Goal: Task Accomplishment & Management: Use online tool/utility

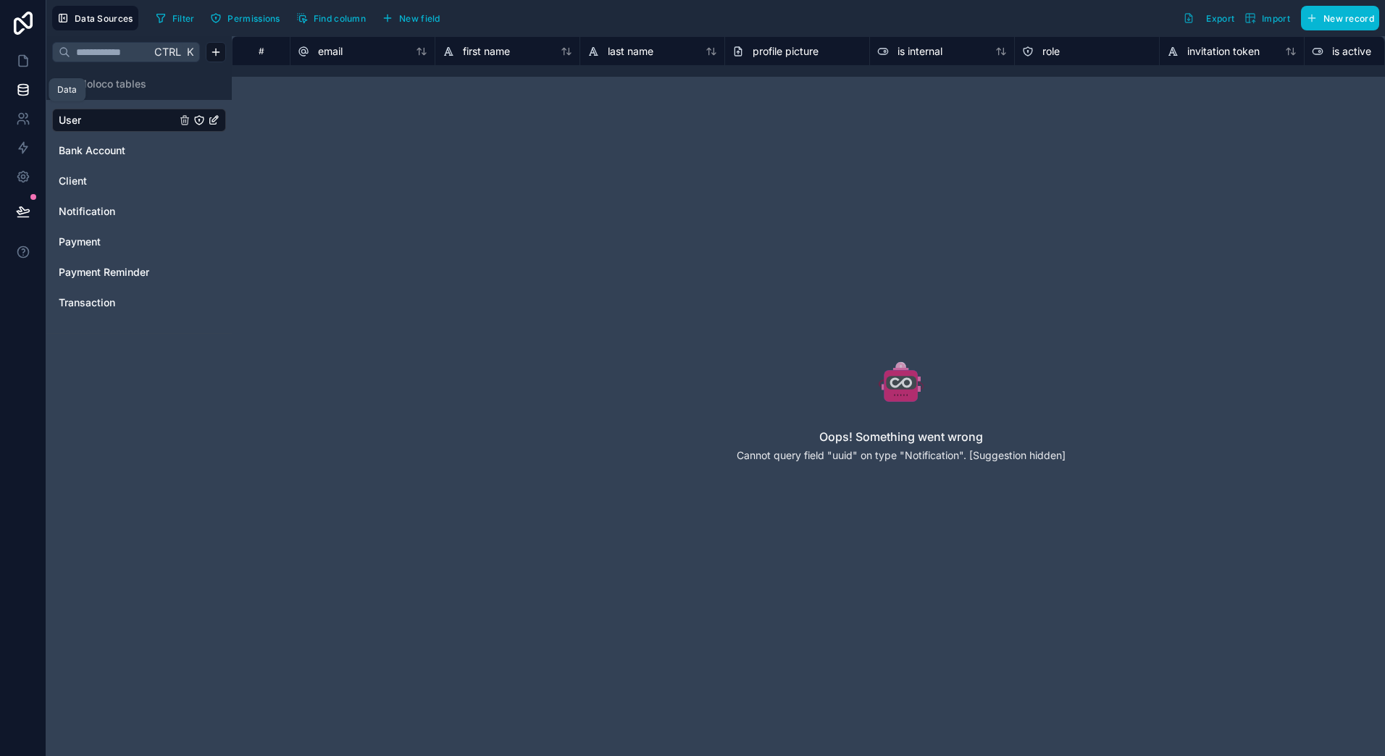
click at [30, 93] on link at bounding box center [23, 89] width 46 height 29
click at [27, 62] on icon at bounding box center [23, 61] width 9 height 11
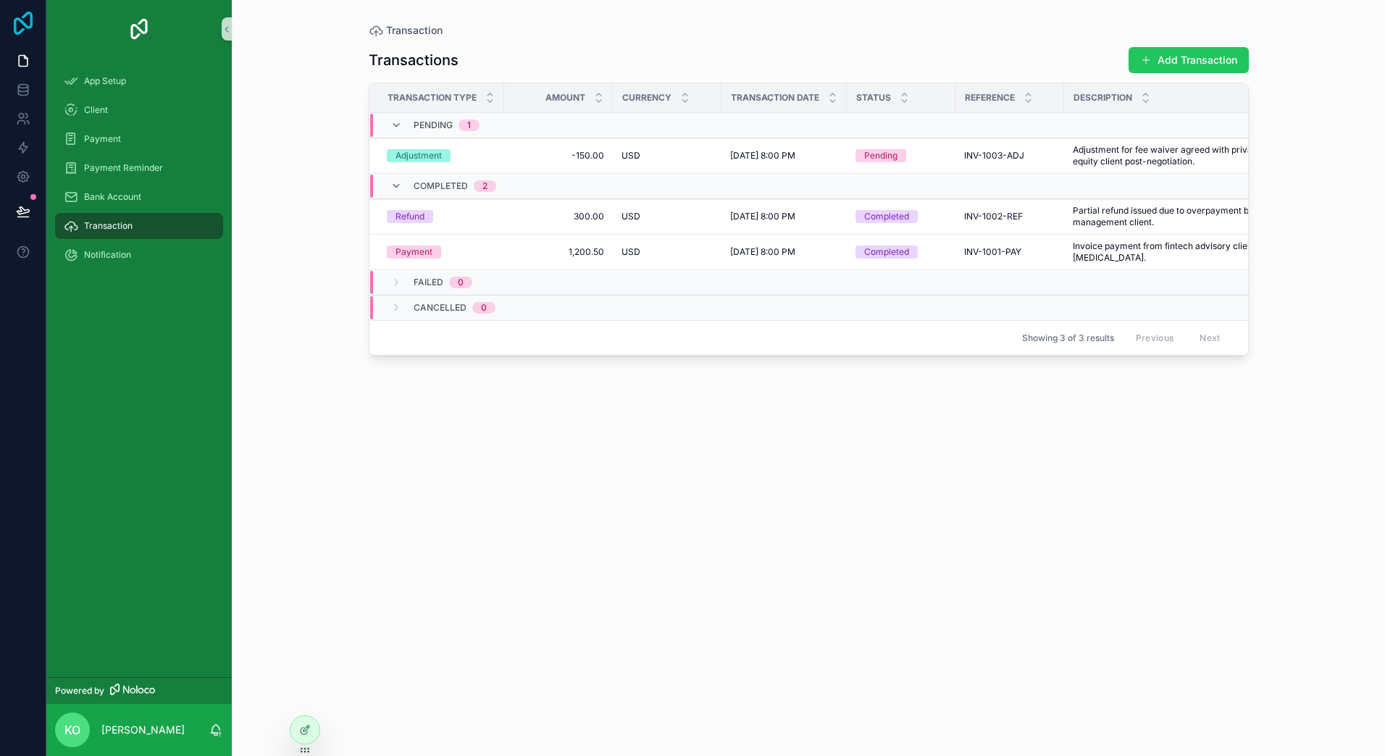
click at [15, 23] on icon at bounding box center [23, 23] width 19 height 23
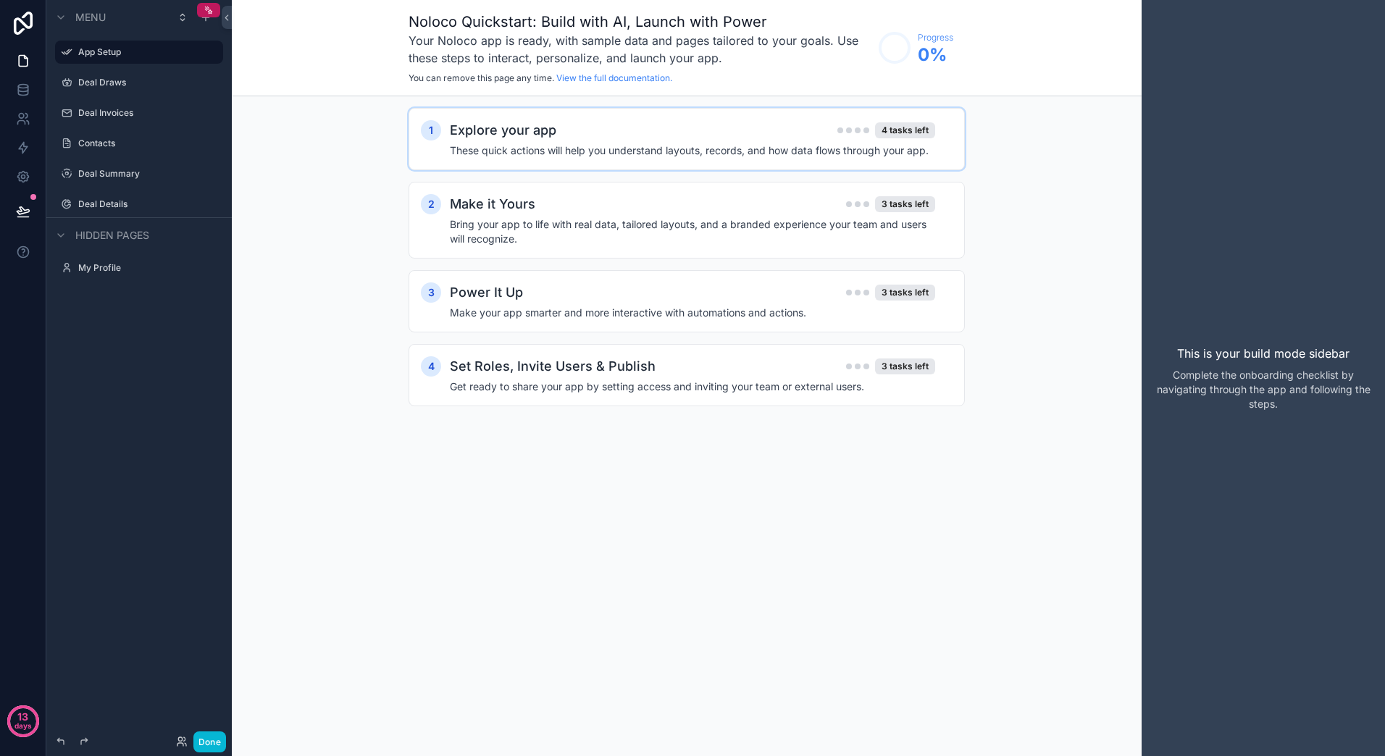
click at [569, 153] on h4 "These quick actions will help you understand layouts, records, and how data flo…" at bounding box center [692, 150] width 485 height 14
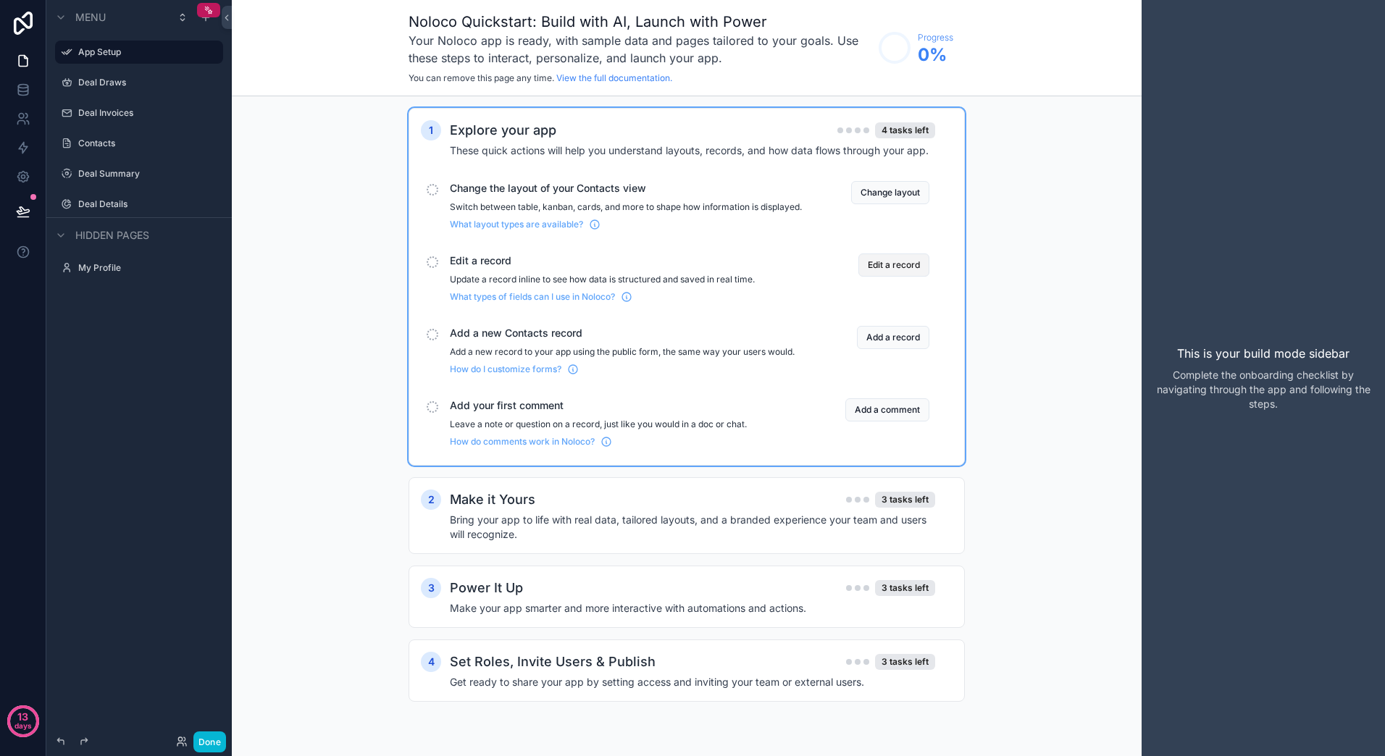
click at [896, 275] on button "Edit a record" at bounding box center [893, 264] width 71 height 23
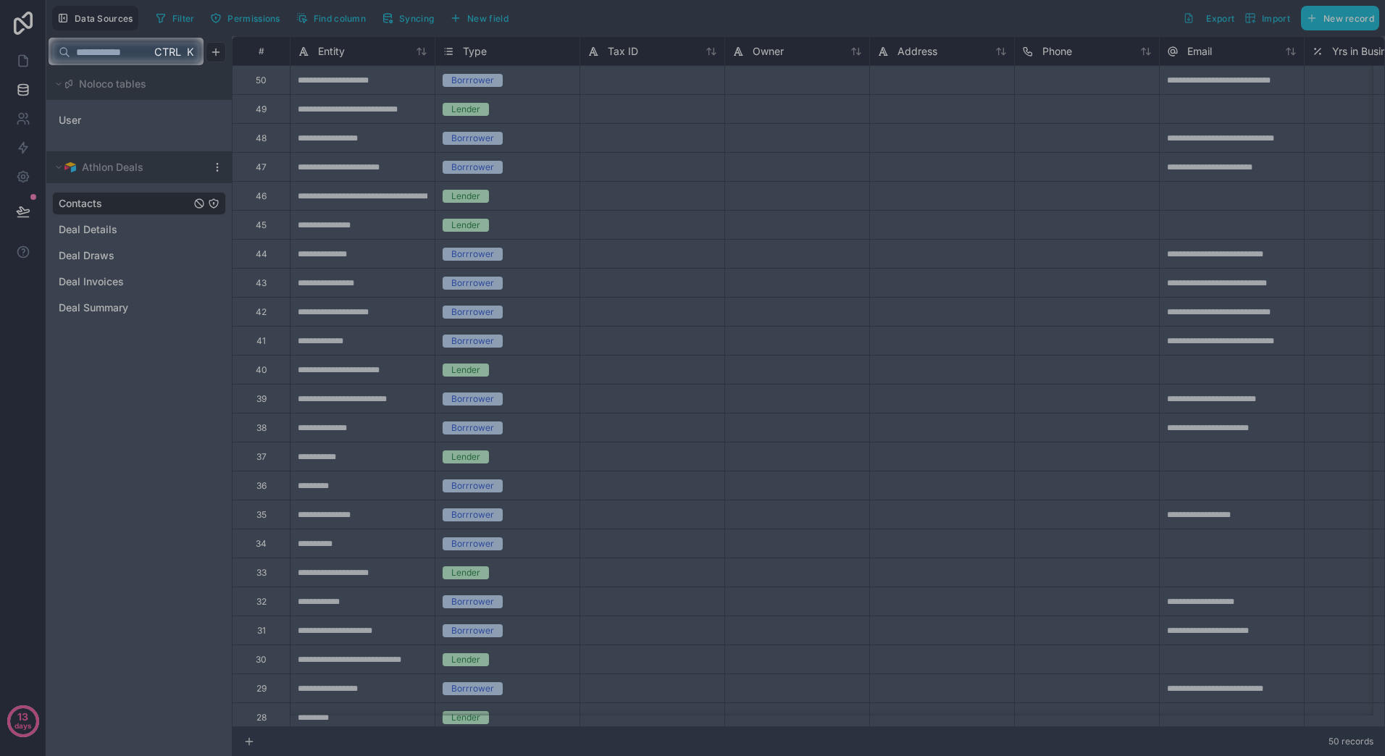
click at [344, 138] on div at bounding box center [692, 410] width 1385 height 691
click at [103, 226] on div at bounding box center [692, 410] width 1385 height 691
click at [133, 56] on input "text" at bounding box center [110, 52] width 80 height 26
click at [343, 157] on div at bounding box center [692, 410] width 1385 height 691
click at [338, 178] on div at bounding box center [692, 410] width 1385 height 691
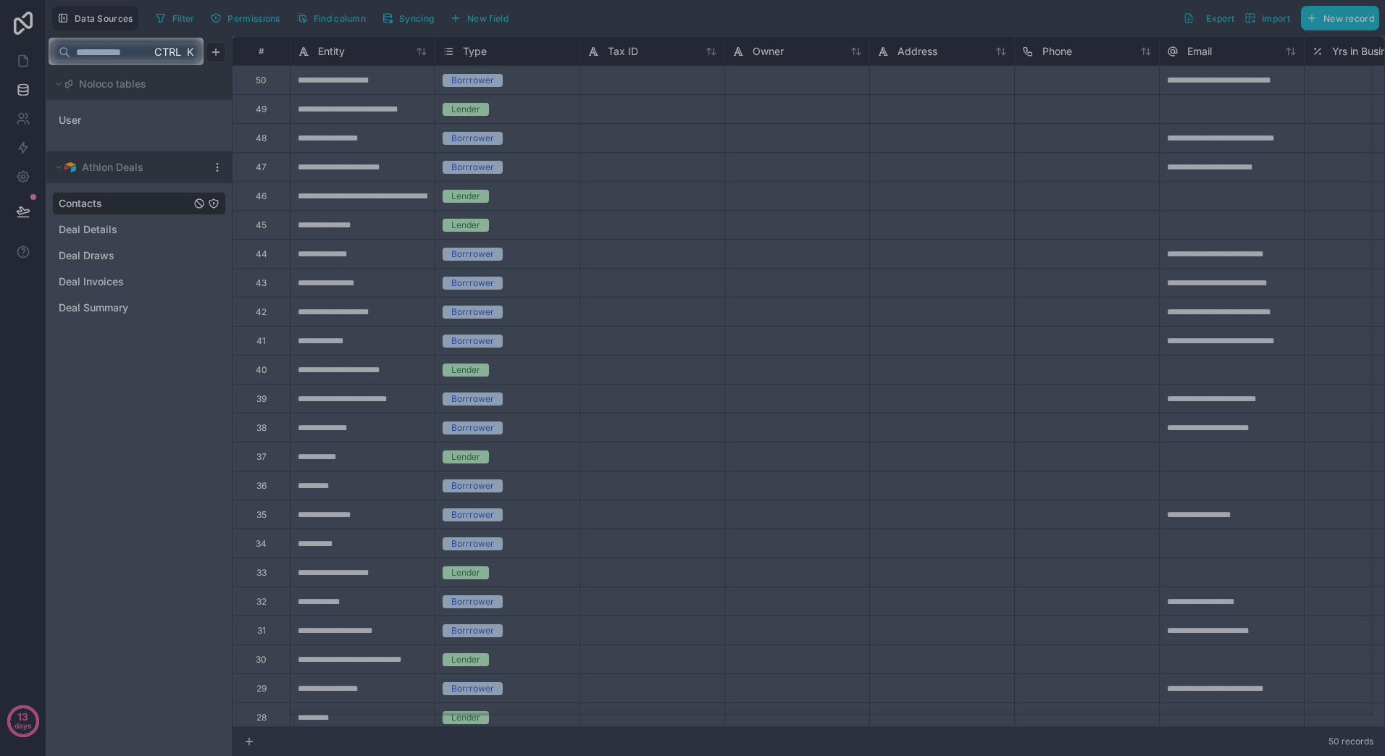
click at [175, 54] on span "Ctrl" at bounding box center [168, 52] width 30 height 18
click at [77, 40] on input "text" at bounding box center [110, 52] width 80 height 26
click at [87, 53] on input "text" at bounding box center [110, 52] width 80 height 26
click at [101, 232] on div at bounding box center [692, 410] width 1385 height 691
click at [222, 169] on div at bounding box center [692, 410] width 1385 height 691
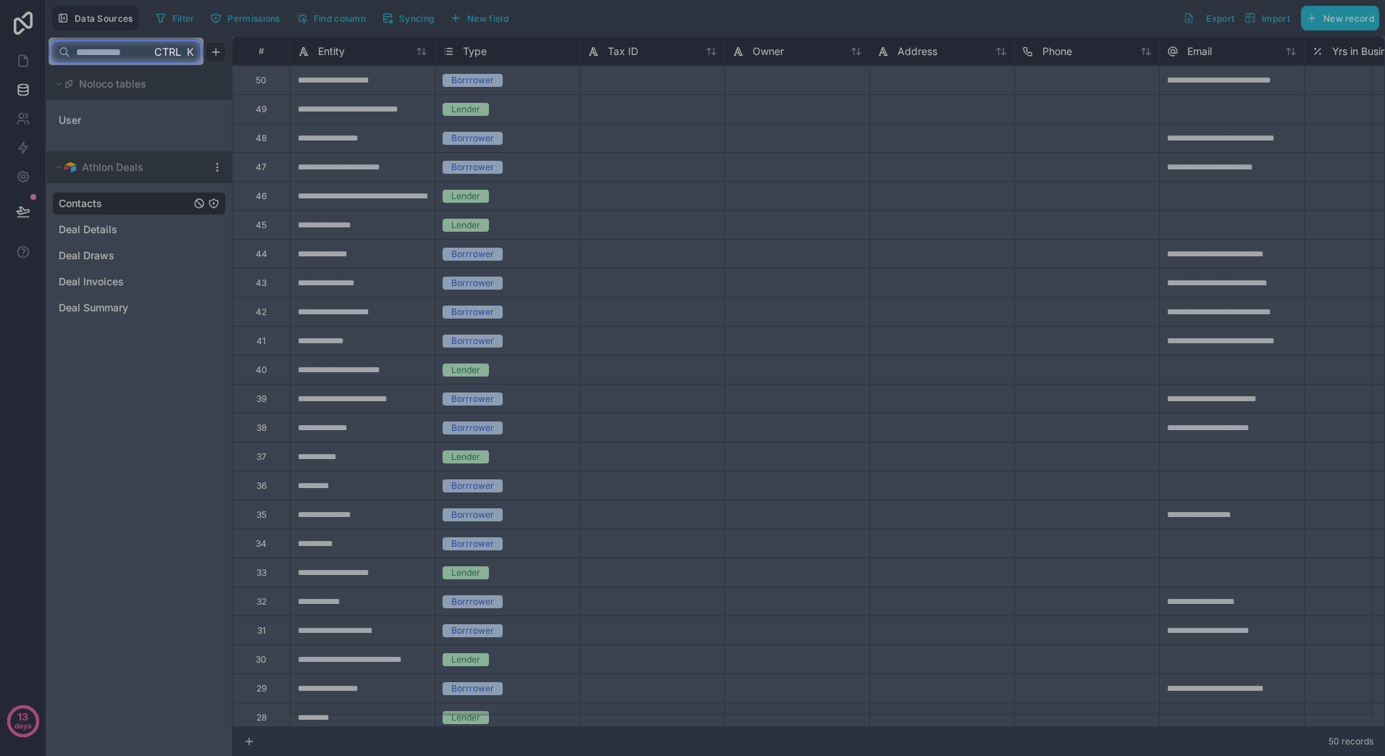
click at [90, 52] on input "text" at bounding box center [110, 52] width 80 height 26
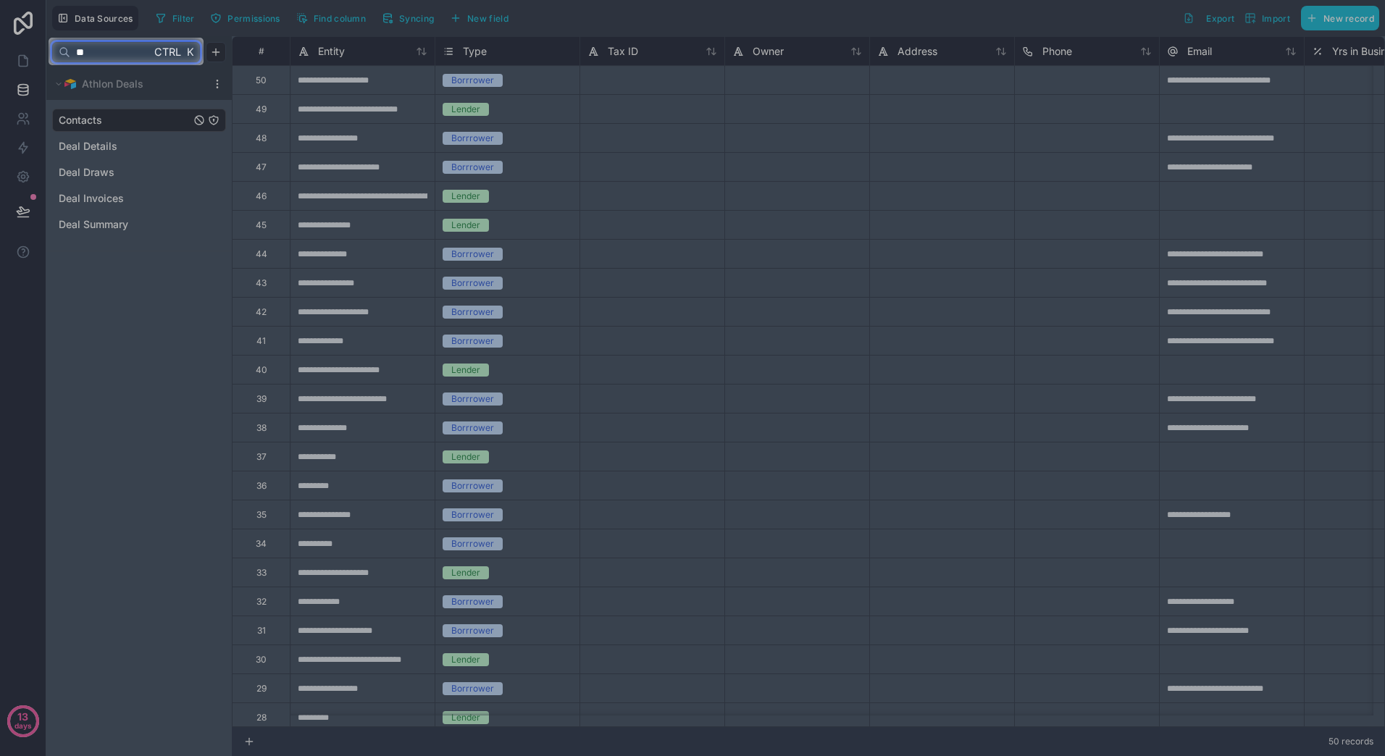
type input "**"
click at [93, 146] on div at bounding box center [692, 410] width 1385 height 691
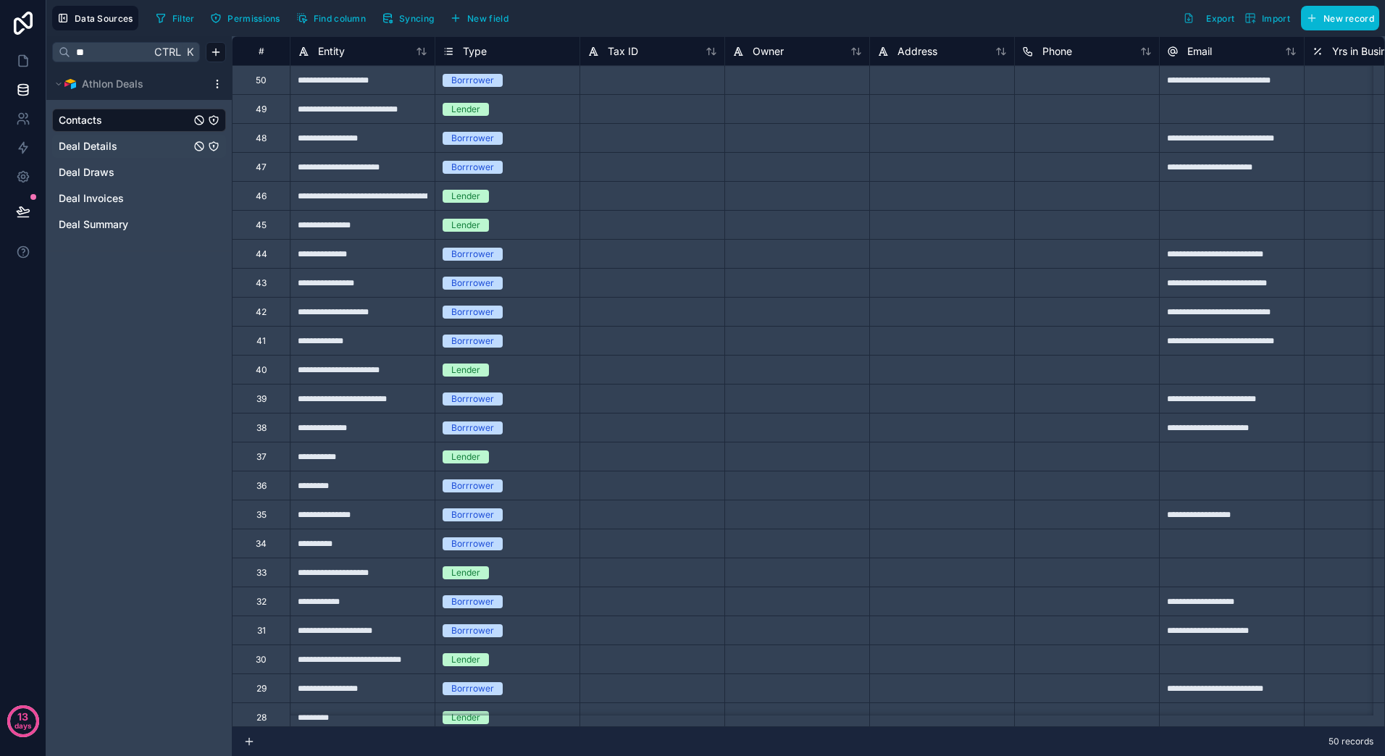
click at [93, 145] on span "Deal Details" at bounding box center [88, 146] width 59 height 14
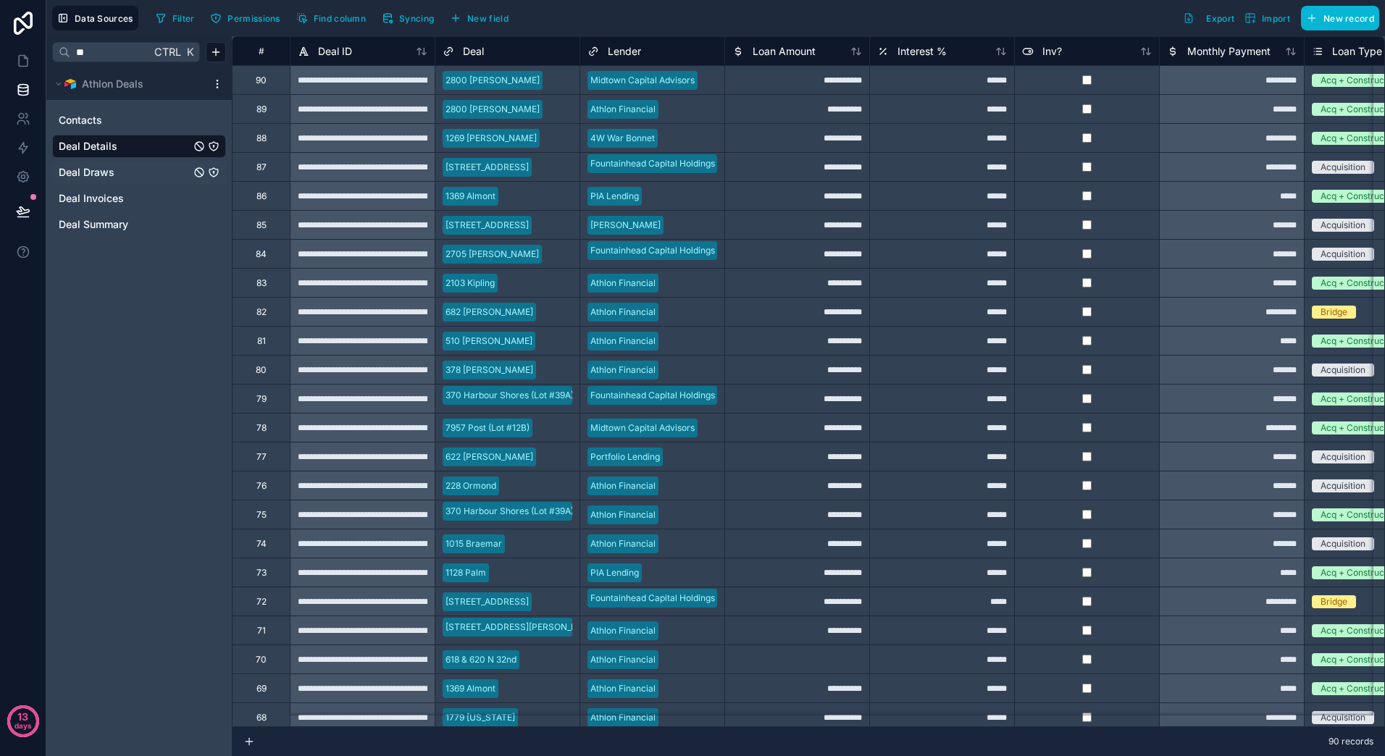
click at [85, 173] on span "Deal Draws" at bounding box center [87, 172] width 56 height 14
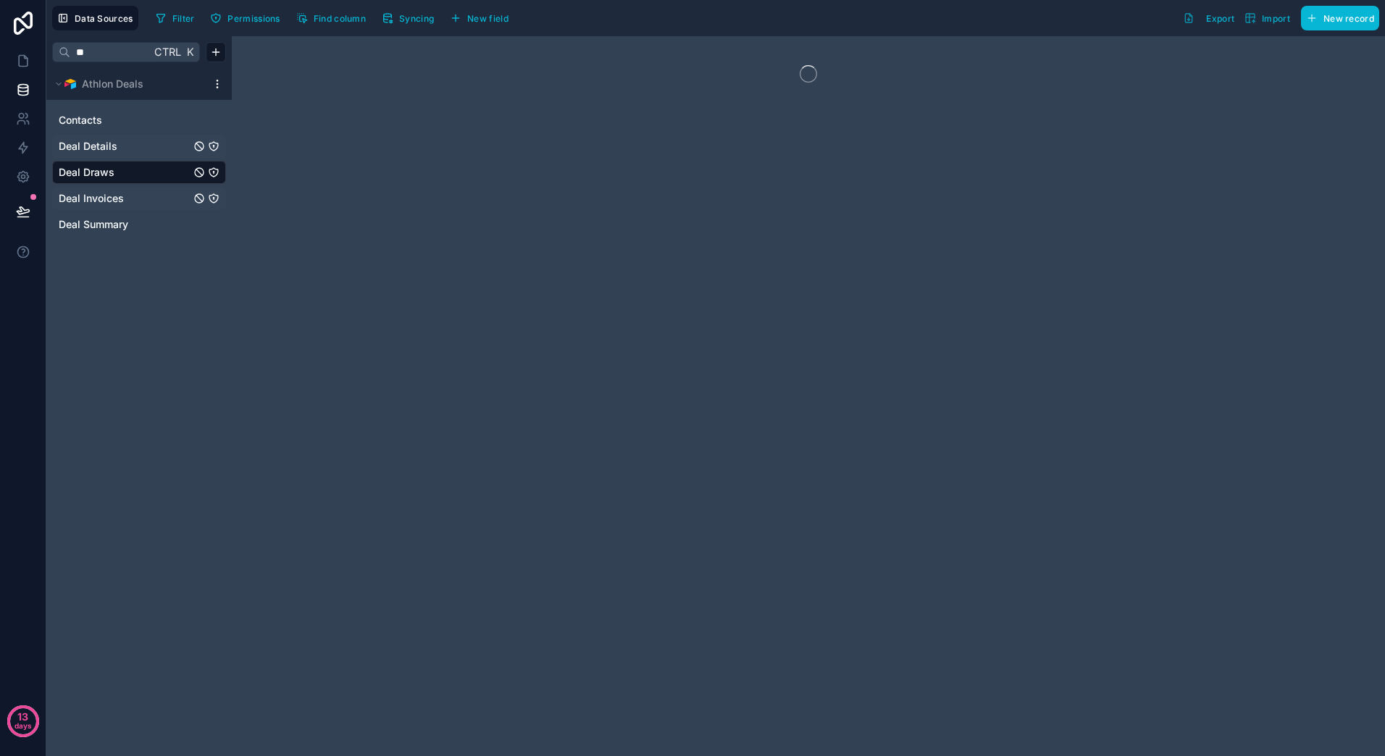
click at [85, 198] on span "Deal Invoices" at bounding box center [91, 198] width 65 height 14
click at [83, 226] on span "Deal Summary" at bounding box center [94, 224] width 70 height 14
click at [87, 139] on span "Deal Details" at bounding box center [88, 146] width 59 height 14
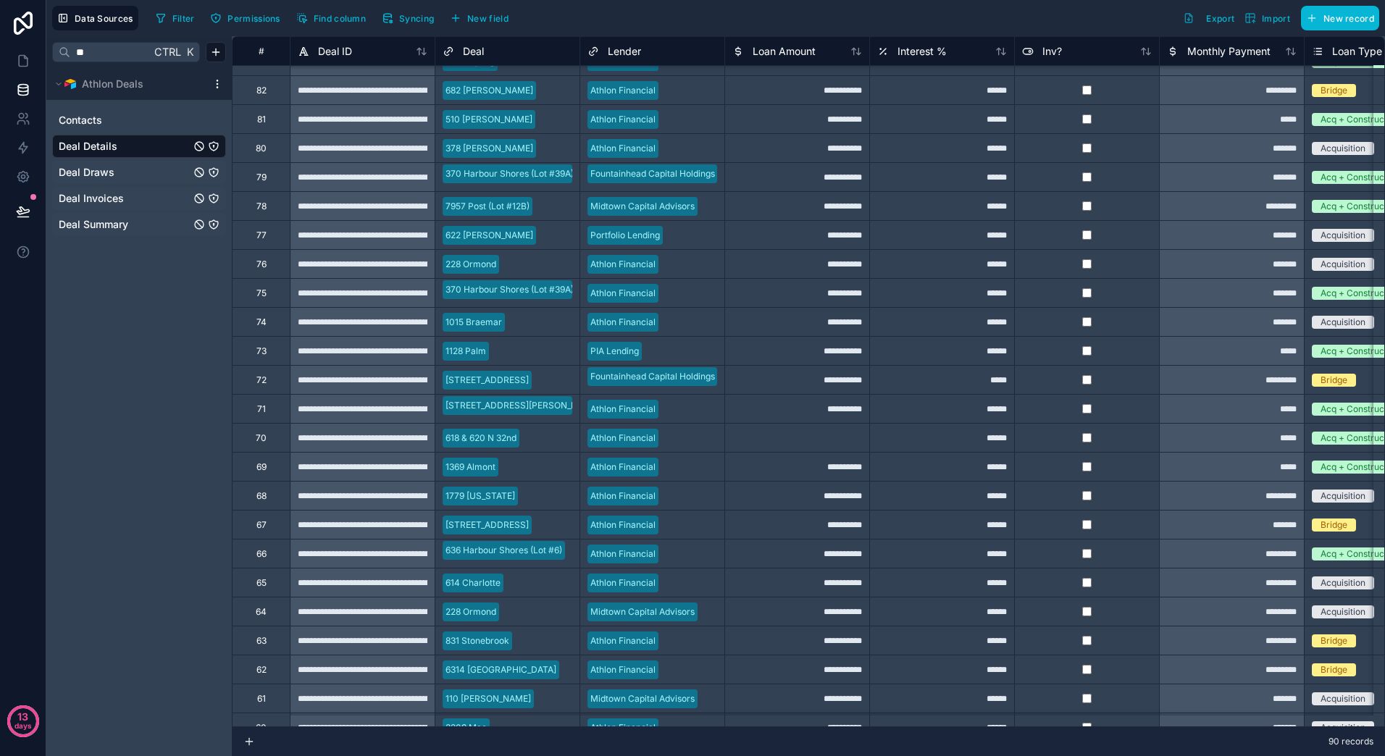
scroll to position [145, 0]
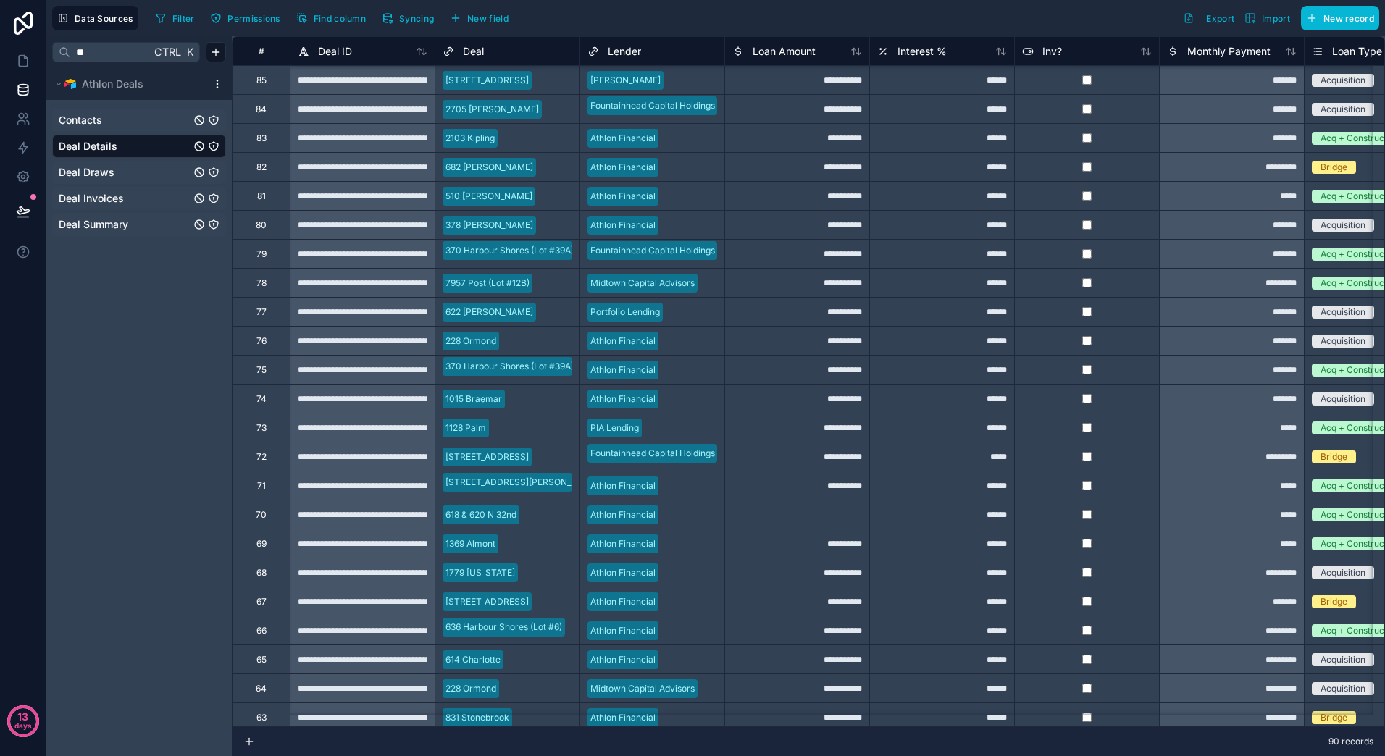
click at [99, 122] on span "Contacts" at bounding box center [80, 120] width 43 height 14
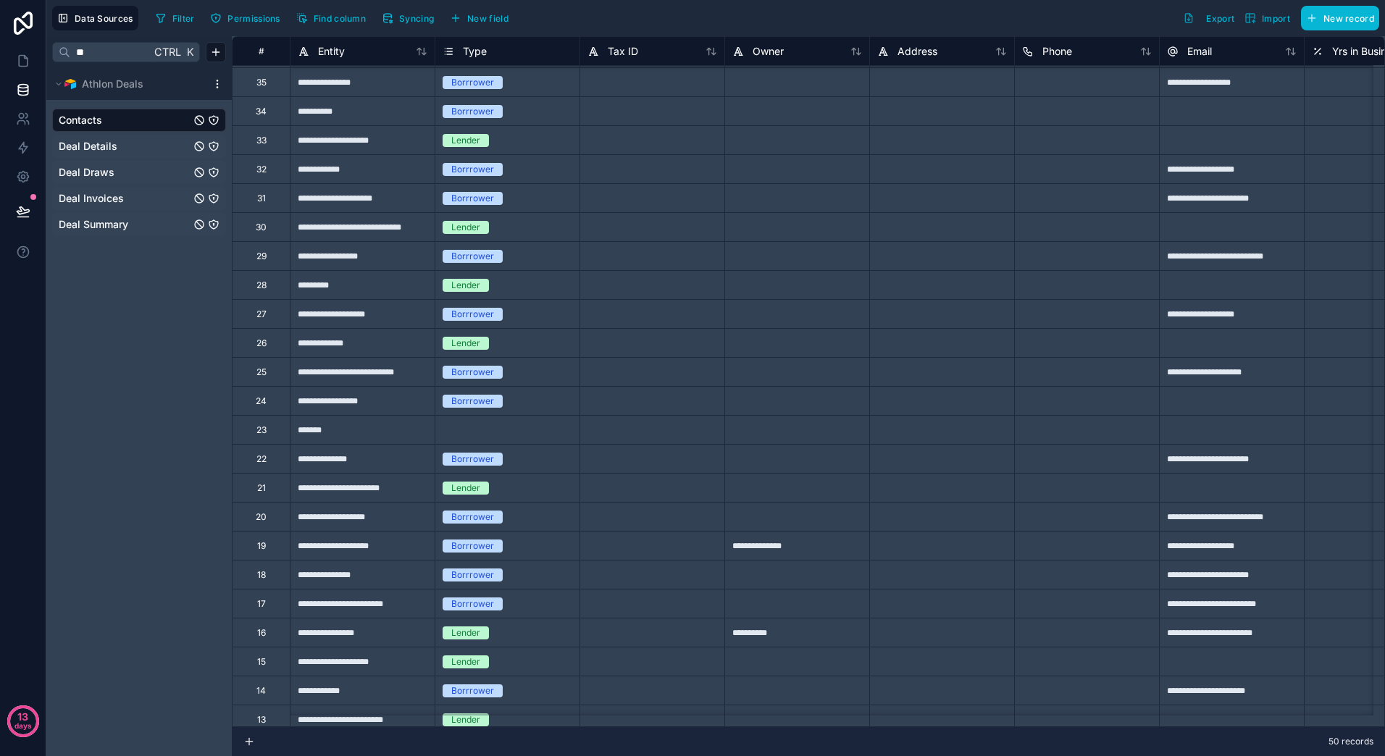
scroll to position [364, 0]
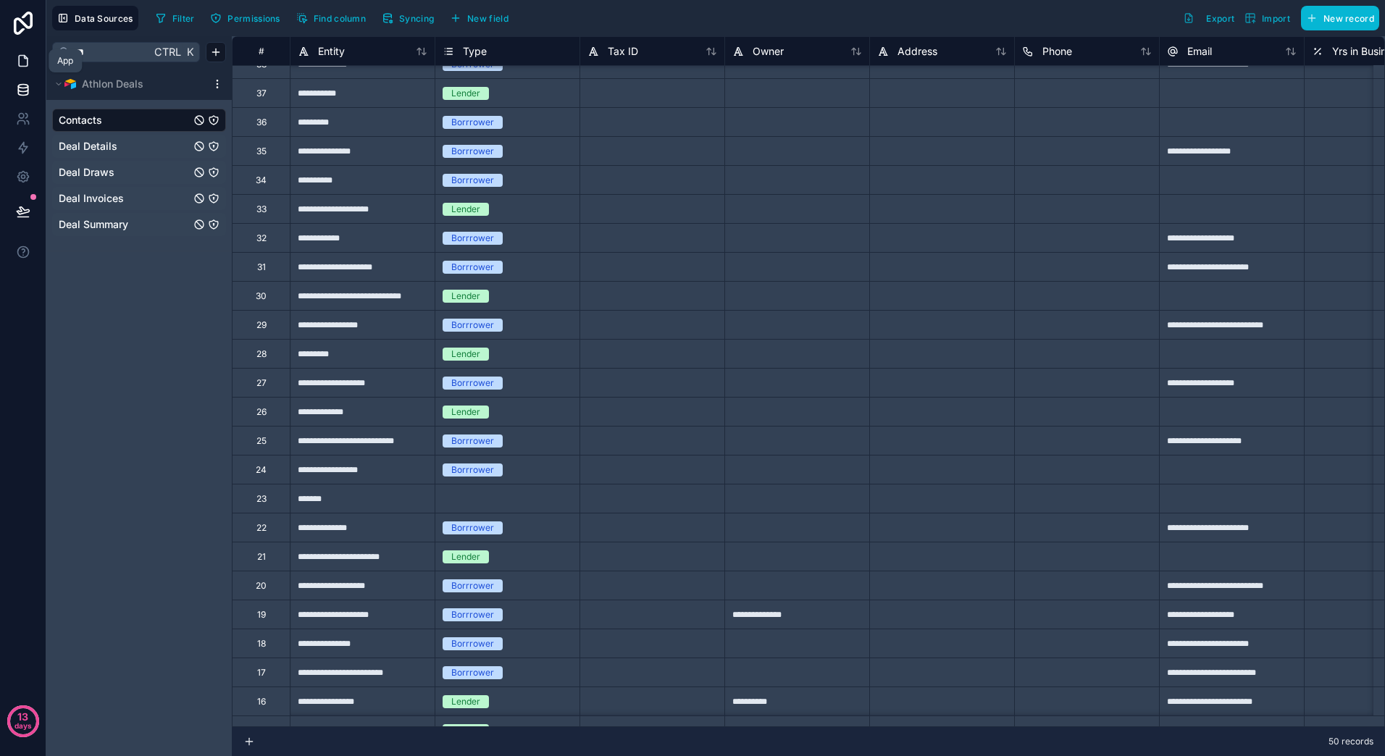
click at [20, 56] on icon at bounding box center [23, 61] width 9 height 11
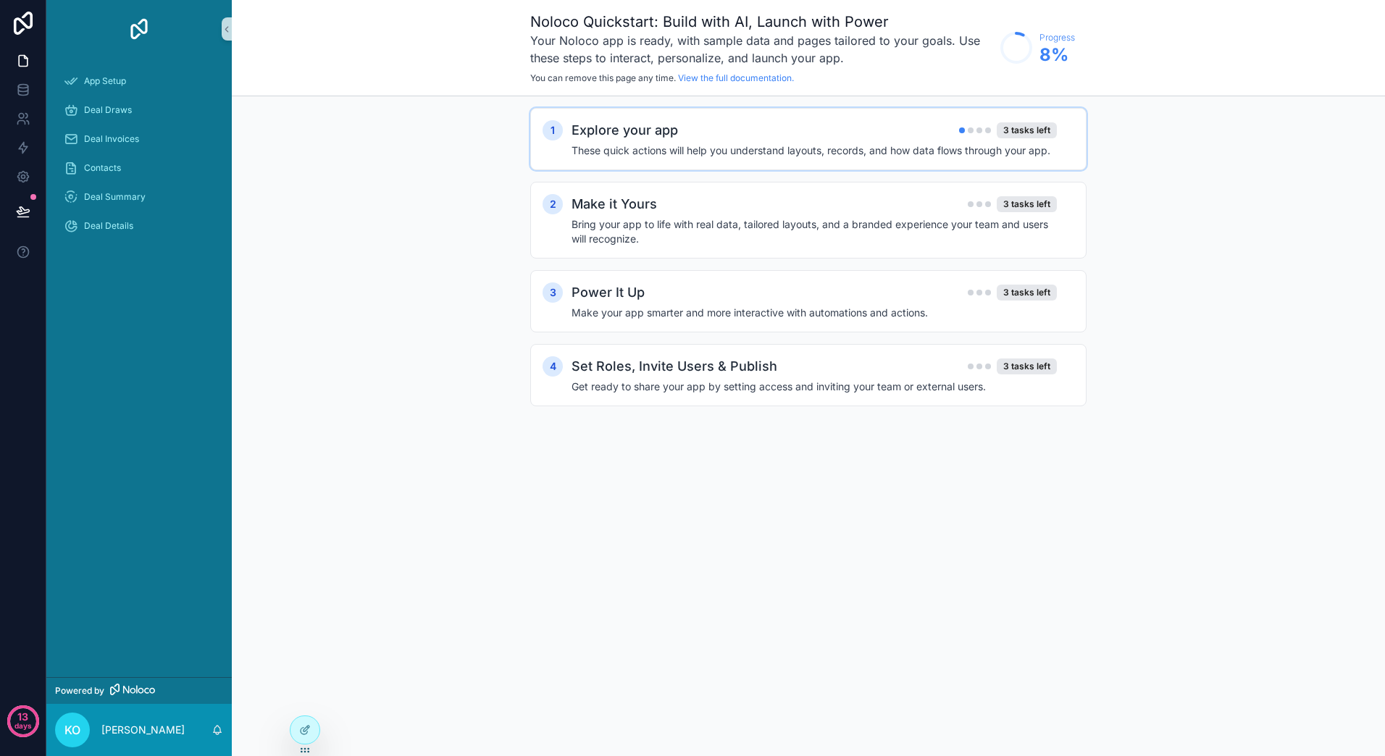
click at [767, 154] on h4 "These quick actions will help you understand layouts, records, and how data flo…" at bounding box center [813, 150] width 485 height 14
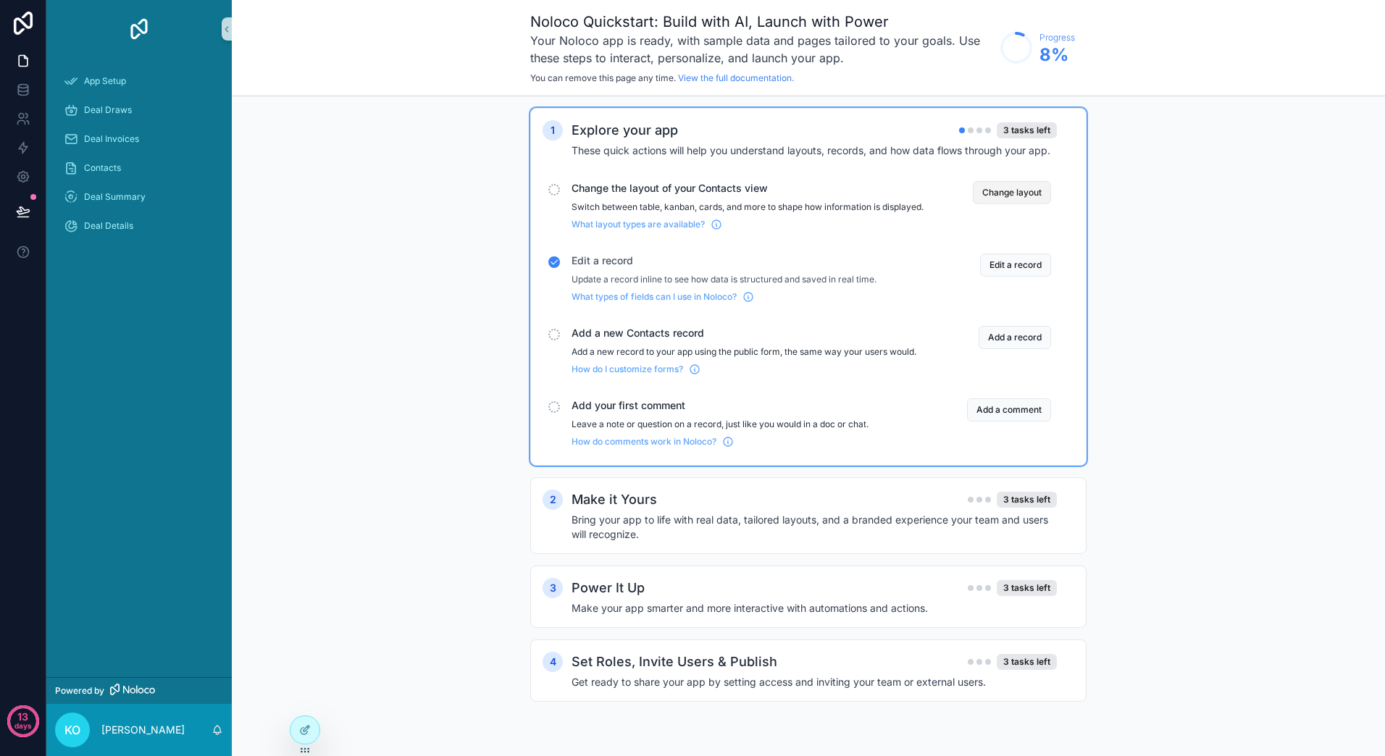
click at [1025, 194] on button "Change layout" at bounding box center [1012, 192] width 78 height 23
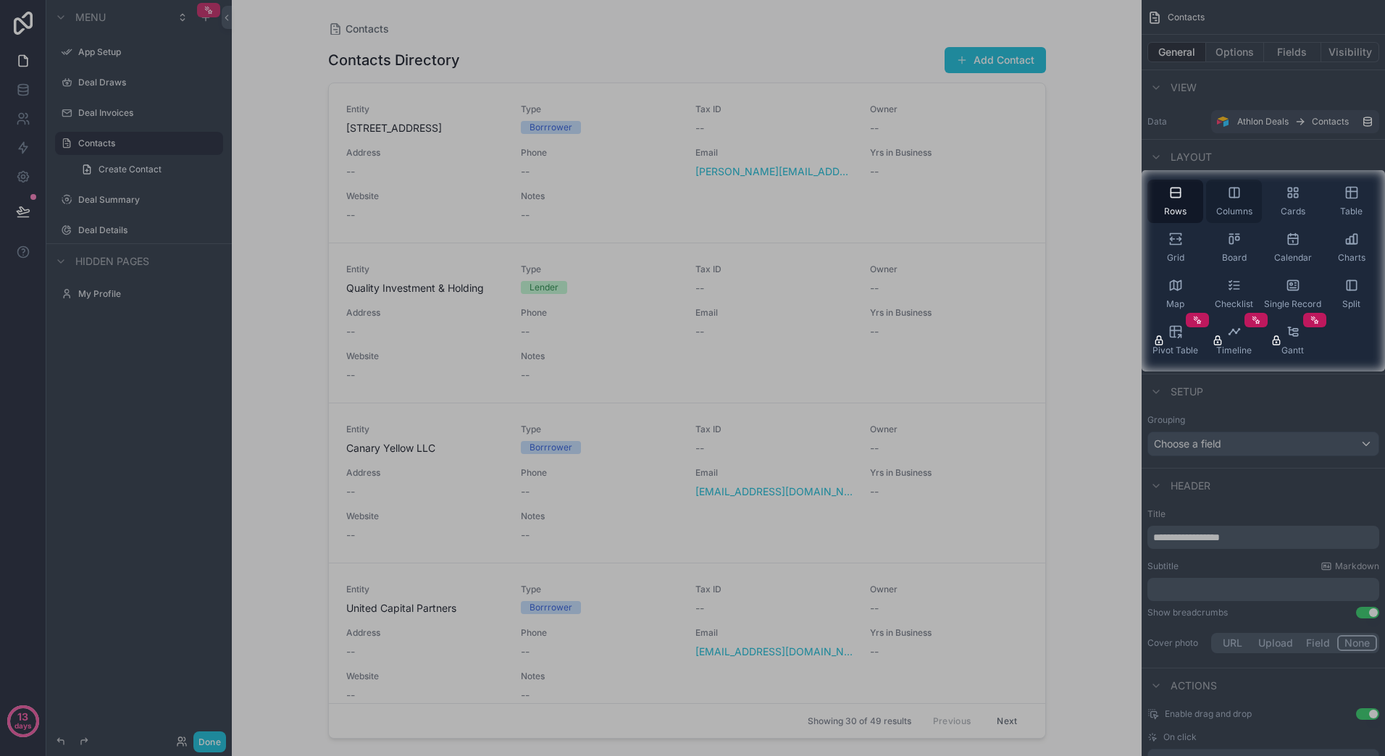
click at [1242, 208] on span "Columns" at bounding box center [1234, 212] width 36 height 12
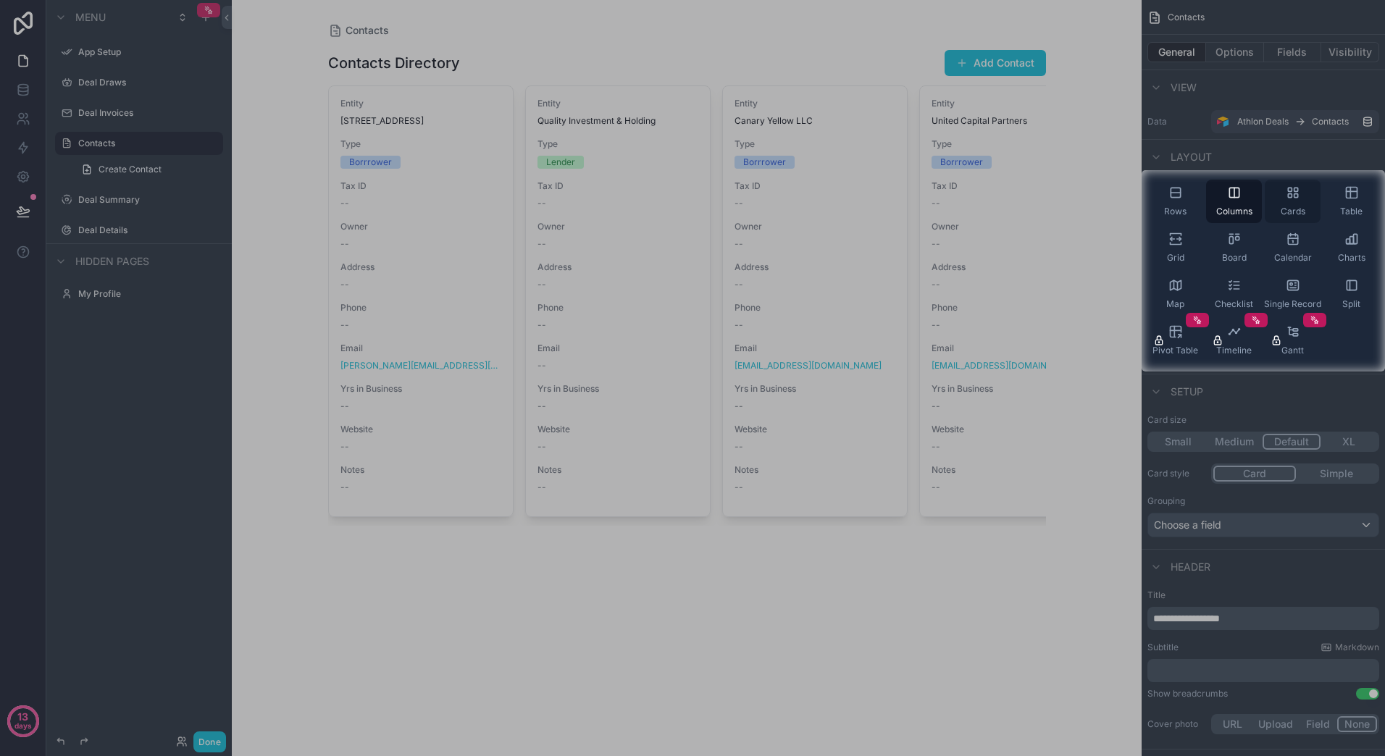
click at [1296, 209] on span "Cards" at bounding box center [1293, 212] width 25 height 12
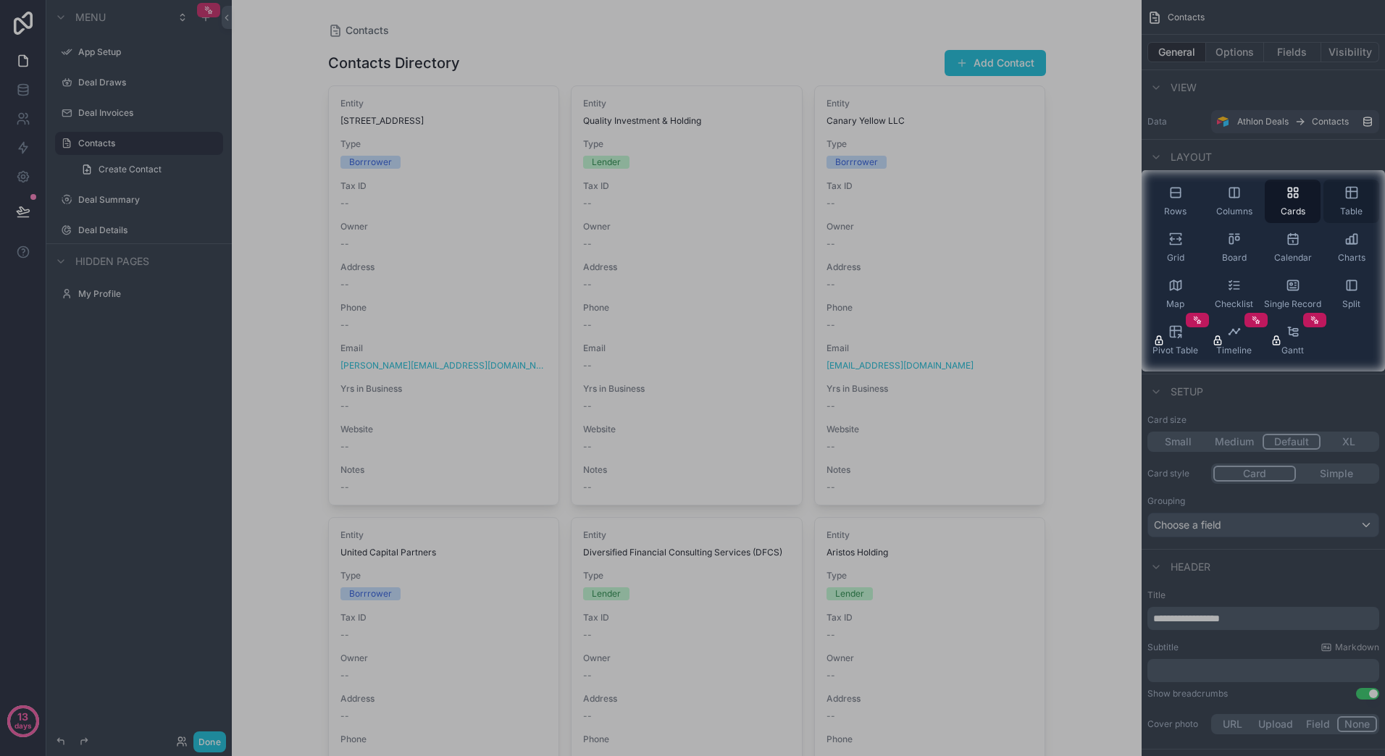
click at [1350, 203] on div "Table" at bounding box center [1351, 201] width 56 height 43
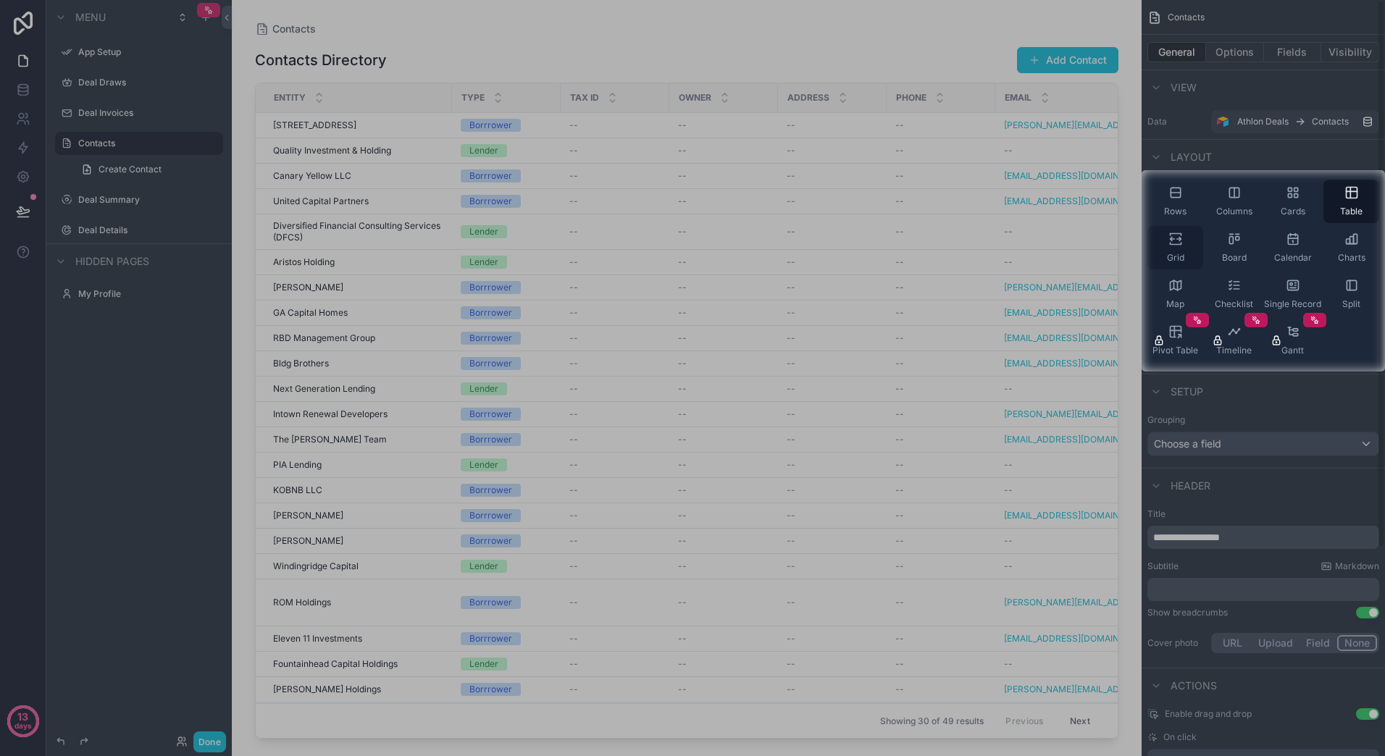
click at [1178, 243] on icon "scrollable content" at bounding box center [1175, 244] width 11 height 2
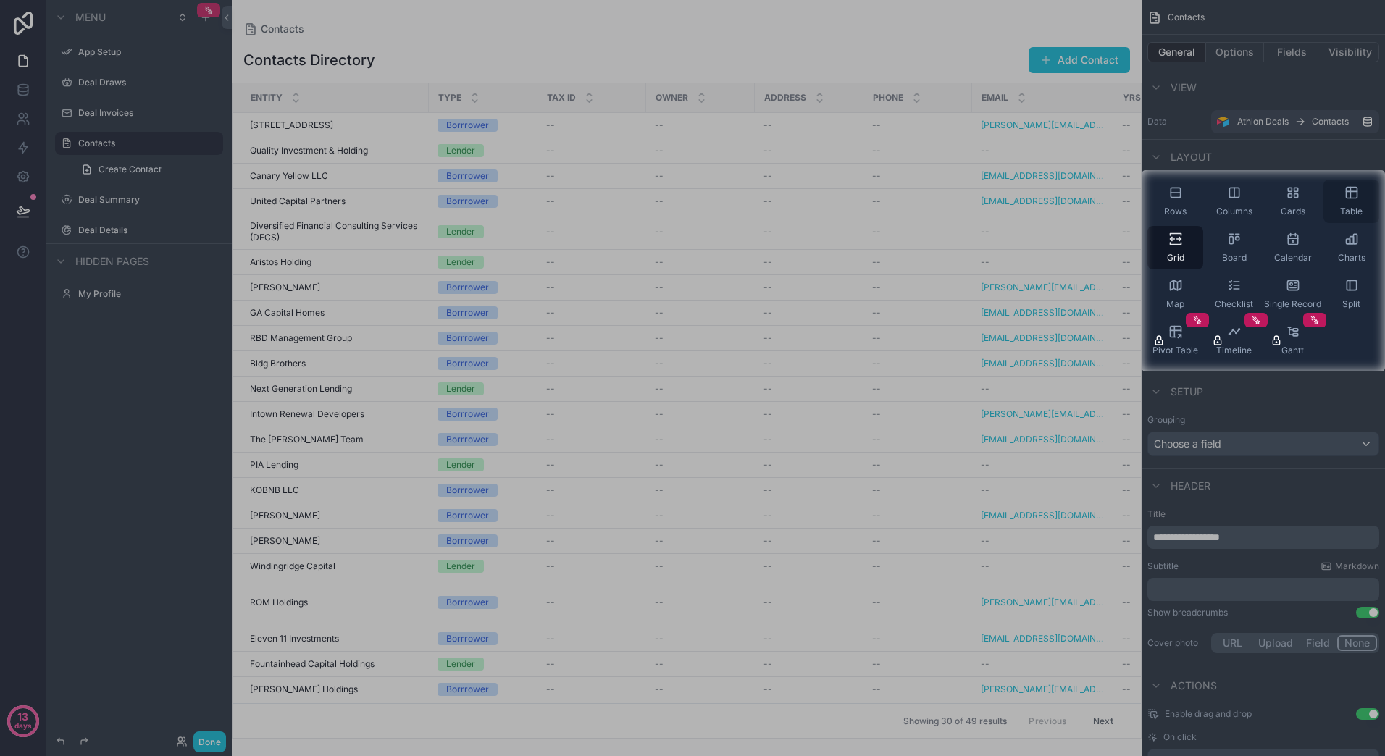
click at [1355, 196] on icon "scrollable content" at bounding box center [1351, 192] width 14 height 14
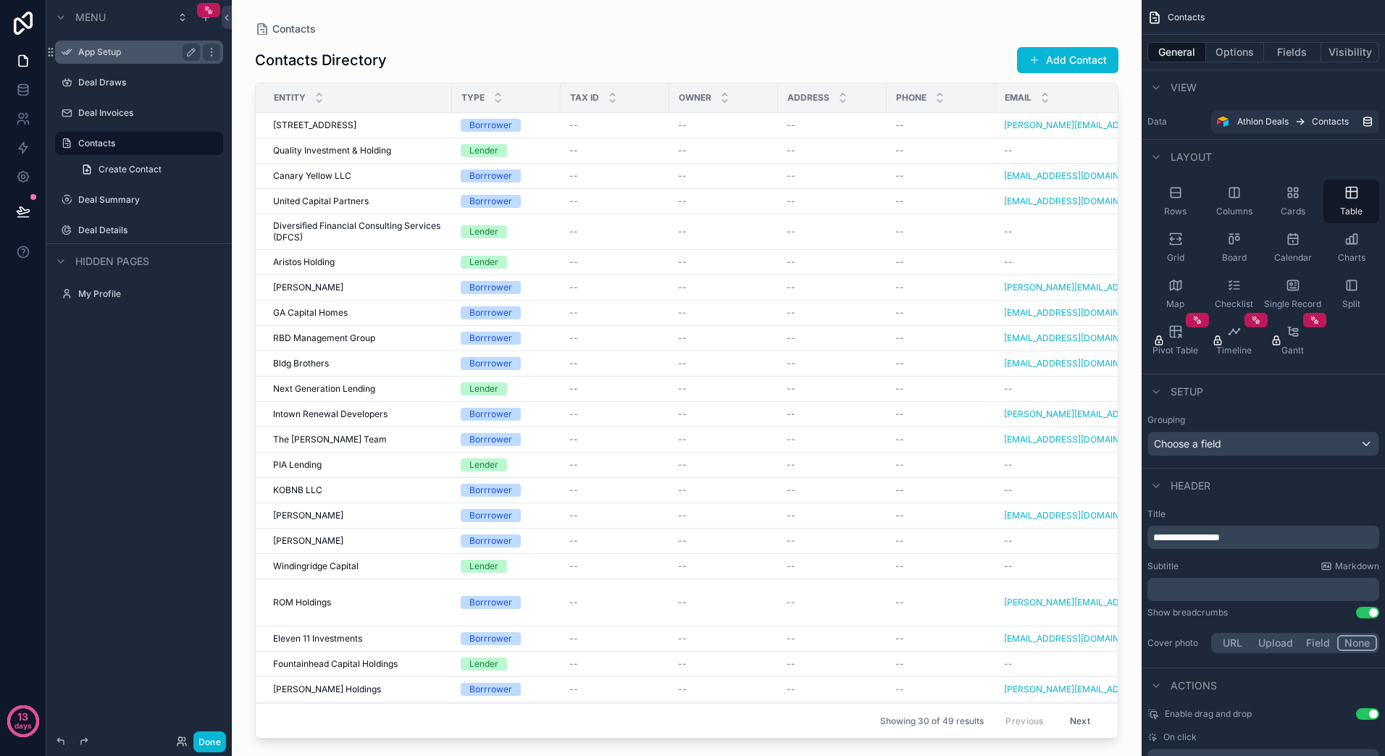
click at [115, 55] on label "App Setup" at bounding box center [136, 52] width 116 height 12
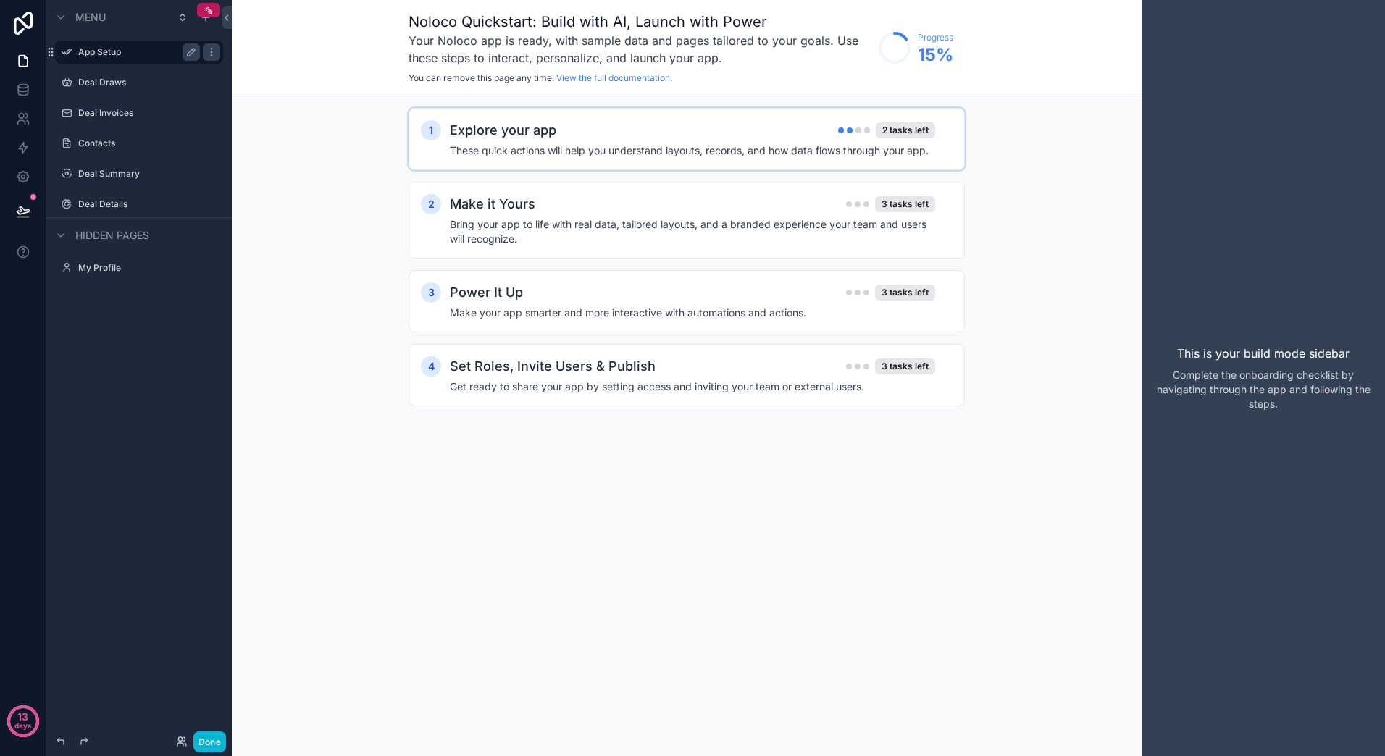
click at [595, 136] on div "Explore your app 2 tasks left" at bounding box center [692, 130] width 485 height 20
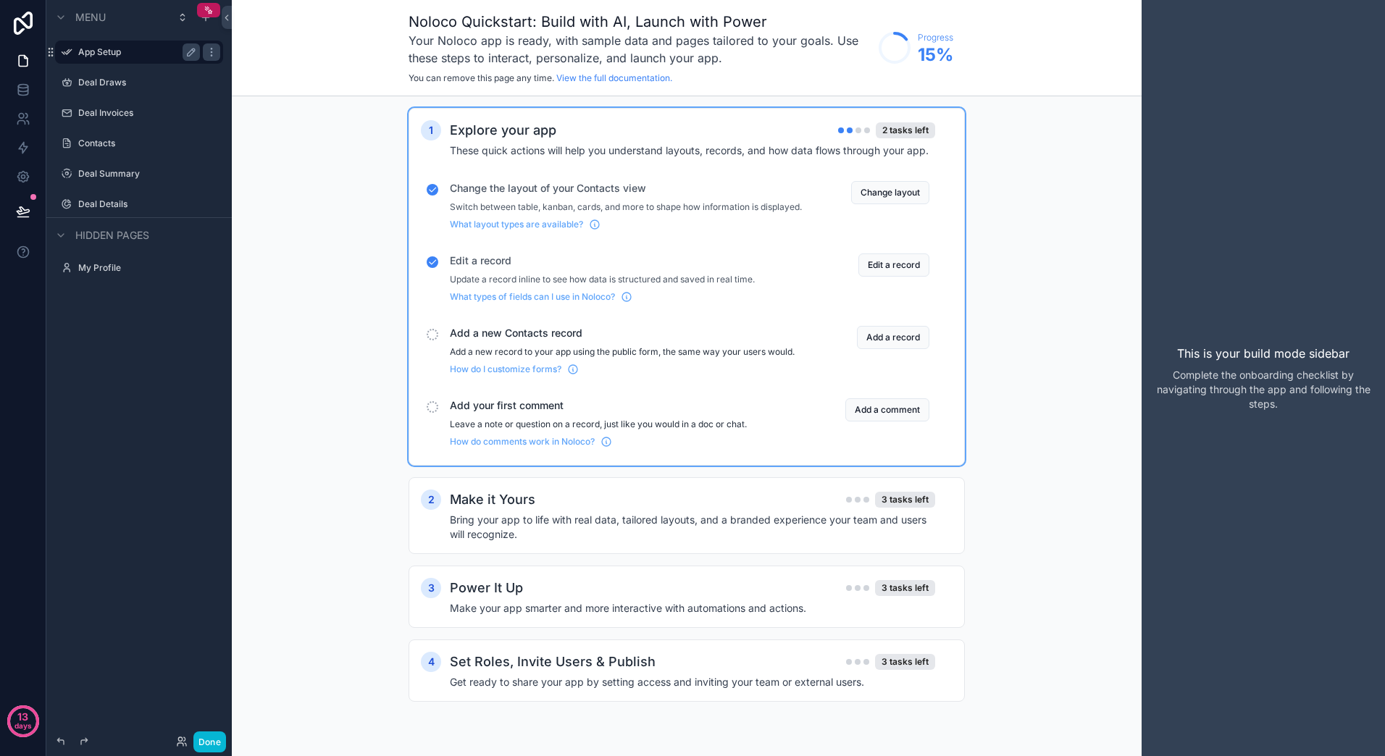
click at [605, 369] on div "How do I customize forms?" at bounding box center [626, 366] width 352 height 17
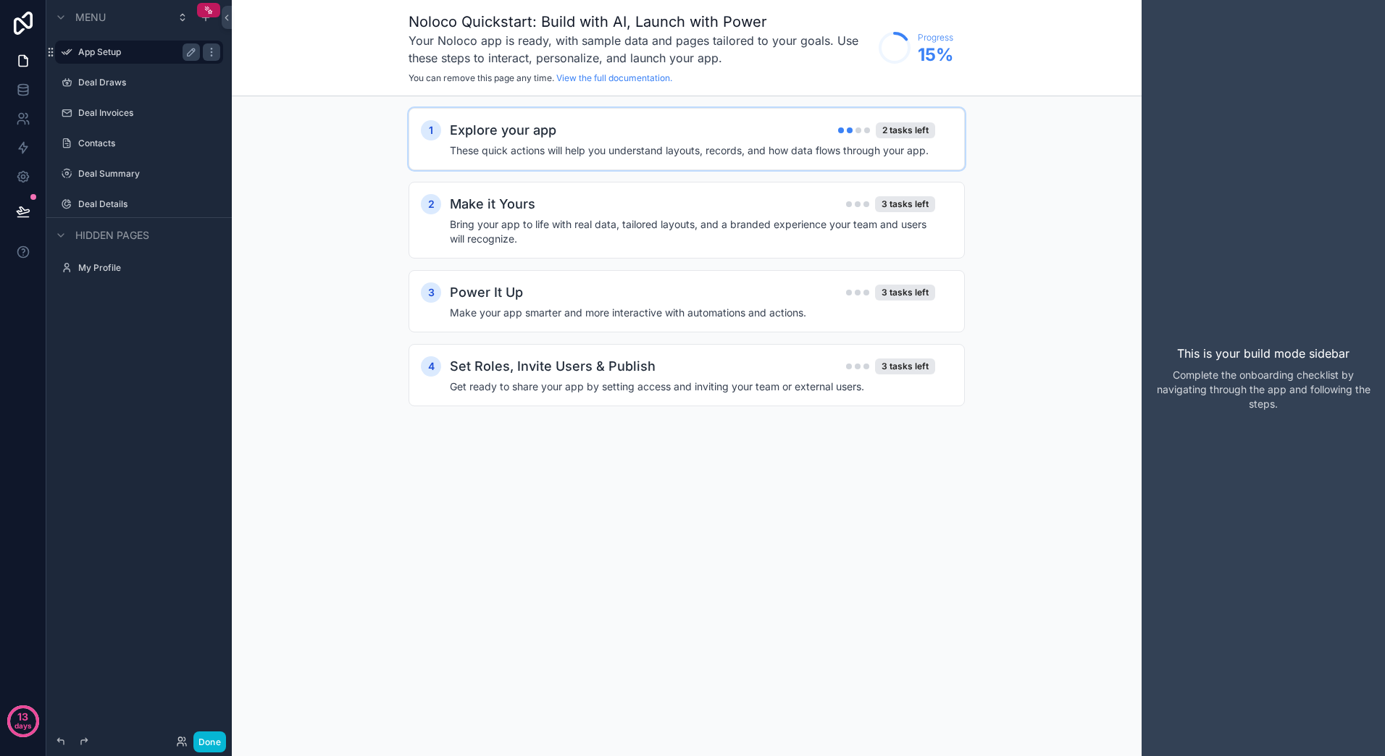
click at [685, 146] on h4 "These quick actions will help you understand layouts, records, and how data flo…" at bounding box center [692, 150] width 485 height 14
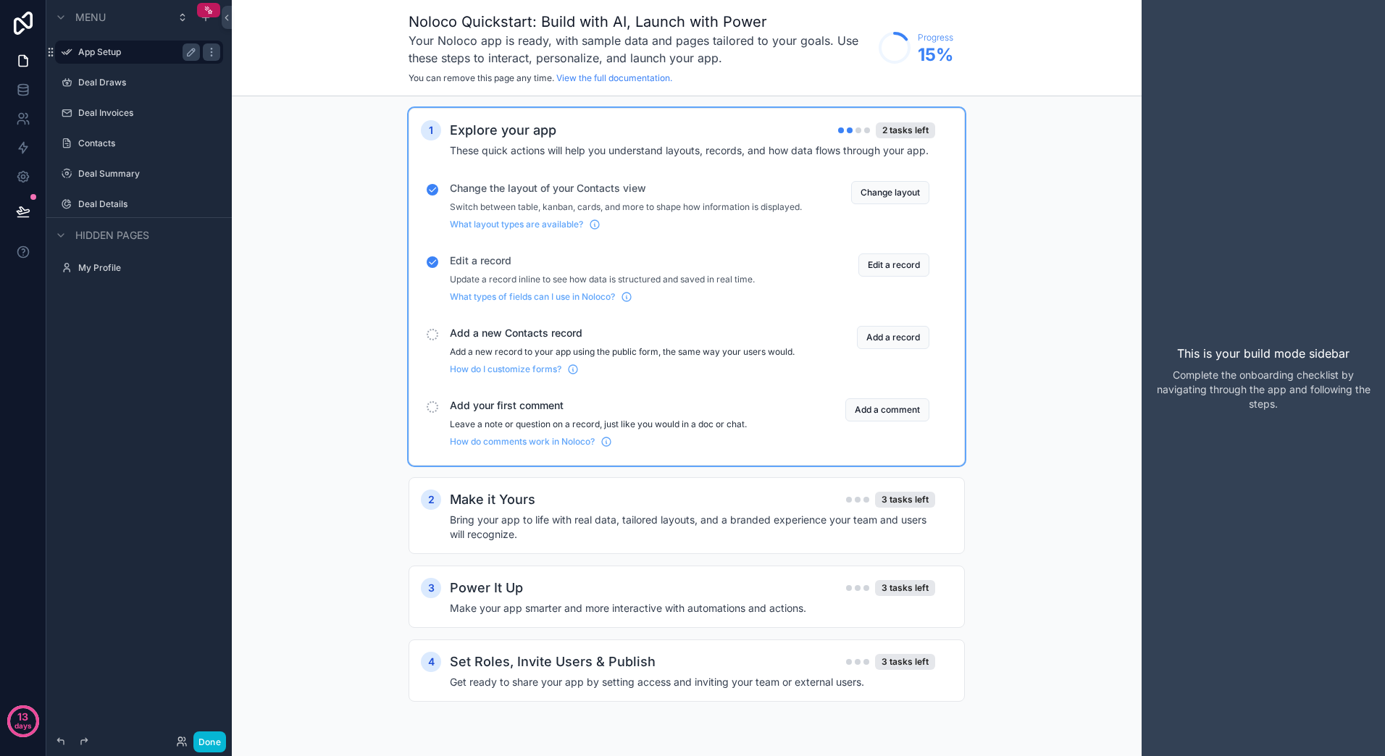
click at [500, 340] on span "Add a new Contacts record" at bounding box center [626, 333] width 352 height 14
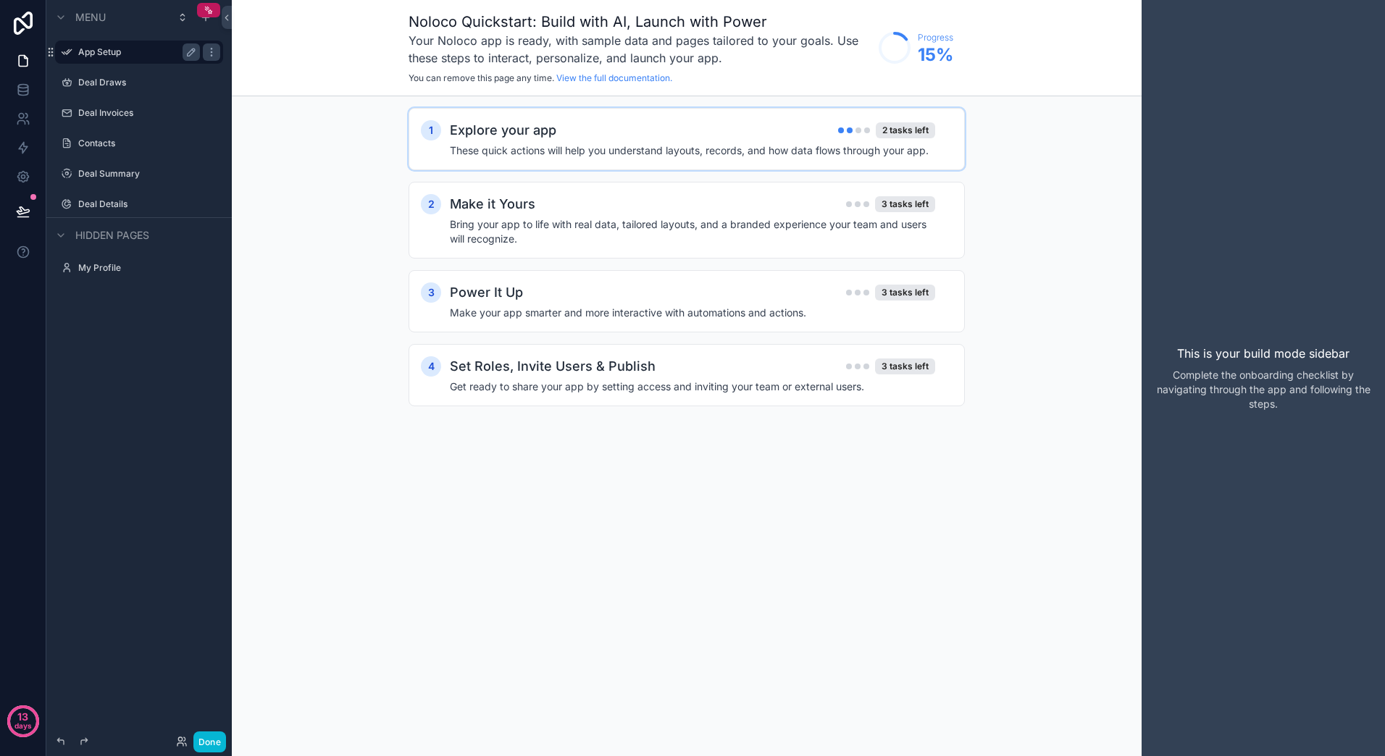
click at [550, 117] on div "1 Explore your app 2 tasks left These quick actions will help you understand la…" at bounding box center [686, 139] width 556 height 62
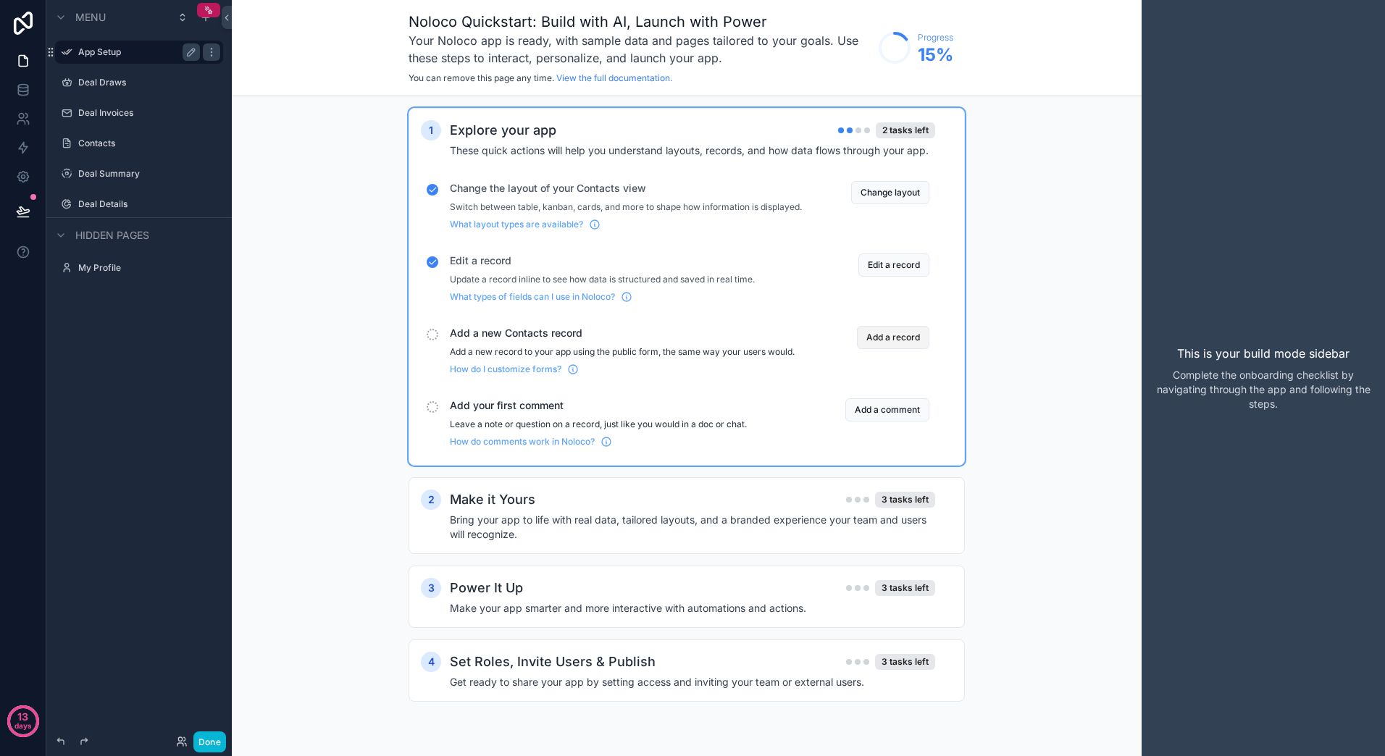
click at [880, 349] on button "Add a record" at bounding box center [893, 337] width 72 height 23
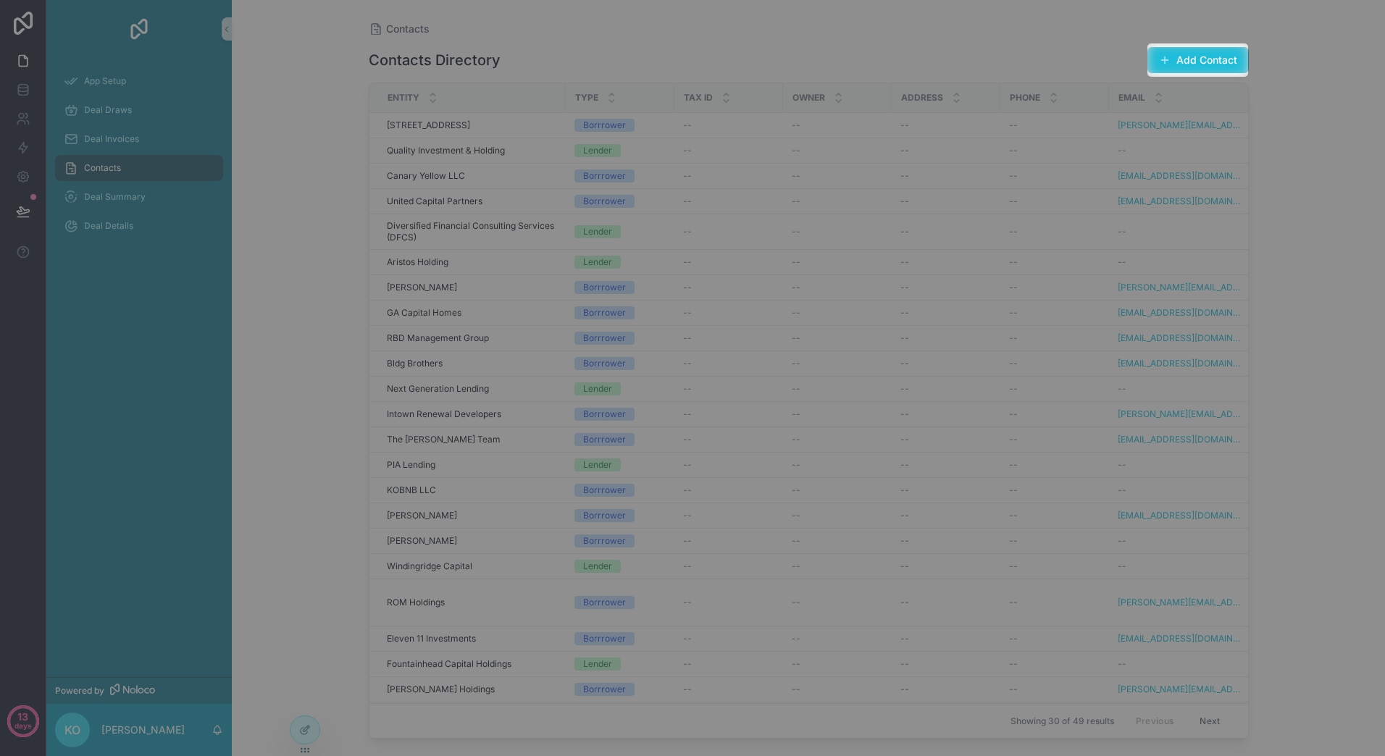
click at [1184, 56] on button "Add Contact" at bounding box center [1197, 60] width 101 height 26
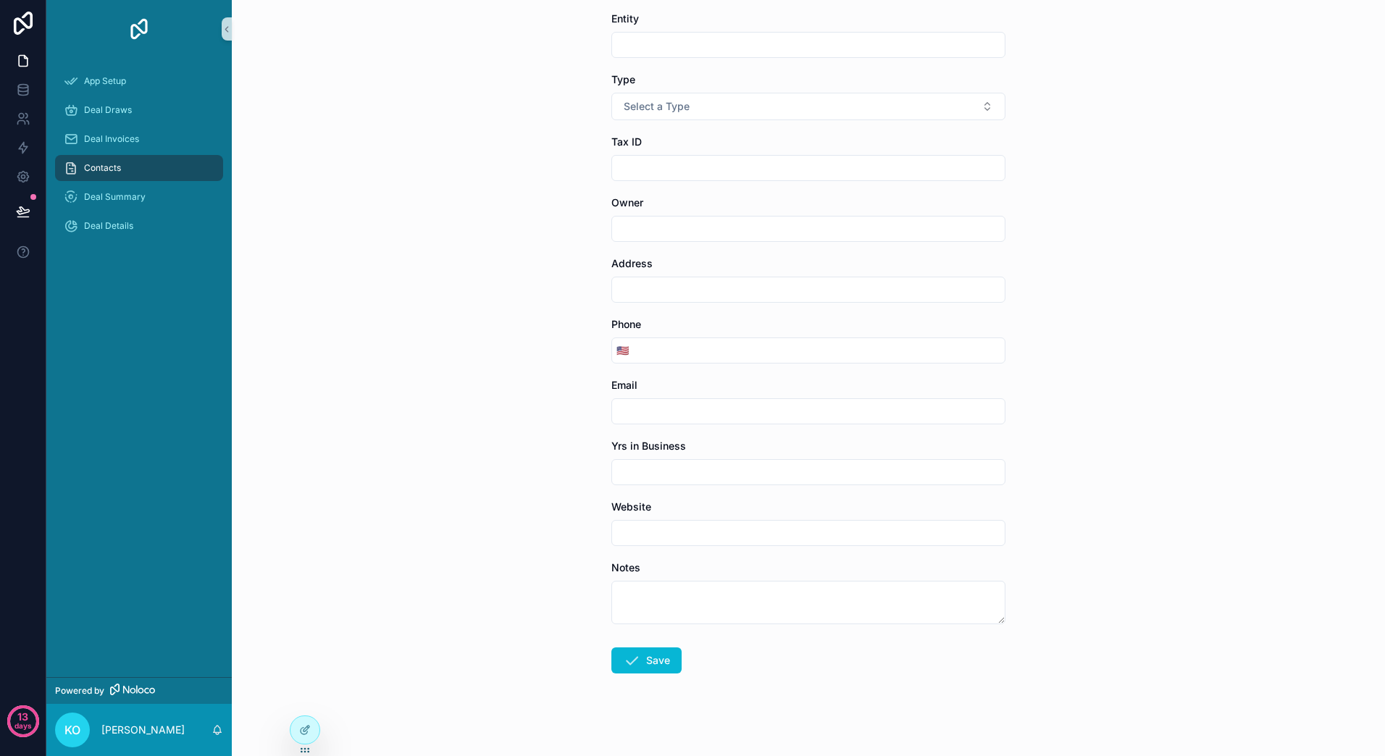
scroll to position [85, 0]
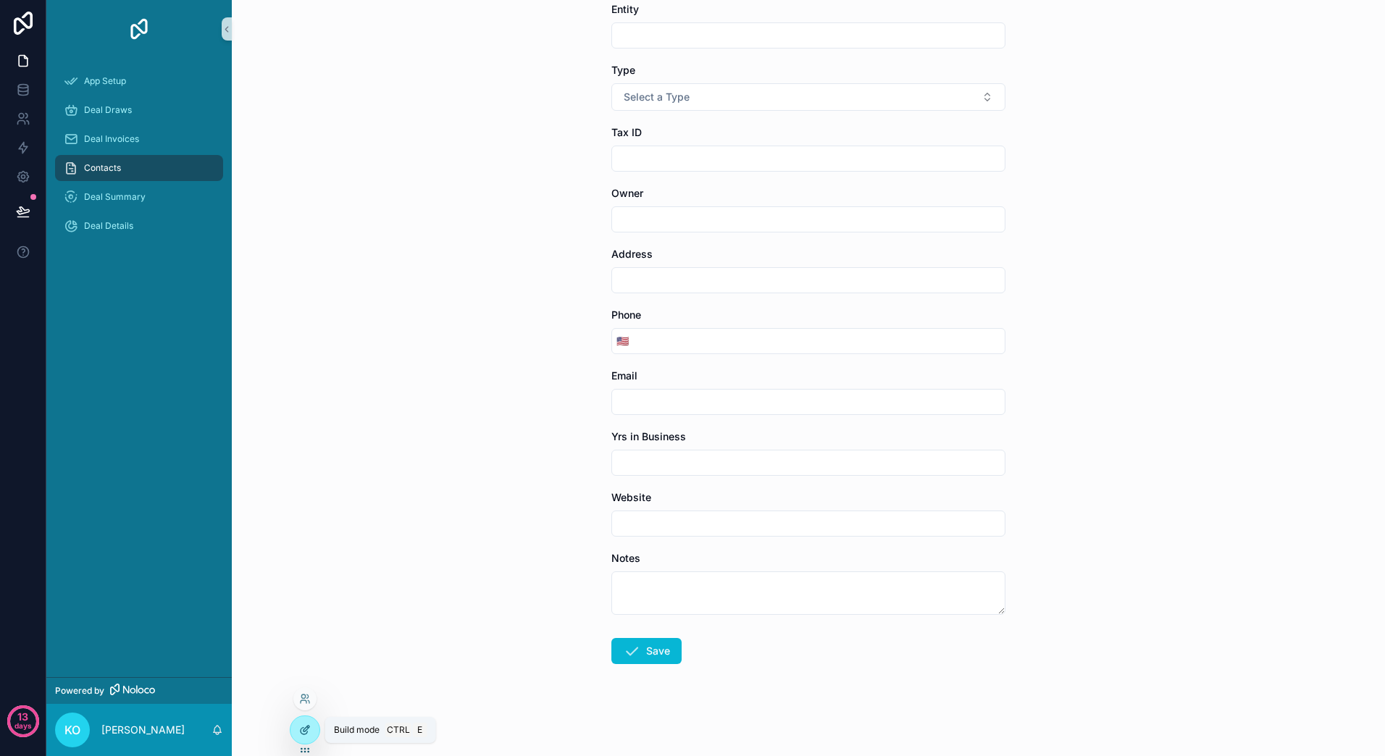
click at [306, 734] on icon at bounding box center [305, 730] width 12 height 12
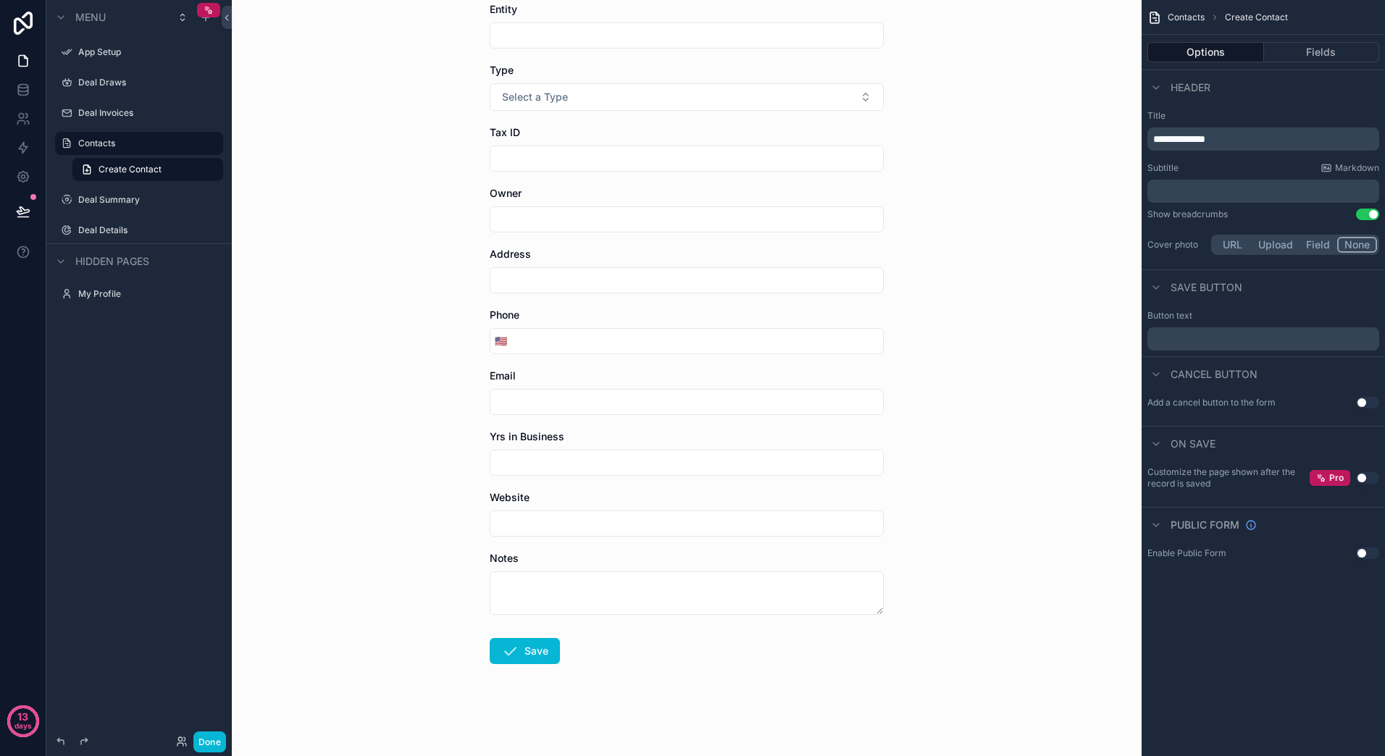
scroll to position [0, 0]
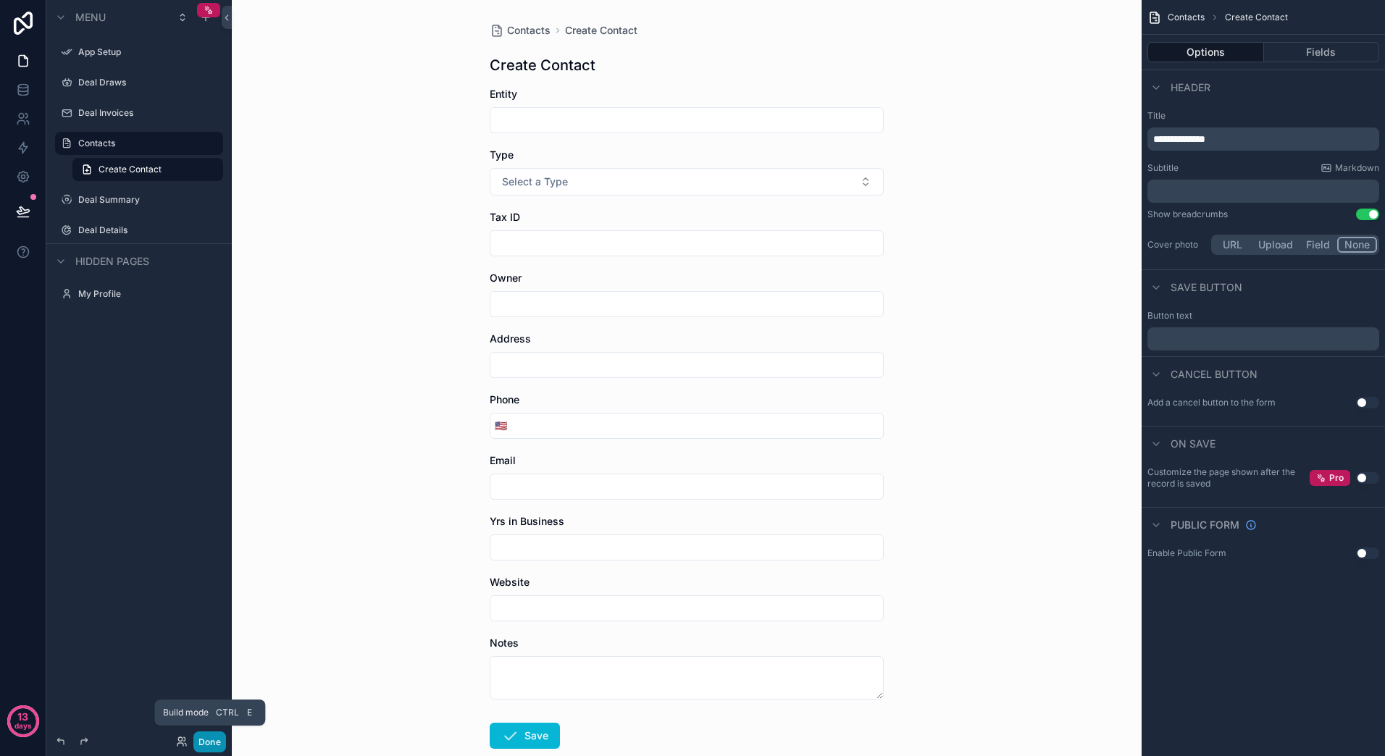
click at [217, 747] on button "Done" at bounding box center [209, 742] width 33 height 21
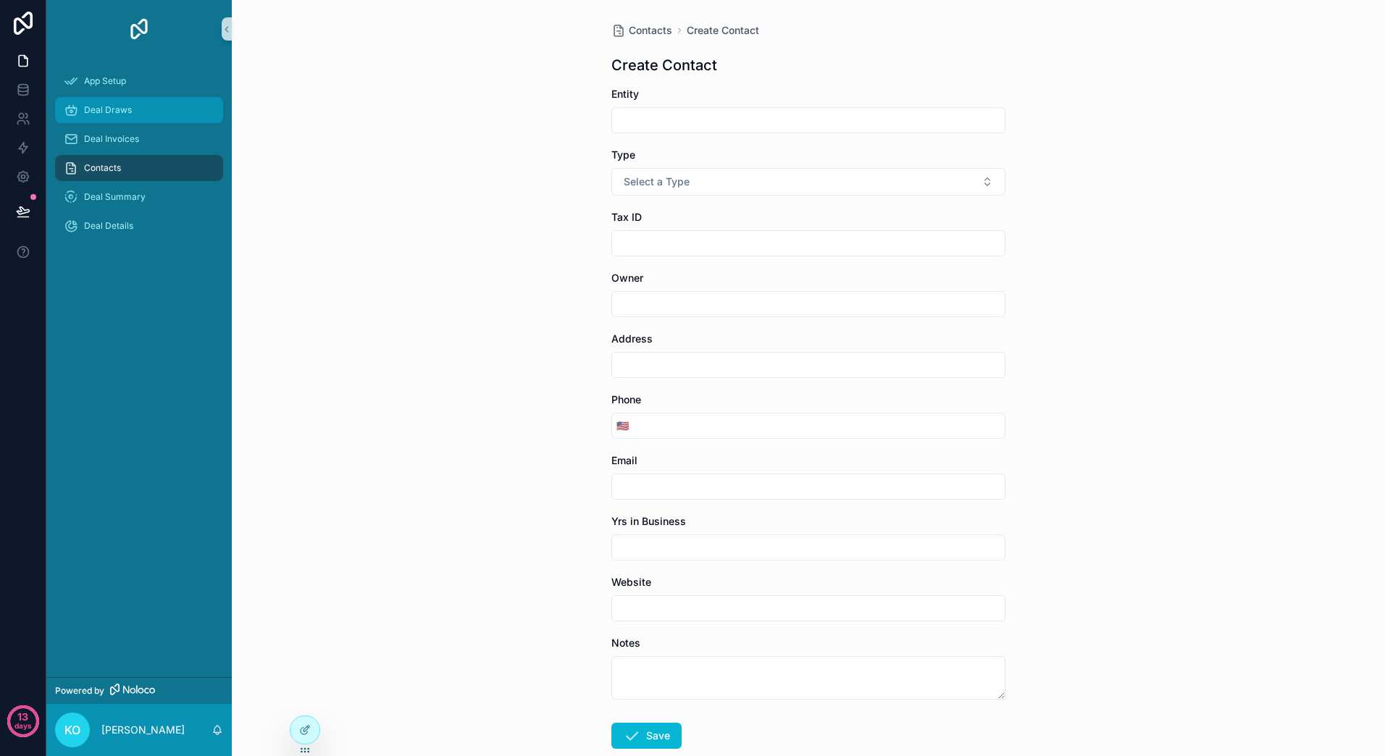
click at [121, 114] on span "Deal Draws" at bounding box center [108, 110] width 48 height 12
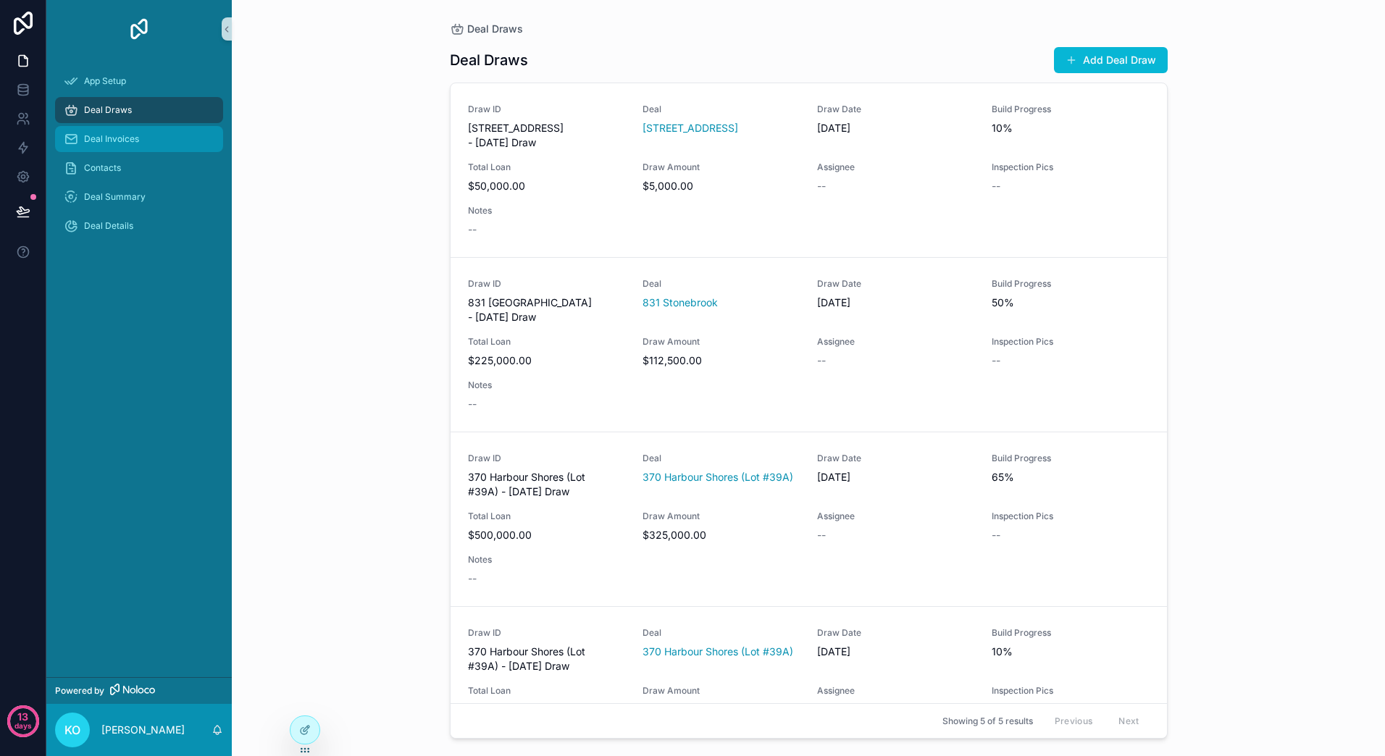
click at [118, 137] on span "Deal Invoices" at bounding box center [111, 139] width 55 height 12
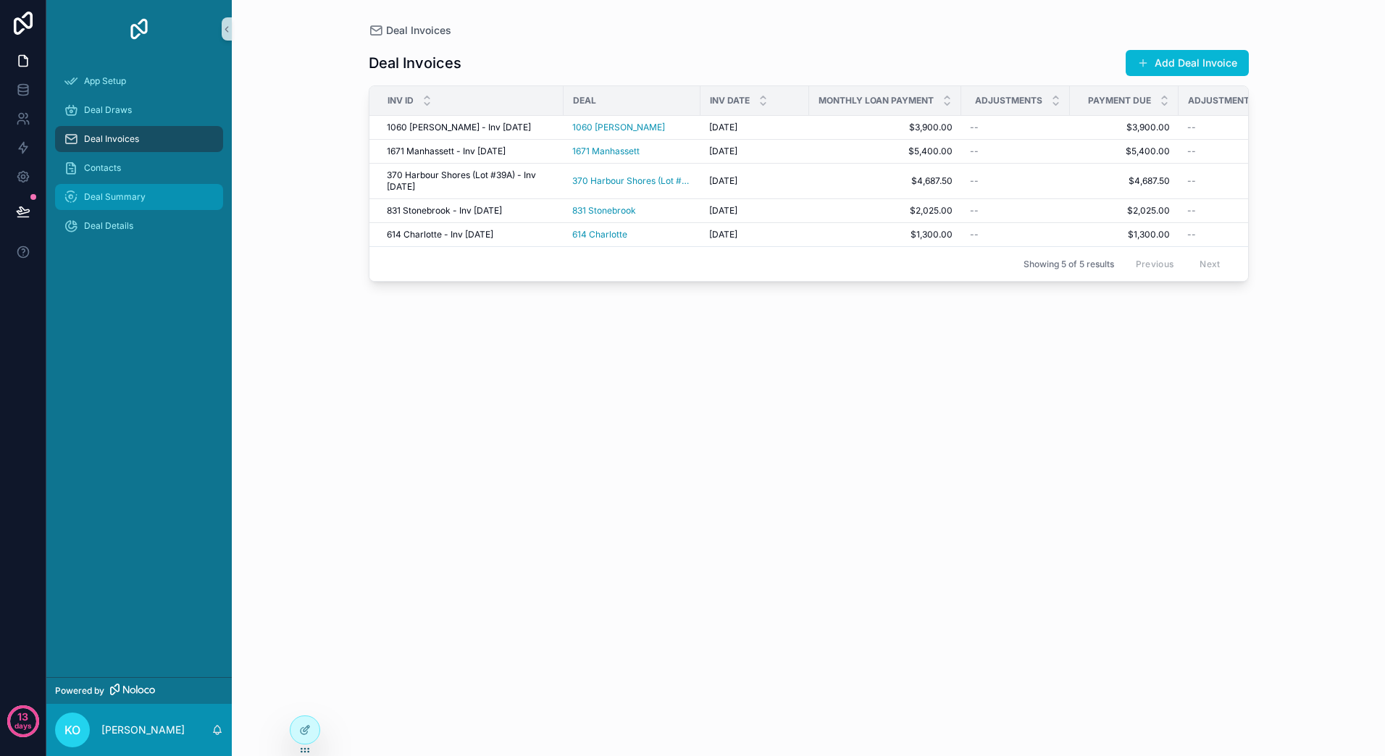
click at [109, 199] on span "Deal Summary" at bounding box center [115, 197] width 62 height 12
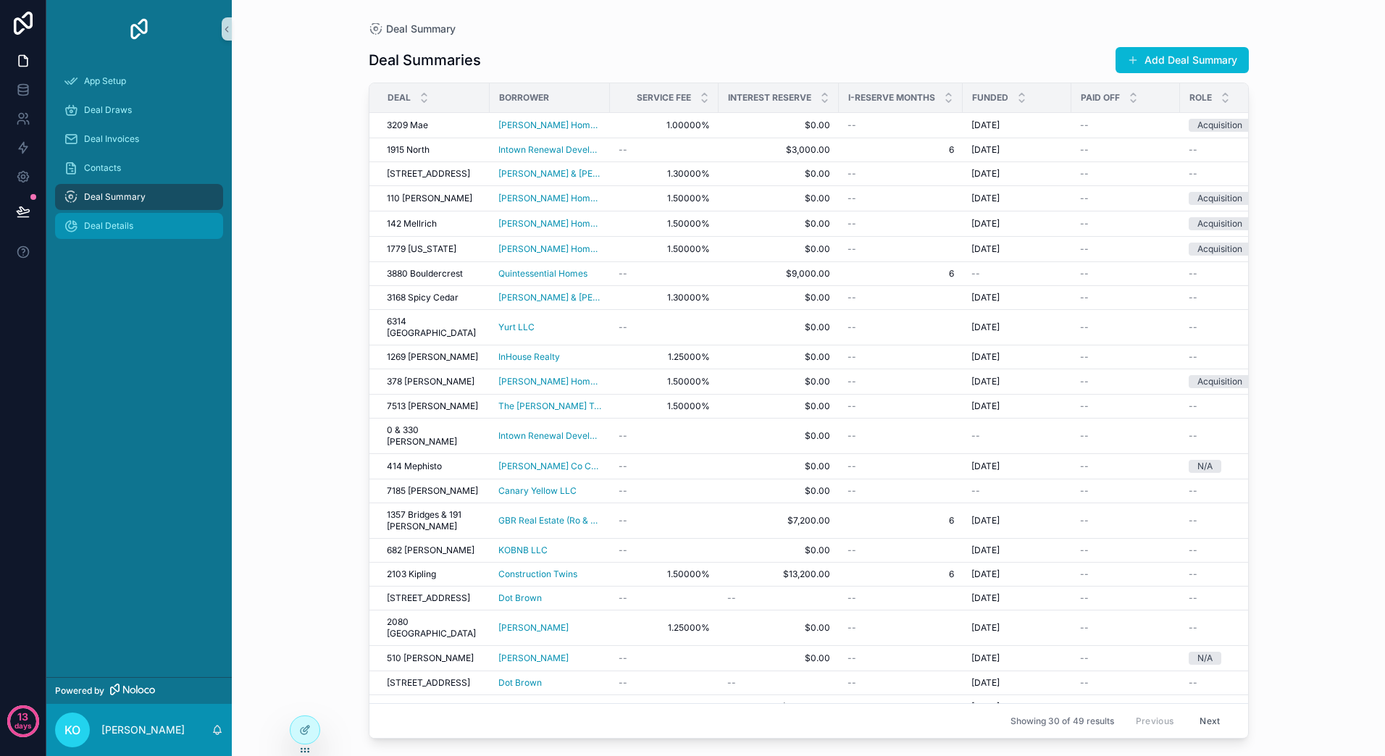
click at [112, 232] on div "Deal Details" at bounding box center [139, 225] width 151 height 23
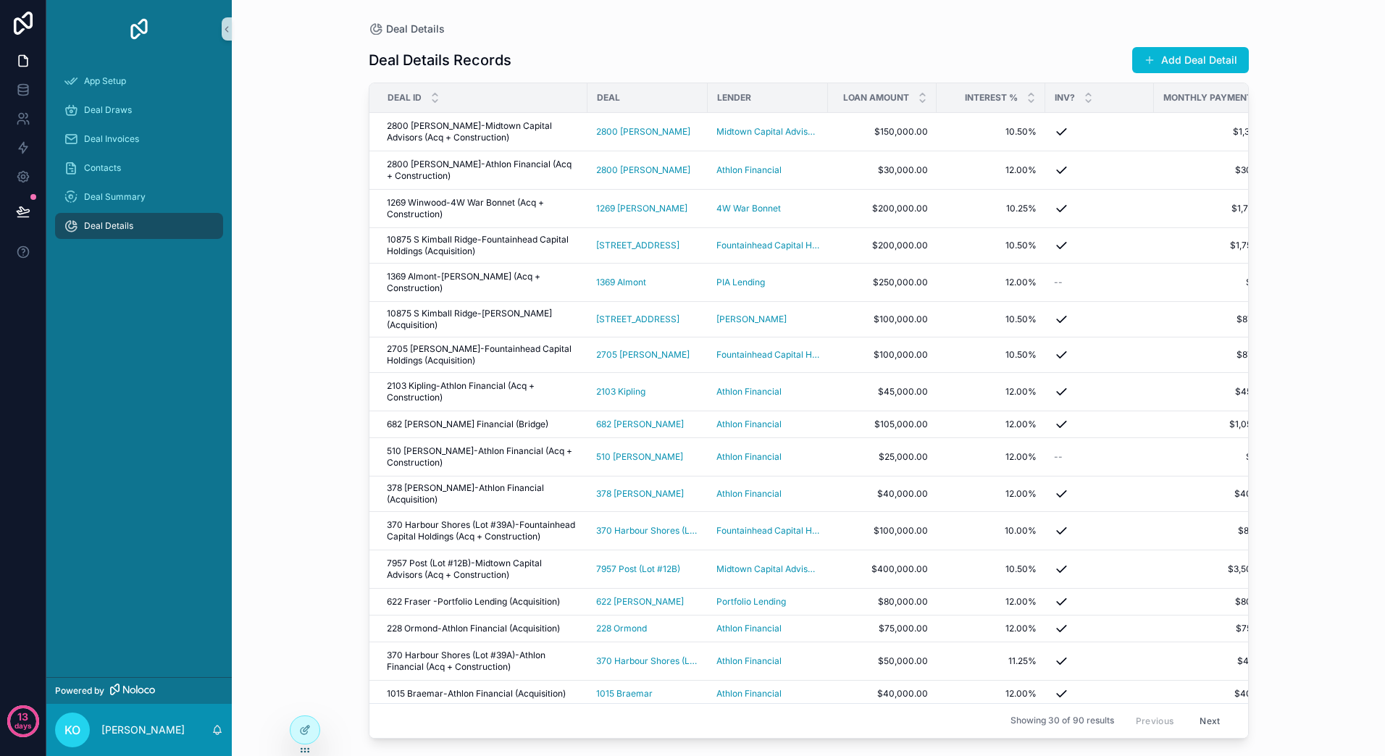
drag, startPoint x: 113, startPoint y: 230, endPoint x: 72, endPoint y: 270, distance: 56.8
click at [72, 270] on div "App Setup Deal Draws Deal Invoices Contacts Deal Summary Deal Details" at bounding box center [138, 367] width 185 height 619
click at [27, 64] on icon at bounding box center [23, 61] width 9 height 11
click at [30, 59] on icon at bounding box center [23, 61] width 14 height 14
click at [121, 83] on span "App Setup" at bounding box center [105, 81] width 42 height 12
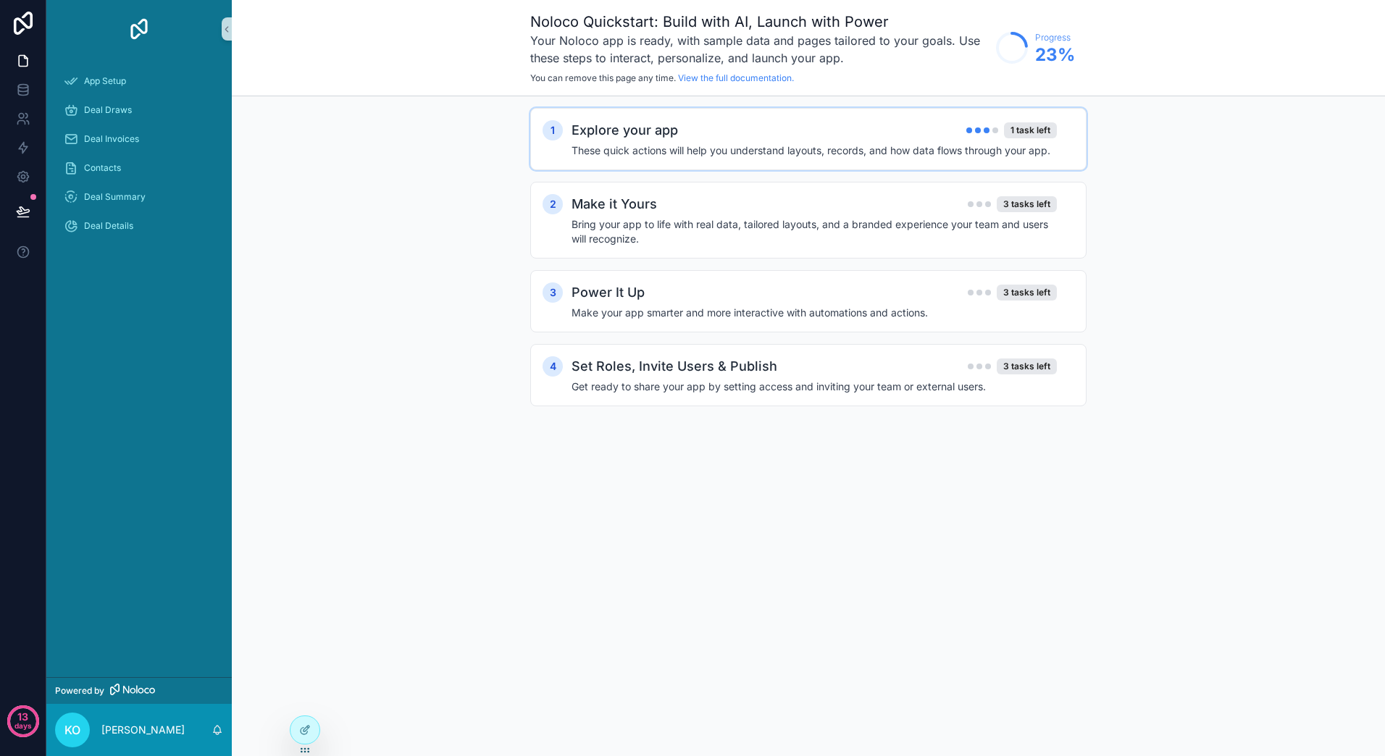
click at [824, 151] on h4 "These quick actions will help you understand layouts, records, and how data flo…" at bounding box center [813, 150] width 485 height 14
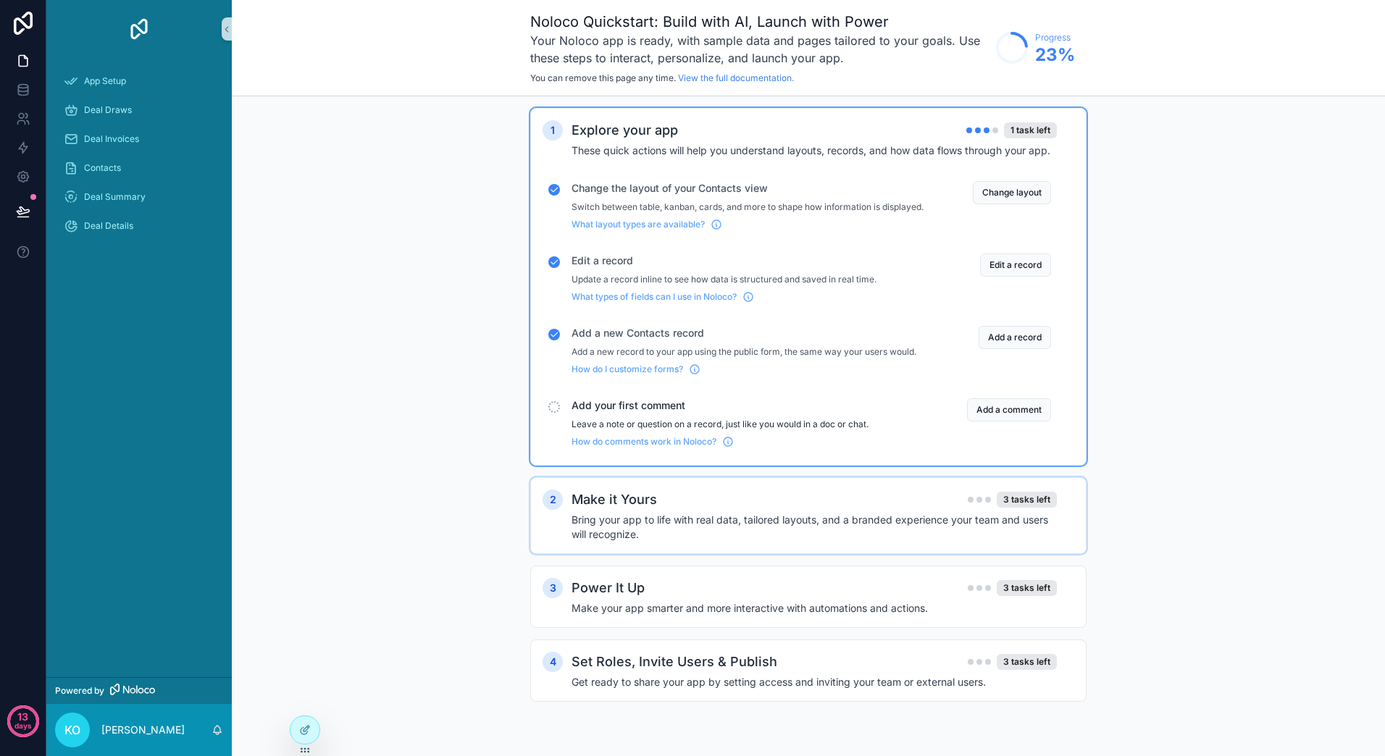
click at [865, 532] on h4 "Bring your app to life with real data, tailored layouts, and a branded experien…" at bounding box center [813, 527] width 485 height 29
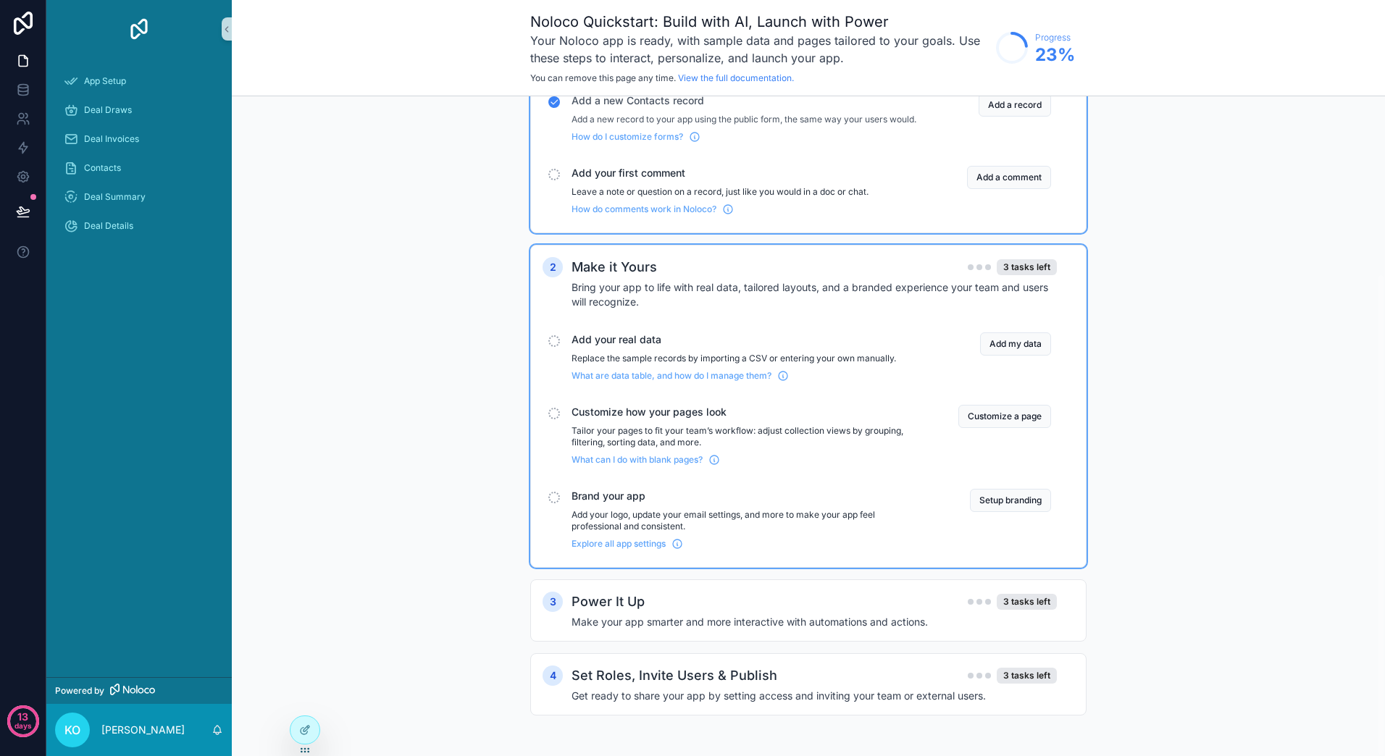
scroll to position [242, 0]
click at [852, 617] on h4 "Make your app smarter and more interactive with automations and actions." at bounding box center [813, 622] width 485 height 14
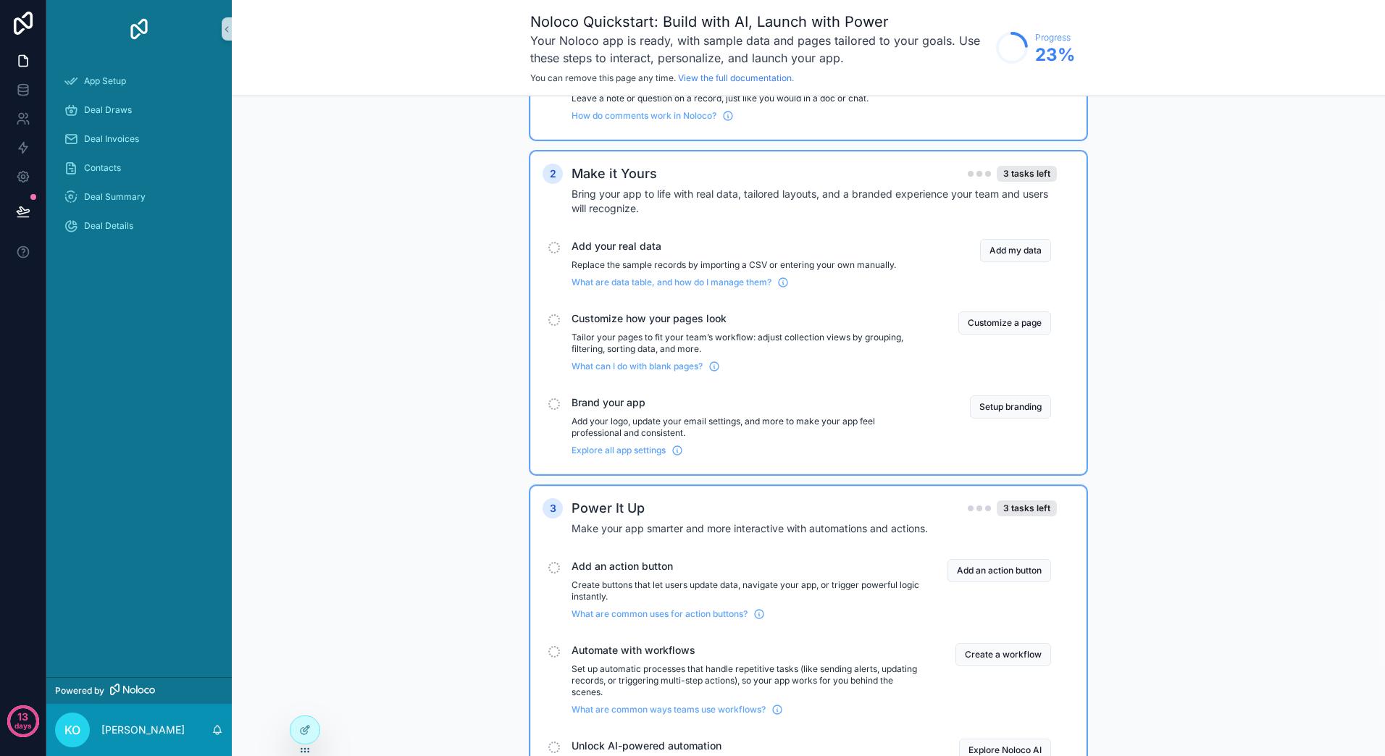
scroll to position [294, 0]
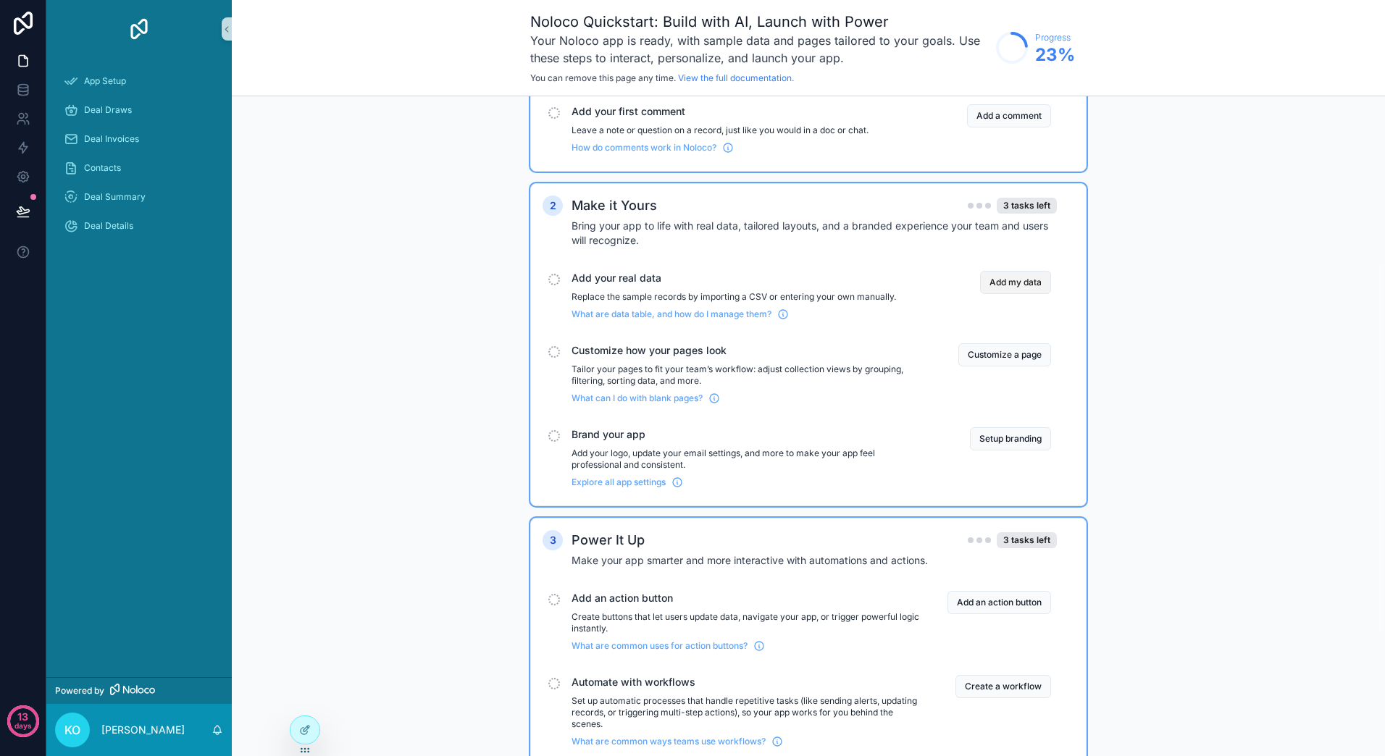
click at [1015, 294] on button "Add my data" at bounding box center [1015, 282] width 71 height 23
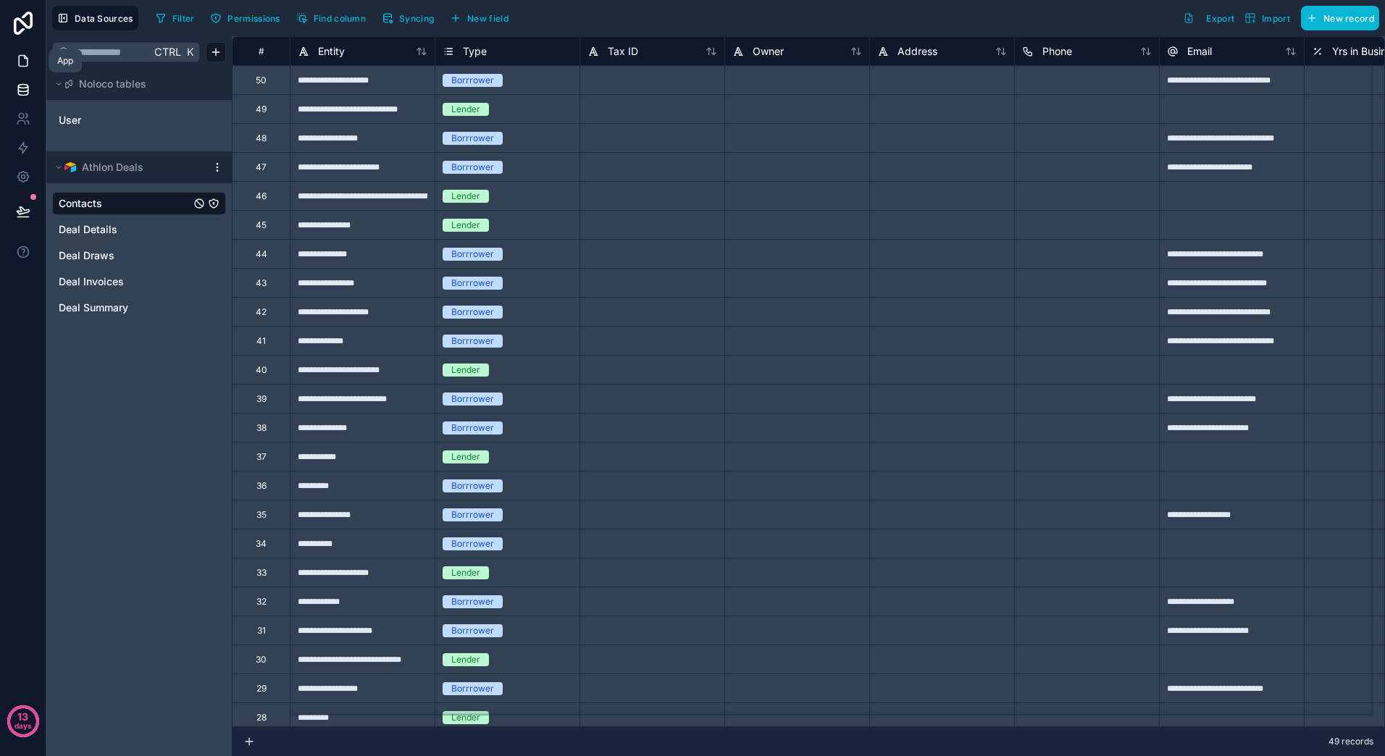
click at [22, 62] on icon at bounding box center [23, 61] width 14 height 14
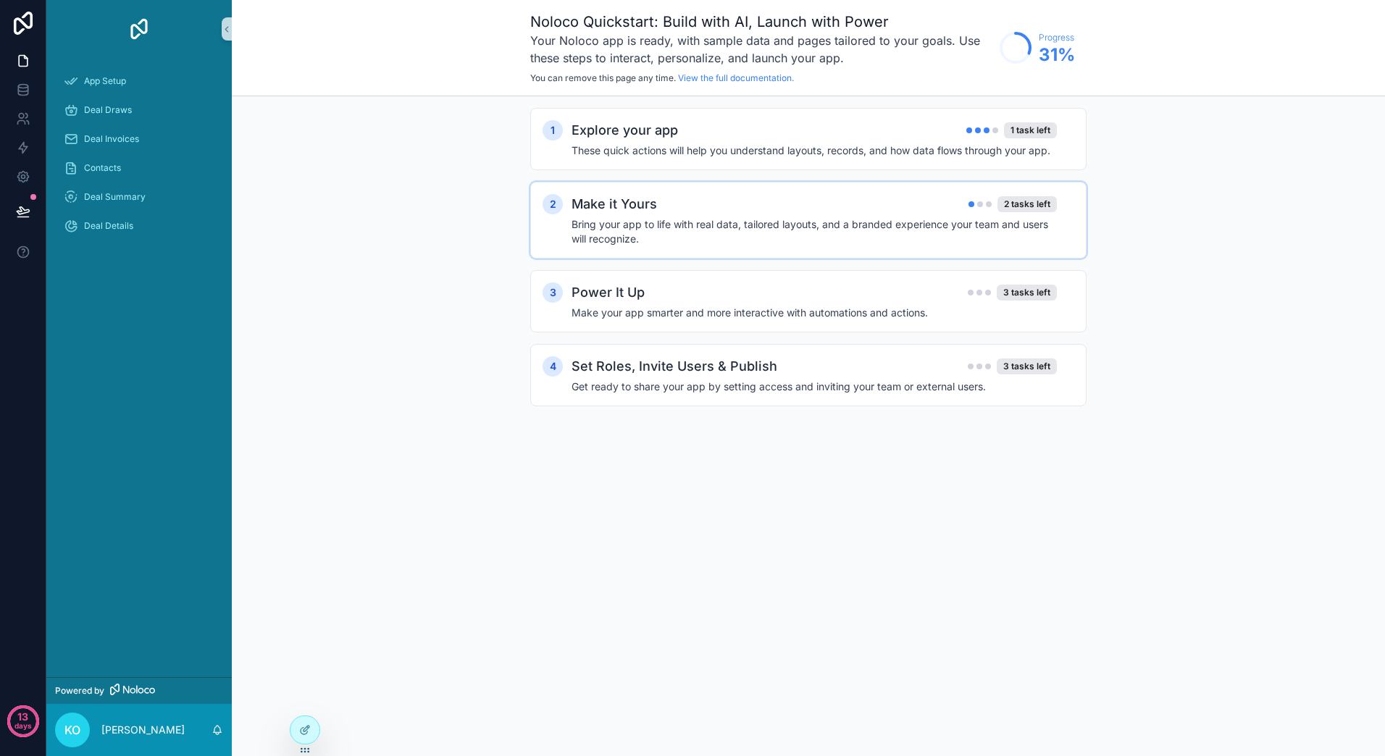
click at [626, 225] on h4 "Bring your app to life with real data, tailored layouts, and a branded experien…" at bounding box center [813, 231] width 485 height 29
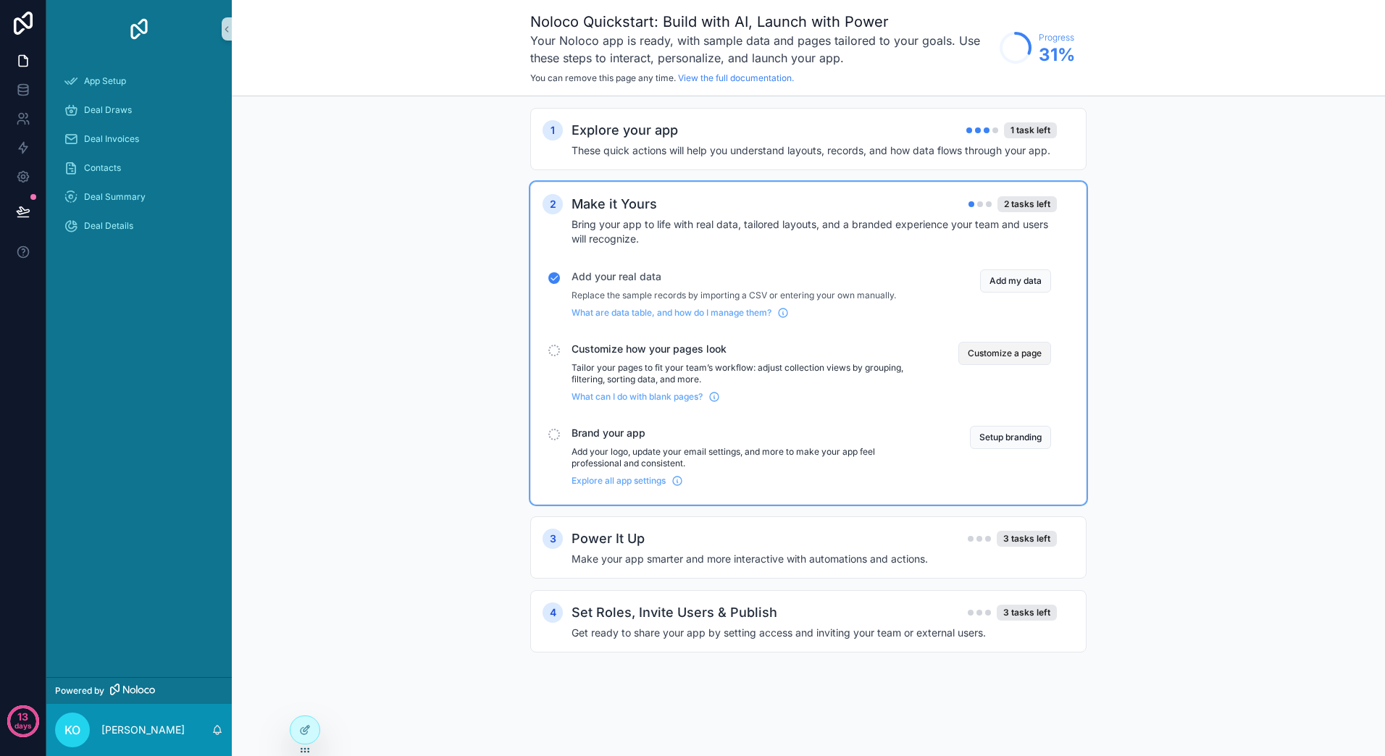
click at [1023, 356] on button "Customize a page" at bounding box center [1004, 353] width 93 height 23
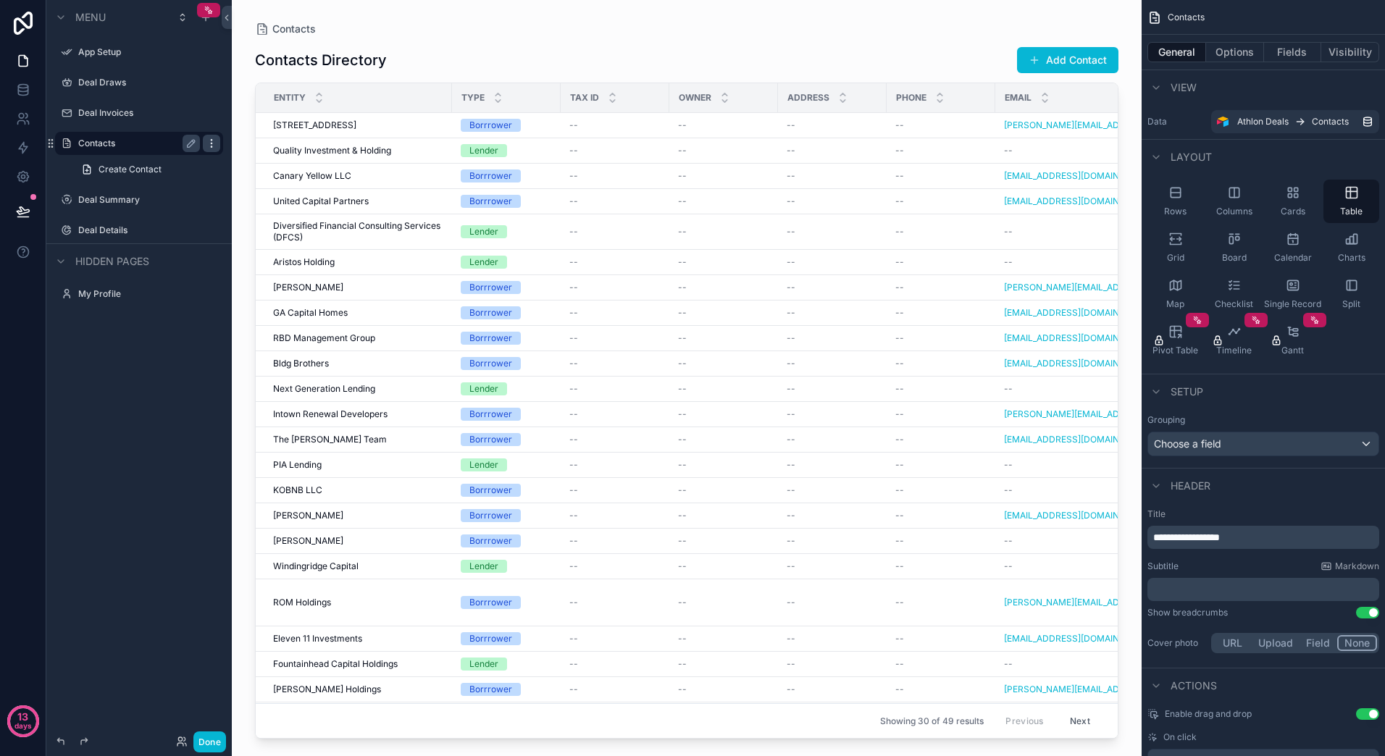
click at [214, 144] on icon "scrollable content" at bounding box center [212, 144] width 12 height 12
click at [162, 325] on div "Menu App Setup Deal Draws Deal Invoices Contacts Create Contact Deal Summary De…" at bounding box center [138, 165] width 185 height 330
click at [216, 116] on icon "scrollable content" at bounding box center [212, 113] width 12 height 12
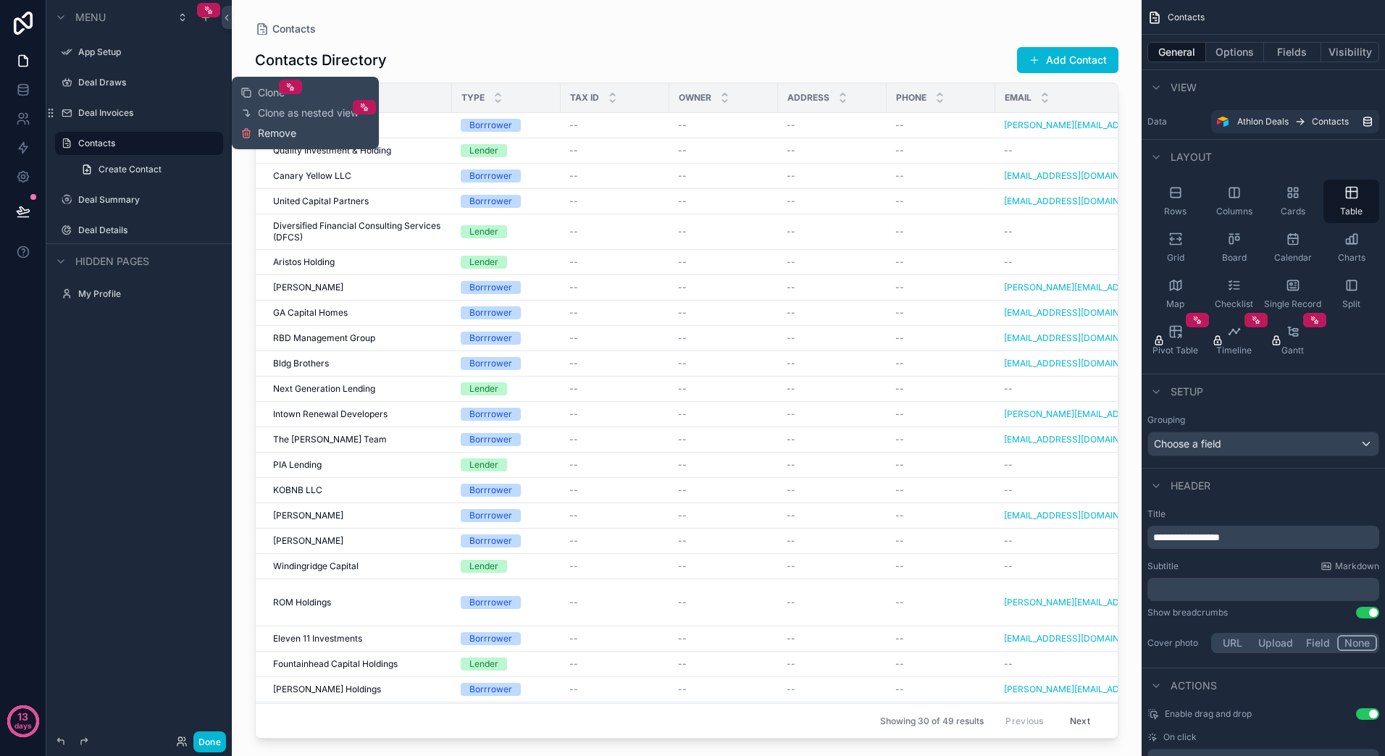
click at [278, 137] on span "Remove" at bounding box center [277, 133] width 38 height 14
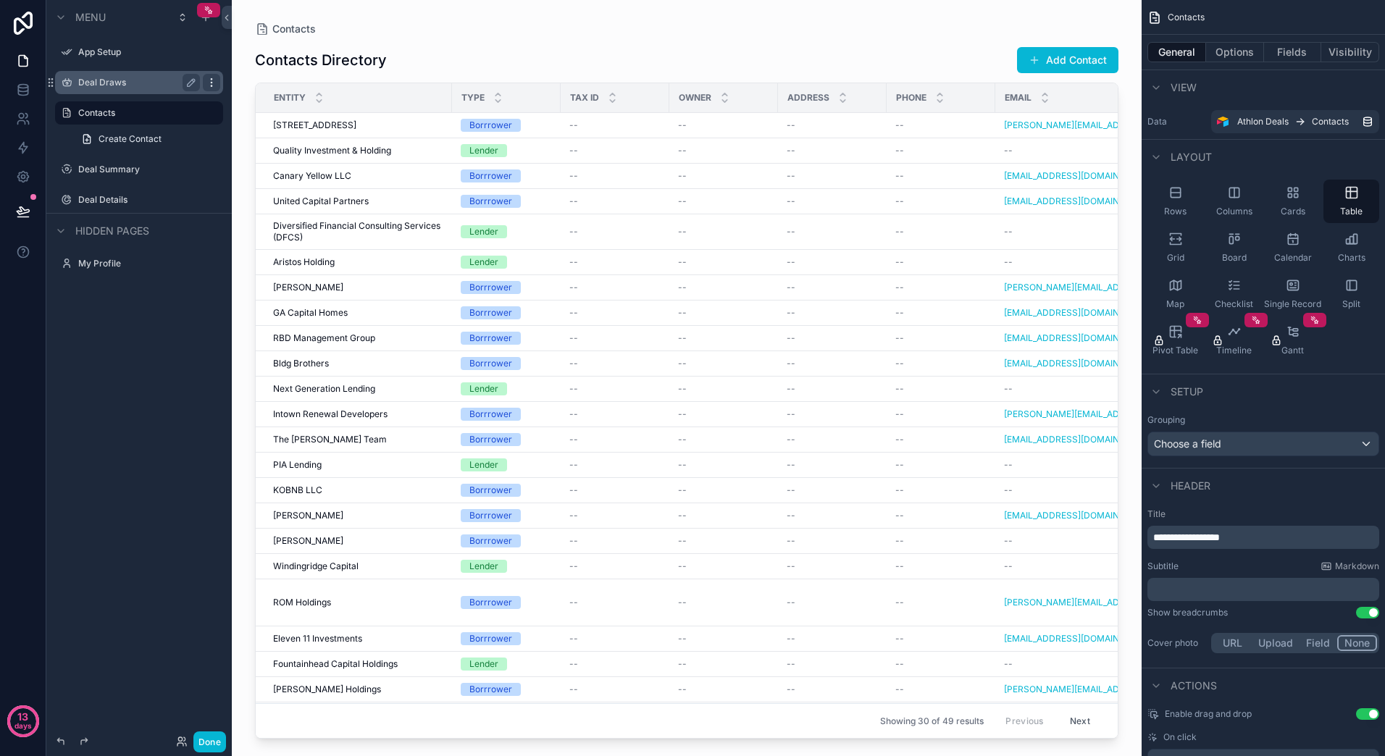
click at [213, 78] on icon "scrollable content" at bounding box center [212, 83] width 12 height 12
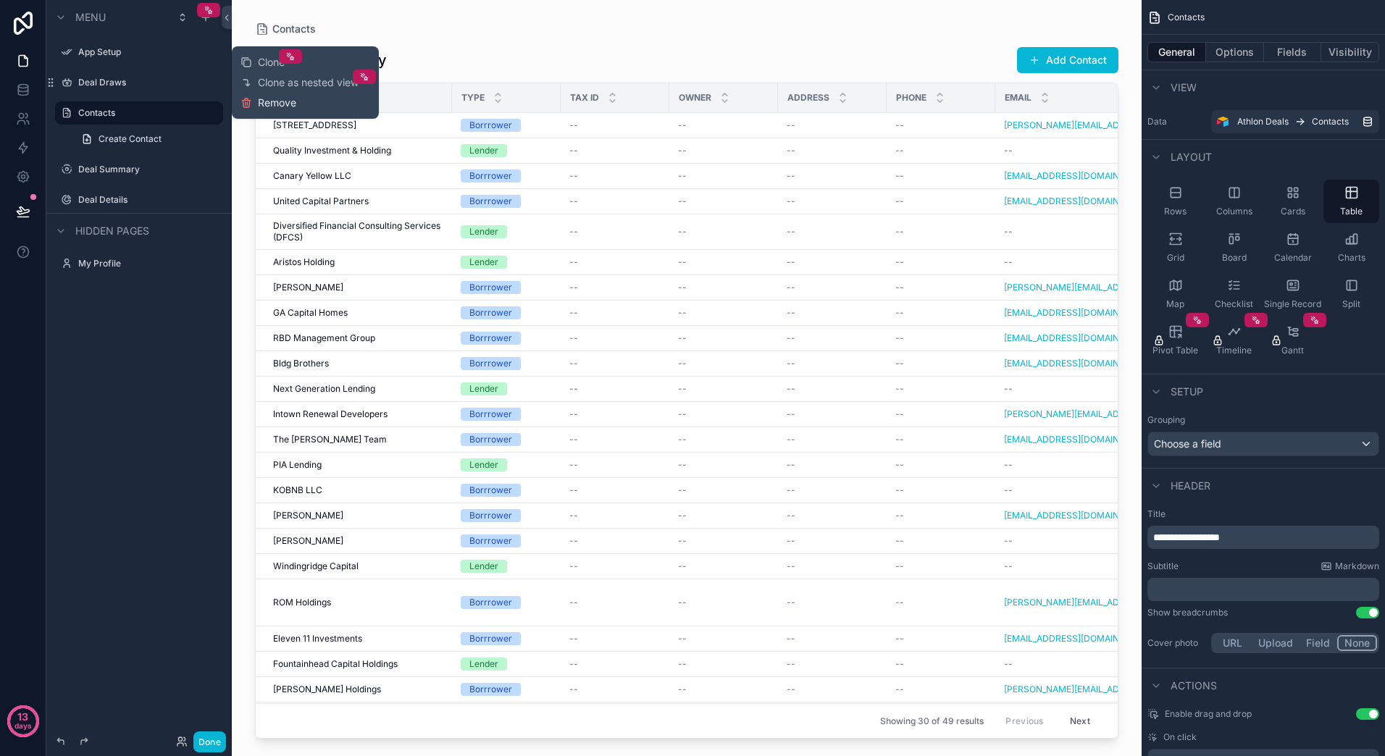
click at [275, 104] on span "Remove" at bounding box center [277, 103] width 38 height 14
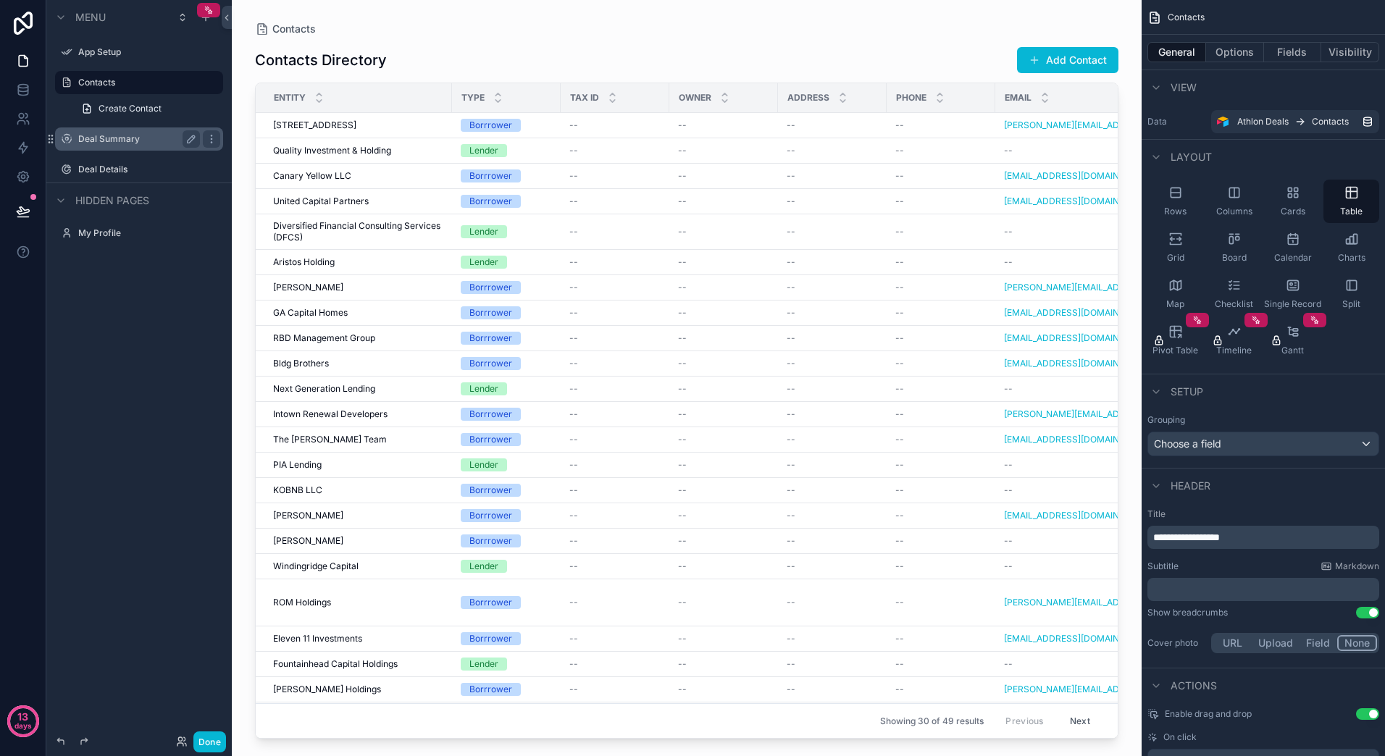
click at [99, 145] on div "Deal Summary" at bounding box center [139, 138] width 122 height 17
click at [103, 139] on label "Deal Summary" at bounding box center [136, 139] width 116 height 12
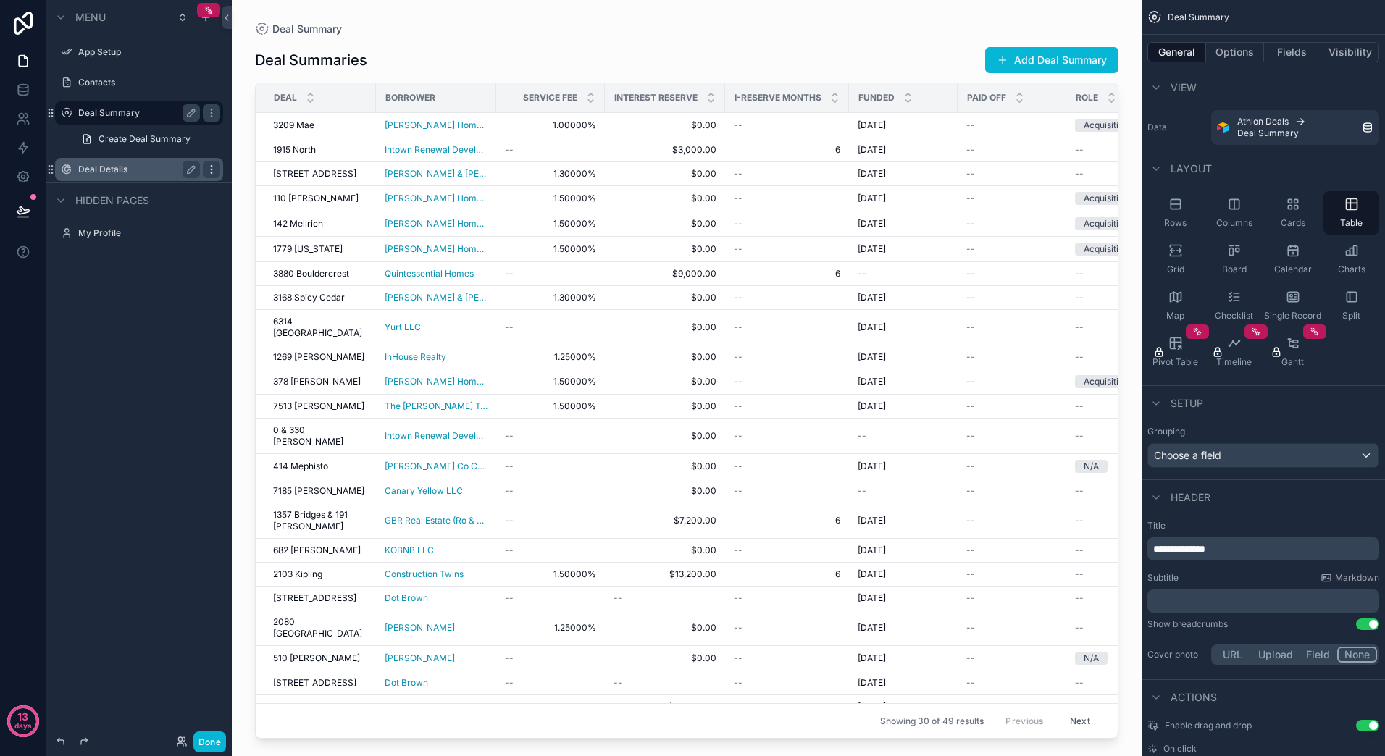
click at [210, 171] on icon "scrollable content" at bounding box center [212, 170] width 12 height 12
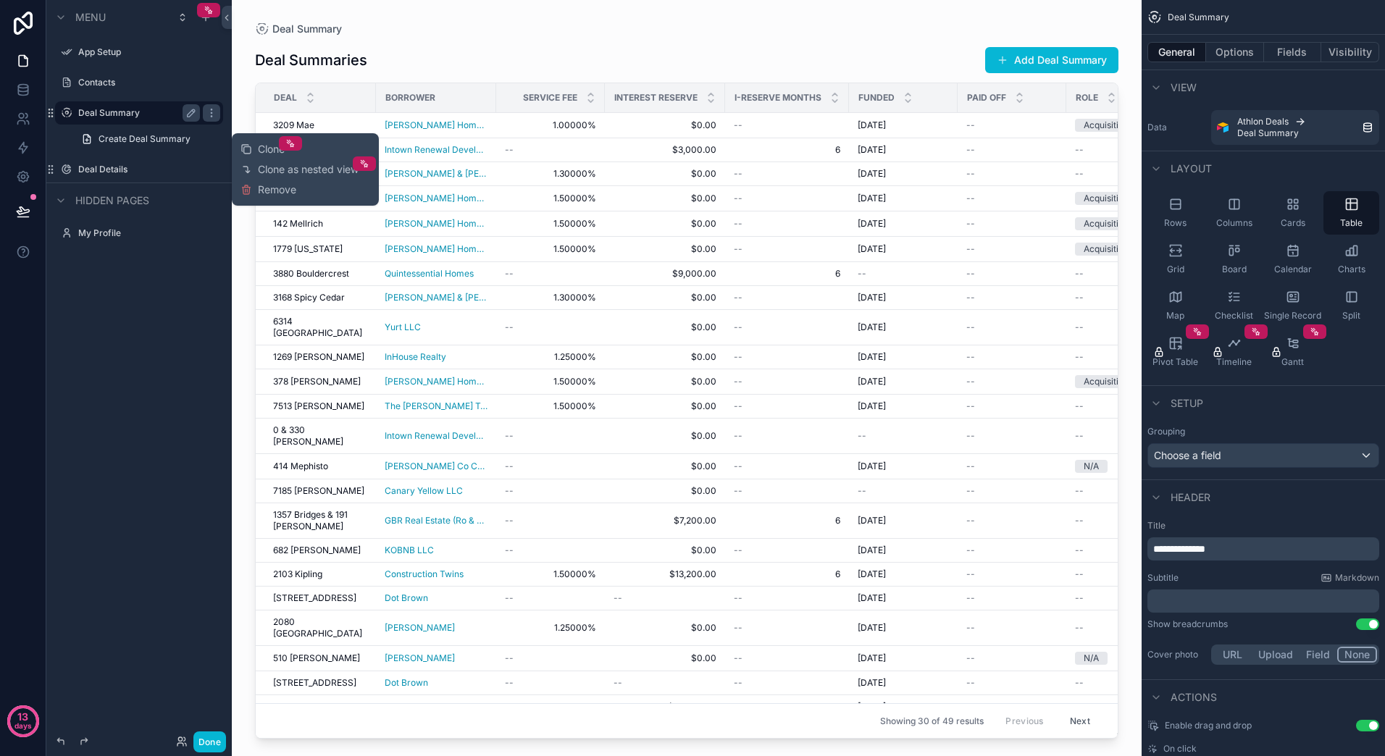
click at [181, 249] on div "Menu App Setup Contacts Deal Summary Create Deal Summary Deal Details Hidden pa…" at bounding box center [138, 129] width 185 height 258
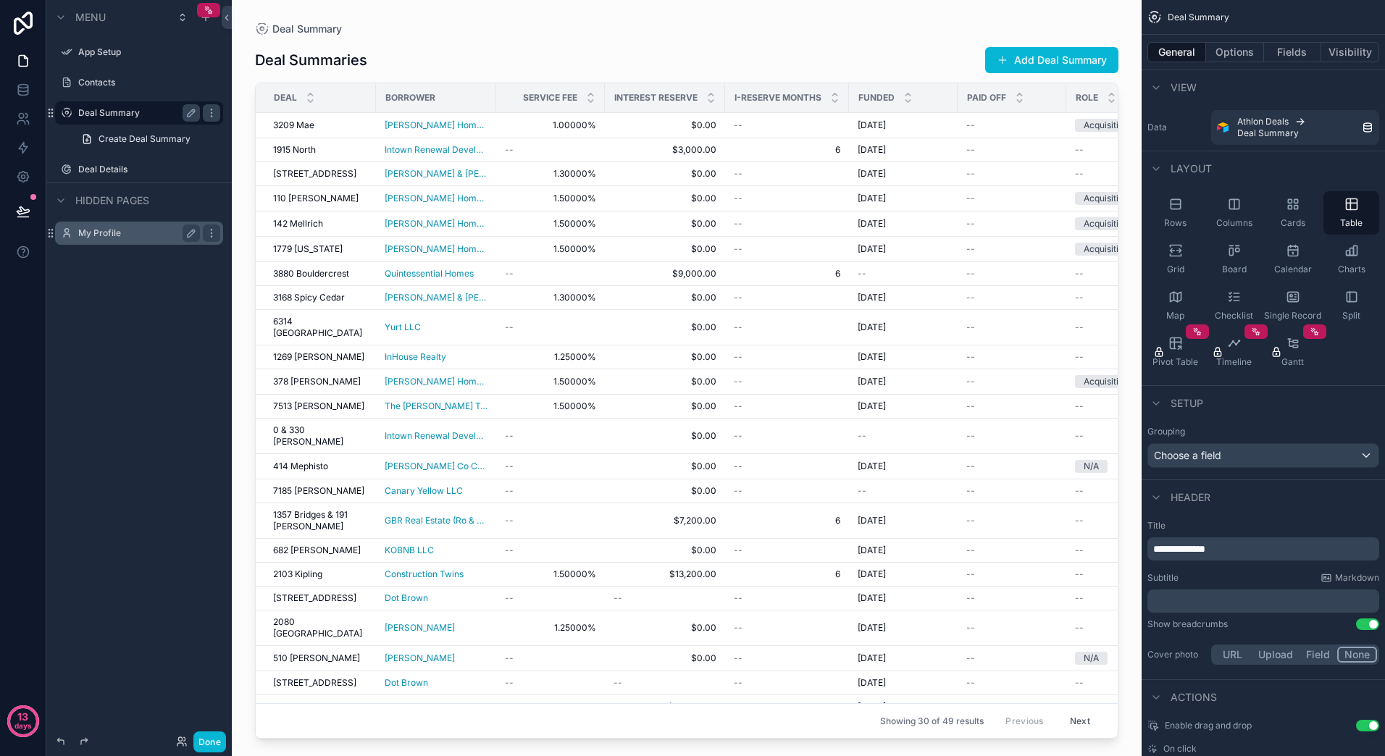
click at [120, 232] on label "My Profile" at bounding box center [136, 233] width 116 height 12
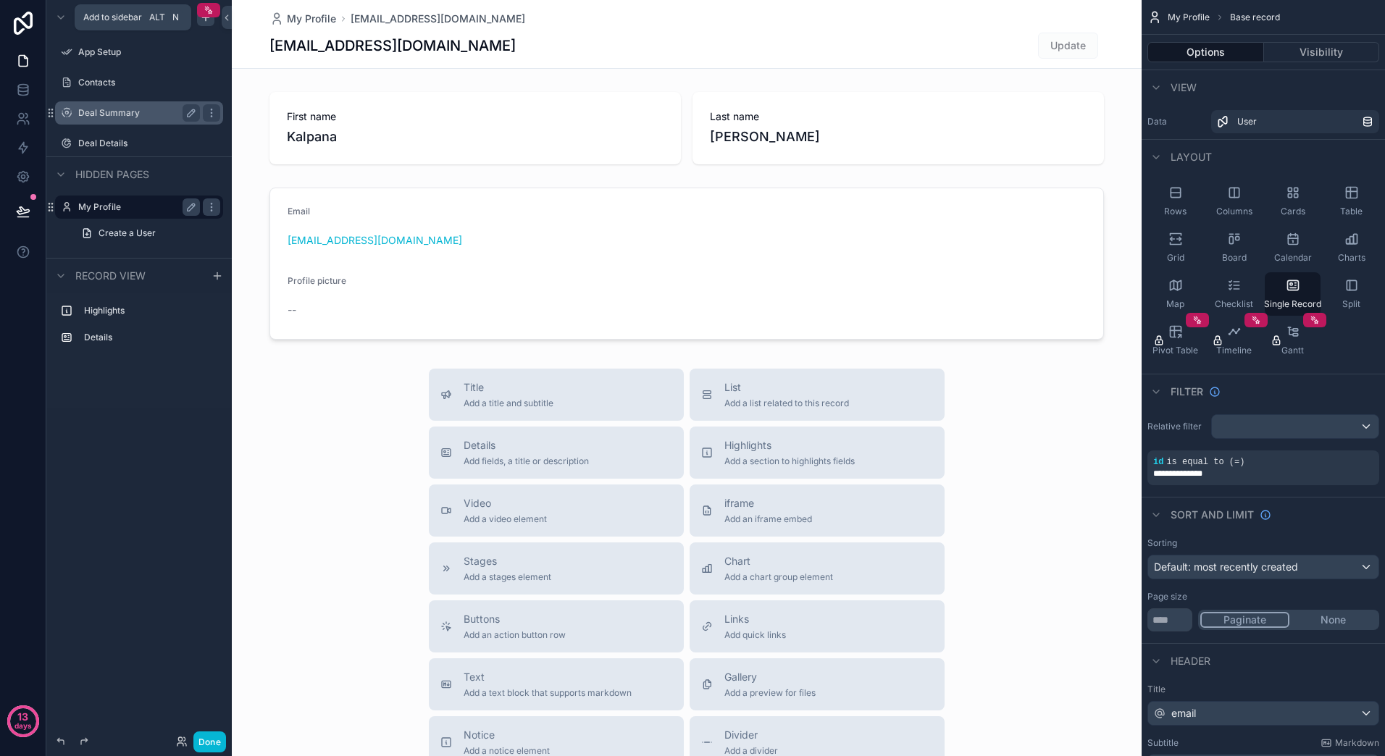
click at [203, 23] on div "scrollable content" at bounding box center [205, 17] width 17 height 17
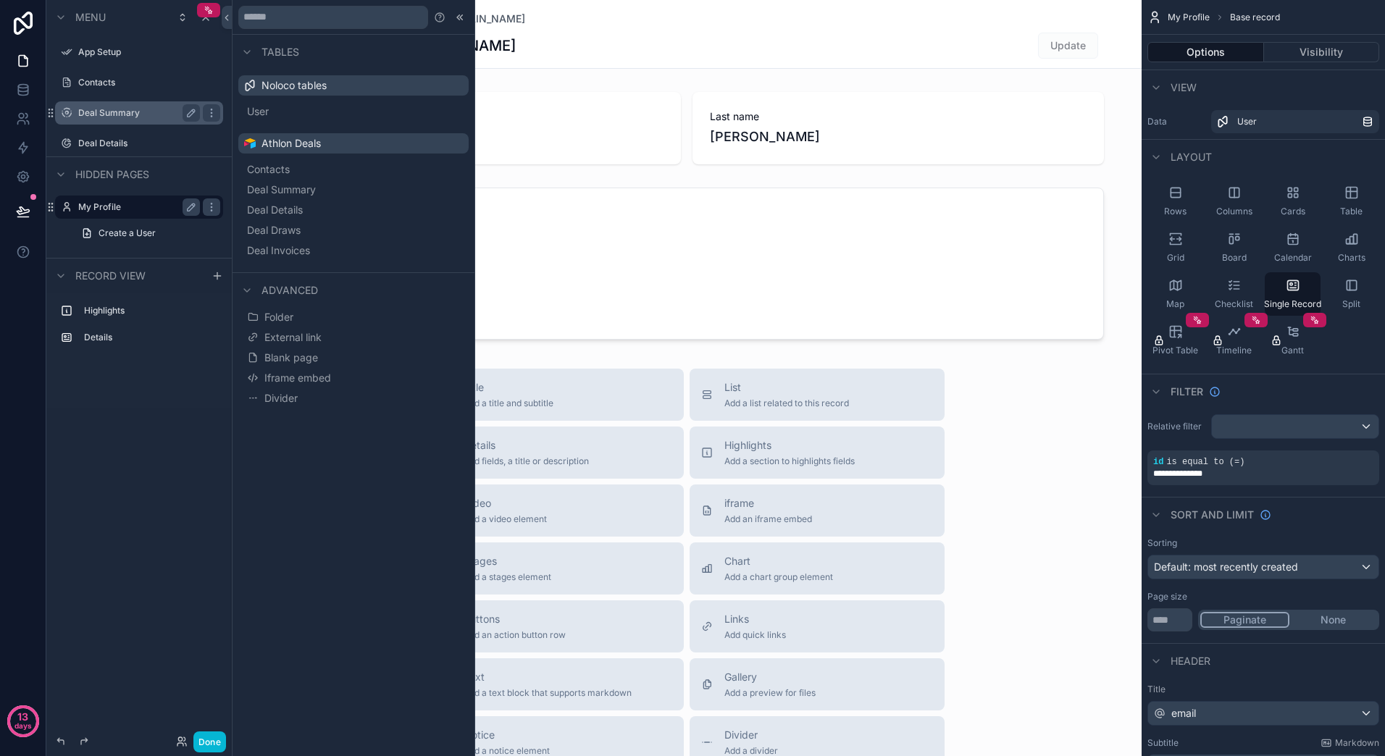
click at [140, 452] on div "Menu App Setup Contacts Deal Summary Deal Details Hidden pages My Profile Creat…" at bounding box center [138, 369] width 185 height 739
click at [579, 81] on div "scrollable content" at bounding box center [687, 500] width 910 height 1000
click at [120, 140] on label "Deal Details" at bounding box center [136, 144] width 116 height 12
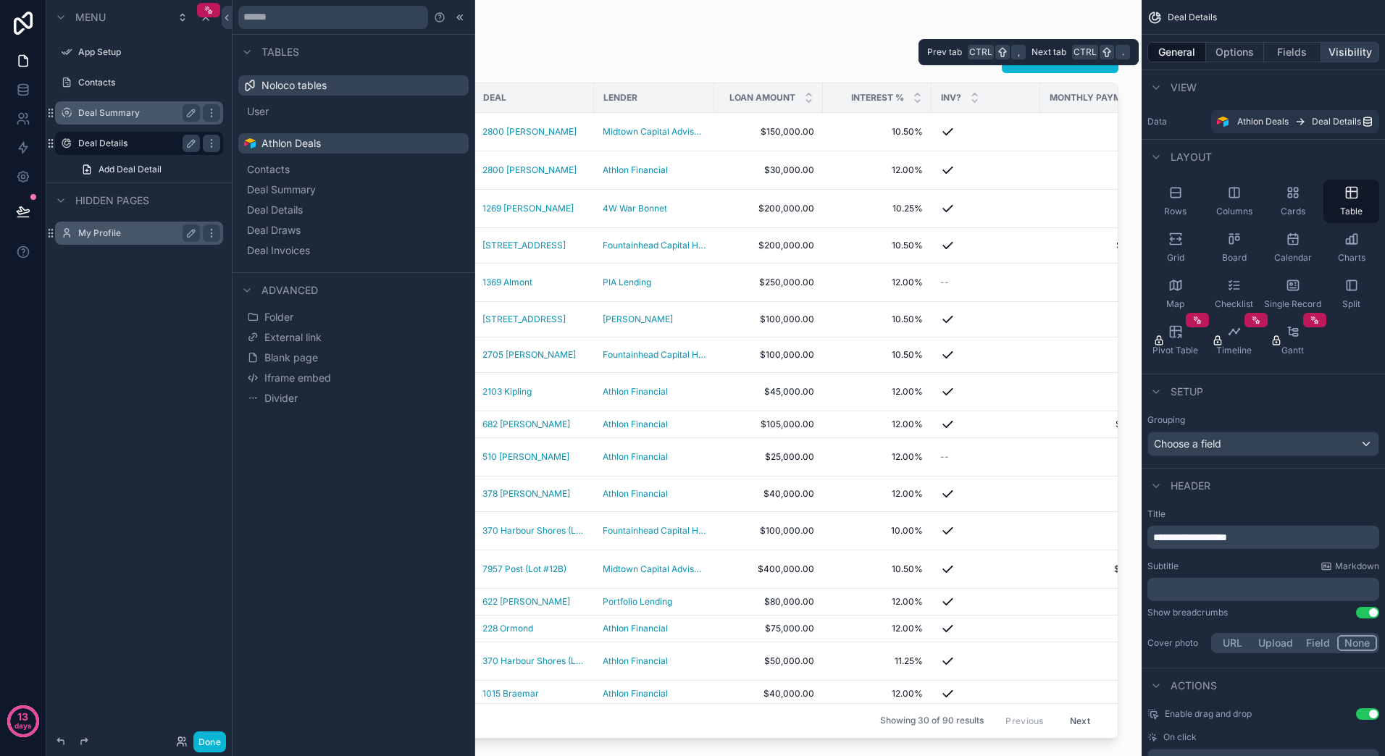
click at [1346, 54] on button "Visibility" at bounding box center [1350, 52] width 58 height 20
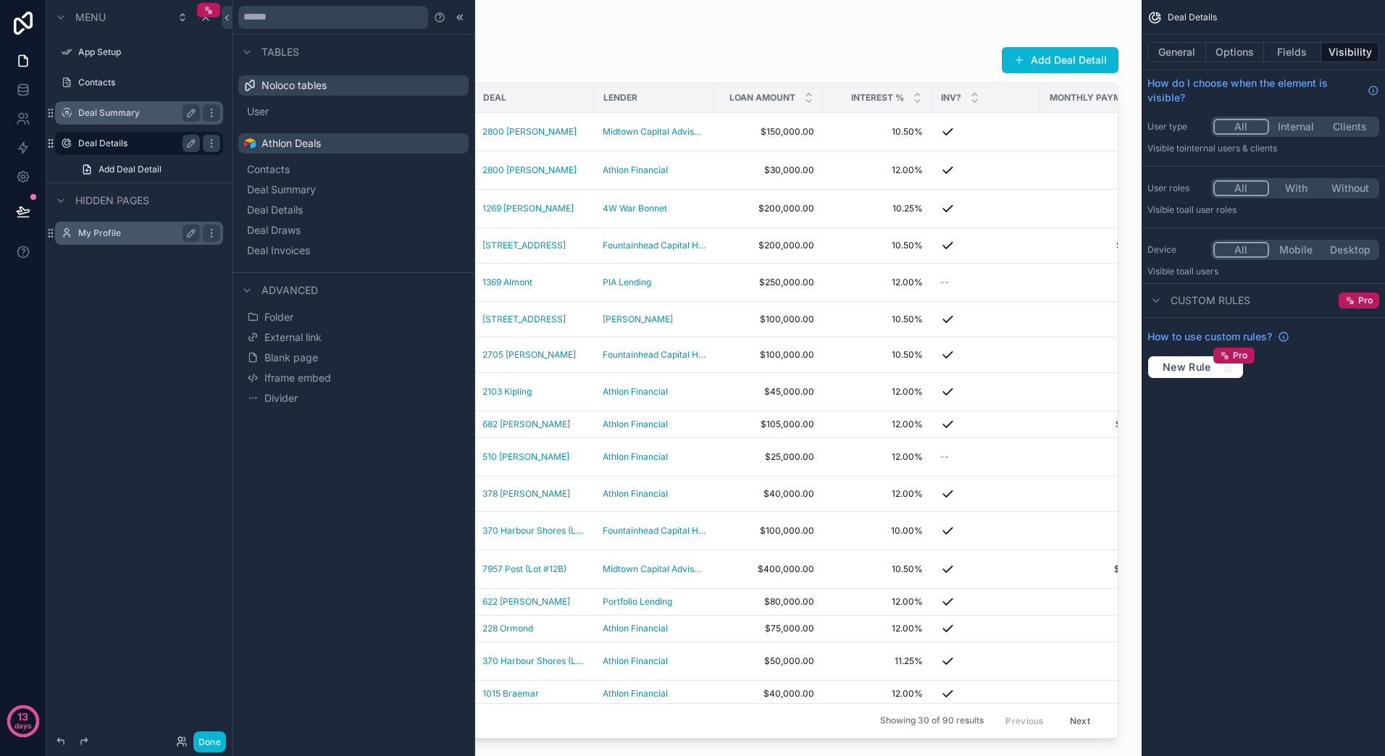
click at [687, 33] on div "scrollable content" at bounding box center [687, 369] width 910 height 739
click at [466, 17] on div at bounding box center [459, 17] width 17 height 17
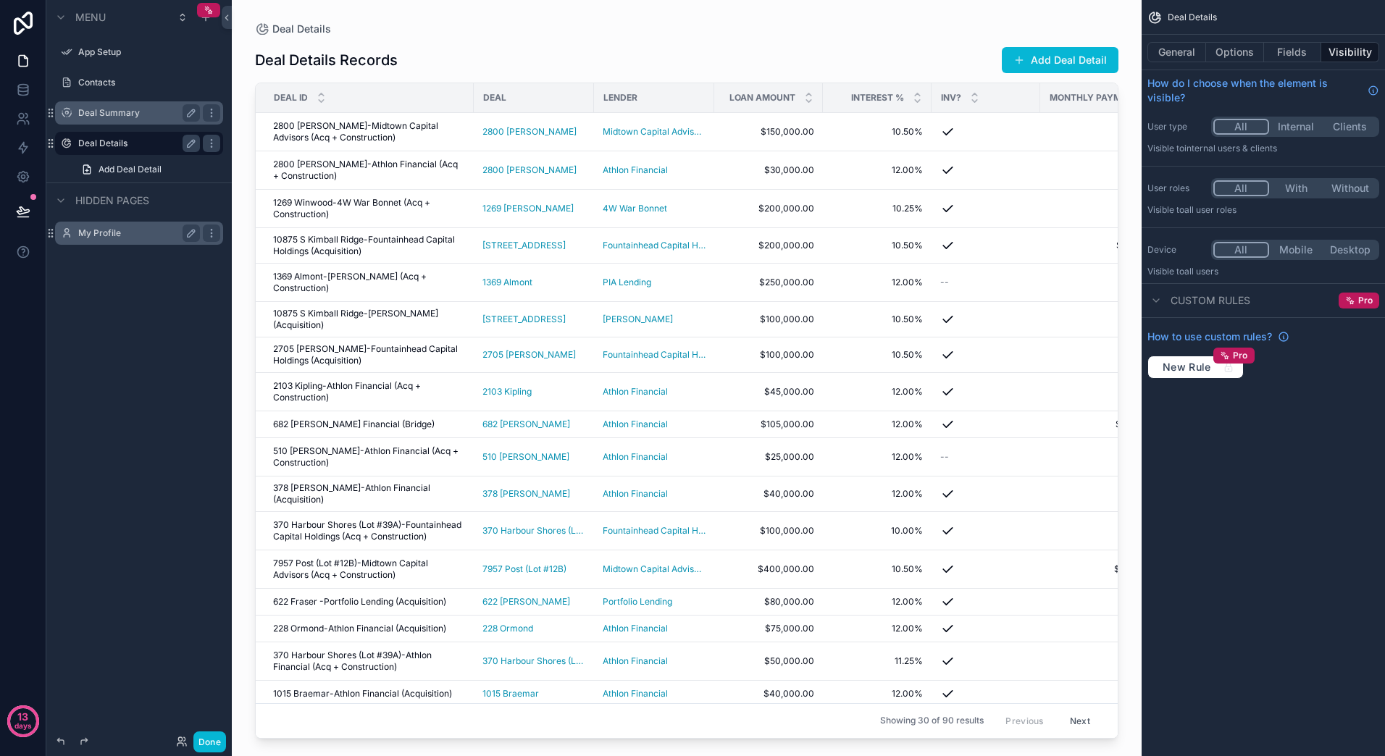
click at [136, 118] on label "Deal Summary" at bounding box center [136, 113] width 116 height 12
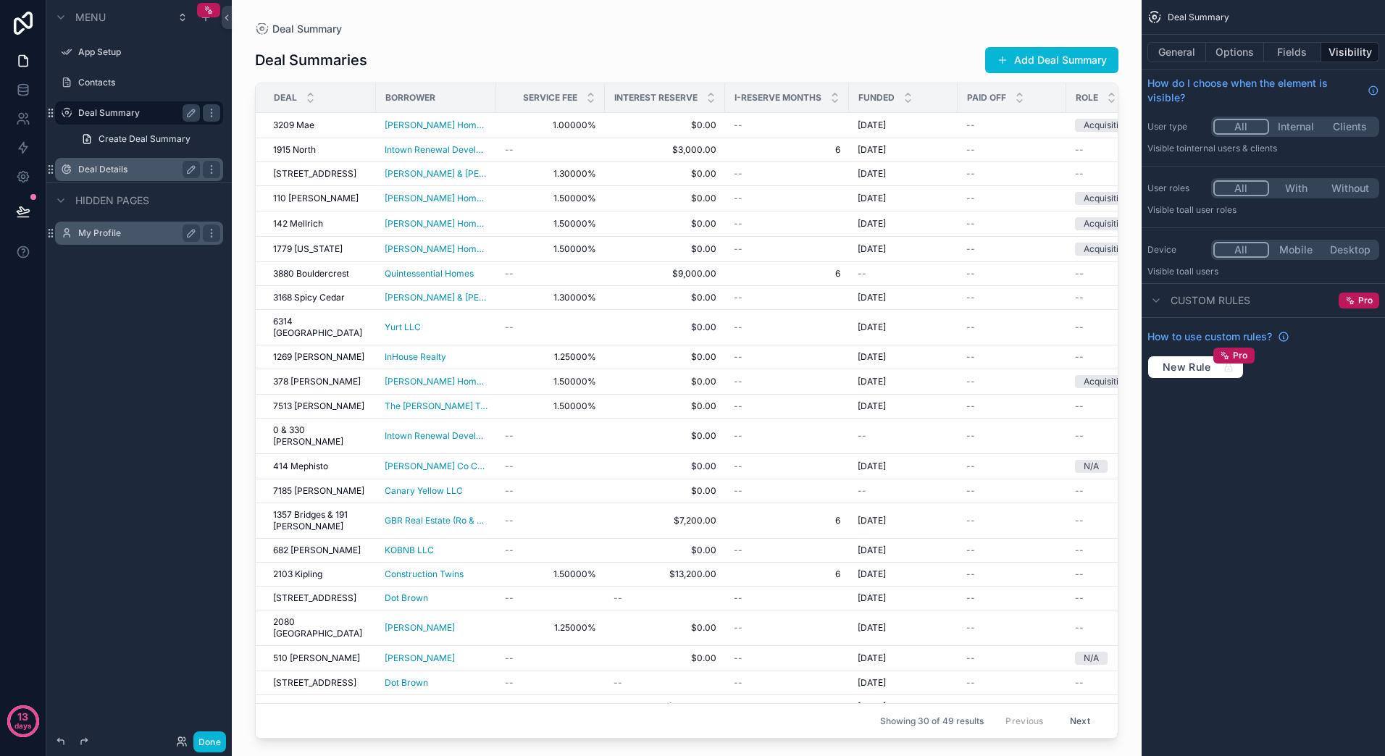
click at [1057, 59] on div "scrollable content" at bounding box center [687, 369] width 910 height 739
click at [1052, 62] on button "Add Deal Summary" at bounding box center [1051, 60] width 133 height 26
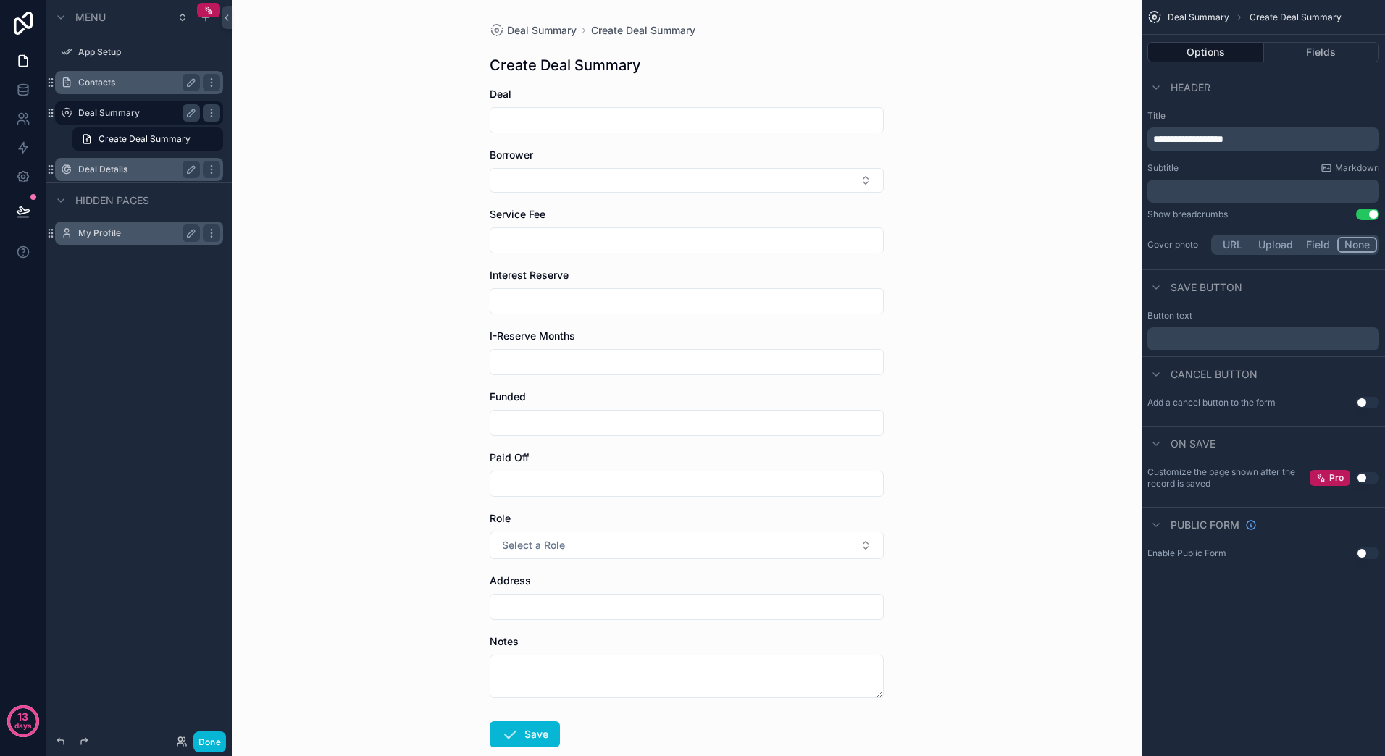
click at [138, 90] on div "Contacts" at bounding box center [139, 82] width 122 height 17
click at [33, 100] on link at bounding box center [23, 89] width 46 height 29
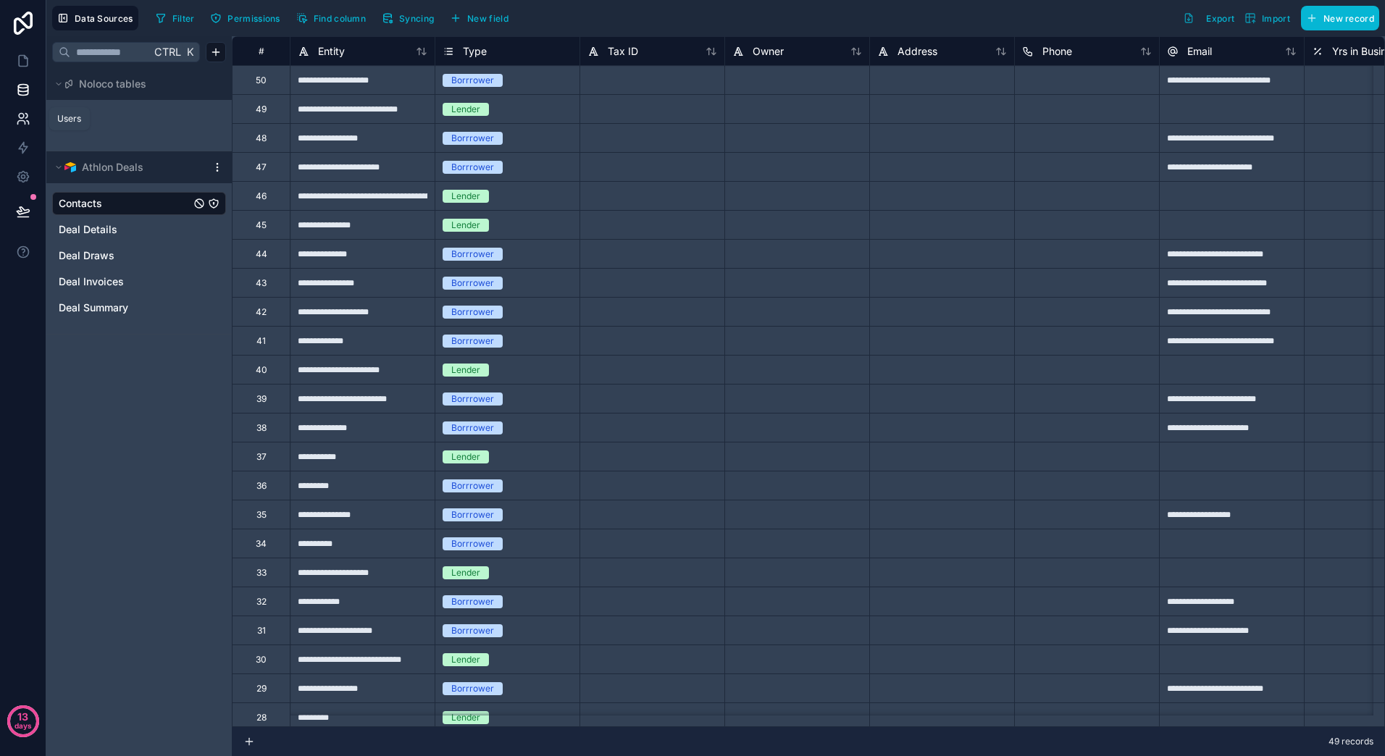
click at [26, 122] on icon at bounding box center [23, 119] width 14 height 14
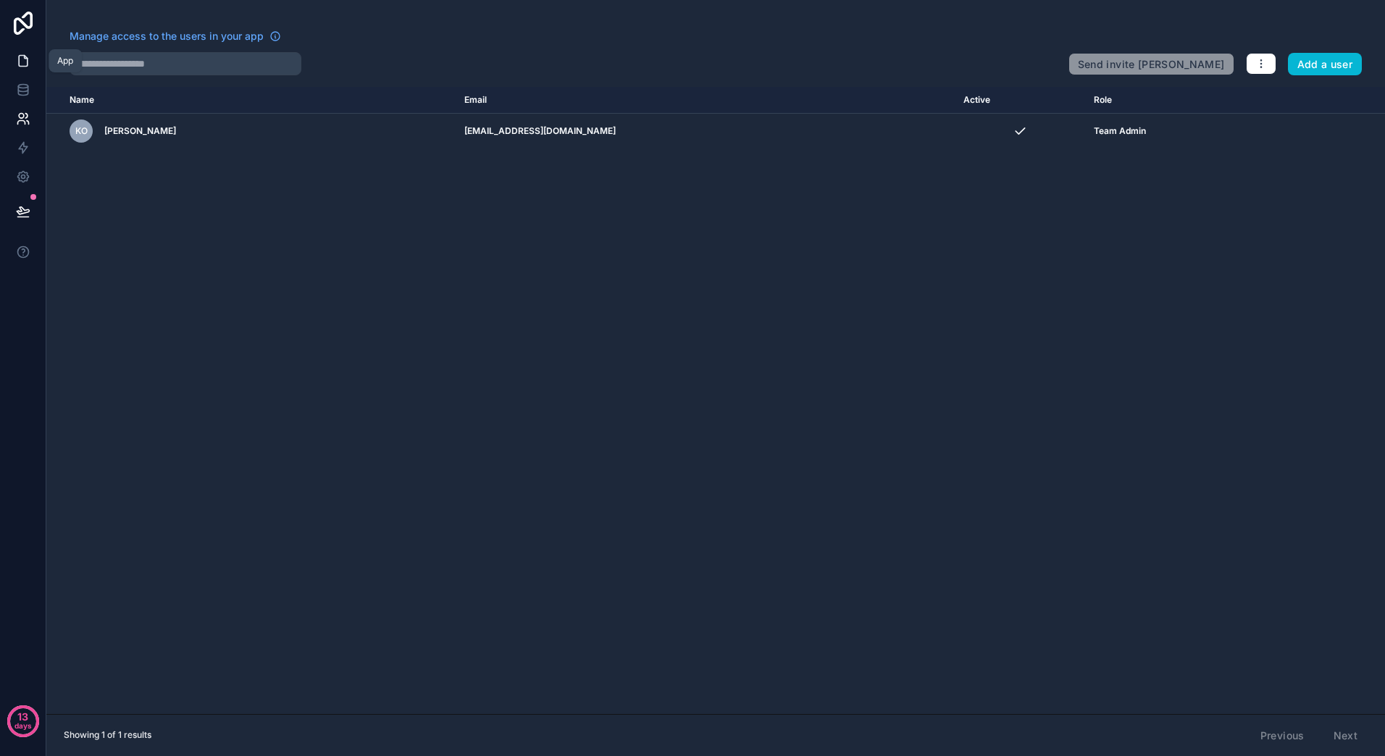
click at [25, 67] on icon at bounding box center [23, 61] width 14 height 14
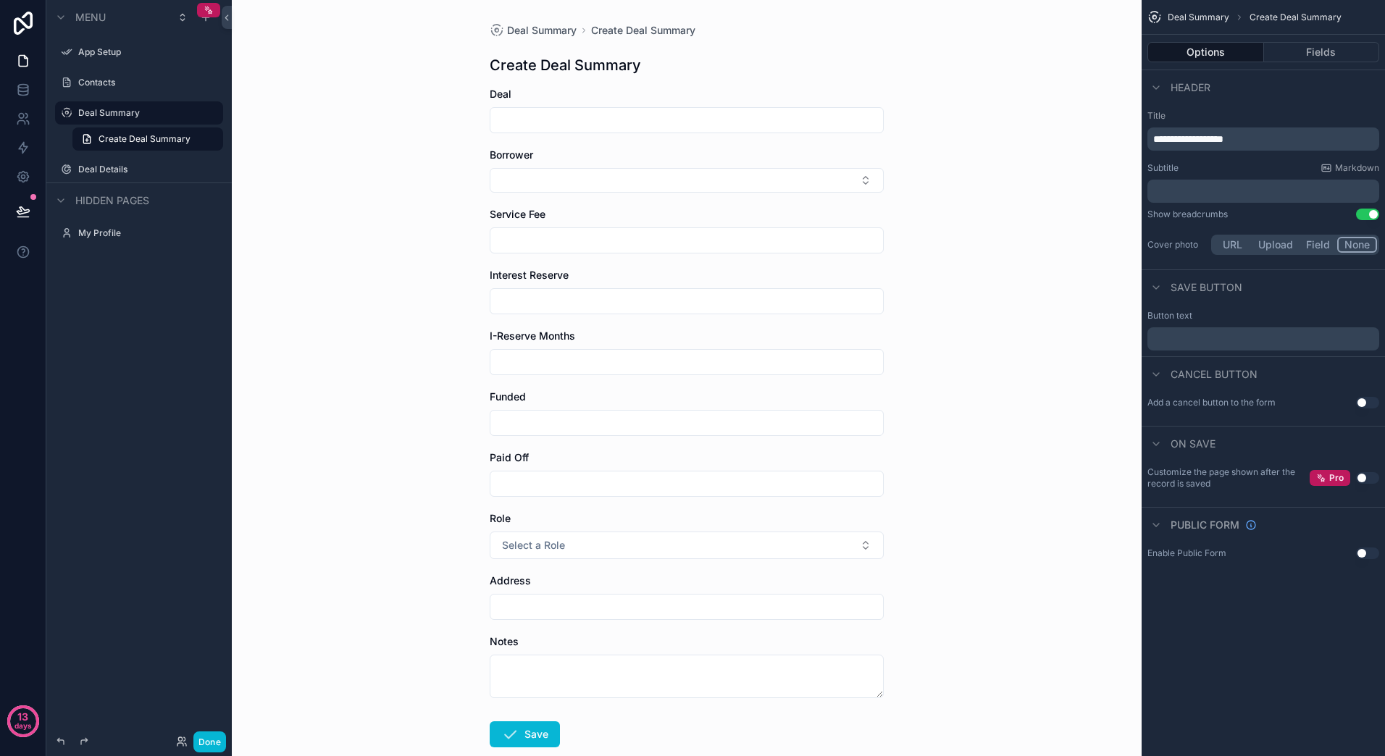
click at [175, 380] on div "Menu App Setup Contacts Deal Summary Create Deal Summary Deal Details Hidden pa…" at bounding box center [138, 369] width 185 height 739
click at [109, 55] on label "App Setup" at bounding box center [136, 52] width 116 height 12
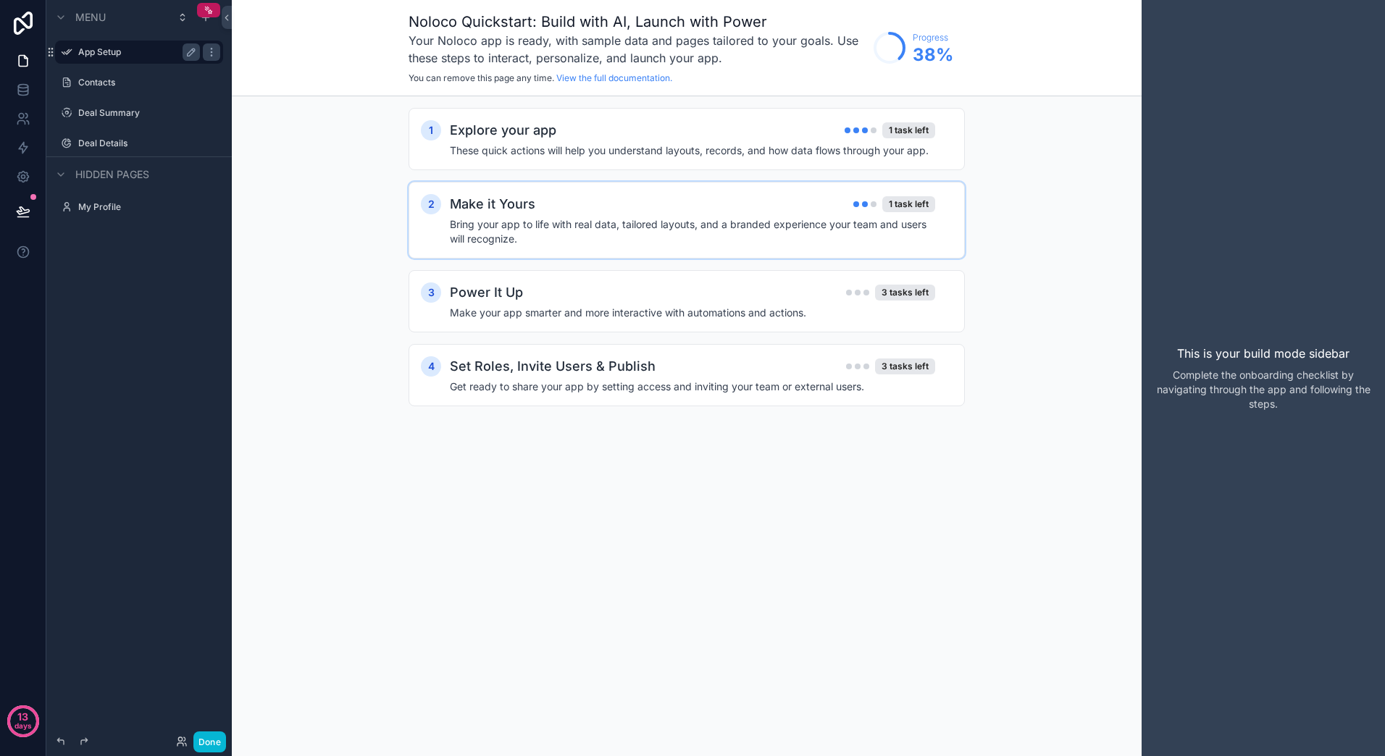
click at [611, 220] on h4 "Bring your app to life with real data, tailored layouts, and a branded experien…" at bounding box center [692, 231] width 485 height 29
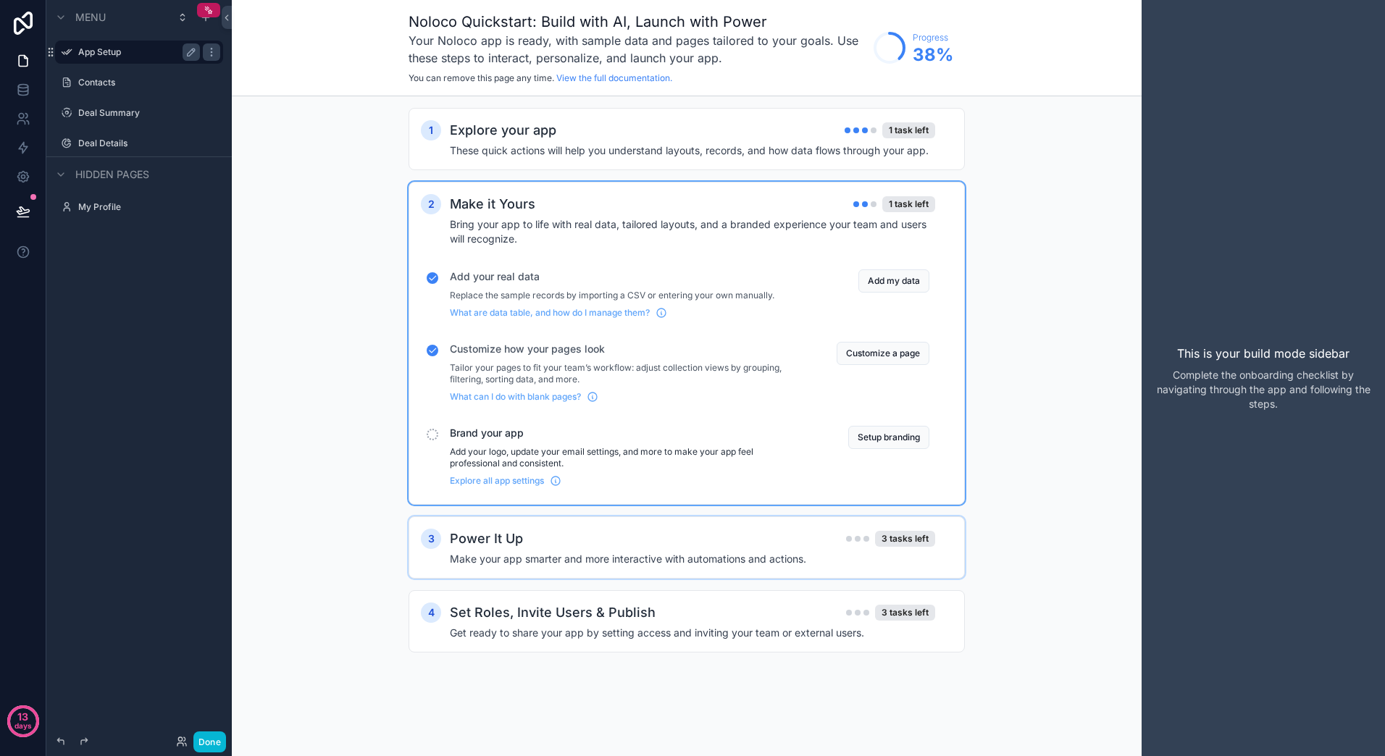
click at [652, 540] on div "Power It Up 3 tasks left" at bounding box center [692, 539] width 485 height 20
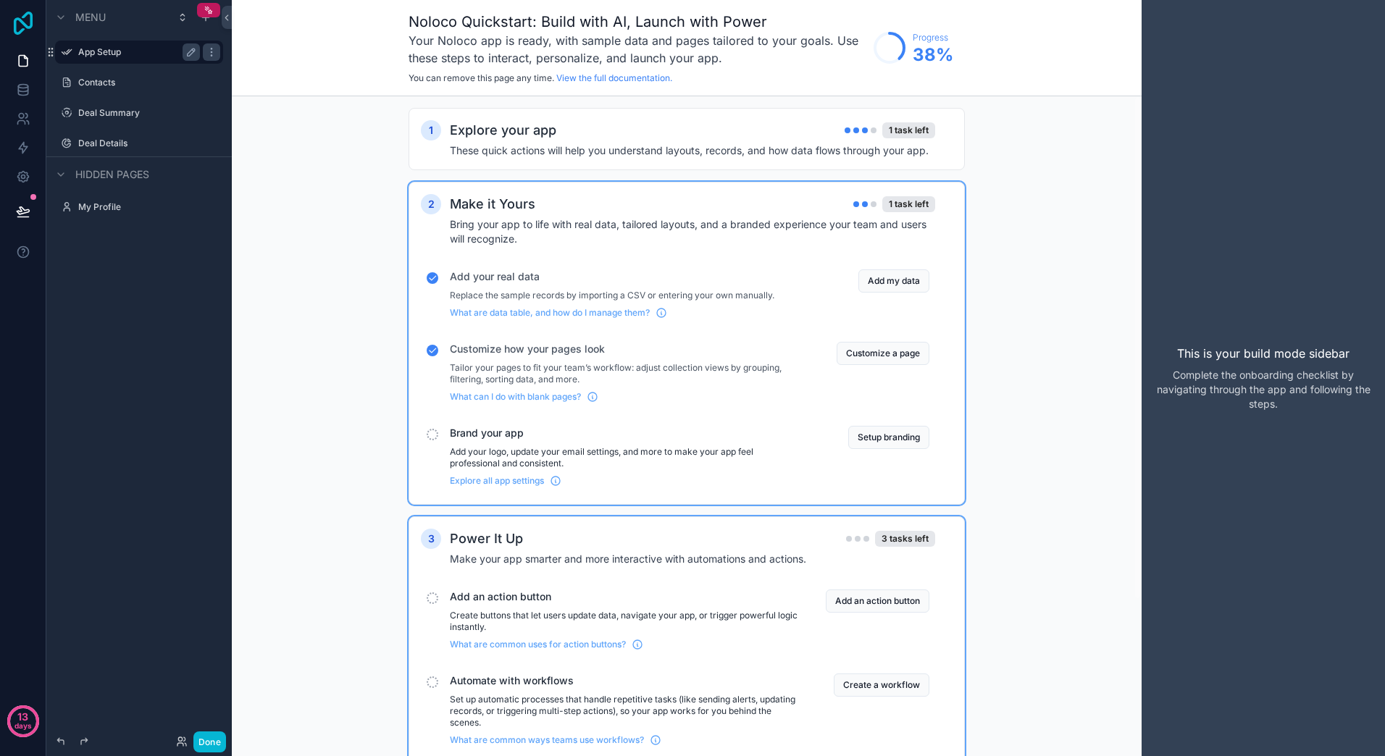
click at [30, 25] on icon at bounding box center [23, 23] width 19 height 23
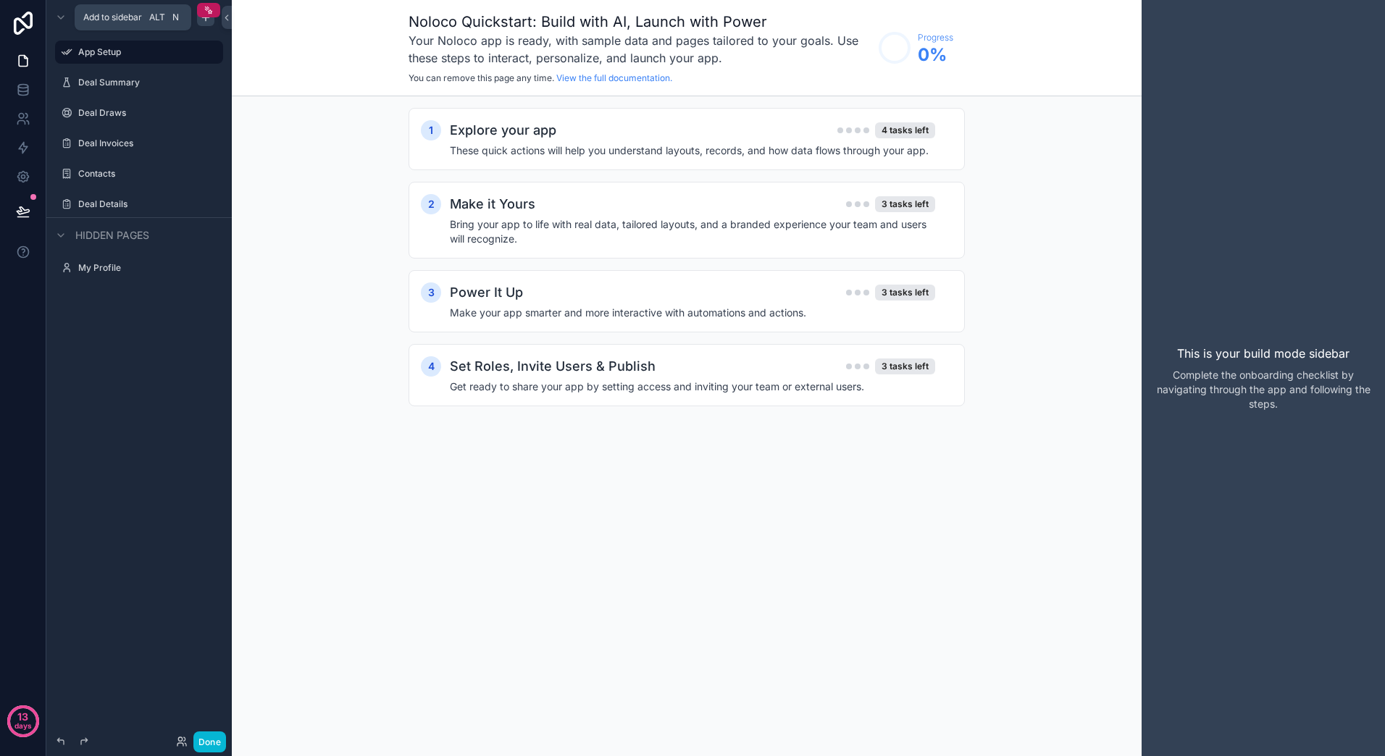
click at [208, 21] on icon "scrollable content" at bounding box center [206, 18] width 12 height 12
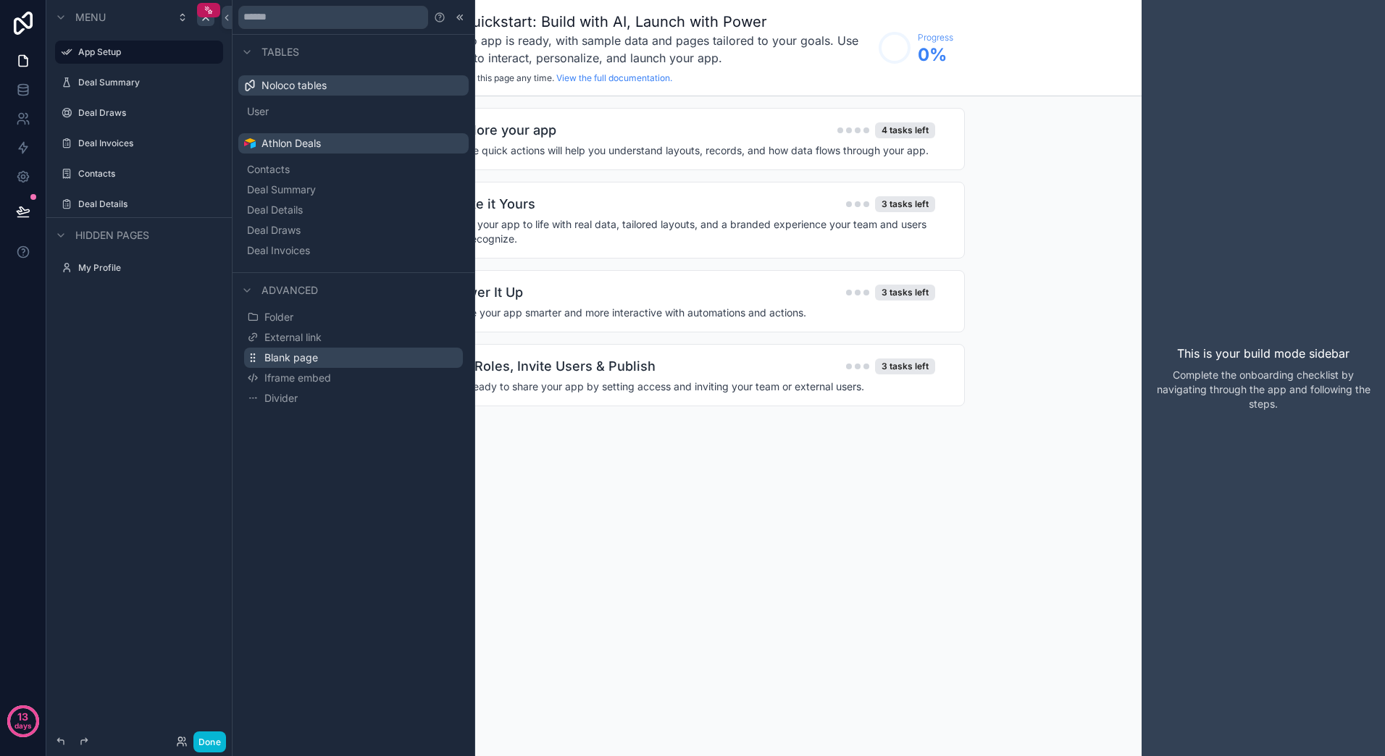
click at [281, 356] on span "Blank page" at bounding box center [291, 358] width 54 height 14
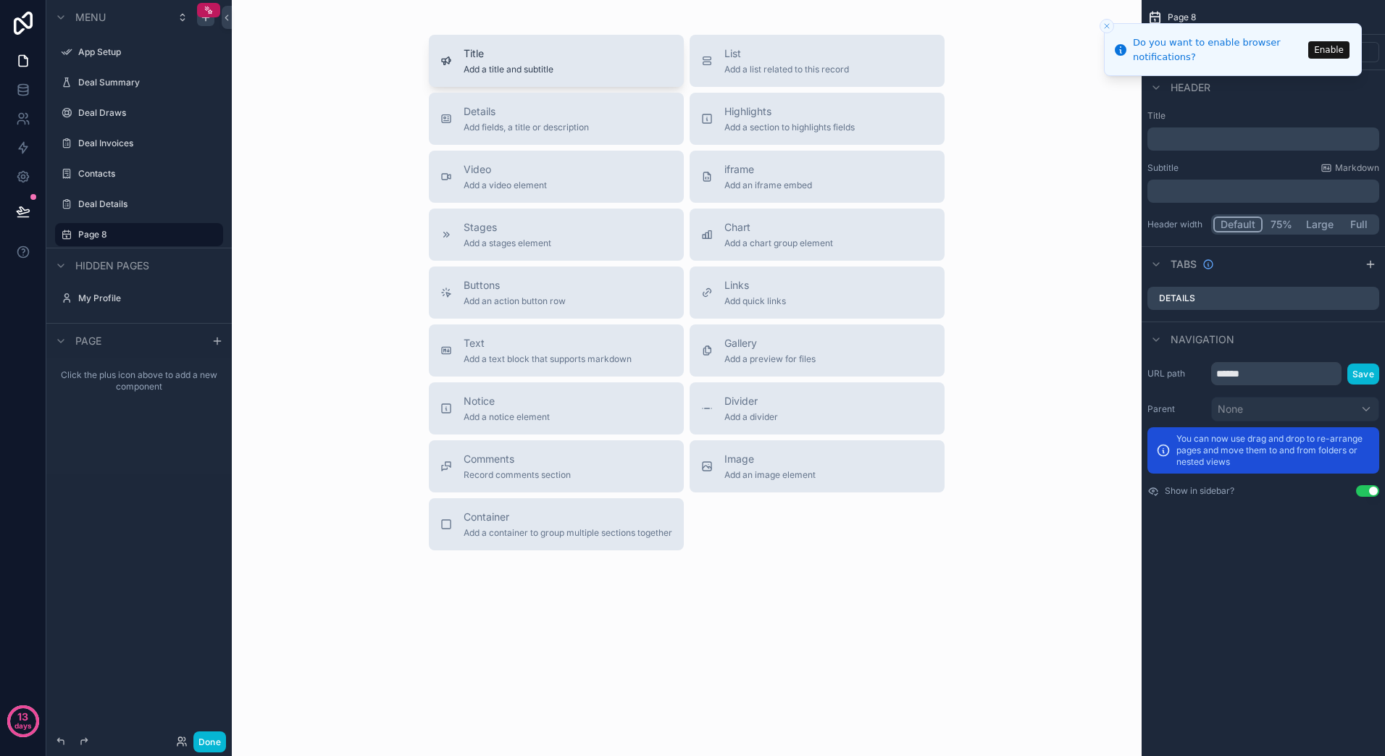
click at [568, 75] on button "Title Add a title and subtitle" at bounding box center [556, 61] width 255 height 52
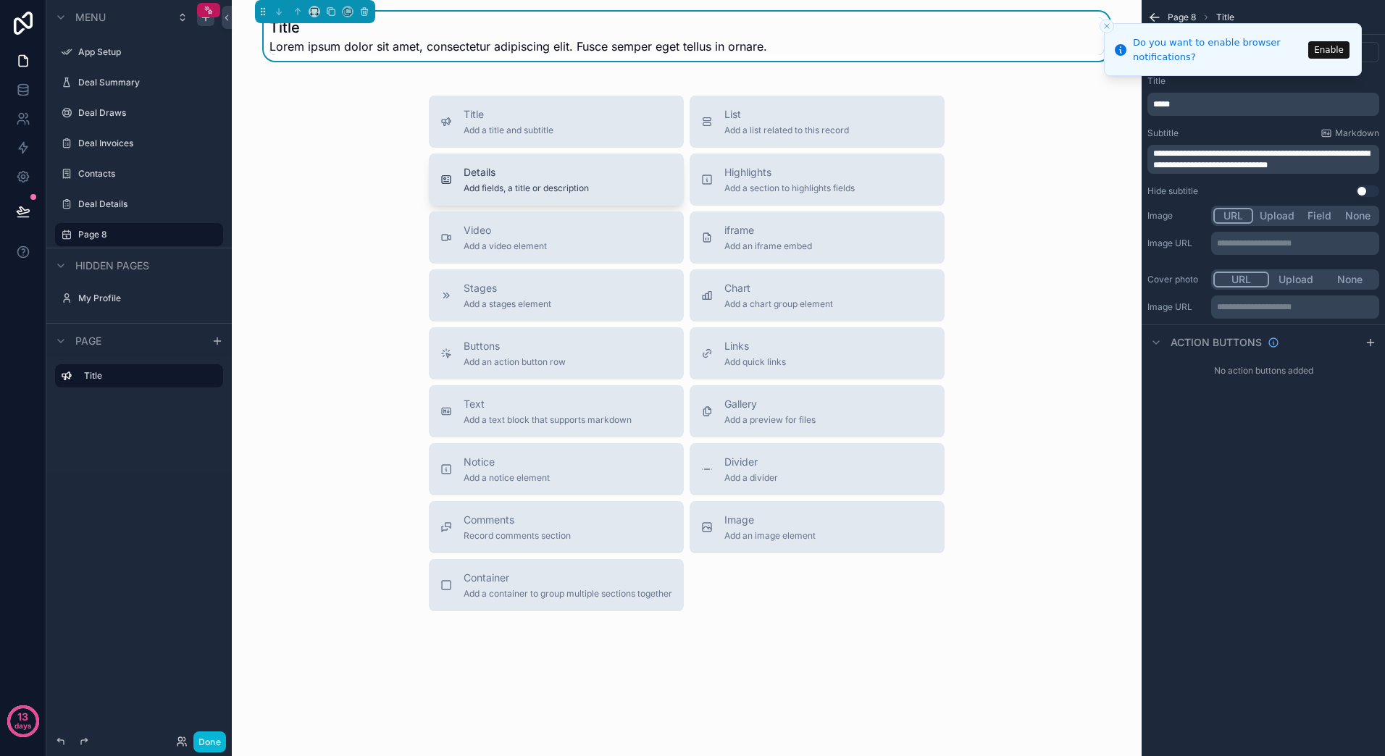
click at [587, 186] on span "Add fields, a title or description" at bounding box center [526, 189] width 125 height 12
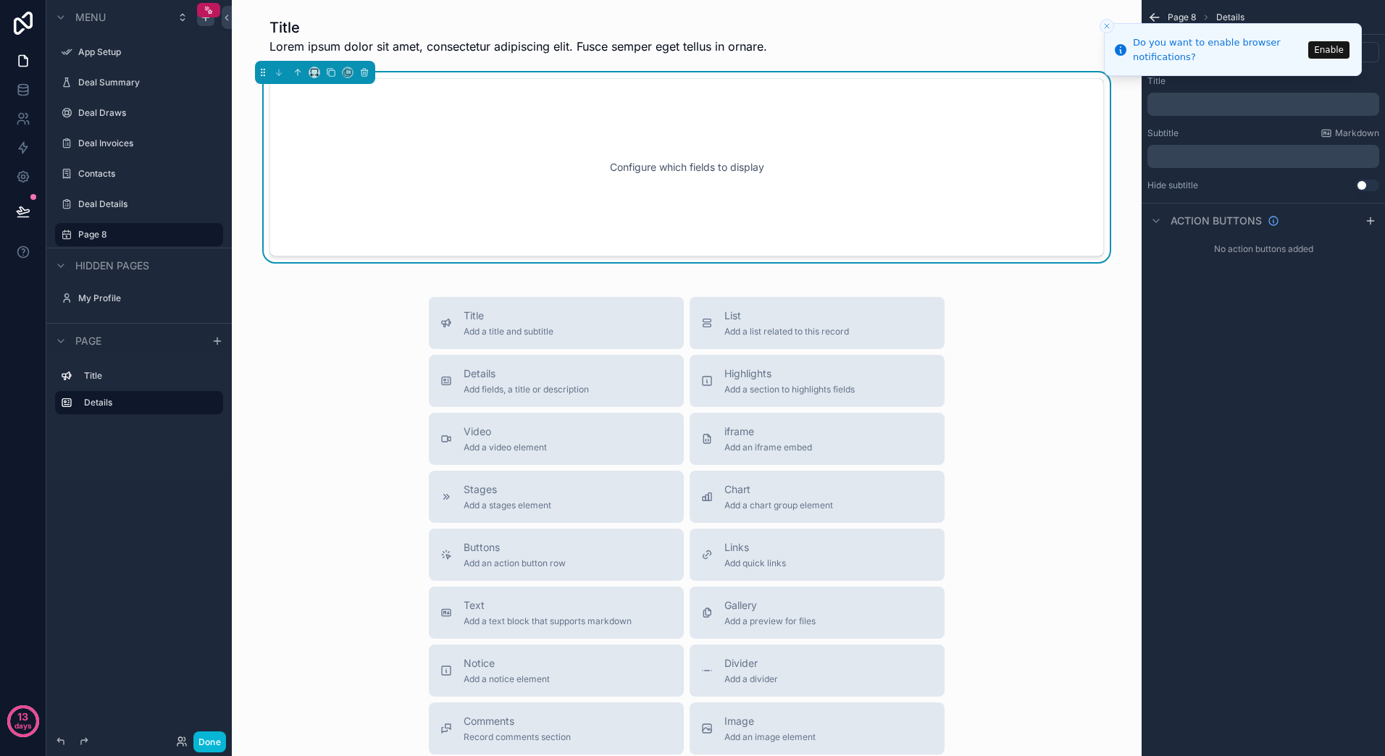
click at [701, 164] on div "Configure which fields to display" at bounding box center [686, 167] width 787 height 130
click at [588, 197] on div "Configure which fields to display" at bounding box center [686, 167] width 787 height 130
click at [404, 138] on div "Configure which fields to display" at bounding box center [686, 167] width 787 height 130
click at [716, 164] on div "Configure which fields to display" at bounding box center [686, 167] width 787 height 130
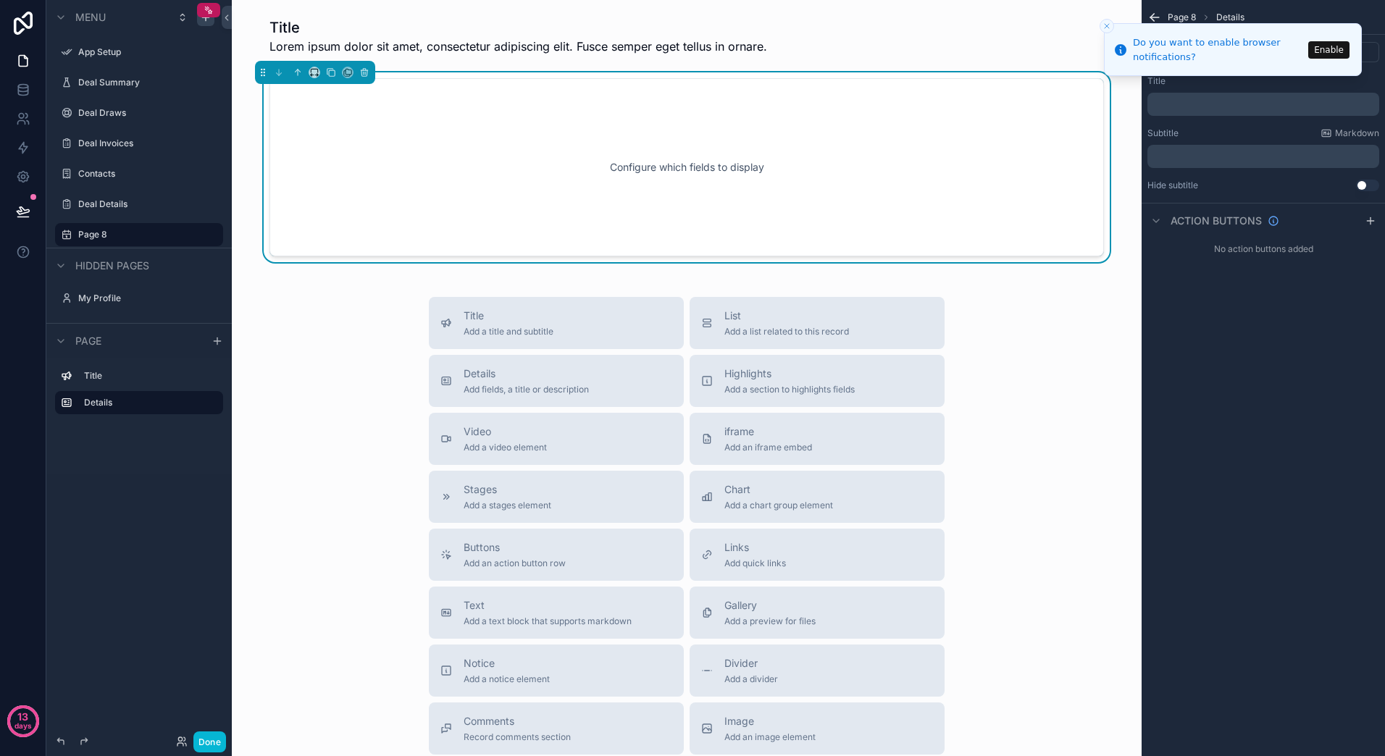
click at [1033, 341] on div "Title Add a title and subtitle List Add a list related to this record Details A…" at bounding box center [686, 555] width 887 height 516
click at [671, 133] on div "Configure which fields to display" at bounding box center [686, 167] width 787 height 130
click at [380, 188] on div "Configure which fields to display" at bounding box center [686, 167] width 787 height 130
click at [193, 238] on icon "scrollable content" at bounding box center [191, 235] width 12 height 12
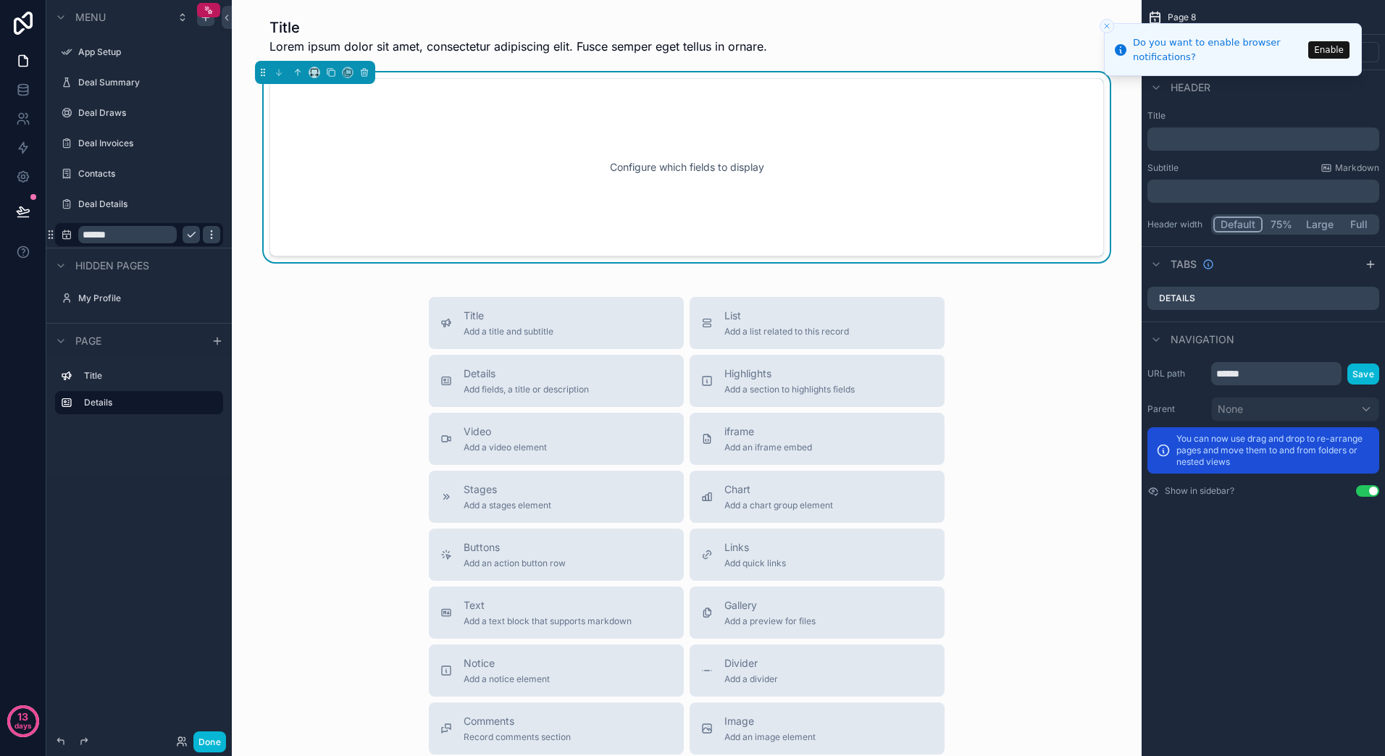
click at [212, 238] on icon "scrollable content" at bounding box center [212, 235] width 12 height 12
click at [325, 336] on div "Title Add a title and subtitle List Add a list related to this record Details A…" at bounding box center [686, 555] width 887 height 516
click at [217, 343] on icon "scrollable content" at bounding box center [217, 341] width 0 height 7
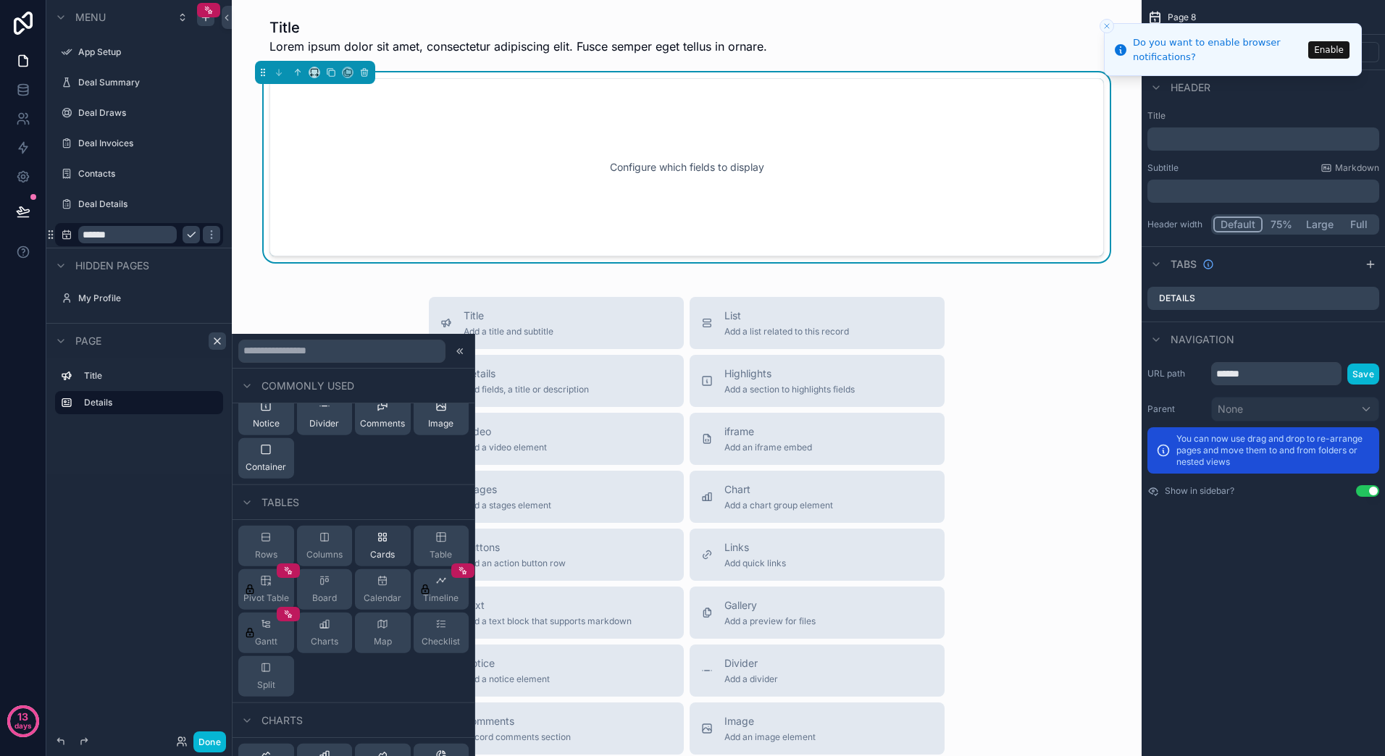
scroll to position [217, 0]
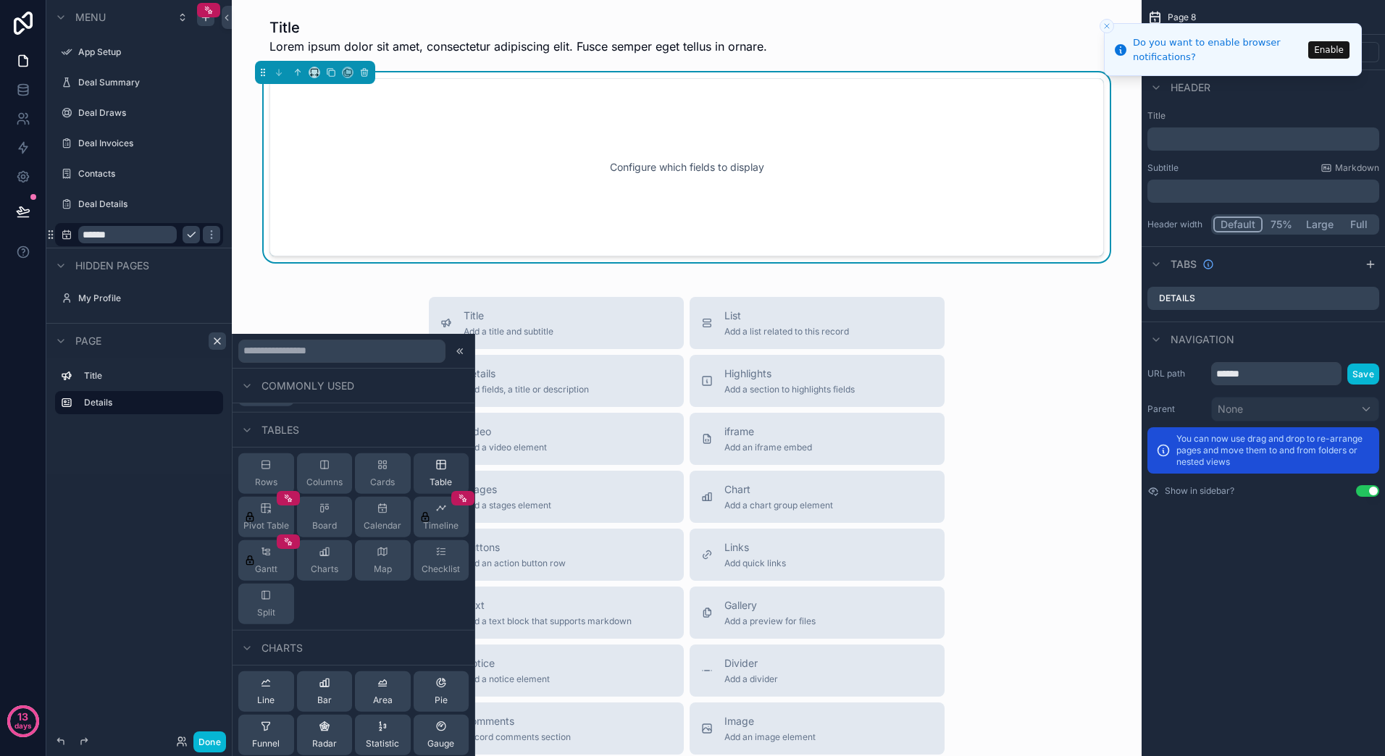
click at [437, 466] on icon at bounding box center [441, 465] width 9 height 9
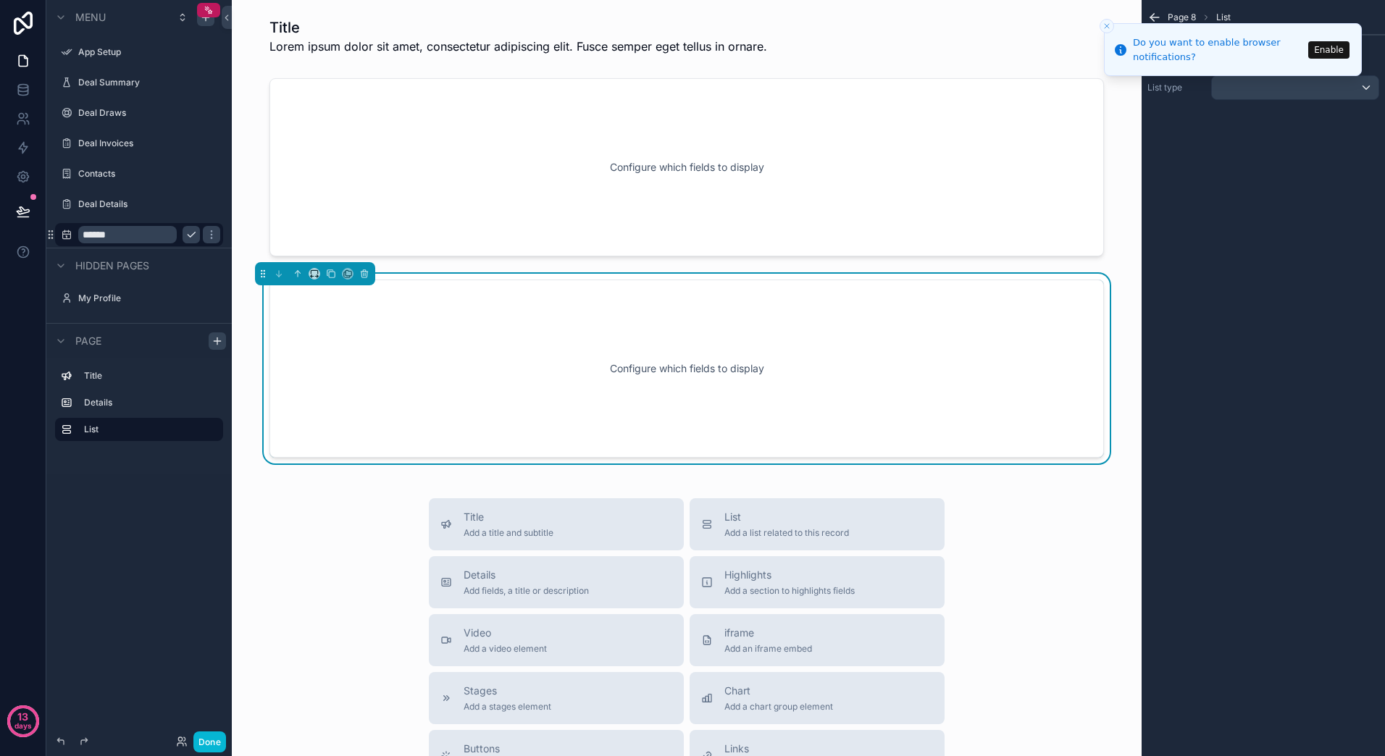
click at [574, 368] on div "Configure which fields to display" at bounding box center [686, 368] width 787 height 130
click at [663, 369] on div "Configure which fields to display" at bounding box center [686, 368] width 787 height 130
click at [1105, 28] on line "Close toast" at bounding box center [1107, 26] width 4 height 4
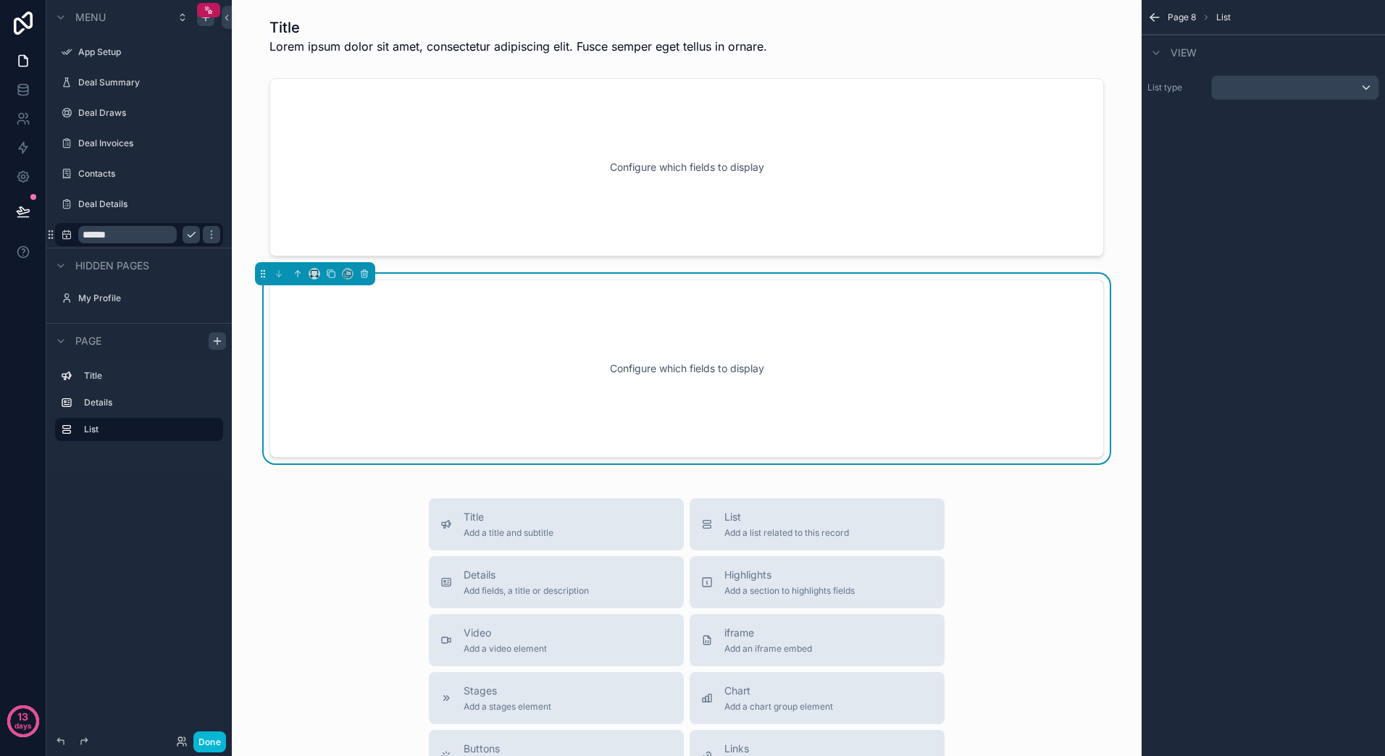
click at [959, 409] on div "Configure which fields to display" at bounding box center [686, 368] width 787 height 130
click at [1366, 95] on div "scrollable content" at bounding box center [1295, 87] width 167 height 23
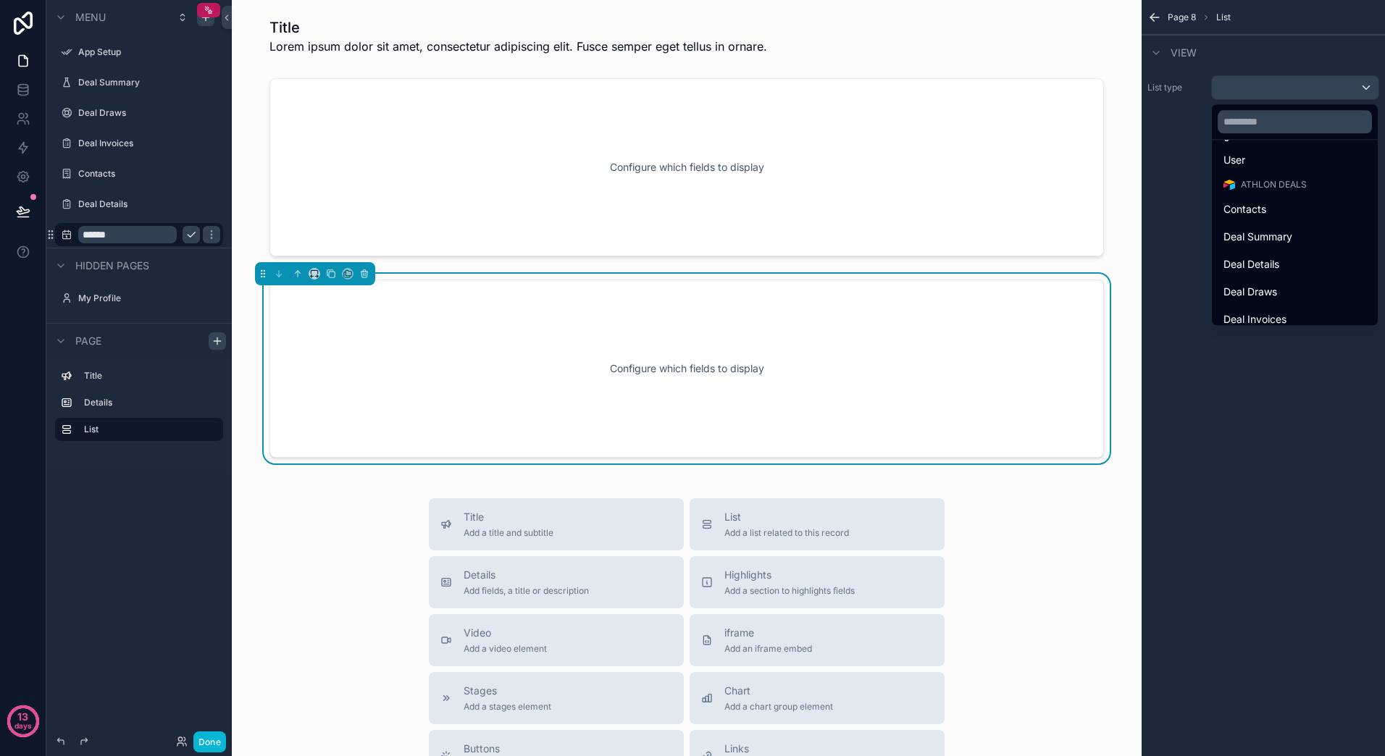
scroll to position [36, 0]
click at [1288, 246] on div "Deal Details" at bounding box center [1294, 254] width 143 height 17
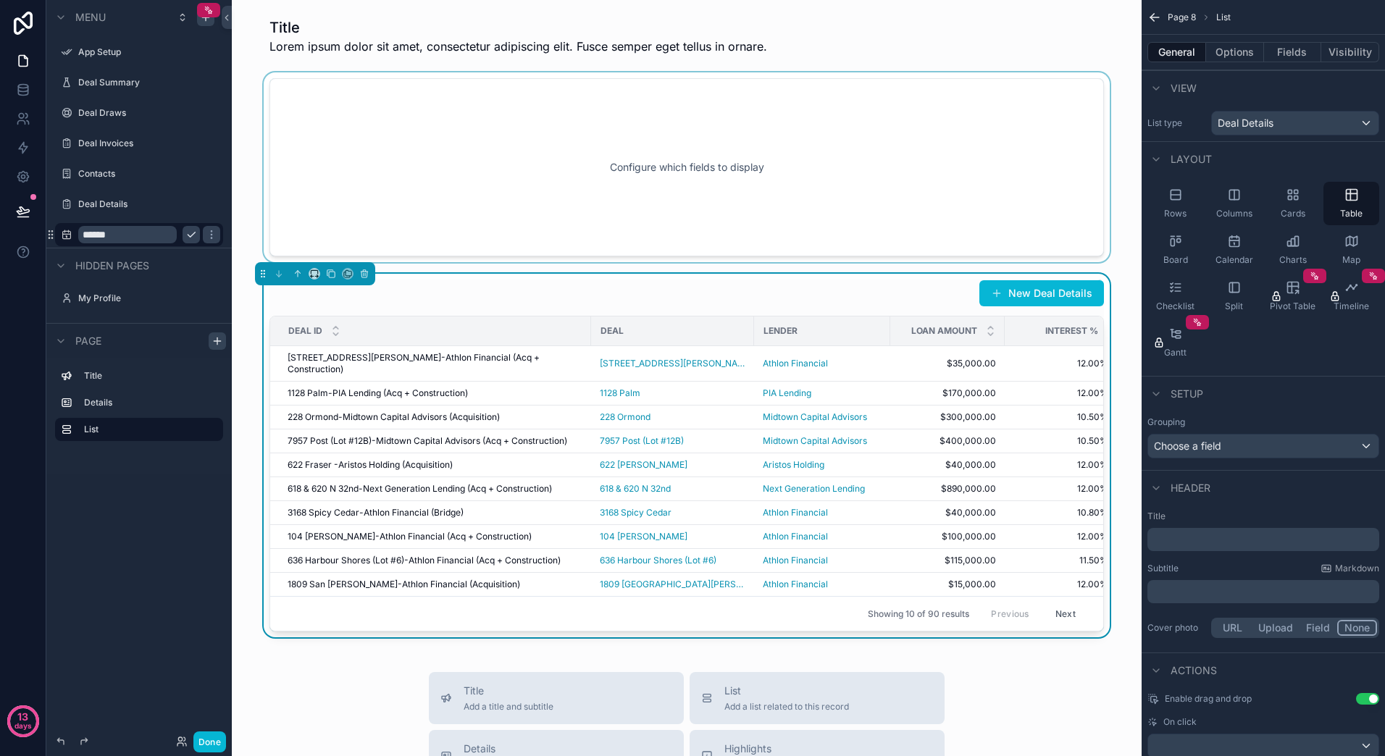
click at [785, 172] on div "scrollable content" at bounding box center [686, 167] width 887 height 190
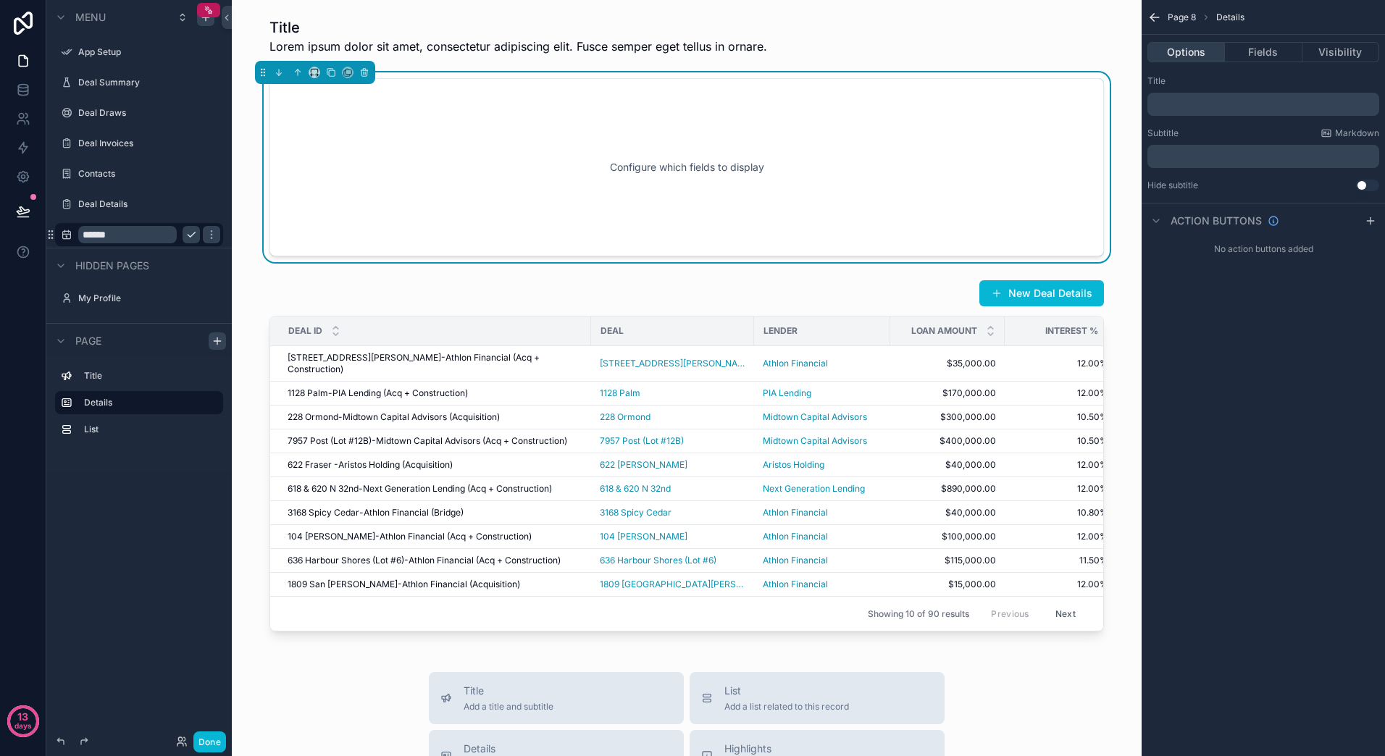
click at [1196, 52] on button "Options" at bounding box center [1185, 52] width 77 height 20
click at [1250, 52] on button "Fields" at bounding box center [1263, 52] width 77 height 20
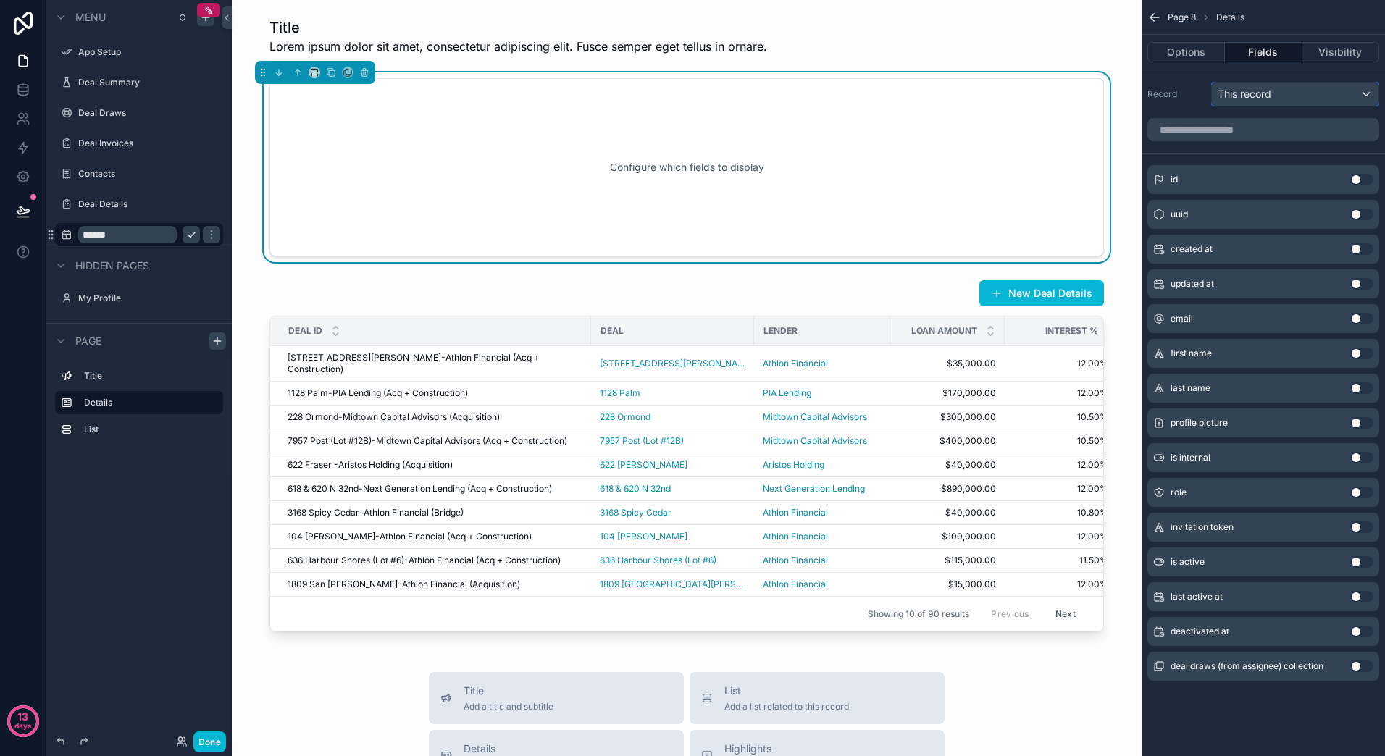
click at [1367, 96] on div "This record" at bounding box center [1295, 94] width 167 height 23
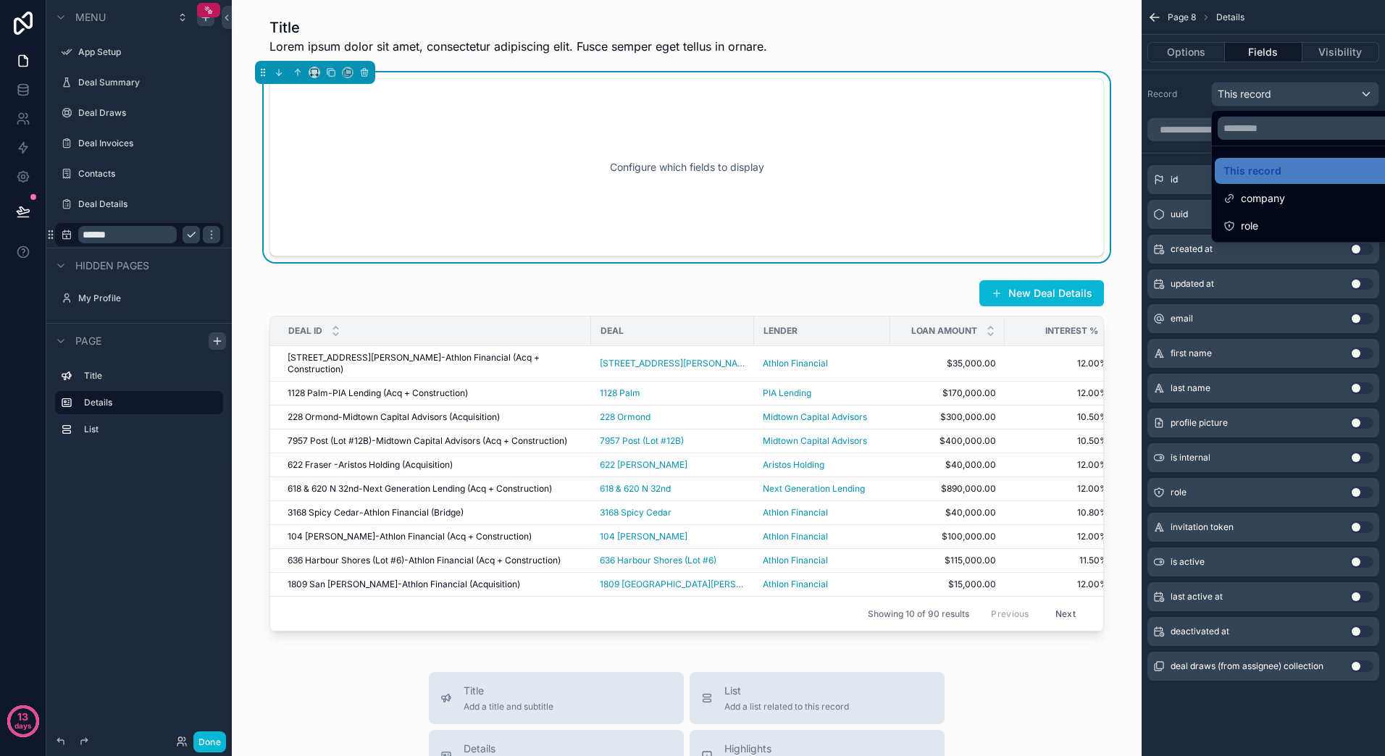
click at [1173, 91] on div "scrollable content" at bounding box center [692, 378] width 1385 height 756
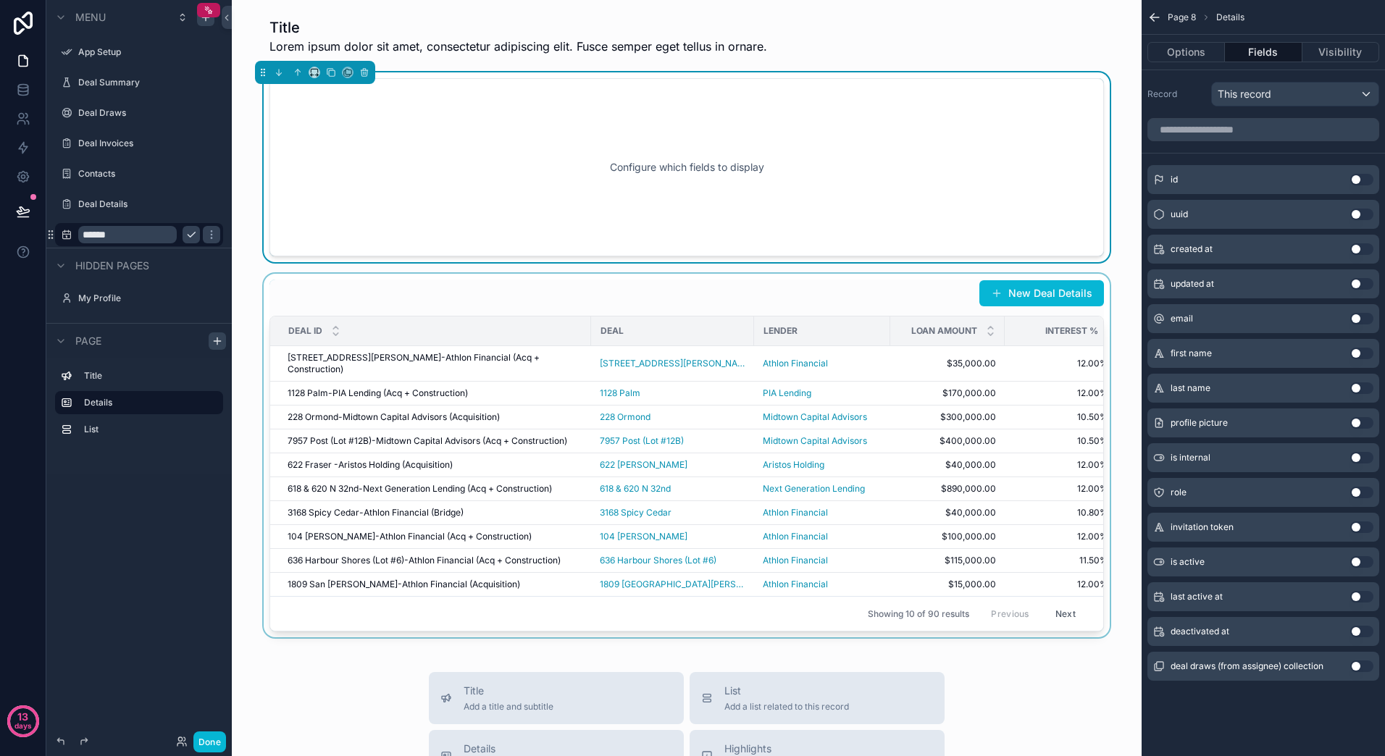
click at [1026, 297] on div "scrollable content" at bounding box center [686, 456] width 887 height 364
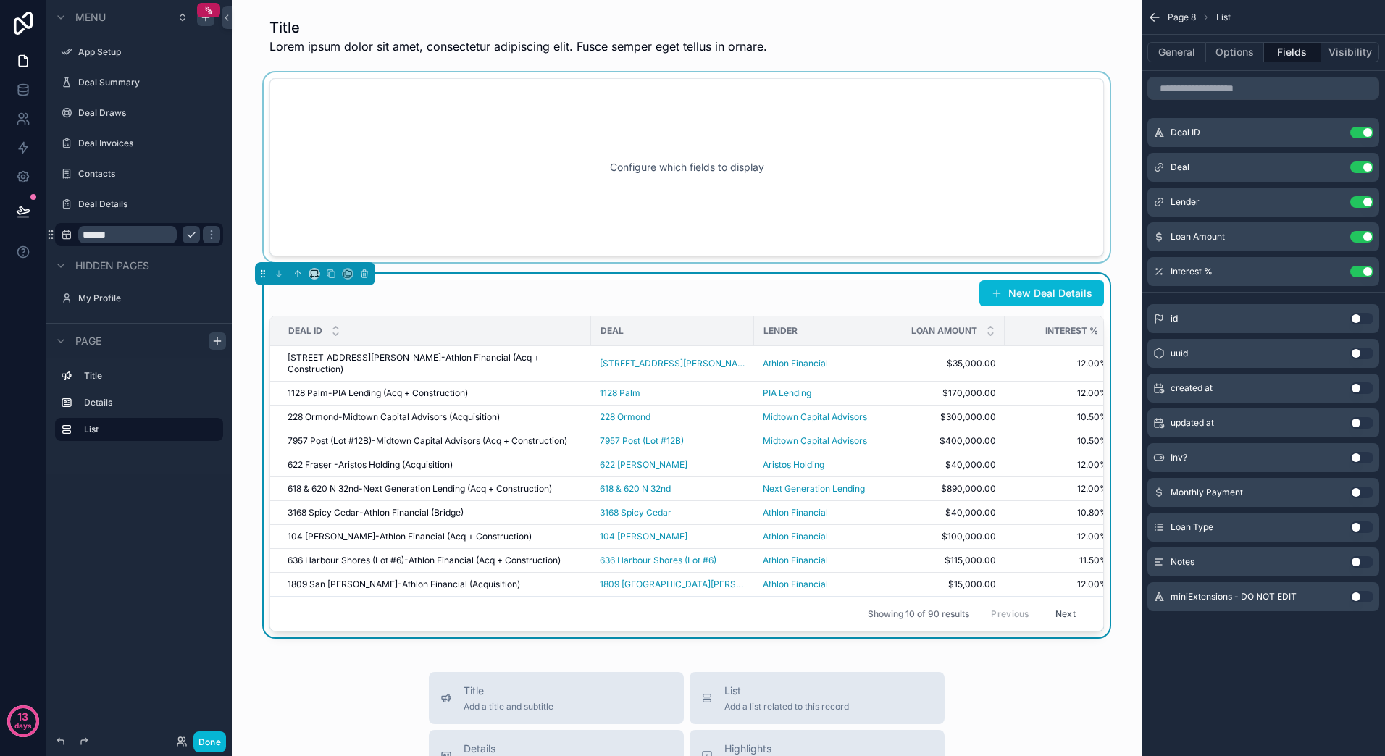
click at [1017, 216] on div "scrollable content" at bounding box center [686, 167] width 887 height 190
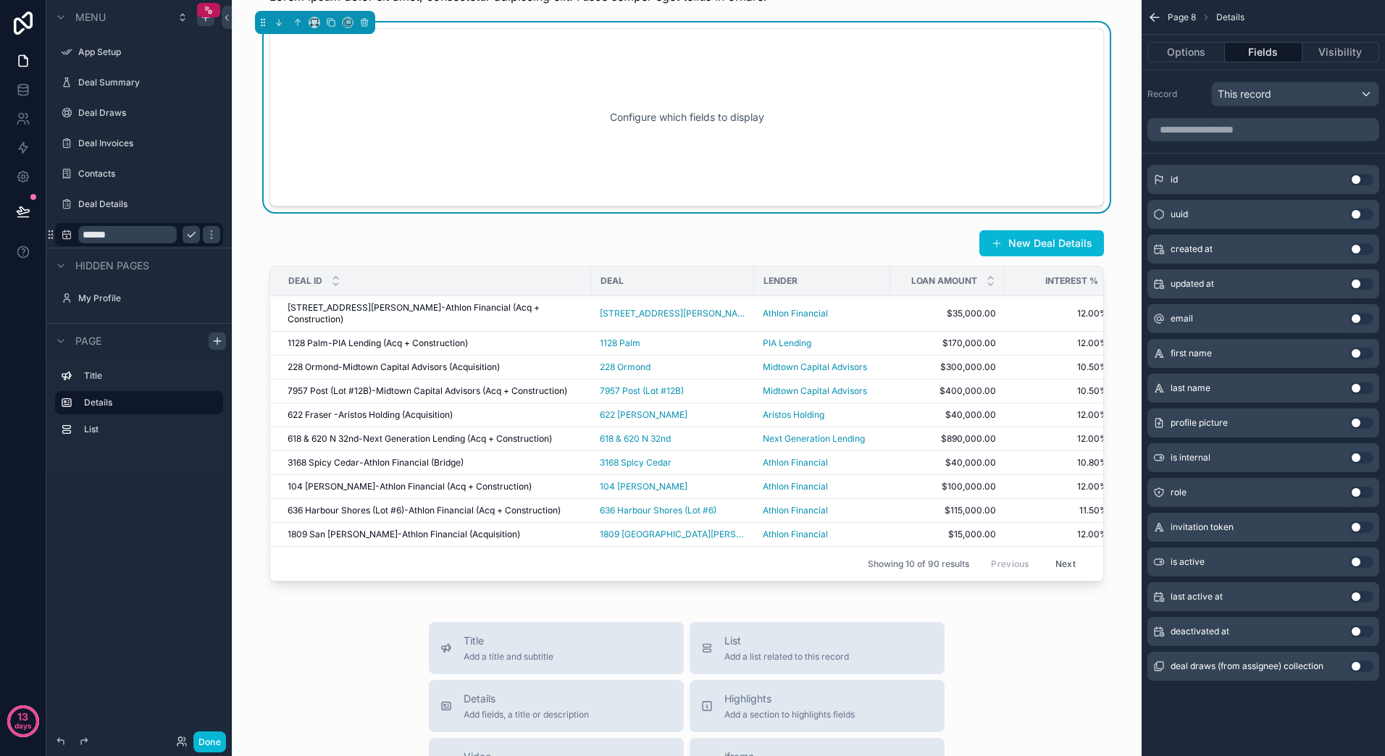
scroll to position [0, 0]
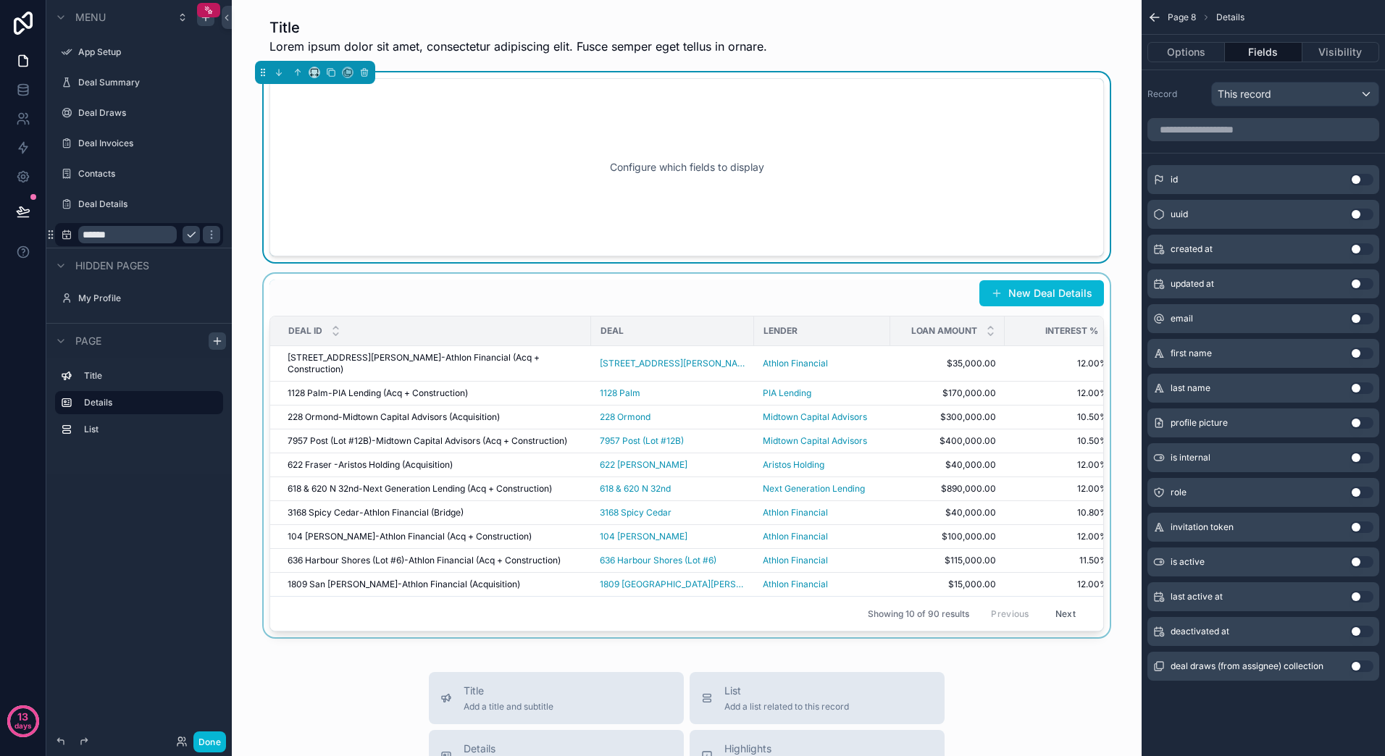
click at [889, 288] on div "scrollable content" at bounding box center [686, 456] width 887 height 364
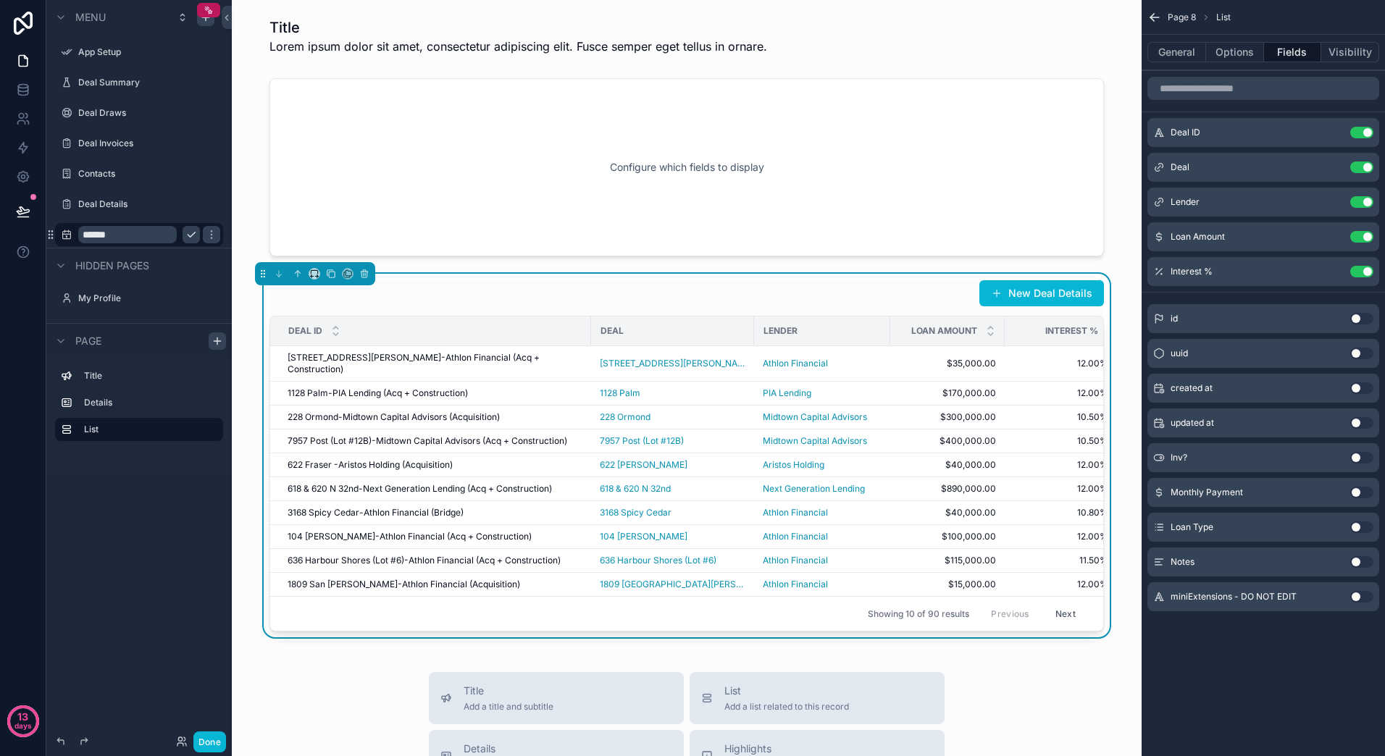
click at [1356, 493] on button "Use setting" at bounding box center [1361, 493] width 23 height 12
click at [1360, 131] on button "Use setting" at bounding box center [1361, 133] width 23 height 12
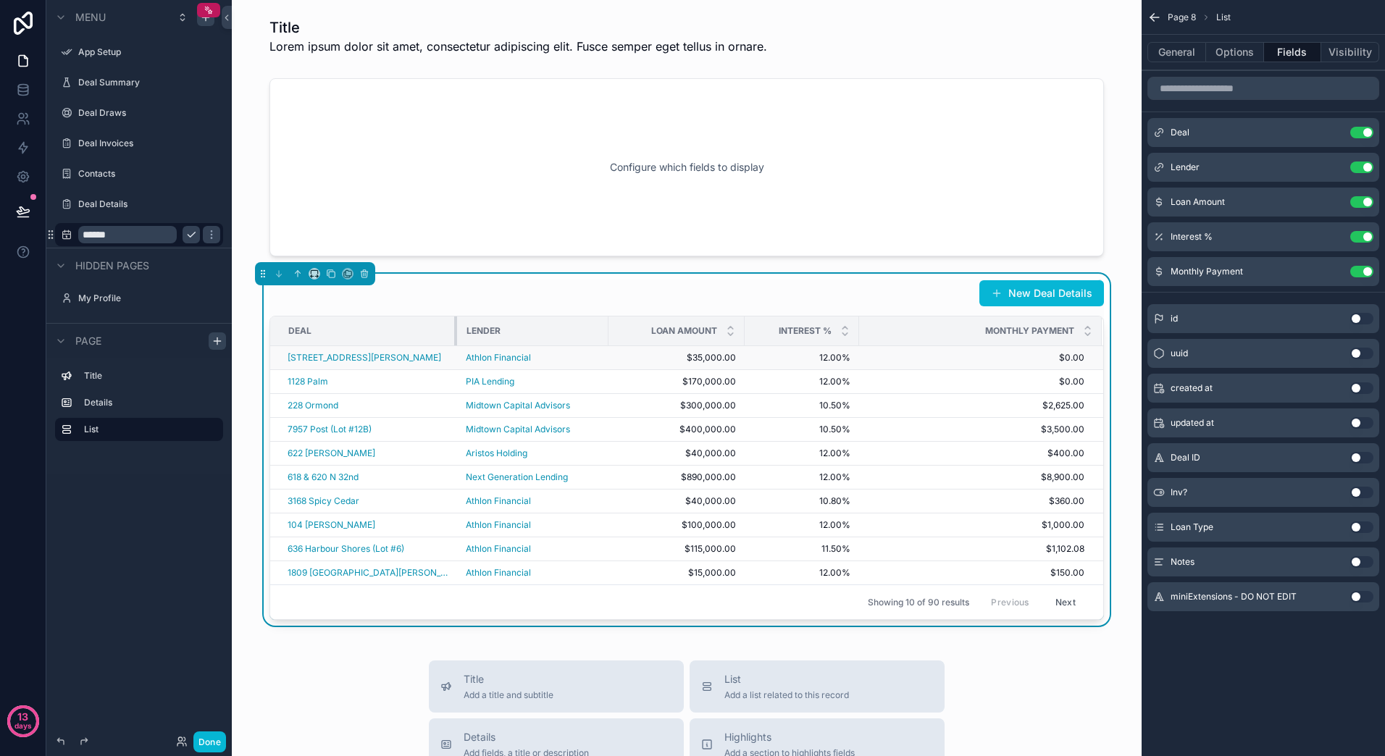
drag, startPoint x: 571, startPoint y: 332, endPoint x: 437, endPoint y: 350, distance: 135.2
click at [437, 350] on table "Deal Lender Loan Amount Interest % Monthly Payment 271 Haas Ave Athlon Financia…" at bounding box center [686, 451] width 833 height 268
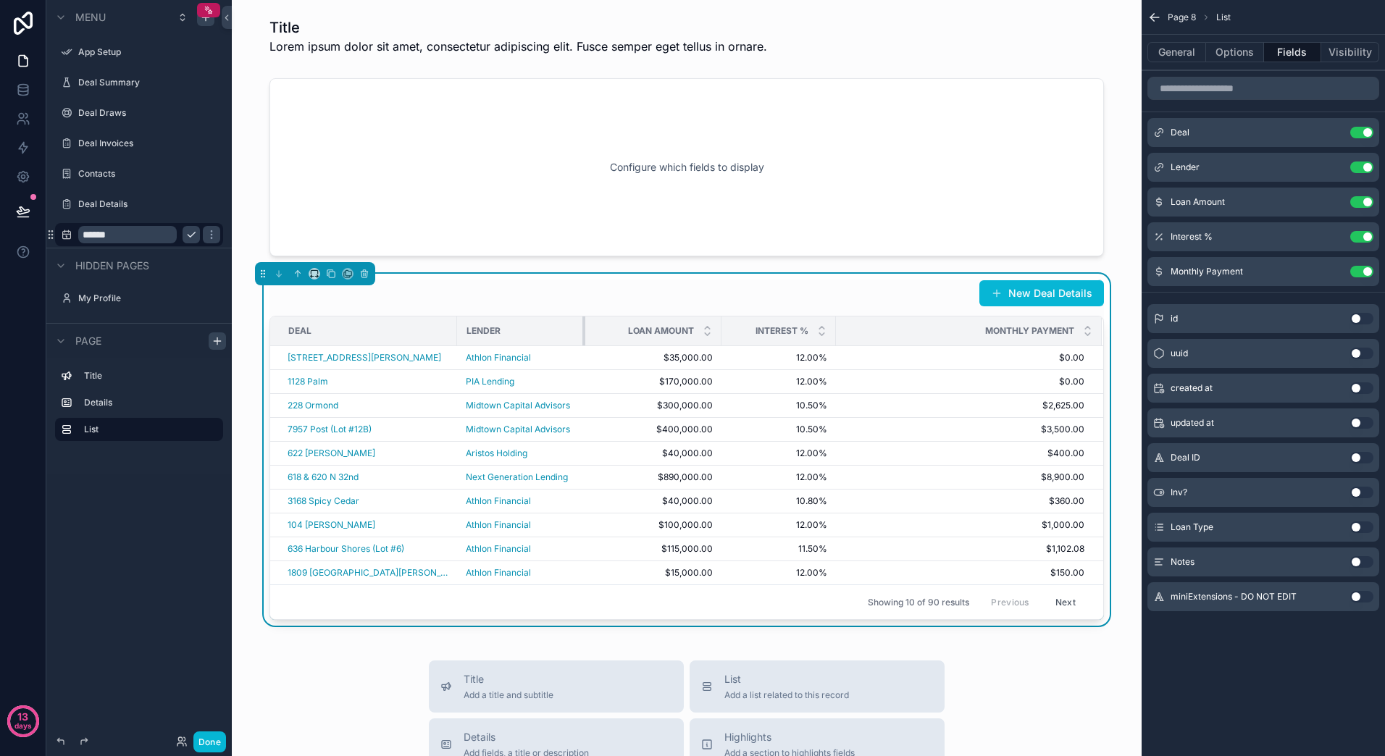
drag, startPoint x: 588, startPoint y: 330, endPoint x: 565, endPoint y: 335, distance: 23.7
click at [582, 335] on div "scrollable content" at bounding box center [585, 331] width 6 height 29
drag, startPoint x: 700, startPoint y: 328, endPoint x: 690, endPoint y: 330, distance: 10.2
click at [690, 330] on div "Loan Amount" at bounding box center [653, 331] width 135 height 28
drag, startPoint x: 702, startPoint y: 330, endPoint x: 687, endPoint y: 332, distance: 14.6
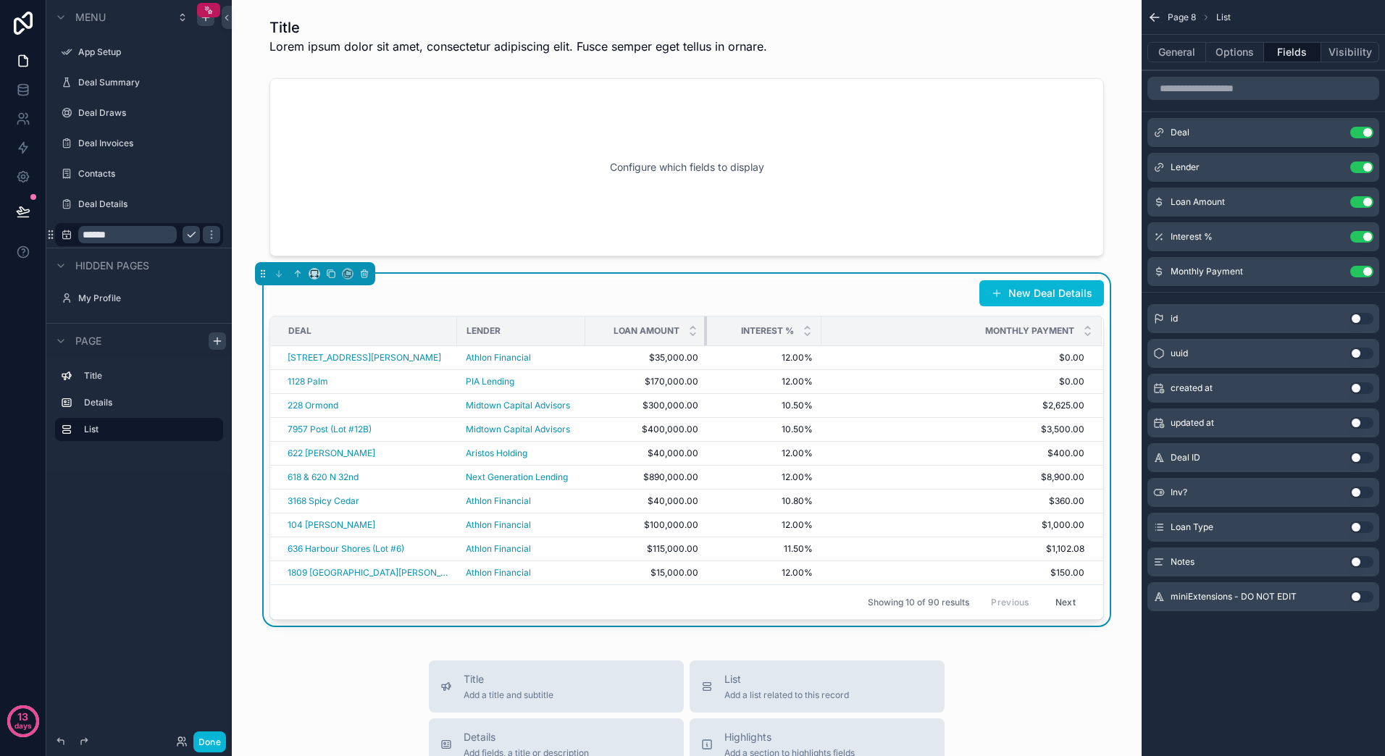
click at [704, 332] on div "scrollable content" at bounding box center [707, 331] width 6 height 29
drag, startPoint x: 802, startPoint y: 337, endPoint x: 767, endPoint y: 338, distance: 35.5
click at [767, 338] on th "Interest %" at bounding box center [752, 332] width 90 height 30
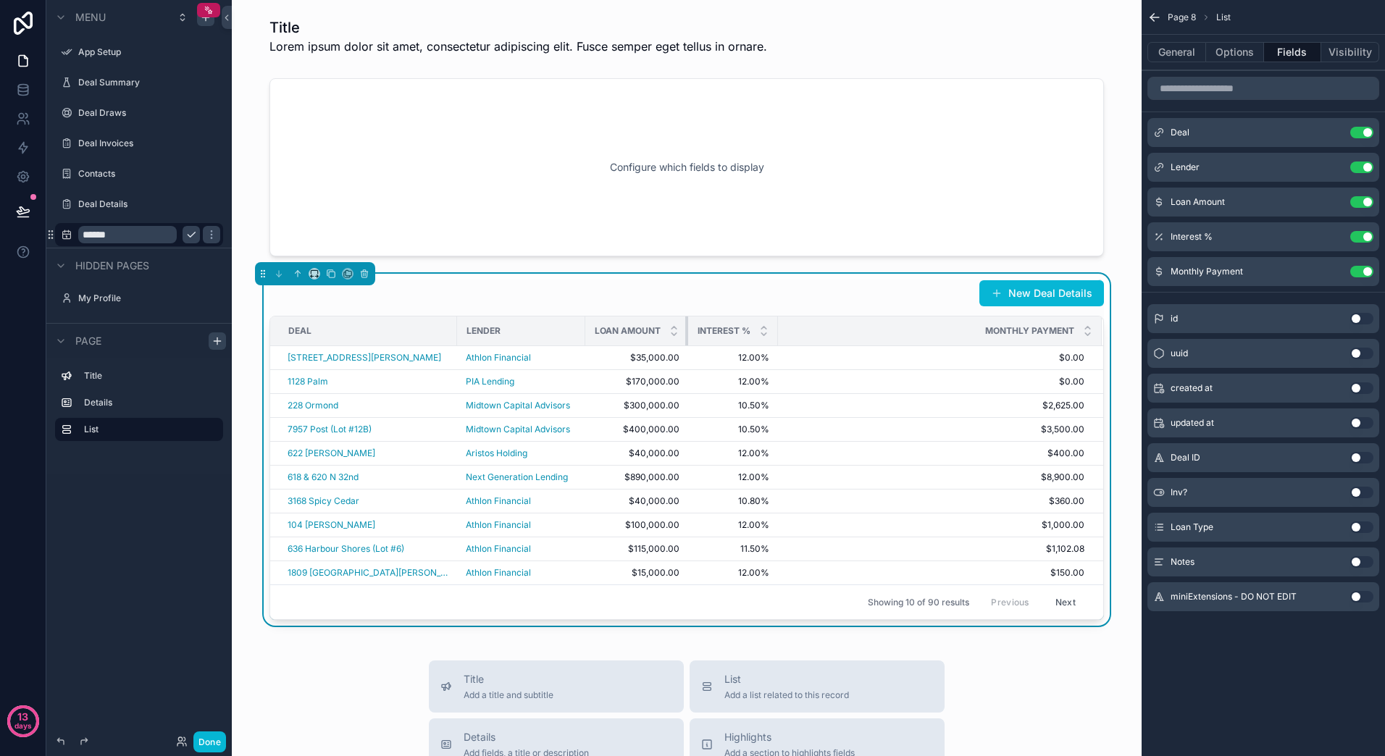
drag, startPoint x: 688, startPoint y: 335, endPoint x: 663, endPoint y: 338, distance: 24.9
click at [663, 338] on th "Loan Amount" at bounding box center [636, 332] width 103 height 30
click at [1359, 490] on button "Use setting" at bounding box center [1361, 493] width 23 height 12
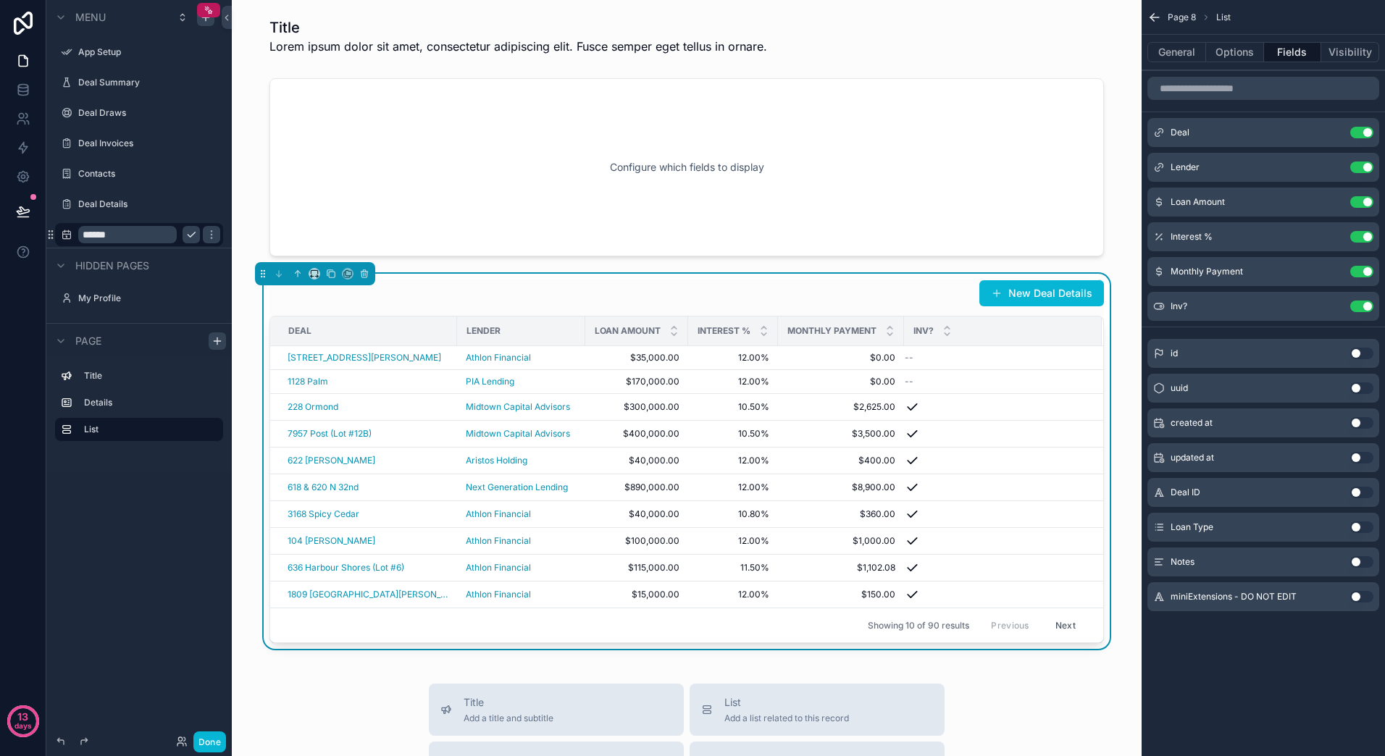
click at [1357, 524] on button "Use setting" at bounding box center [1361, 527] width 23 height 12
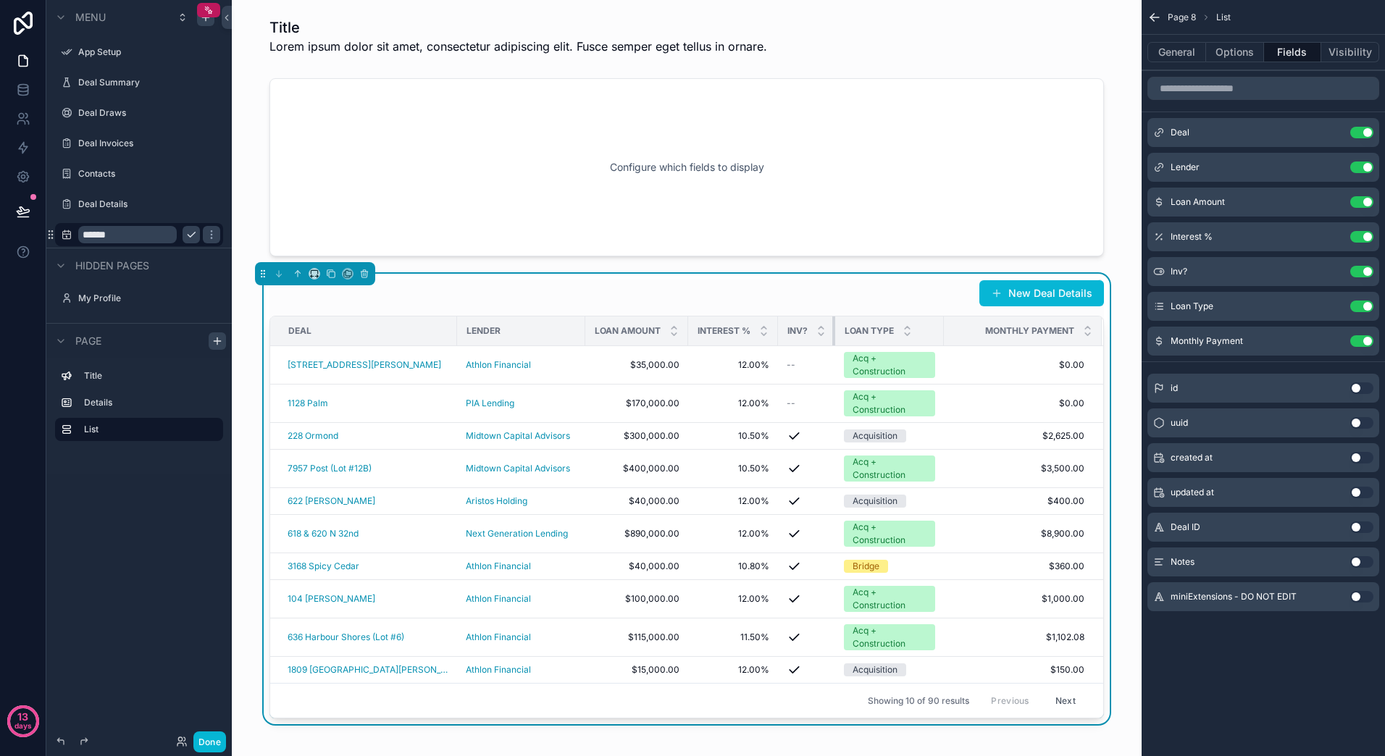
drag, startPoint x: 881, startPoint y: 327, endPoint x: 789, endPoint y: 328, distance: 91.3
click at [789, 328] on th "Inv?" at bounding box center [806, 332] width 57 height 30
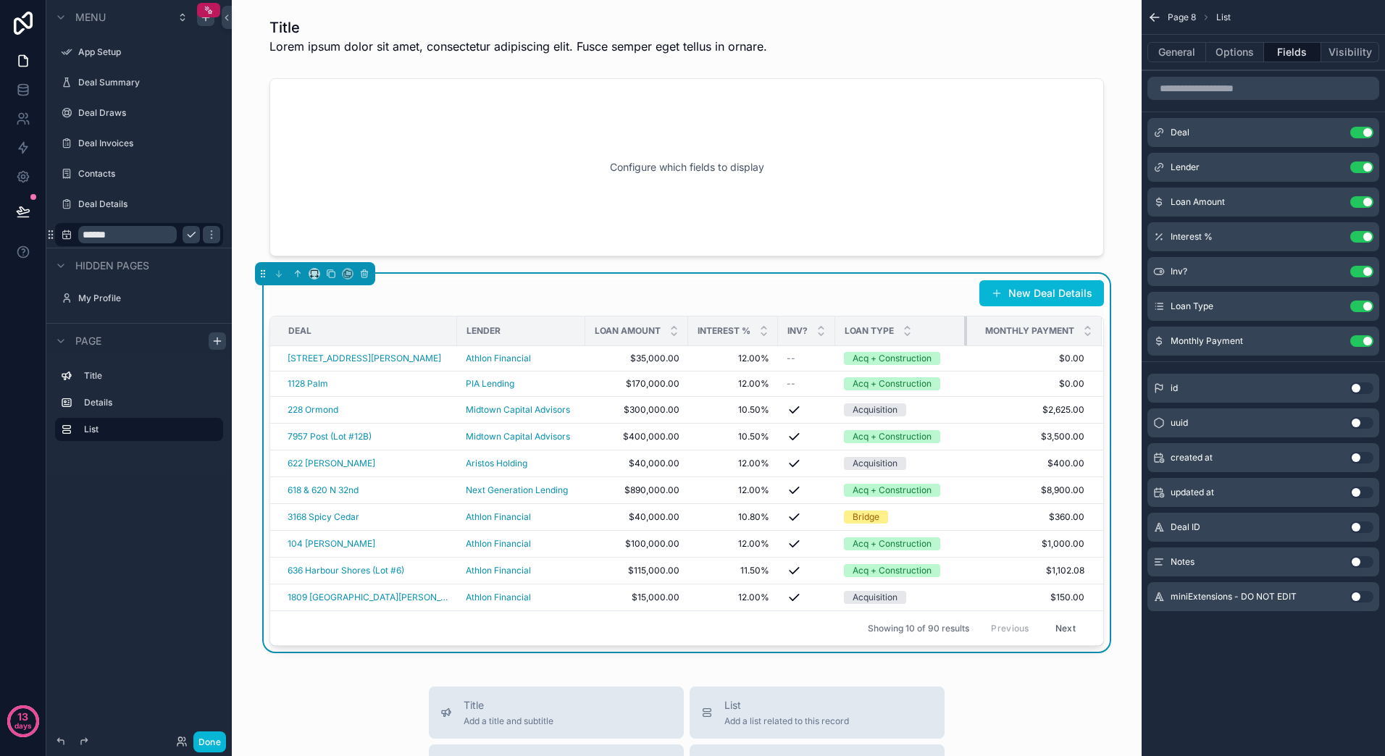
drag, startPoint x: 924, startPoint y: 330, endPoint x: 947, endPoint y: 330, distance: 23.2
click at [964, 330] on div "scrollable content" at bounding box center [967, 331] width 6 height 29
click at [1247, 50] on button "Options" at bounding box center [1235, 52] width 58 height 20
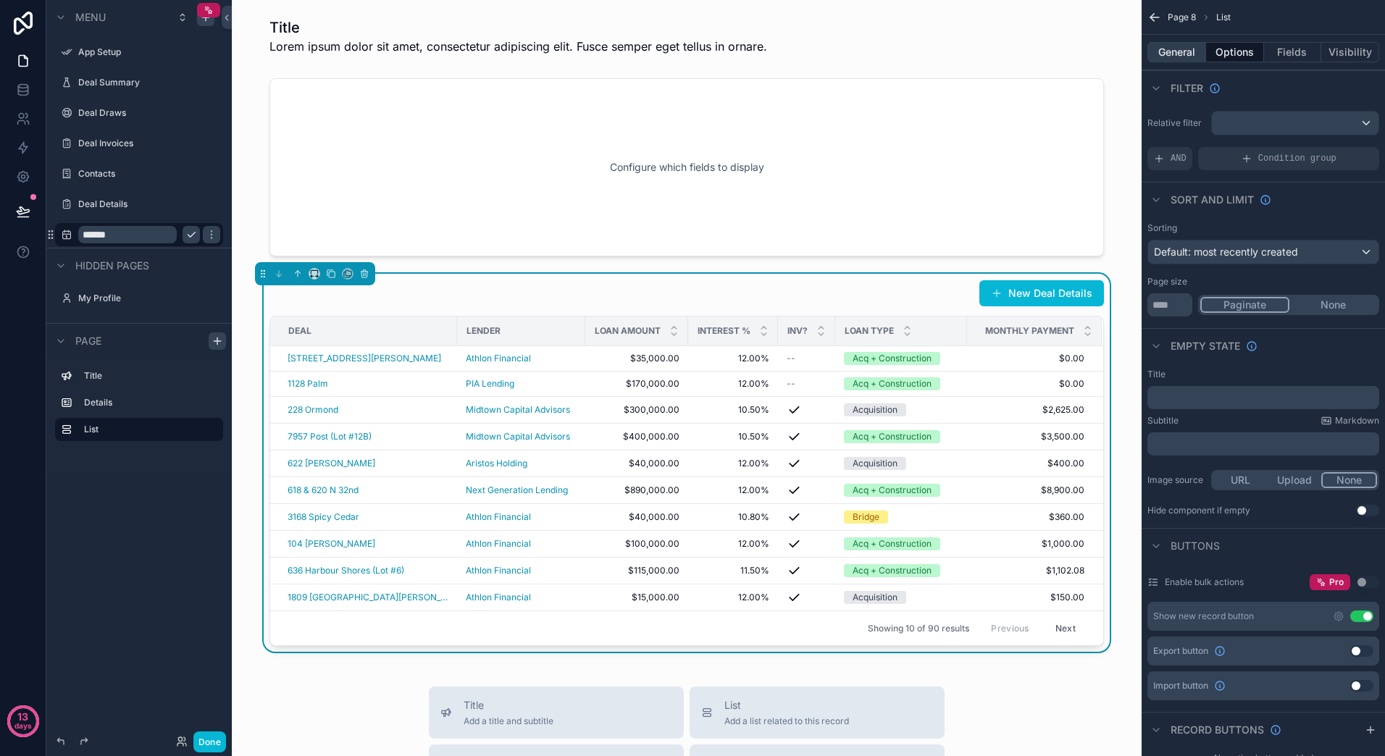
click at [1172, 54] on button "General" at bounding box center [1176, 52] width 59 height 20
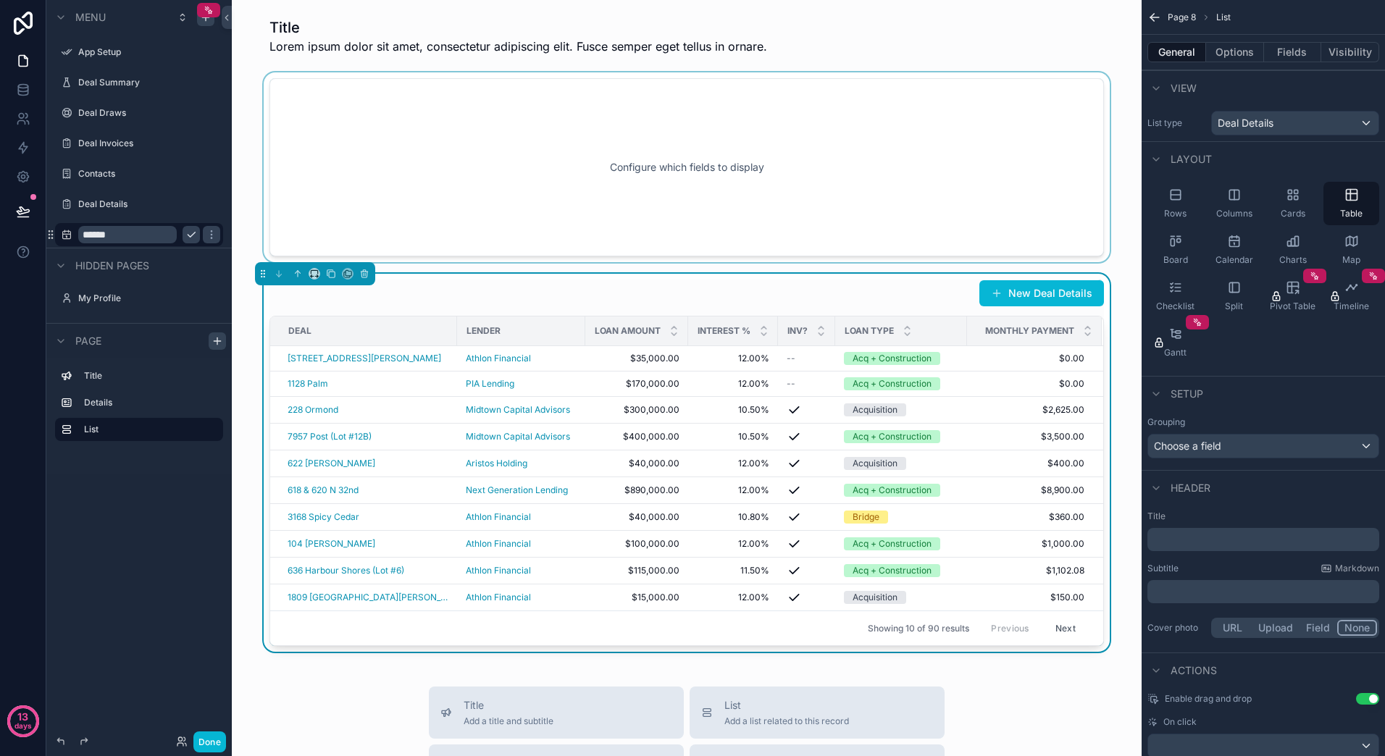
click at [916, 219] on div "scrollable content" at bounding box center [686, 167] width 887 height 190
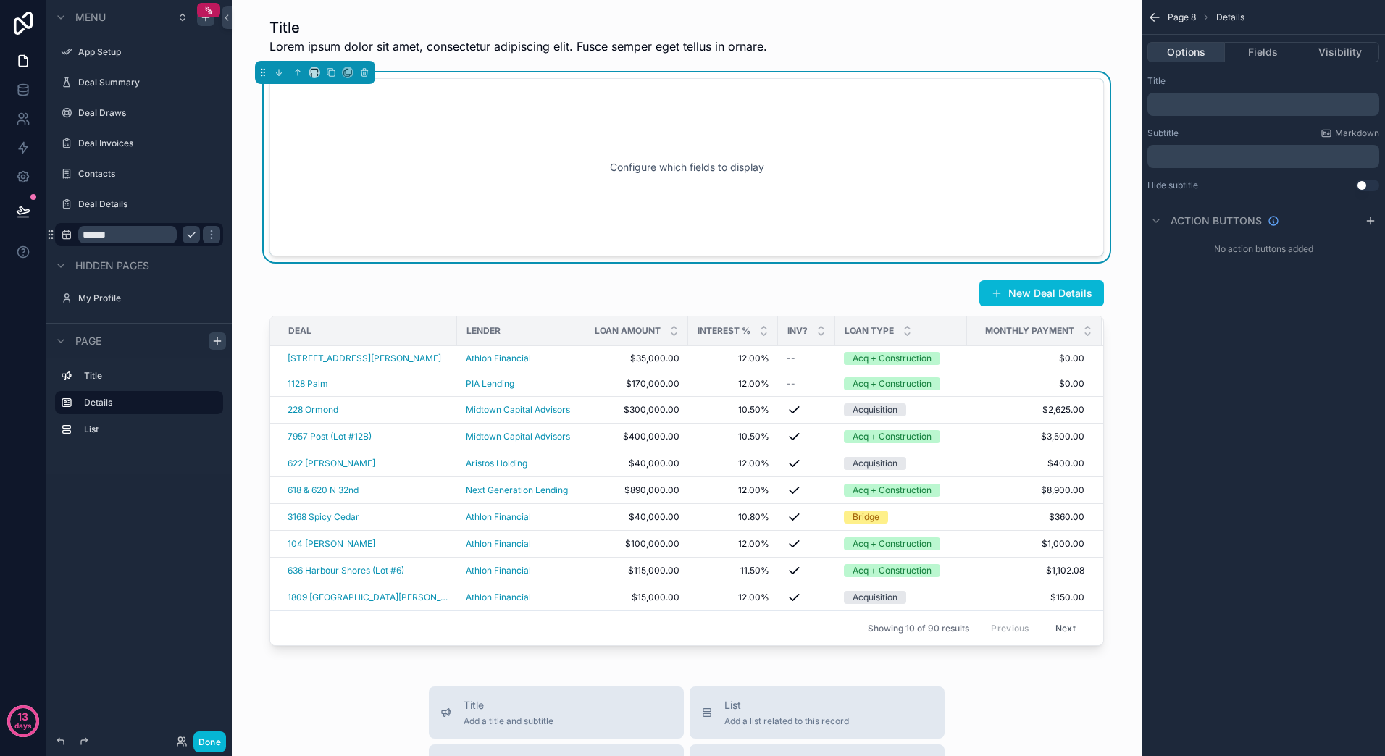
click at [1178, 50] on button "Options" at bounding box center [1185, 52] width 77 height 20
click at [1259, 49] on button "Fields" at bounding box center [1263, 52] width 77 height 20
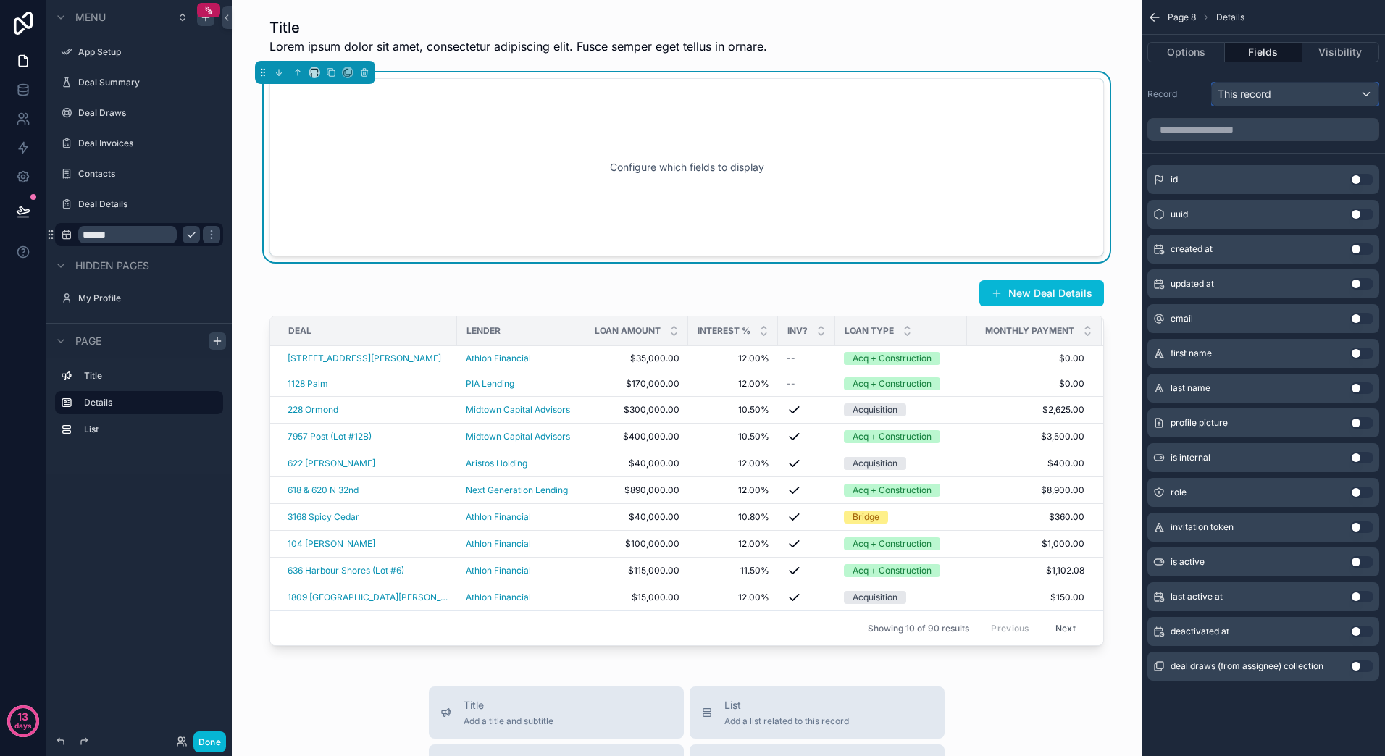
click at [1339, 93] on div "This record" at bounding box center [1295, 94] width 167 height 23
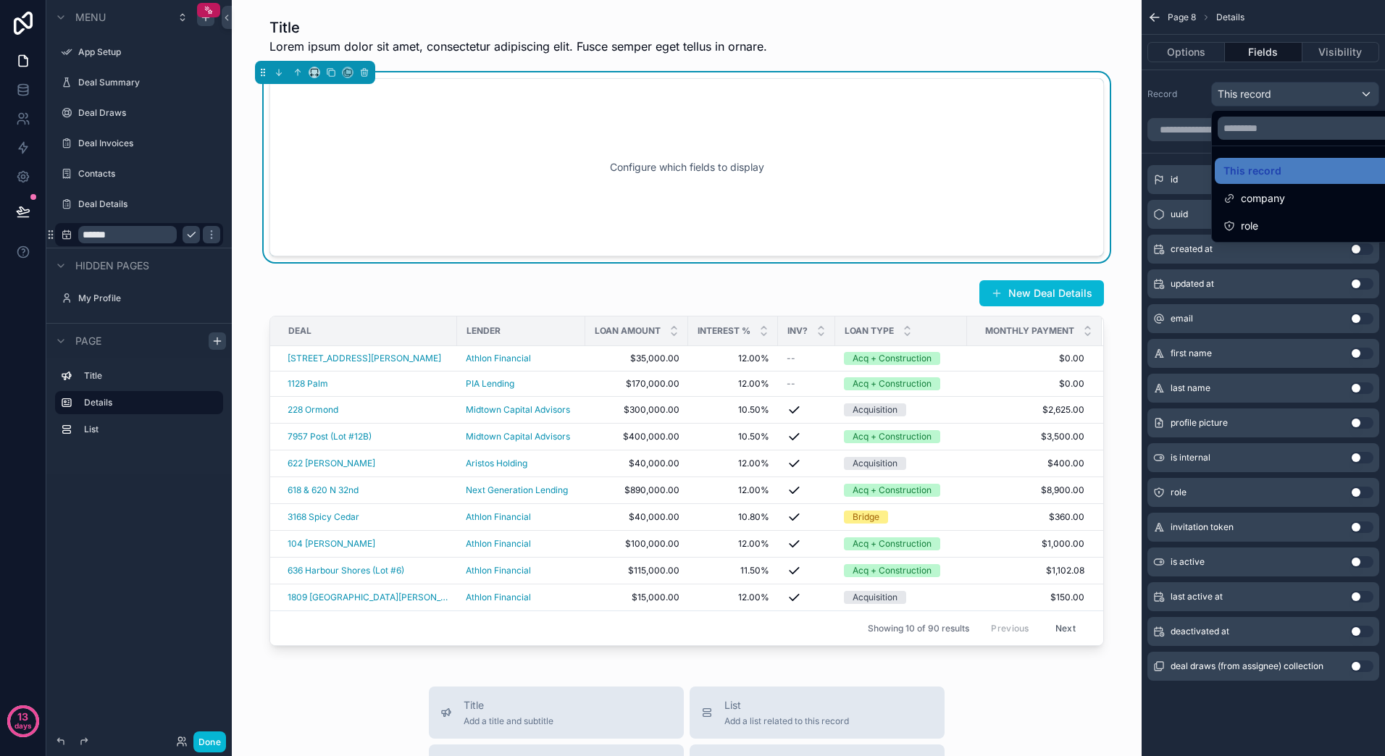
click at [1178, 130] on div "scrollable content" at bounding box center [692, 378] width 1385 height 756
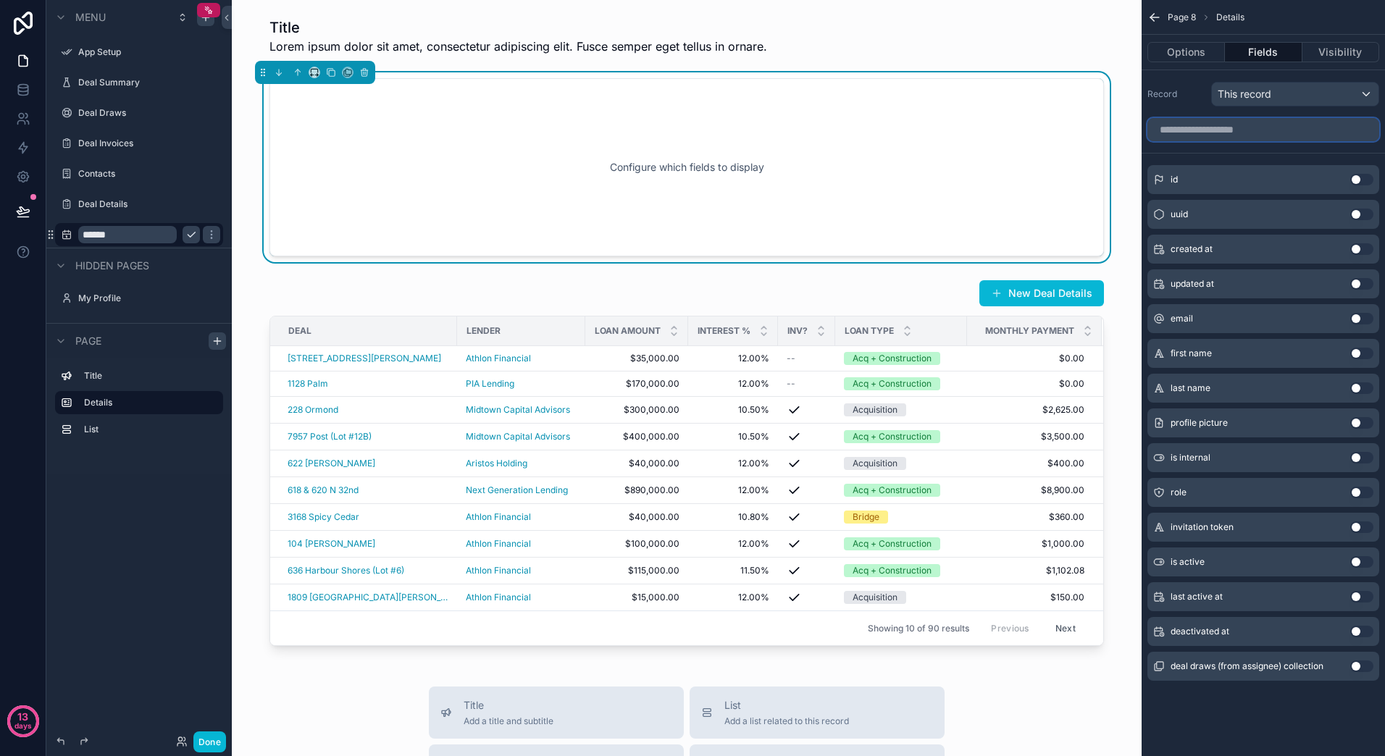
click at [1211, 132] on input "scrollable content" at bounding box center [1263, 129] width 232 height 23
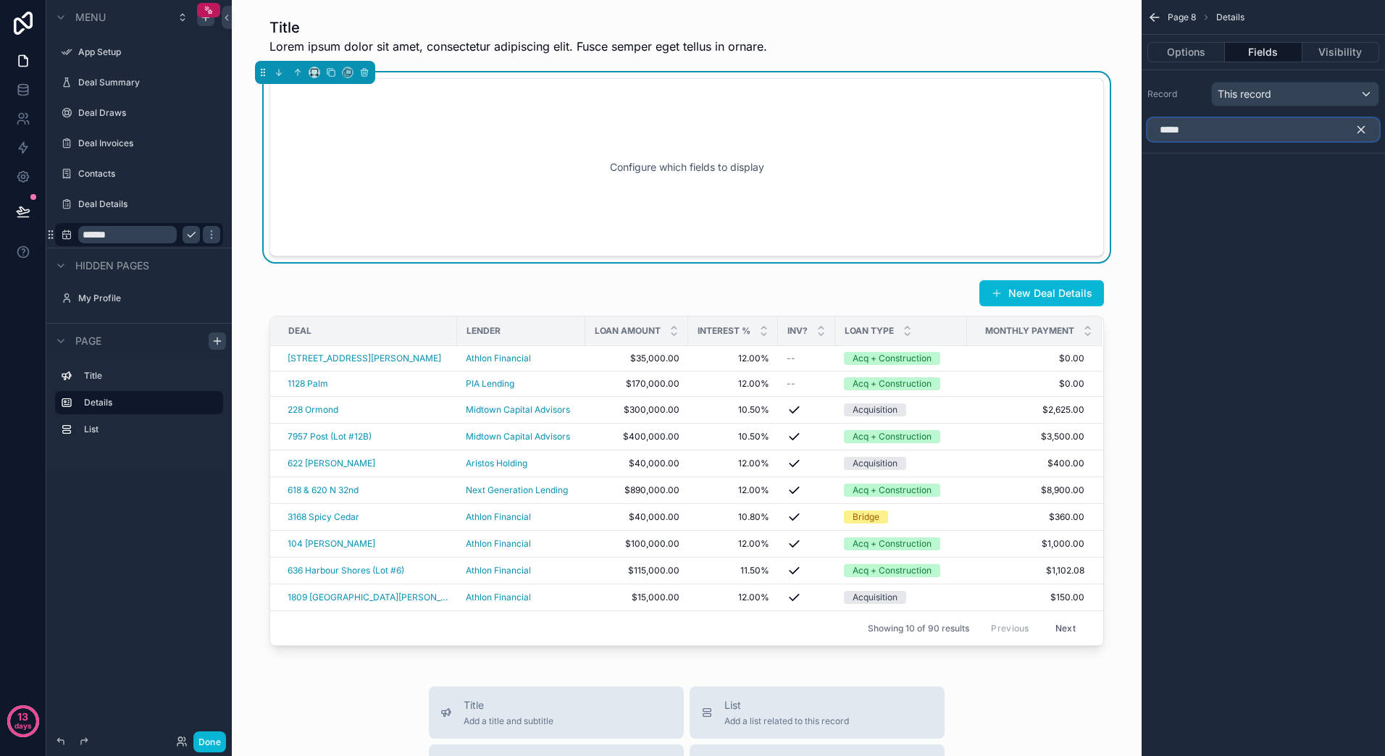
type input "*****"
click at [1359, 130] on icon "scrollable content" at bounding box center [1361, 130] width 7 height 7
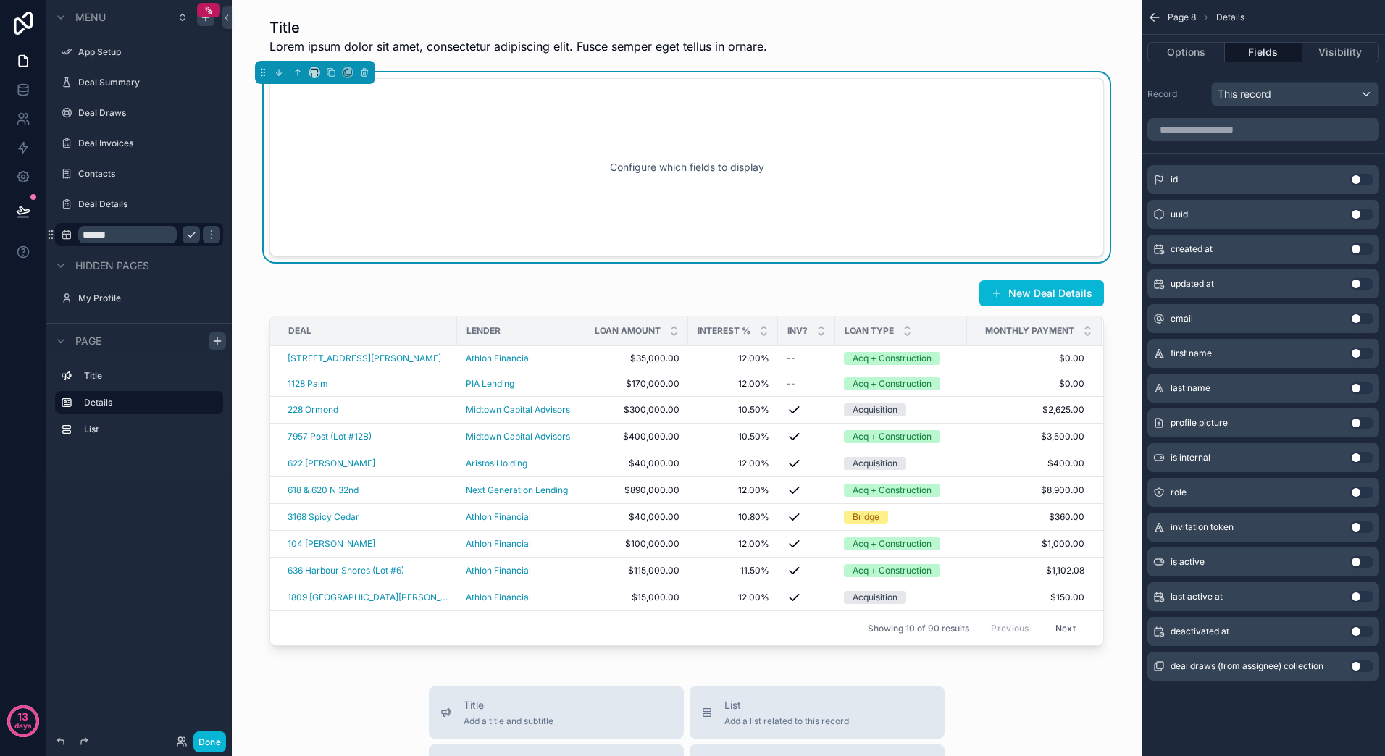
click at [768, 162] on div "Configure which fields to display" at bounding box center [686, 167] width 787 height 130
click at [365, 69] on icon "scrollable content" at bounding box center [364, 72] width 10 height 10
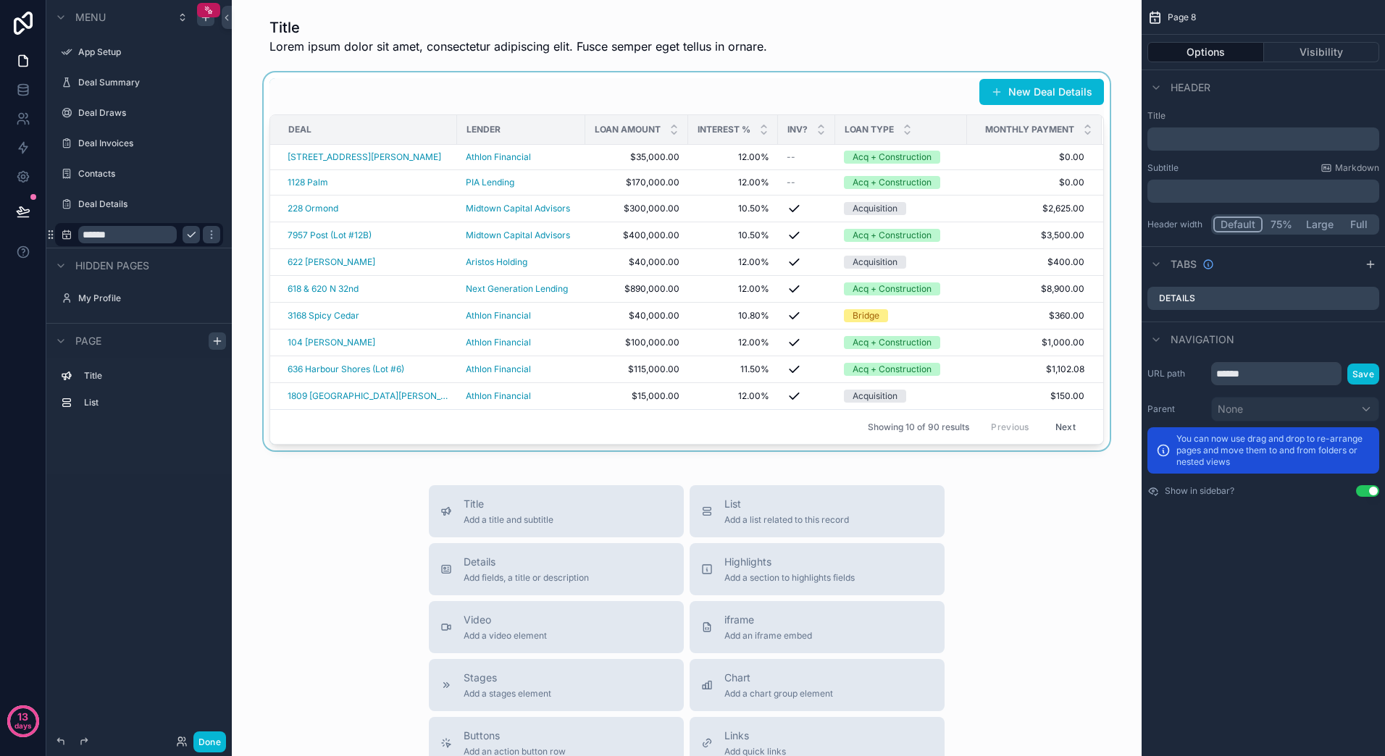
click at [340, 160] on div "scrollable content" at bounding box center [686, 261] width 887 height 378
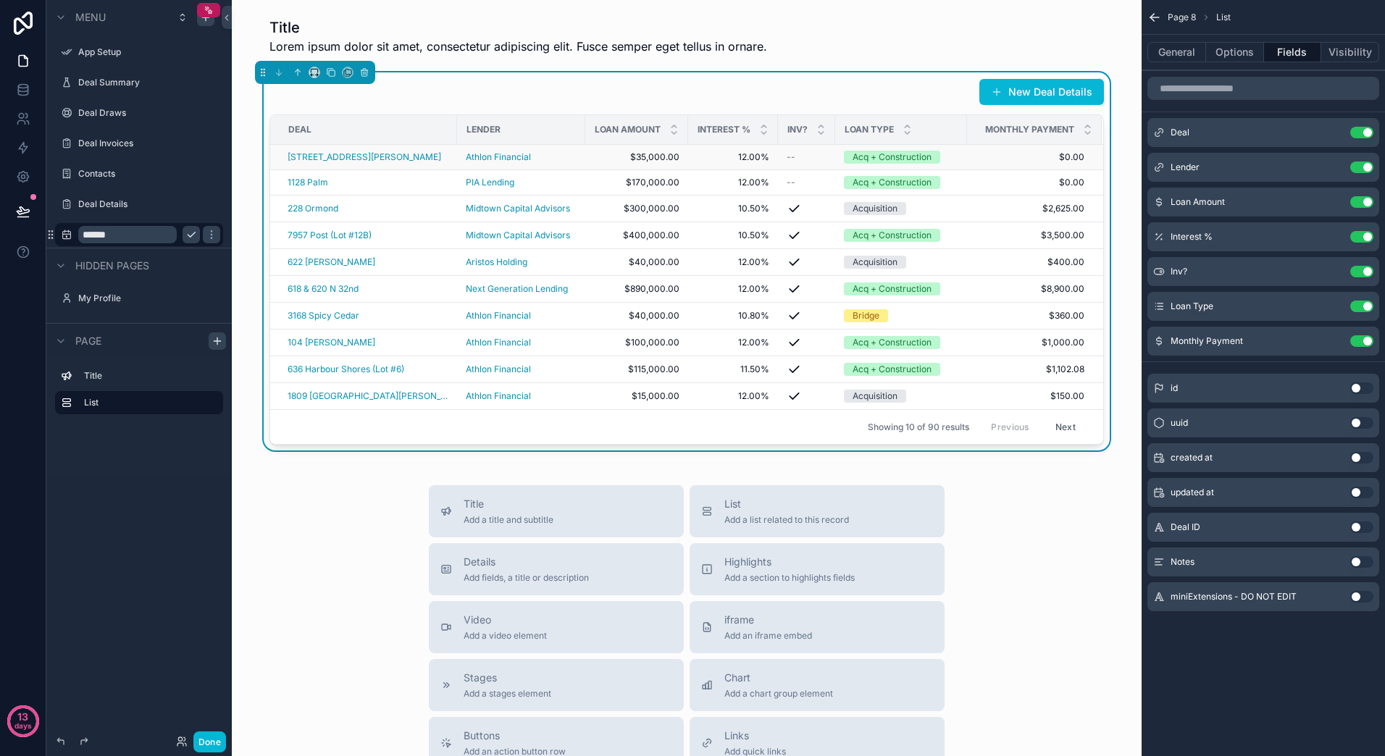
click at [356, 156] on div "[STREET_ADDRESS][PERSON_NAME]" at bounding box center [368, 157] width 161 height 12
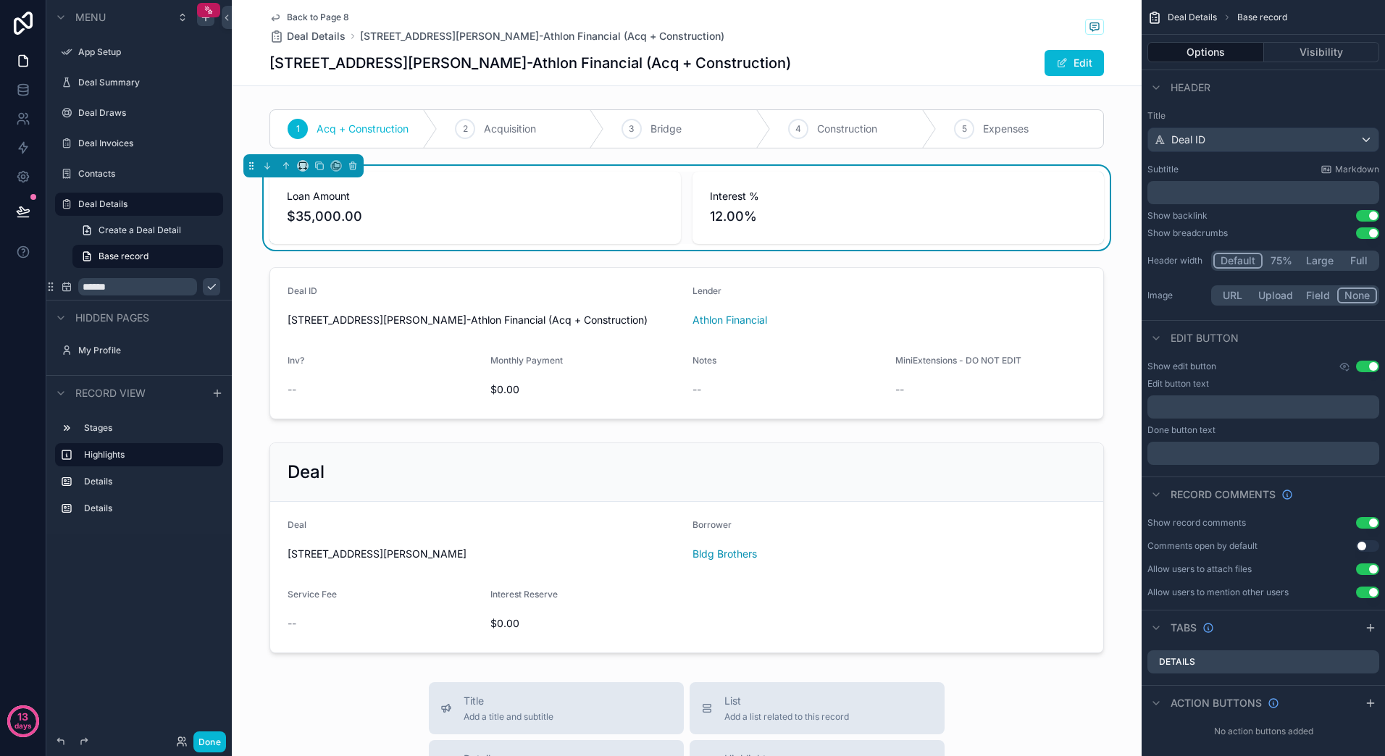
click at [120, 291] on input "******" at bounding box center [137, 286] width 119 height 17
click at [203, 294] on button "scrollable content" at bounding box center [211, 286] width 17 height 17
click at [141, 290] on label "Page 8" at bounding box center [149, 287] width 142 height 12
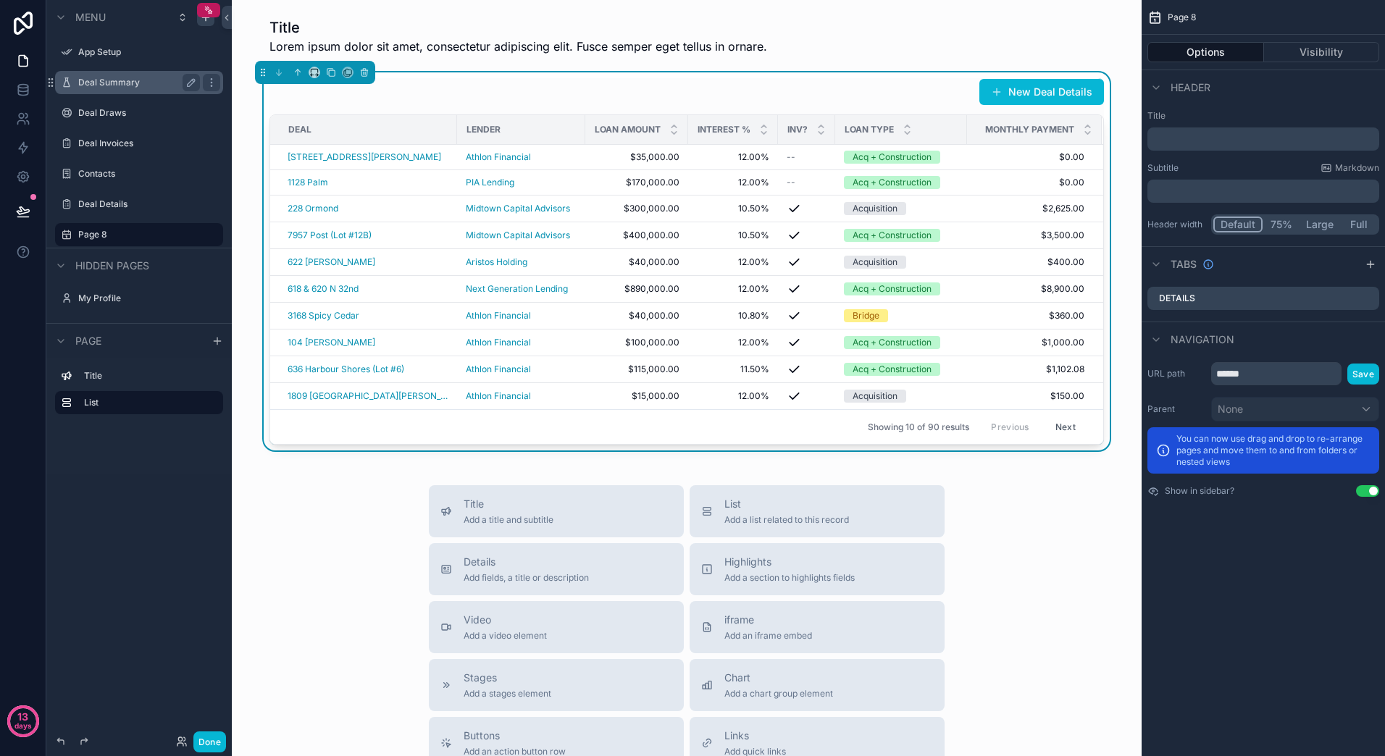
click at [83, 91] on div "Deal Summary" at bounding box center [139, 82] width 122 height 17
click at [97, 83] on label "Deal Summary" at bounding box center [136, 83] width 116 height 12
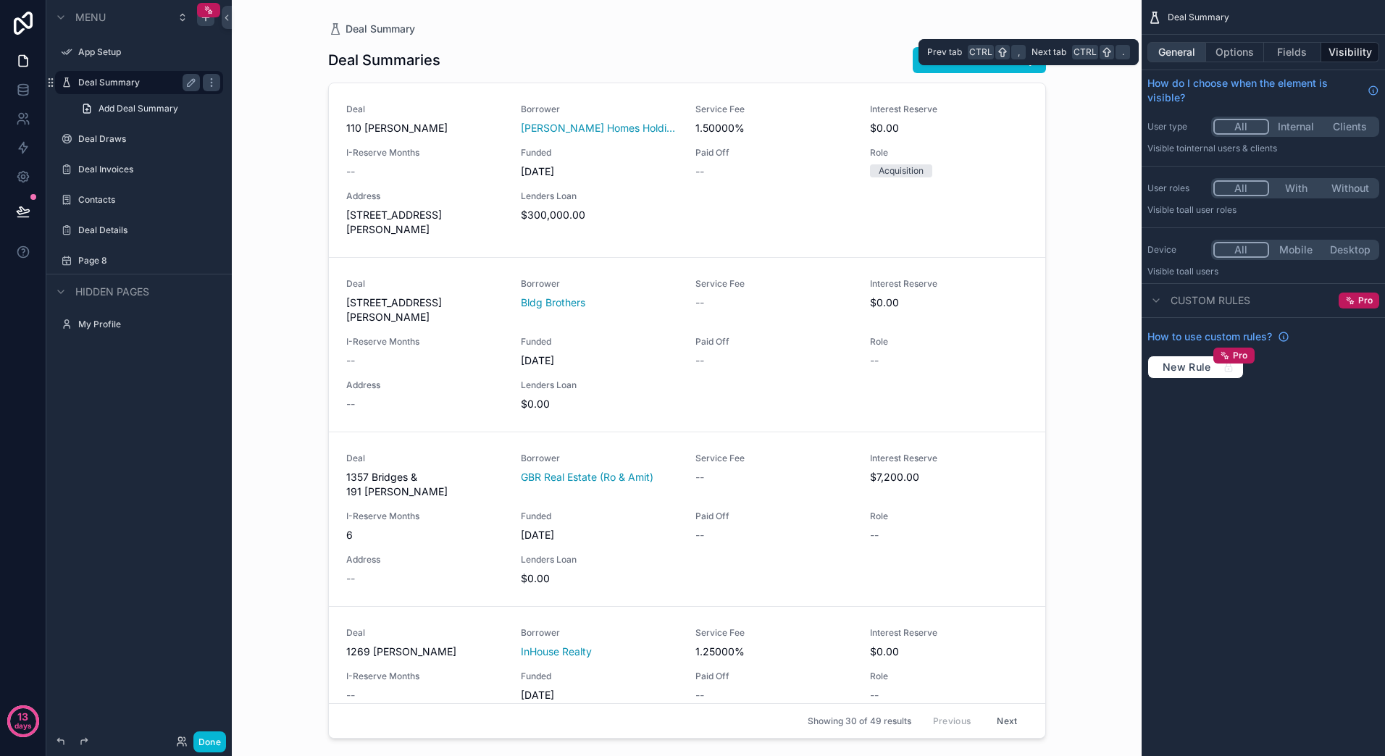
click at [1189, 59] on button "General" at bounding box center [1176, 52] width 59 height 20
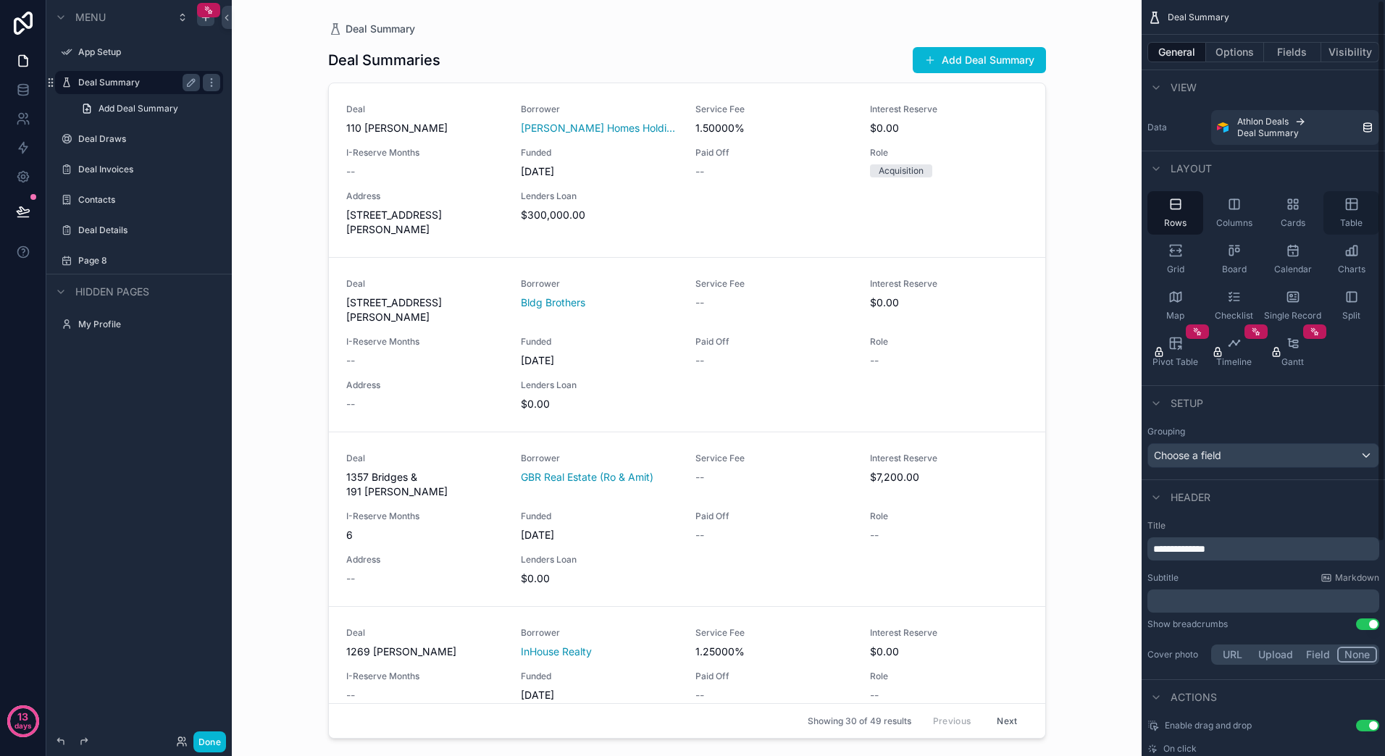
click at [1363, 211] on div "Table" at bounding box center [1351, 212] width 56 height 43
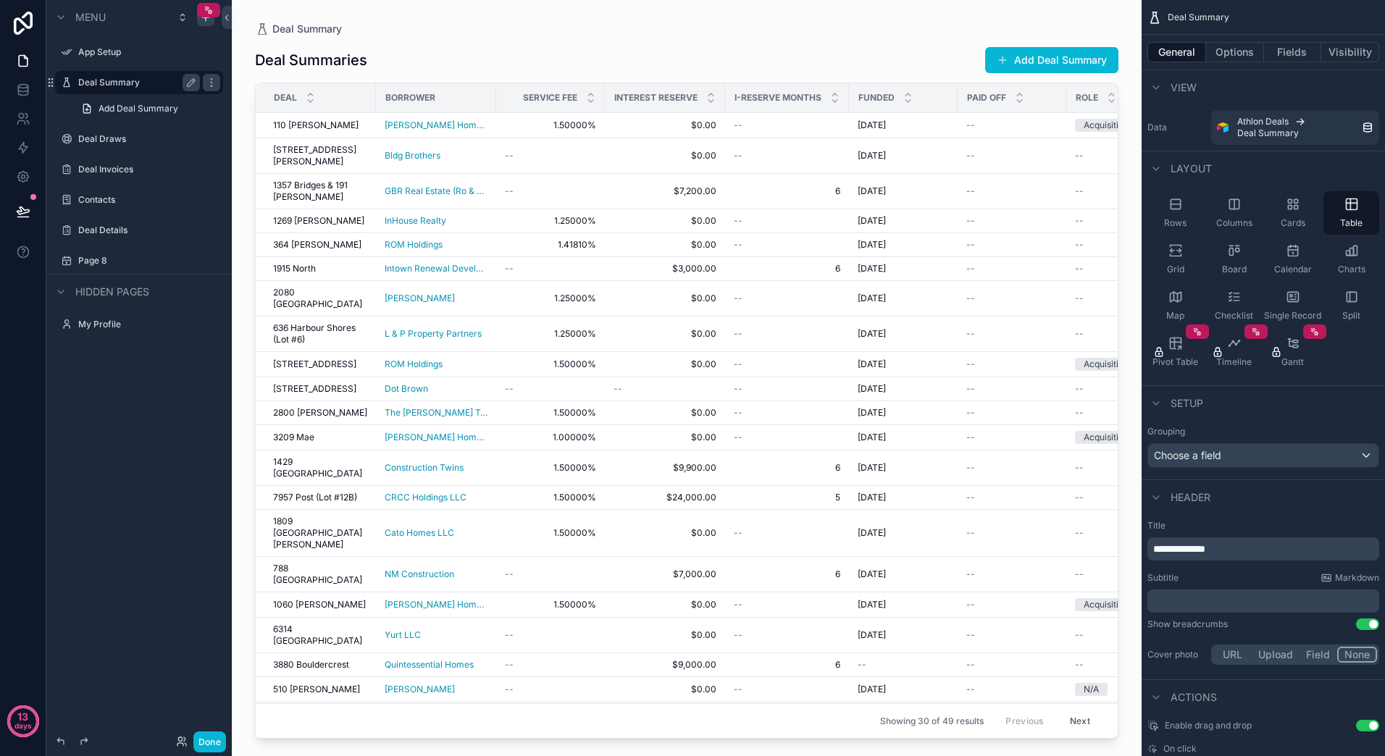
click at [753, 30] on div "scrollable content" at bounding box center [687, 369] width 910 height 739
click at [303, 288] on span "2080 [GEOGRAPHIC_DATA]" at bounding box center [320, 298] width 94 height 23
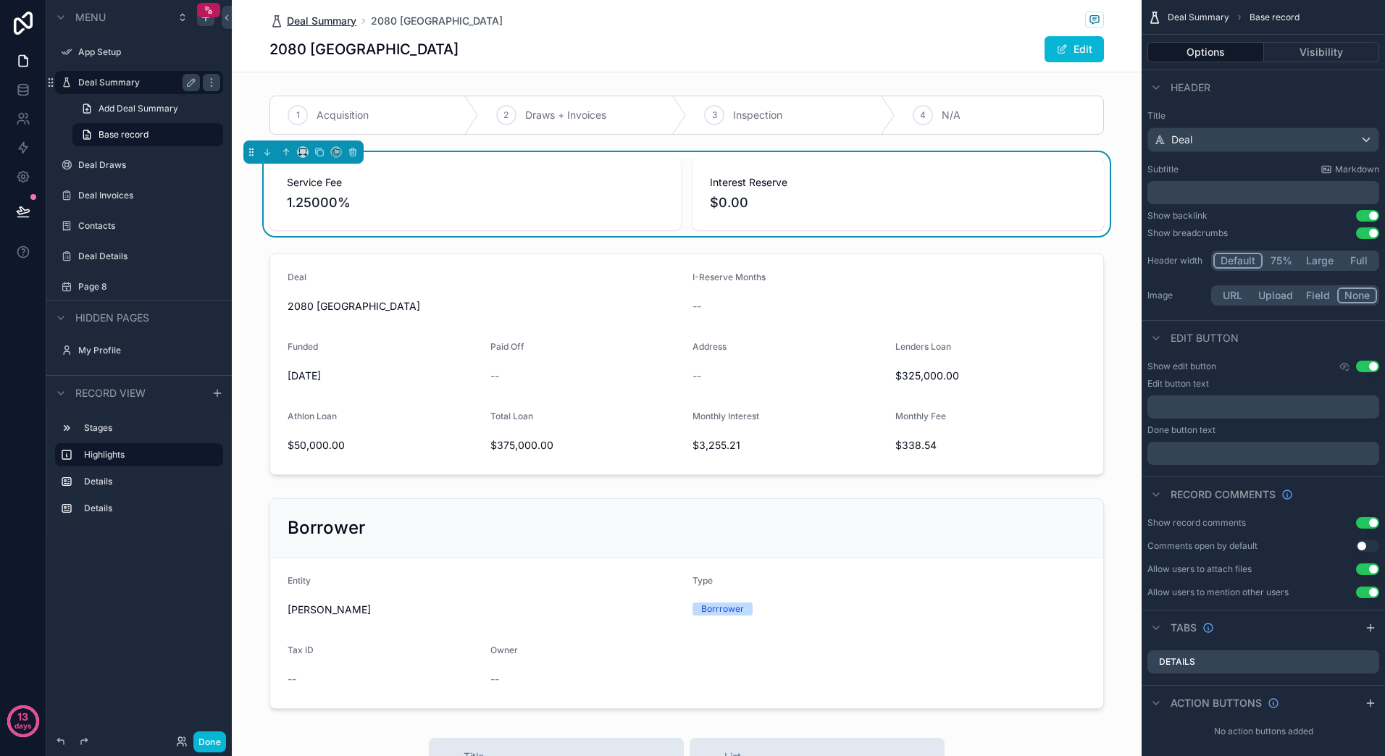
click at [309, 20] on span "Deal Summary" at bounding box center [322, 21] width 70 height 14
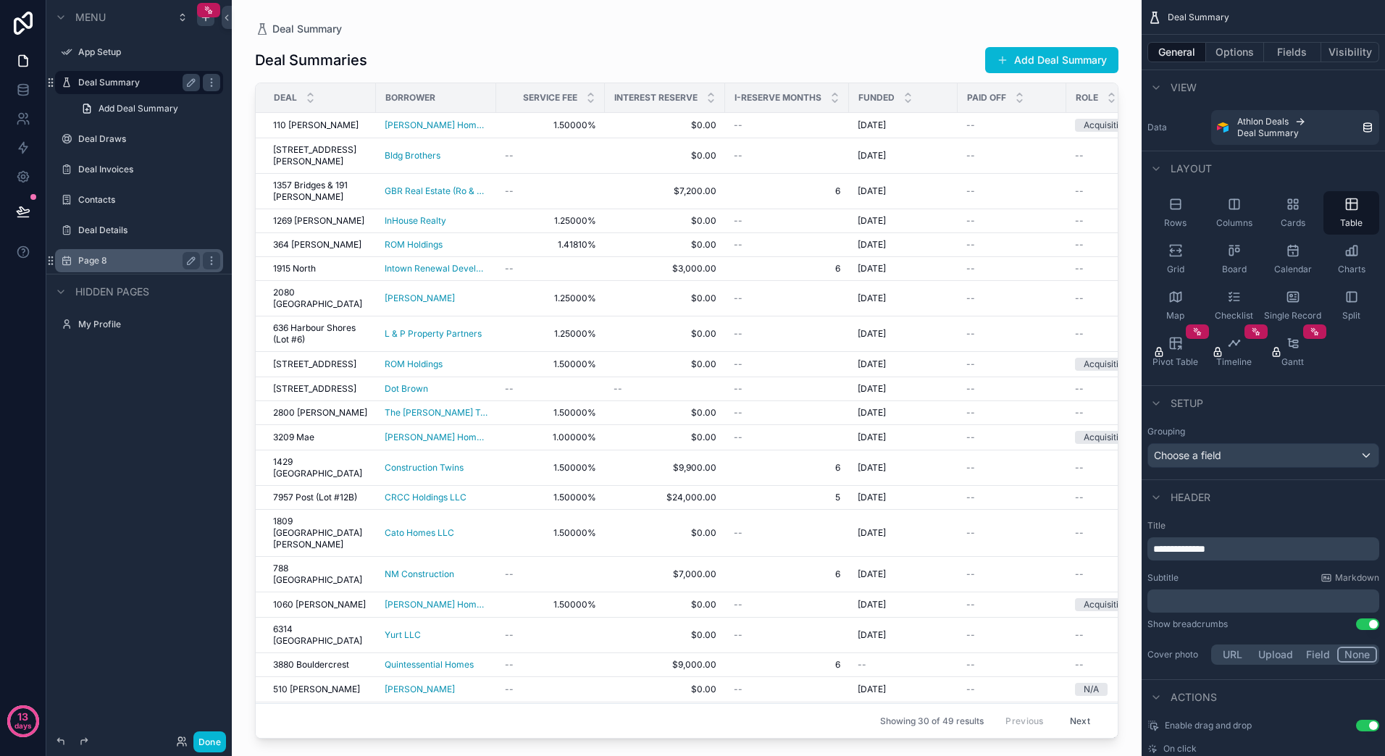
click at [91, 259] on label "Page 8" at bounding box center [136, 261] width 116 height 12
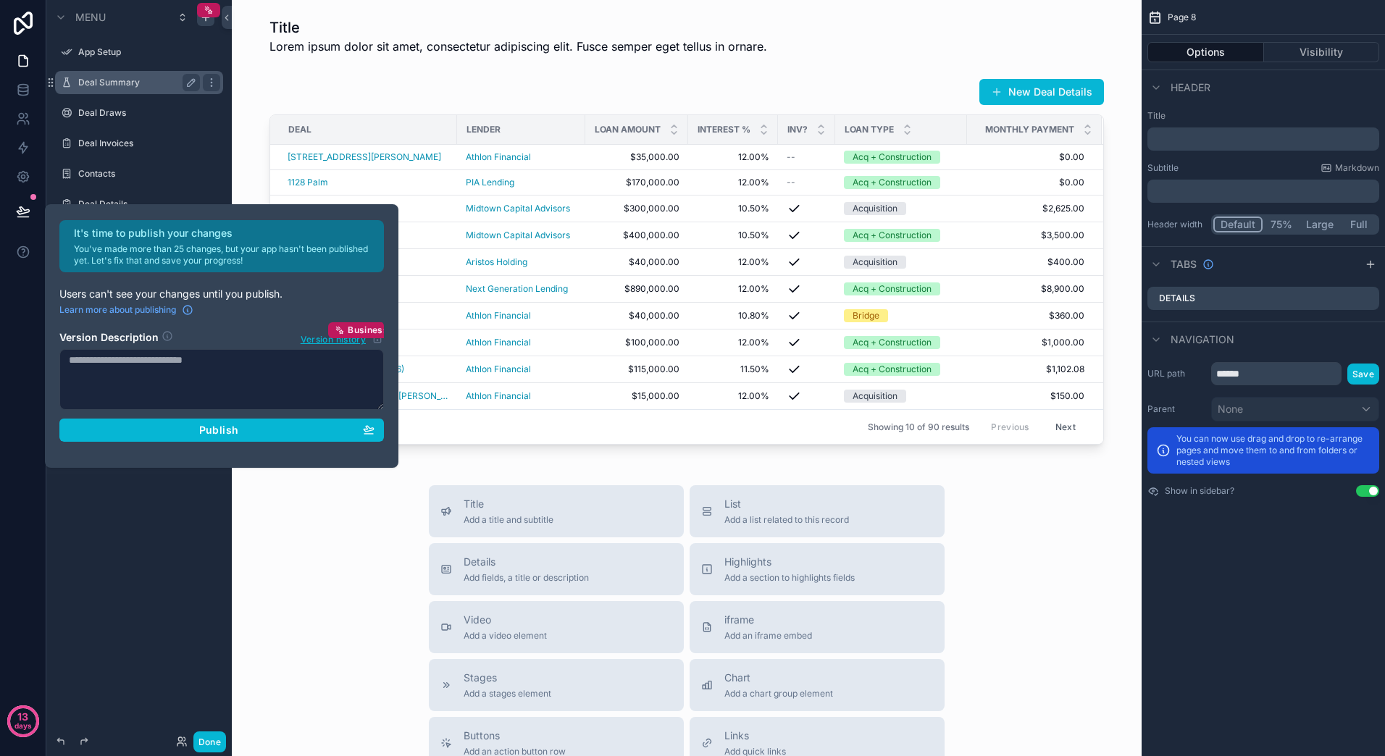
click at [351, 540] on div "Title Add a title and subtitle List Add a list related to this record Details A…" at bounding box center [686, 743] width 887 height 516
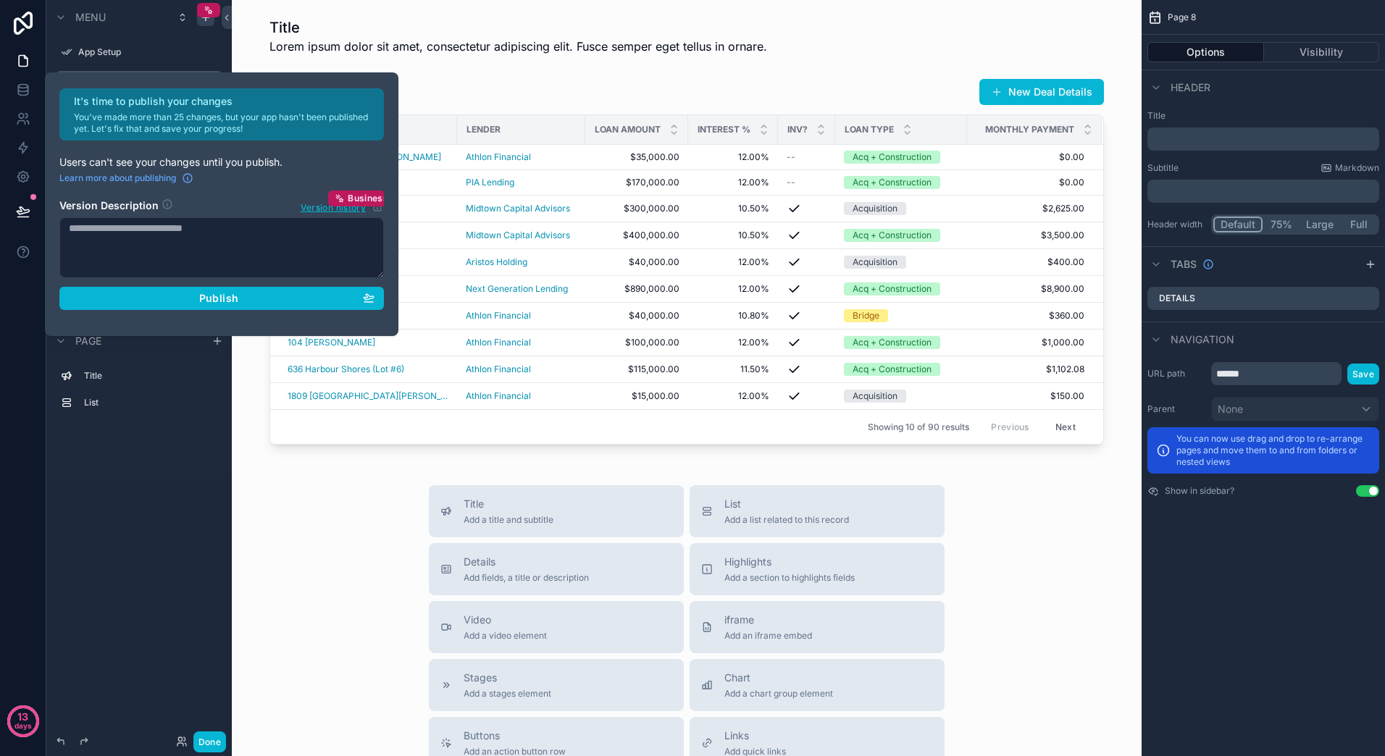
click at [311, 512] on div "Title Add a title and subtitle List Add a list related to this record Details A…" at bounding box center [686, 743] width 887 height 516
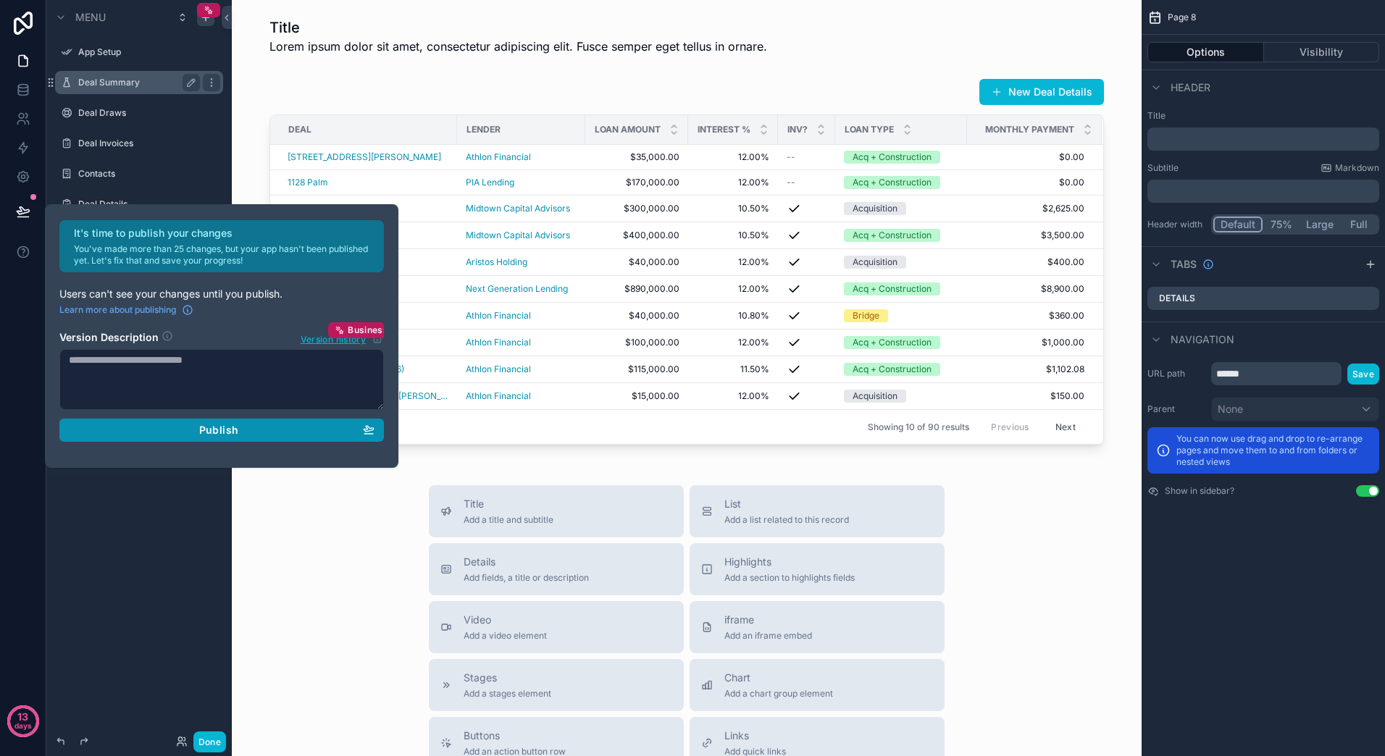
click at [250, 427] on div "Publish" at bounding box center [222, 430] width 306 height 13
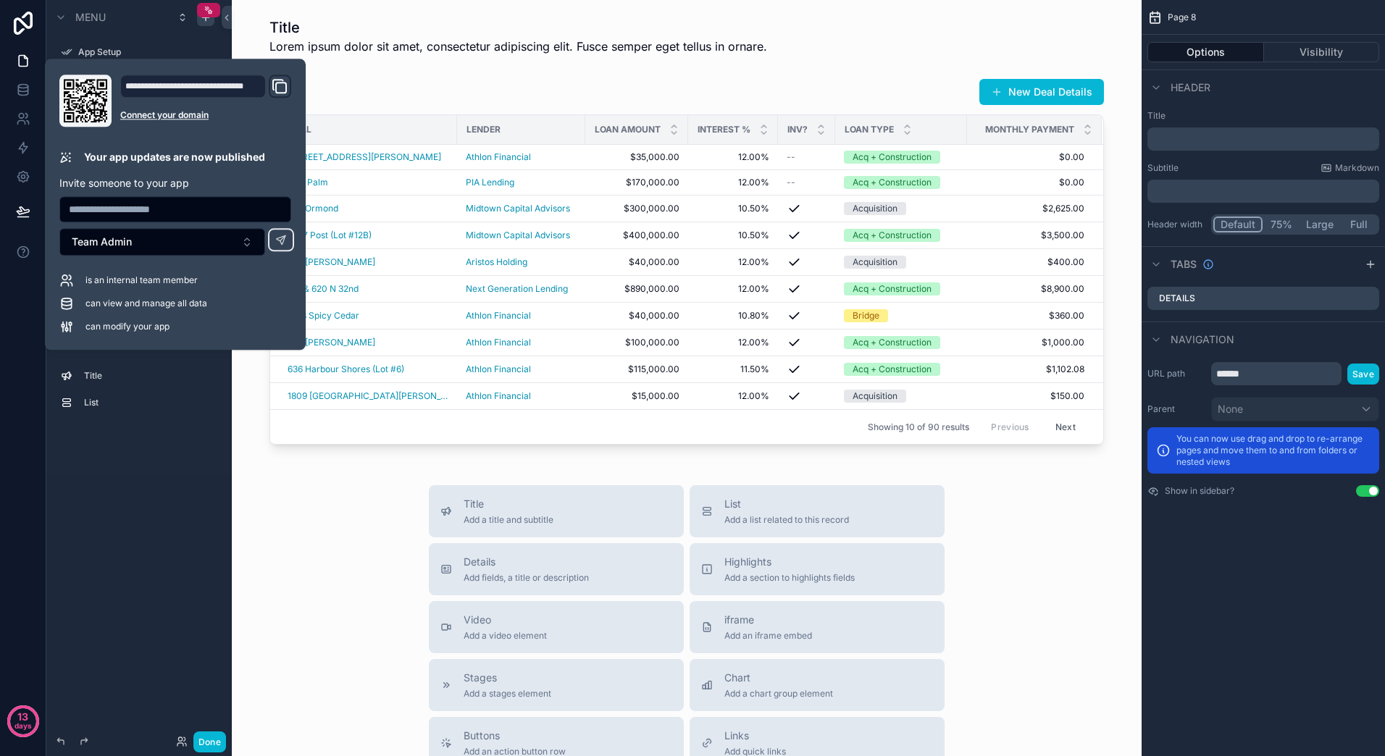
click at [332, 542] on div "Title Add a title and subtitle List Add a list related to this record Details A…" at bounding box center [686, 743] width 887 height 516
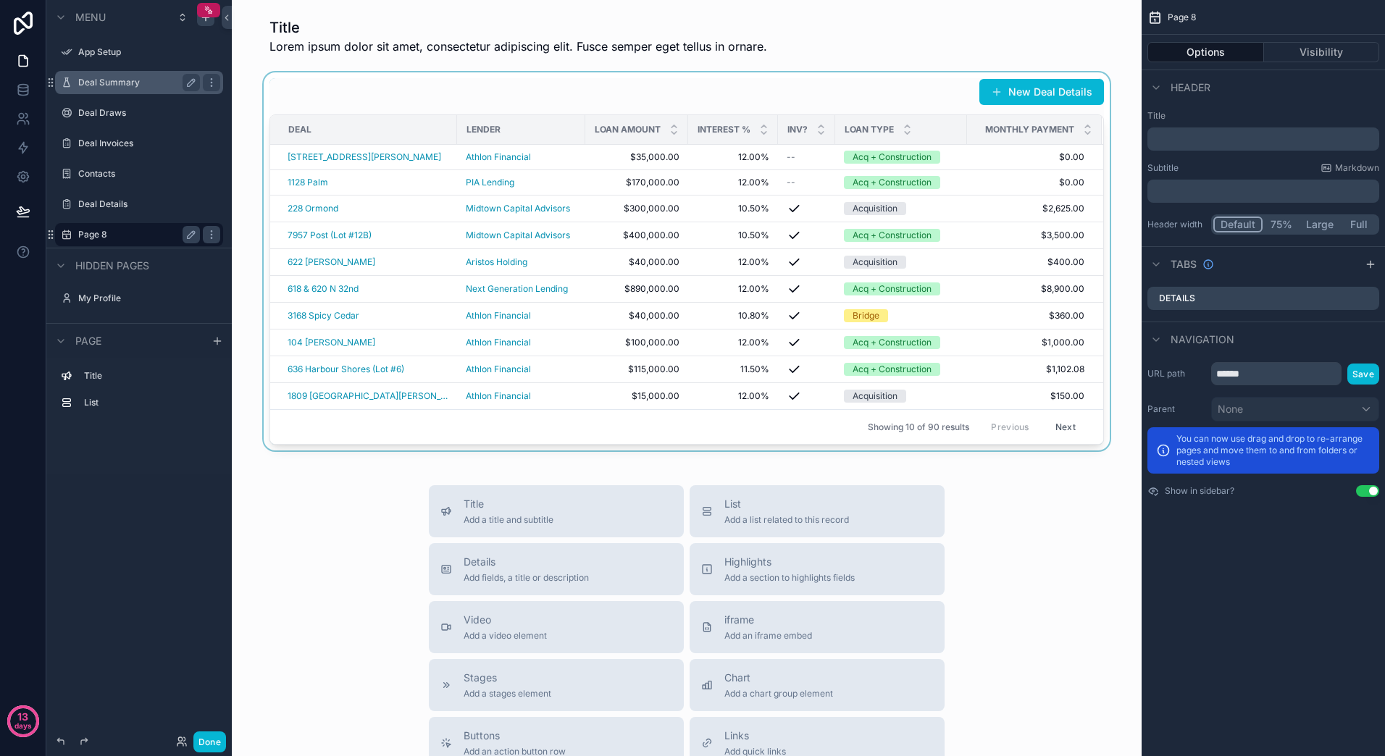
click at [837, 88] on div "scrollable content" at bounding box center [686, 261] width 887 height 378
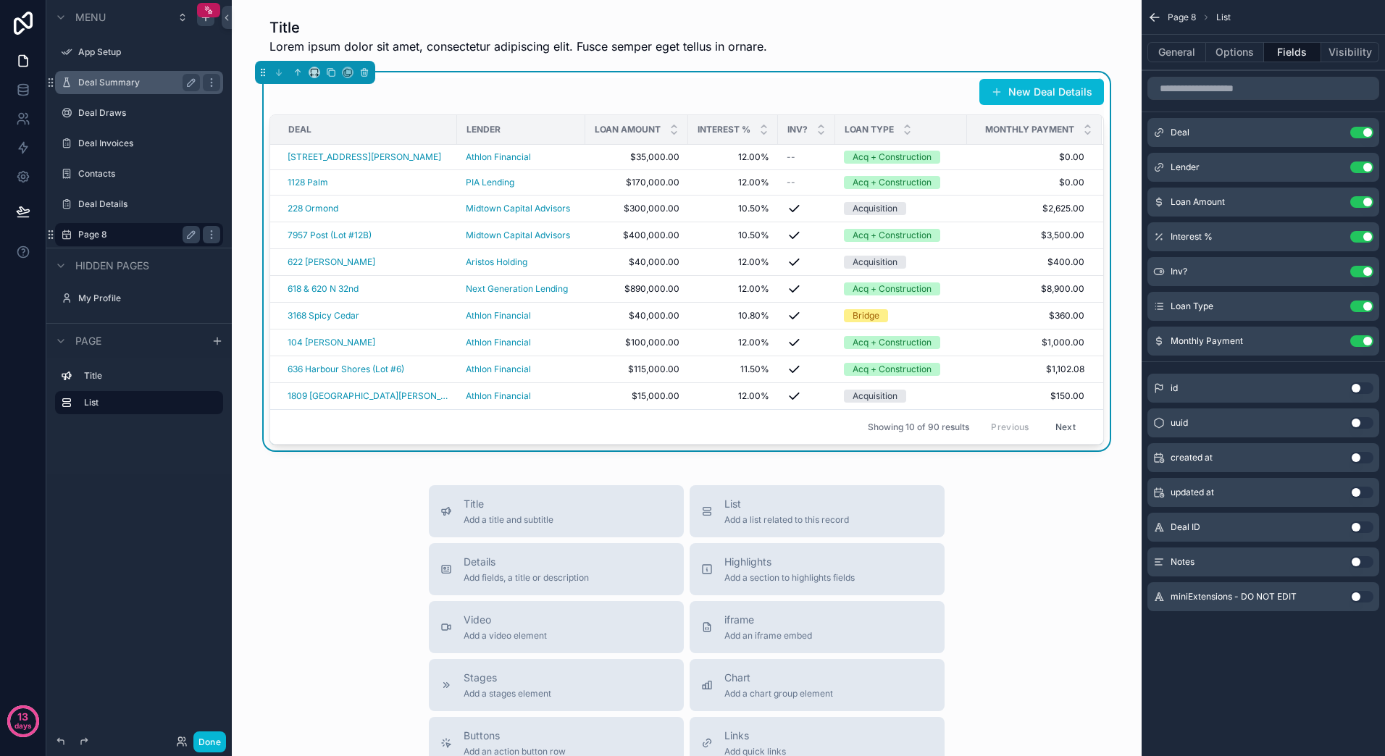
drag, startPoint x: 575, startPoint y: 94, endPoint x: 563, endPoint y: 97, distance: 11.9
click at [575, 94] on div "New Deal Details" at bounding box center [686, 92] width 834 height 28
click at [332, 75] on icon "scrollable content" at bounding box center [331, 72] width 10 height 10
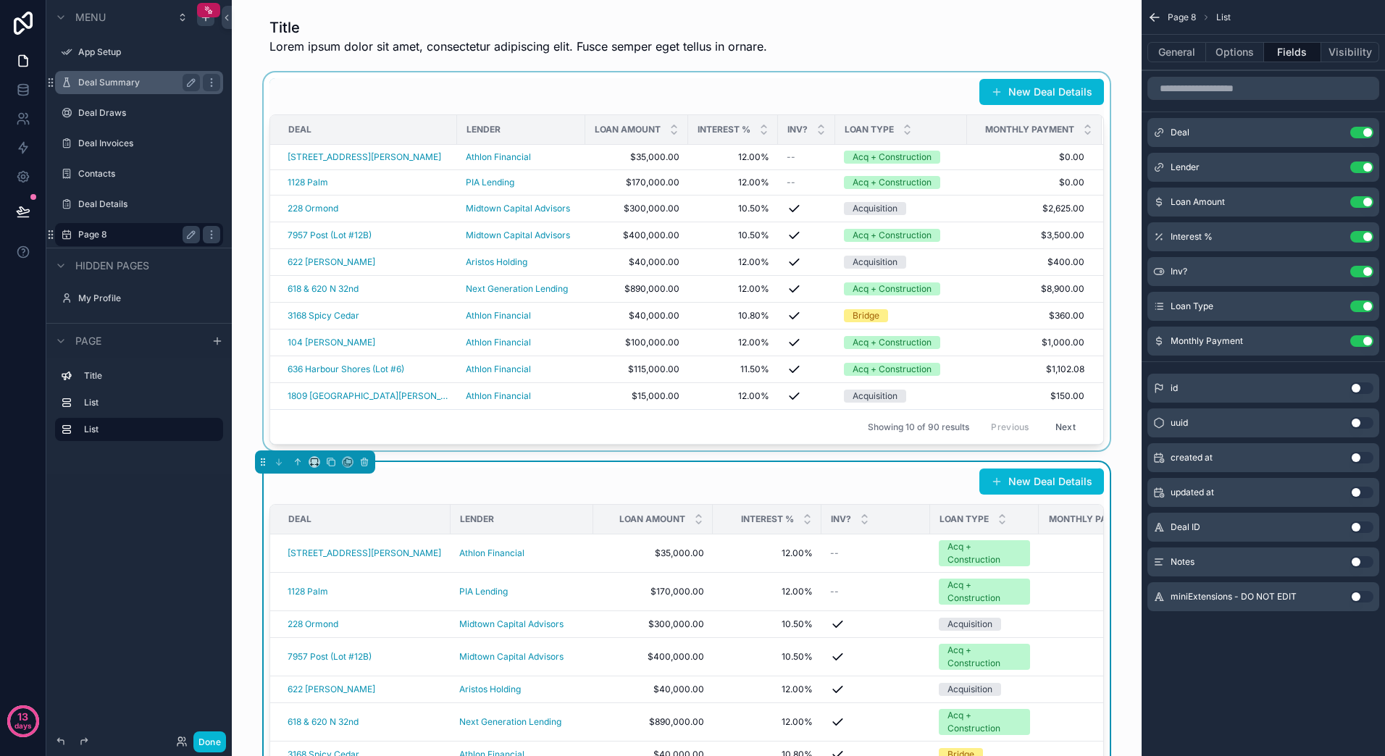
click at [674, 90] on div "scrollable content" at bounding box center [686, 261] width 887 height 378
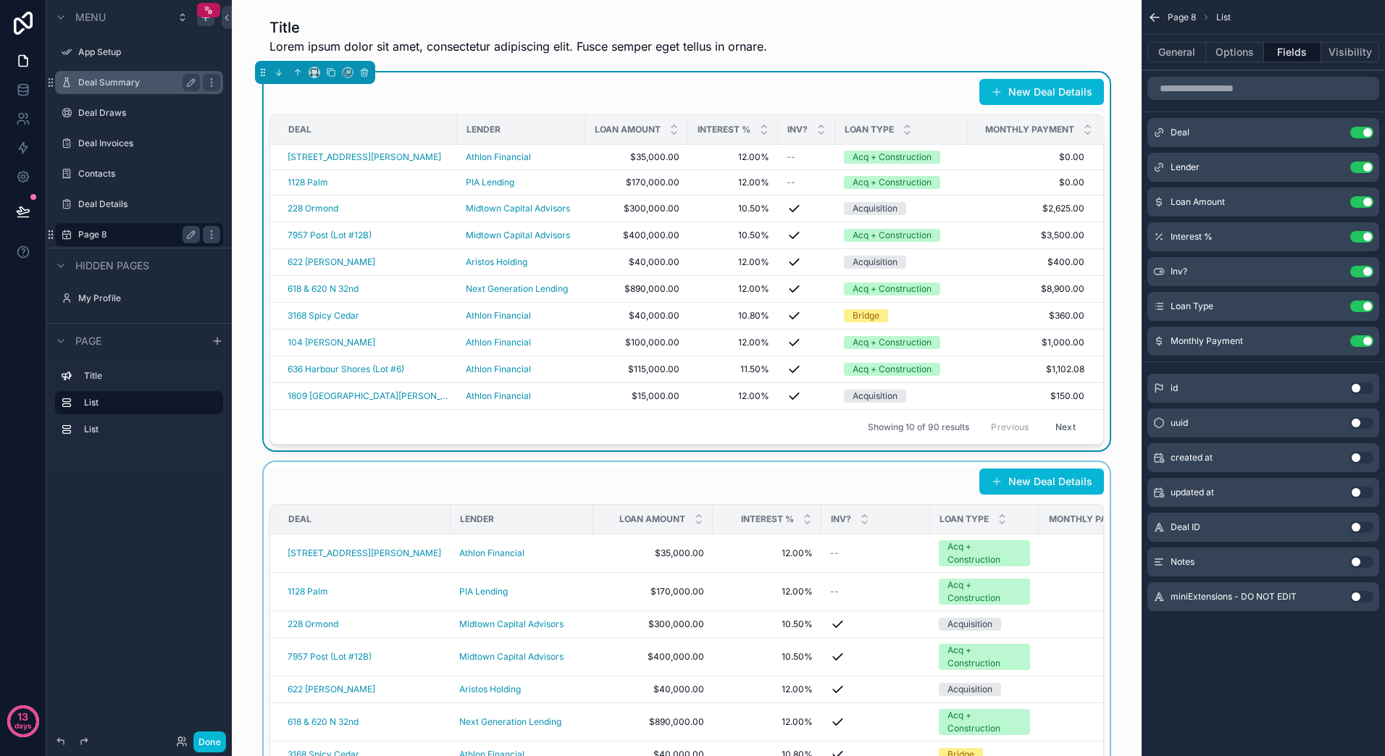
click at [506, 497] on div "scrollable content" at bounding box center [686, 687] width 887 height 450
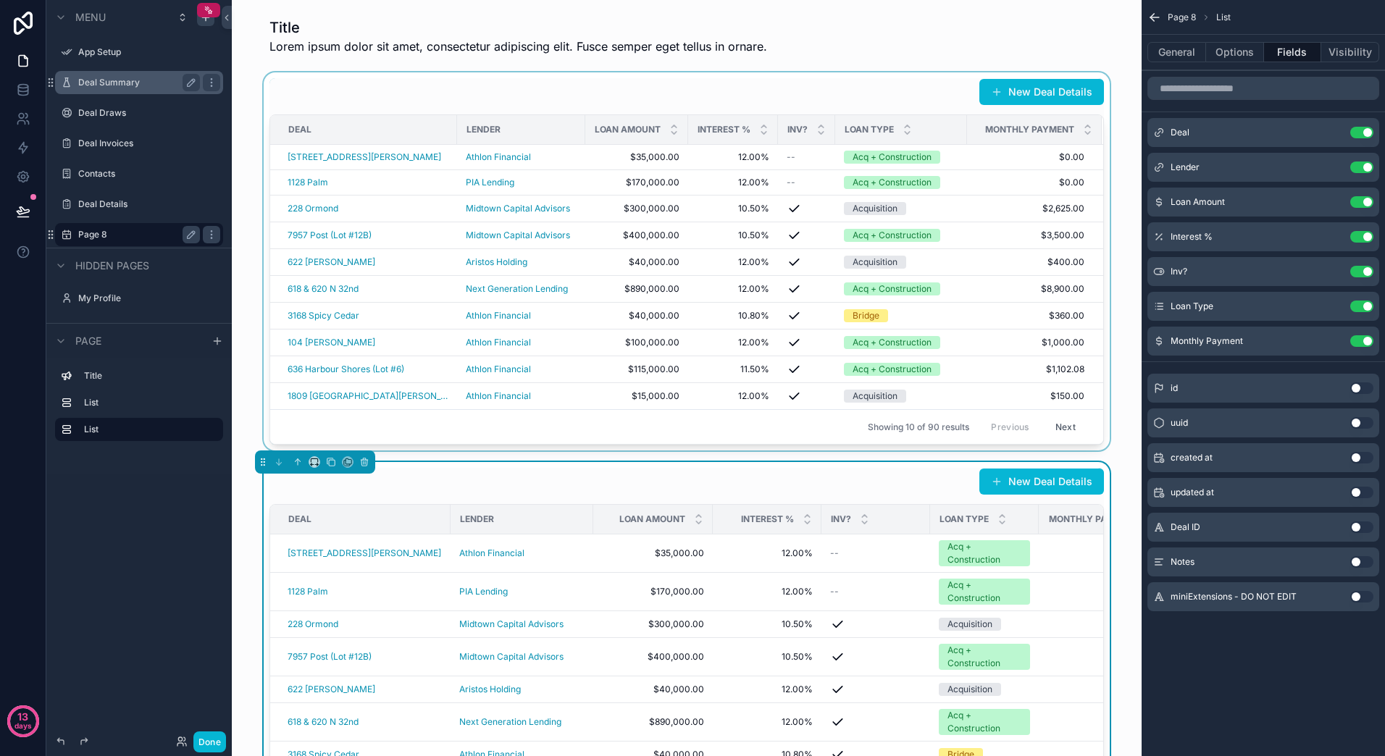
click at [717, 116] on div "Interest %" at bounding box center [733, 130] width 88 height 28
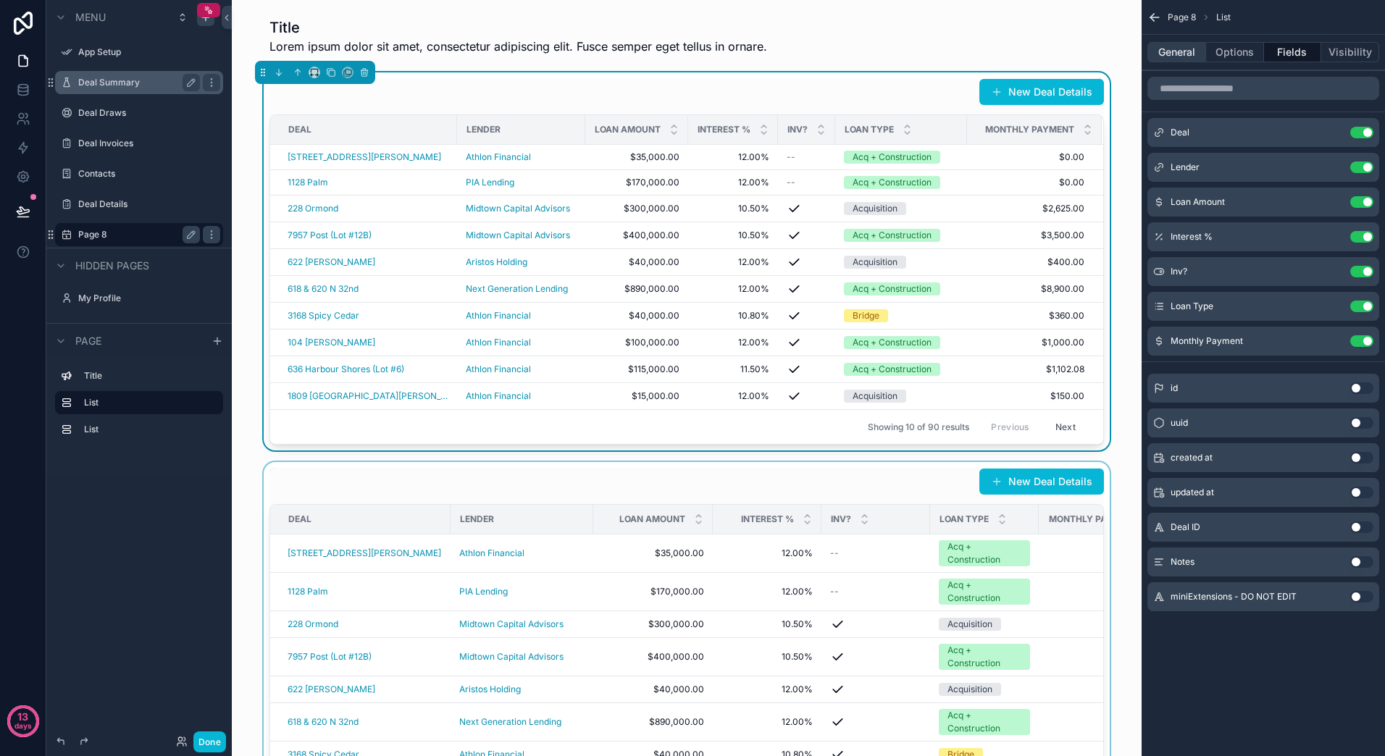
click at [1157, 50] on button "General" at bounding box center [1176, 52] width 59 height 20
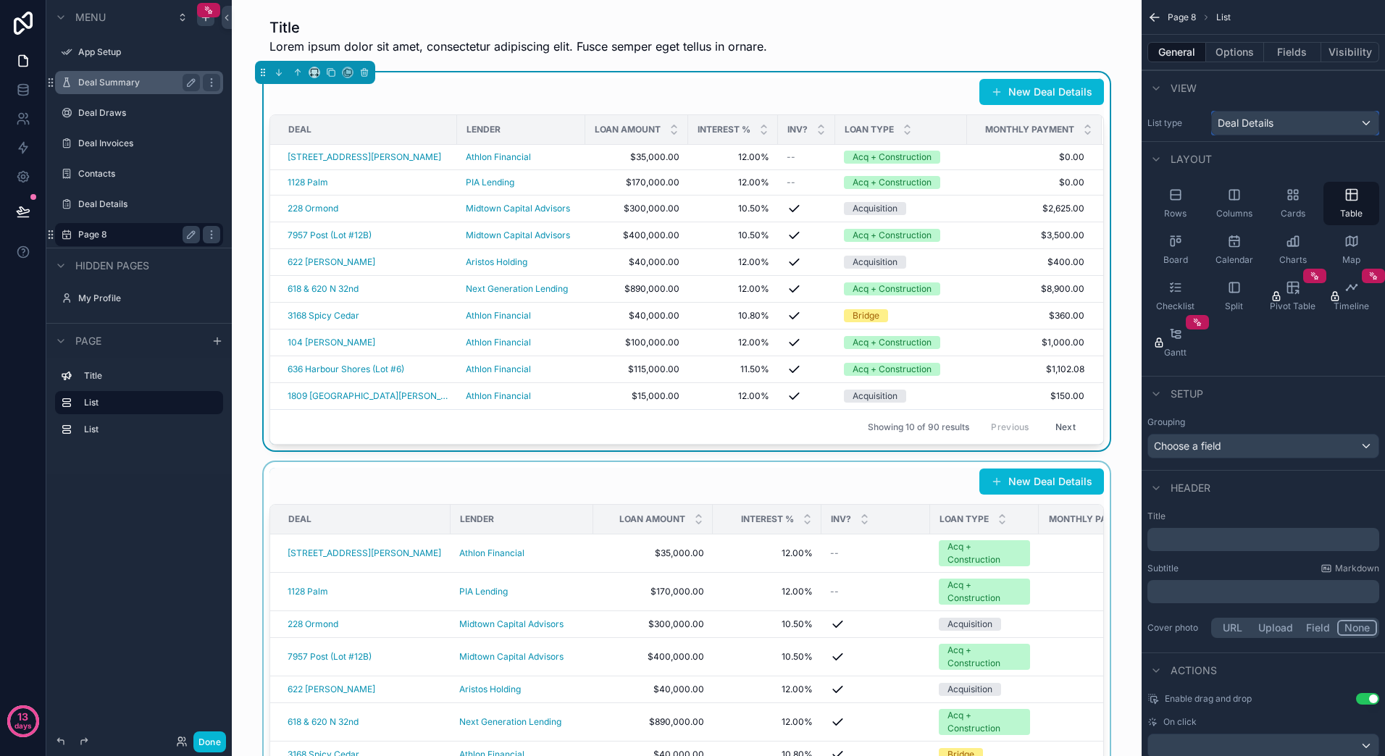
click at [1325, 122] on div "Deal Details" at bounding box center [1295, 123] width 167 height 23
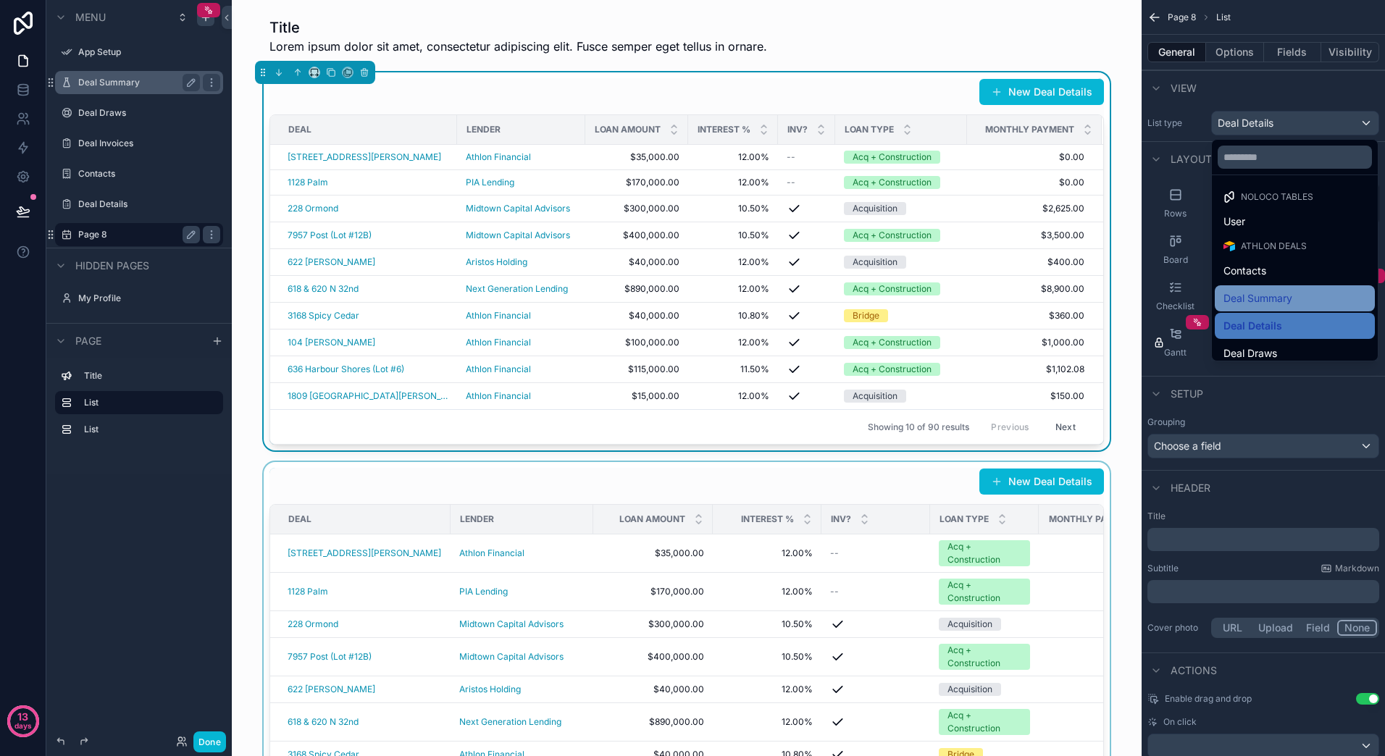
click at [1294, 303] on div "Deal Summary" at bounding box center [1294, 298] width 143 height 17
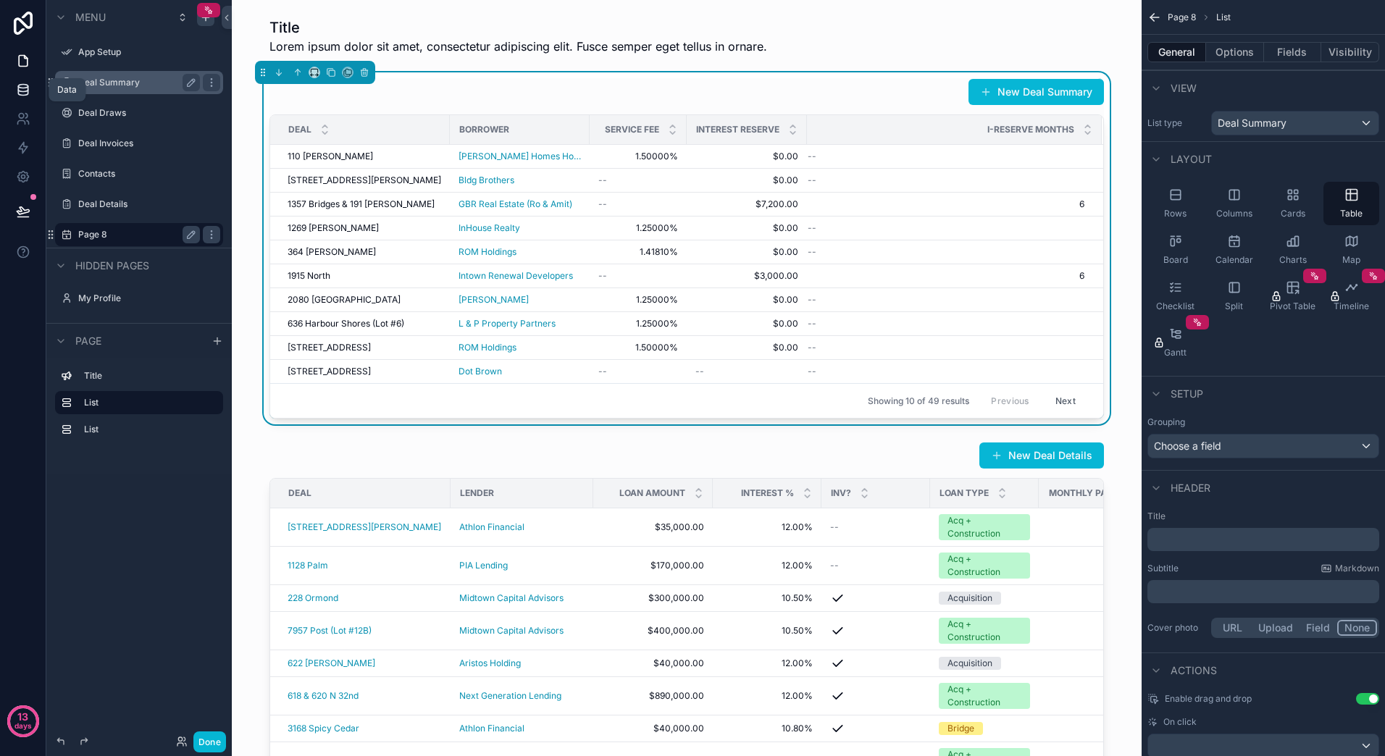
click at [29, 92] on icon at bounding box center [23, 90] width 14 height 14
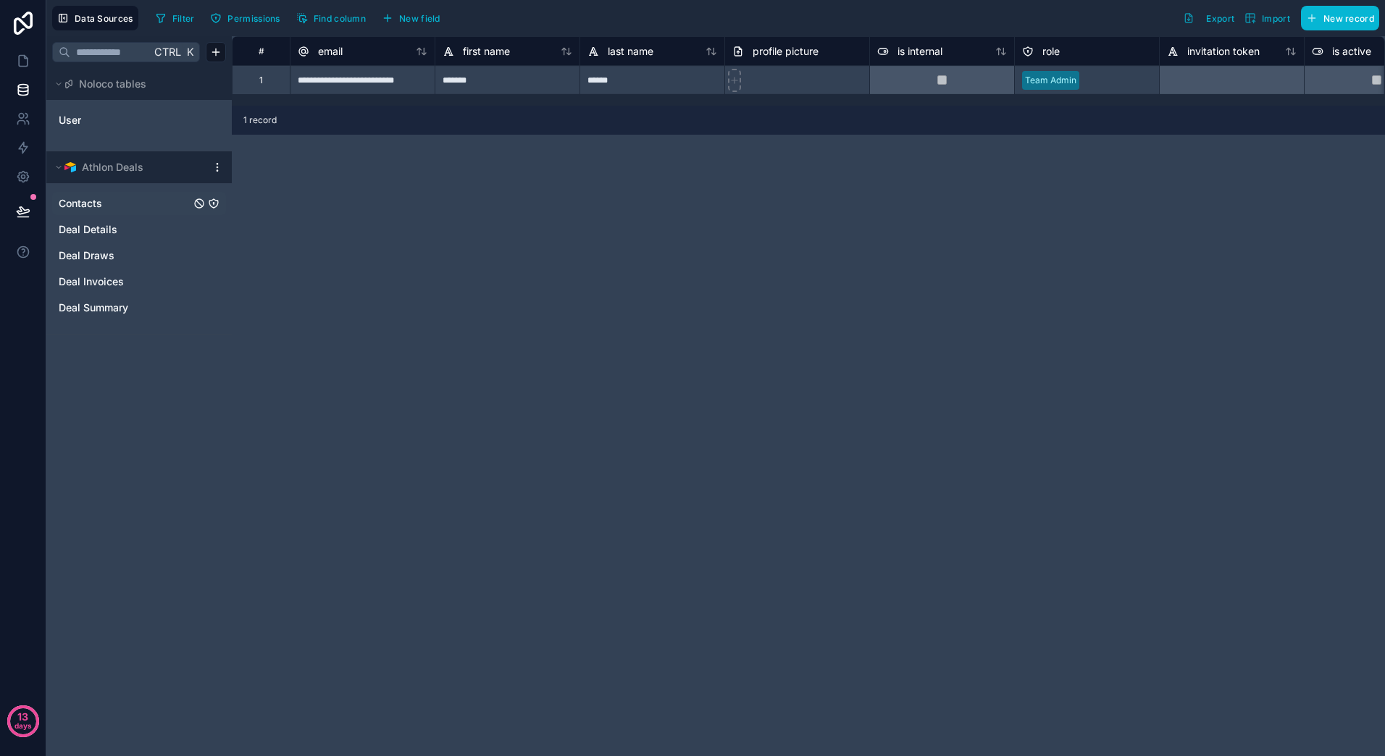
click at [122, 205] on link "Contacts" at bounding box center [125, 203] width 132 height 14
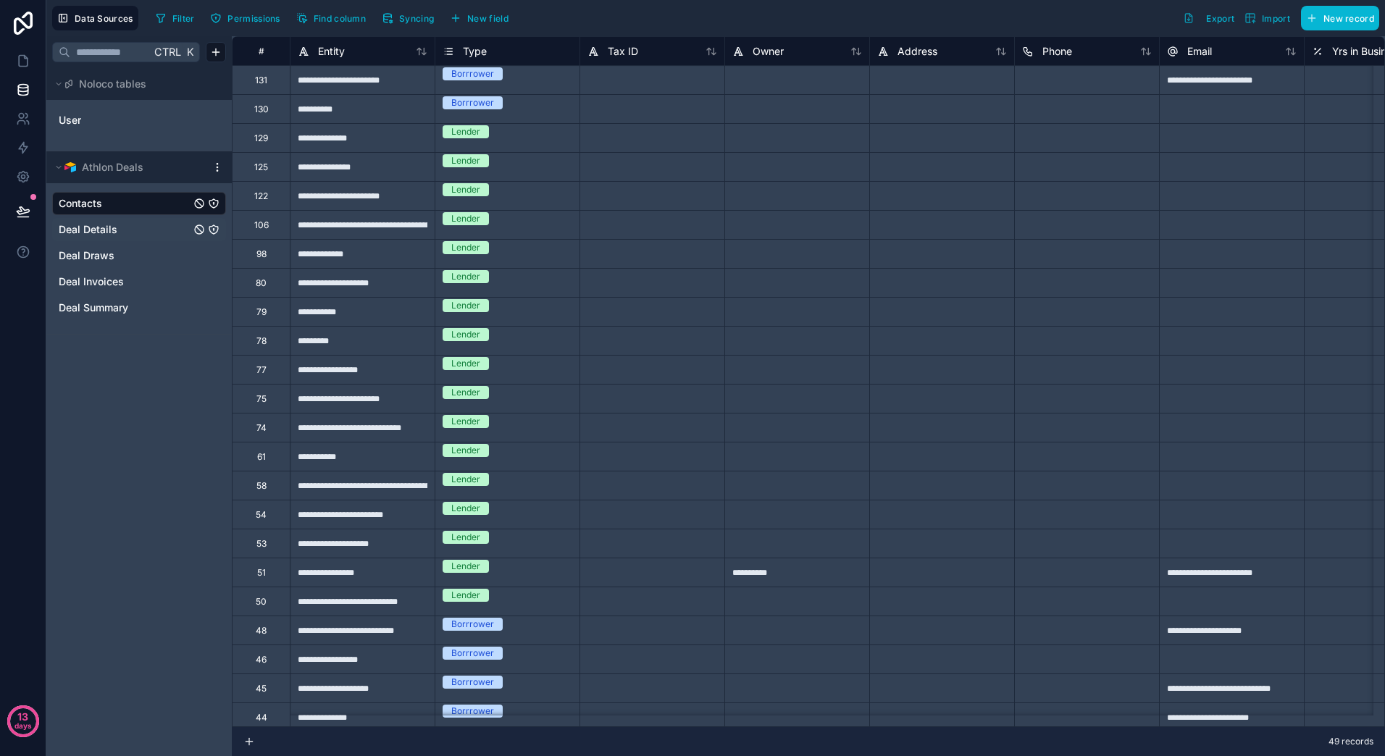
click at [105, 225] on span "Deal Details" at bounding box center [88, 229] width 59 height 14
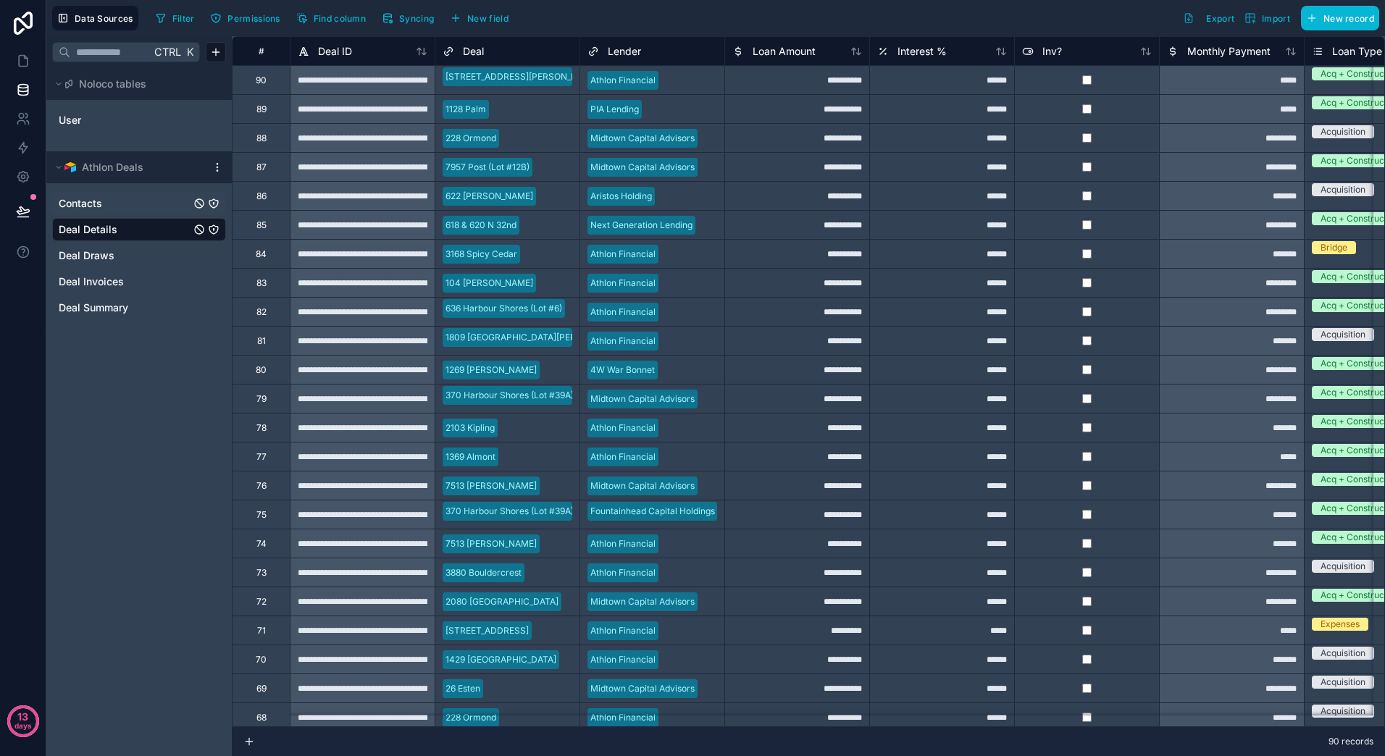
click at [214, 229] on icon "Deal Details" at bounding box center [214, 230] width 12 height 12
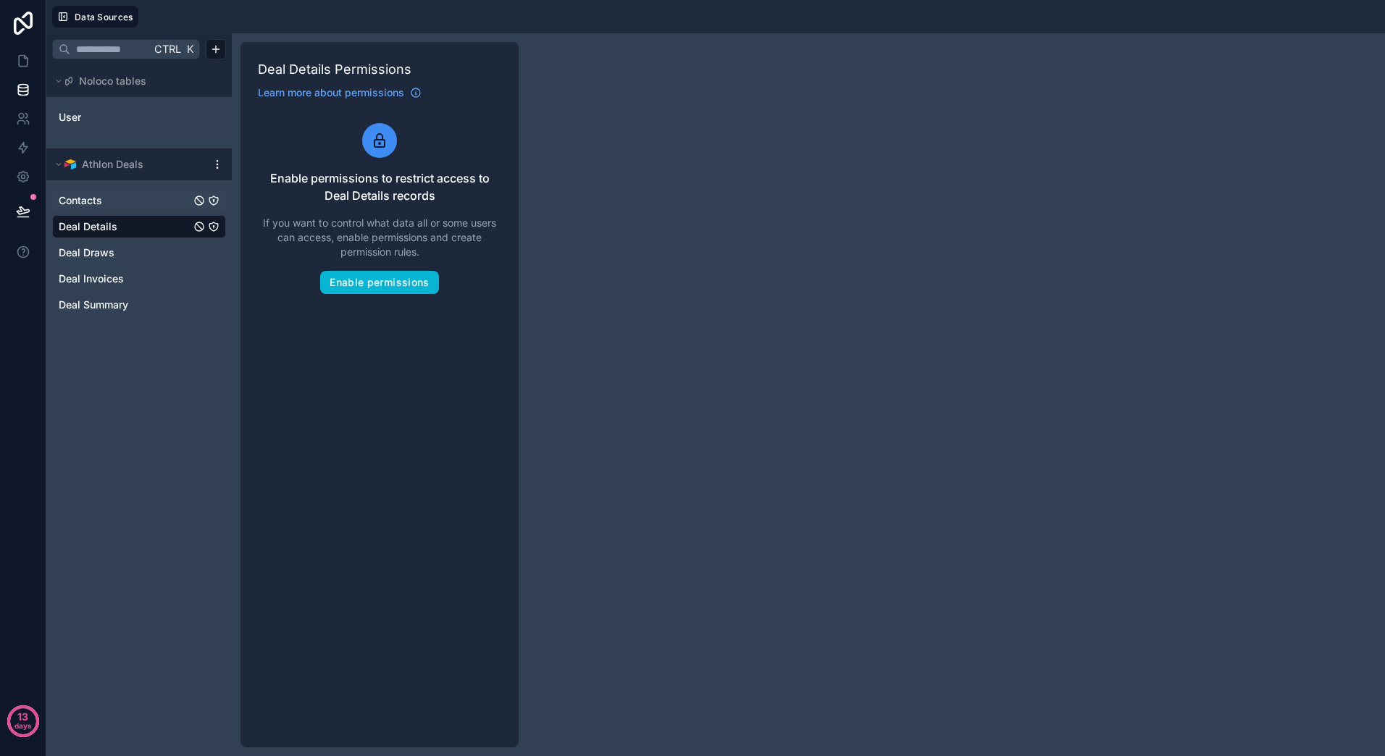
click at [103, 194] on link "Contacts" at bounding box center [125, 200] width 132 height 14
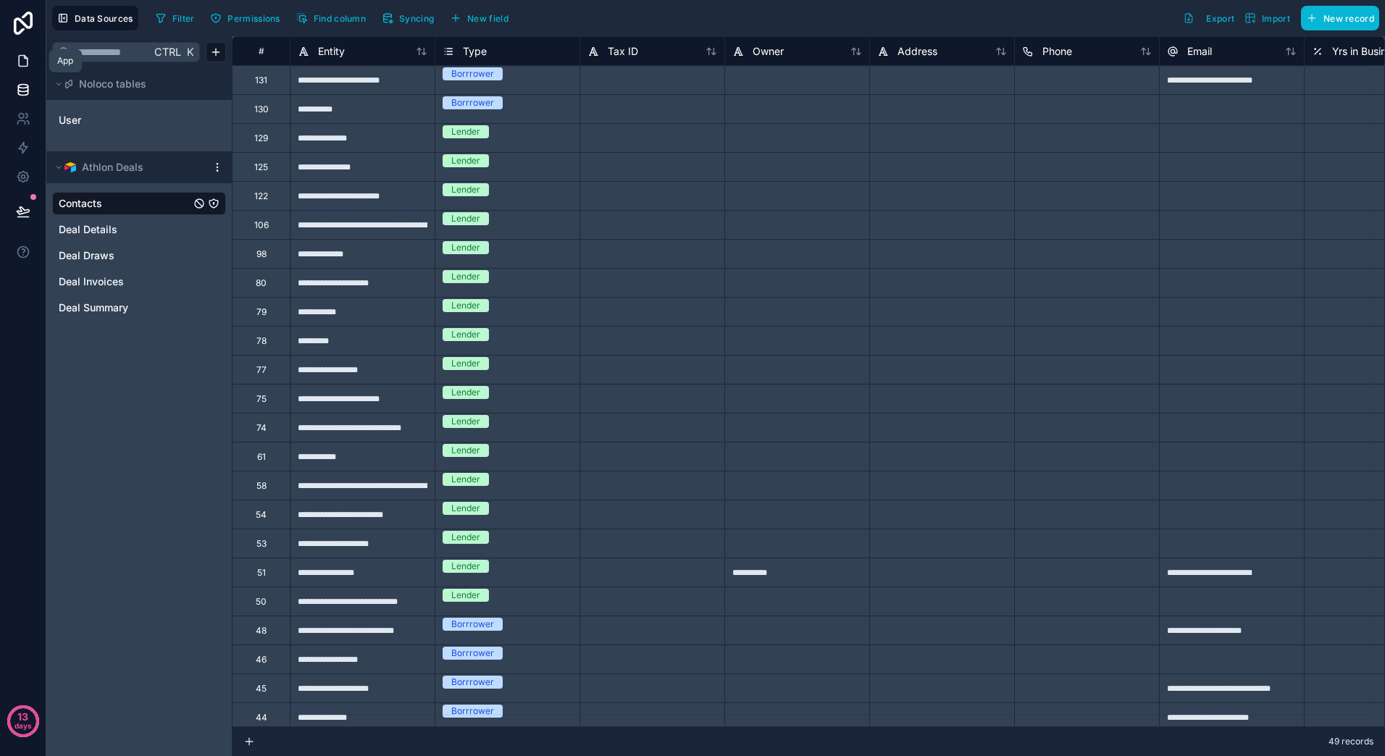
click at [27, 65] on icon at bounding box center [23, 61] width 9 height 11
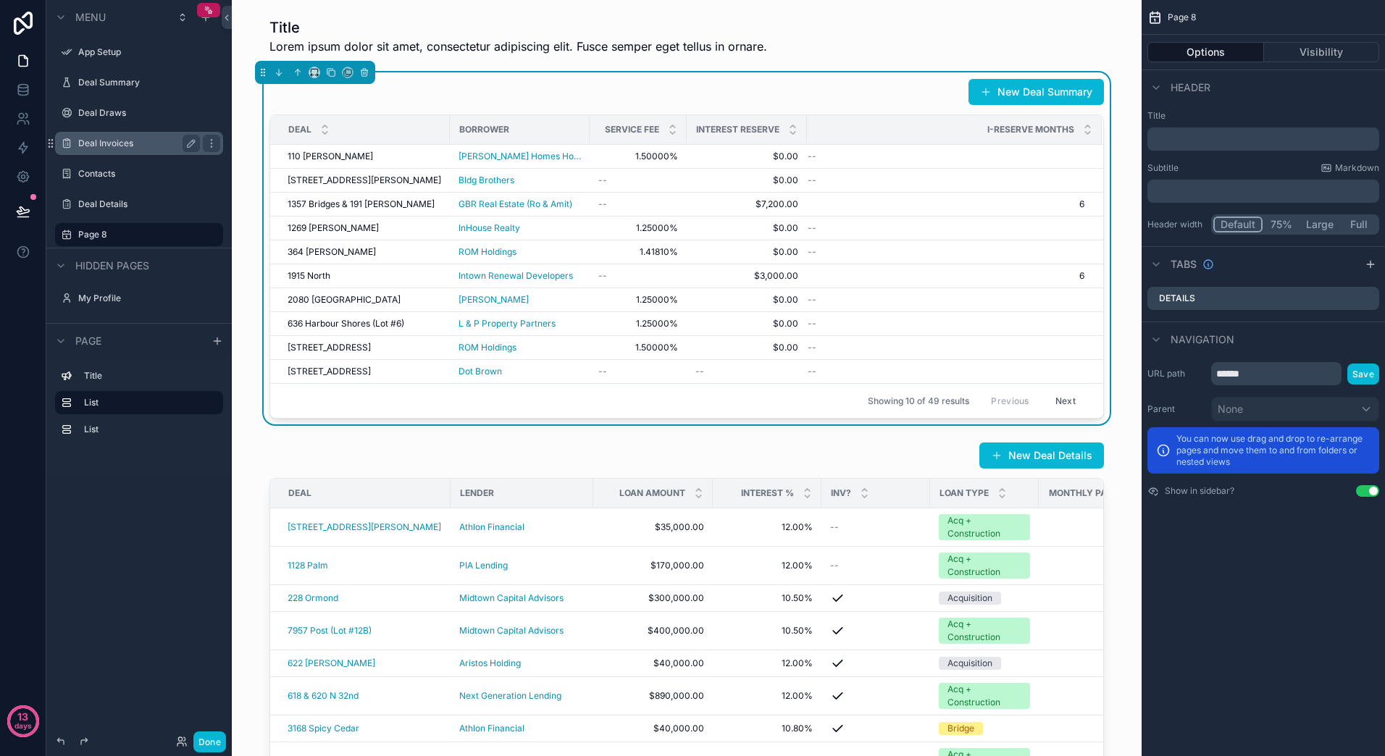
click at [145, 147] on label "Deal Invoices" at bounding box center [136, 144] width 116 height 12
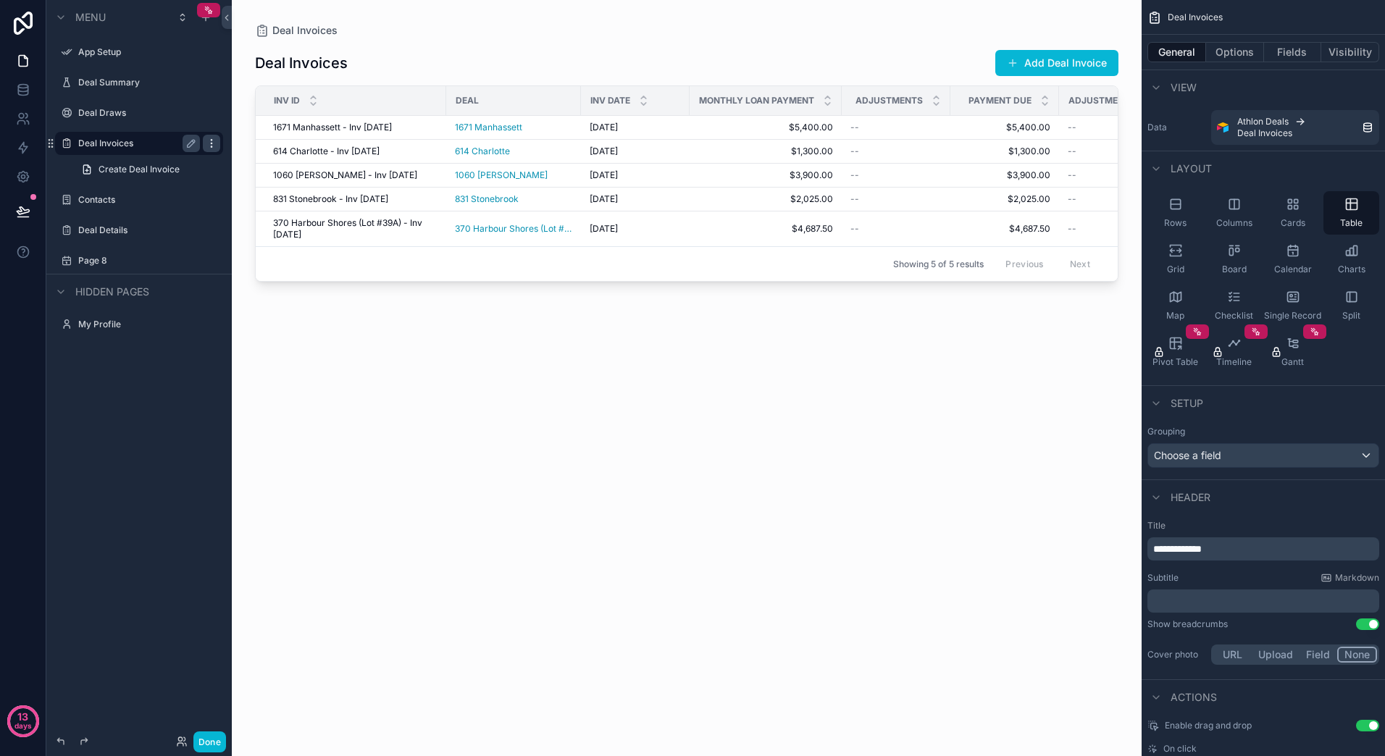
click at [210, 145] on icon "scrollable content" at bounding box center [212, 144] width 12 height 12
drag, startPoint x: 156, startPoint y: 146, endPoint x: 125, endPoint y: 168, distance: 38.4
click at [125, 168] on span "Create Deal Invoice" at bounding box center [139, 170] width 81 height 12
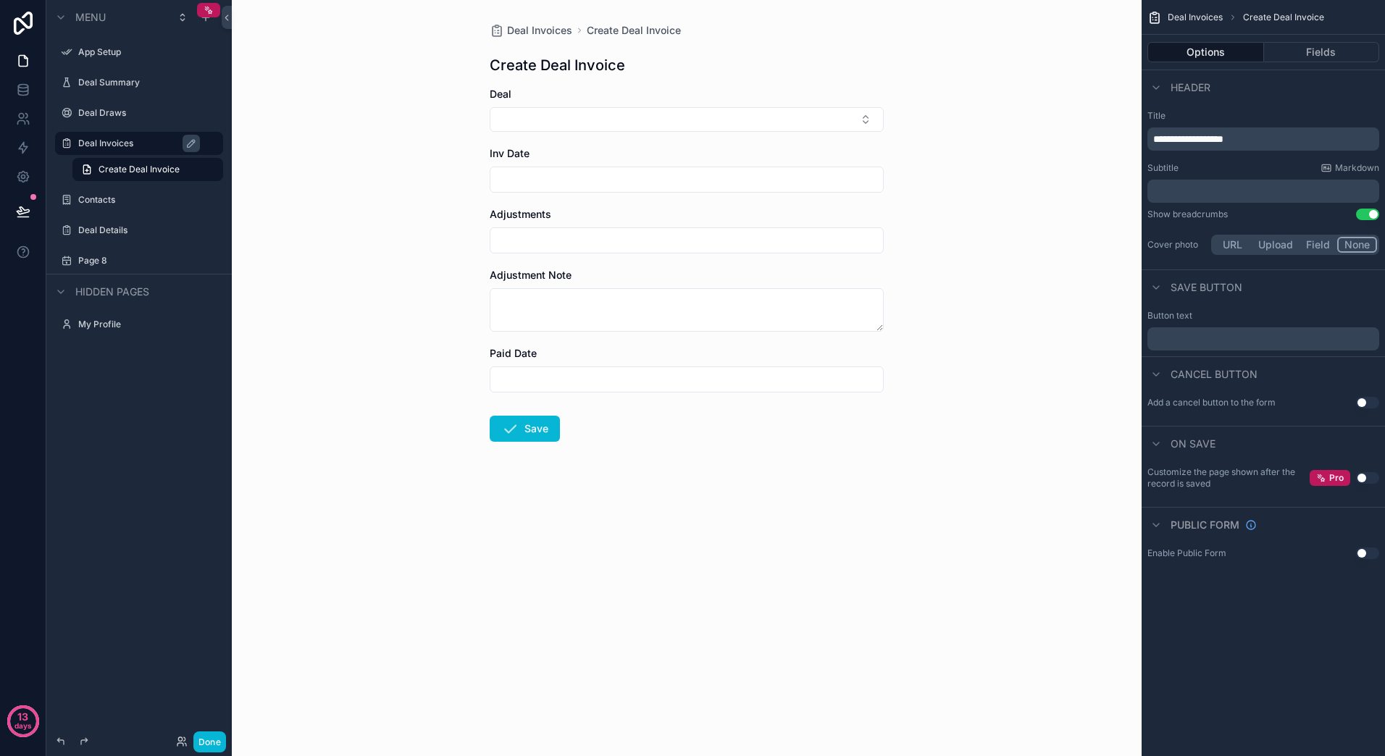
drag, startPoint x: 125, startPoint y: 168, endPoint x: 124, endPoint y: 148, distance: 19.6
click at [124, 148] on label "Deal Invoices" at bounding box center [146, 144] width 136 height 12
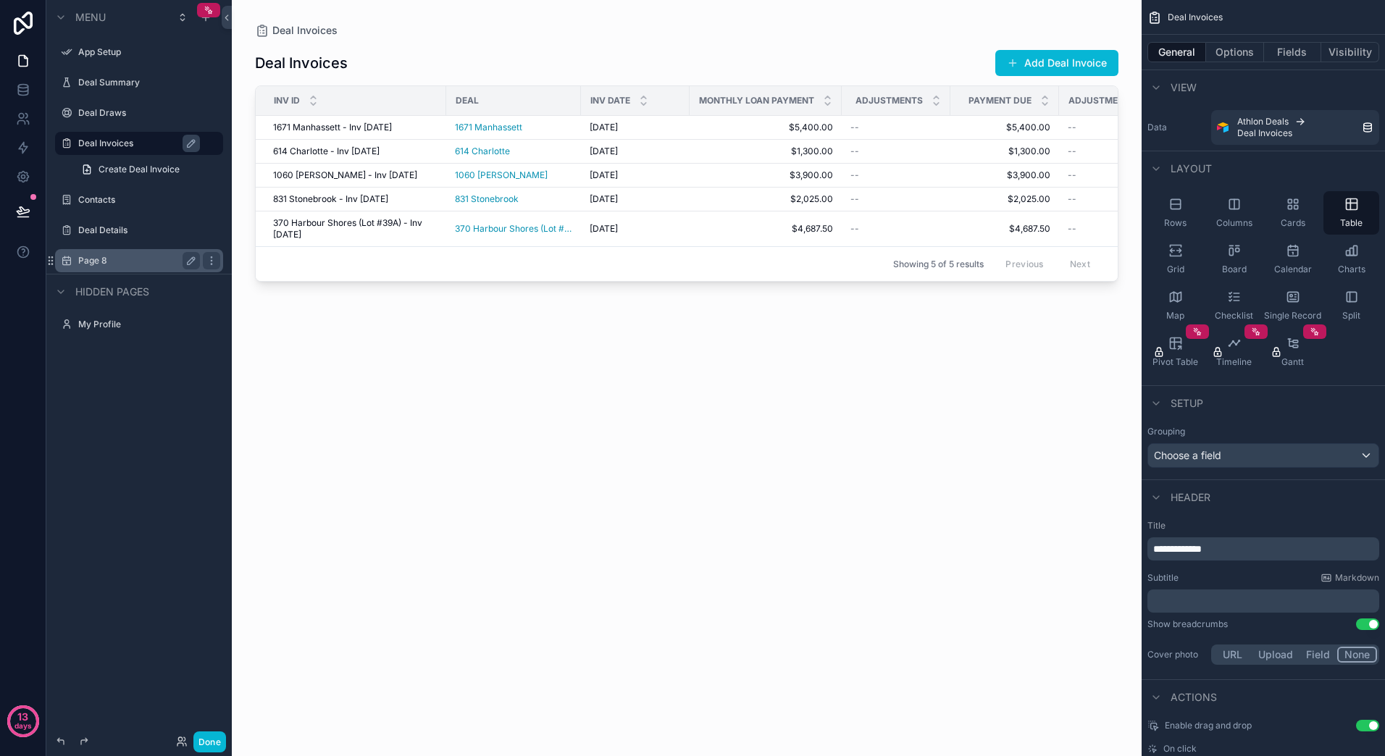
click at [117, 261] on label "Page 8" at bounding box center [136, 261] width 116 height 12
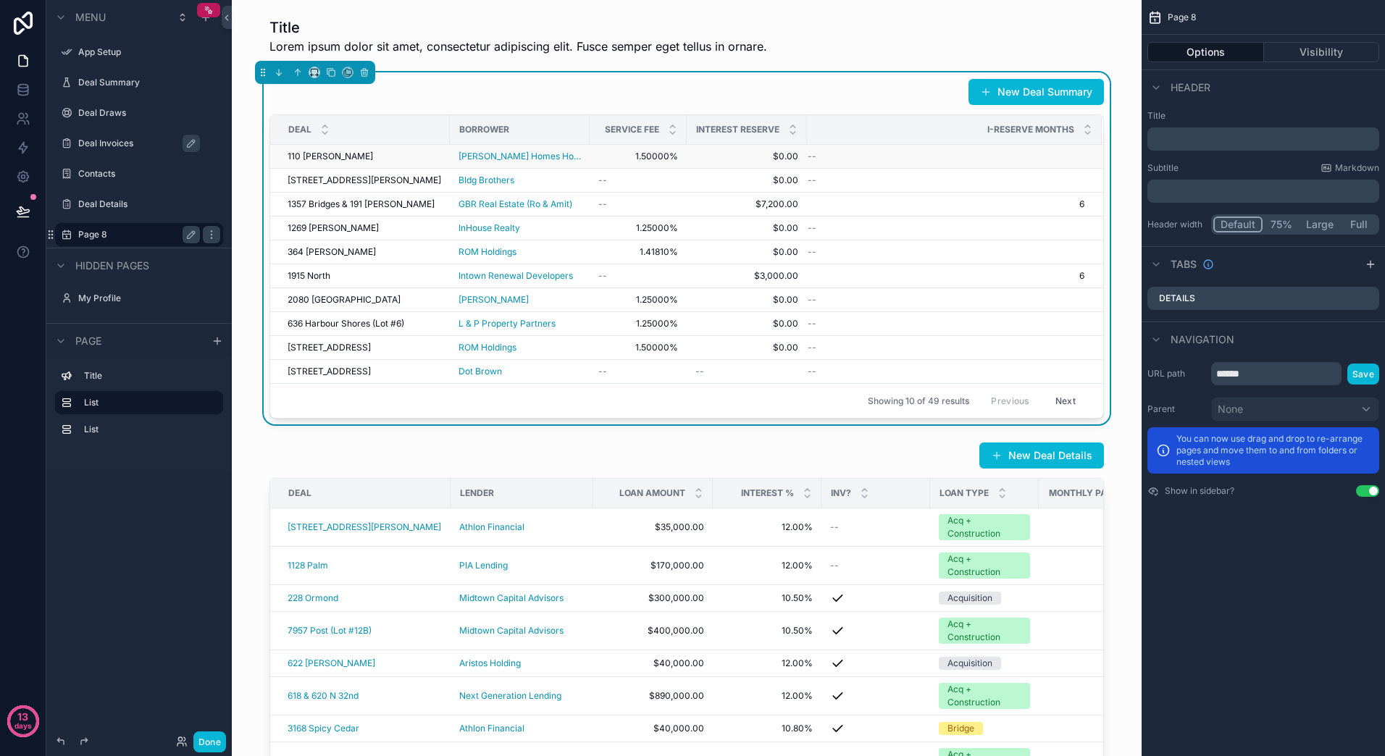
click at [640, 154] on span "1.50000%" at bounding box center [638, 157] width 80 height 12
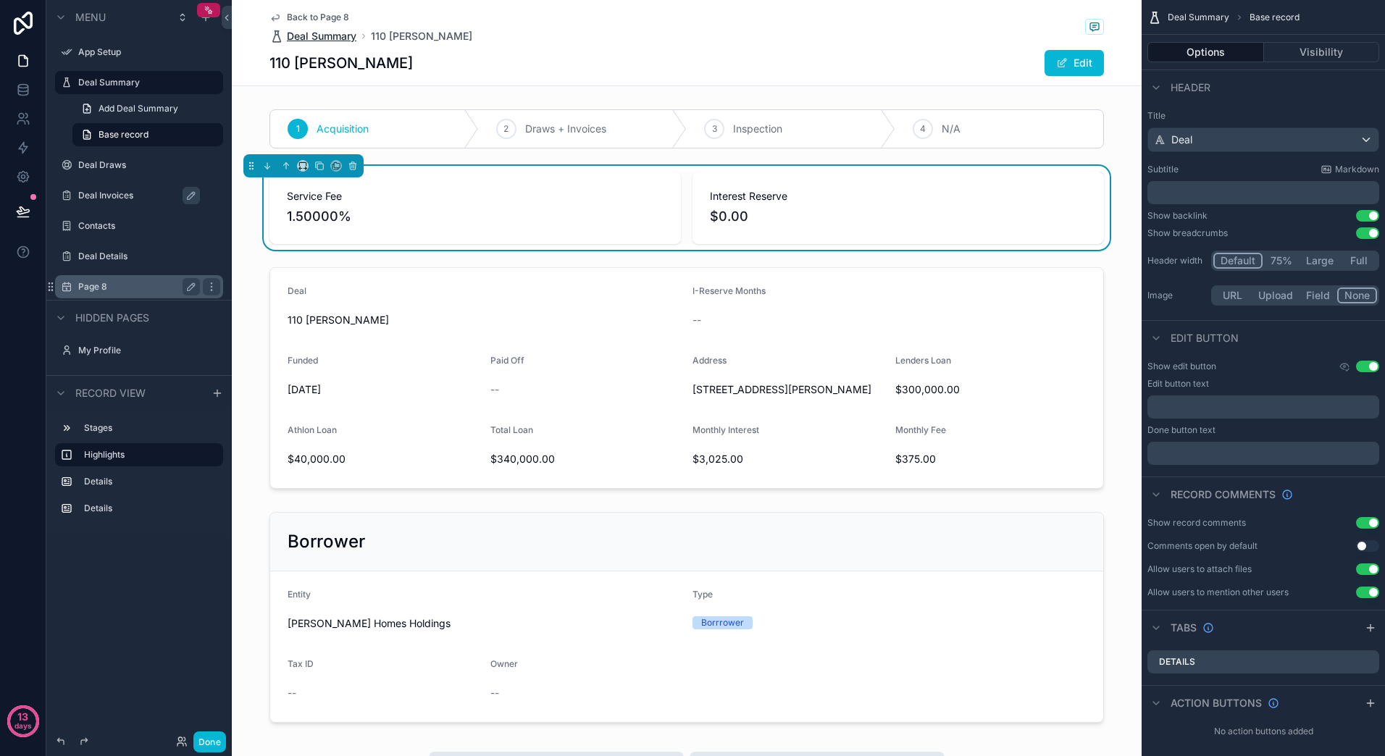
click at [335, 37] on span "Deal Summary" at bounding box center [322, 36] width 70 height 14
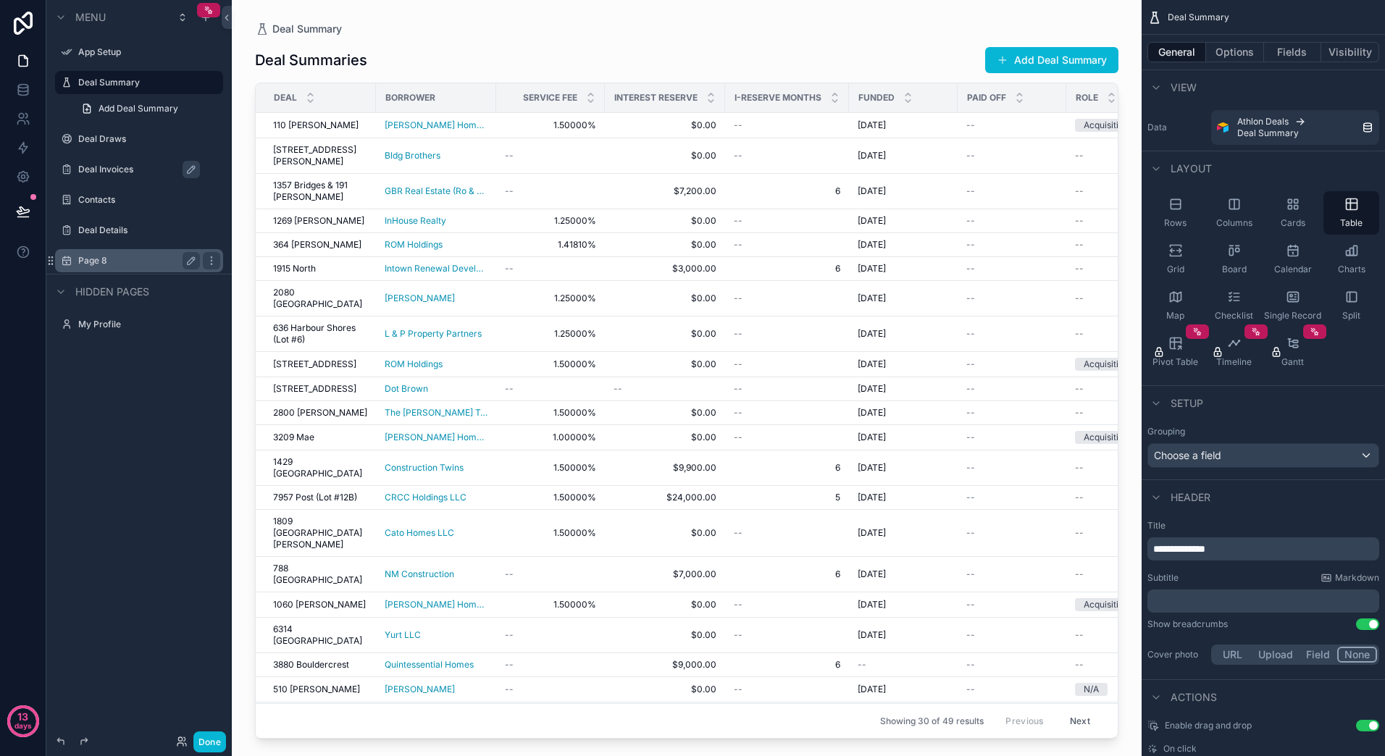
click at [88, 266] on label "Page 8" at bounding box center [136, 261] width 116 height 12
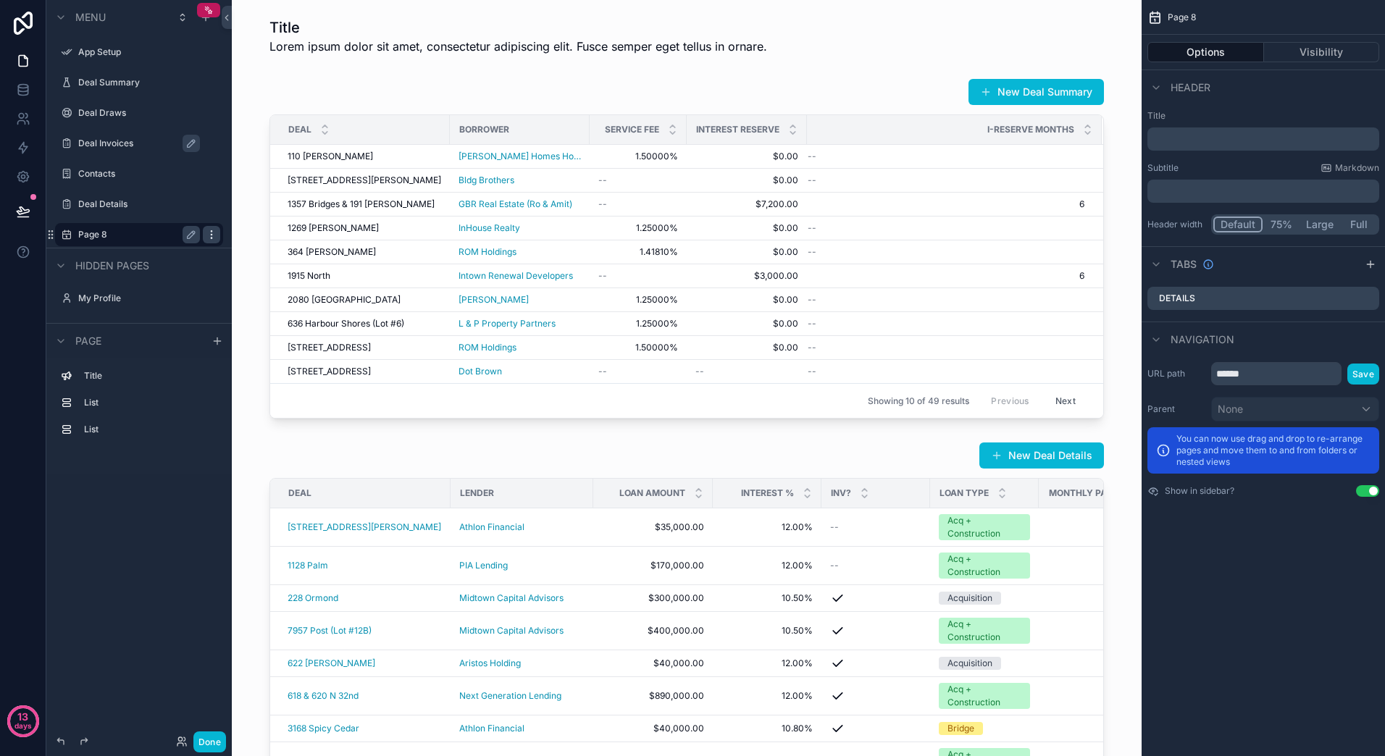
click at [214, 235] on icon "scrollable content" at bounding box center [212, 235] width 12 height 12
click at [108, 206] on label "Deal Details" at bounding box center [136, 204] width 116 height 12
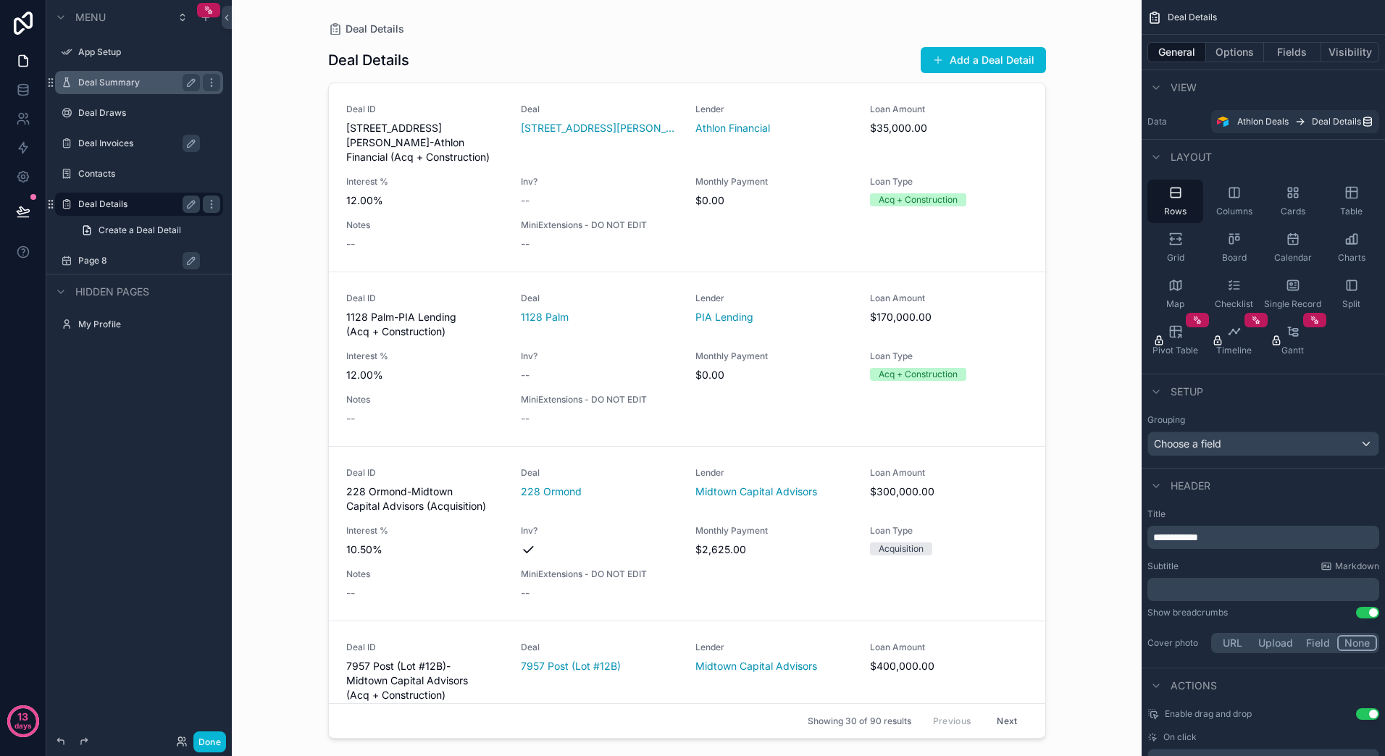
click at [127, 93] on div "Deal Summary" at bounding box center [139, 82] width 162 height 23
click at [126, 83] on label "Deal Summary" at bounding box center [136, 83] width 116 height 12
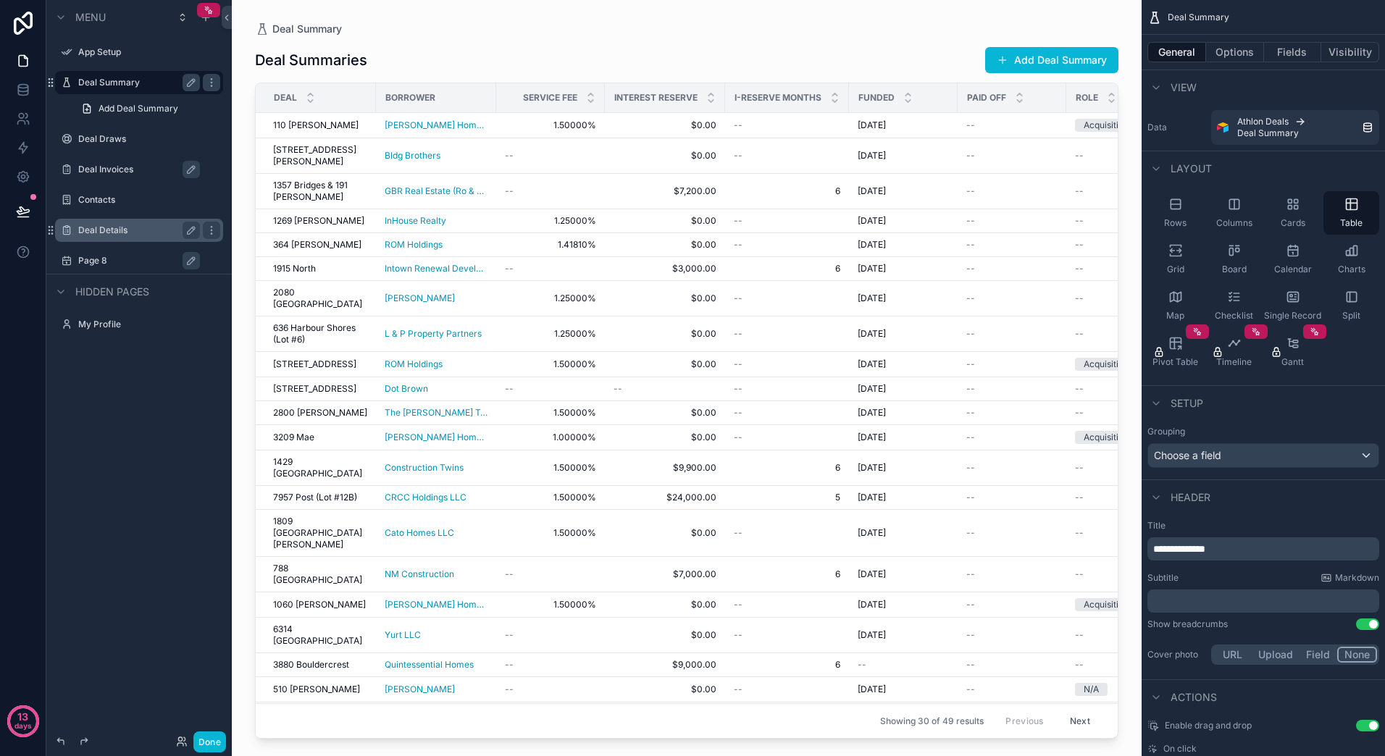
click at [94, 256] on label "Page 8" at bounding box center [146, 261] width 136 height 12
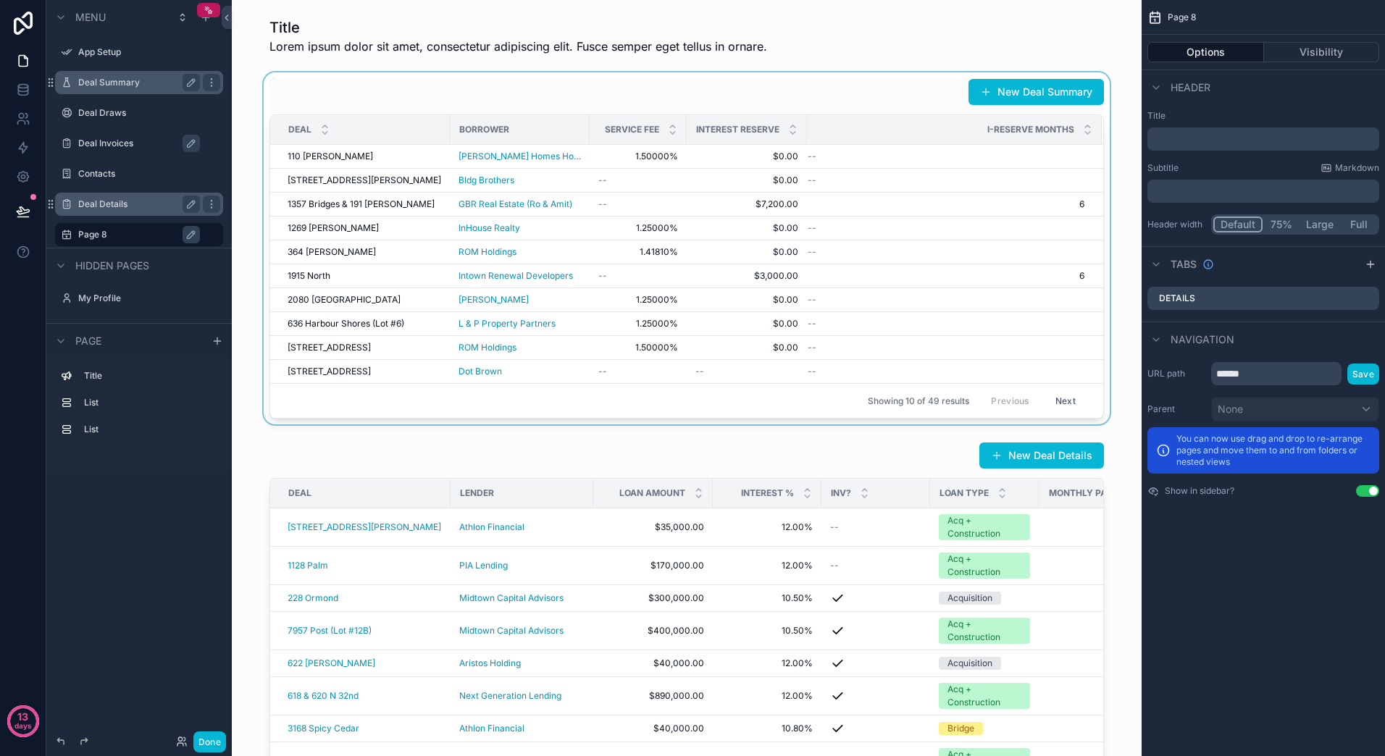
click at [569, 384] on div "Showing 10 of 49 results Previous Next" at bounding box center [686, 400] width 833 height 35
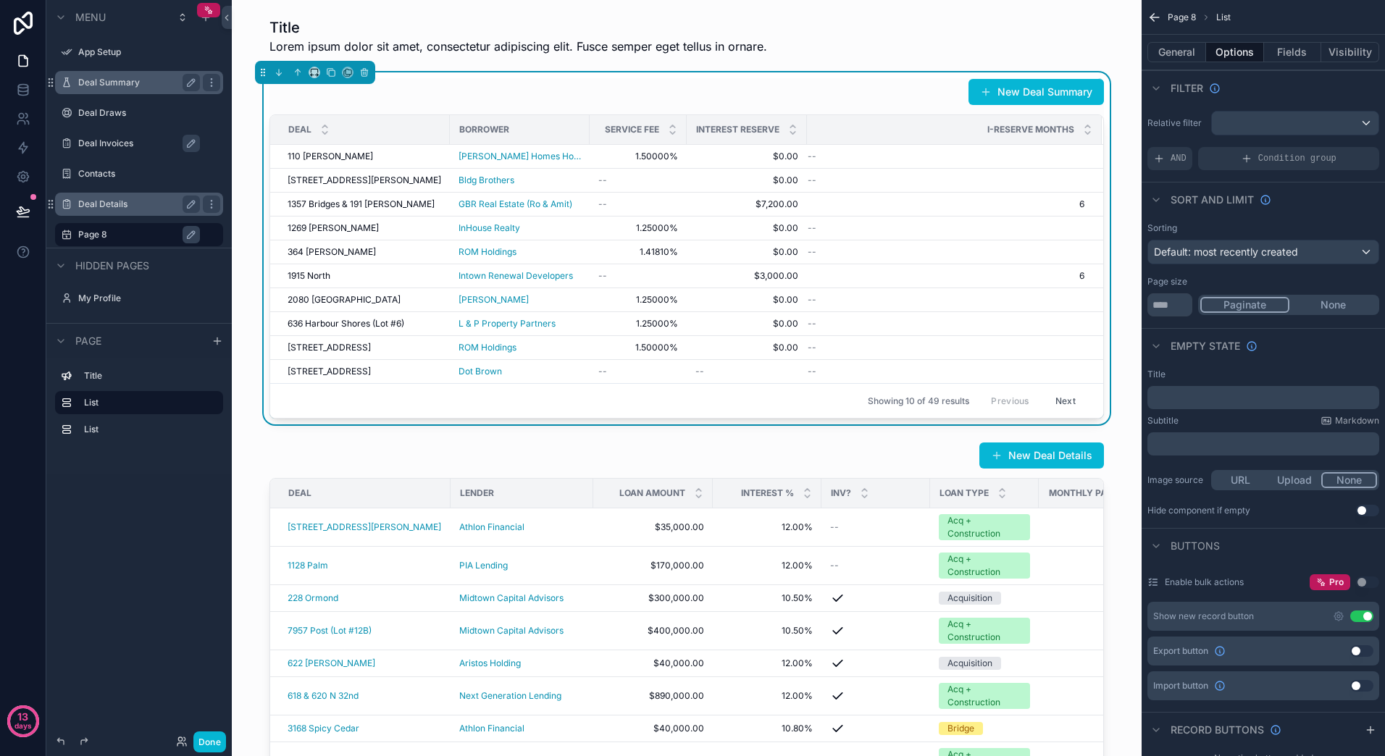
click at [83, 232] on label "Page 8" at bounding box center [146, 235] width 136 height 12
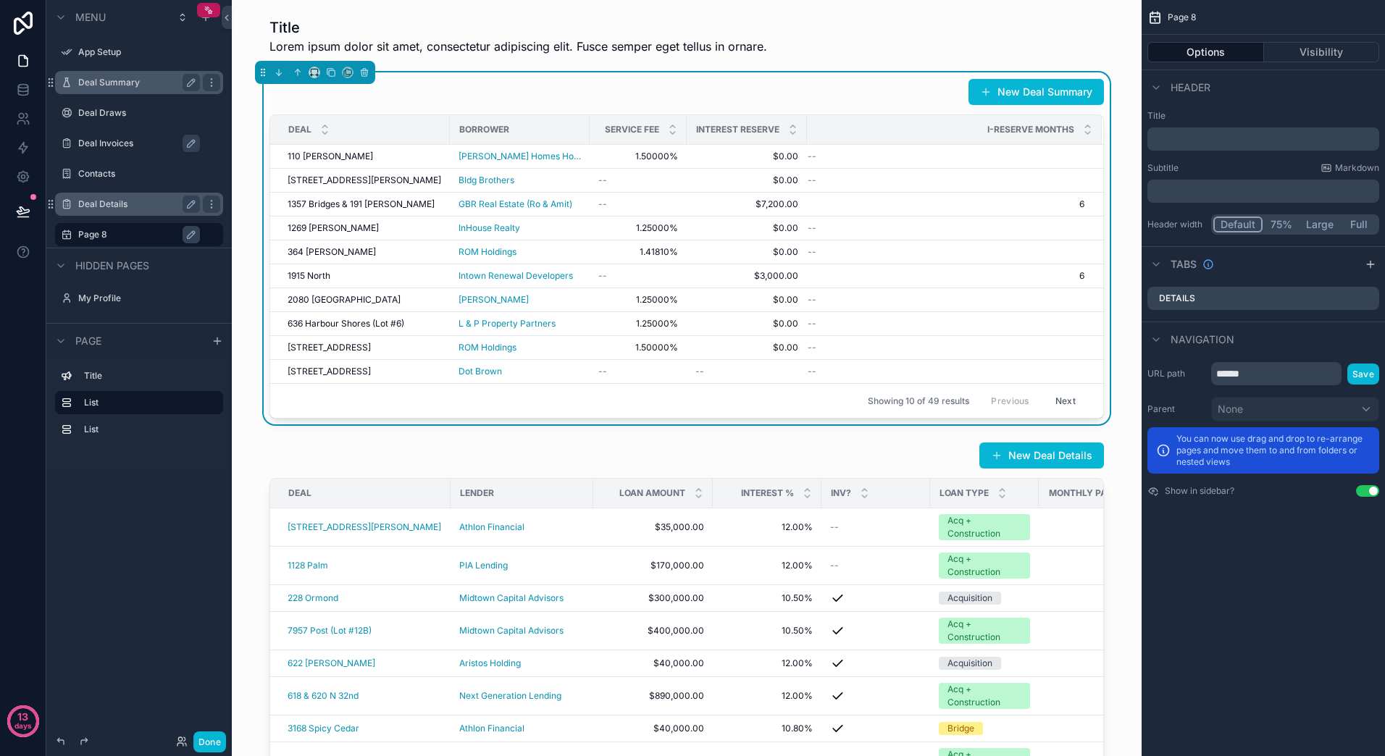
click at [1281, 225] on button "75%" at bounding box center [1280, 225] width 37 height 16
click at [1320, 225] on button "Large" at bounding box center [1319, 225] width 41 height 16
click at [1354, 224] on button "Full" at bounding box center [1358, 225] width 37 height 16
click at [1241, 227] on button "Default" at bounding box center [1237, 225] width 48 height 16
click at [1249, 311] on div "Details" at bounding box center [1262, 298] width 243 height 35
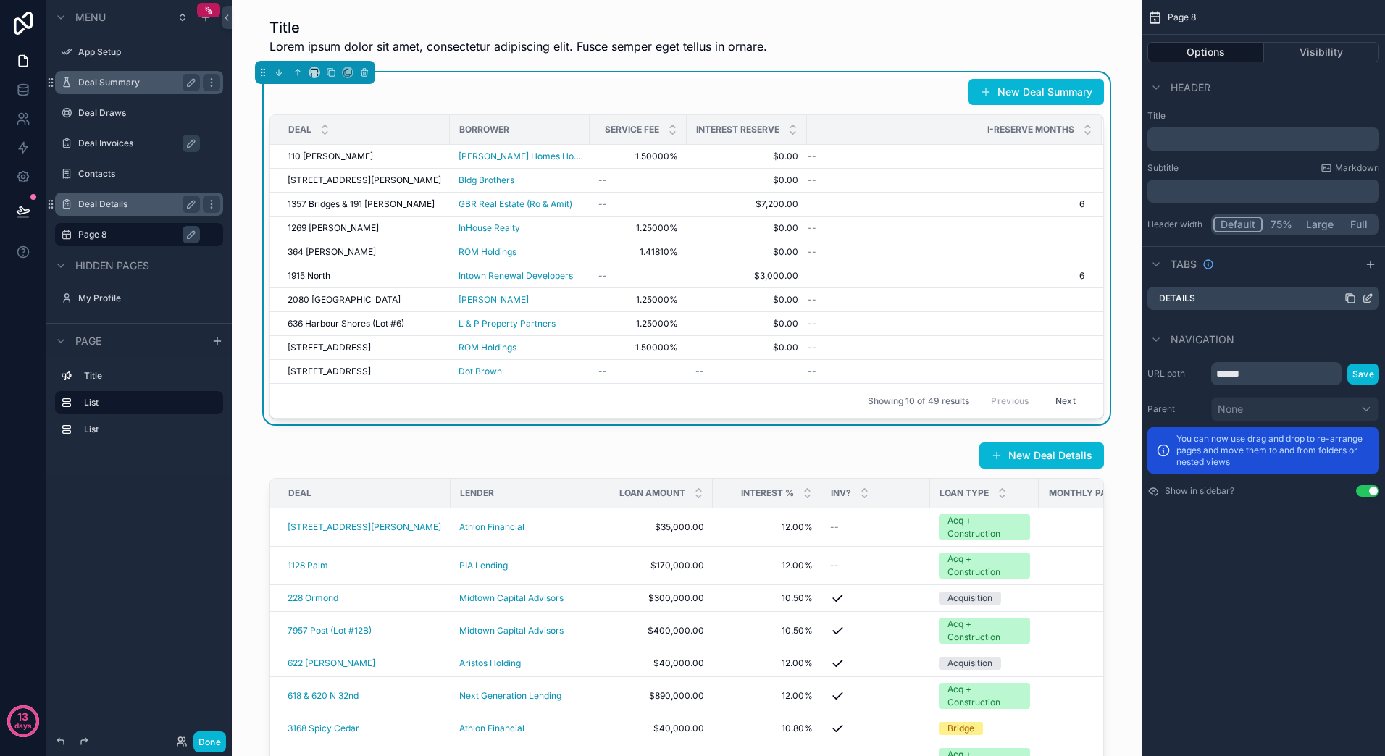
click at [1249, 296] on div "Details" at bounding box center [1263, 298] width 232 height 23
click at [1299, 62] on button "Visibility" at bounding box center [1322, 52] width 116 height 20
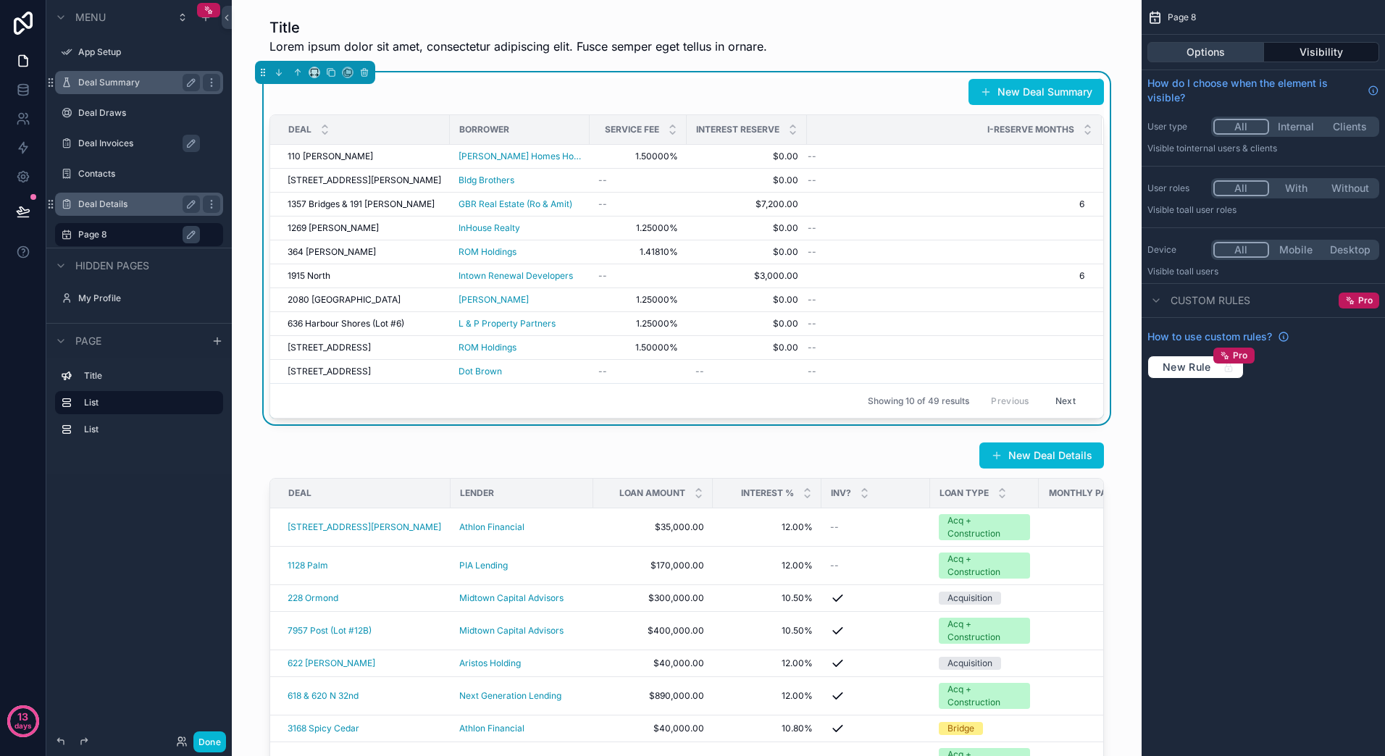
click at [1176, 49] on button "Options" at bounding box center [1205, 52] width 117 height 20
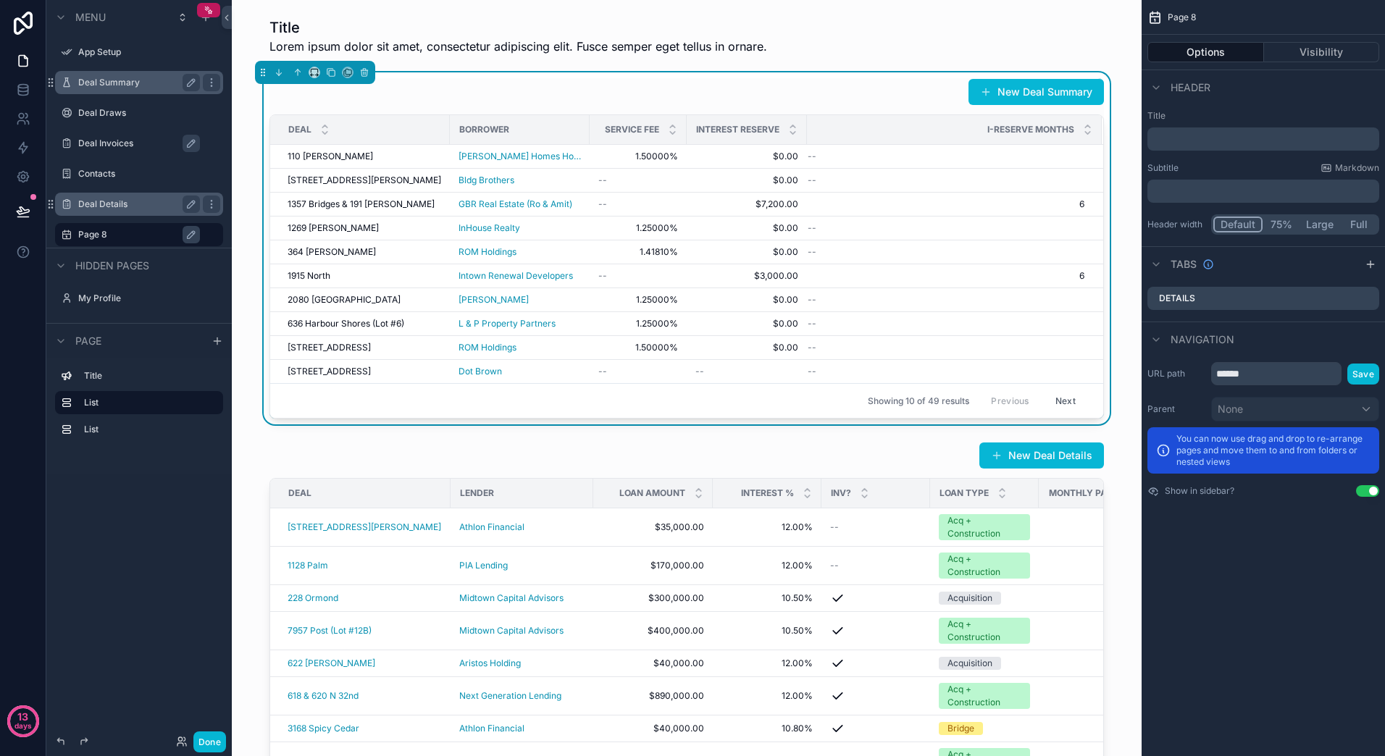
click at [736, 84] on div "New Deal Summary" at bounding box center [686, 92] width 834 height 28
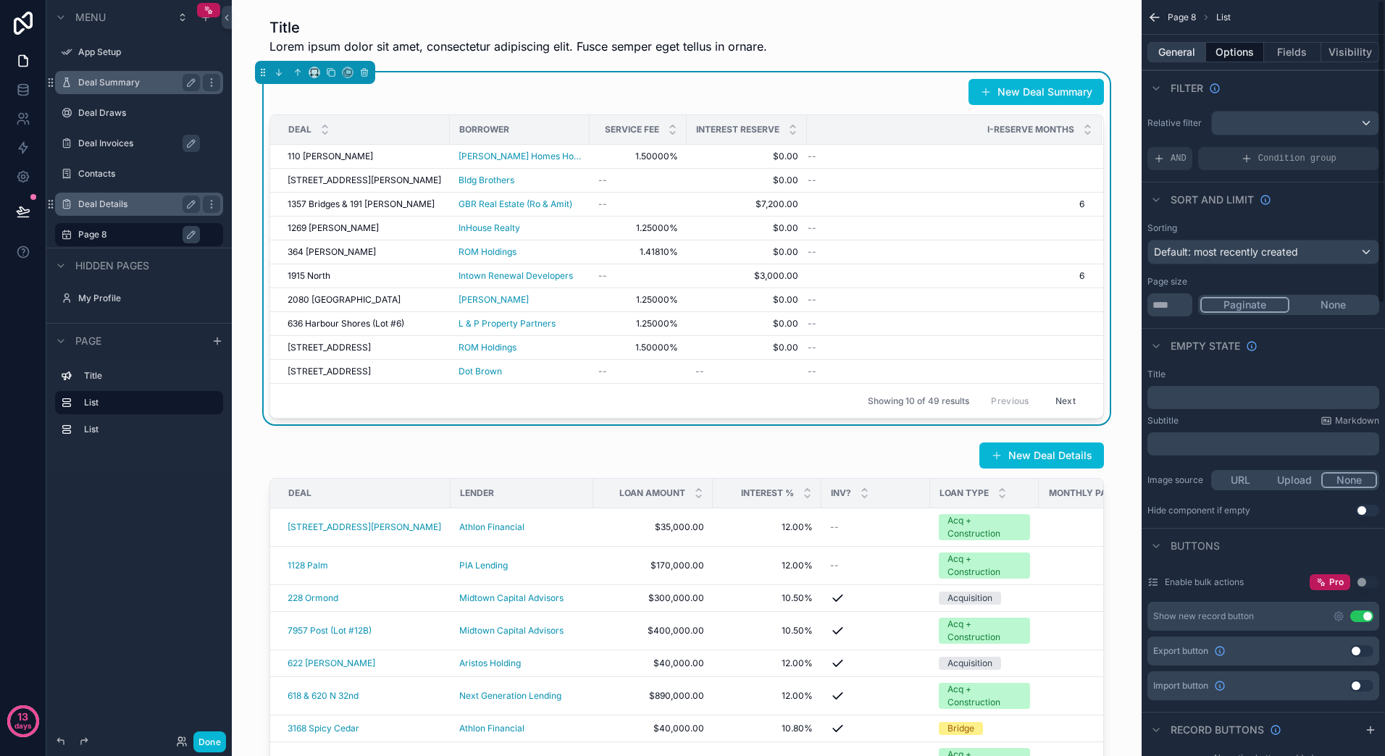
click at [1181, 54] on button "General" at bounding box center [1176, 52] width 59 height 20
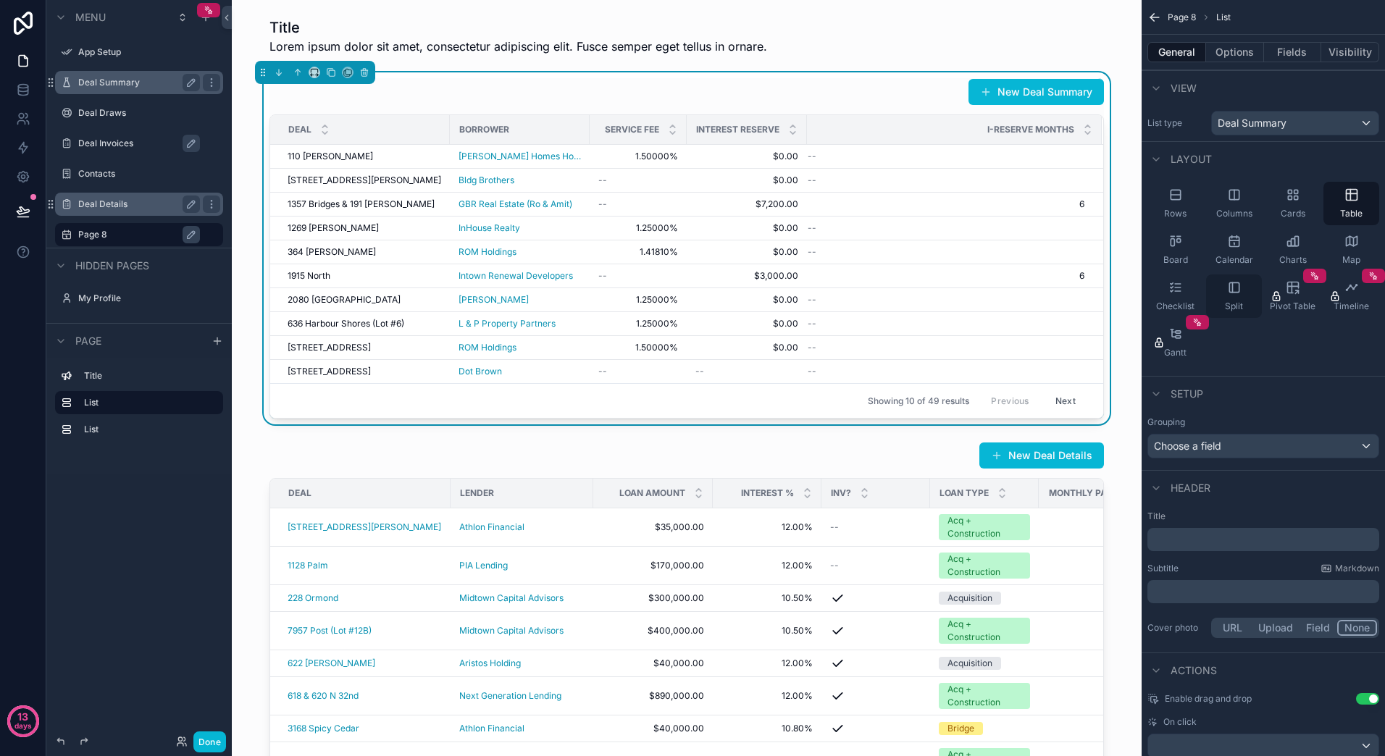
click at [1244, 303] on div "Split" at bounding box center [1234, 295] width 56 height 43
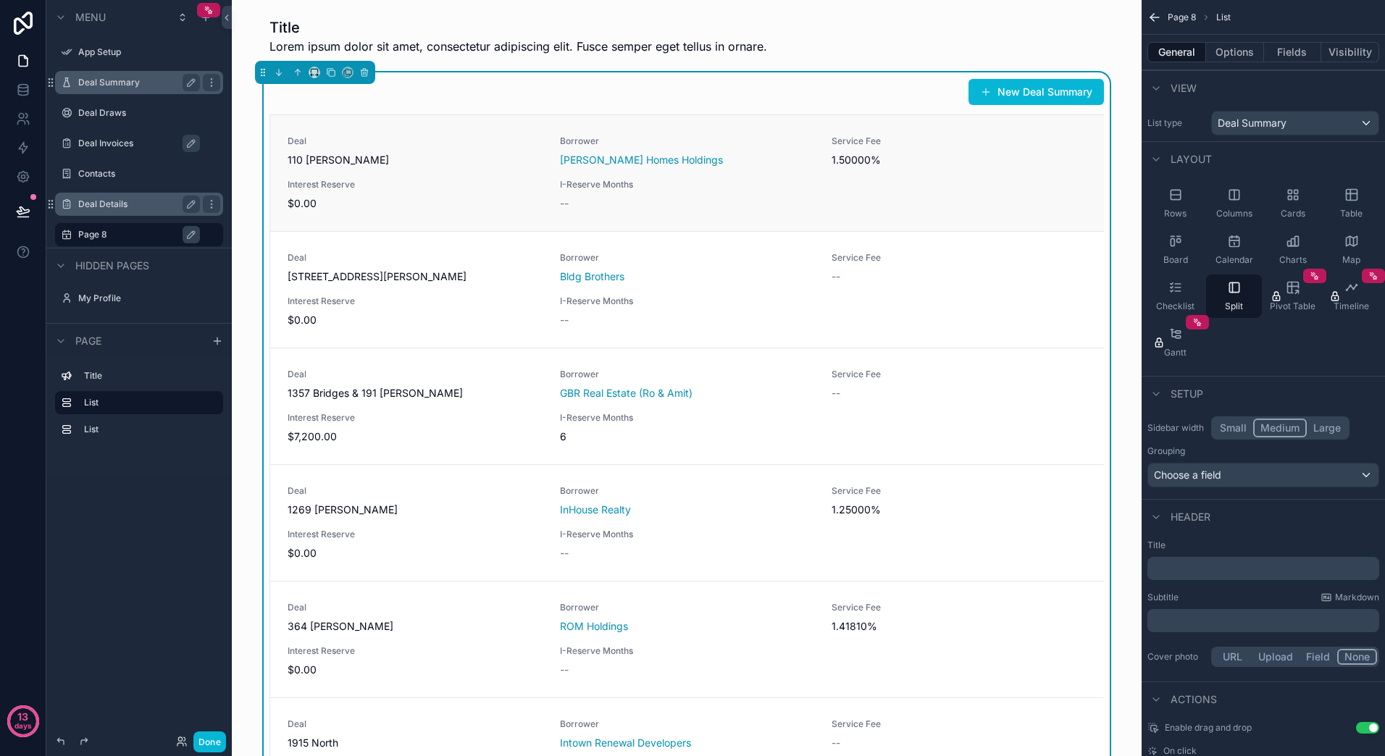
click at [829, 187] on div "Deal 110 Howard Borrower Liam Homes Holdings Service Fee 1.50000% Interest Rese…" at bounding box center [687, 172] width 799 height 75
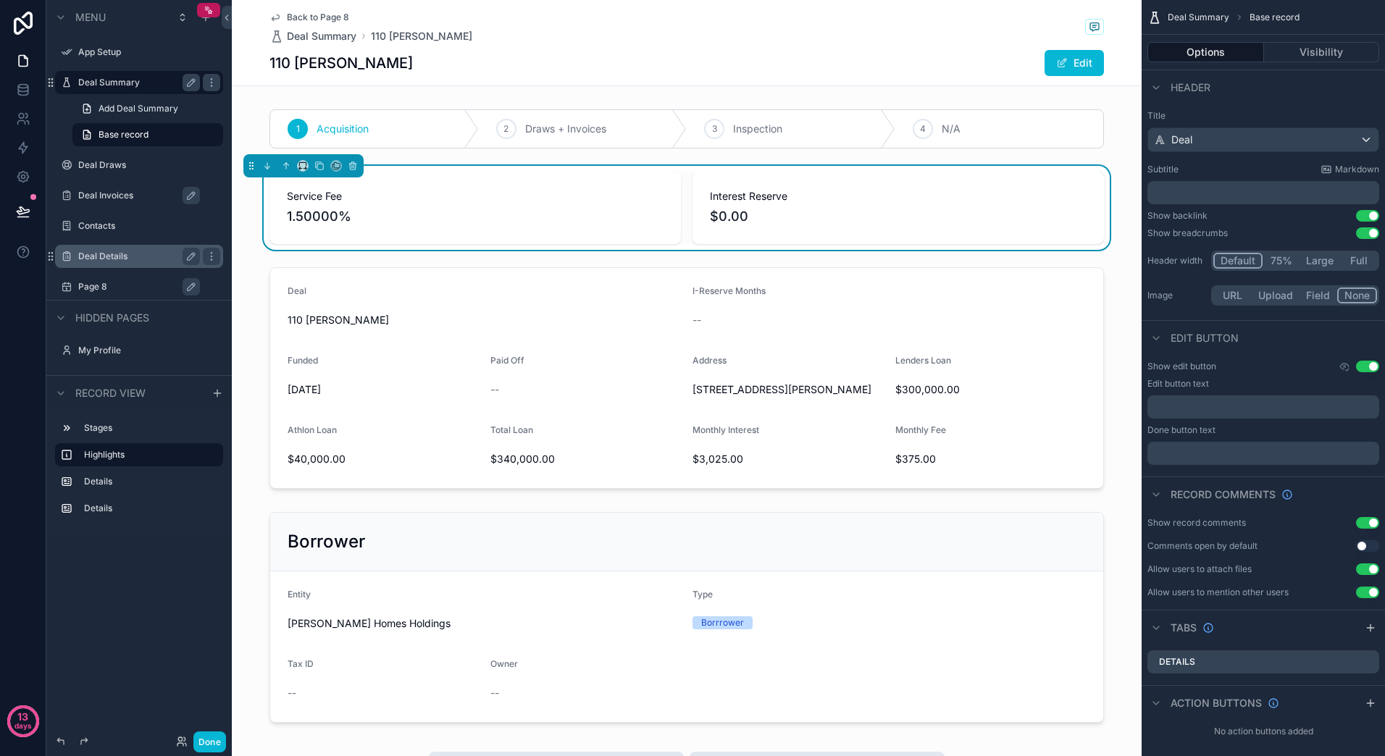
click at [313, 15] on span "Back to Page 8" at bounding box center [318, 18] width 62 height 12
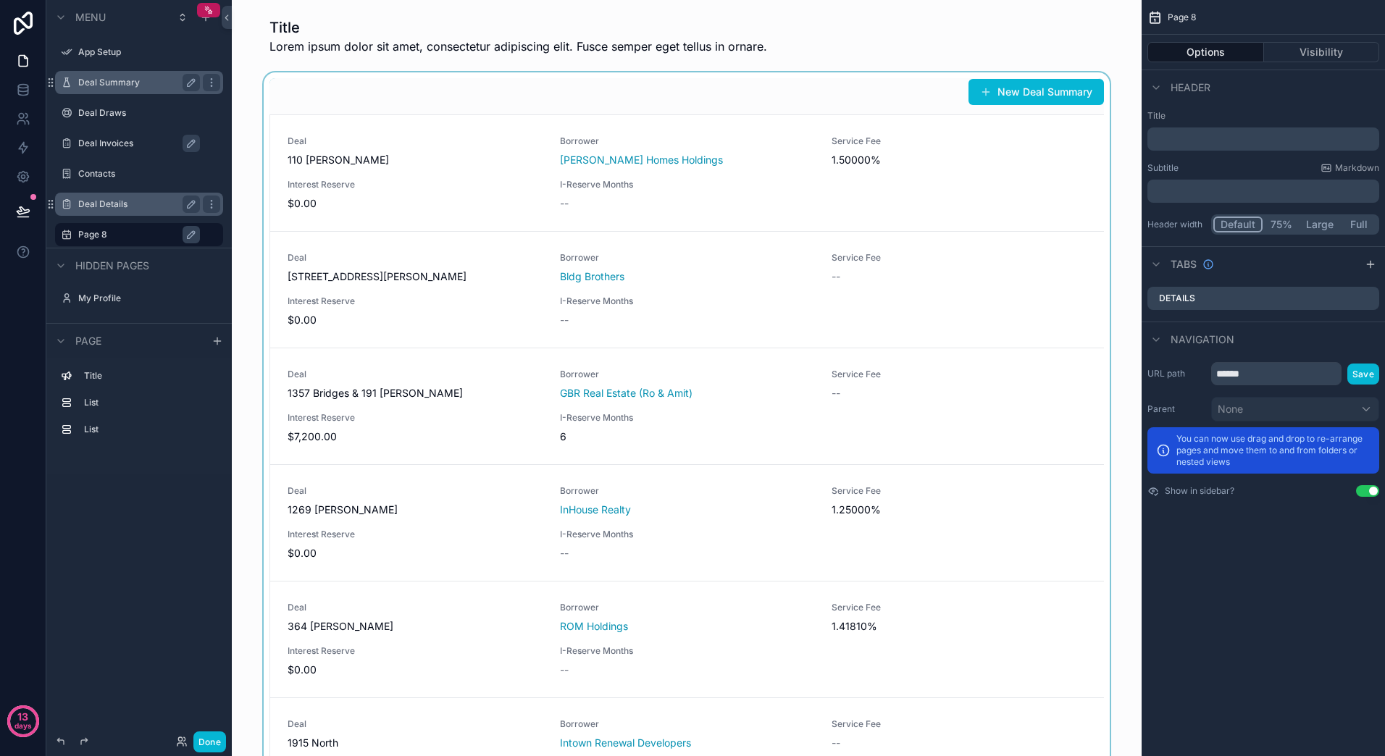
click at [679, 181] on div "scrollable content" at bounding box center [686, 696] width 887 height 1249
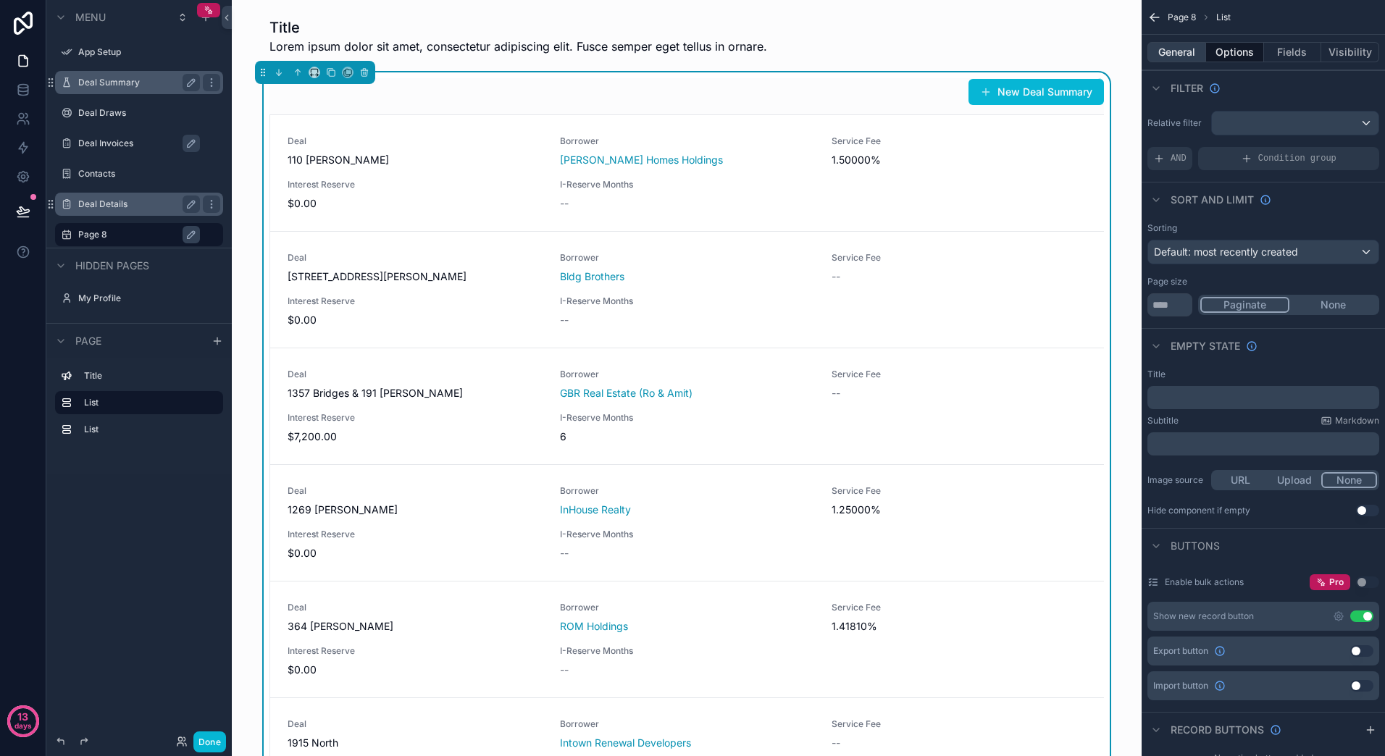
click at [1182, 54] on button "General" at bounding box center [1176, 52] width 59 height 20
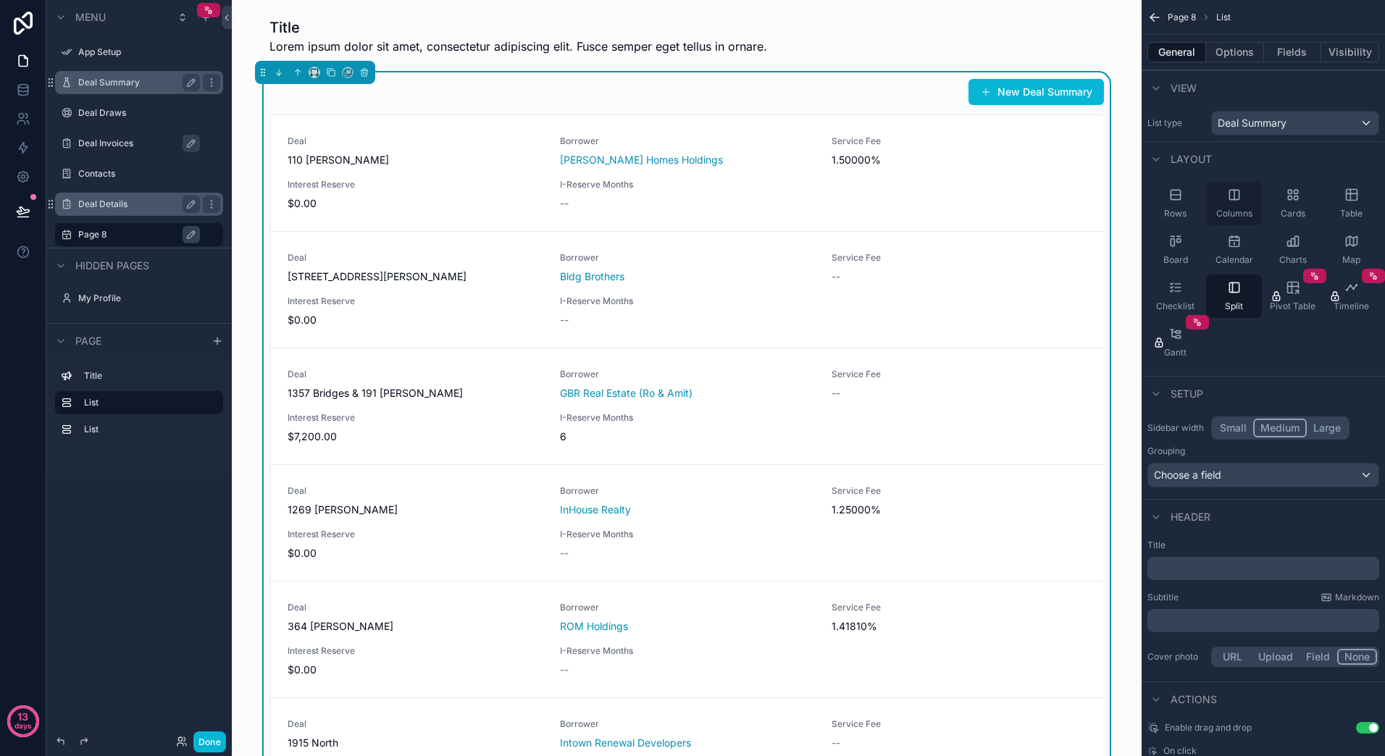
click at [1240, 202] on div "Columns" at bounding box center [1234, 203] width 56 height 43
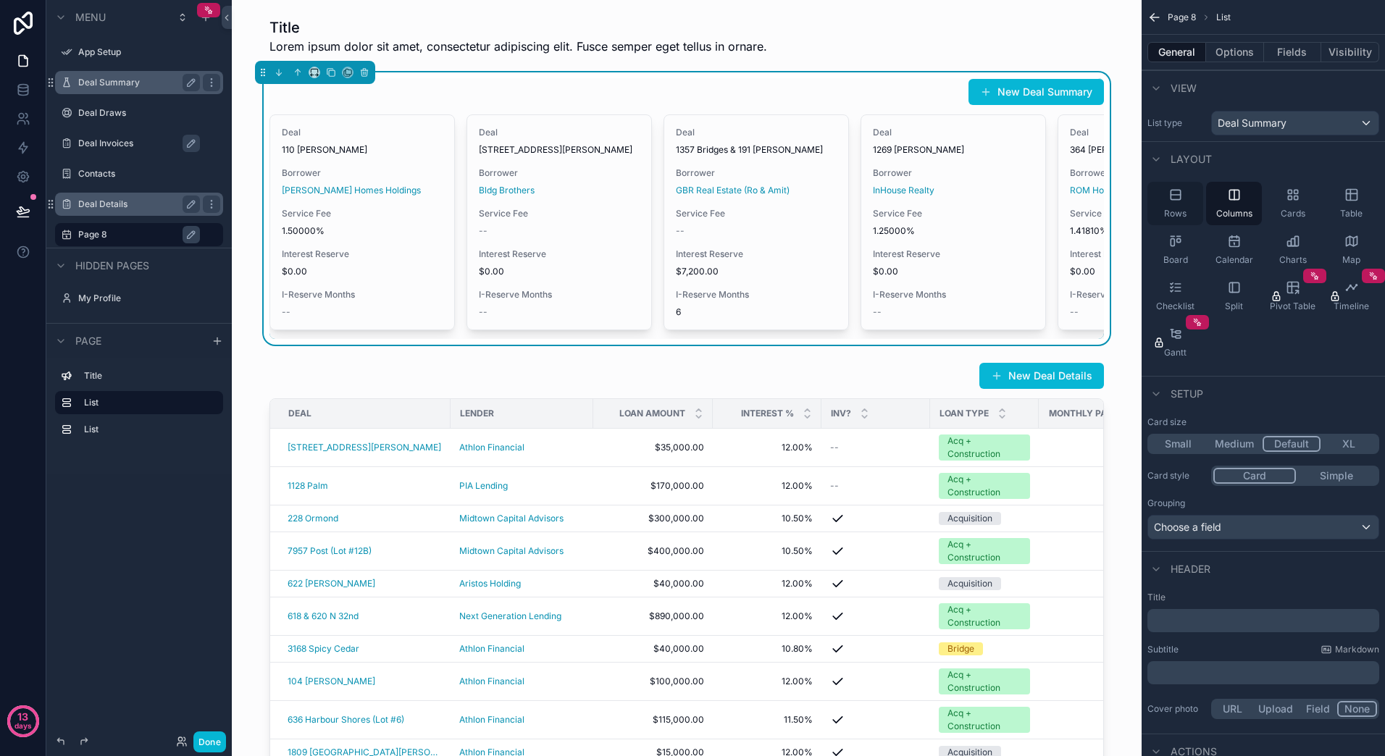
click at [1180, 208] on span "Rows" at bounding box center [1175, 214] width 22 height 12
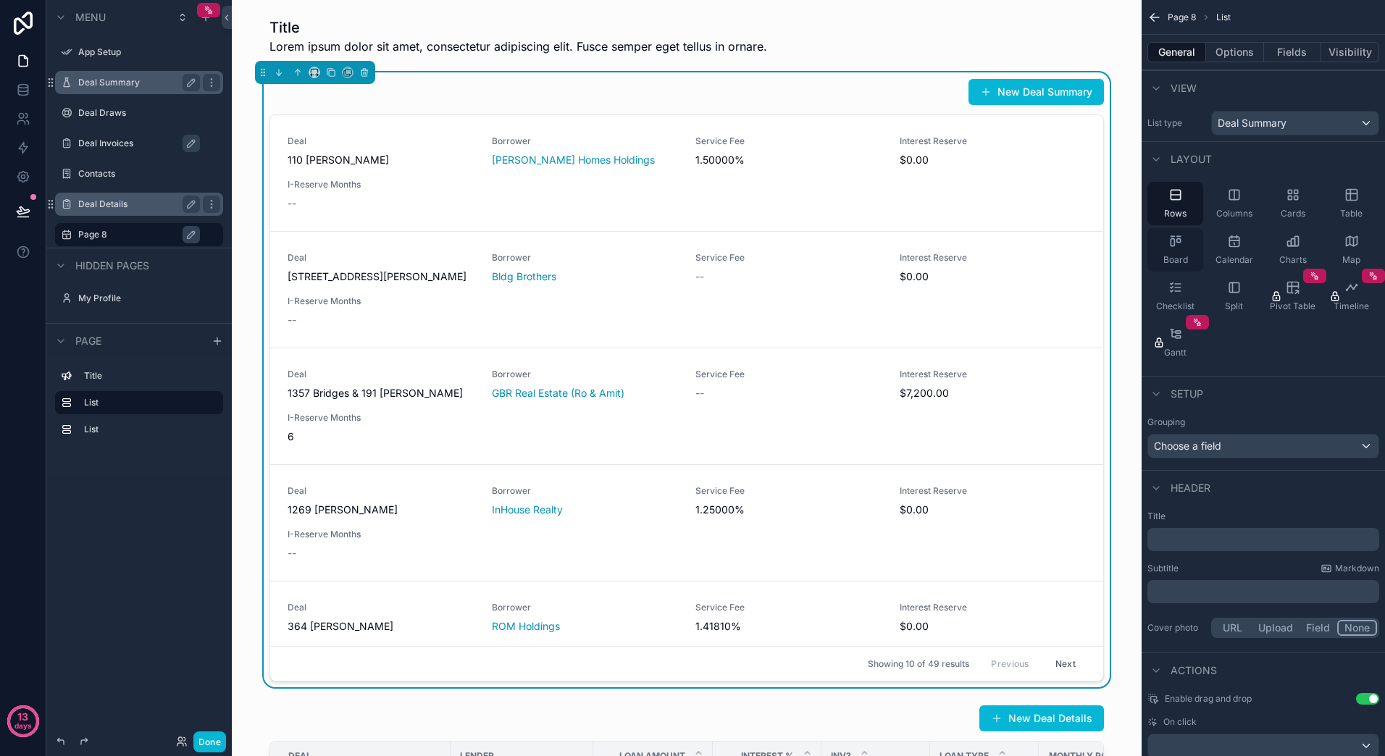
click at [1174, 240] on icon "scrollable content" at bounding box center [1172, 242] width 4 height 7
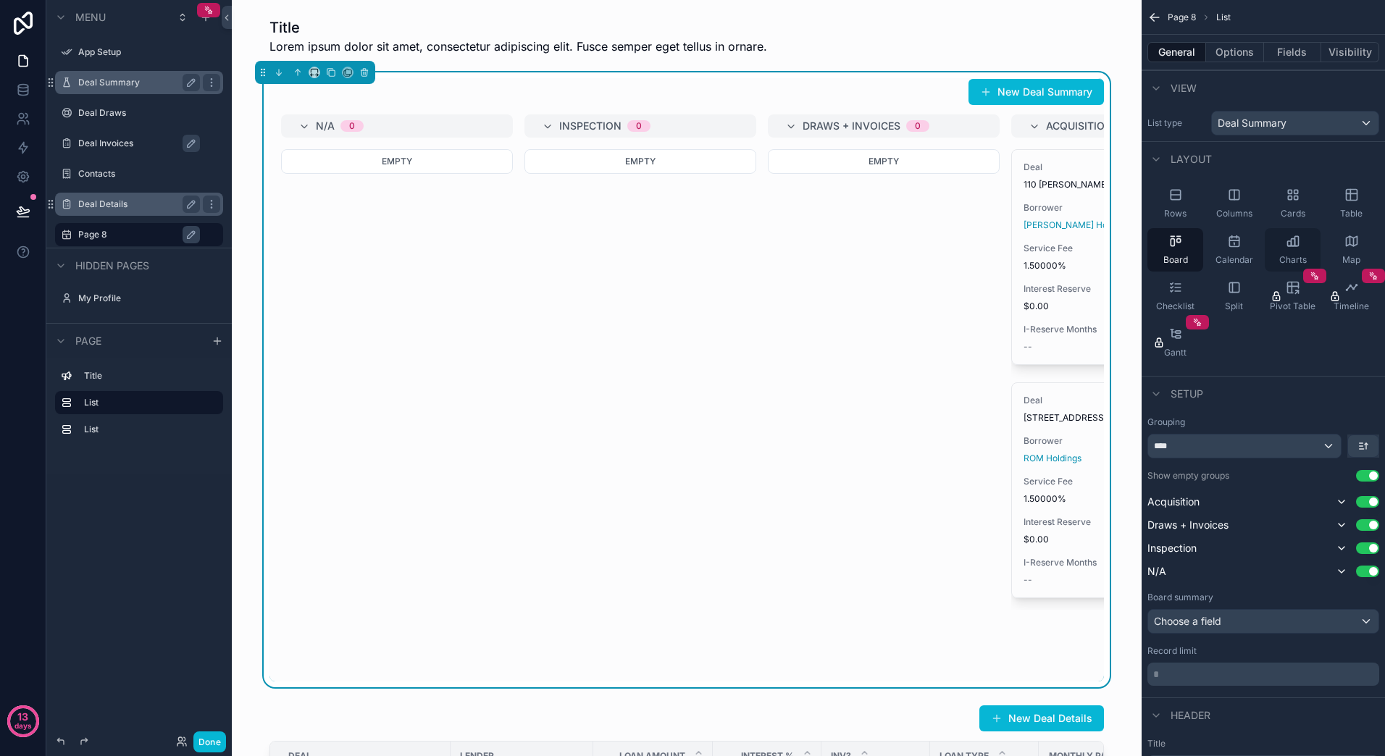
click at [1288, 249] on div "Charts" at bounding box center [1293, 249] width 56 height 43
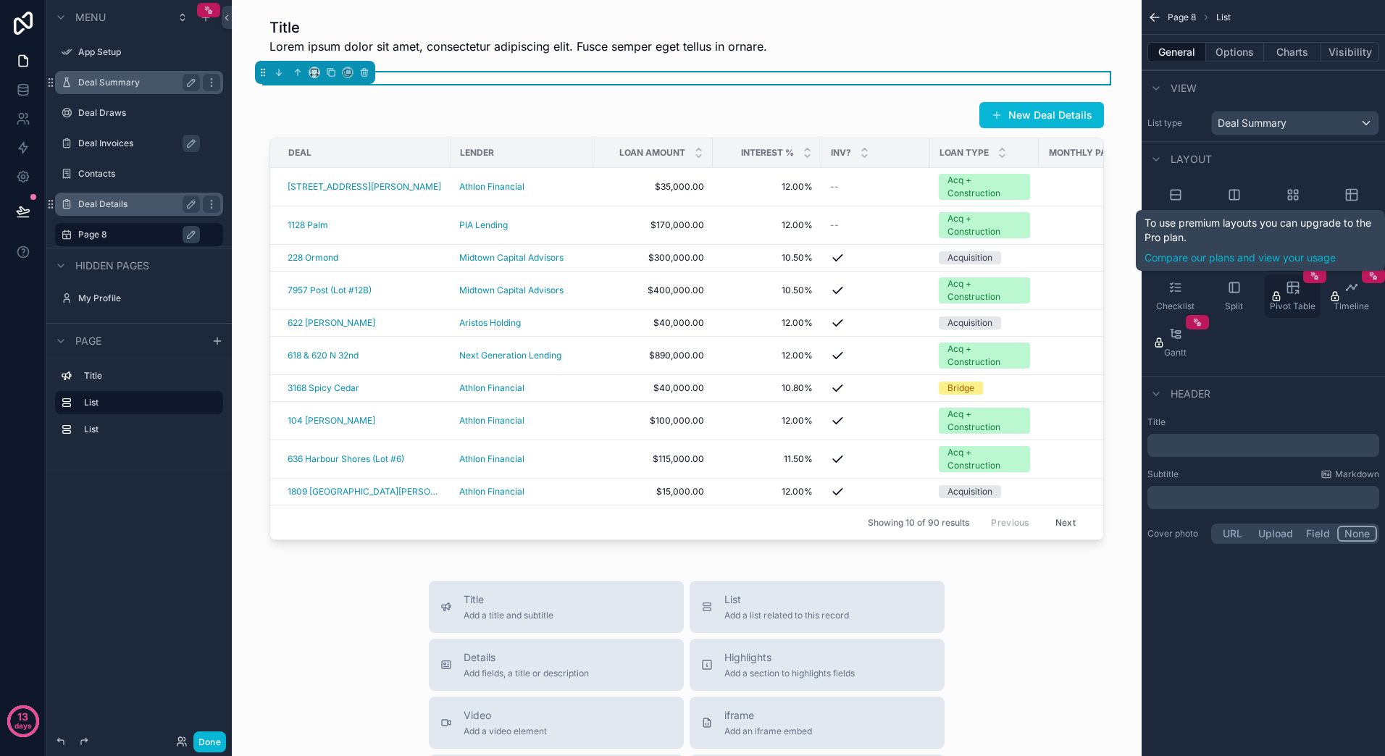
click at [1283, 296] on div "Pivot Table" at bounding box center [1293, 295] width 56 height 43
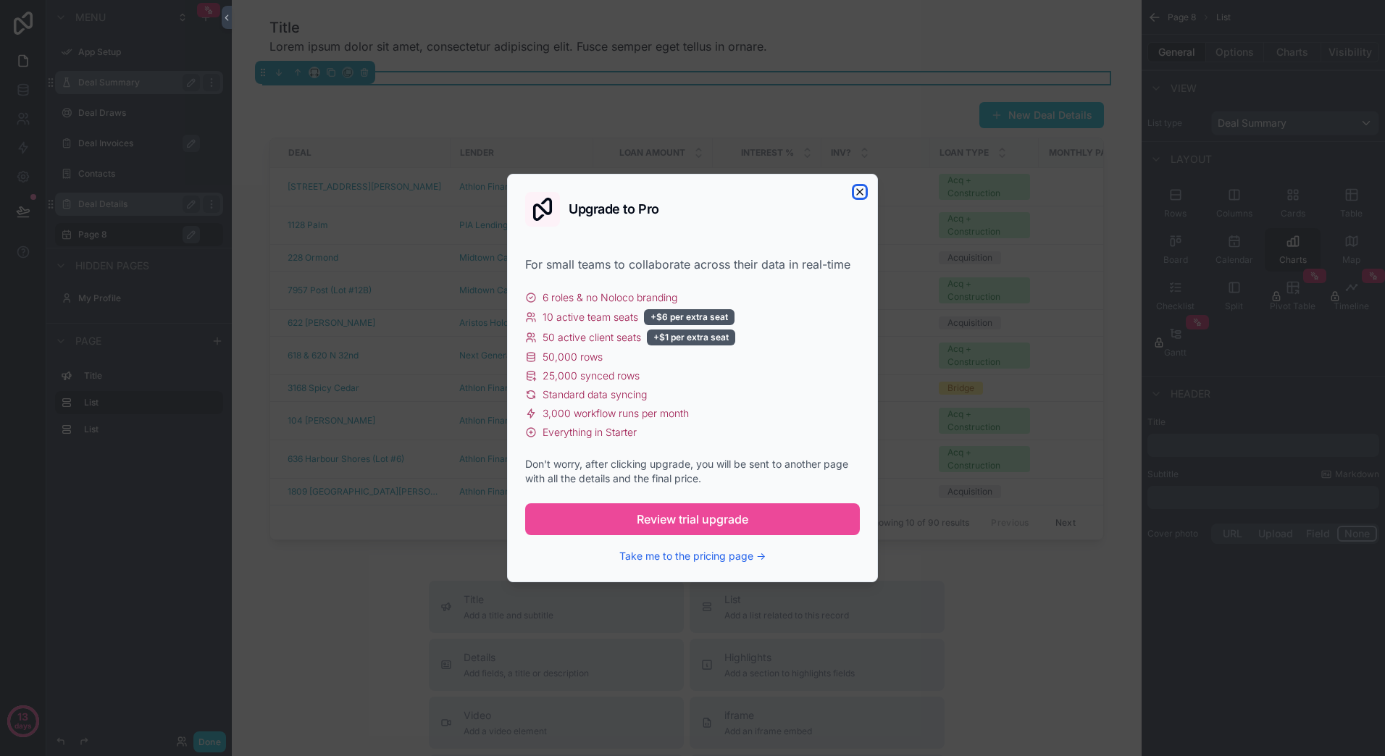
click at [857, 191] on icon "button" at bounding box center [860, 192] width 12 height 12
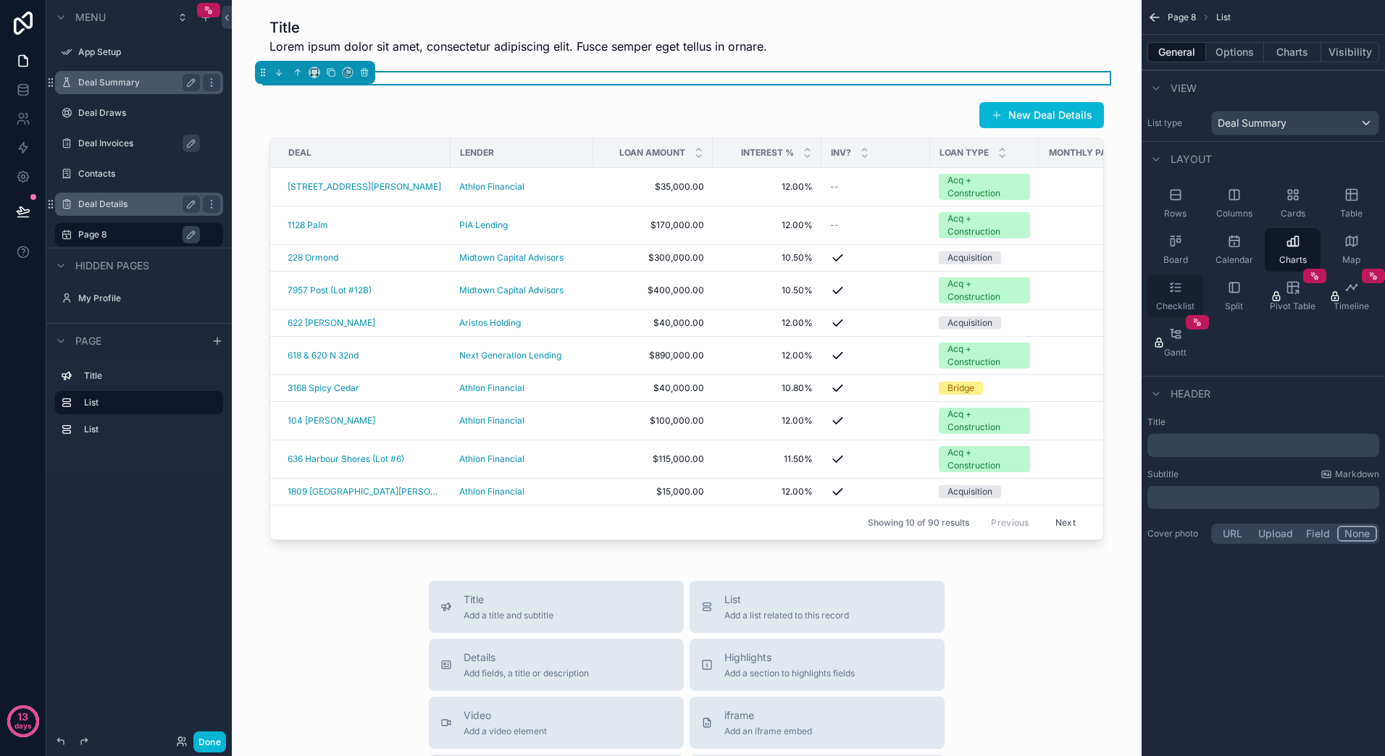
click at [1176, 301] on span "Checklist" at bounding box center [1175, 307] width 38 height 12
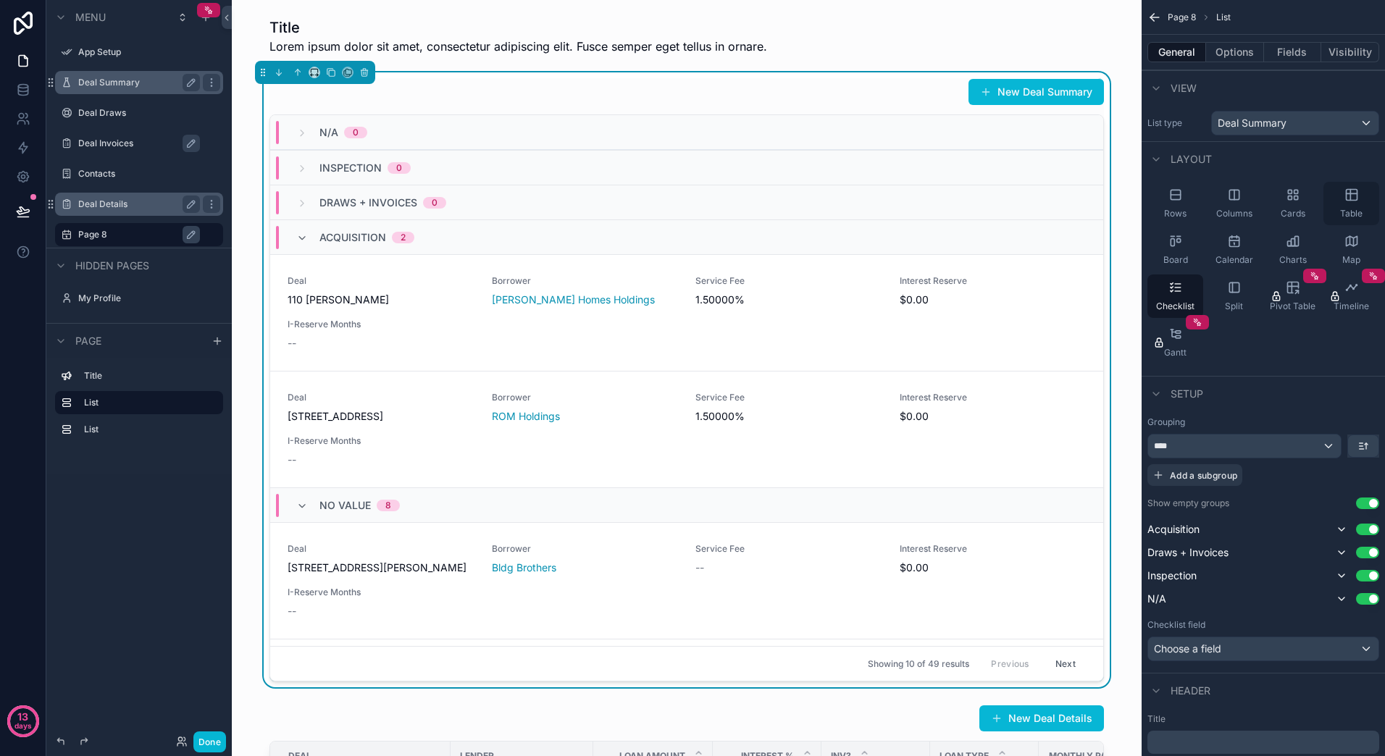
click at [1352, 208] on span "Table" at bounding box center [1351, 214] width 22 height 12
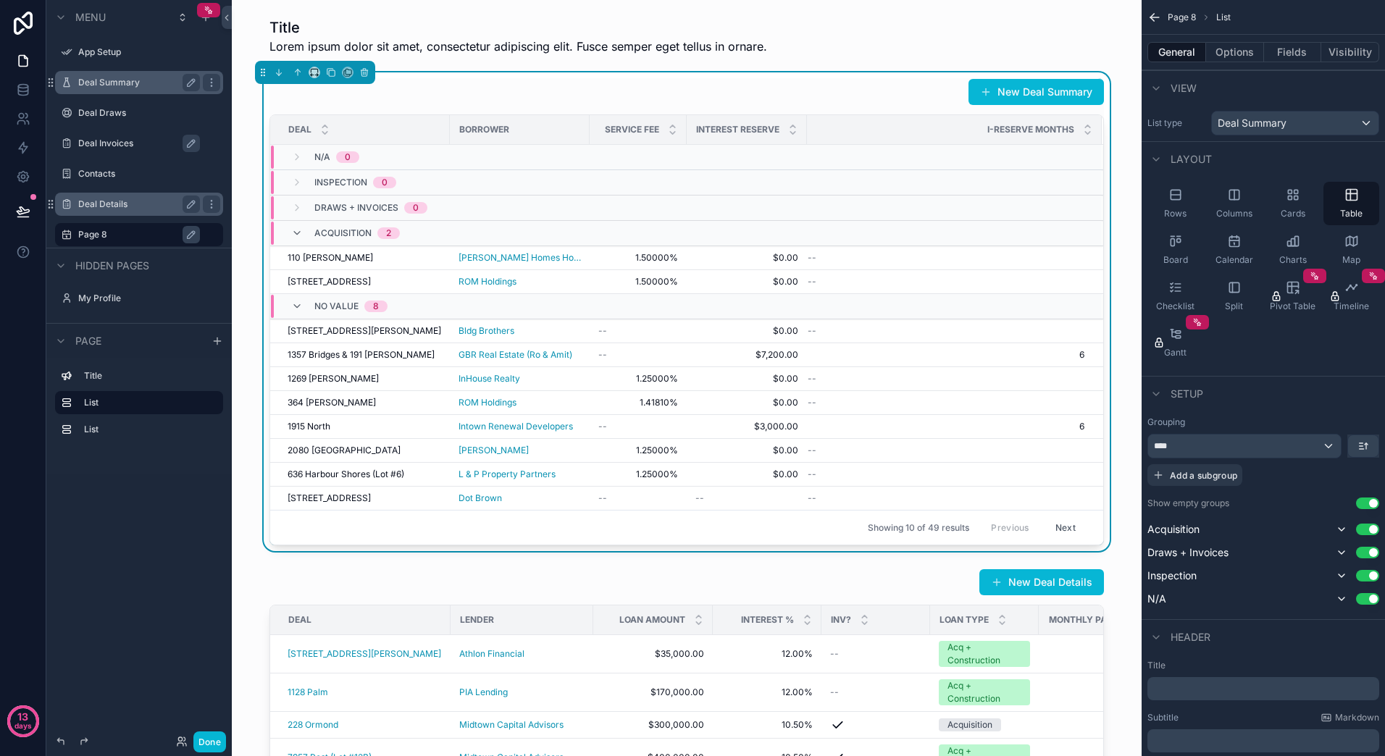
click at [1104, 73] on div "New Deal Summary Deal Borrower Service Fee Interest Reserve I-Reserve Months N/…" at bounding box center [686, 311] width 887 height 479
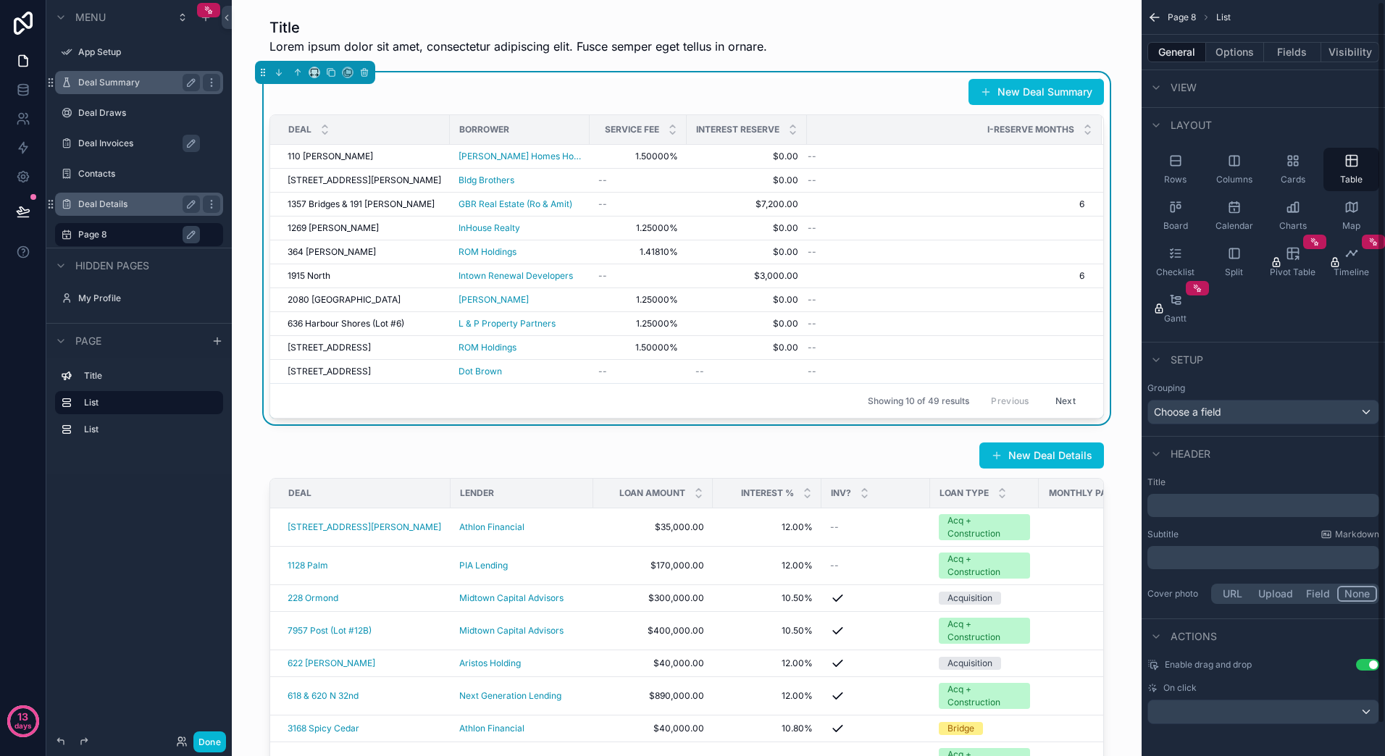
scroll to position [35, 0]
click at [1349, 411] on div "Choose a field" at bounding box center [1263, 411] width 230 height 23
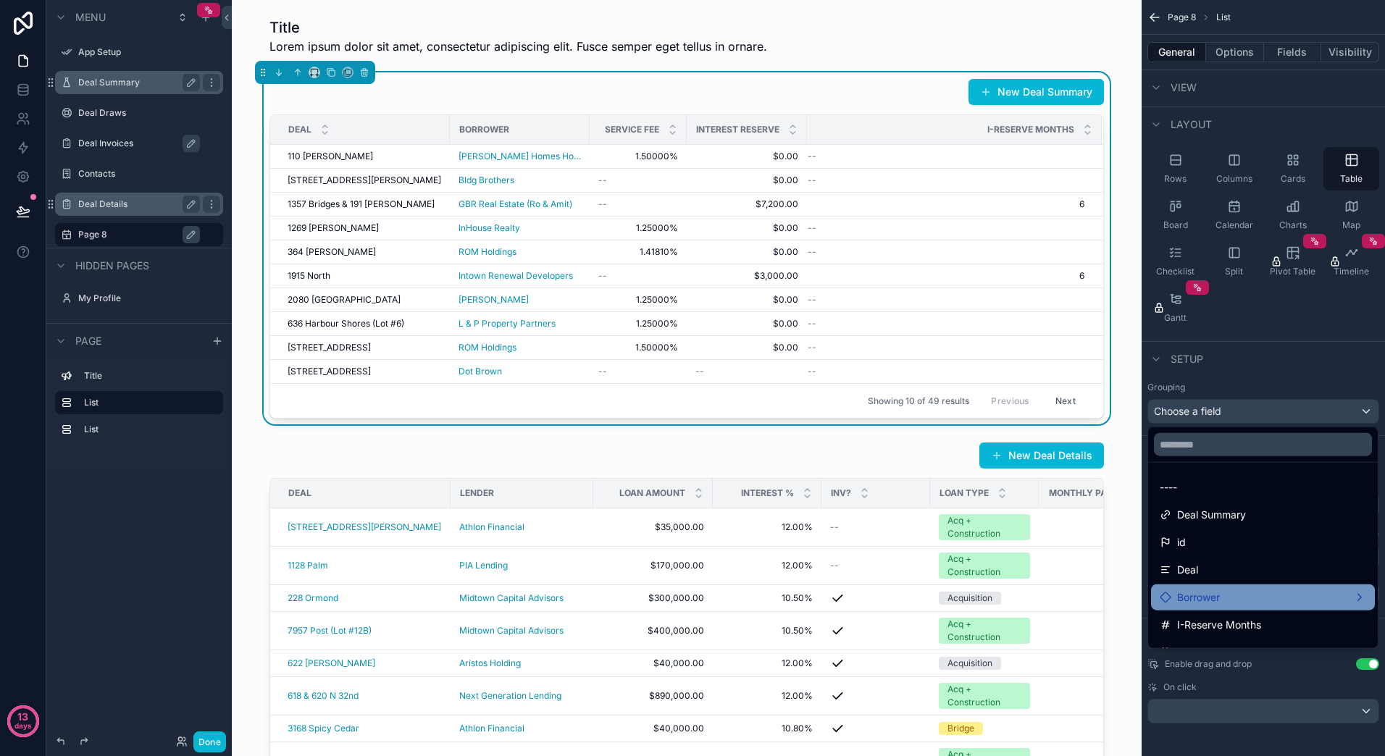
click at [1298, 595] on div "Borrower" at bounding box center [1263, 597] width 206 height 17
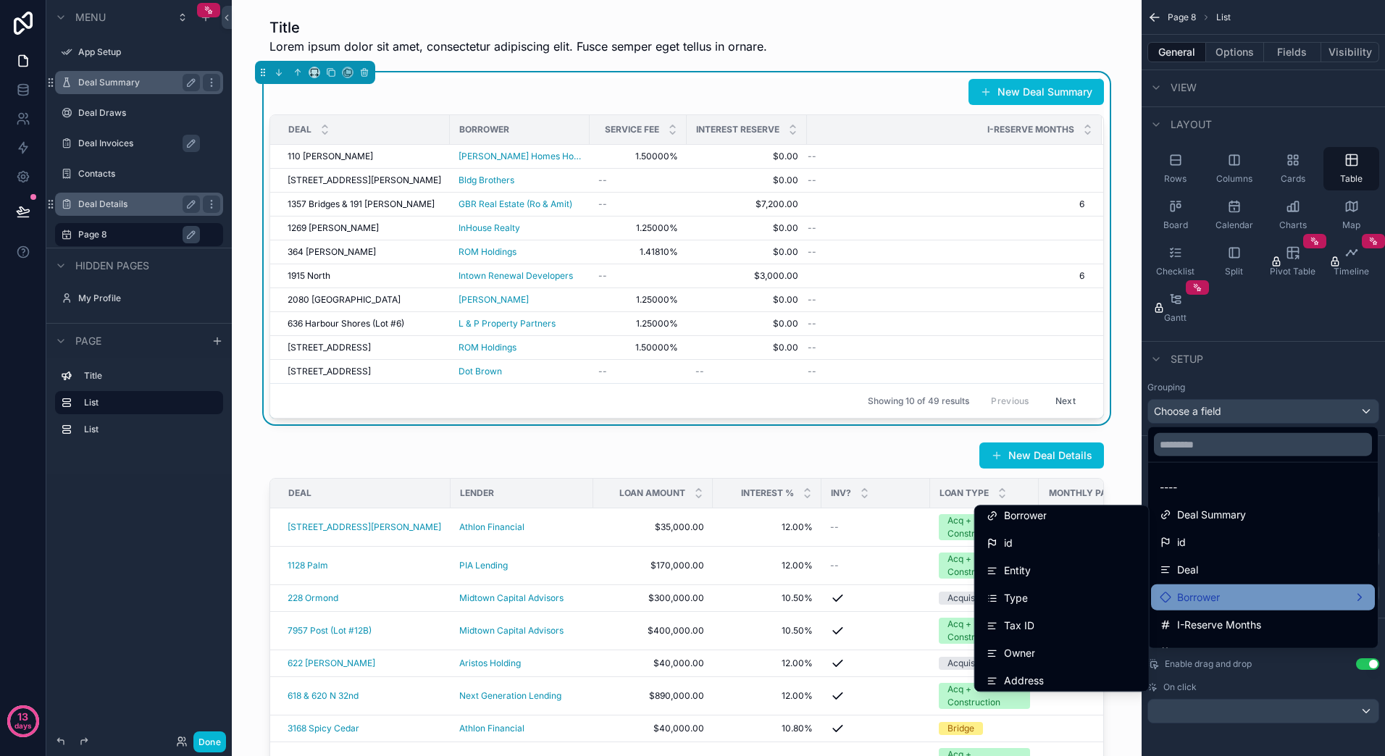
scroll to position [0, 0]
click at [1042, 523] on div "Borrower" at bounding box center [1061, 521] width 151 height 17
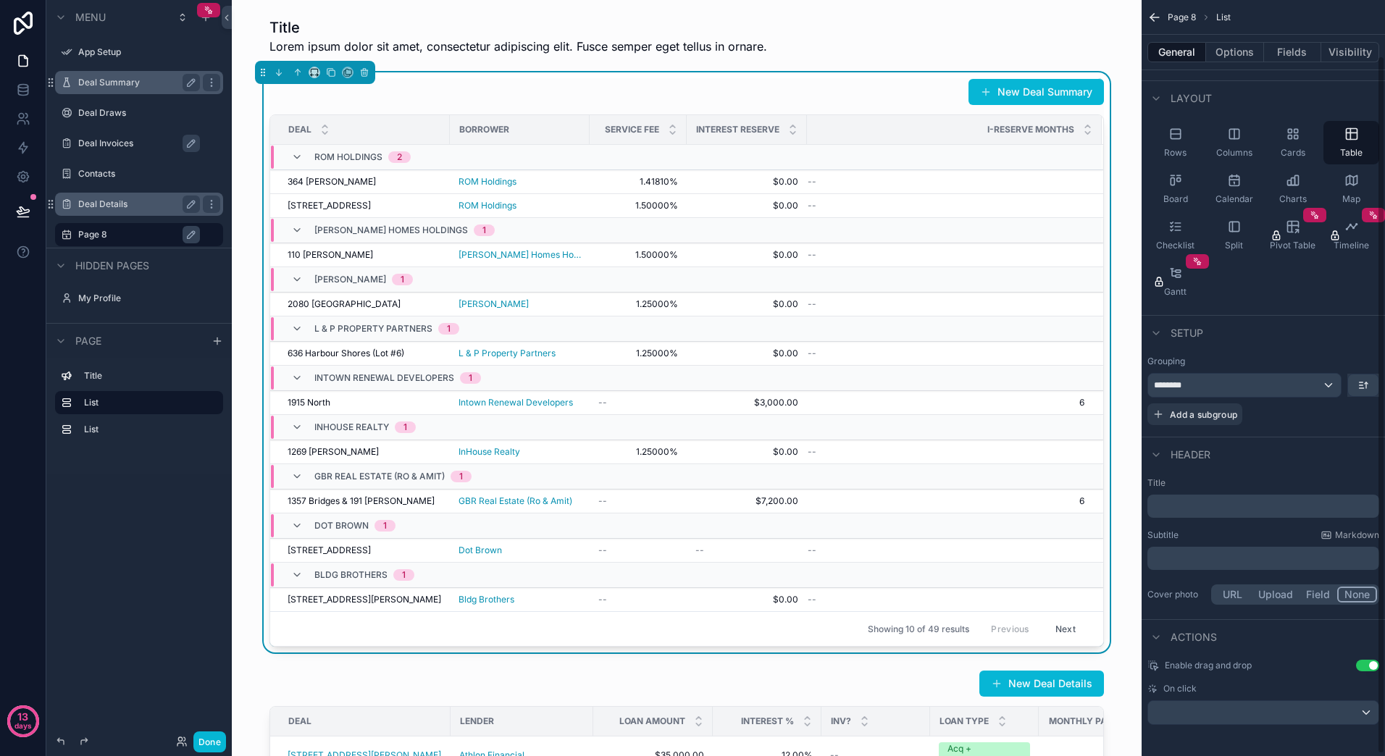
scroll to position [62, 0]
click at [1294, 705] on div "scrollable content" at bounding box center [1263, 711] width 230 height 23
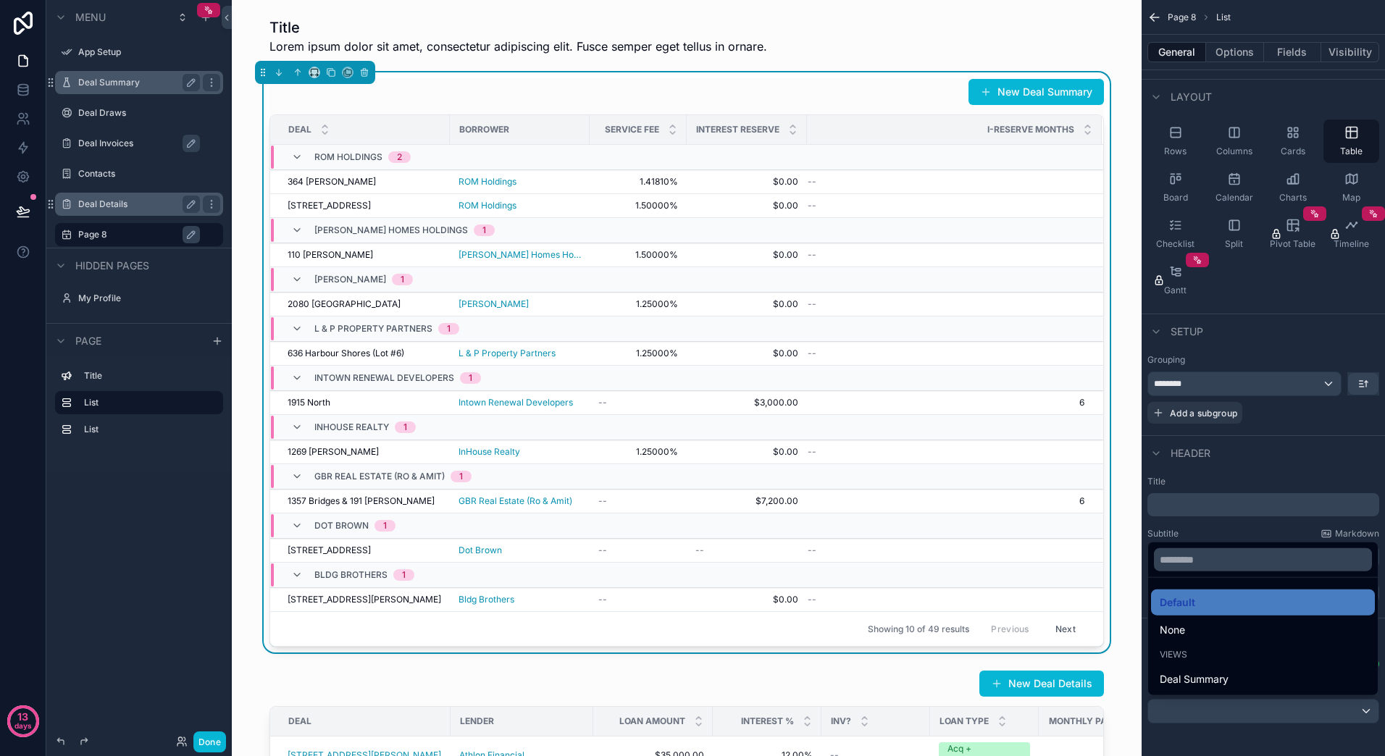
click at [1143, 558] on div "scrollable content" at bounding box center [692, 378] width 1385 height 756
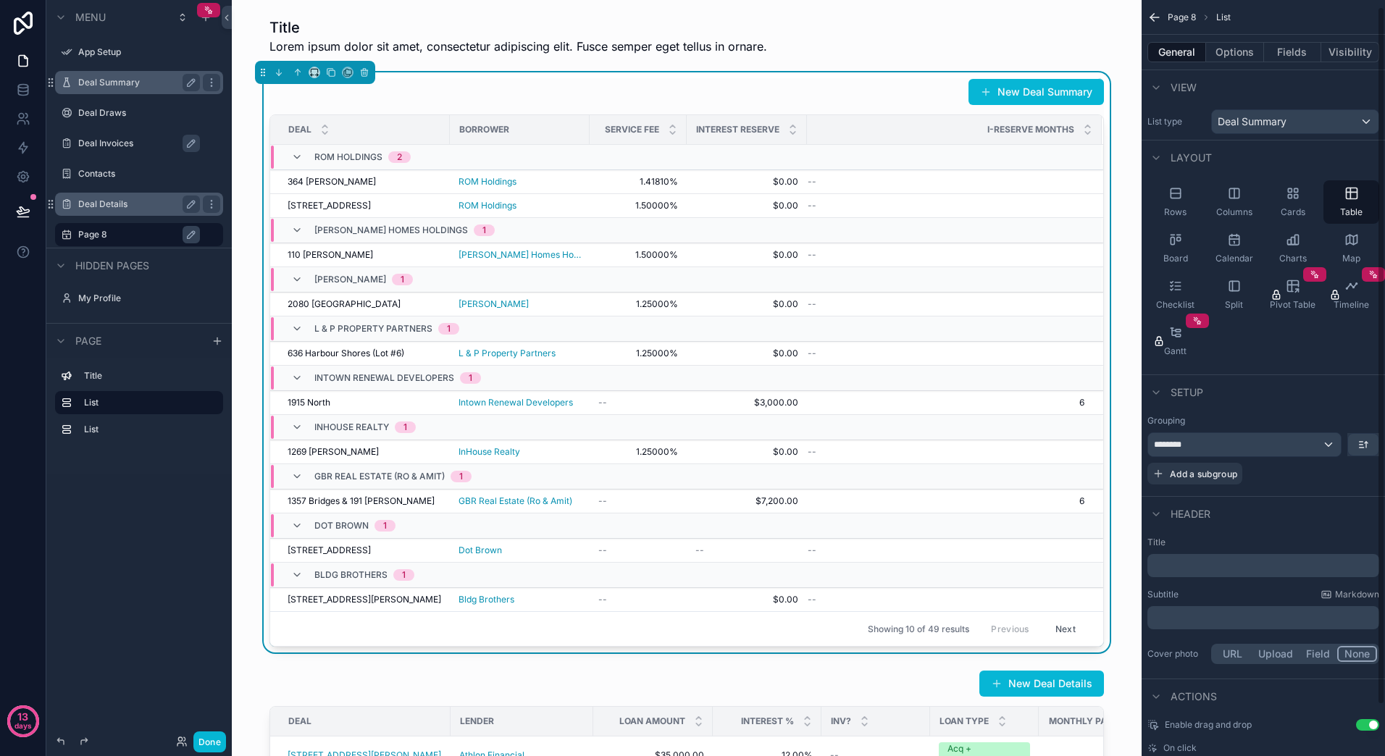
scroll to position [0, 0]
click at [1234, 54] on button "Options" at bounding box center [1235, 52] width 58 height 20
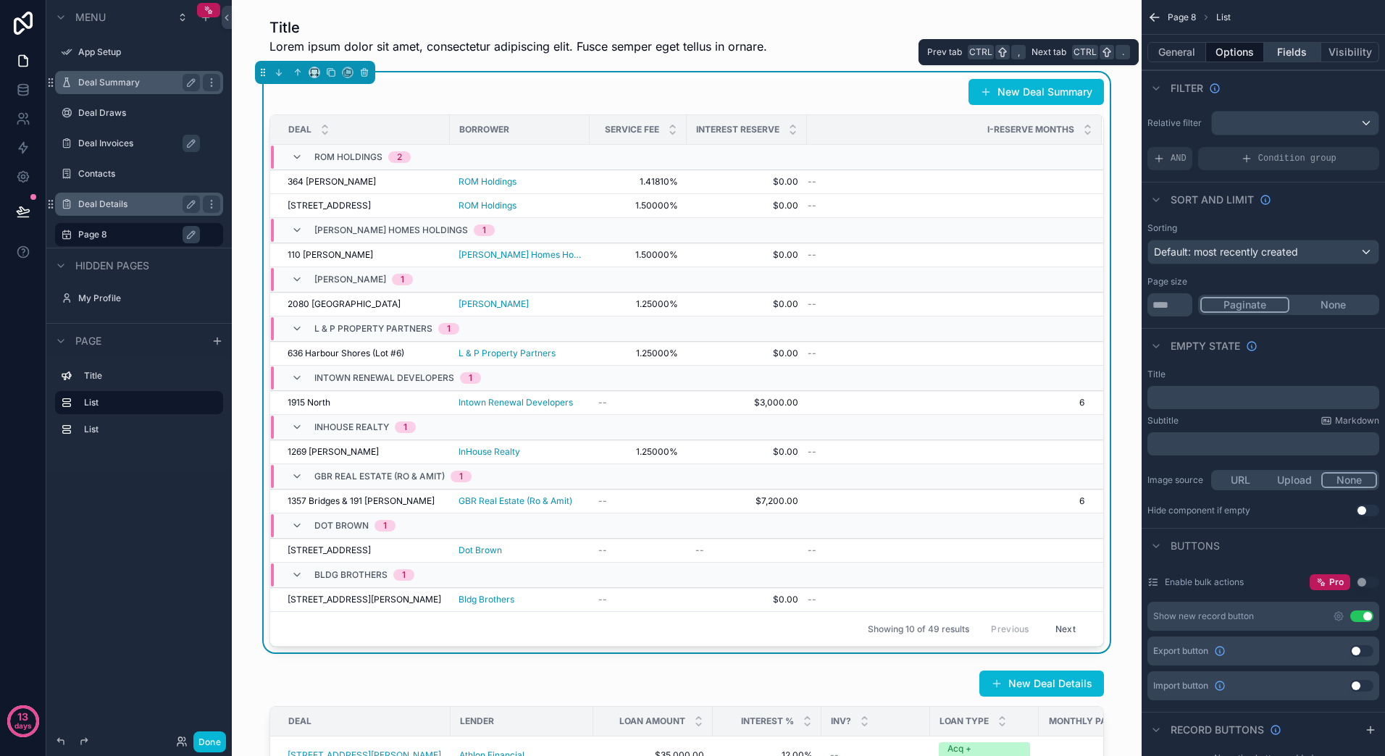
click at [1286, 53] on button "Fields" at bounding box center [1293, 52] width 58 height 20
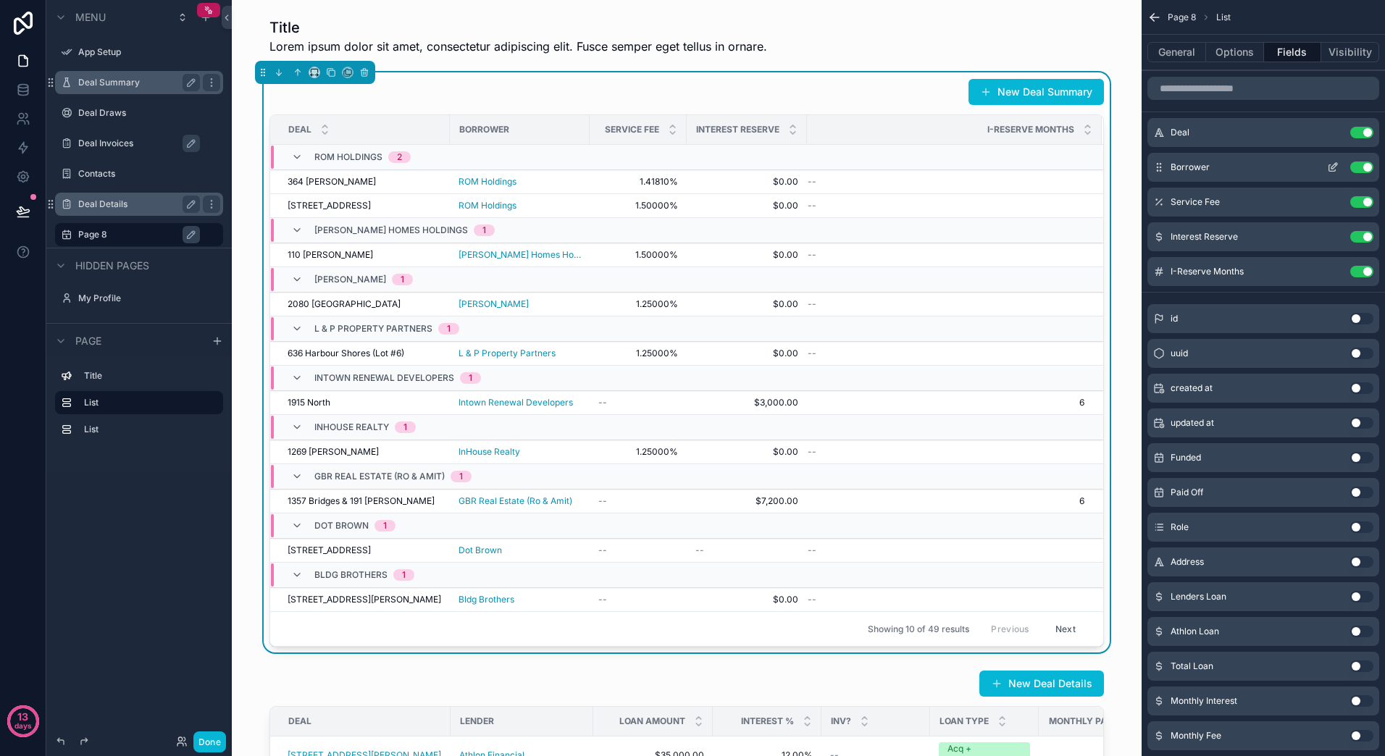
click at [1361, 162] on button "Use setting" at bounding box center [1361, 168] width 23 height 12
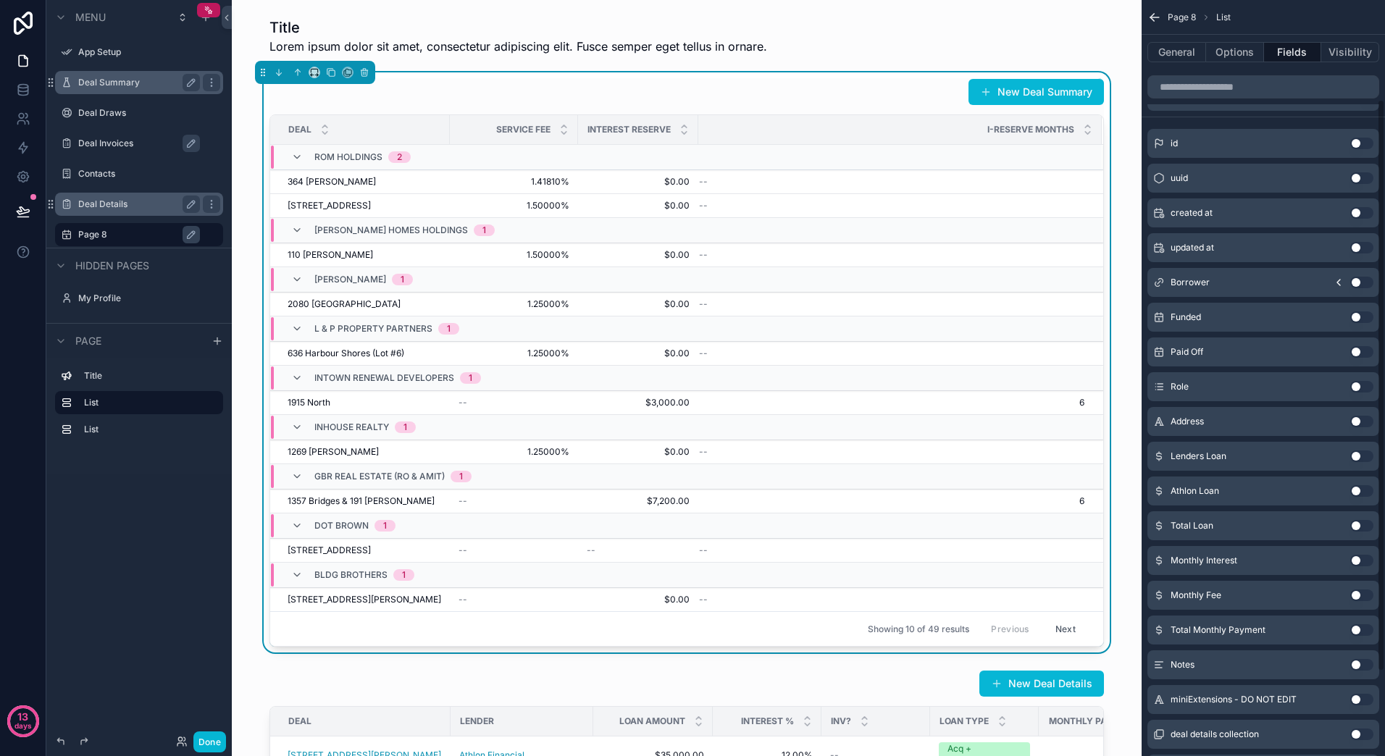
scroll to position [145, 0]
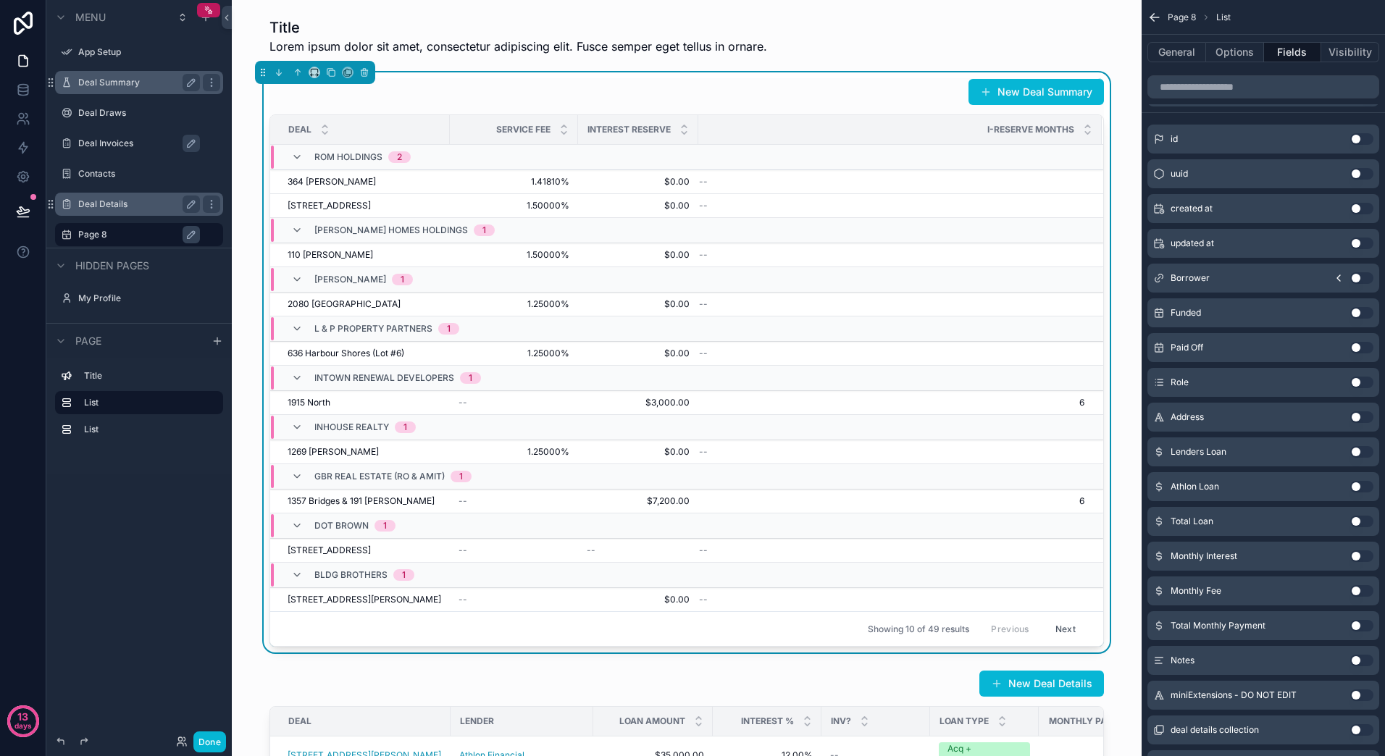
click at [1360, 309] on button "Use setting" at bounding box center [1361, 313] width 23 height 12
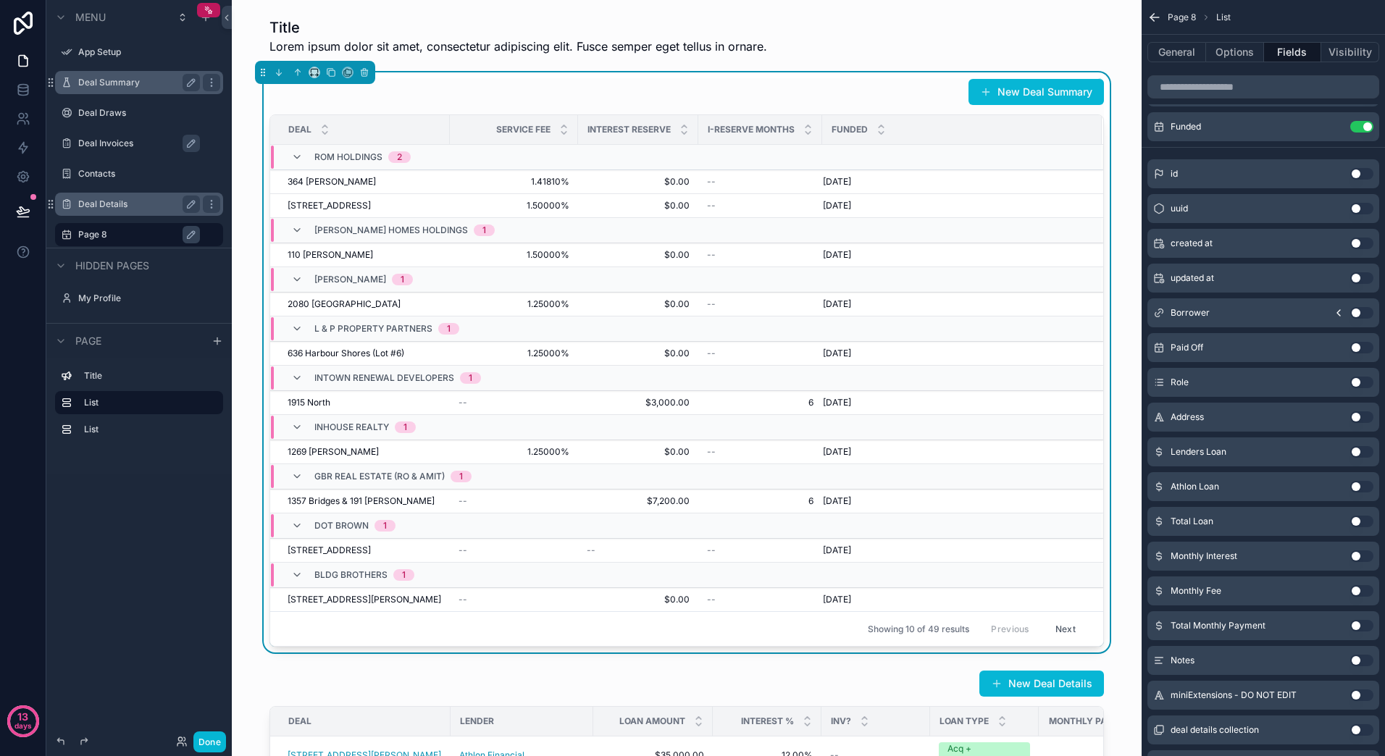
click at [1356, 382] on button "Use setting" at bounding box center [1361, 383] width 23 height 12
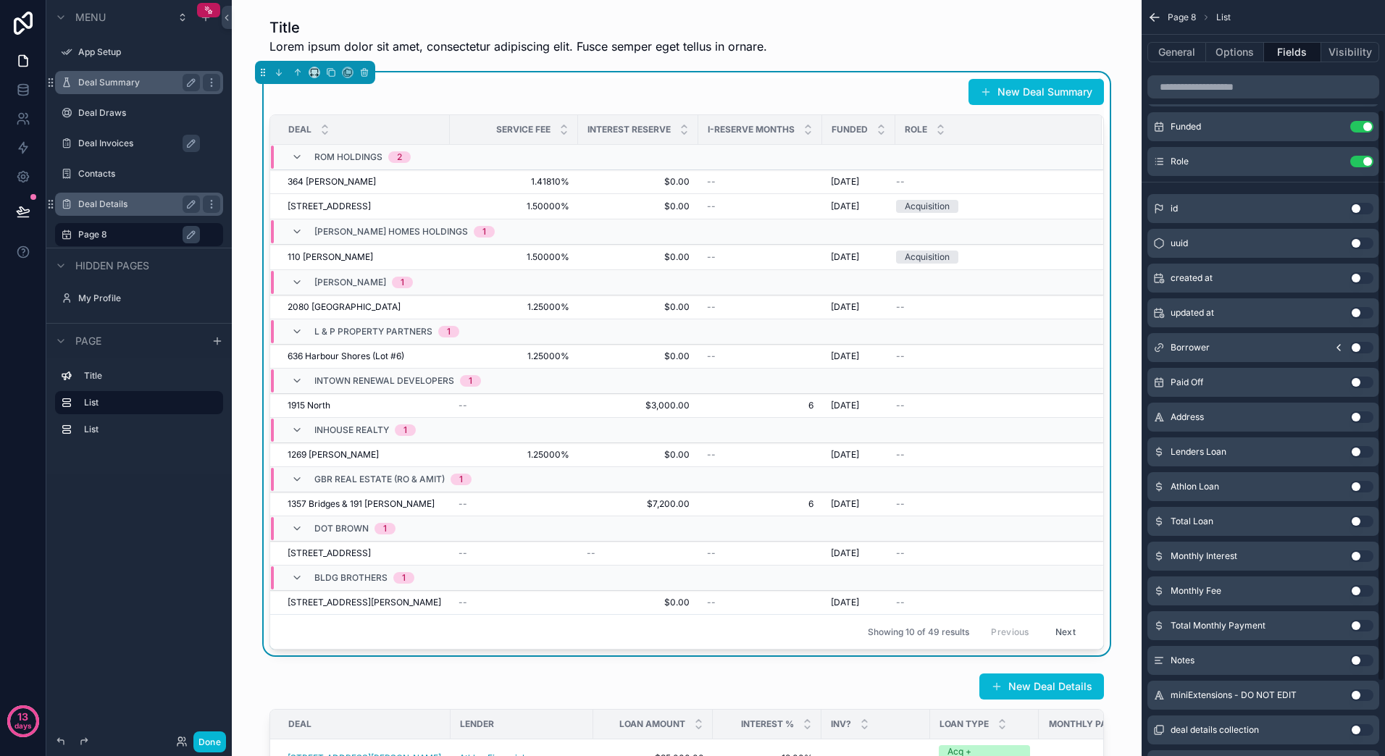
click at [1357, 449] on button "Use setting" at bounding box center [1361, 452] width 23 height 12
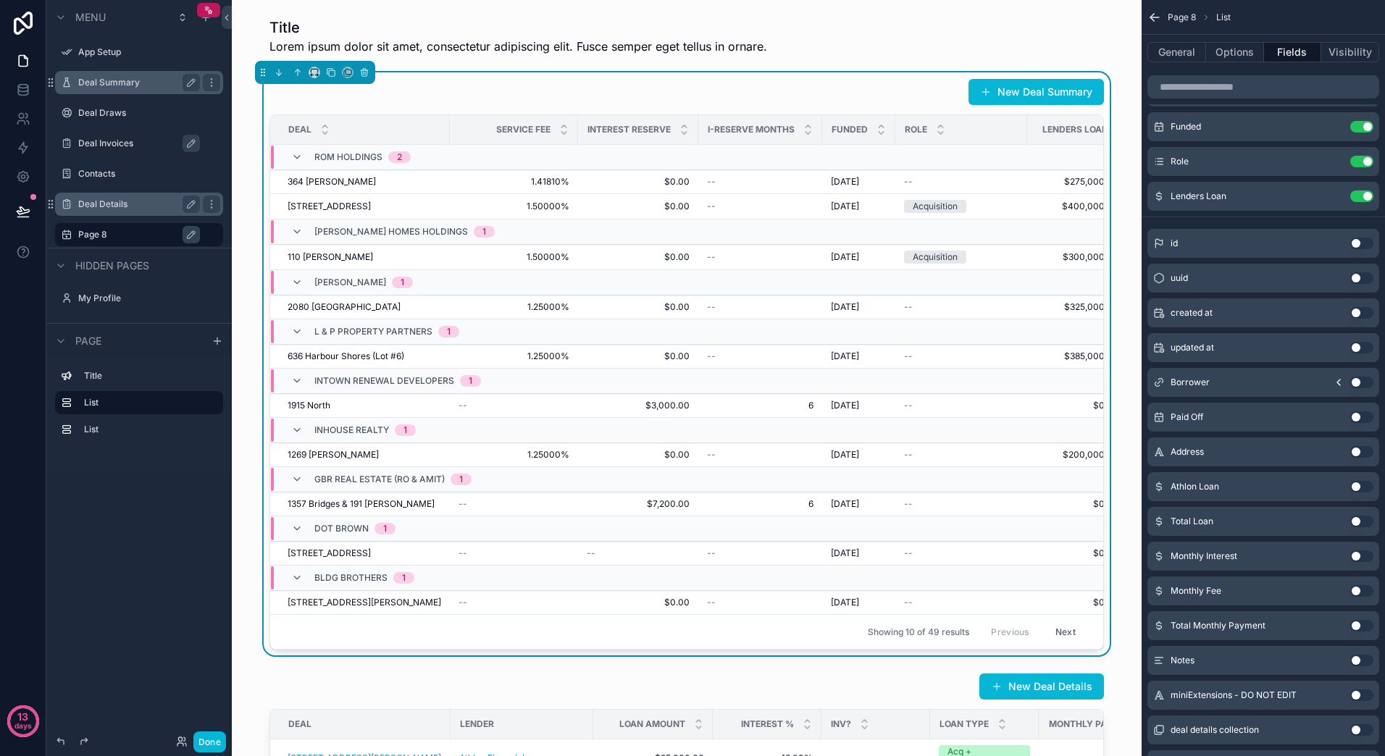
click at [1360, 484] on button "Use setting" at bounding box center [1361, 487] width 23 height 12
click at [1355, 520] on button "Use setting" at bounding box center [1361, 522] width 23 height 12
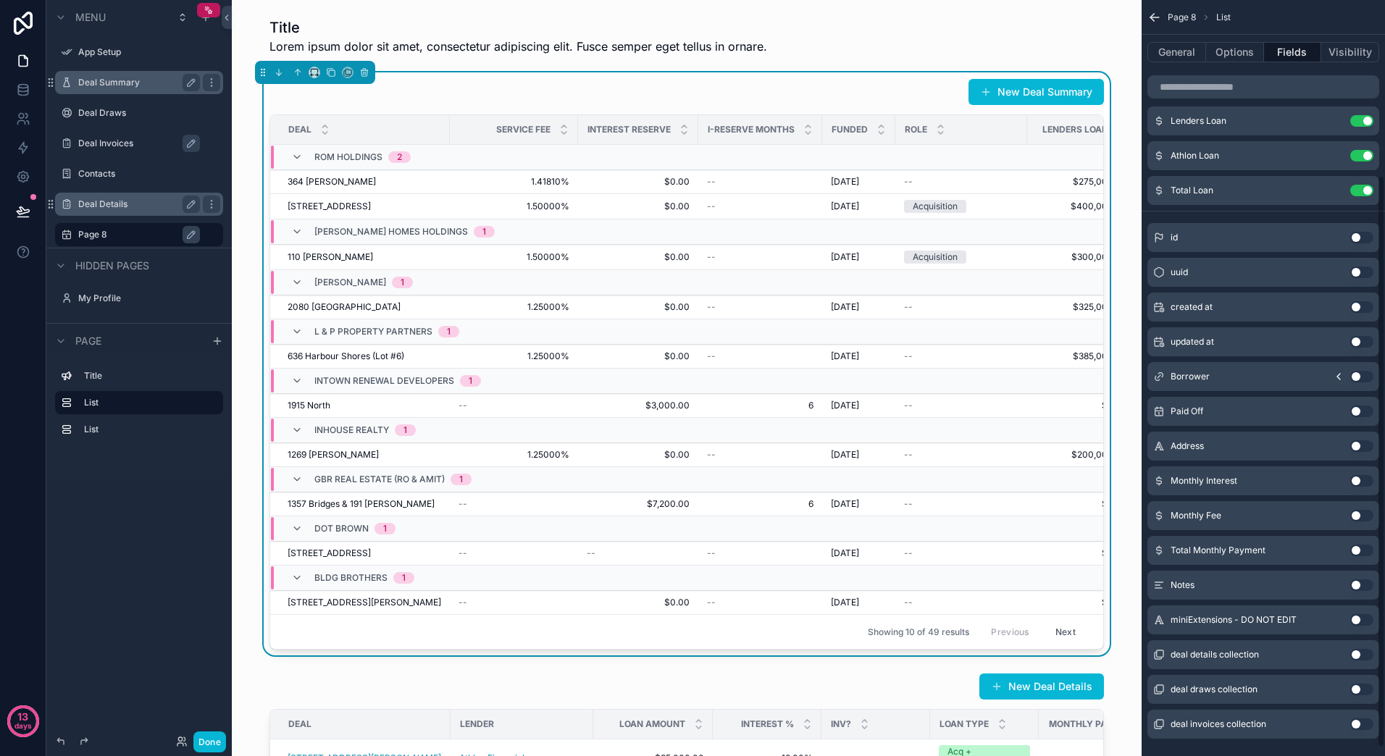
scroll to position [242, 0]
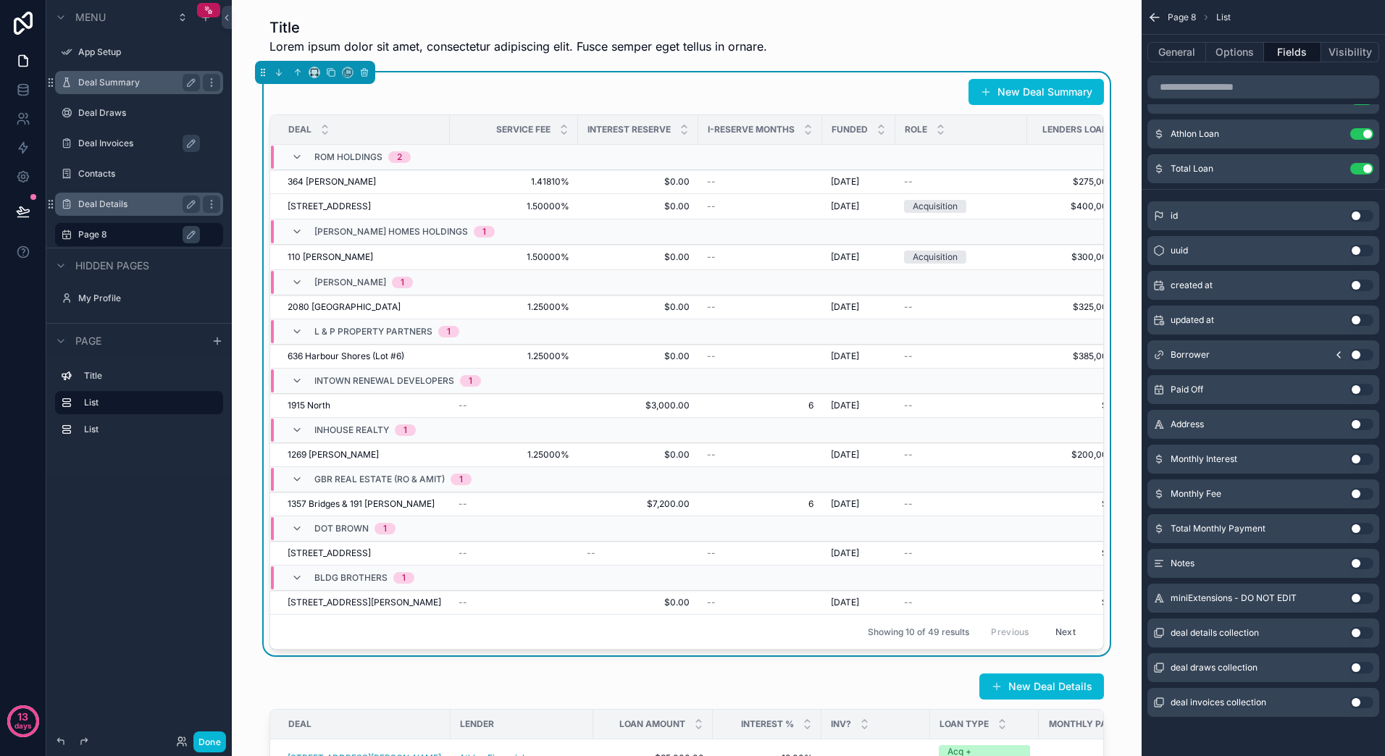
click at [1356, 460] on button "Use setting" at bounding box center [1361, 459] width 23 height 12
click at [1358, 489] on button "Use setting" at bounding box center [1361, 494] width 23 height 12
click at [1357, 525] on button "Use setting" at bounding box center [1361, 529] width 23 height 12
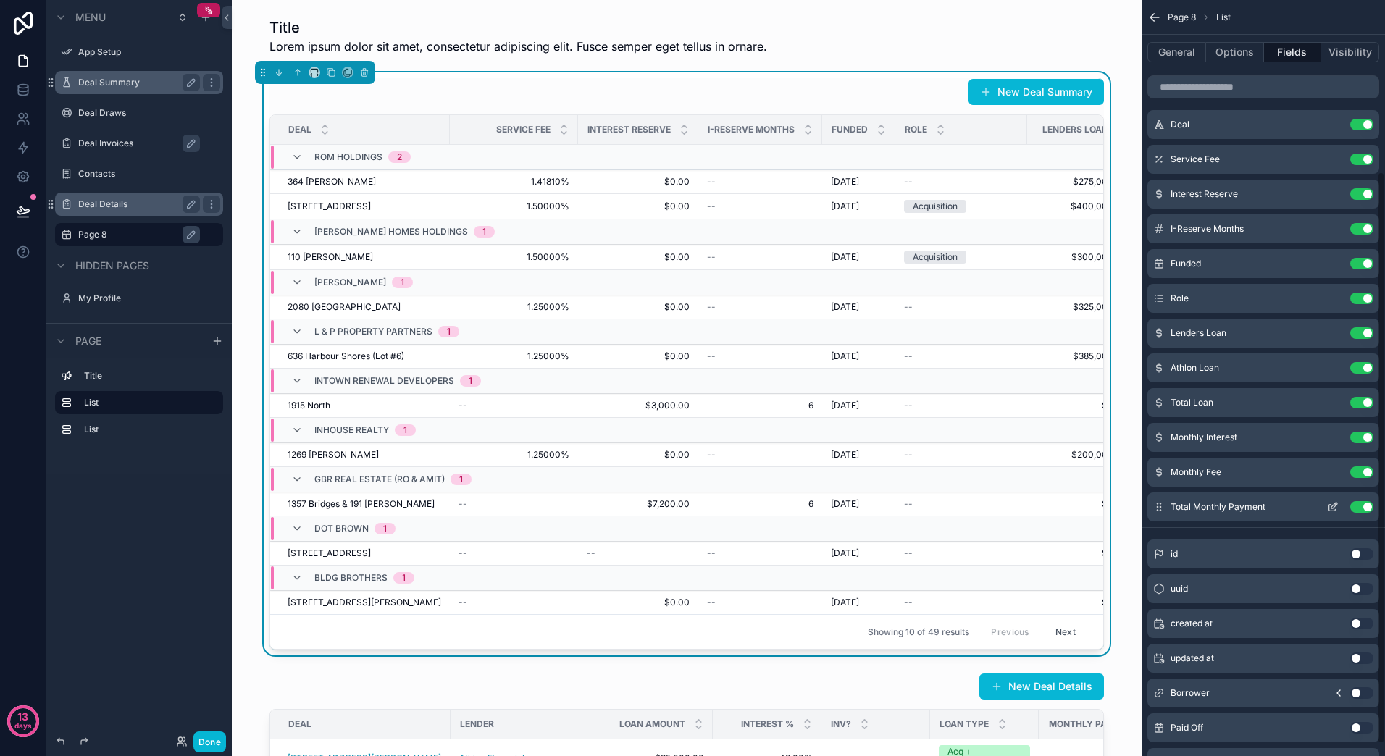
scroll to position [0, 0]
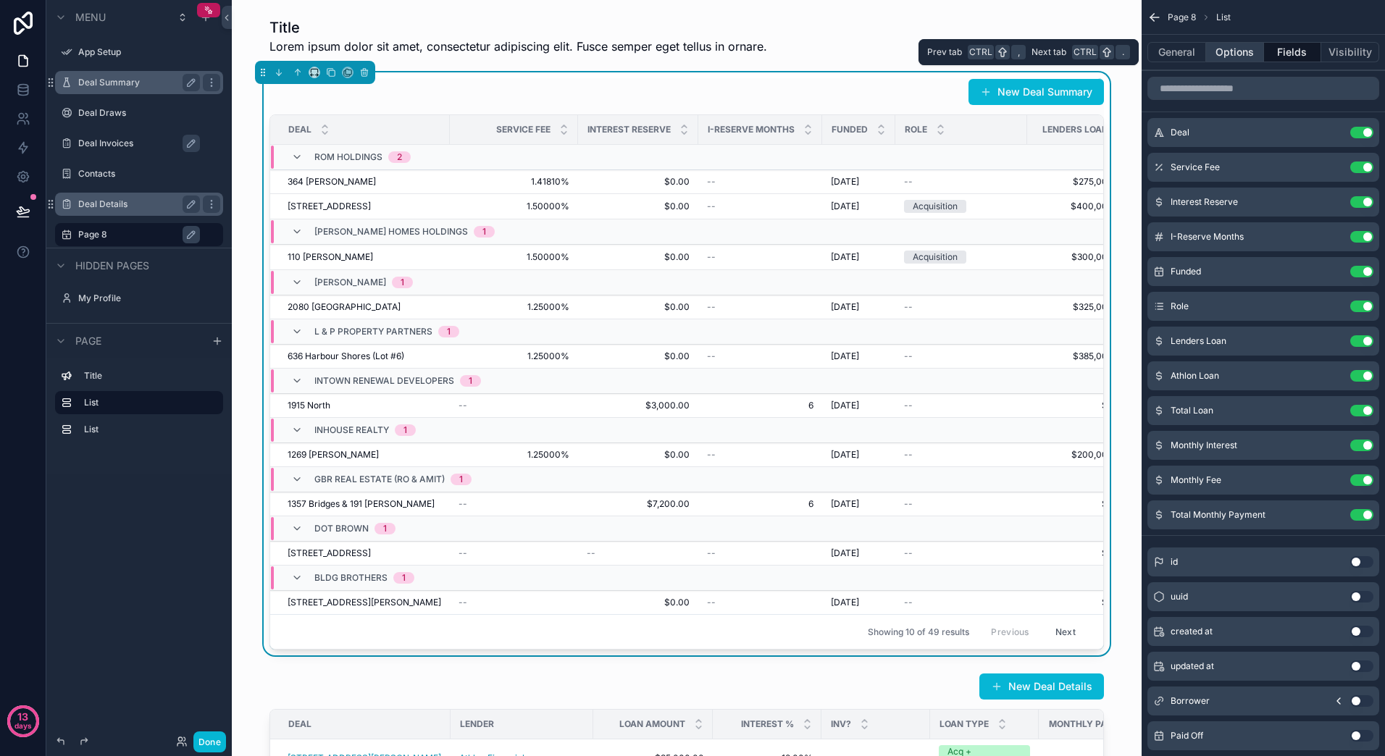
click at [1223, 49] on button "Options" at bounding box center [1235, 52] width 58 height 20
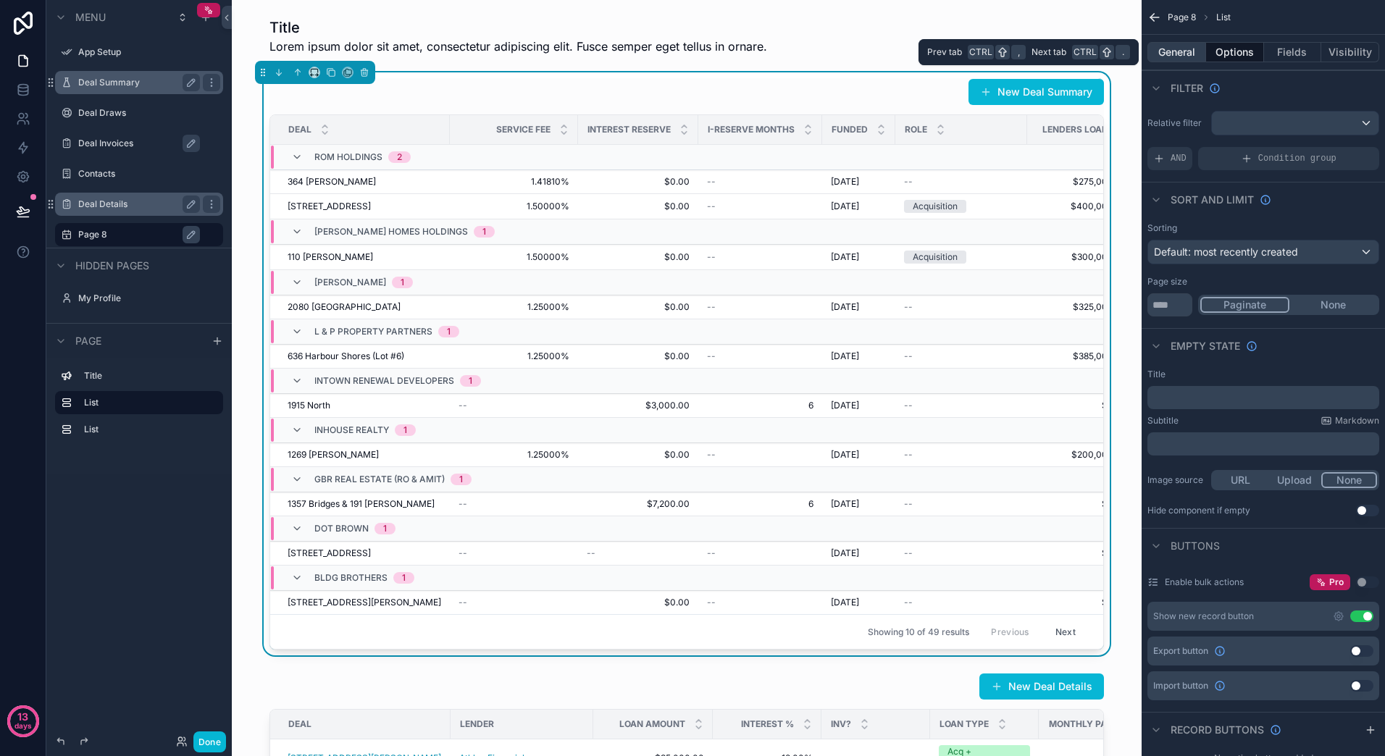
click at [1181, 52] on button "General" at bounding box center [1176, 52] width 59 height 20
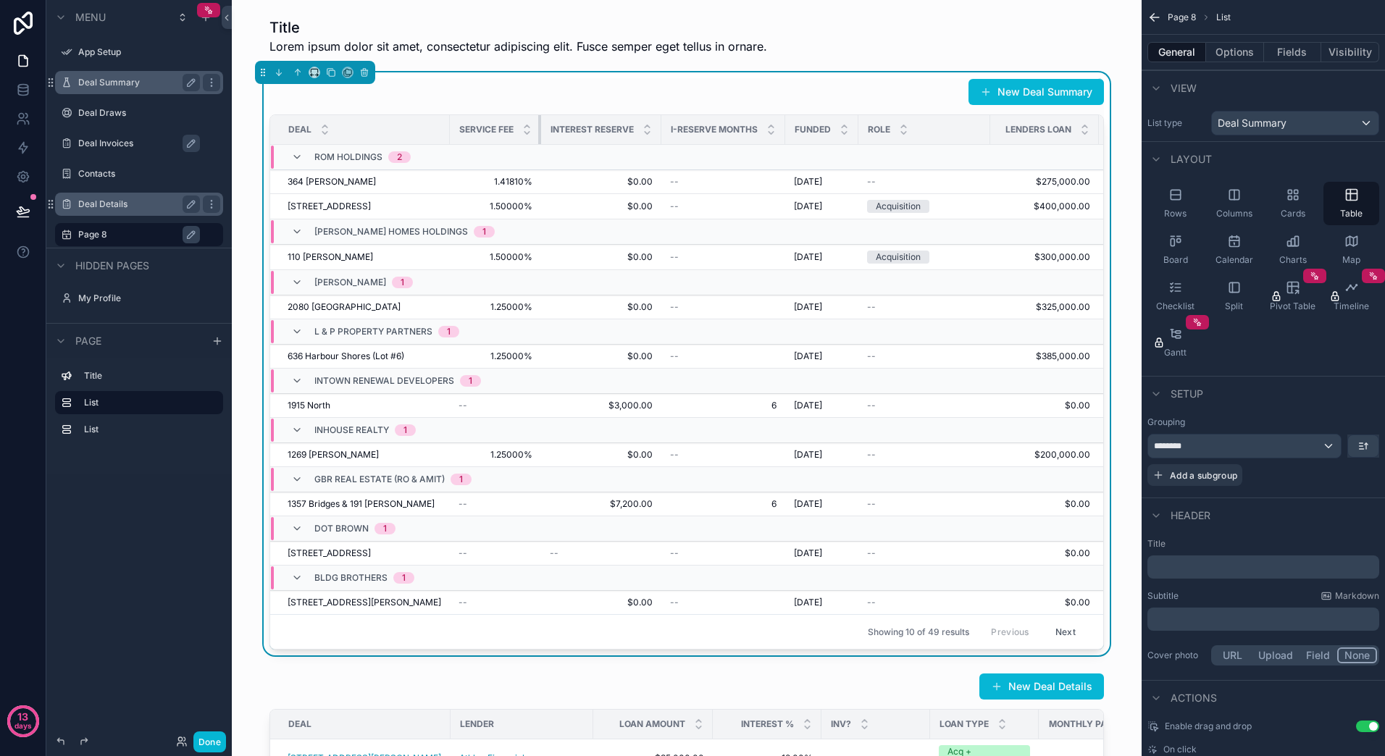
drag, startPoint x: 566, startPoint y: 129, endPoint x: 525, endPoint y: 133, distance: 41.4
click at [525, 133] on th "Service Fee" at bounding box center [495, 130] width 91 height 30
click at [471, 125] on span "Service Fee" at bounding box center [486, 130] width 54 height 12
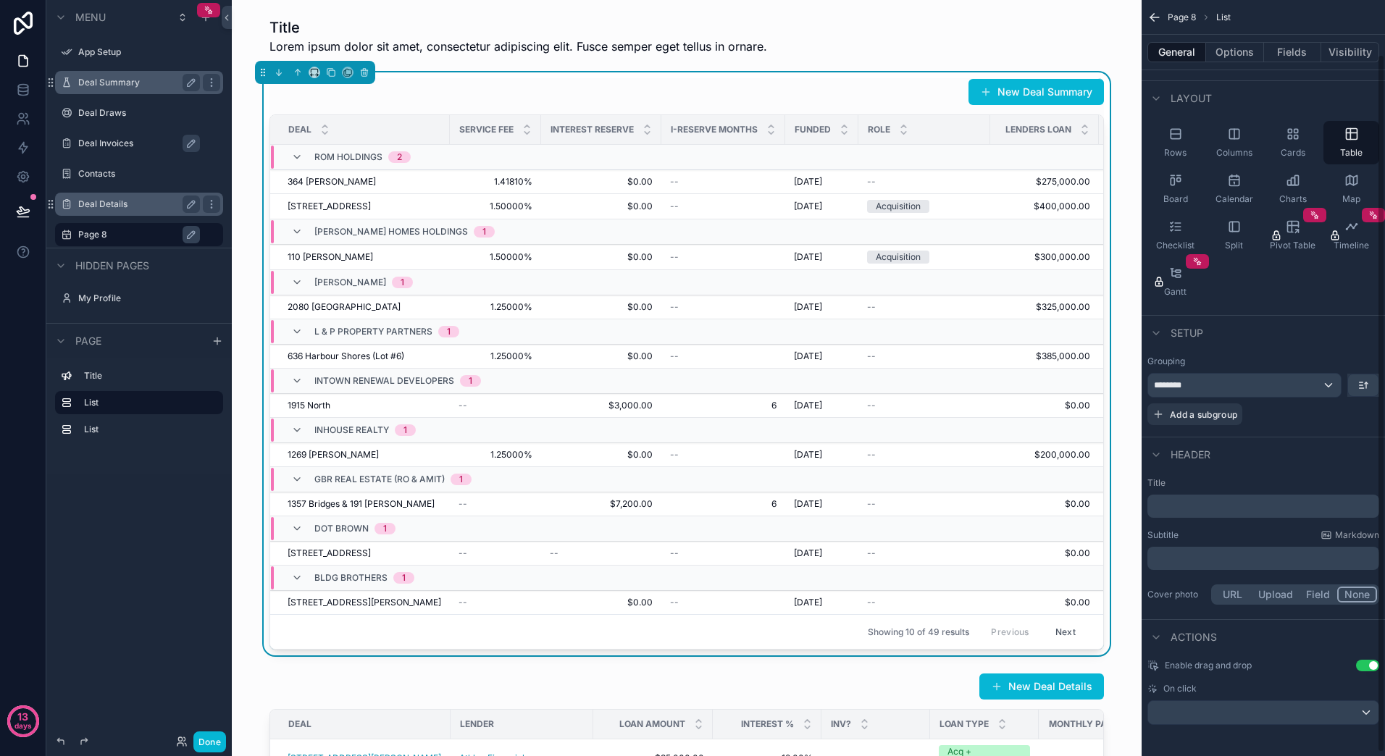
scroll to position [62, 0]
click at [1291, 52] on button "Fields" at bounding box center [1293, 52] width 58 height 20
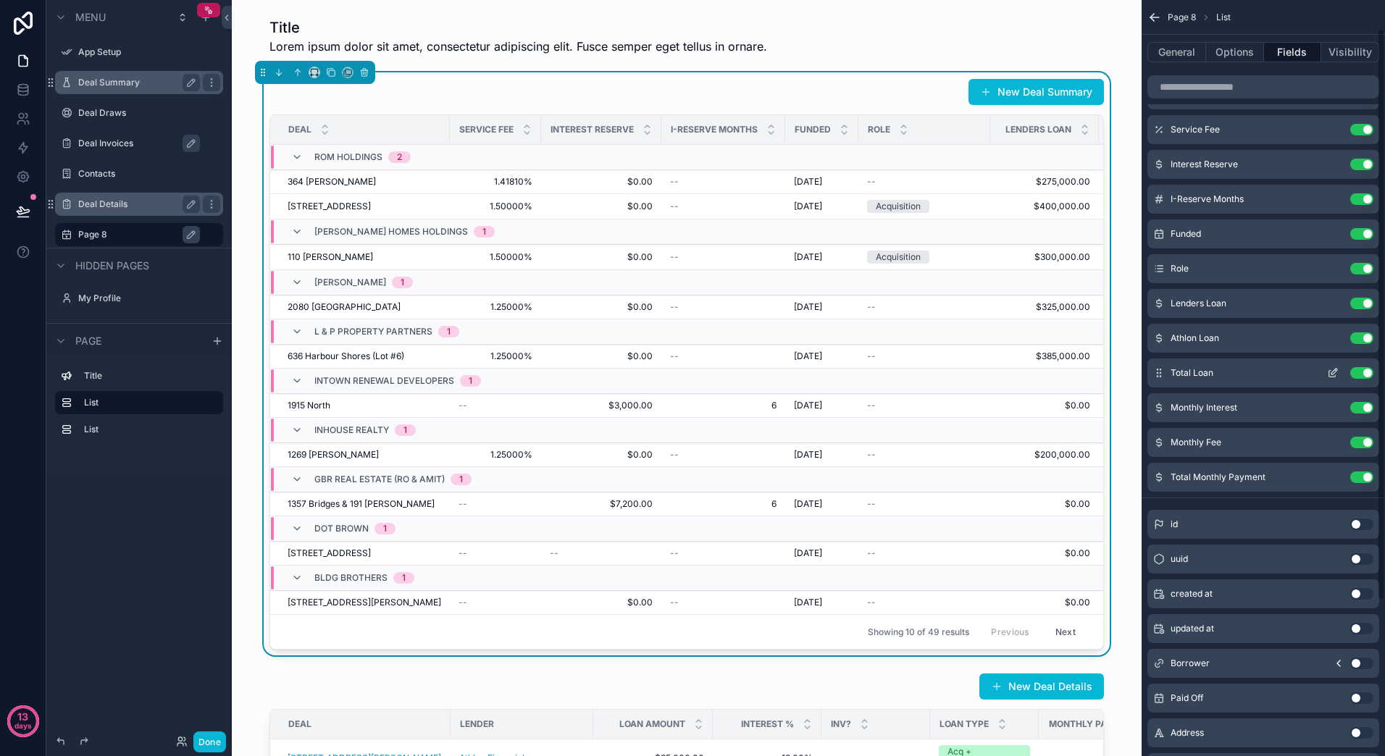
scroll to position [0, 0]
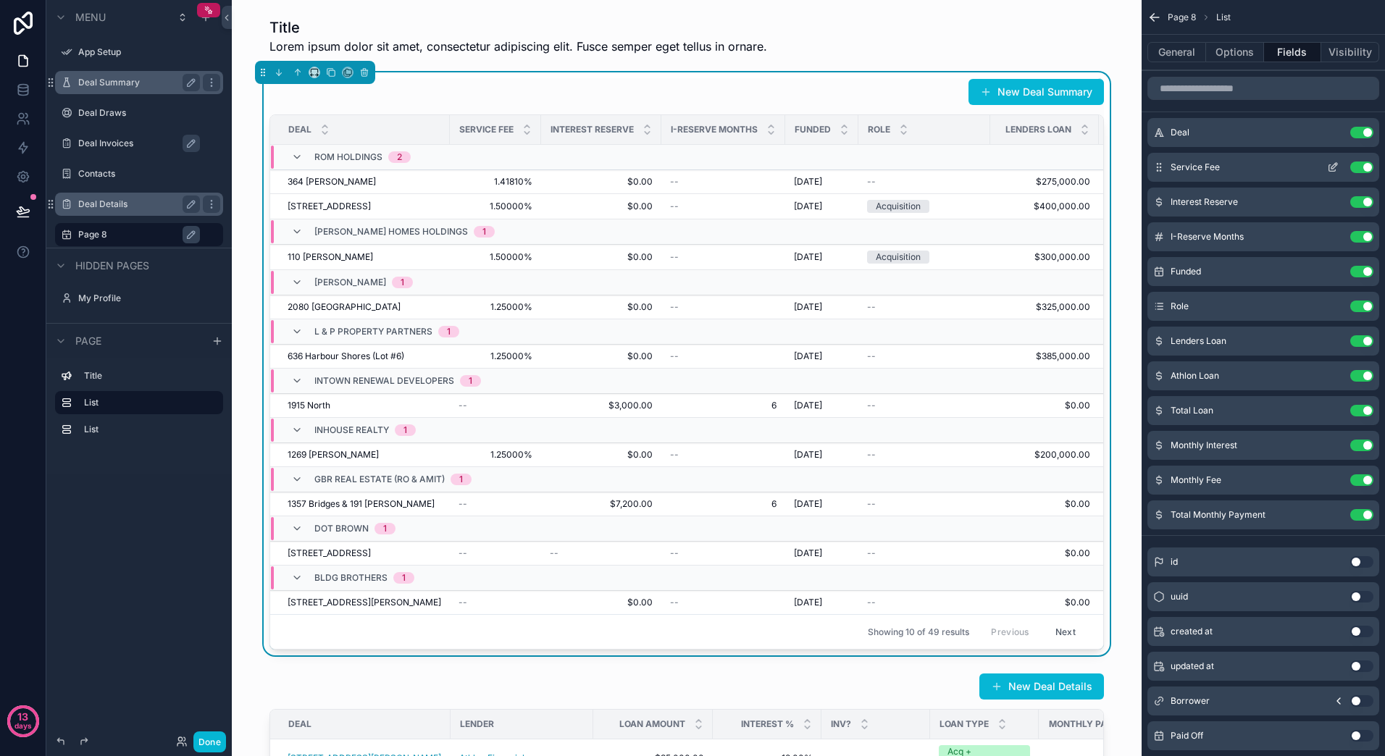
click at [1336, 169] on icon "scrollable content" at bounding box center [1332, 168] width 7 height 7
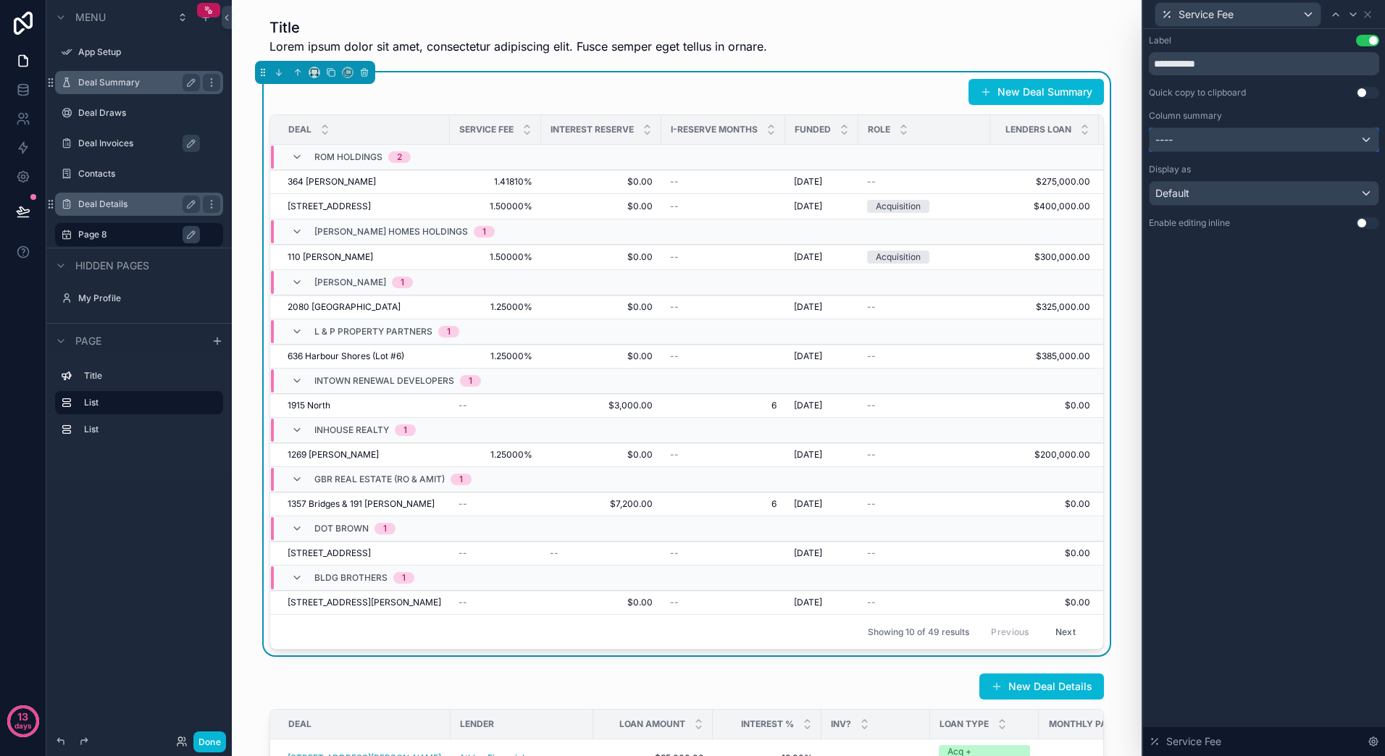
click at [1194, 135] on div "----" at bounding box center [1263, 139] width 229 height 23
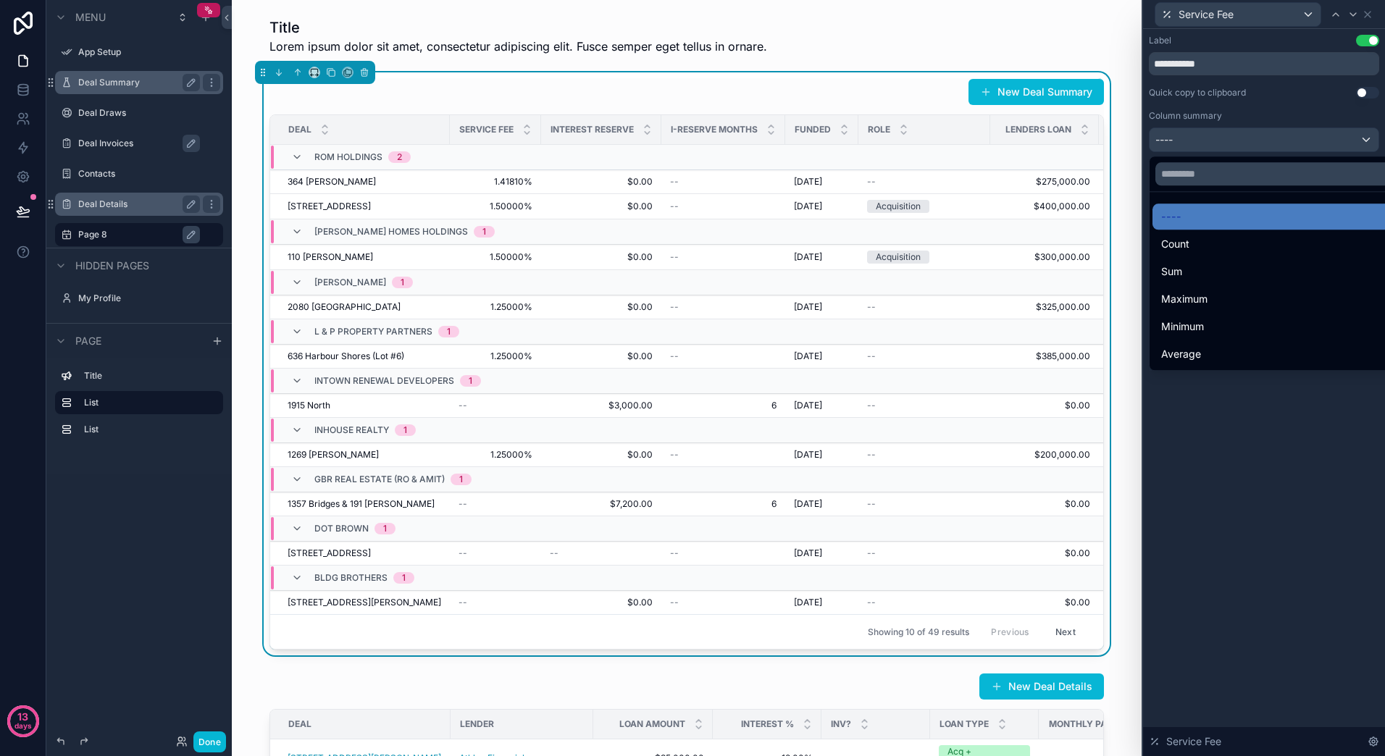
click at [1249, 451] on div at bounding box center [1264, 378] width 242 height 756
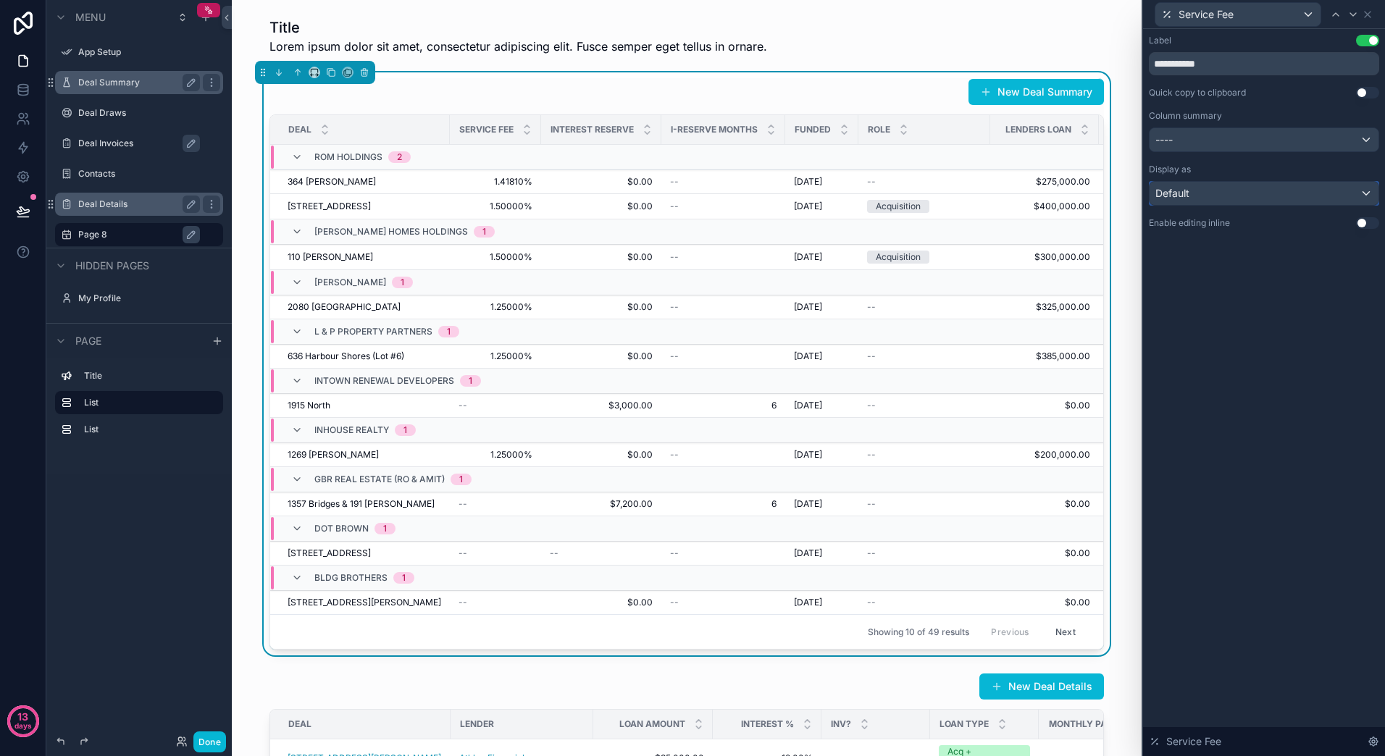
click at [1230, 198] on div "Default" at bounding box center [1263, 193] width 229 height 23
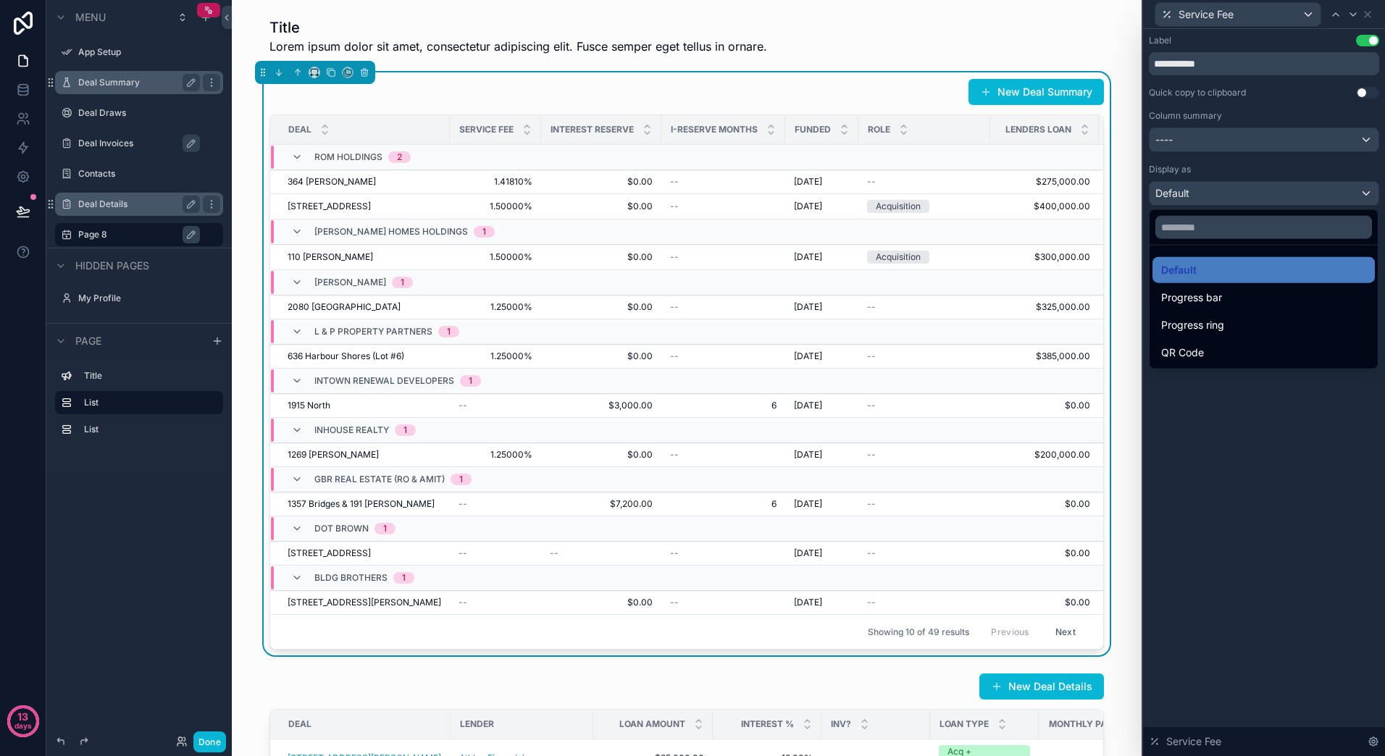
click at [1286, 449] on div at bounding box center [1264, 378] width 242 height 756
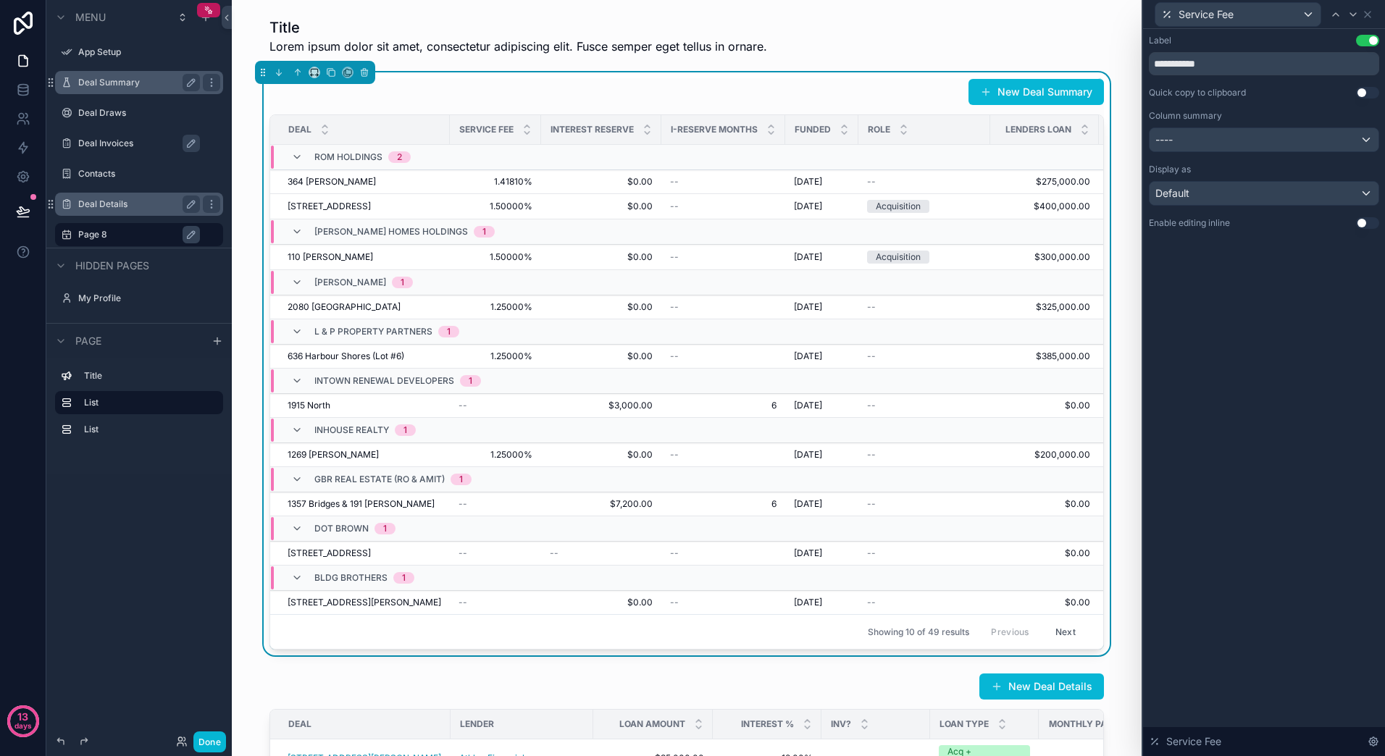
click at [1367, 222] on button "Use setting" at bounding box center [1367, 223] width 23 height 12
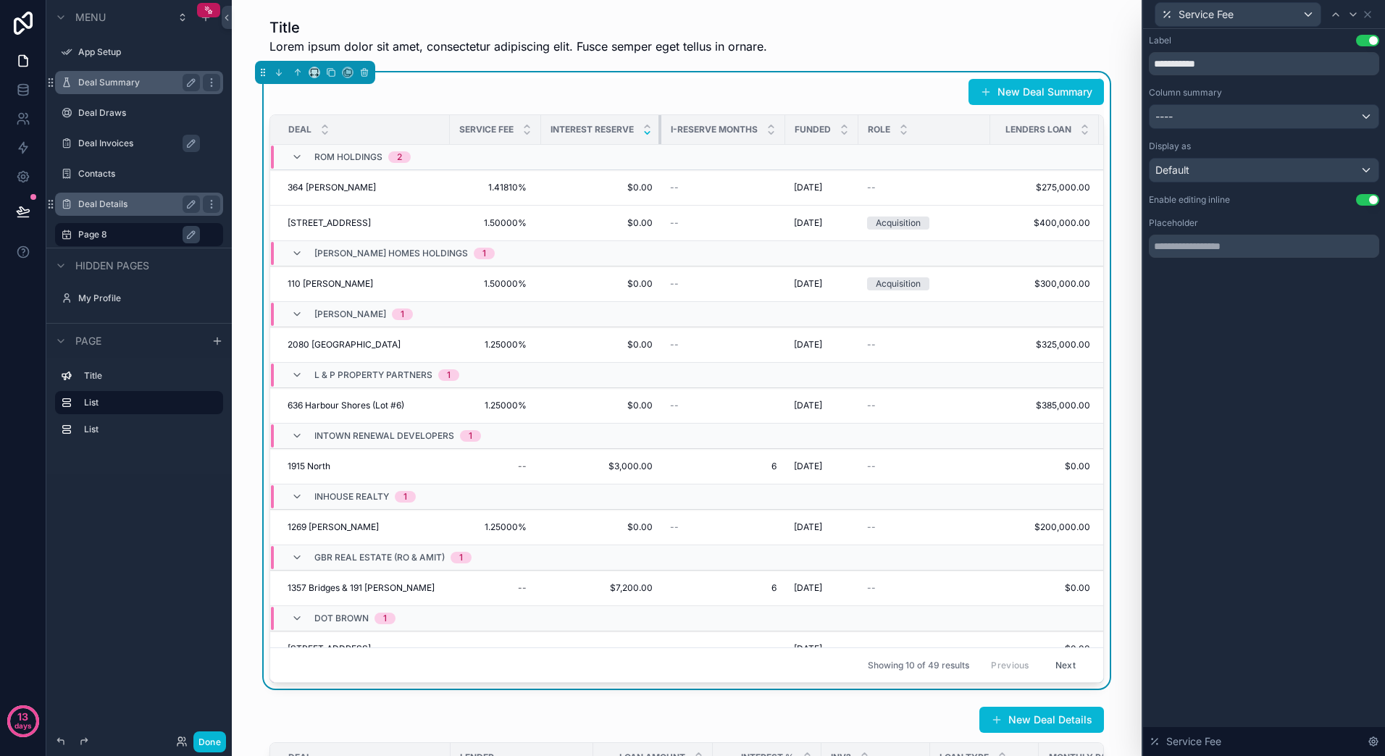
drag, startPoint x: 649, startPoint y: 132, endPoint x: 638, endPoint y: 132, distance: 10.9
click at [638, 132] on th "Interest Reserve" at bounding box center [601, 130] width 120 height 30
click at [645, 132] on th "Interest Reserve" at bounding box center [601, 130] width 120 height 30
drag, startPoint x: 775, startPoint y: 129, endPoint x: 711, endPoint y: 128, distance: 63.7
click at [716, 129] on th "I-Reserve Months" at bounding box center [723, 130] width 124 height 30
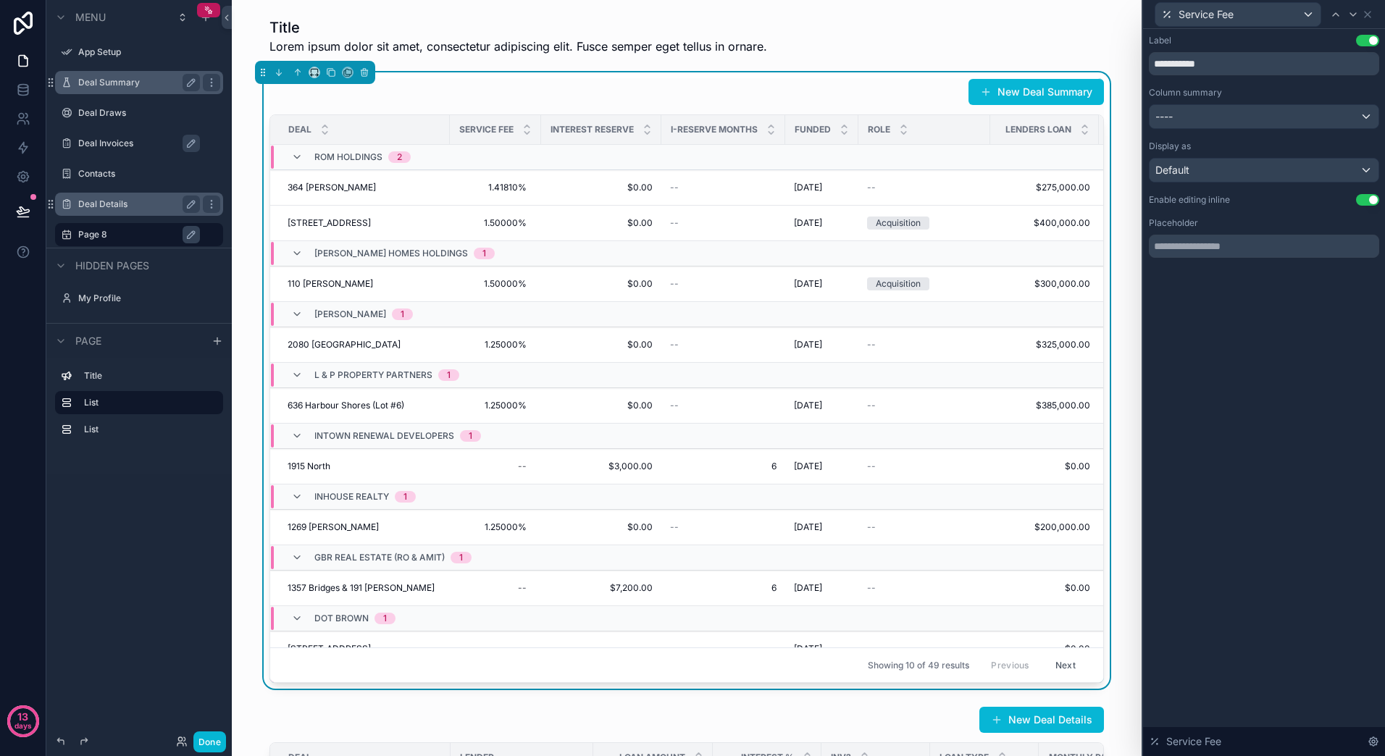
click at [475, 133] on span "Service Fee" at bounding box center [486, 130] width 54 height 12
click at [574, 132] on span "Interest Reserve" at bounding box center [591, 130] width 83 height 12
click at [1309, 14] on div "Service Fee" at bounding box center [1237, 14] width 165 height 23
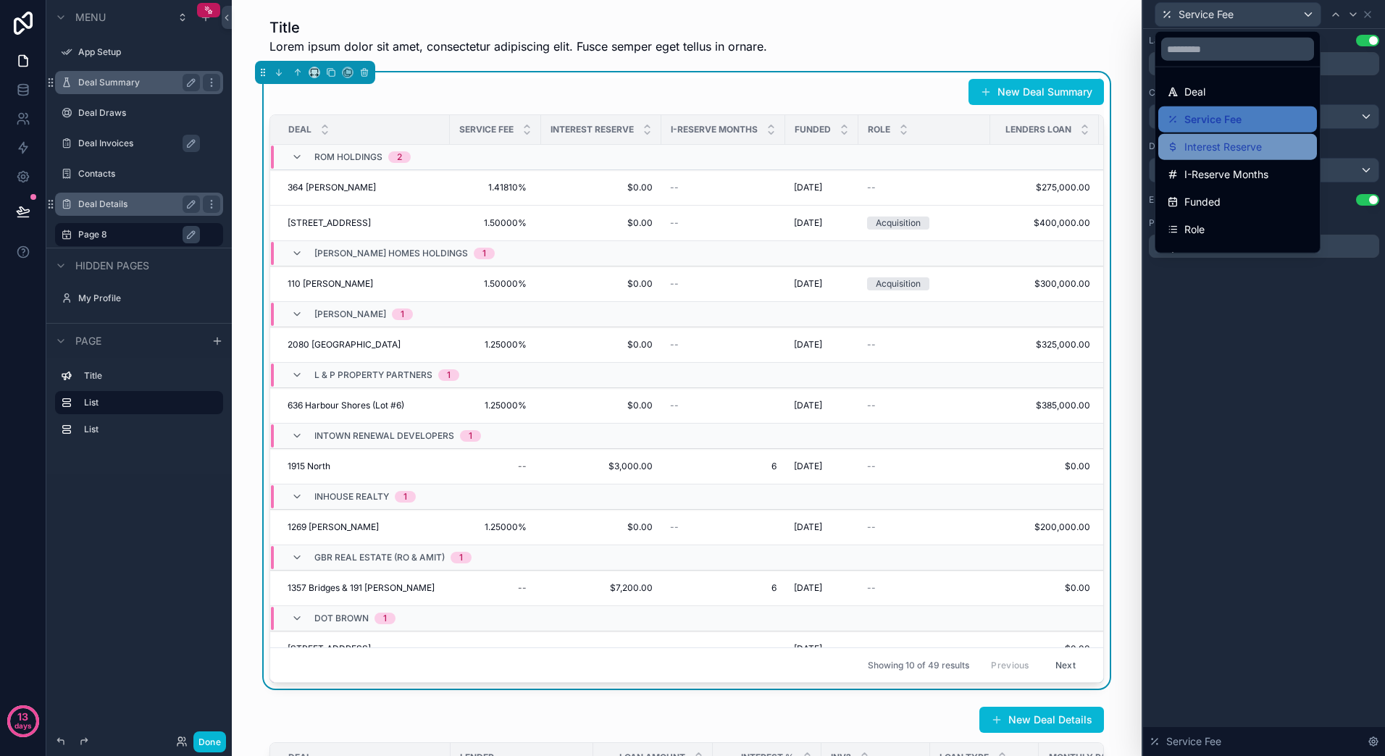
click at [1244, 152] on span "Interest Reserve" at bounding box center [1222, 146] width 77 height 17
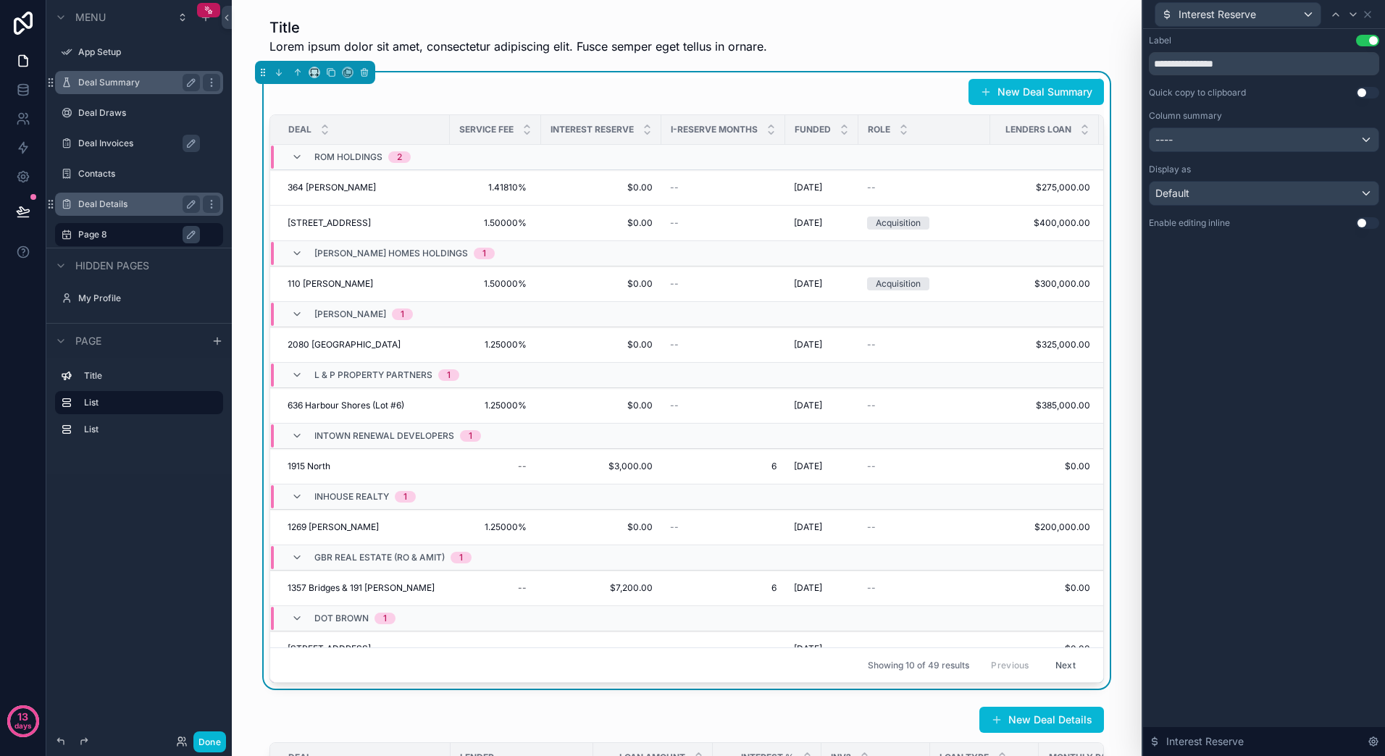
click at [684, 134] on span "I-Reserve Months" at bounding box center [714, 130] width 87 height 12
click at [1299, 14] on div "Interest Reserve" at bounding box center [1237, 14] width 165 height 23
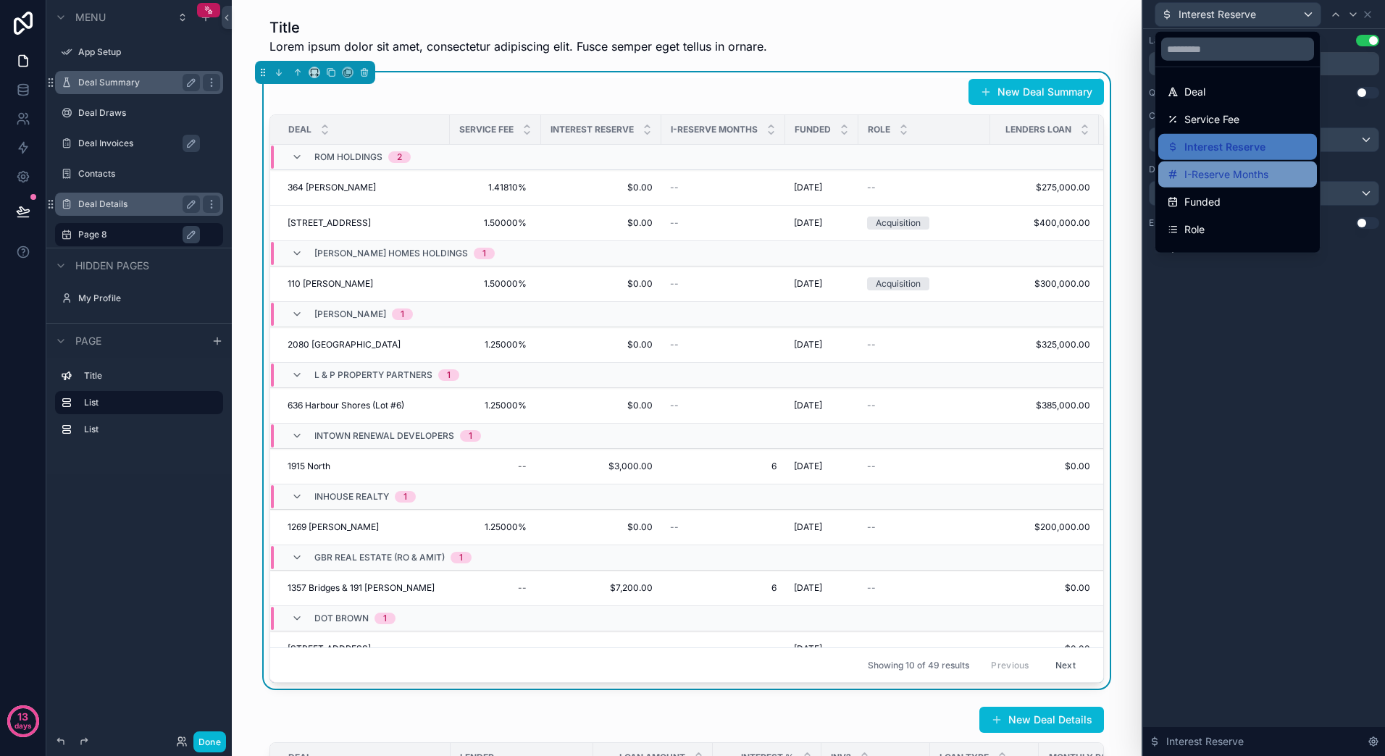
click at [1217, 168] on span "I-Reserve Months" at bounding box center [1226, 174] width 84 height 17
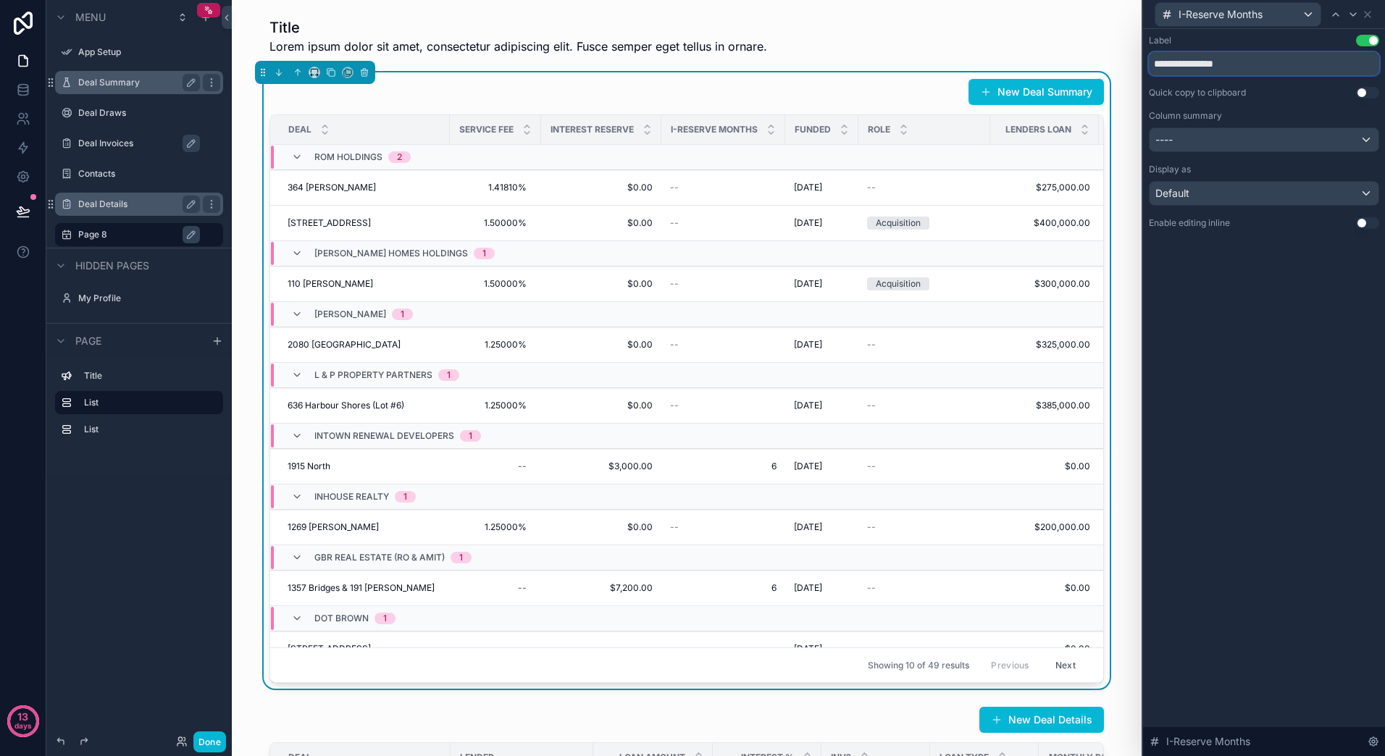
drag, startPoint x: 1252, startPoint y: 61, endPoint x: 1112, endPoint y: 66, distance: 139.2
click at [1112, 66] on div "**********" at bounding box center [692, 378] width 1385 height 756
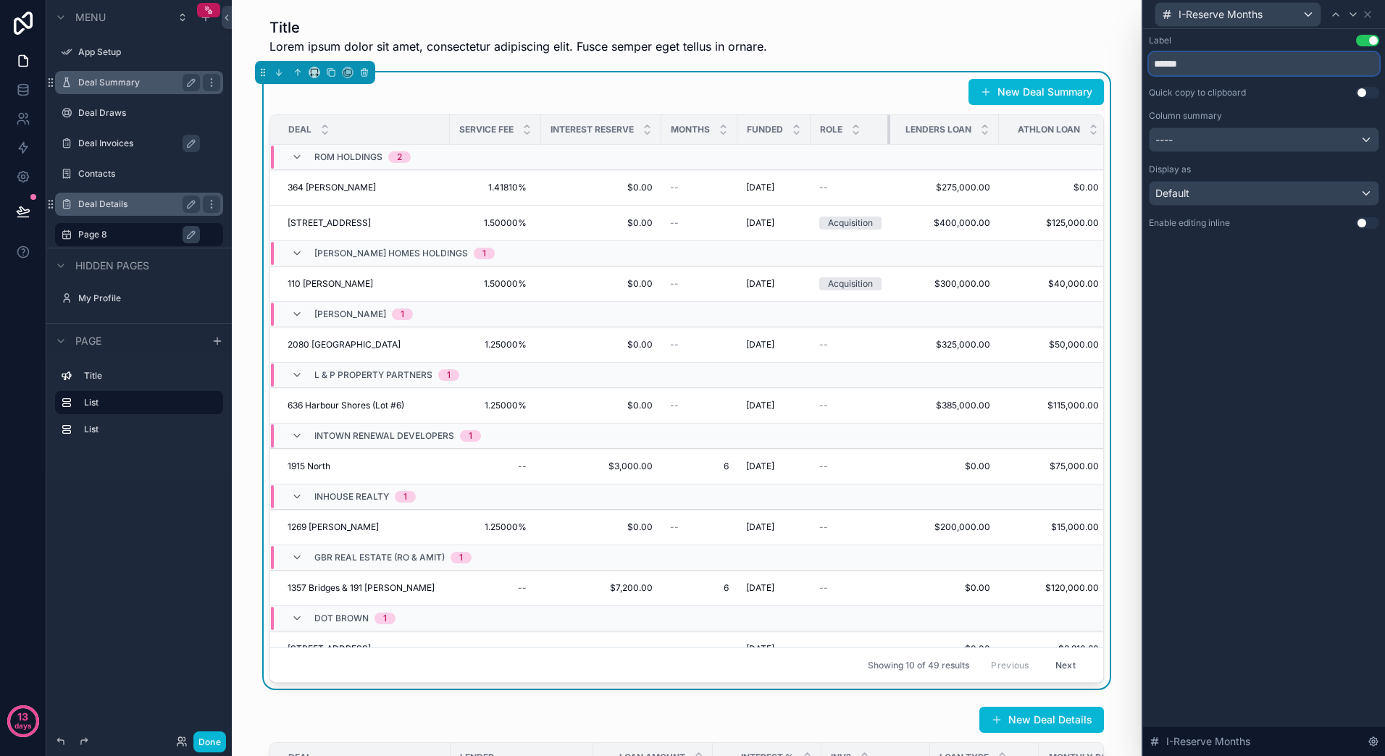
drag, startPoint x: 931, startPoint y: 127, endPoint x: 863, endPoint y: 128, distance: 68.1
click at [863, 128] on th "Role" at bounding box center [850, 130] width 80 height 30
drag, startPoint x: 875, startPoint y: 133, endPoint x: 890, endPoint y: 134, distance: 15.2
click at [890, 134] on tr "Deal Service Fee Interest Reserve Months Funded Role Lenders Loan Athlon Loan T…" at bounding box center [915, 130] width 1290 height 30
drag, startPoint x: 988, startPoint y: 131, endPoint x: 971, endPoint y: 129, distance: 16.8
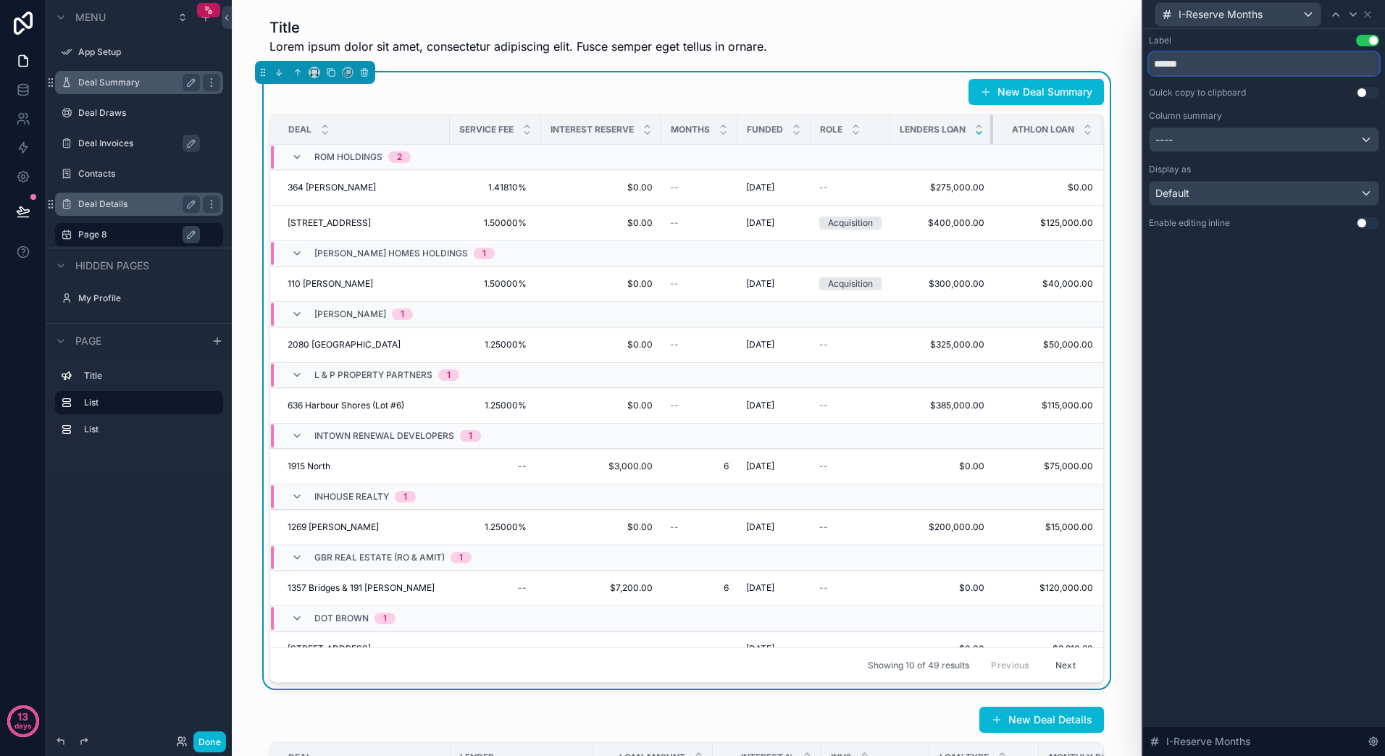
click at [971, 129] on th "Lenders Loan" at bounding box center [941, 130] width 103 height 30
type input "******"
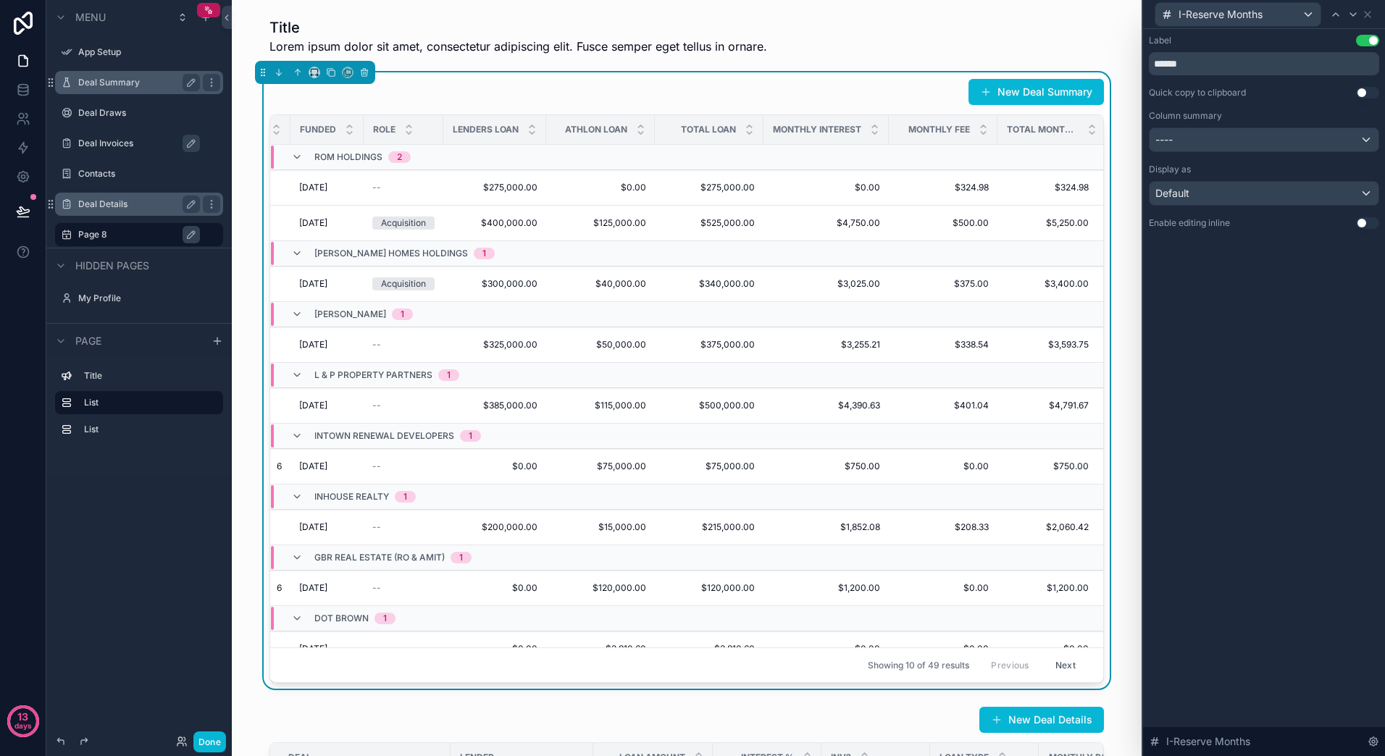
scroll to position [0, 459]
drag, startPoint x: 866, startPoint y: 132, endPoint x: 810, endPoint y: 132, distance: 55.8
click at [816, 132] on th "Monthly Interest" at bounding box center [821, 130] width 125 height 30
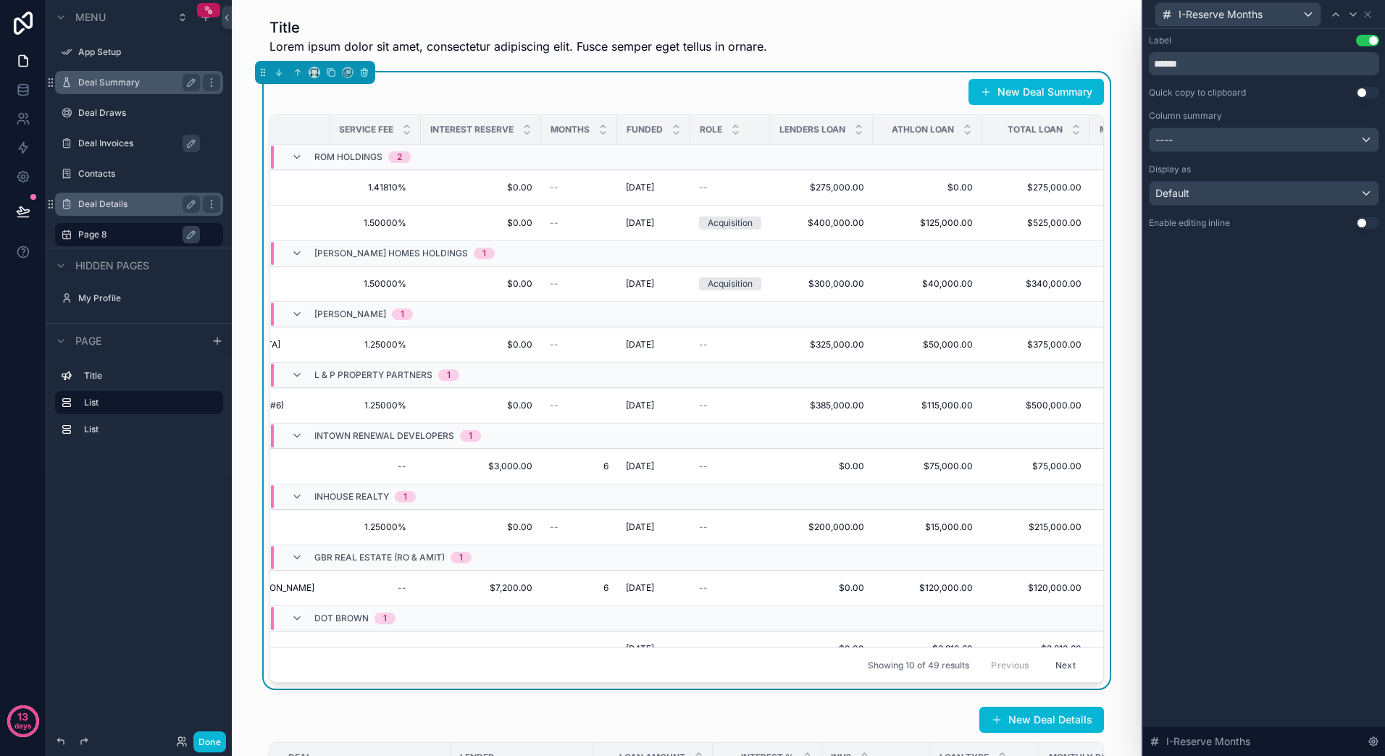
scroll to position [0, 0]
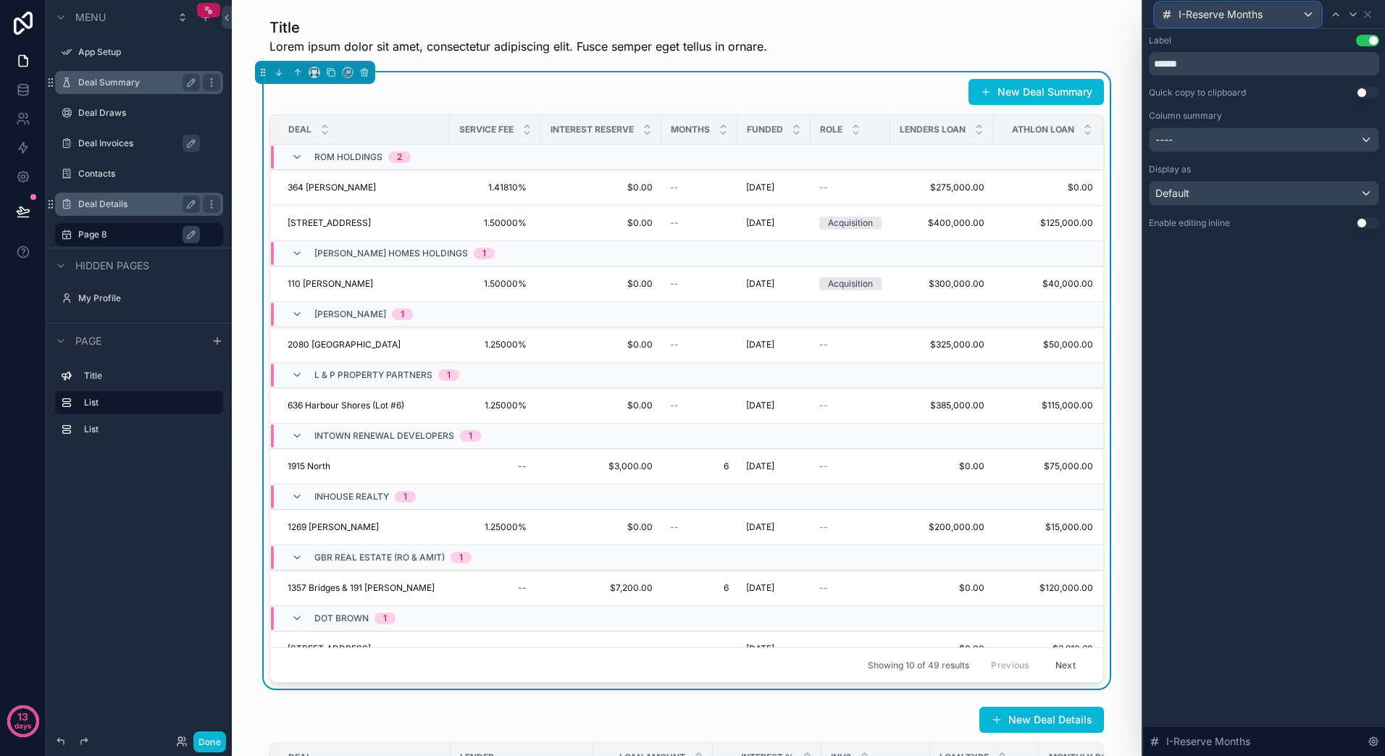
click at [1308, 12] on div "I-Reserve Months" at bounding box center [1237, 14] width 165 height 23
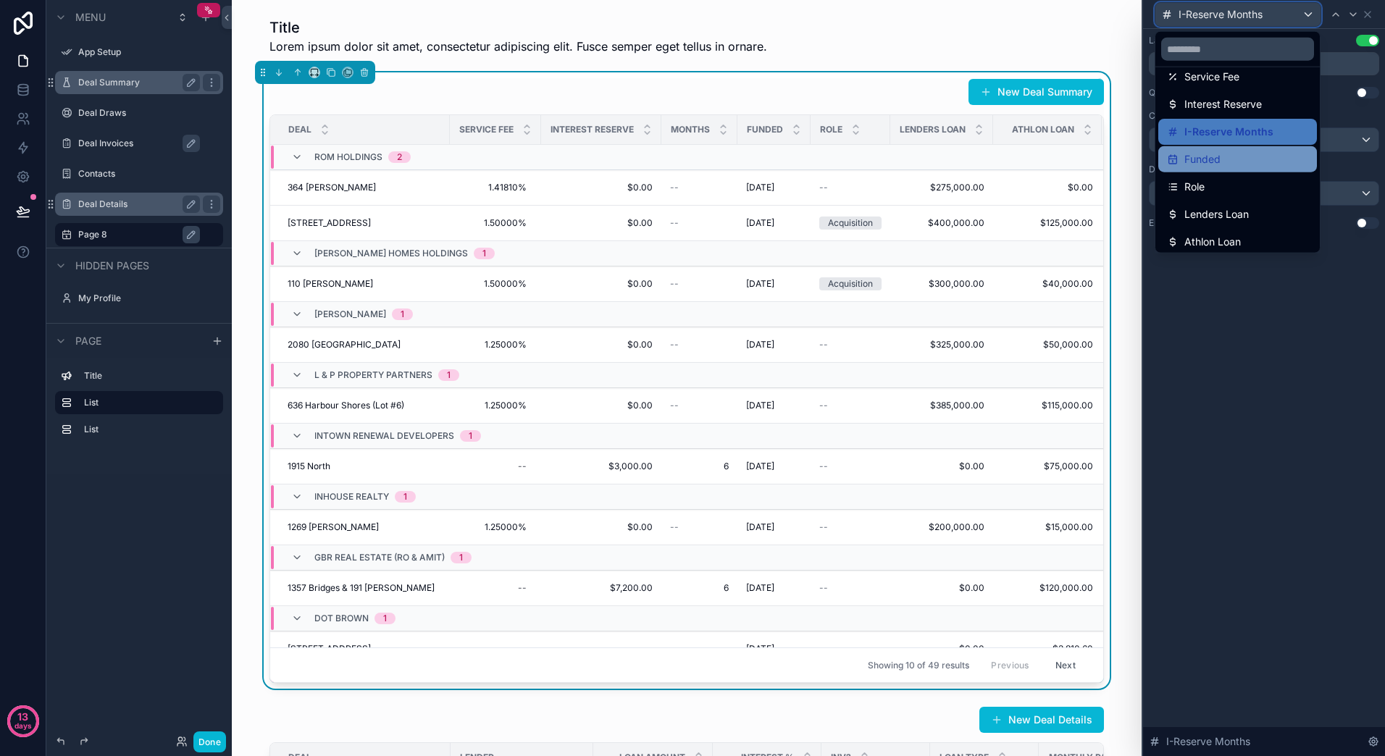
scroll to position [72, 0]
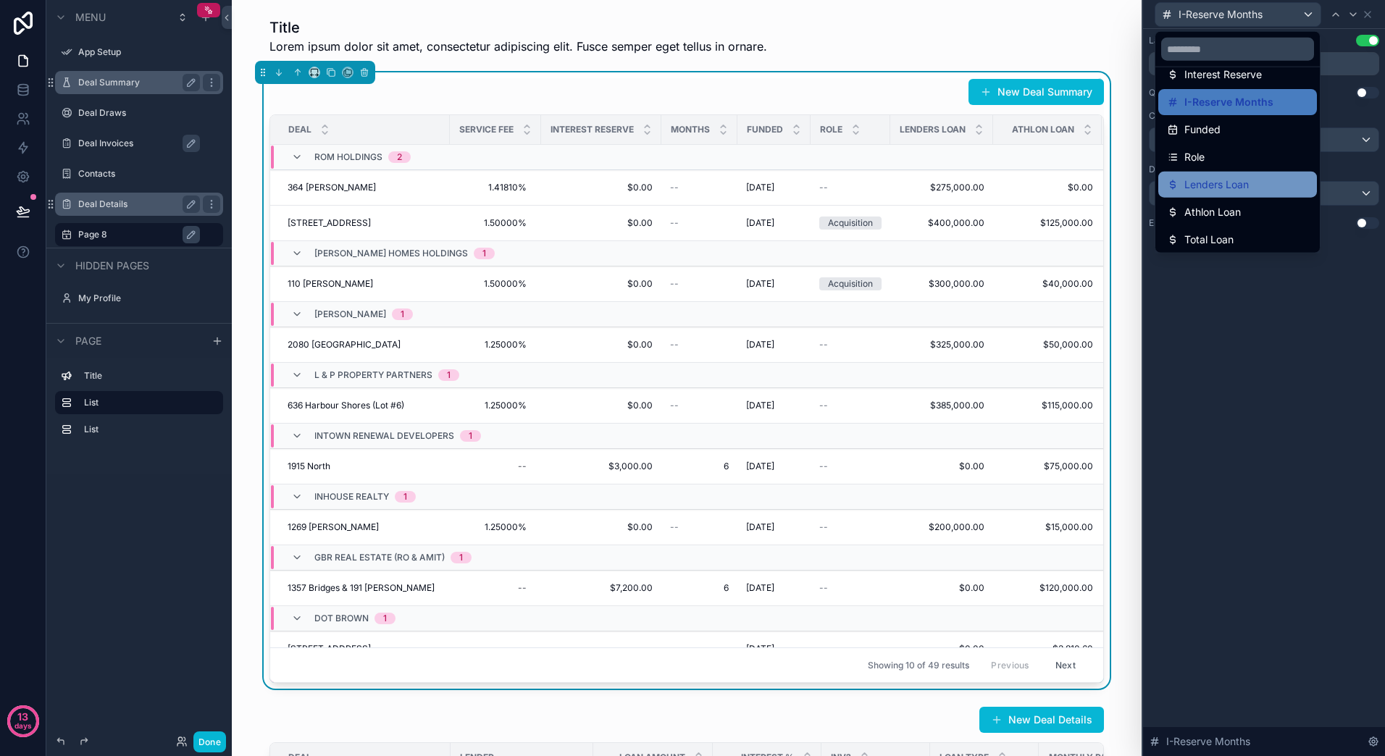
click at [1246, 185] on span "Lenders Loan" at bounding box center [1216, 184] width 64 height 17
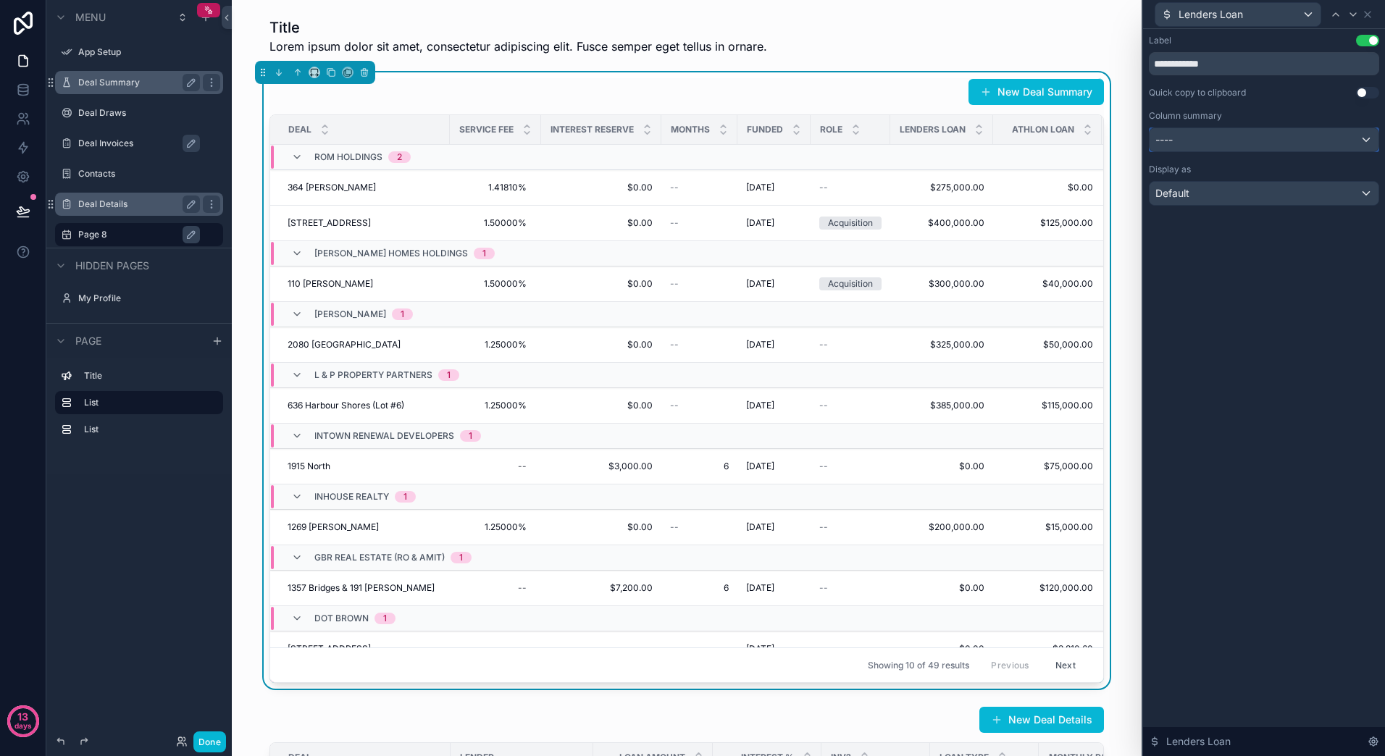
click at [1259, 141] on div "----" at bounding box center [1263, 139] width 229 height 23
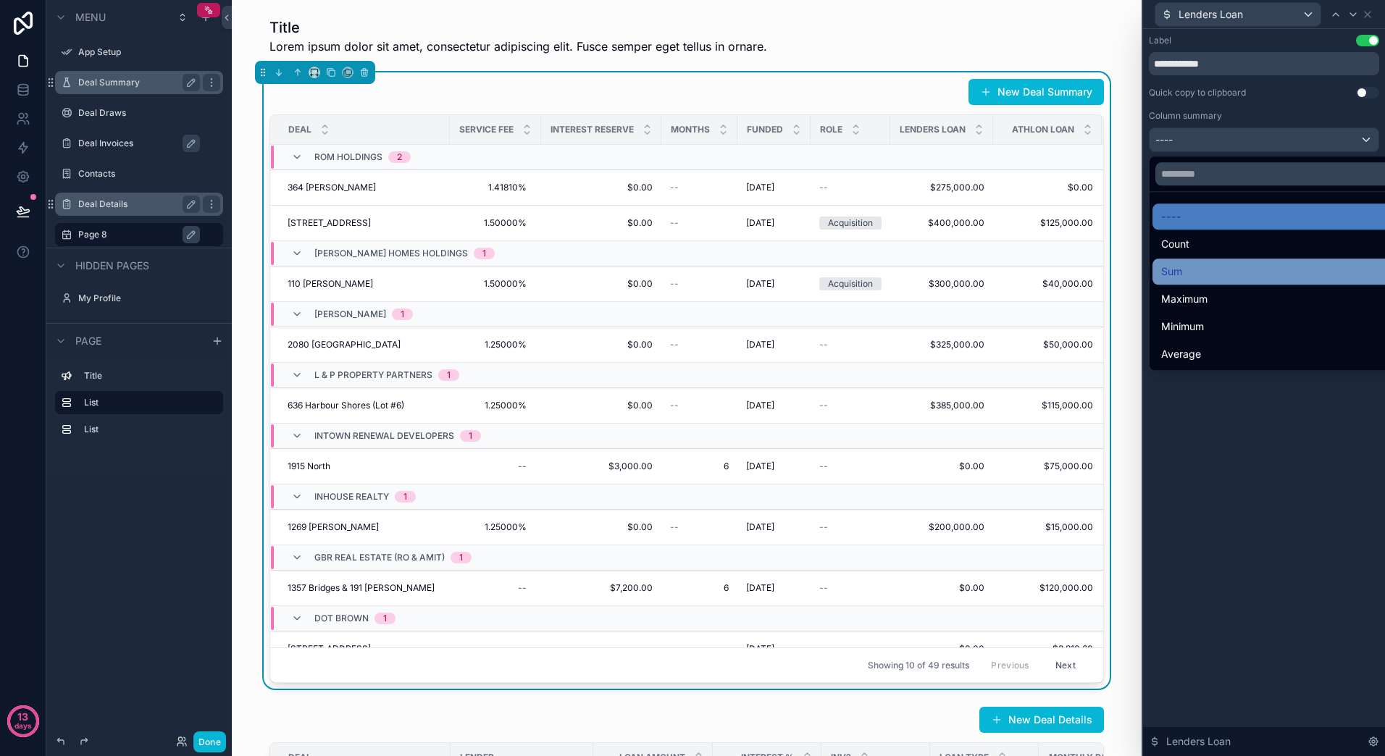
click at [1188, 272] on div "Sum" at bounding box center [1281, 271] width 240 height 17
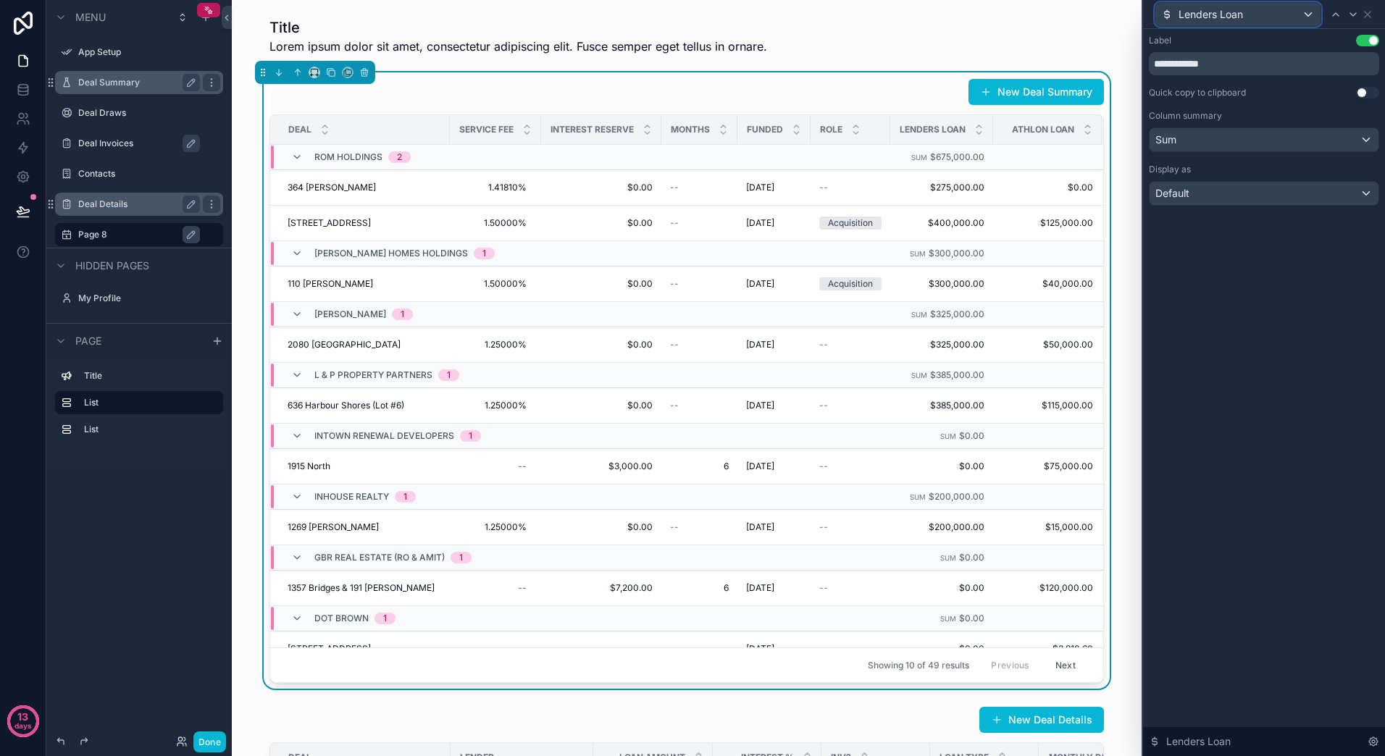
click at [1308, 12] on div "Lenders Loan" at bounding box center [1237, 14] width 165 height 23
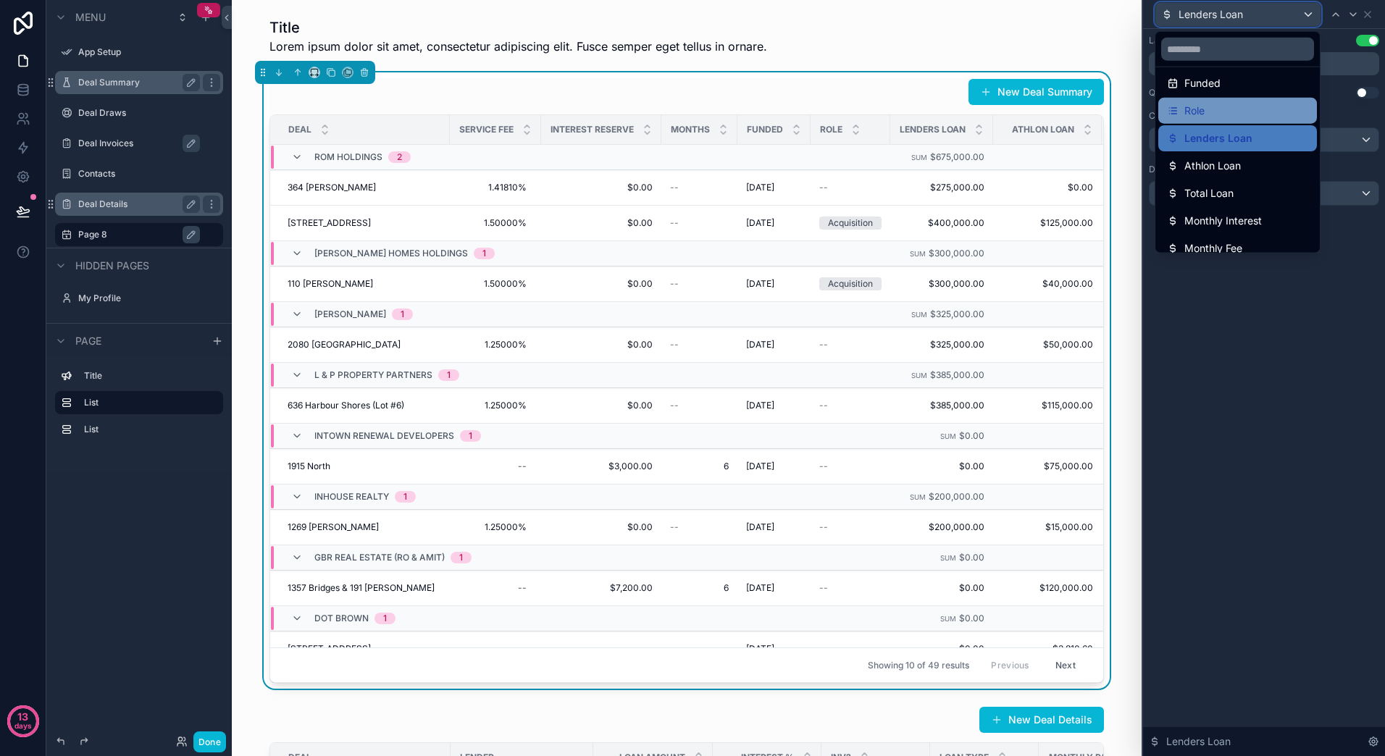
scroll to position [145, 0]
click at [1231, 141] on span "Athlon Loan" at bounding box center [1212, 139] width 56 height 17
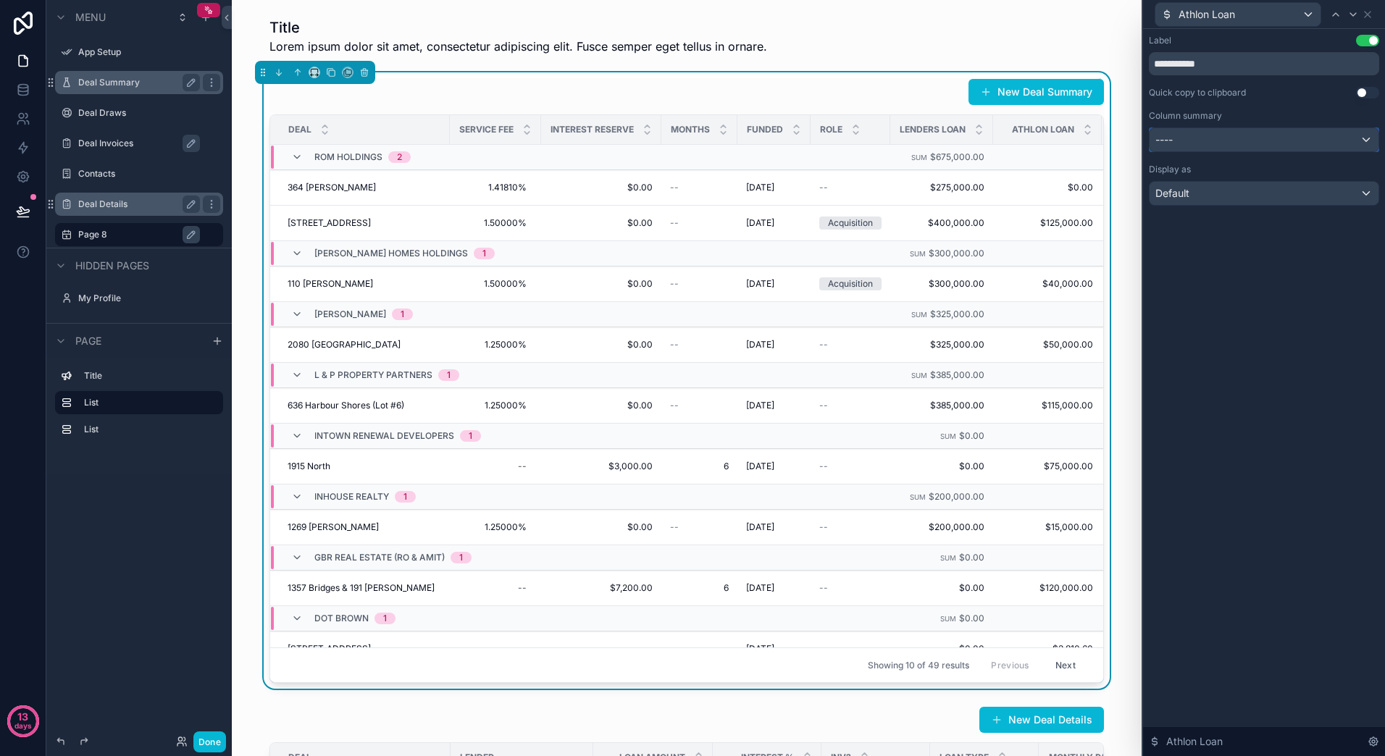
click at [1246, 142] on div "----" at bounding box center [1263, 139] width 229 height 23
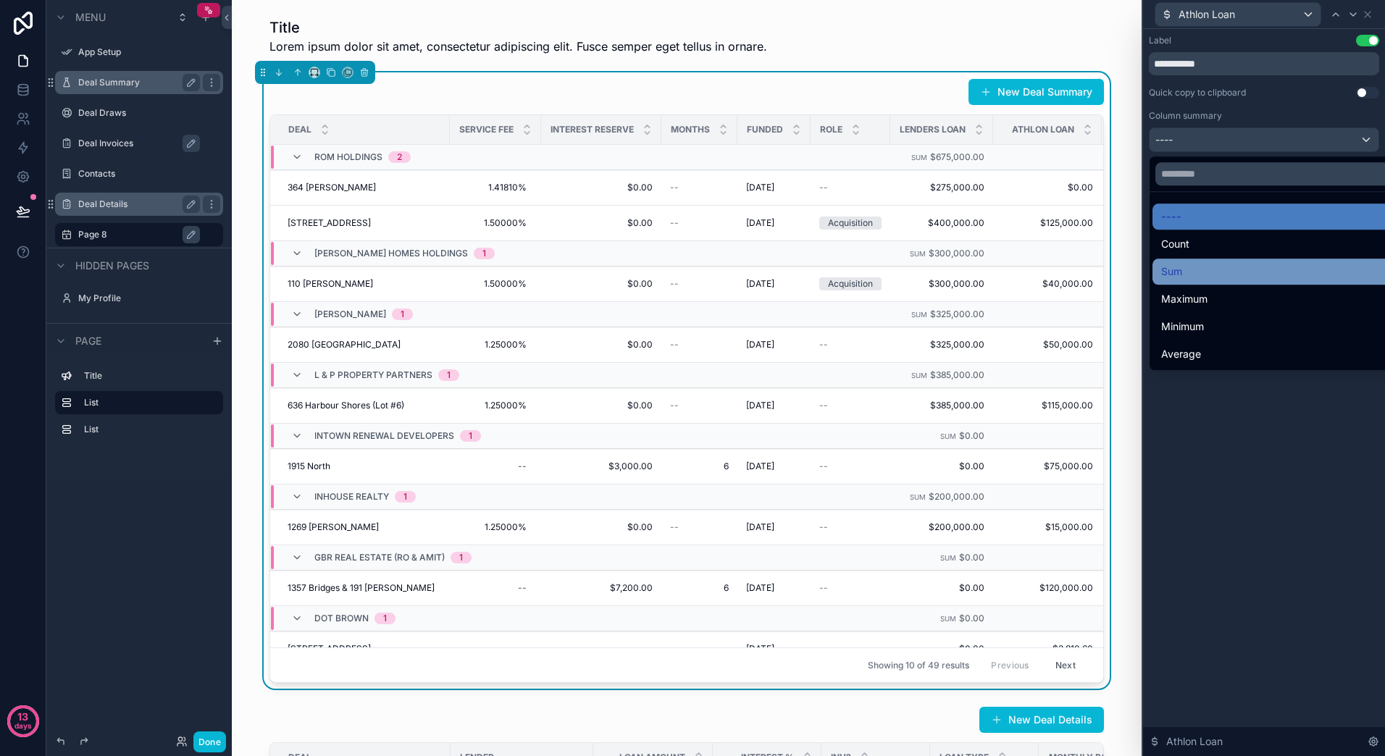
click at [1182, 271] on div "Sum" at bounding box center [1281, 271] width 240 height 17
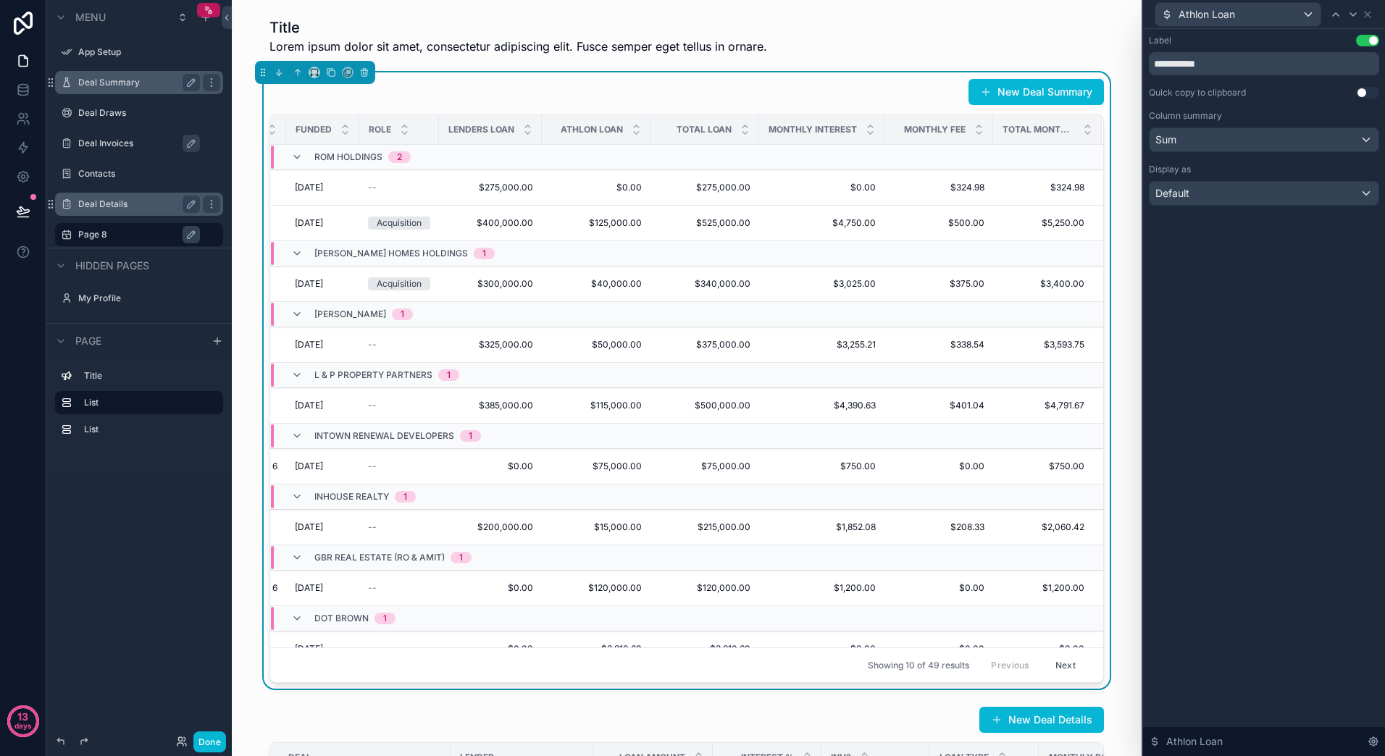
scroll to position [0, 459]
click at [1304, 19] on div "Athlon Loan" at bounding box center [1237, 14] width 165 height 23
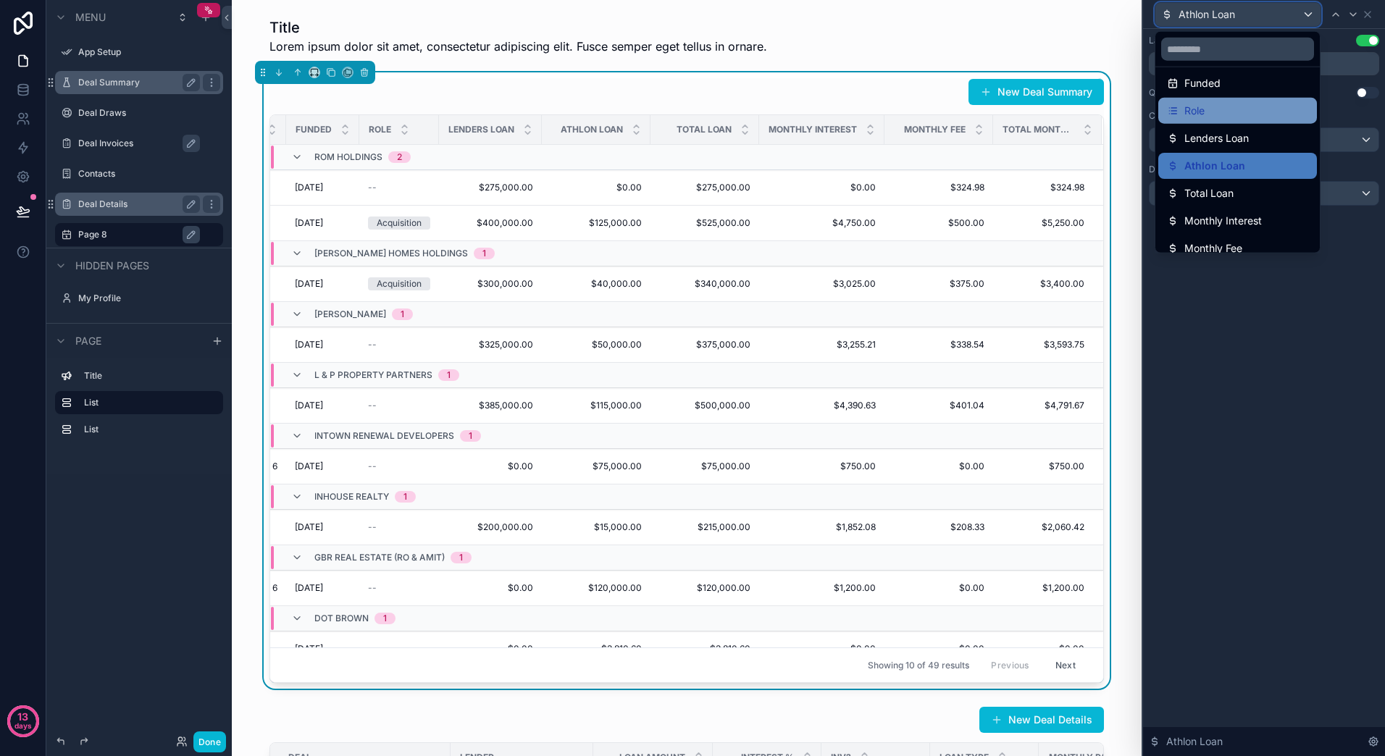
scroll to position [145, 0]
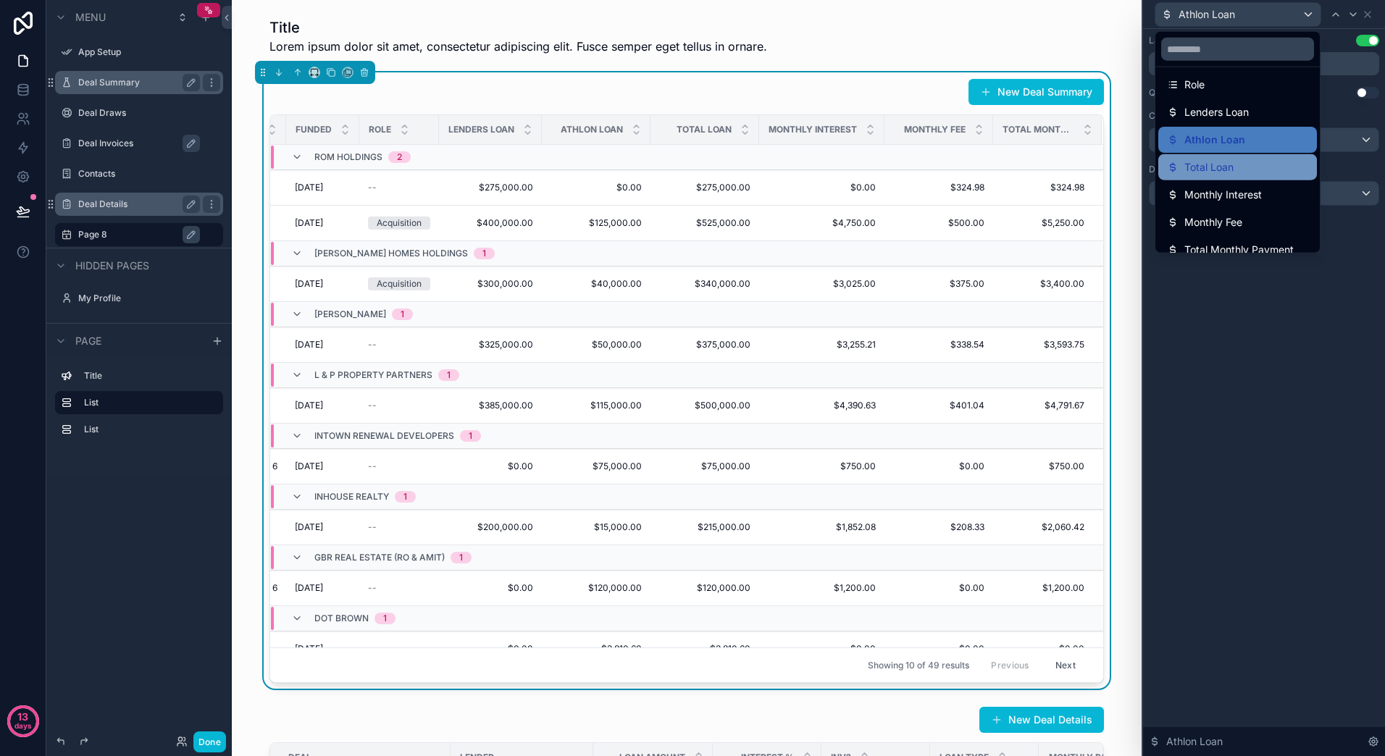
click at [1214, 169] on span "Total Loan" at bounding box center [1208, 167] width 49 height 17
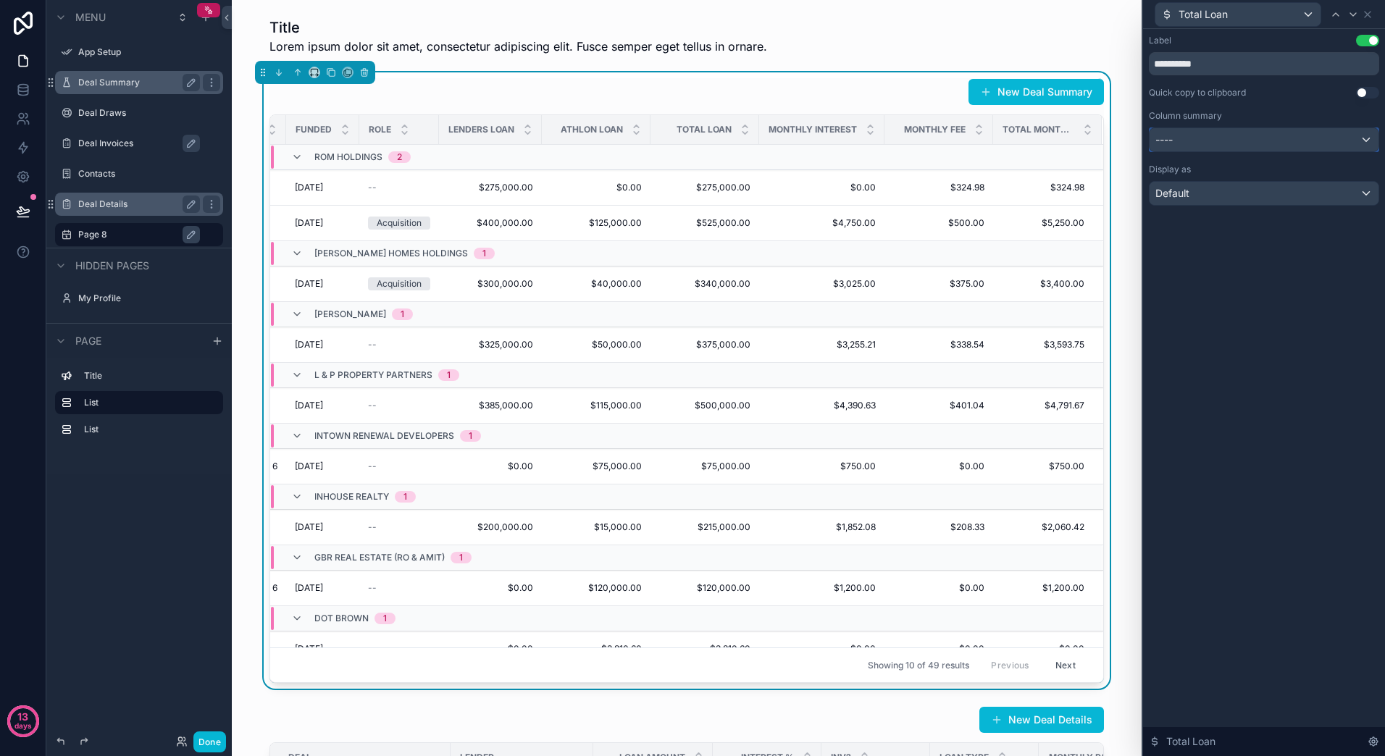
click at [1370, 143] on div "----" at bounding box center [1263, 139] width 229 height 23
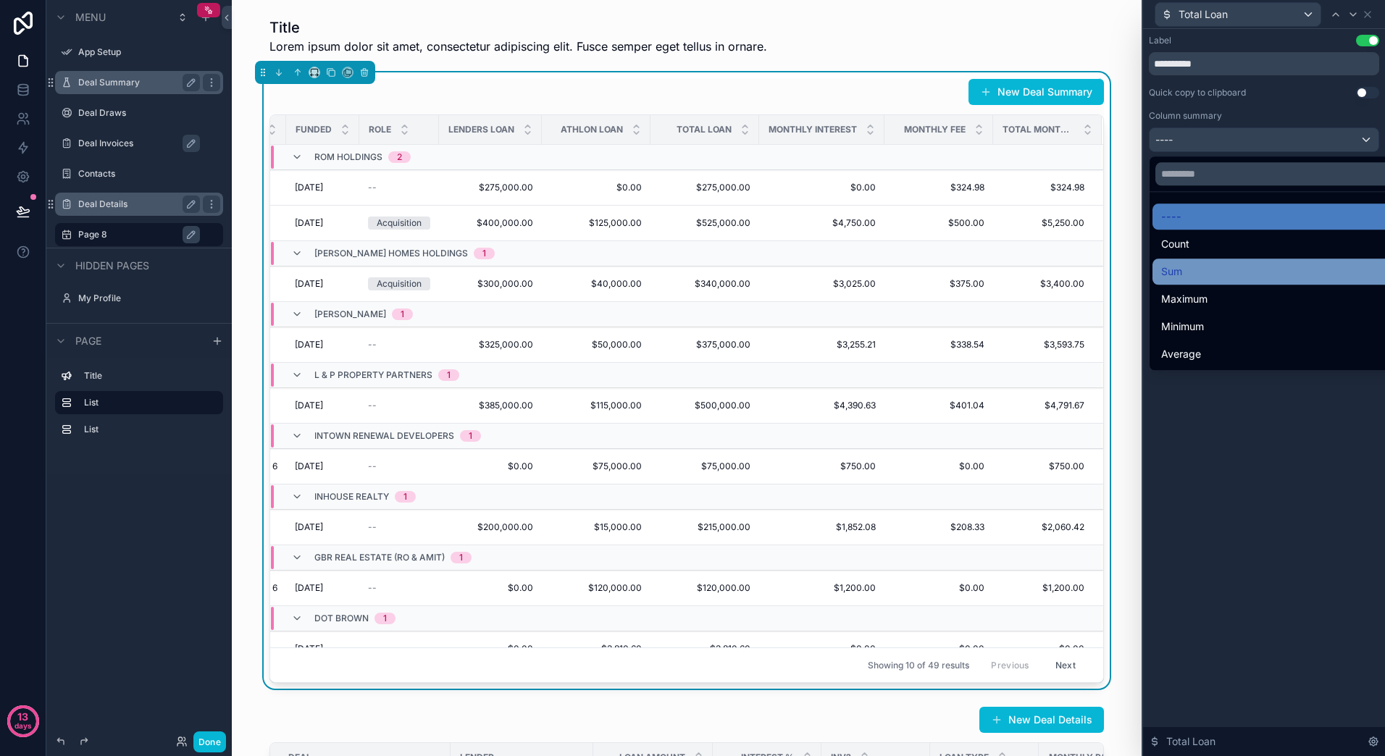
click at [1196, 281] on div "Sum" at bounding box center [1280, 272] width 257 height 26
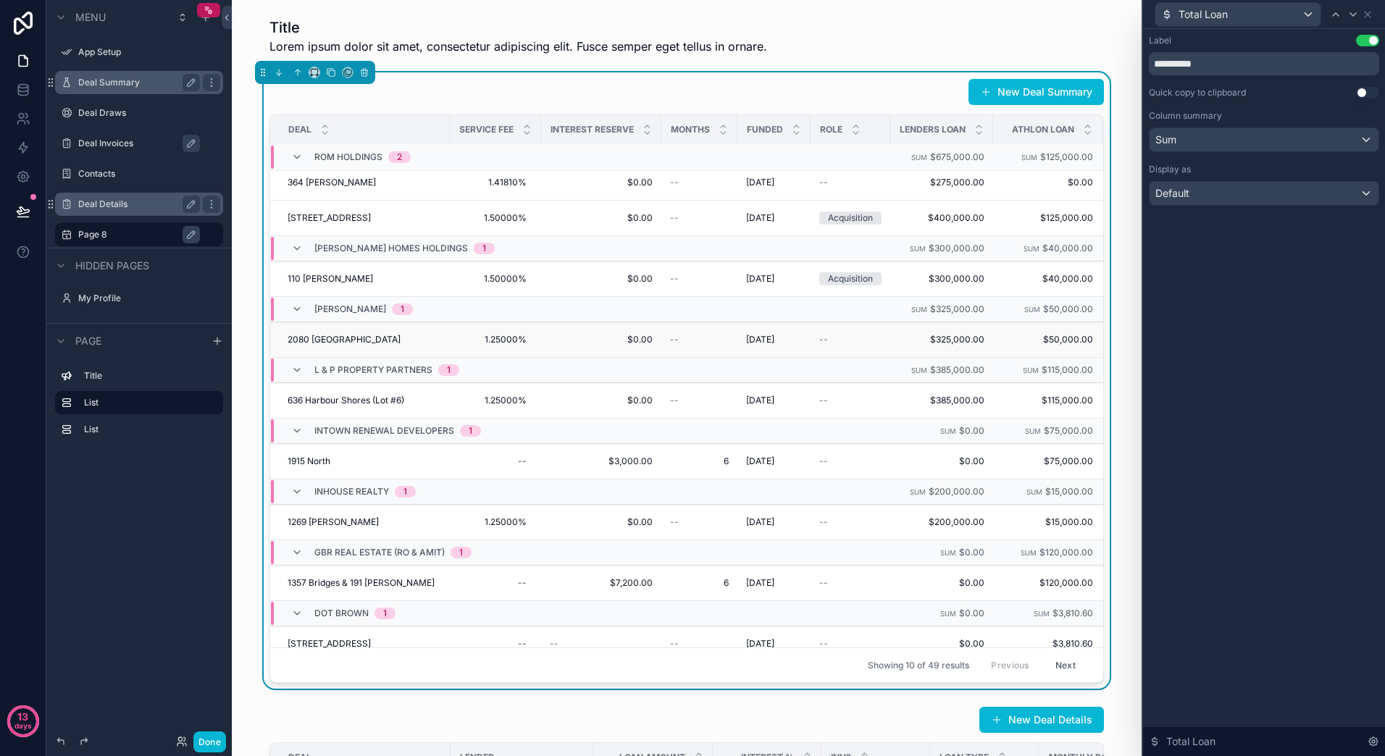
scroll to position [0, 0]
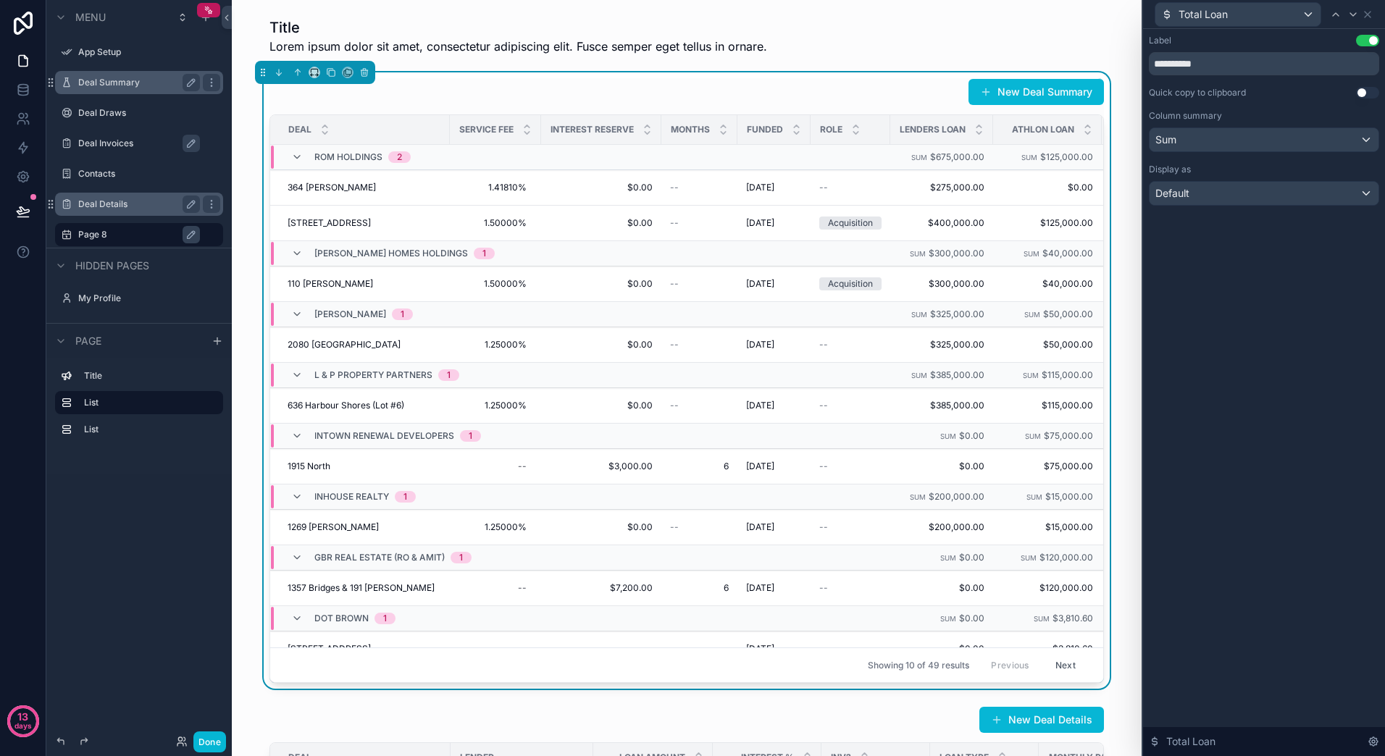
click at [1108, 366] on div "New Deal Summary Deal Service Fee Interest Reserve Months Funded Role Lenders L…" at bounding box center [686, 380] width 887 height 616
click at [1105, 368] on div "New Deal Summary Deal Service Fee Interest Reserve Months Funded Role Lenders L…" at bounding box center [686, 380] width 887 height 616
click at [311, 76] on icon "scrollable content" at bounding box center [311, 75] width 1 height 3
click at [356, 228] on div "75%" at bounding box center [343, 236] width 45 height 17
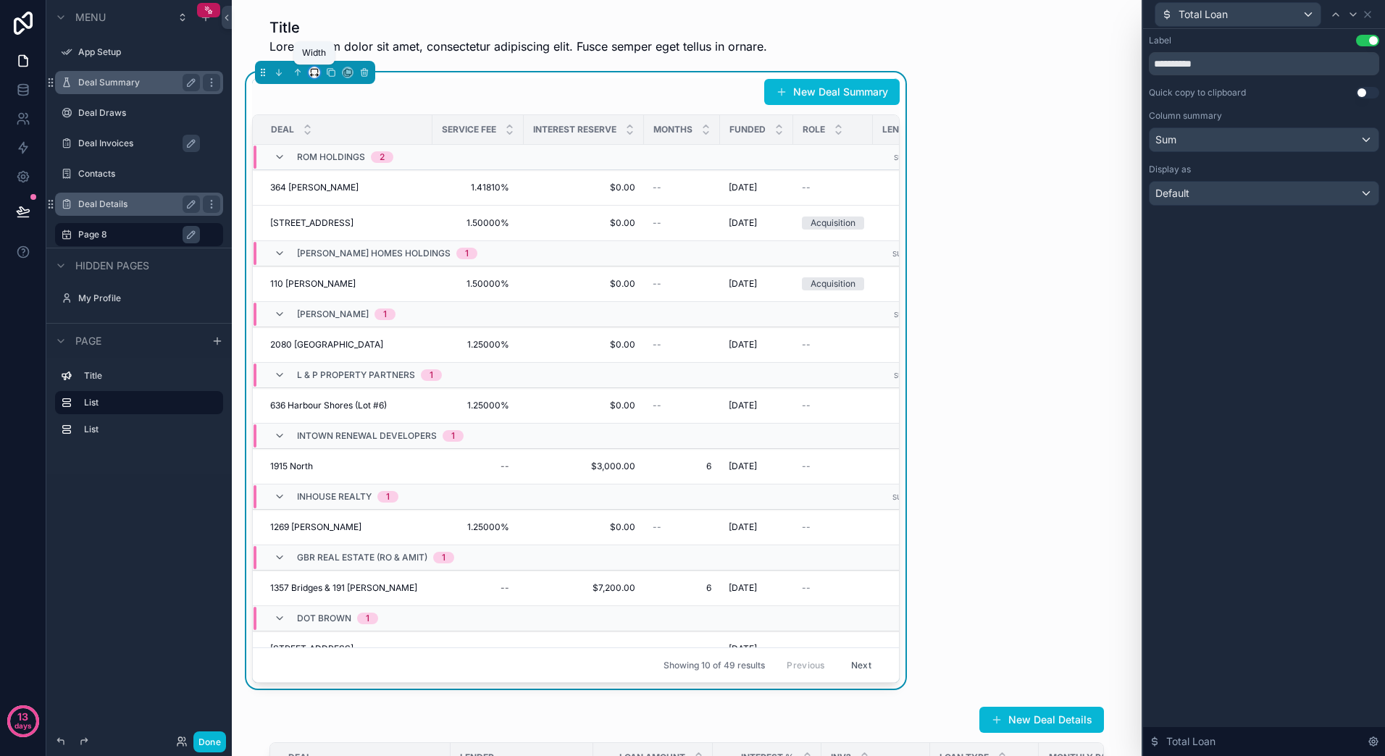
click at [314, 71] on icon "scrollable content" at bounding box center [314, 72] width 10 height 10
click at [353, 228] on span "Full width" at bounding box center [343, 225] width 45 height 17
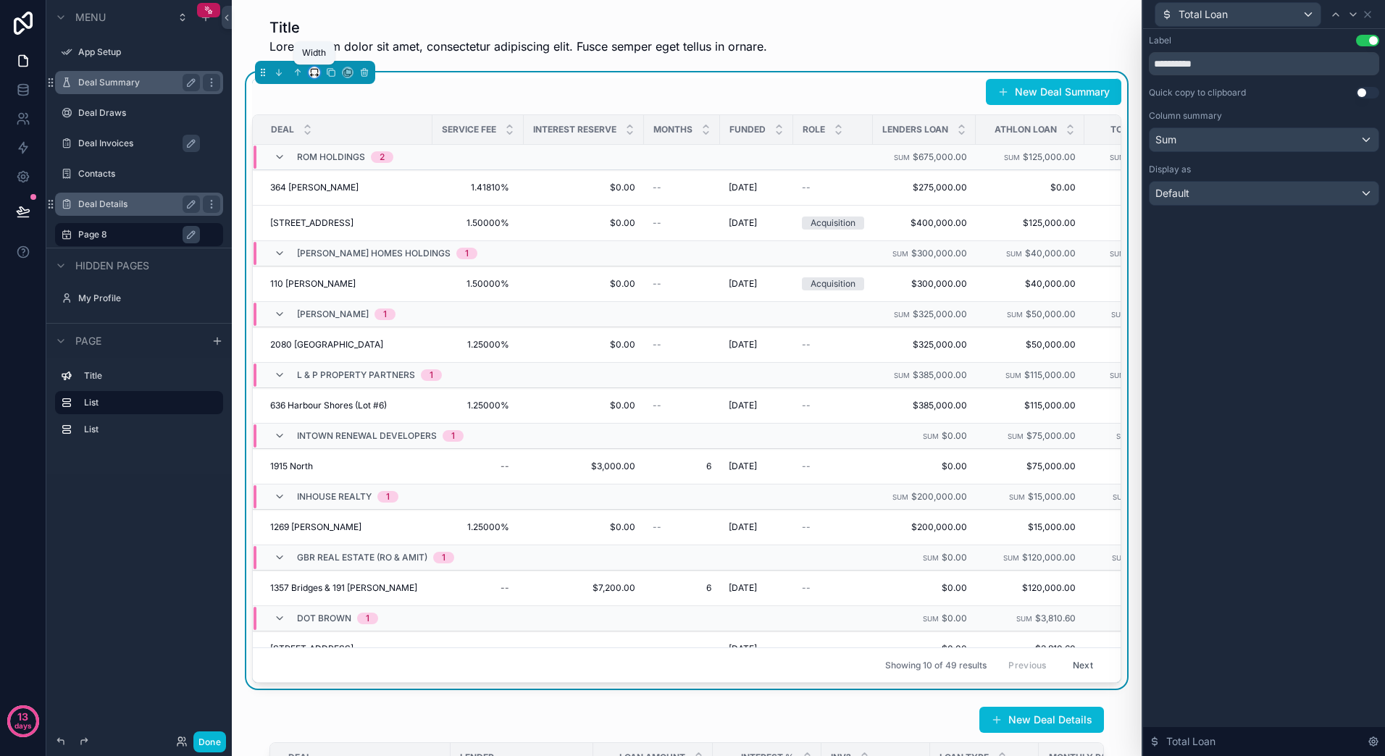
click at [311, 72] on icon "scrollable content" at bounding box center [314, 71] width 7 height 4
click at [332, 251] on span "Large" at bounding box center [335, 252] width 28 height 17
click at [315, 68] on icon "scrollable content" at bounding box center [314, 72] width 10 height 10
click at [349, 257] on span "Full width" at bounding box center [343, 264] width 45 height 17
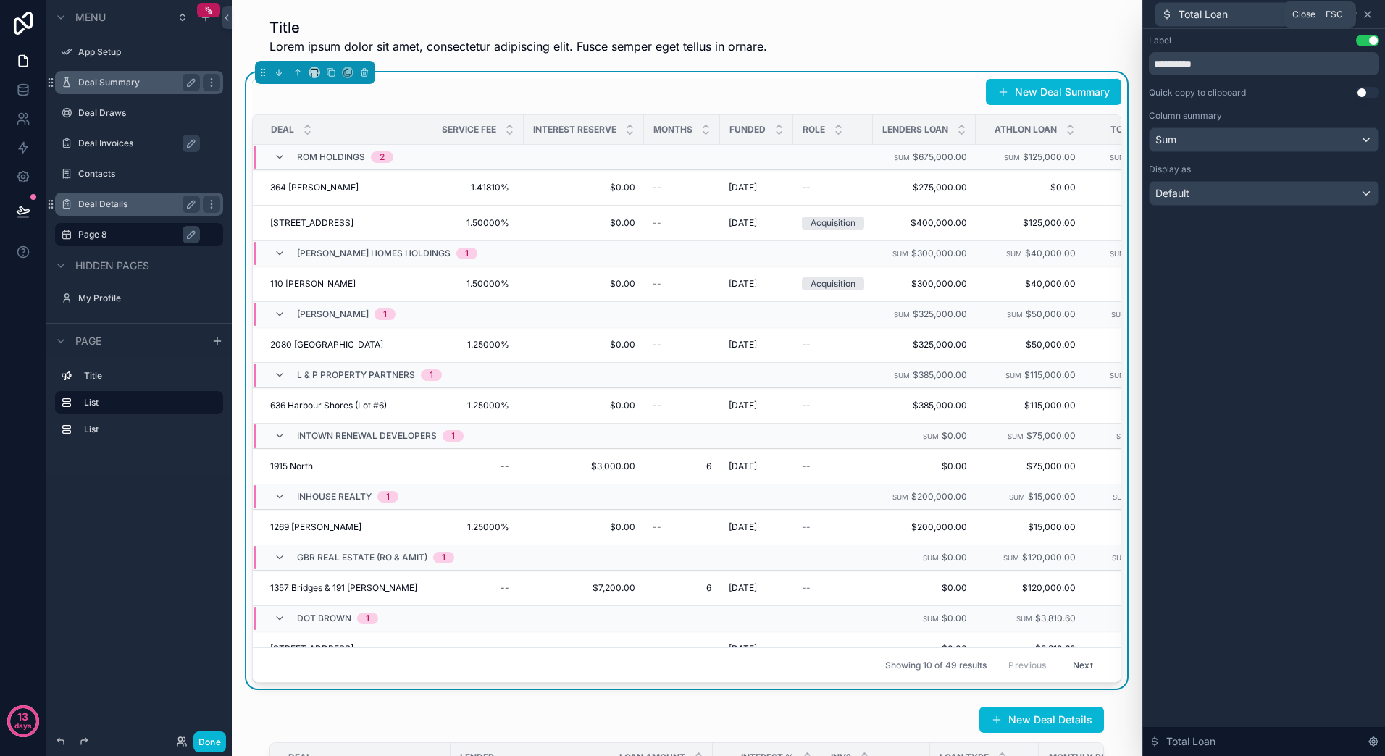
click at [1370, 18] on icon at bounding box center [1368, 15] width 12 height 12
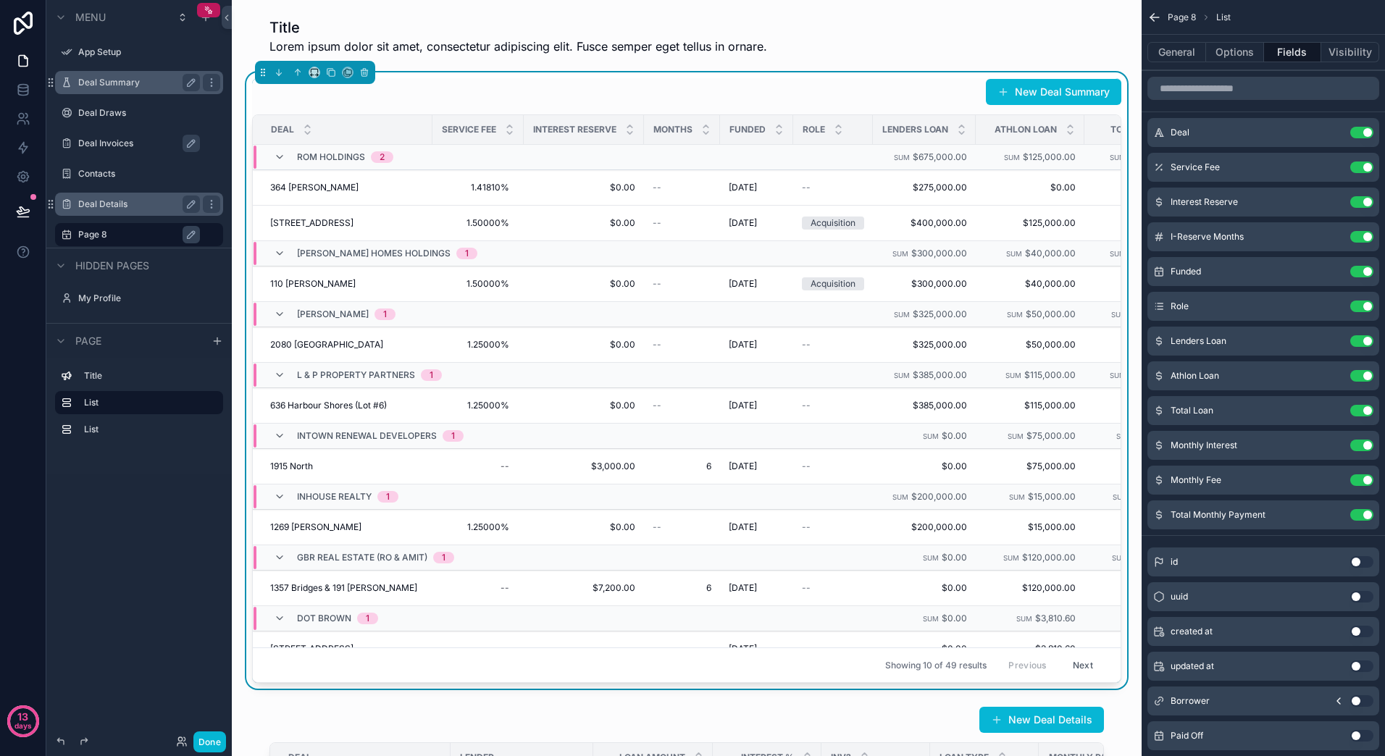
click at [1157, 14] on icon "scrollable content" at bounding box center [1154, 17] width 14 height 14
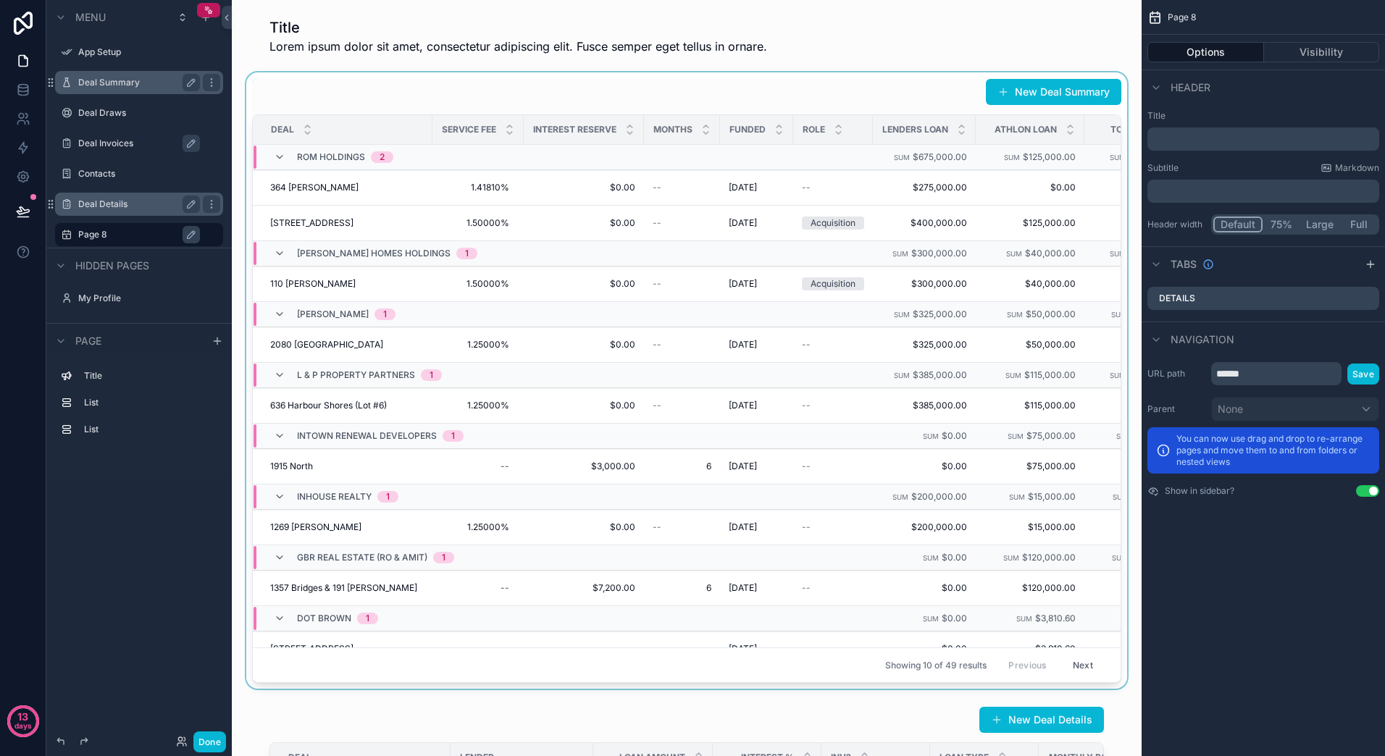
click at [820, 99] on div "scrollable content" at bounding box center [686, 380] width 887 height 616
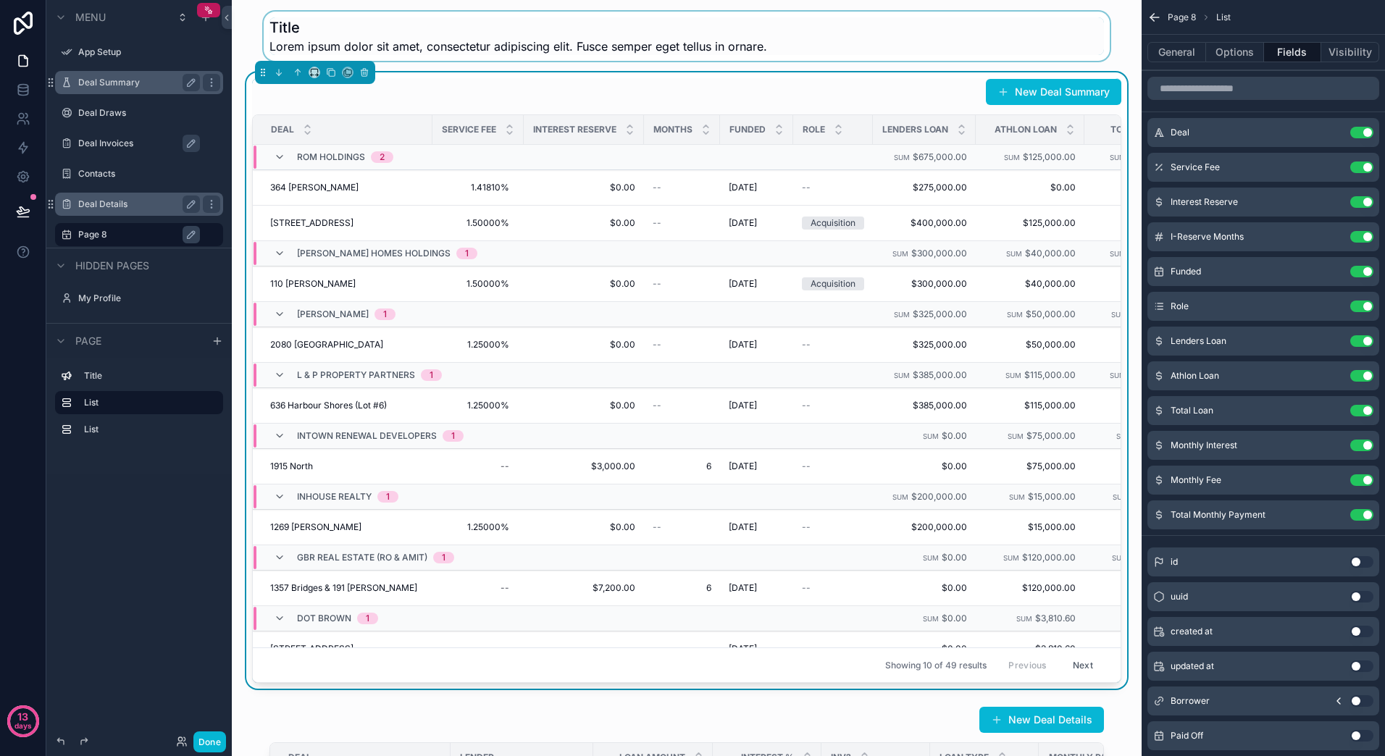
click at [929, 41] on div "scrollable content" at bounding box center [686, 36] width 887 height 49
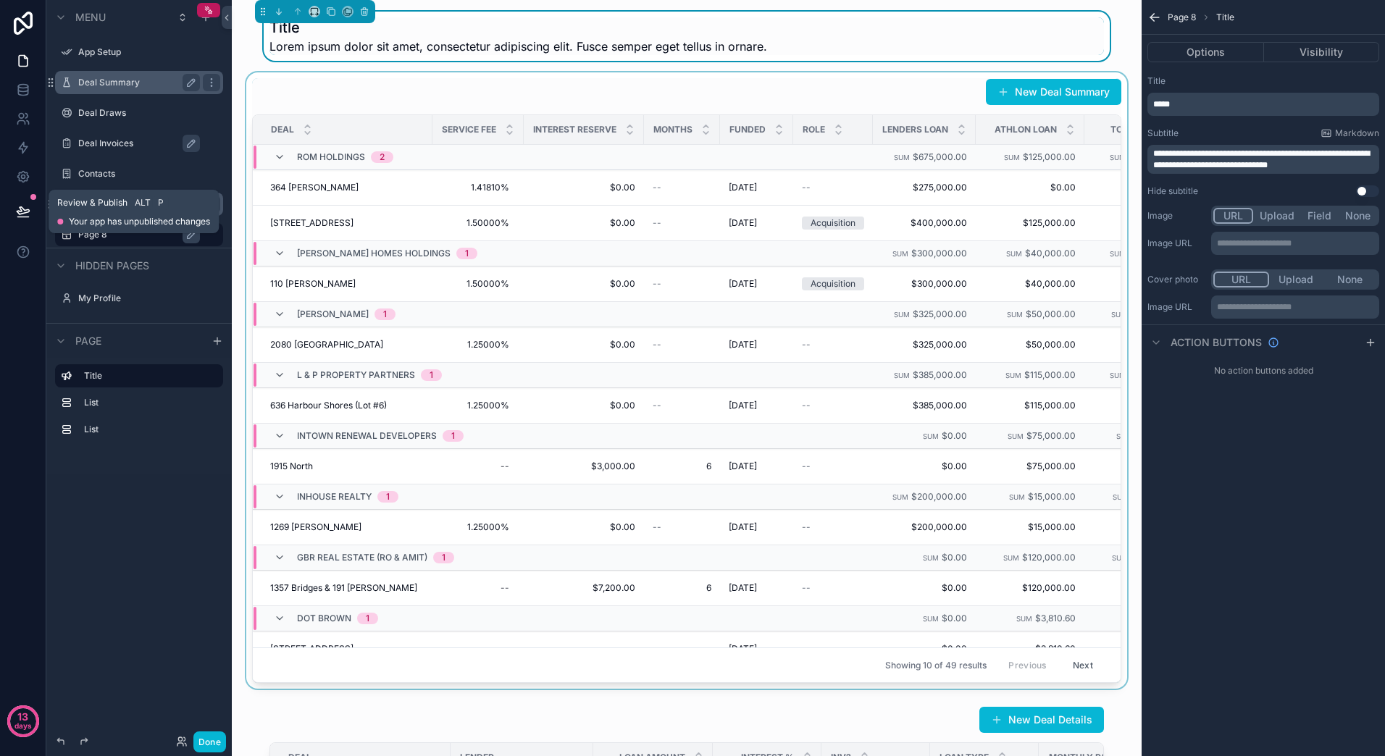
click at [23, 209] on icon at bounding box center [23, 210] width 12 height 7
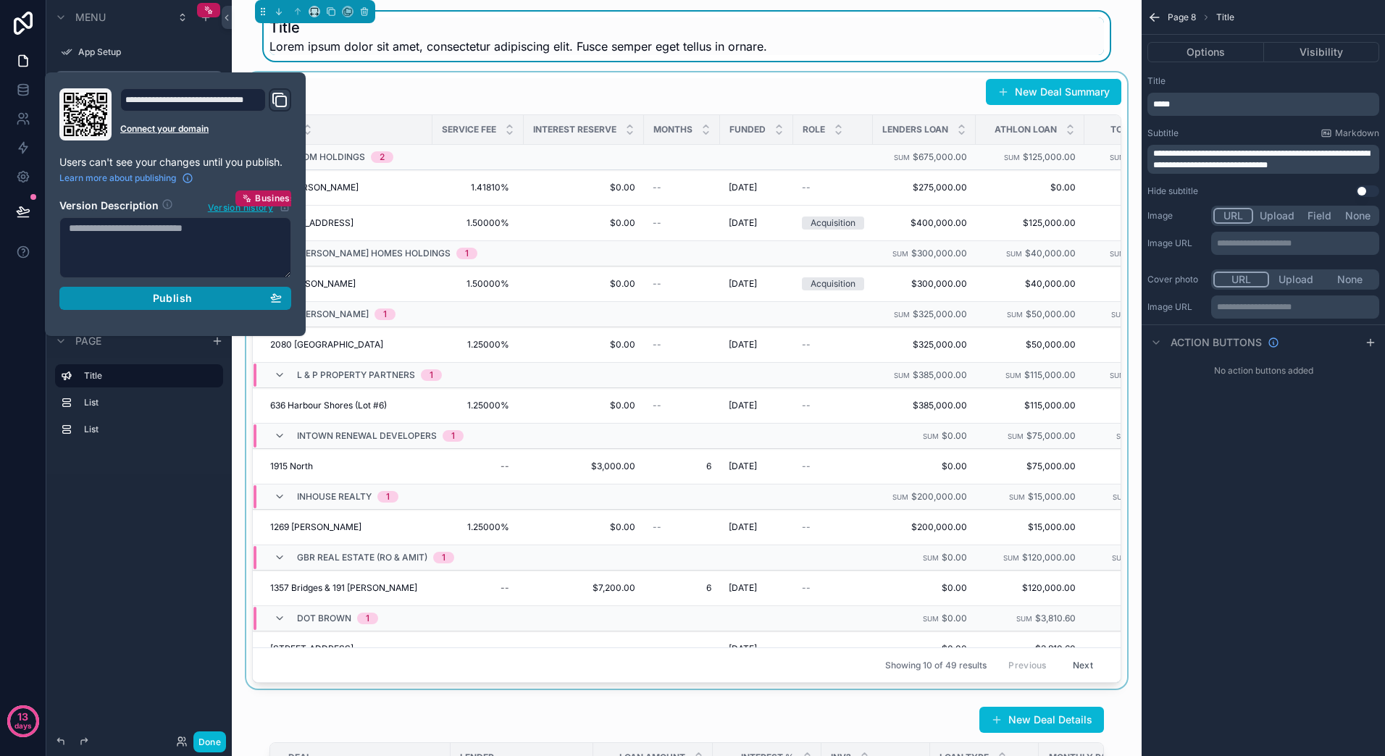
click at [210, 299] on div "Publish" at bounding box center [175, 298] width 213 height 13
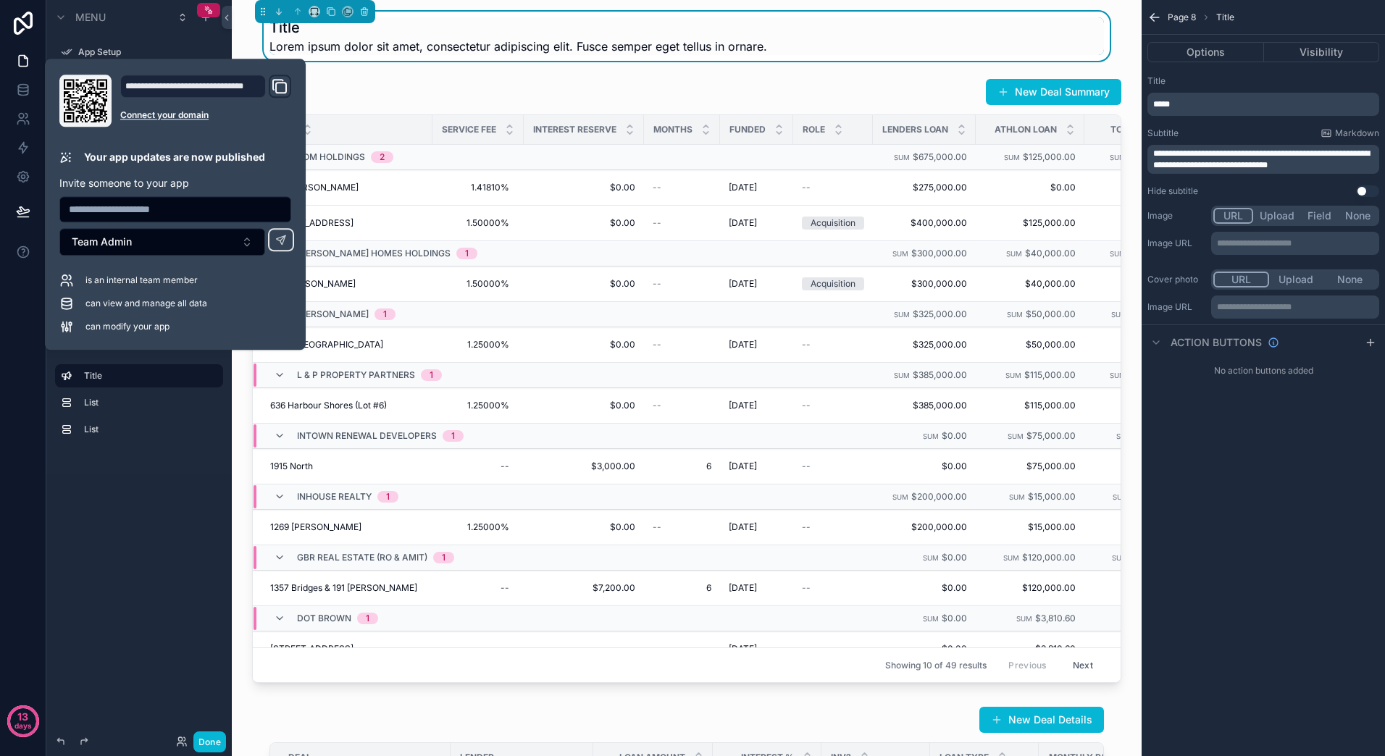
click at [285, 89] on icon "Domain and Custom Link" at bounding box center [279, 85] width 17 height 17
click at [614, 72] on div "scrollable content" at bounding box center [686, 380] width 887 height 616
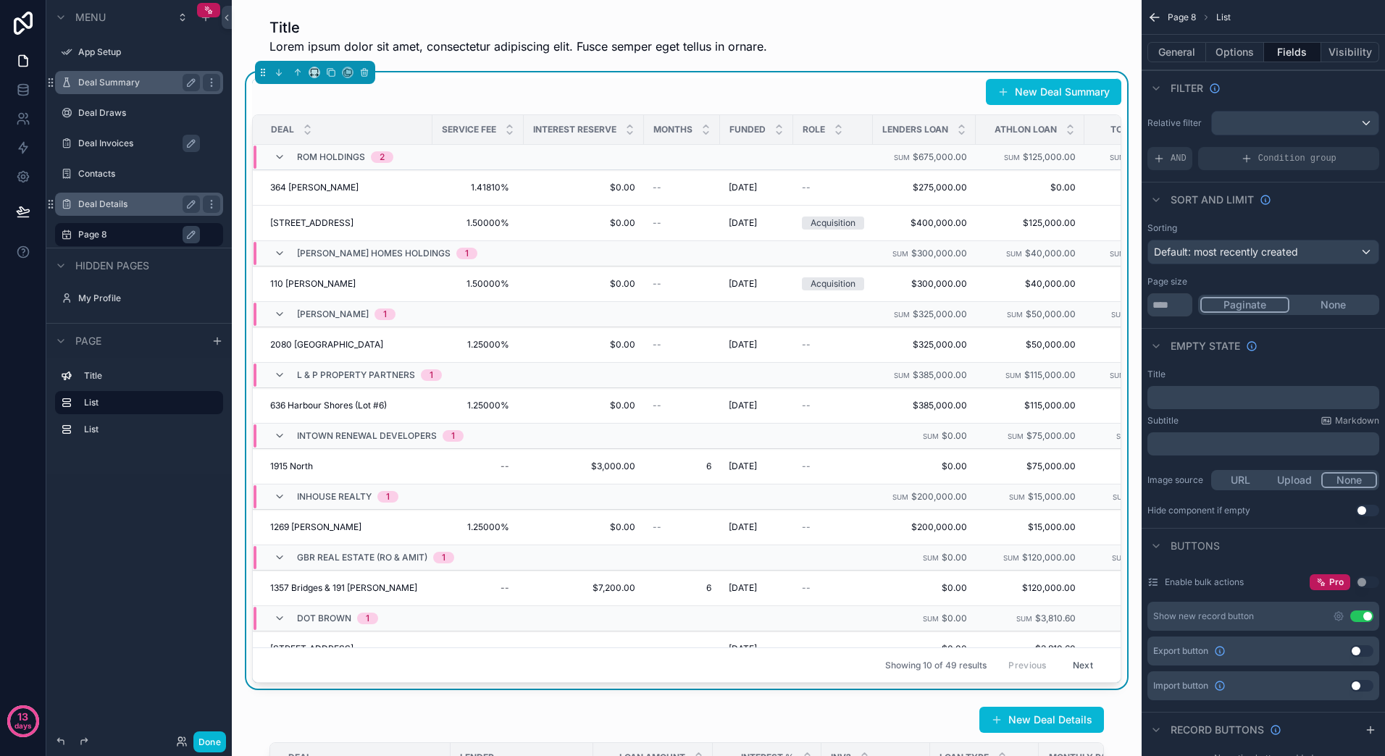
click at [463, 95] on div "New Deal Summary" at bounding box center [686, 92] width 869 height 28
click at [1165, 55] on button "General" at bounding box center [1176, 52] width 59 height 20
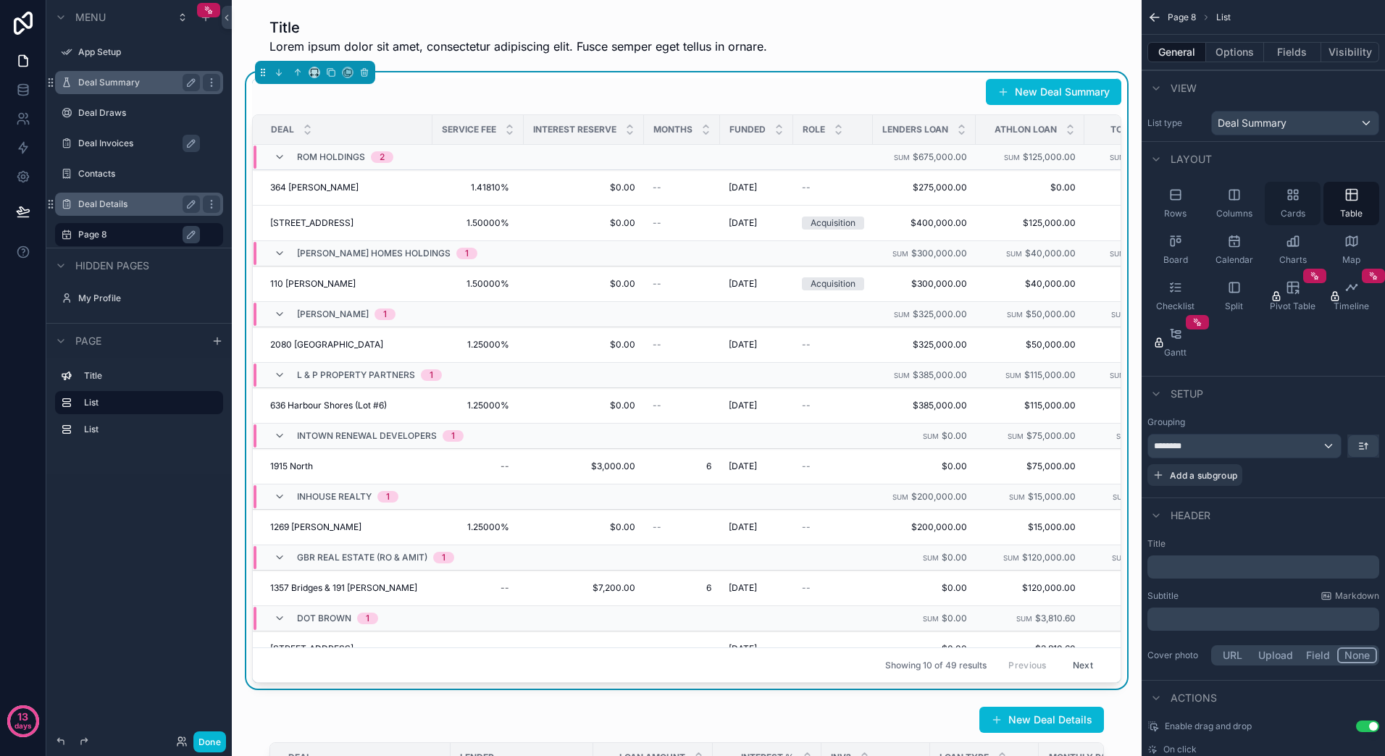
click at [1294, 198] on icon "scrollable content" at bounding box center [1296, 198] width 4 height 4
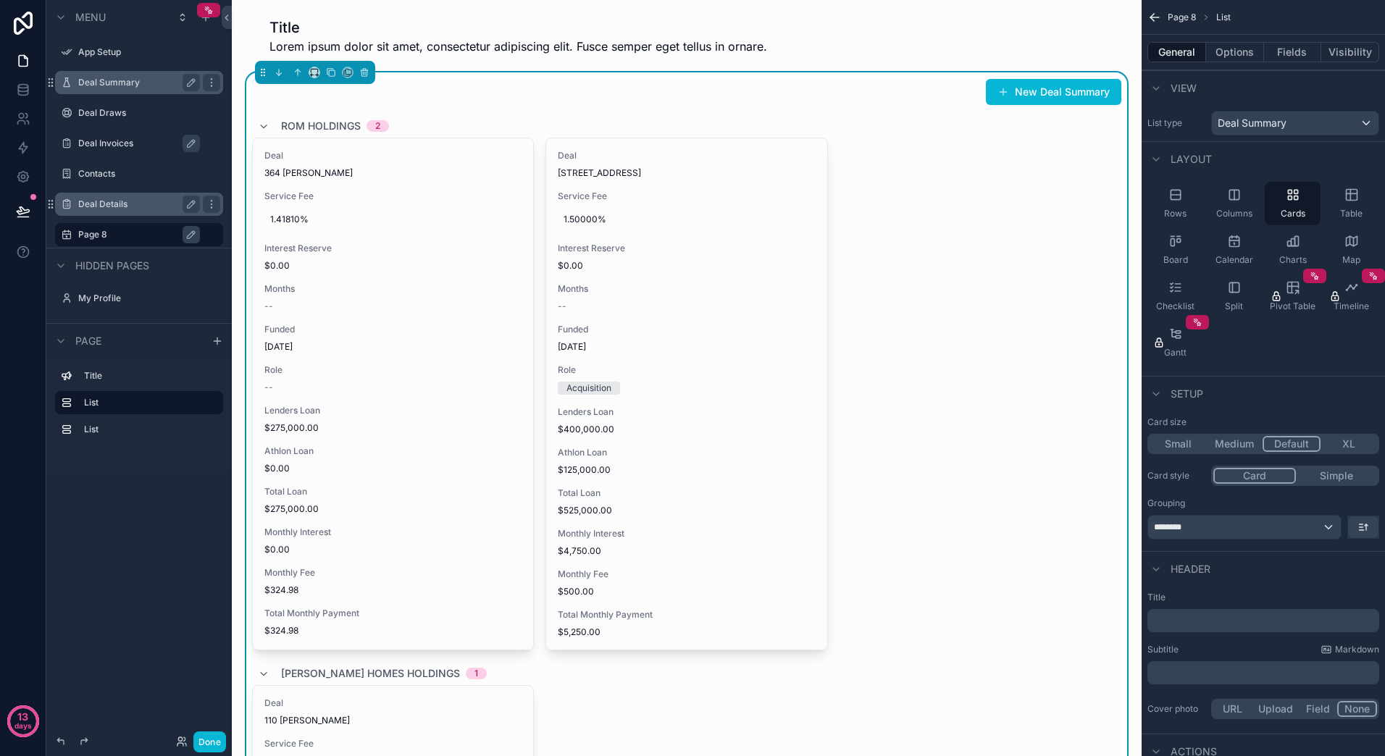
click at [992, 404] on div "Deal 364 Aldene Service Fee 1.41810% Interest Reserve $0.00 Months -- Funded 6/…" at bounding box center [686, 394] width 869 height 513
click at [1246, 56] on button "Options" at bounding box center [1235, 52] width 58 height 20
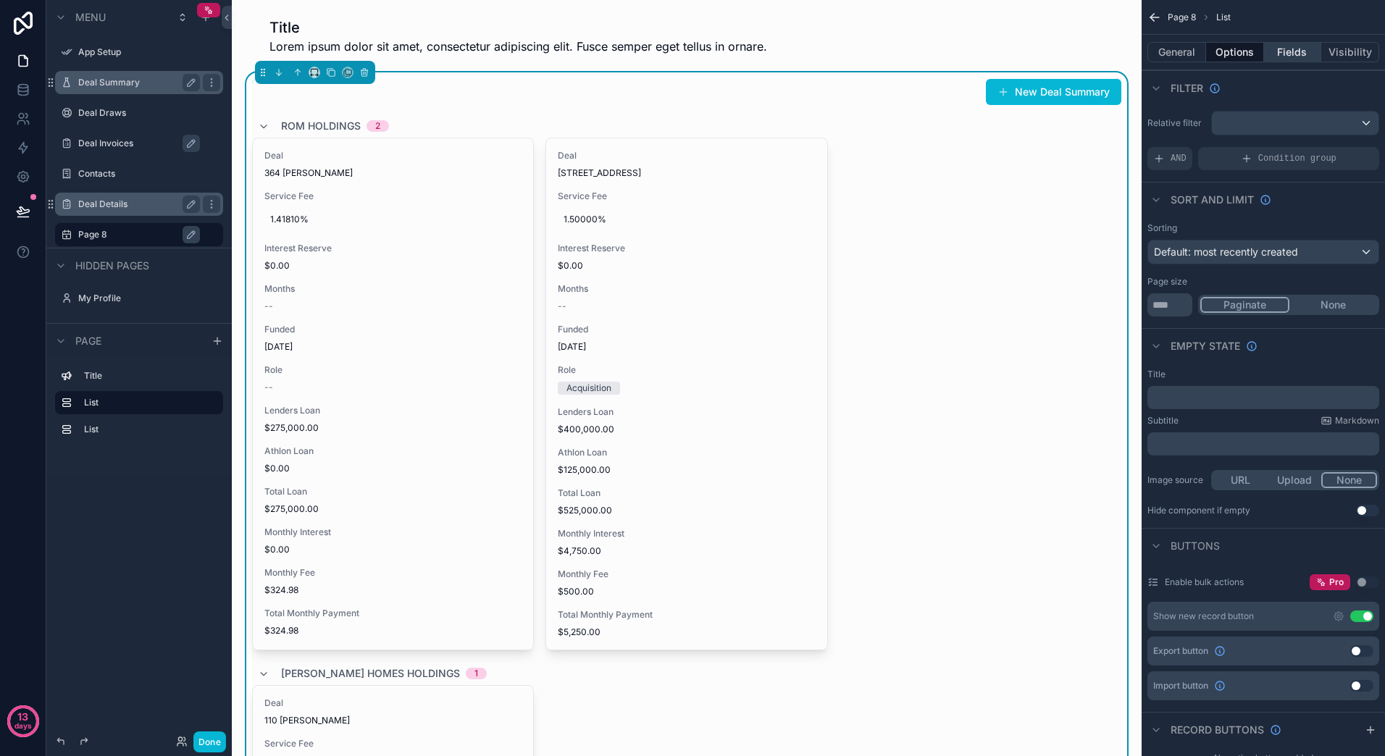
click at [1302, 52] on button "Fields" at bounding box center [1293, 52] width 58 height 20
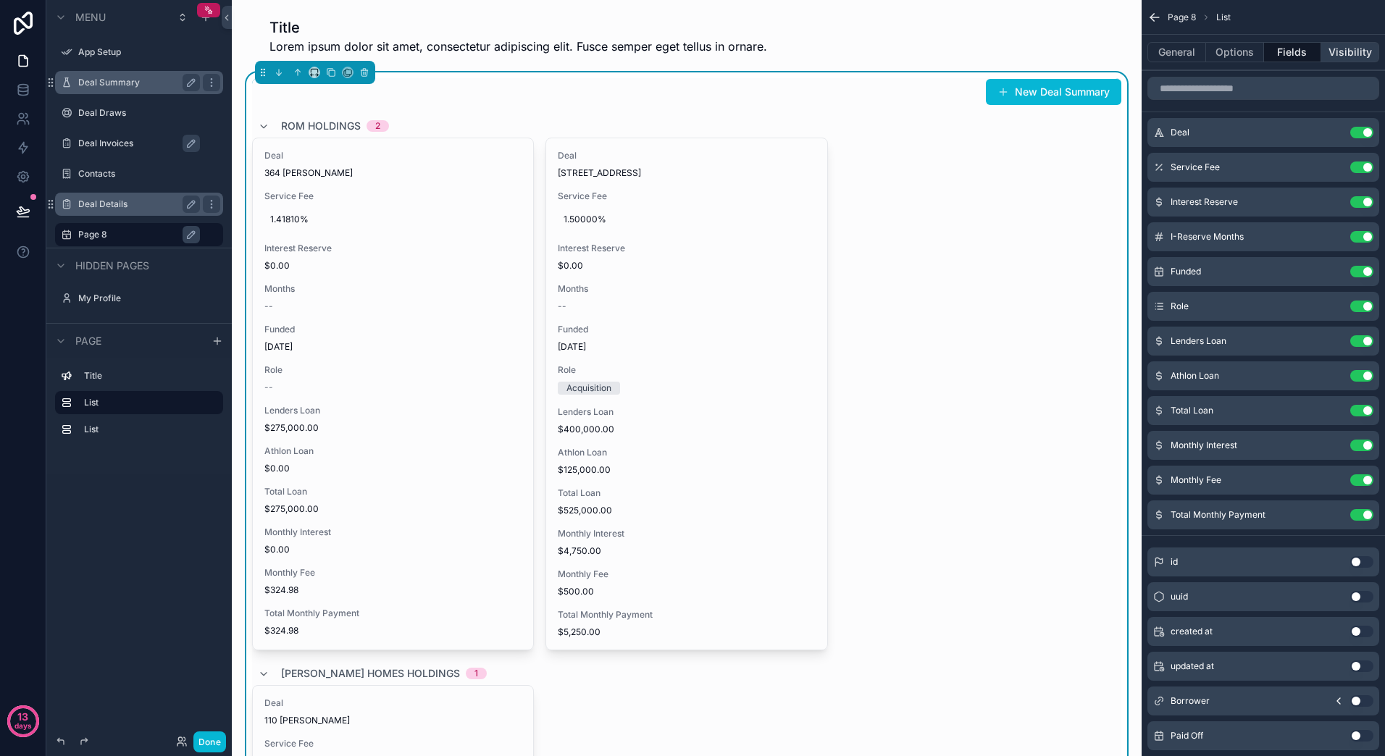
click at [1338, 55] on button "Visibility" at bounding box center [1350, 52] width 58 height 20
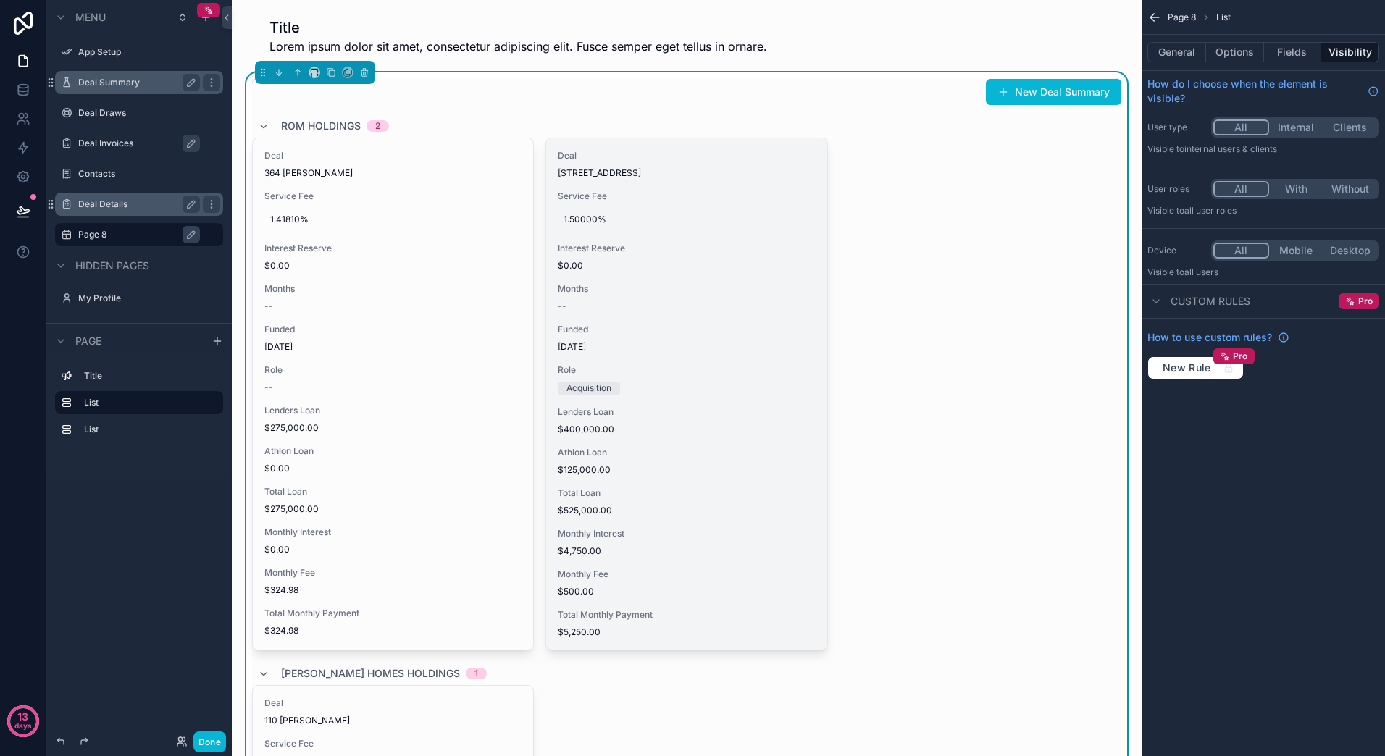
click at [729, 277] on div "Deal 10875 S Kimball Ridge Service Fee 1.50000% Interest Reserve $0.00 Months -…" at bounding box center [686, 393] width 280 height 511
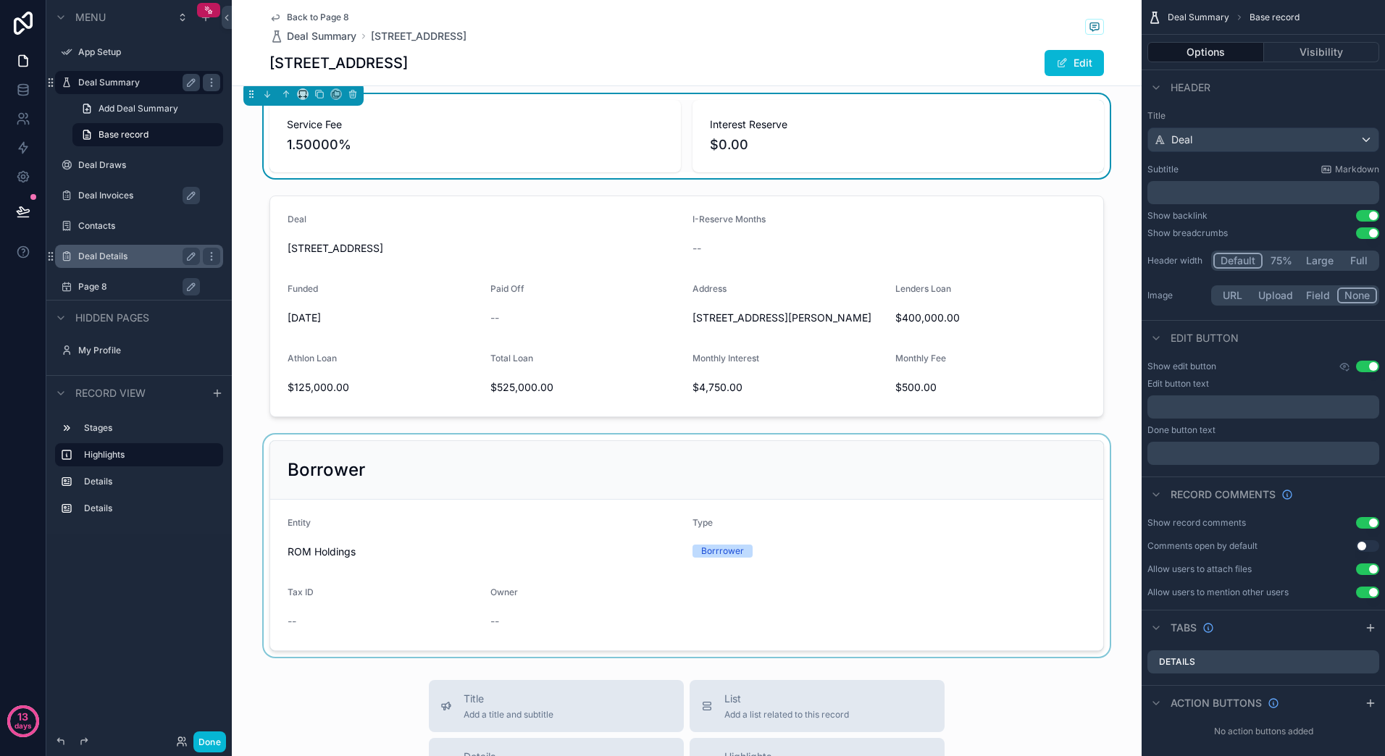
scroll to position [72, 0]
click at [1073, 419] on div "scrollable content" at bounding box center [687, 305] width 910 height 233
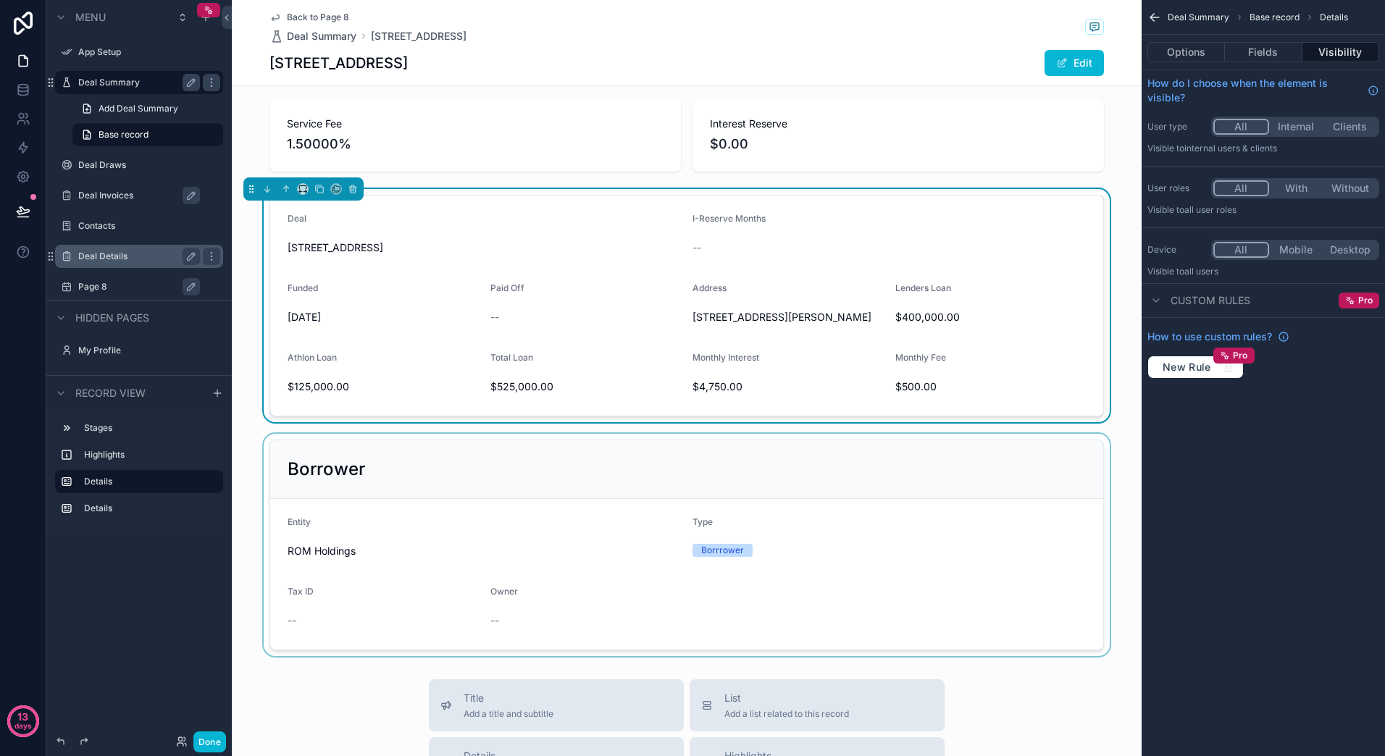
click at [1068, 602] on div "scrollable content" at bounding box center [687, 545] width 910 height 222
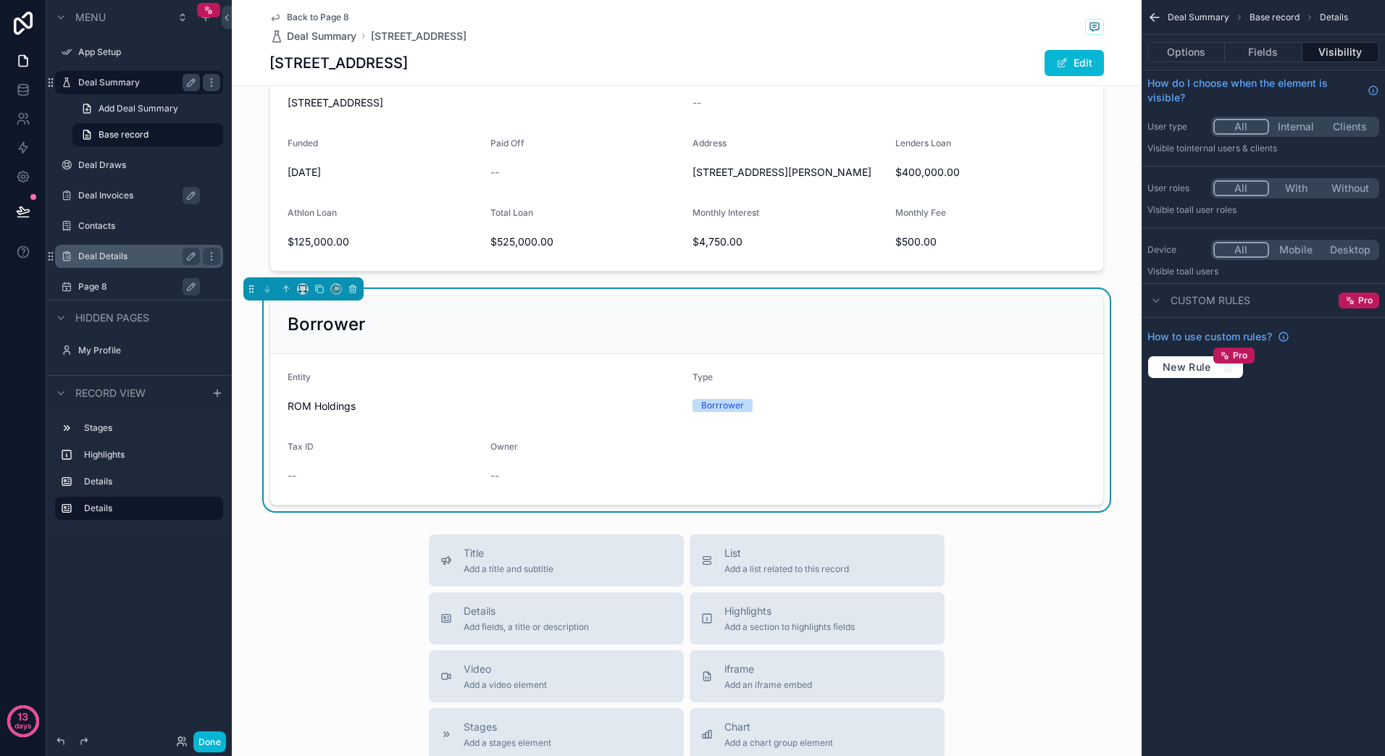
scroll to position [0, 0]
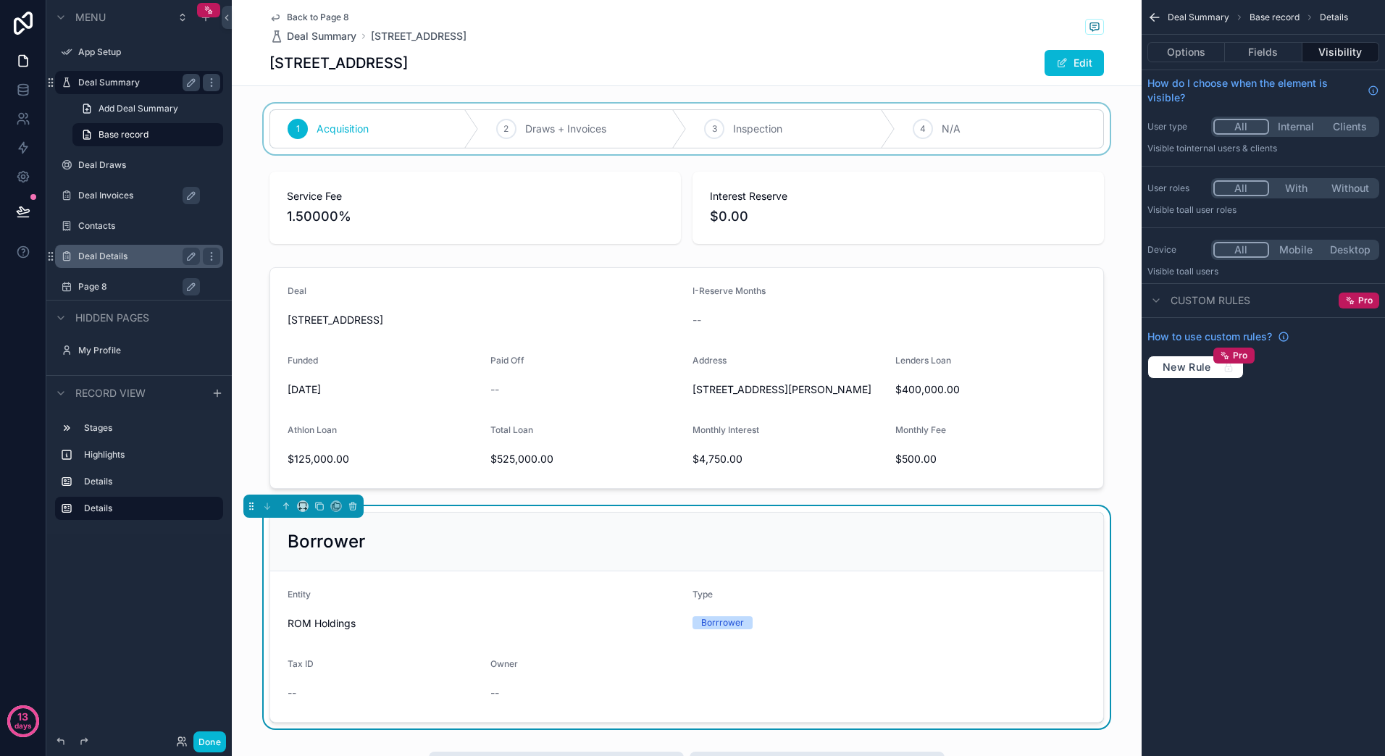
click at [617, 146] on div "scrollable content" at bounding box center [687, 129] width 910 height 51
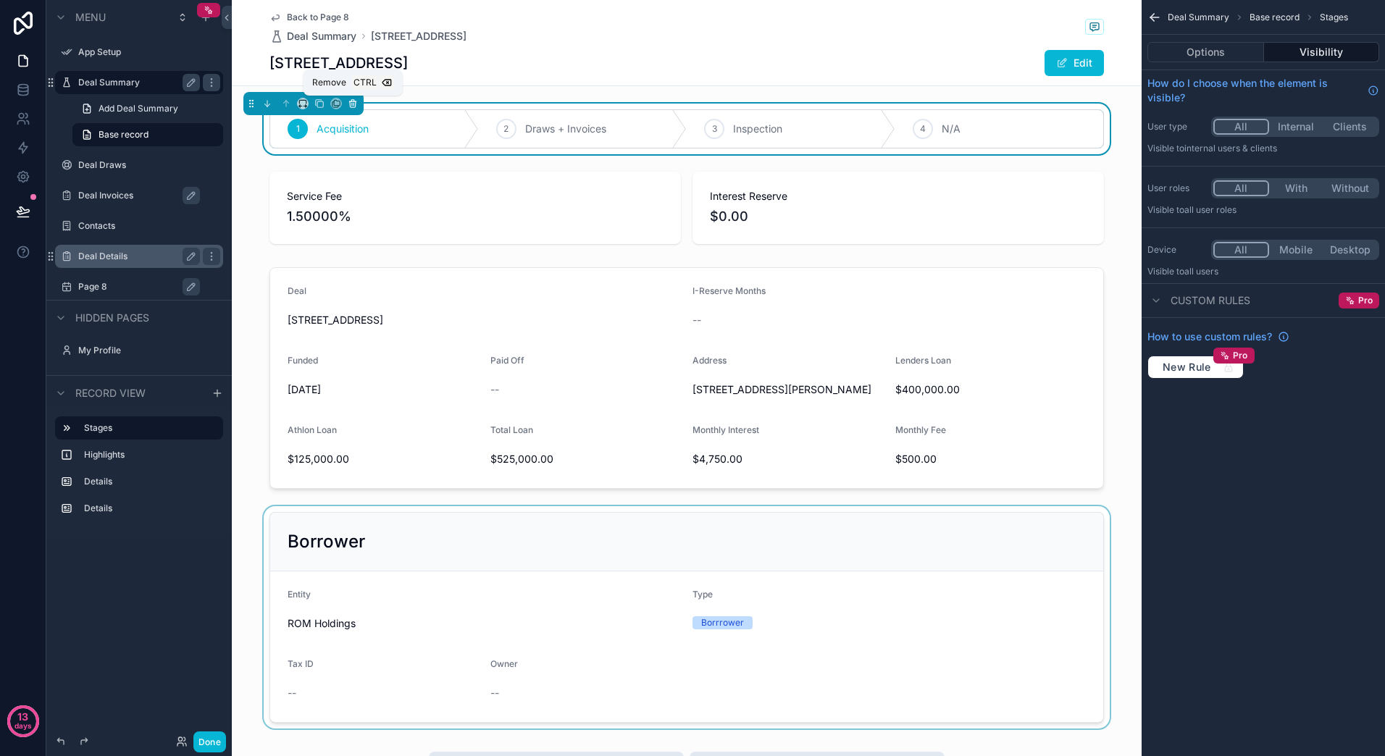
click at [352, 103] on icon "scrollable content" at bounding box center [353, 104] width 10 height 10
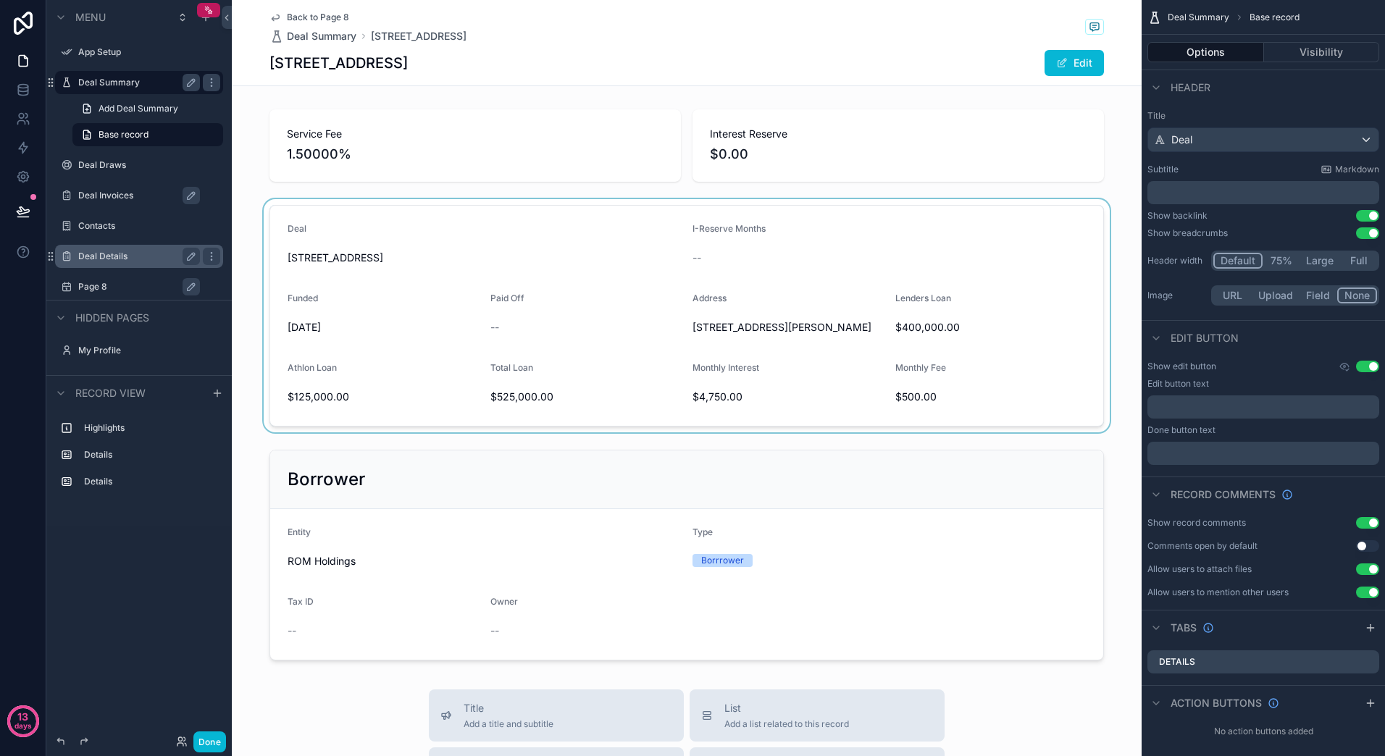
click at [314, 330] on div "scrollable content" at bounding box center [687, 315] width 910 height 233
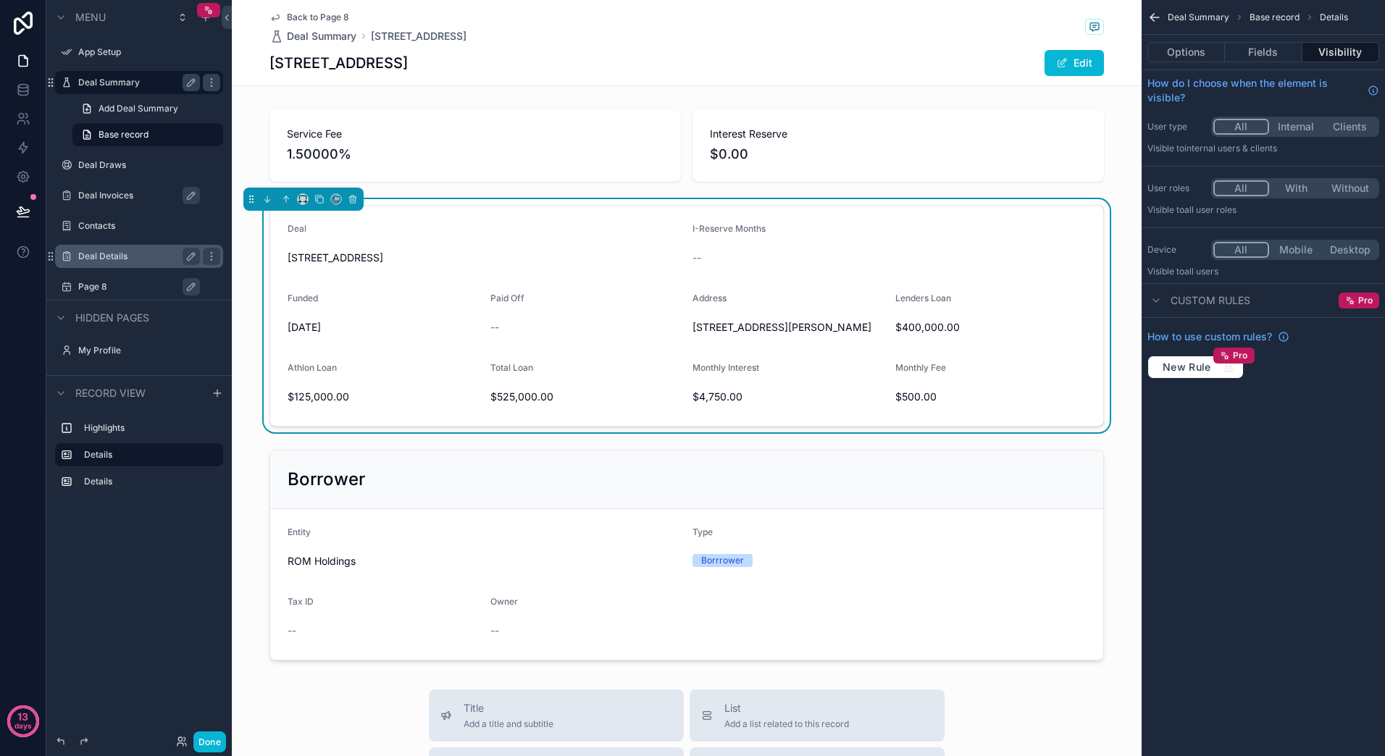
click at [1122, 384] on div "Deal 10875 S Kimball Ridge I-Reserve Months -- Funded 7/2/2025 Paid Off -- Addr…" at bounding box center [687, 315] width 910 height 233
click at [294, 16] on span "Back to Page 8" at bounding box center [318, 18] width 62 height 12
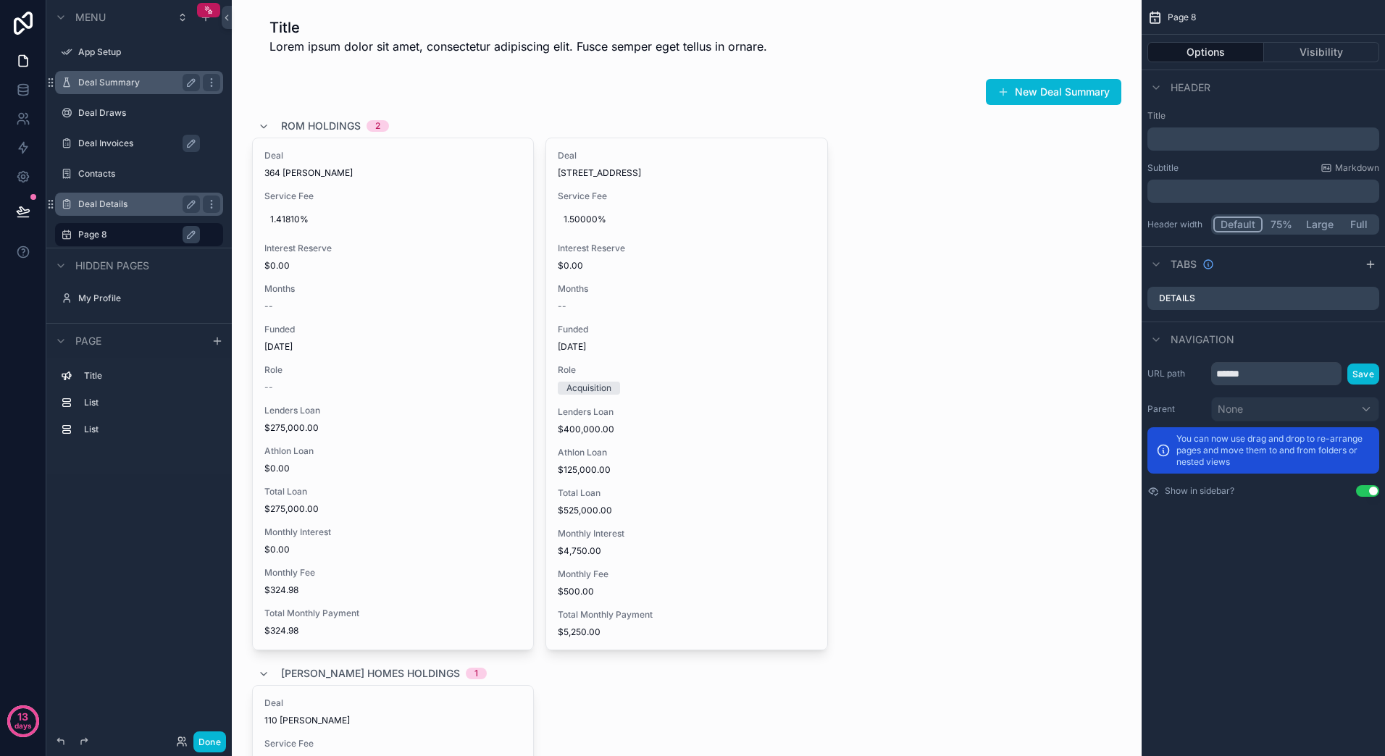
click at [160, 497] on div "Menu App Setup Deal Summary Deal Draws Deal Invoices Contacts Deal Details Page…" at bounding box center [138, 369] width 185 height 739
click at [29, 211] on icon at bounding box center [23, 210] width 12 height 7
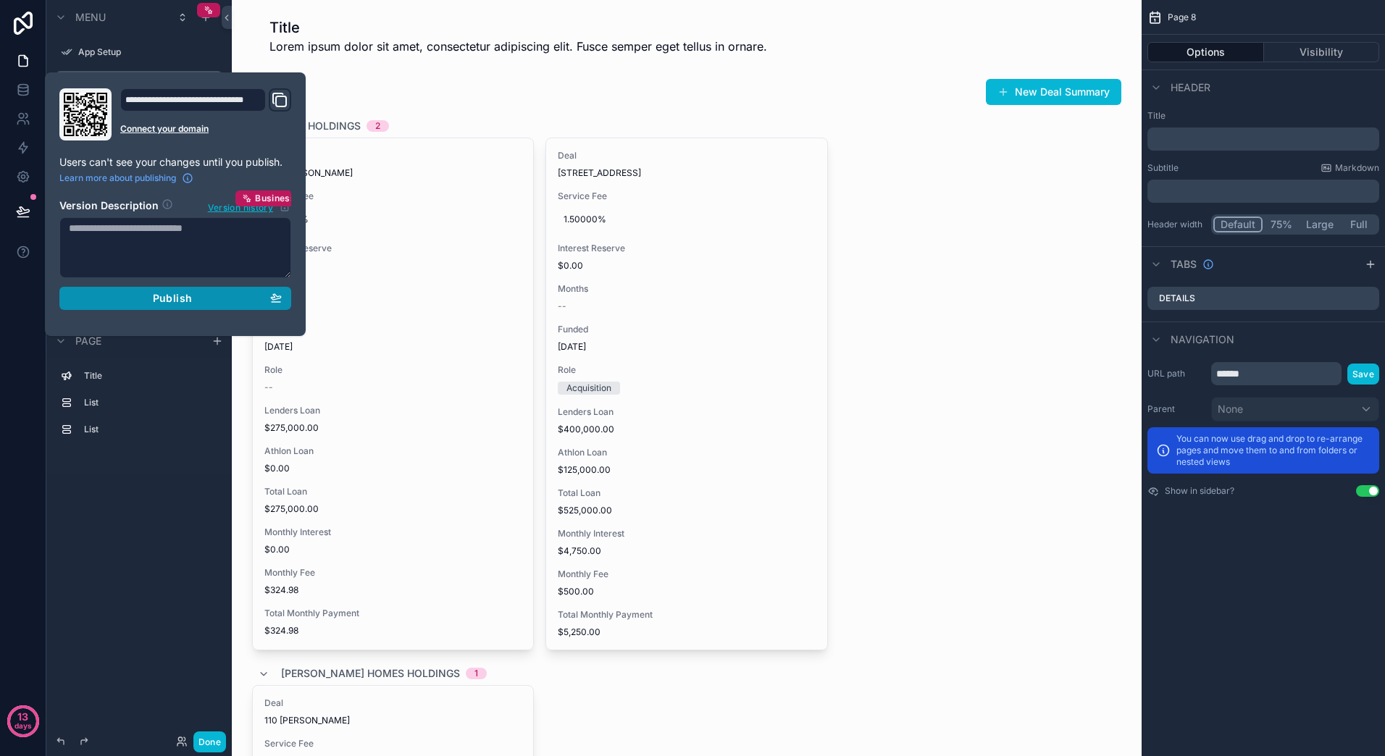
click at [112, 300] on div "Publish" at bounding box center [175, 298] width 213 height 13
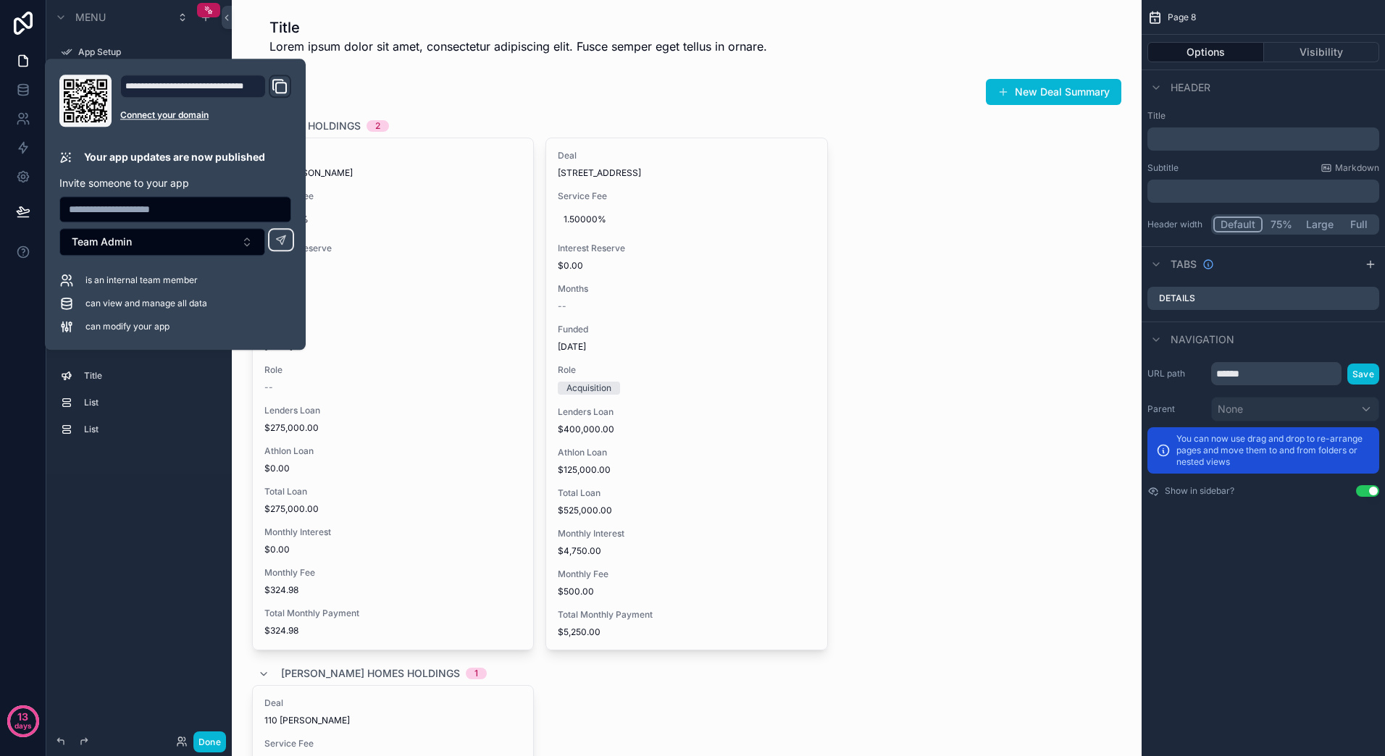
click at [283, 88] on icon "Domain and Custom Link" at bounding box center [279, 85] width 17 height 17
click at [174, 518] on div "Menu App Setup Deal Summary Deal Draws Deal Invoices Contacts Deal Details Page…" at bounding box center [138, 369] width 185 height 739
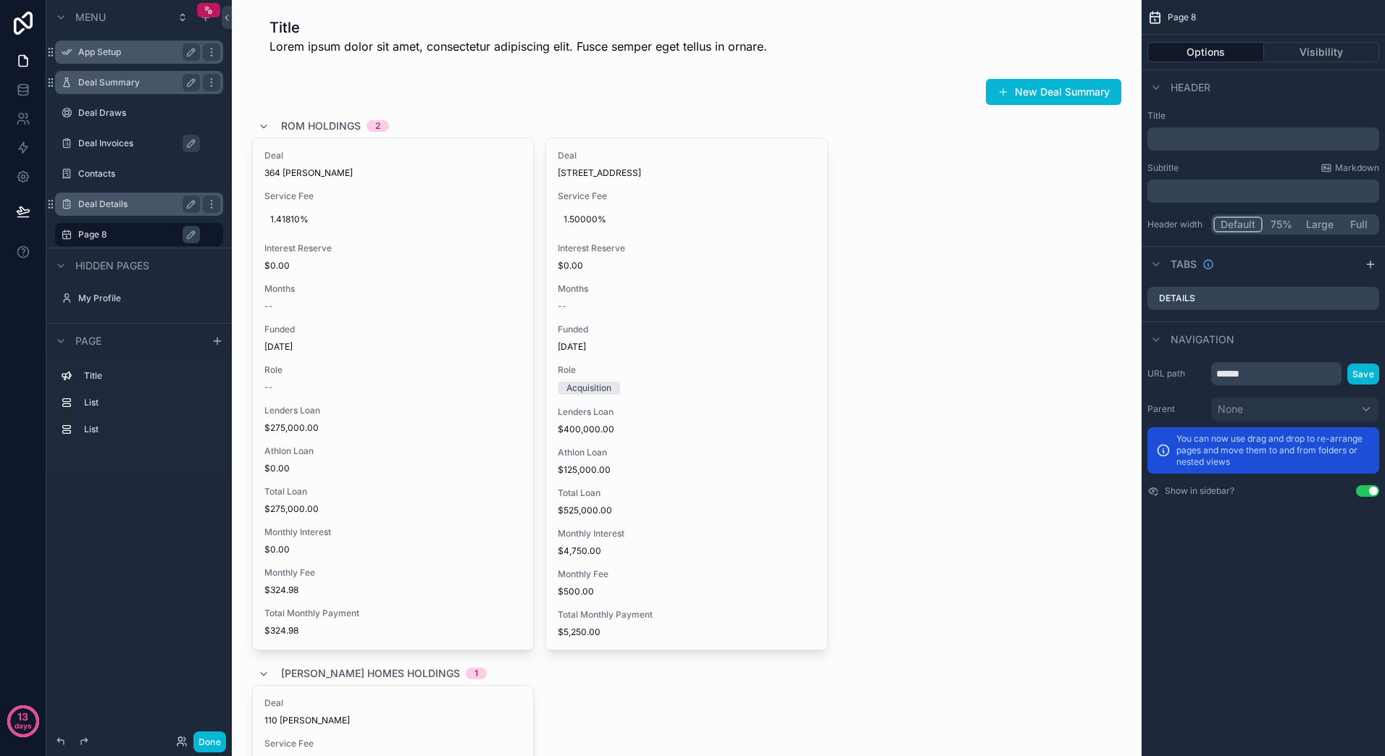
click at [114, 47] on label "App Setup" at bounding box center [136, 52] width 116 height 12
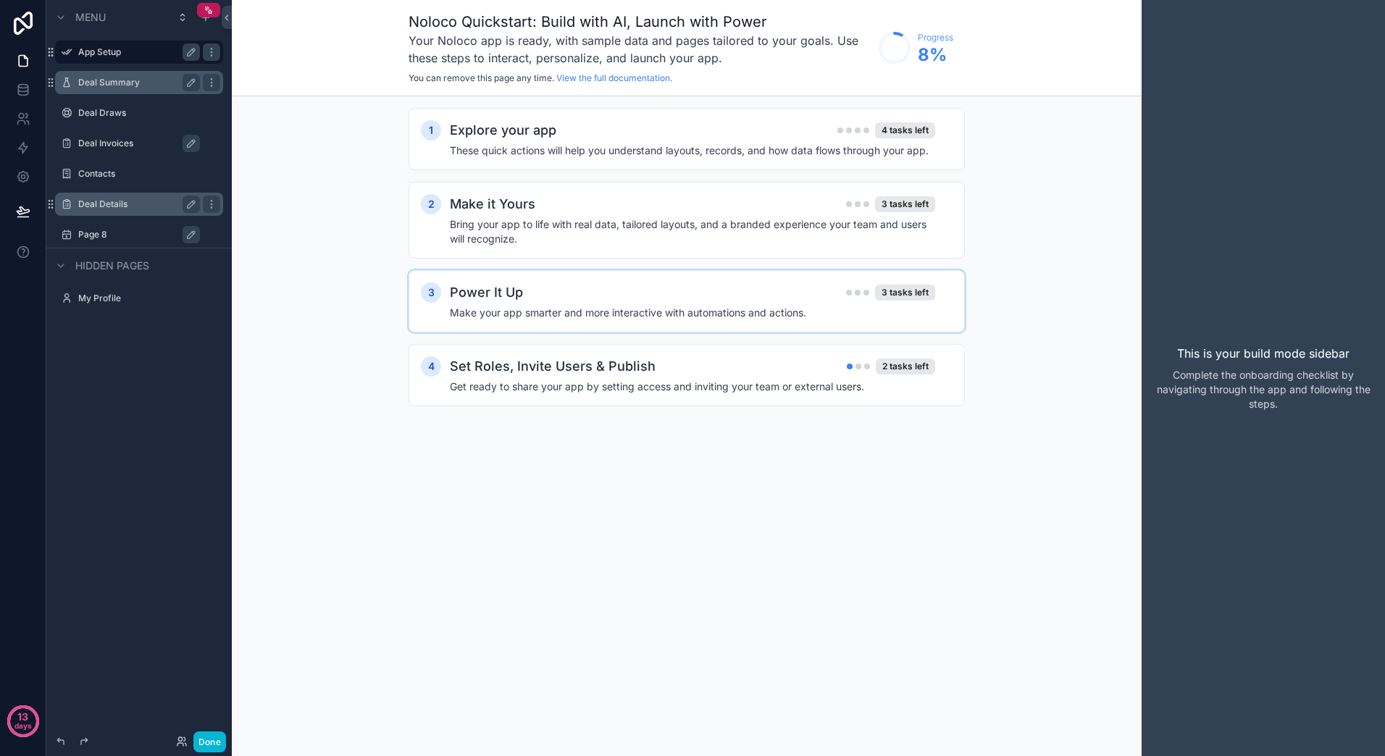
click at [597, 306] on h4 "Make your app smarter and more interactive with automations and actions." at bounding box center [692, 313] width 485 height 14
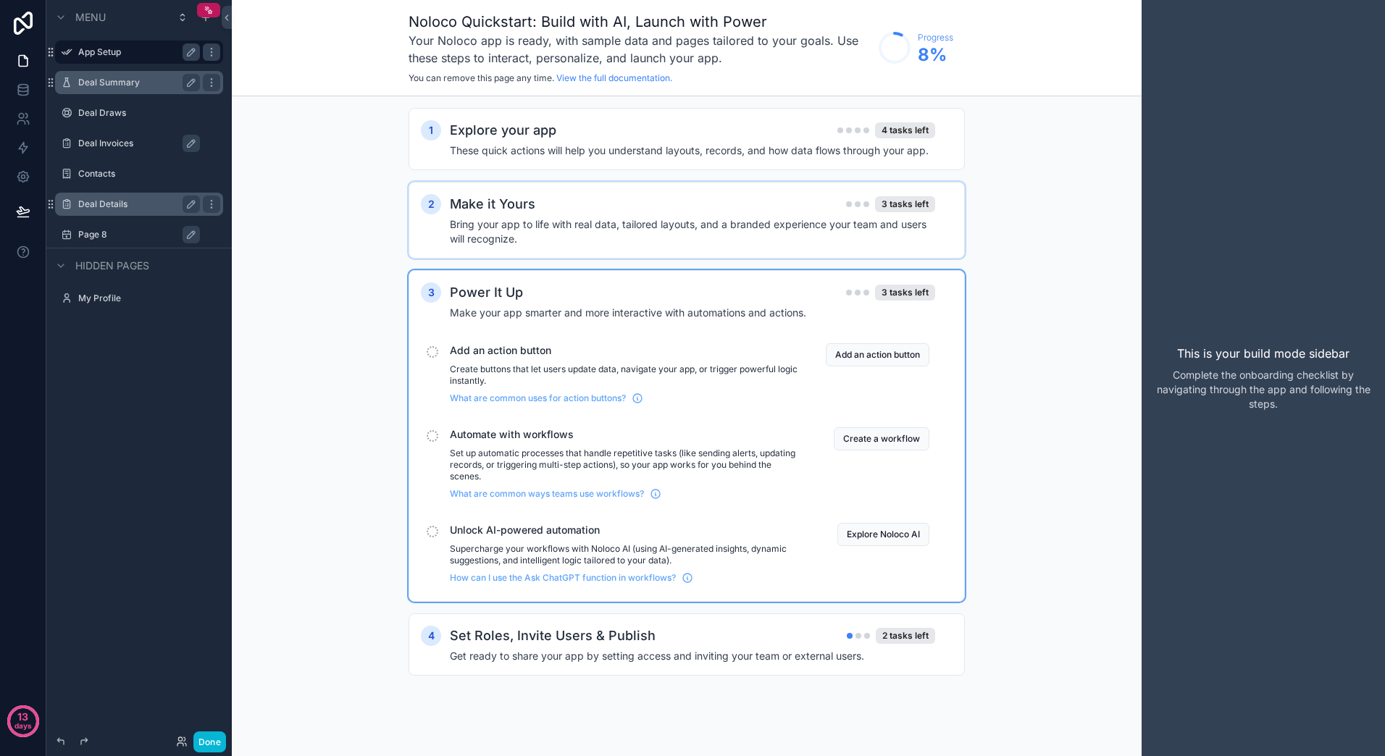
click at [561, 213] on div "Make it Yours 3 tasks left" at bounding box center [692, 204] width 485 height 20
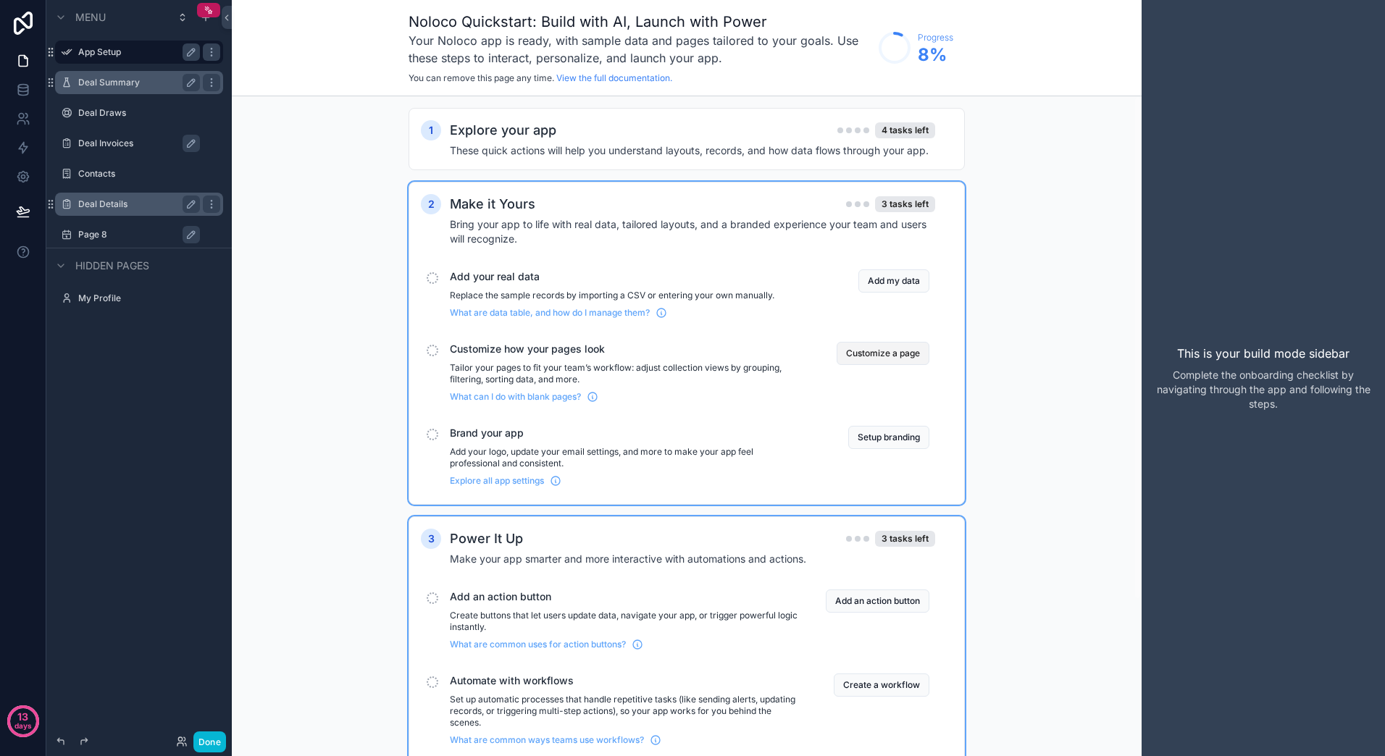
click at [901, 351] on button "Customize a page" at bounding box center [883, 353] width 93 height 23
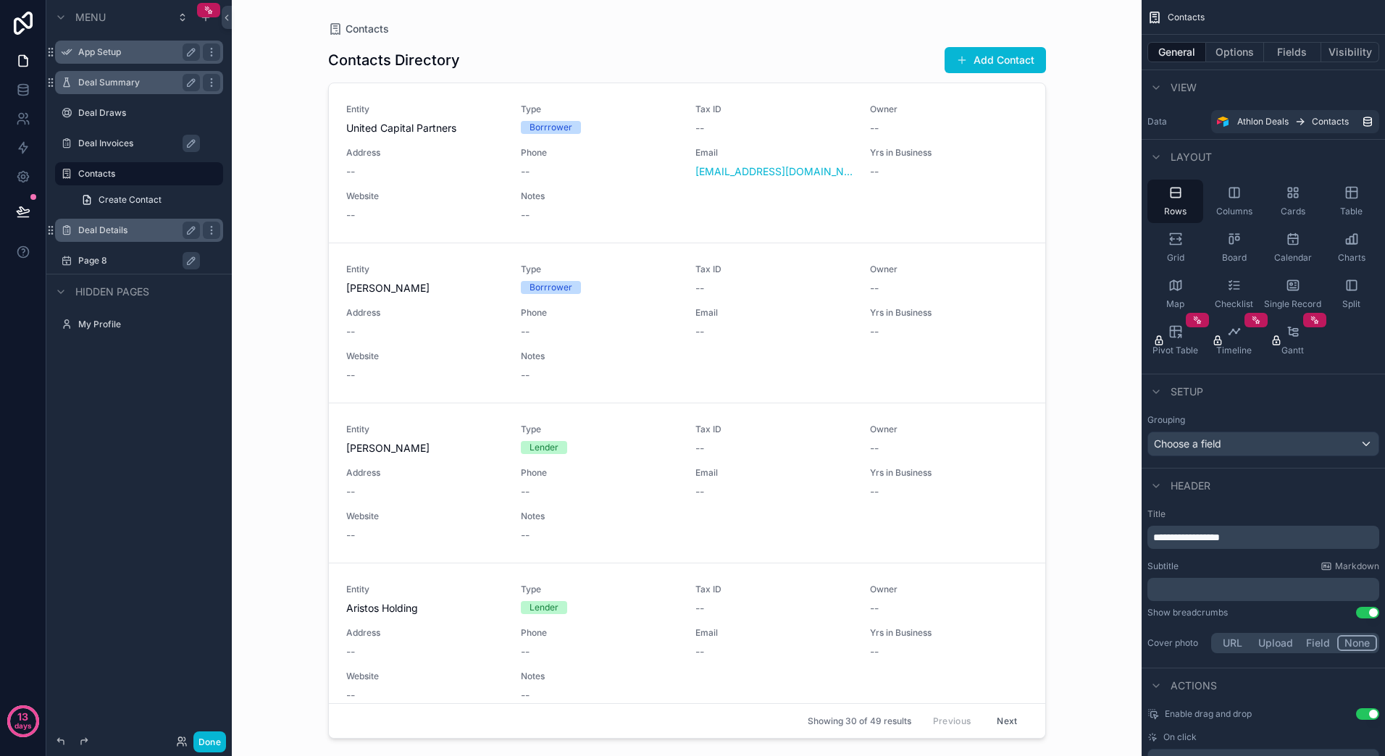
click at [117, 145] on label "Deal Invoices" at bounding box center [146, 144] width 136 height 12
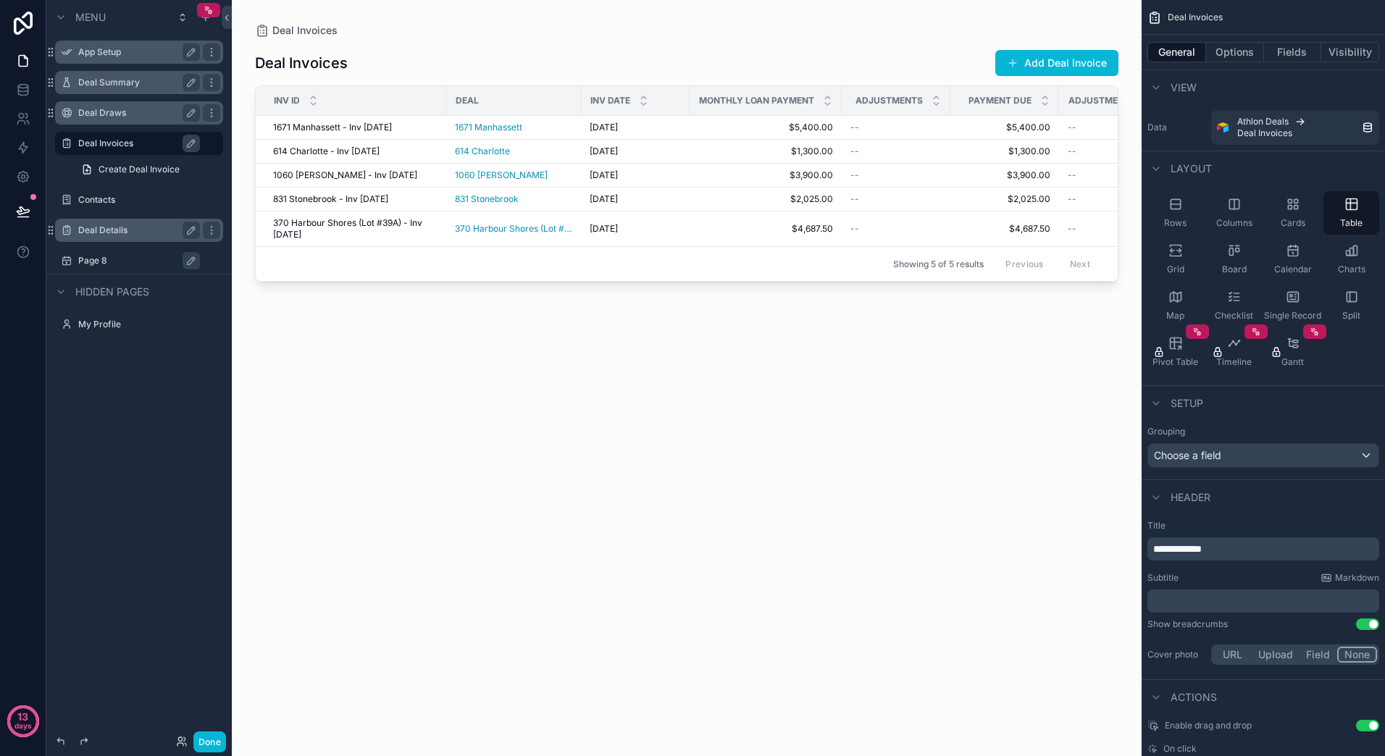
click at [120, 119] on div "Deal Draws" at bounding box center [139, 112] width 122 height 17
click at [119, 83] on label "Deal Summary" at bounding box center [136, 83] width 116 height 12
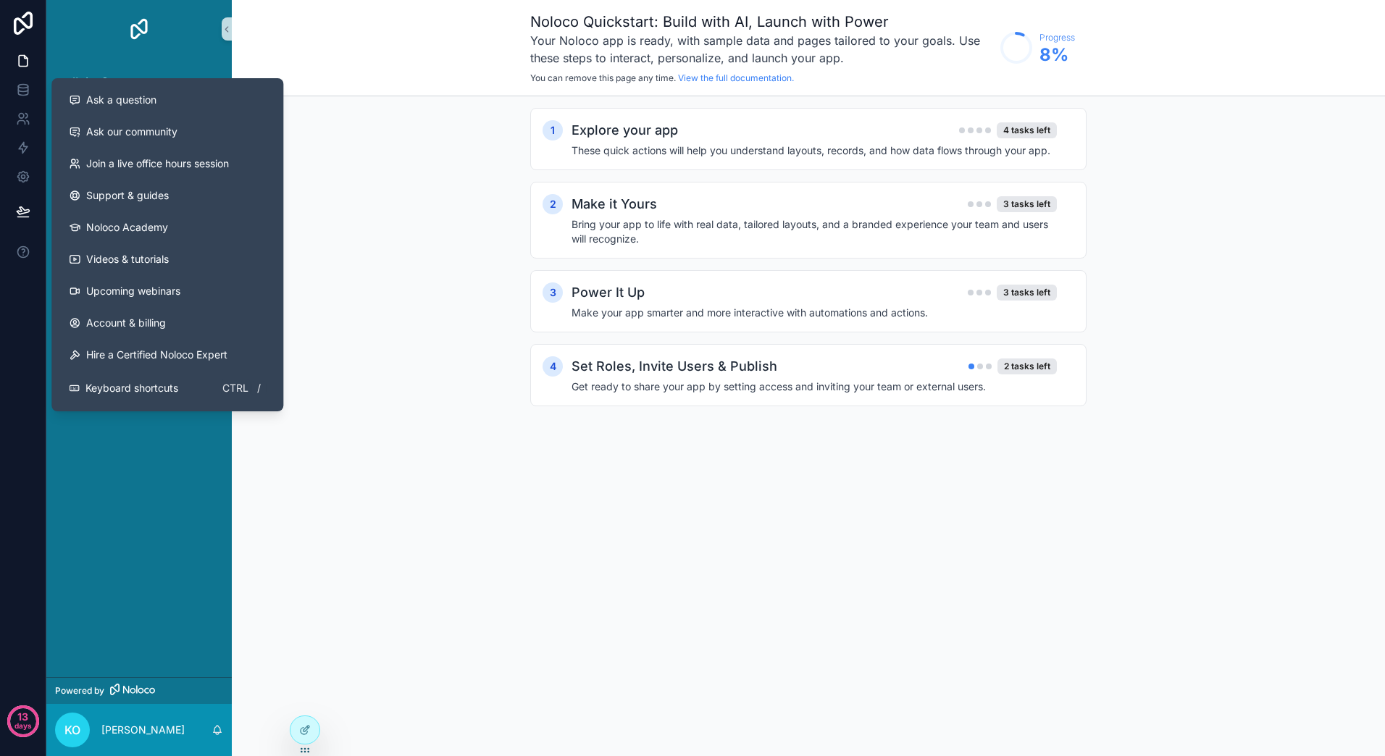
click at [162, 479] on div "App Setup Deal Summary Deal Draws Deal Invoices Contacts Deal Details Page 8" at bounding box center [138, 367] width 185 height 619
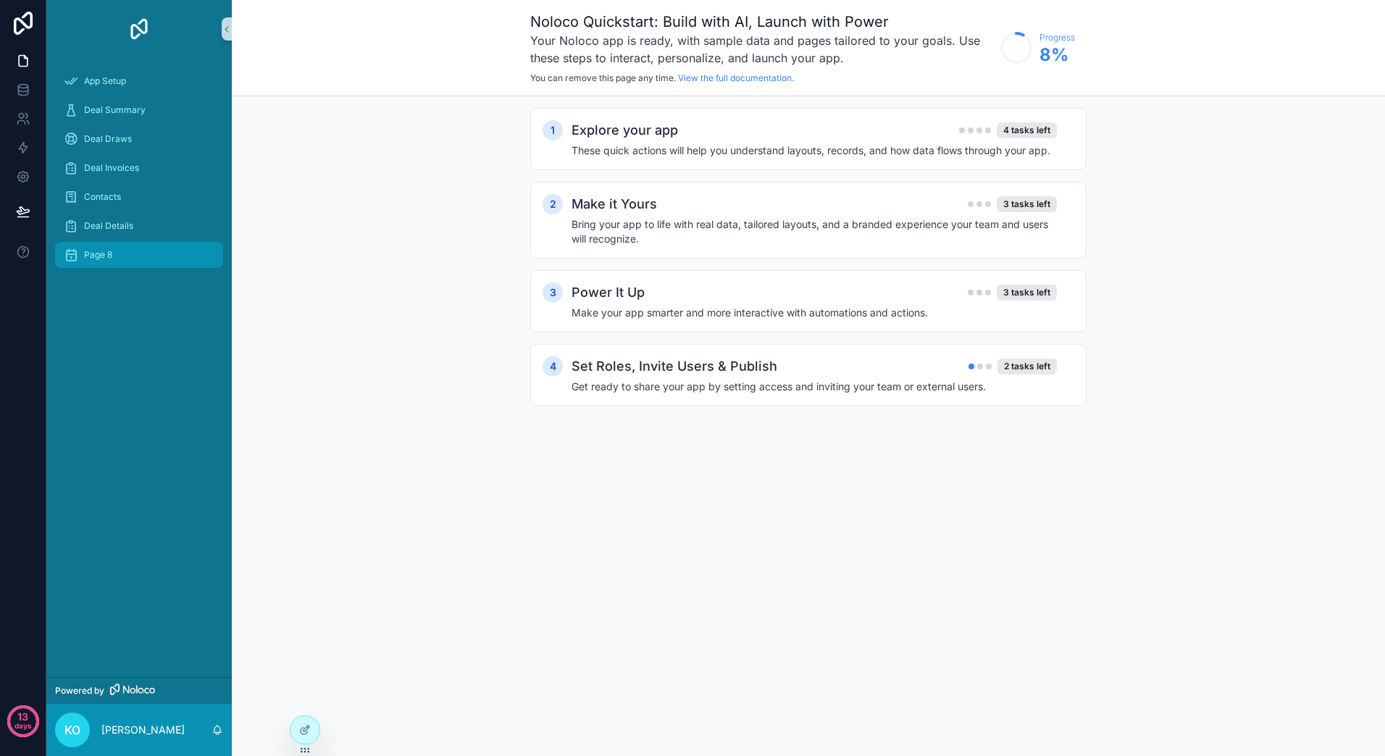
click at [87, 256] on span "Page 8" at bounding box center [98, 255] width 28 height 12
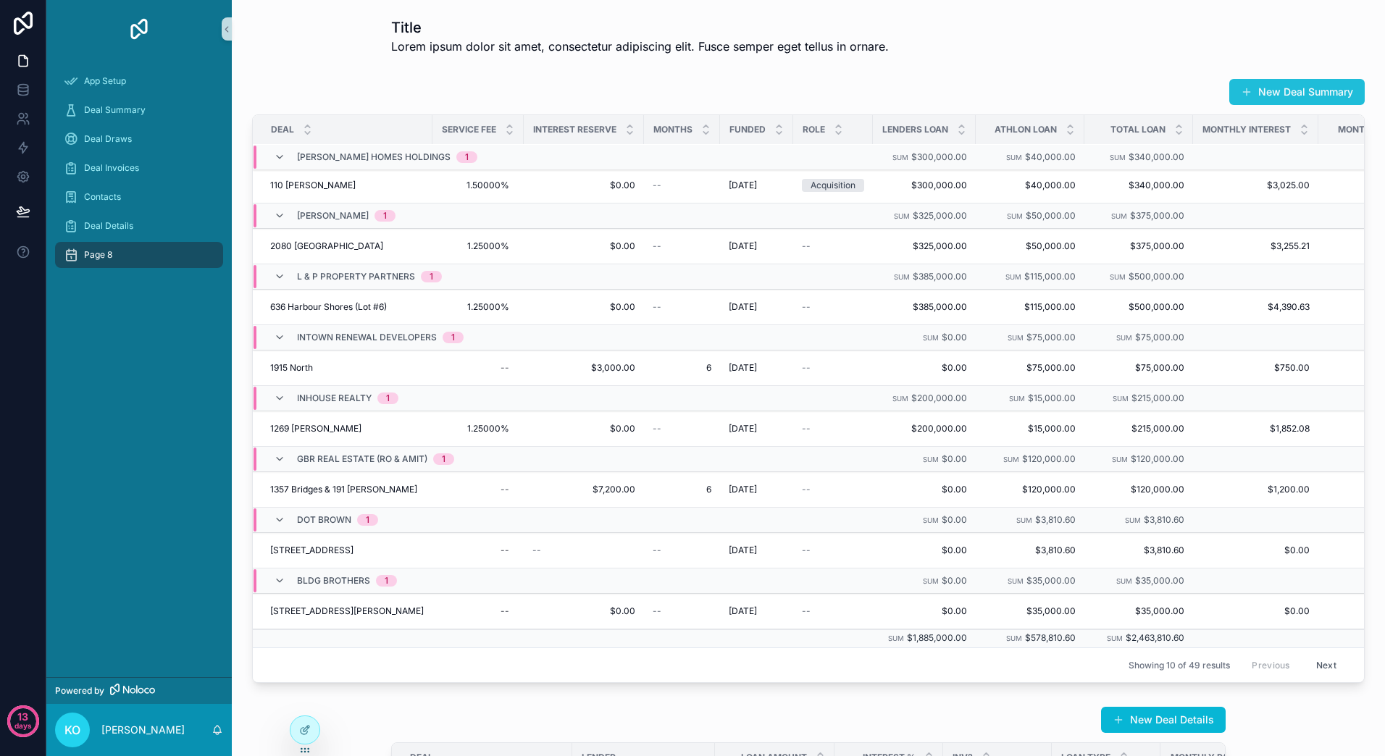
click at [1313, 100] on button "New Deal Summary" at bounding box center [1296, 92] width 135 height 26
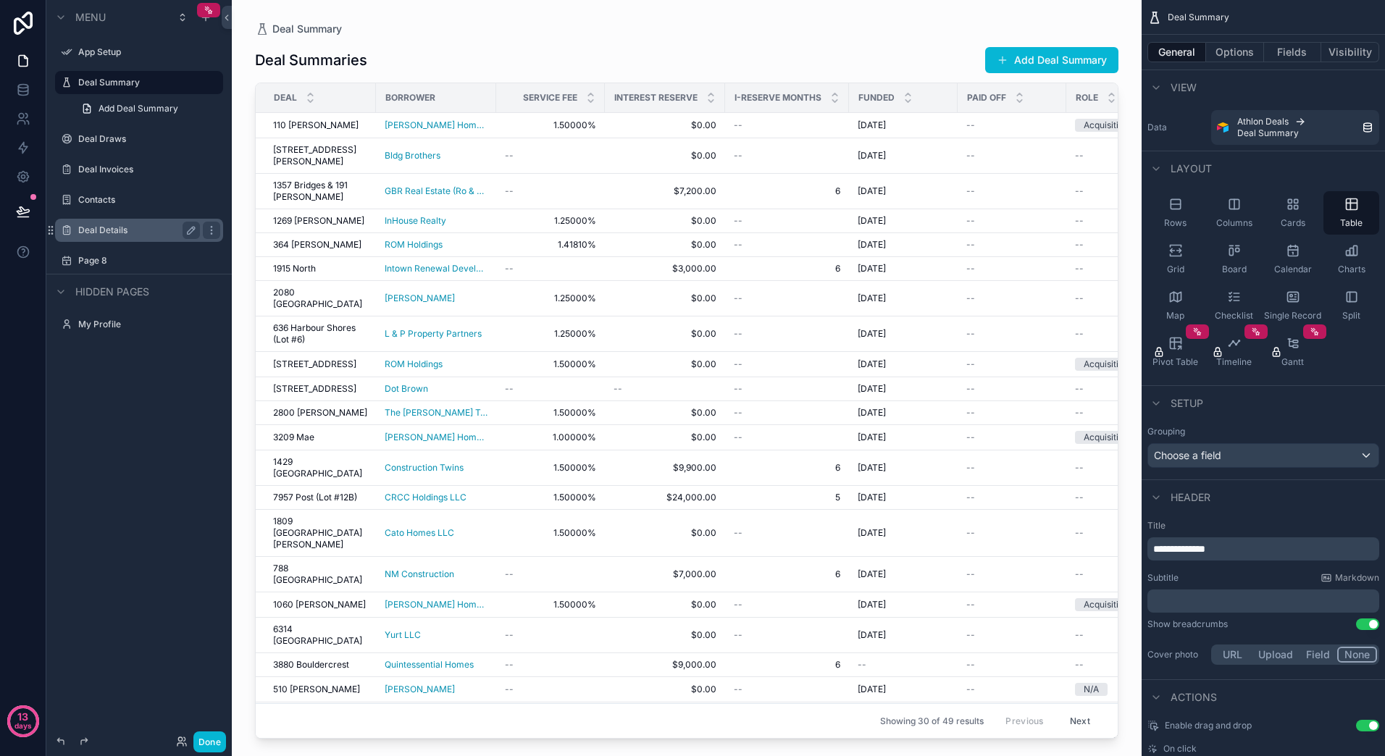
click at [99, 228] on label "Deal Details" at bounding box center [136, 231] width 116 height 12
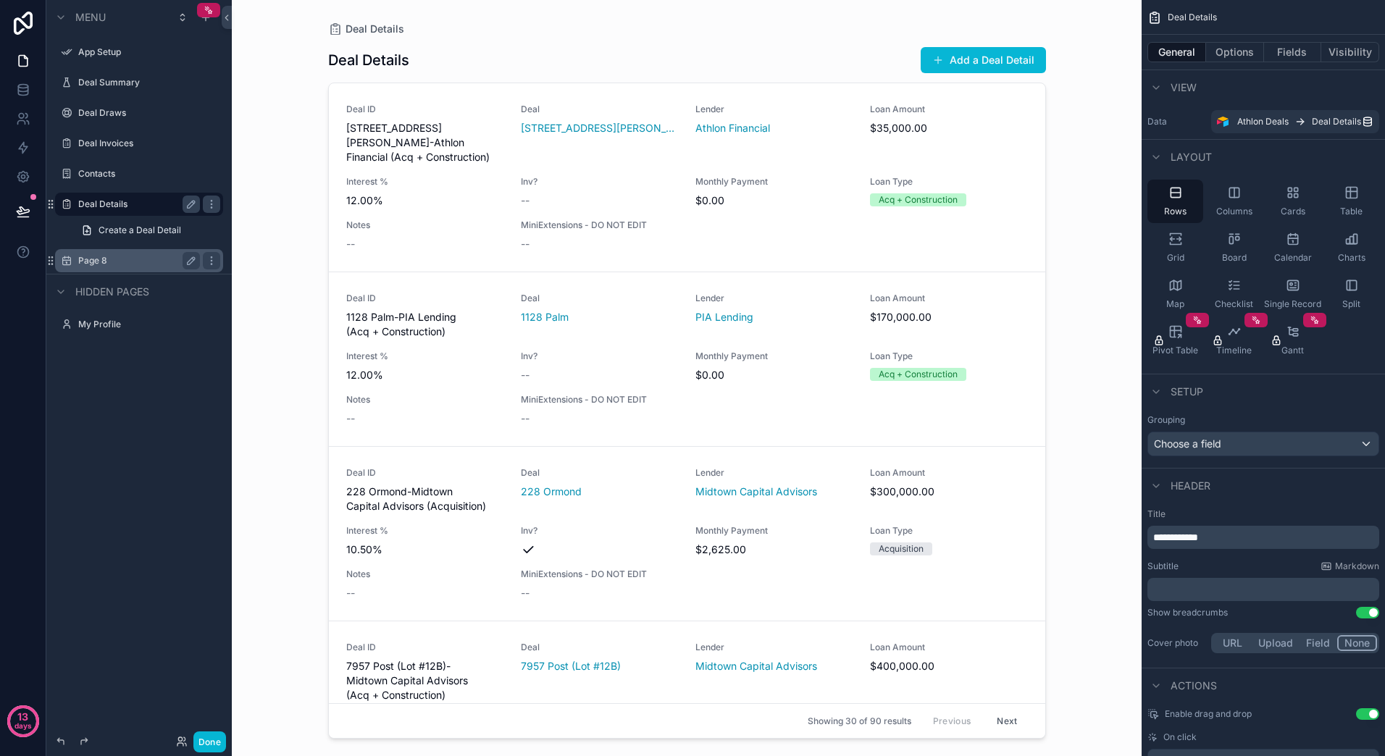
click at [93, 261] on label "Page 8" at bounding box center [136, 261] width 116 height 12
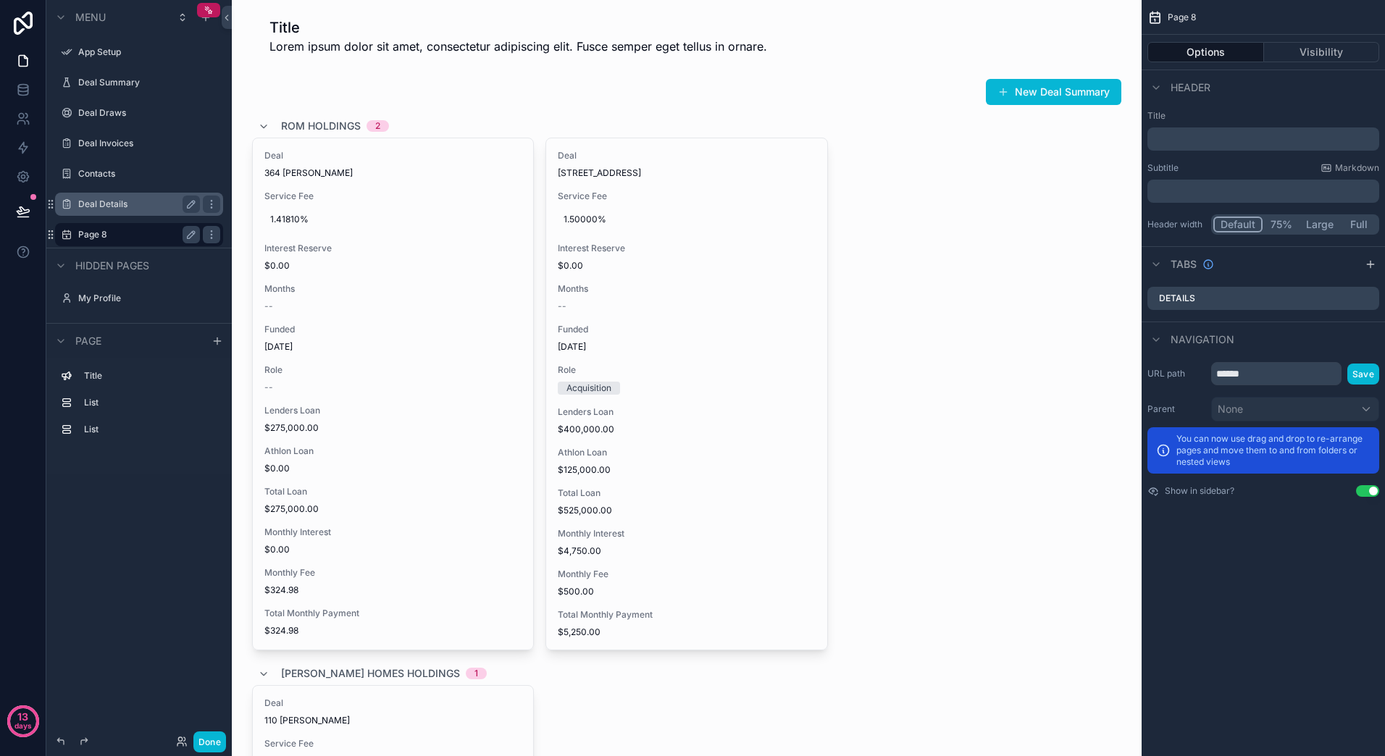
click at [125, 207] on label "Deal Details" at bounding box center [136, 204] width 116 height 12
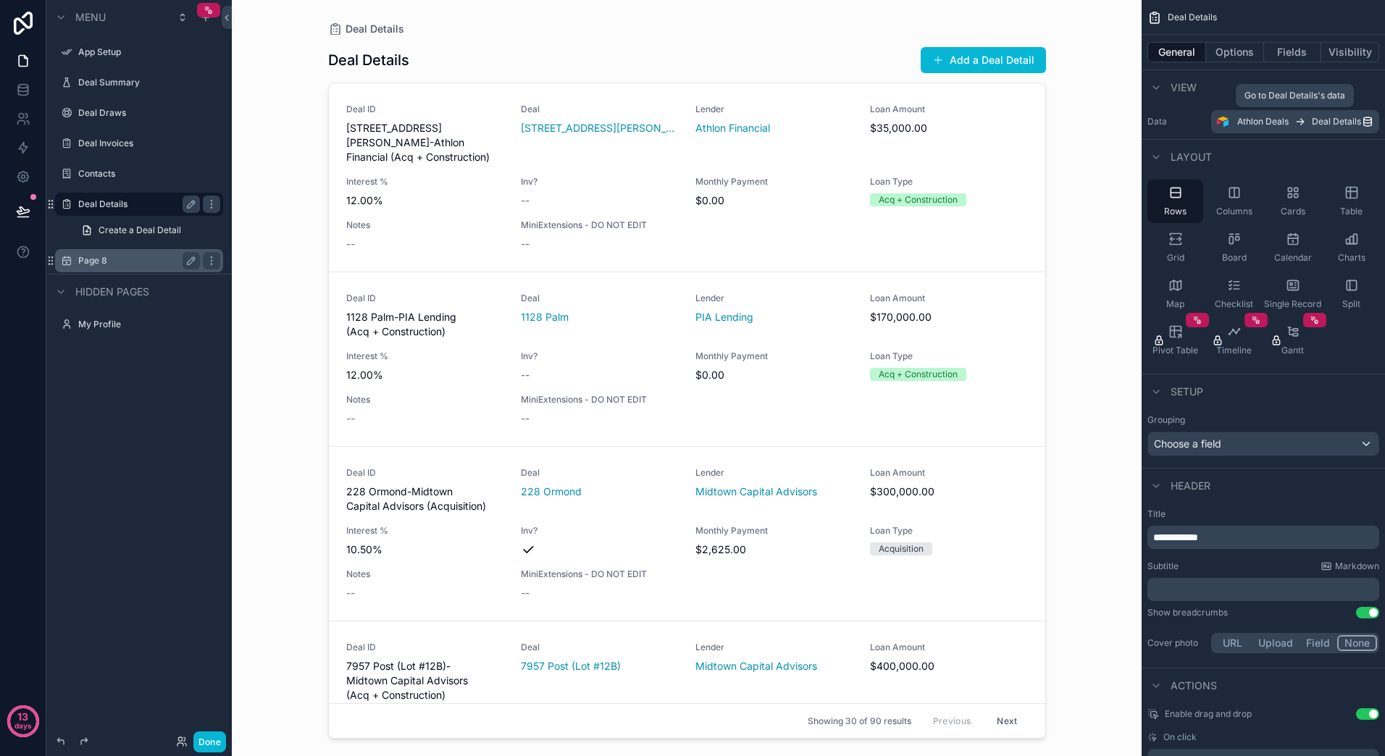
click at [1369, 123] on icon "scrollable content" at bounding box center [1368, 121] width 8 height 4
click at [79, 256] on label "Page 8" at bounding box center [136, 261] width 116 height 12
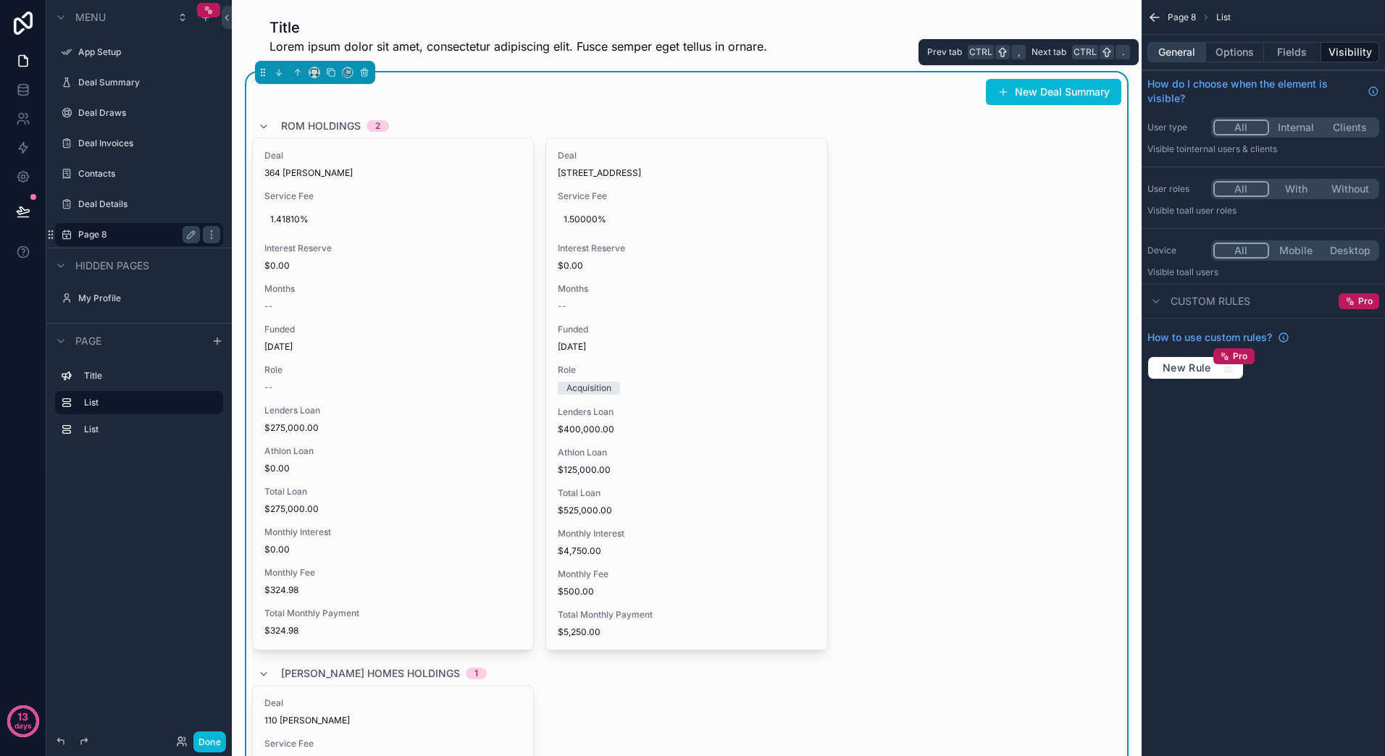
click at [1186, 56] on button "General" at bounding box center [1176, 52] width 59 height 20
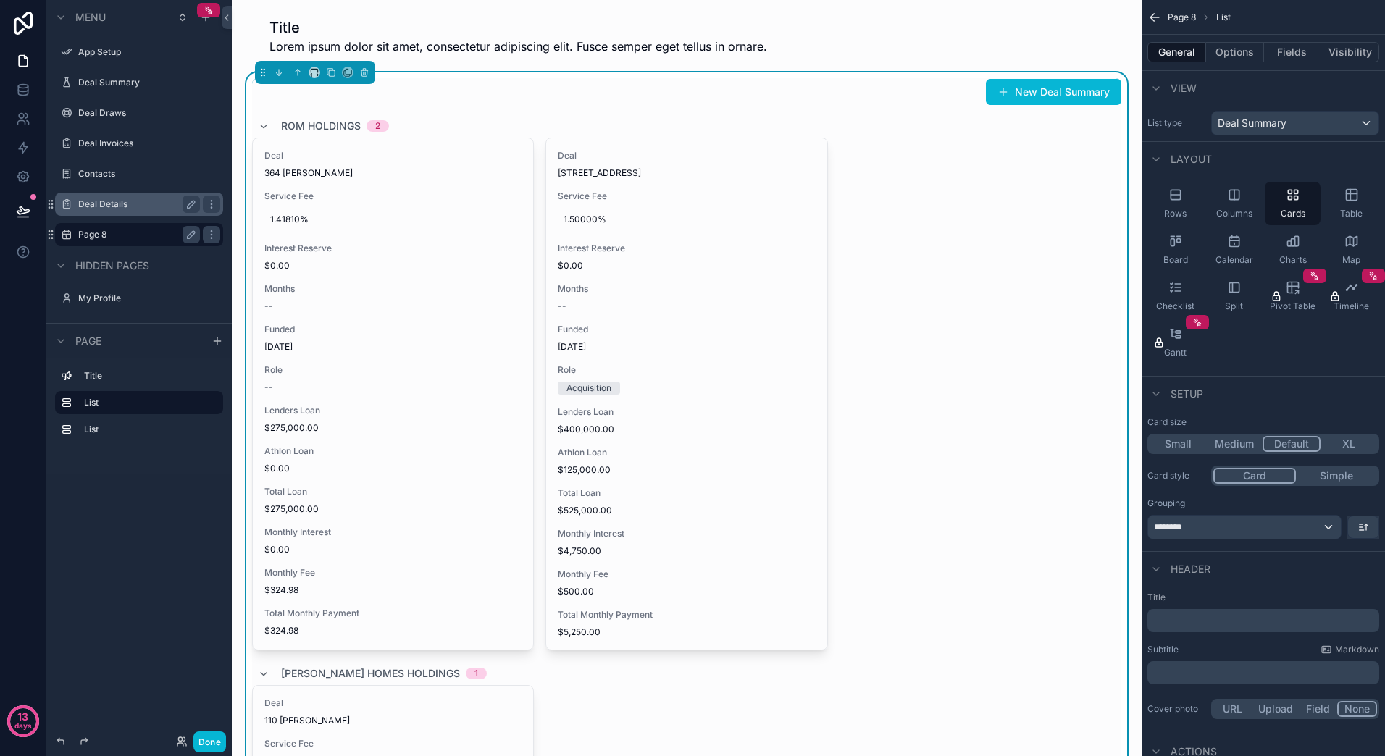
click at [111, 207] on label "Deal Details" at bounding box center [136, 204] width 116 height 12
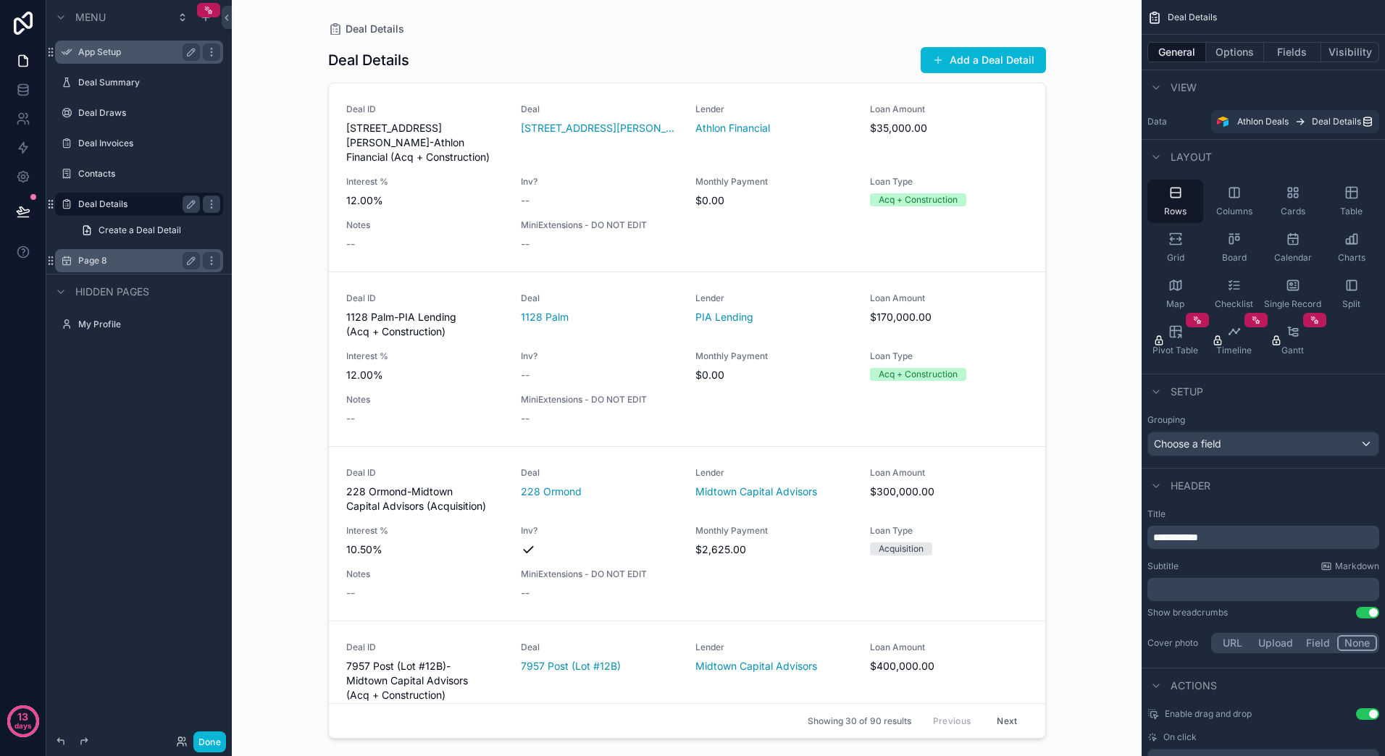
click at [138, 54] on label "App Setup" at bounding box center [136, 52] width 116 height 12
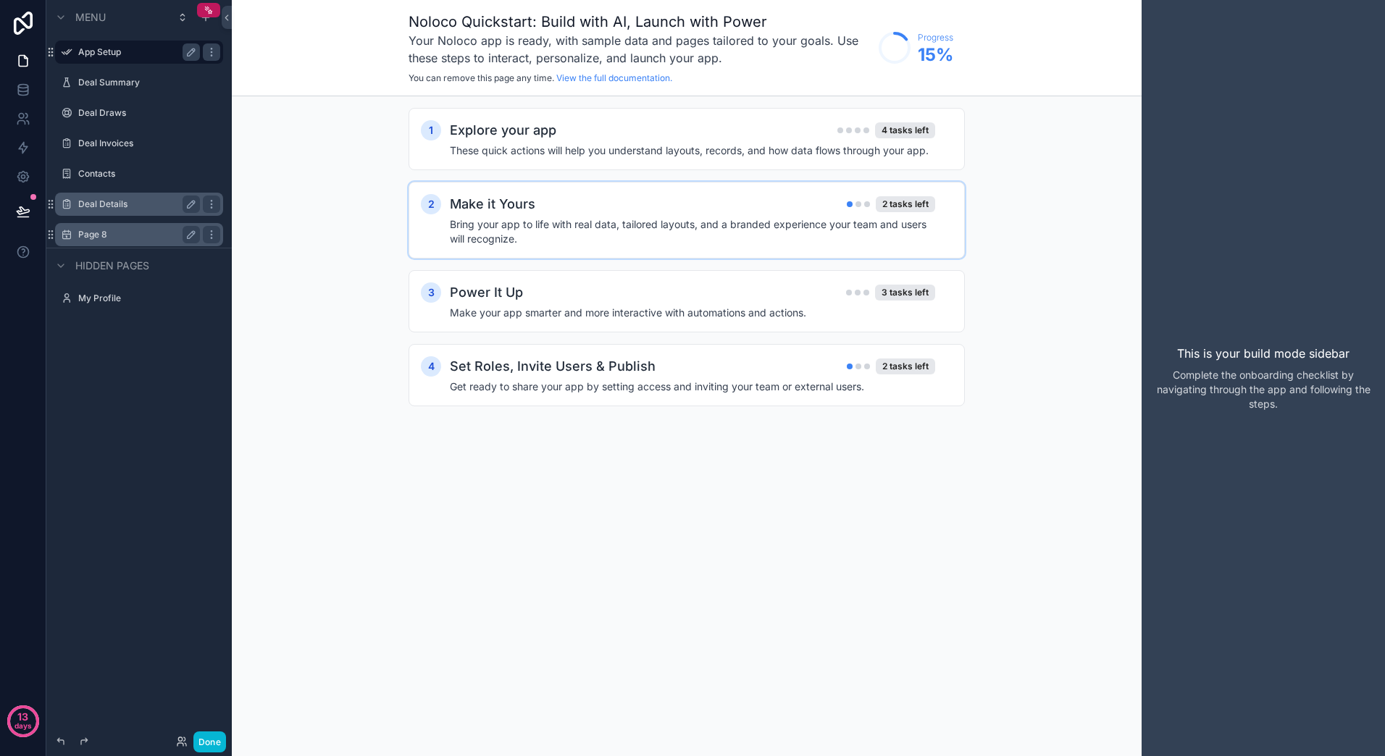
click at [508, 220] on h4 "Bring your app to life with real data, tailored layouts, and a branded experien…" at bounding box center [692, 231] width 485 height 29
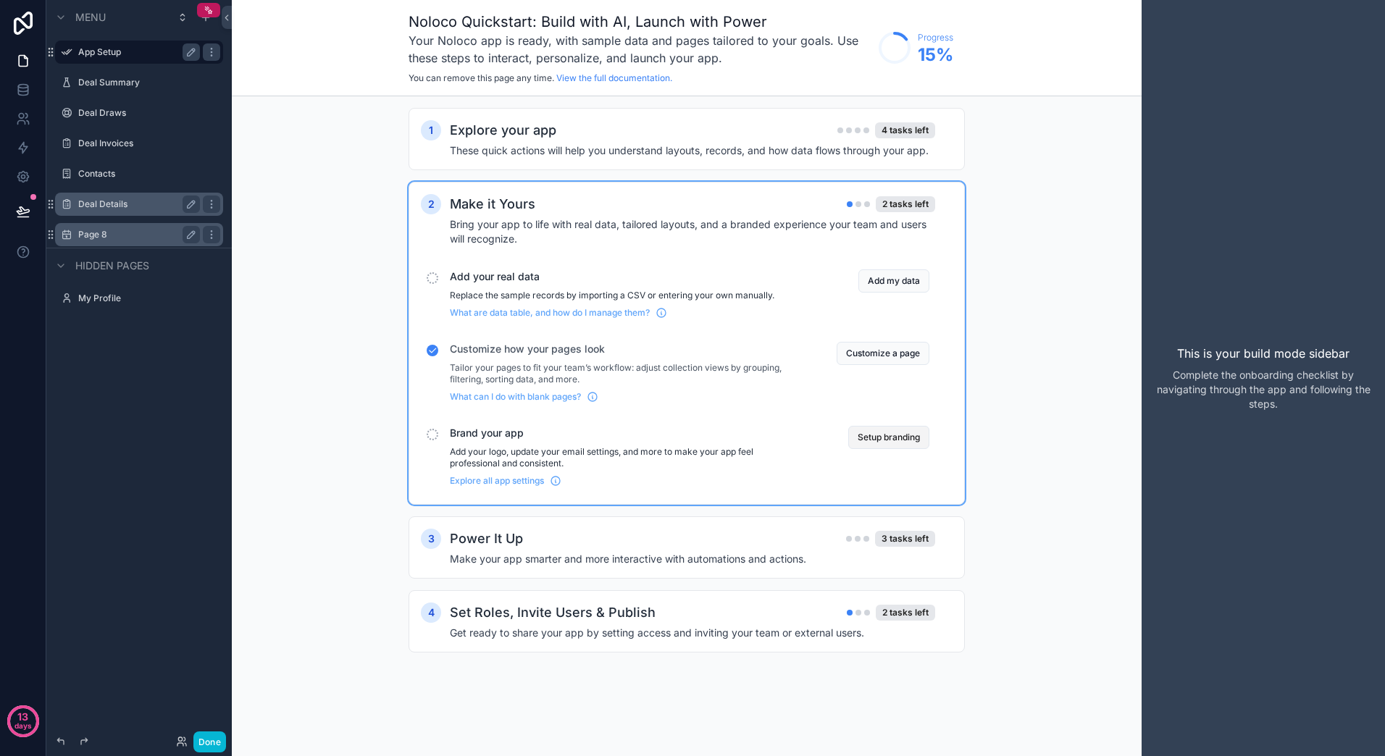
click at [869, 439] on button "Setup branding" at bounding box center [888, 437] width 81 height 23
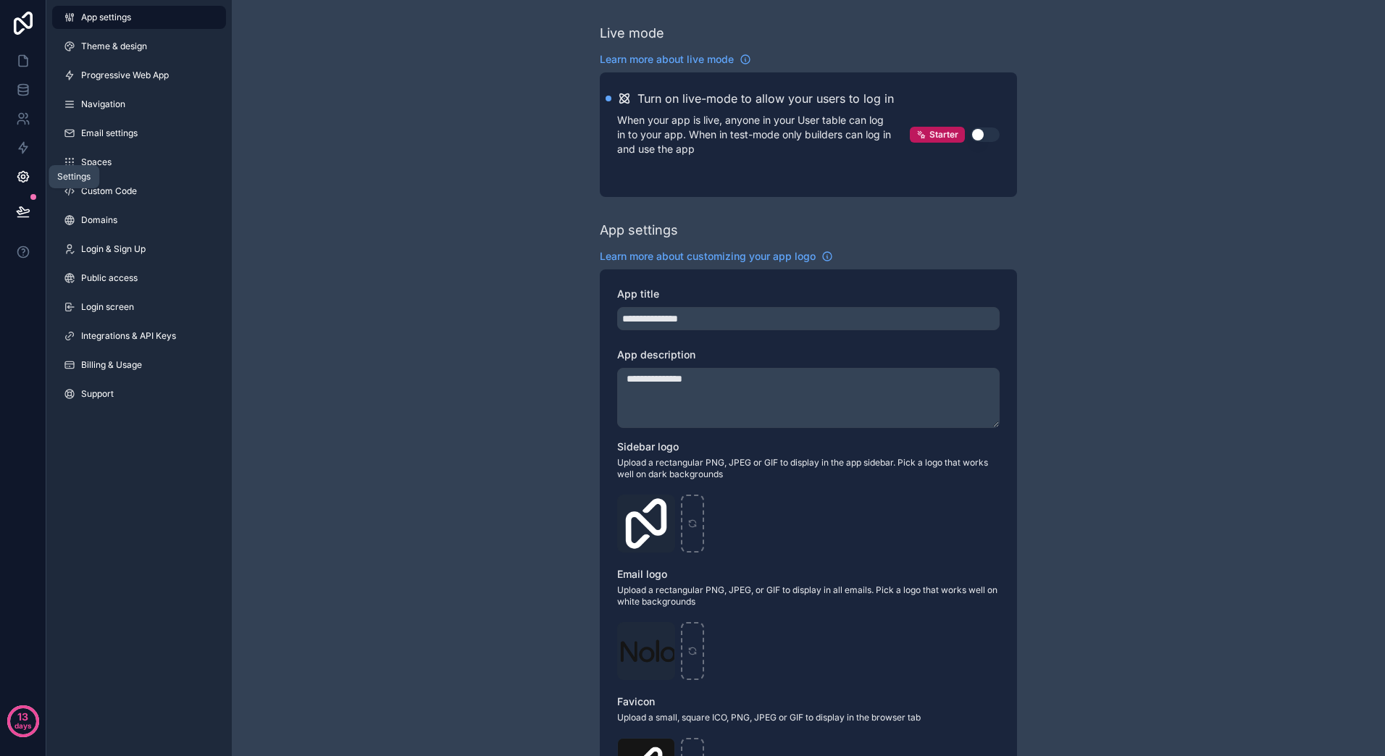
click at [25, 177] on icon at bounding box center [23, 177] width 4 height 4
click at [30, 63] on link at bounding box center [23, 60] width 46 height 29
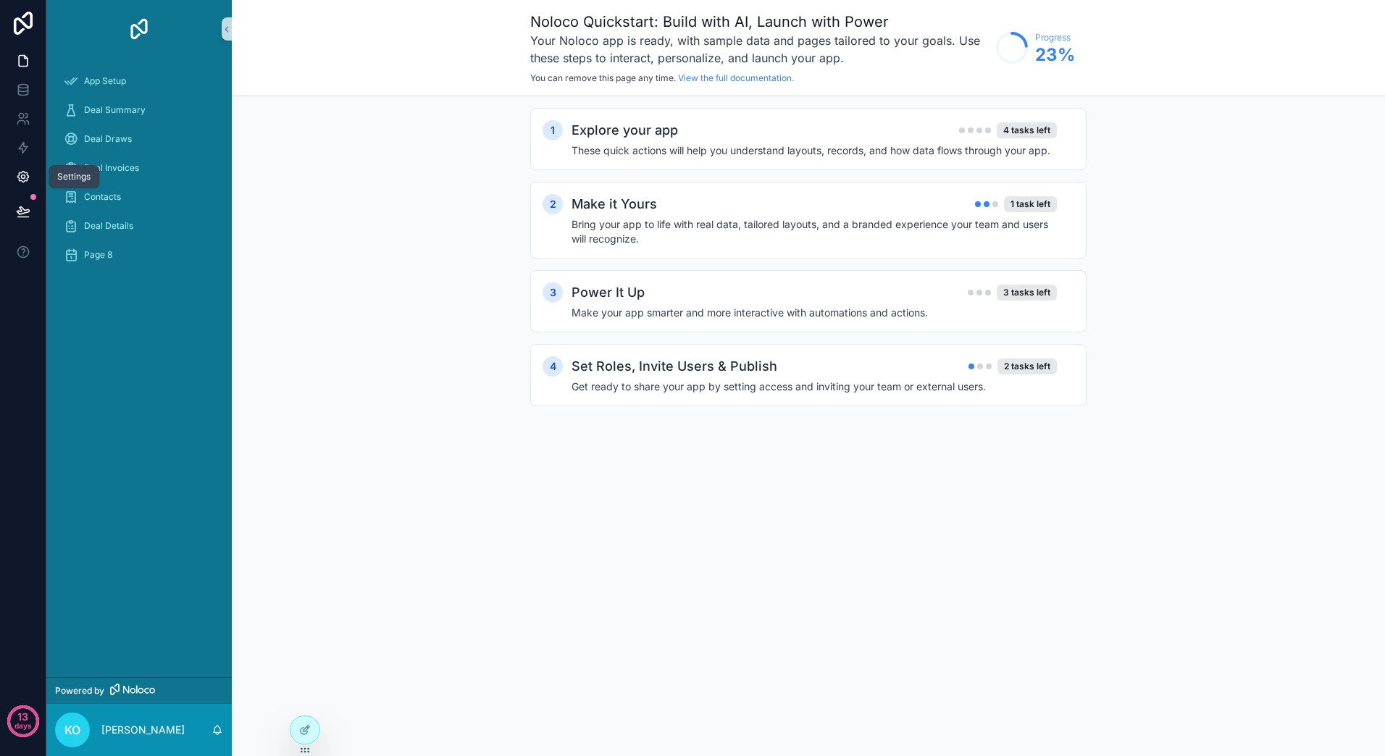
click at [32, 171] on link at bounding box center [23, 176] width 46 height 29
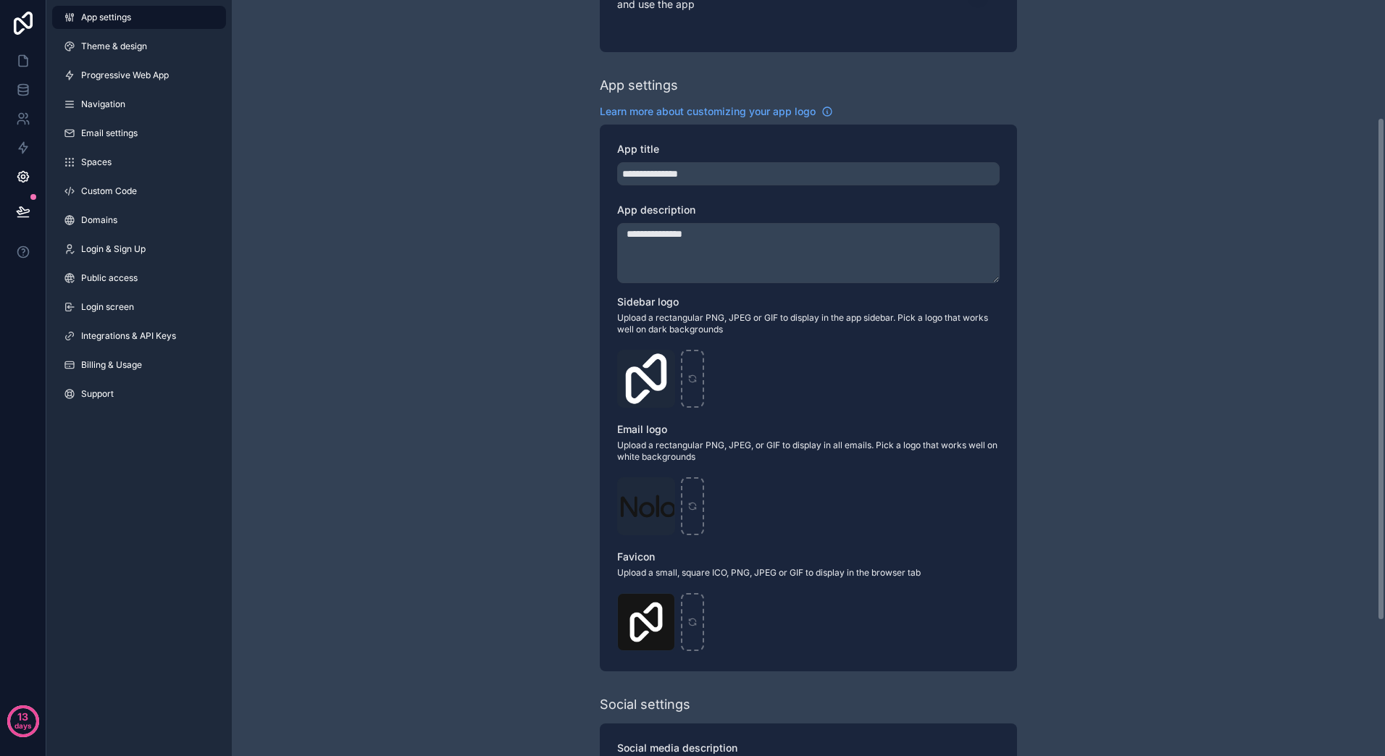
scroll to position [217, 0]
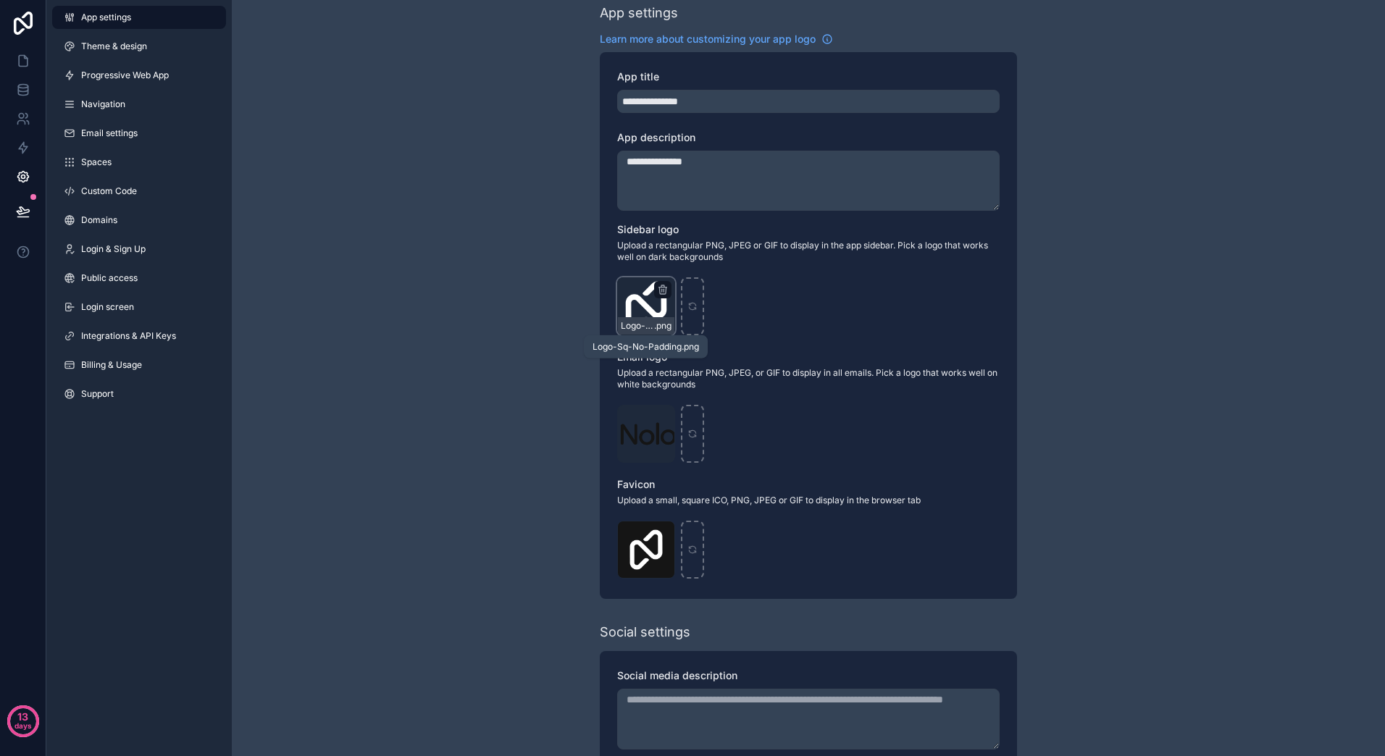
click at [646, 321] on span "Logo-Sq-No-Padding" at bounding box center [637, 326] width 33 height 12
click at [649, 309] on div "Logo-Sq-No-Padding .png" at bounding box center [646, 306] width 58 height 58
click at [643, 330] on span "Logo-Sq-No-Padding" at bounding box center [637, 326] width 33 height 12
click at [641, 352] on span "Email logo" at bounding box center [642, 357] width 50 height 12
click at [665, 285] on icon "scrollable content" at bounding box center [663, 290] width 12 height 12
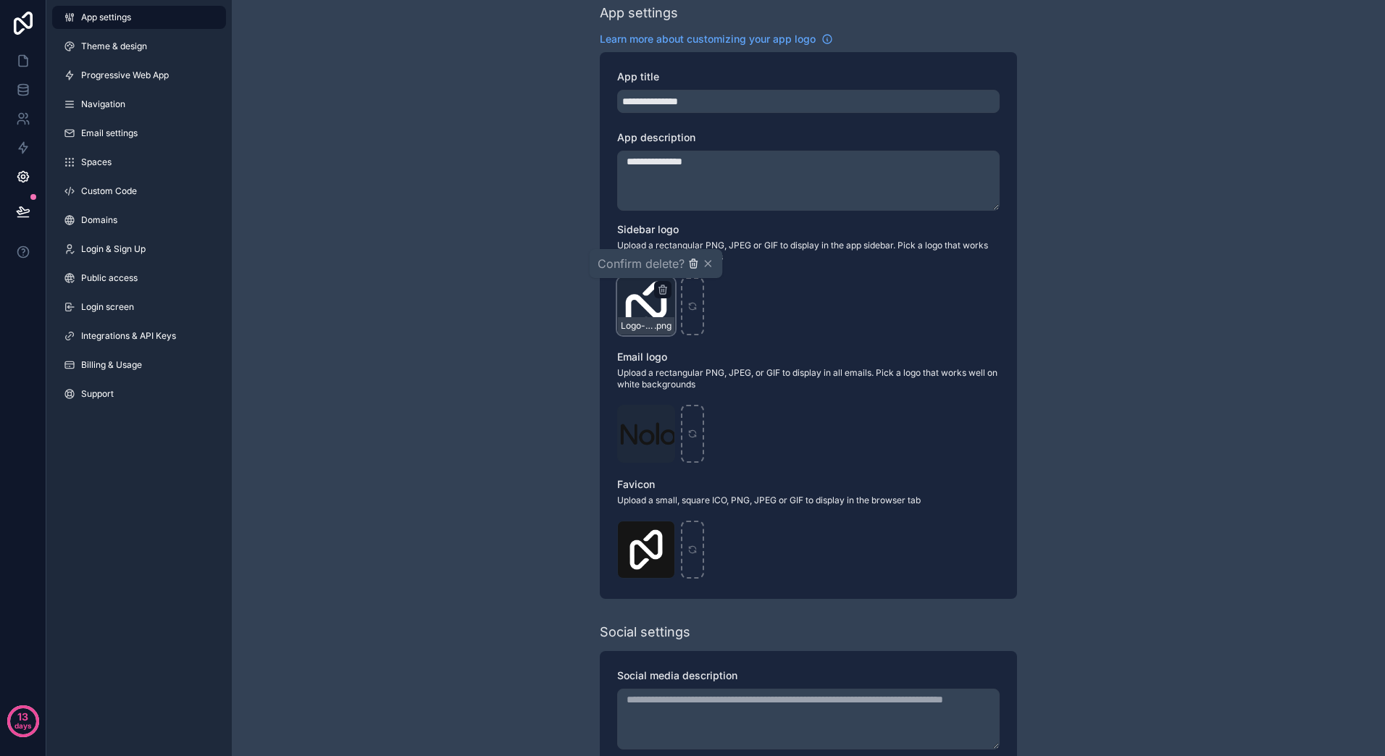
click at [695, 264] on icon "button" at bounding box center [693, 264] width 12 height 12
click at [659, 299] on div "scrollable content" at bounding box center [646, 306] width 58 height 58
type input "**********"
click at [662, 535] on icon "scrollable content" at bounding box center [662, 534] width 0 height 3
click at [695, 510] on icon "button" at bounding box center [693, 507] width 12 height 12
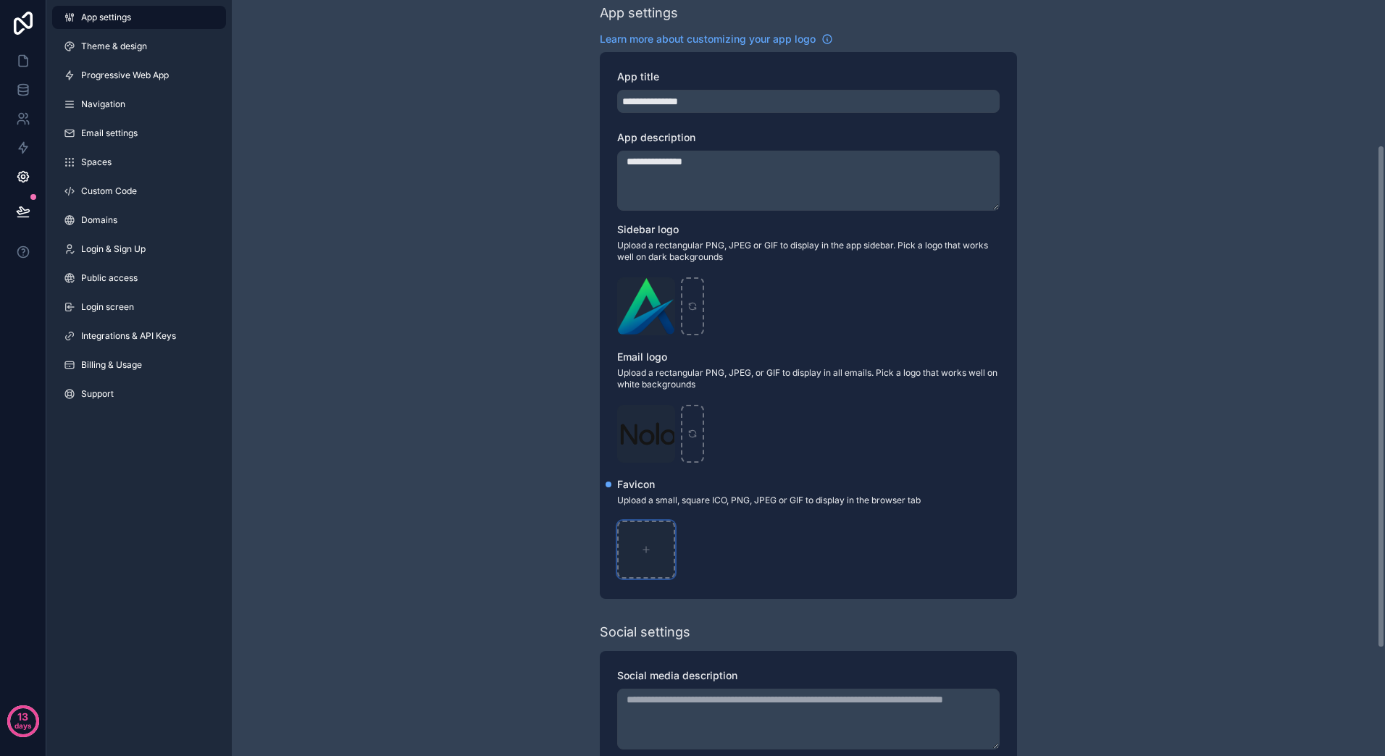
click at [643, 552] on icon "scrollable content" at bounding box center [646, 550] width 10 height 10
type input "**********"
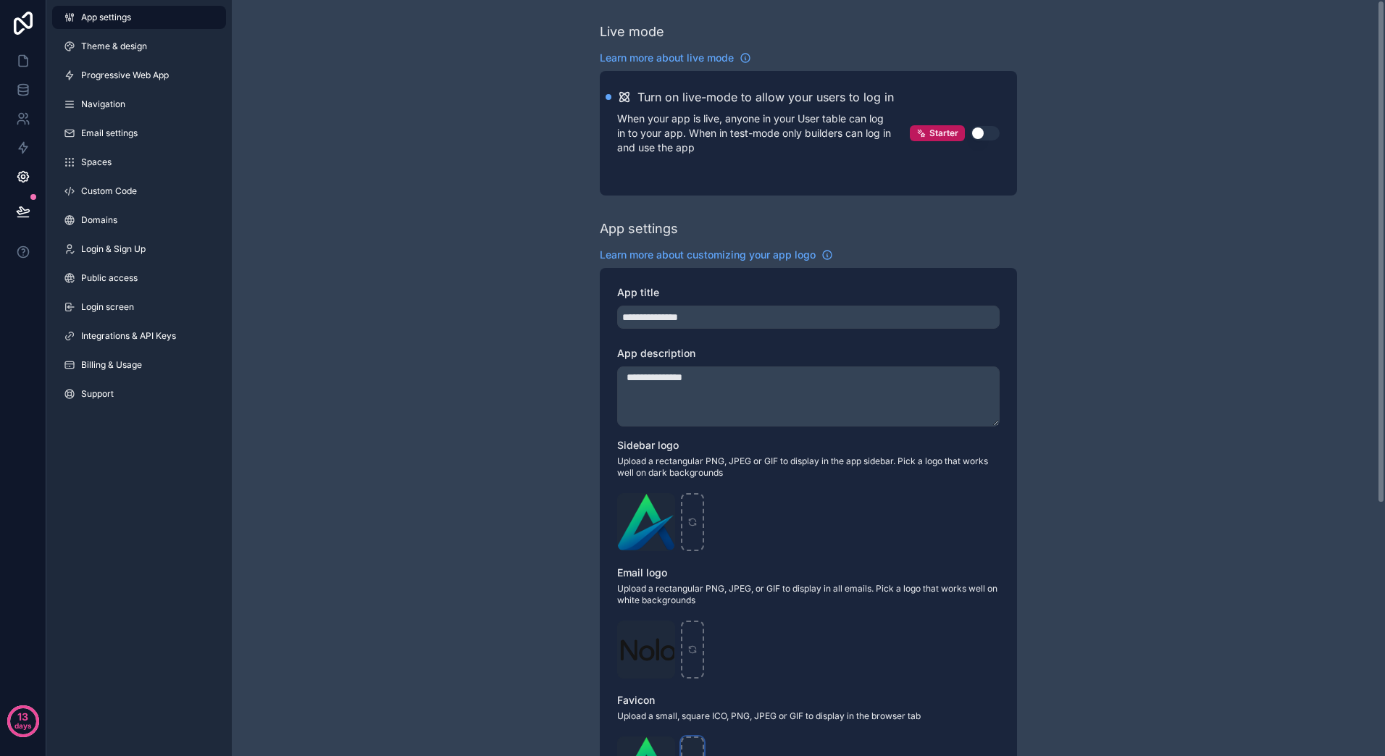
scroll to position [0, 0]
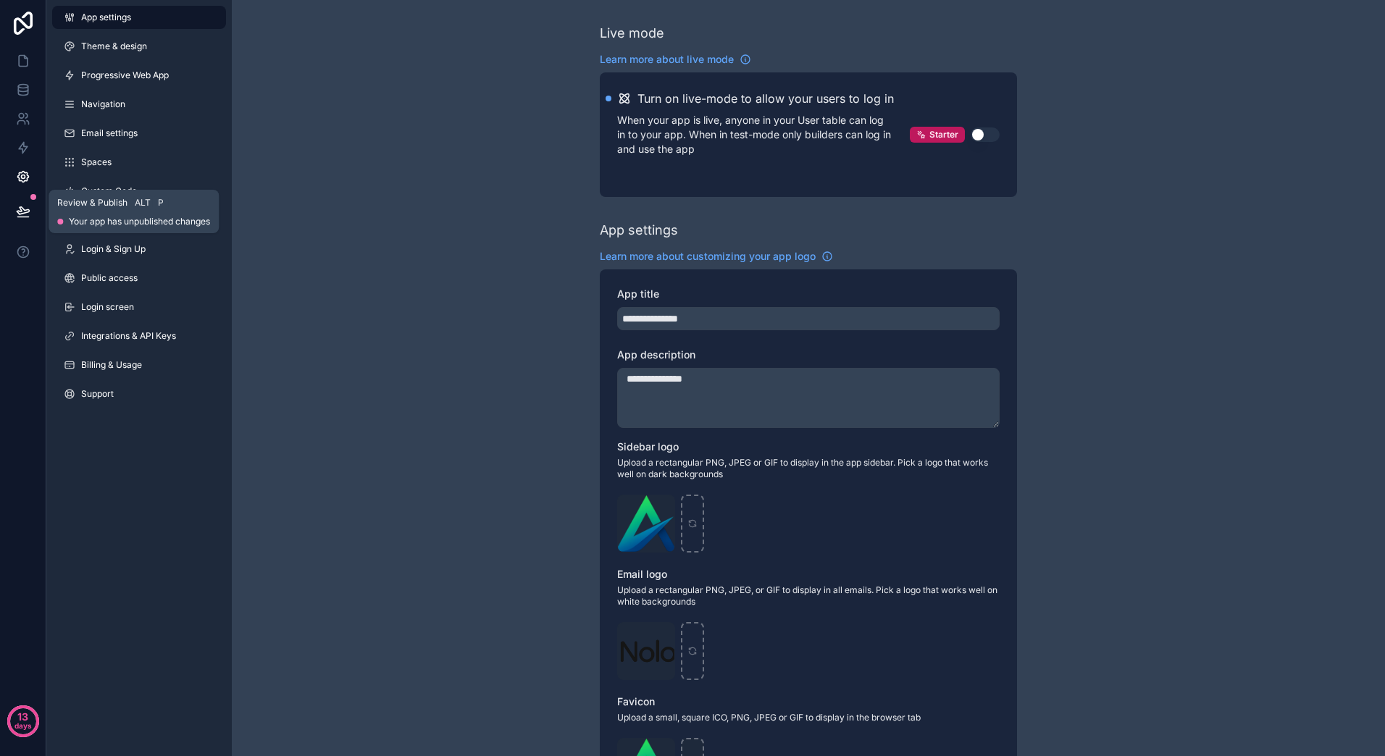
click at [35, 206] on button at bounding box center [23, 211] width 32 height 41
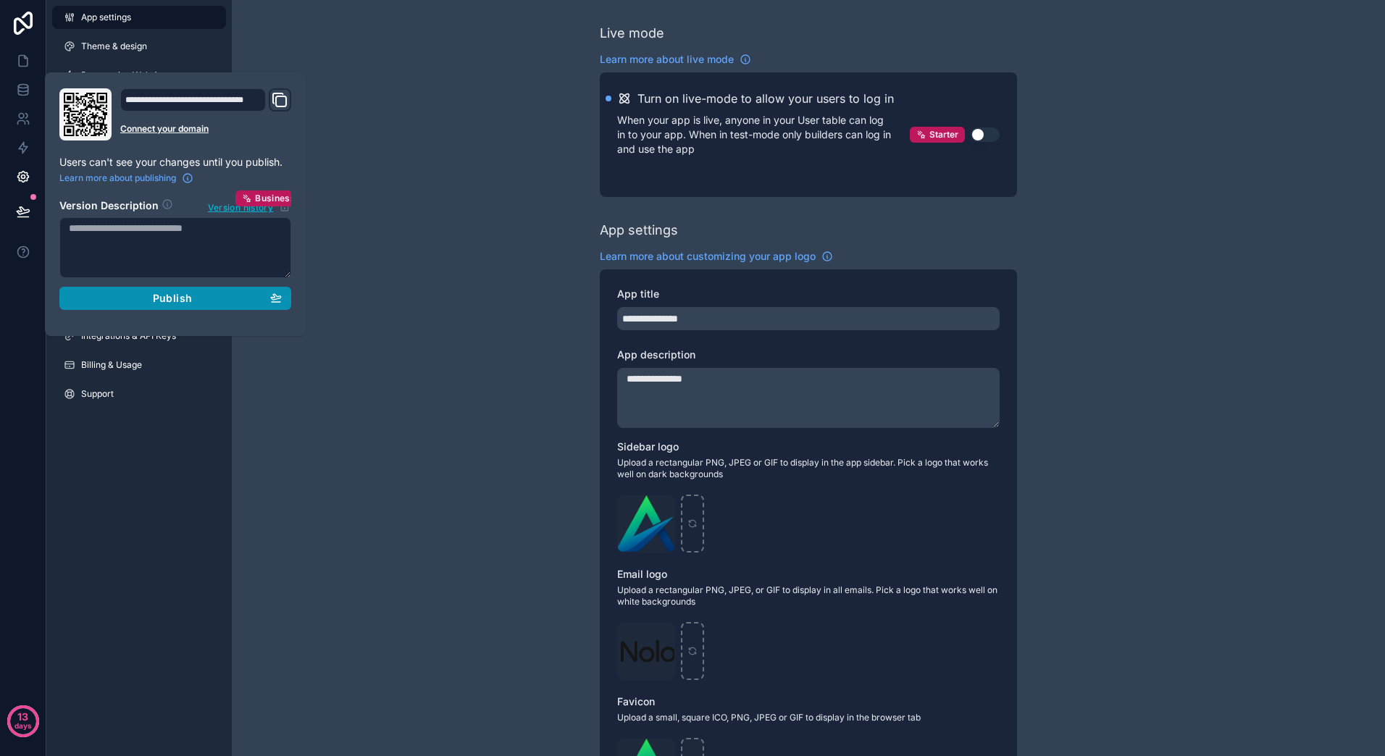
click at [152, 298] on div "Publish" at bounding box center [175, 298] width 213 height 13
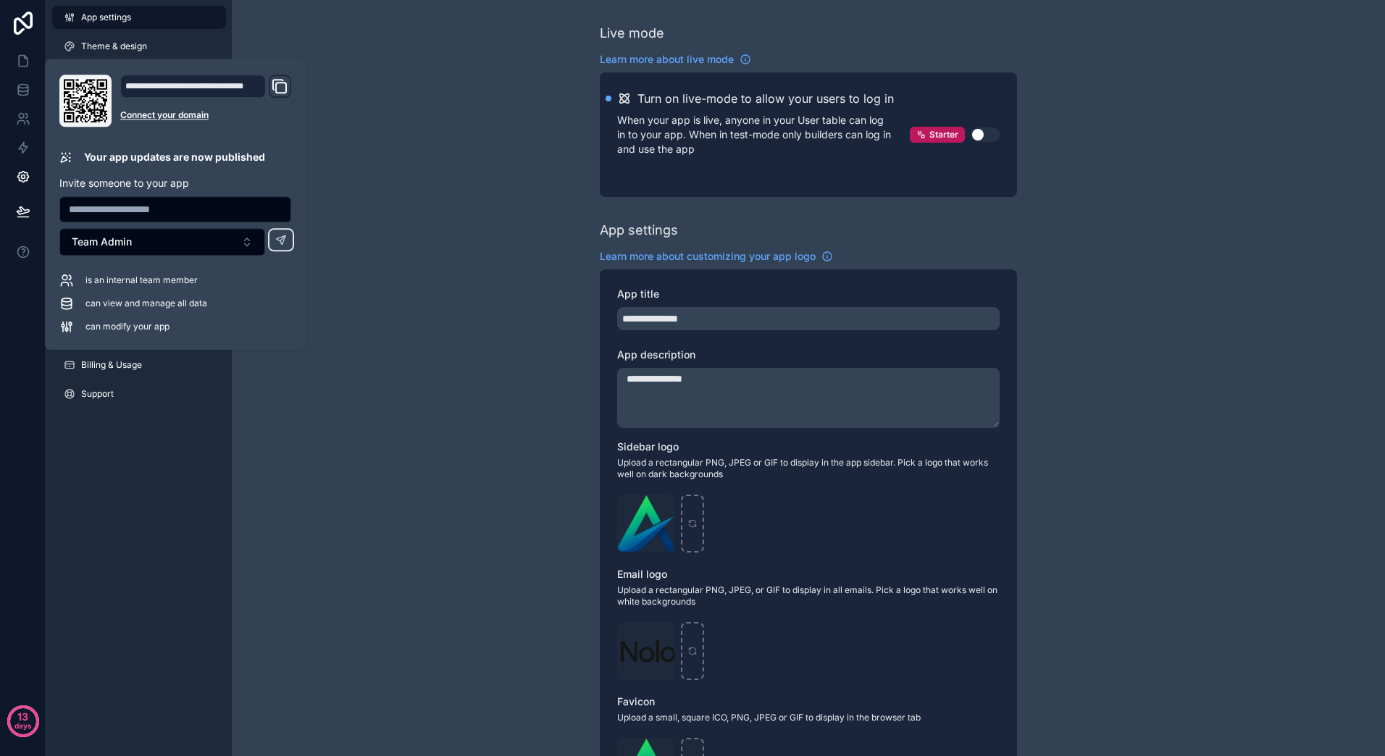
click at [278, 90] on icon "Domain and Custom Link" at bounding box center [279, 85] width 17 height 17
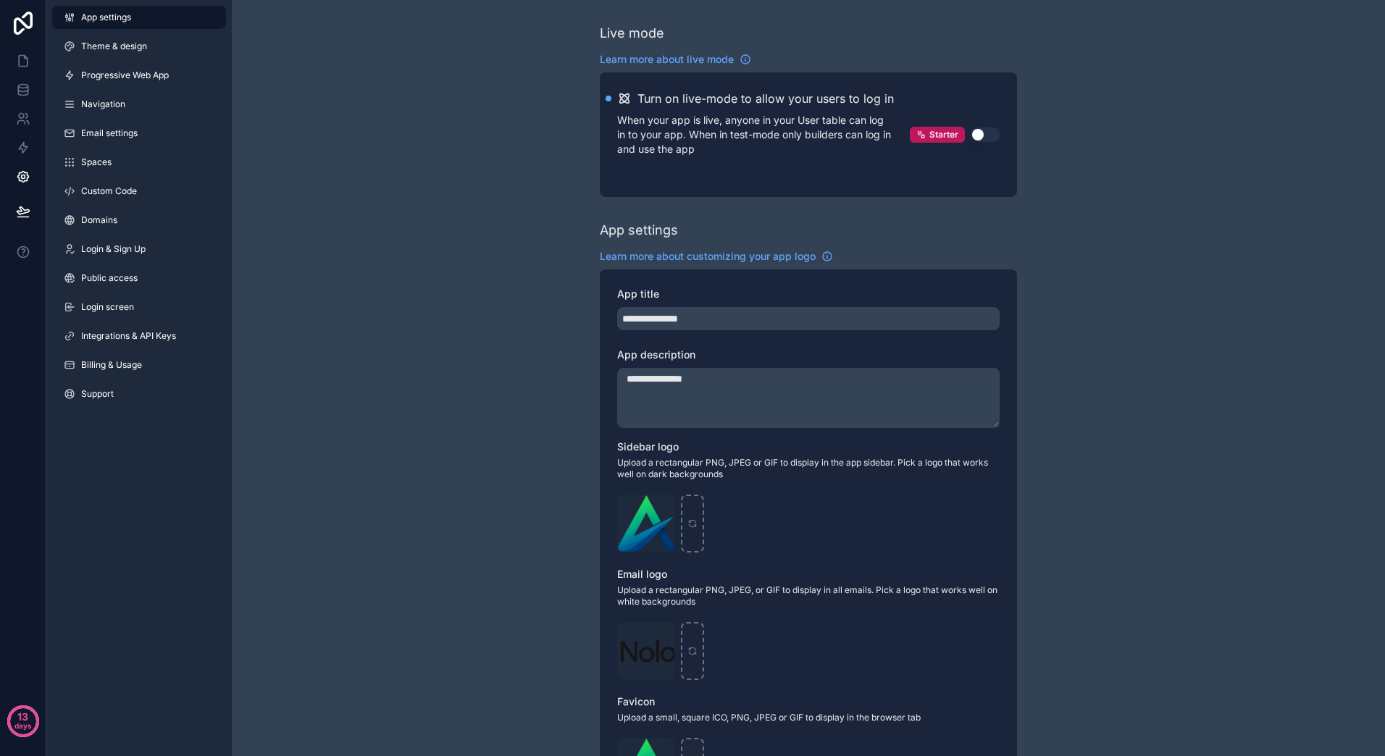
click at [492, 195] on div "**********" at bounding box center [808, 567] width 1153 height 1135
click at [28, 65] on icon at bounding box center [23, 61] width 14 height 14
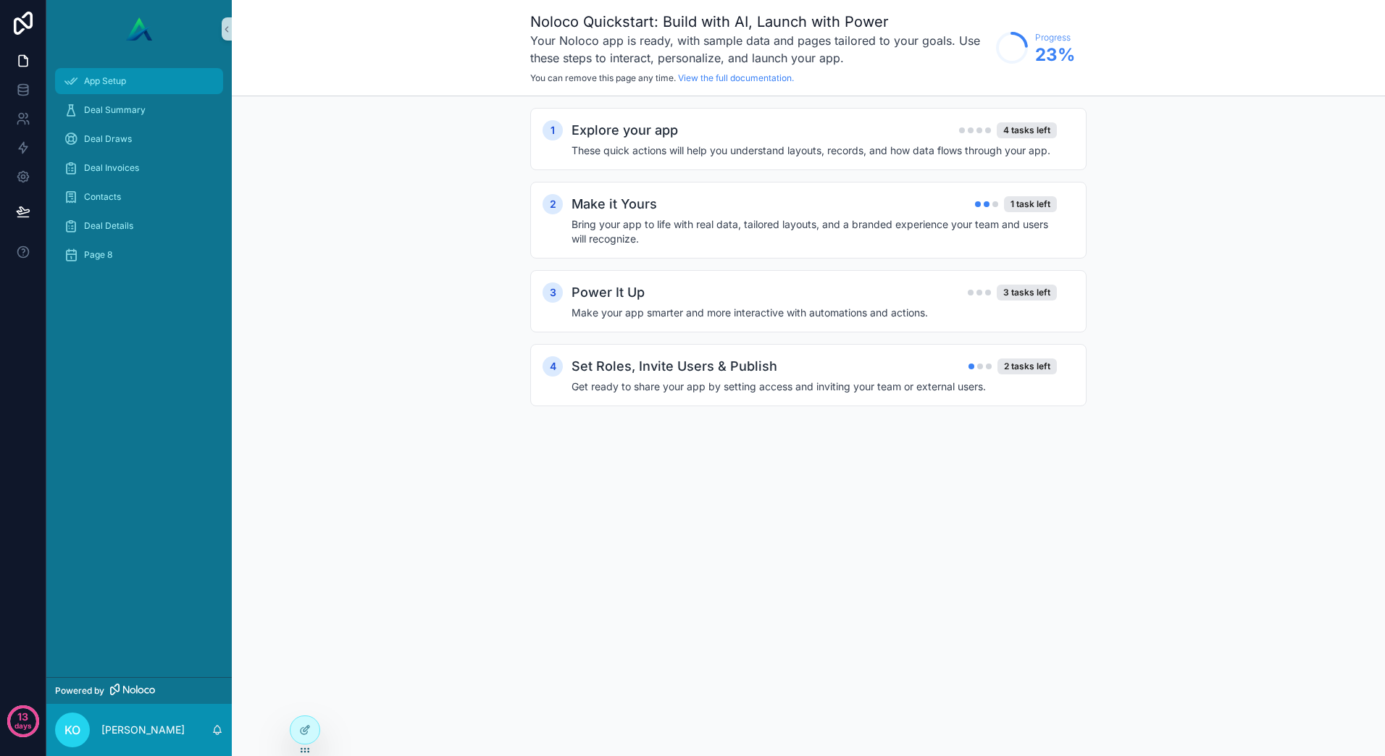
click at [197, 81] on div "App Setup" at bounding box center [139, 81] width 151 height 23
click at [22, 62] on icon at bounding box center [23, 61] width 14 height 14
drag, startPoint x: 22, startPoint y: 64, endPoint x: 440, endPoint y: 240, distance: 454.4
click at [440, 240] on div "1 Explore your app 4 tasks left These quick actions will help you understand la…" at bounding box center [808, 271] width 1153 height 351
click at [310, 726] on div at bounding box center [304, 730] width 29 height 28
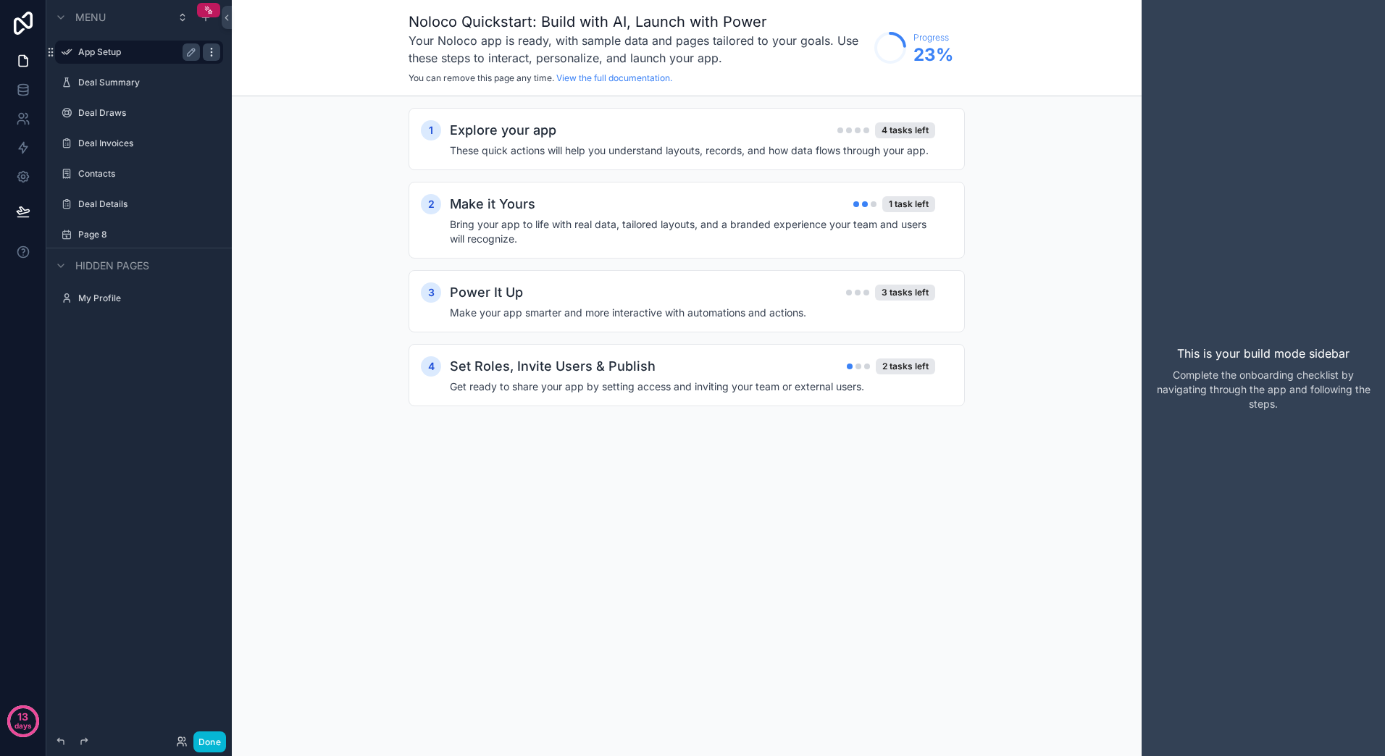
click at [214, 55] on icon "scrollable content" at bounding box center [212, 52] width 12 height 12
click at [268, 61] on span "Remove" at bounding box center [277, 62] width 38 height 14
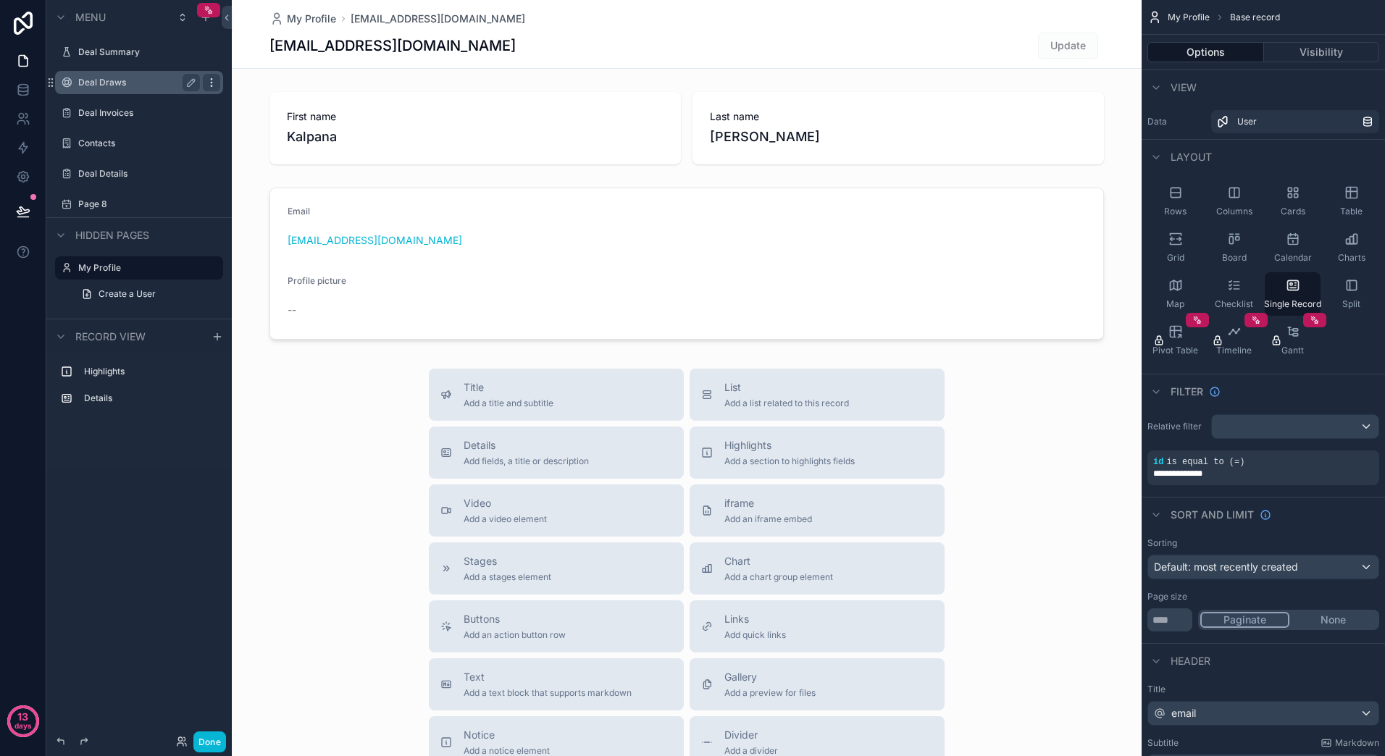
click at [206, 87] on icon "scrollable content" at bounding box center [212, 83] width 12 height 12
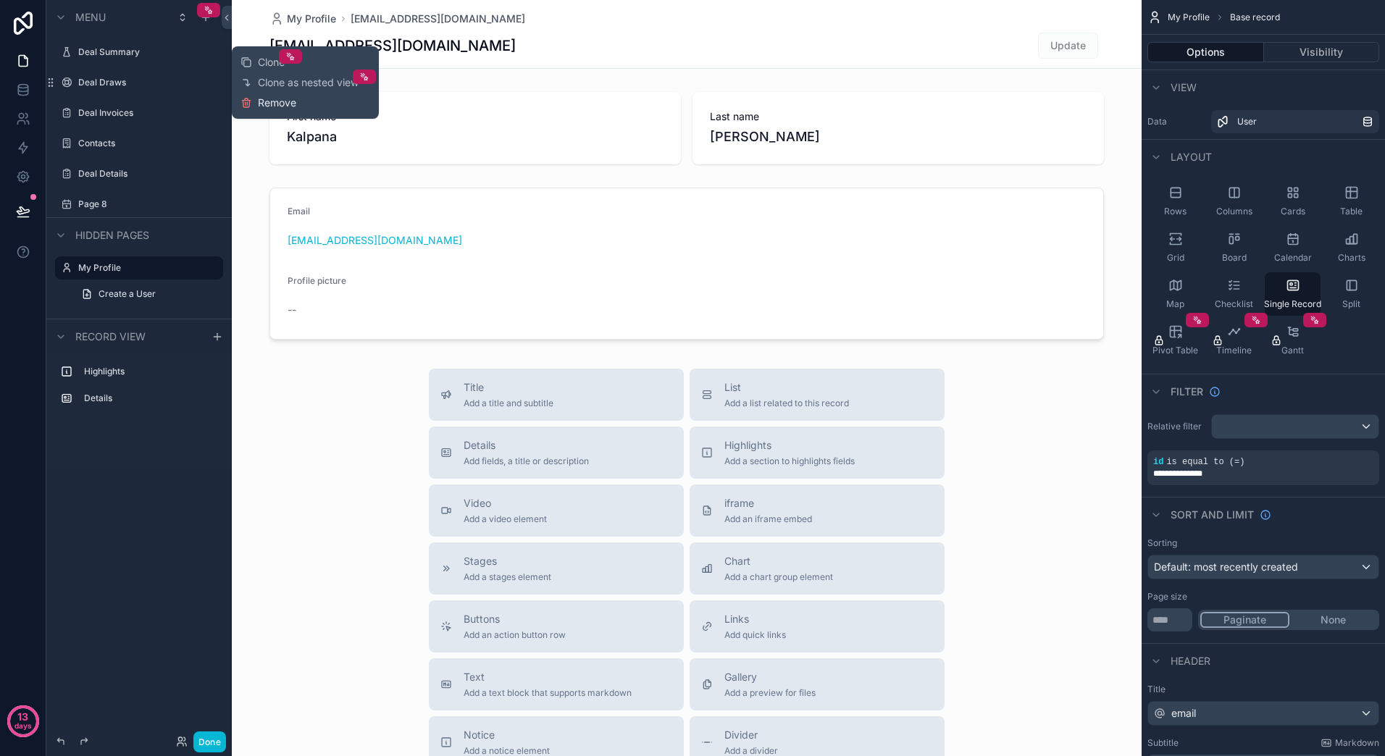
click at [264, 105] on span "Remove" at bounding box center [277, 103] width 38 height 14
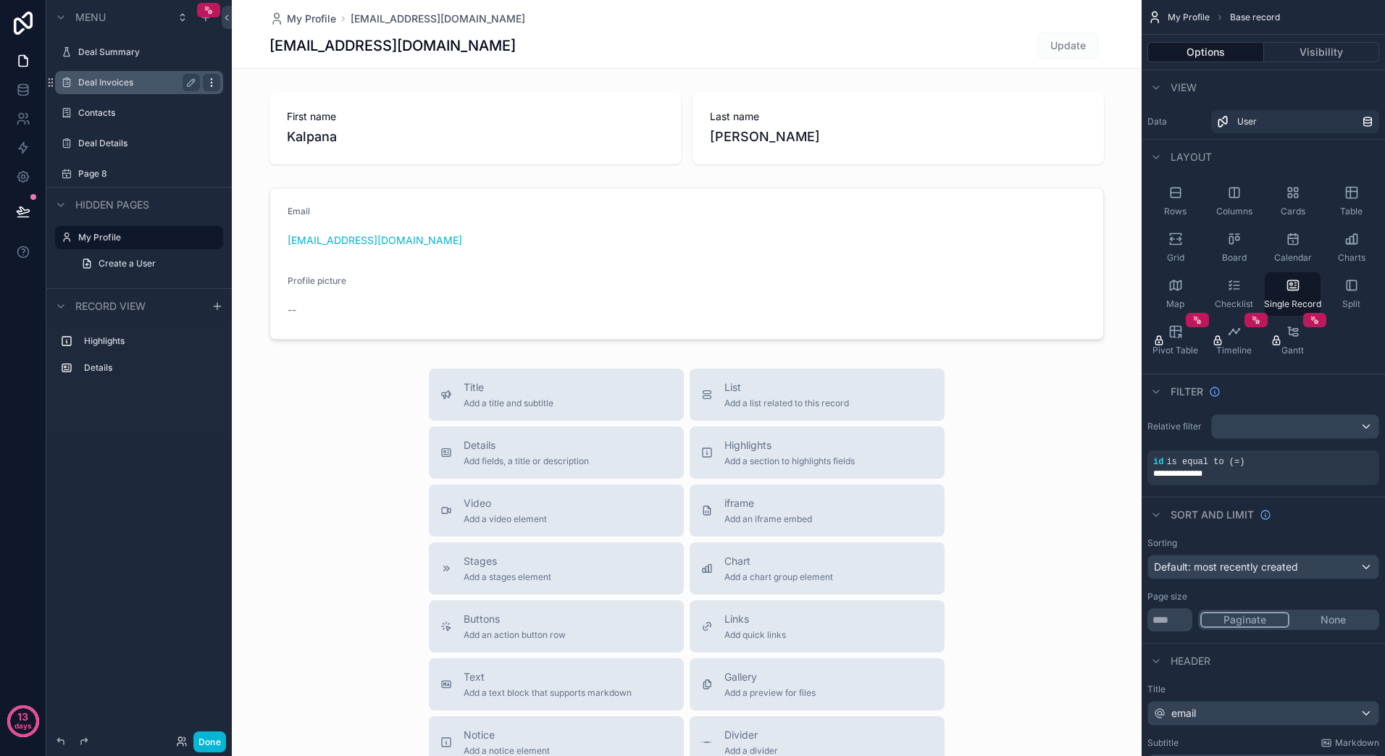
click at [213, 83] on icon "scrollable content" at bounding box center [212, 83] width 12 height 12
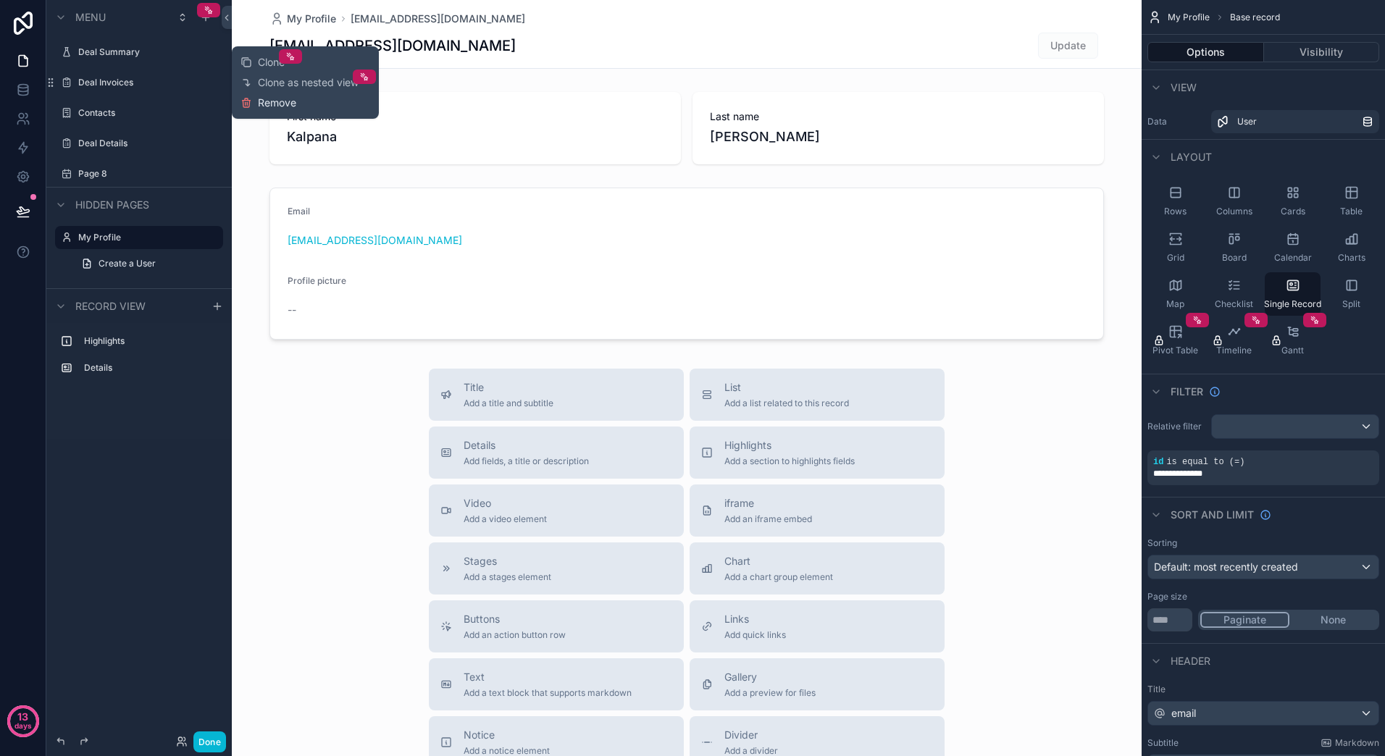
click at [290, 100] on span "Remove" at bounding box center [277, 103] width 38 height 14
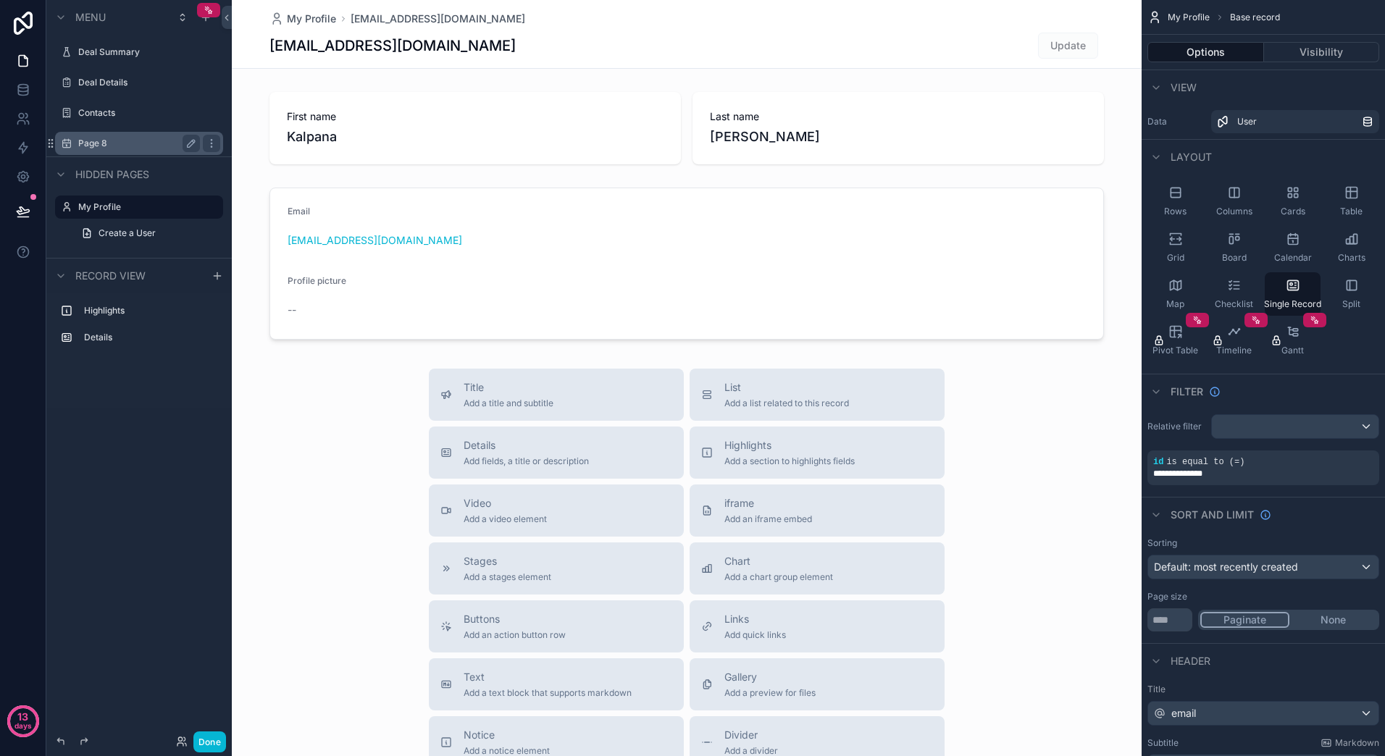
click at [117, 138] on label "Page 8" at bounding box center [136, 144] width 116 height 12
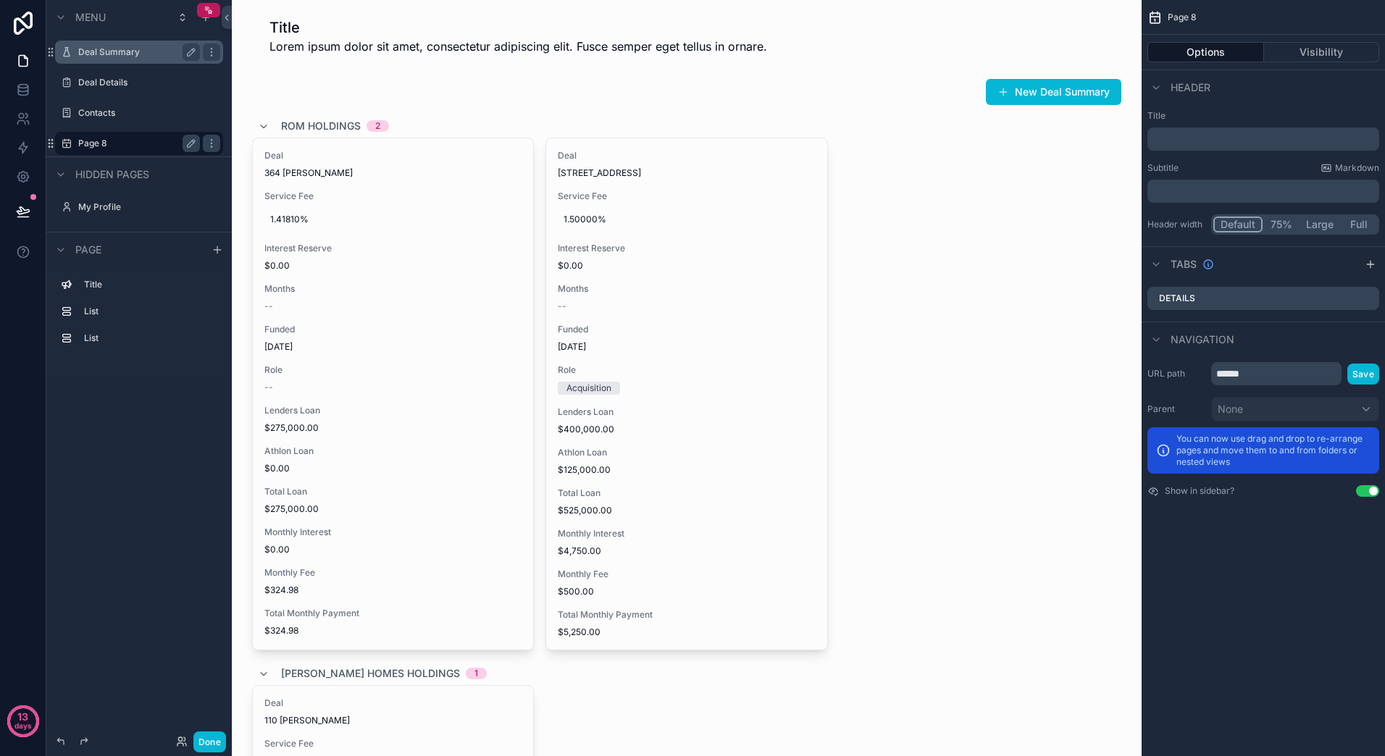
click at [156, 55] on label "Deal Summary" at bounding box center [136, 52] width 116 height 12
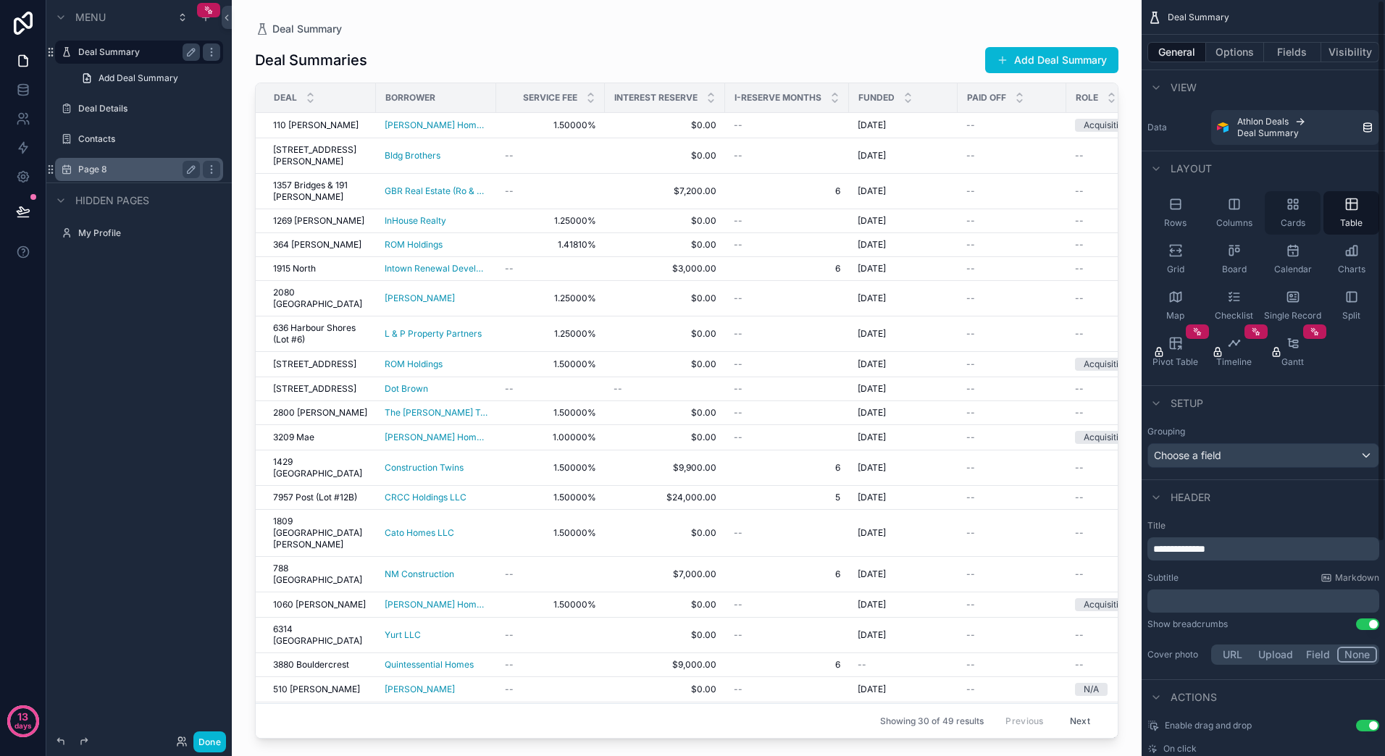
click at [1299, 216] on div "Cards" at bounding box center [1293, 212] width 56 height 43
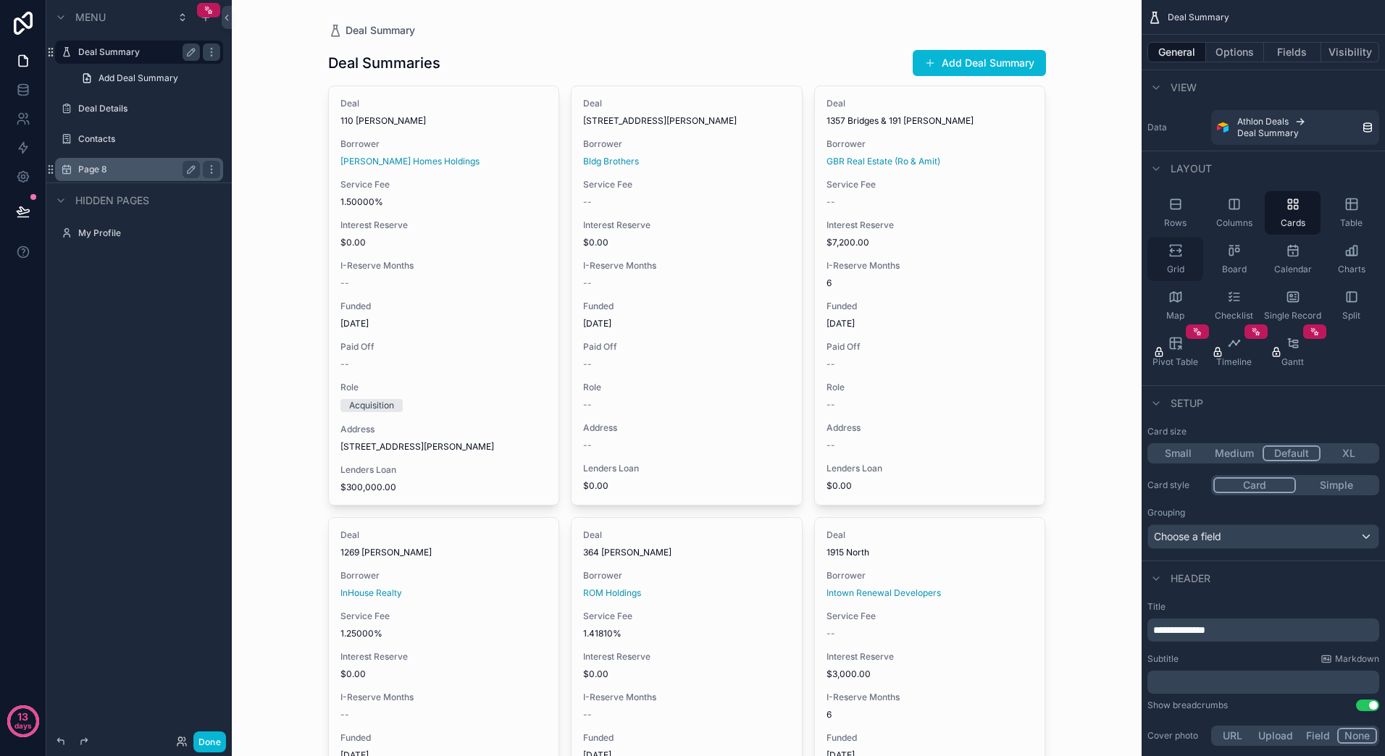
click at [1189, 261] on div "Grid" at bounding box center [1175, 259] width 56 height 43
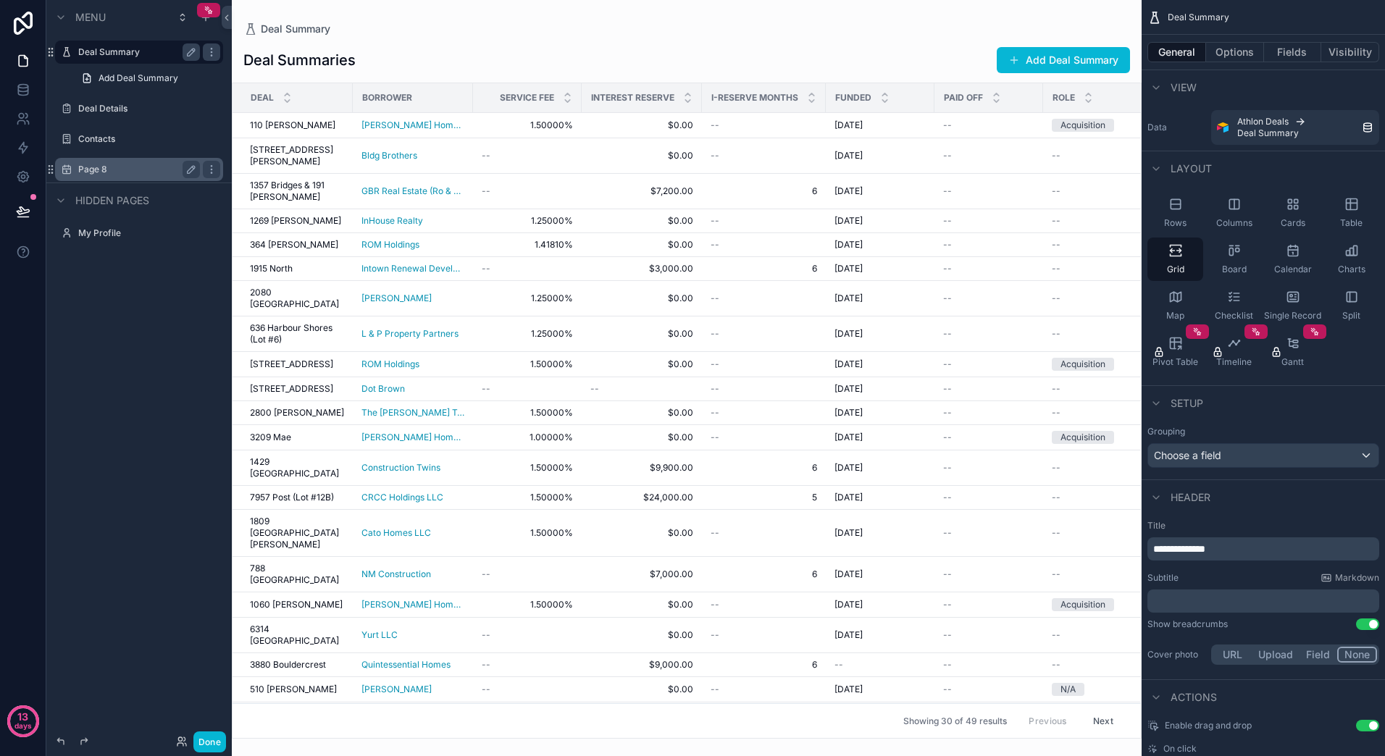
drag, startPoint x: 792, startPoint y: 734, endPoint x: 897, endPoint y: 731, distance: 105.8
click at [897, 731] on div "scrollable content" at bounding box center [687, 378] width 910 height 756
click at [1347, 208] on icon "scrollable content" at bounding box center [1351, 204] width 14 height 14
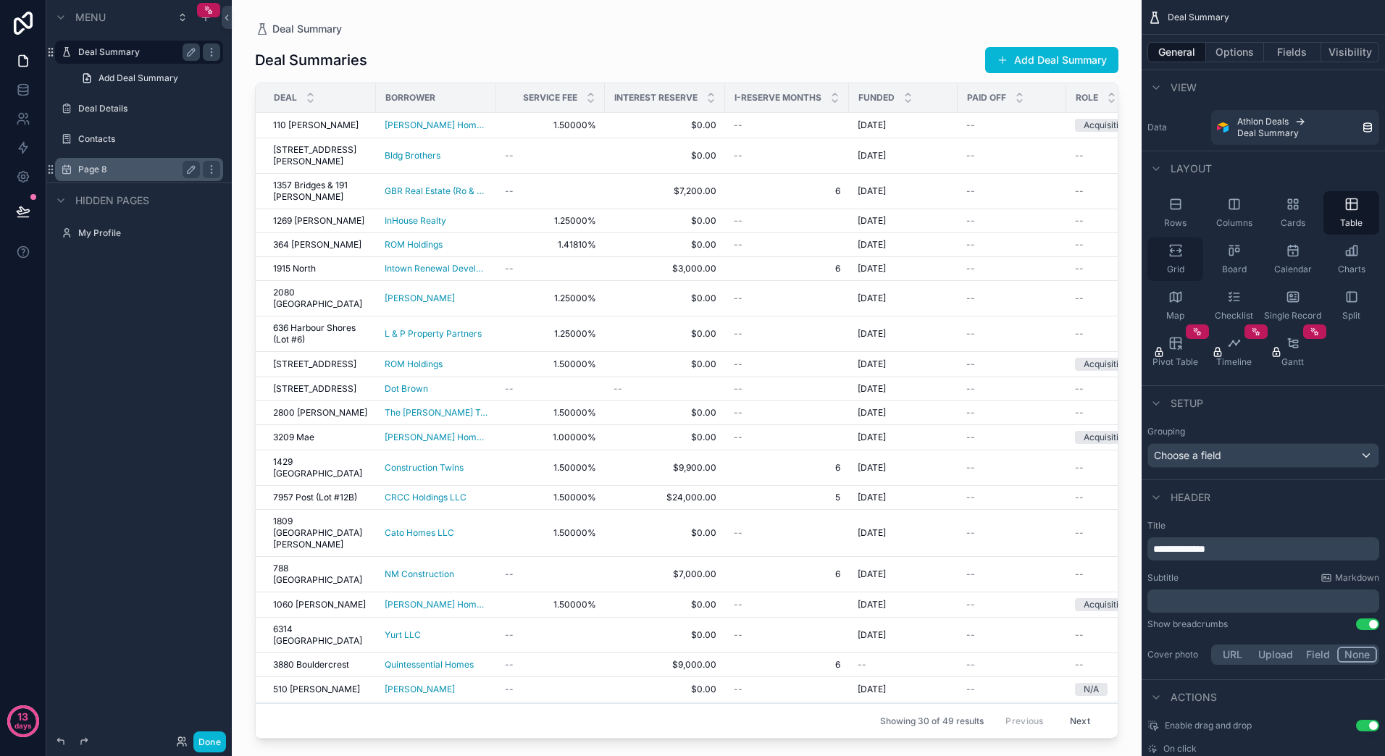
click at [1182, 259] on div "Grid" at bounding box center [1175, 259] width 56 height 43
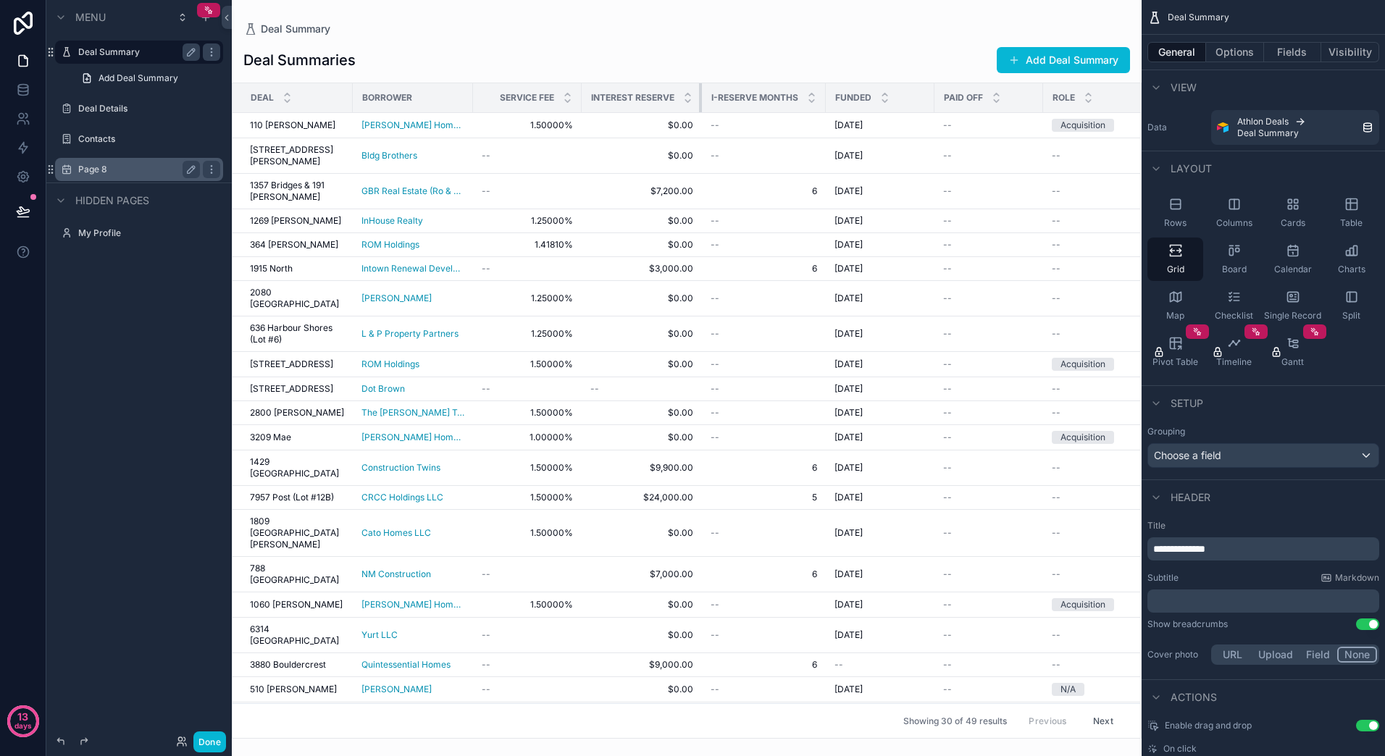
drag, startPoint x: 701, startPoint y: 96, endPoint x: 678, endPoint y: 96, distance: 23.2
click at [678, 96] on th "Interest Reserve" at bounding box center [642, 98] width 120 height 30
click at [1354, 218] on span "Table" at bounding box center [1351, 223] width 22 height 12
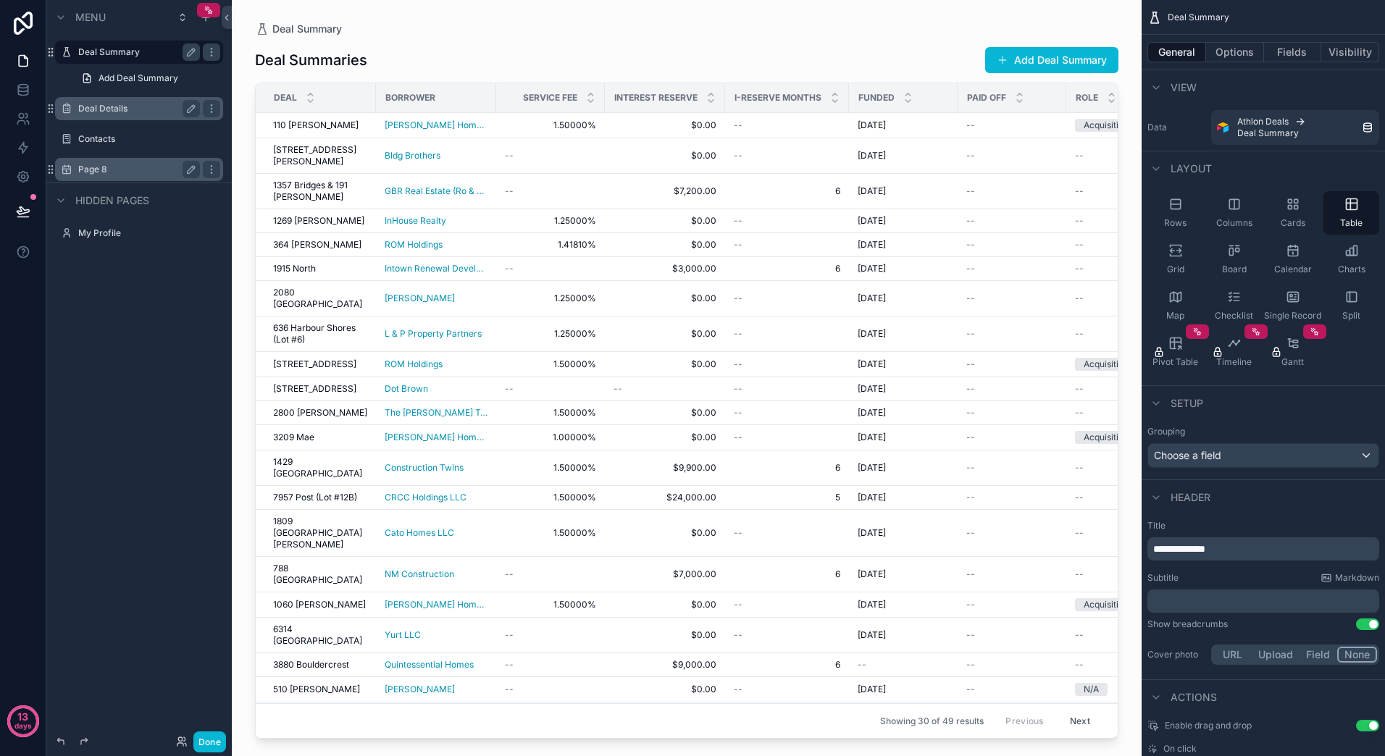
click at [91, 117] on div "Deal Details" at bounding box center [139, 108] width 162 height 23
click at [99, 106] on label "Deal Details" at bounding box center [136, 109] width 116 height 12
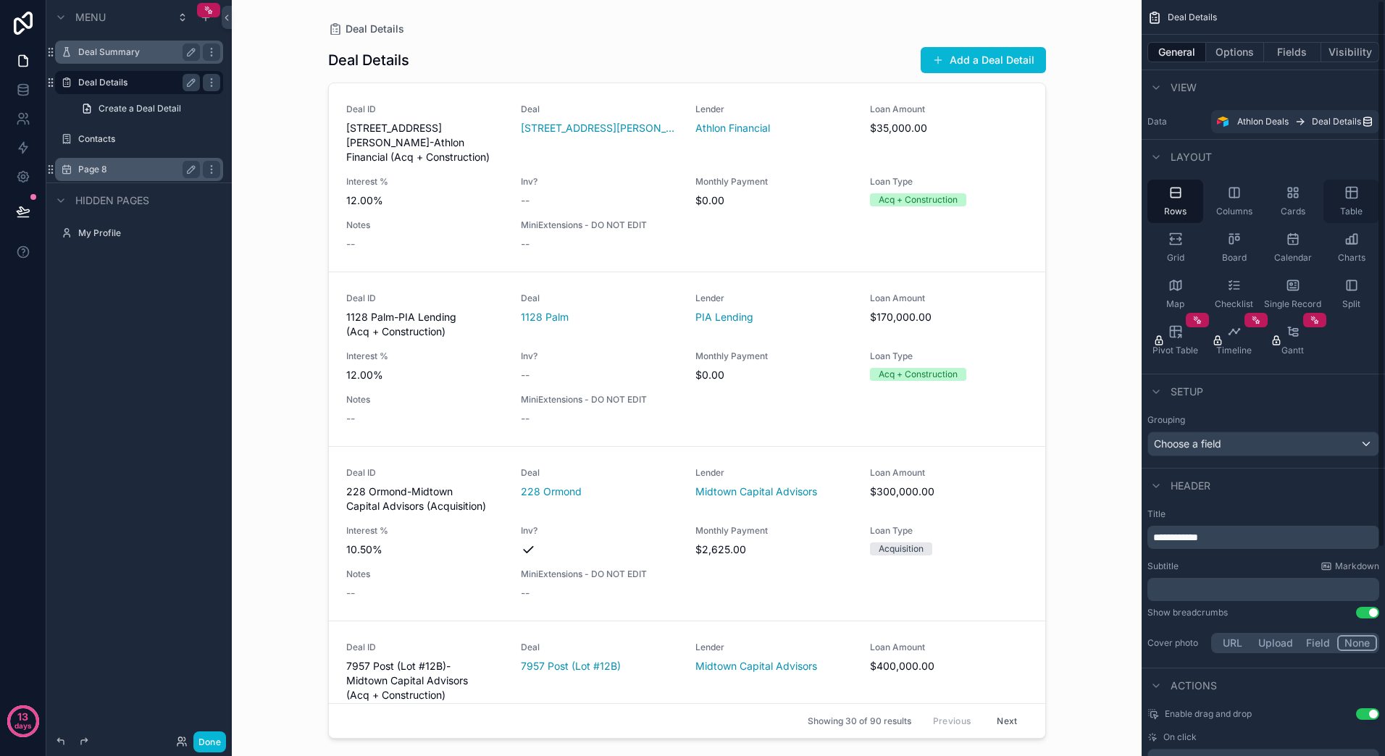
click at [1363, 190] on div "Table" at bounding box center [1351, 201] width 56 height 43
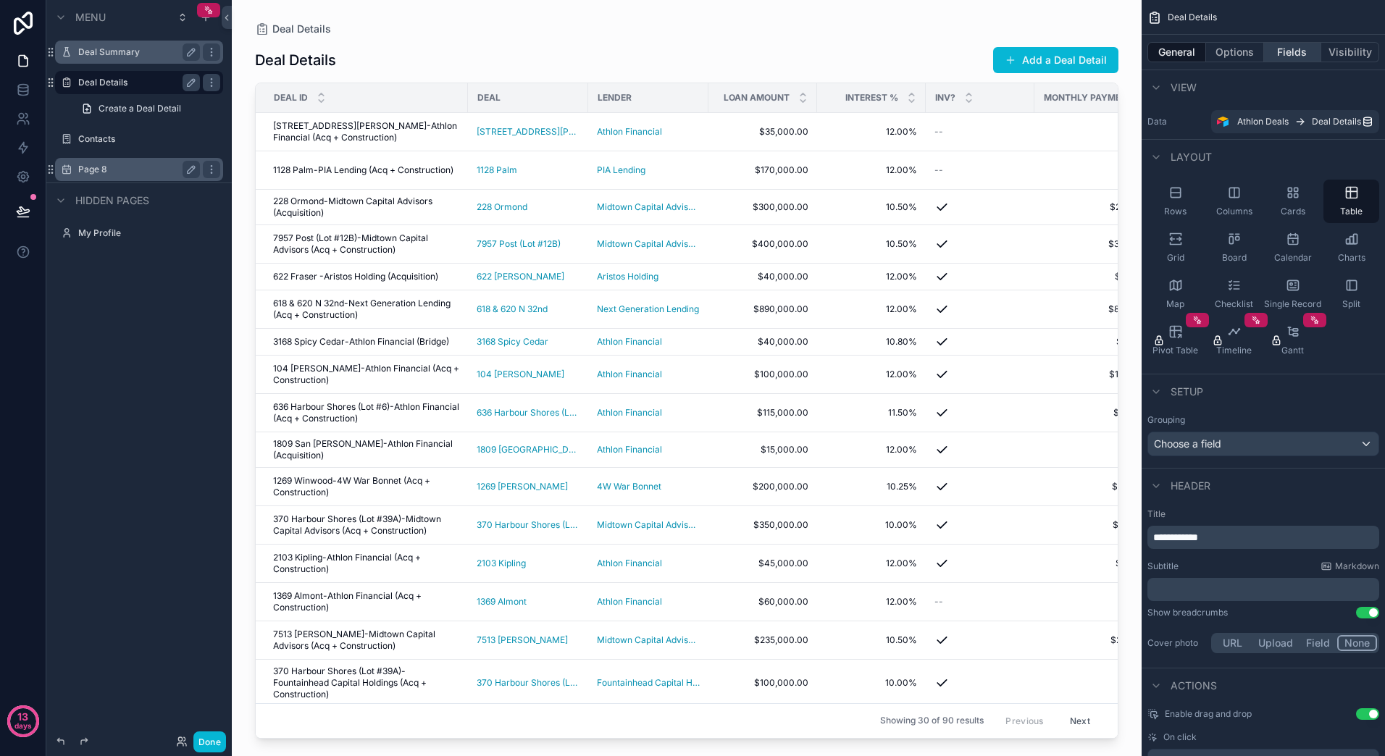
click at [1299, 48] on button "Fields" at bounding box center [1293, 52] width 58 height 20
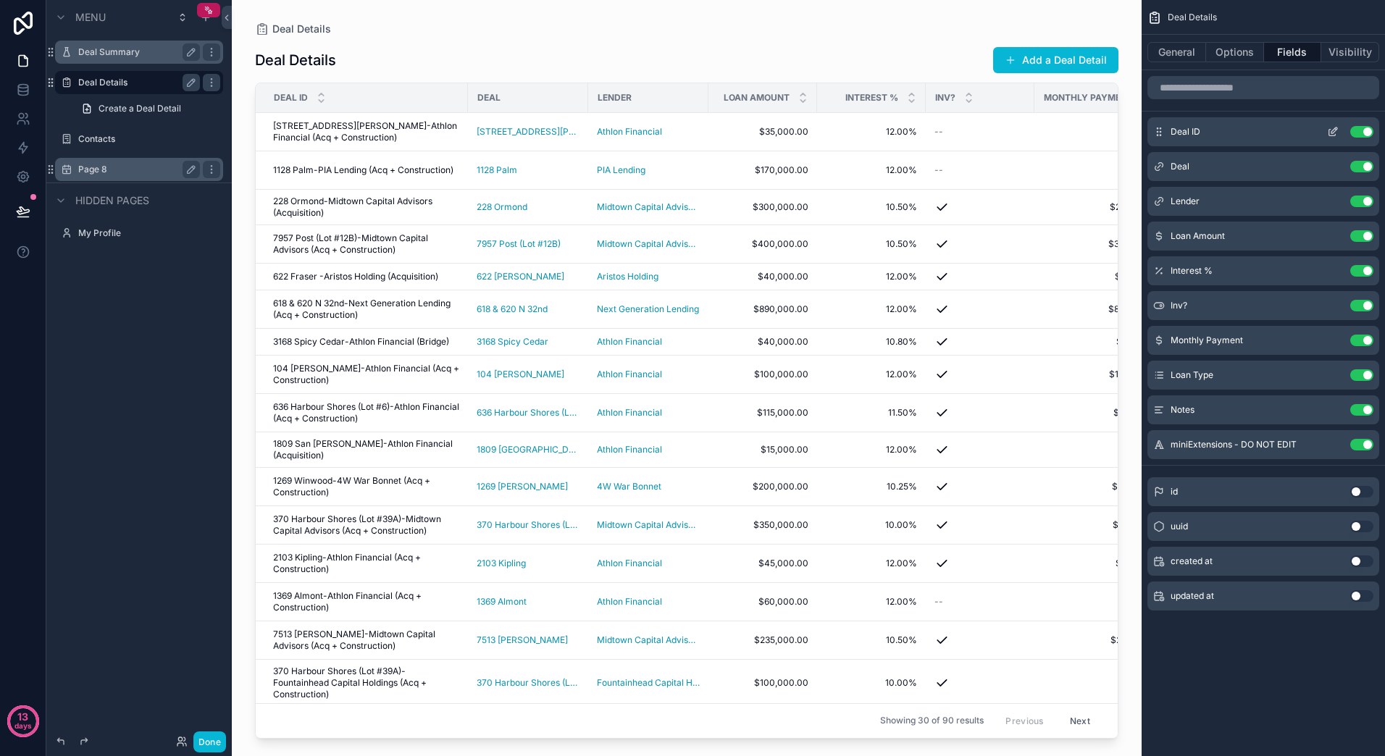
click at [1360, 133] on button "Use setting" at bounding box center [1361, 132] width 23 height 12
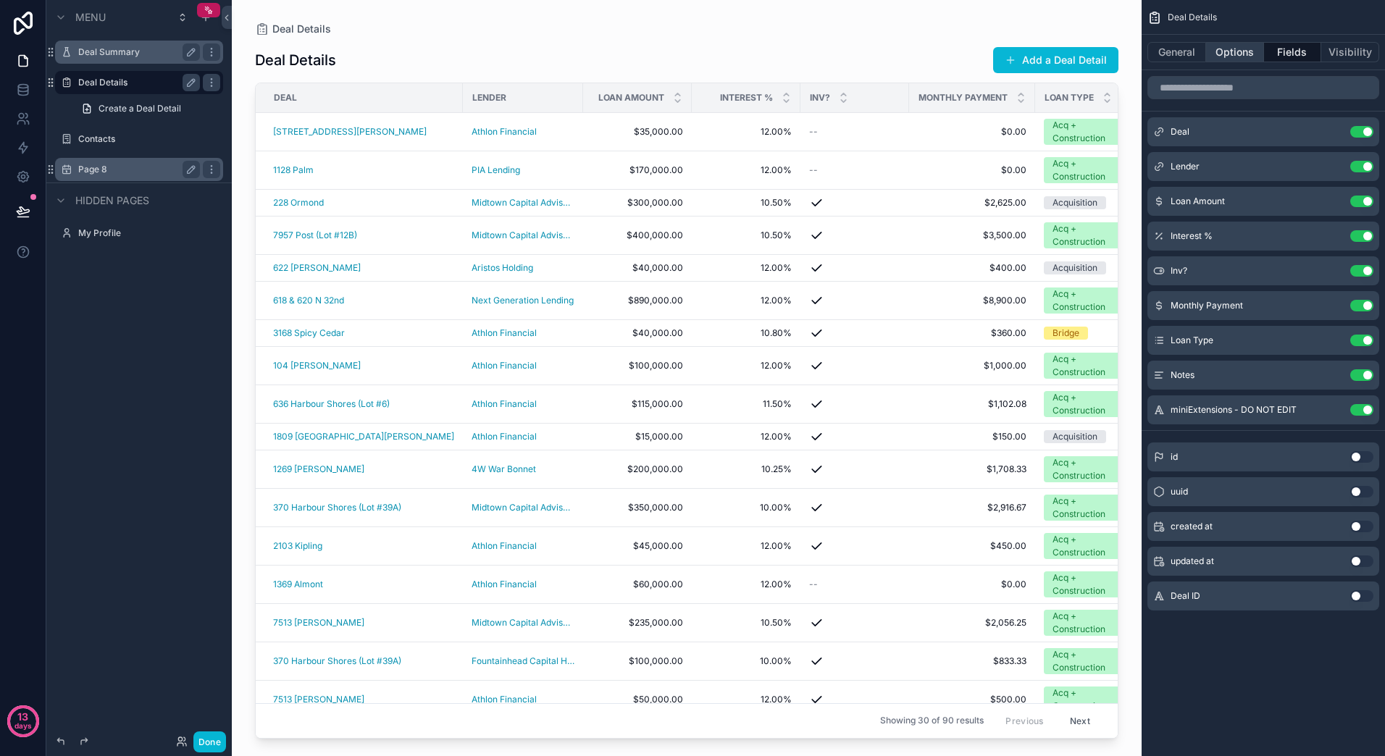
click at [1231, 54] on button "Options" at bounding box center [1235, 52] width 58 height 20
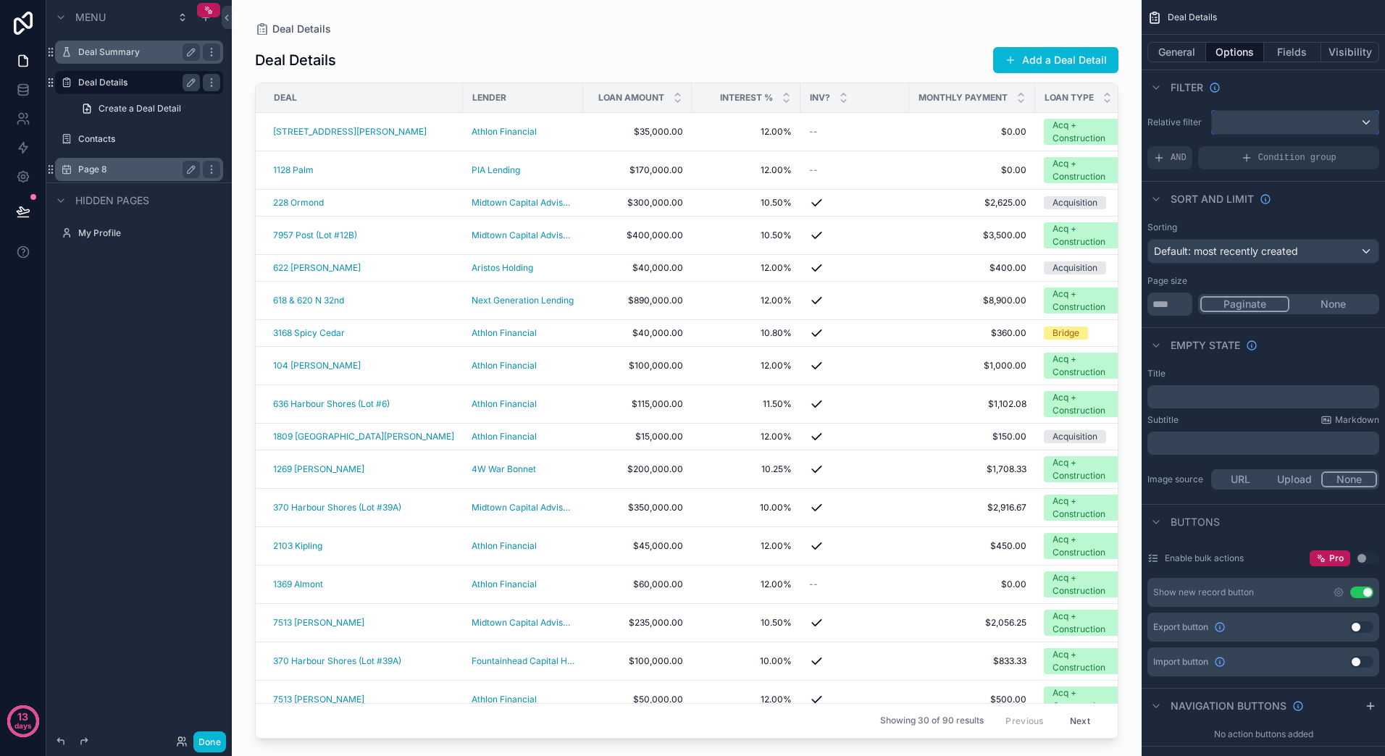
click at [1266, 130] on div "scrollable content" at bounding box center [1295, 122] width 167 height 23
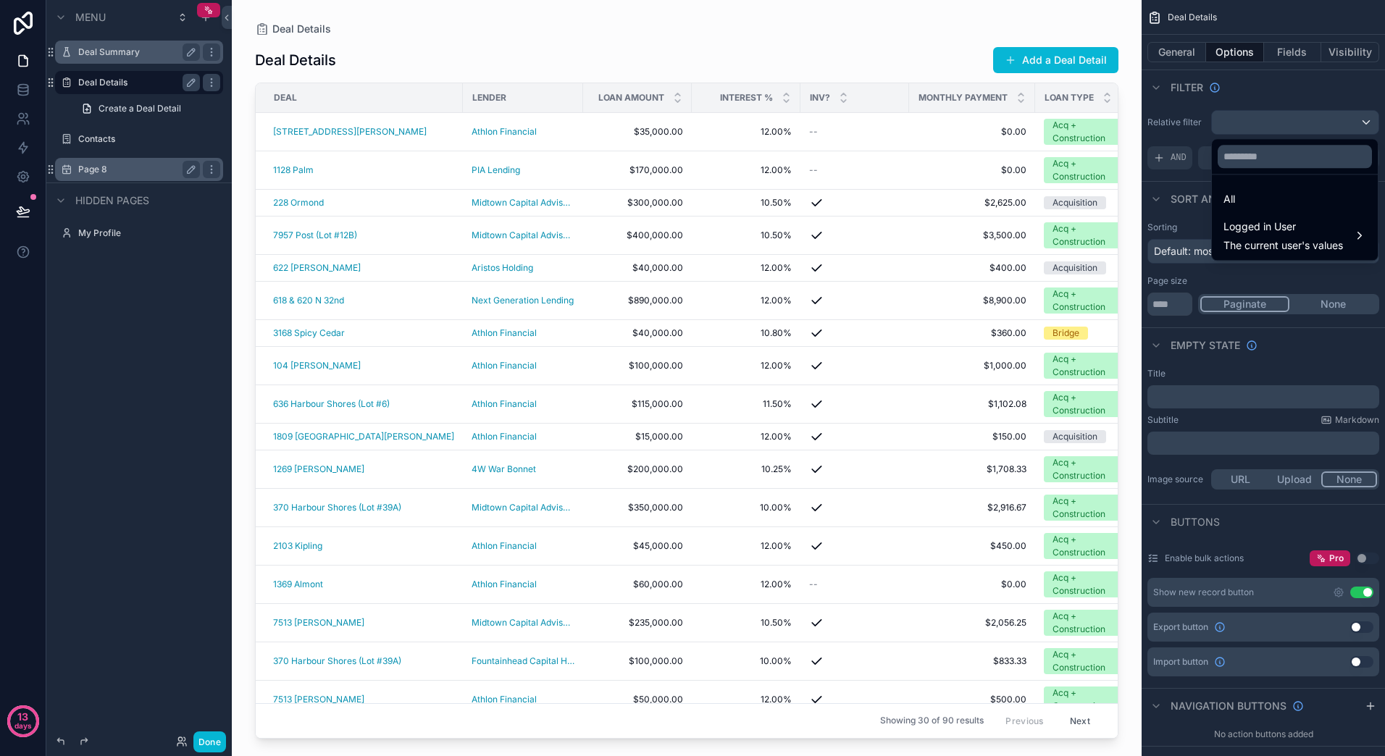
click at [1271, 87] on div "scrollable content" at bounding box center [692, 378] width 1385 height 756
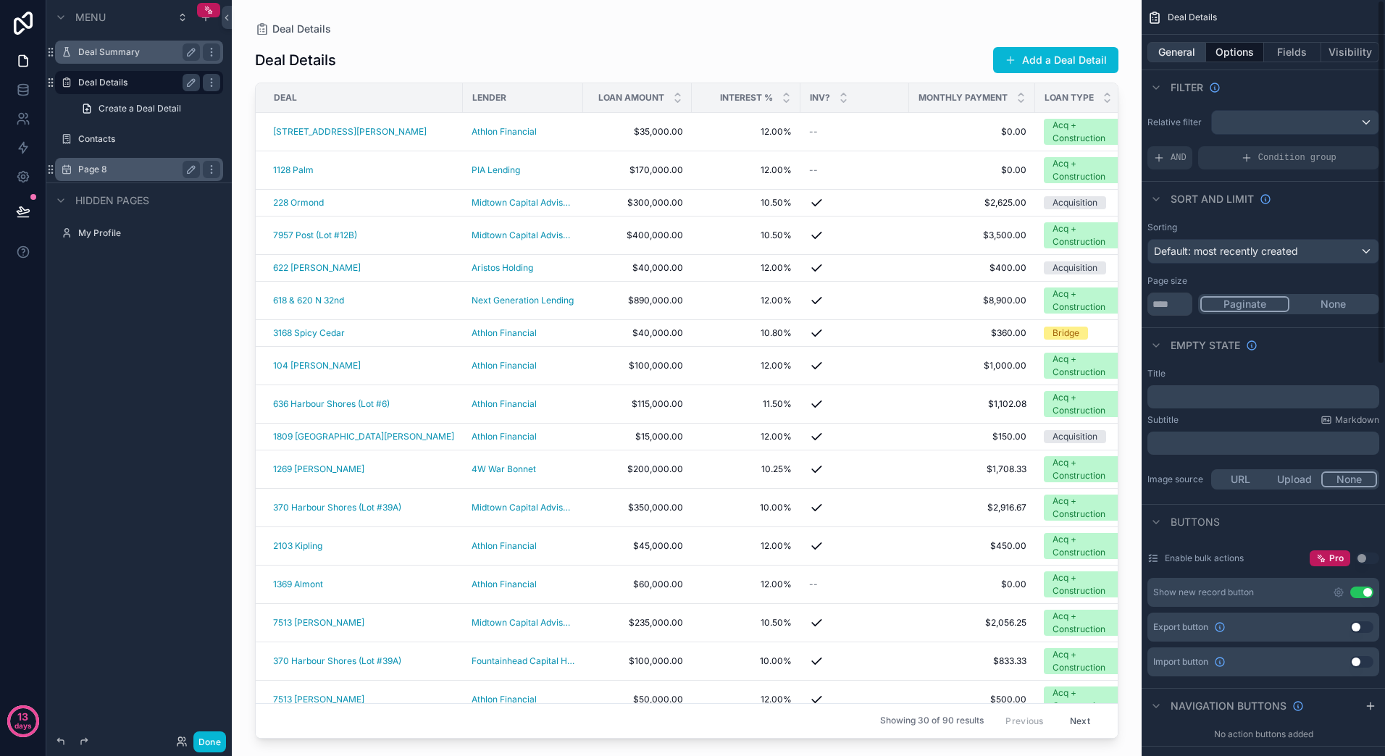
click at [1157, 47] on button "General" at bounding box center [1176, 52] width 59 height 20
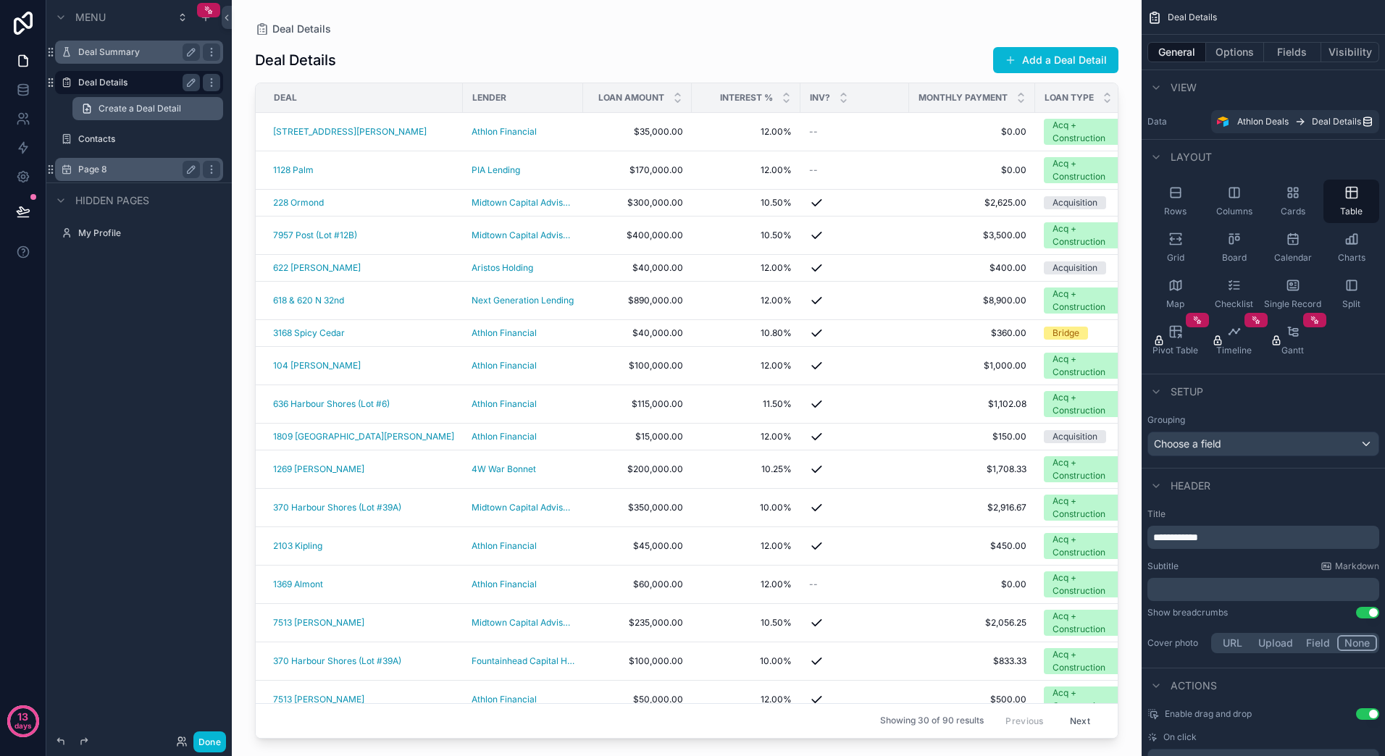
click at [159, 109] on span "Create a Deal Detail" at bounding box center [140, 109] width 83 height 12
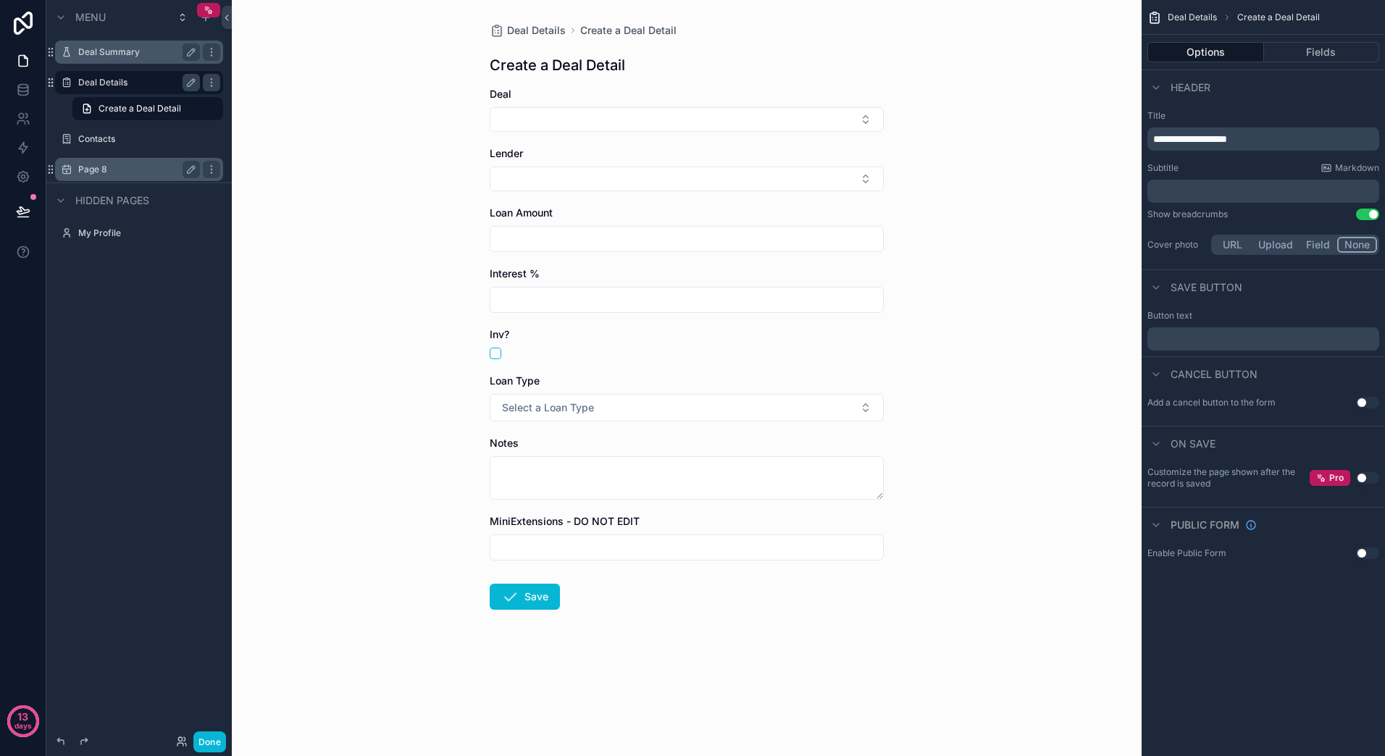
click at [138, 52] on label "Deal Summary" at bounding box center [136, 52] width 116 height 12
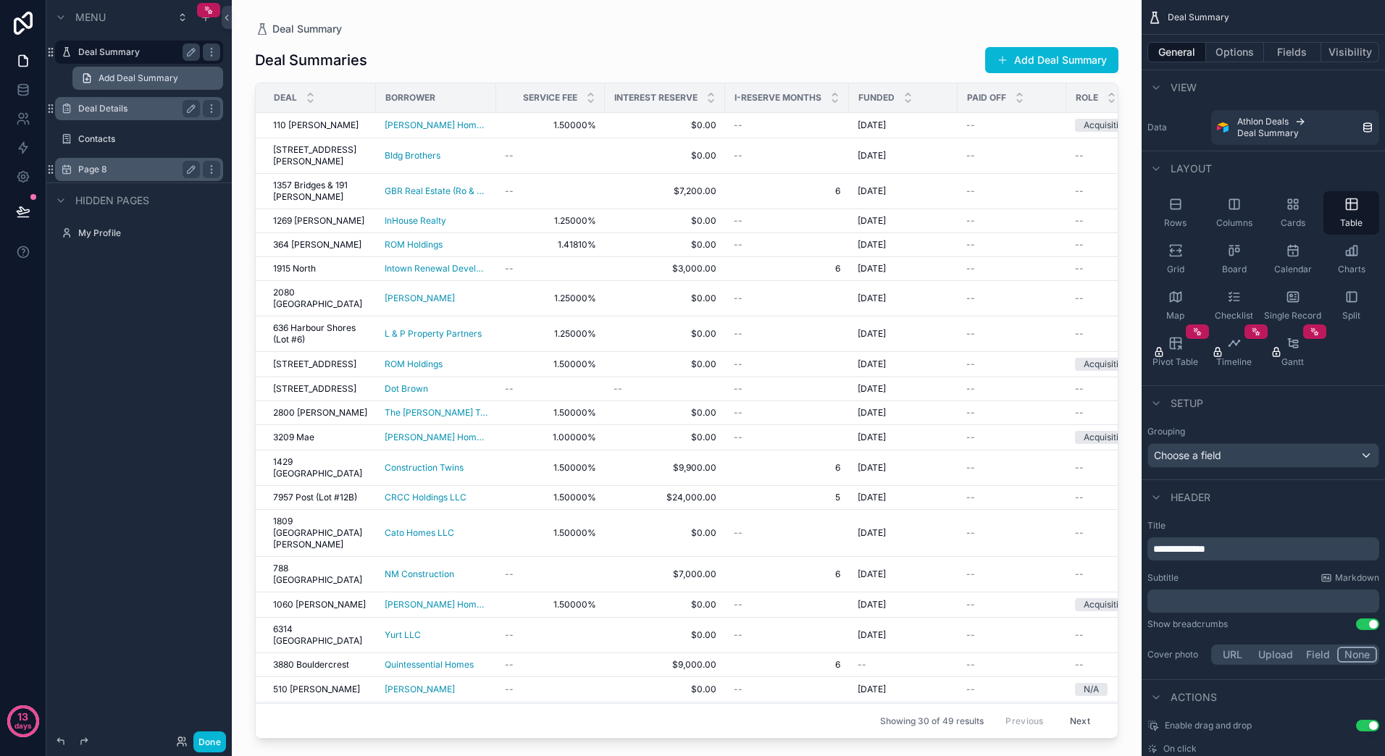
click at [138, 77] on span "Add Deal Summary" at bounding box center [139, 78] width 80 height 12
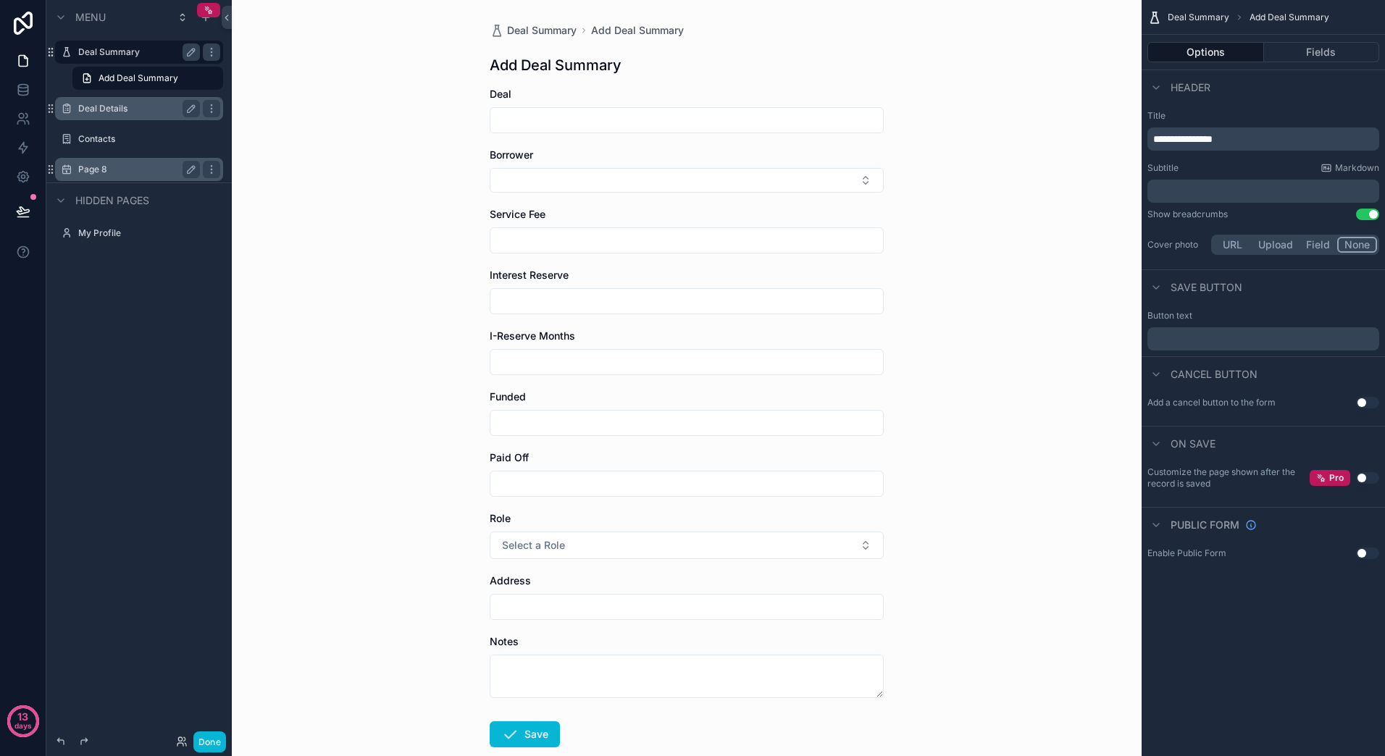
click at [122, 108] on label "Deal Details" at bounding box center [136, 109] width 116 height 12
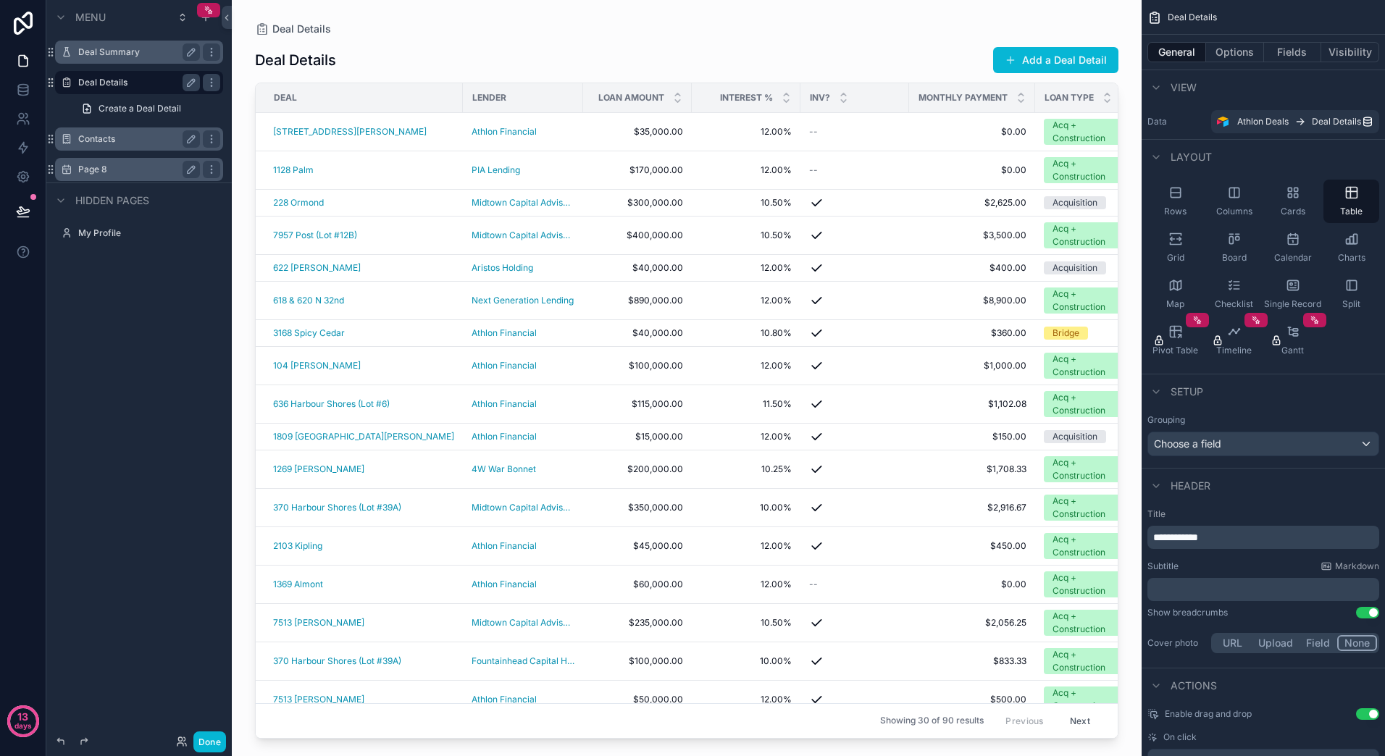
click at [107, 139] on label "Contacts" at bounding box center [136, 139] width 116 height 12
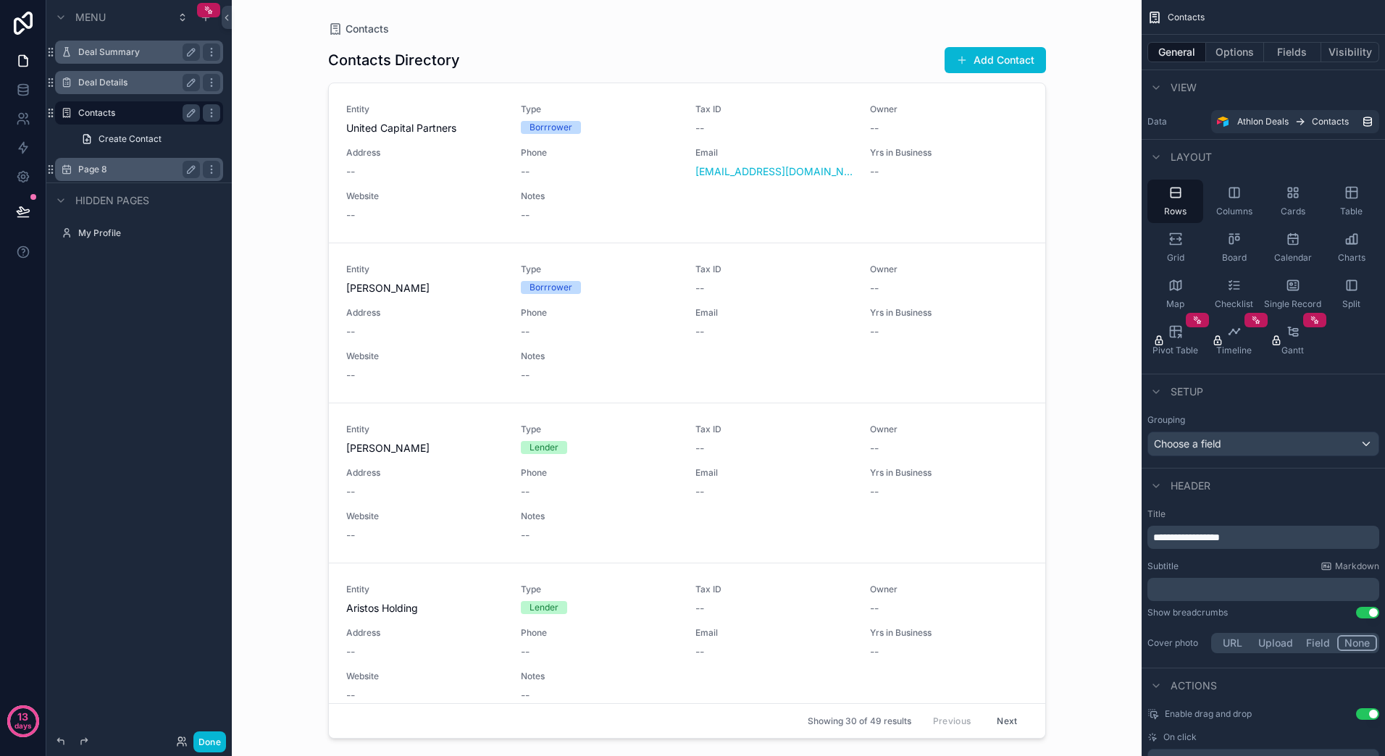
click at [112, 169] on label "Page 8" at bounding box center [136, 170] width 116 height 12
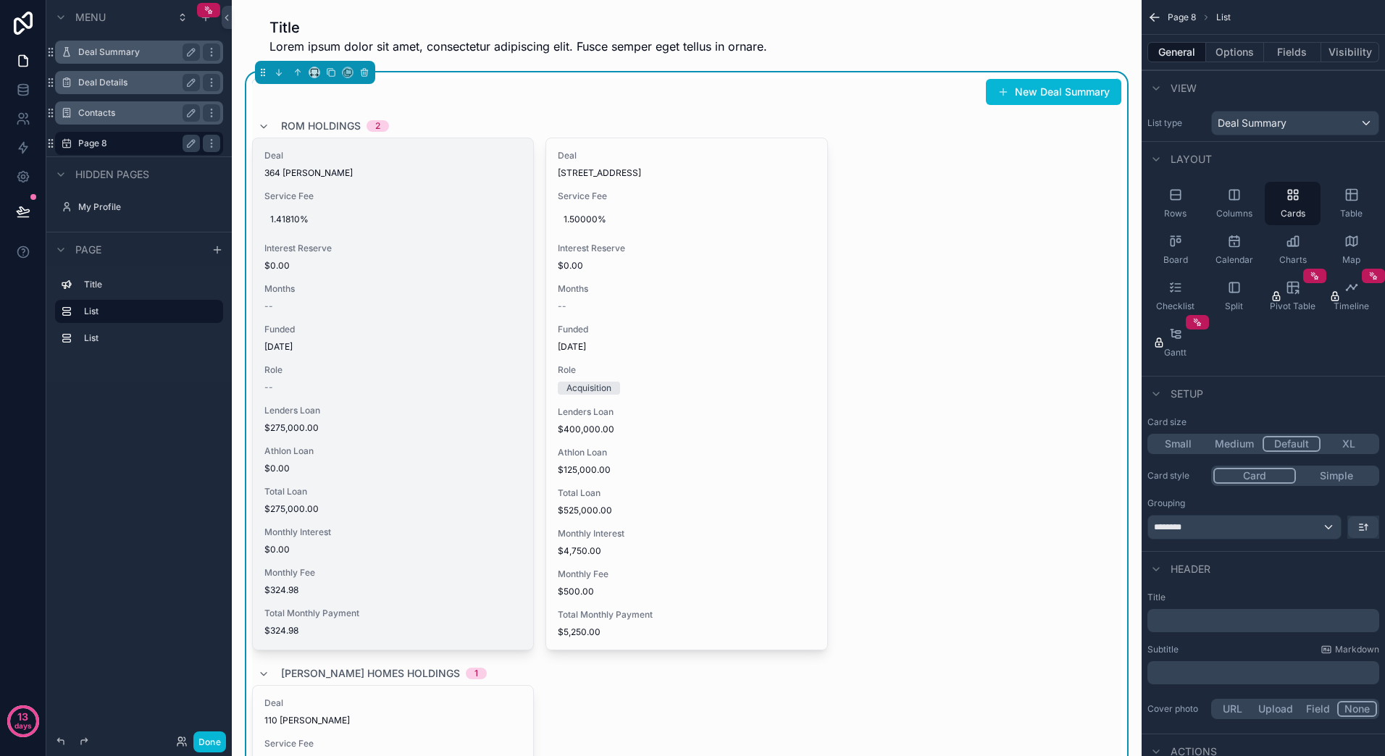
click at [267, 387] on span "--" at bounding box center [268, 388] width 9 height 12
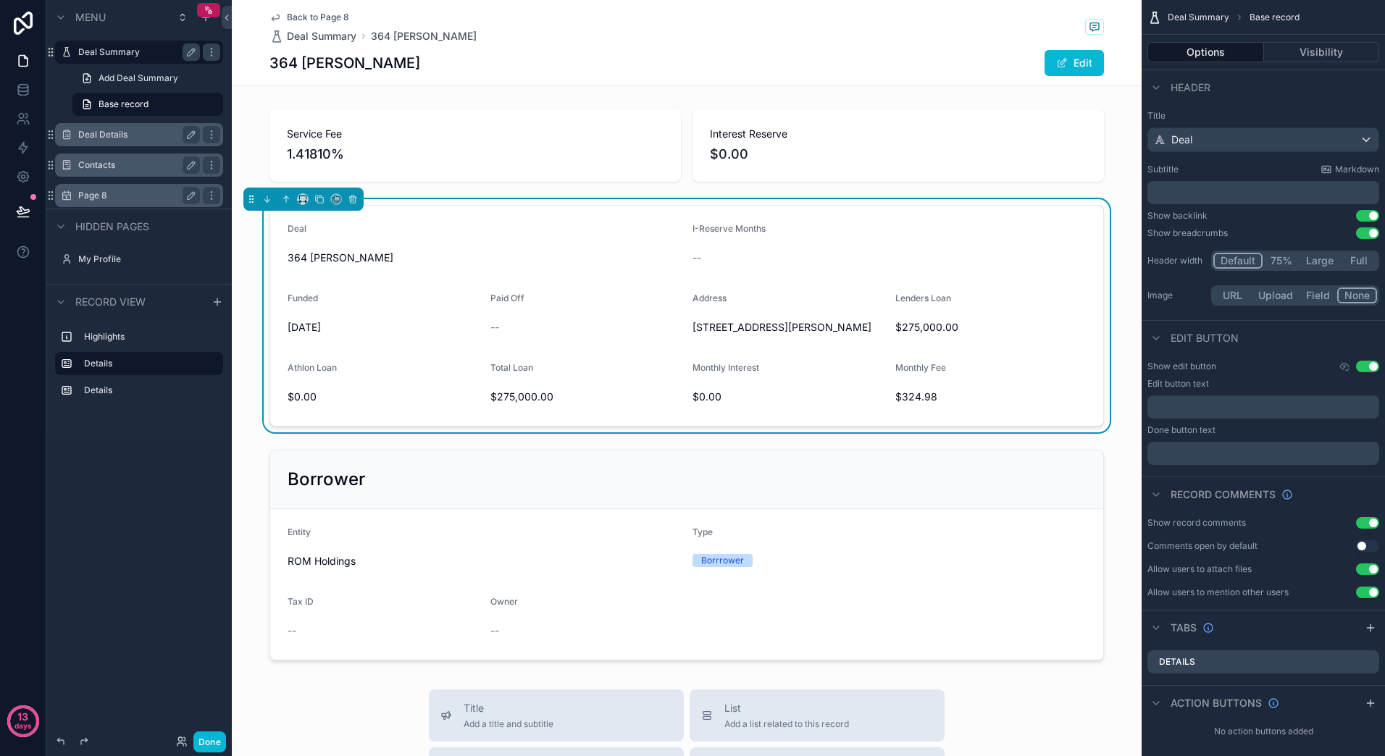
click at [312, 19] on span "Back to Page 8" at bounding box center [318, 18] width 62 height 12
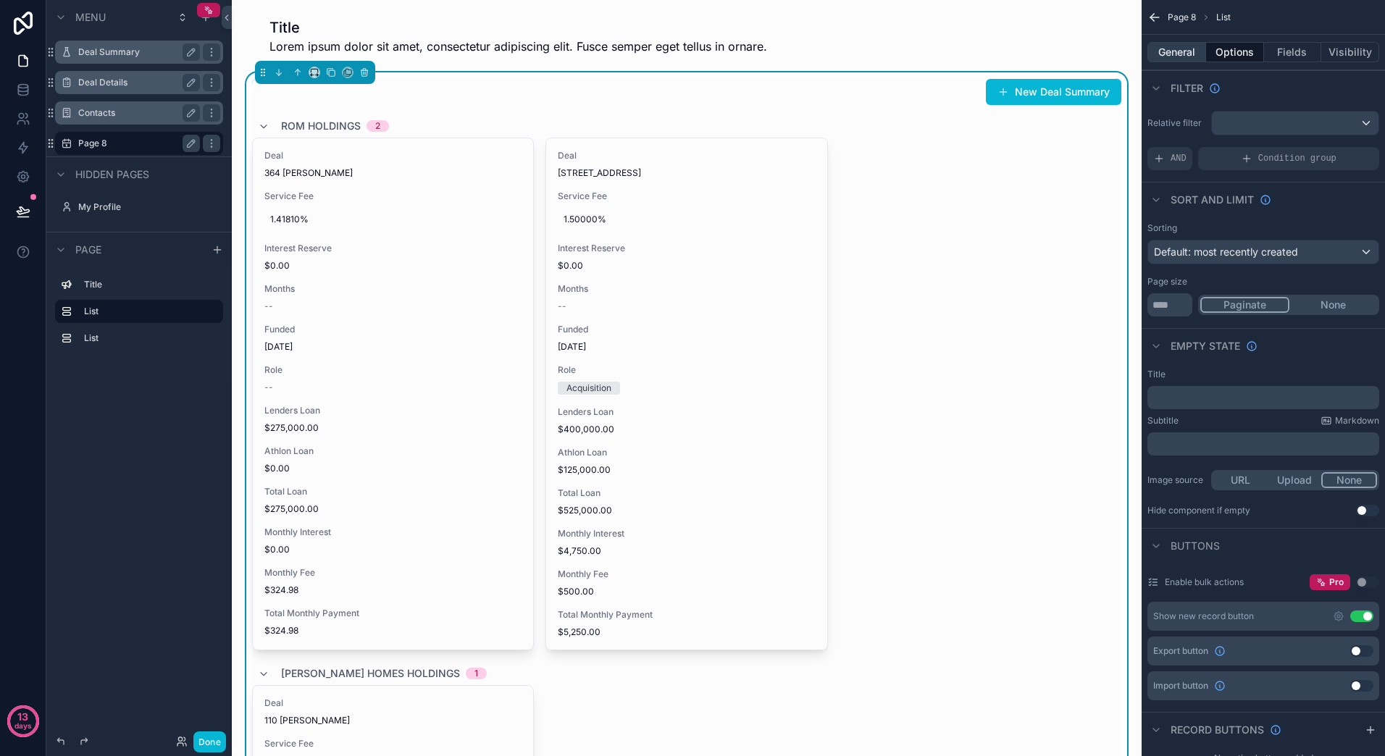
click at [1172, 55] on button "General" at bounding box center [1176, 52] width 59 height 20
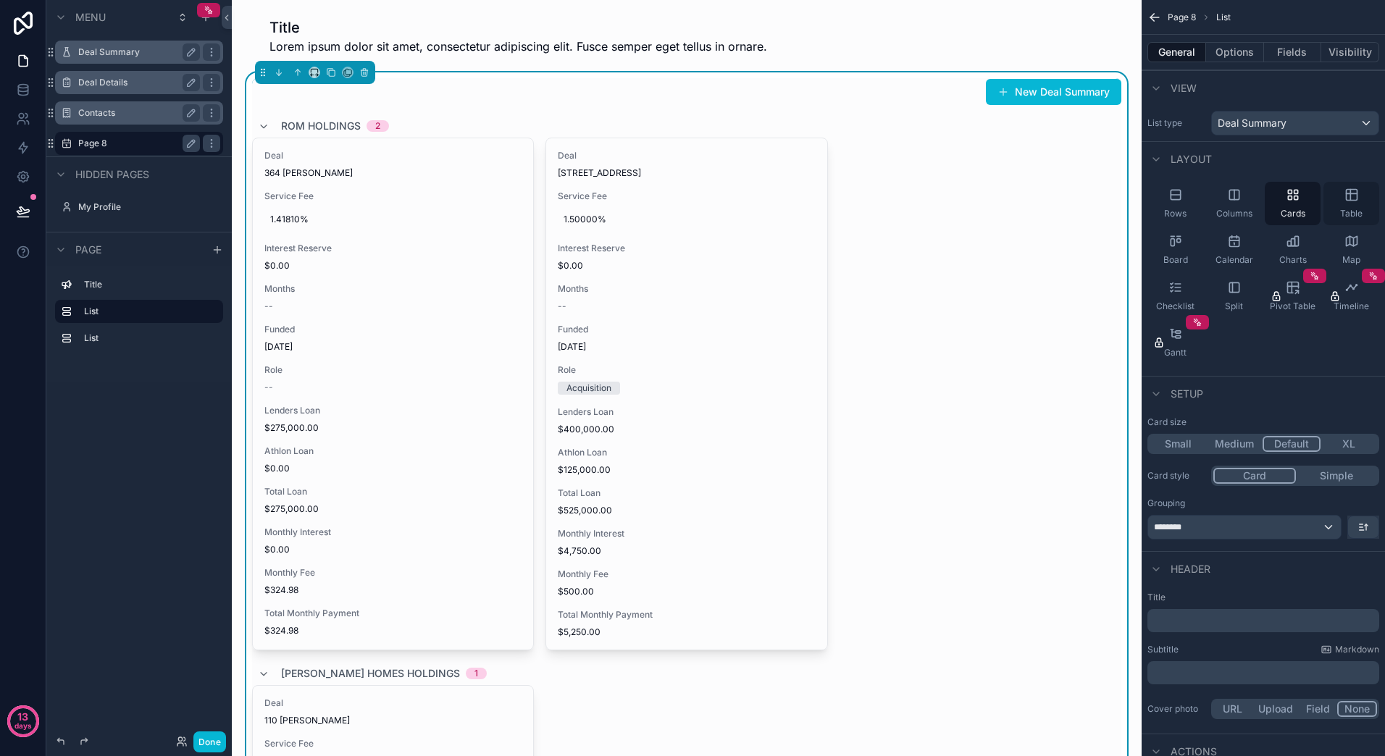
click at [1346, 200] on icon "scrollable content" at bounding box center [1351, 195] width 14 height 14
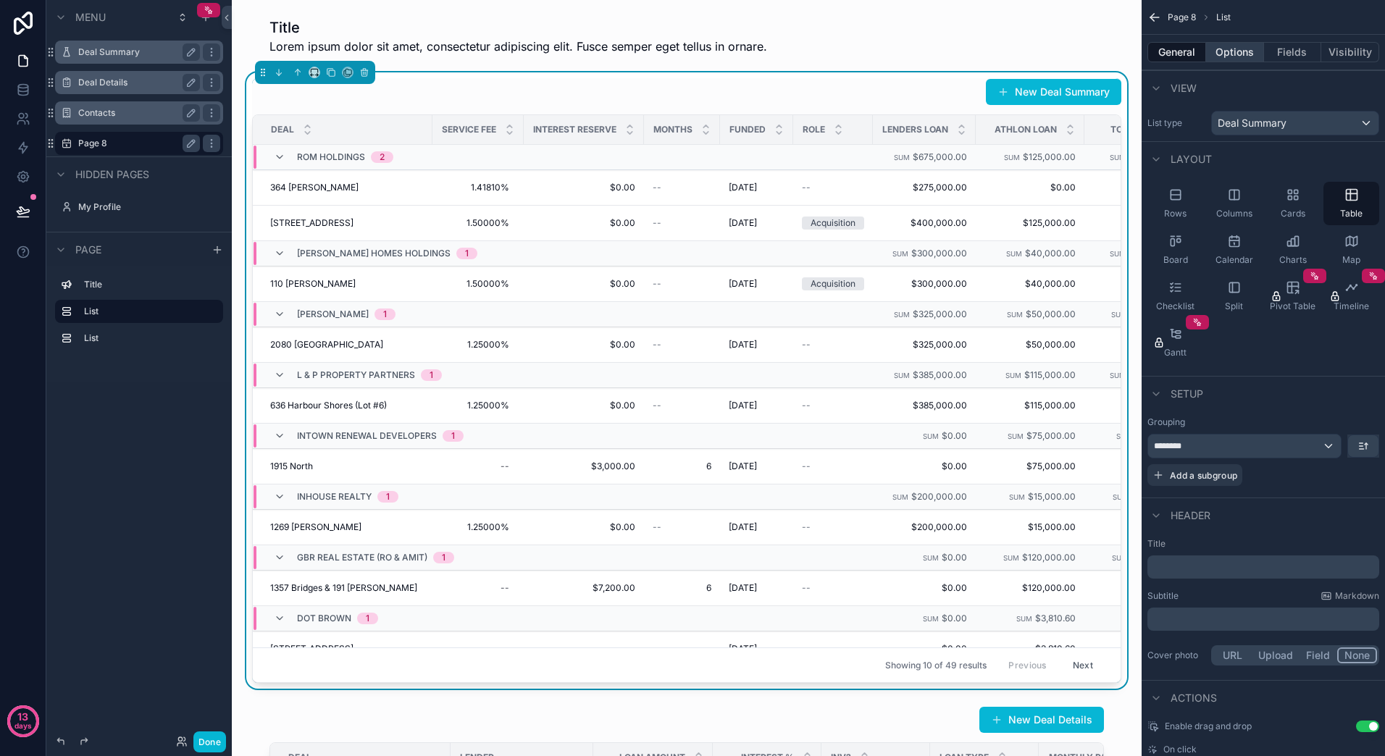
click at [1240, 62] on button "Options" at bounding box center [1235, 52] width 58 height 20
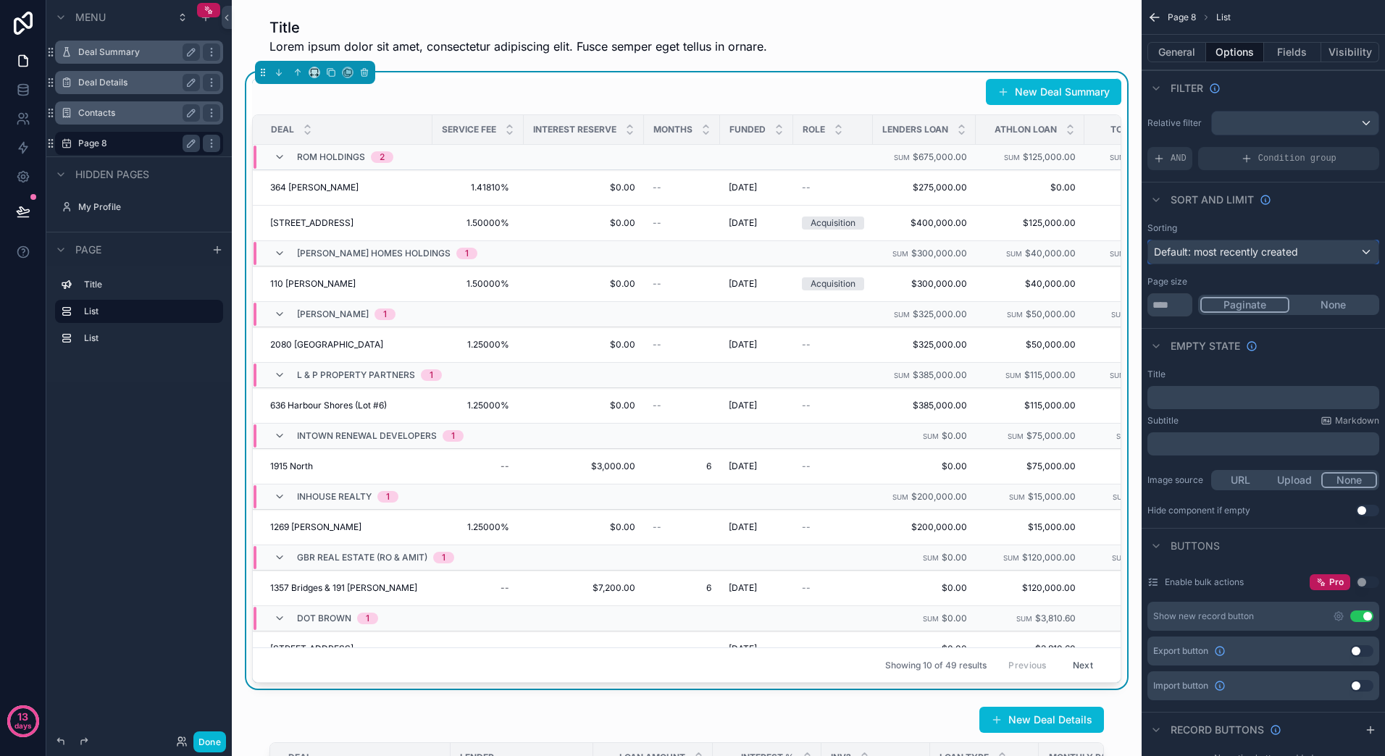
click at [1282, 252] on span "Default: most recently created" at bounding box center [1226, 252] width 144 height 12
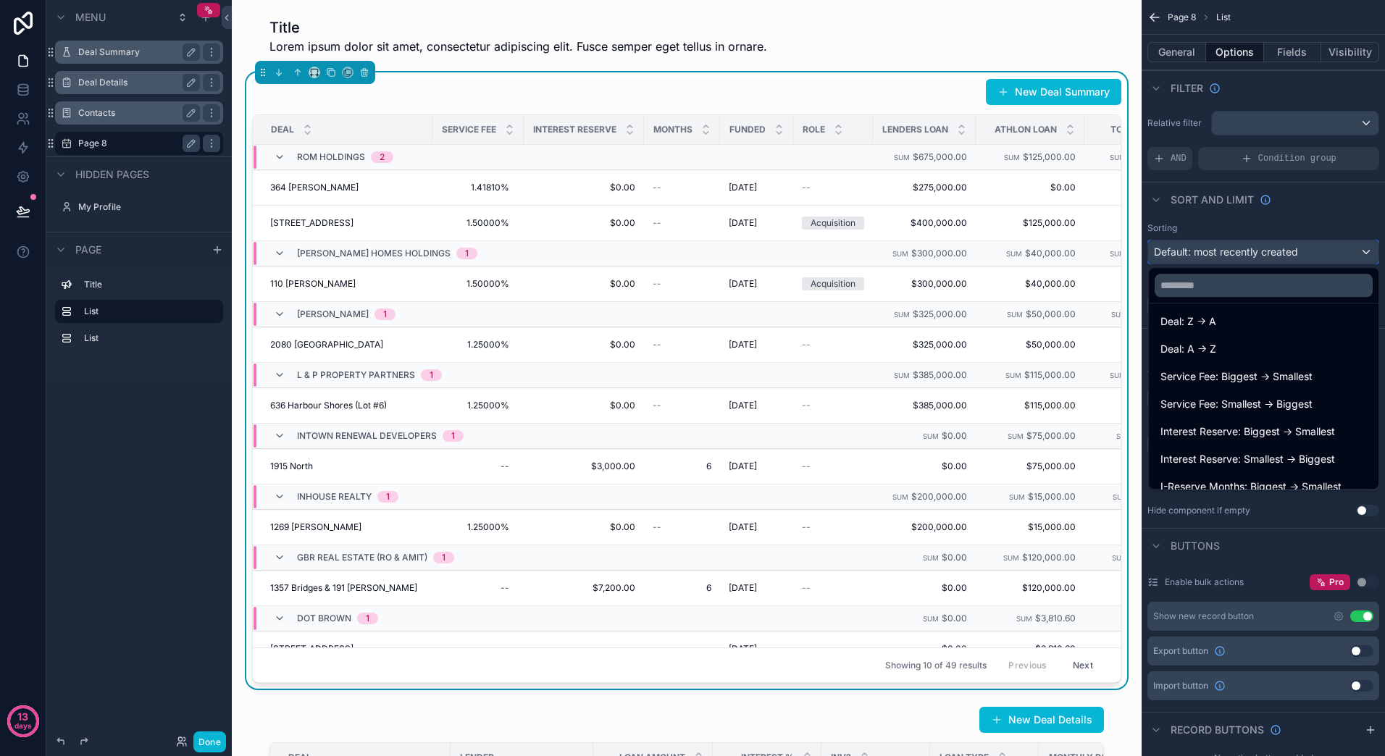
scroll to position [145, 0]
click at [1311, 345] on div "Deal: A -> Z" at bounding box center [1263, 348] width 206 height 17
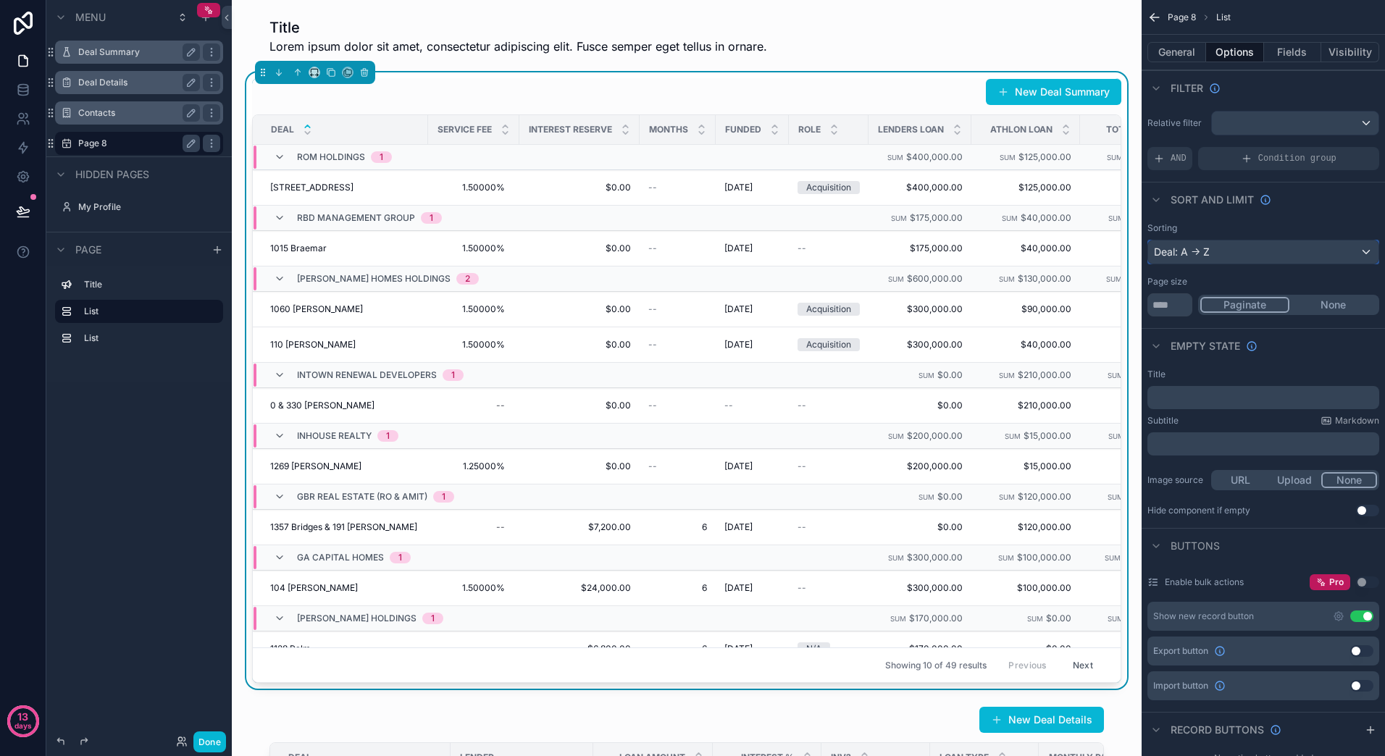
click at [1345, 246] on div "Deal: A -> Z" at bounding box center [1263, 251] width 230 height 23
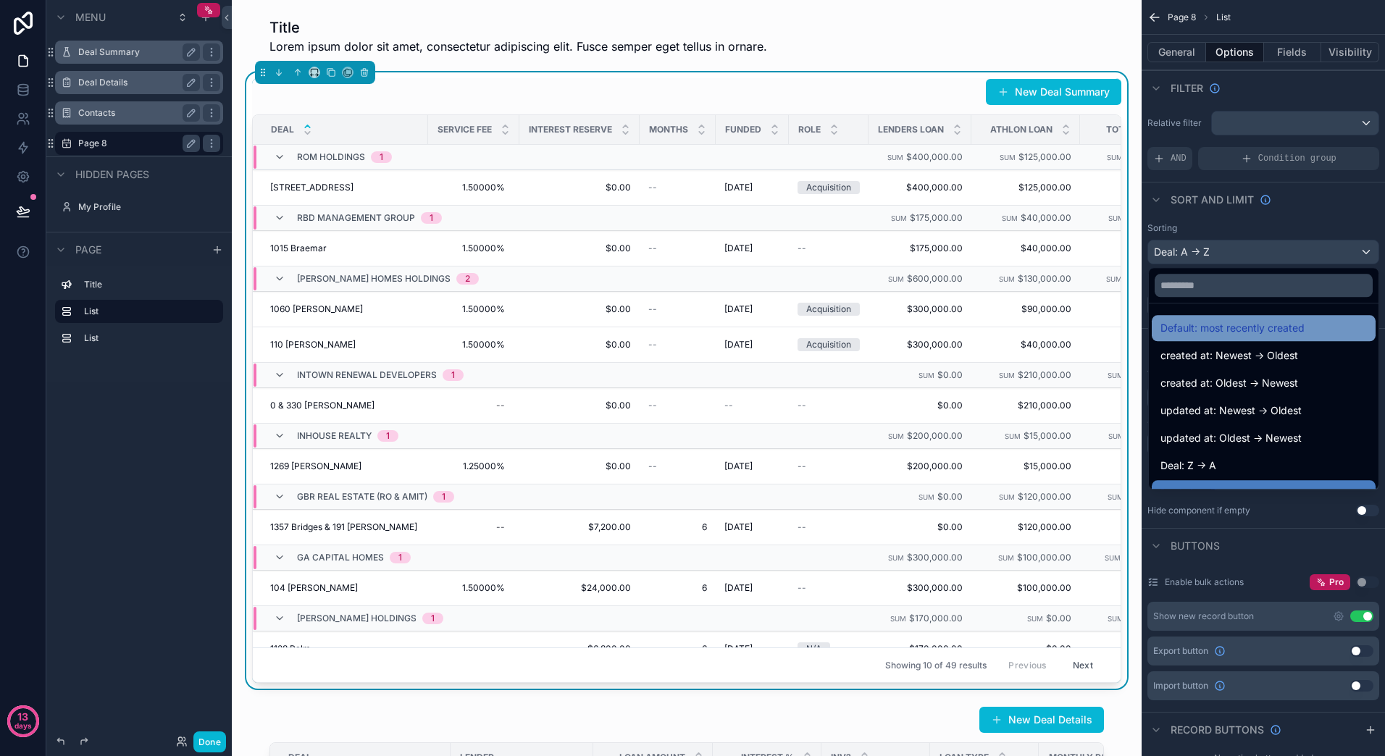
click at [1323, 330] on div "Default: most recently created" at bounding box center [1263, 327] width 206 height 17
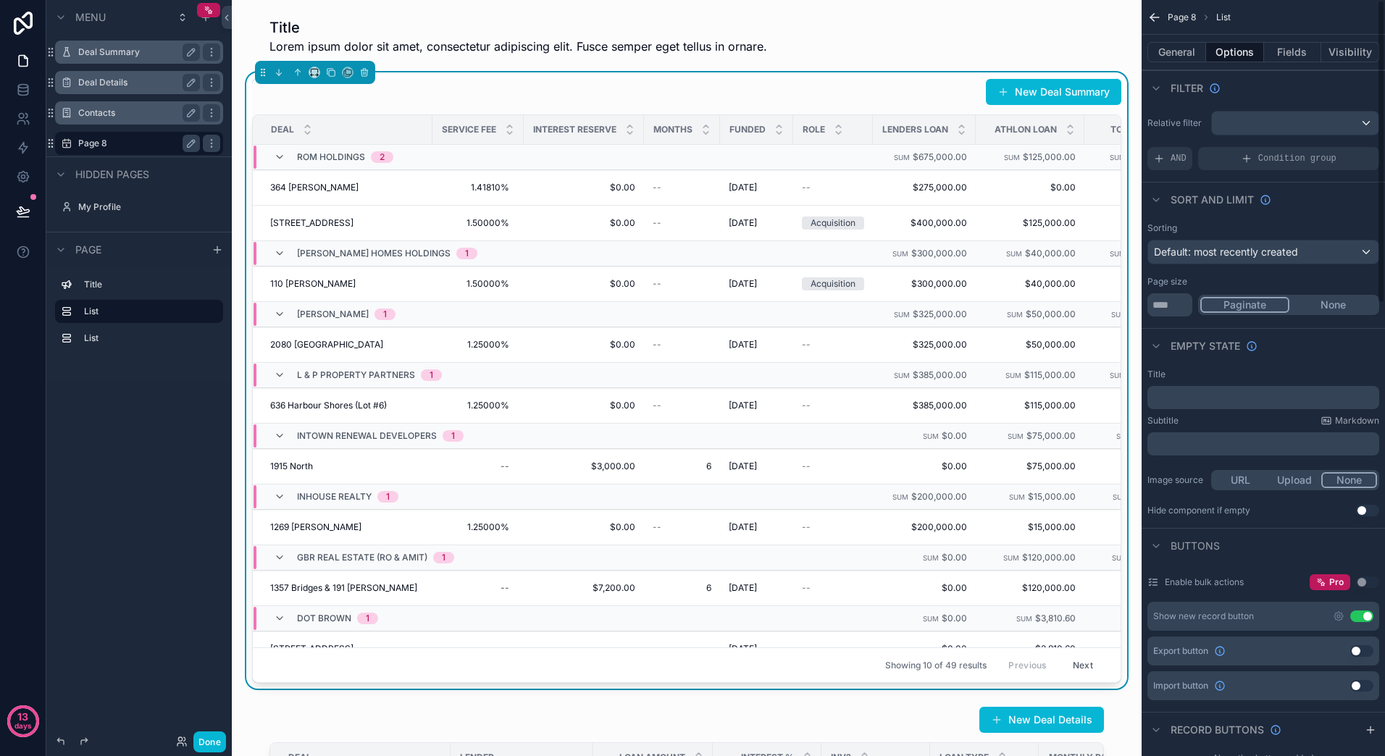
click at [1362, 304] on button "None" at bounding box center [1333, 305] width 88 height 16
click at [1234, 259] on div "Default: most recently created" at bounding box center [1263, 251] width 230 height 23
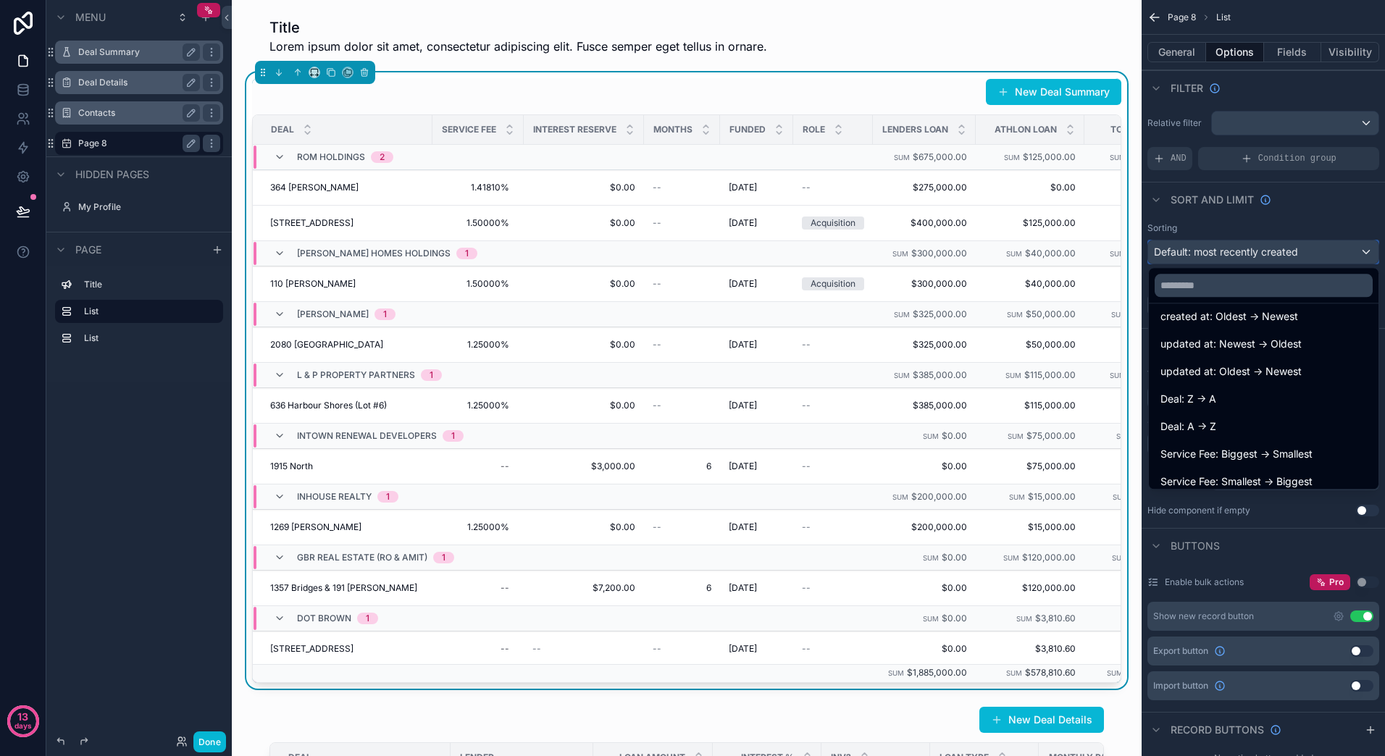
scroll to position [0, 0]
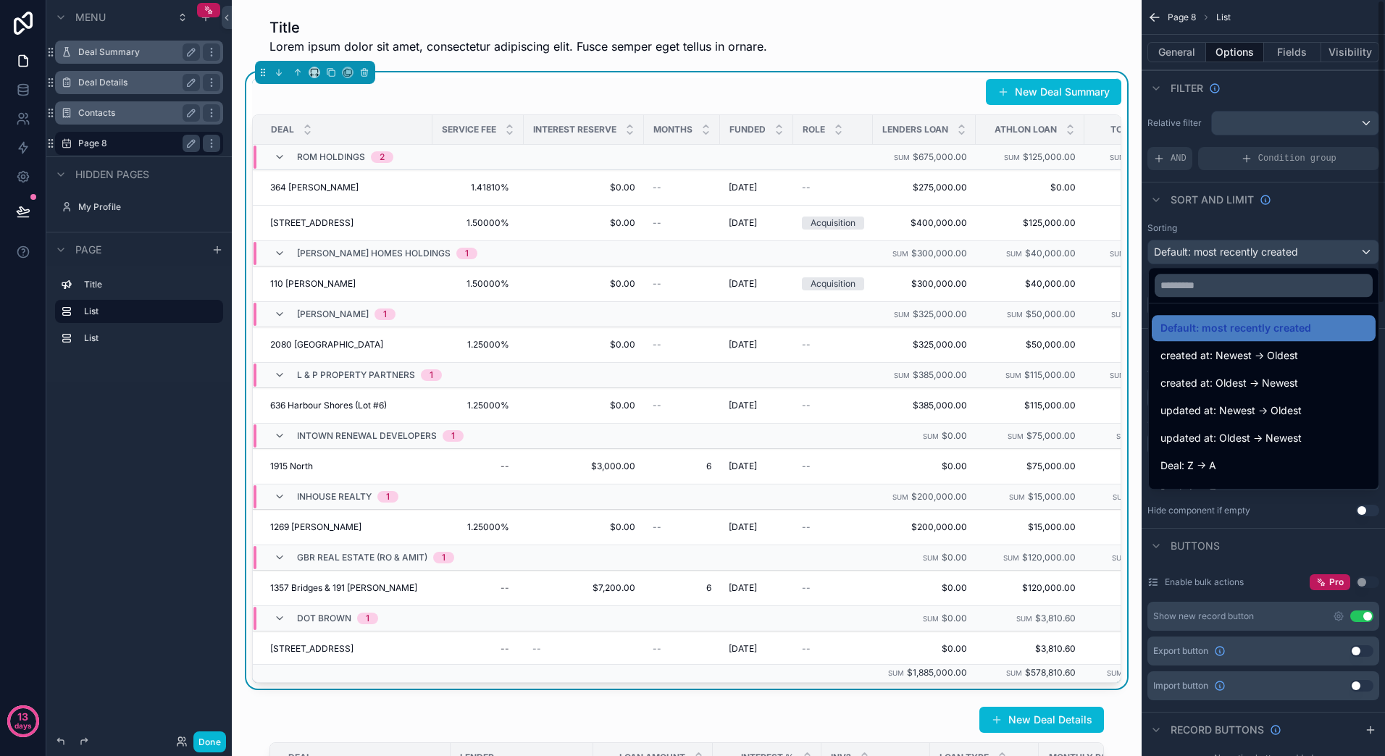
click at [1167, 52] on div "scrollable content" at bounding box center [692, 378] width 1385 height 756
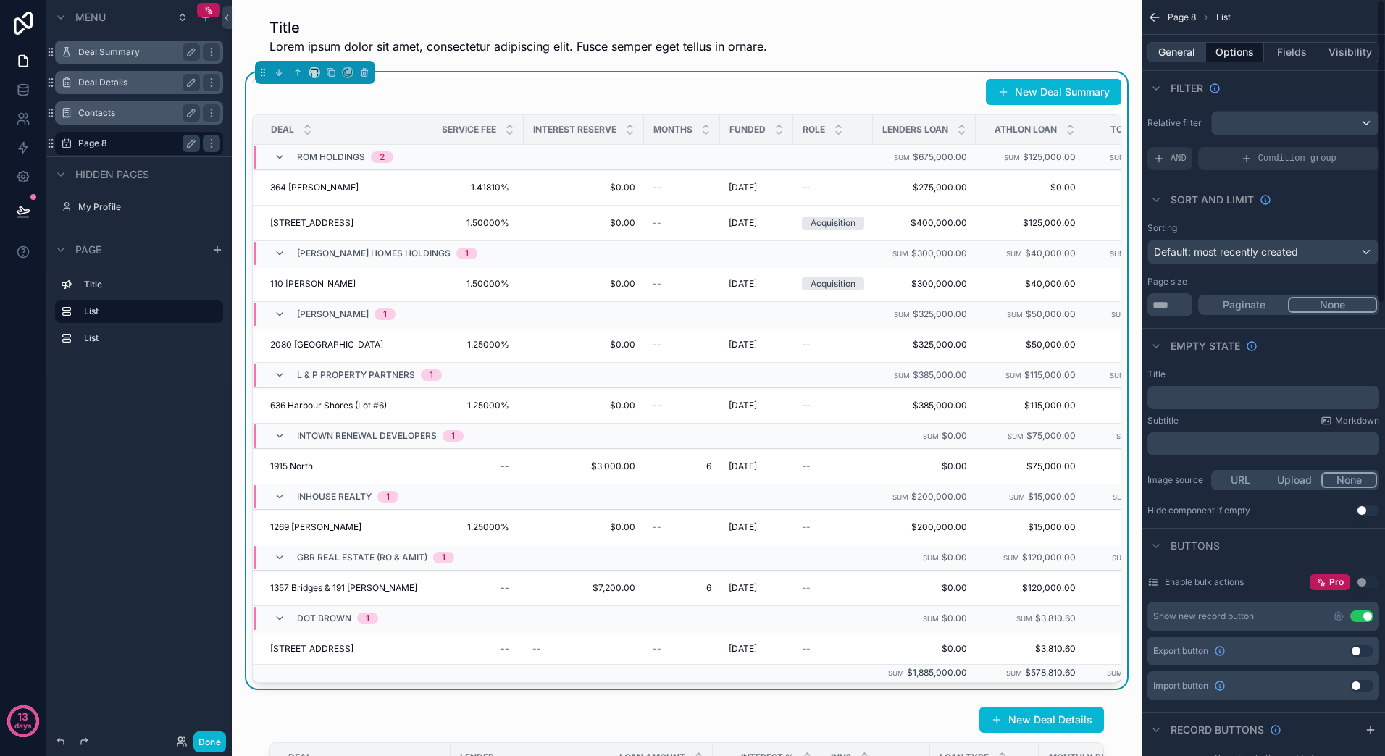
click at [1170, 54] on button "General" at bounding box center [1176, 52] width 59 height 20
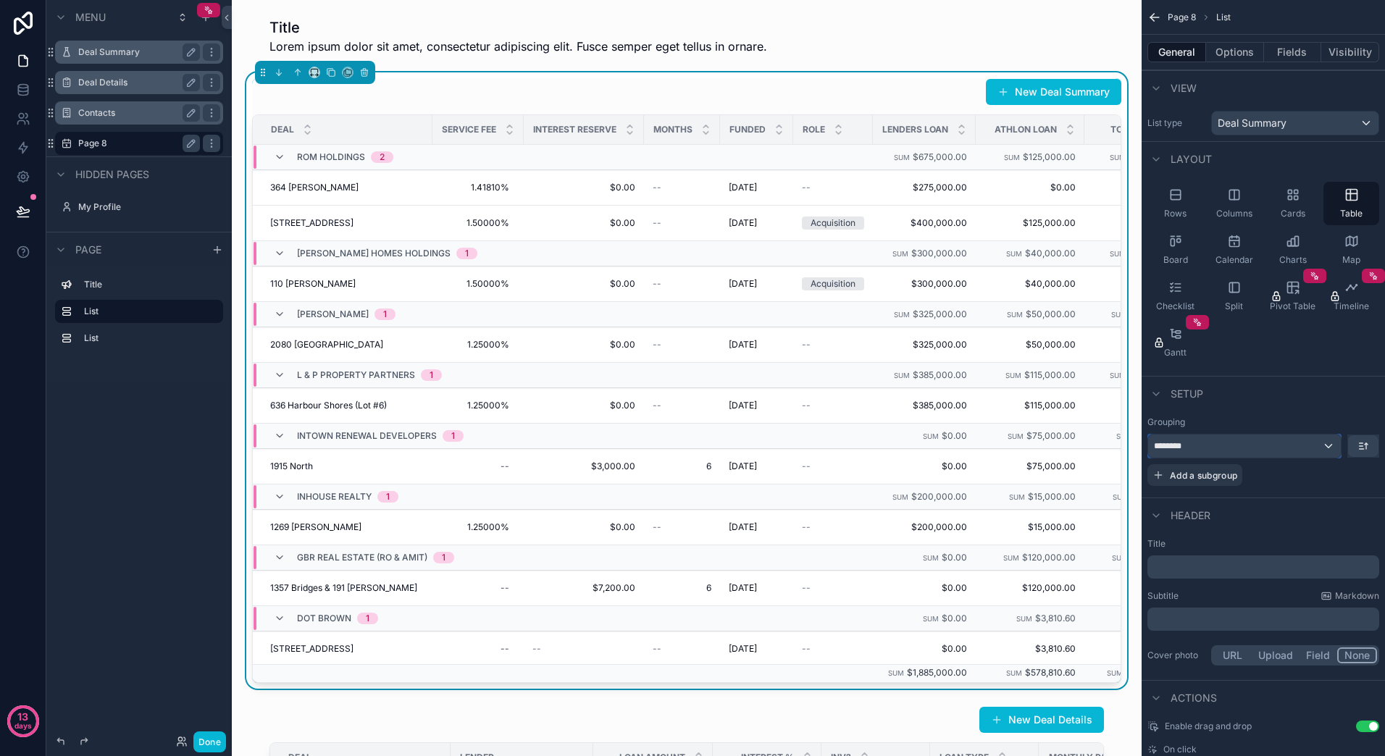
click at [1330, 445] on div "********" at bounding box center [1244, 446] width 193 height 23
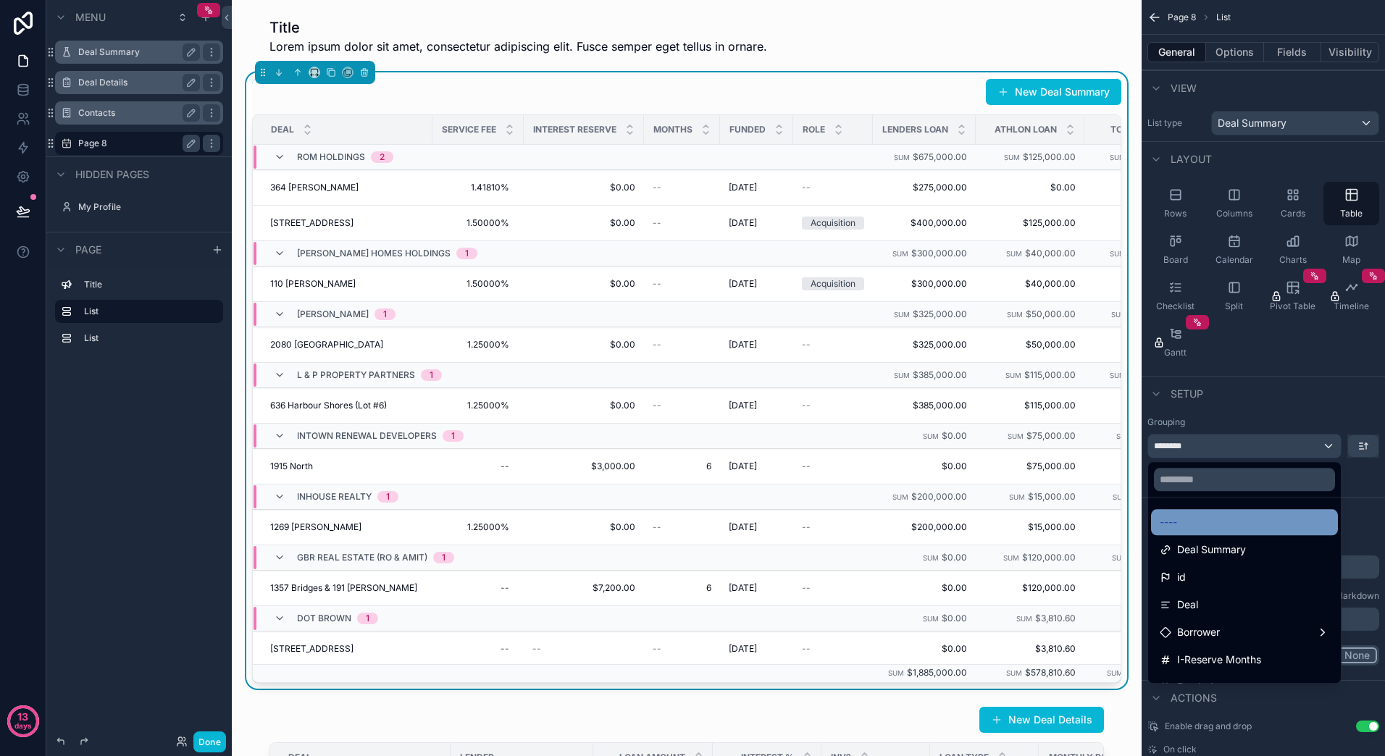
click at [1306, 519] on div "----" at bounding box center [1244, 522] width 169 height 17
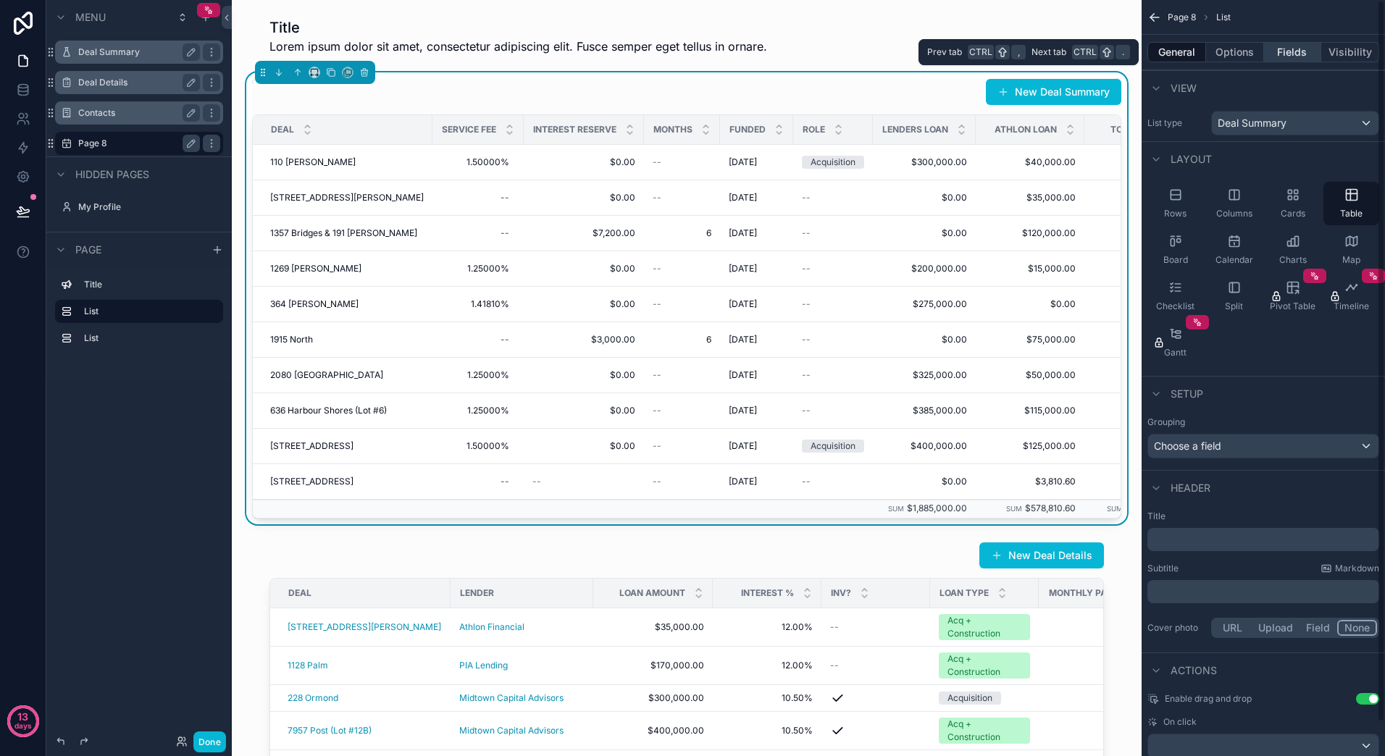
click at [1279, 49] on button "Fields" at bounding box center [1293, 52] width 58 height 20
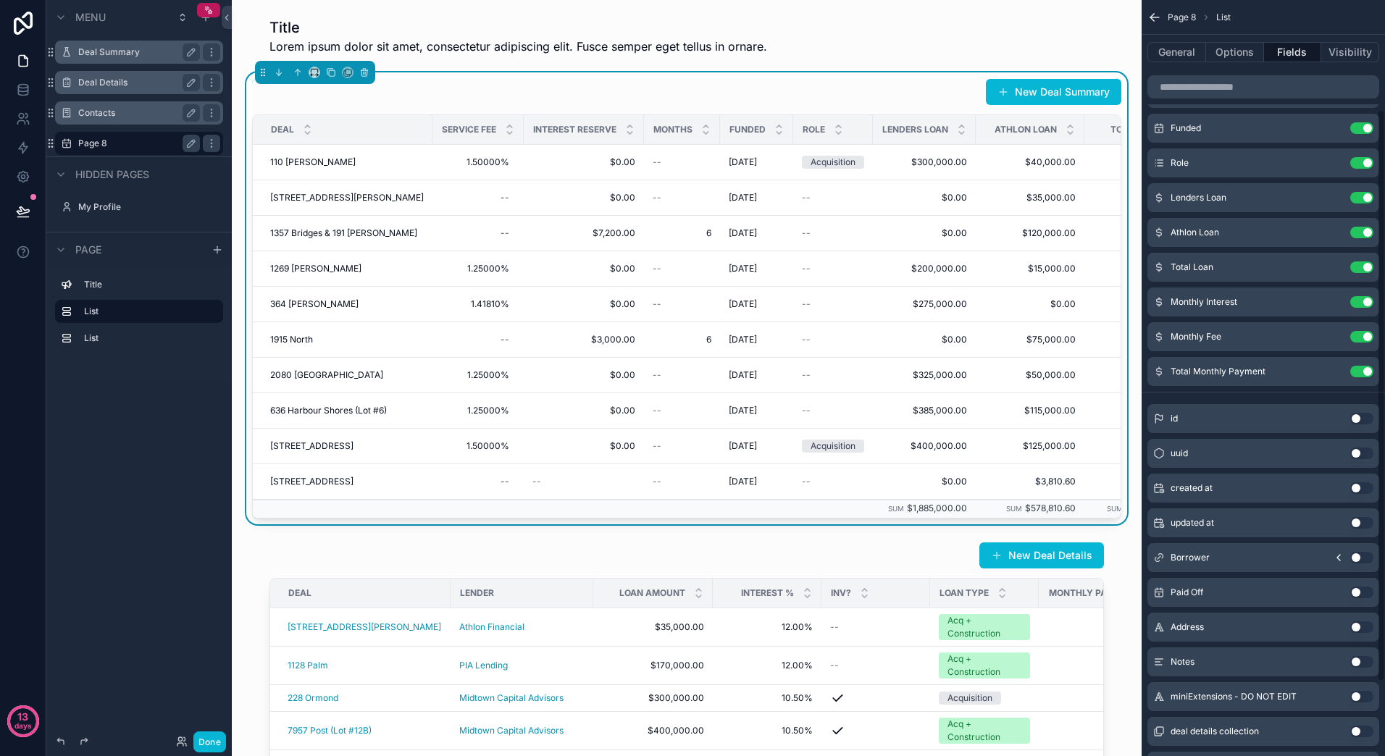
scroll to position [145, 0]
click at [1359, 553] on button "Use setting" at bounding box center [1361, 556] width 23 height 12
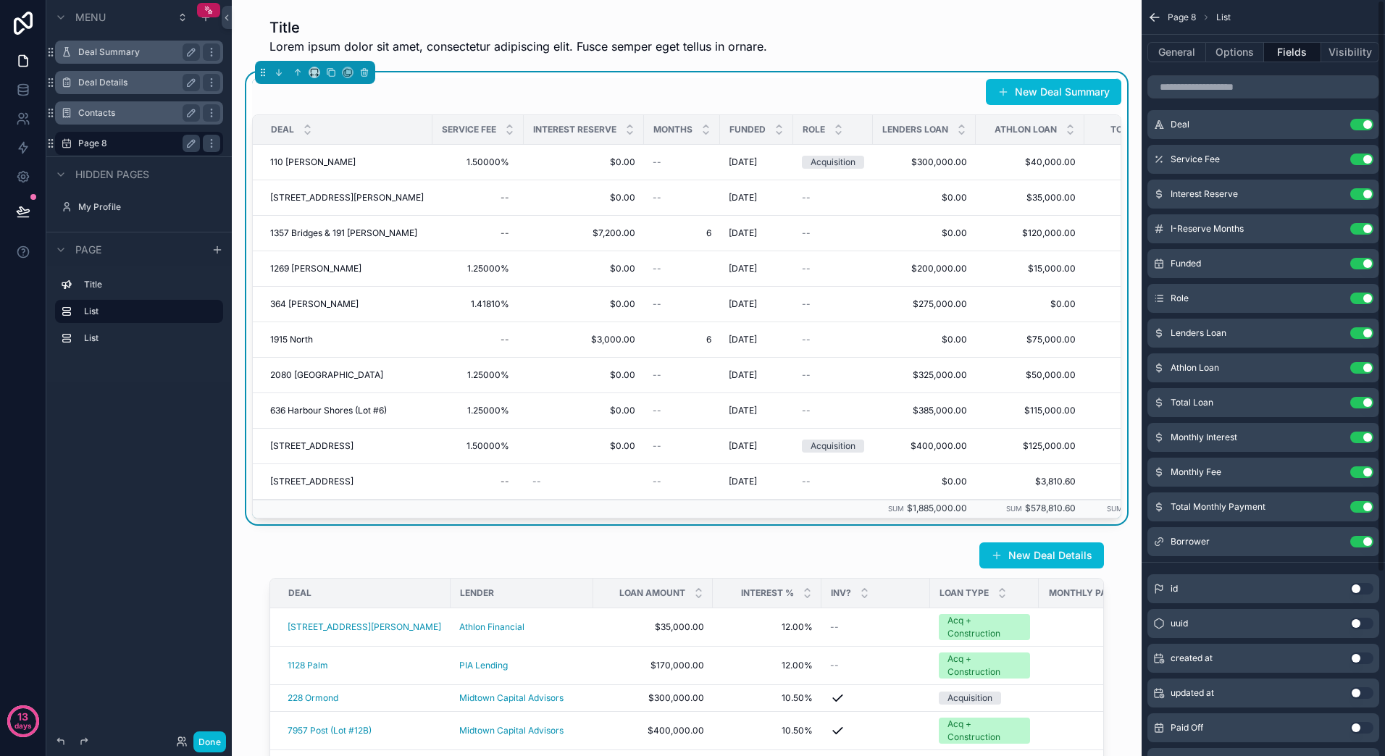
scroll to position [0, 0]
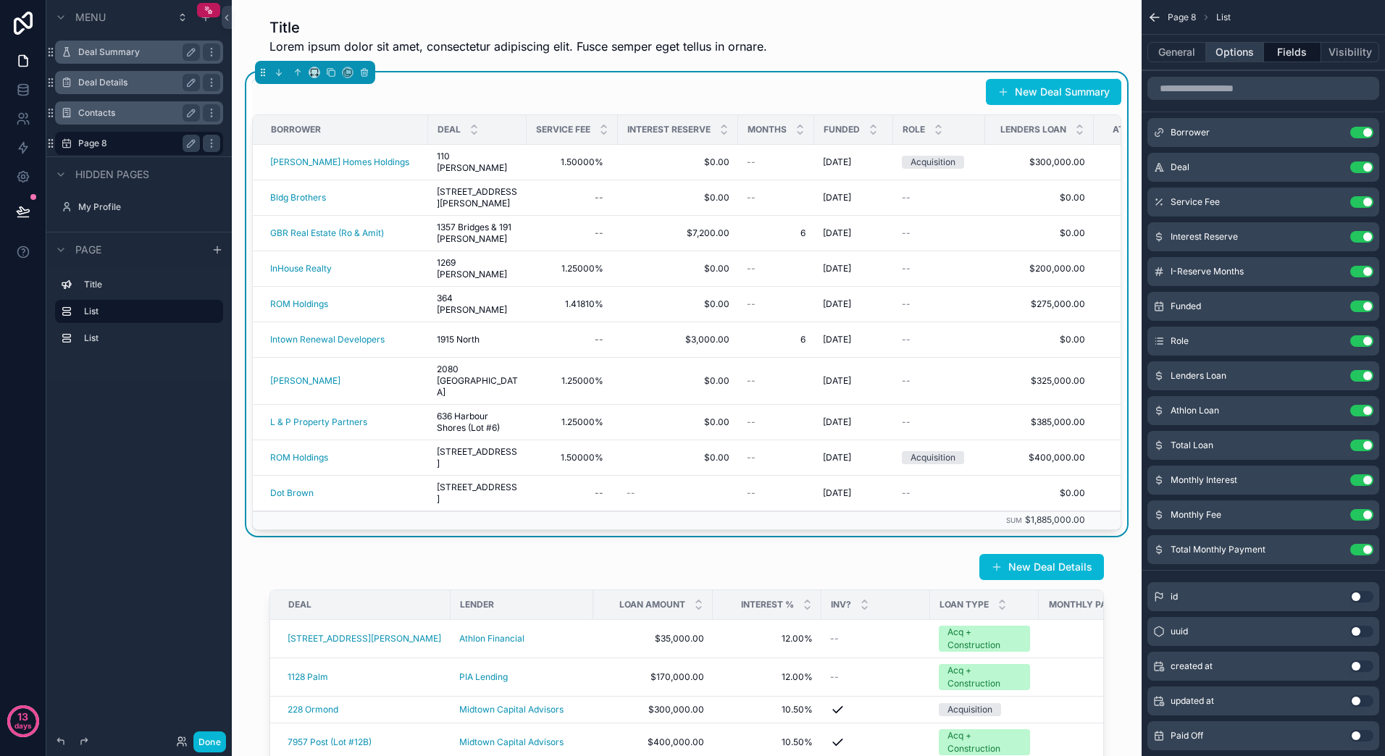
click at [1239, 49] on button "Options" at bounding box center [1235, 52] width 58 height 20
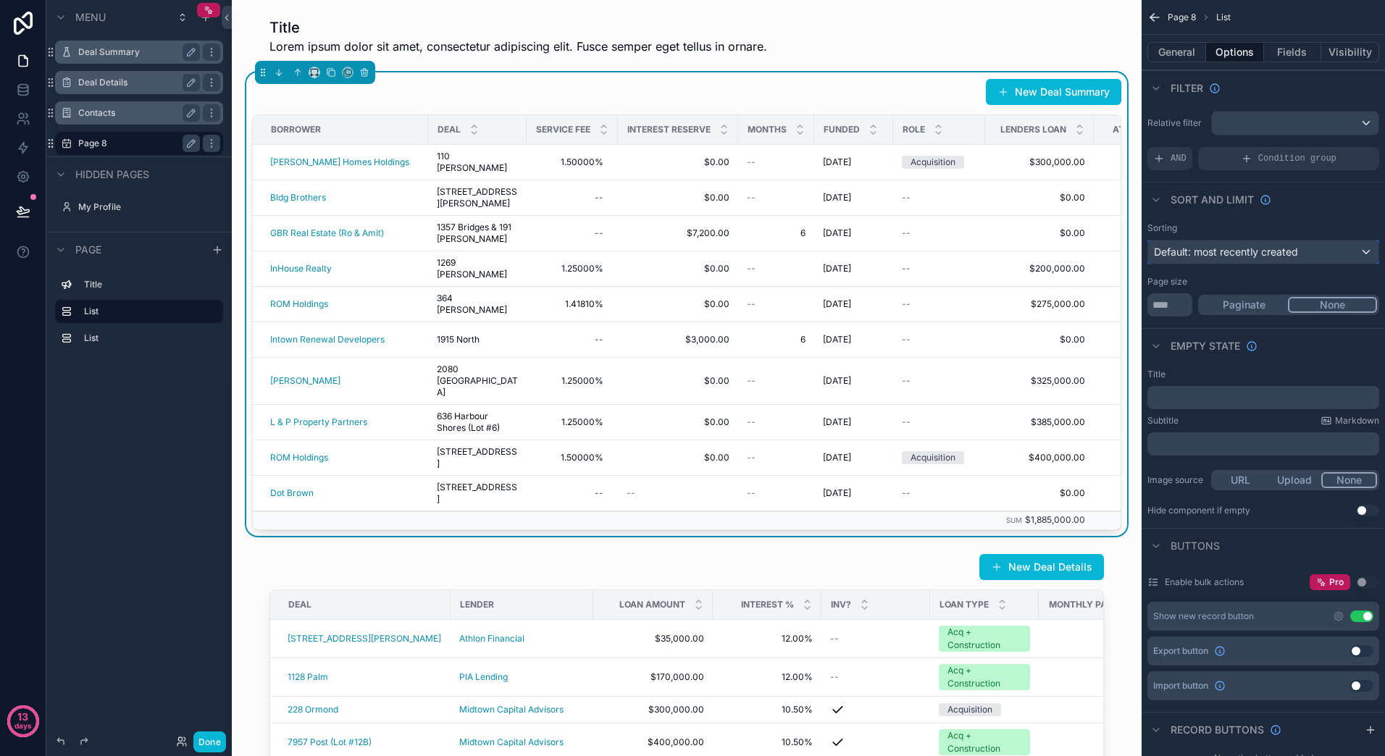
click at [1358, 248] on div "Default: most recently created" at bounding box center [1263, 251] width 230 height 23
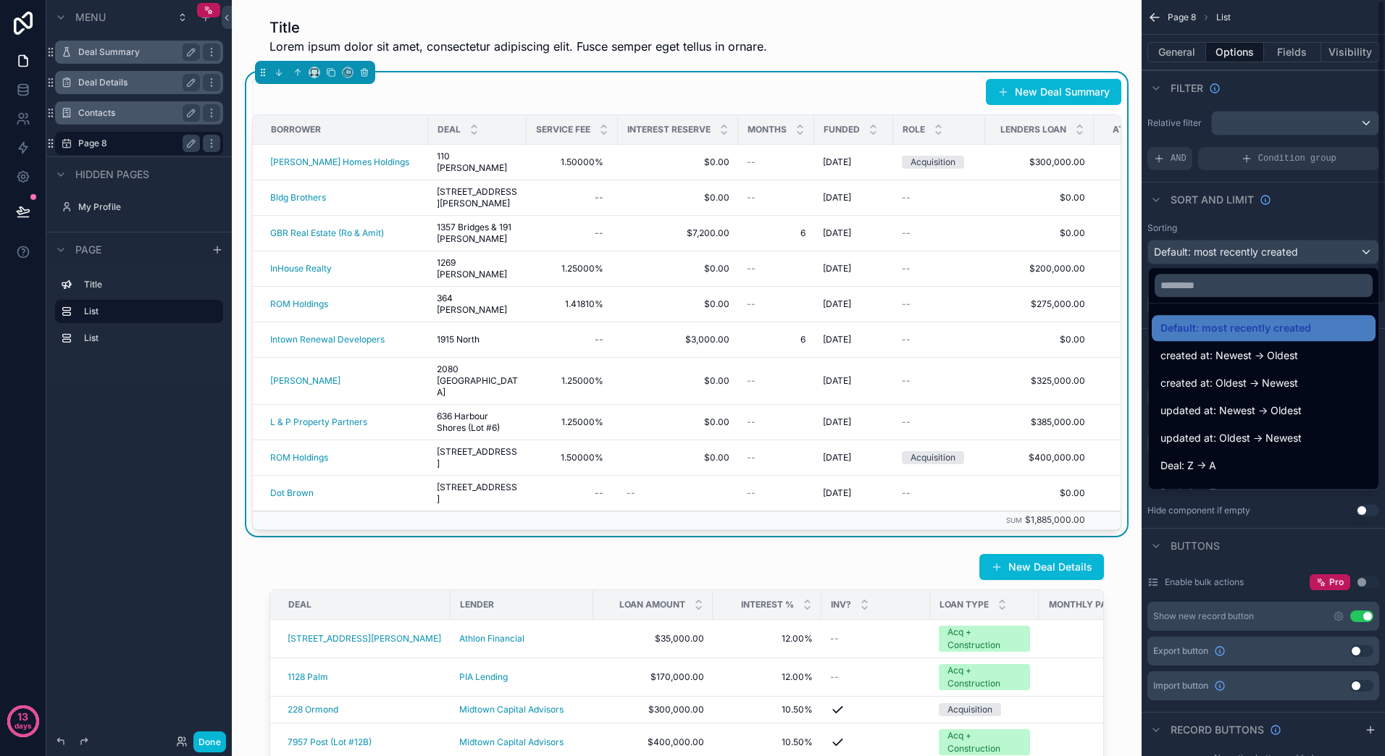
click at [1302, 225] on div "scrollable content" at bounding box center [692, 378] width 1385 height 756
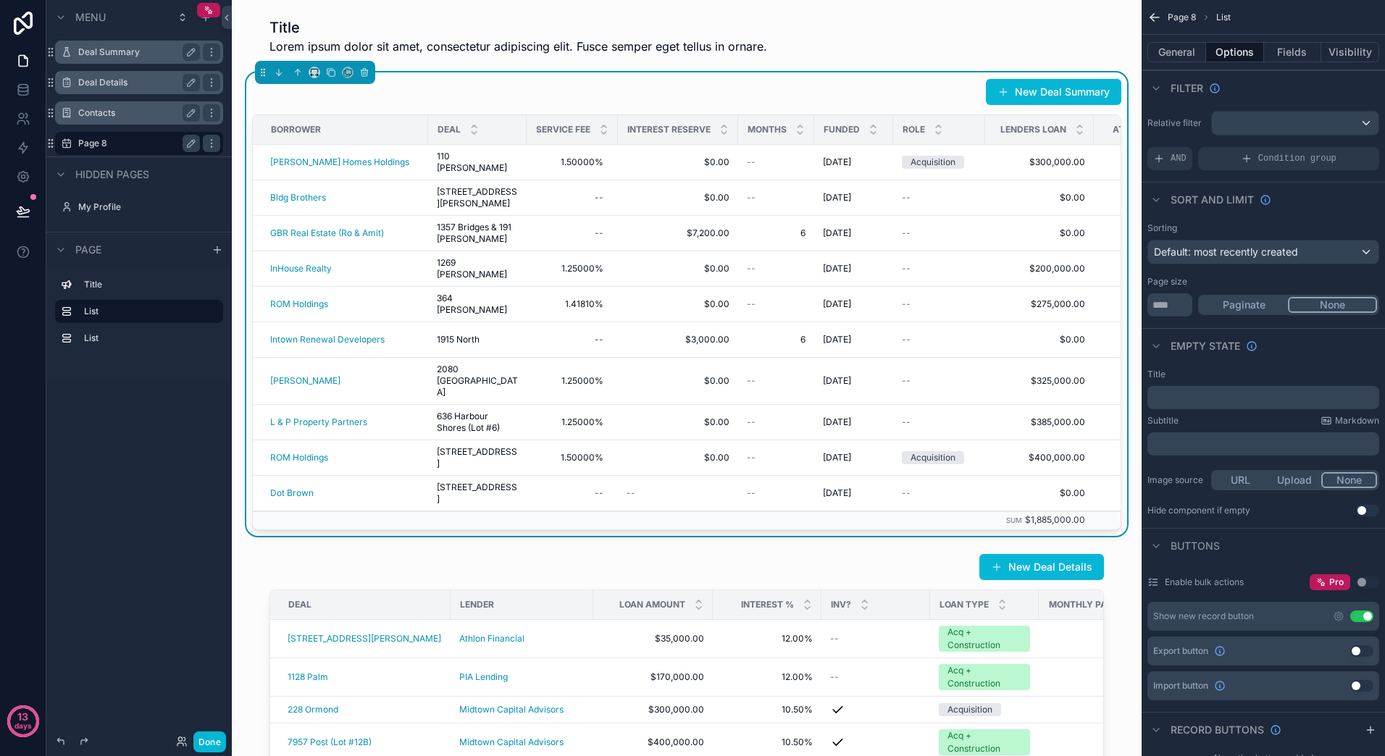
click at [124, 146] on label "Page 8" at bounding box center [136, 144] width 116 height 12
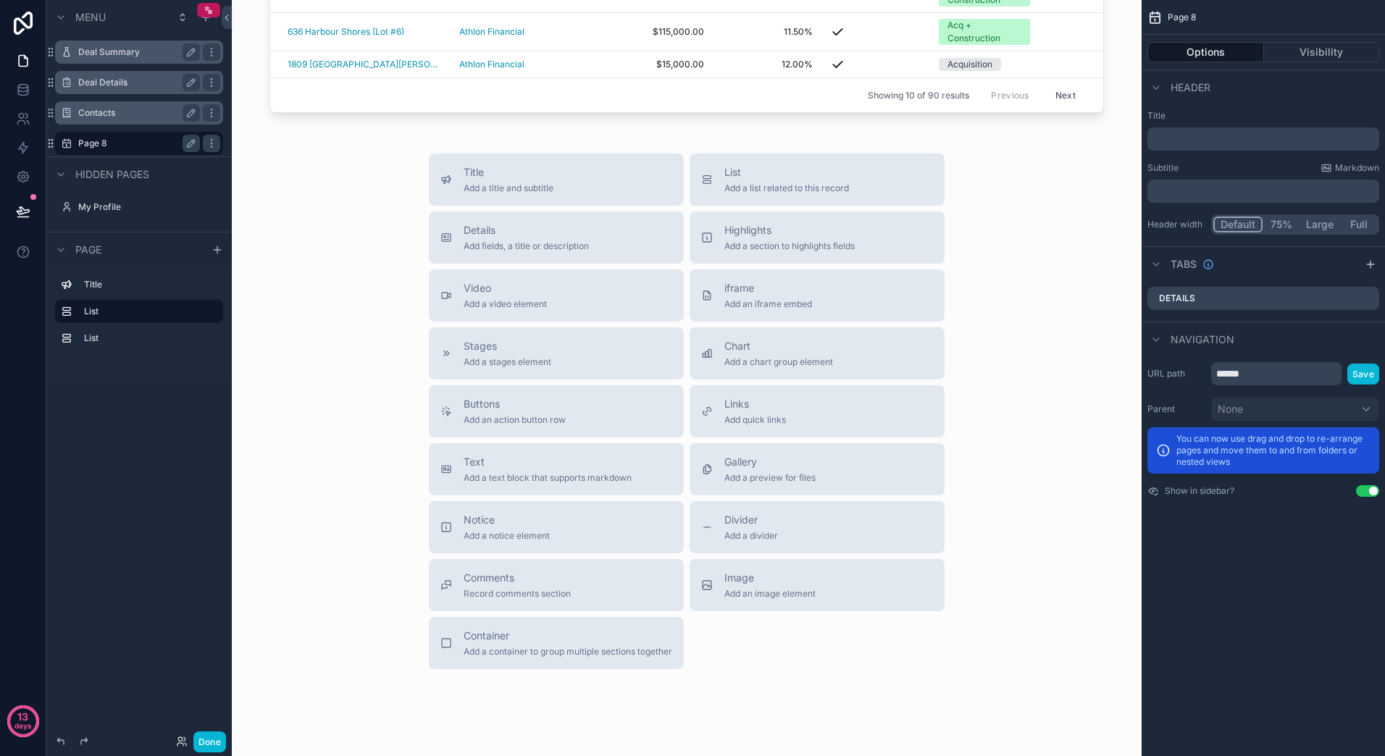
scroll to position [936, 0]
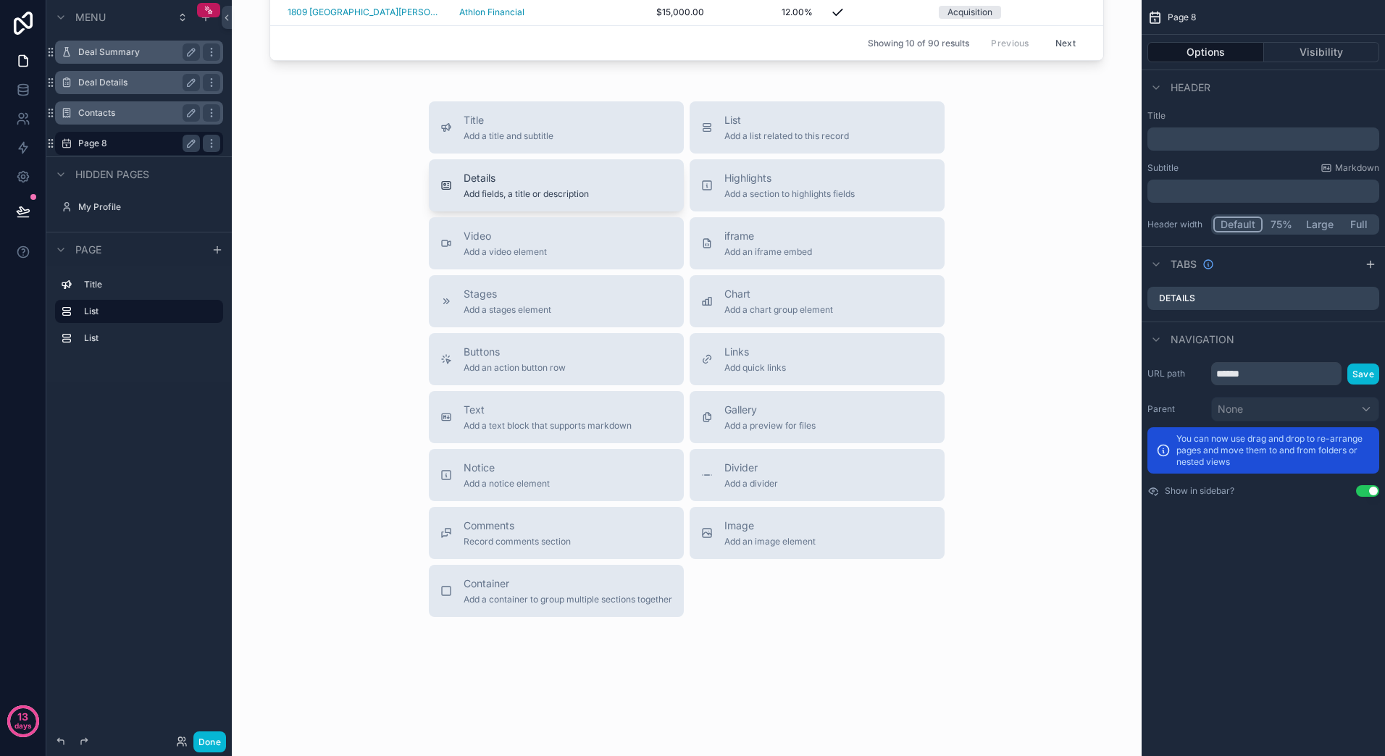
click at [614, 200] on button "Details Add fields, a title or description" at bounding box center [556, 185] width 255 height 52
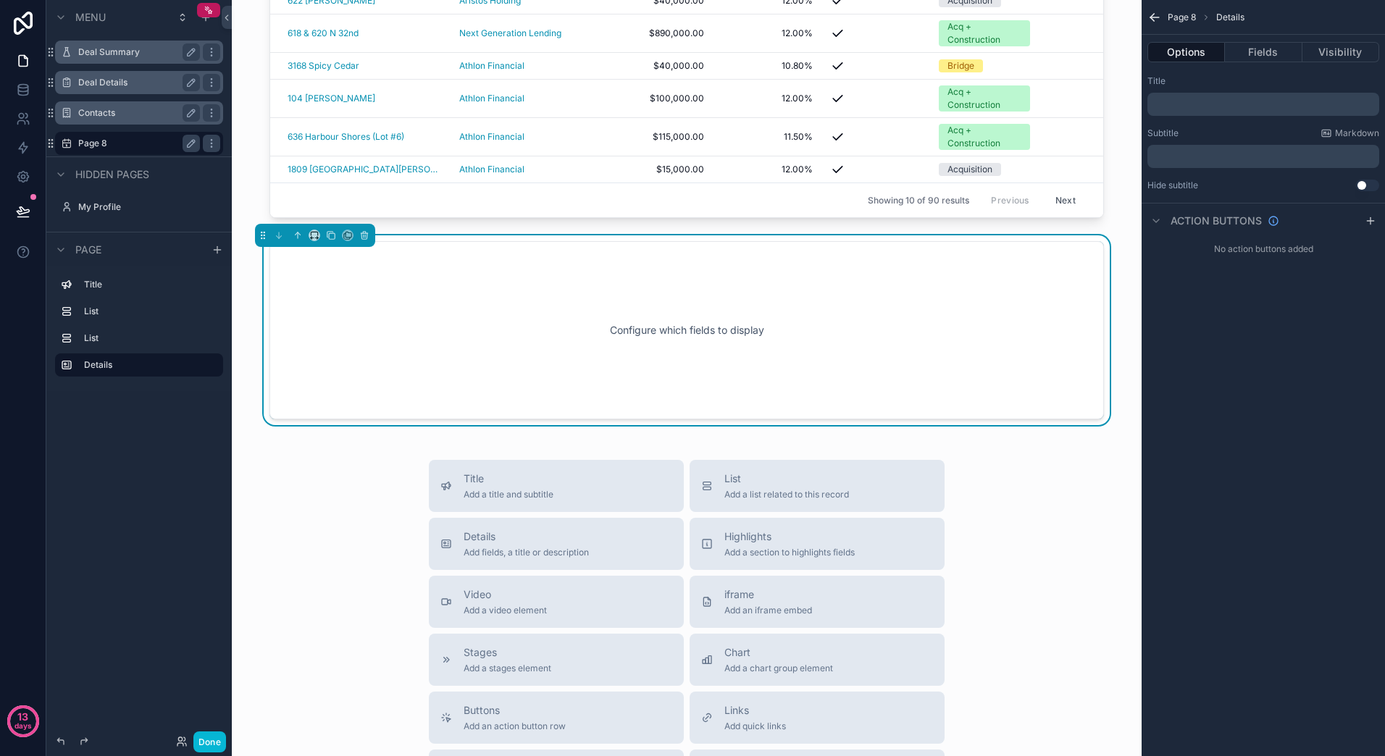
scroll to position [730, 0]
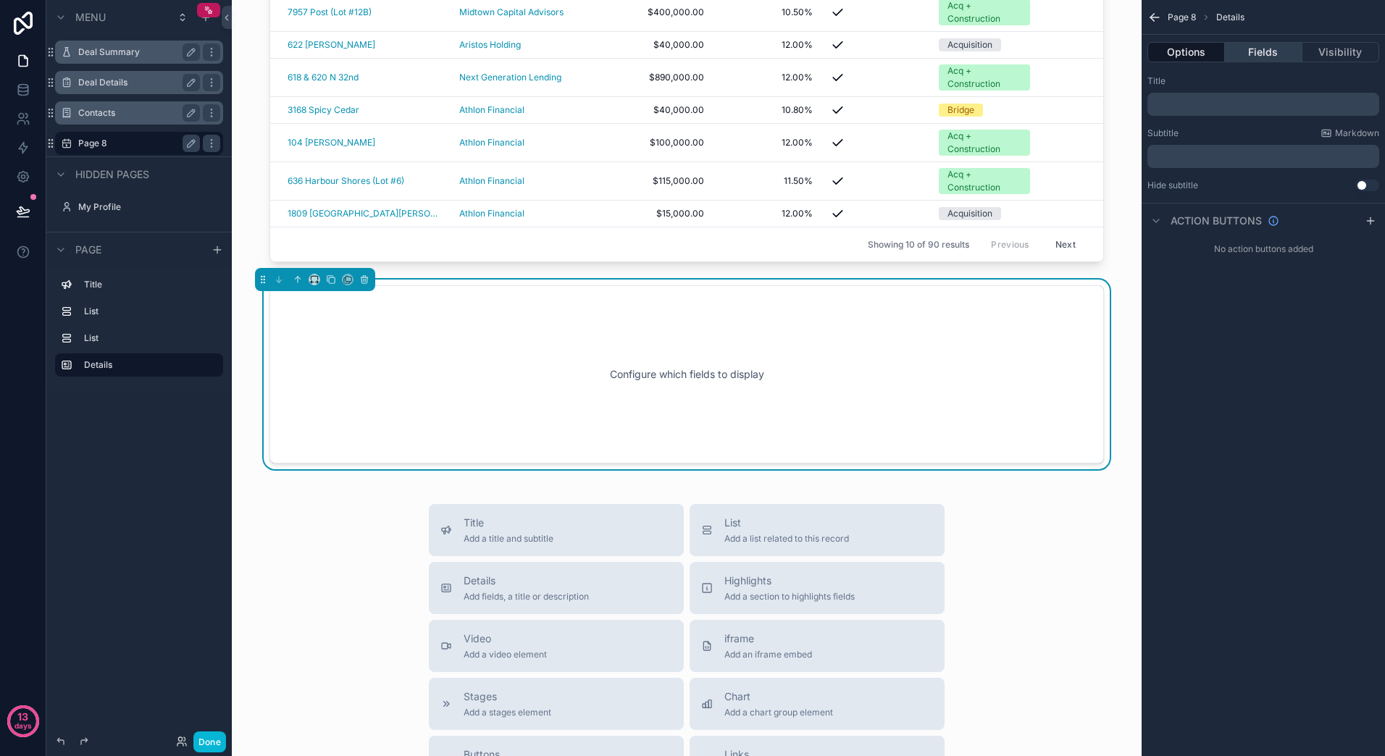
click at [1265, 52] on button "Fields" at bounding box center [1263, 52] width 77 height 20
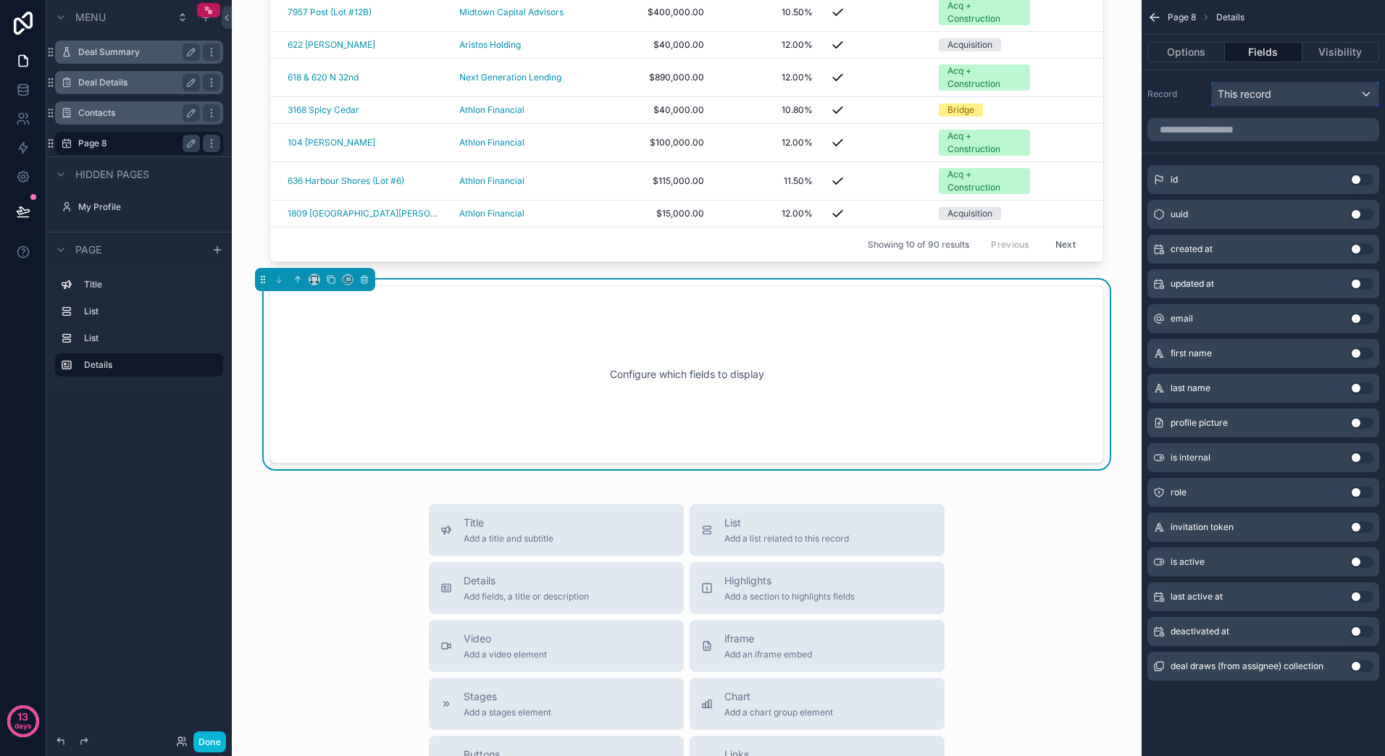
click at [1305, 100] on div "This record" at bounding box center [1295, 94] width 167 height 23
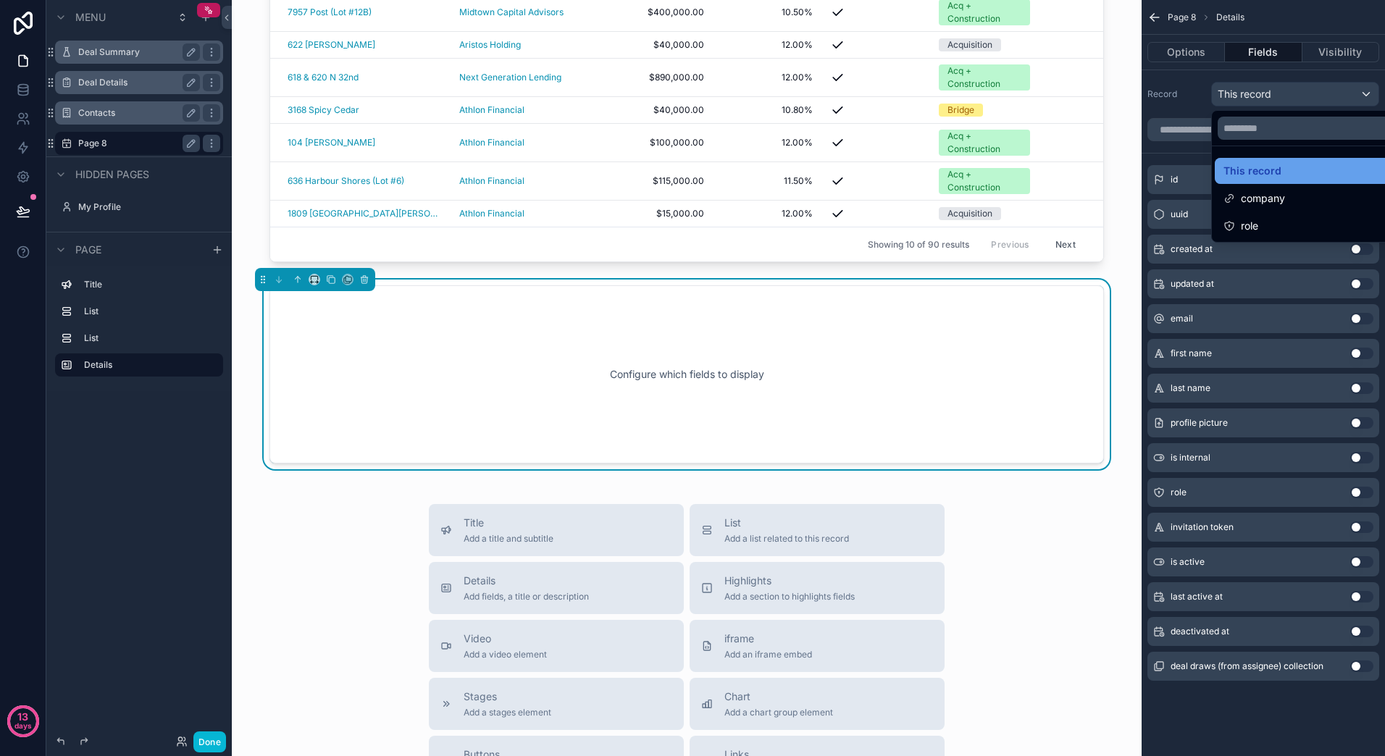
drag, startPoint x: 1280, startPoint y: 164, endPoint x: 1275, endPoint y: 183, distance: 19.3
click at [1276, 181] on ul "This record company role" at bounding box center [1312, 194] width 201 height 96
click at [1273, 197] on span "company" at bounding box center [1263, 198] width 44 height 17
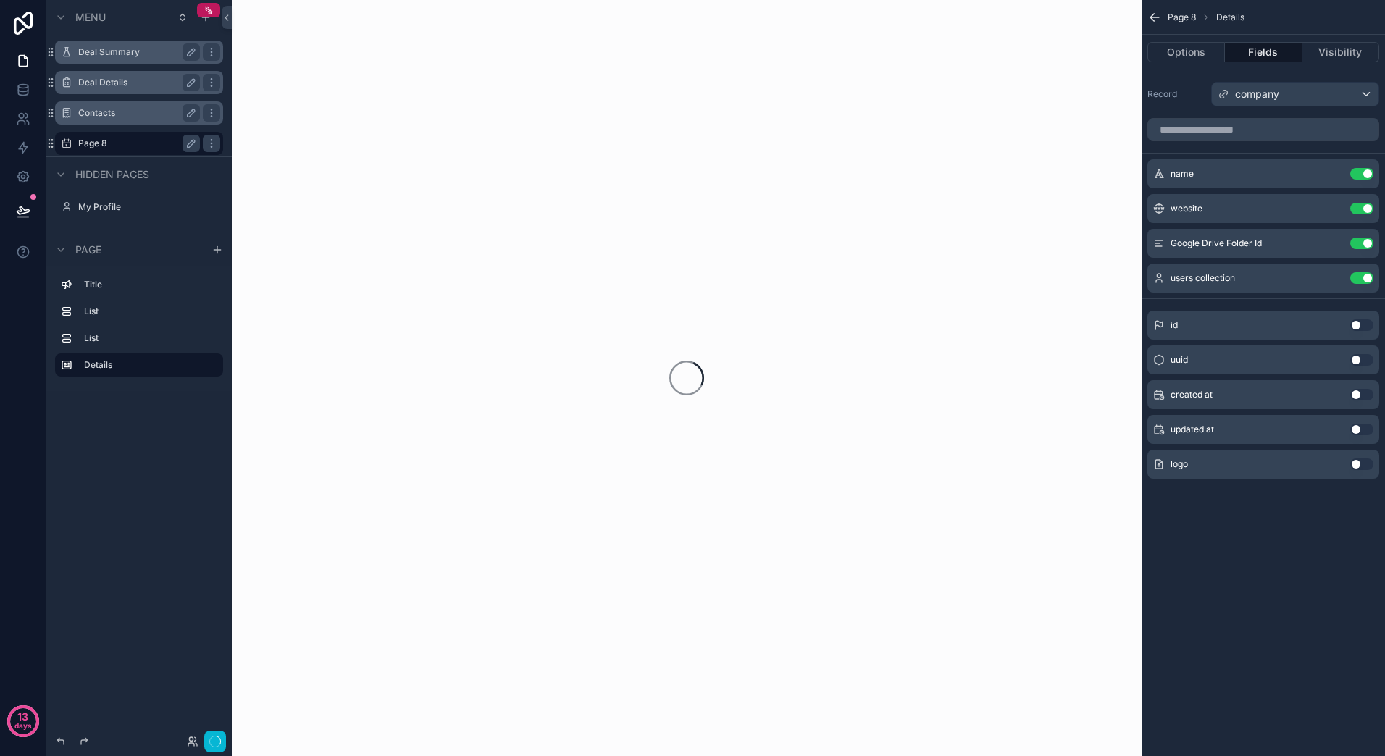
scroll to position [0, 0]
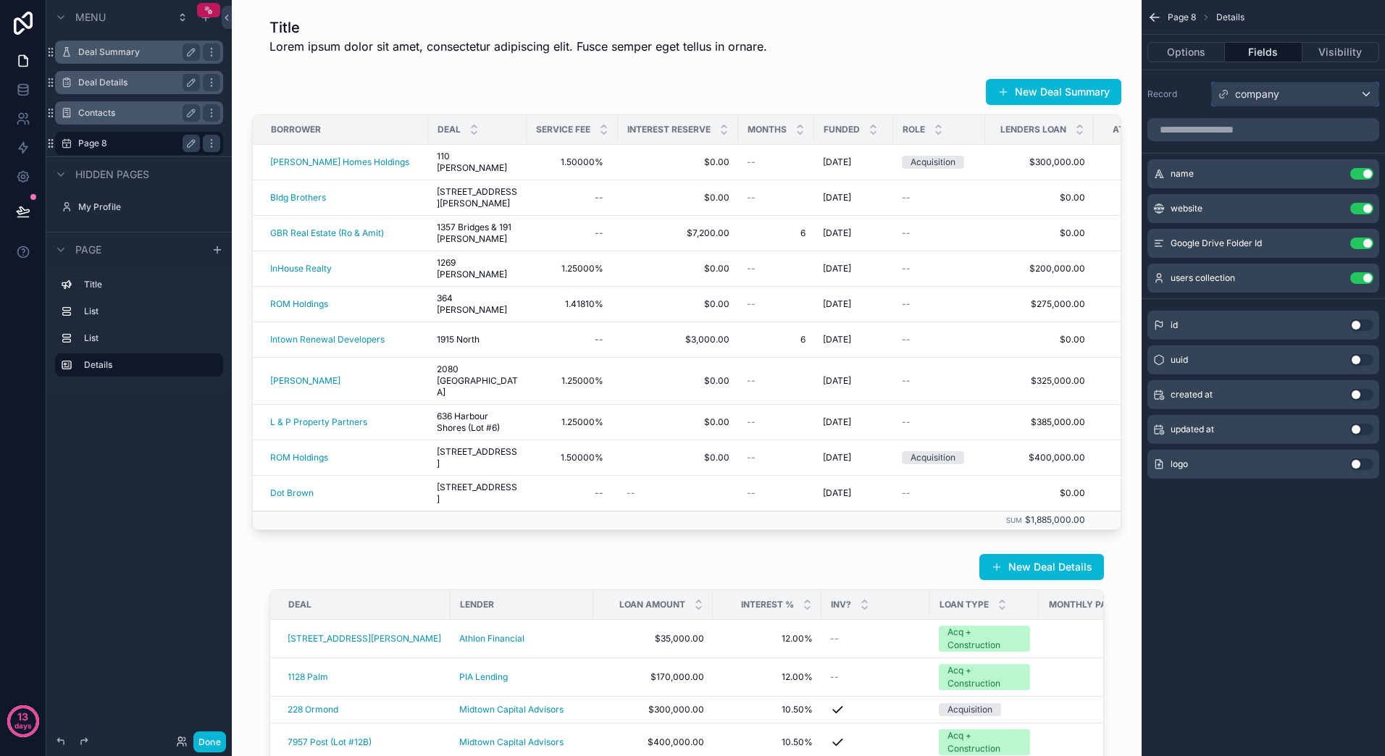
click at [1366, 93] on div "company" at bounding box center [1295, 94] width 167 height 23
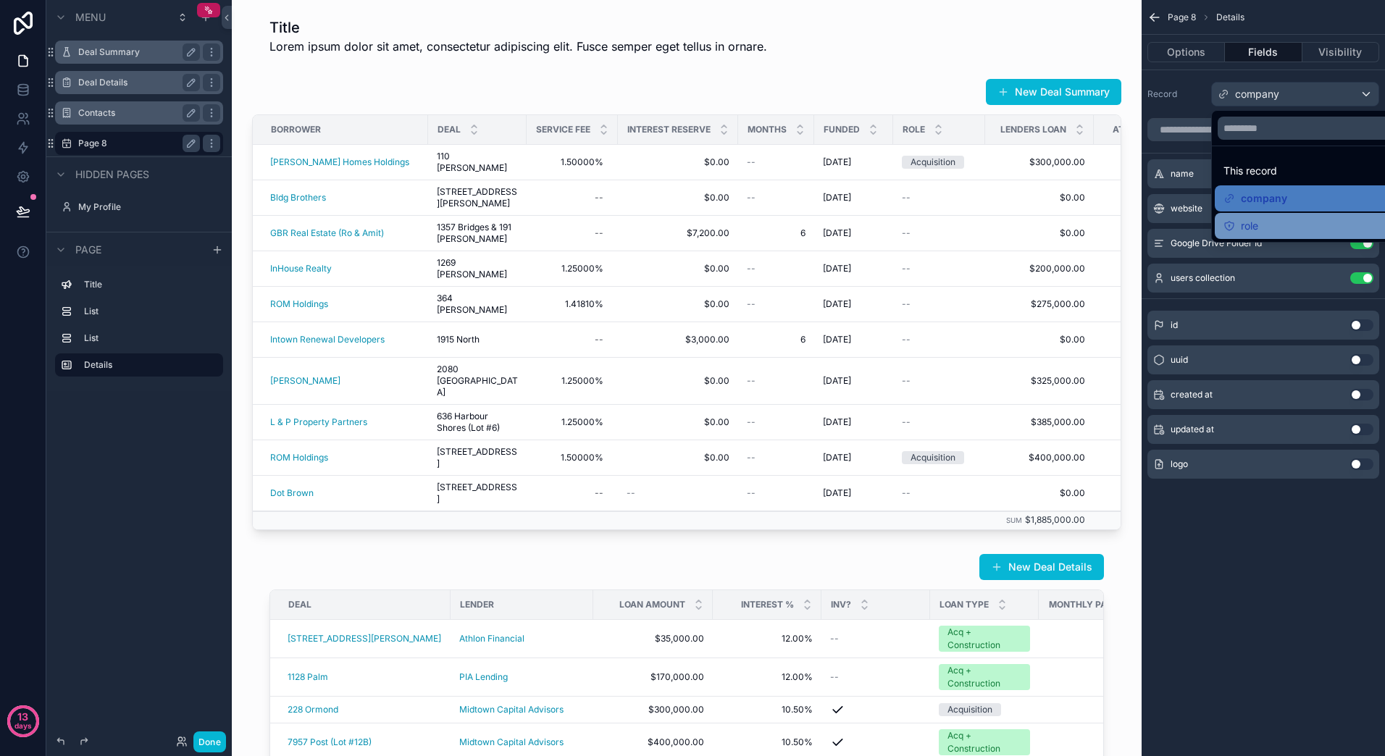
click at [1260, 226] on div "role" at bounding box center [1311, 225] width 177 height 17
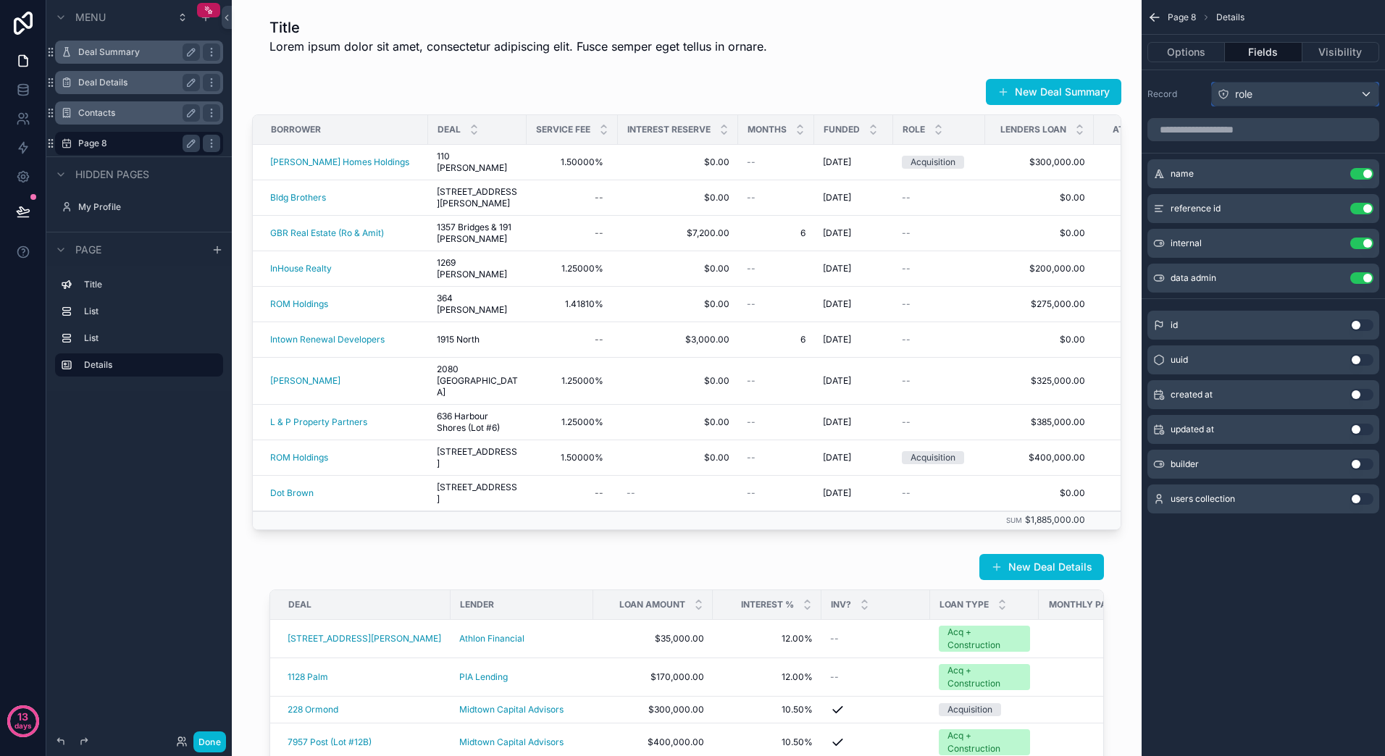
click at [1270, 100] on div "role" at bounding box center [1295, 94] width 167 height 23
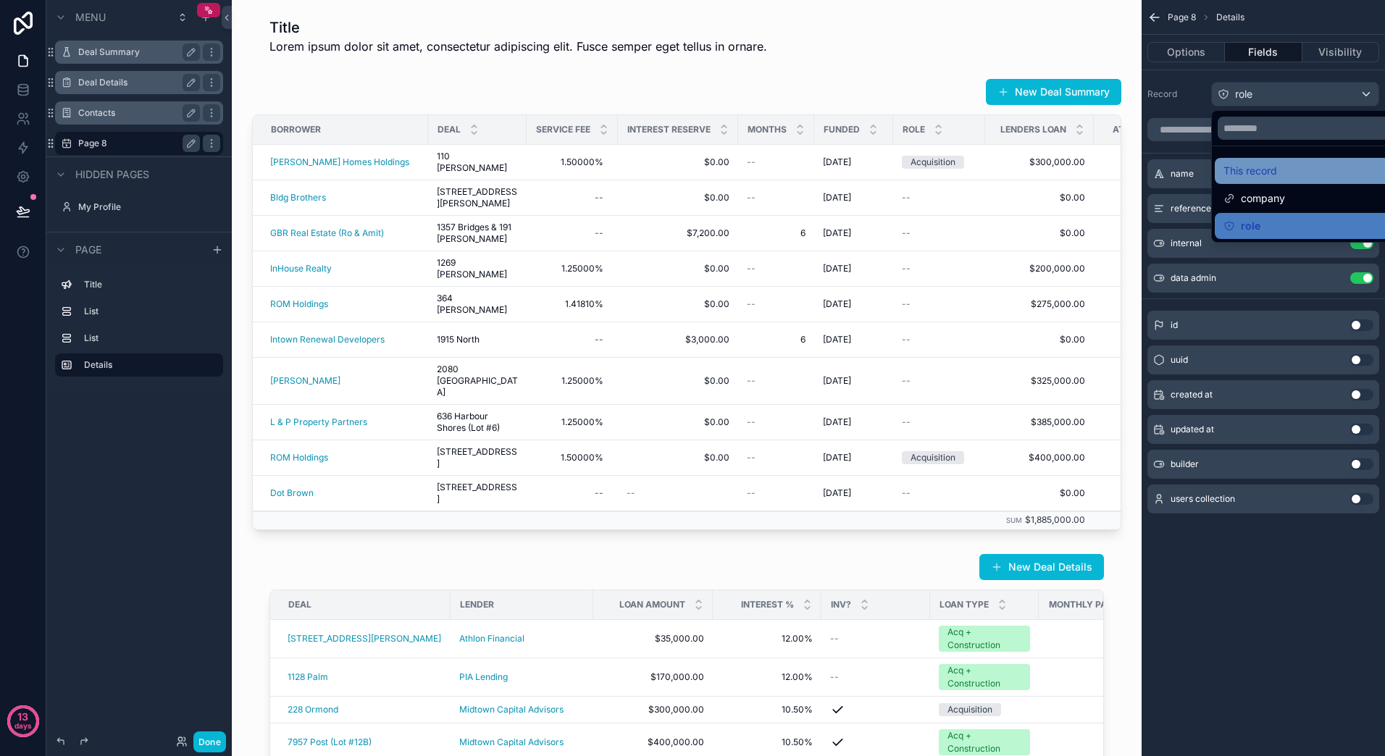
click at [1253, 170] on span "This record" at bounding box center [1250, 170] width 54 height 17
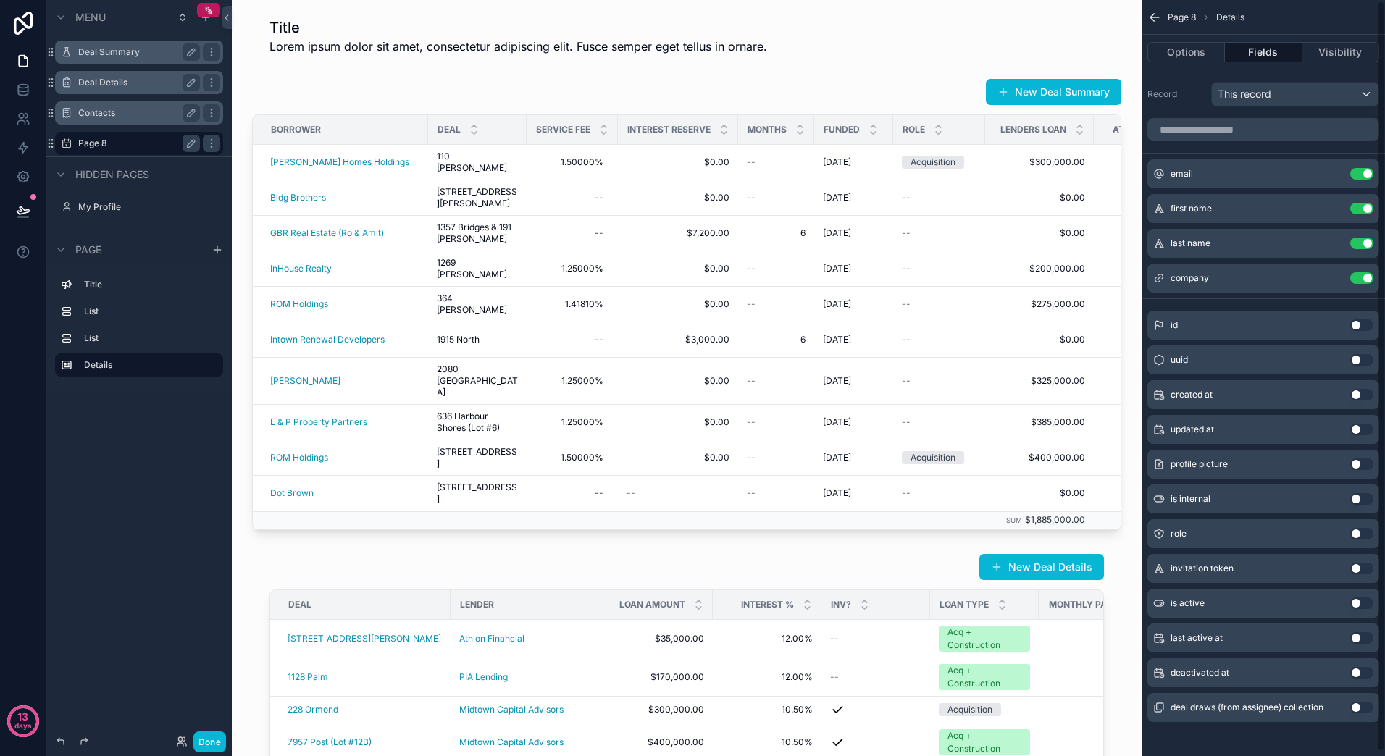
scroll to position [5, 0]
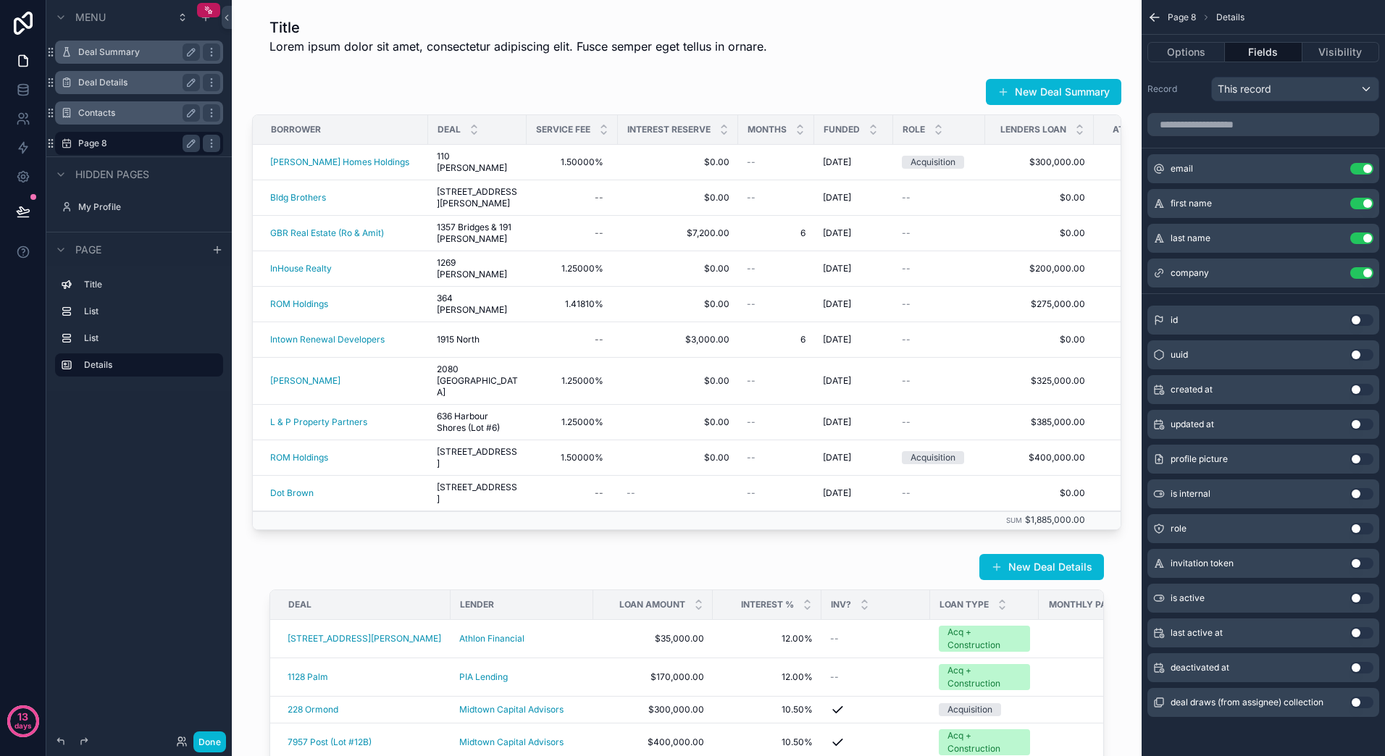
click at [1353, 702] on button "Use setting" at bounding box center [1361, 703] width 23 height 12
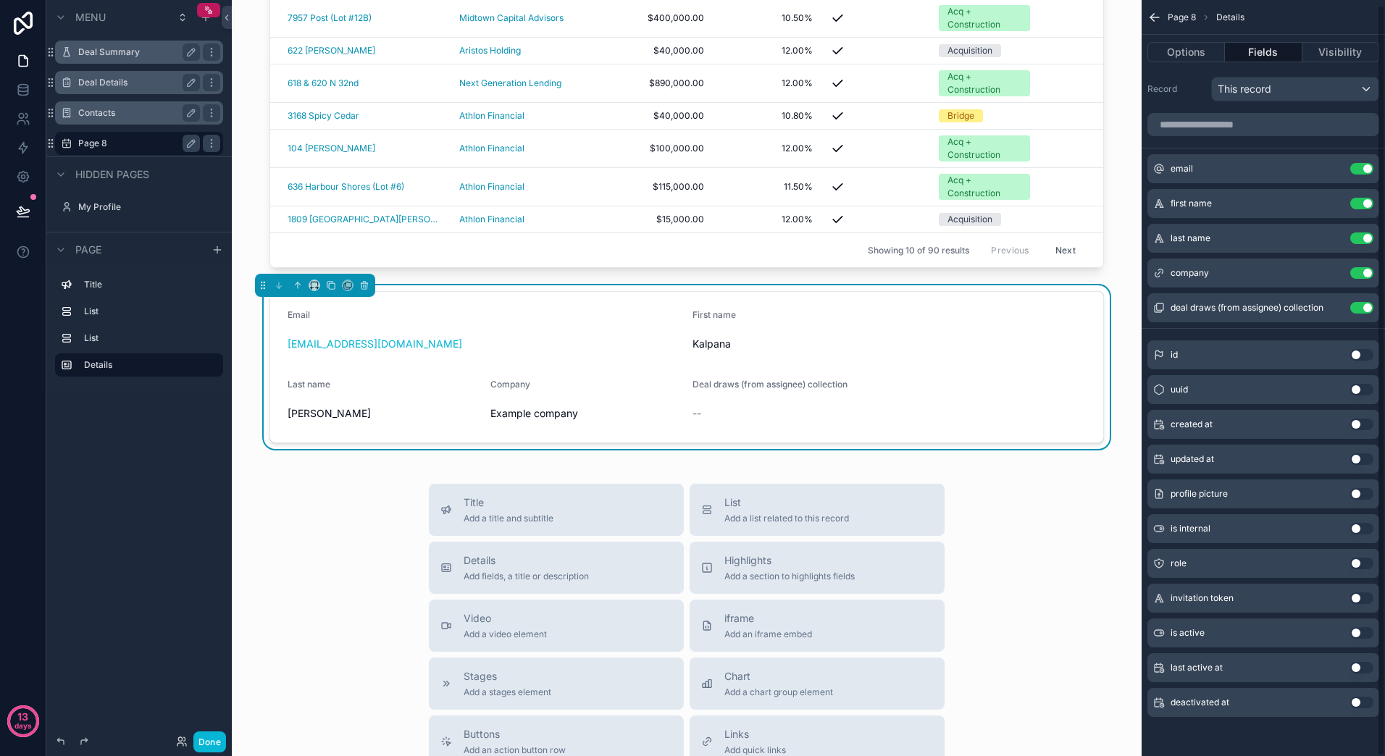
scroll to position [0, 0]
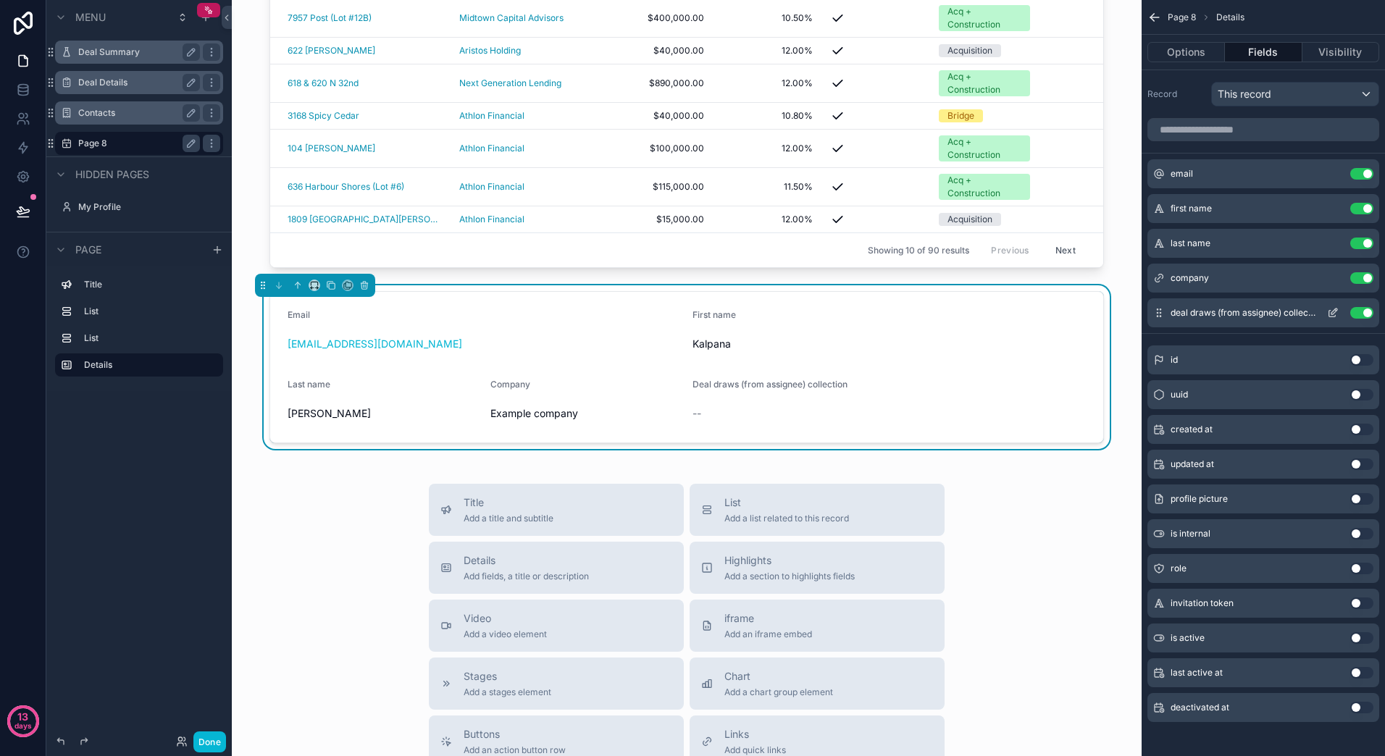
click at [1367, 313] on button "Use setting" at bounding box center [1361, 313] width 23 height 12
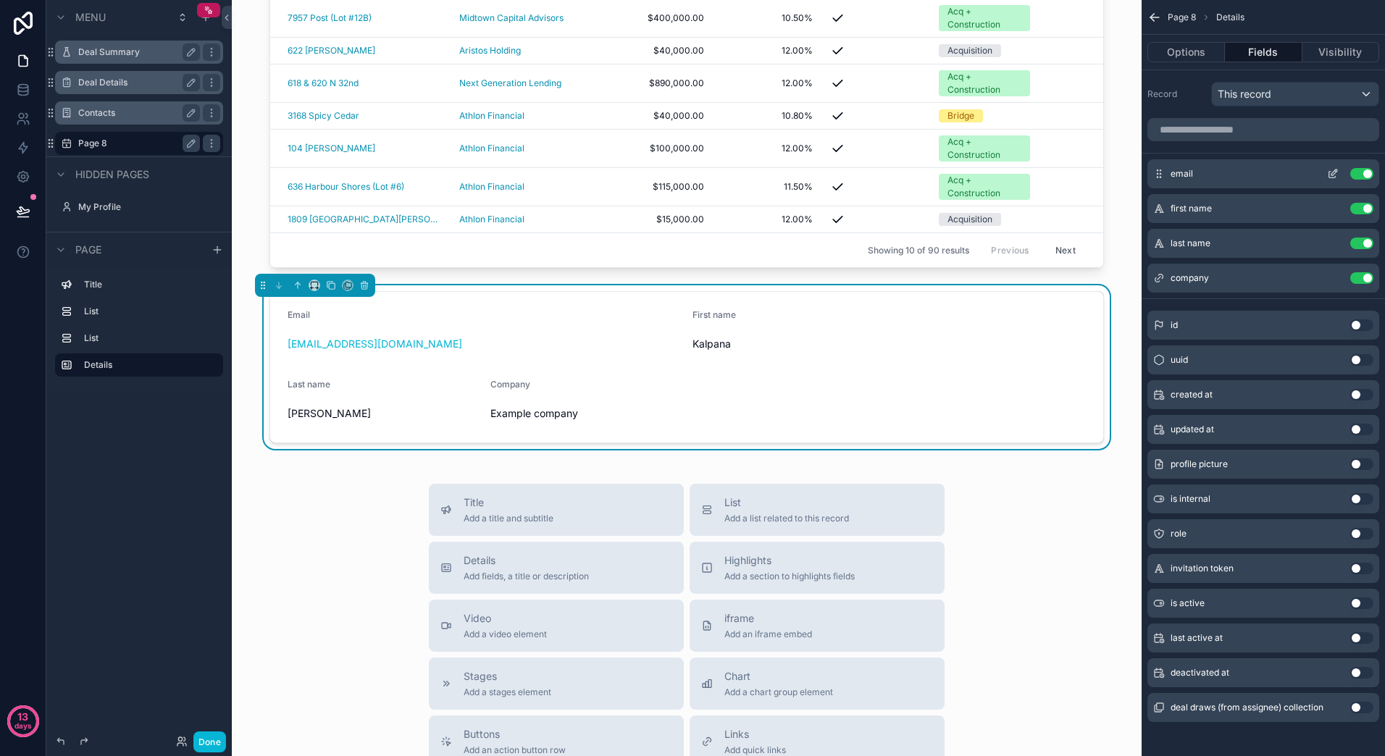
click at [1359, 172] on button "Use setting" at bounding box center [1361, 174] width 23 height 12
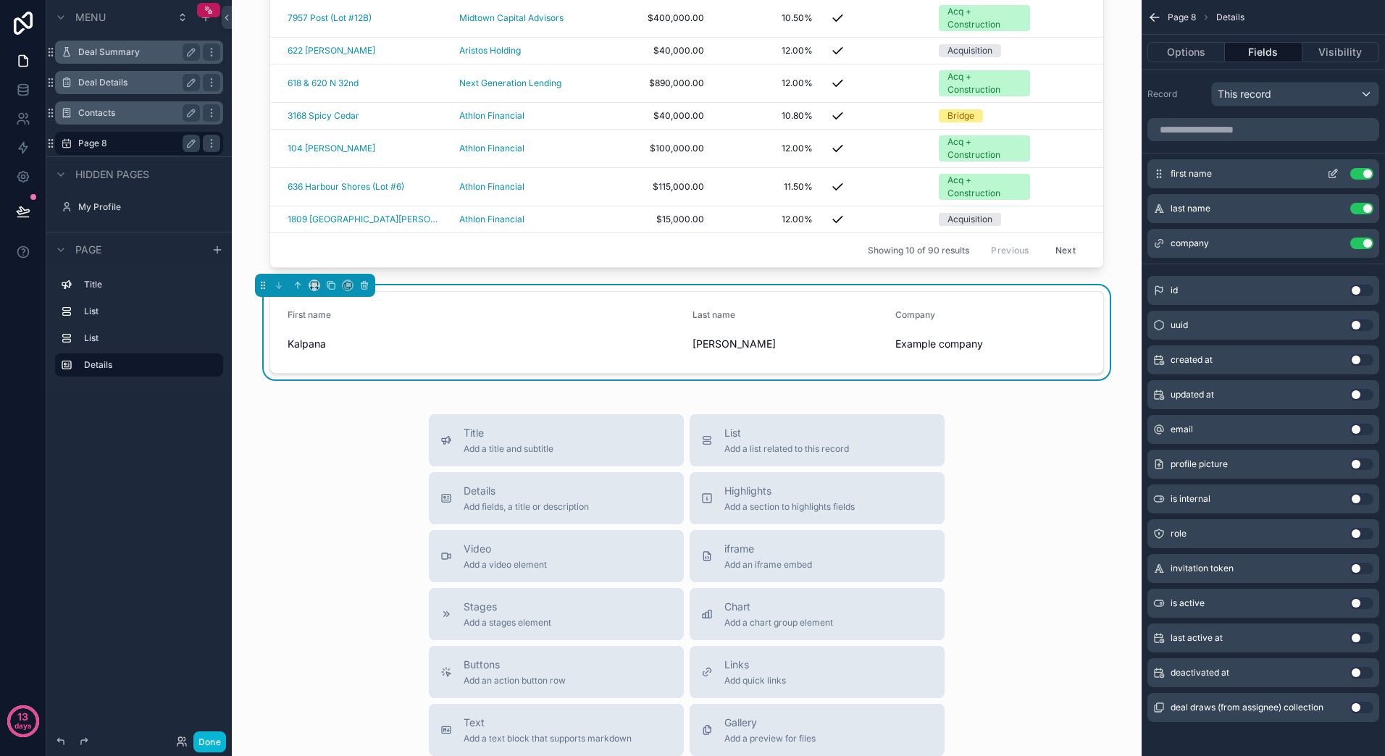
click at [1358, 175] on button "Use setting" at bounding box center [1361, 174] width 23 height 12
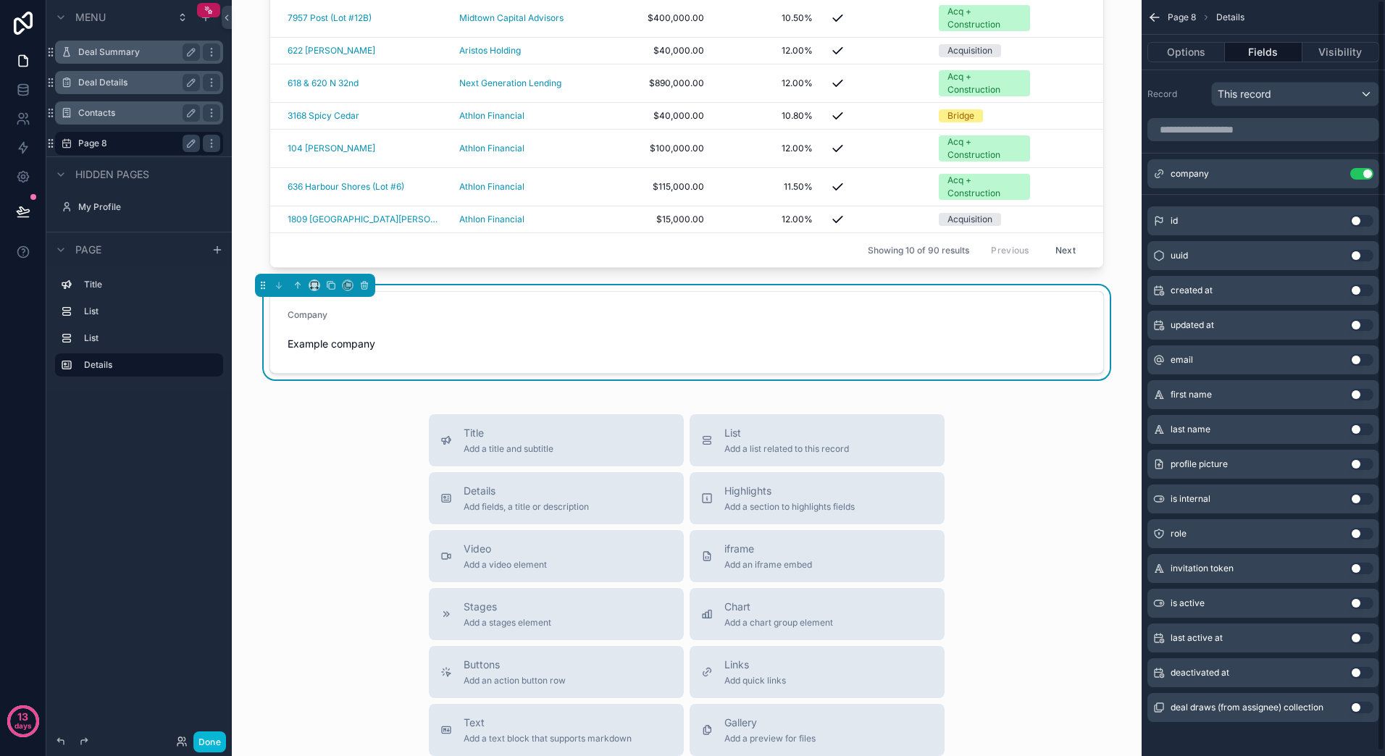
click at [1358, 175] on button "Use setting" at bounding box center [1361, 174] width 23 height 12
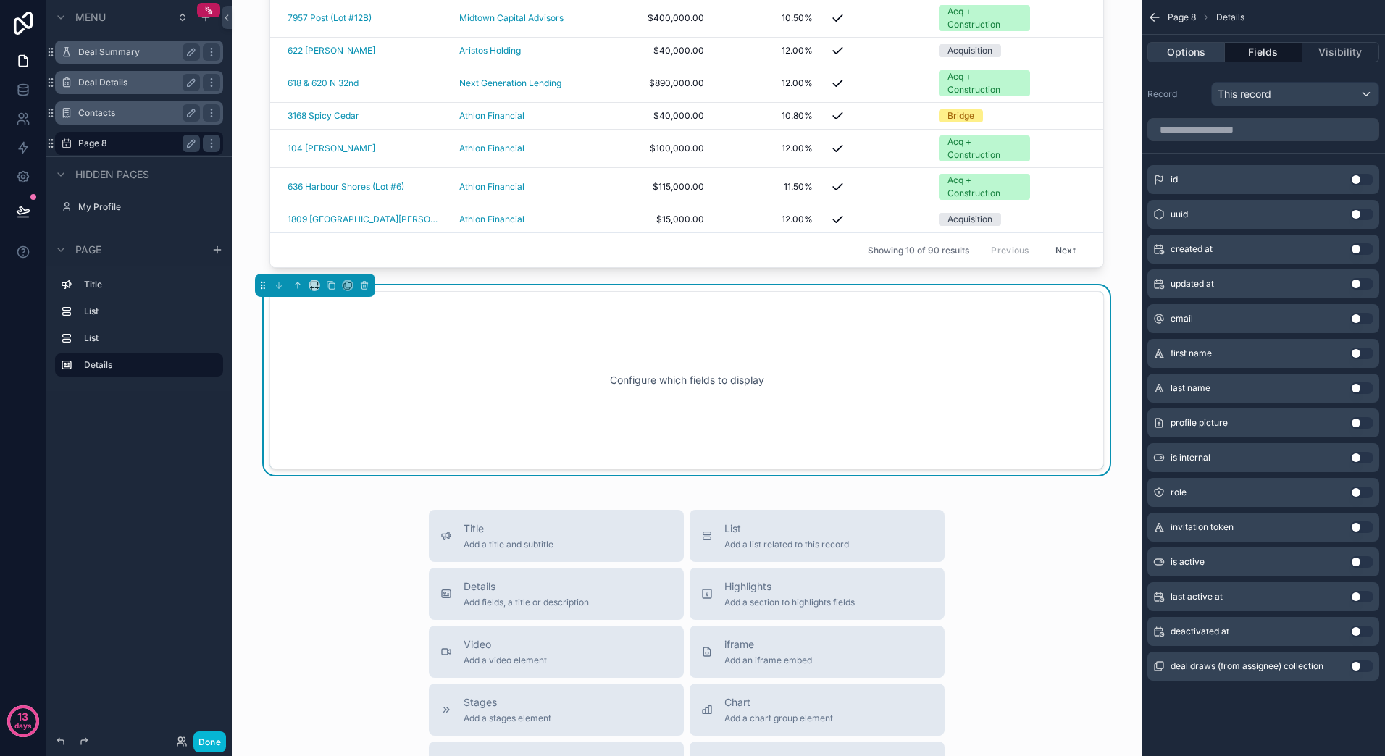
click at [1191, 54] on button "Options" at bounding box center [1185, 52] width 77 height 20
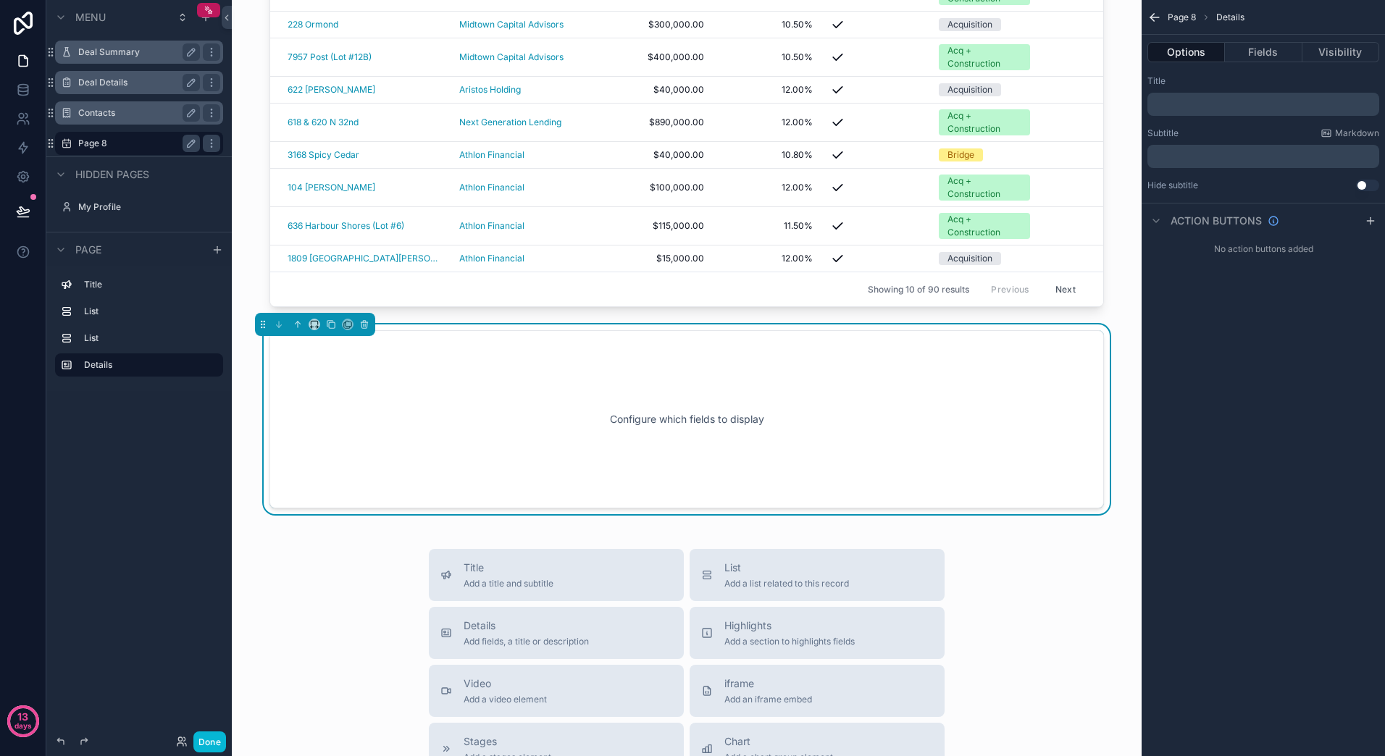
scroll to position [724, 0]
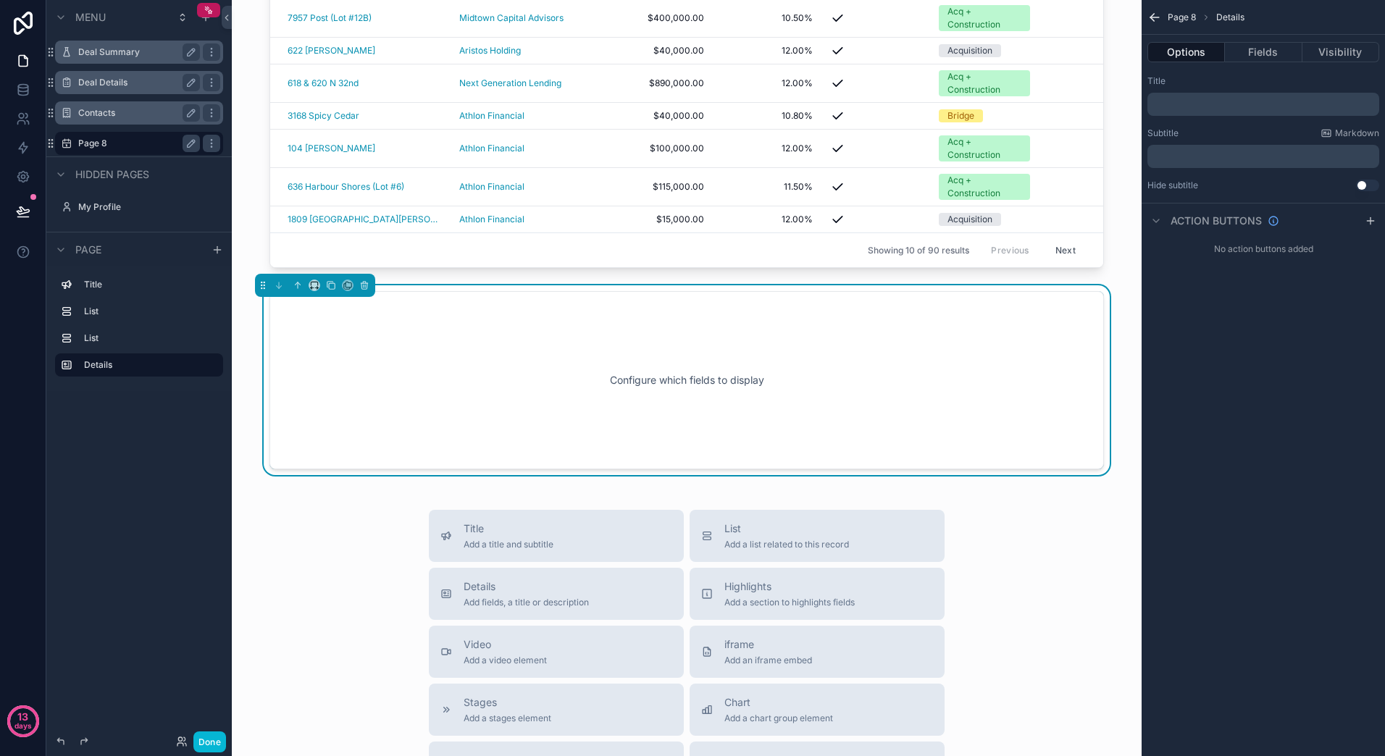
click at [979, 425] on div "Configure which fields to display" at bounding box center [686, 380] width 787 height 130
click at [366, 290] on icon "scrollable content" at bounding box center [364, 285] width 10 height 10
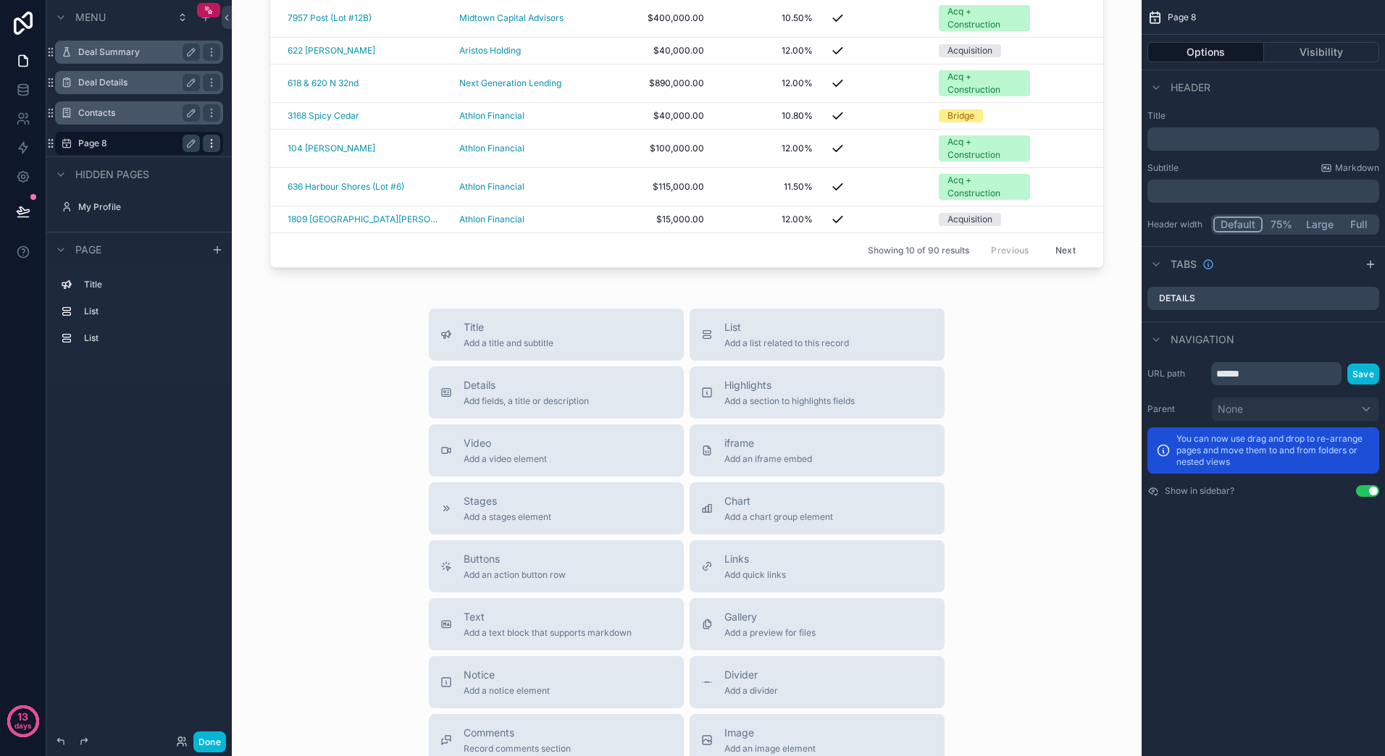
click at [209, 141] on icon "scrollable content" at bounding box center [212, 144] width 12 height 12
click at [288, 153] on span "Remove" at bounding box center [277, 153] width 38 height 14
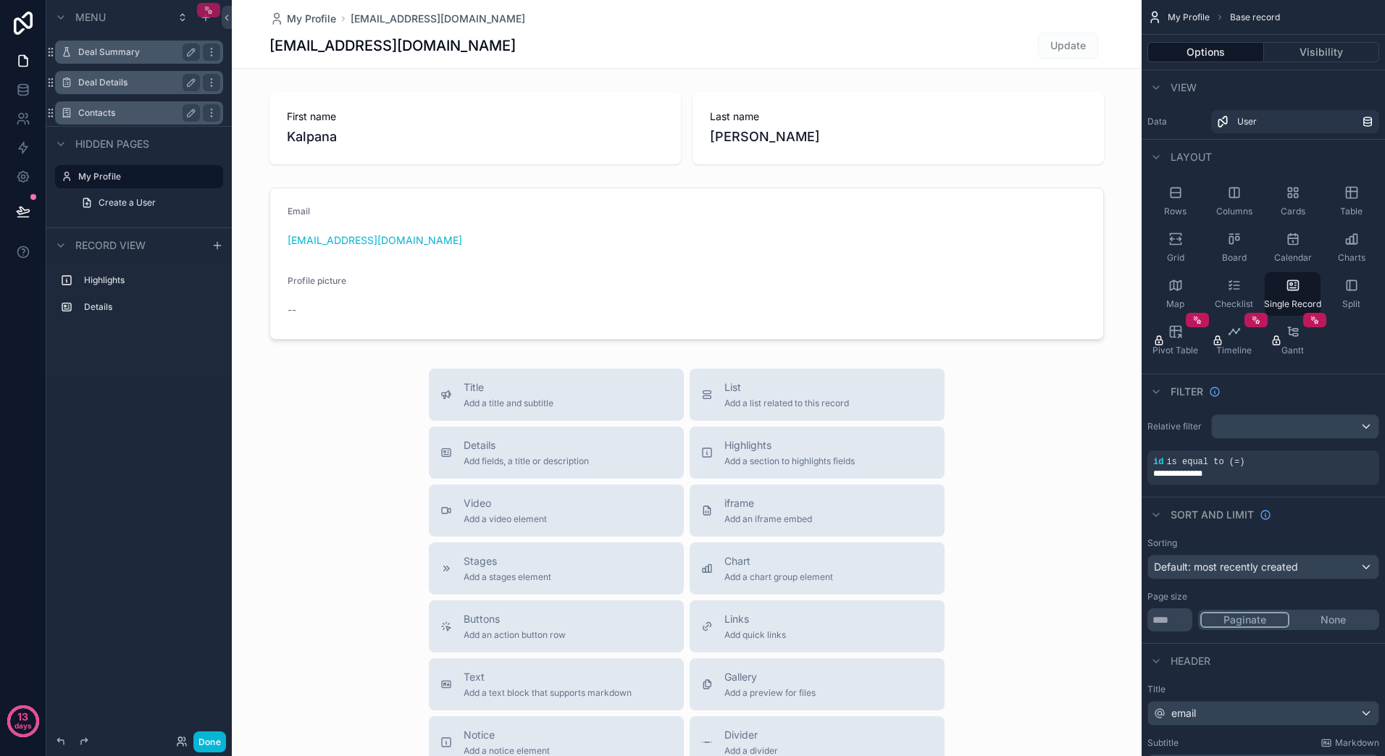
click at [209, 9] on icon "scrollable content" at bounding box center [209, 10] width 10 height 10
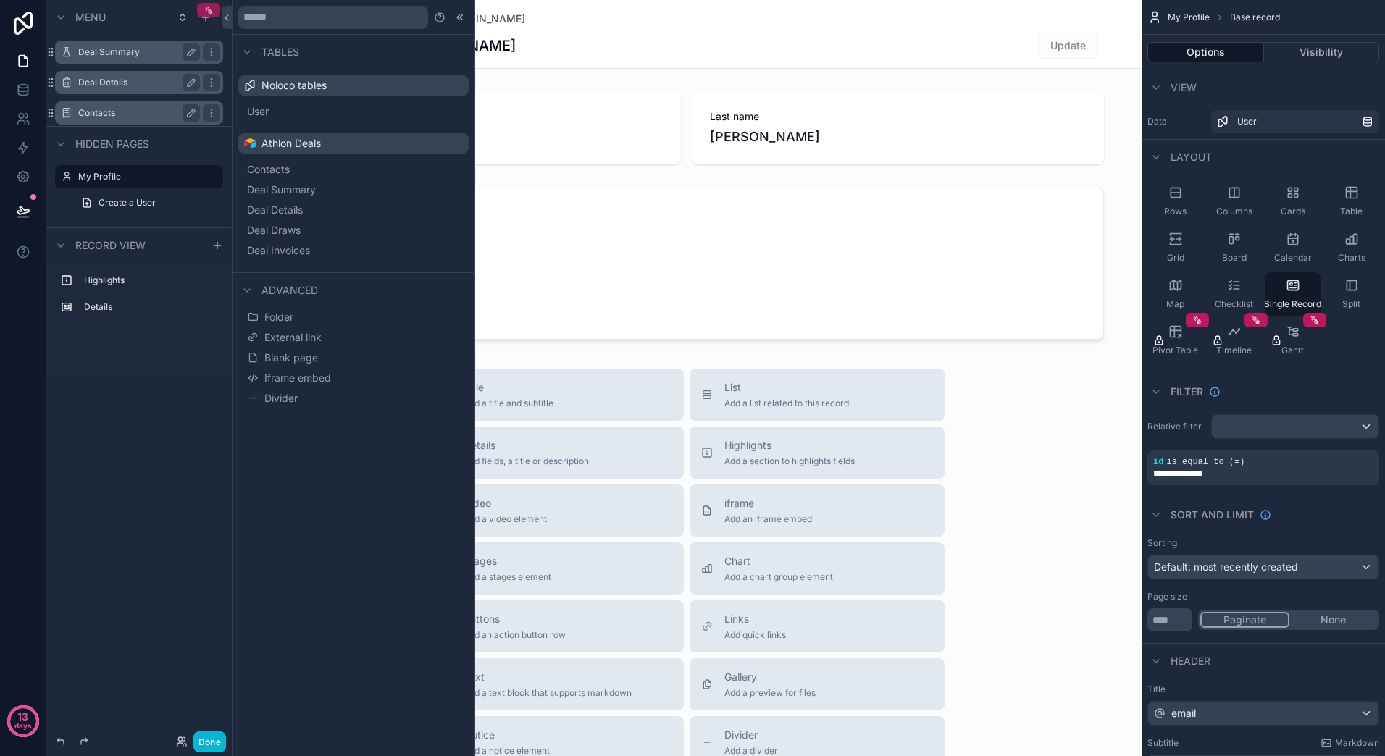
click at [209, 9] on icon "scrollable content" at bounding box center [209, 10] width 10 height 10
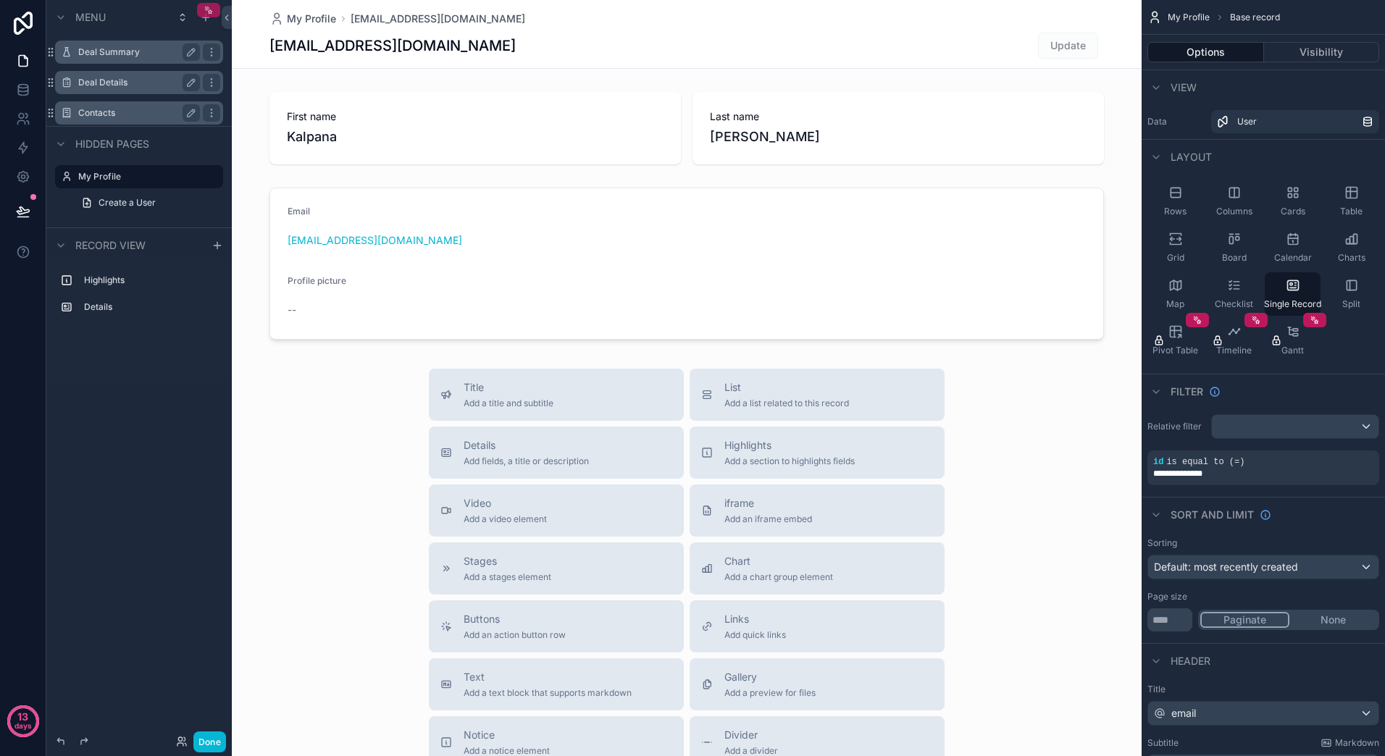
click at [207, 10] on icon "scrollable content" at bounding box center [209, 10] width 10 height 10
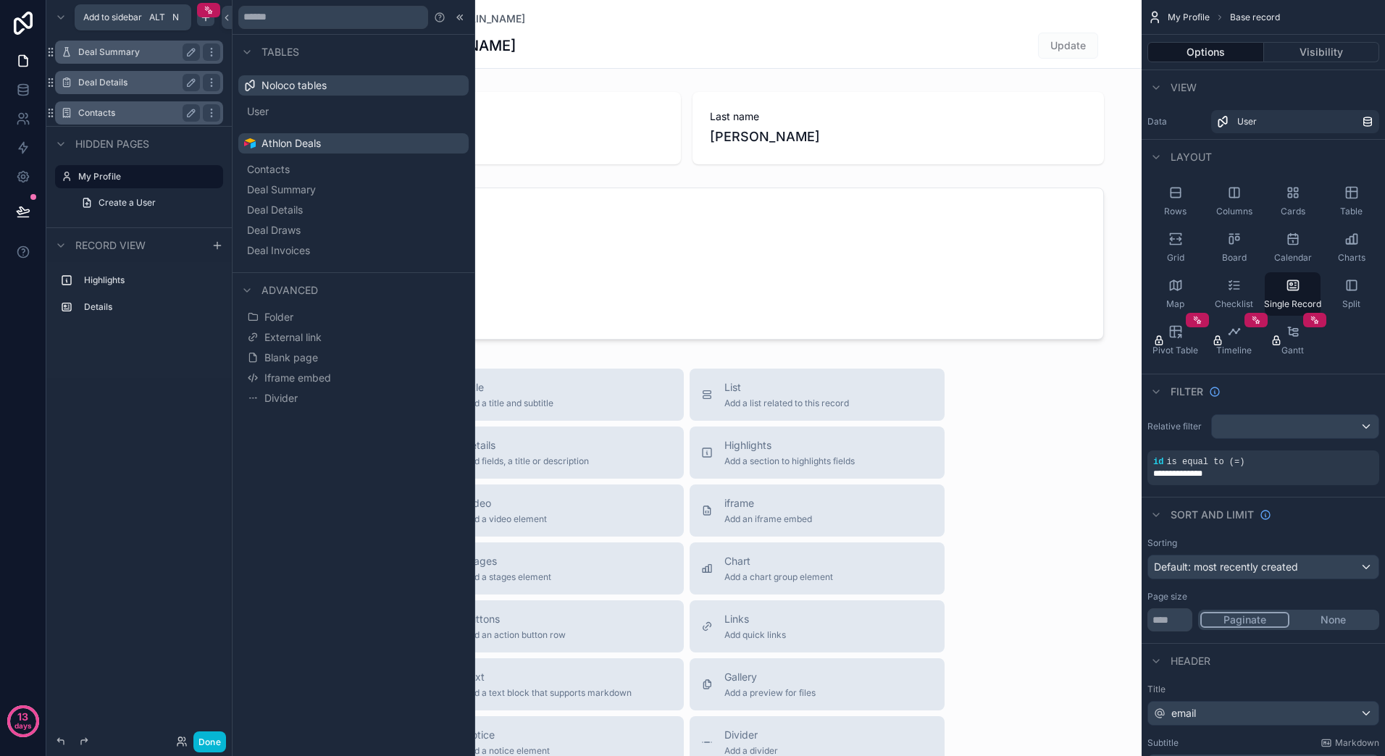
click at [206, 21] on icon "scrollable content" at bounding box center [206, 18] width 12 height 12
click at [206, 20] on icon "scrollable content" at bounding box center [206, 18] width 12 height 12
click at [204, 20] on icon "scrollable content" at bounding box center [206, 18] width 12 height 12
click at [204, 20] on icon "scrollable content" at bounding box center [206, 17] width 6 height 6
click at [207, 11] on icon "scrollable content" at bounding box center [209, 10] width 10 height 10
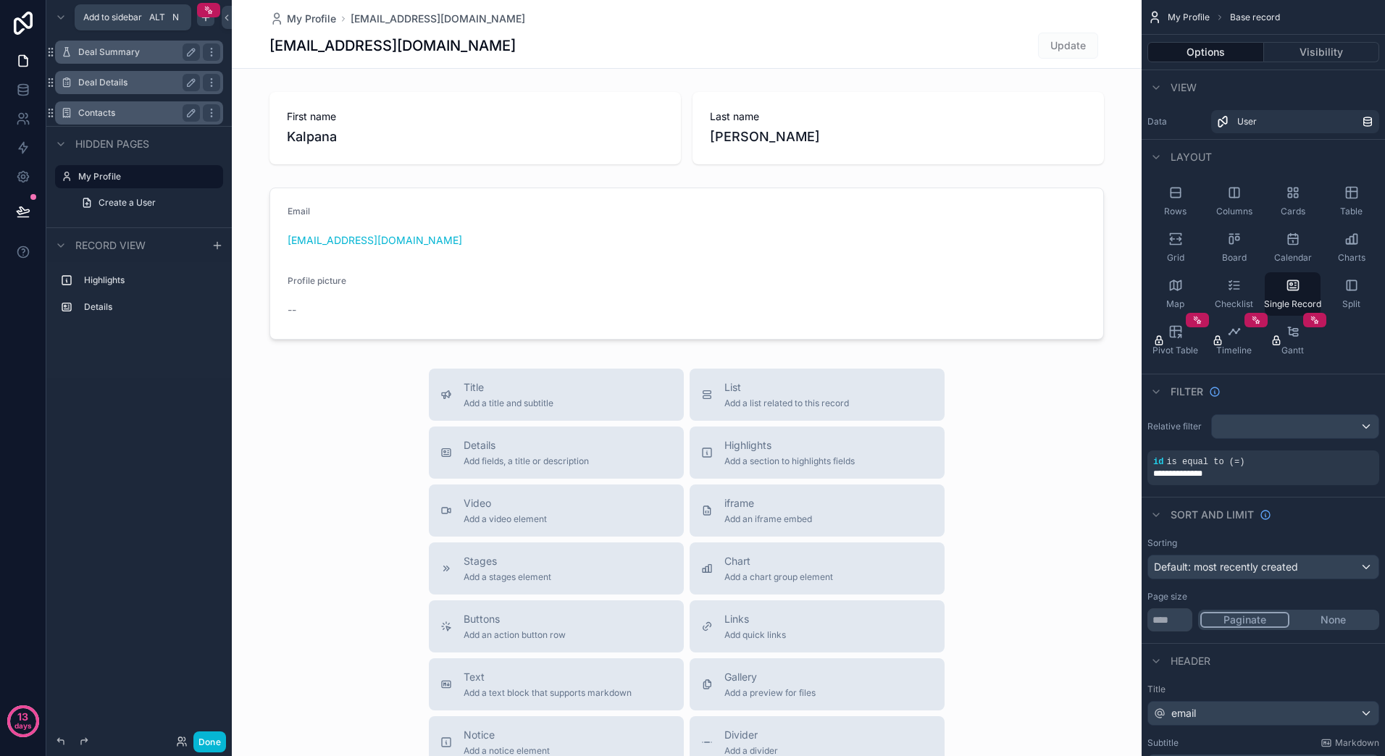
click at [206, 23] on div "scrollable content" at bounding box center [205, 17] width 17 height 17
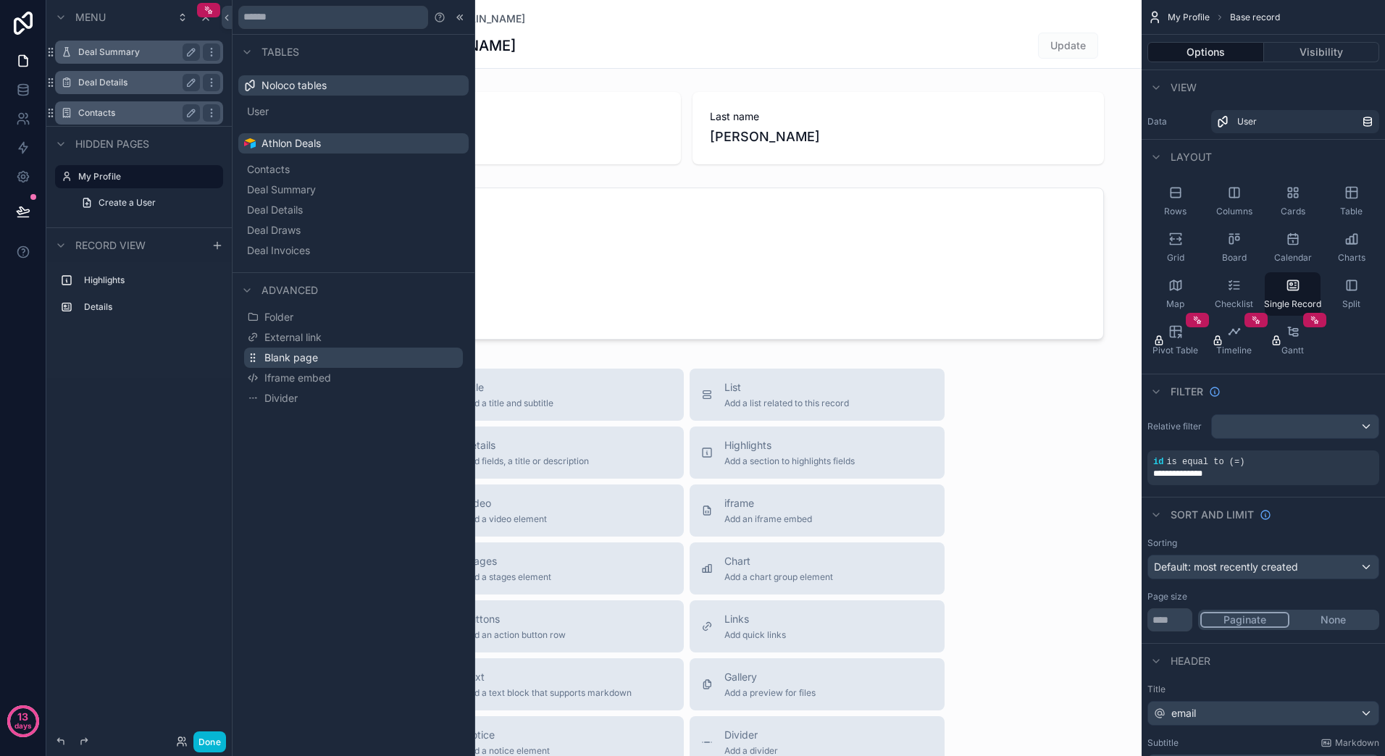
click at [289, 359] on span "Blank page" at bounding box center [291, 358] width 54 height 14
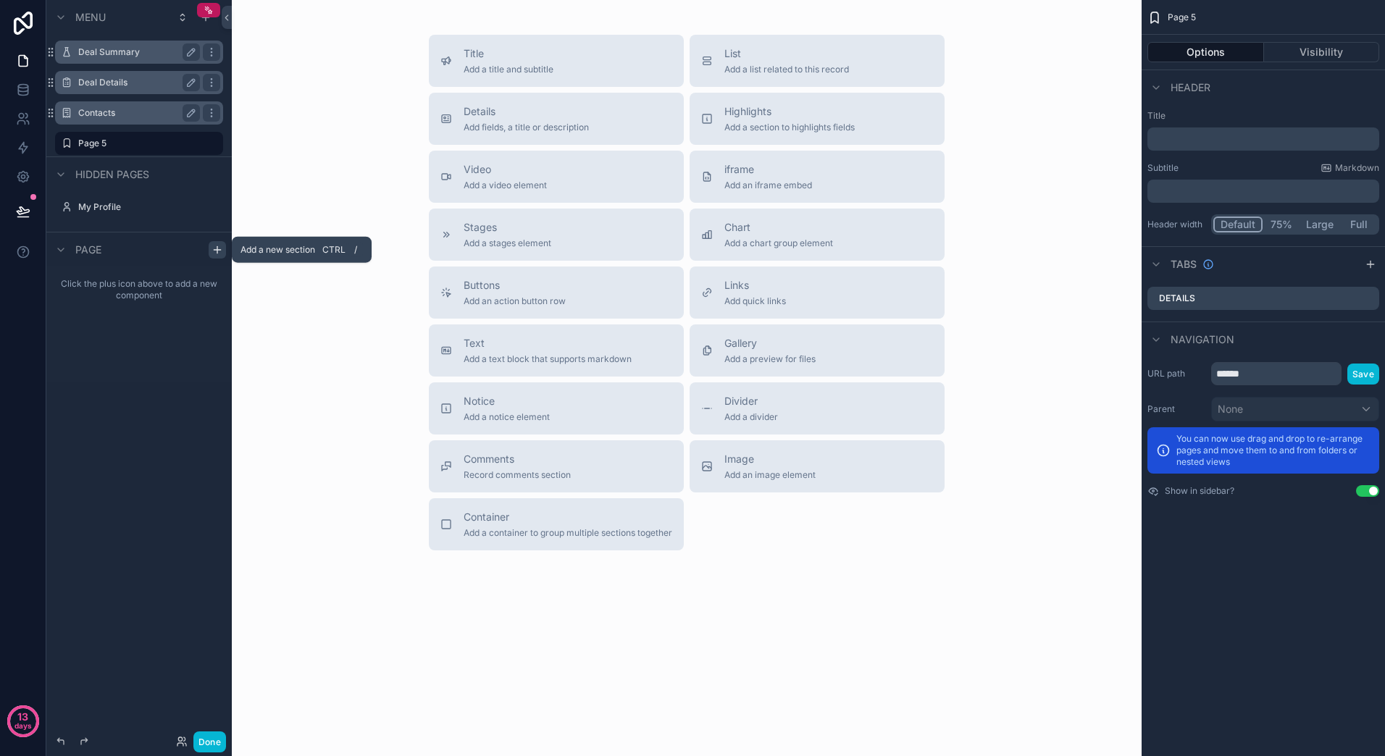
click at [219, 248] on icon "scrollable content" at bounding box center [217, 250] width 12 height 12
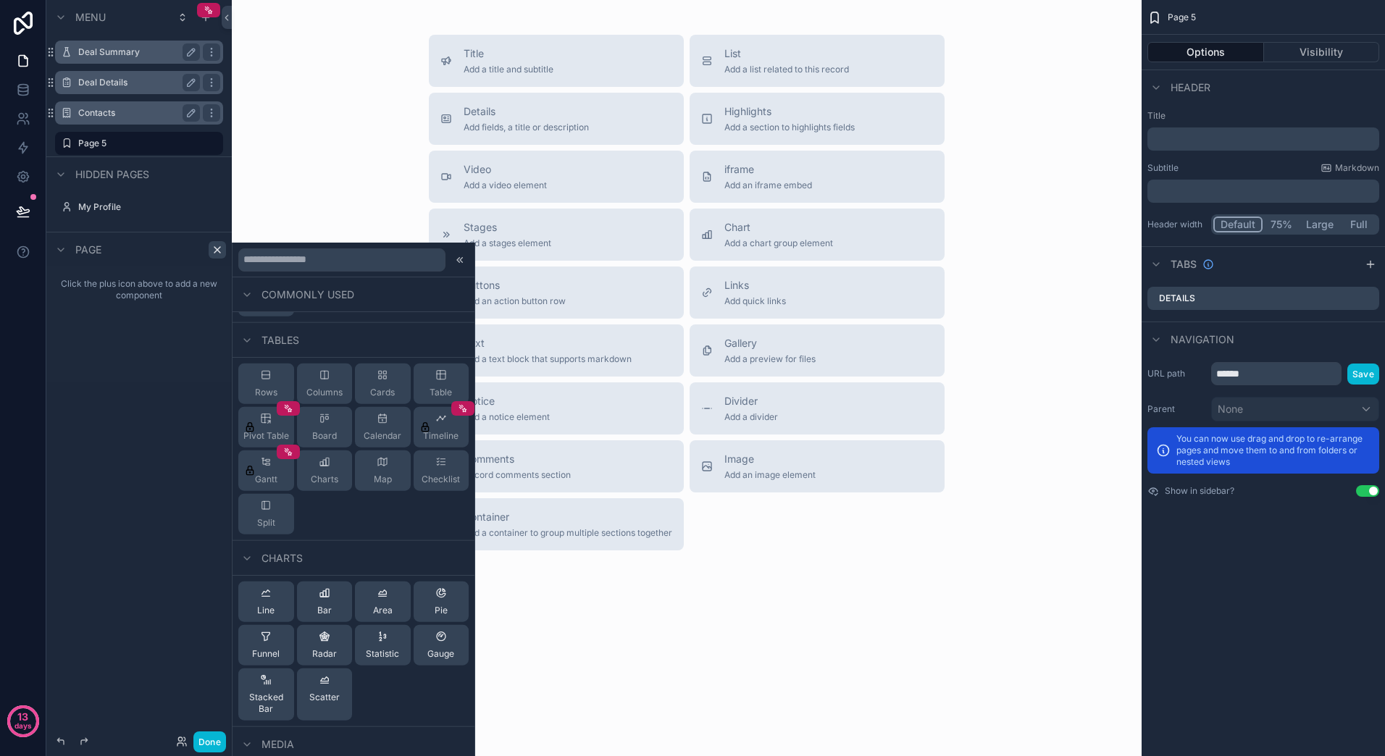
scroll to position [217, 0]
click at [430, 381] on div "Table" at bounding box center [442, 382] width 56 height 41
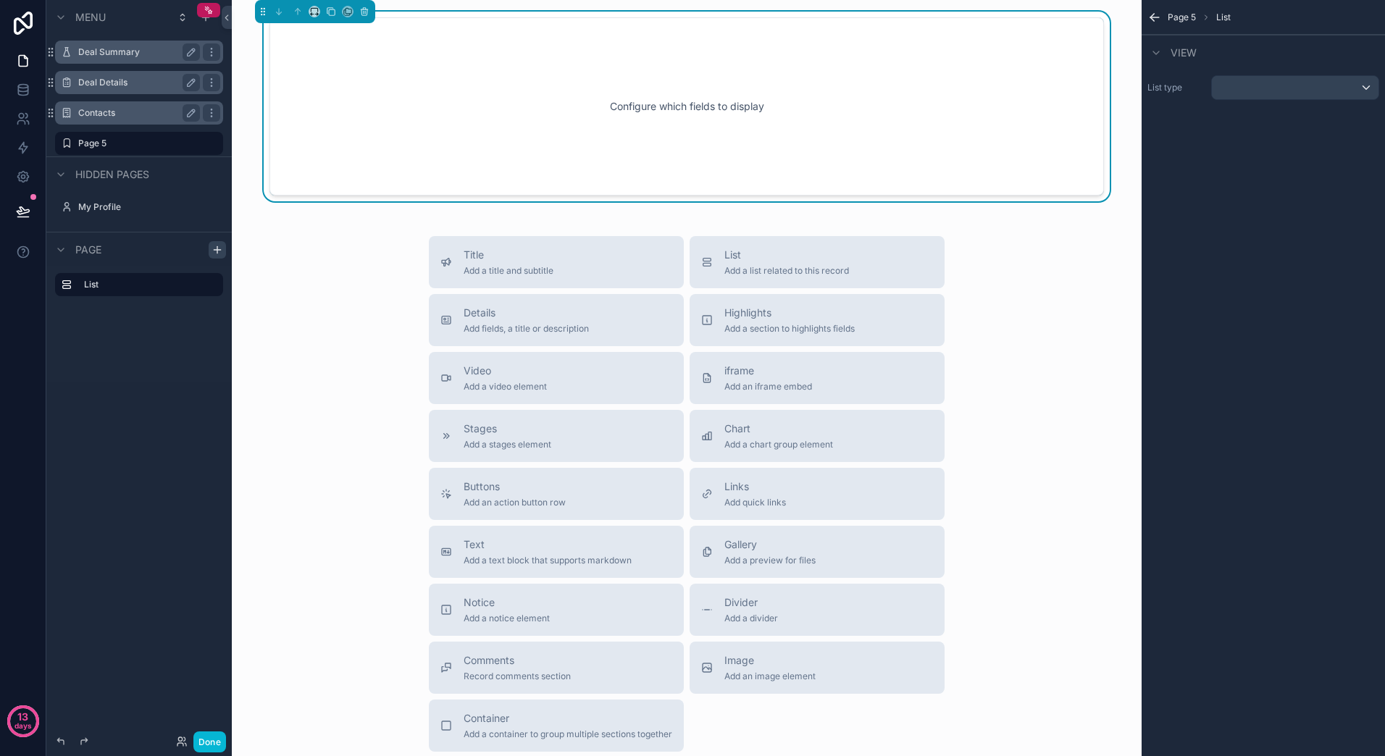
click at [970, 149] on div "Configure which fields to display" at bounding box center [686, 106] width 787 height 130
click at [1369, 84] on div "scrollable content" at bounding box center [1295, 87] width 167 height 23
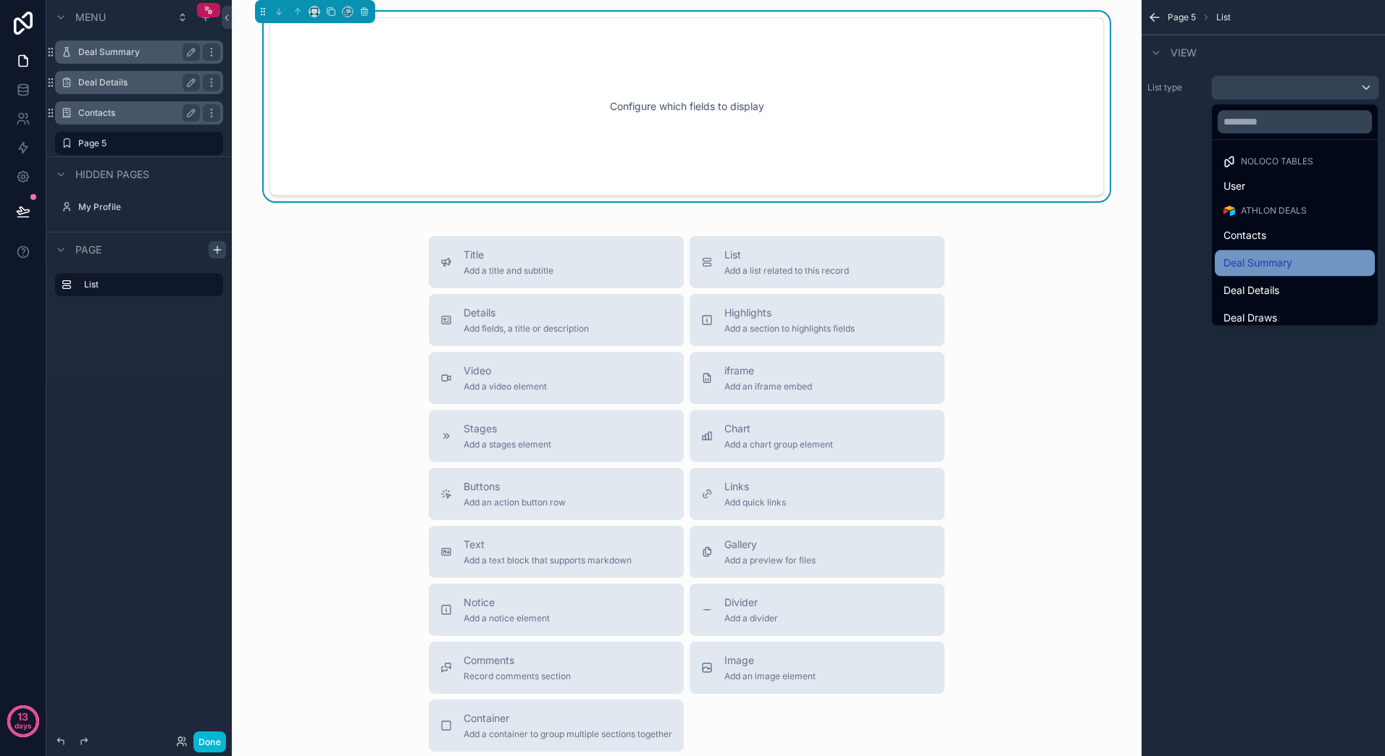
click at [1288, 259] on span "Deal Summary" at bounding box center [1257, 262] width 69 height 17
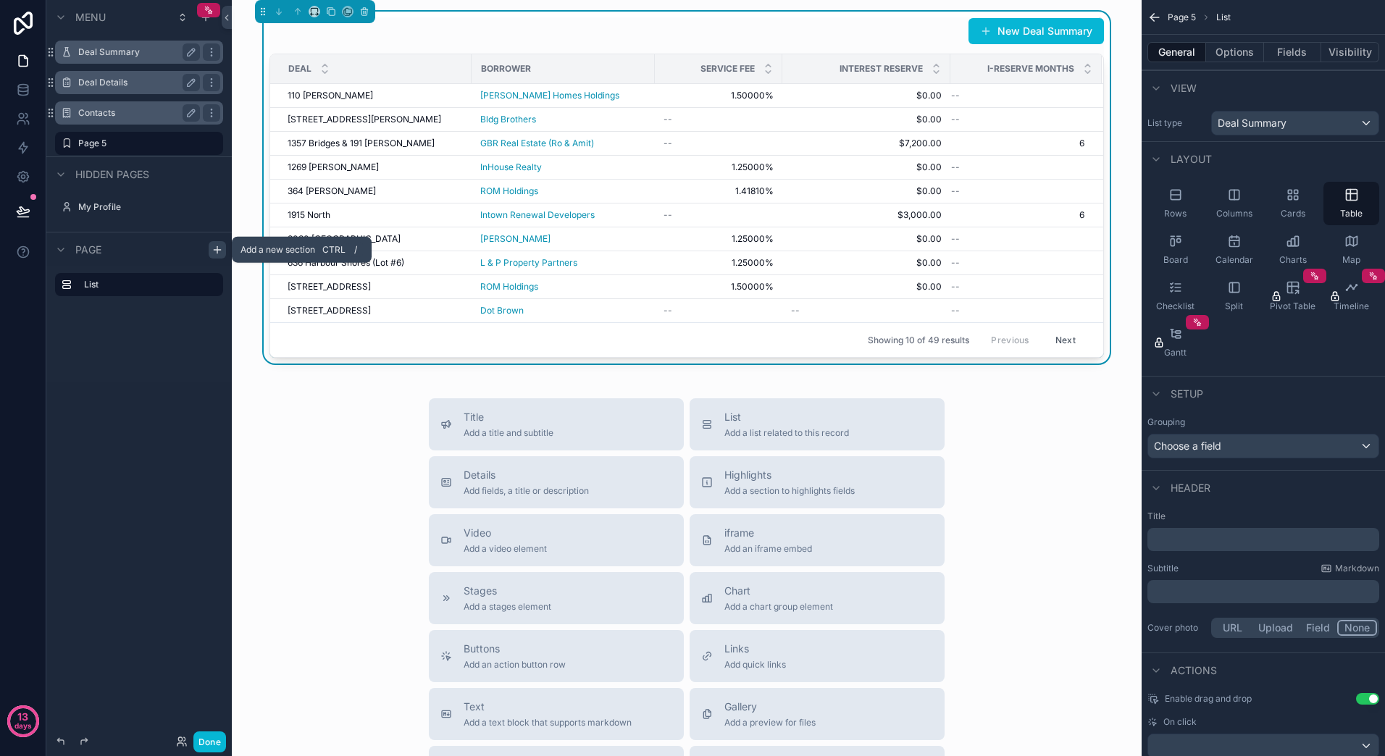
click at [221, 249] on icon "scrollable content" at bounding box center [217, 250] width 12 height 12
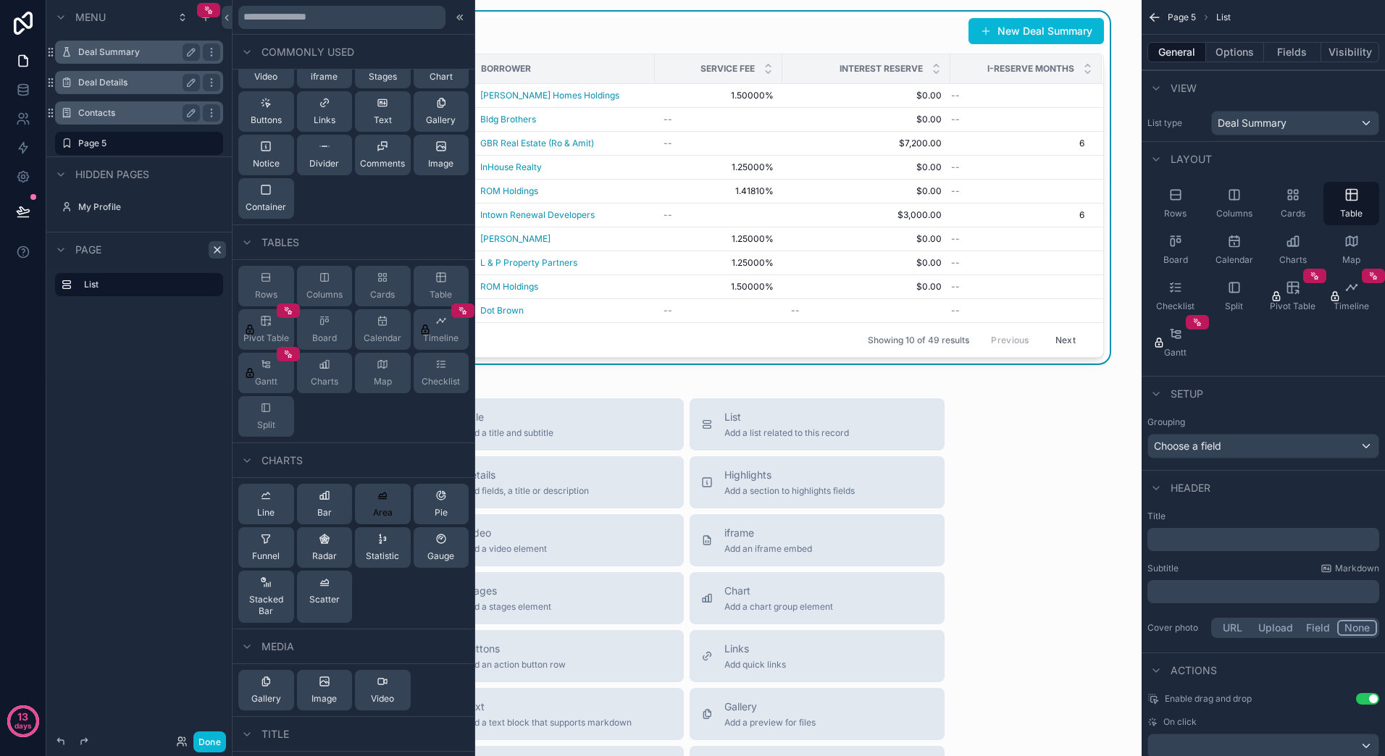
scroll to position [72, 0]
click at [1028, 523] on div "Title Add a title and subtitle List Add a list related to this record Details A…" at bounding box center [686, 656] width 887 height 516
click at [435, 272] on icon at bounding box center [441, 276] width 12 height 12
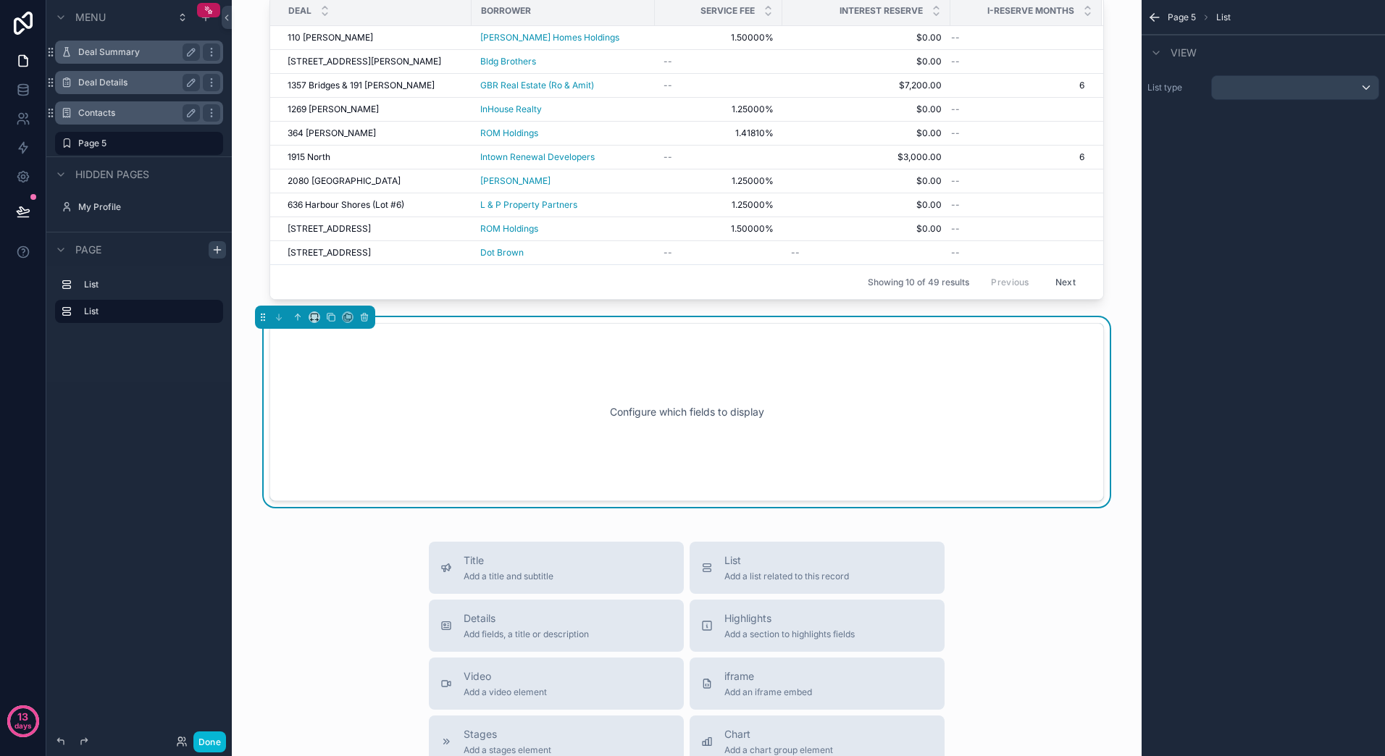
scroll to position [88, 0]
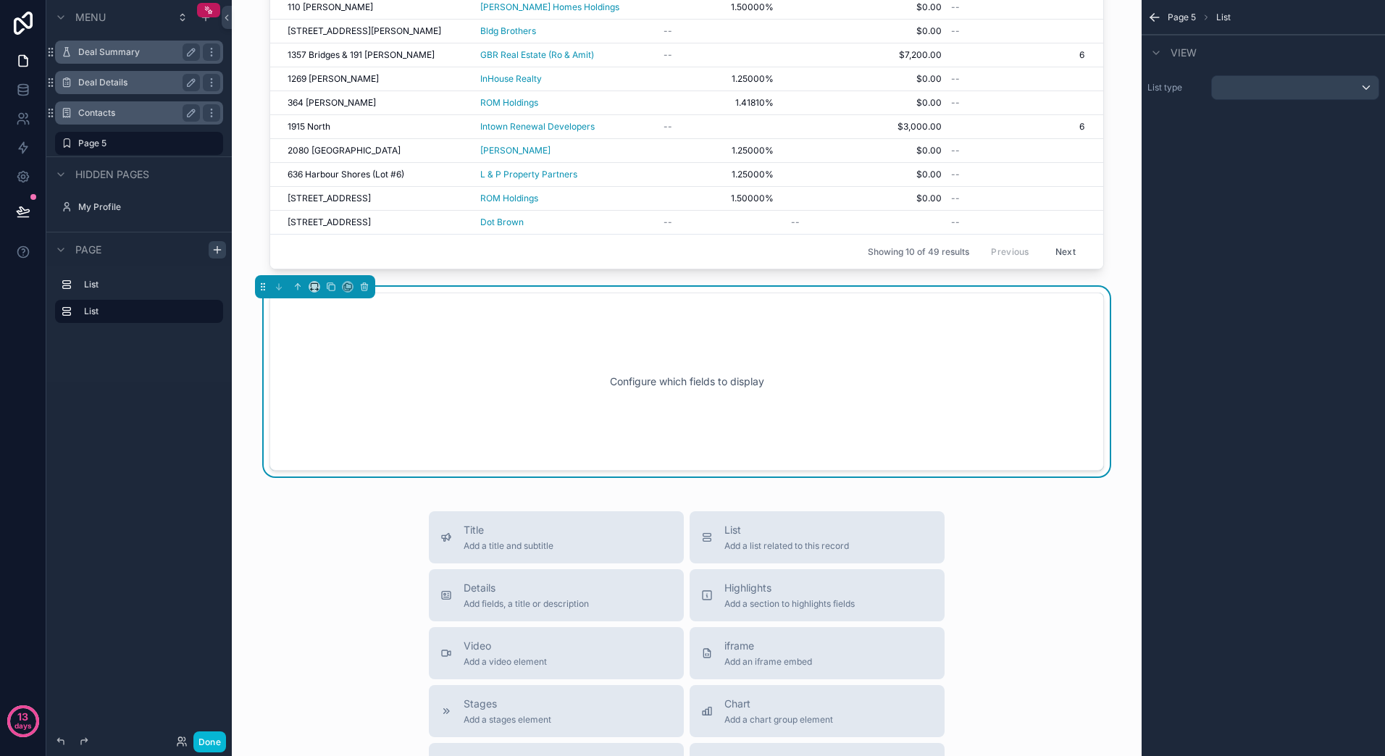
click at [675, 395] on div "Configure which fields to display" at bounding box center [686, 382] width 787 height 130
click at [1353, 85] on div "scrollable content" at bounding box center [1295, 87] width 167 height 23
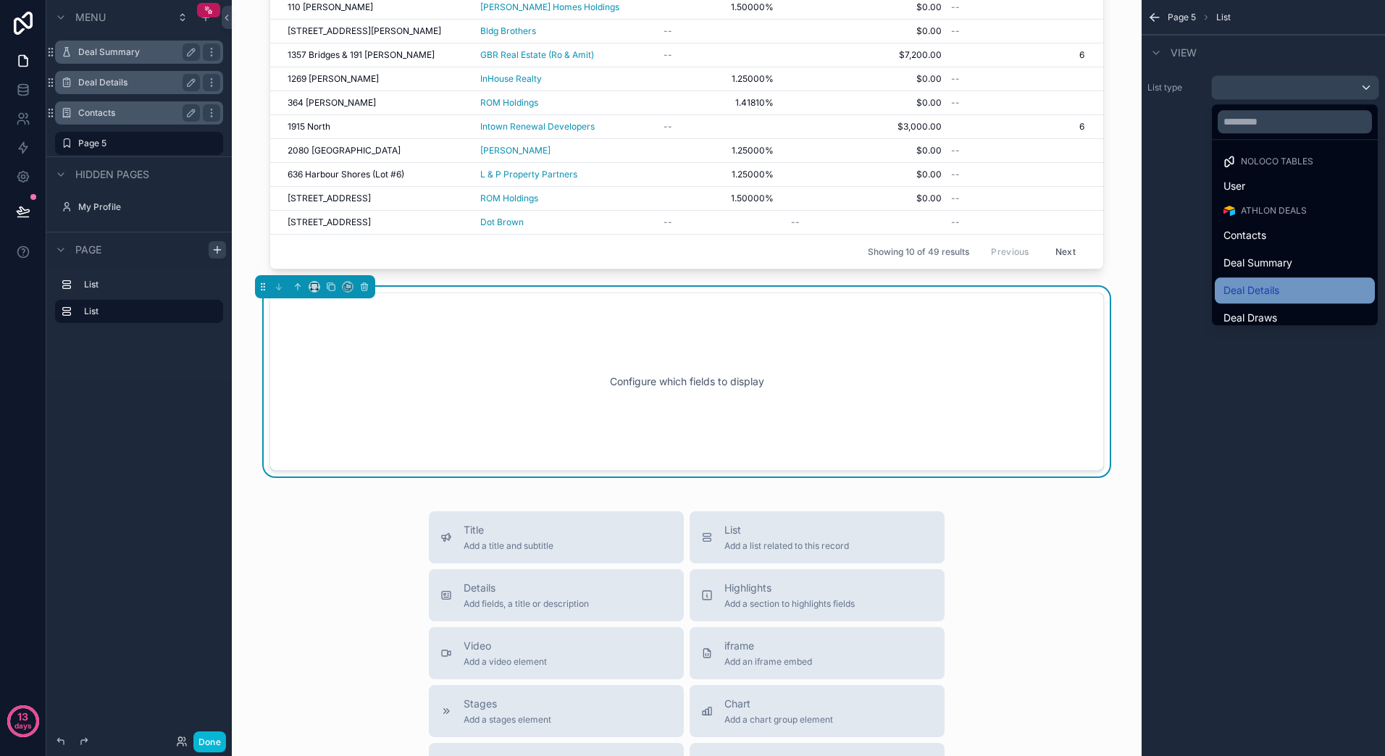
click at [1285, 283] on div "Deal Details" at bounding box center [1294, 290] width 143 height 17
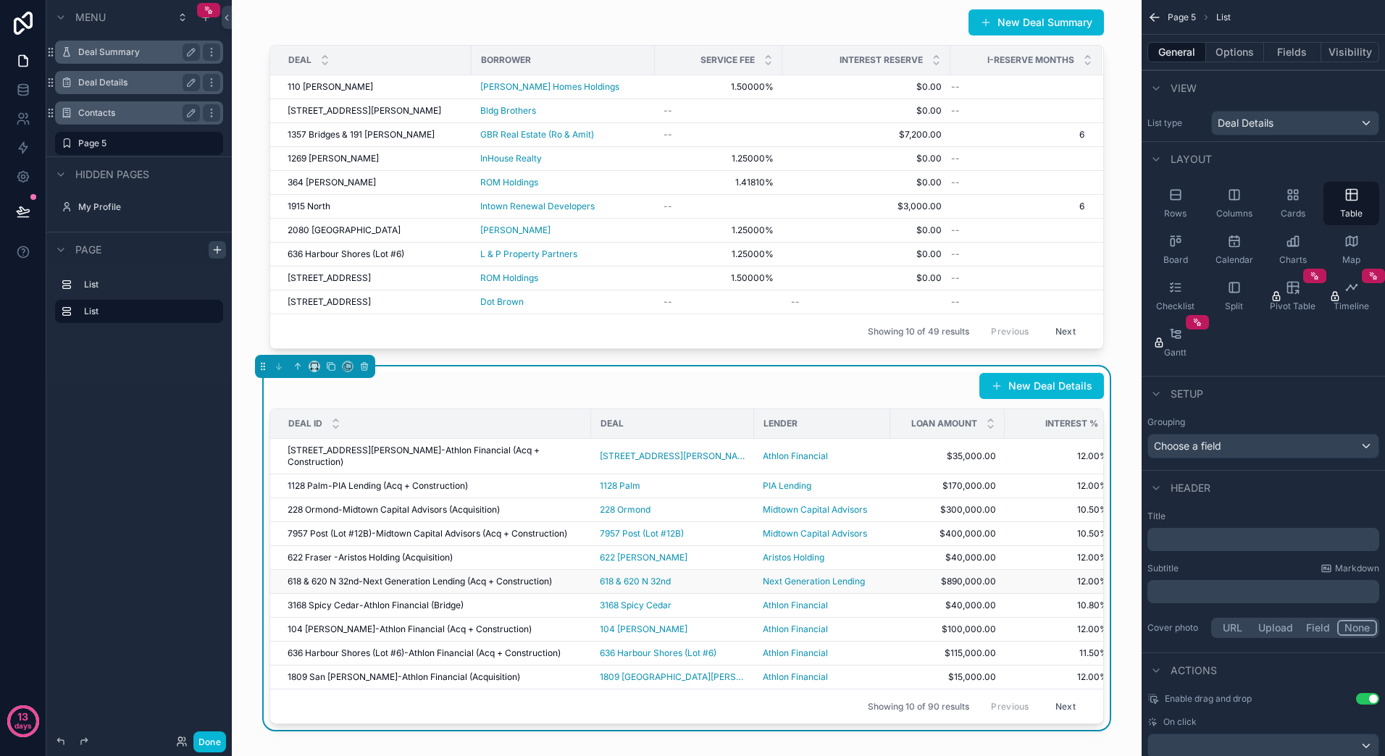
scroll to position [0, 0]
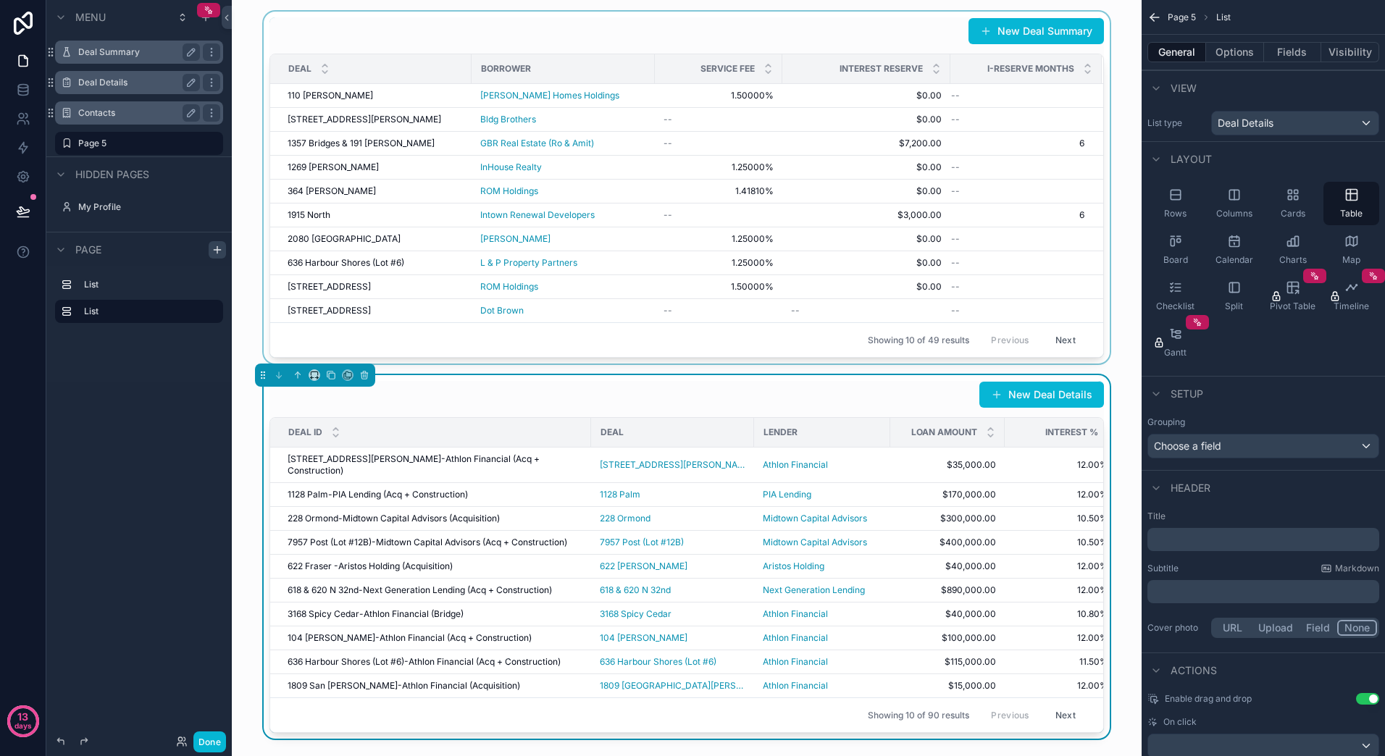
click at [762, 251] on div "scrollable content" at bounding box center [686, 188] width 887 height 352
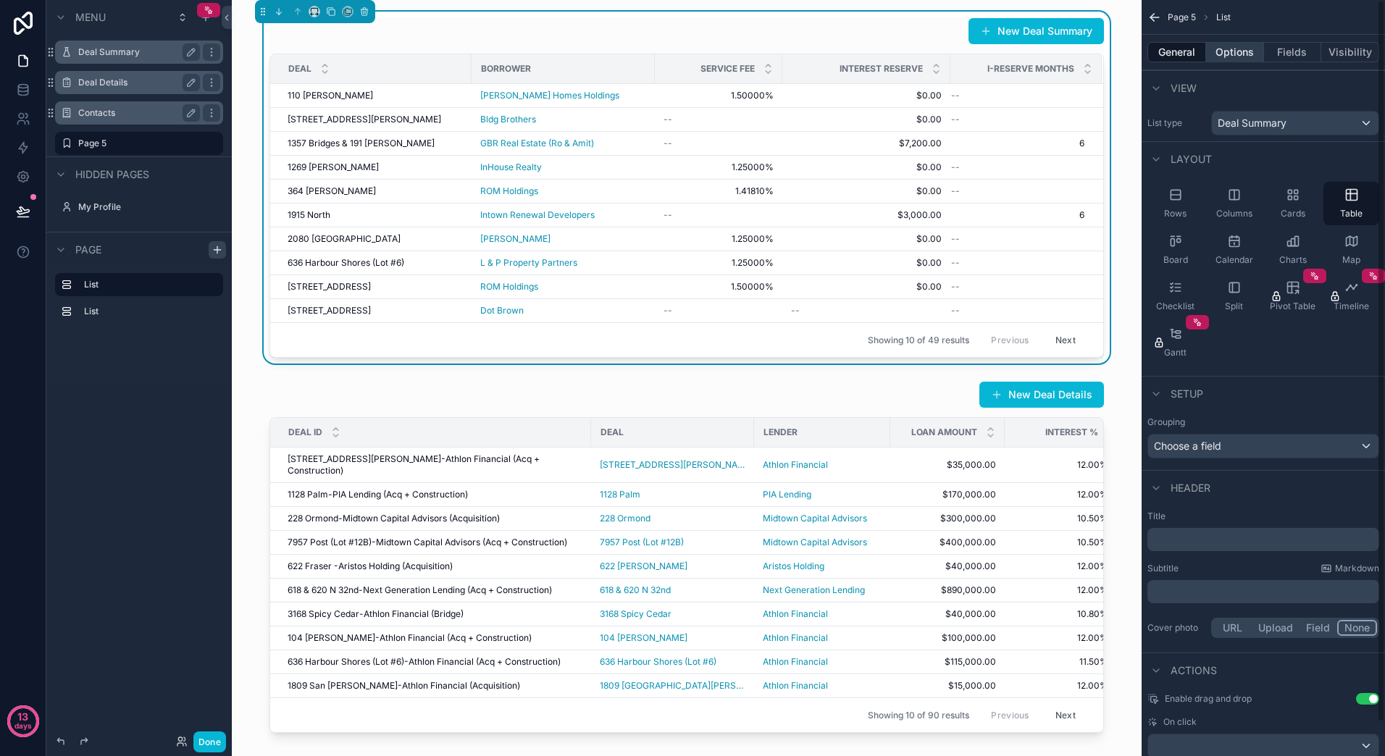
click at [1252, 54] on button "Options" at bounding box center [1235, 52] width 58 height 20
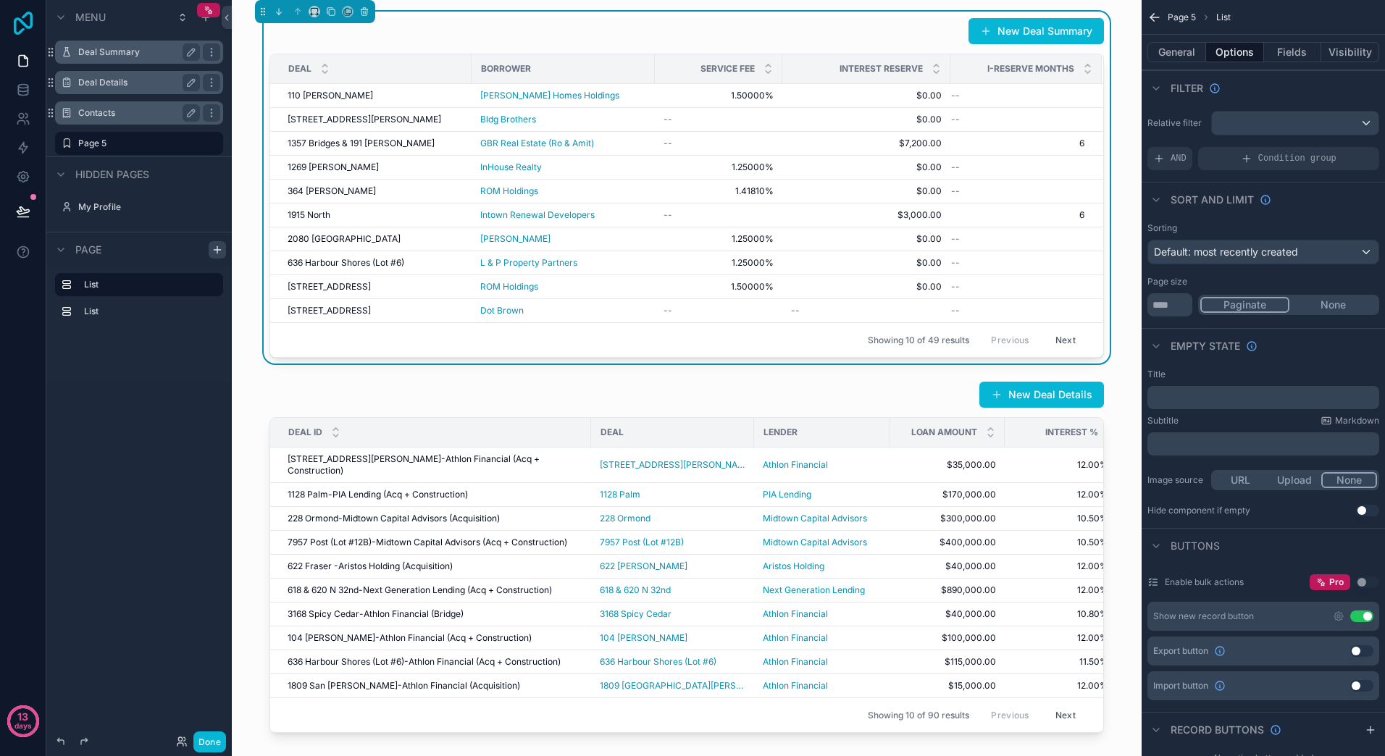
click at [20, 20] on icon at bounding box center [23, 23] width 19 height 23
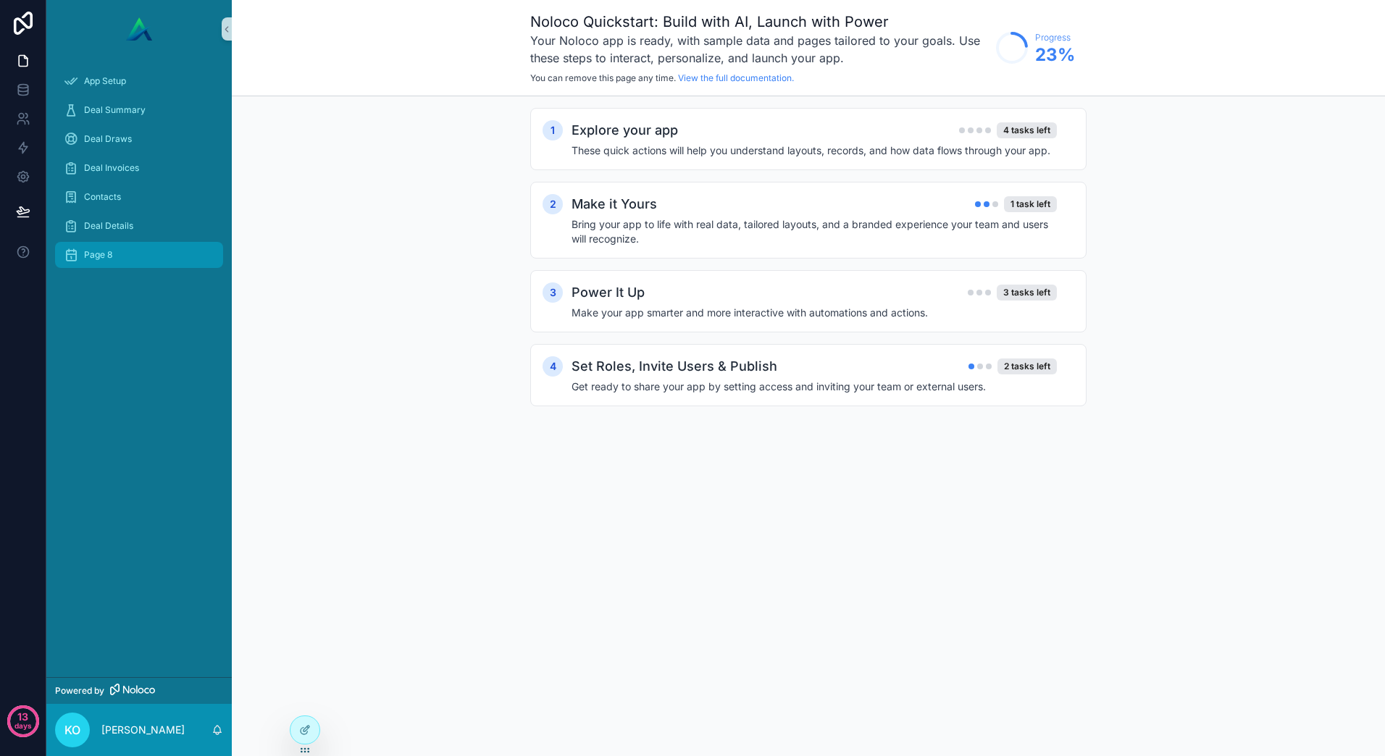
click at [119, 253] on div "Page 8" at bounding box center [139, 254] width 151 height 23
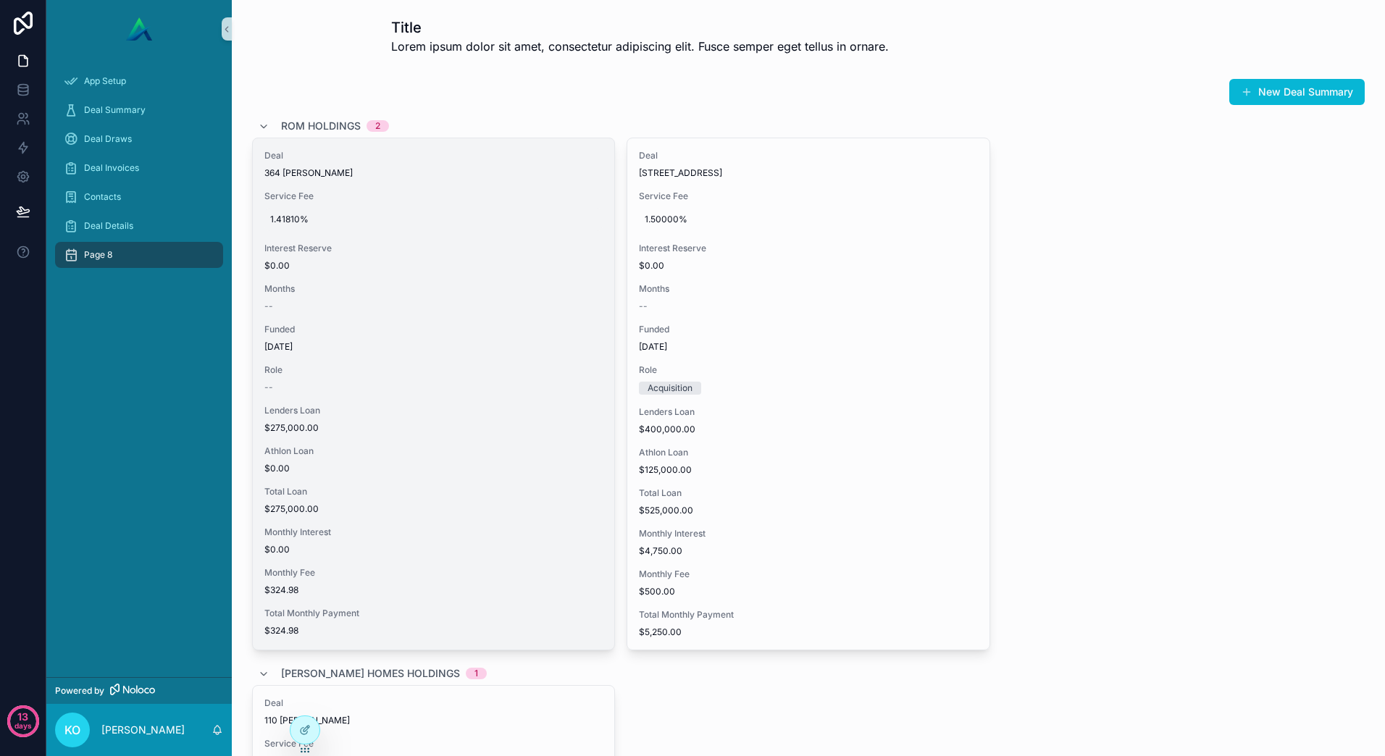
click at [322, 217] on span "1.41810%" at bounding box center [433, 220] width 327 height 12
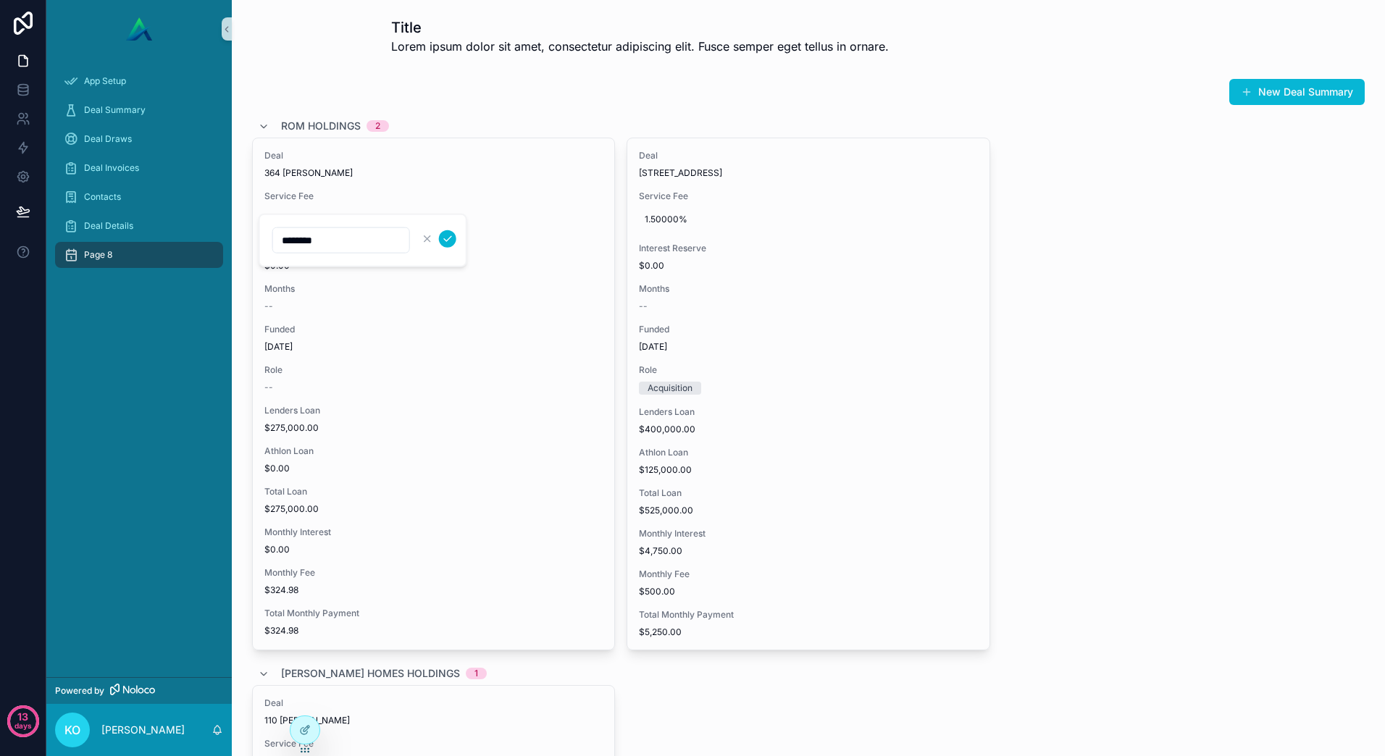
click at [1149, 220] on div "Deal 364 [PERSON_NAME] Service Fee 1.41810% Interest Reserve $0.00 Months -- Fu…" at bounding box center [808, 394] width 1112 height 513
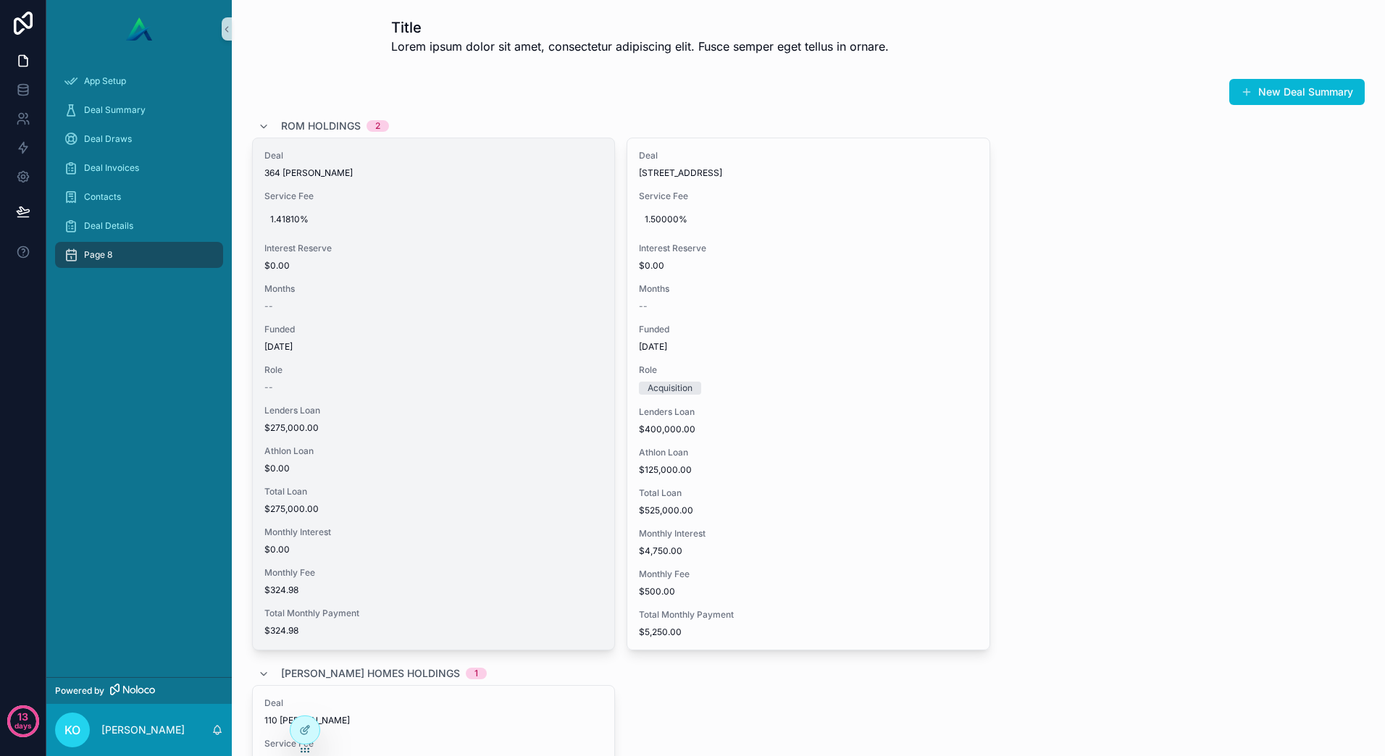
click at [293, 174] on span "364 [PERSON_NAME]" at bounding box center [433, 173] width 338 height 12
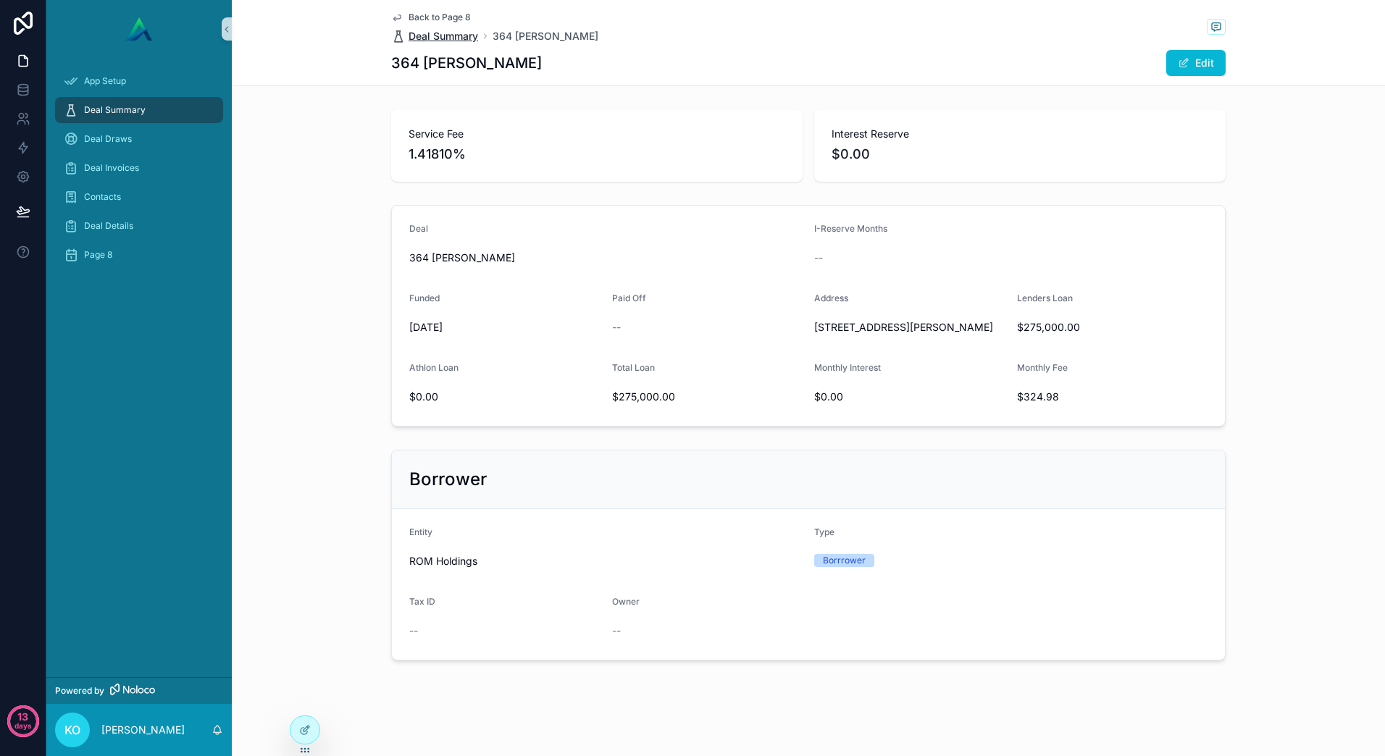
click at [458, 38] on span "Deal Summary" at bounding box center [443, 36] width 70 height 14
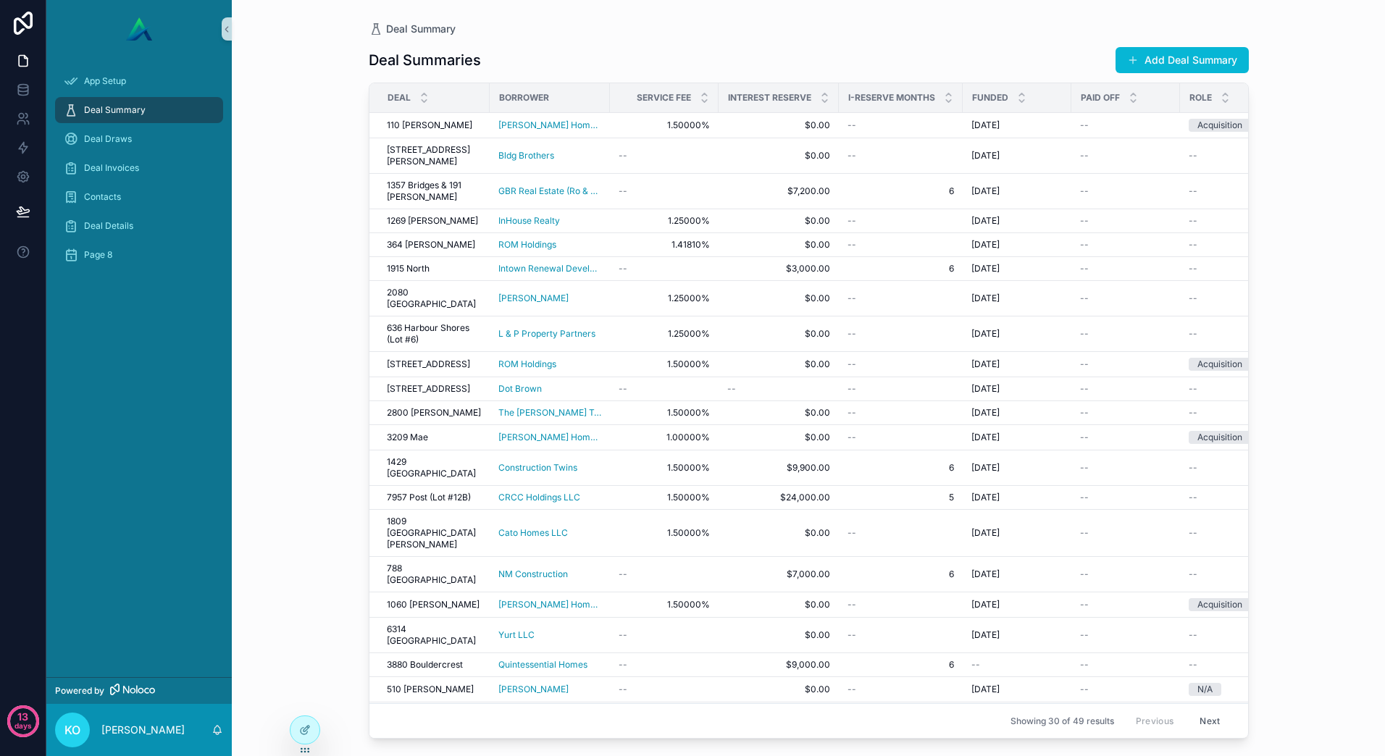
drag, startPoint x: 563, startPoint y: 99, endPoint x: 552, endPoint y: 102, distance: 11.9
click at [563, 99] on div "Borrower" at bounding box center [549, 97] width 119 height 23
click at [532, 101] on span "Borrower" at bounding box center [524, 98] width 50 height 12
click at [565, 103] on div "Borrower" at bounding box center [549, 97] width 119 height 23
click at [116, 80] on span "App Setup" at bounding box center [105, 81] width 42 height 12
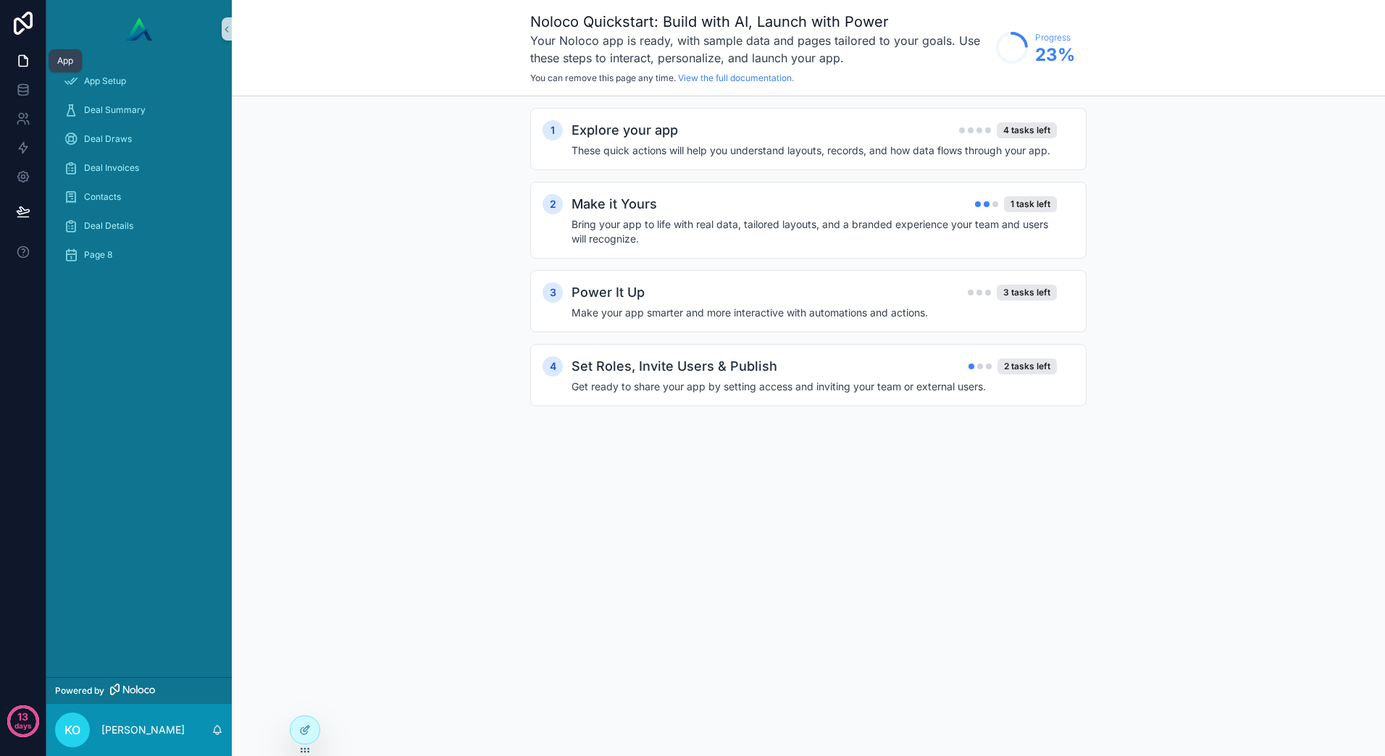
click at [22, 64] on icon at bounding box center [23, 61] width 14 height 14
click at [34, 58] on link at bounding box center [23, 60] width 46 height 29
click at [24, 91] on icon at bounding box center [22, 89] width 9 height 6
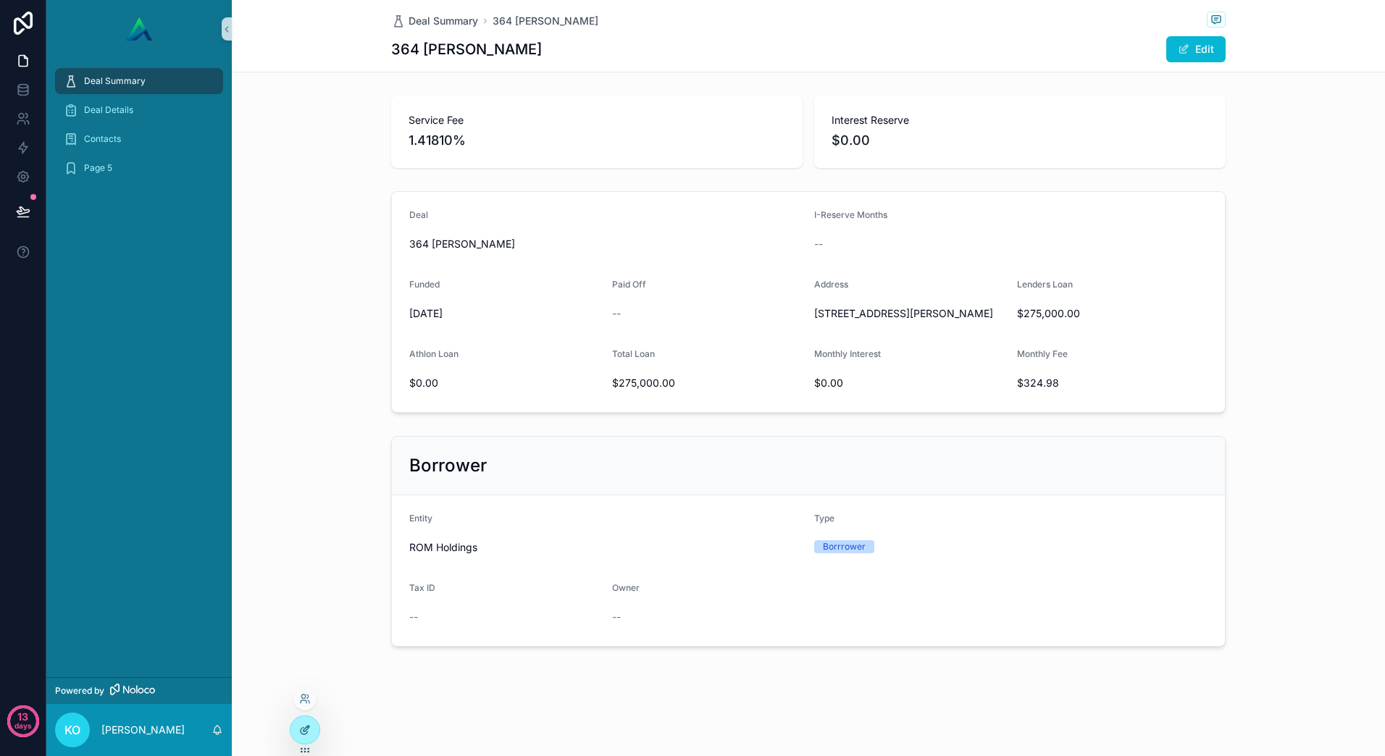
click at [313, 734] on div at bounding box center [304, 730] width 29 height 28
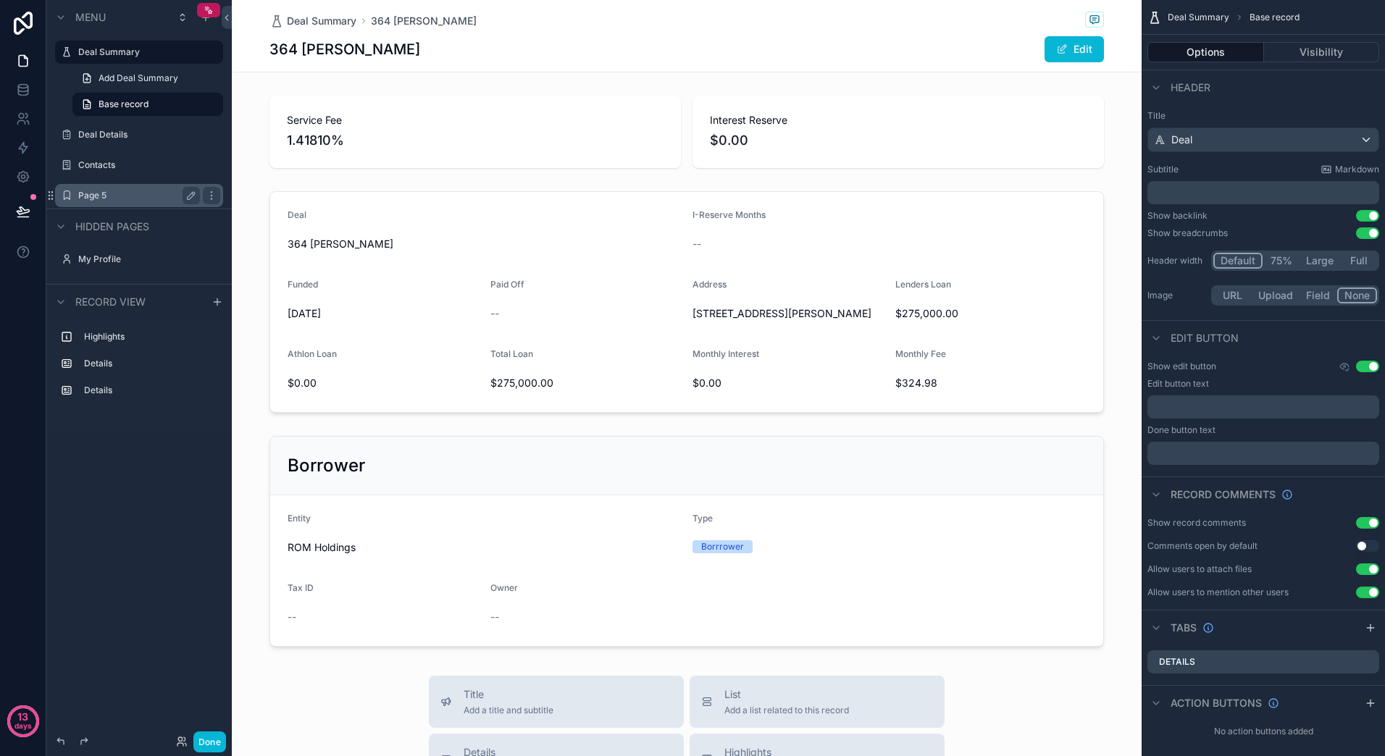
click at [102, 201] on div "Page 5" at bounding box center [139, 195] width 122 height 17
click at [103, 189] on div "Page 5" at bounding box center [139, 195] width 122 height 17
click at [99, 196] on label "Page 5" at bounding box center [136, 196] width 116 height 12
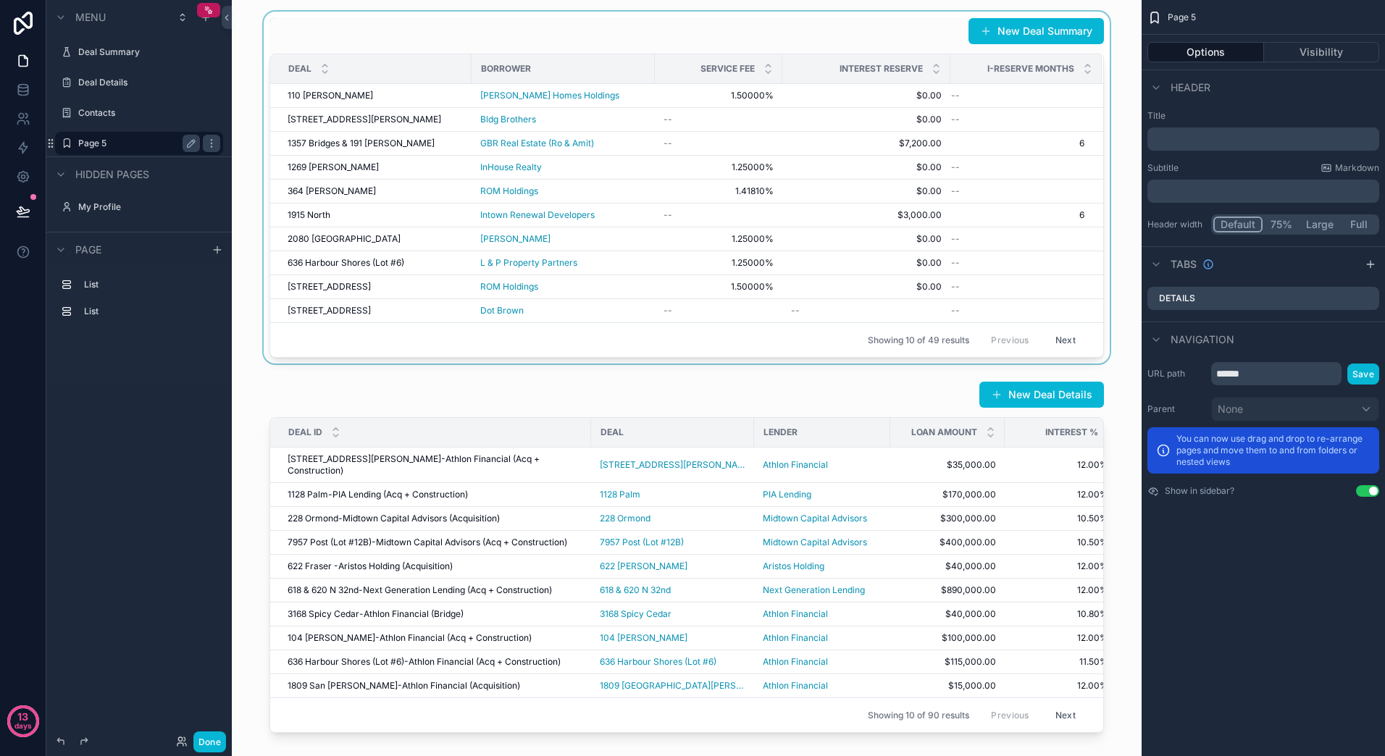
click at [580, 336] on div "Showing 10 of 49 results Previous Next" at bounding box center [686, 339] width 833 height 35
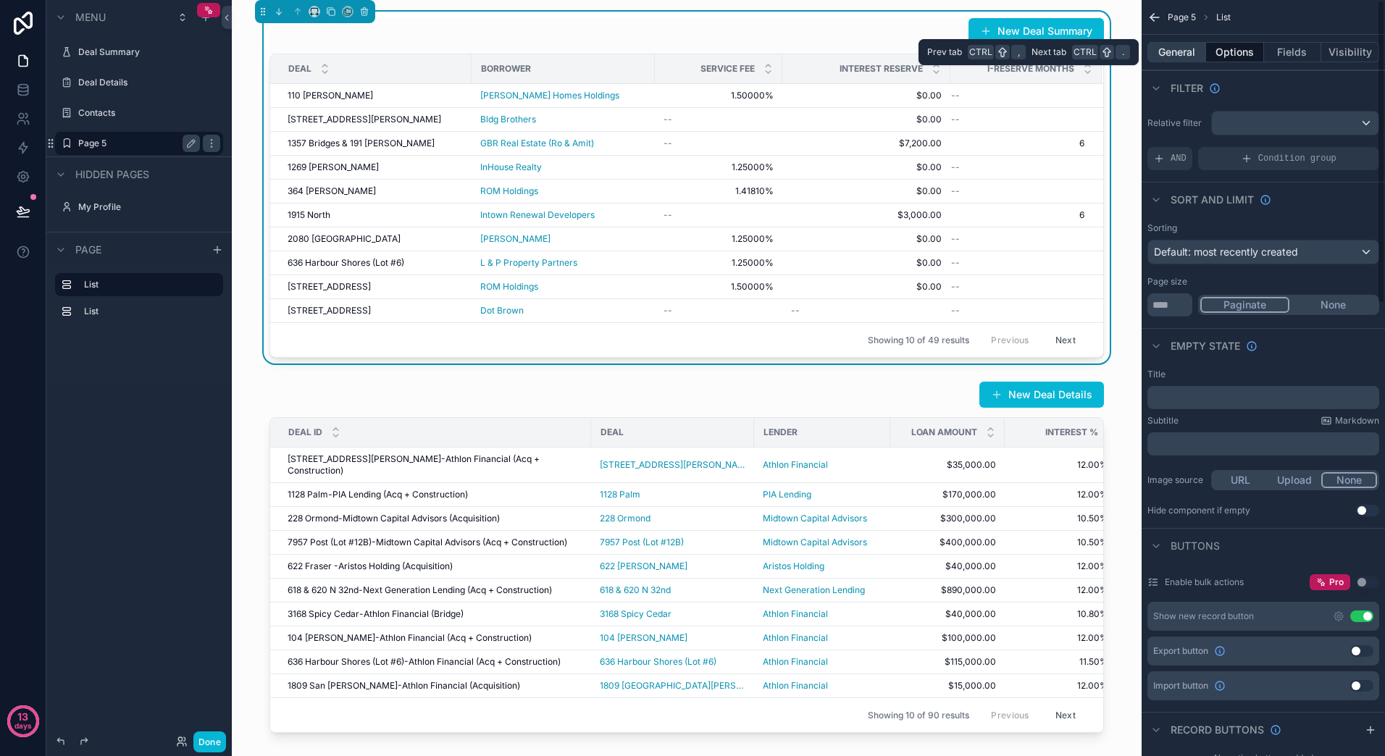
click at [1178, 54] on button "General" at bounding box center [1176, 52] width 59 height 20
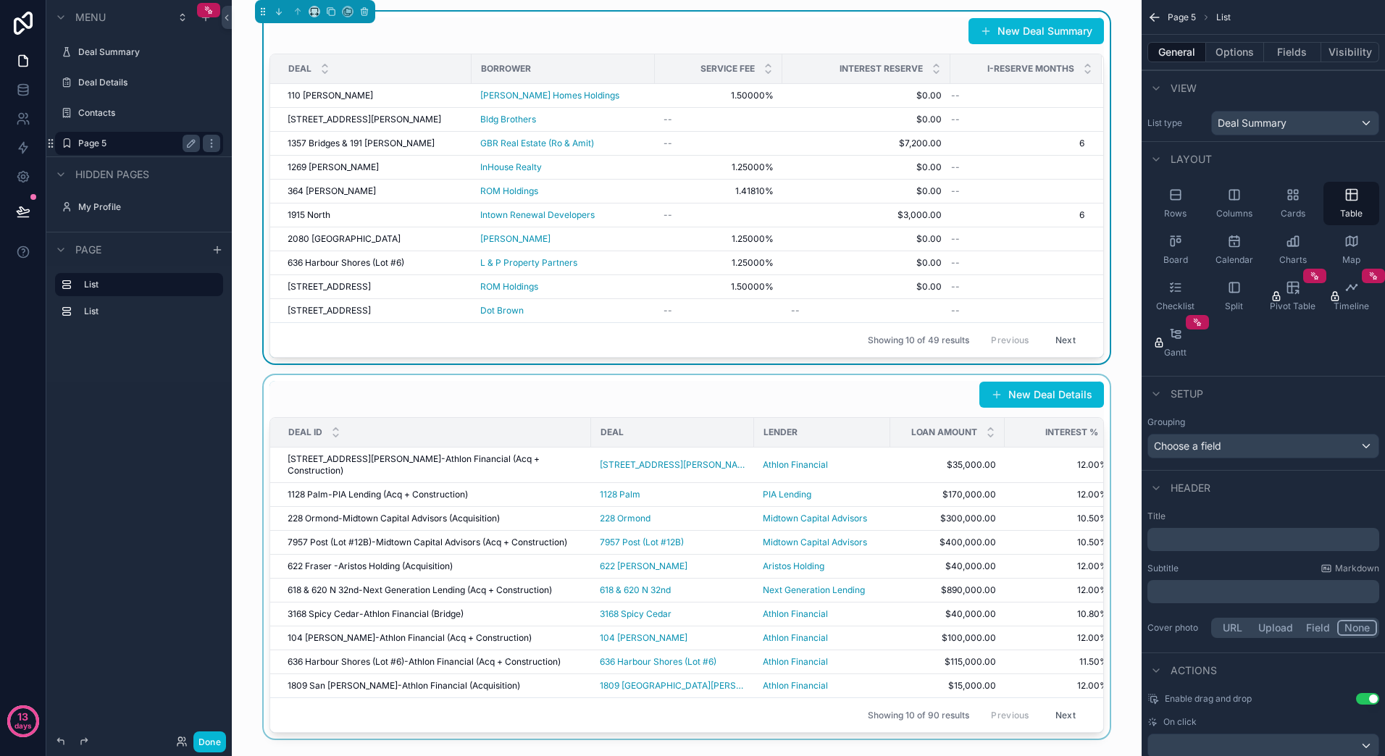
click at [653, 407] on div "scrollable content" at bounding box center [686, 557] width 887 height 364
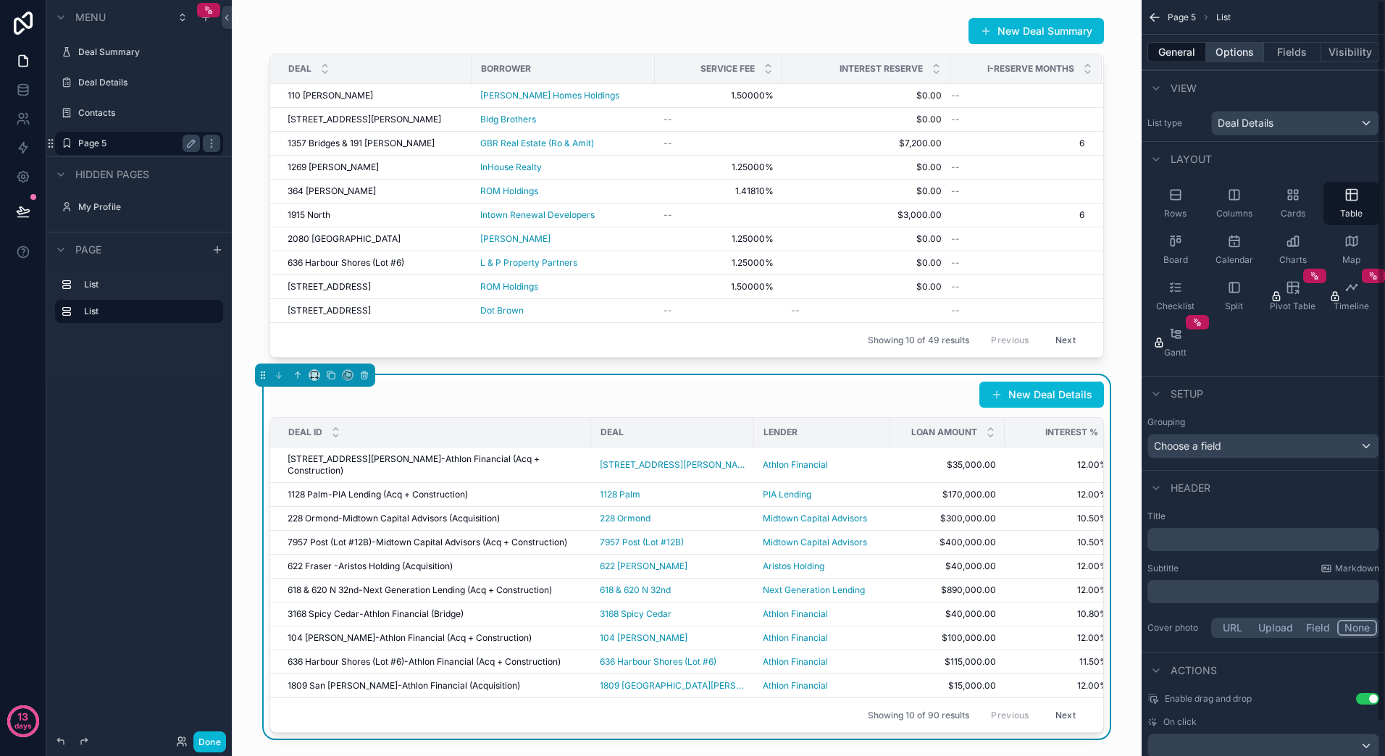
click at [1247, 54] on button "Options" at bounding box center [1235, 52] width 58 height 20
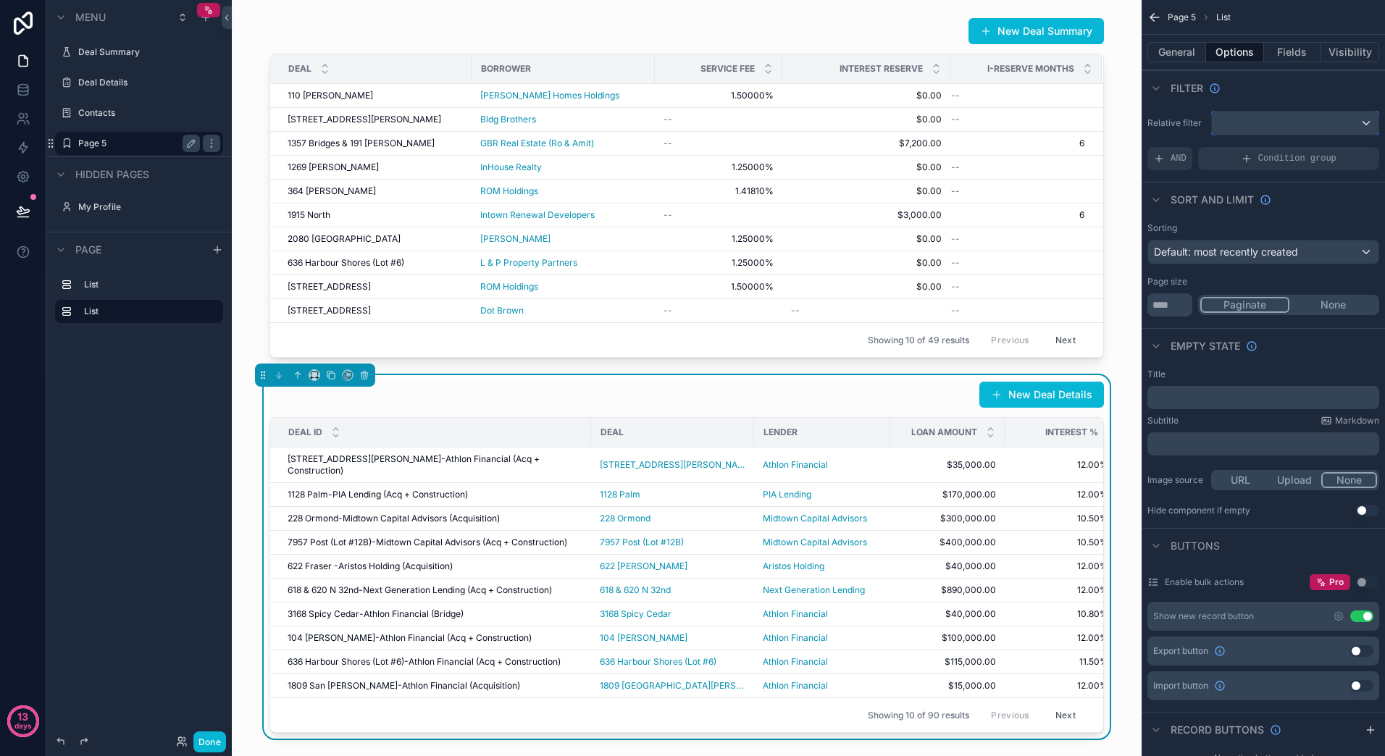
click at [1361, 120] on div "scrollable content" at bounding box center [1295, 123] width 167 height 23
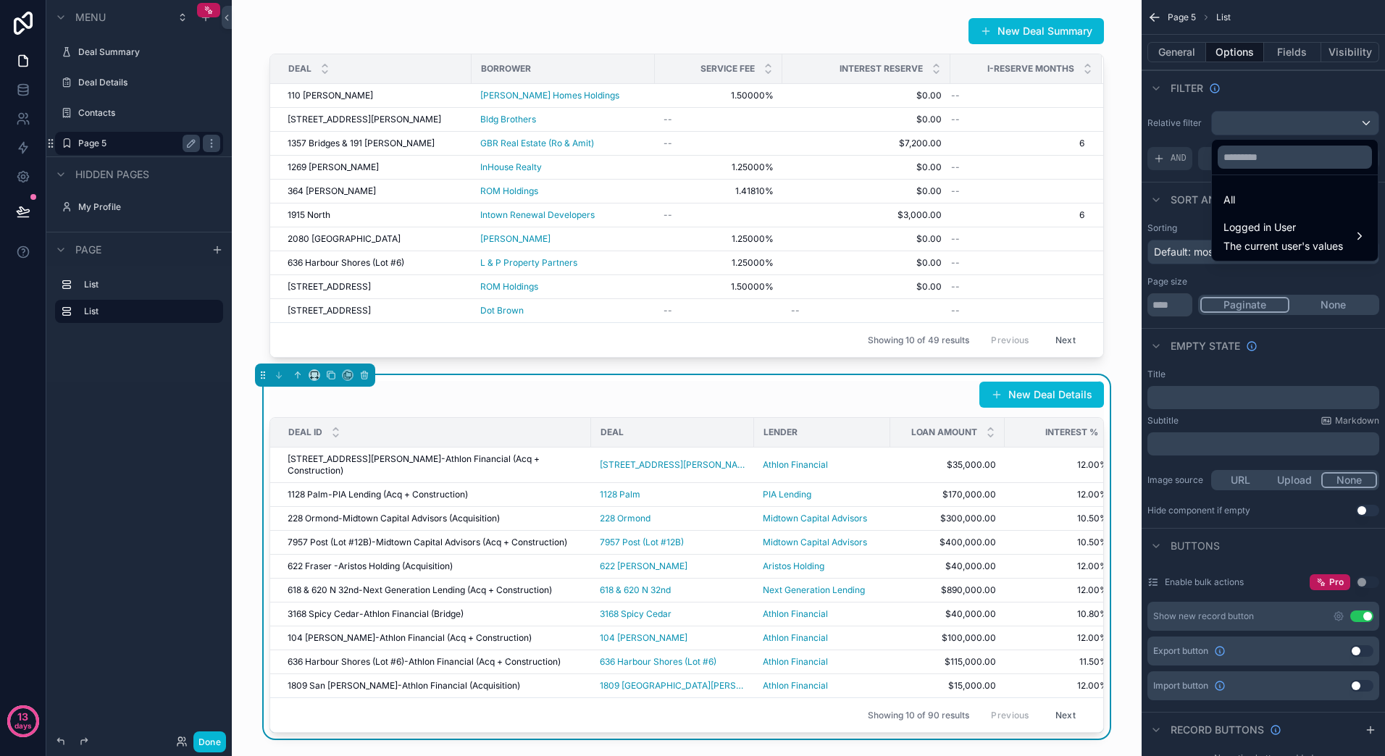
click at [1361, 120] on div "scrollable content" at bounding box center [692, 378] width 1385 height 756
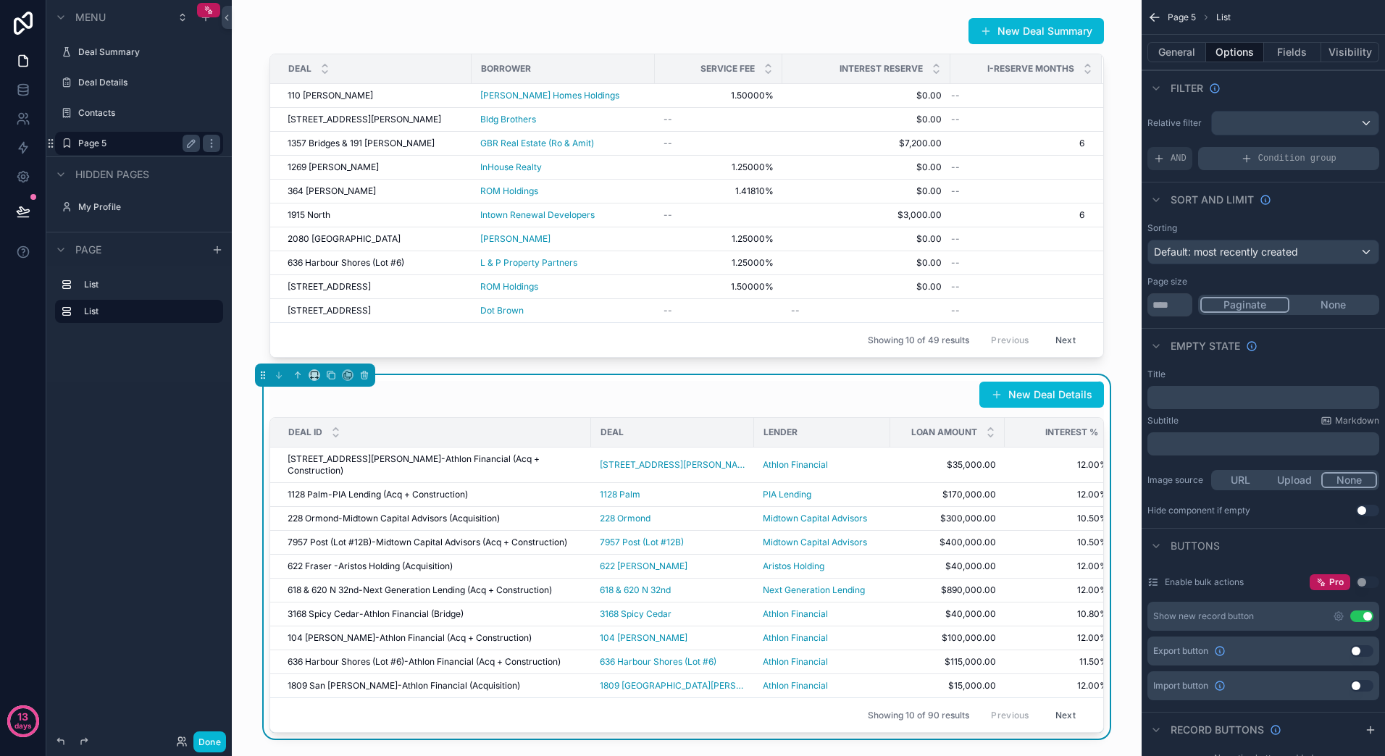
click at [1294, 163] on span "Condition group" at bounding box center [1297, 159] width 78 height 12
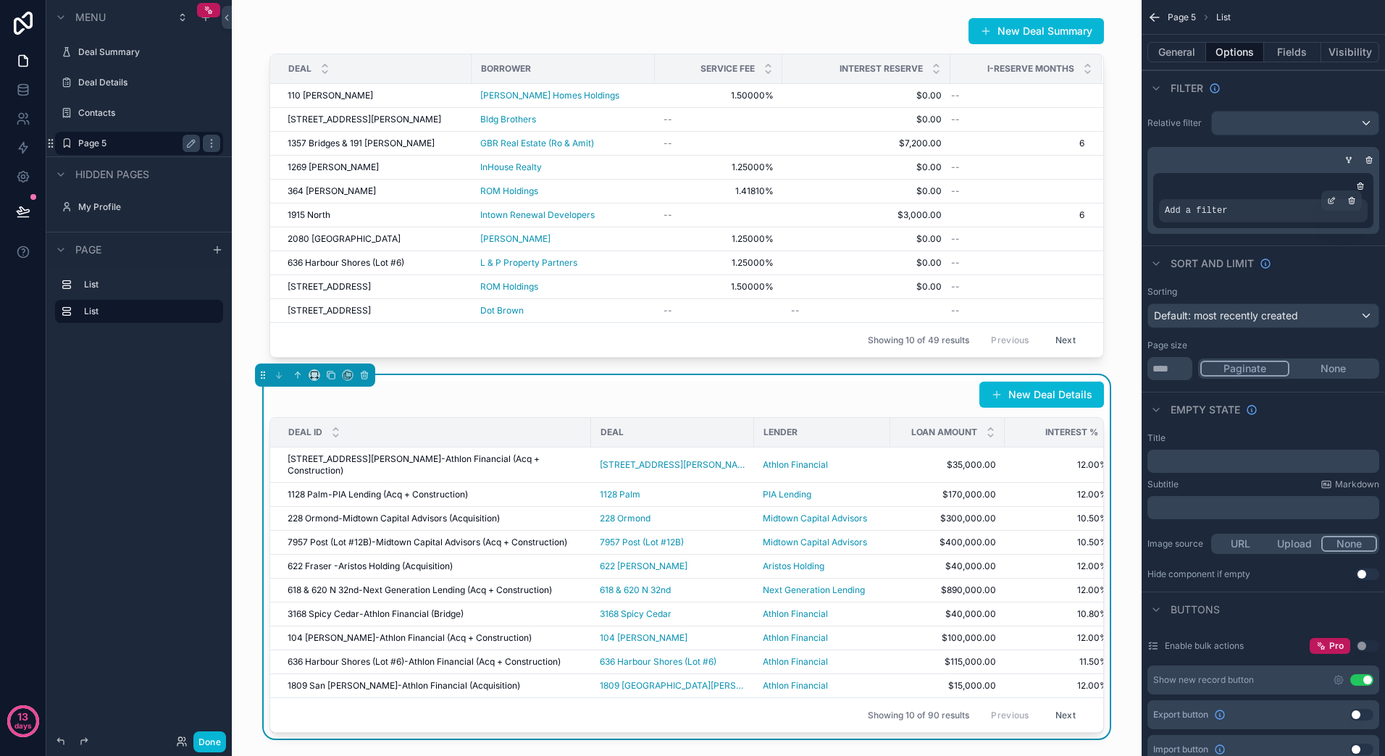
click at [1263, 218] on div "Add a filter" at bounding box center [1263, 210] width 209 height 23
click at [1369, 164] on div "scrollable content" at bounding box center [1369, 160] width 14 height 14
click at [1370, 160] on icon "scrollable content" at bounding box center [1370, 161] width 0 height 2
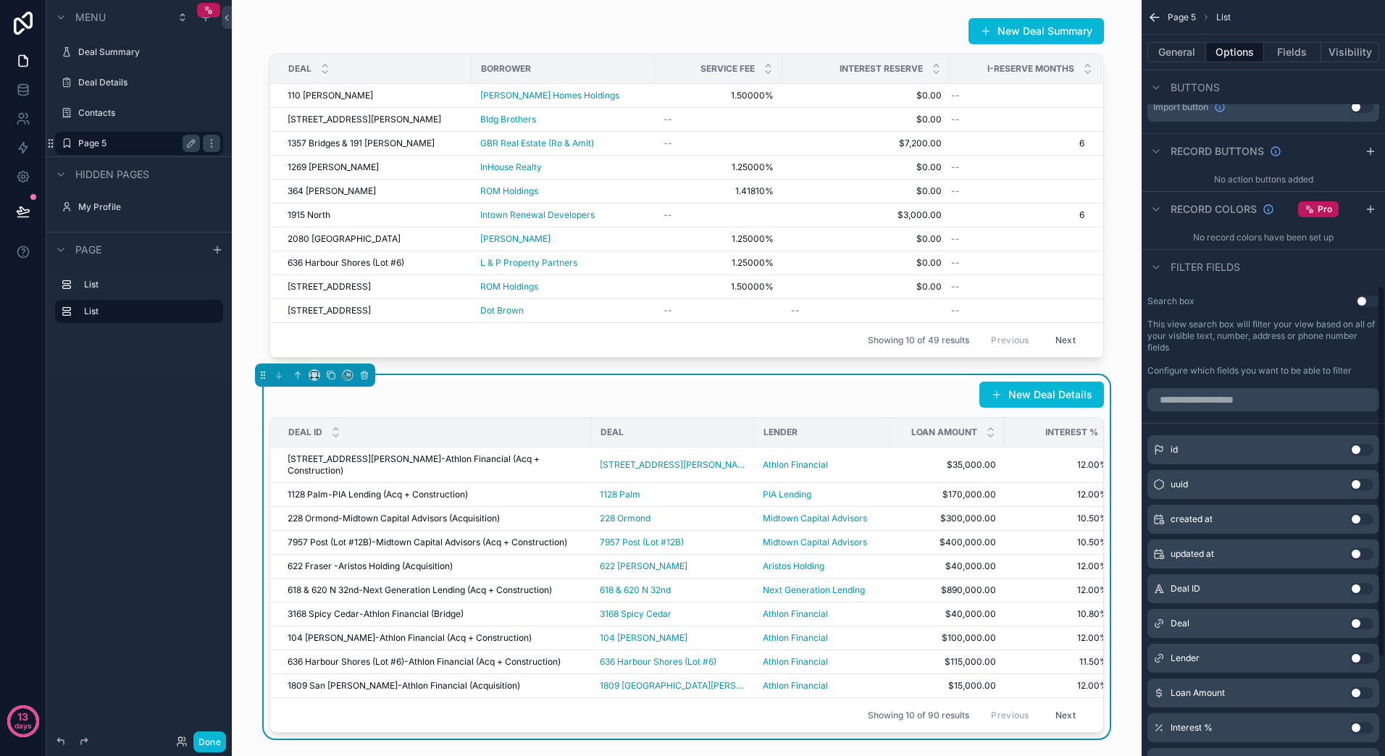
scroll to position [579, 0]
click at [1257, 401] on input "scrollable content" at bounding box center [1263, 398] width 232 height 23
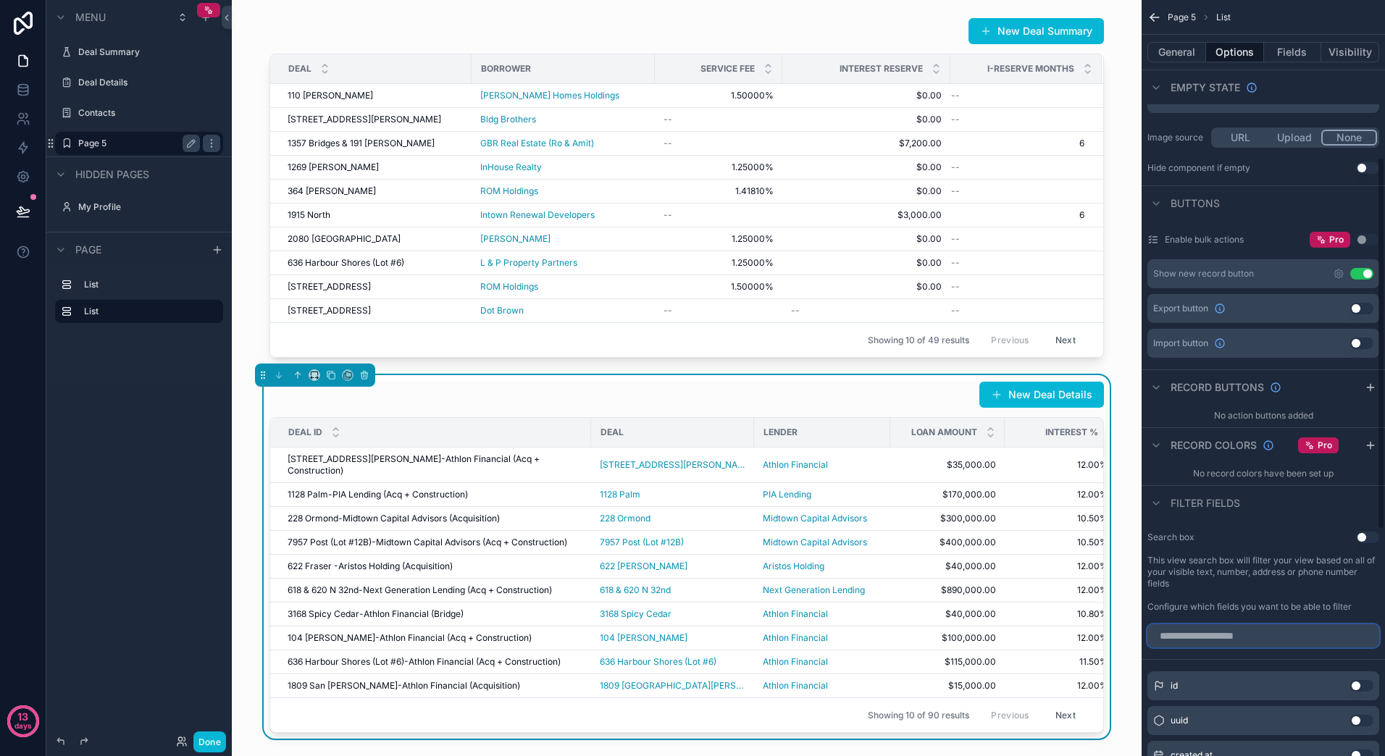
scroll to position [0, 0]
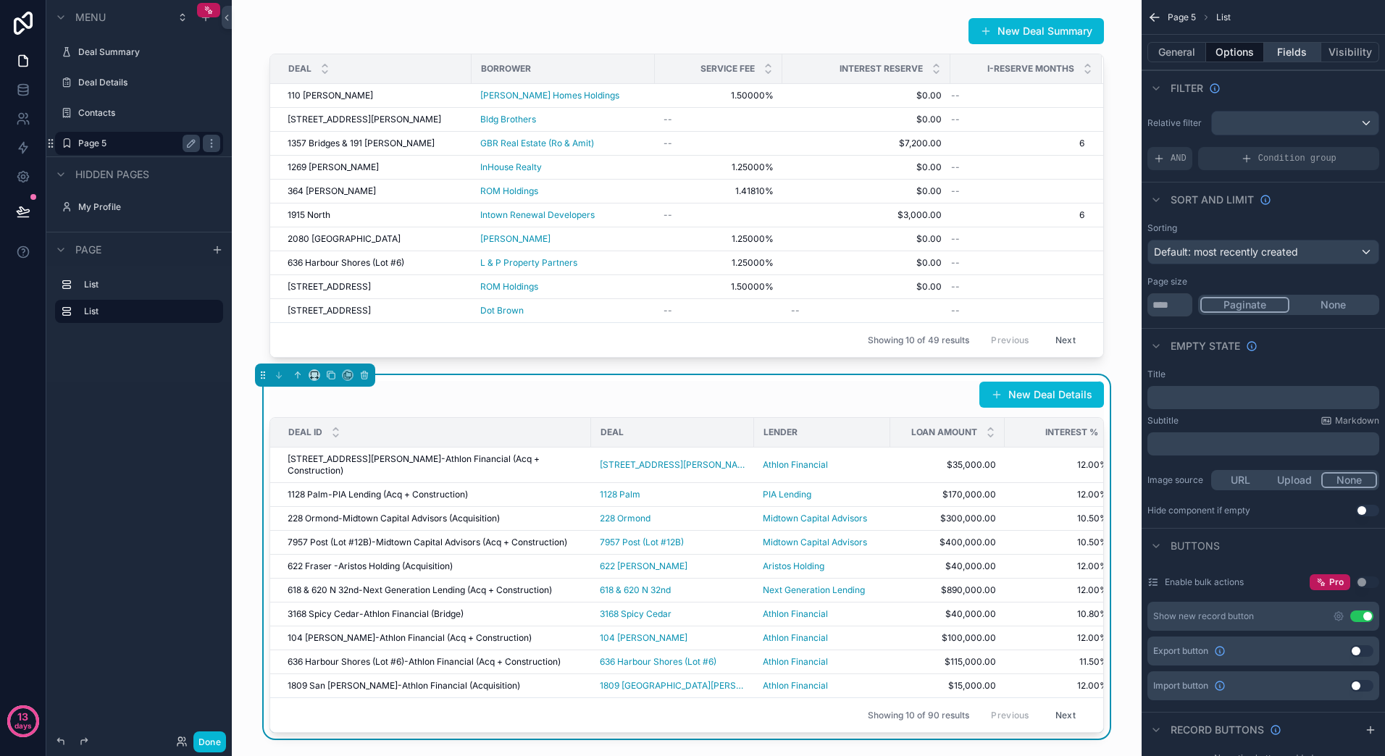
click at [1283, 48] on button "Fields" at bounding box center [1293, 52] width 58 height 20
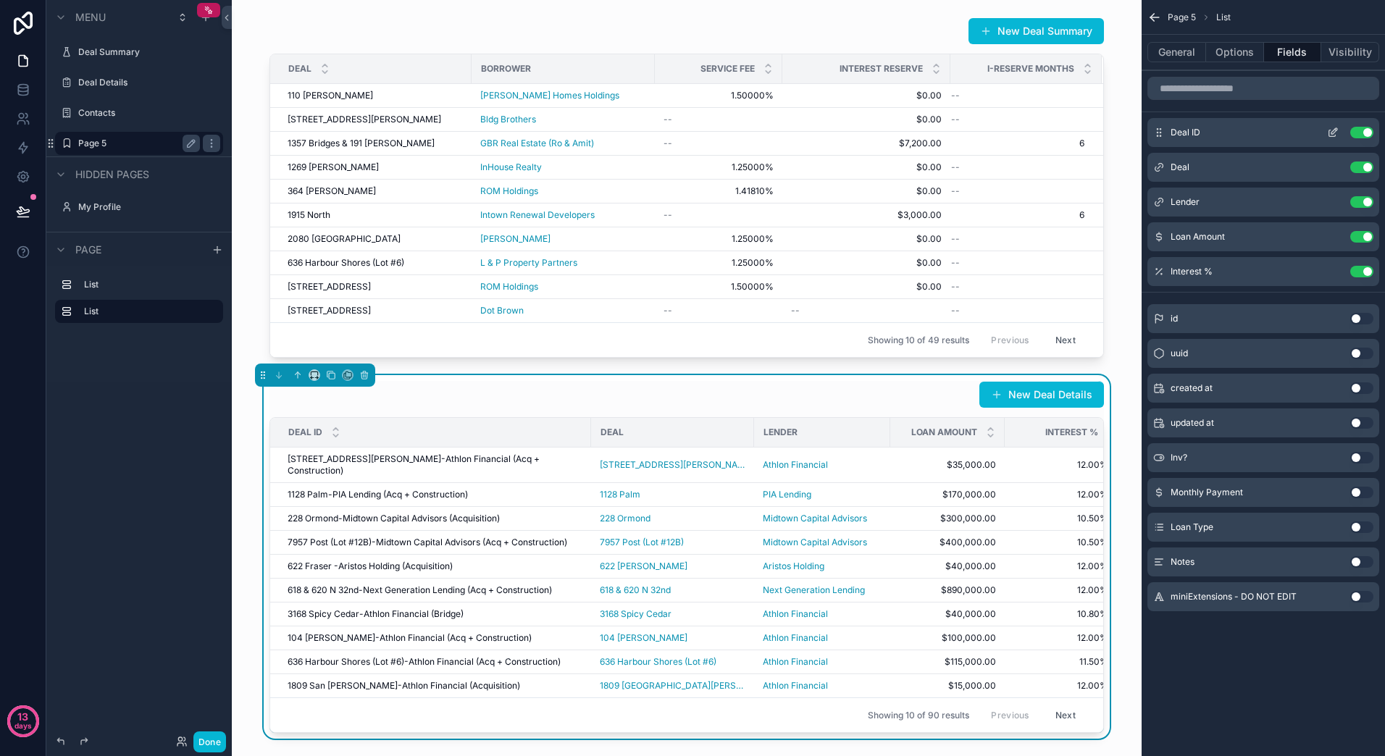
click at [1361, 135] on button "Use setting" at bounding box center [1361, 133] width 23 height 12
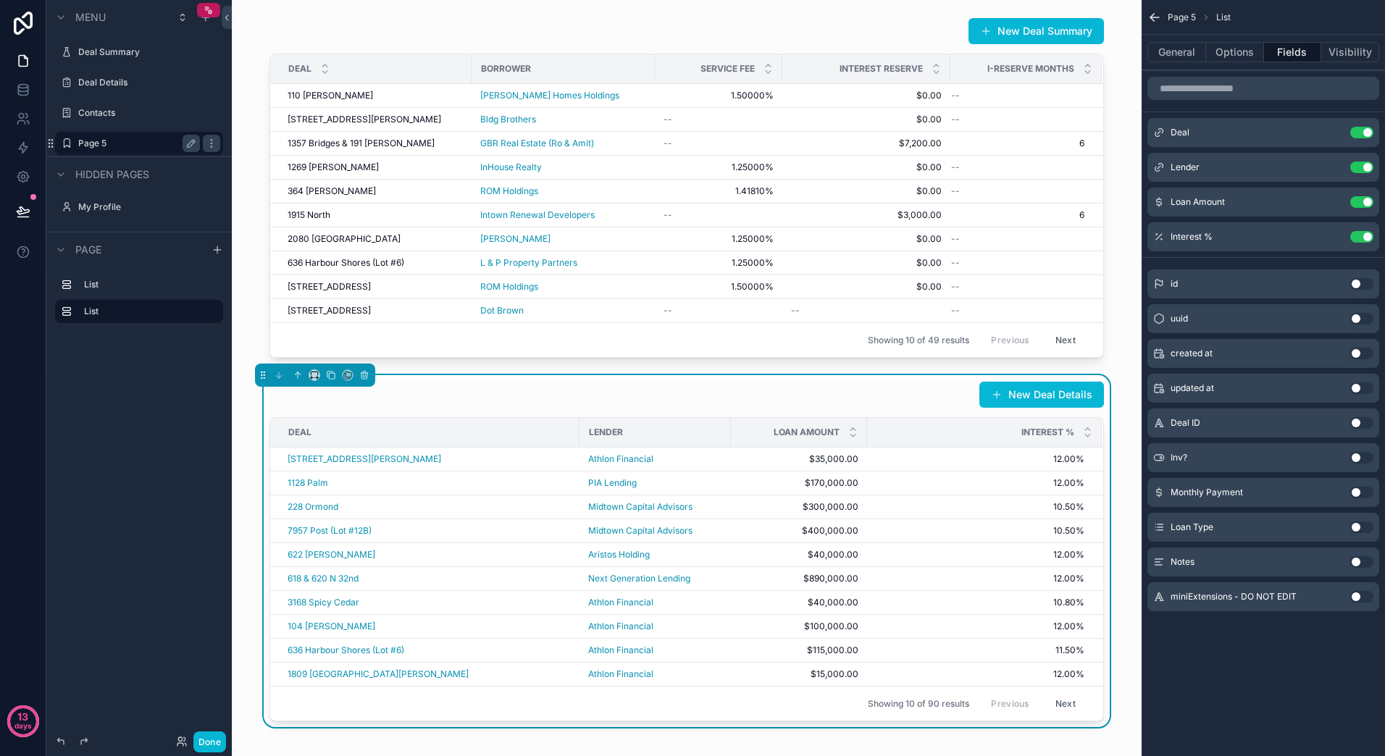
click at [1354, 524] on button "Use setting" at bounding box center [1361, 527] width 23 height 12
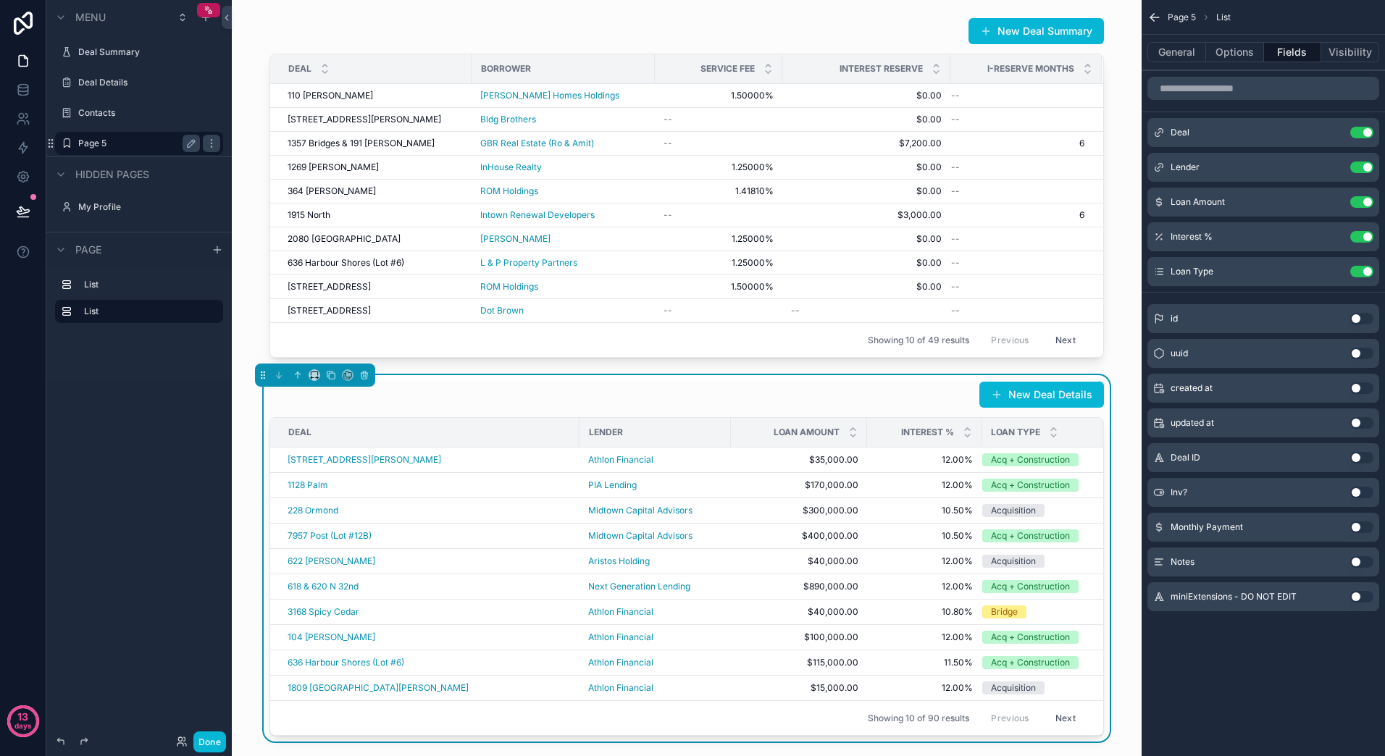
click at [1361, 492] on button "Use setting" at bounding box center [1361, 493] width 23 height 12
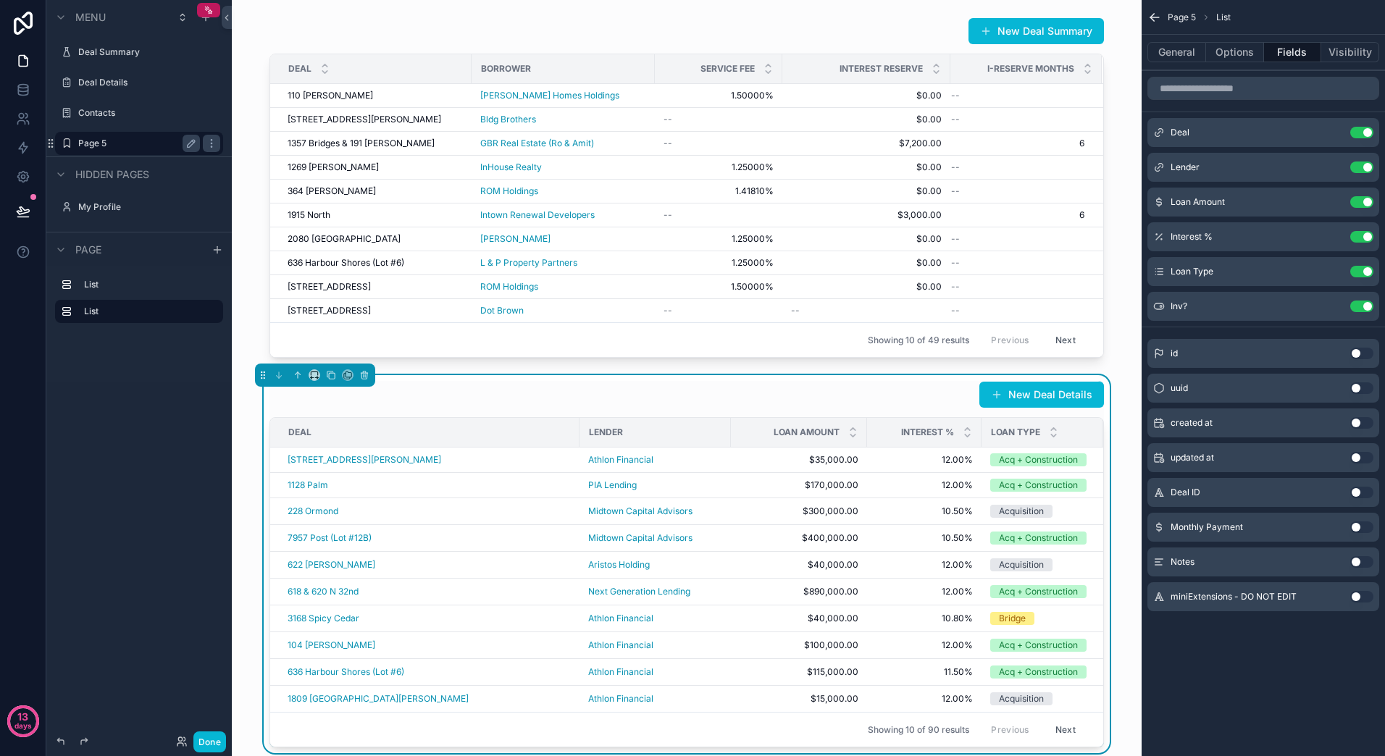
click at [1356, 529] on button "Use setting" at bounding box center [1361, 527] width 23 height 12
click at [1152, 20] on icon "scrollable content" at bounding box center [1154, 17] width 14 height 14
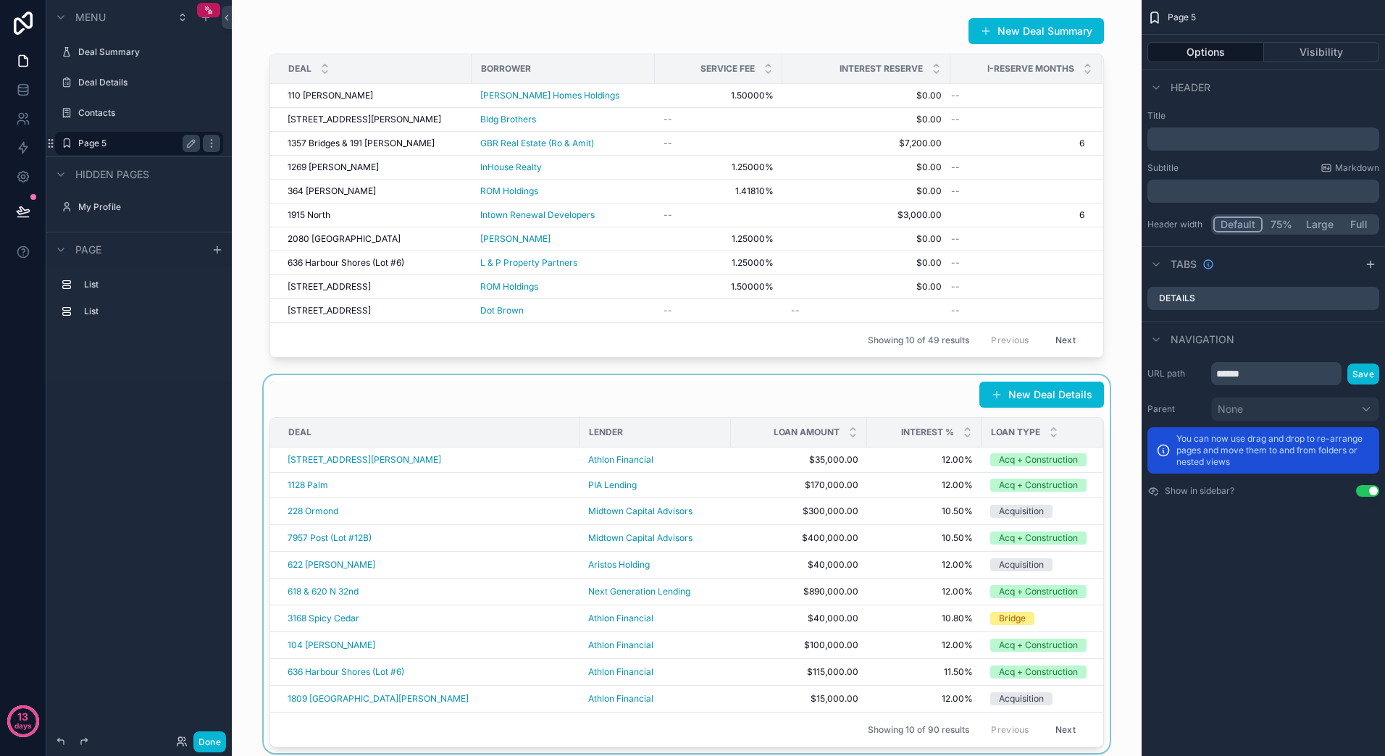
click at [813, 375] on div "scrollable content" at bounding box center [686, 564] width 887 height 378
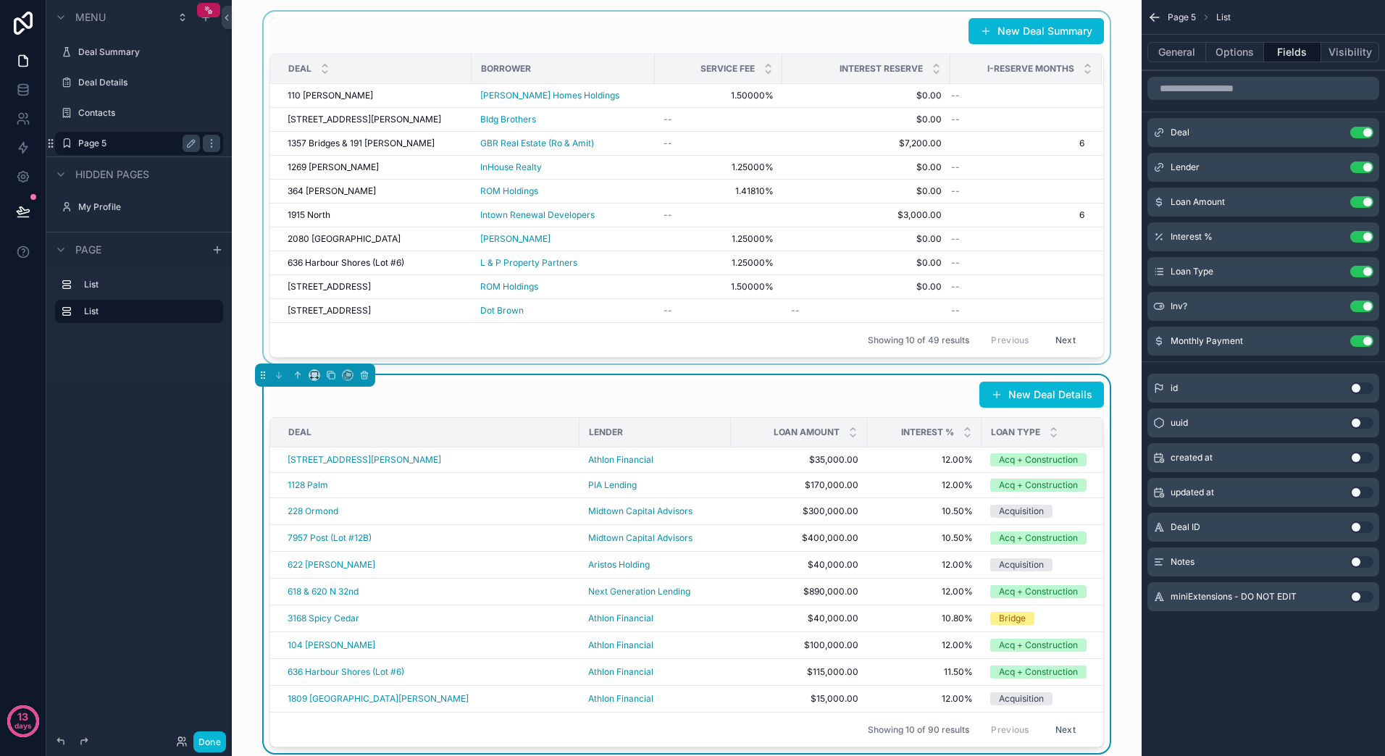
click at [895, 259] on div "scrollable content" at bounding box center [686, 188] width 887 height 352
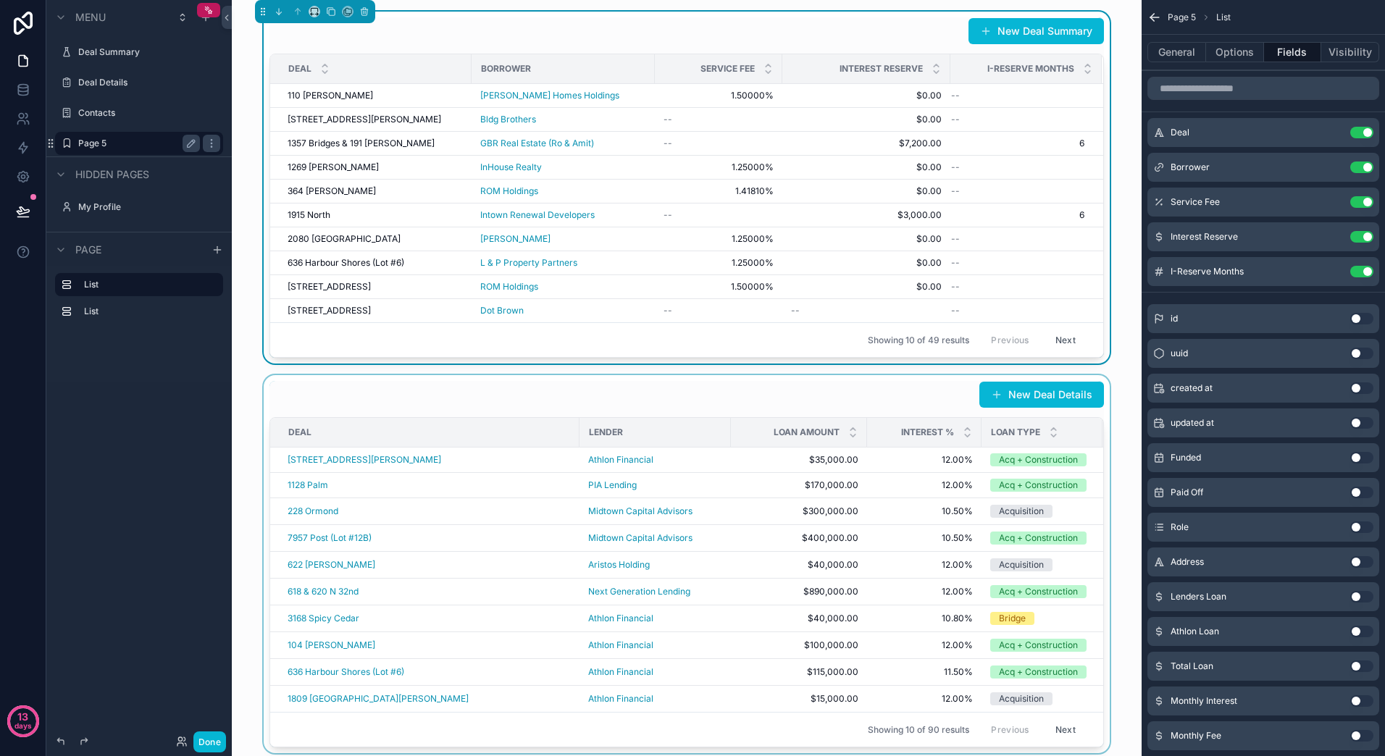
click at [843, 23] on div "New Deal Summary" at bounding box center [686, 31] width 834 height 28
click at [1188, 56] on button "General" at bounding box center [1176, 52] width 59 height 20
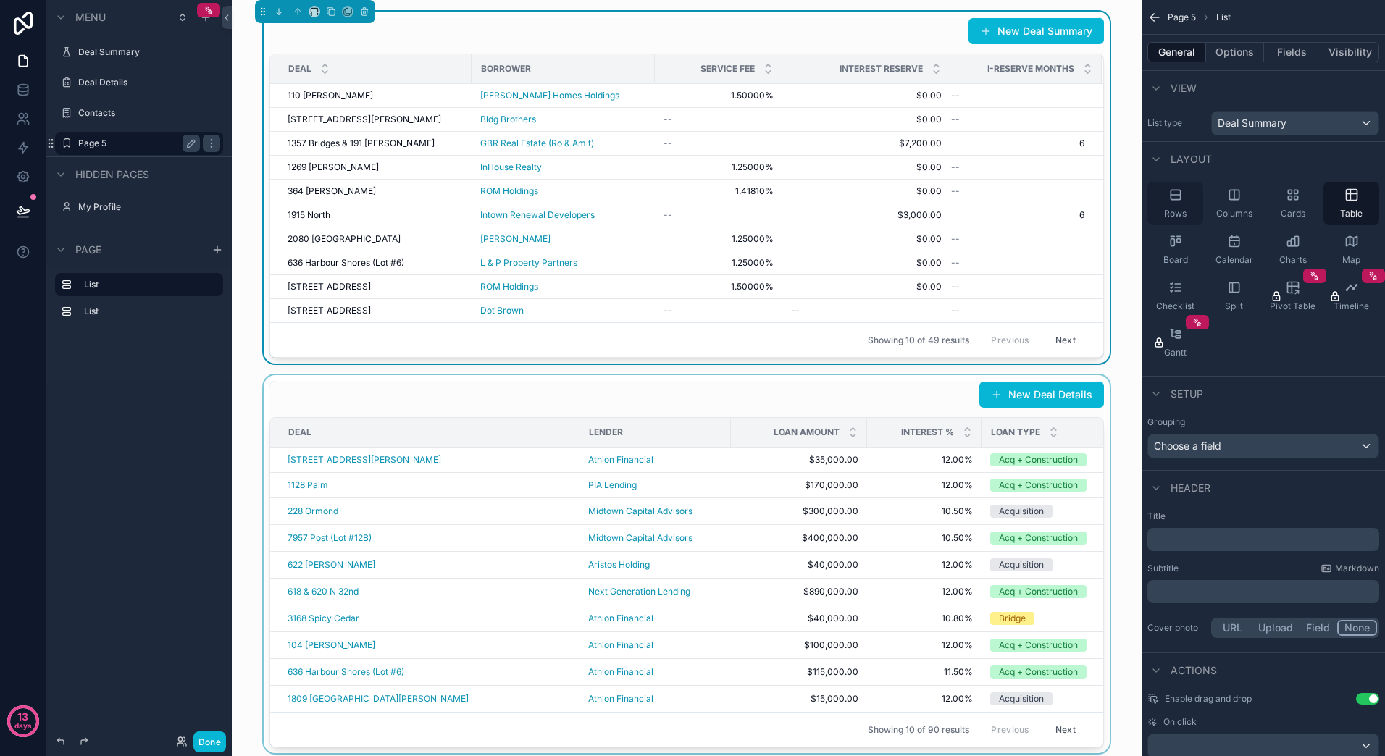
click at [1176, 206] on div "Rows" at bounding box center [1175, 203] width 56 height 43
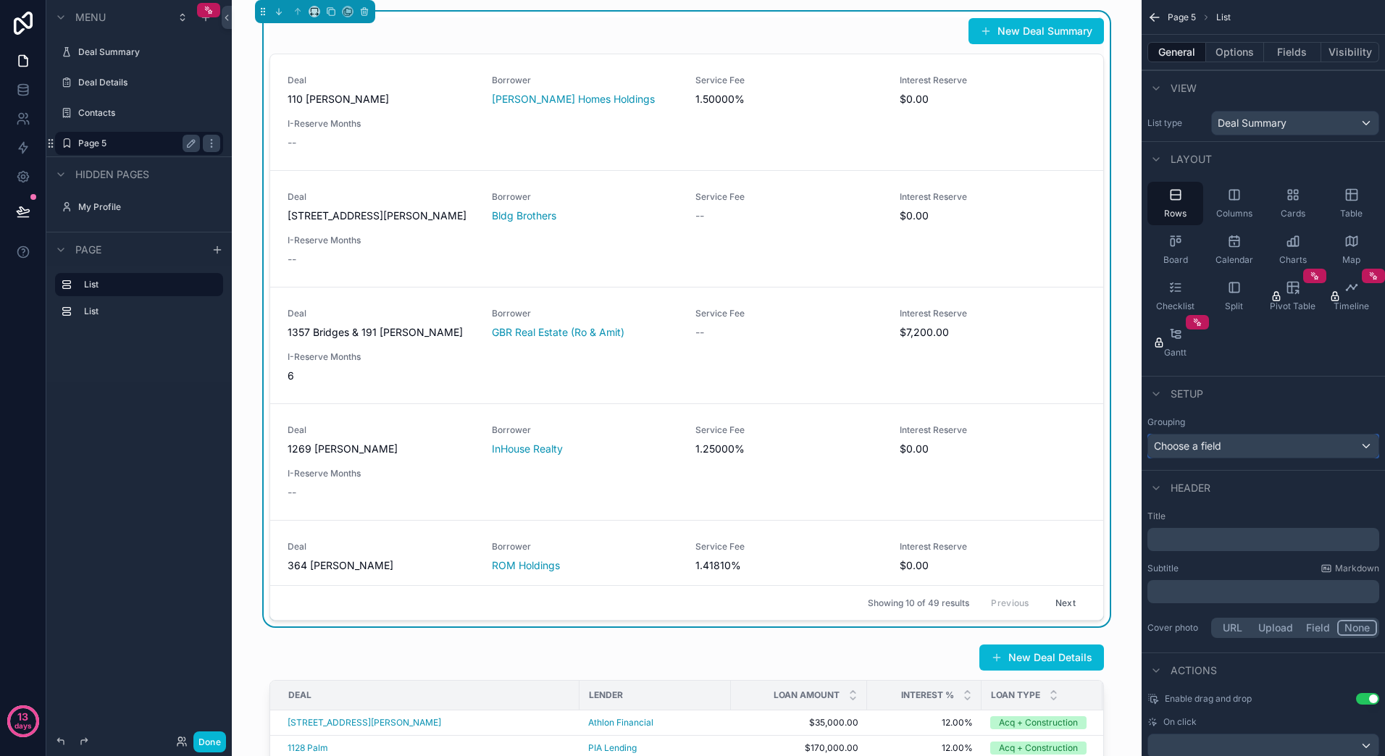
click at [1284, 441] on div "Choose a field" at bounding box center [1263, 446] width 230 height 23
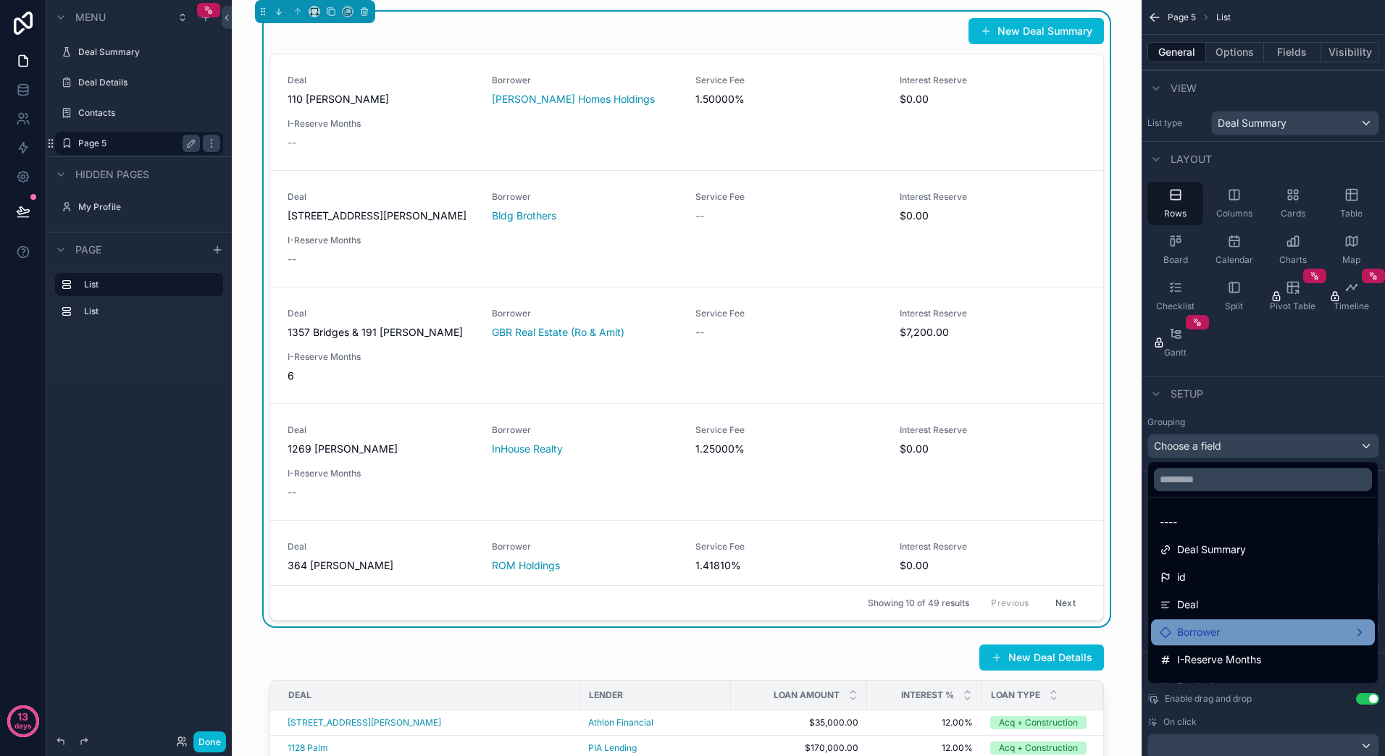
click at [1202, 630] on span "Borrower" at bounding box center [1198, 632] width 43 height 17
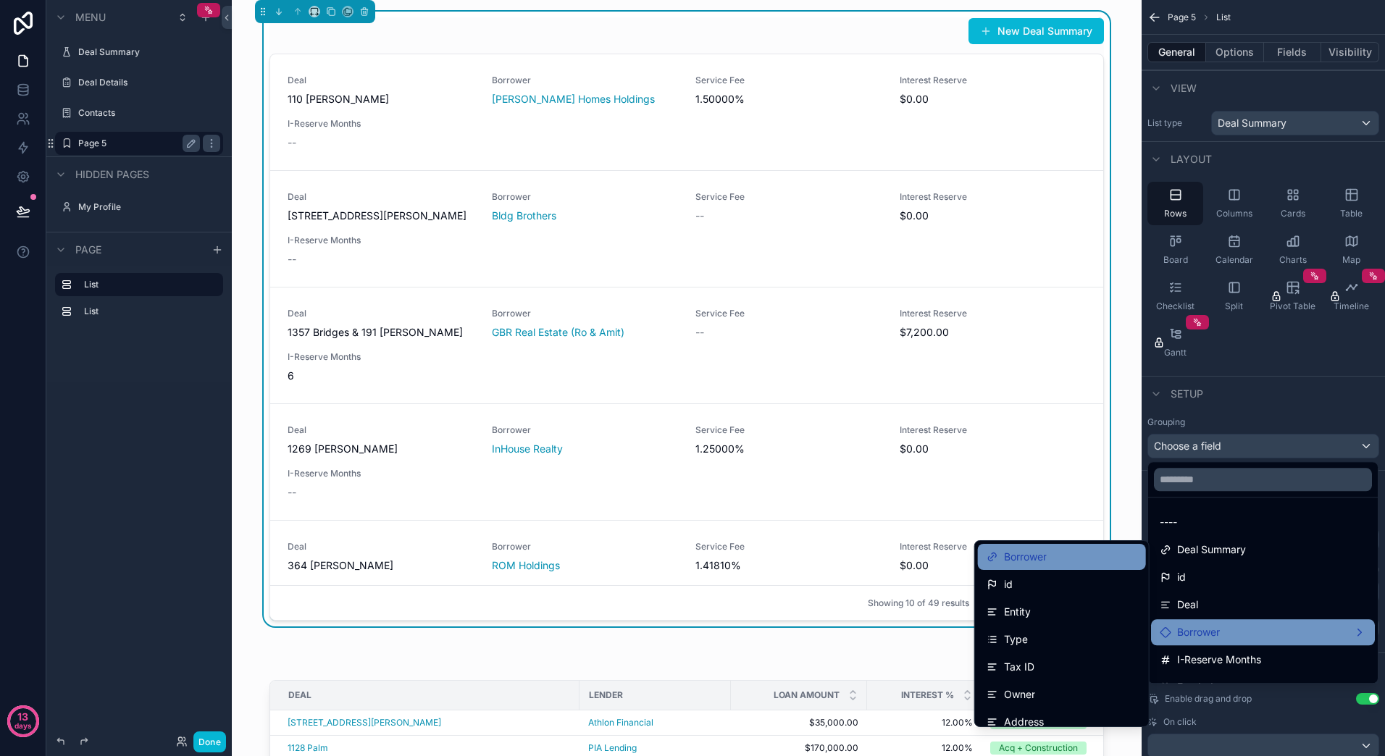
click at [1043, 558] on div "Borrower" at bounding box center [1061, 556] width 151 height 17
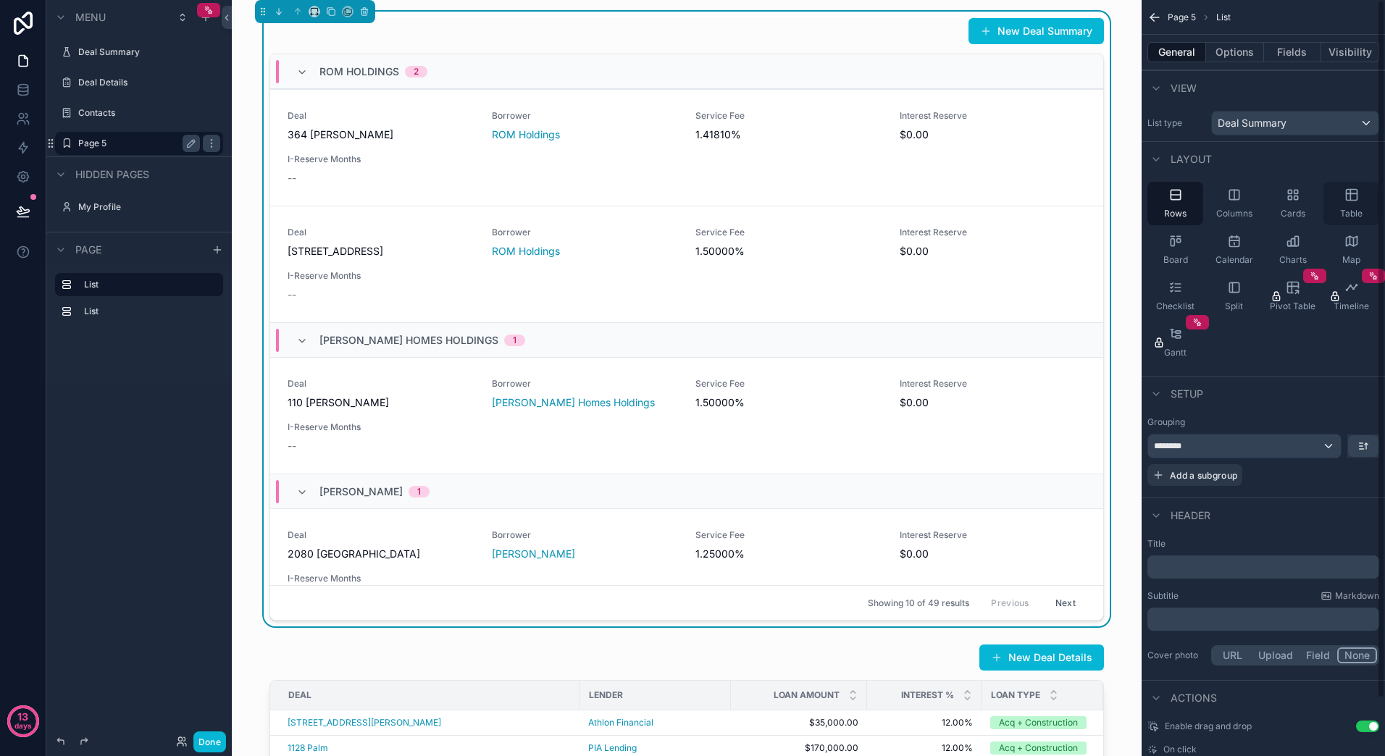
click at [1356, 203] on div "Table" at bounding box center [1351, 203] width 56 height 43
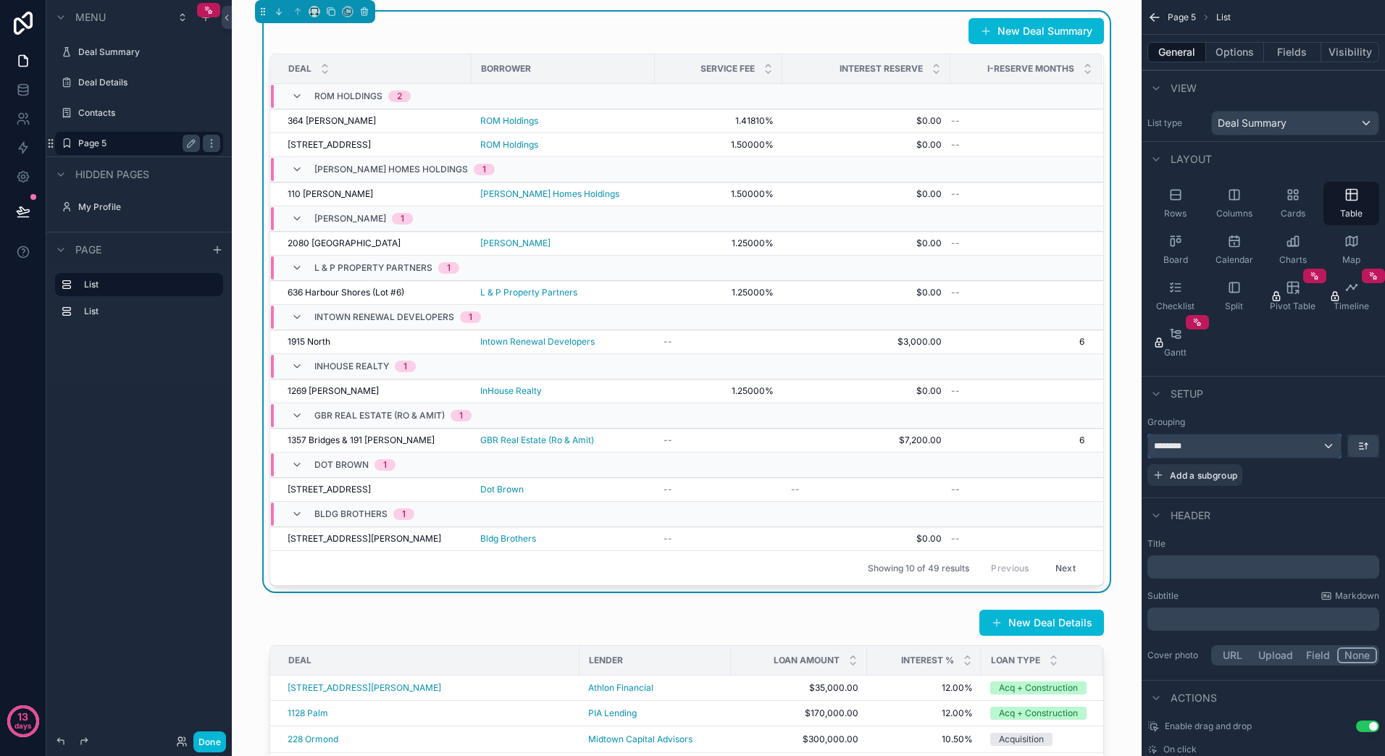
click at [1331, 448] on div "********" at bounding box center [1244, 446] width 193 height 23
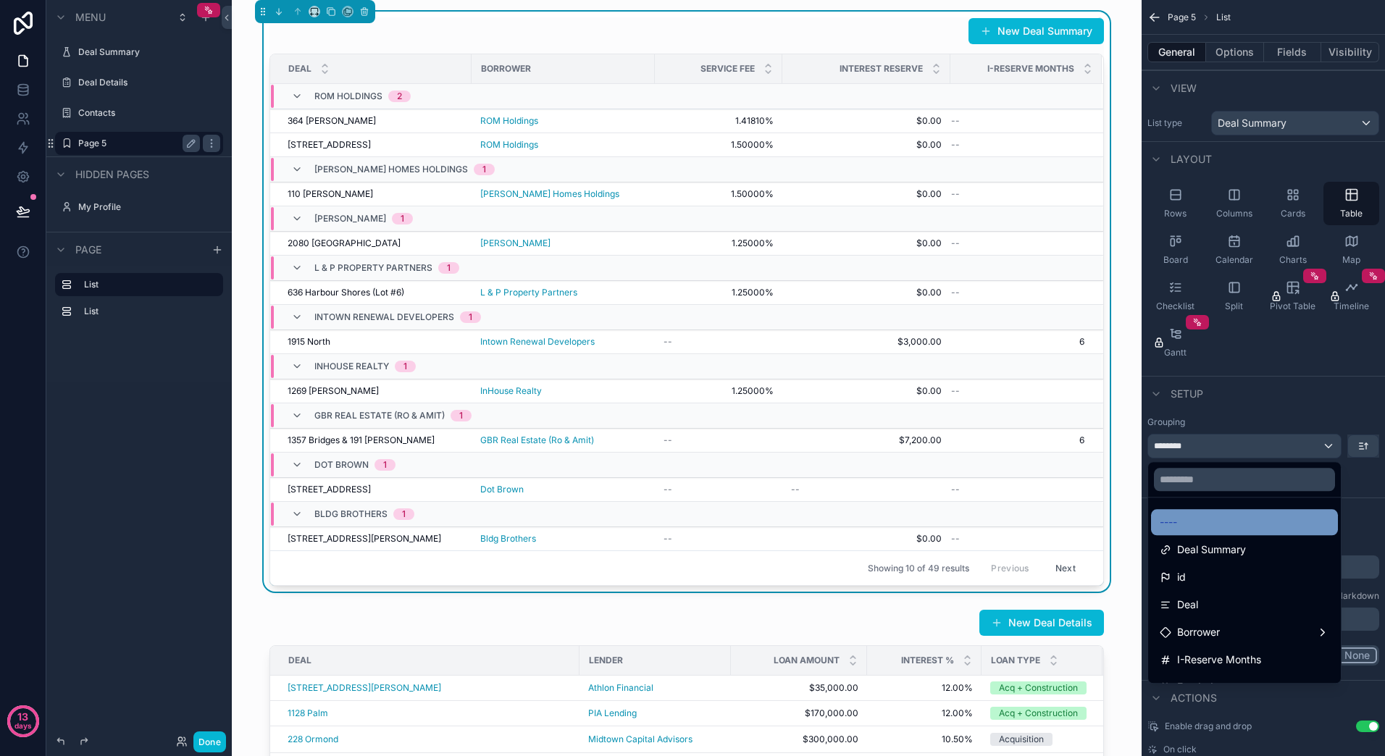
click at [1267, 520] on div "----" at bounding box center [1244, 522] width 169 height 17
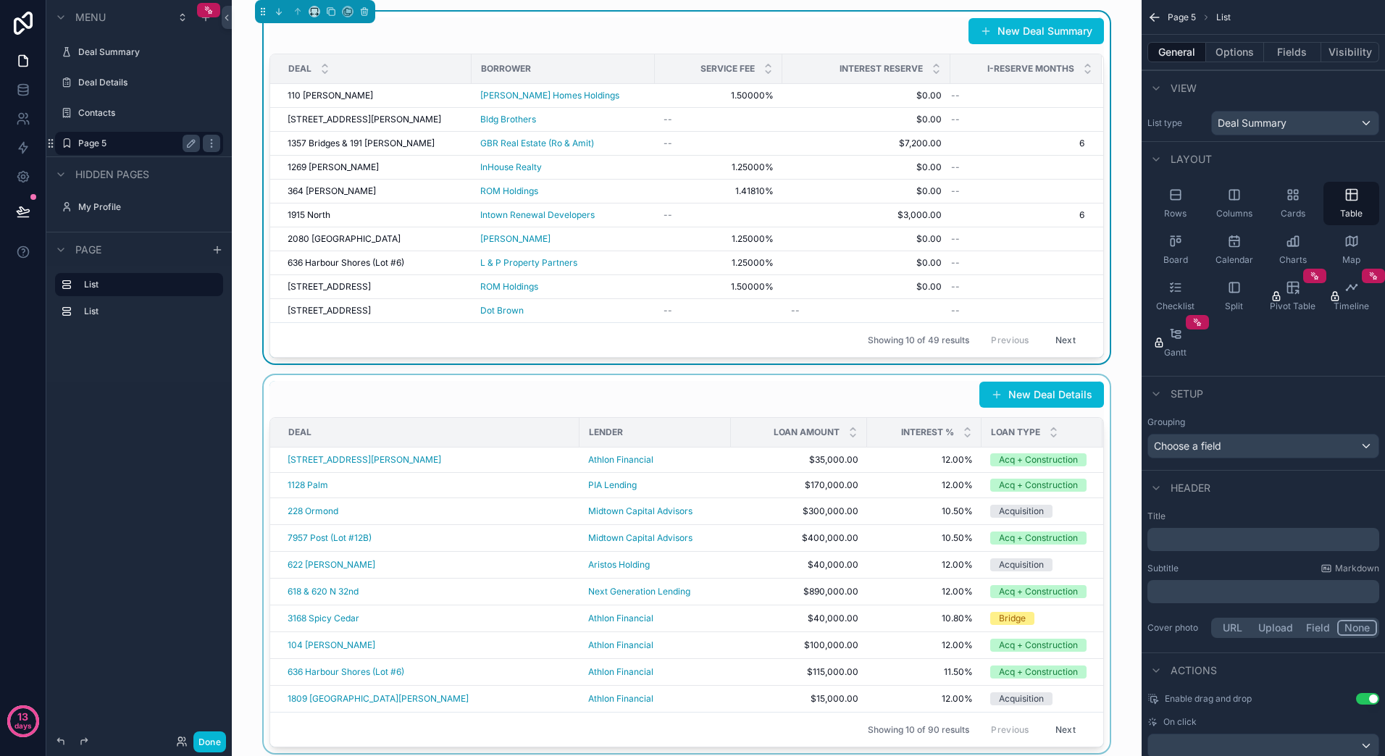
click at [458, 385] on div "scrollable content" at bounding box center [686, 564] width 887 height 378
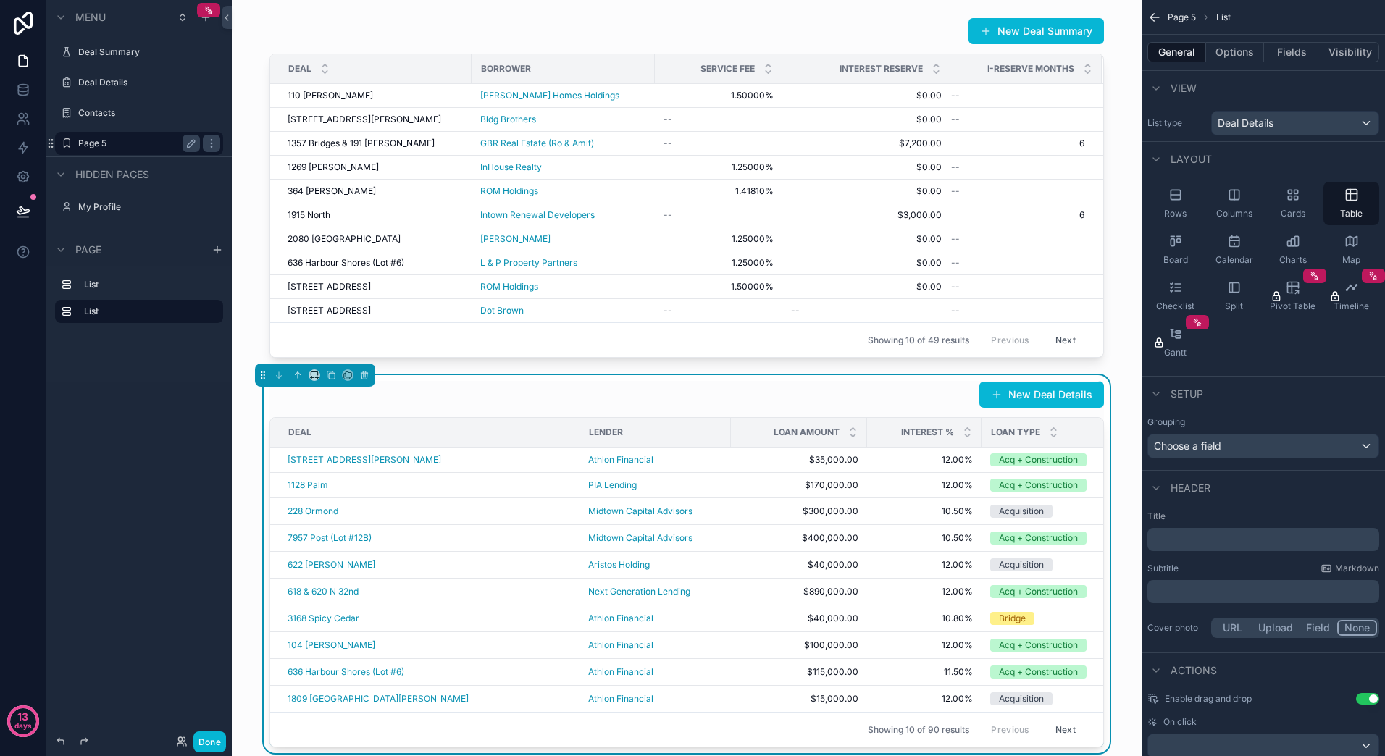
click at [763, 381] on div "New Deal Details" at bounding box center [686, 395] width 834 height 28
click at [364, 374] on icon "scrollable content" at bounding box center [364, 375] width 10 height 10
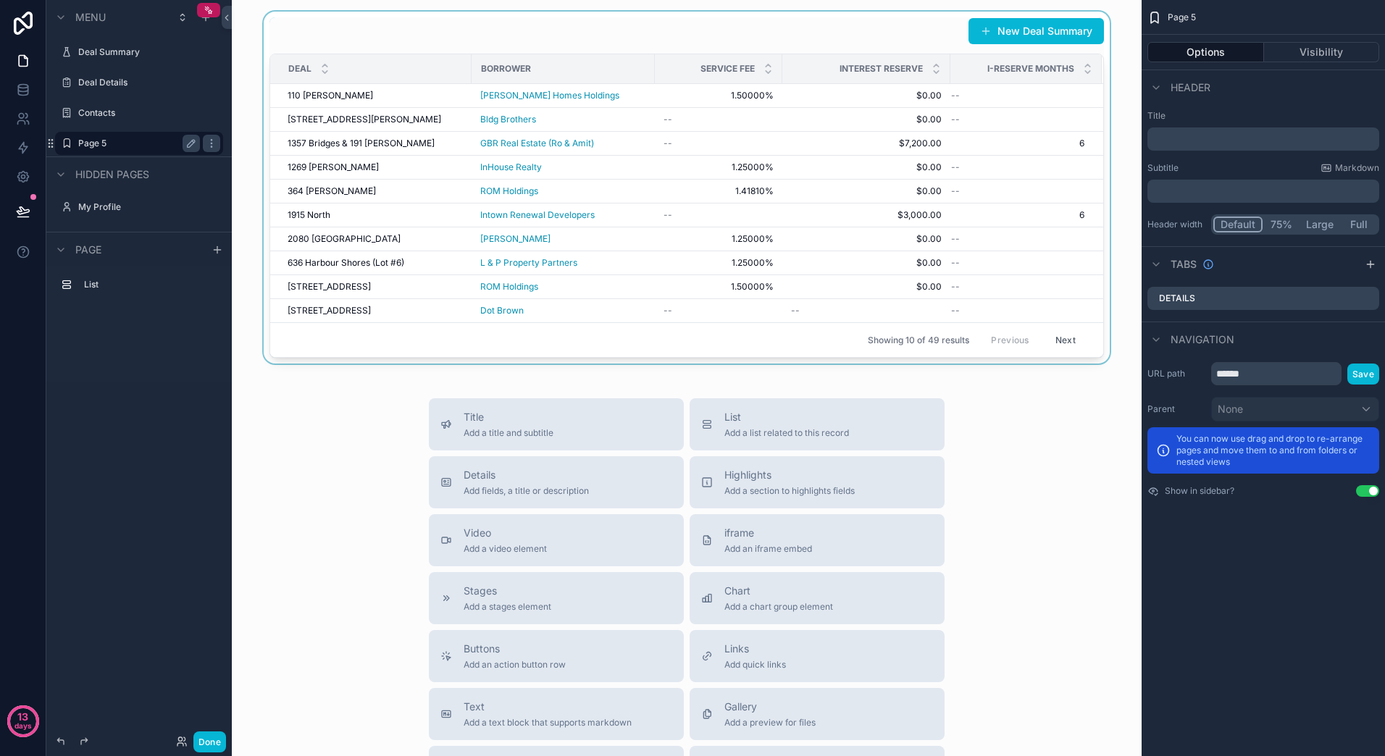
click at [858, 220] on div "scrollable content" at bounding box center [686, 188] width 887 height 352
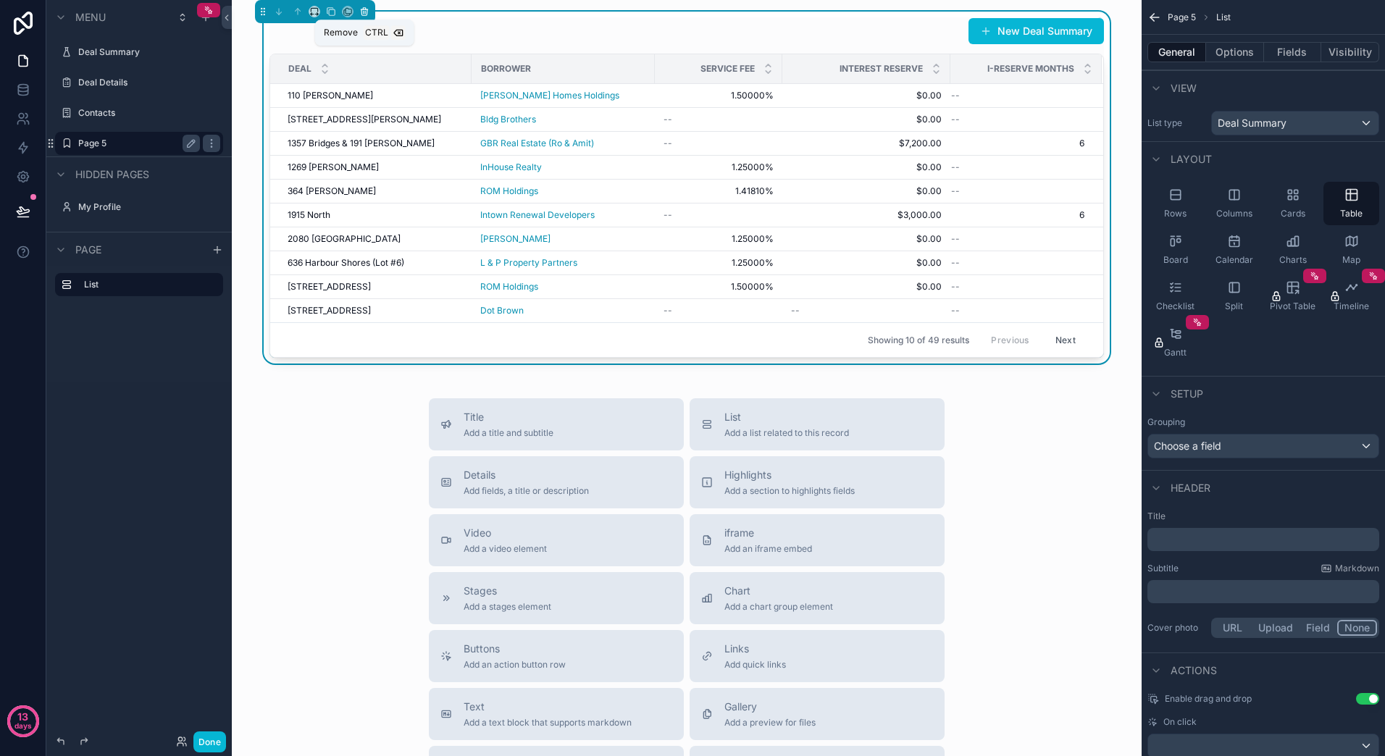
click at [361, 12] on icon "scrollable content" at bounding box center [364, 12] width 10 height 10
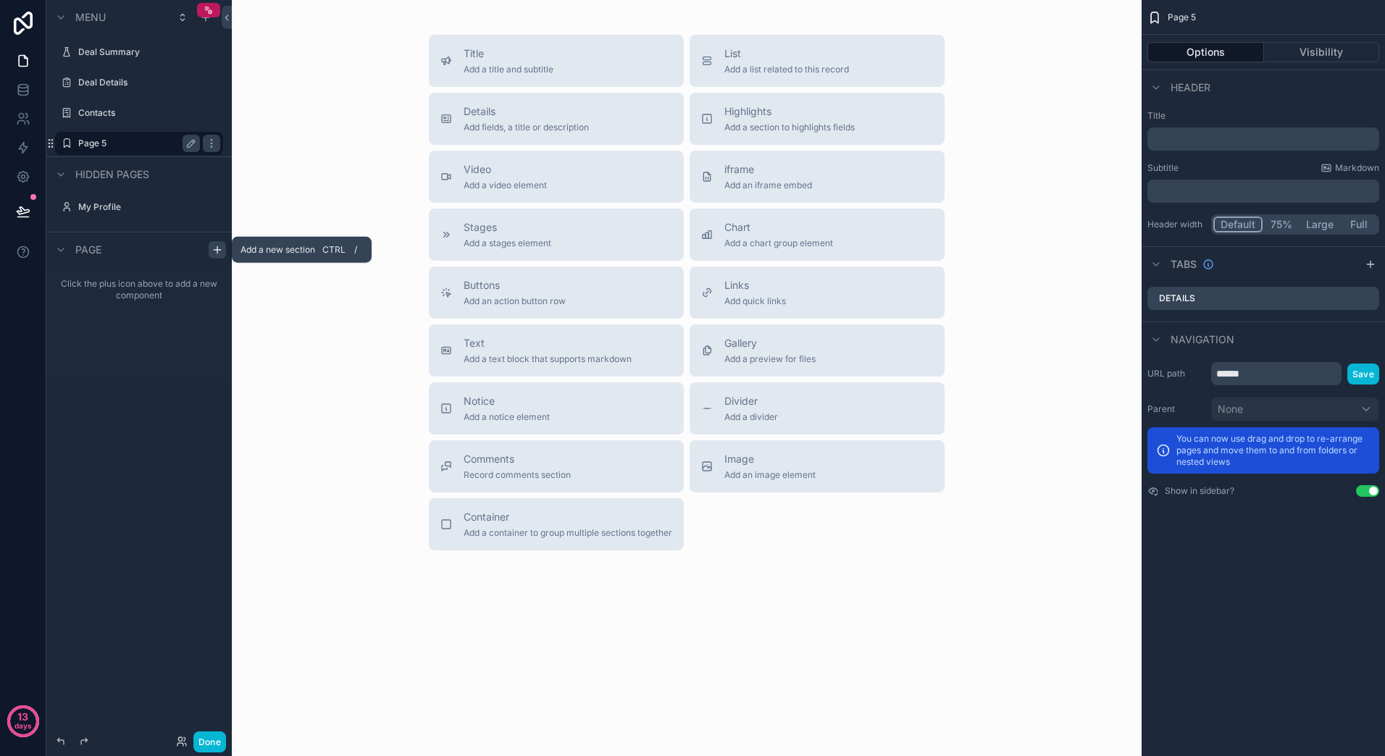
click at [216, 252] on icon "scrollable content" at bounding box center [217, 250] width 12 height 12
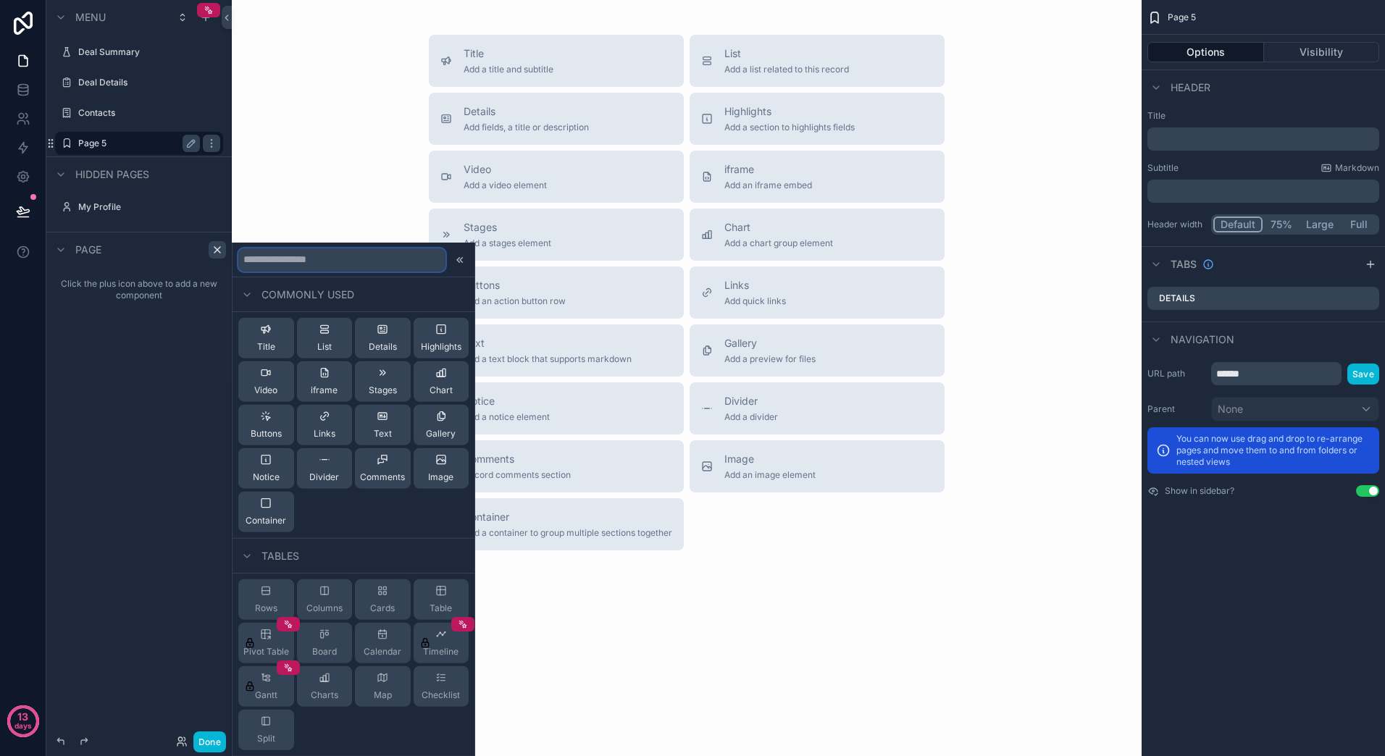
click at [353, 264] on input "text" at bounding box center [341, 259] width 207 height 23
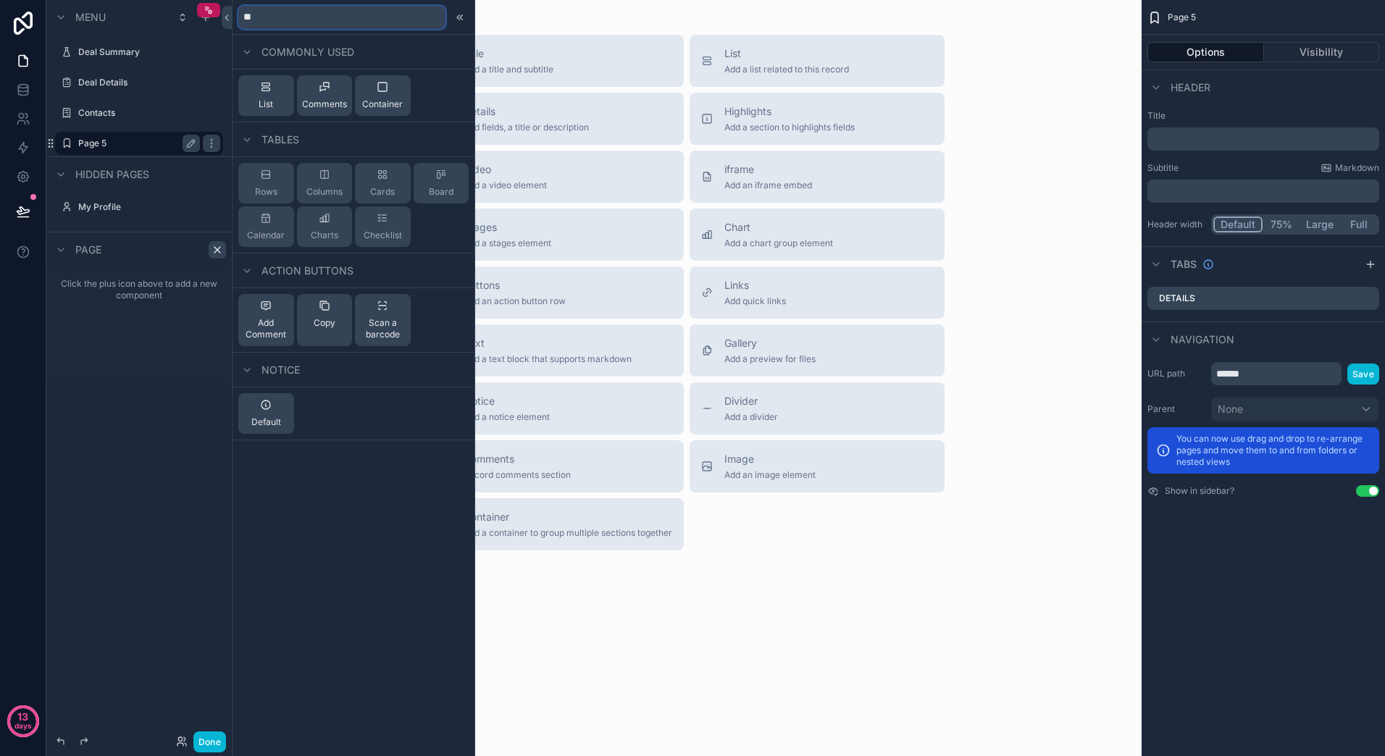
type input "*"
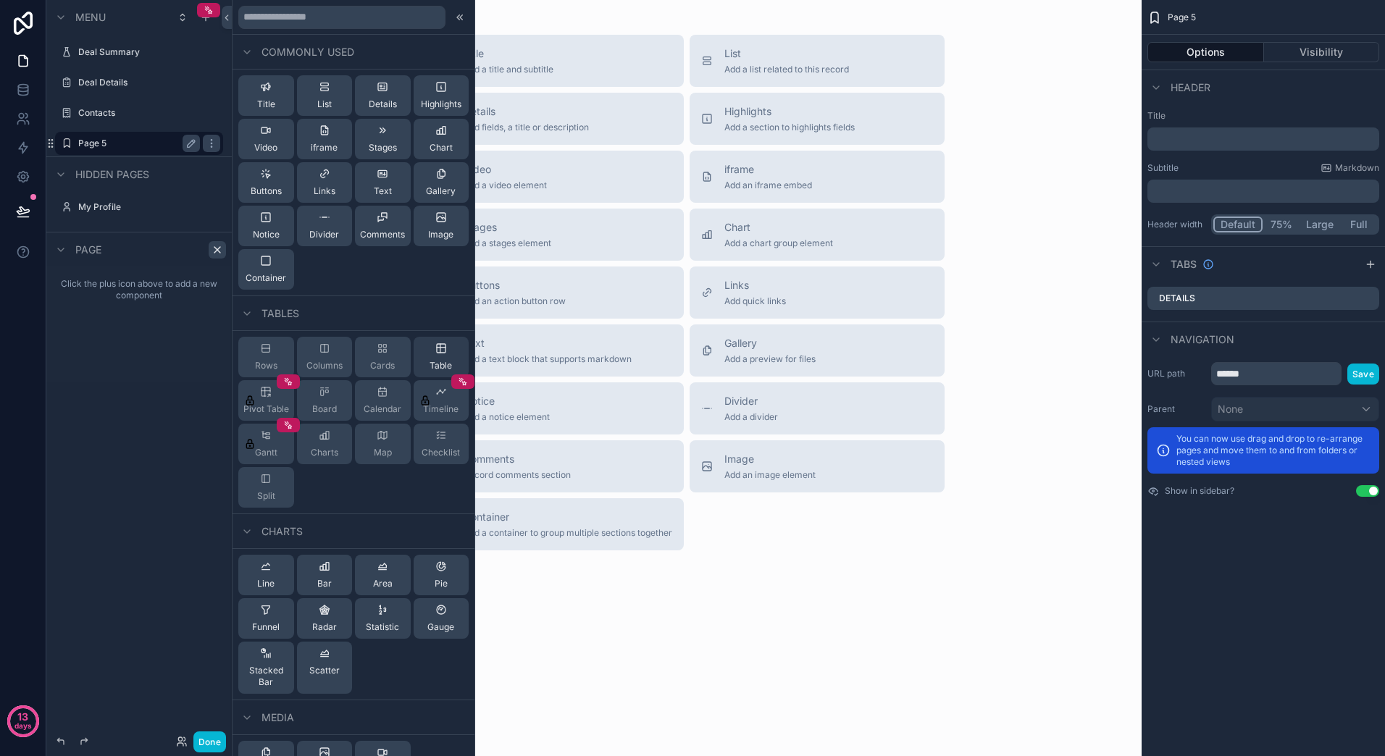
click at [445, 352] on div "Table" at bounding box center [442, 357] width 56 height 41
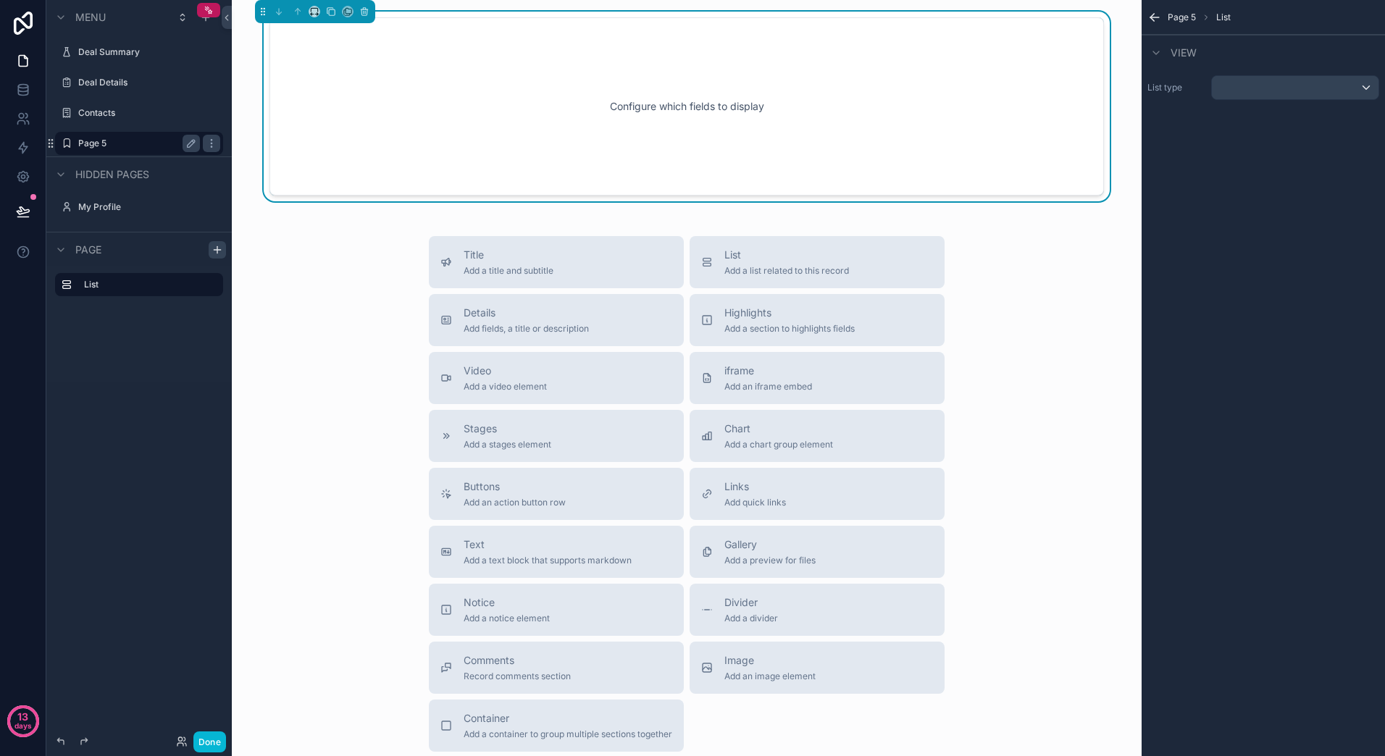
click at [674, 127] on div "Configure which fields to display" at bounding box center [686, 106] width 787 height 130
click at [854, 274] on div "List Add a list related to this record" at bounding box center [817, 262] width 232 height 29
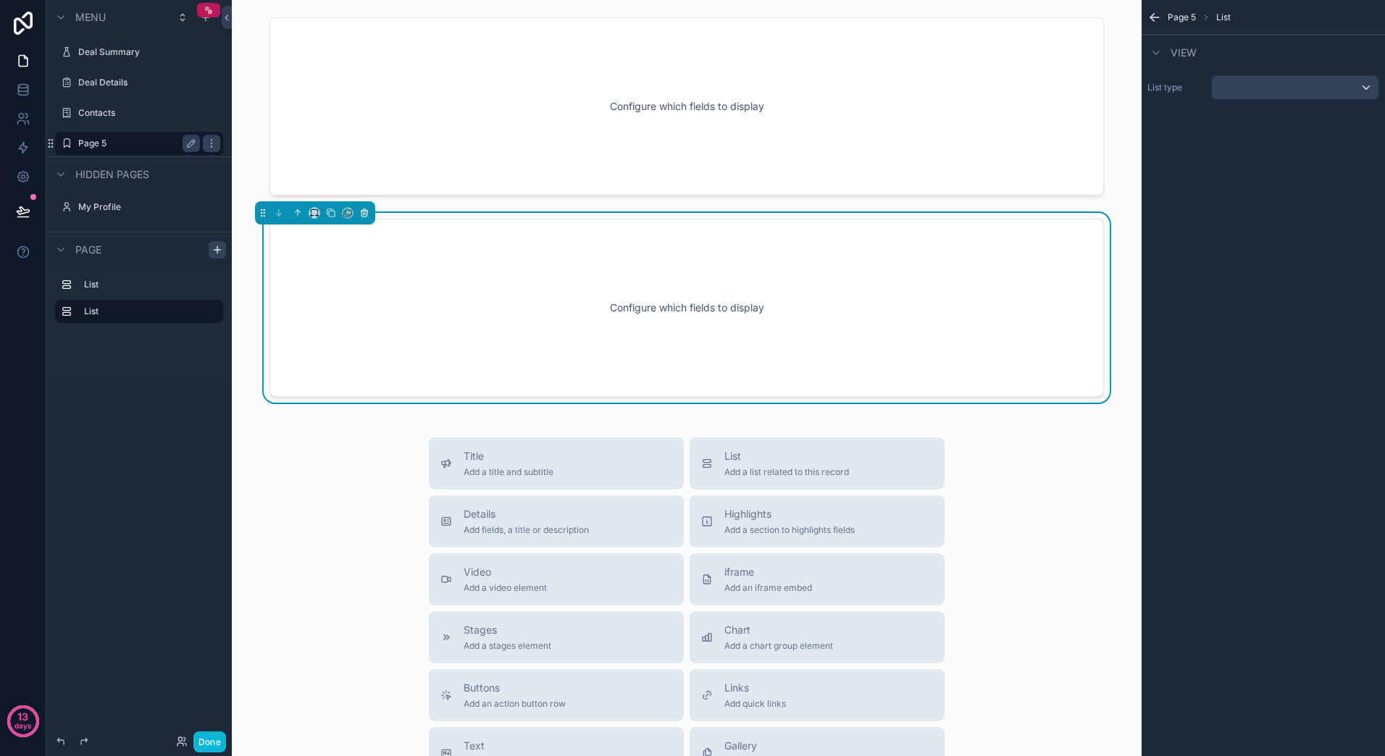
click at [366, 216] on icon "scrollable content" at bounding box center [364, 213] width 10 height 10
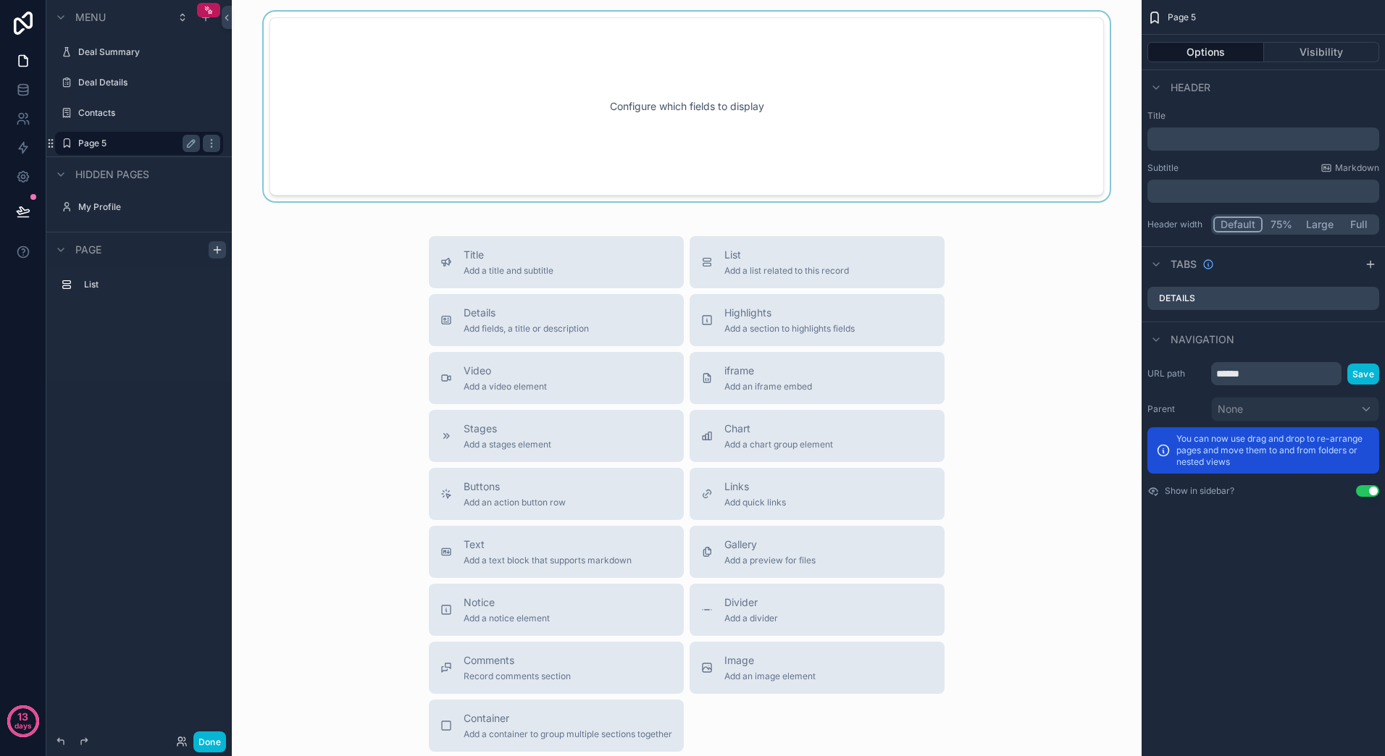
click at [479, 135] on div "scrollable content" at bounding box center [686, 107] width 887 height 190
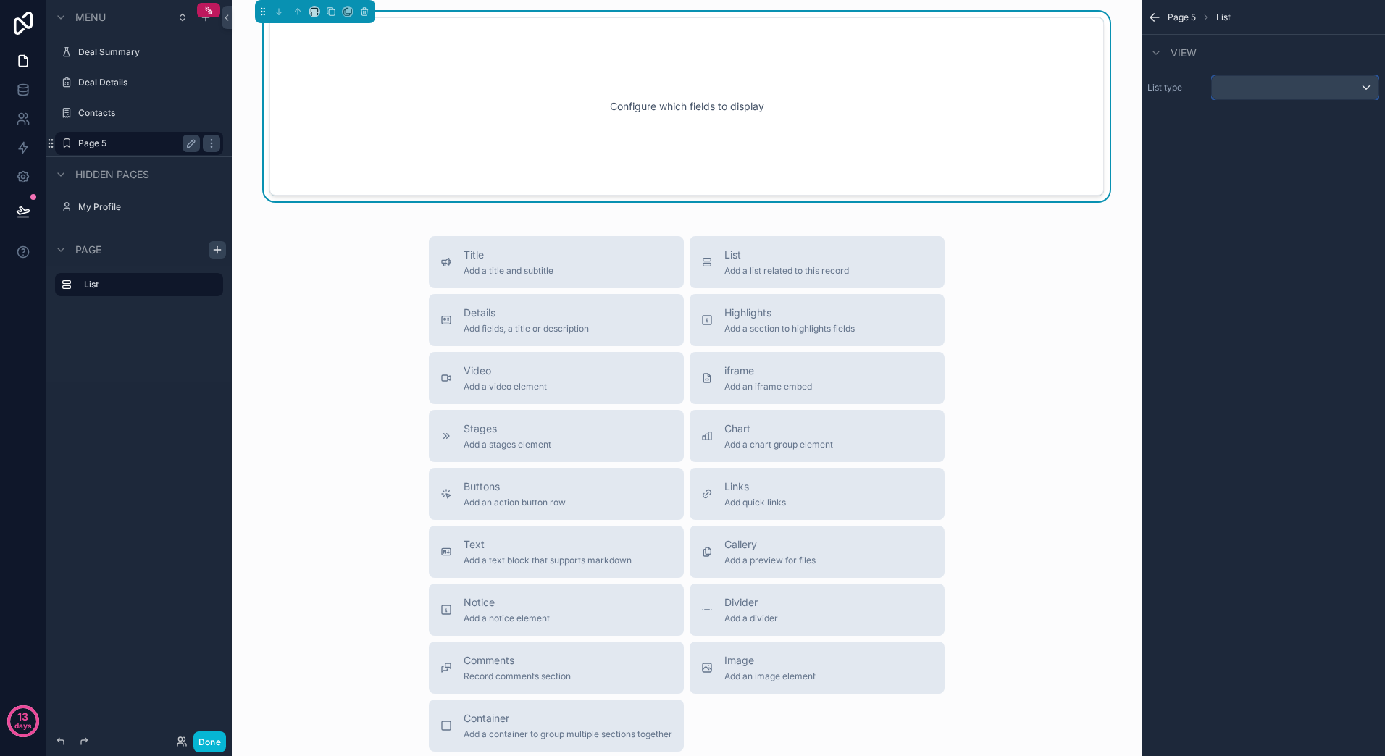
click at [1293, 96] on div "scrollable content" at bounding box center [1295, 87] width 167 height 23
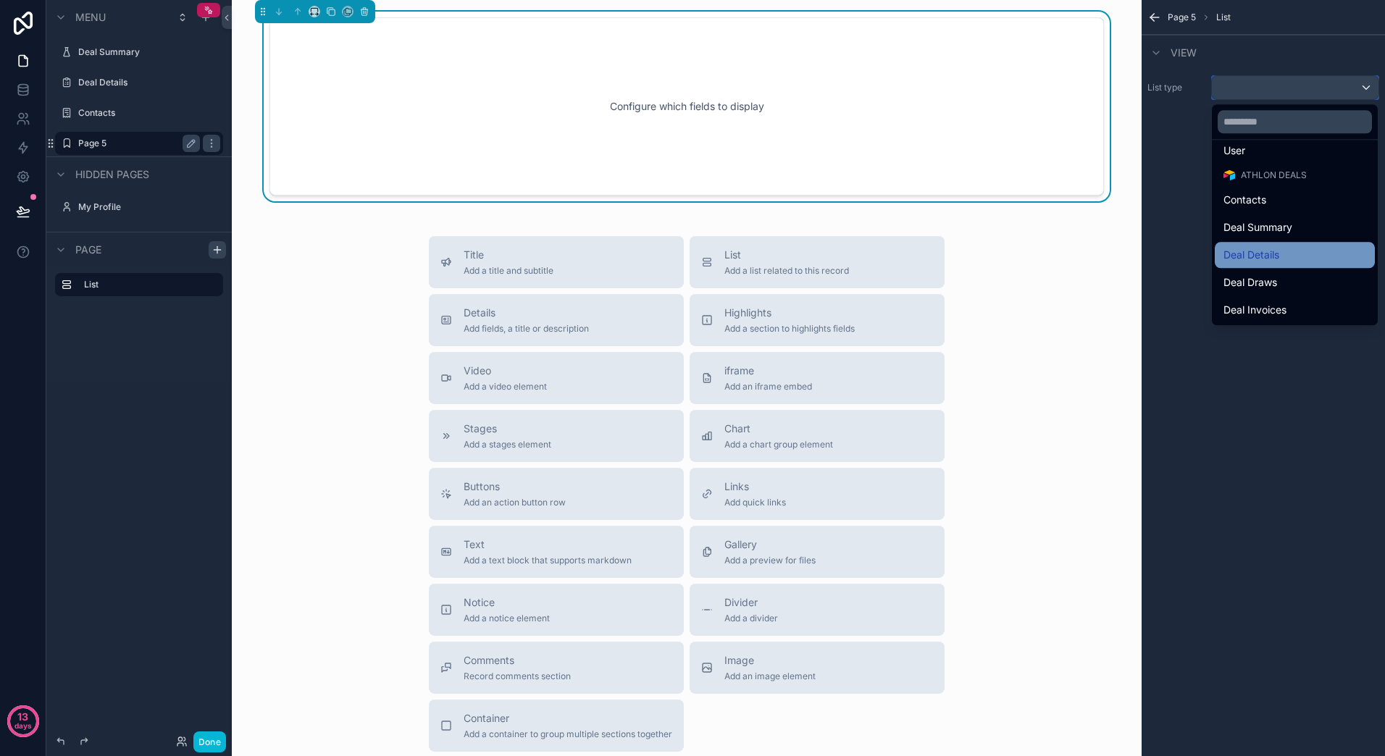
scroll to position [36, 0]
click at [1285, 227] on span "Deal Summary" at bounding box center [1257, 226] width 69 height 17
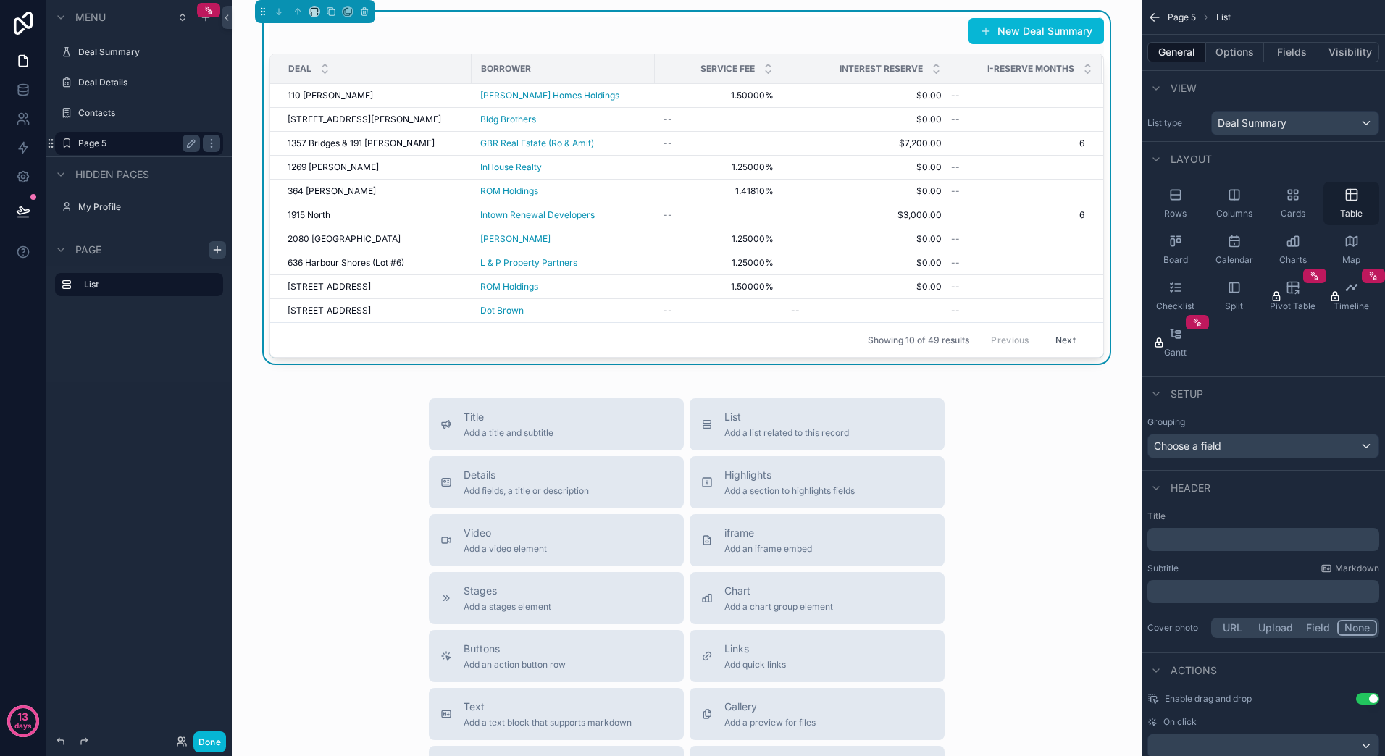
click at [1352, 195] on icon "scrollable content" at bounding box center [1351, 195] width 14 height 14
click at [837, 427] on span "Add a list related to this record" at bounding box center [786, 433] width 125 height 12
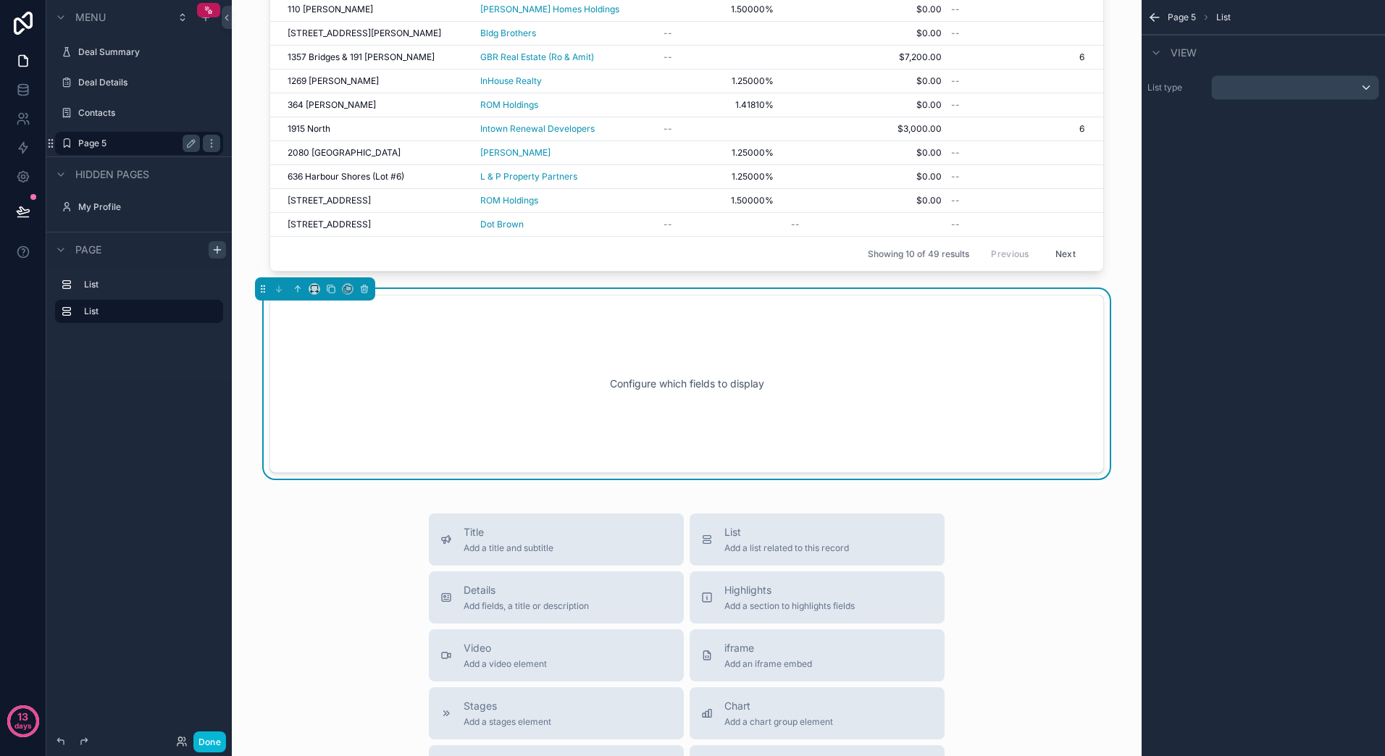
scroll to position [88, 0]
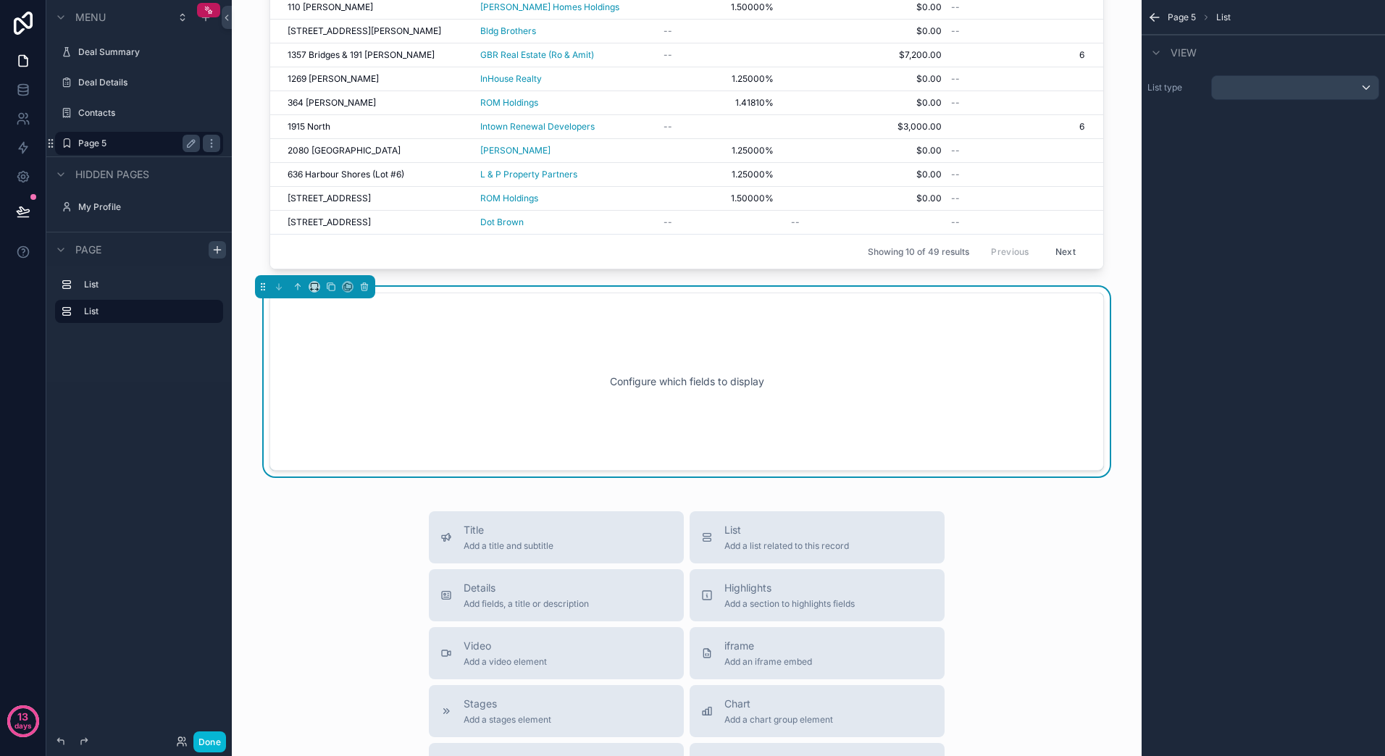
click at [837, 422] on div "Configure which fields to display" at bounding box center [686, 382] width 787 height 130
click at [1308, 90] on div "scrollable content" at bounding box center [1295, 87] width 167 height 23
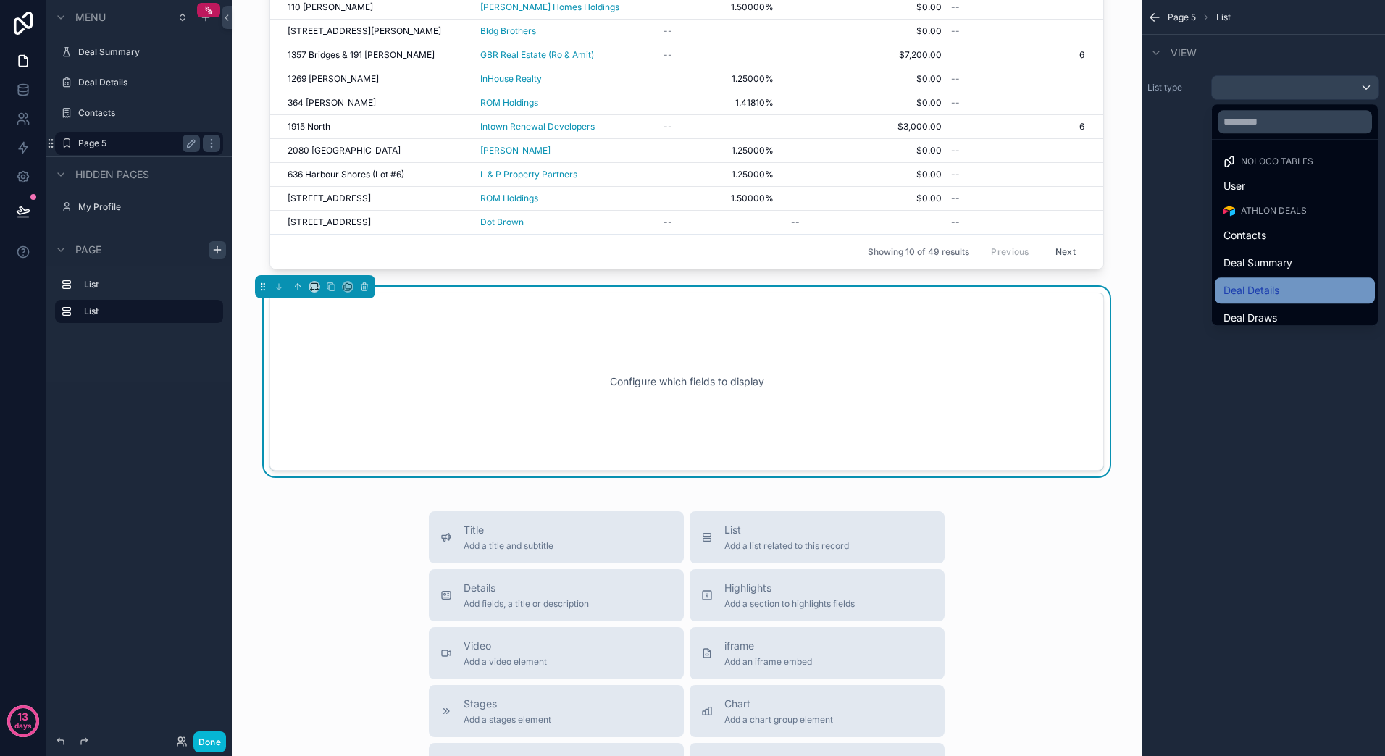
click at [1283, 290] on div "Deal Details" at bounding box center [1294, 290] width 143 height 17
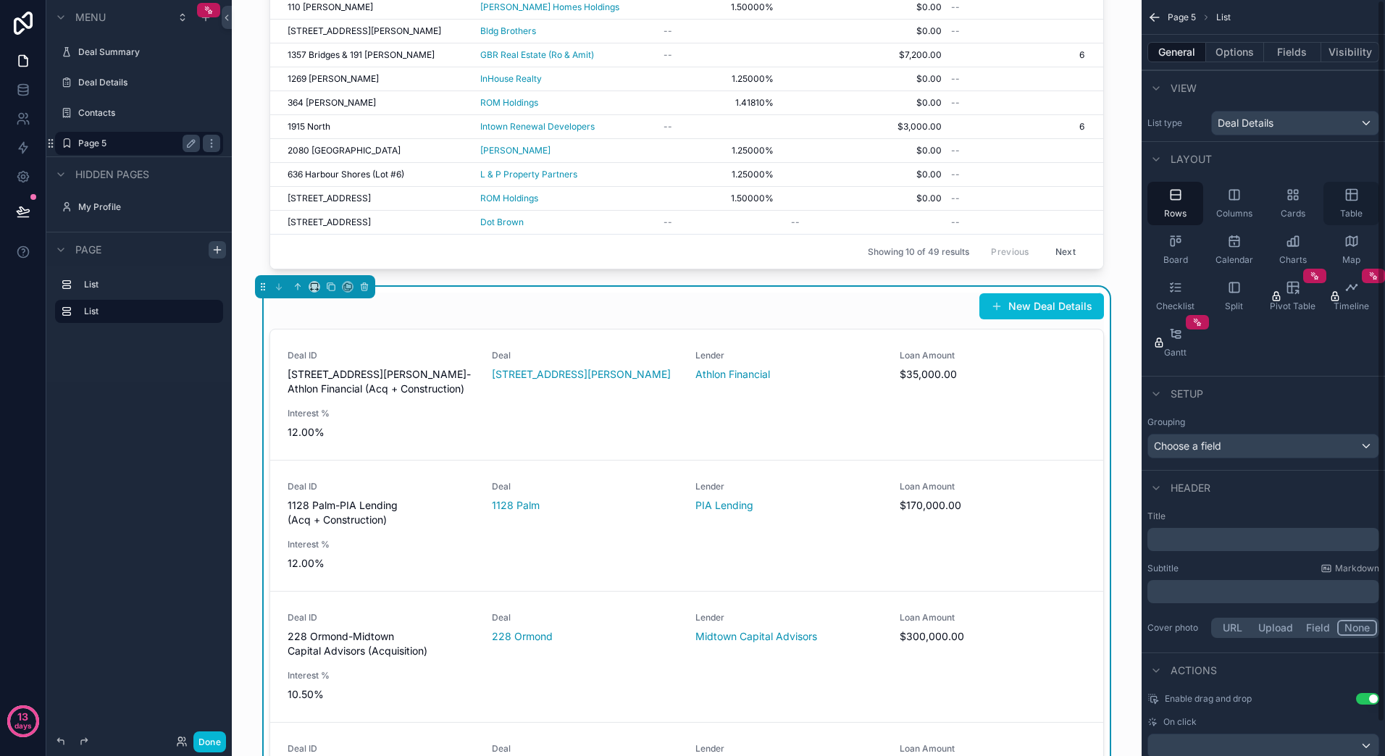
click at [1360, 201] on div "Table" at bounding box center [1351, 203] width 56 height 43
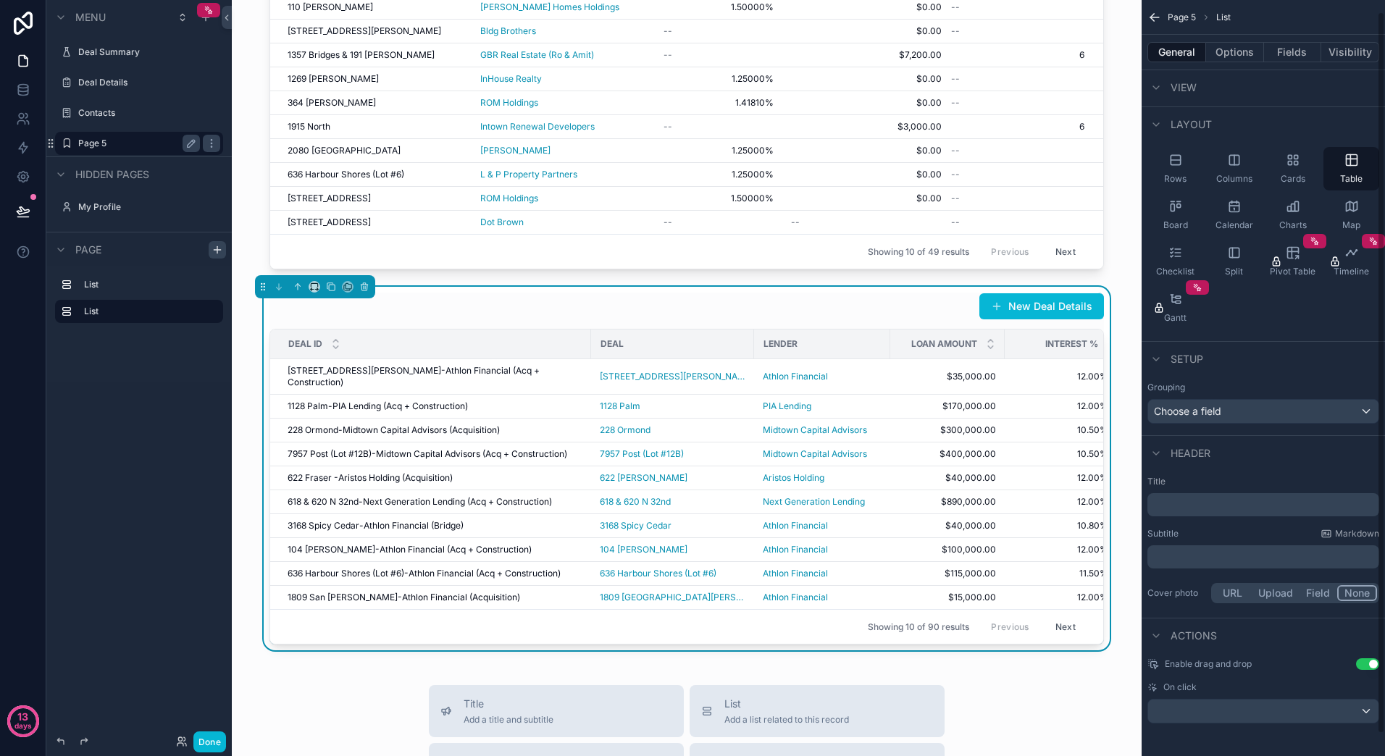
scroll to position [35, 0]
click at [1239, 43] on button "Options" at bounding box center [1235, 52] width 58 height 20
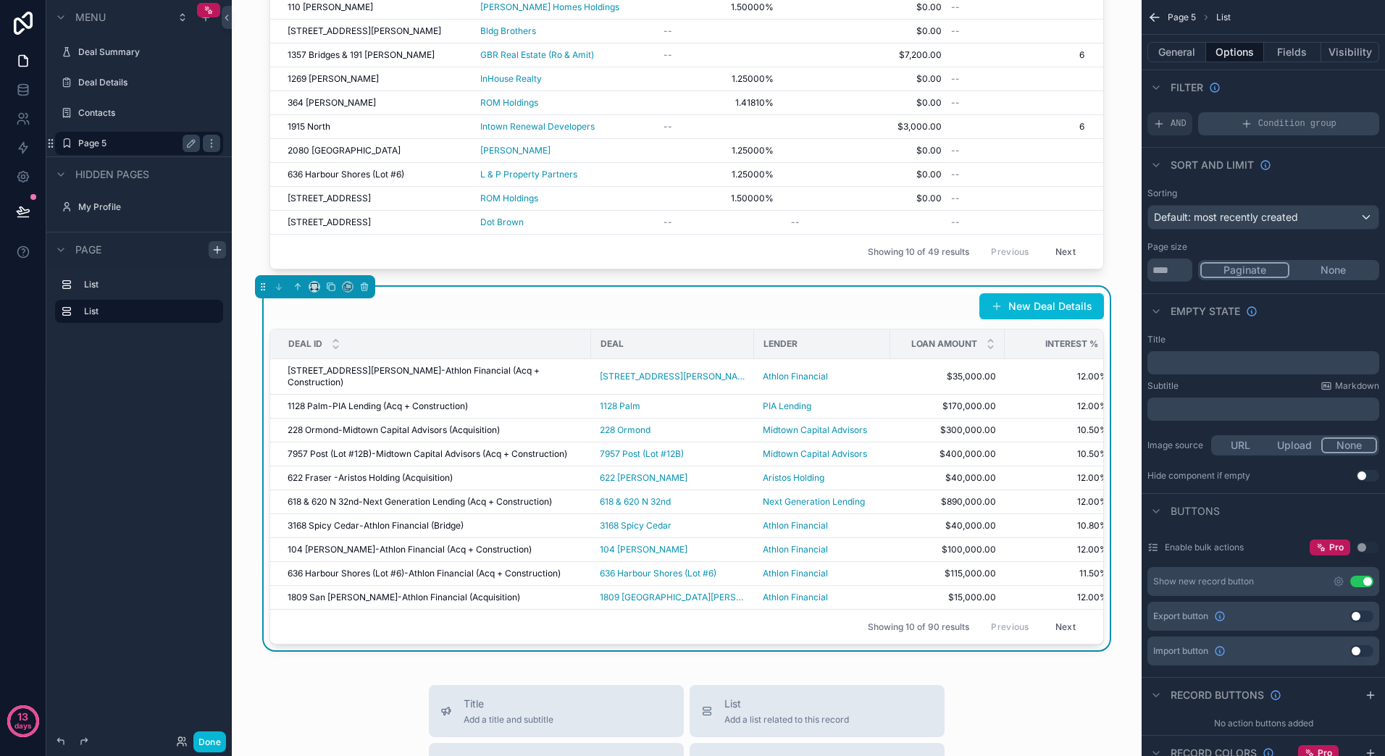
click at [1272, 122] on span "Condition group" at bounding box center [1297, 124] width 78 height 12
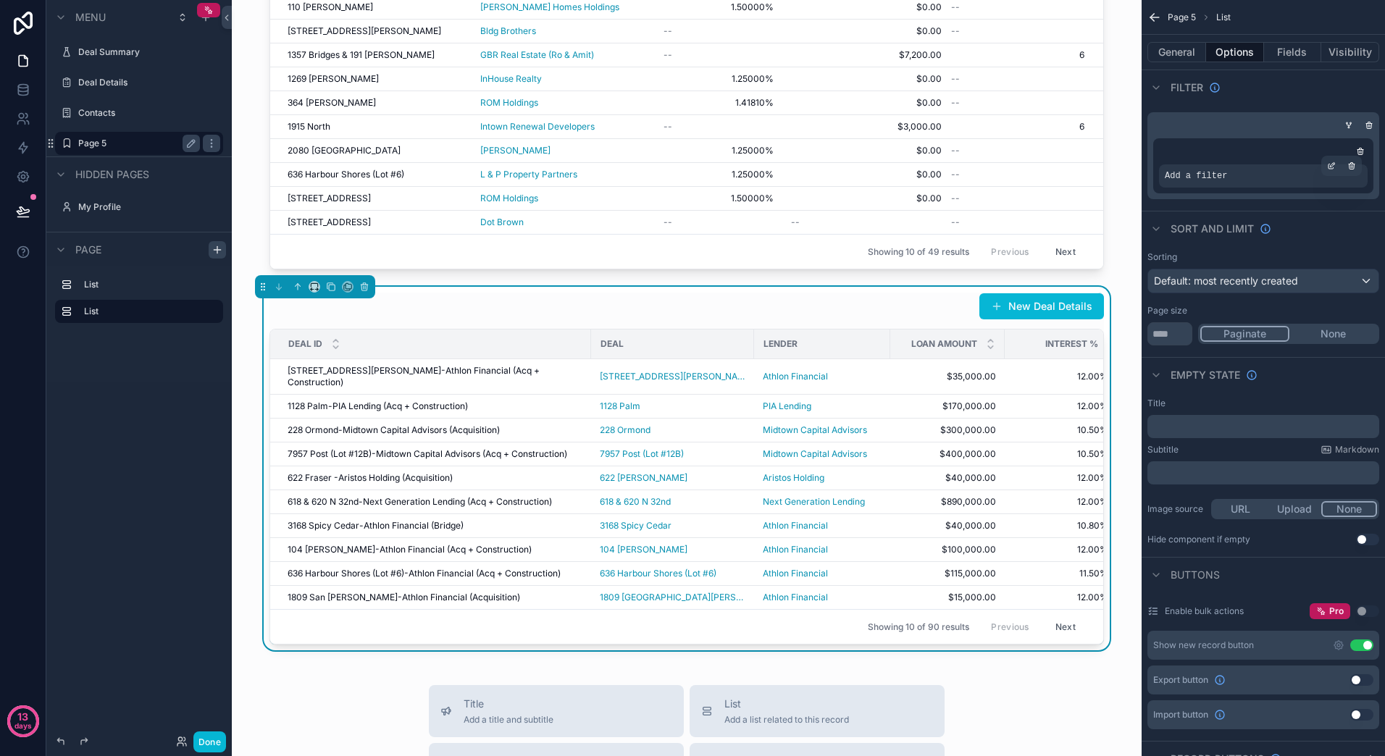
click at [1247, 178] on div "Add a filter" at bounding box center [1263, 175] width 209 height 23
click at [1332, 169] on div "scrollable content" at bounding box center [1331, 166] width 20 height 20
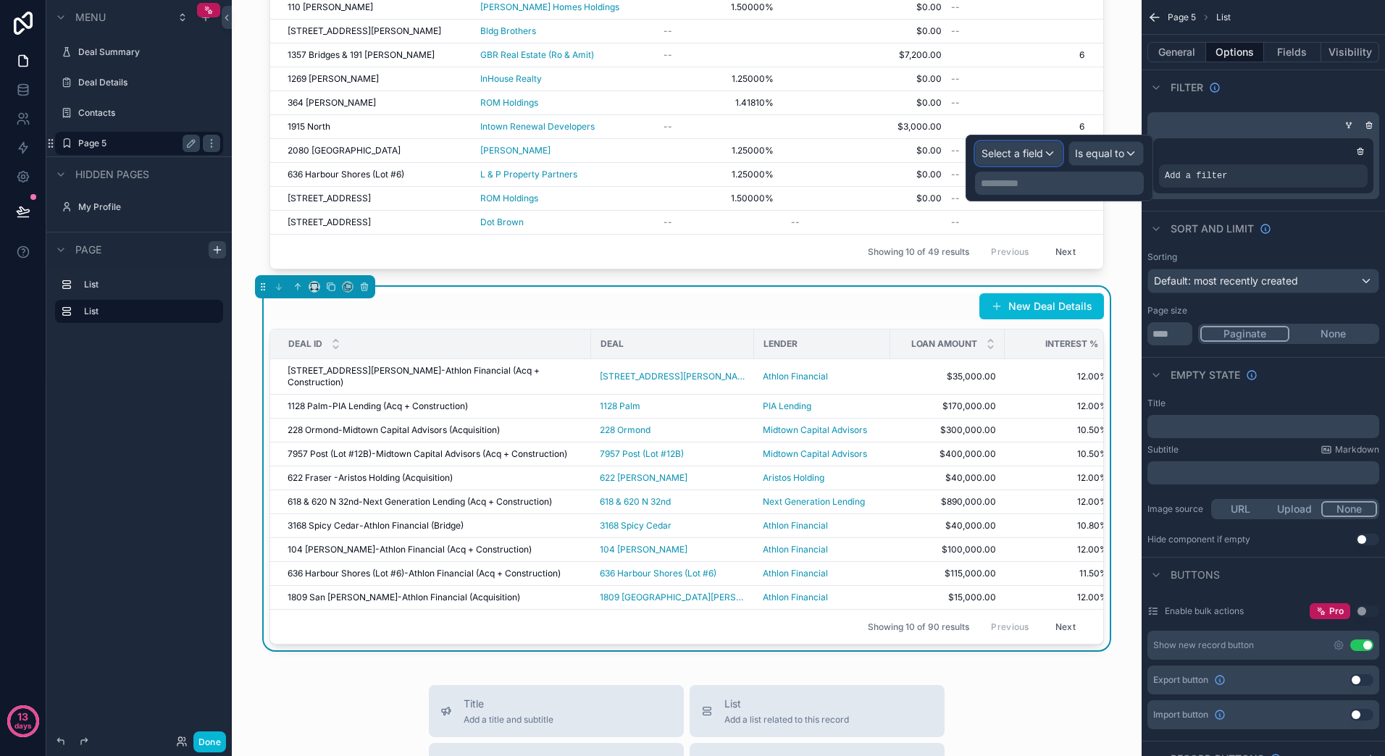
click at [1043, 154] on span "Select a field" at bounding box center [1012, 153] width 62 height 12
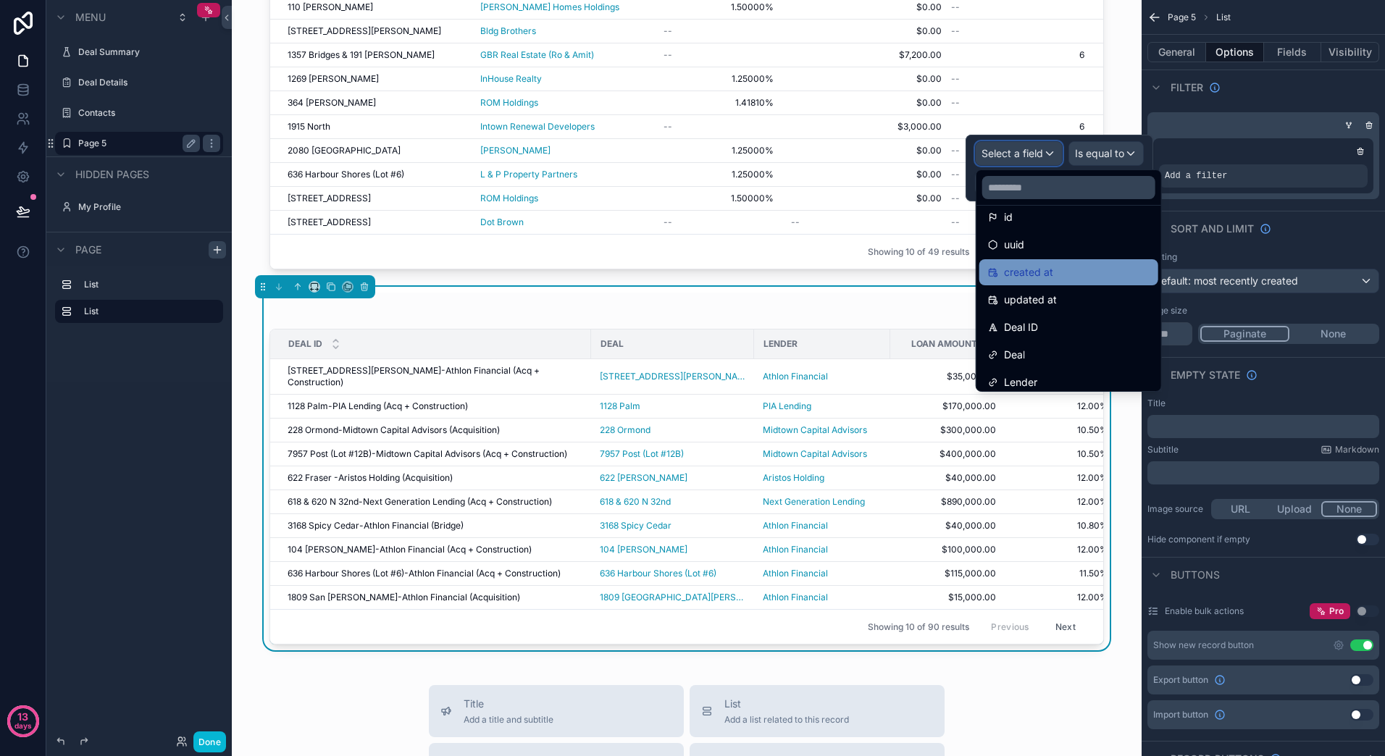
scroll to position [0, 0]
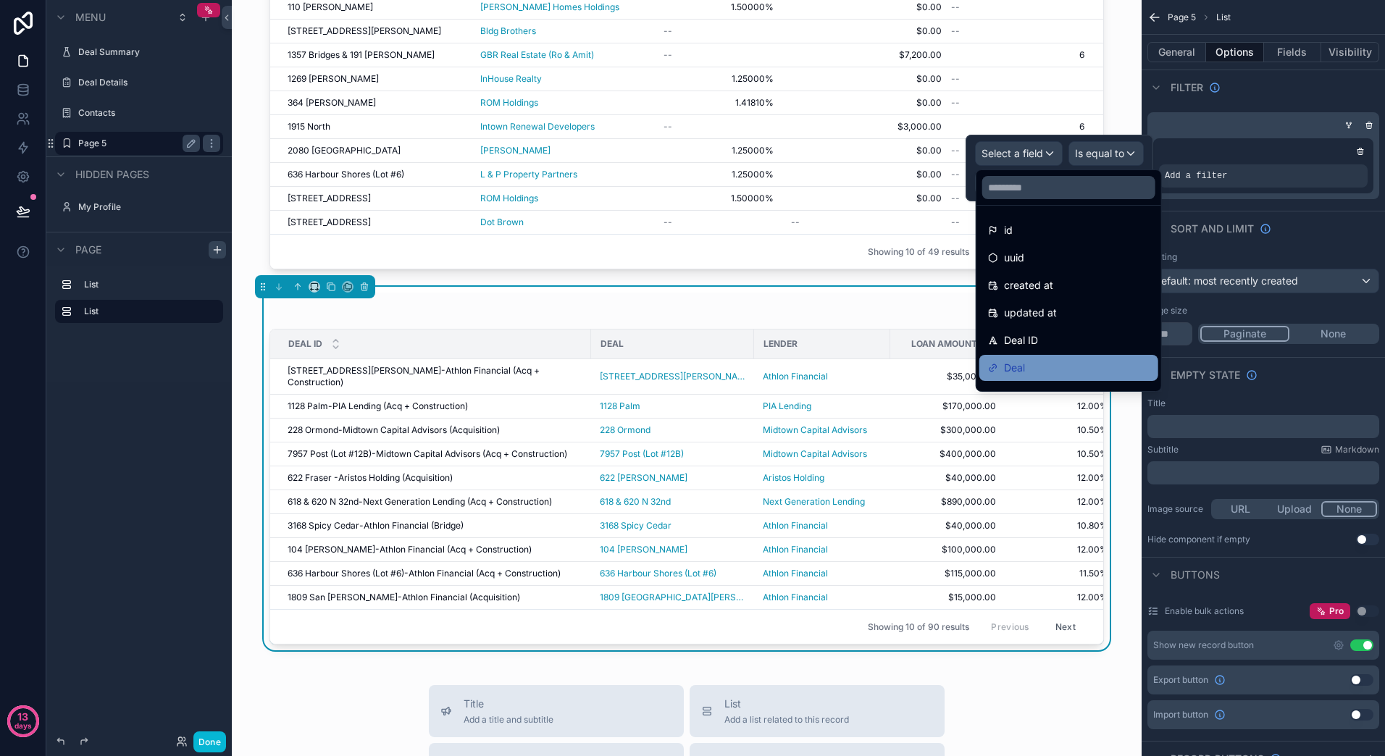
click at [1033, 369] on div "Deal" at bounding box center [1069, 367] width 162 height 17
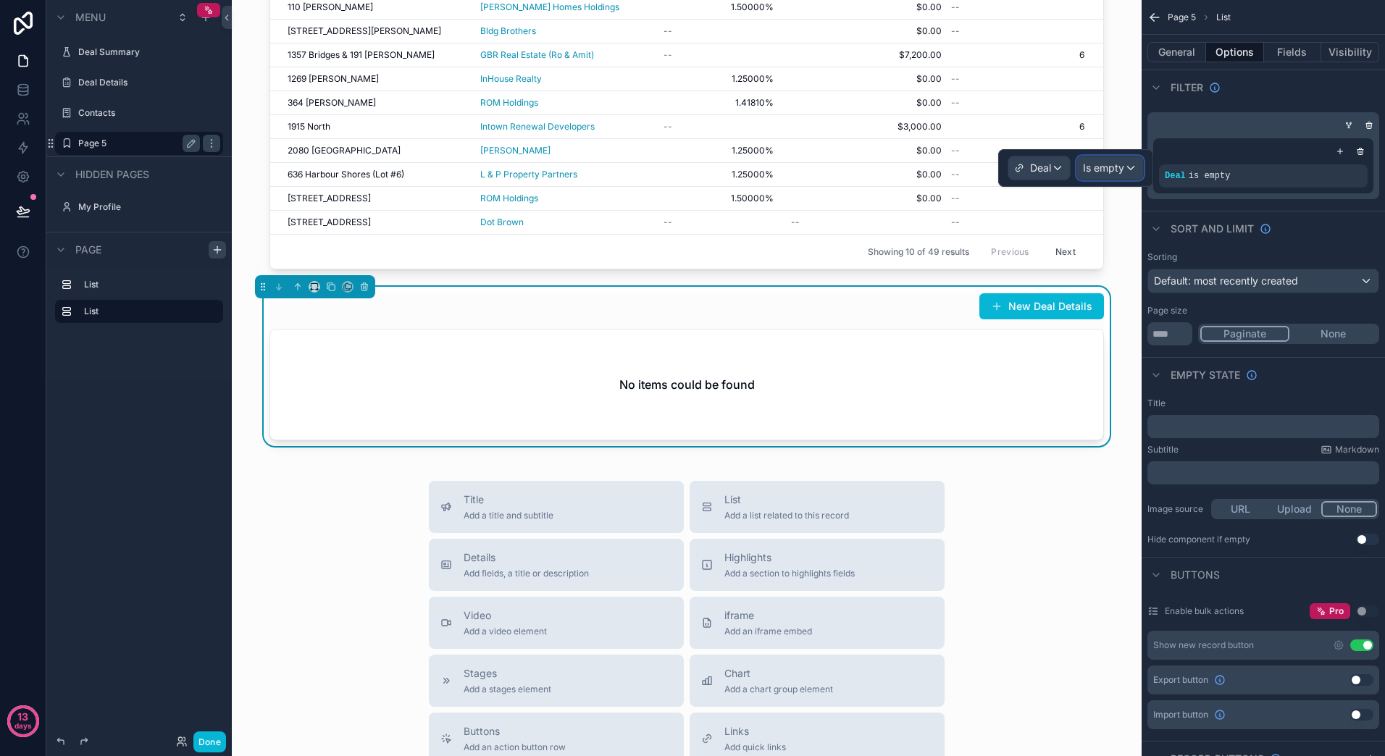
click at [1136, 167] on div "Is empty" at bounding box center [1110, 167] width 66 height 23
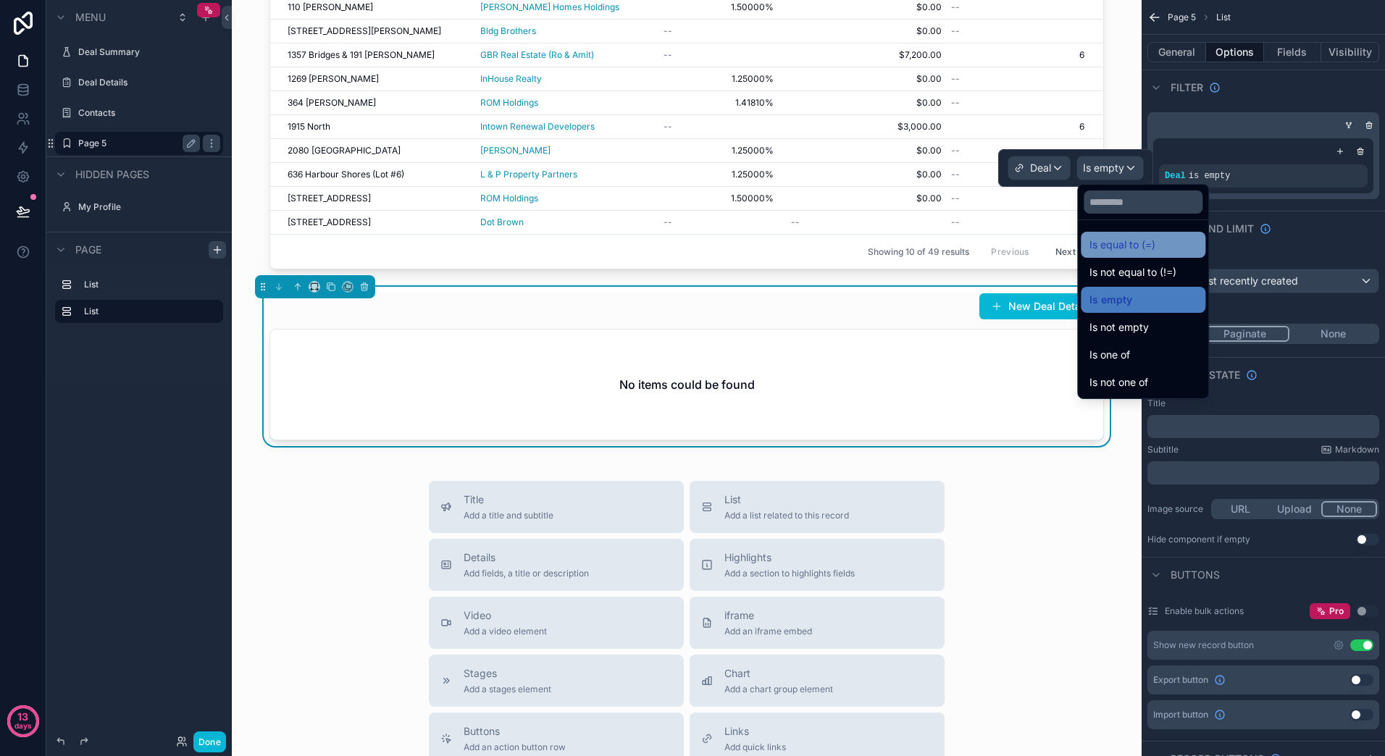
click at [1196, 245] on div "Is equal to (=)" at bounding box center [1142, 244] width 107 height 17
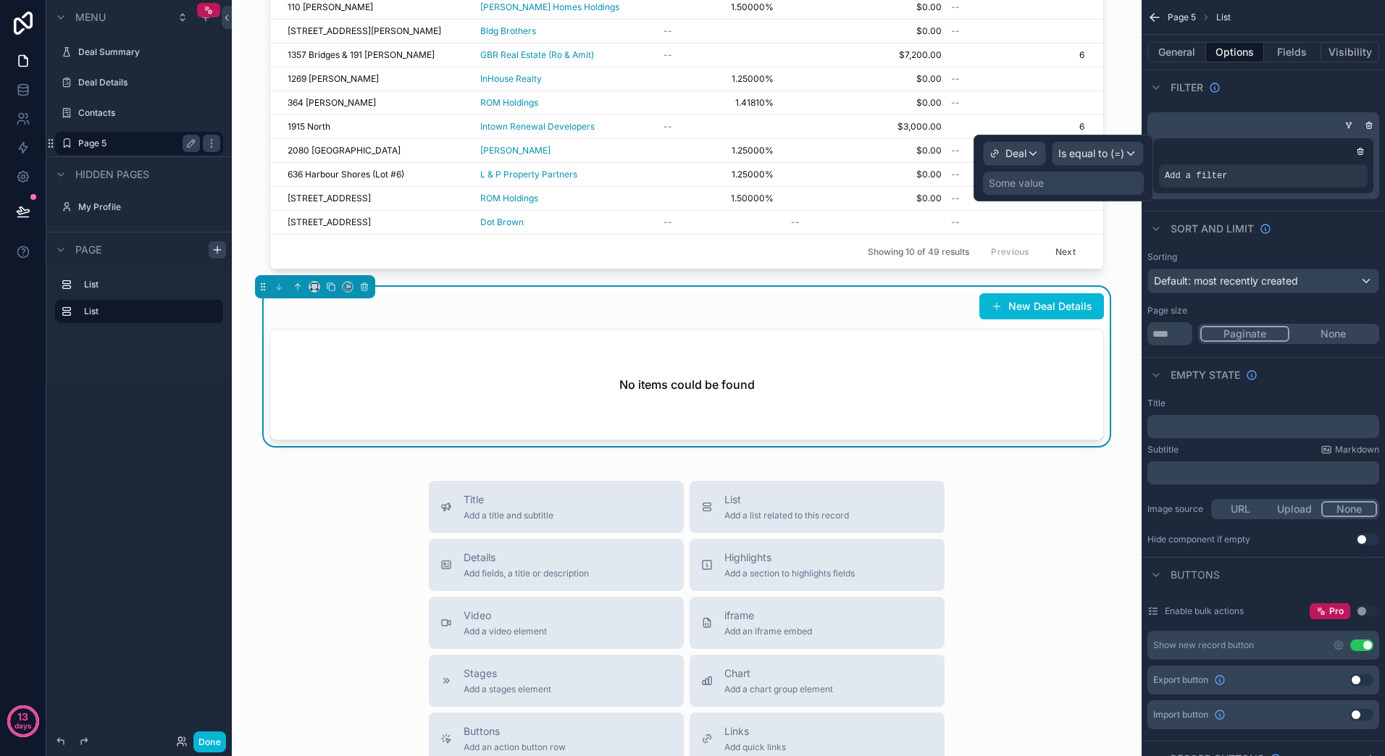
click at [1061, 184] on div "Some value" at bounding box center [1063, 183] width 161 height 23
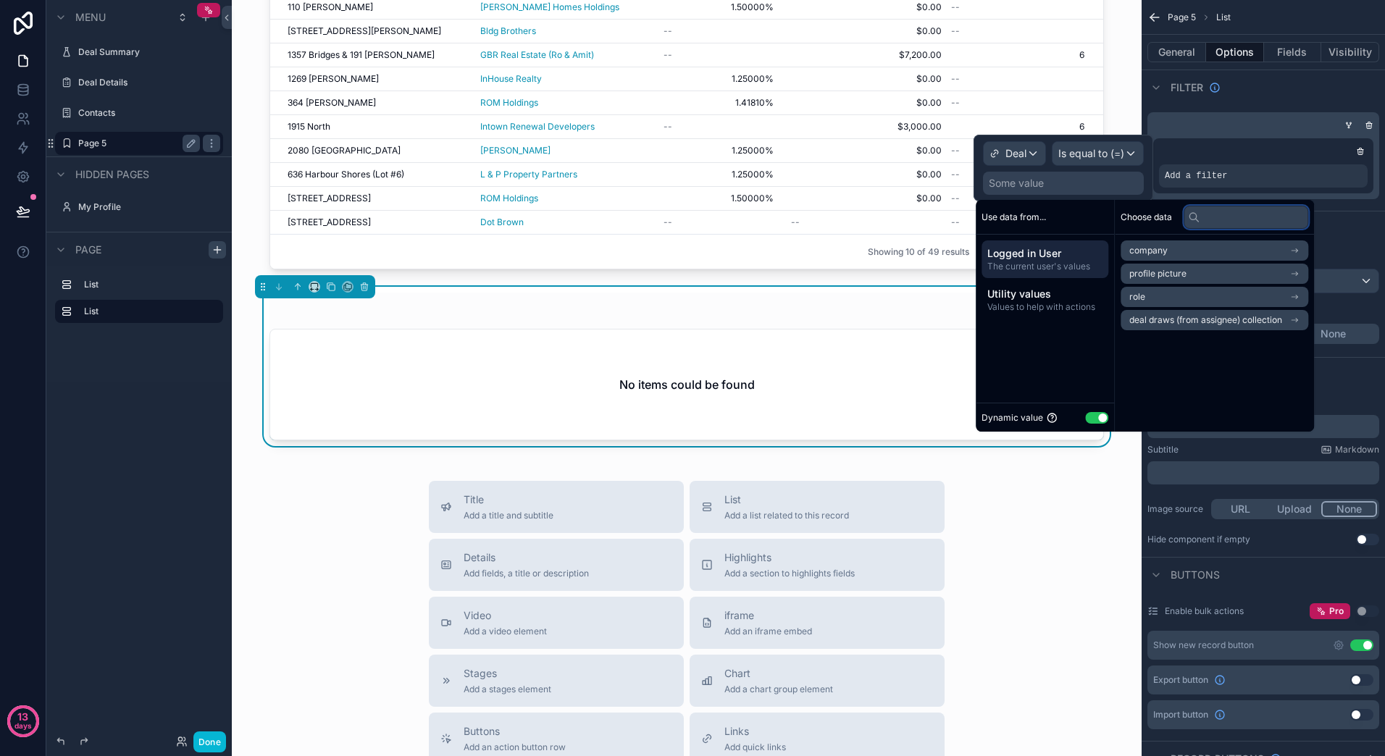
click at [1235, 219] on input "text" at bounding box center [1245, 217] width 125 height 23
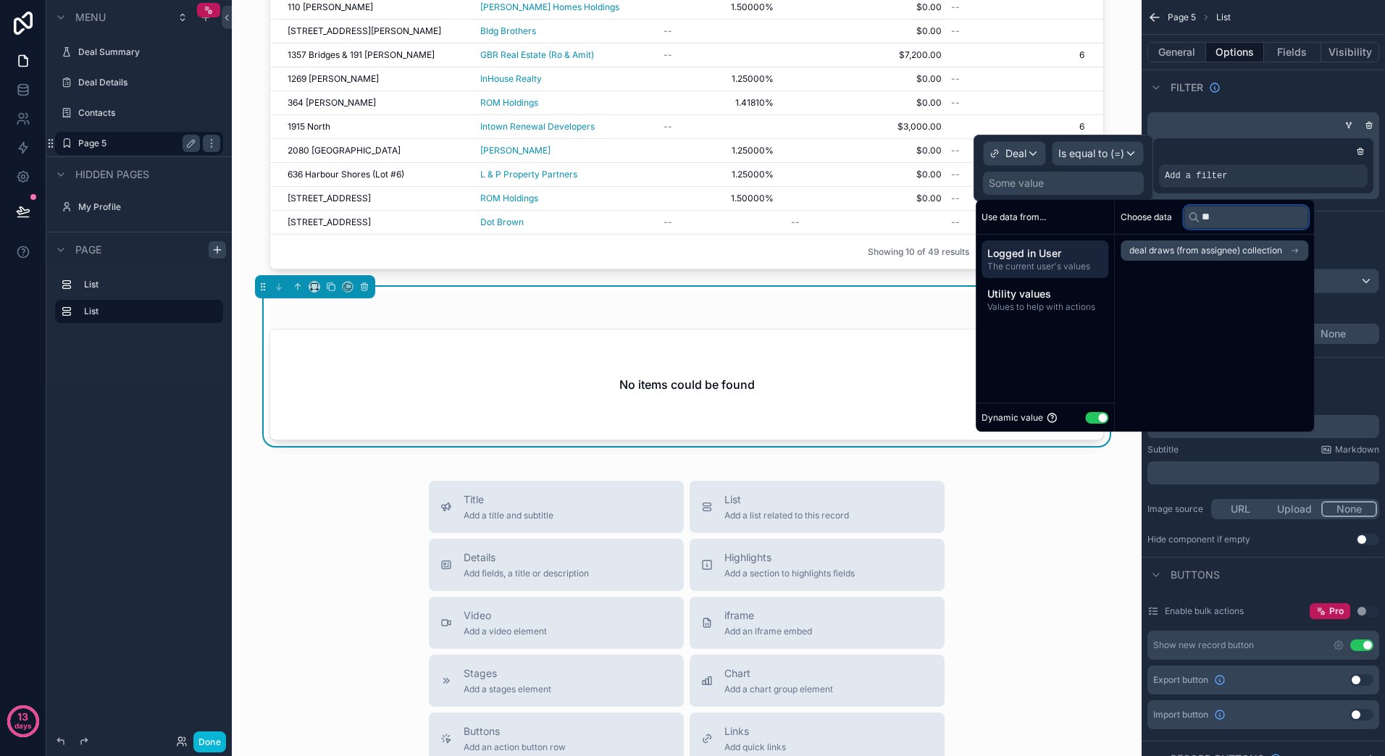
type input "**"
click at [1311, 91] on div "Filter" at bounding box center [1262, 87] width 243 height 35
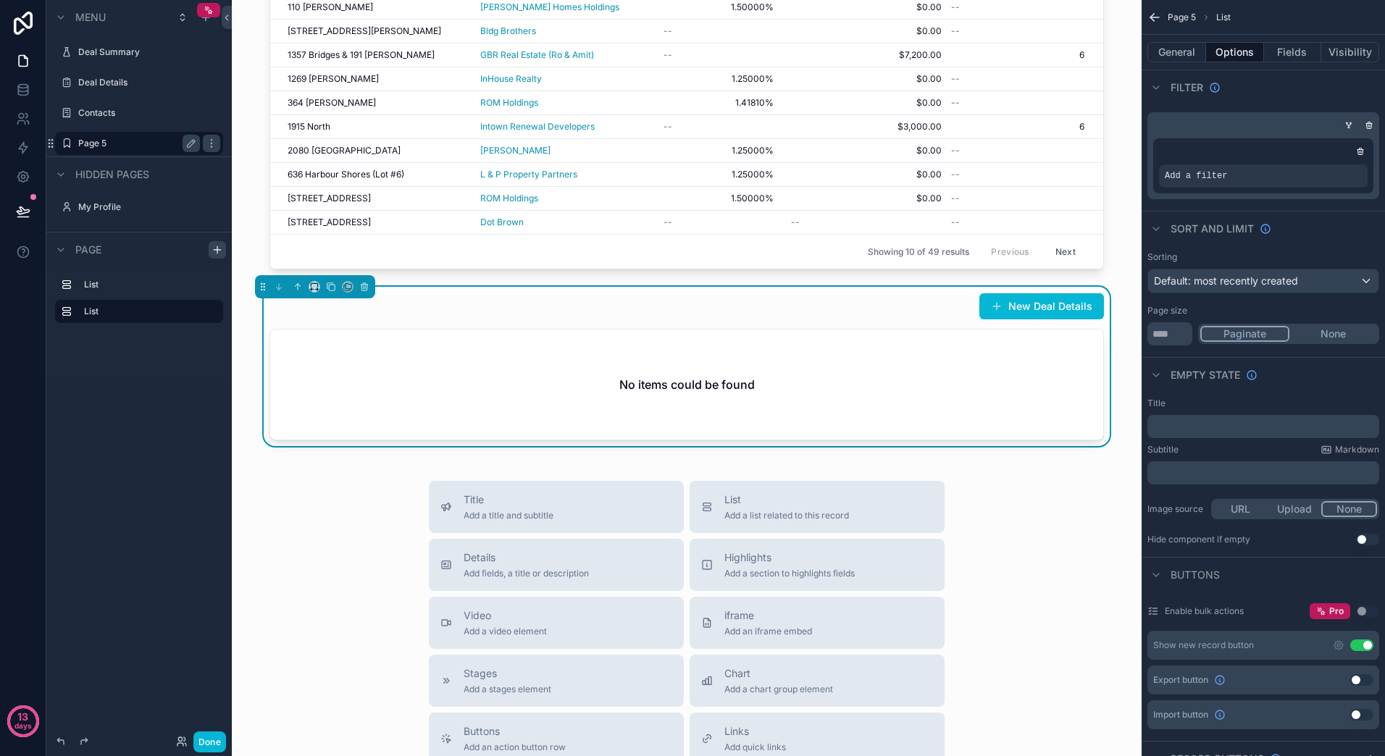
click at [1351, 129] on div "scrollable content" at bounding box center [1348, 125] width 14 height 14
click at [1351, 122] on icon "scrollable content" at bounding box center [1350, 122] width 1 height 1
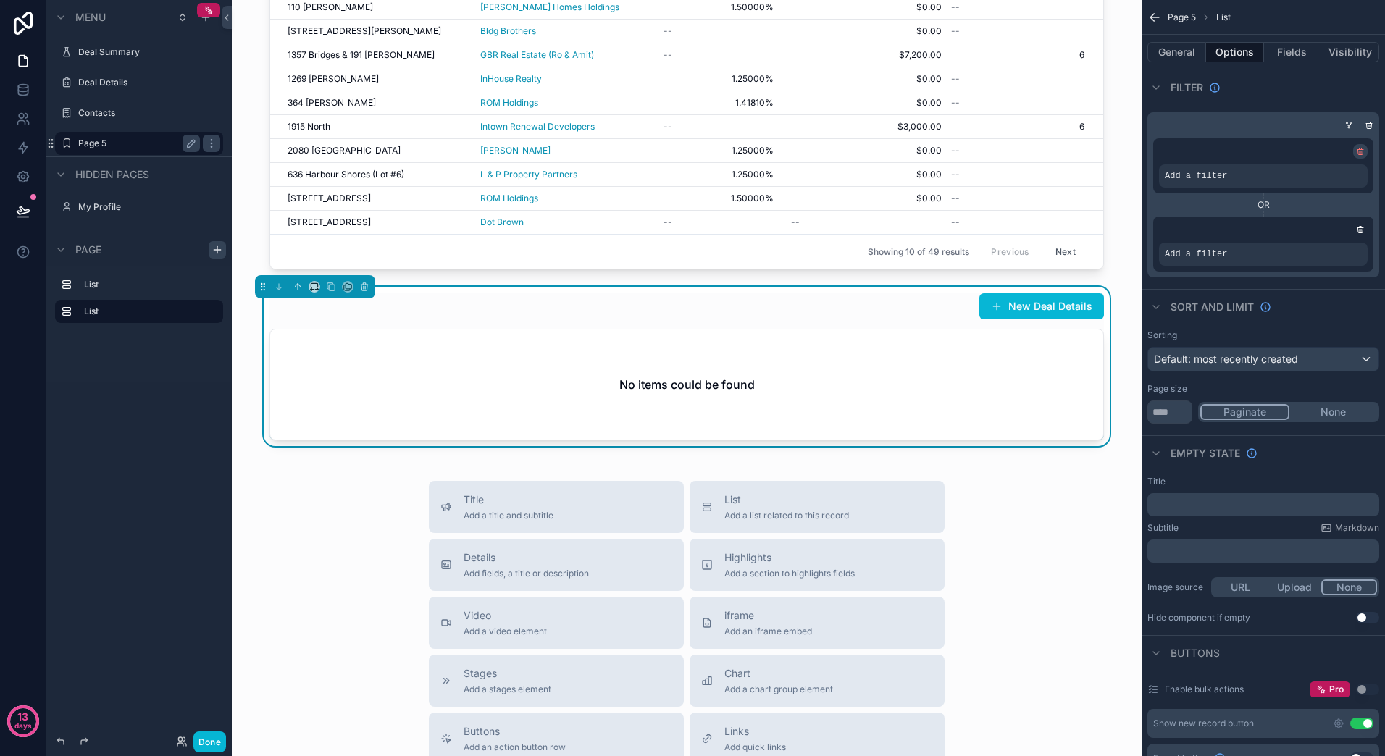
click at [1361, 151] on icon "scrollable content" at bounding box center [1361, 152] width 0 height 2
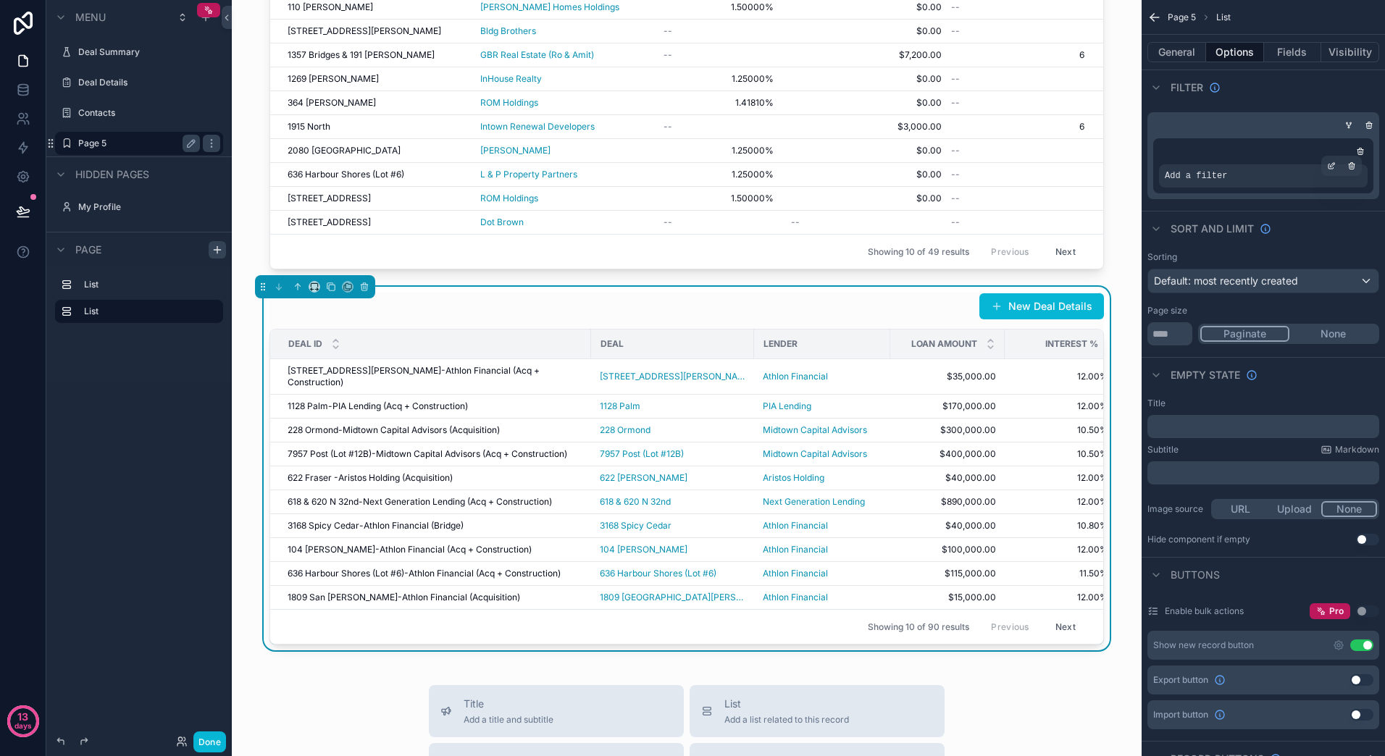
click at [1194, 177] on span "Add a filter" at bounding box center [1196, 176] width 62 height 12
click at [1335, 167] on icon "scrollable content" at bounding box center [1331, 166] width 9 height 9
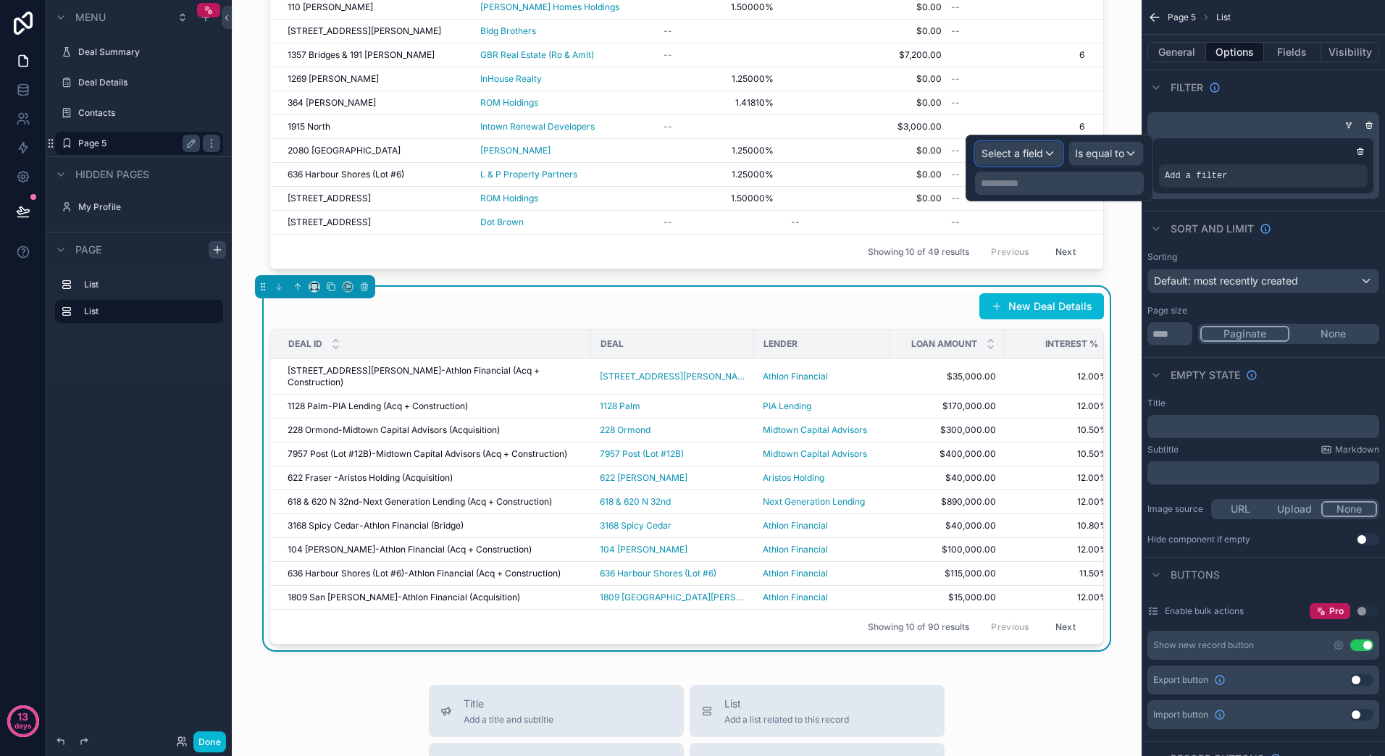
click at [1057, 161] on div "Select a field" at bounding box center [1019, 153] width 86 height 23
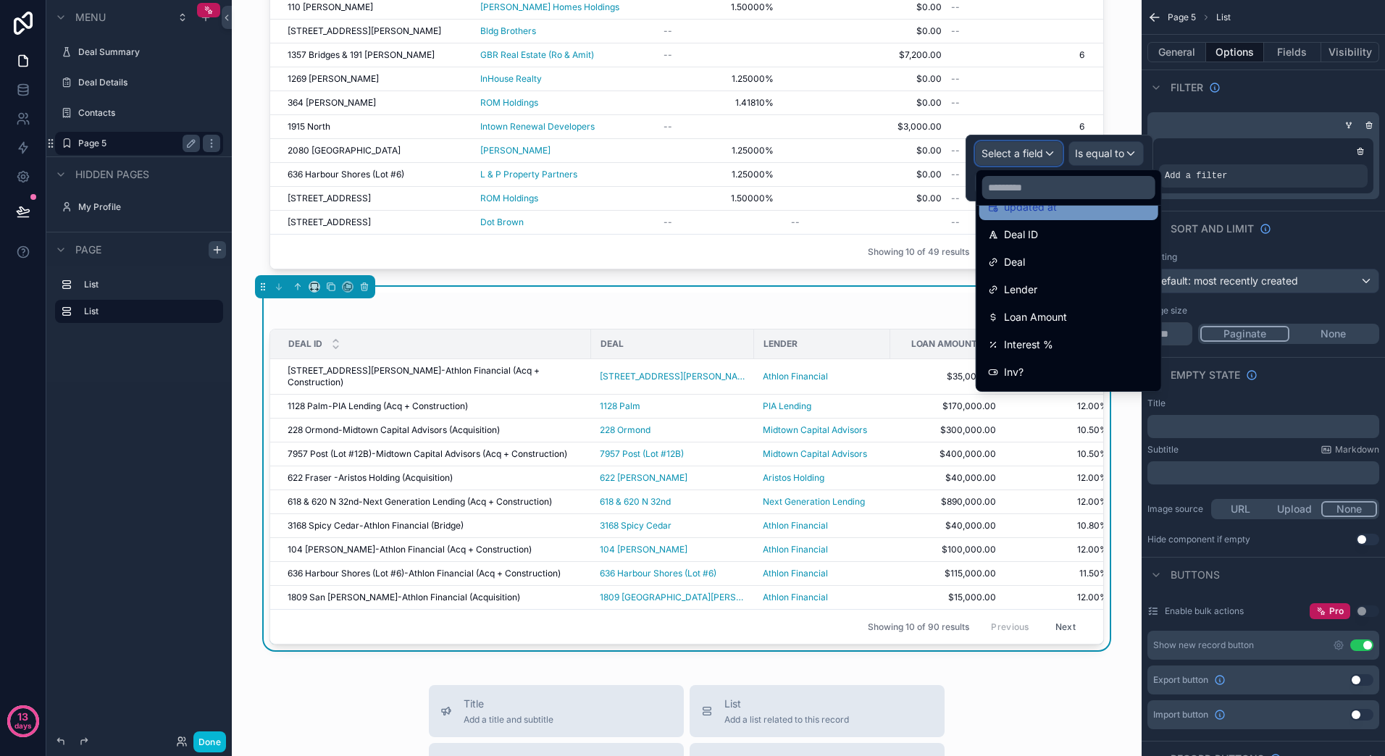
scroll to position [68, 0]
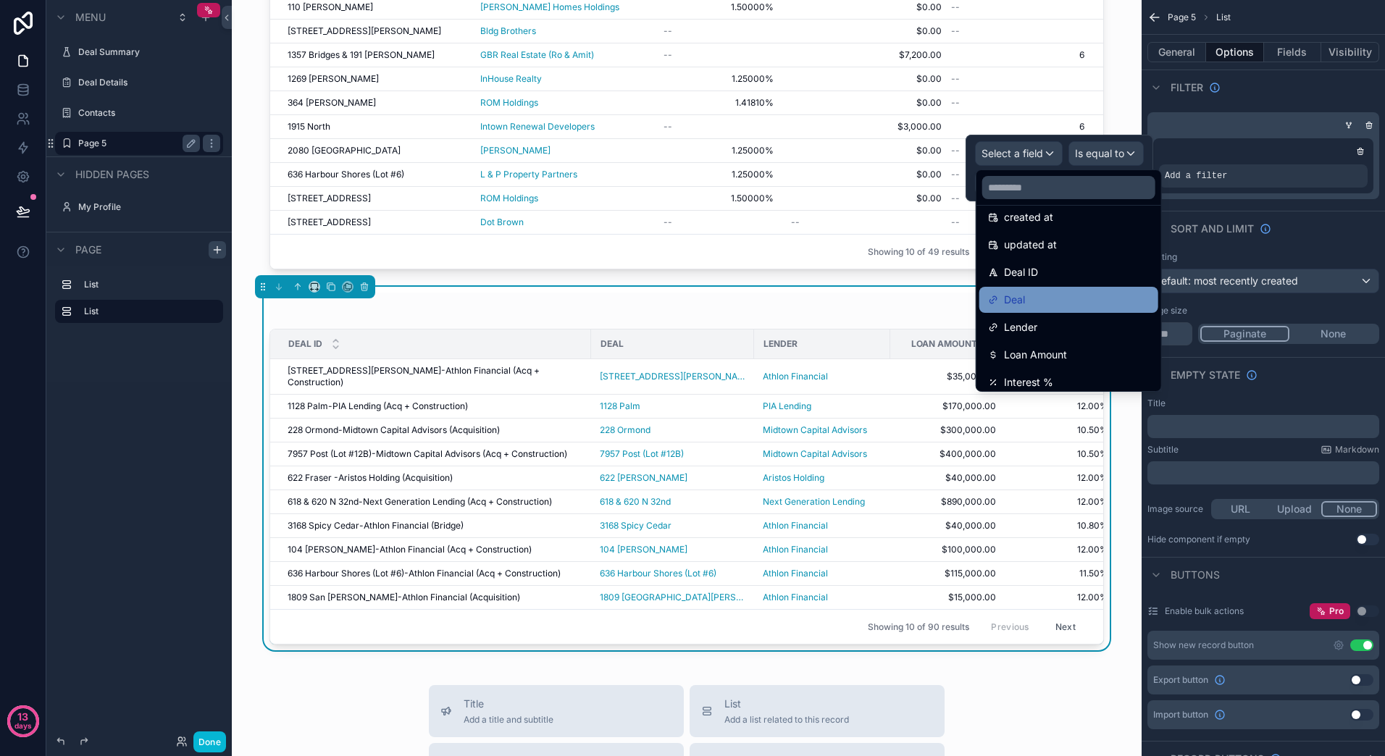
click at [1095, 303] on div "Deal" at bounding box center [1069, 299] width 162 height 17
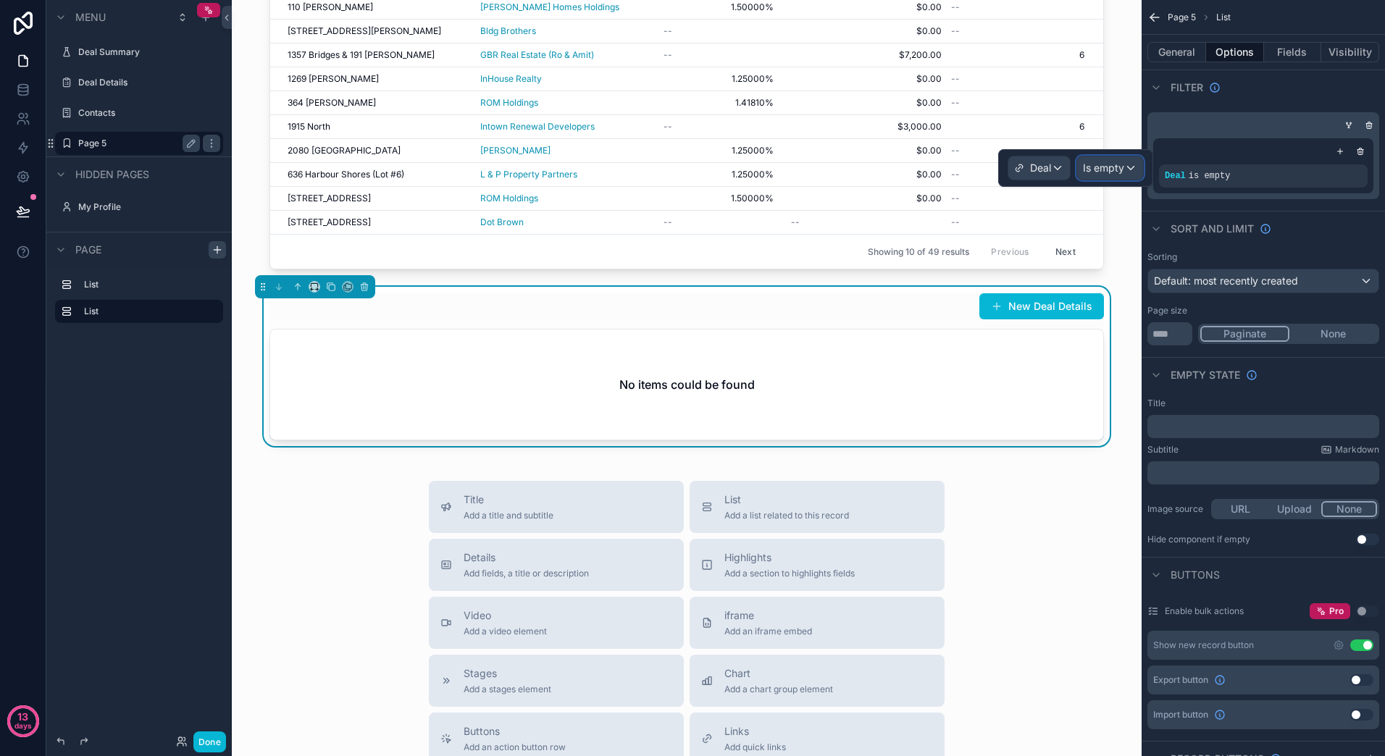
click at [1134, 167] on div "Is empty" at bounding box center [1110, 167] width 66 height 23
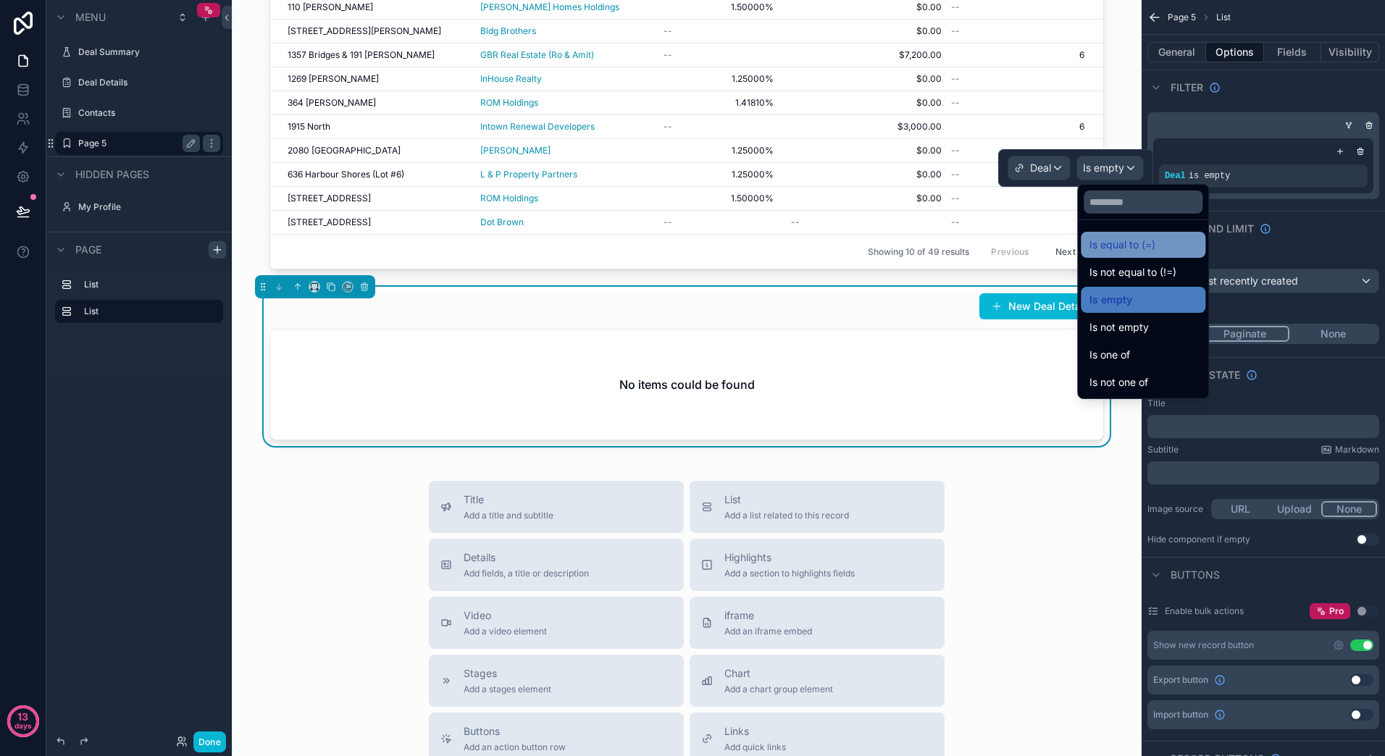
click at [1142, 249] on span "Is equal to (=)" at bounding box center [1122, 244] width 66 height 17
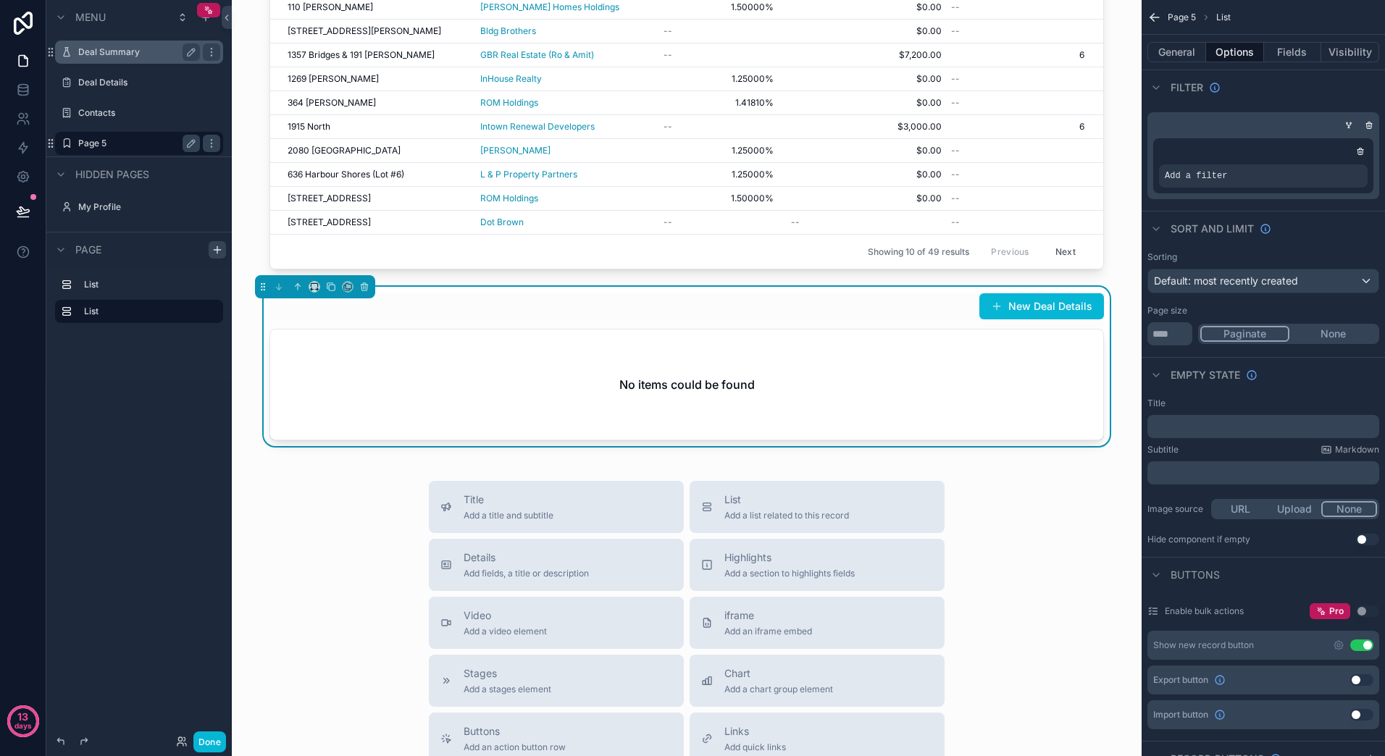
click at [135, 59] on div "Deal Summary" at bounding box center [139, 51] width 122 height 17
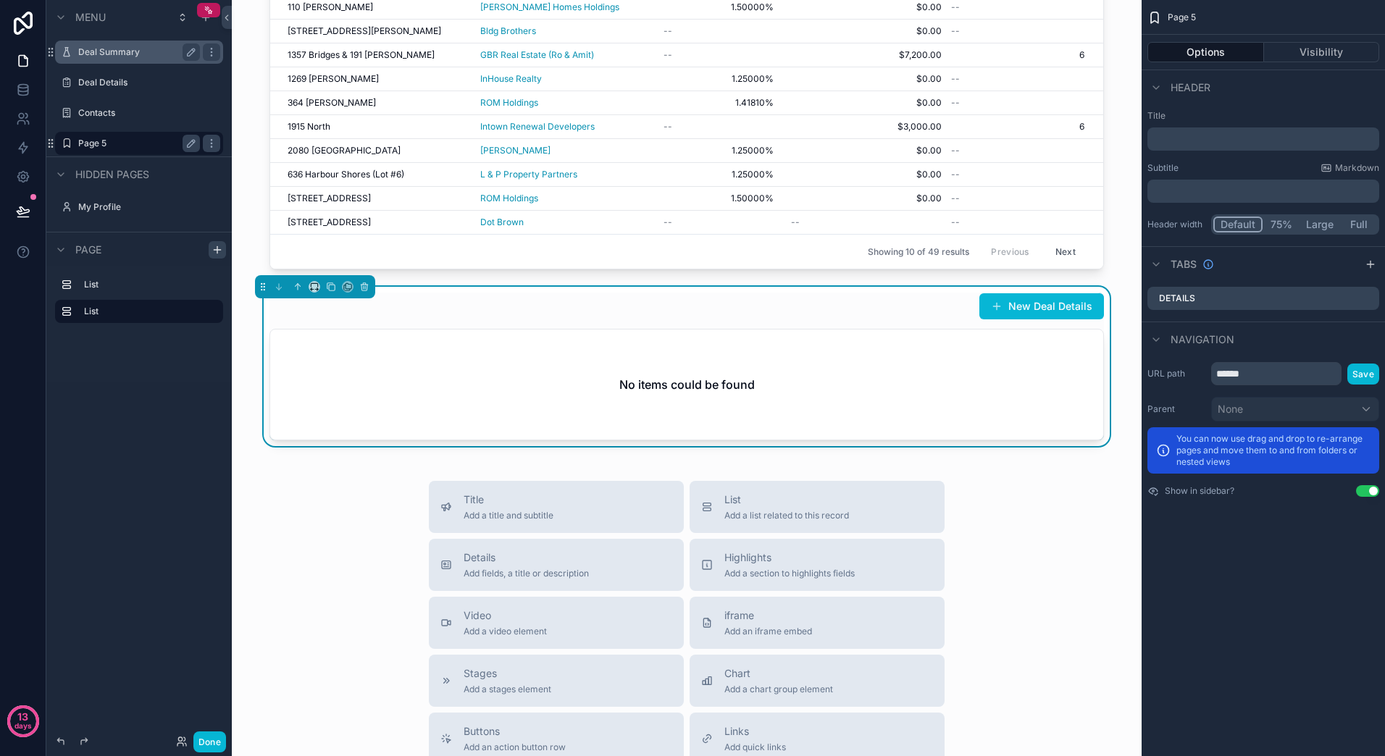
click at [122, 55] on label "Deal Summary" at bounding box center [136, 52] width 116 height 12
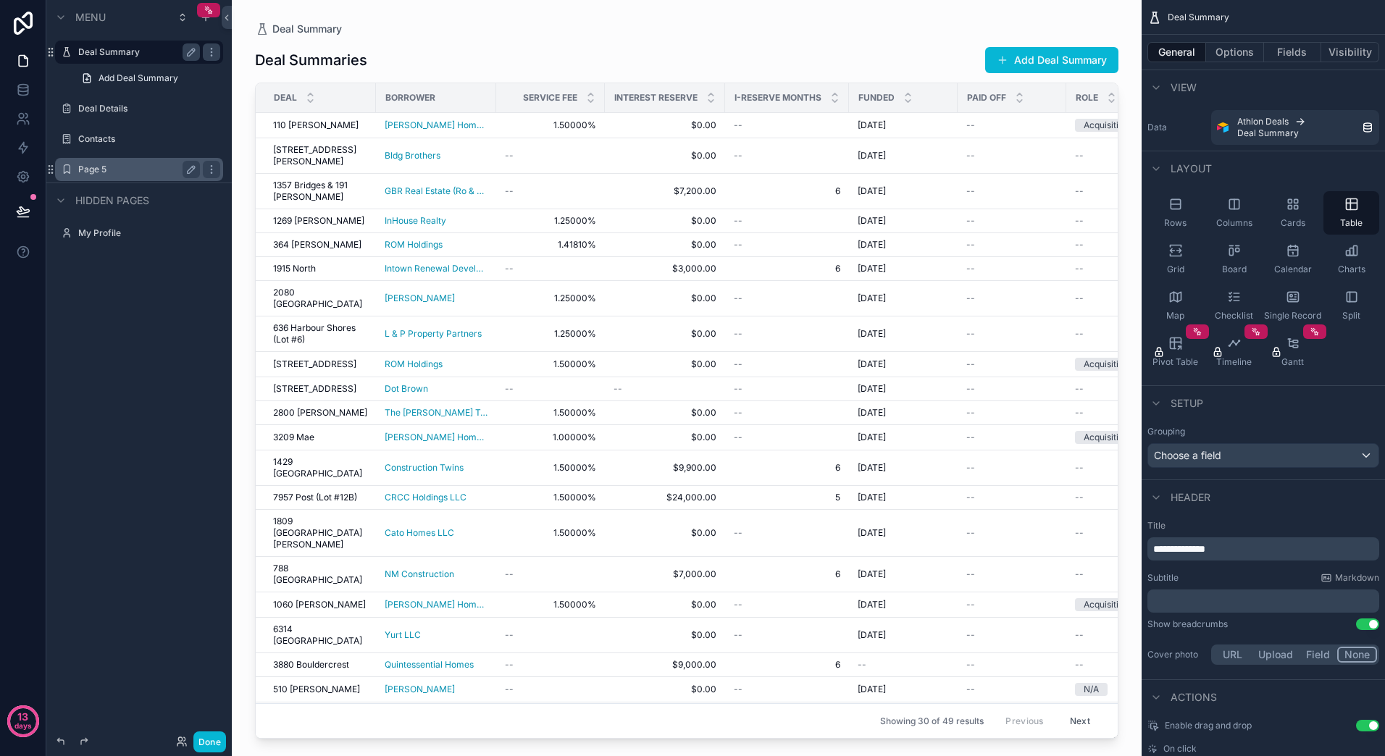
drag, startPoint x: 1111, startPoint y: 410, endPoint x: 1092, endPoint y: 529, distance: 121.0
click at [1092, 529] on div "scrollable content" at bounding box center [687, 369] width 910 height 739
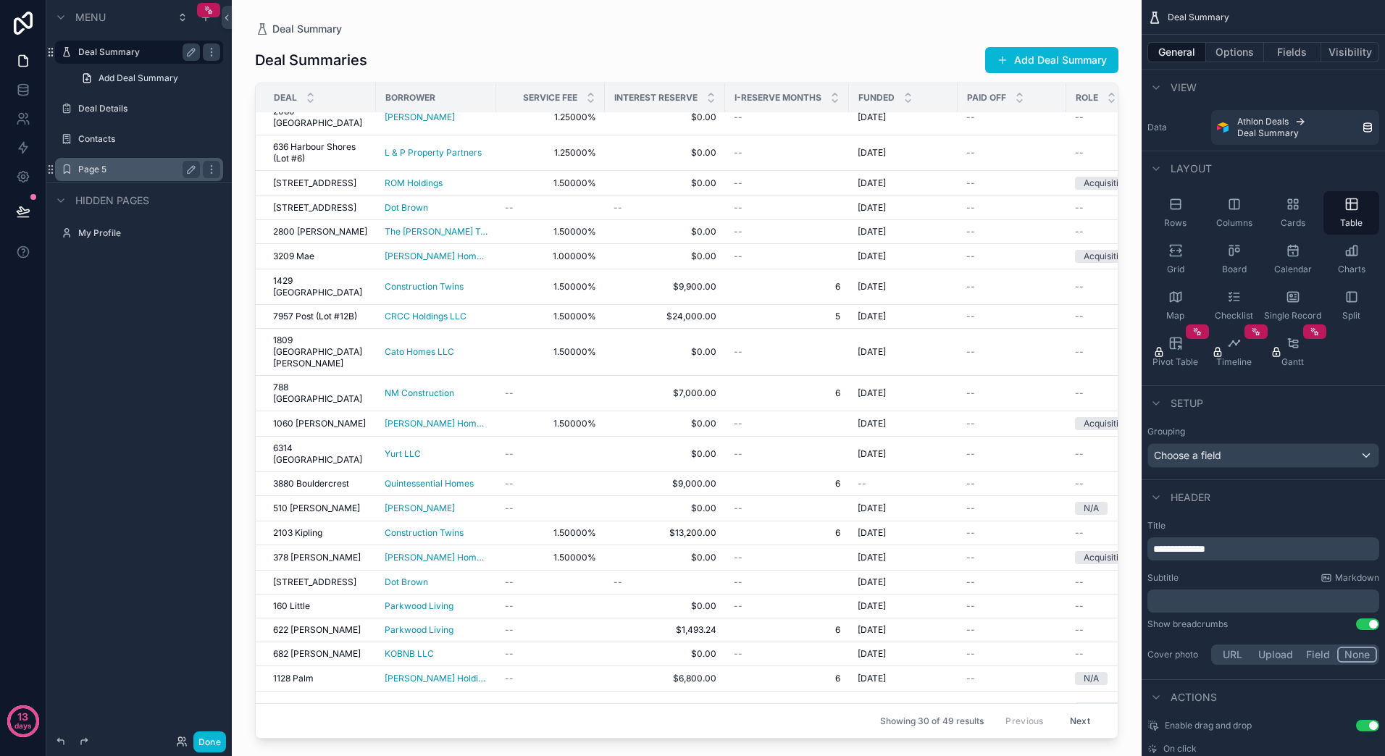
scroll to position [219, 0]
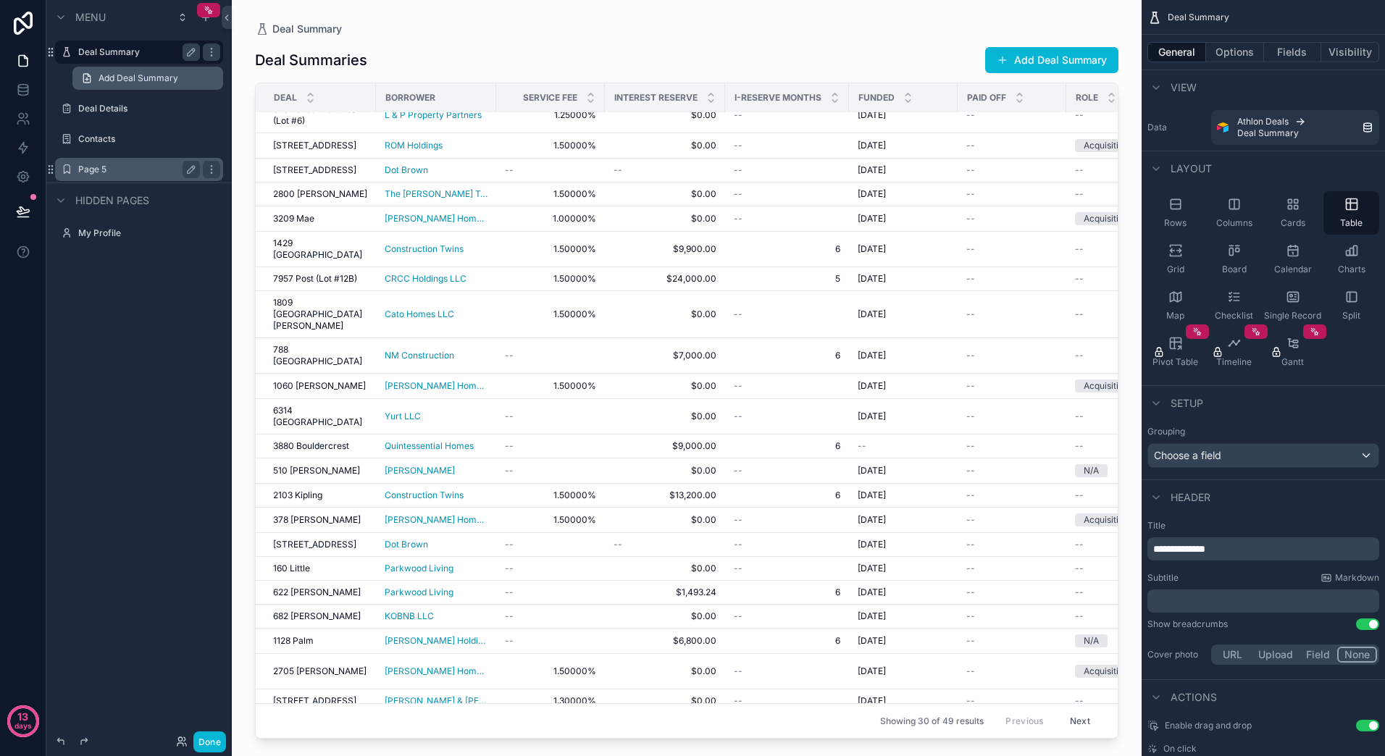
click at [185, 77] on link "Add Deal Summary" at bounding box center [147, 78] width 151 height 23
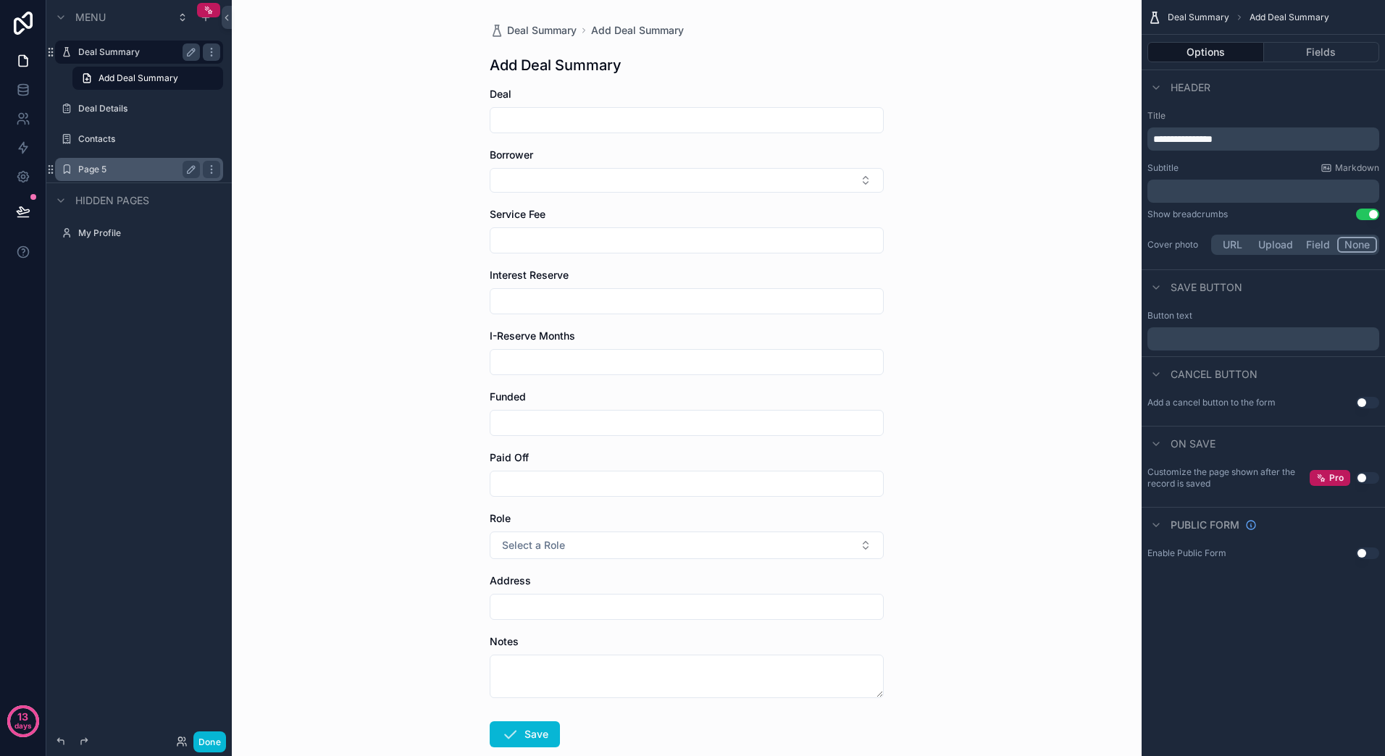
click at [114, 55] on label "Deal Summary" at bounding box center [136, 52] width 116 height 12
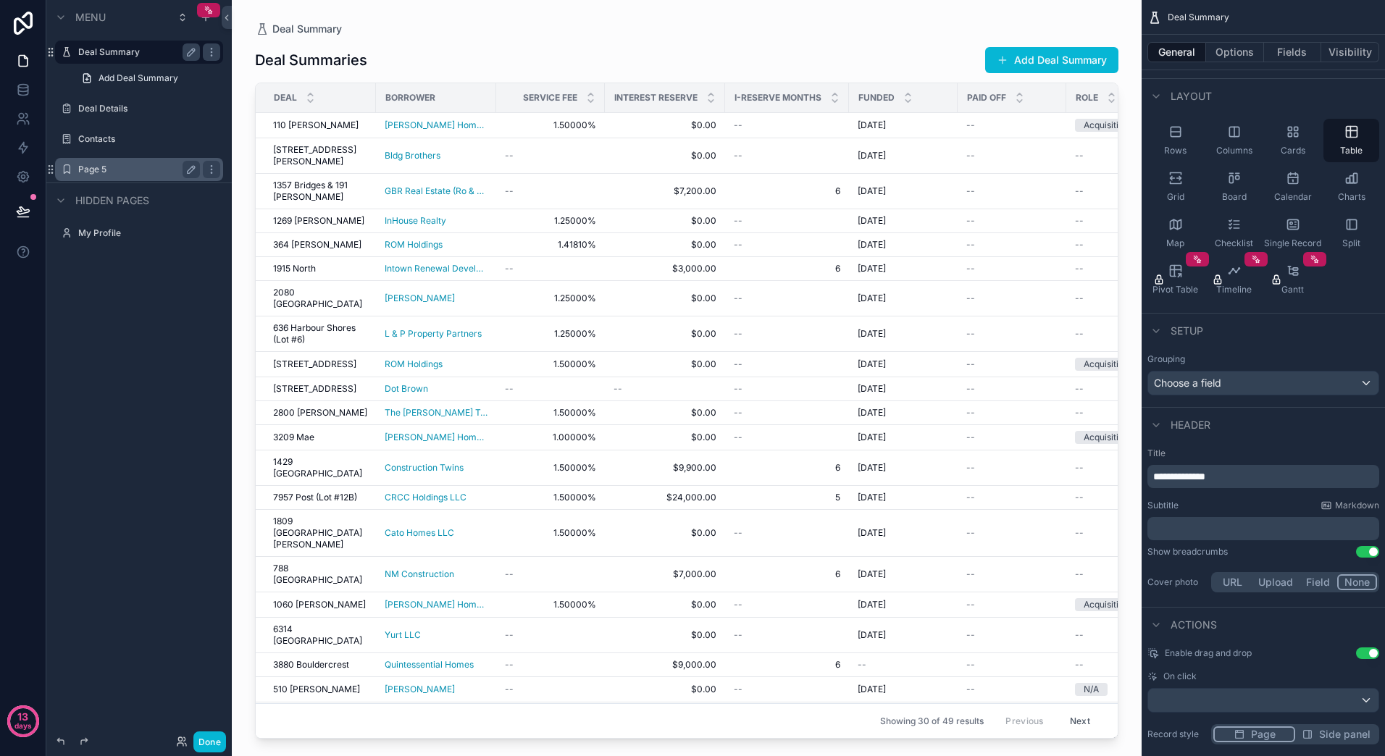
click at [94, 169] on label "Page 5" at bounding box center [136, 170] width 116 height 12
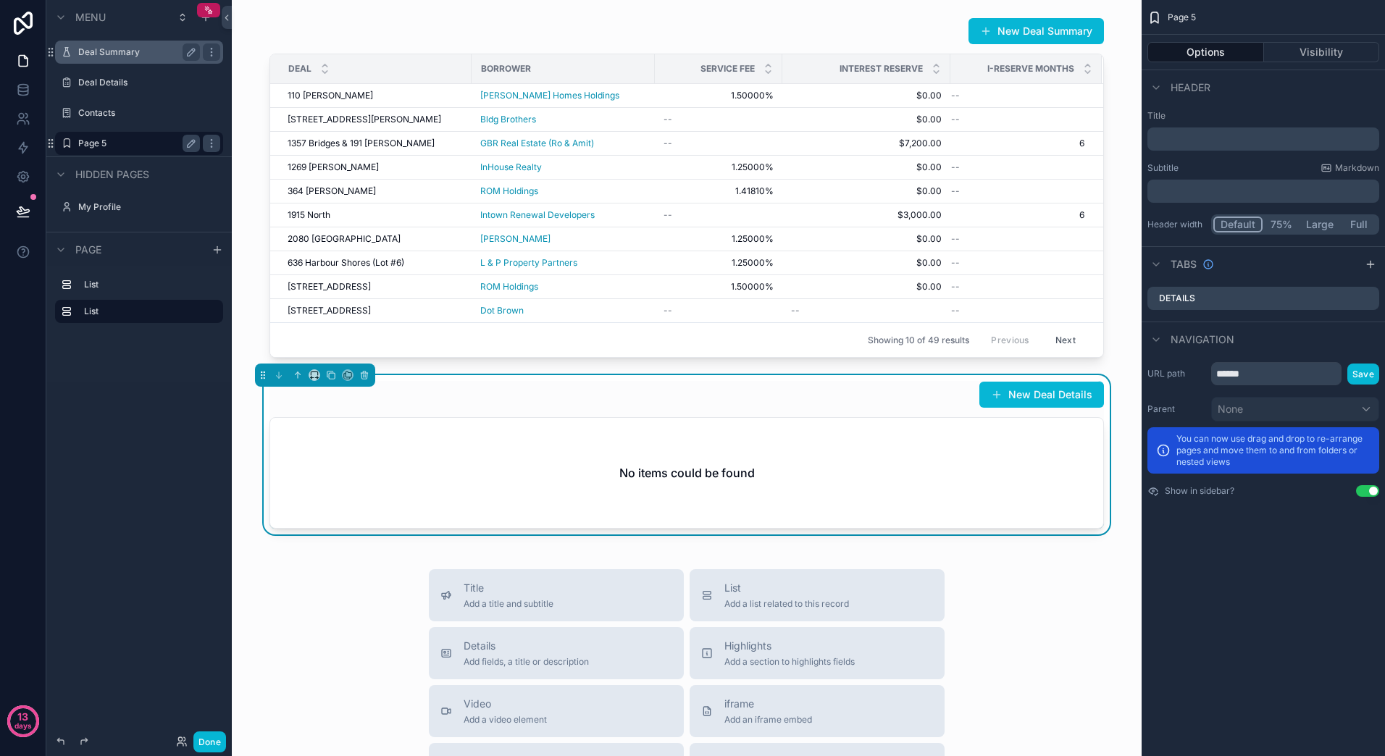
click at [776, 436] on div "No items could be found" at bounding box center [686, 473] width 833 height 110
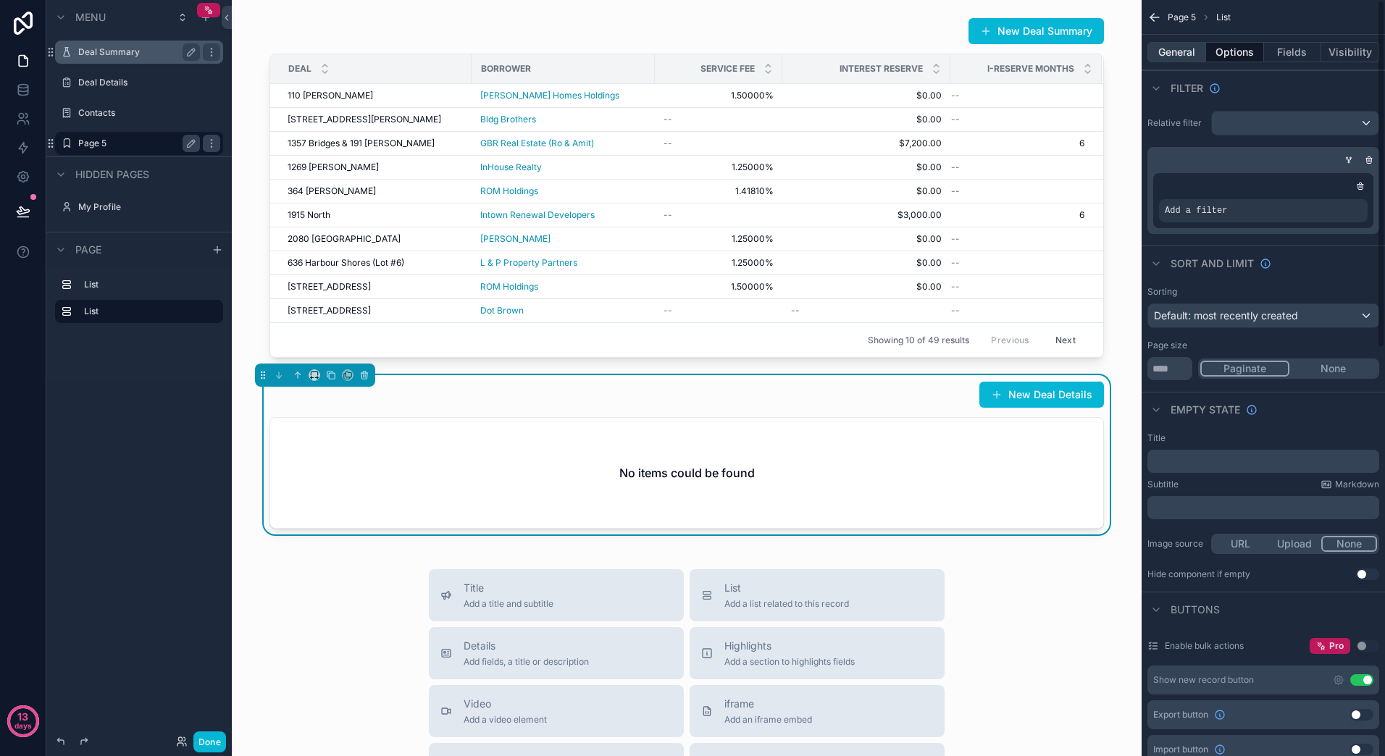
click at [1182, 54] on button "General" at bounding box center [1176, 52] width 59 height 20
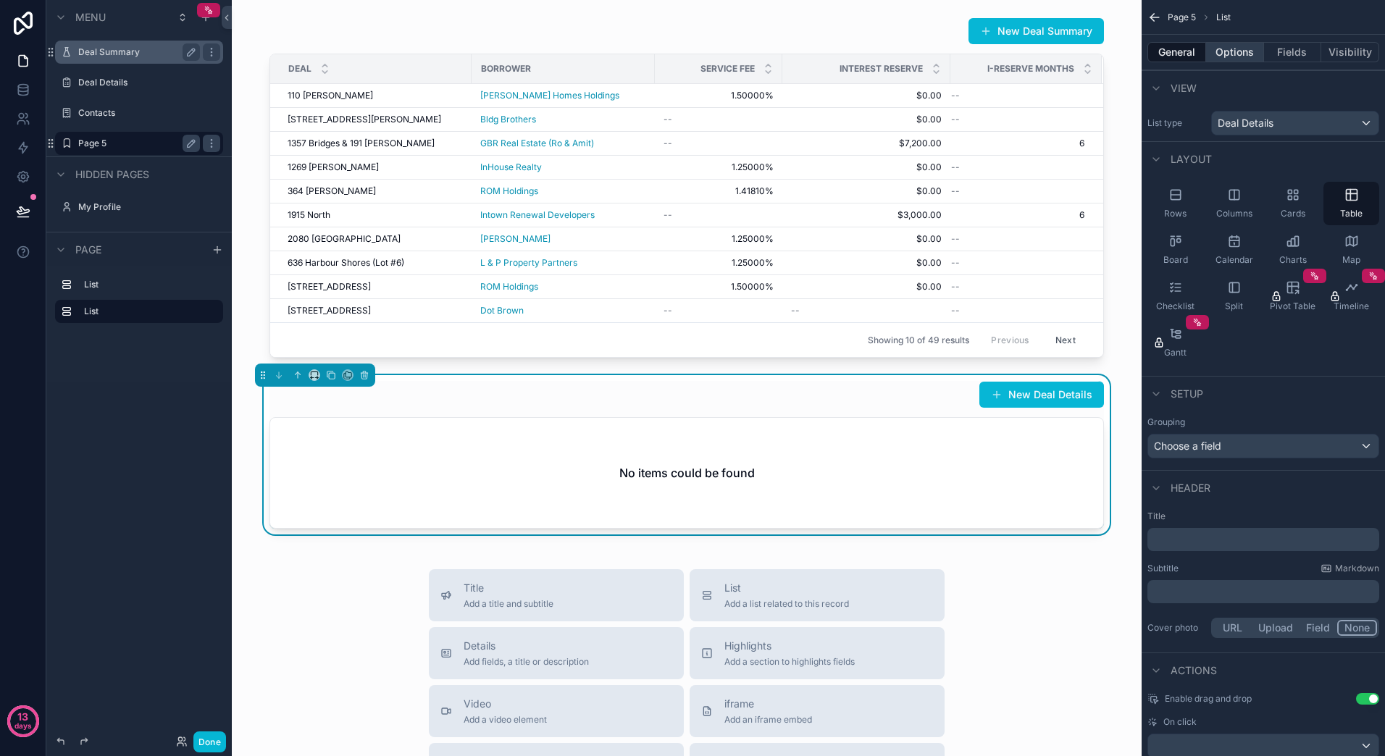
click at [1236, 52] on button "Options" at bounding box center [1235, 52] width 58 height 20
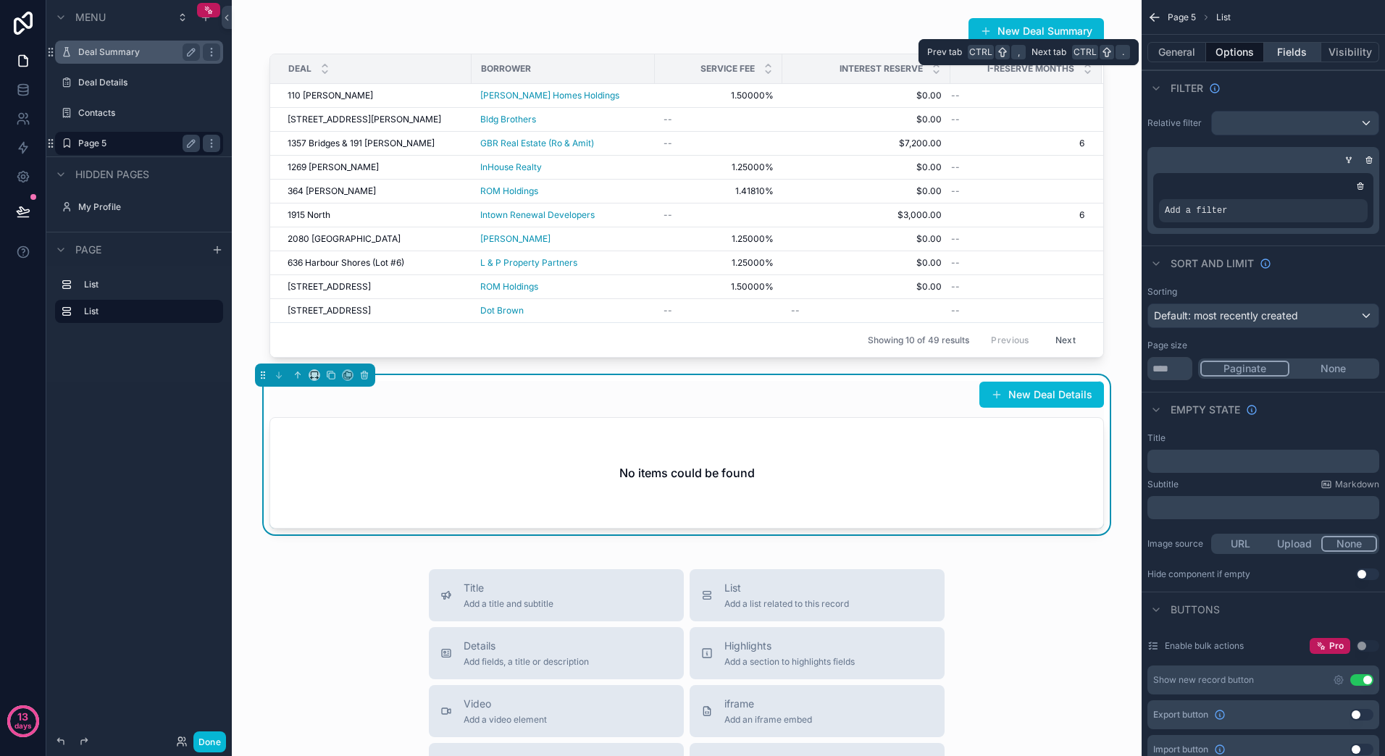
click at [1286, 53] on button "Fields" at bounding box center [1293, 52] width 58 height 20
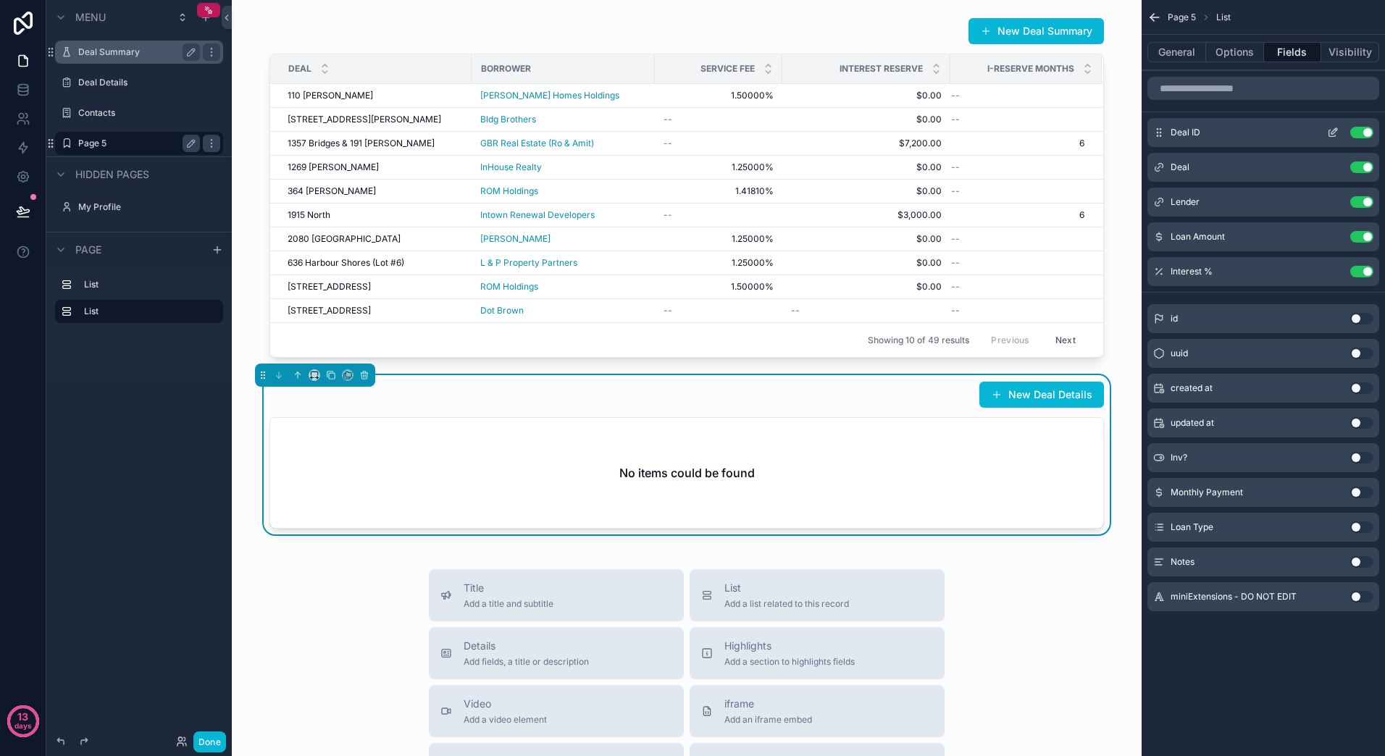
click at [1360, 131] on button "Use setting" at bounding box center [1361, 133] width 23 height 12
click at [1354, 456] on button "Use setting" at bounding box center [1361, 458] width 23 height 12
click at [1357, 488] on button "Use setting" at bounding box center [1361, 493] width 23 height 12
click at [1357, 526] on button "Use setting" at bounding box center [1361, 527] width 23 height 12
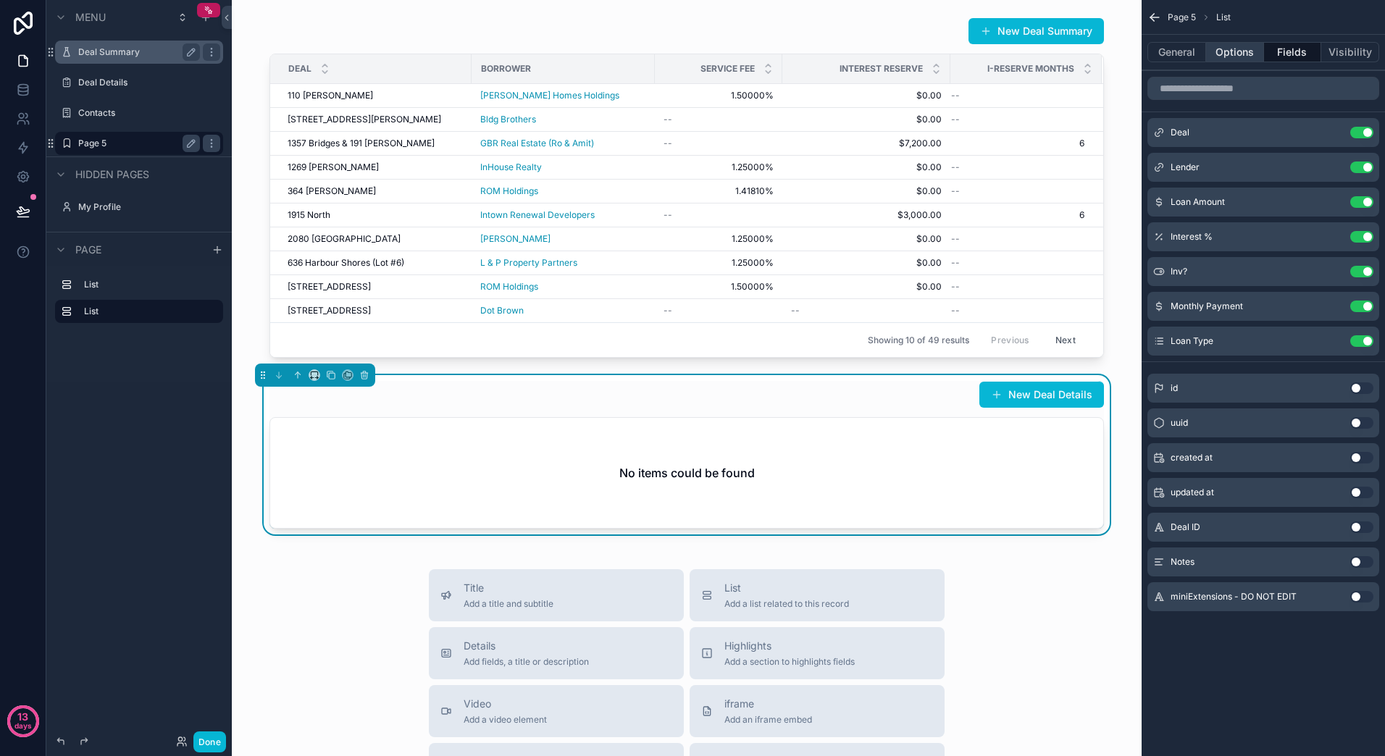
click at [1233, 52] on button "Options" at bounding box center [1235, 52] width 58 height 20
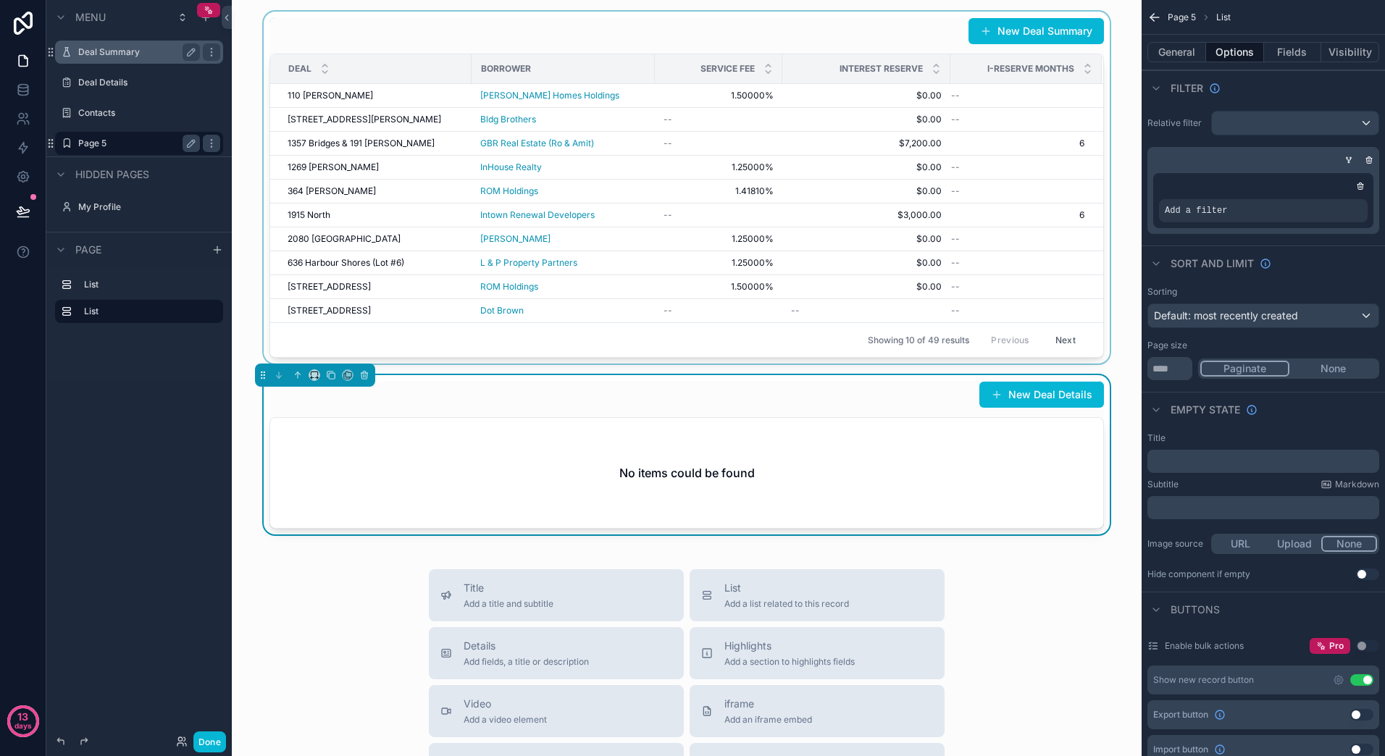
click at [797, 175] on div "scrollable content" at bounding box center [686, 188] width 887 height 352
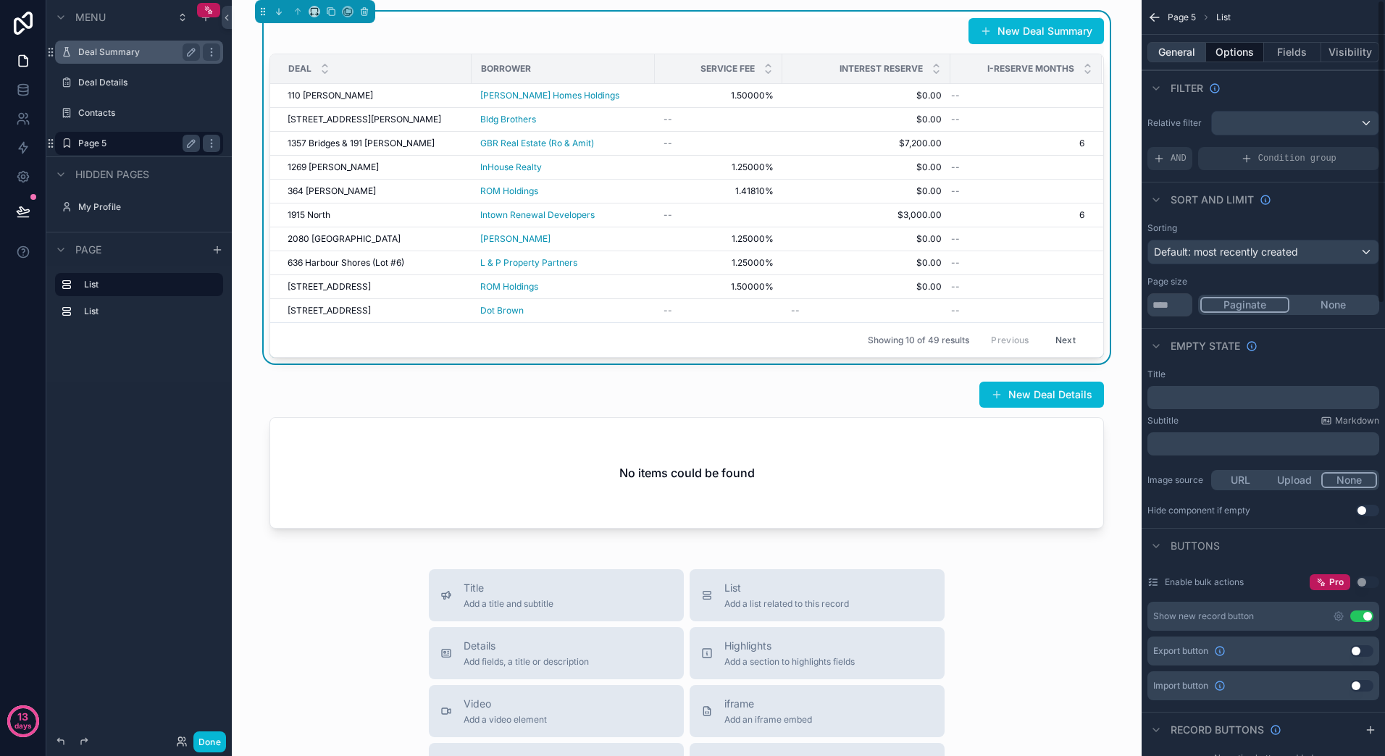
click at [1179, 51] on button "General" at bounding box center [1176, 52] width 59 height 20
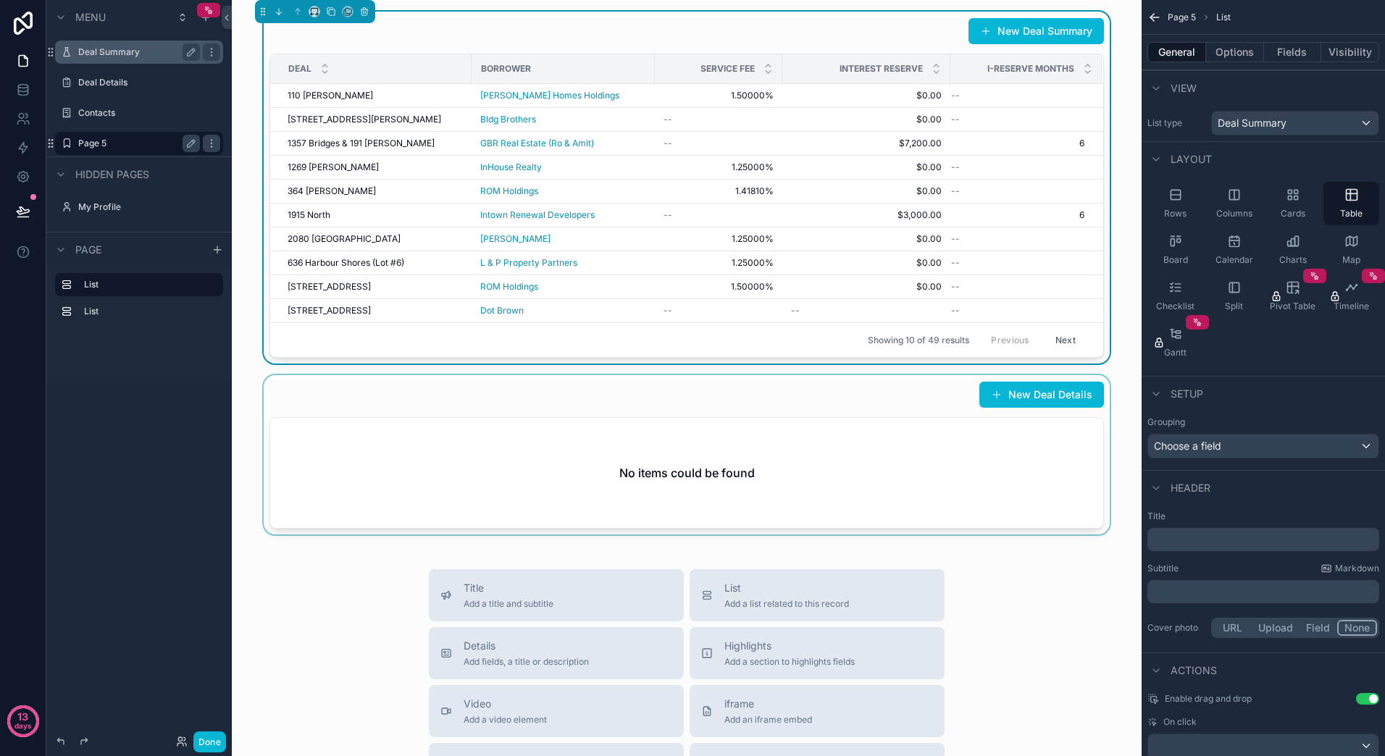
click at [878, 500] on div "scrollable content" at bounding box center [686, 454] width 887 height 159
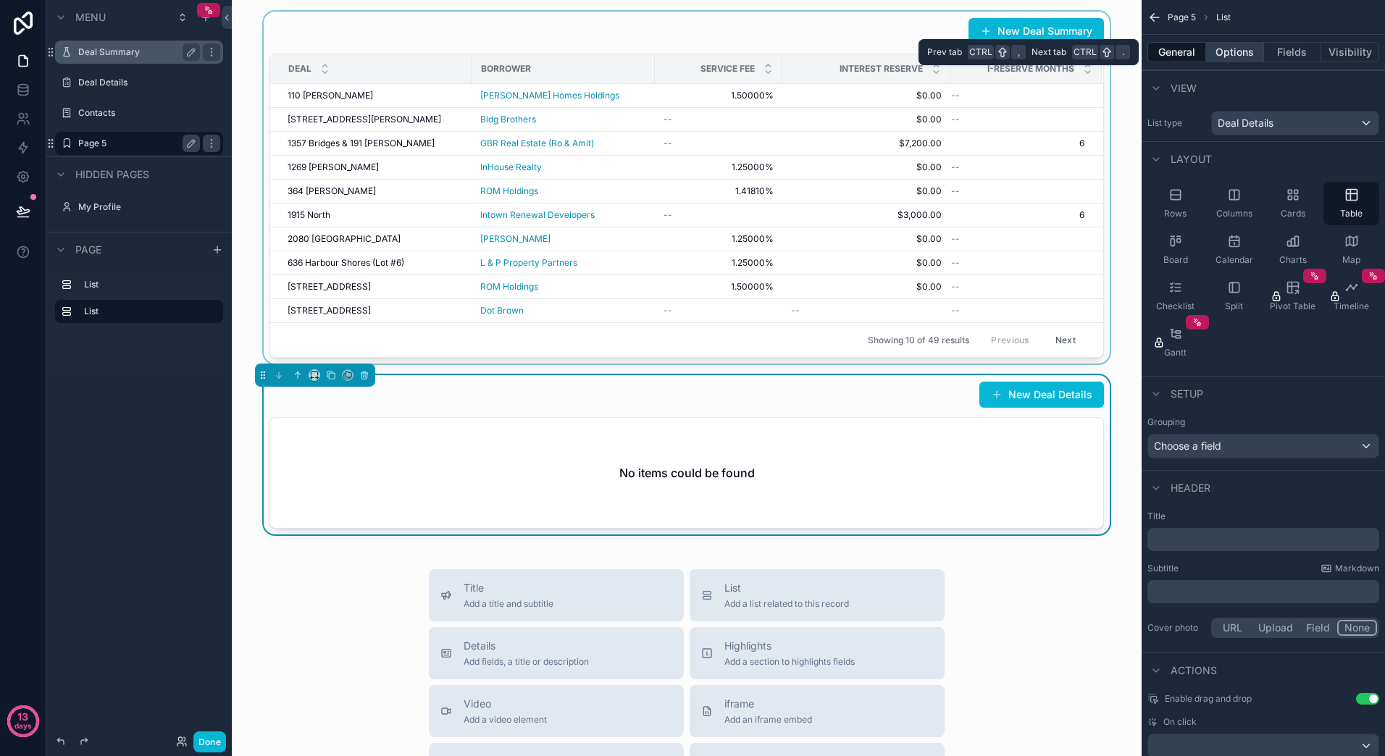
click at [1236, 55] on button "Options" at bounding box center [1235, 52] width 58 height 20
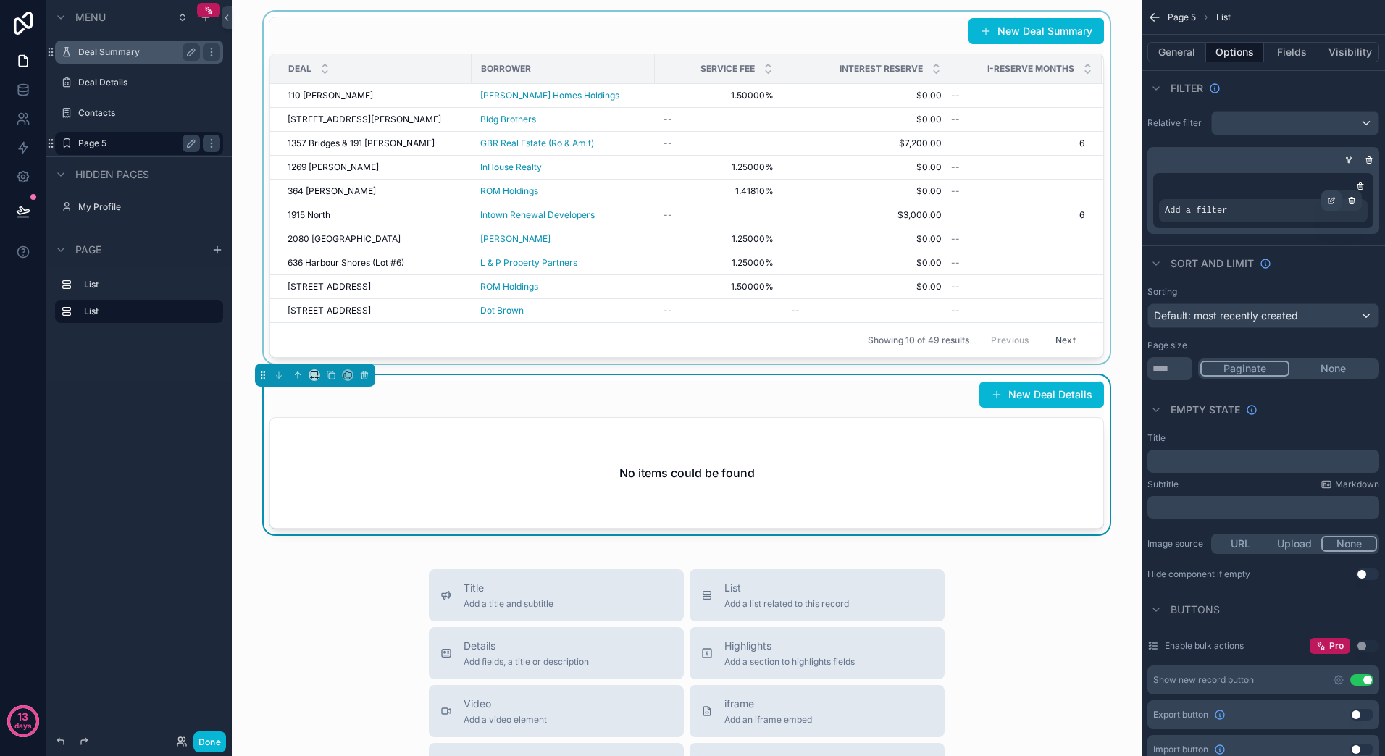
click at [1330, 199] on icon "scrollable content" at bounding box center [1332, 199] width 4 height 4
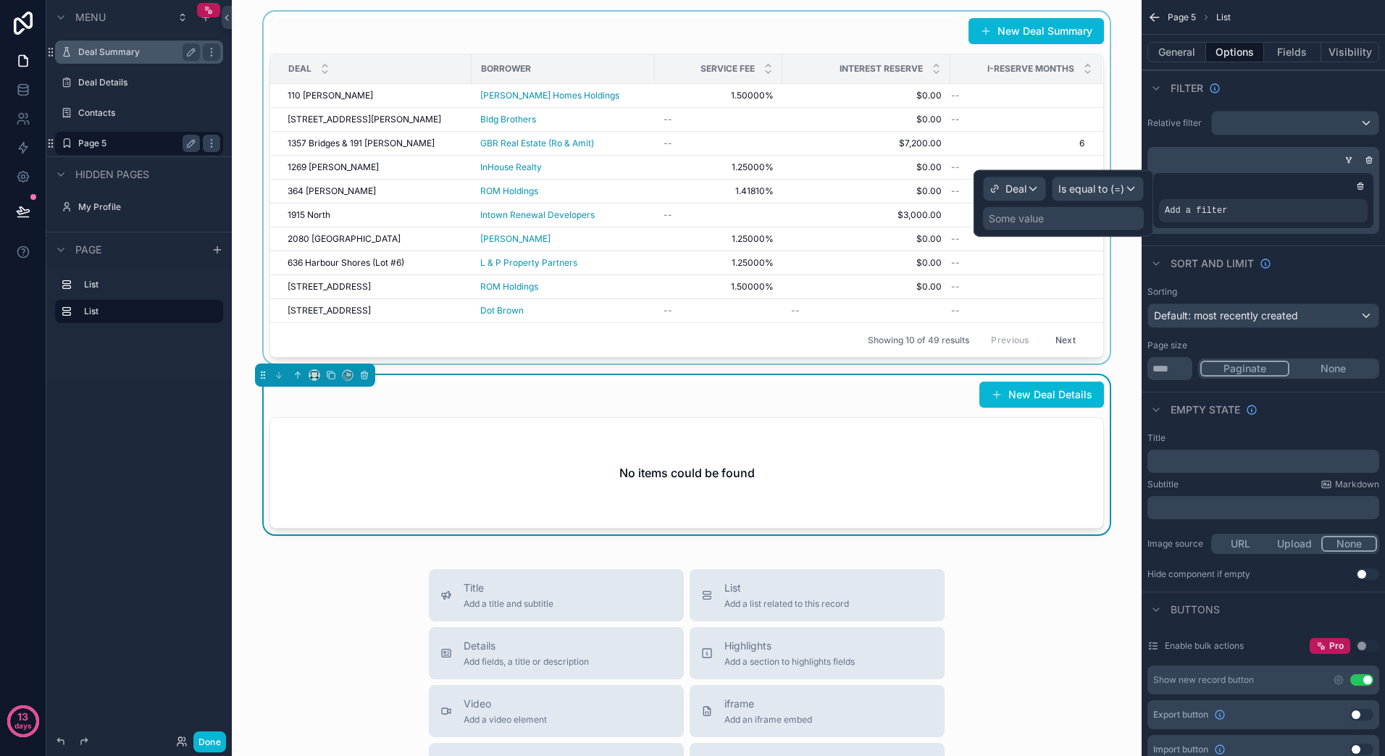
click at [1031, 219] on div "Some value" at bounding box center [1016, 218] width 55 height 14
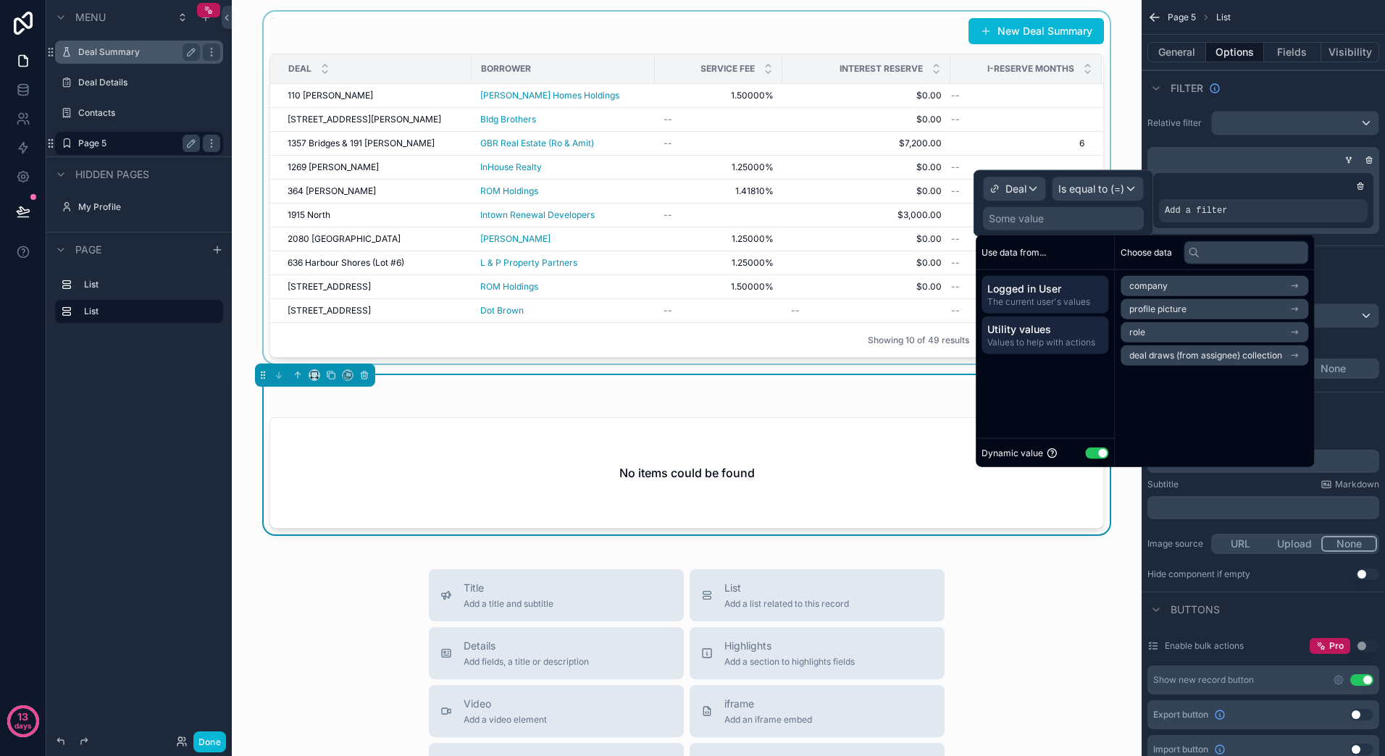
click at [1074, 337] on span "Values to help with actions" at bounding box center [1044, 343] width 115 height 12
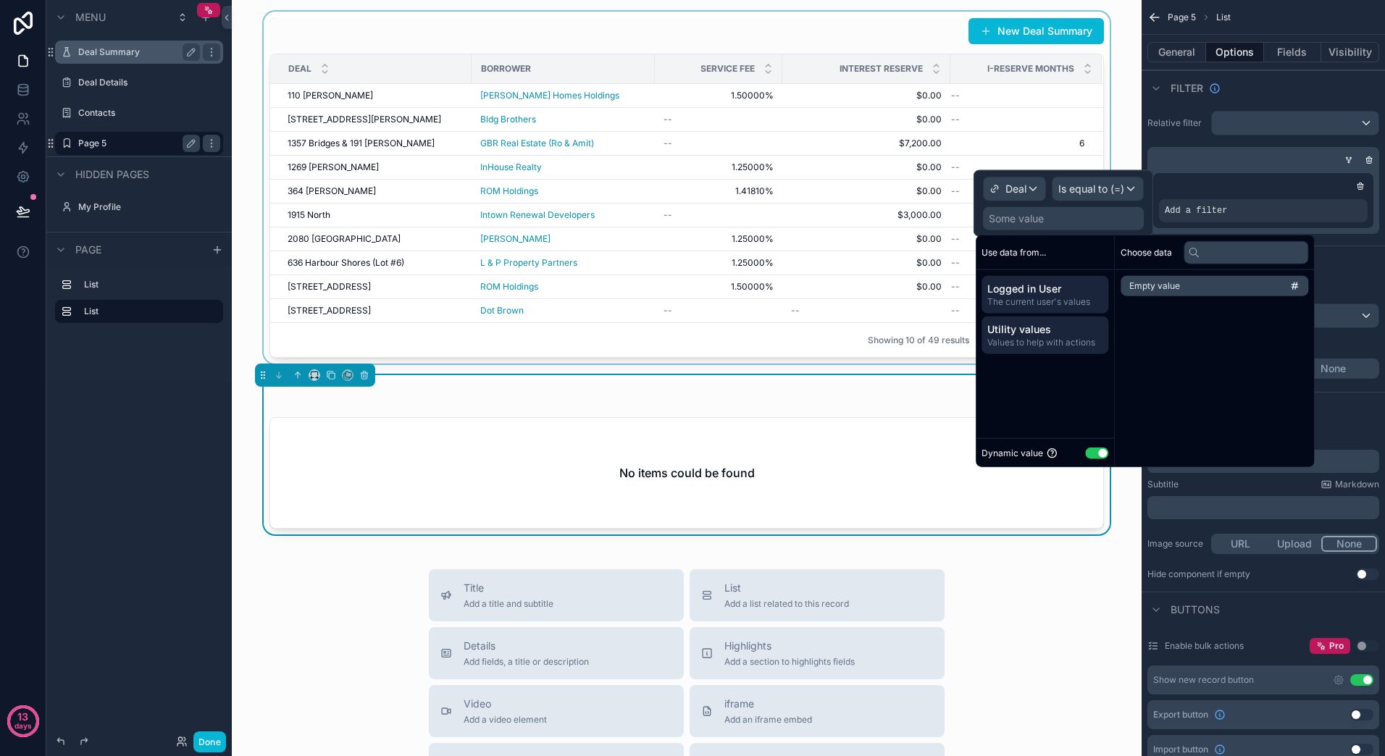
click at [1057, 300] on span "The current user's values" at bounding box center [1044, 302] width 115 height 12
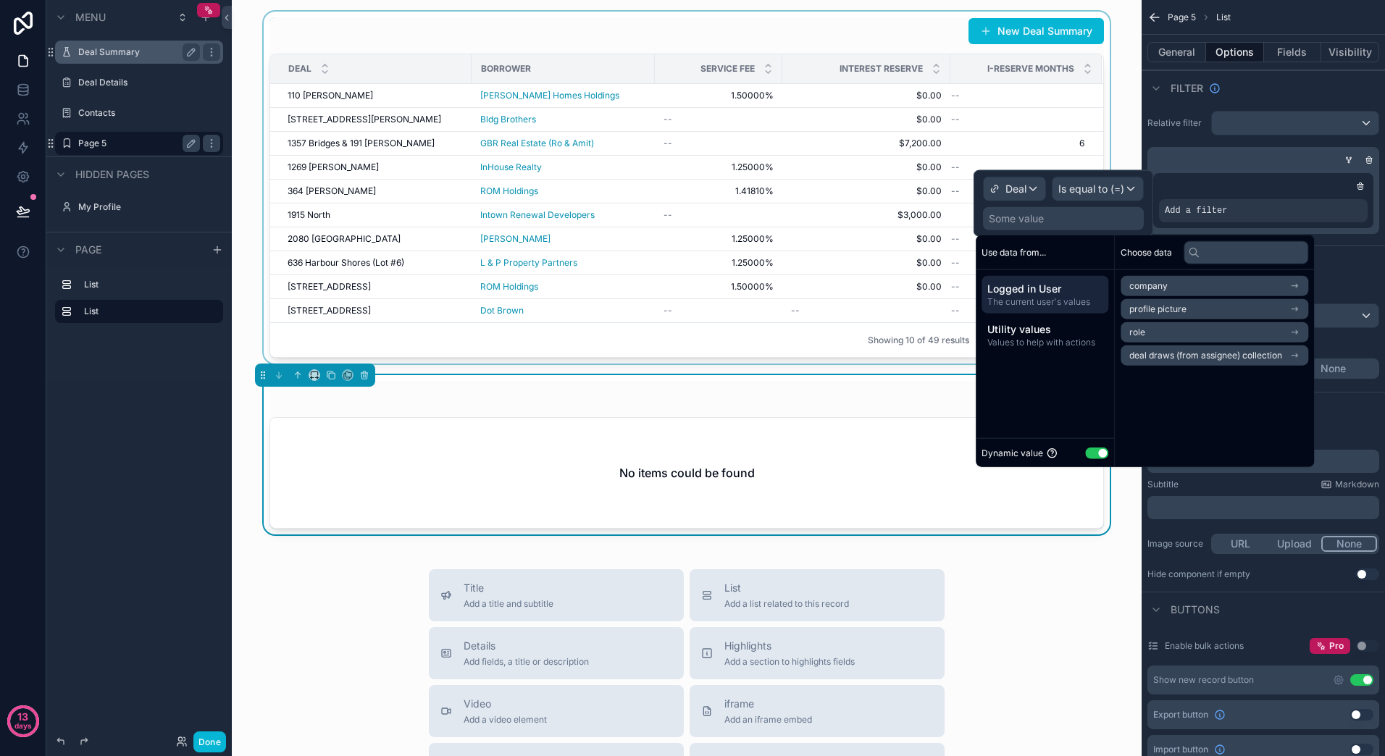
click at [1092, 454] on button "Use setting" at bounding box center [1096, 453] width 23 height 12
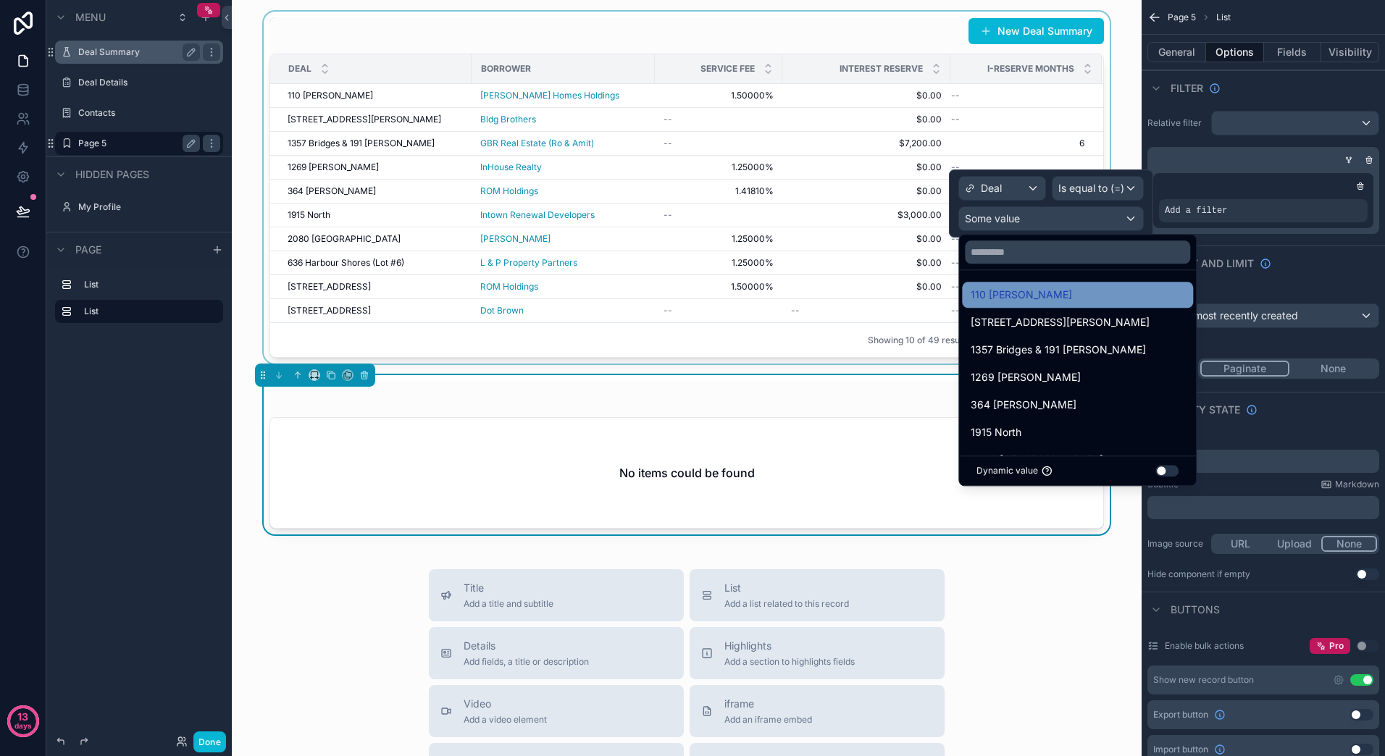
click at [1023, 284] on div "110 [PERSON_NAME]" at bounding box center [1077, 295] width 231 height 26
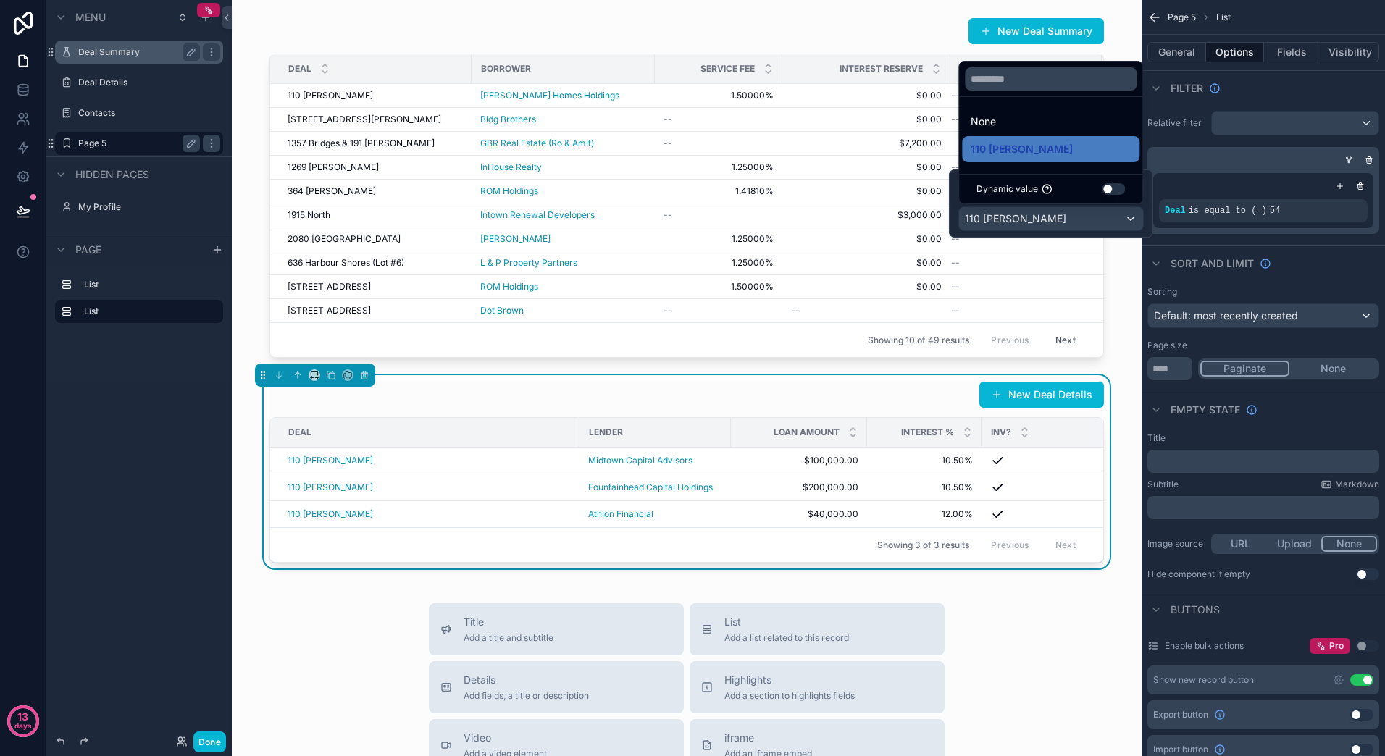
click at [1107, 190] on button "Use setting" at bounding box center [1113, 189] width 23 height 12
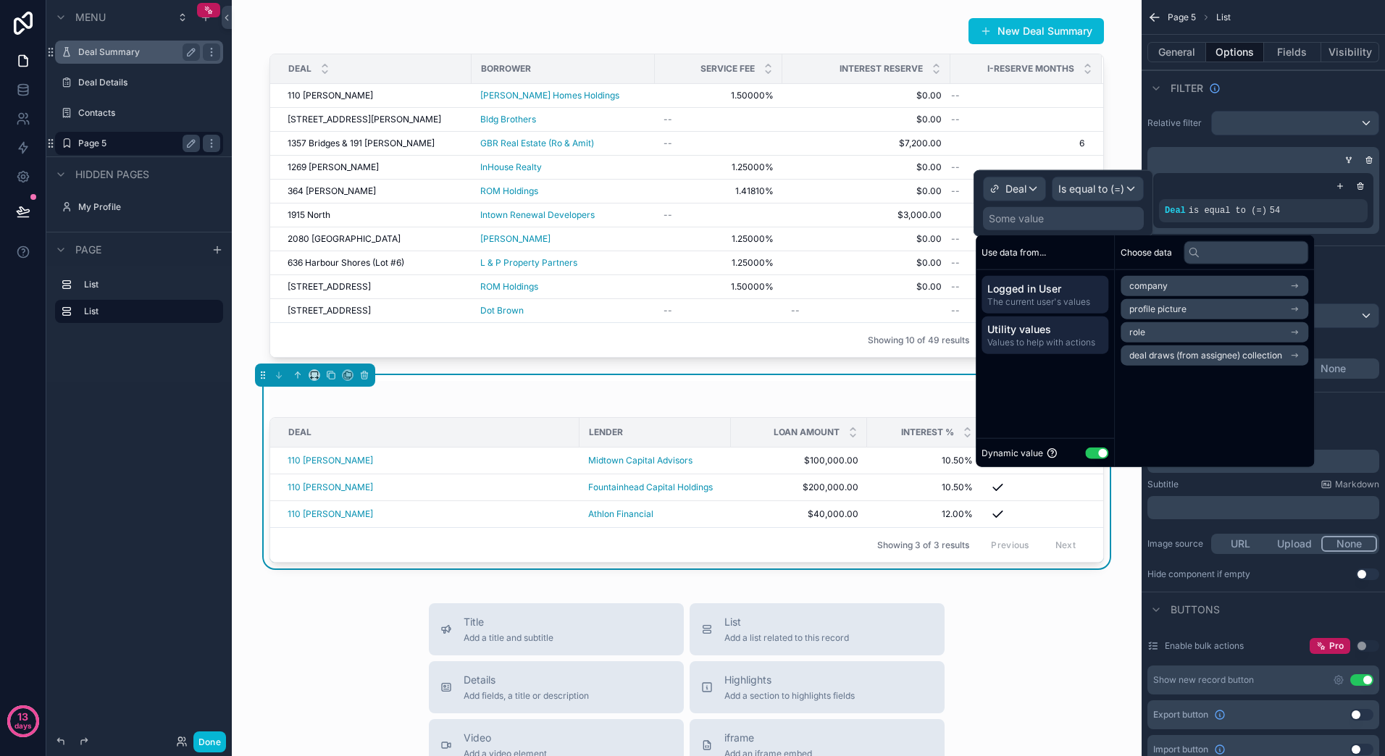
click at [1059, 345] on span "Values to help with actions" at bounding box center [1044, 343] width 115 height 12
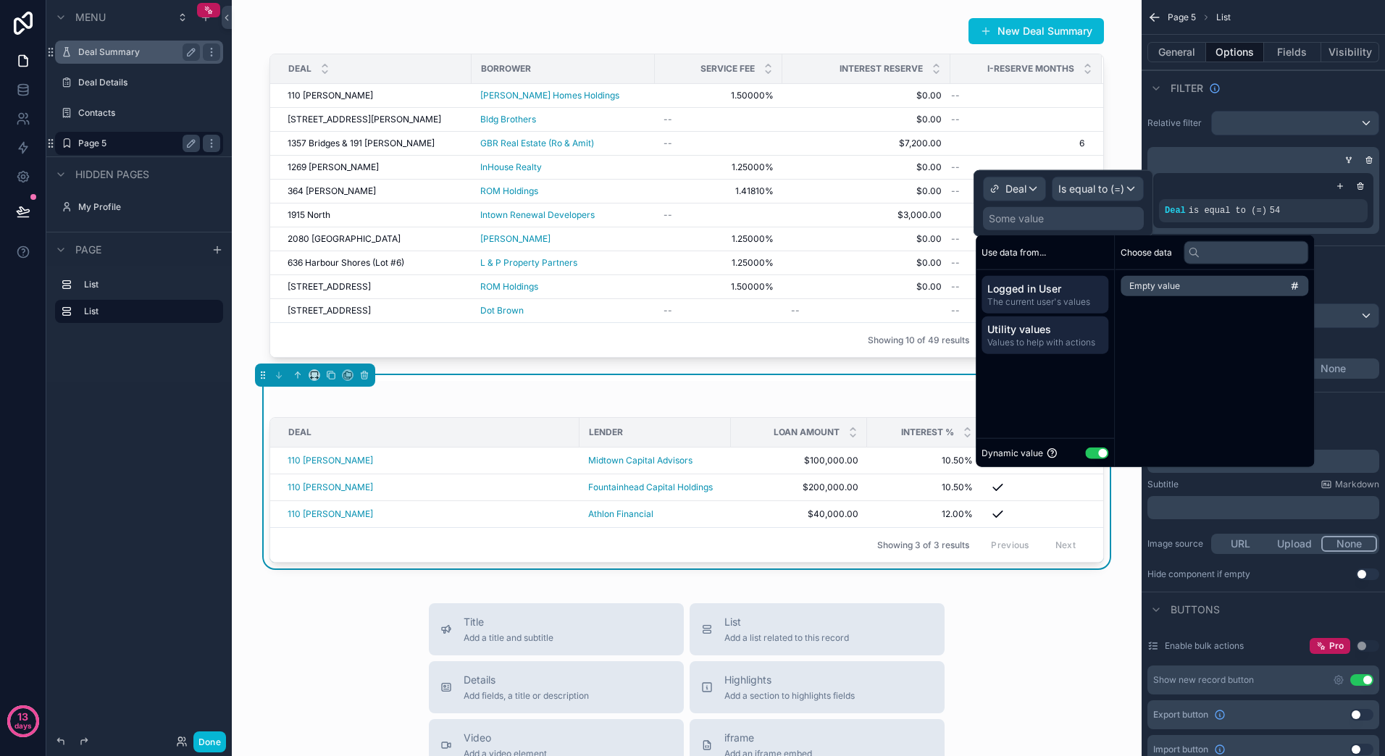
click at [1058, 300] on span "The current user's values" at bounding box center [1044, 302] width 115 height 12
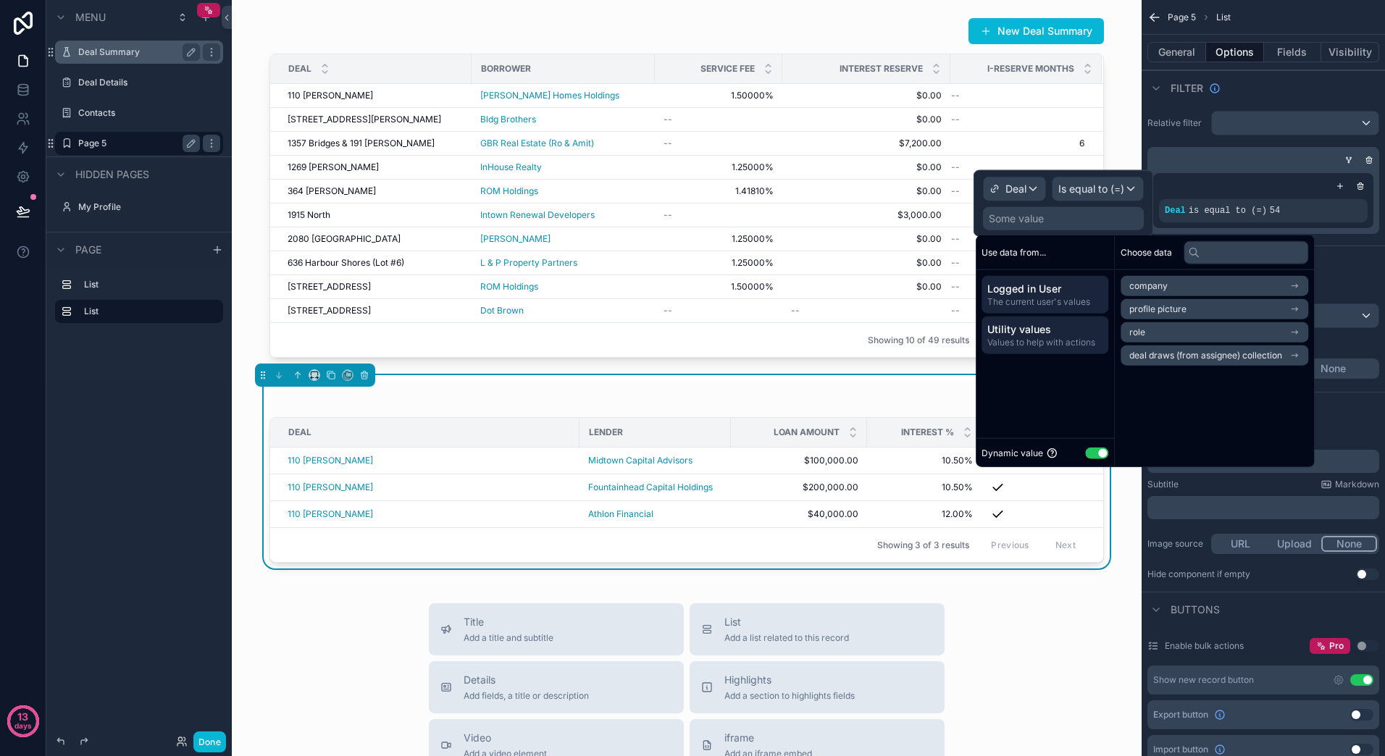
click at [1049, 328] on span "Utility values" at bounding box center [1044, 329] width 115 height 14
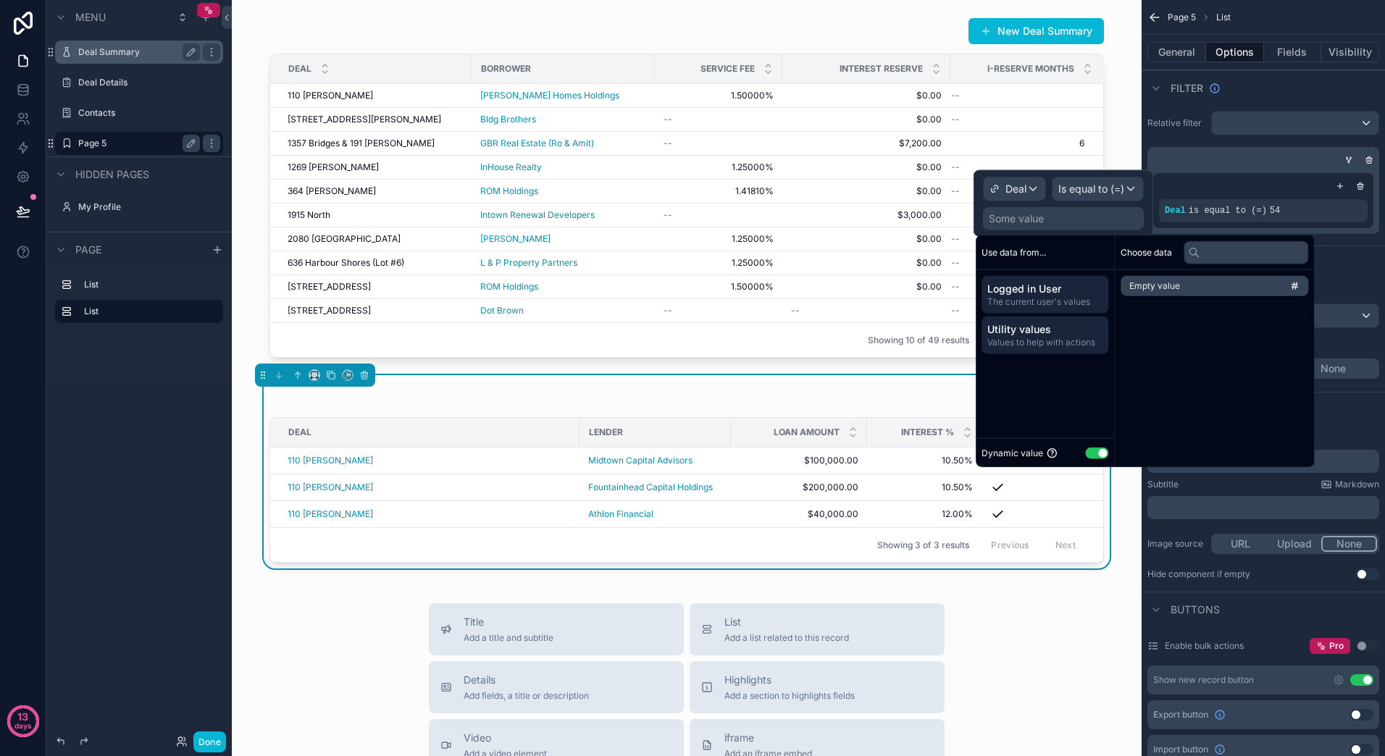
click at [1040, 293] on span "Logged in User" at bounding box center [1044, 289] width 115 height 14
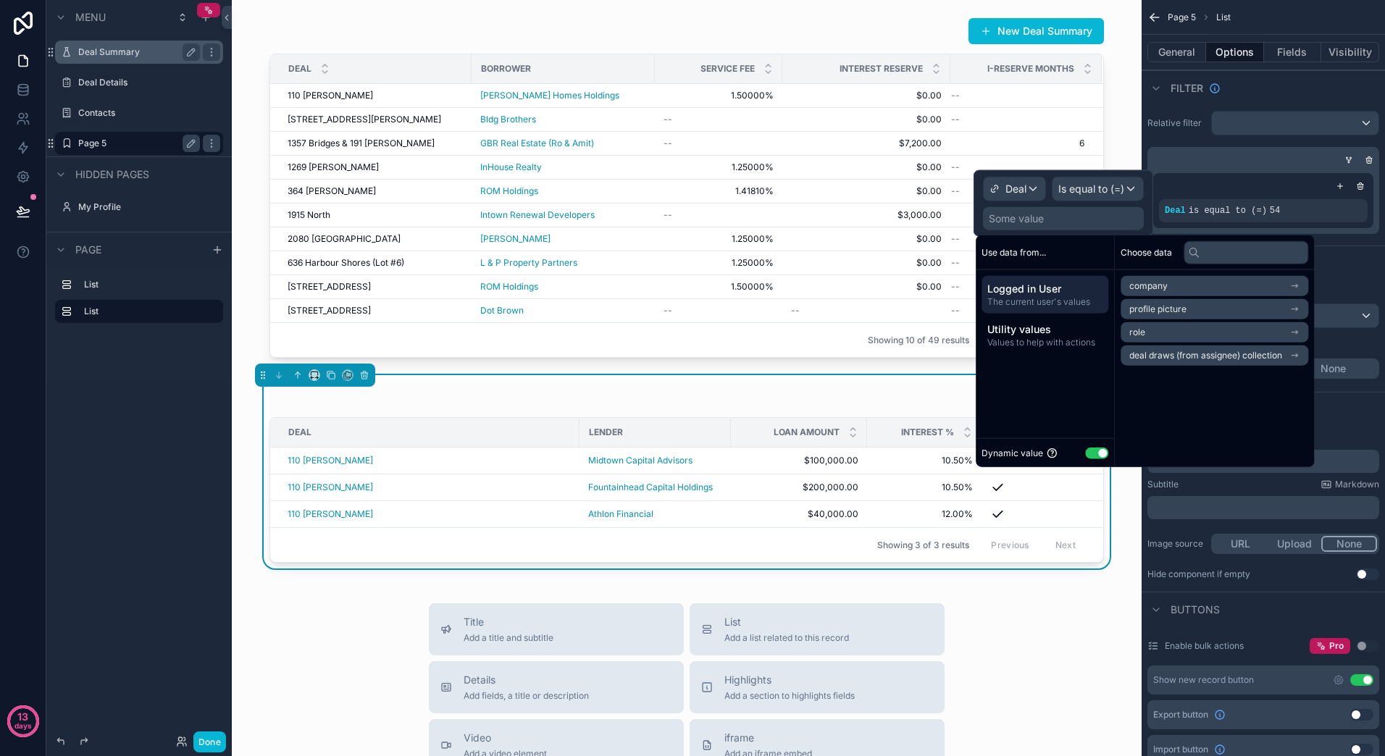
click at [1299, 356] on icon "scrollable content" at bounding box center [1294, 356] width 10 height 10
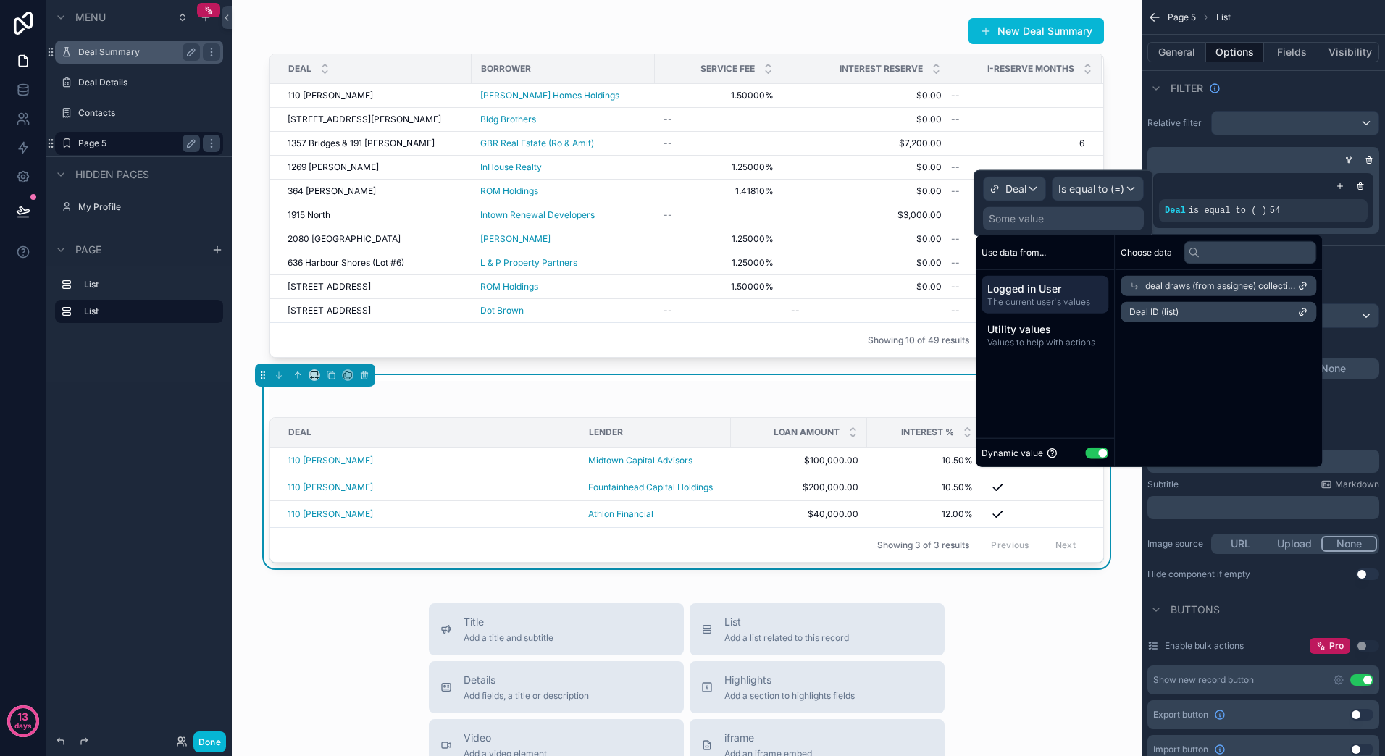
click at [1156, 288] on span "deal draws (from assignee) collection" at bounding box center [1221, 286] width 152 height 12
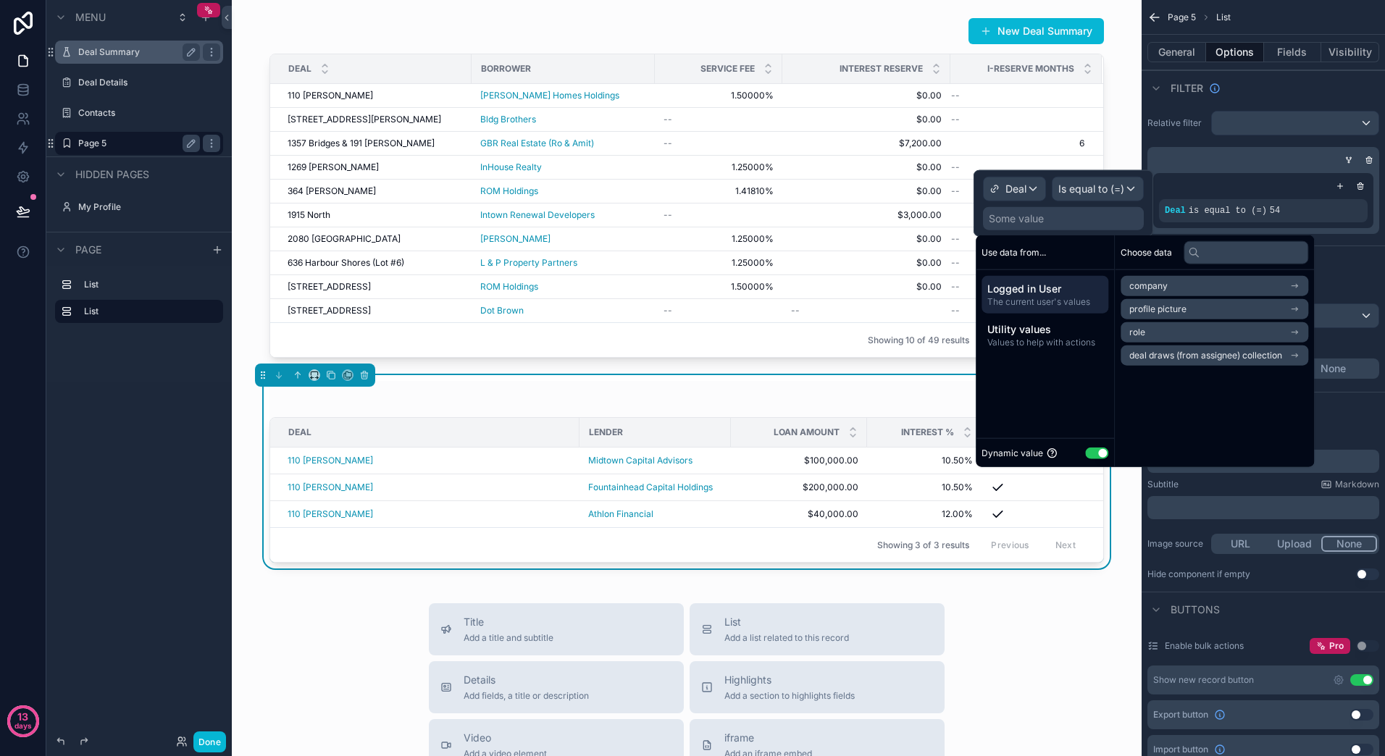
click at [1158, 336] on li "role" at bounding box center [1214, 332] width 188 height 20
click at [1135, 290] on icon at bounding box center [1134, 286] width 10 height 10
click at [1286, 210] on div "Deal is equal to (=) 54" at bounding box center [1263, 211] width 197 height 12
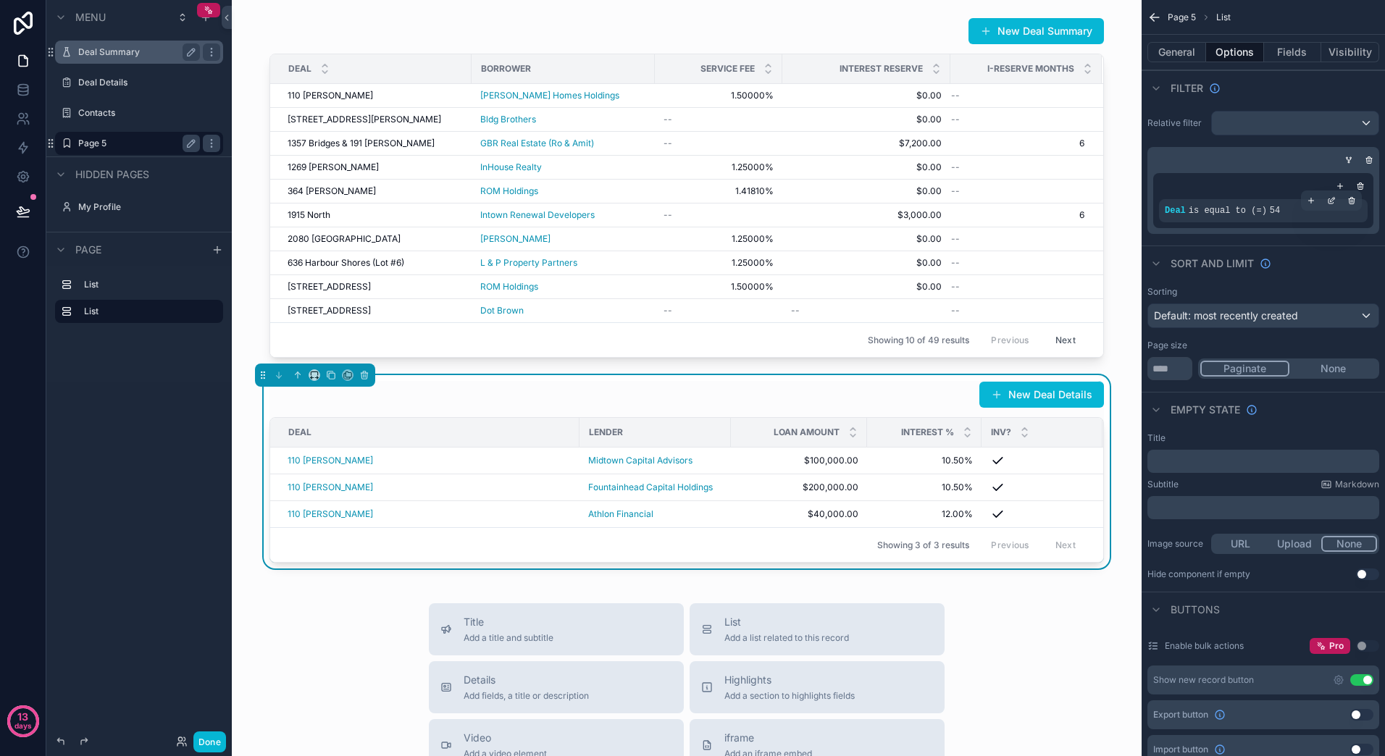
click at [1270, 211] on span "54" at bounding box center [1275, 211] width 10 height 10
click at [1328, 199] on icon "scrollable content" at bounding box center [1331, 200] width 9 height 9
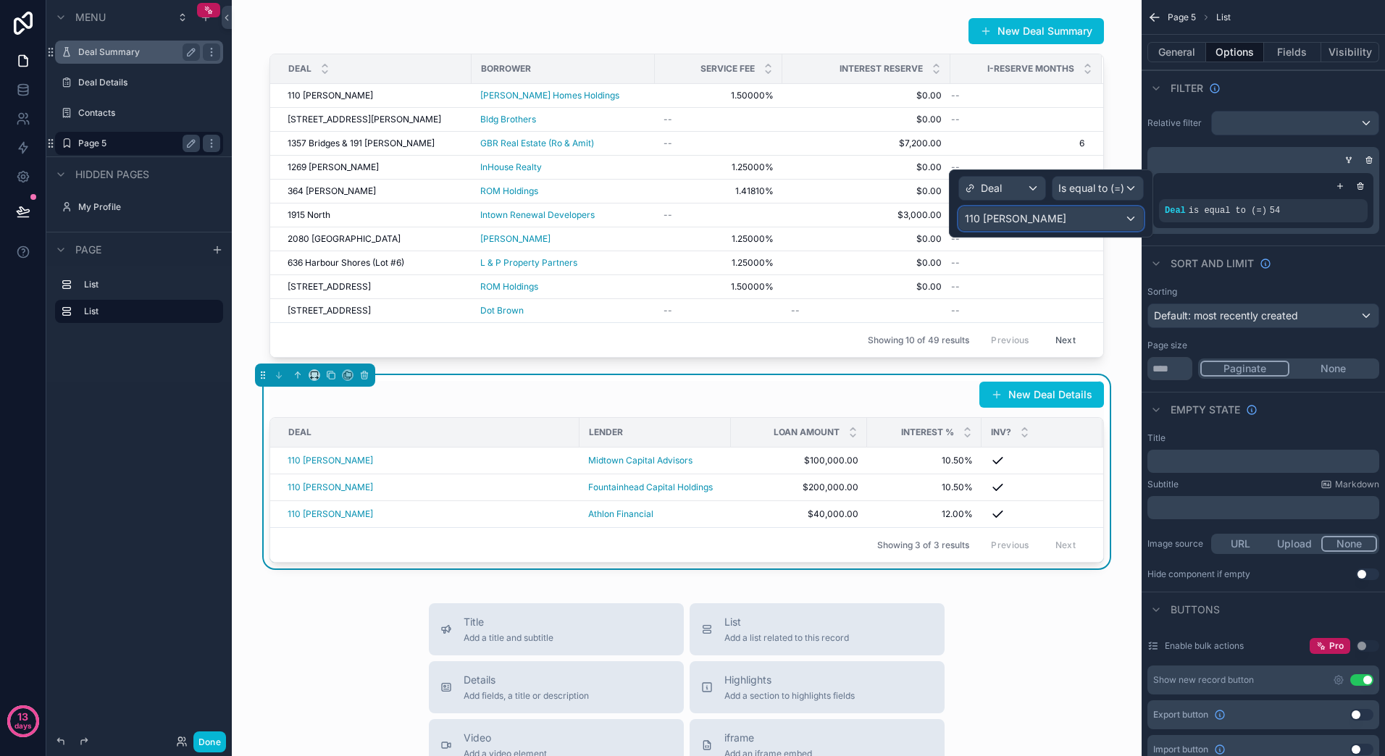
click at [1121, 216] on div "110 [PERSON_NAME]" at bounding box center [1051, 218] width 184 height 23
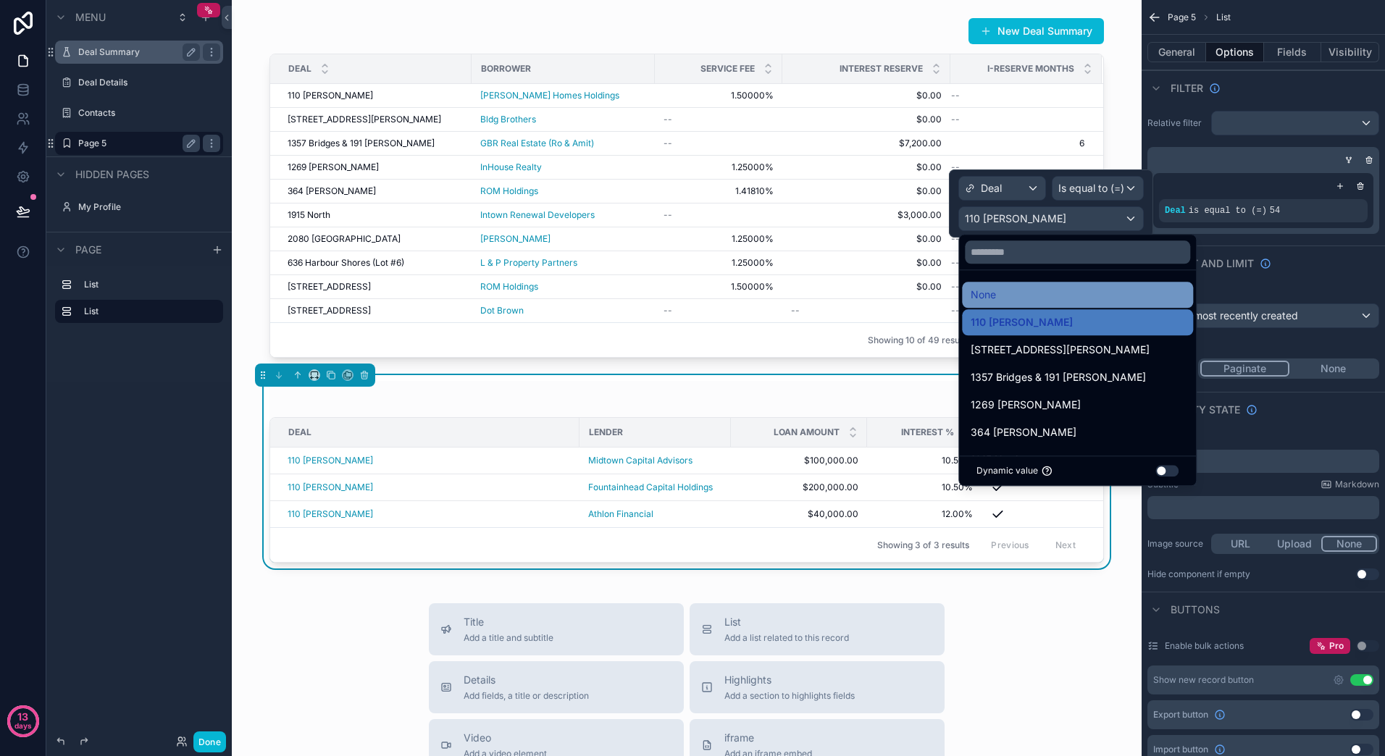
click at [1030, 293] on div "None" at bounding box center [1078, 294] width 214 height 17
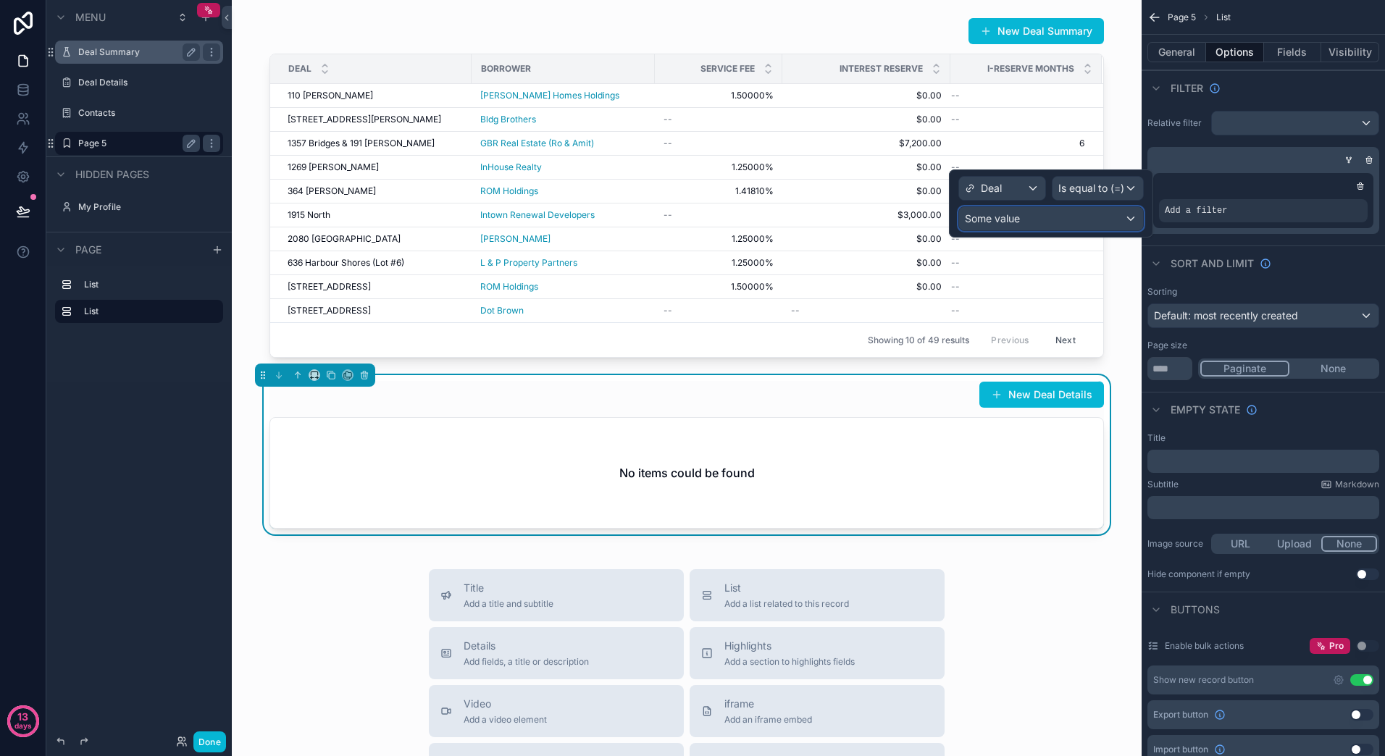
click at [1129, 217] on div "Some value" at bounding box center [1051, 218] width 184 height 23
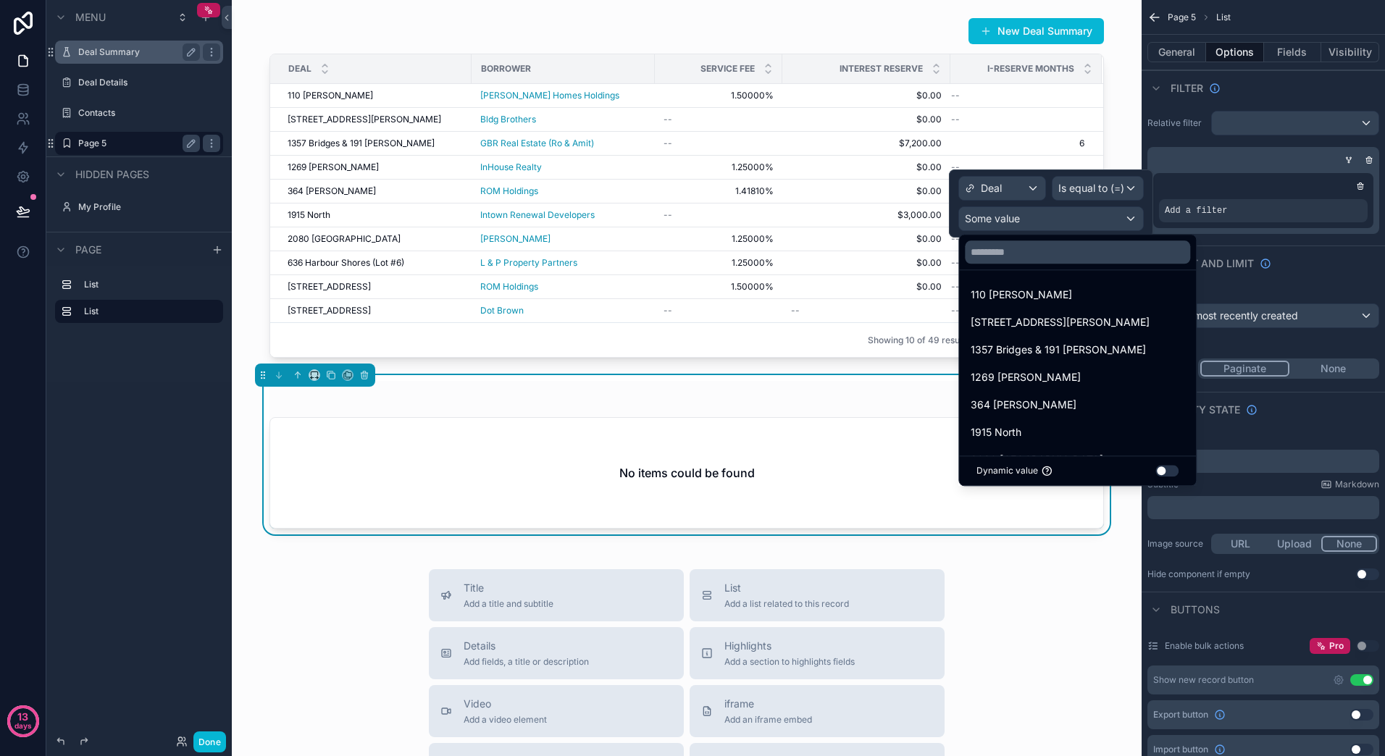
click at [1155, 467] on button "Use setting" at bounding box center [1166, 471] width 23 height 12
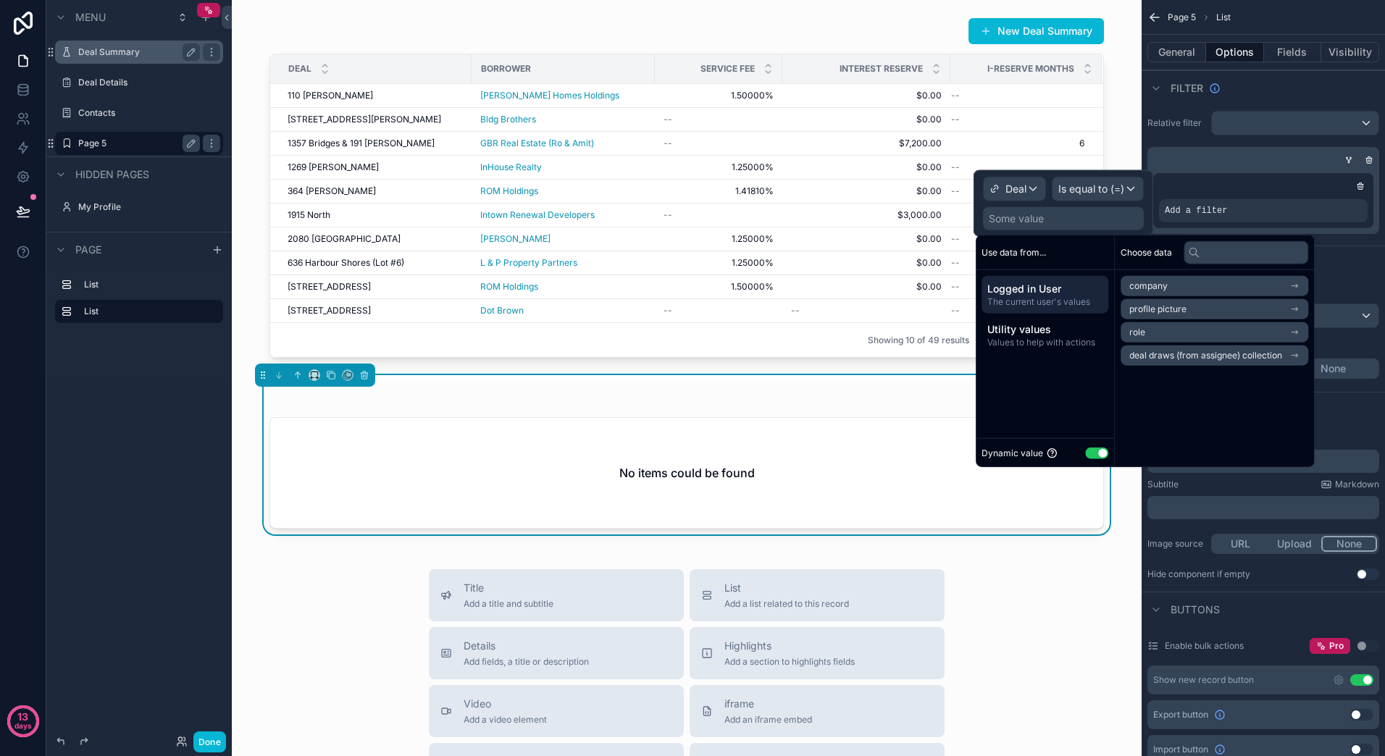
click at [1003, 214] on div "Some value" at bounding box center [1016, 218] width 55 height 14
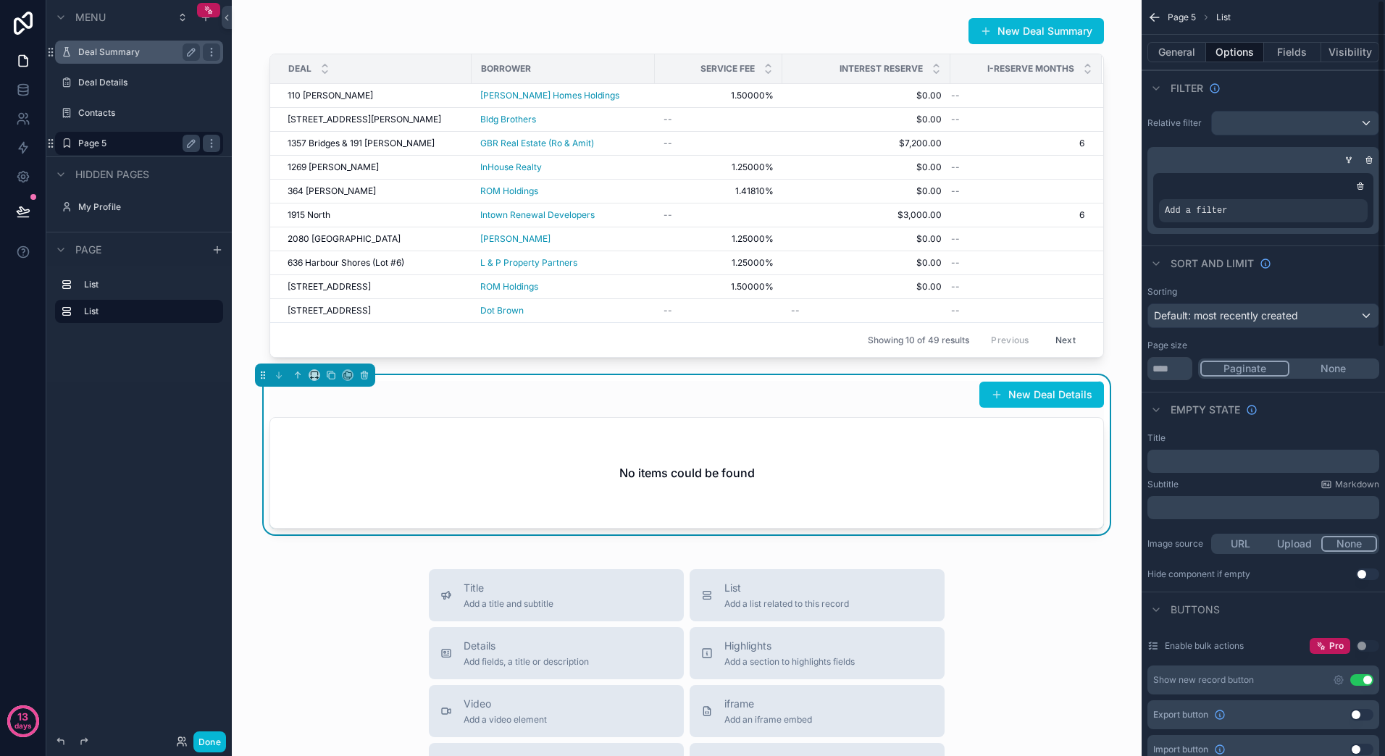
click at [1359, 183] on icon "scrollable content" at bounding box center [1360, 183] width 2 height 1
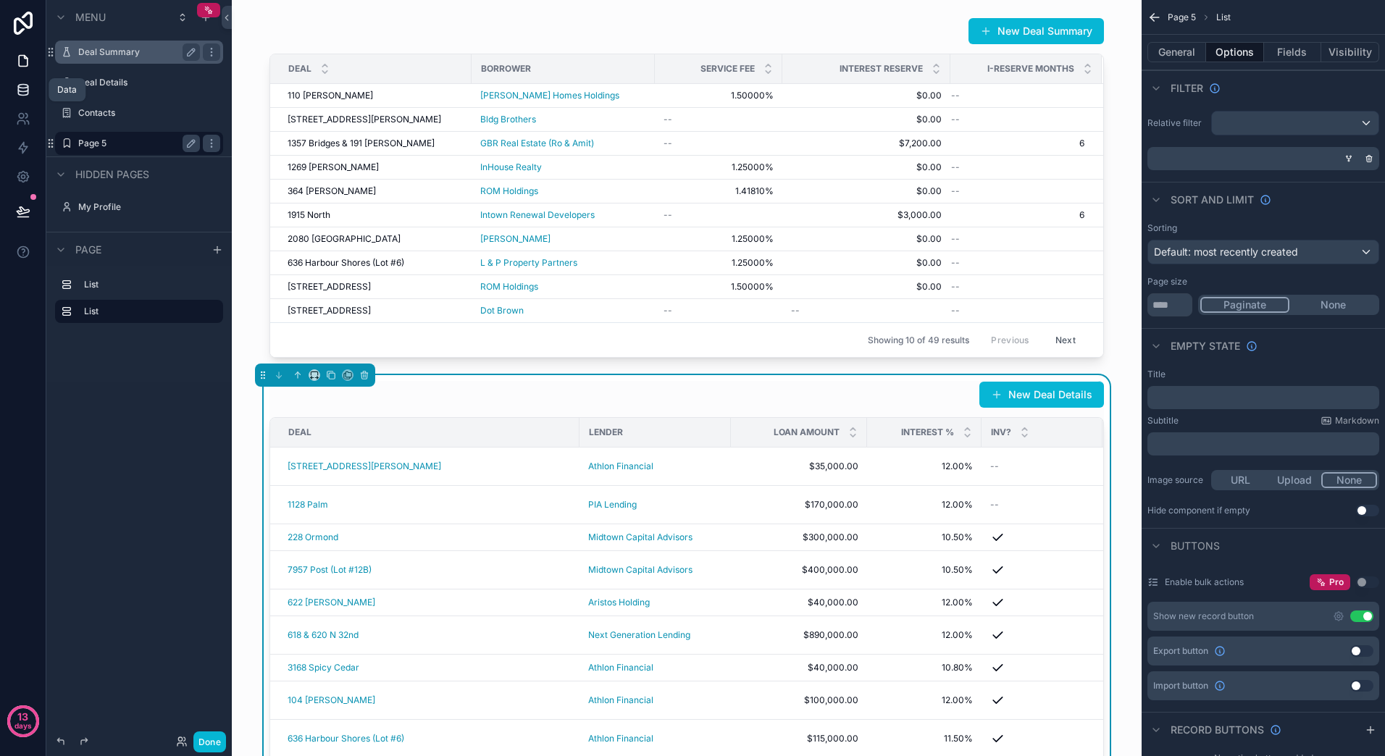
click at [29, 92] on icon at bounding box center [23, 90] width 14 height 14
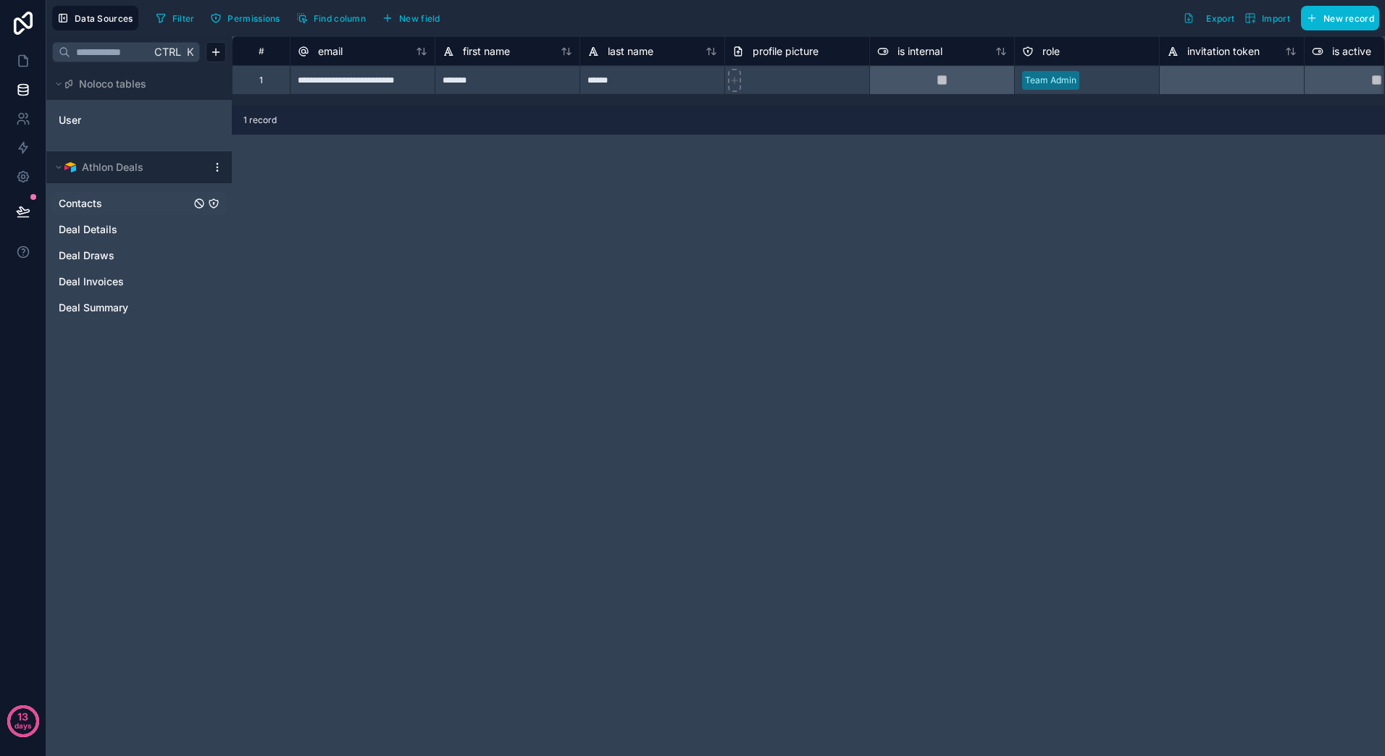
click at [100, 205] on span "Contacts" at bounding box center [80, 203] width 43 height 14
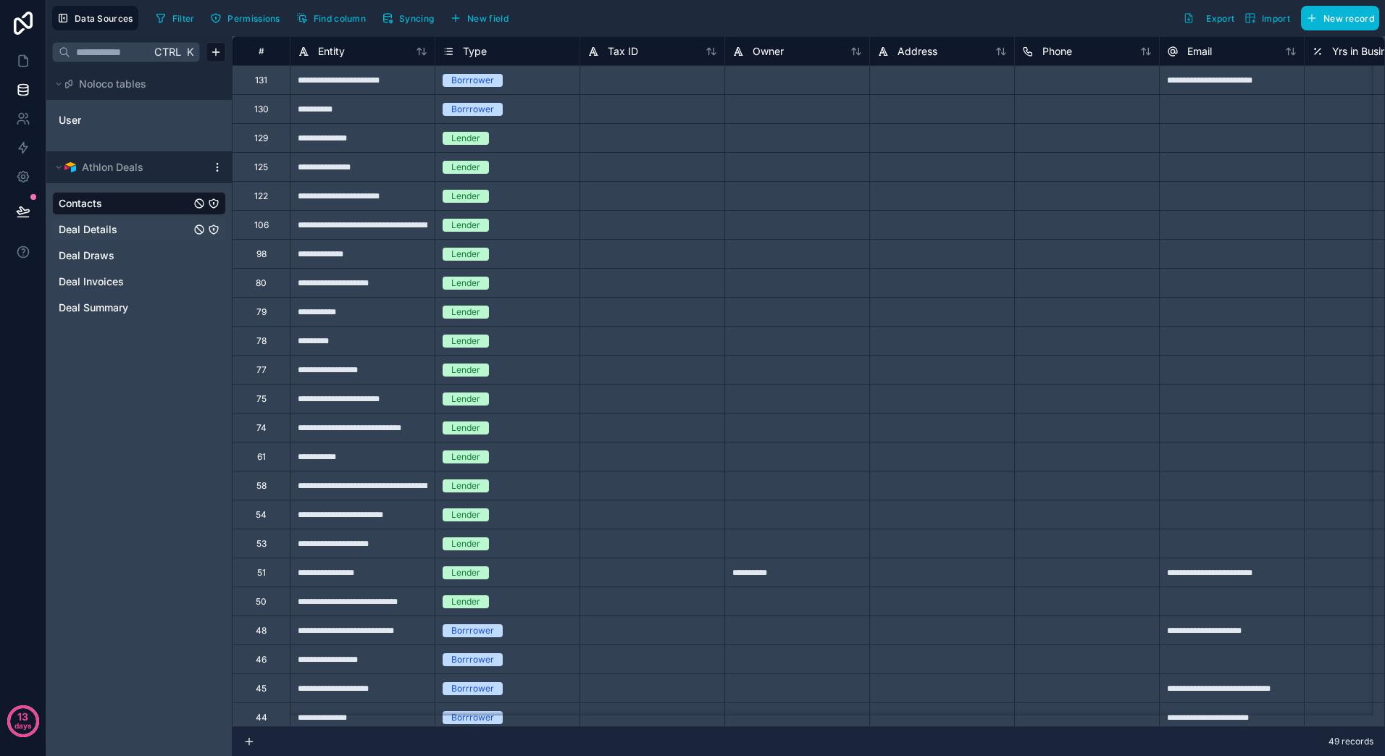
click at [107, 233] on span "Deal Details" at bounding box center [88, 229] width 59 height 14
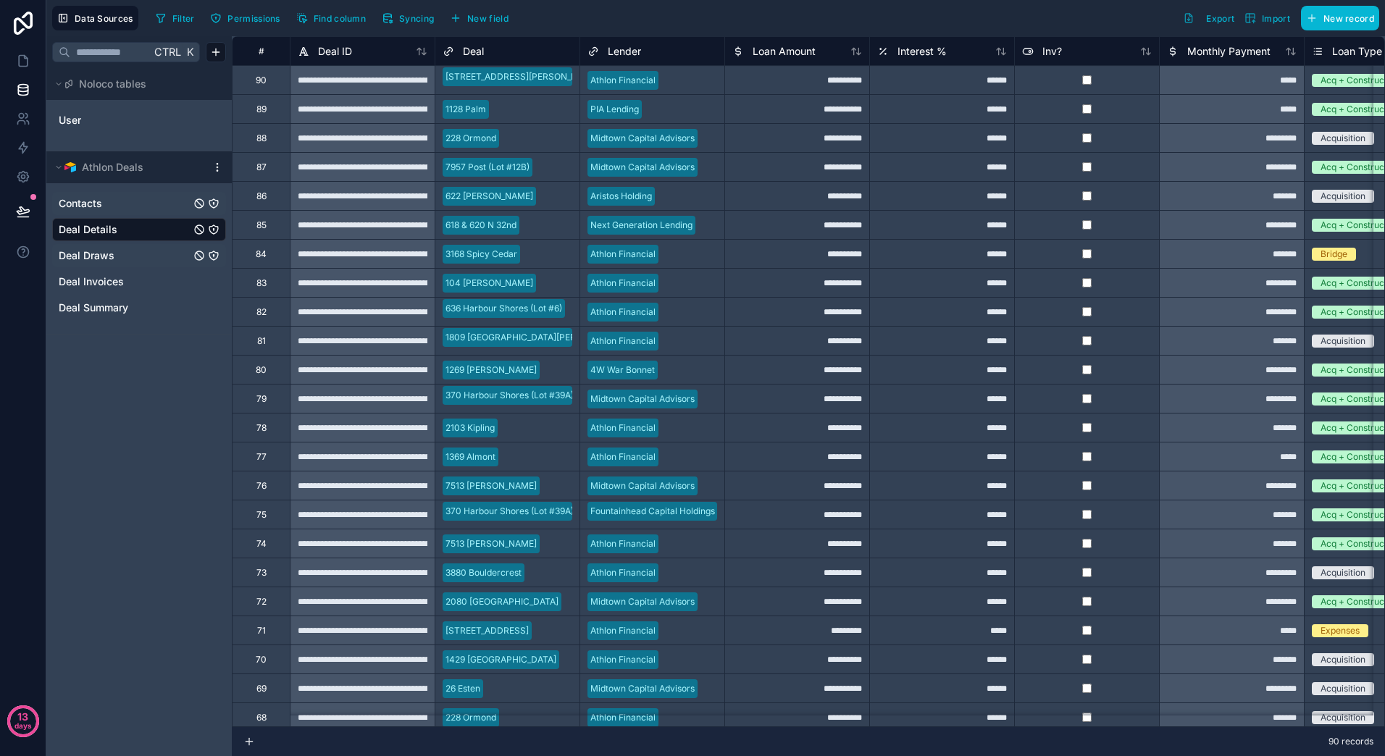
click at [109, 255] on span "Deal Draws" at bounding box center [87, 255] width 56 height 14
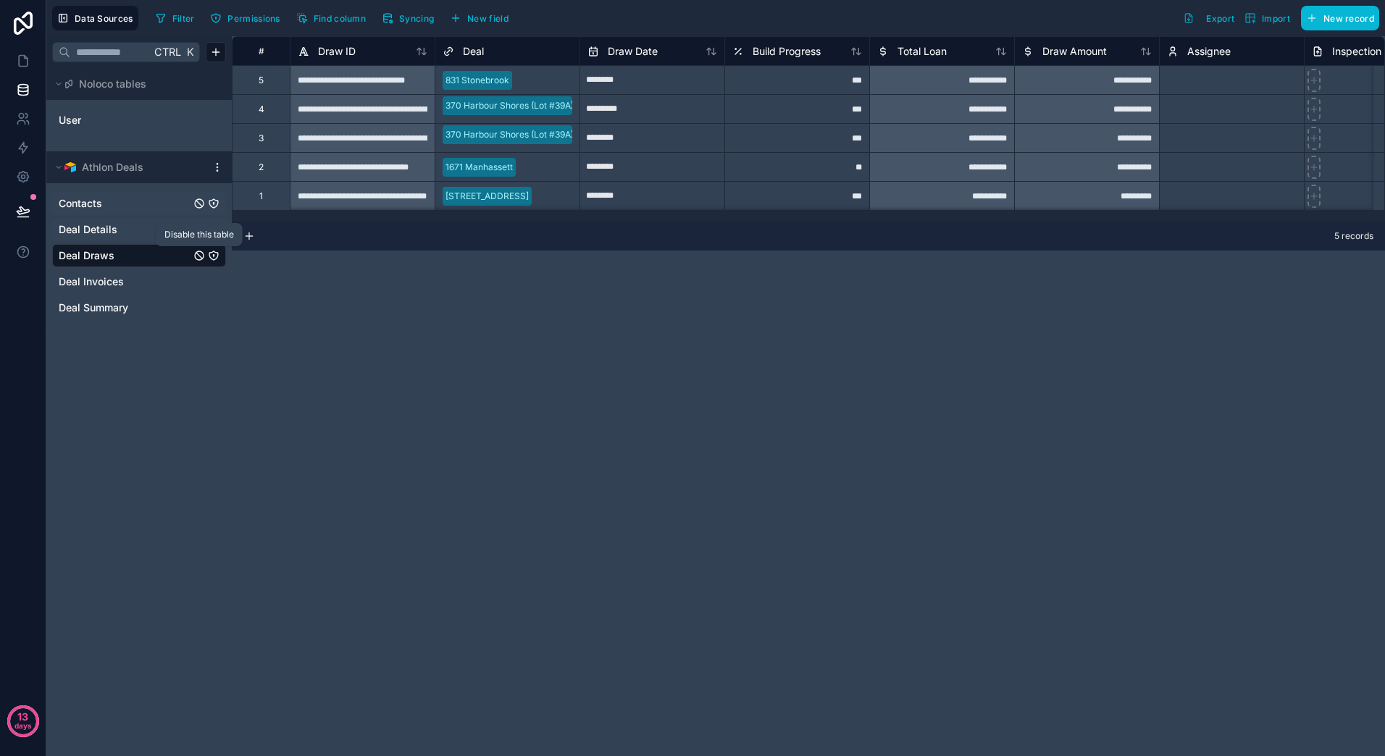
click at [197, 255] on icon "Deal Draws" at bounding box center [199, 256] width 12 height 12
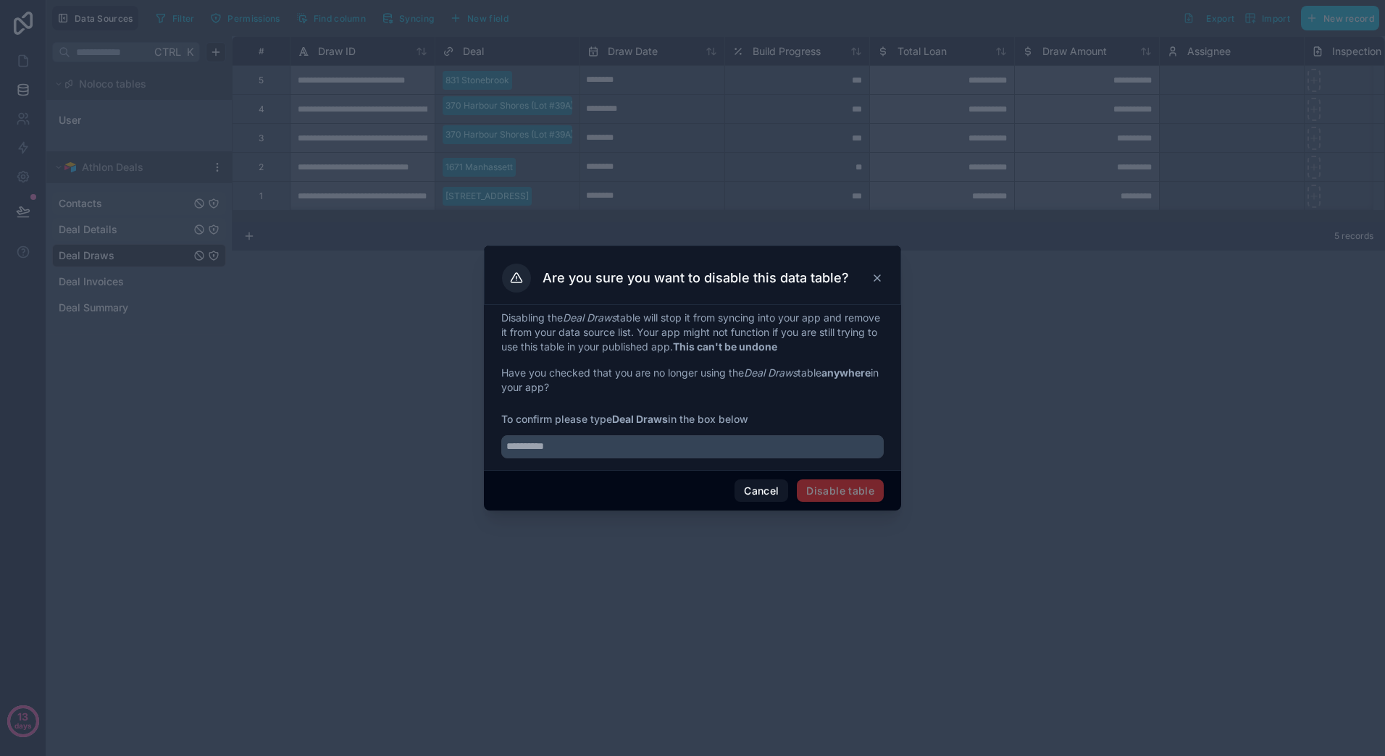
click at [850, 491] on span "Disable table" at bounding box center [840, 490] width 87 height 23
click at [685, 453] on input "text" at bounding box center [692, 446] width 382 height 23
type input "**********"
click at [813, 487] on button "Disable table" at bounding box center [840, 490] width 87 height 23
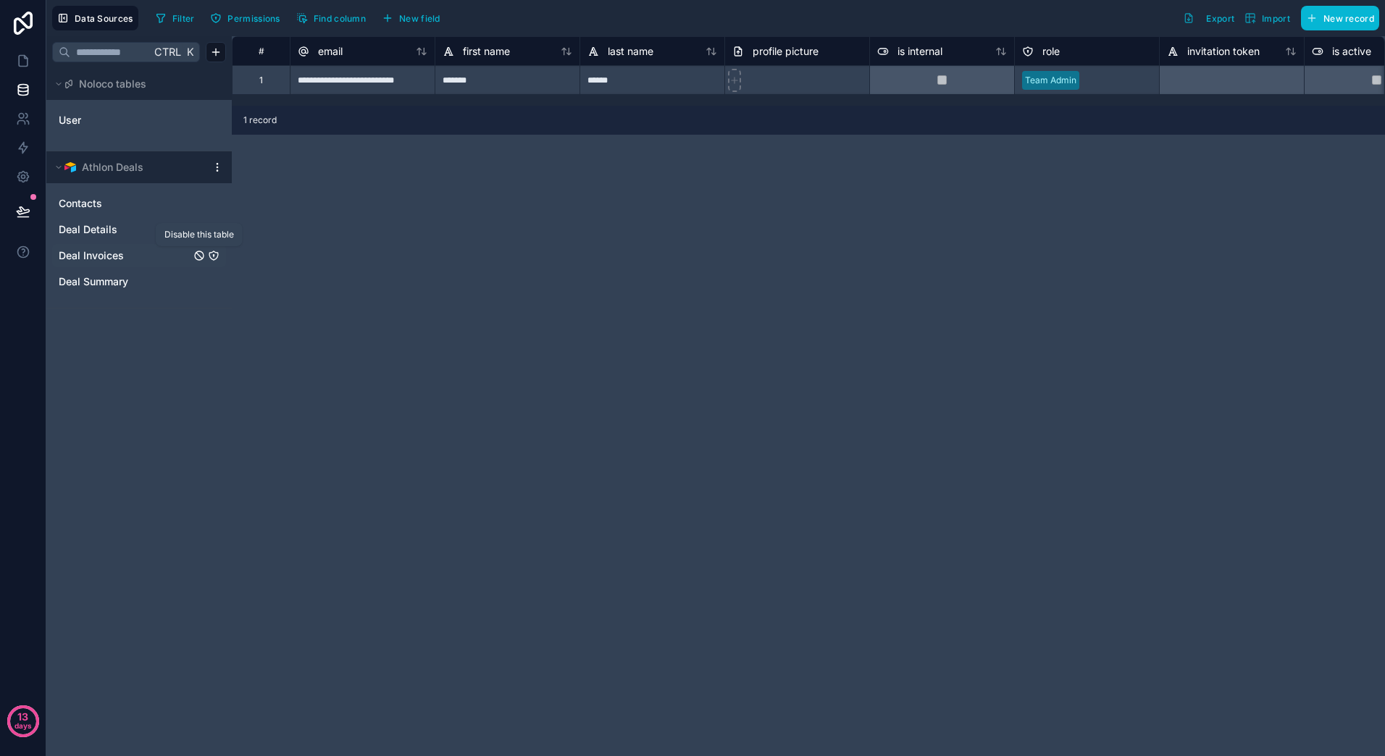
click at [196, 256] on icon "Deal Invoices" at bounding box center [199, 255] width 9 height 9
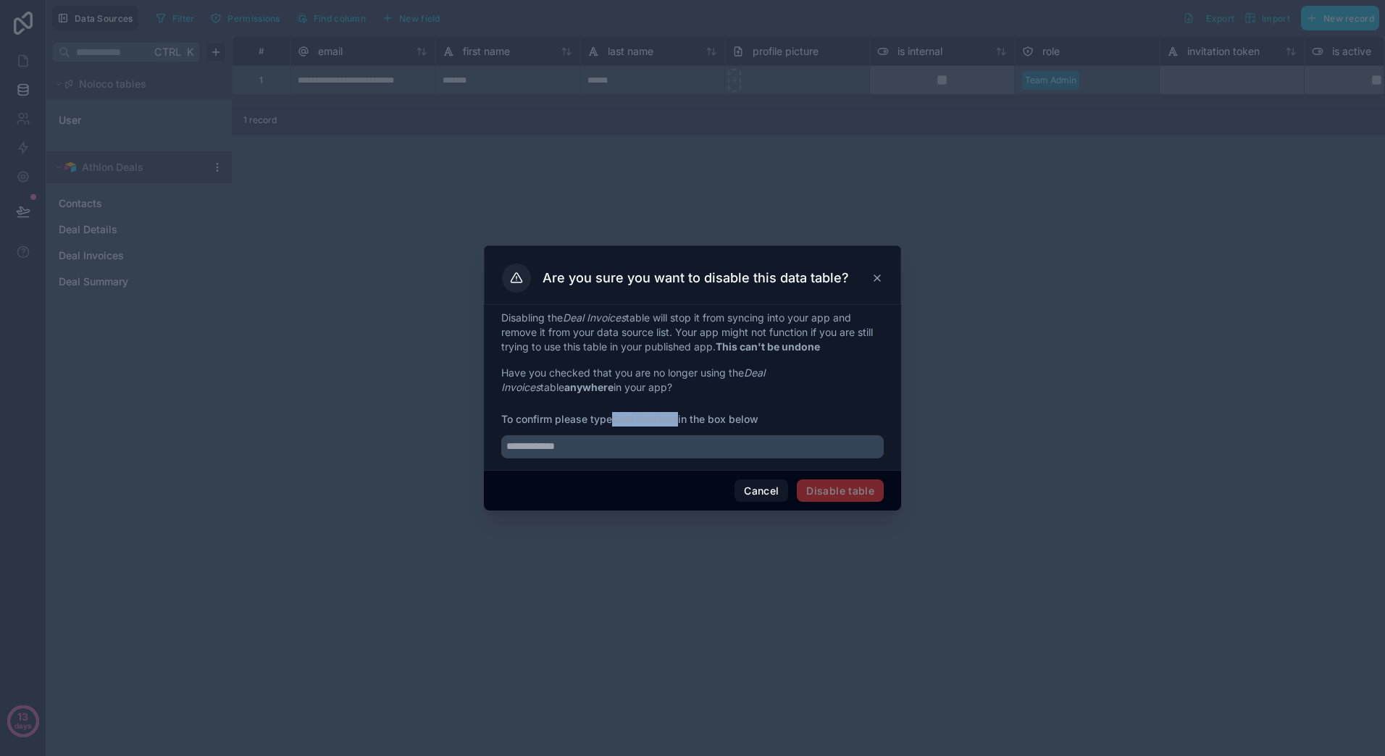
drag, startPoint x: 613, startPoint y: 416, endPoint x: 681, endPoint y: 419, distance: 67.4
click at [681, 419] on span "To confirm please type Deal Invoices in the box below" at bounding box center [692, 419] width 382 height 14
drag, startPoint x: 681, startPoint y: 419, endPoint x: 637, endPoint y: 420, distance: 43.5
copy span "Deal Invoices"
click at [671, 451] on input "text" at bounding box center [692, 446] width 382 height 23
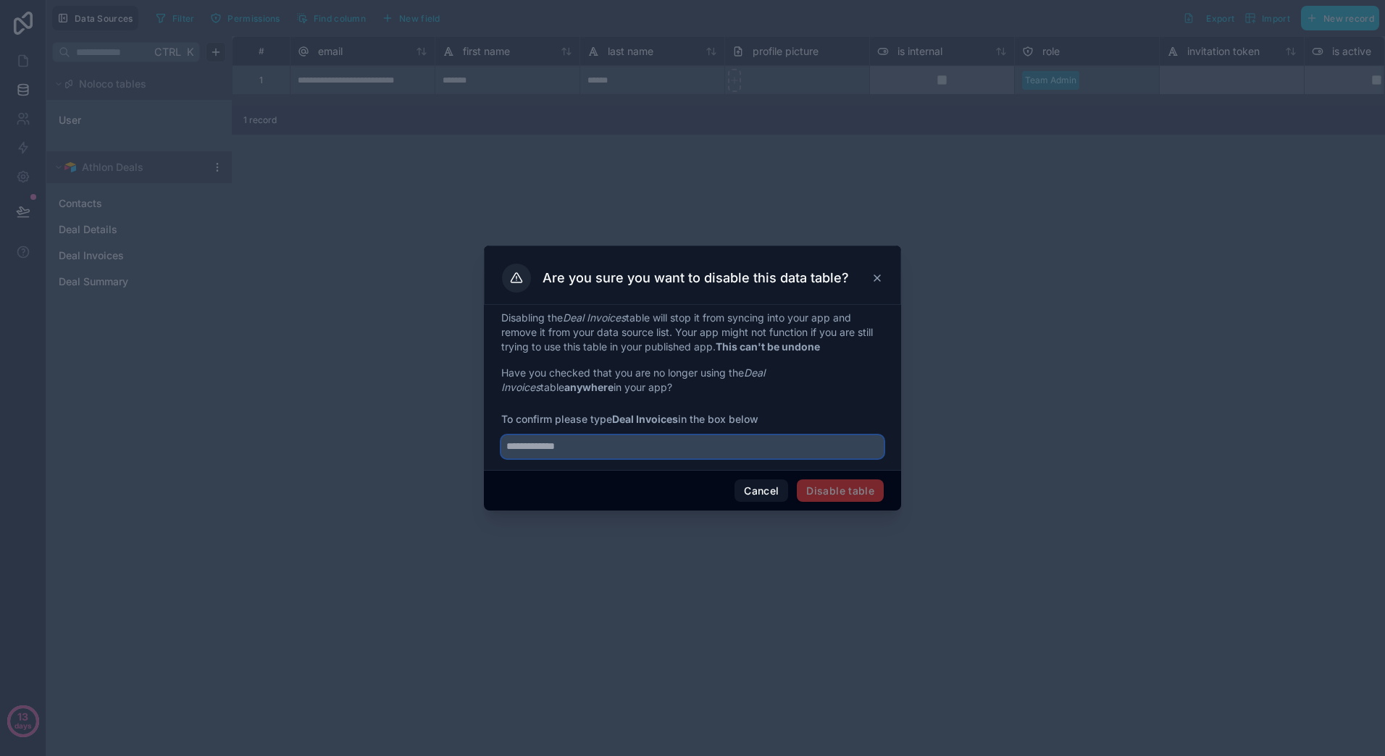
paste input "**********"
click at [853, 498] on span "Disable table" at bounding box center [840, 490] width 87 height 23
click at [605, 429] on div "**********" at bounding box center [692, 443] width 382 height 32
click at [613, 447] on input "**********" at bounding box center [692, 446] width 382 height 23
click at [675, 453] on input "**********" at bounding box center [692, 446] width 382 height 23
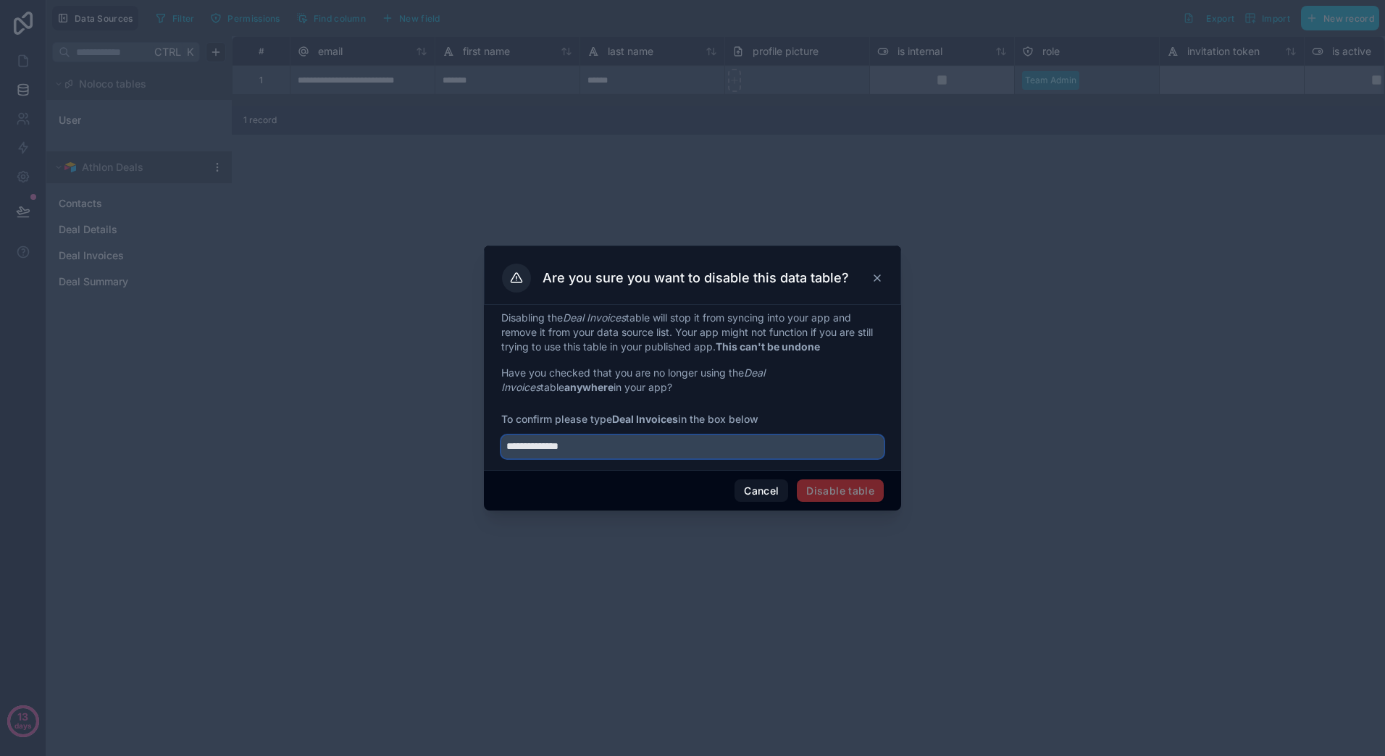
drag, startPoint x: 687, startPoint y: 448, endPoint x: 395, endPoint y: 454, distance: 291.2
click at [395, 454] on div "**********" at bounding box center [692, 378] width 1385 height 756
type input "**********"
click at [837, 490] on button "Disable table" at bounding box center [840, 490] width 87 height 23
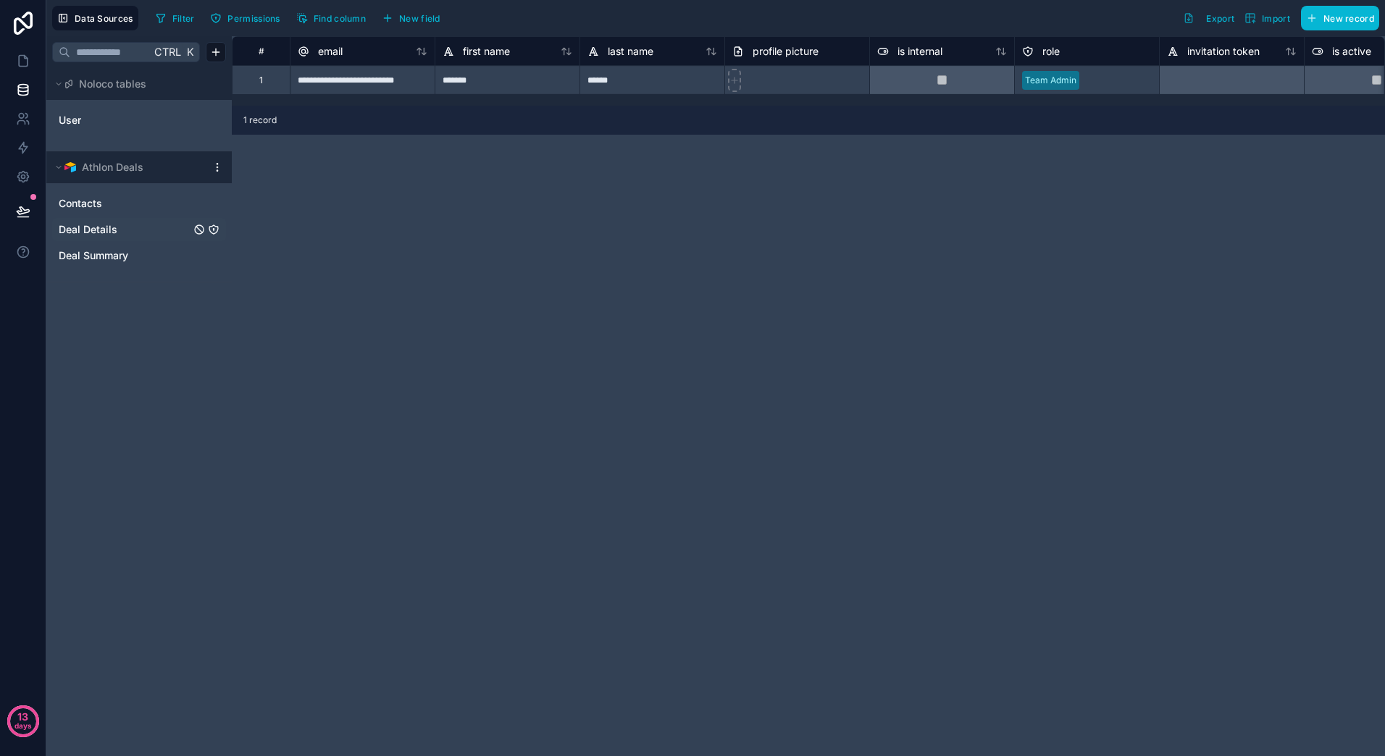
click at [114, 231] on span "Deal Details" at bounding box center [88, 229] width 59 height 14
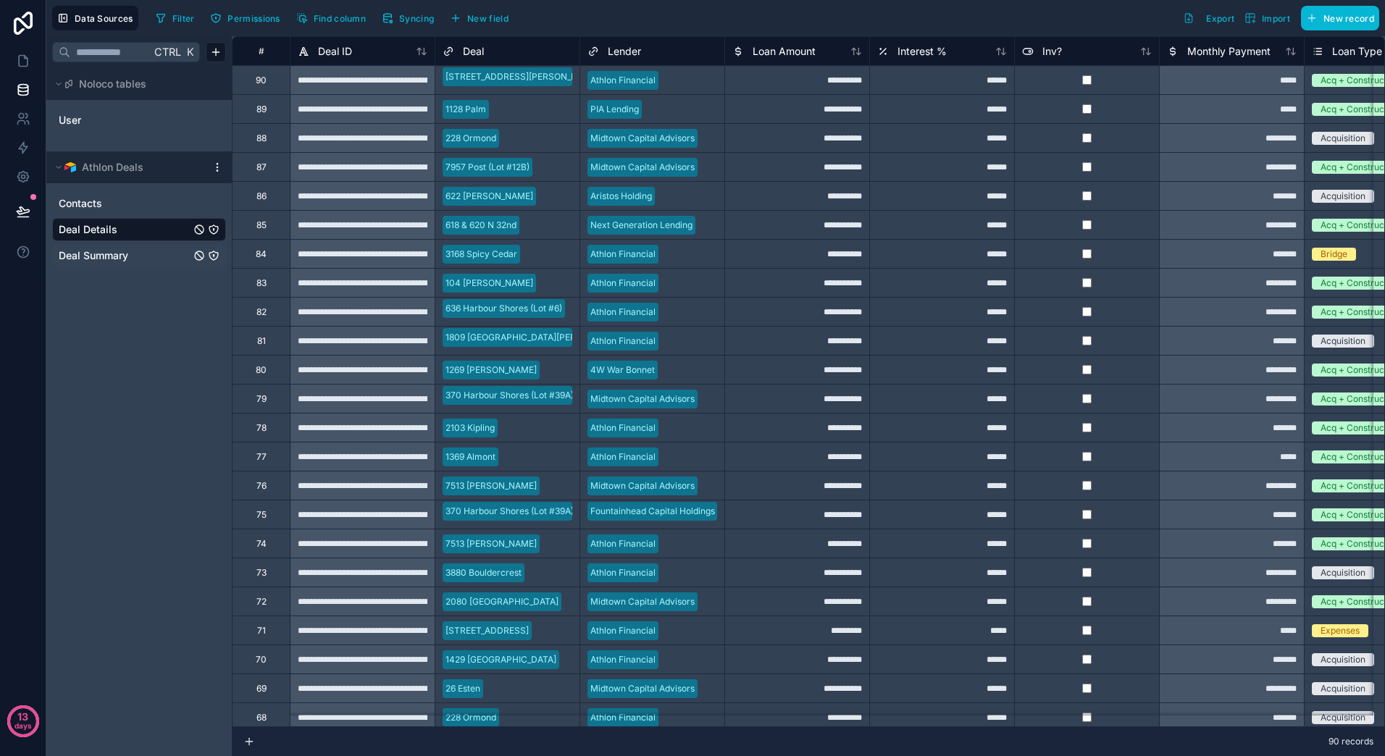
click at [91, 256] on span "Deal Summary" at bounding box center [94, 255] width 70 height 14
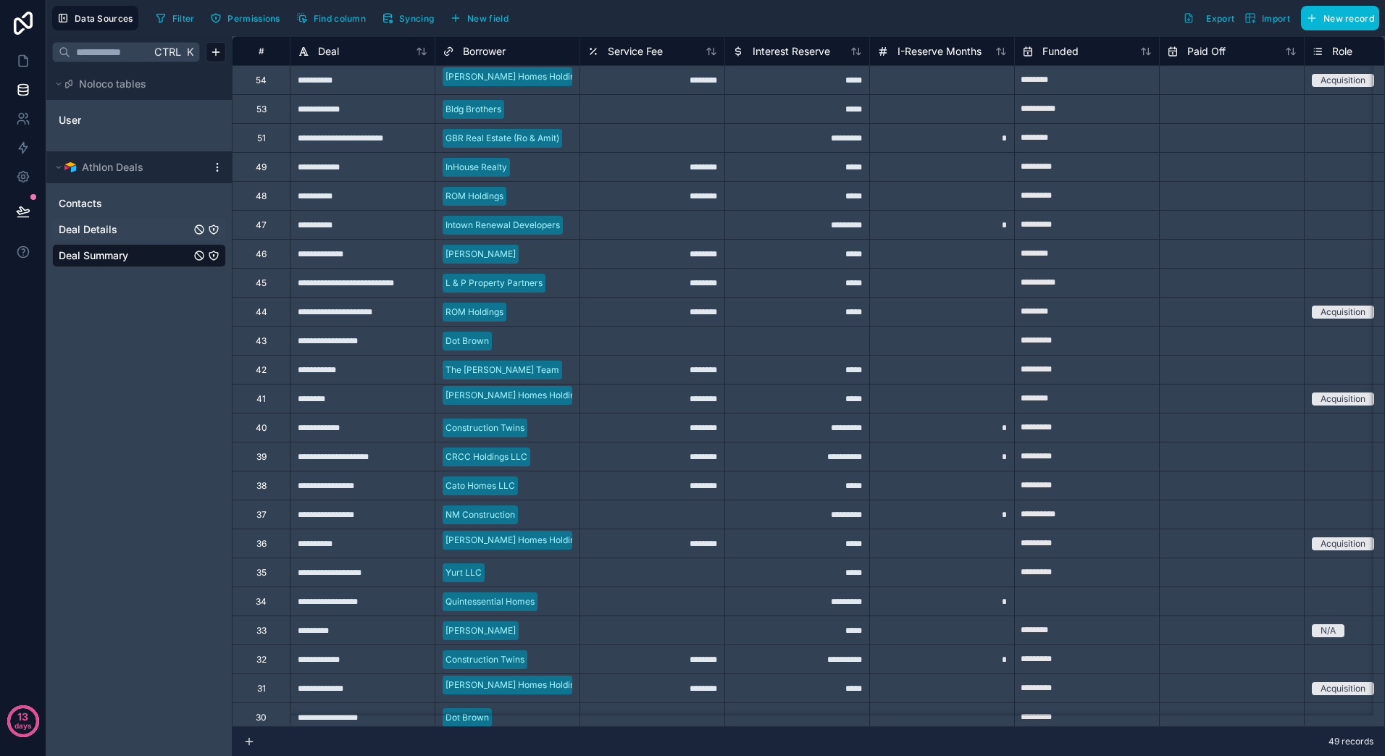
click at [100, 227] on span "Deal Details" at bounding box center [88, 229] width 59 height 14
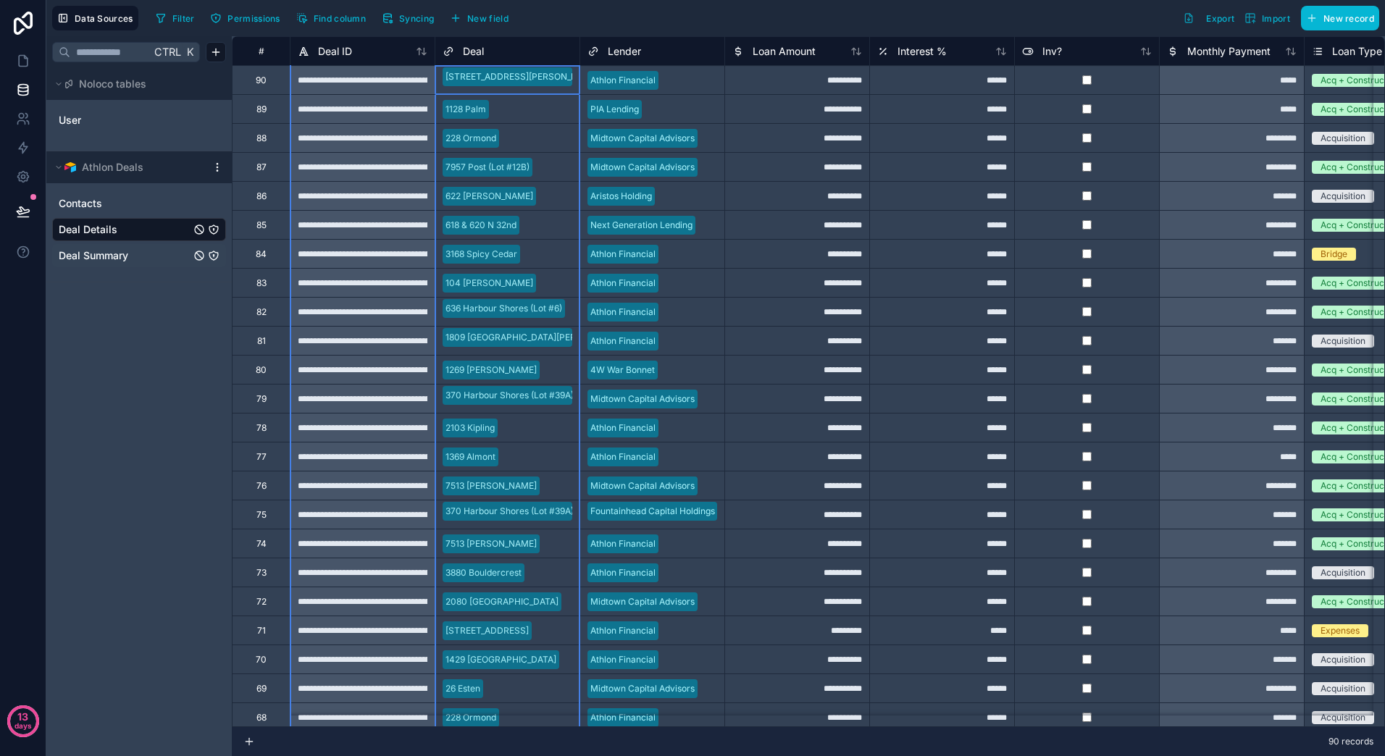
click at [445, 53] on icon at bounding box center [449, 51] width 12 height 17
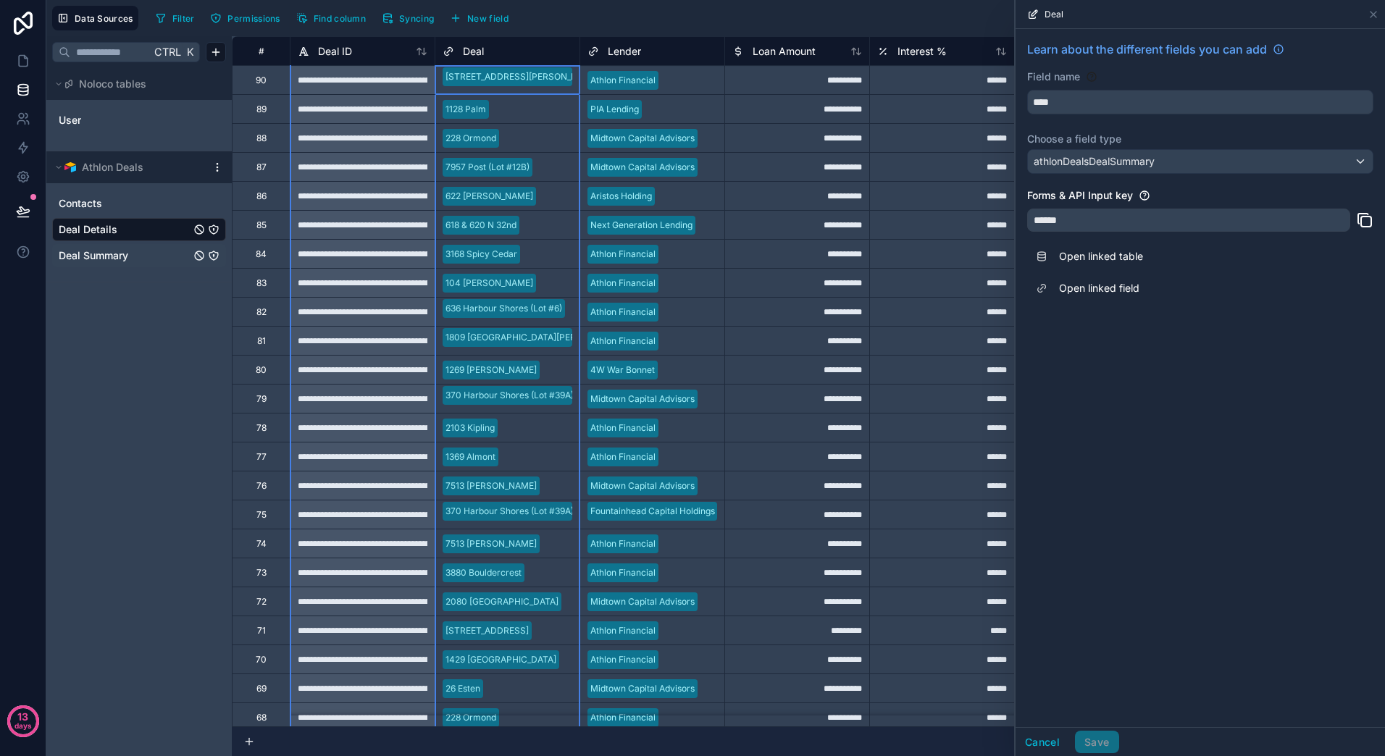
click at [1086, 217] on div "******" at bounding box center [1188, 220] width 323 height 23
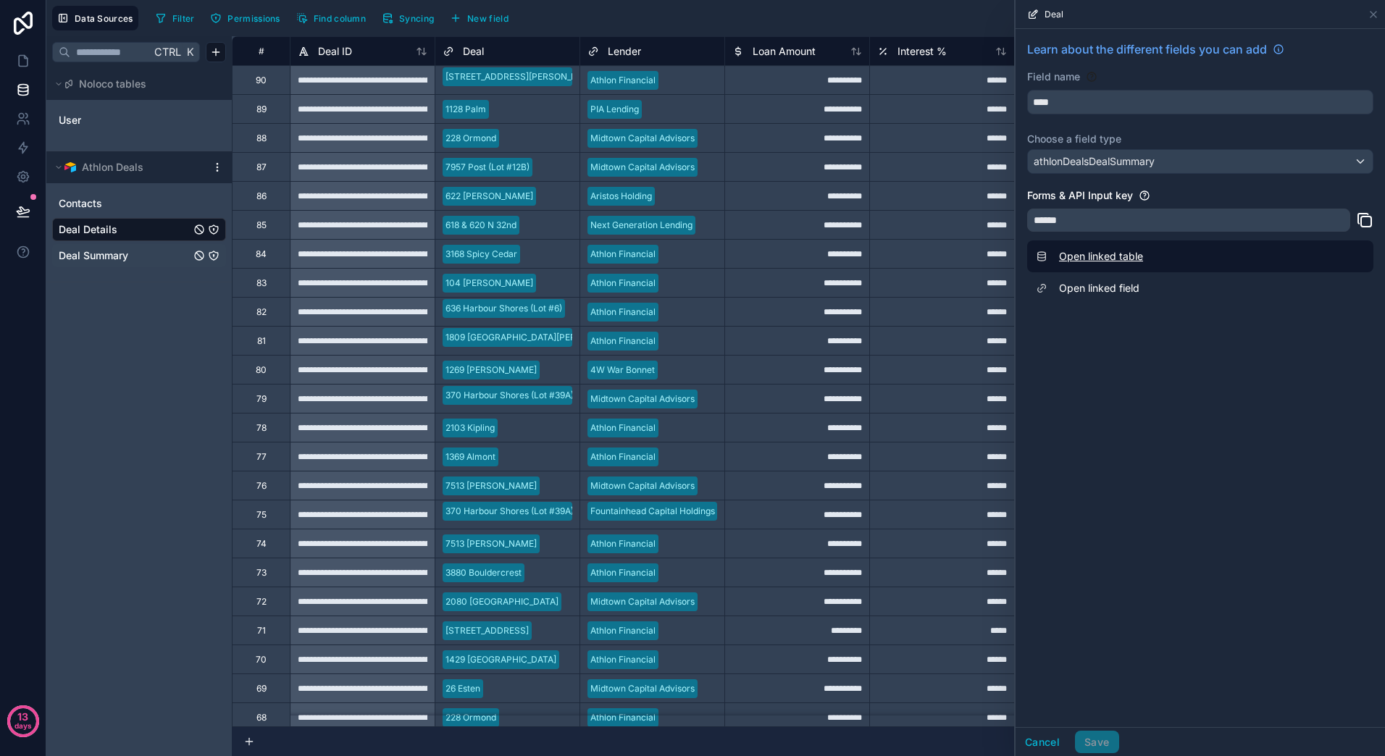
click at [1092, 256] on link "Open linked table" at bounding box center [1200, 256] width 346 height 32
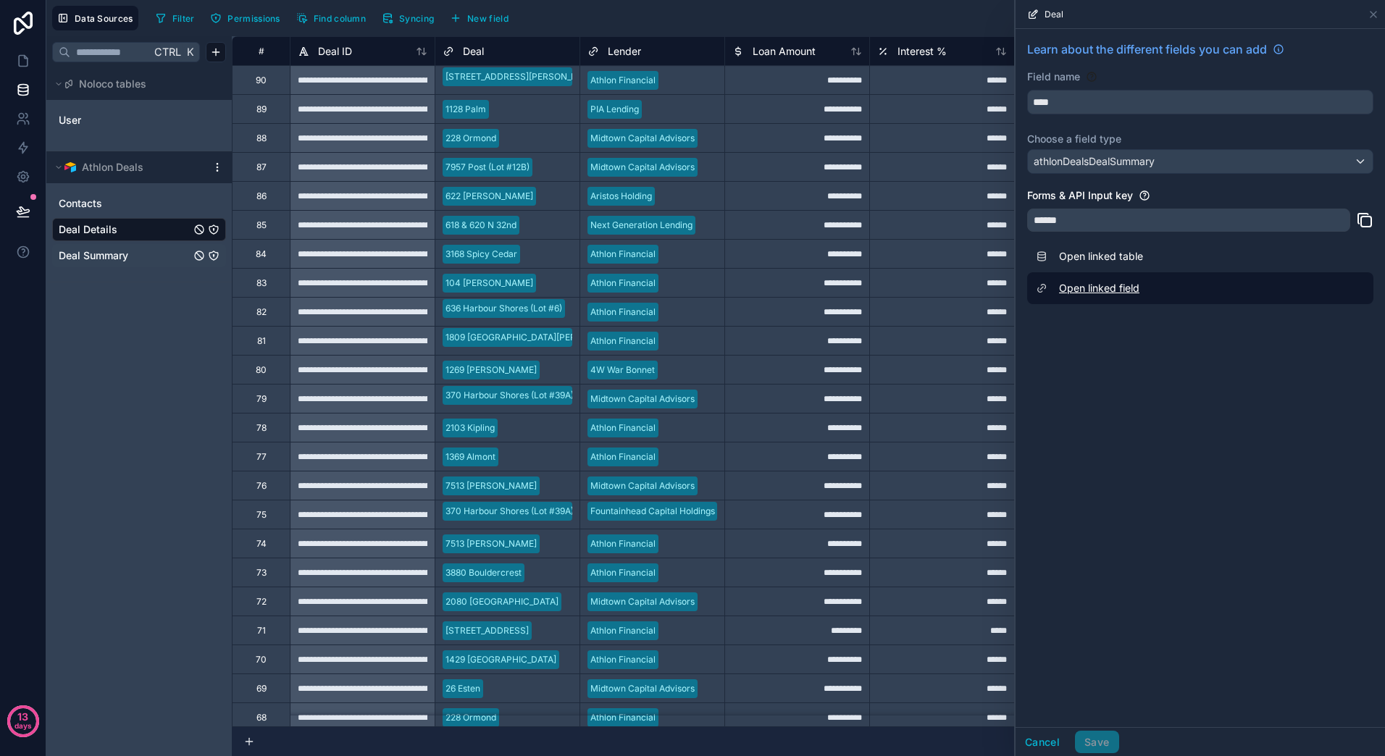
click at [1092, 288] on link "Open linked field" at bounding box center [1200, 288] width 346 height 32
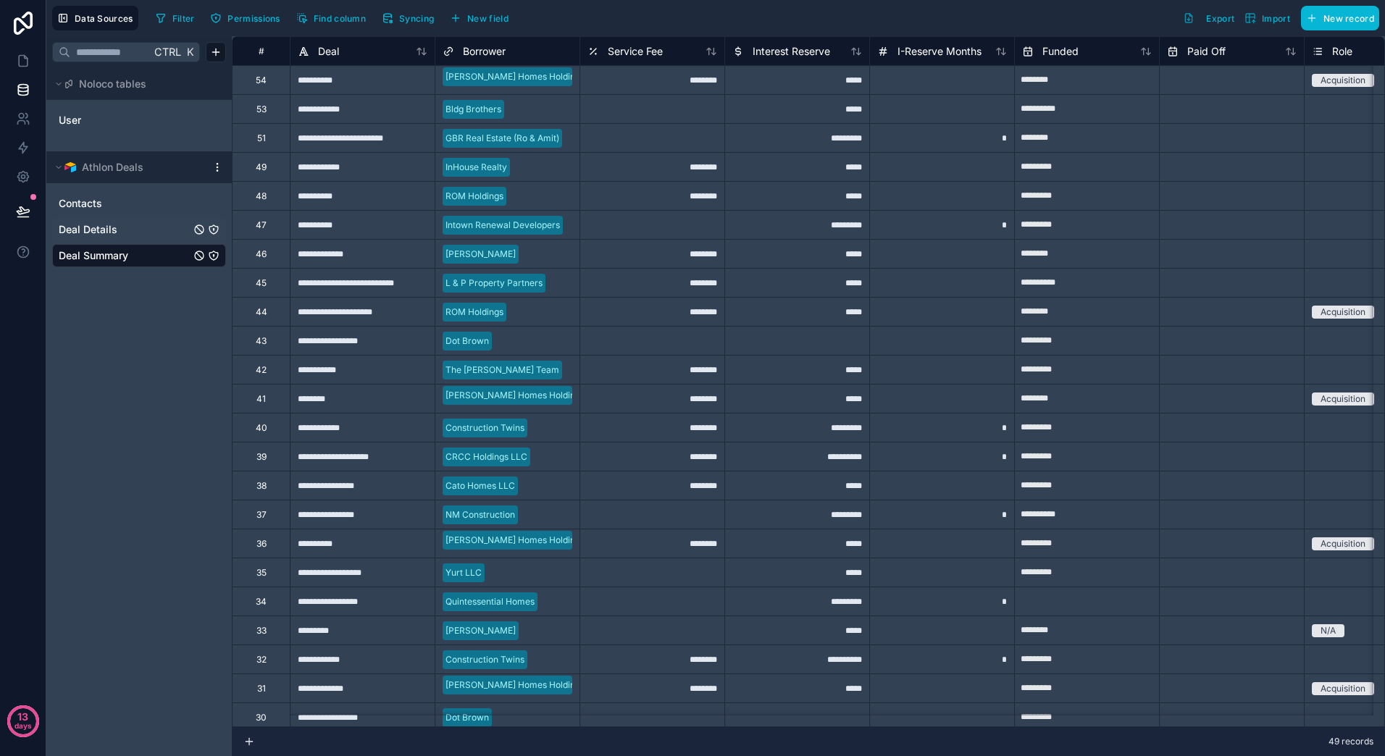
click at [110, 233] on span "Deal Details" at bounding box center [88, 229] width 59 height 14
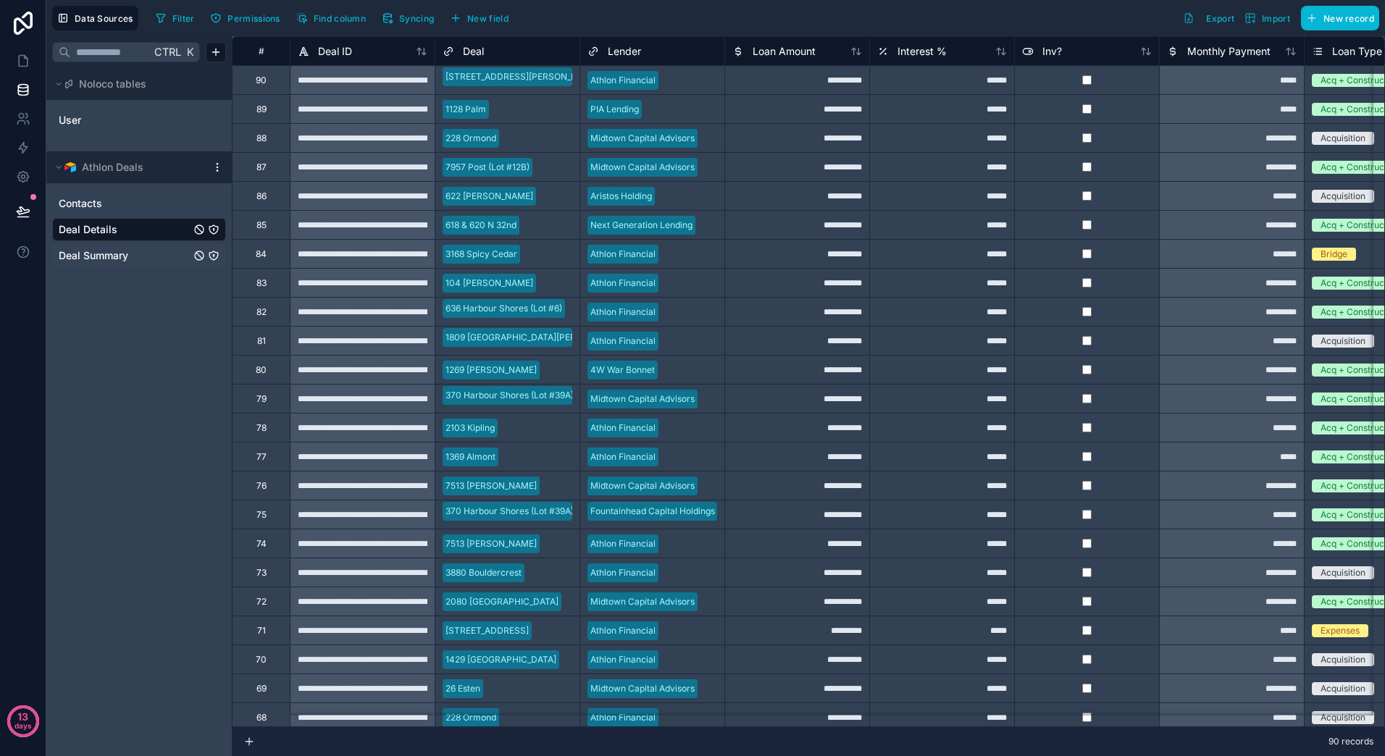
click at [448, 55] on icon at bounding box center [449, 51] width 12 height 17
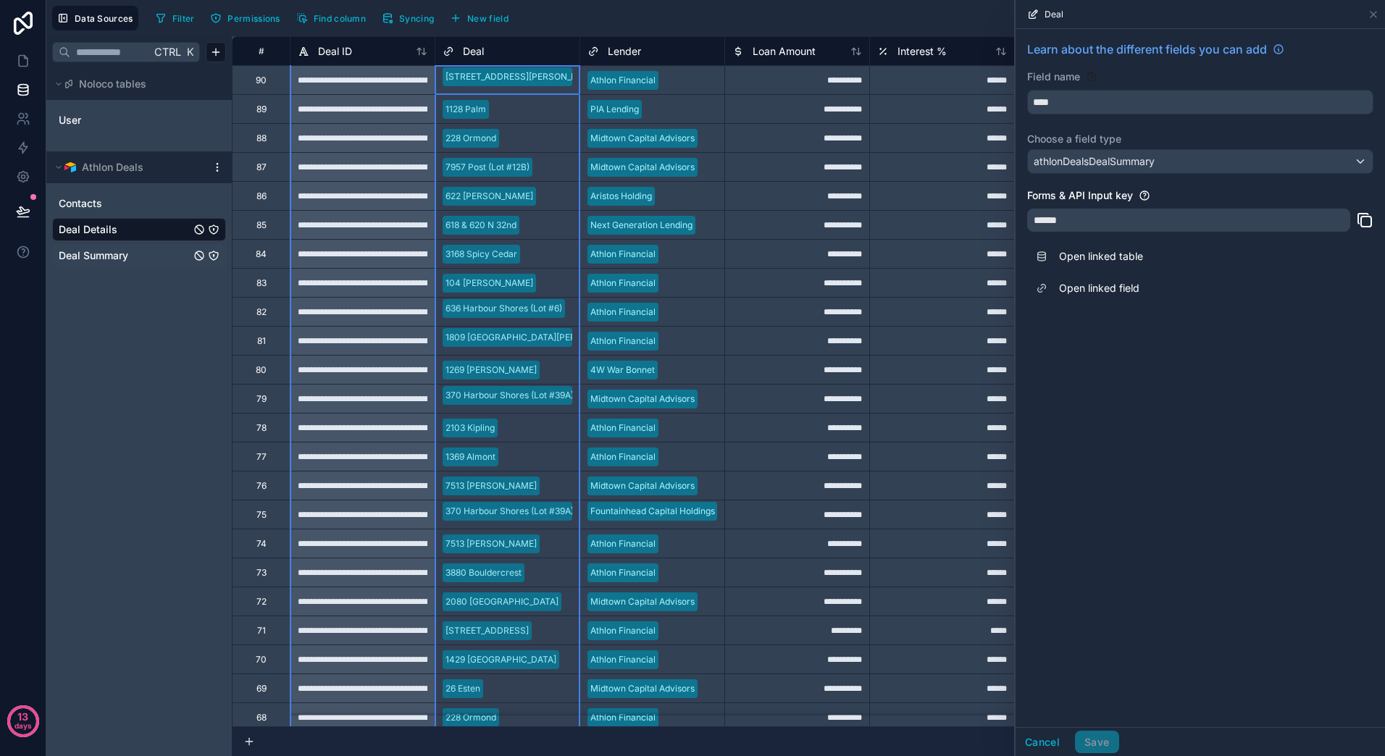
click at [1100, 744] on div "Cancel Save" at bounding box center [1067, 742] width 104 height 23
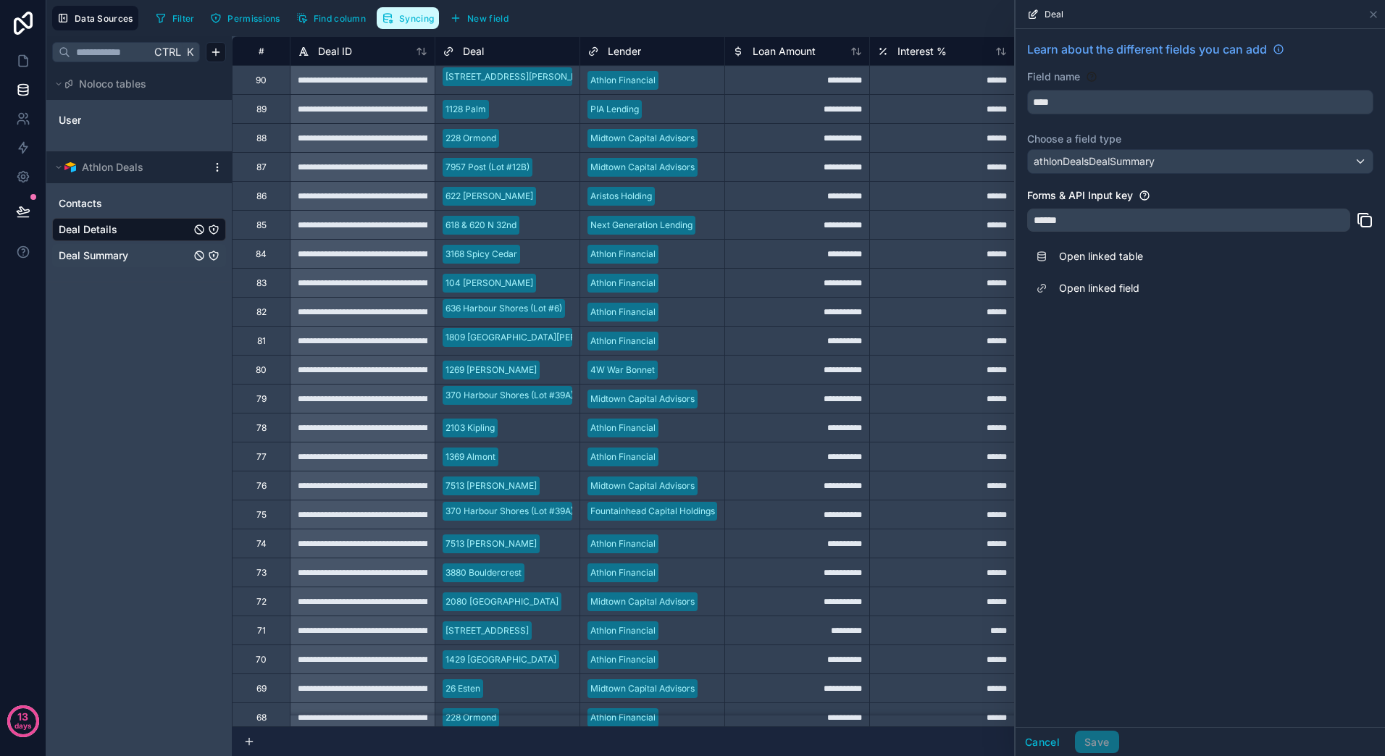
click at [395, 17] on button "Syncing" at bounding box center [408, 18] width 62 height 22
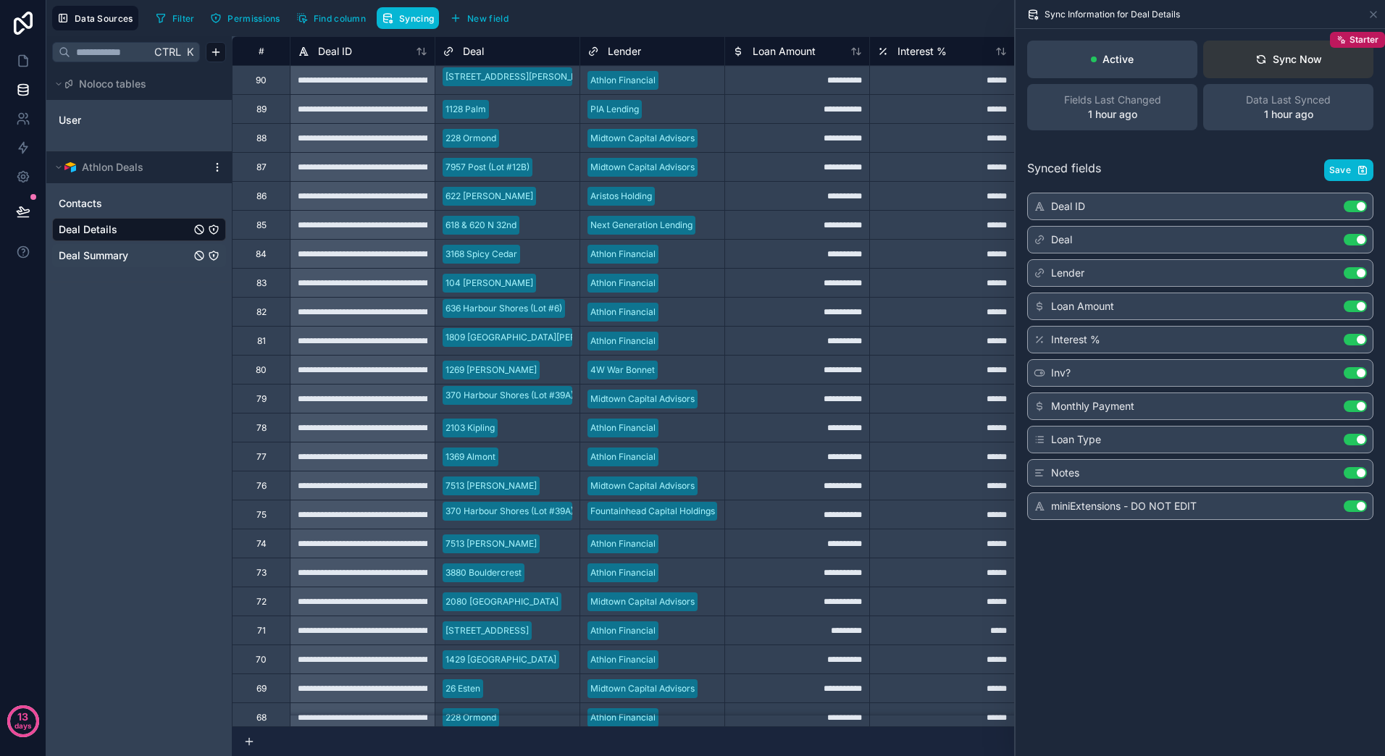
click at [1301, 54] on div "Sync Now" at bounding box center [1288, 59] width 67 height 14
click at [1349, 206] on button "Use setting" at bounding box center [1355, 207] width 23 height 12
click at [1346, 503] on button "Use setting" at bounding box center [1355, 506] width 23 height 12
click at [1340, 173] on span "Save" at bounding box center [1340, 170] width 22 height 12
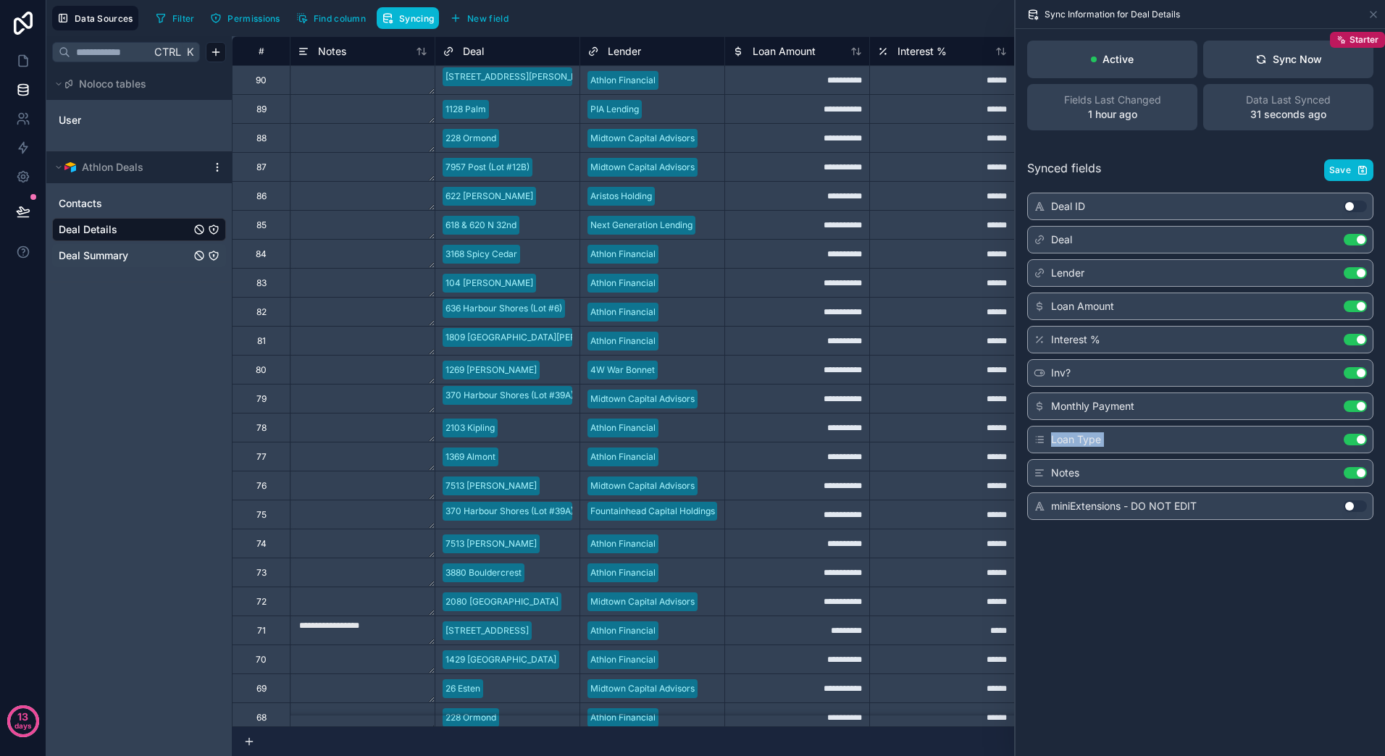
drag, startPoint x: 1039, startPoint y: 469, endPoint x: 1039, endPoint y: 443, distance: 26.1
click at [1039, 443] on div "Deal ID Use setting Deal Use setting Lender Use setting Loan Amount Use setting…" at bounding box center [1200, 356] width 346 height 327
drag, startPoint x: 1039, startPoint y: 443, endPoint x: 1047, endPoint y: 470, distance: 28.0
click at [1047, 470] on div "Notes Use setting" at bounding box center [1200, 473] width 346 height 28
click at [1036, 476] on div "Notes Use setting" at bounding box center [1200, 473] width 346 height 28
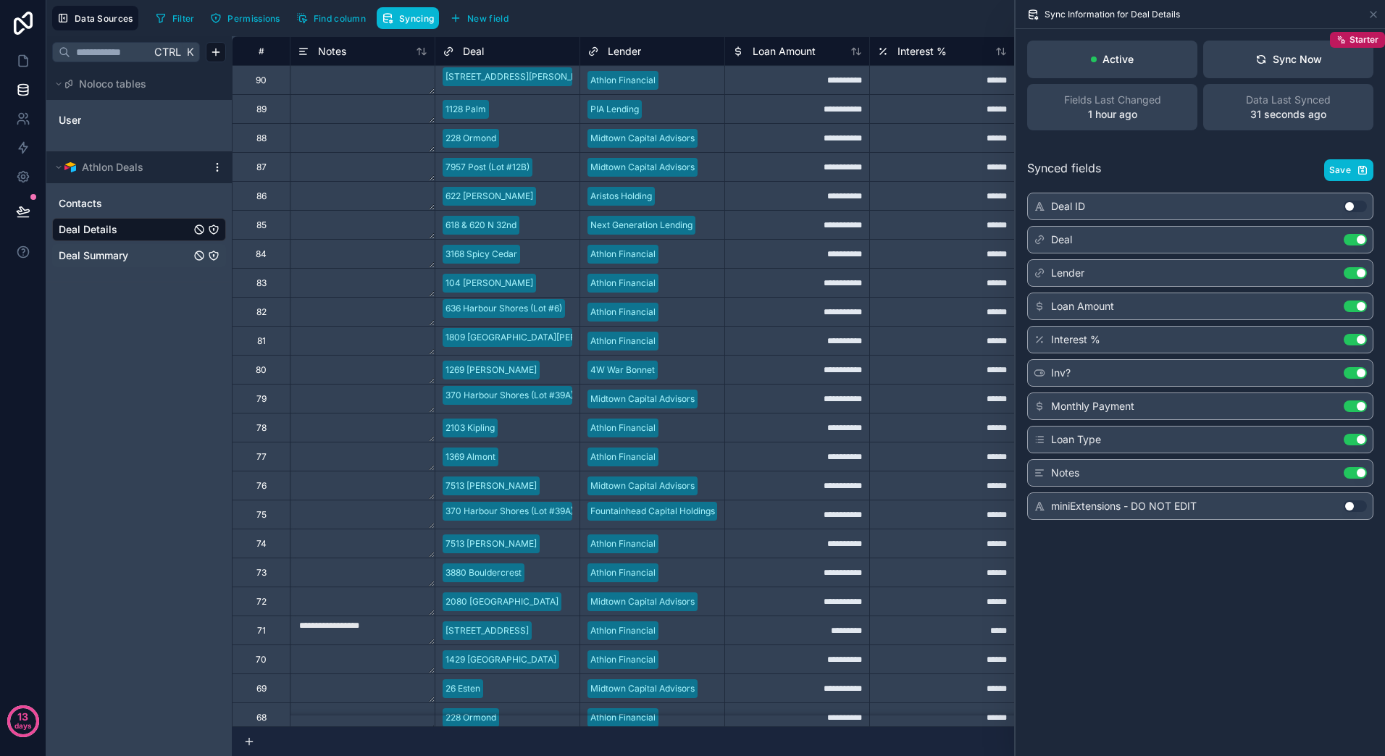
click at [1097, 619] on div "Active Sync Now Starter Fields Last Changed 1 hour ago Data Last Synced 31 seco…" at bounding box center [1199, 392] width 369 height 727
click at [119, 252] on span "Deal Summary" at bounding box center [94, 255] width 70 height 14
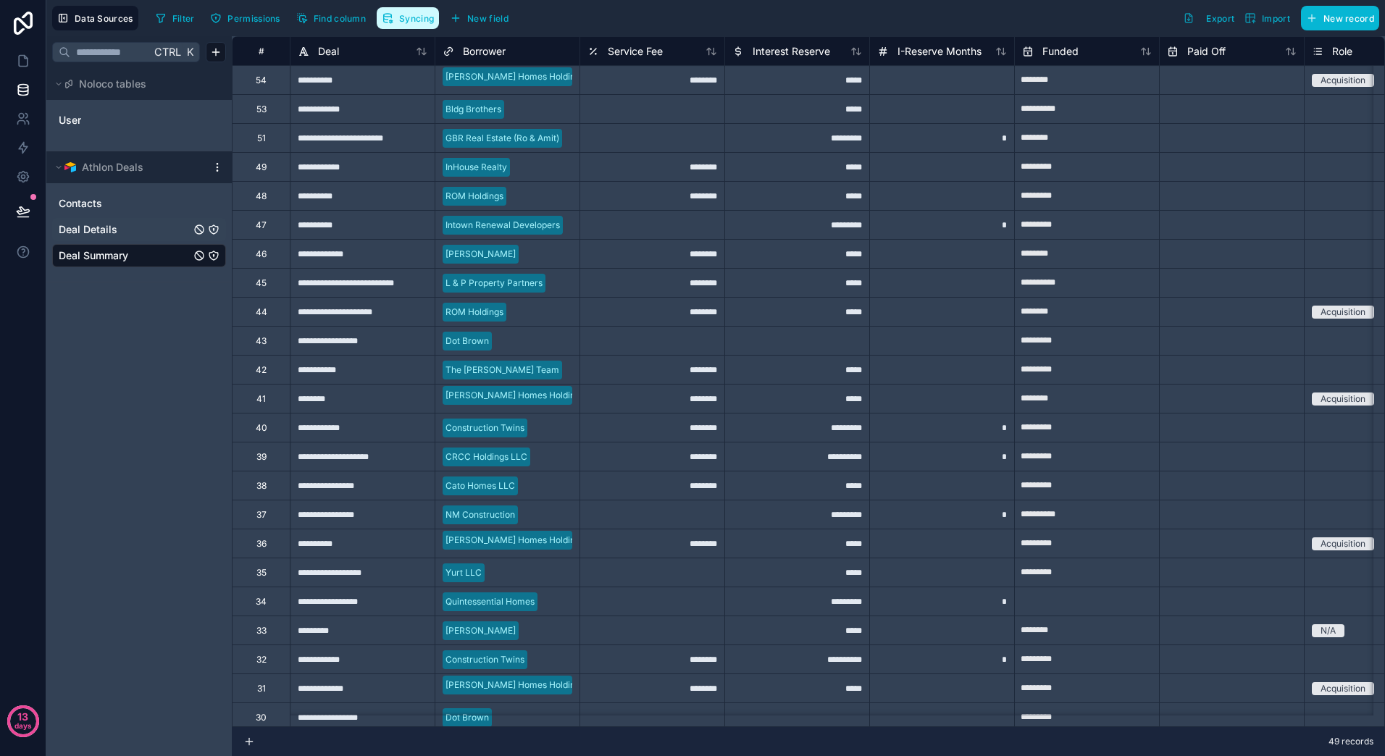
click at [408, 24] on button "Syncing" at bounding box center [408, 18] width 62 height 22
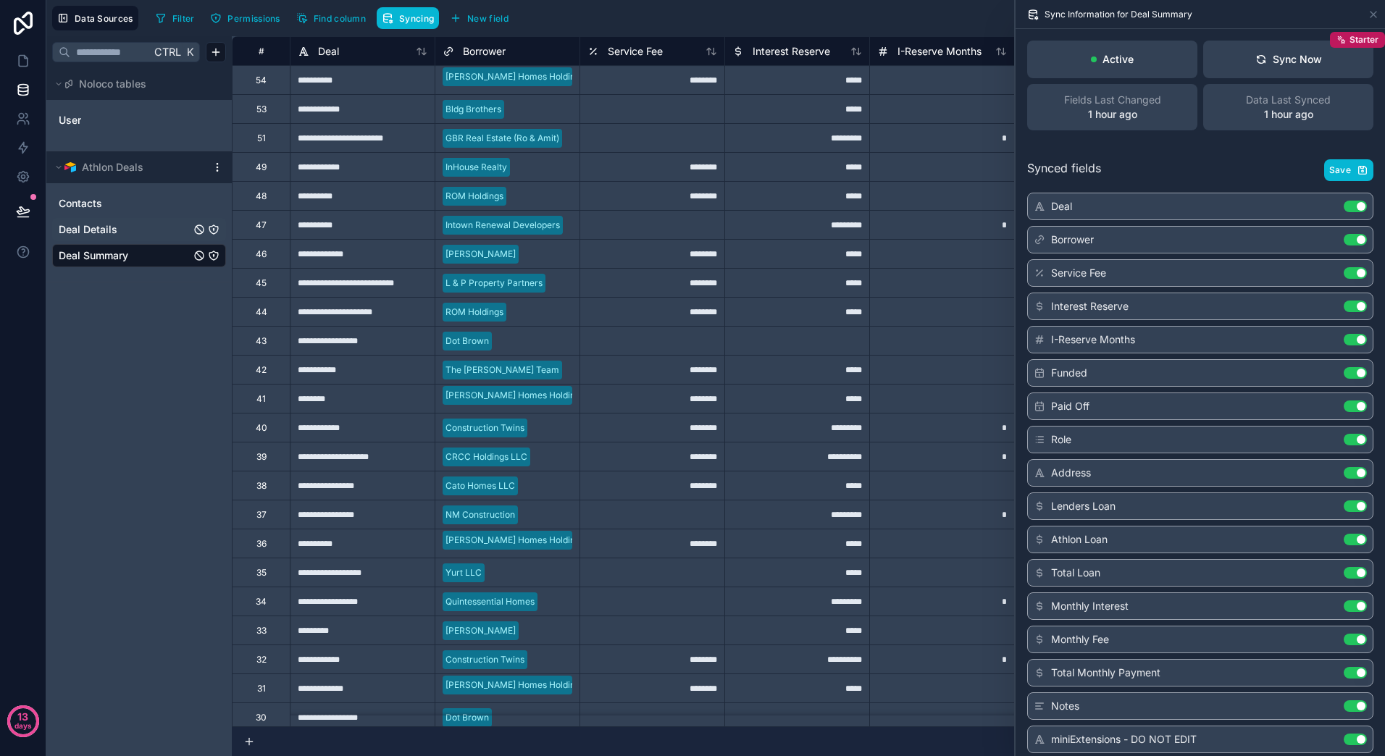
click at [1354, 734] on button "Use setting" at bounding box center [1355, 740] width 23 height 12
click at [1342, 176] on button "Save" at bounding box center [1348, 170] width 49 height 22
click at [108, 241] on div "Contacts Deal Details Deal Summary" at bounding box center [139, 226] width 174 height 81
click at [109, 222] on span "Deal Details" at bounding box center [88, 229] width 59 height 14
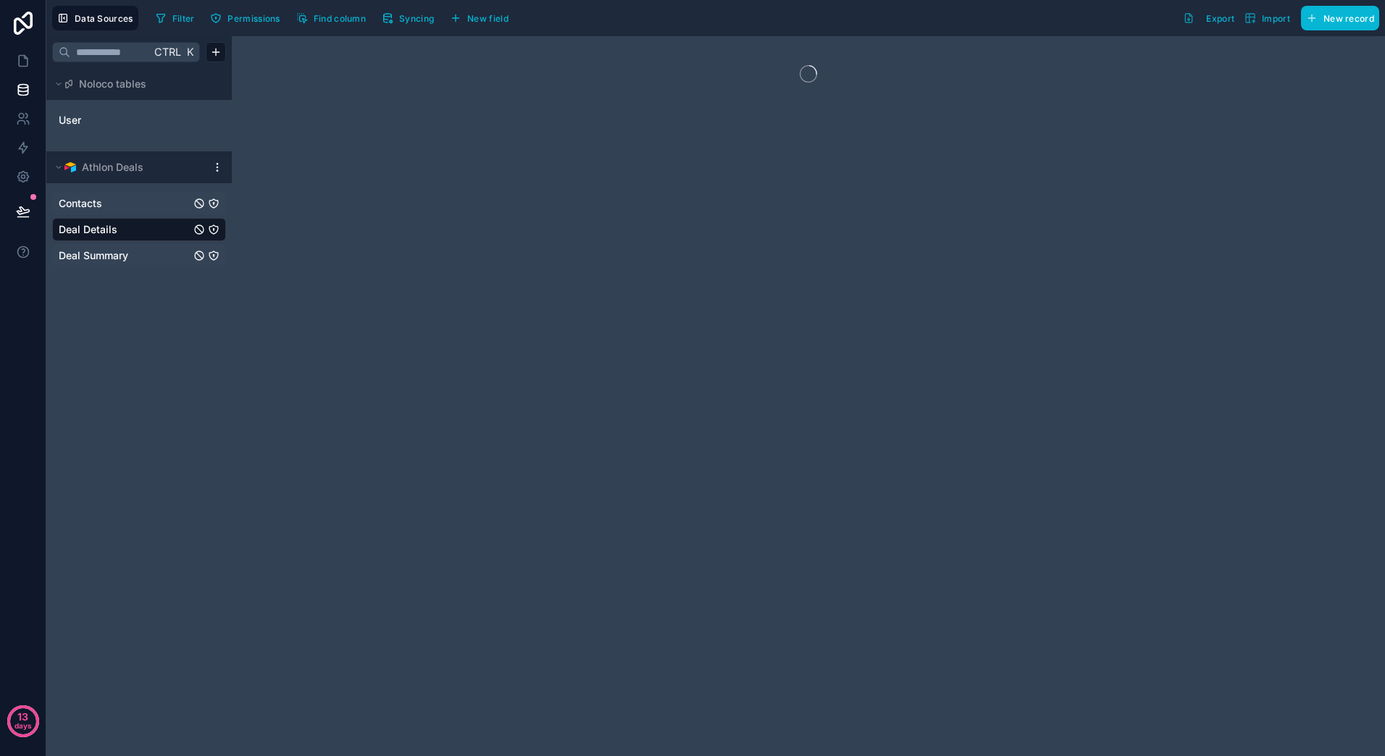
click at [104, 201] on link "Contacts" at bounding box center [125, 203] width 132 height 14
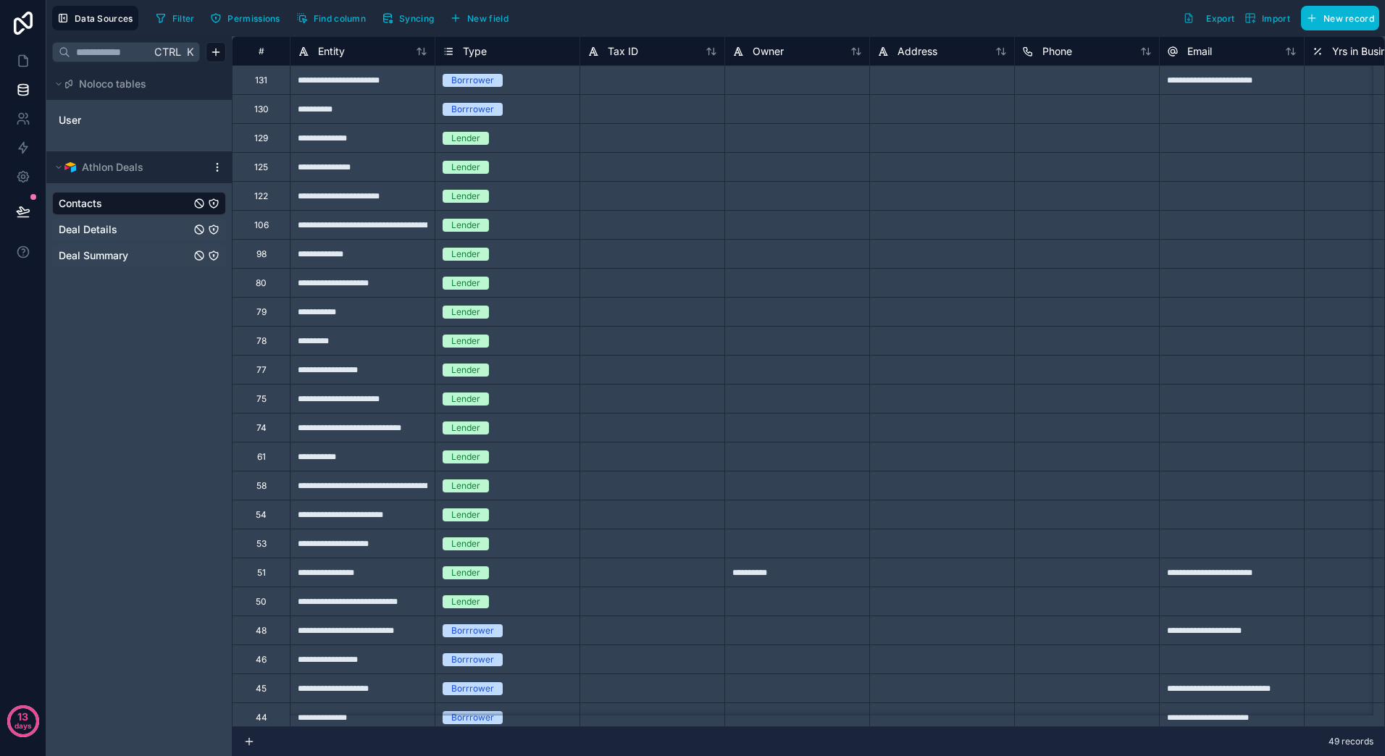
click at [99, 238] on div "Deal Details" at bounding box center [139, 229] width 174 height 23
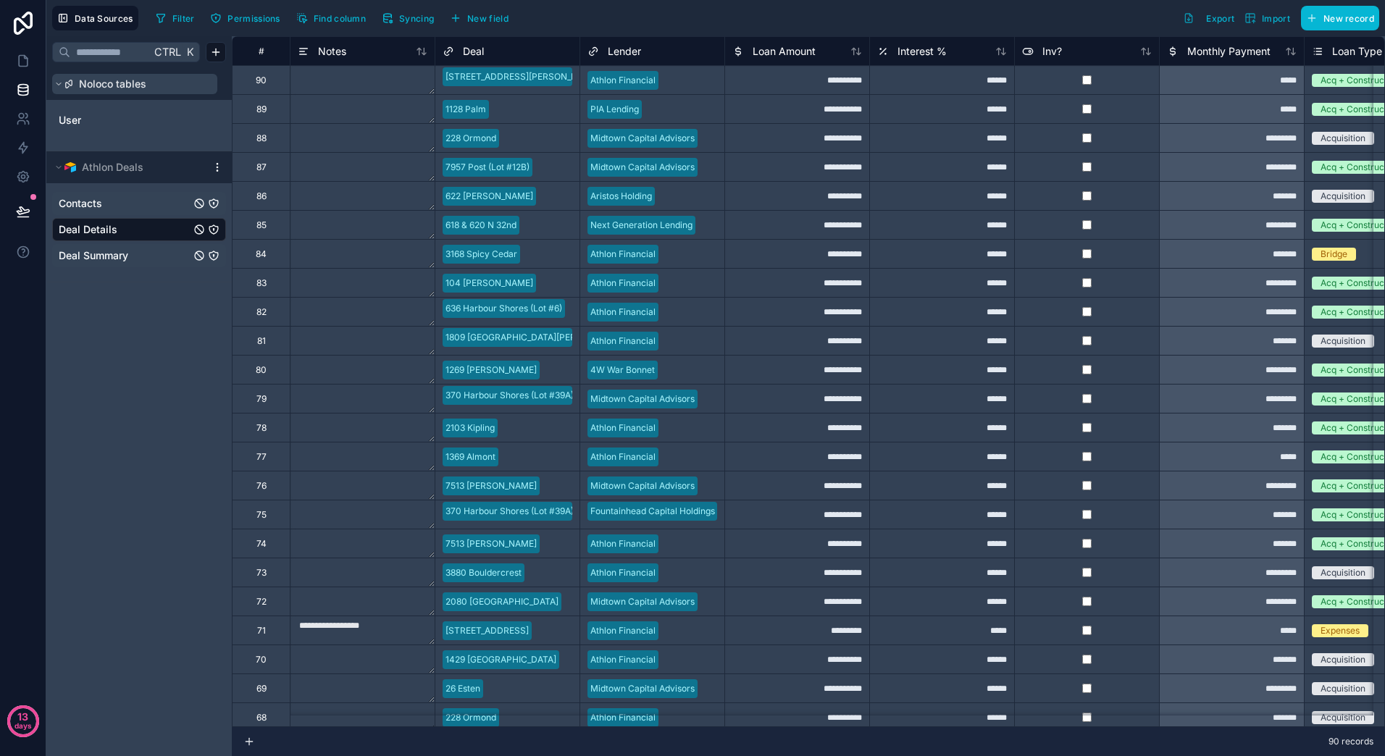
click at [125, 90] on span "Noloco tables" at bounding box center [112, 84] width 67 height 14
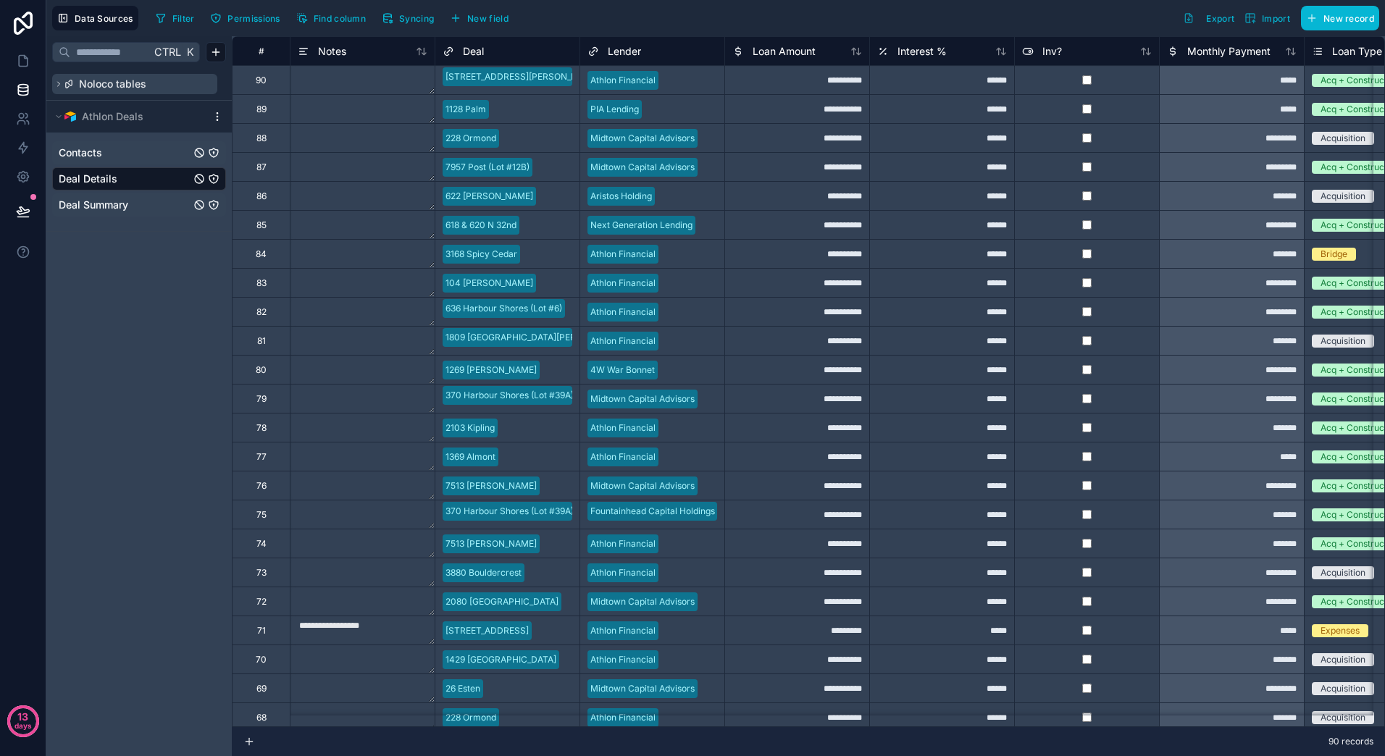
click at [125, 90] on span "Noloco tables" at bounding box center [112, 84] width 67 height 14
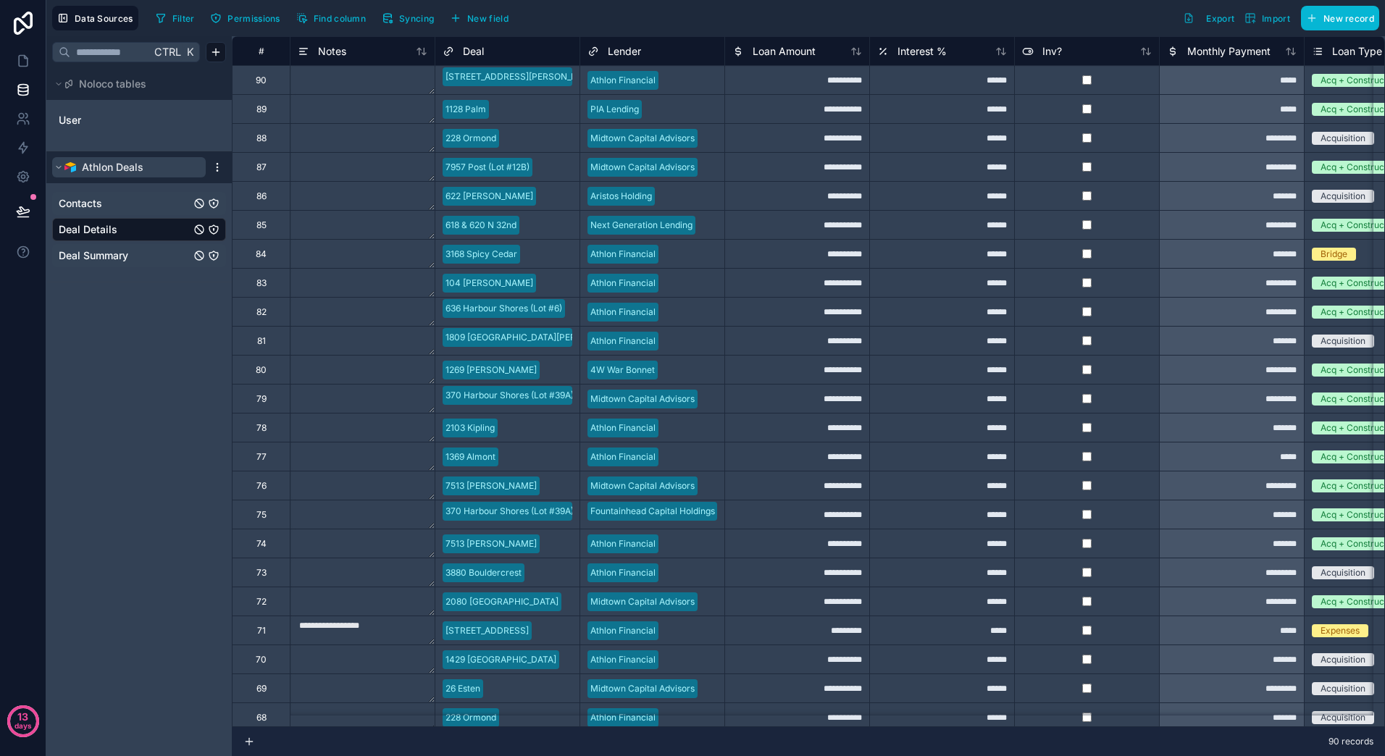
click at [58, 168] on icon at bounding box center [58, 167] width 9 height 9
click at [29, 64] on icon at bounding box center [23, 61] width 14 height 14
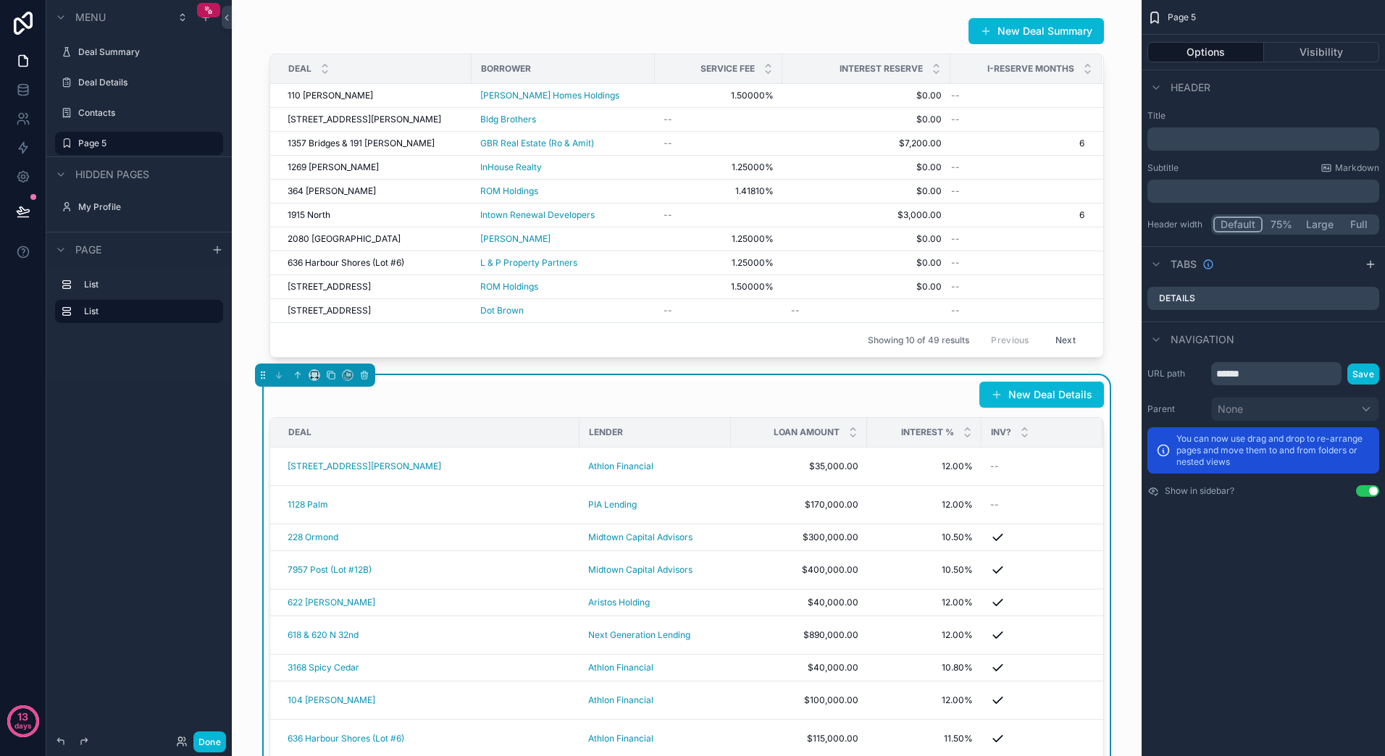
click at [1101, 565] on div "New Deal Details Deal Lender Loan Amount Interest % Inv? Monthly Payment Loan T…" at bounding box center [686, 600] width 887 height 450
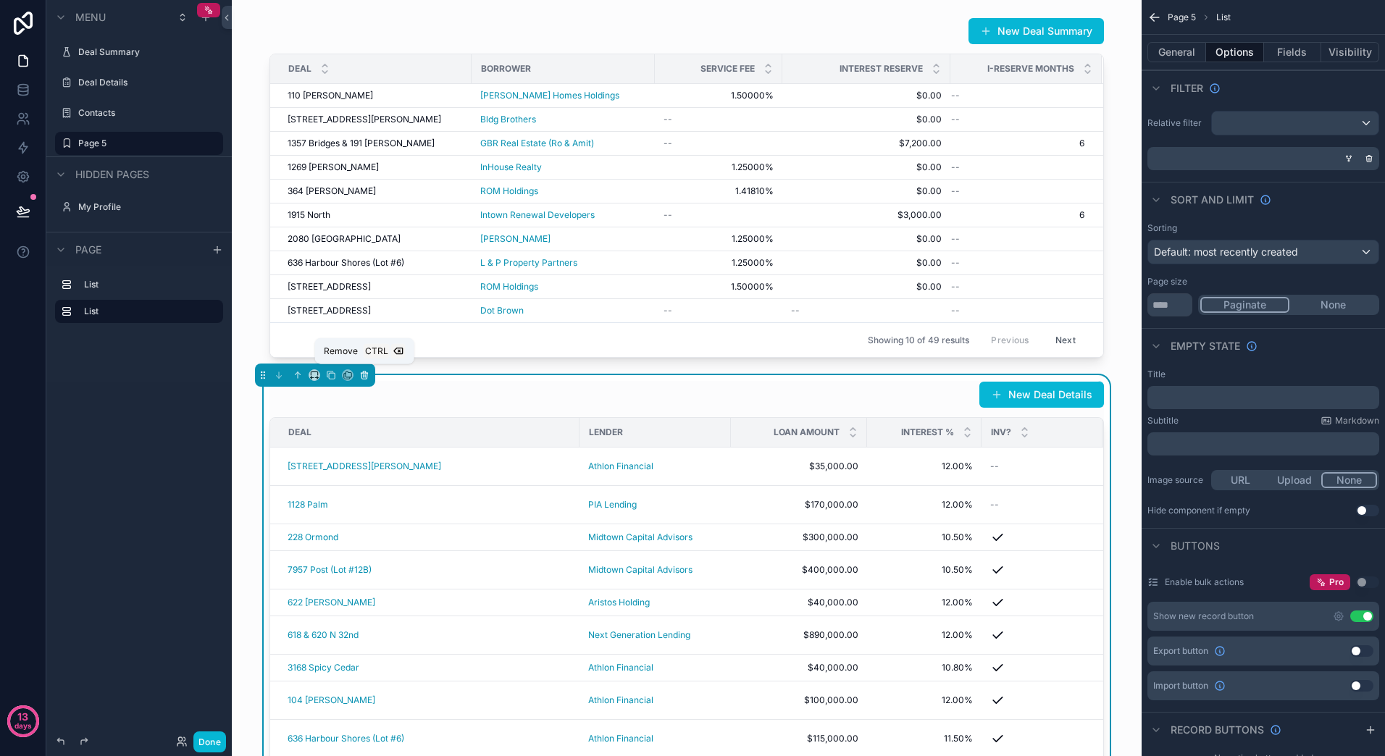
click at [359, 371] on icon "scrollable content" at bounding box center [364, 375] width 10 height 10
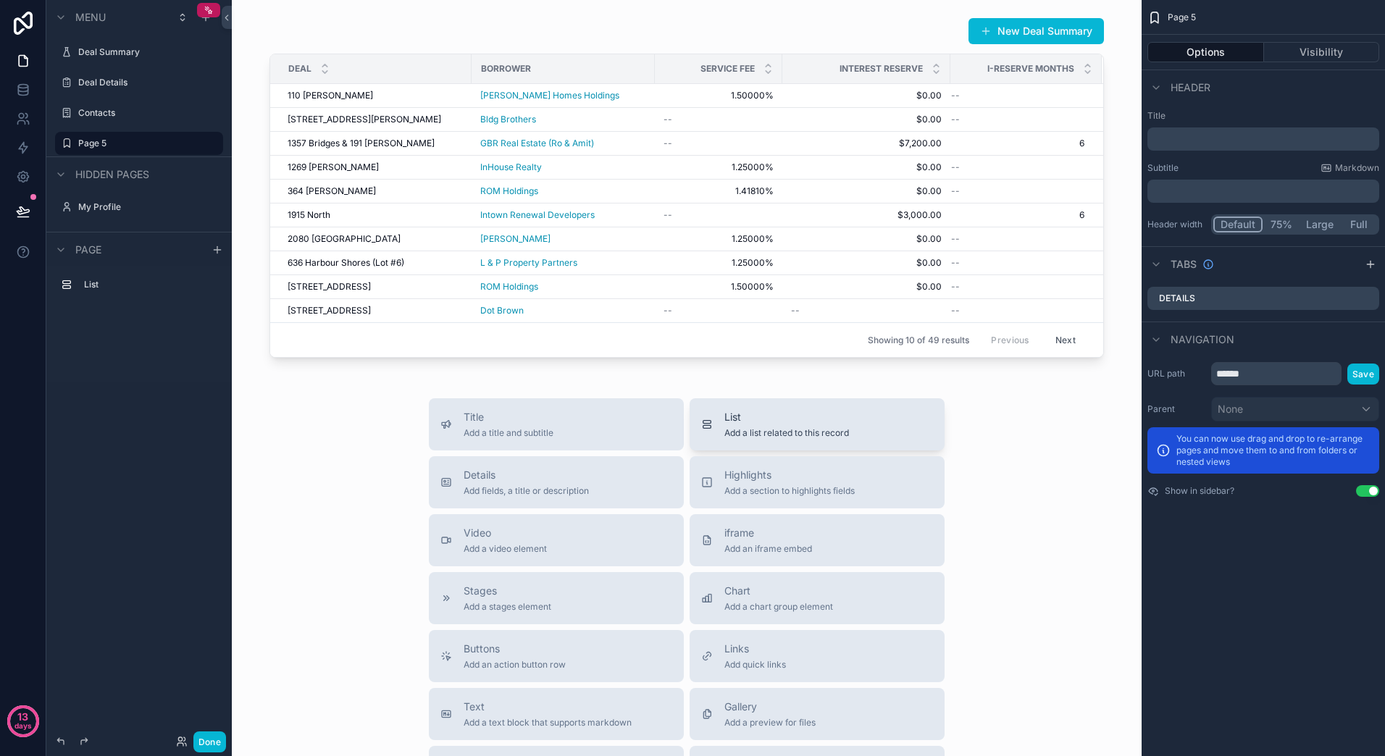
click at [839, 422] on div "List Add a list related to this record" at bounding box center [786, 424] width 125 height 29
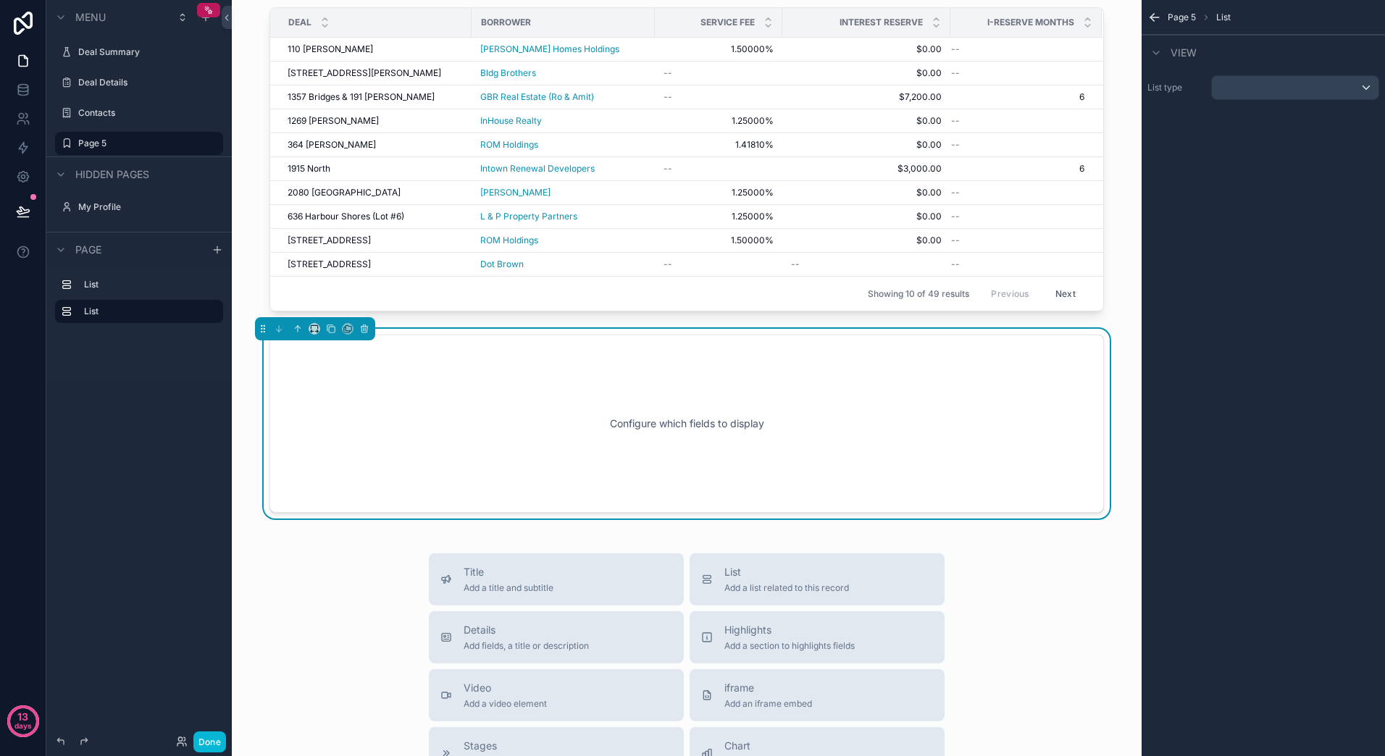
scroll to position [88, 0]
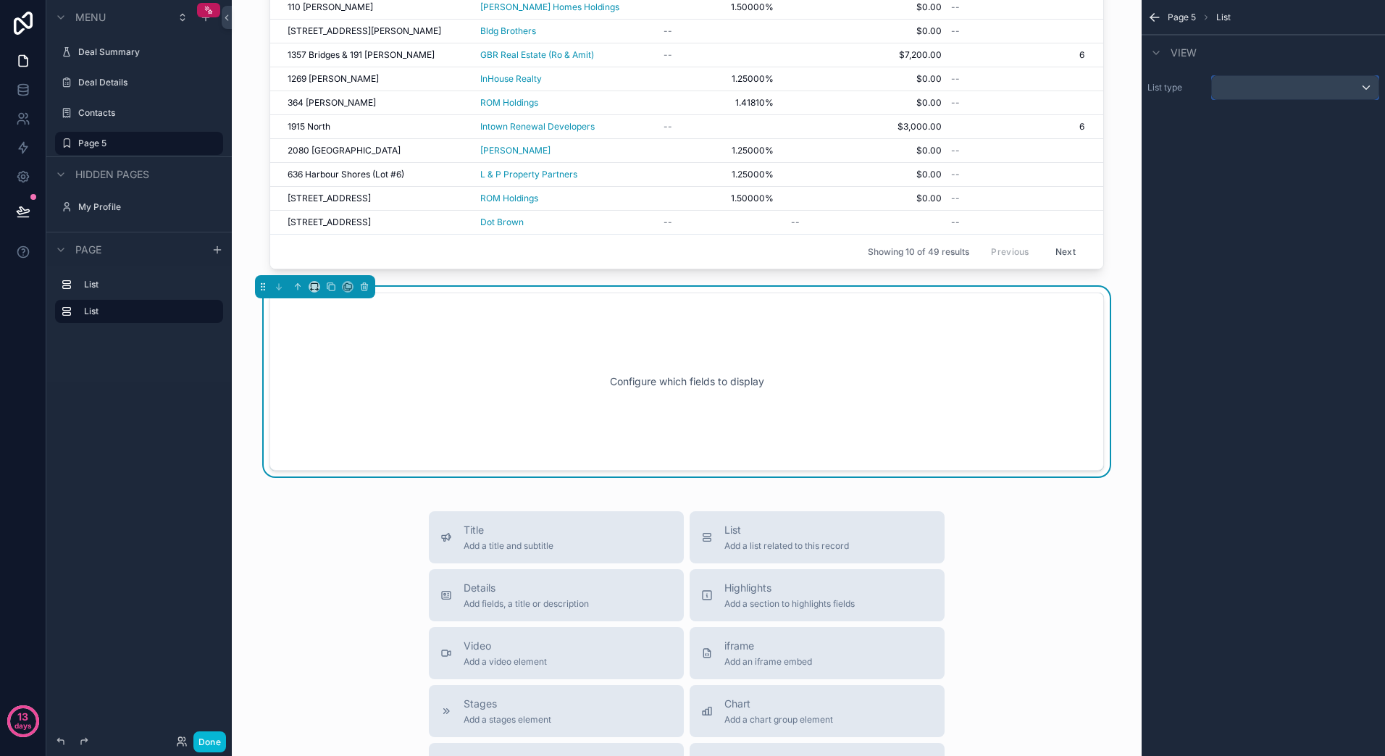
click at [1356, 84] on div "scrollable content" at bounding box center [1295, 87] width 167 height 23
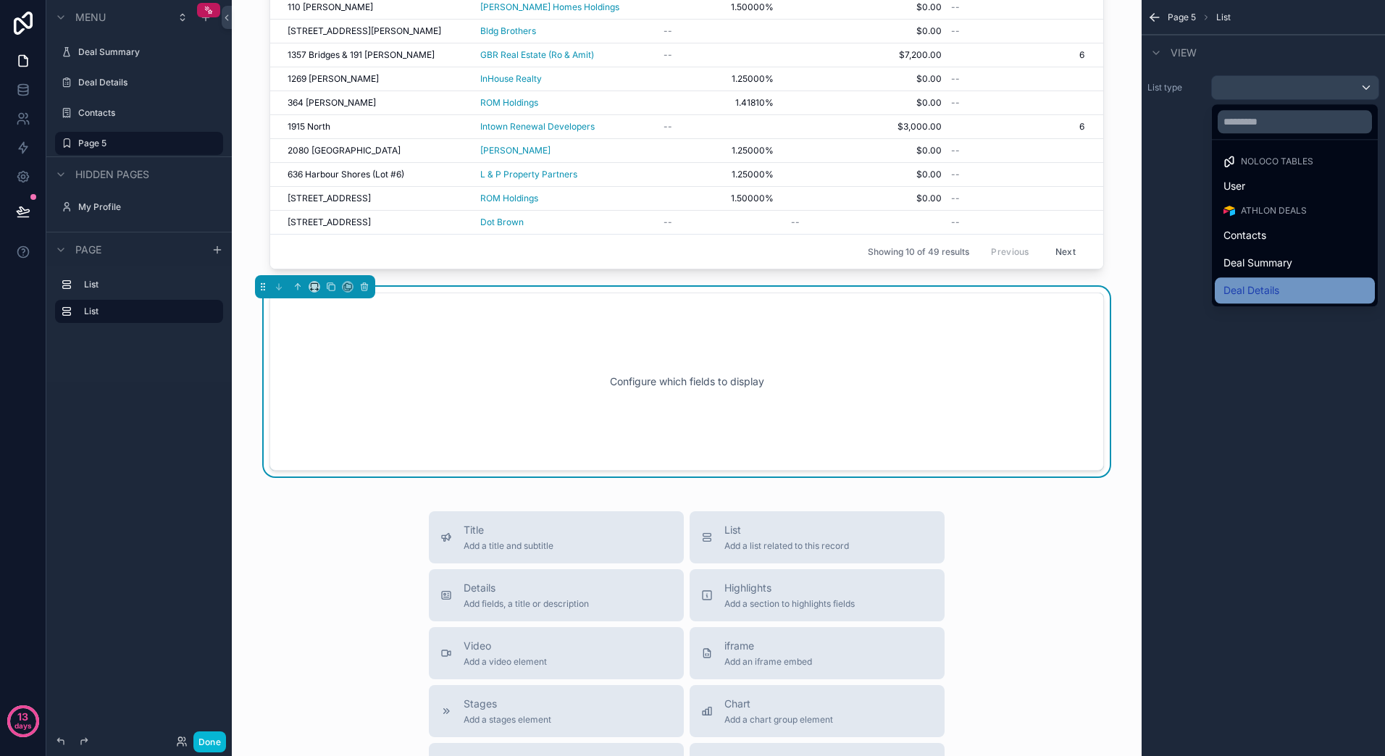
click at [1280, 288] on div "Deal Details" at bounding box center [1294, 290] width 143 height 17
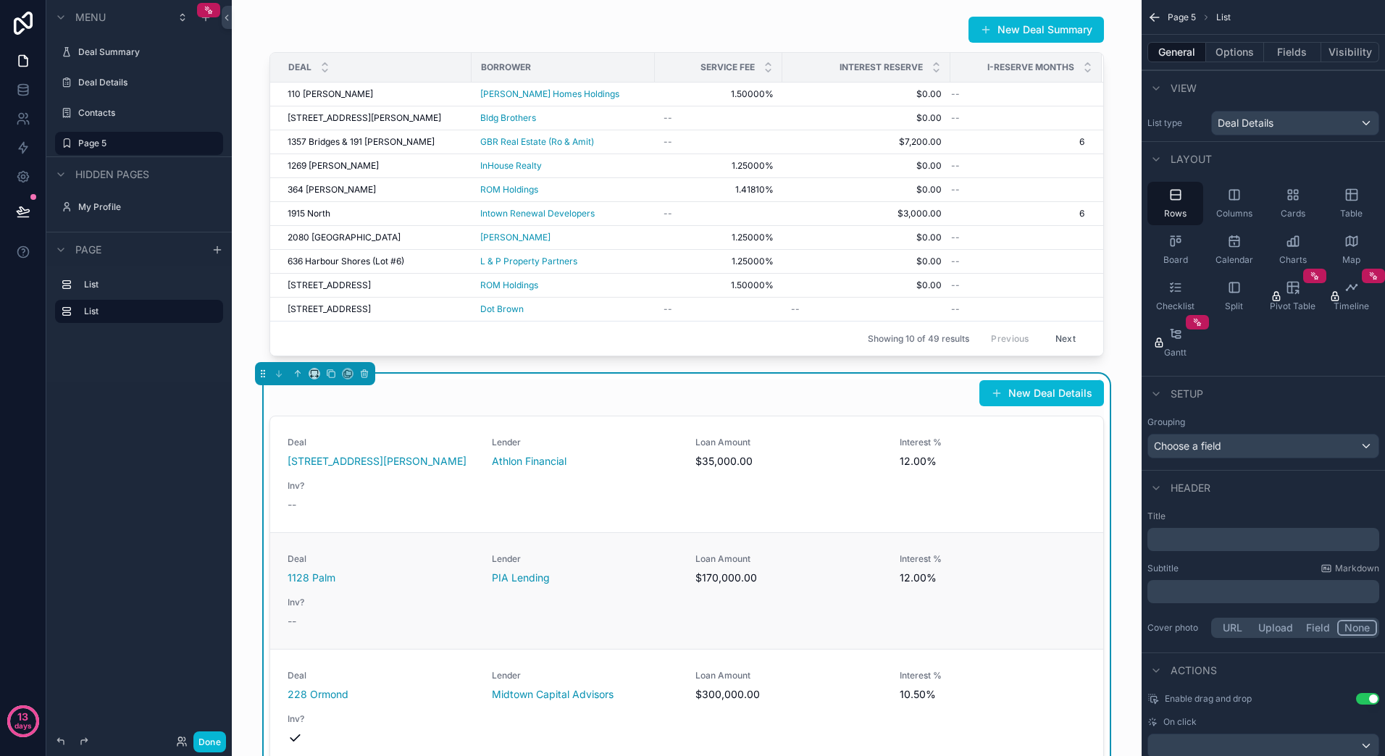
scroll to position [0, 0]
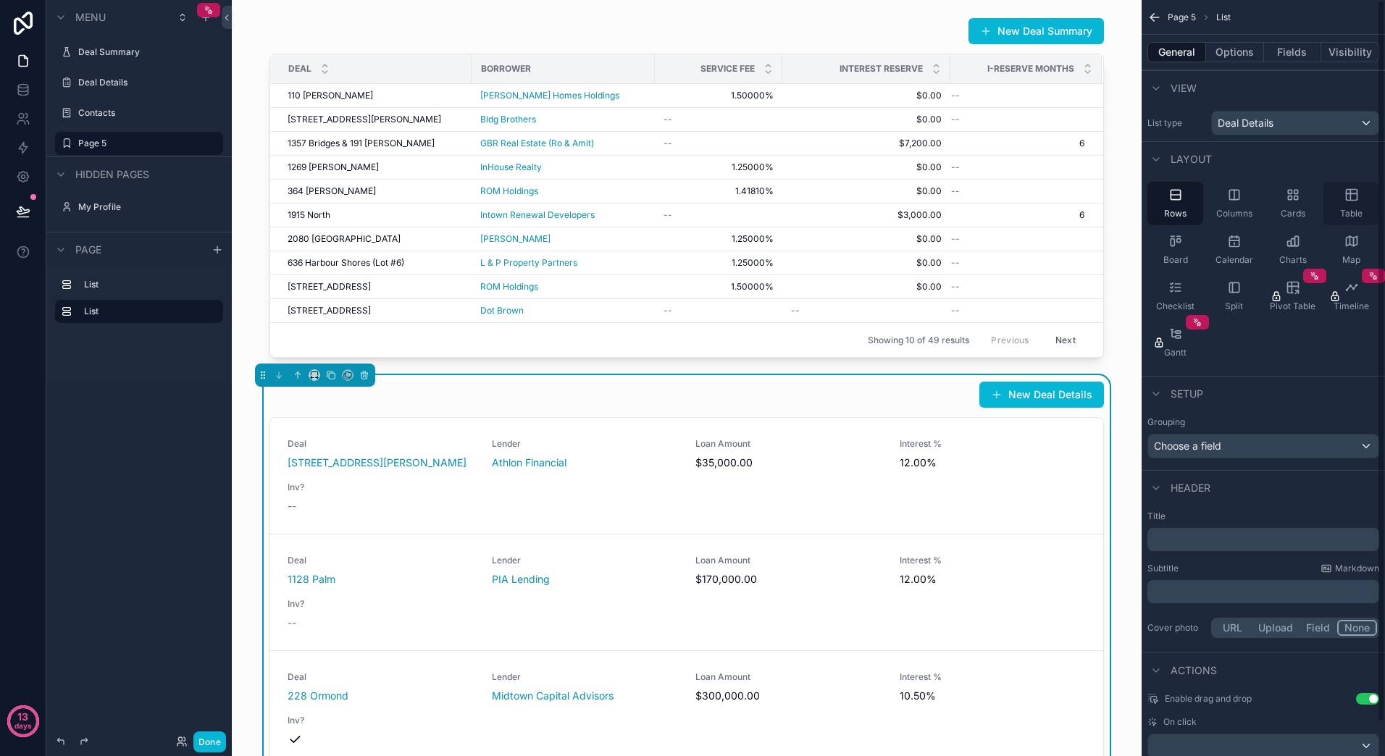
click at [1357, 194] on icon "scrollable content" at bounding box center [1351, 195] width 14 height 14
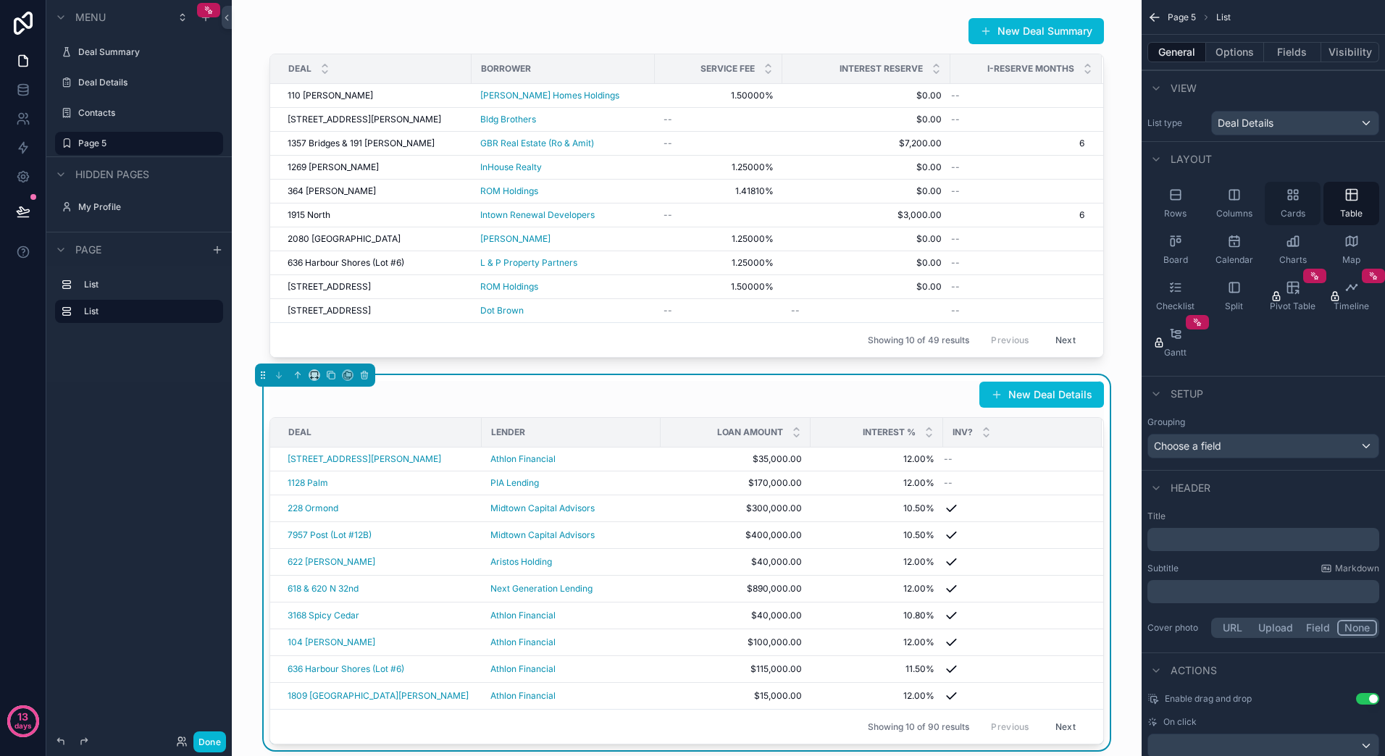
click at [1304, 208] on div "Cards" at bounding box center [1293, 203] width 56 height 43
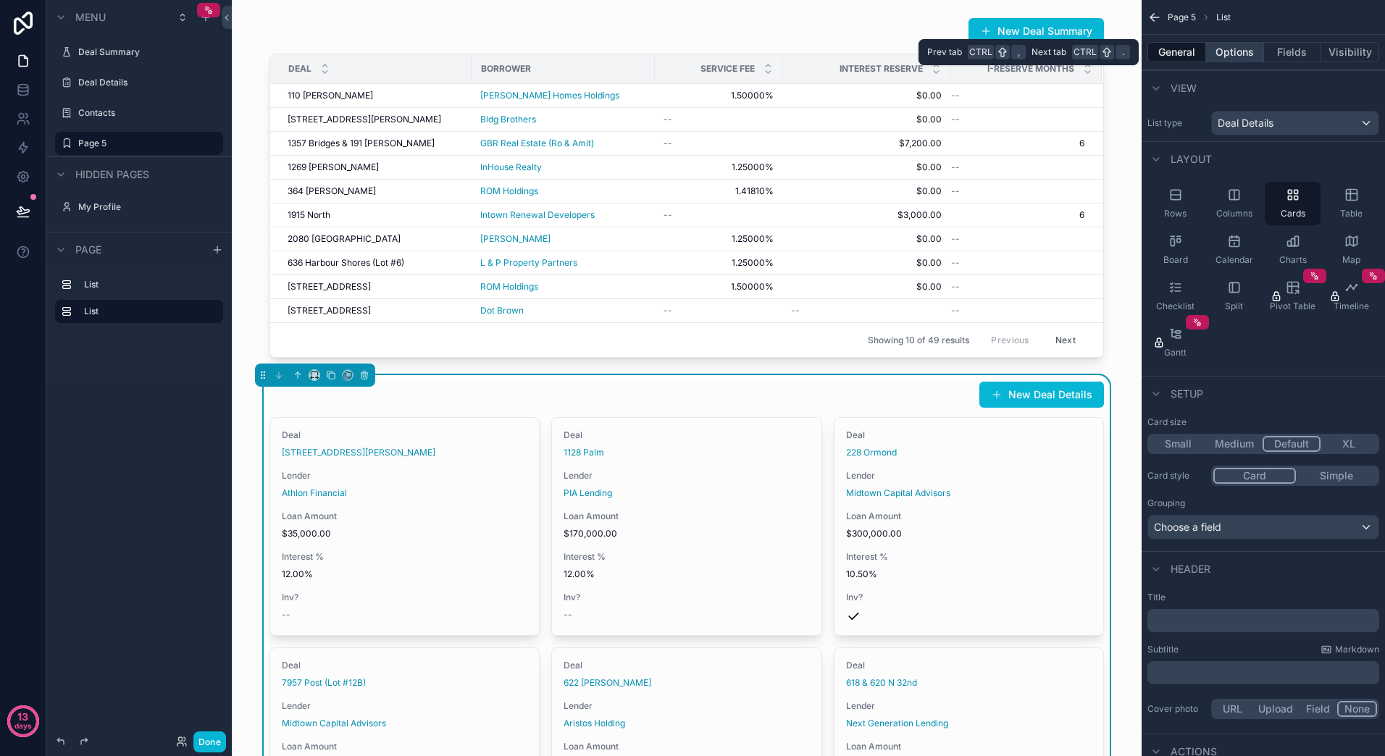
click at [1243, 56] on button "Options" at bounding box center [1235, 52] width 58 height 20
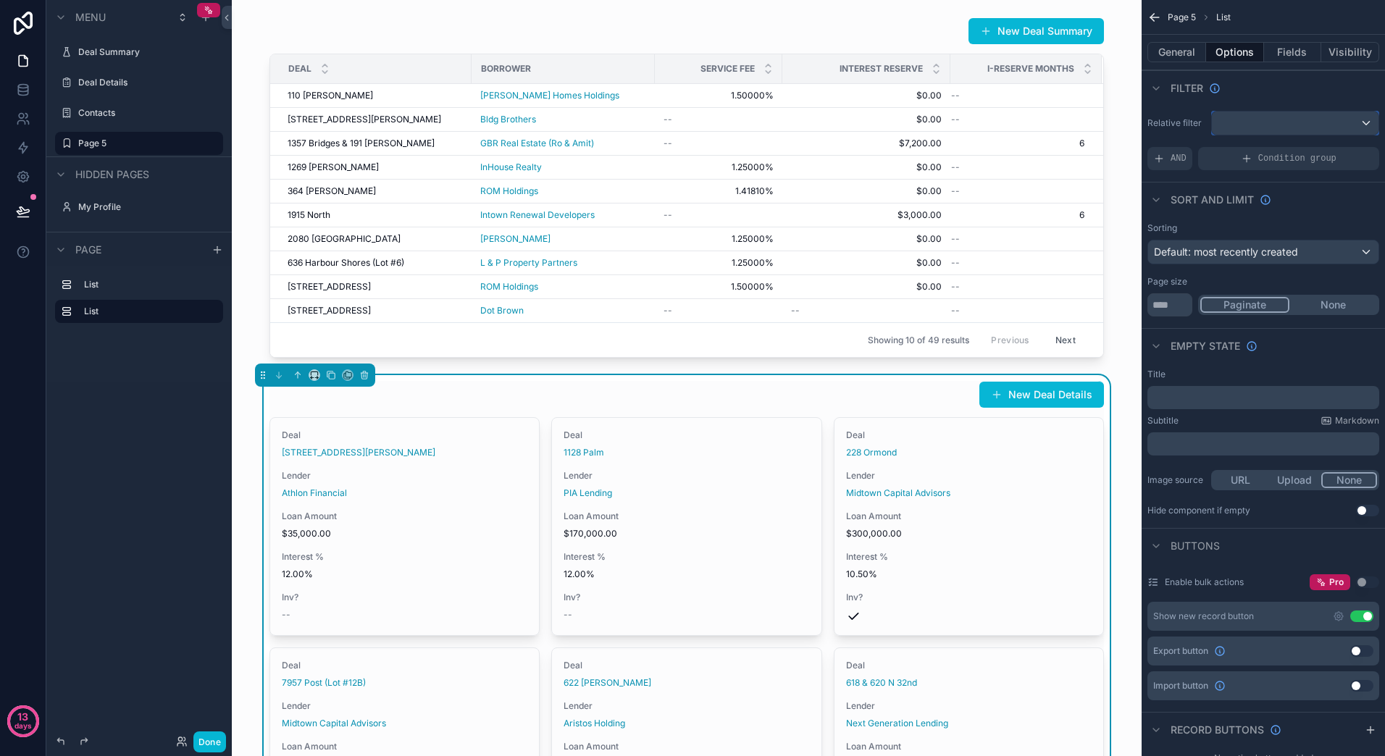
click at [1294, 129] on div "scrollable content" at bounding box center [1295, 123] width 167 height 23
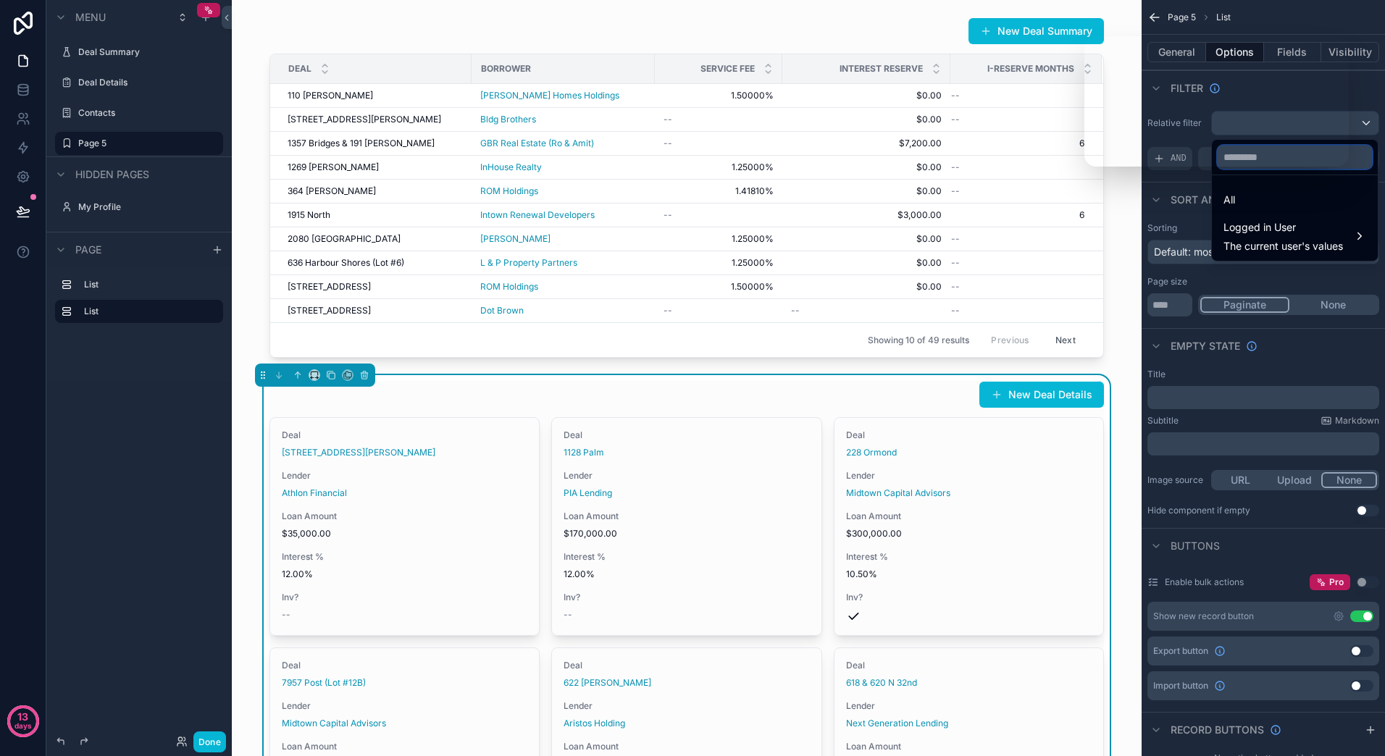
click at [1281, 154] on input "text" at bounding box center [1295, 157] width 154 height 23
click at [1178, 138] on div "scrollable content" at bounding box center [692, 378] width 1385 height 756
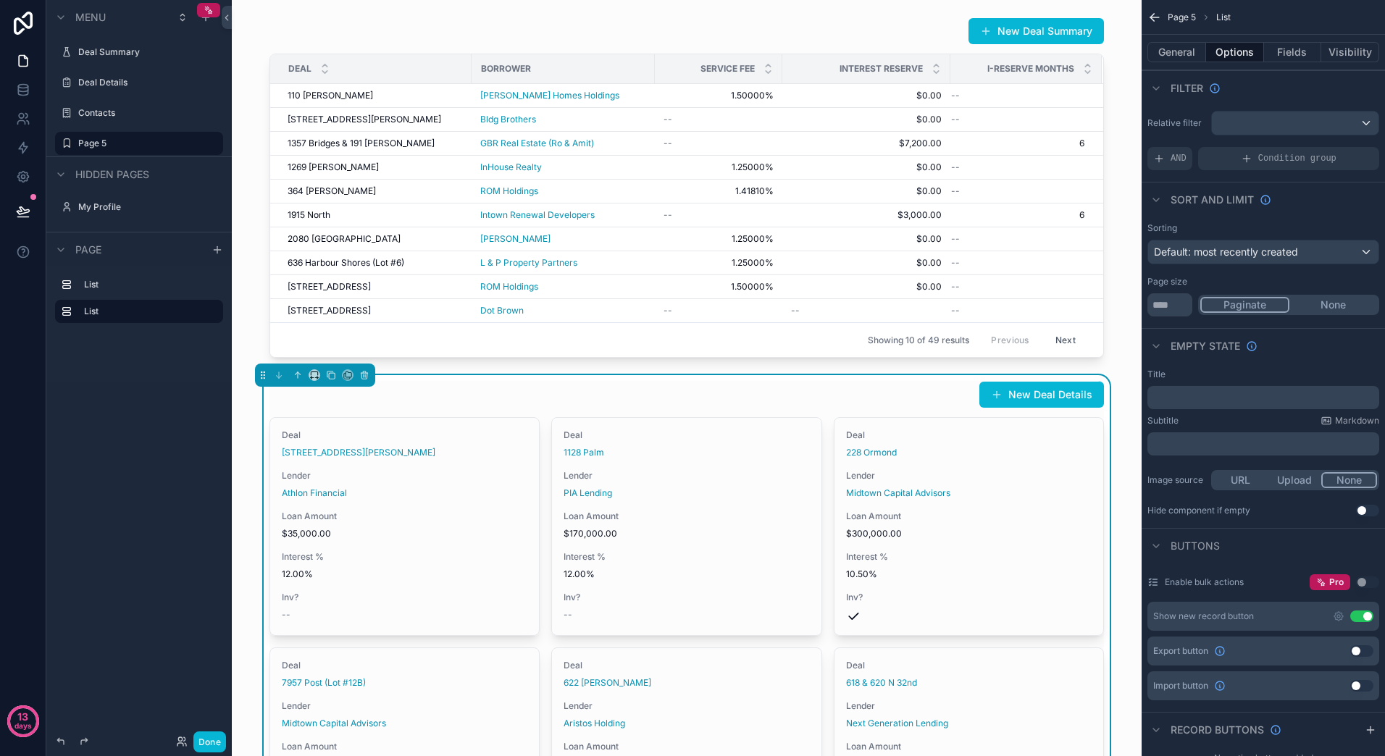
click at [1176, 126] on label "Relative filter" at bounding box center [1176, 123] width 58 height 12
click at [1252, 159] on icon "scrollable content" at bounding box center [1247, 159] width 12 height 12
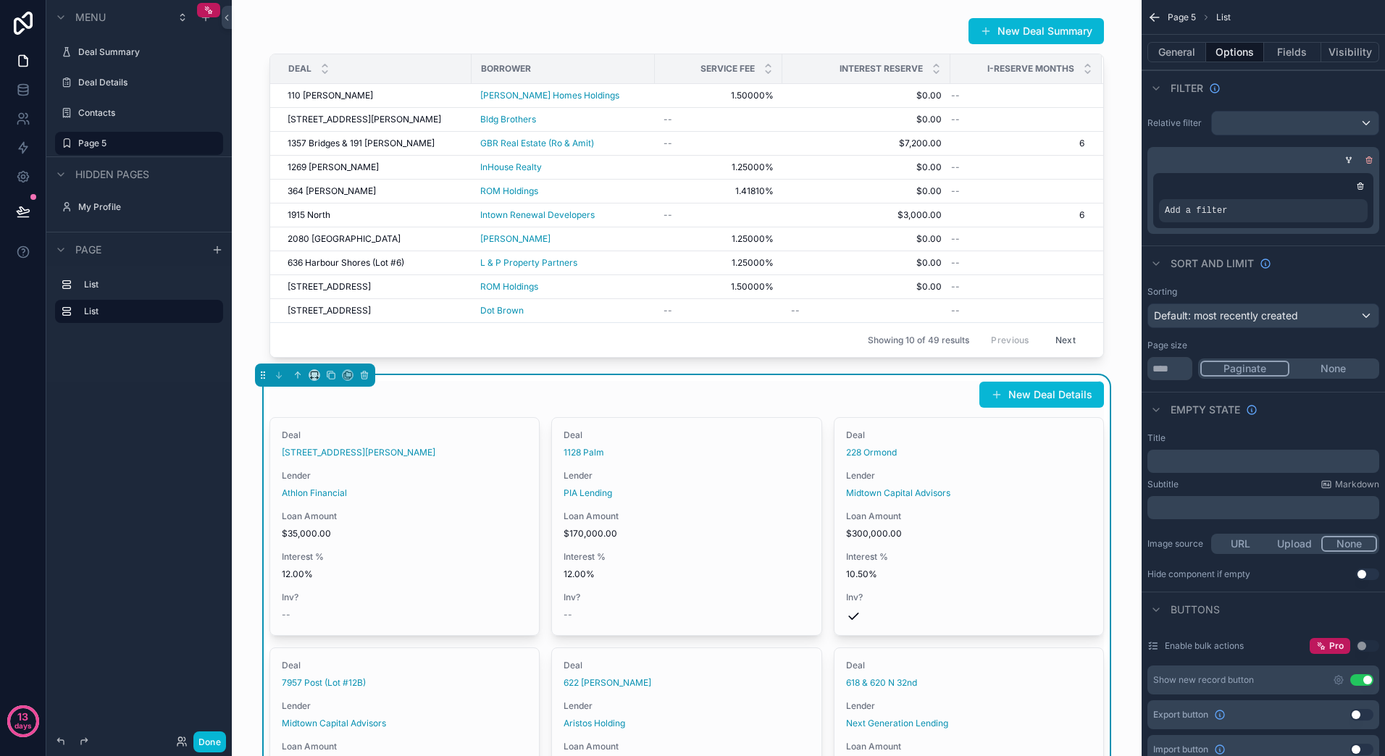
click at [1372, 160] on icon "scrollable content" at bounding box center [1369, 160] width 9 height 9
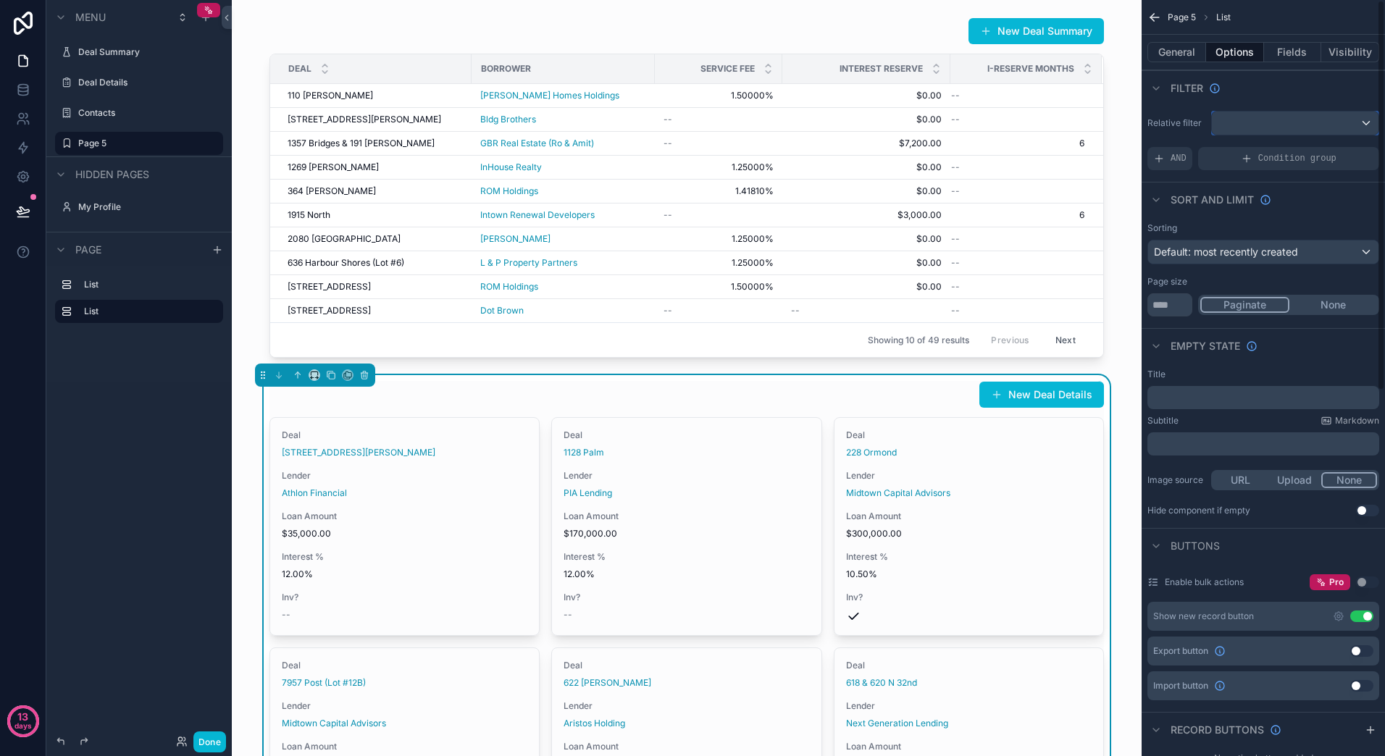
click at [1365, 122] on div "scrollable content" at bounding box center [1295, 123] width 167 height 23
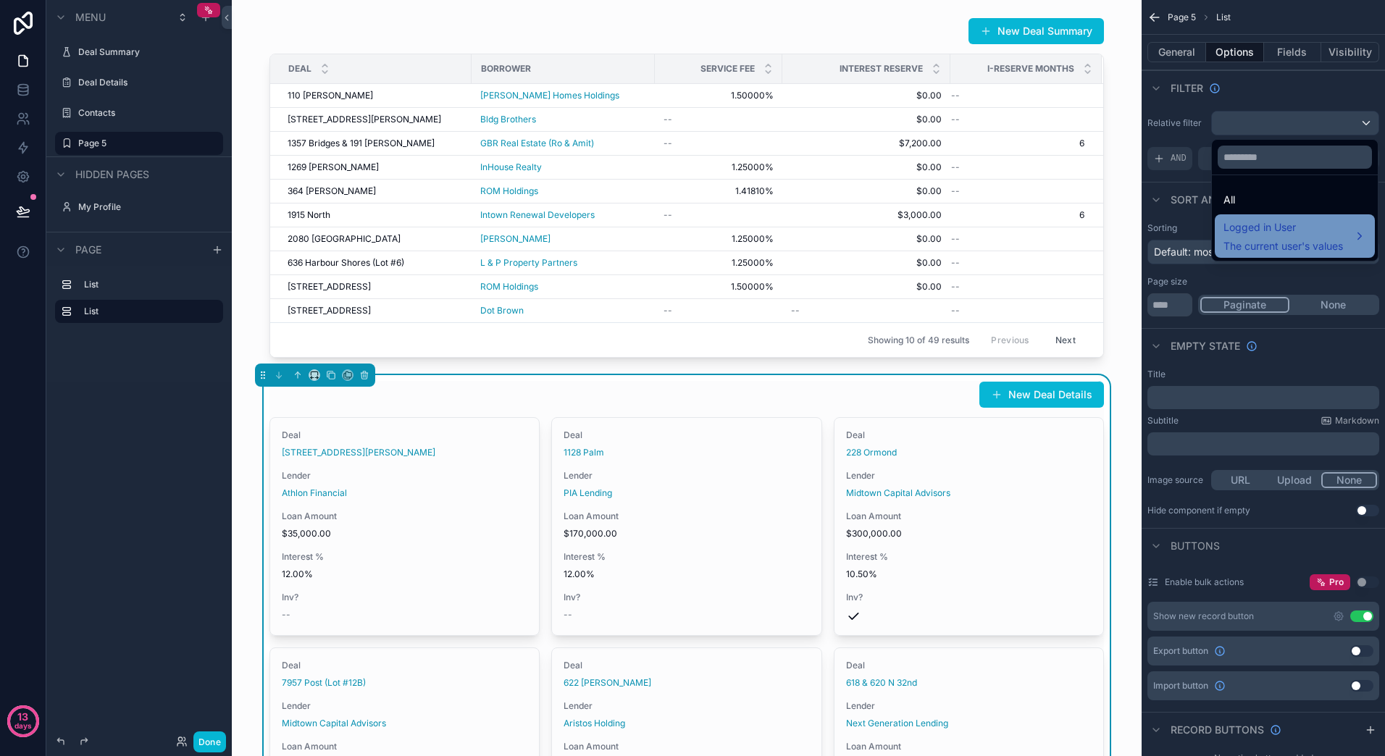
click at [1249, 225] on span "Logged in User" at bounding box center [1283, 227] width 120 height 17
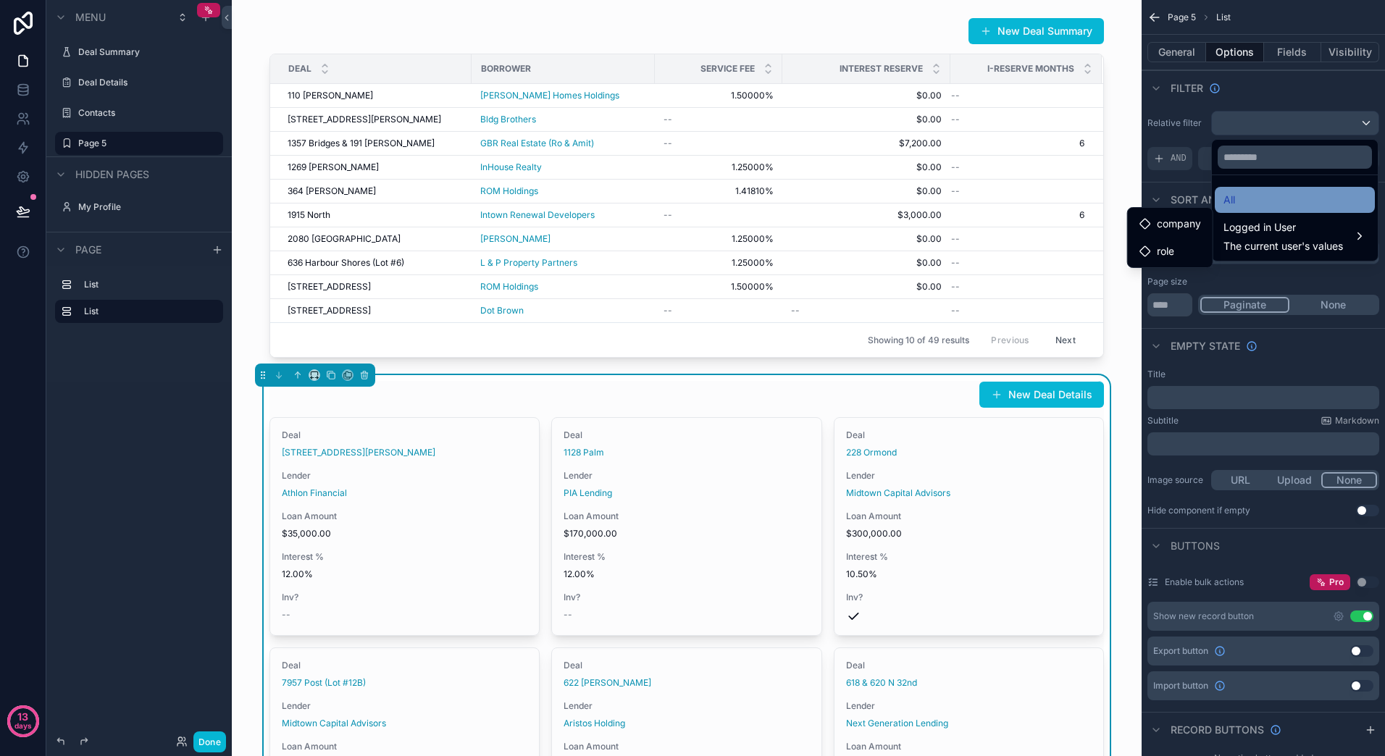
click at [1260, 211] on div "All" at bounding box center [1295, 200] width 160 height 26
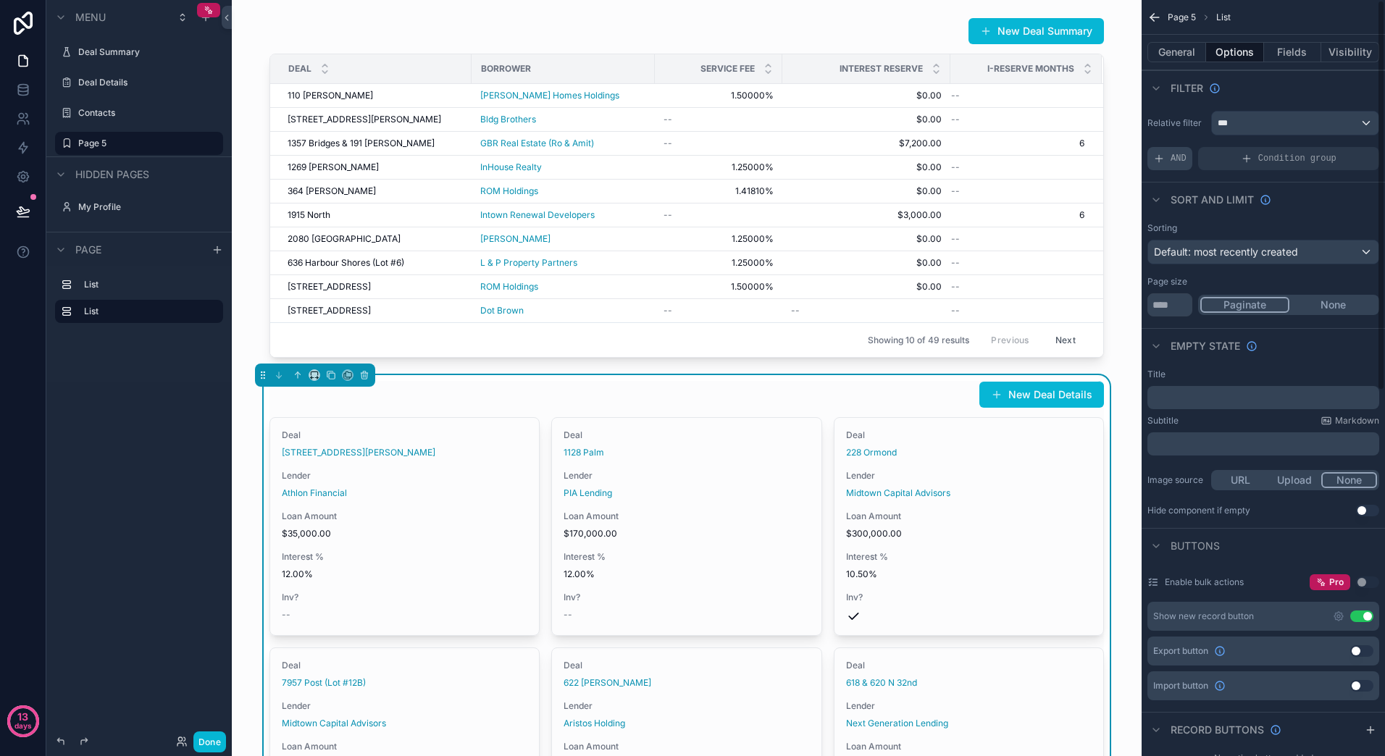
click at [1167, 156] on div "AND" at bounding box center [1169, 158] width 45 height 23
click at [1347, 150] on div "scrollable content" at bounding box center [1343, 148] width 20 height 20
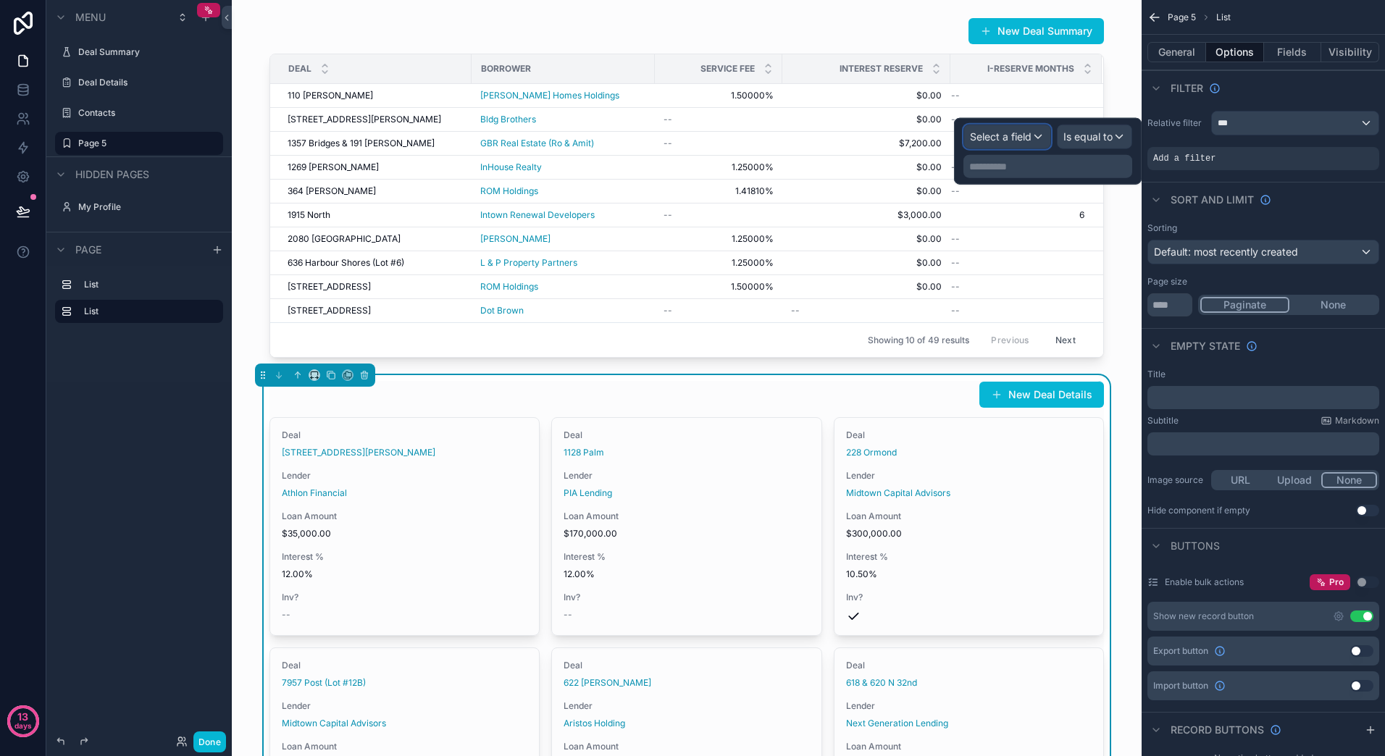
click at [1037, 139] on div "Select a field" at bounding box center [1007, 136] width 86 height 23
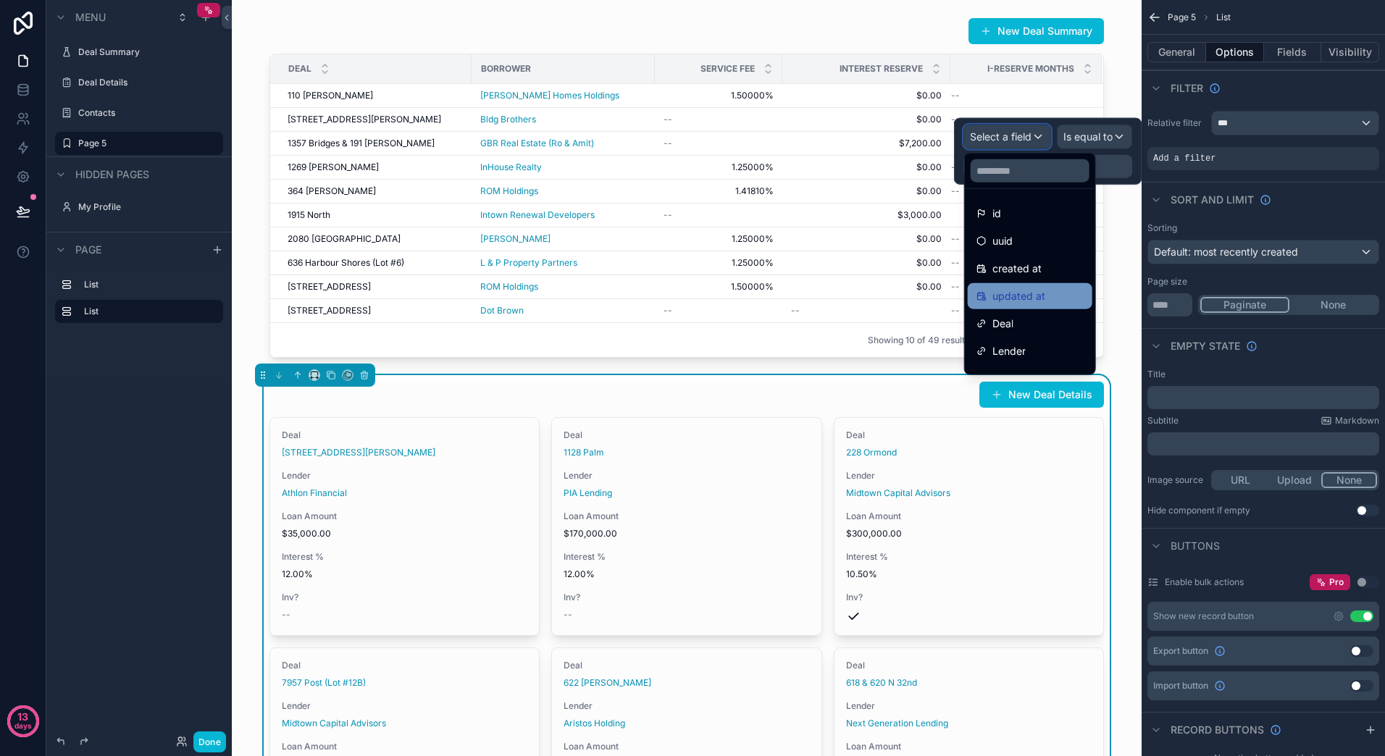
scroll to position [72, 0]
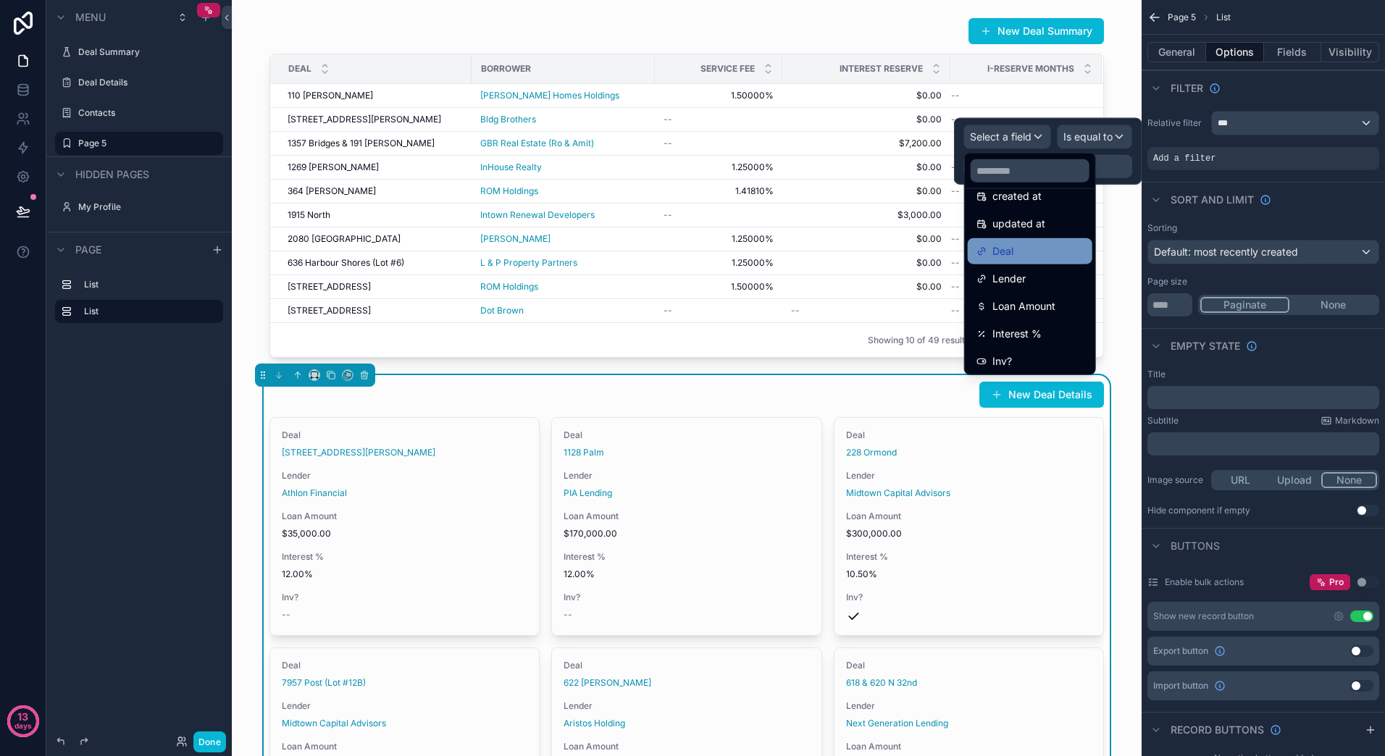
click at [1073, 253] on div "Deal" at bounding box center [1029, 251] width 107 height 17
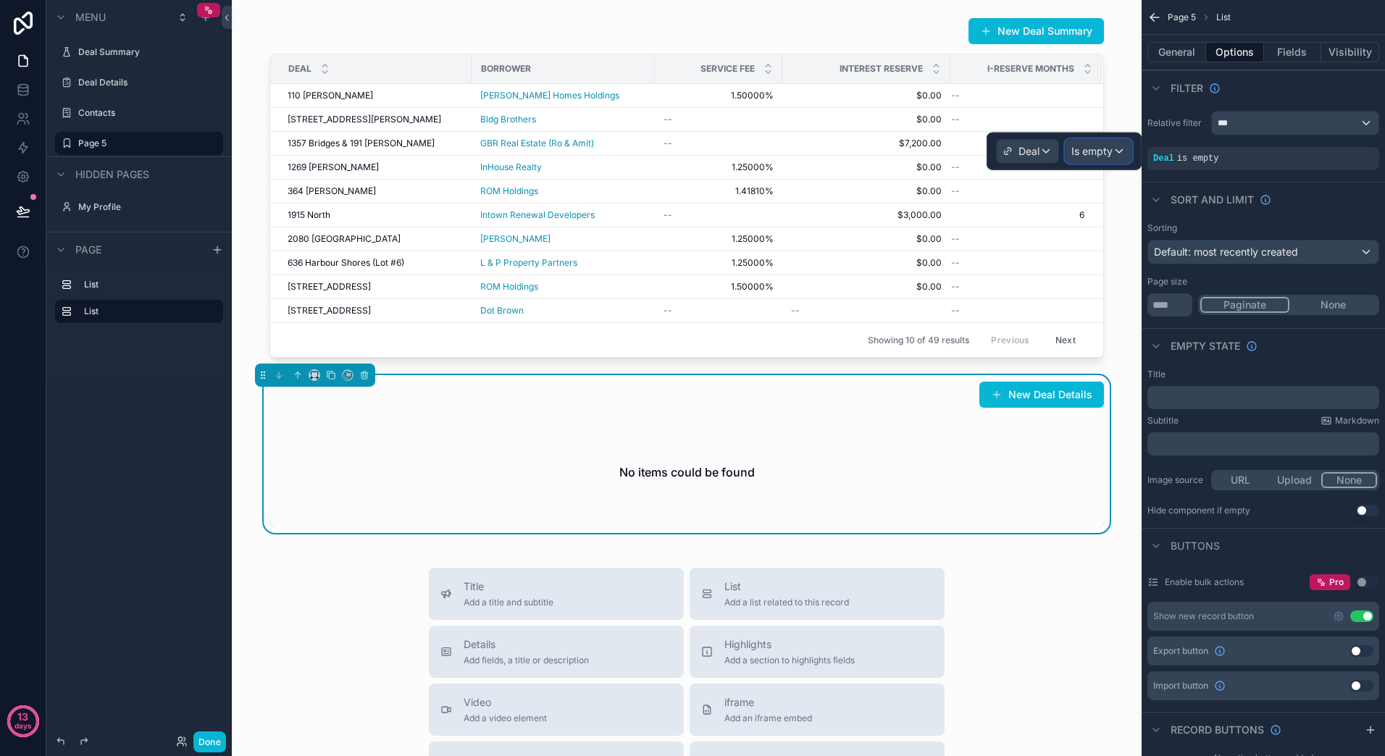
click at [1105, 145] on span "Is empty" at bounding box center [1091, 151] width 41 height 14
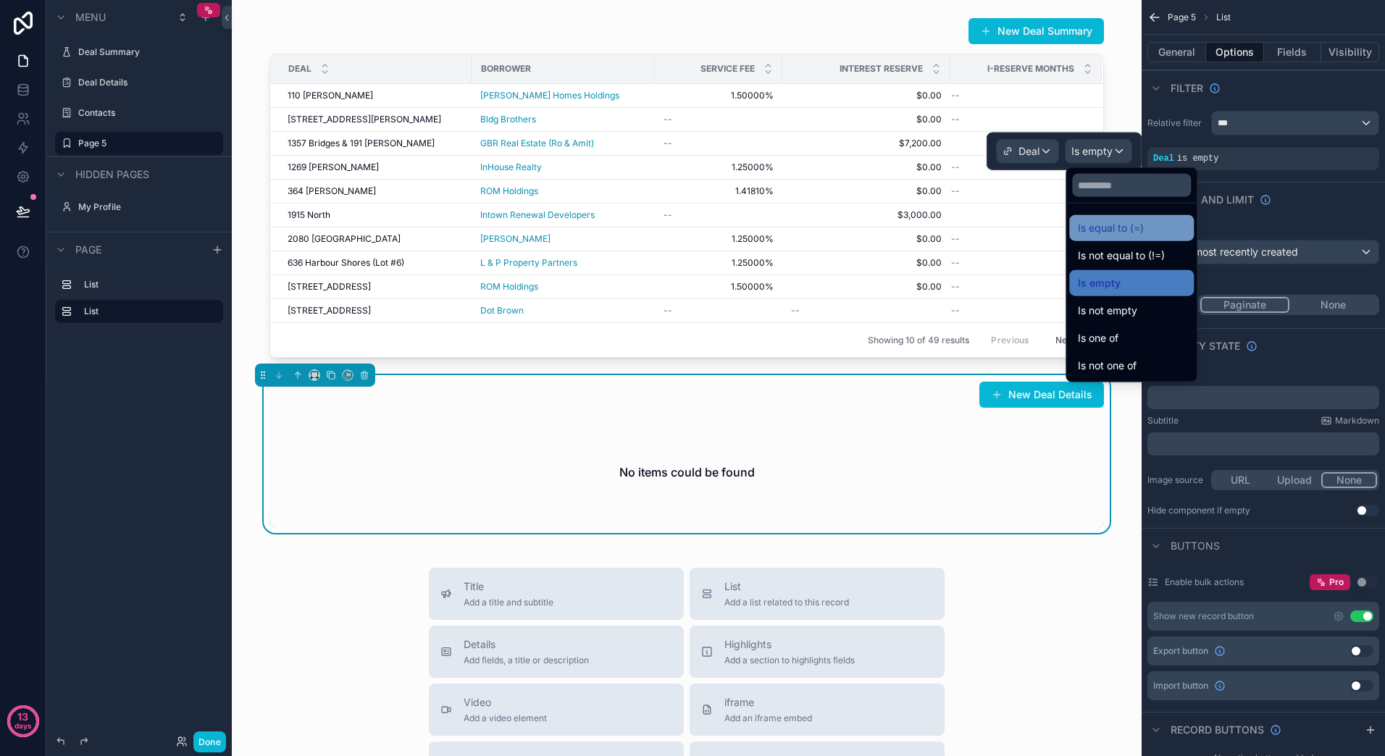
click at [1119, 223] on span "Is equal to (=)" at bounding box center [1111, 227] width 66 height 17
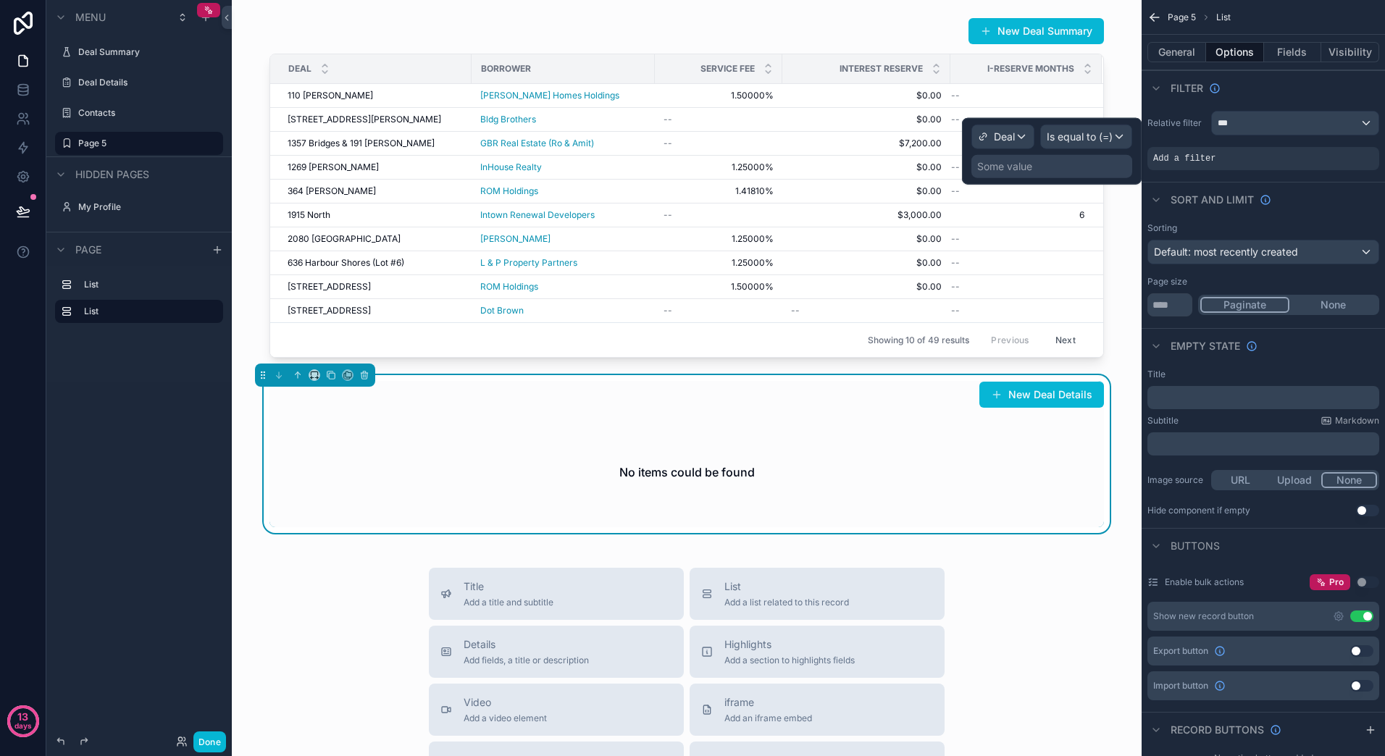
click at [1055, 162] on div "Some value" at bounding box center [1051, 166] width 161 height 23
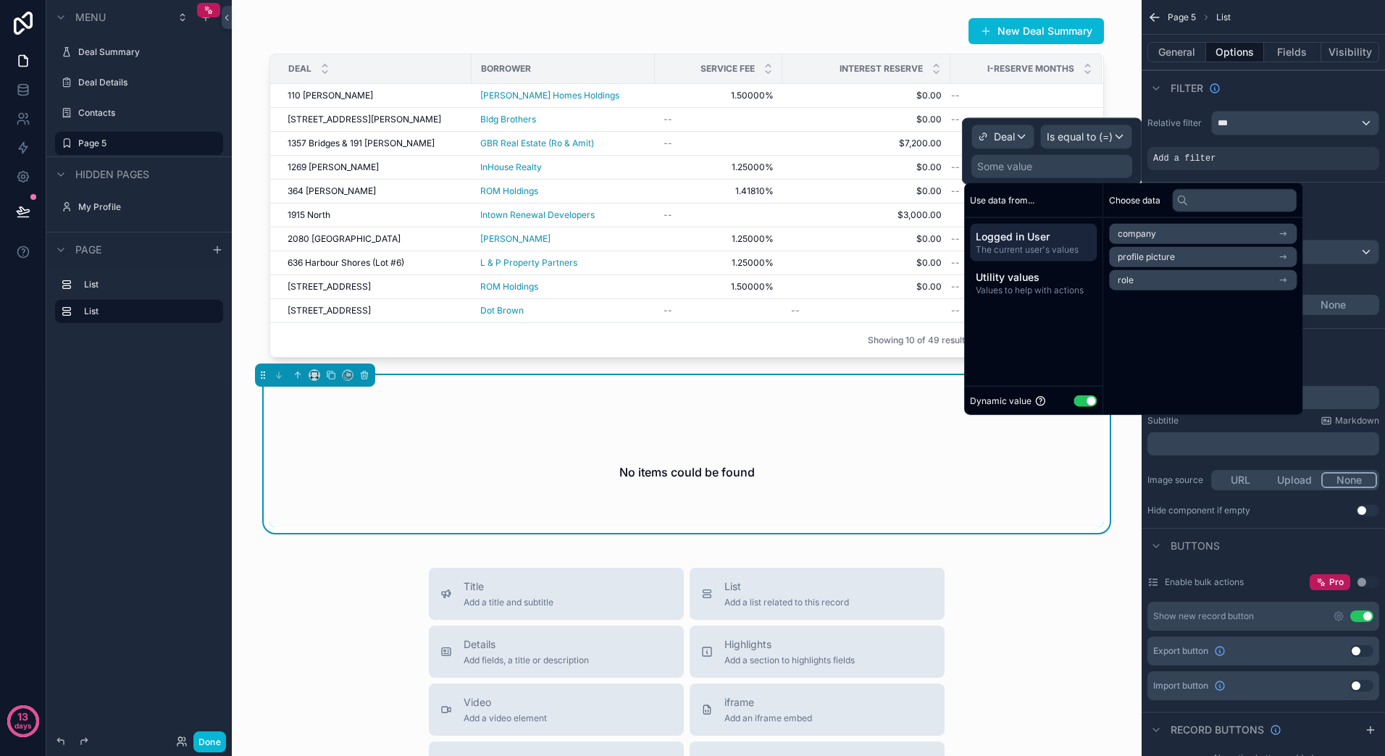
click at [1043, 204] on div "Use data from..." at bounding box center [1033, 200] width 138 height 35
click at [1011, 199] on span "Use data from..." at bounding box center [1002, 200] width 64 height 12
click at [1059, 279] on span "Utility values" at bounding box center [1033, 277] width 115 height 14
click at [1057, 242] on span "Logged in User" at bounding box center [1033, 237] width 115 height 14
click at [1217, 201] on input "text" at bounding box center [1234, 199] width 125 height 23
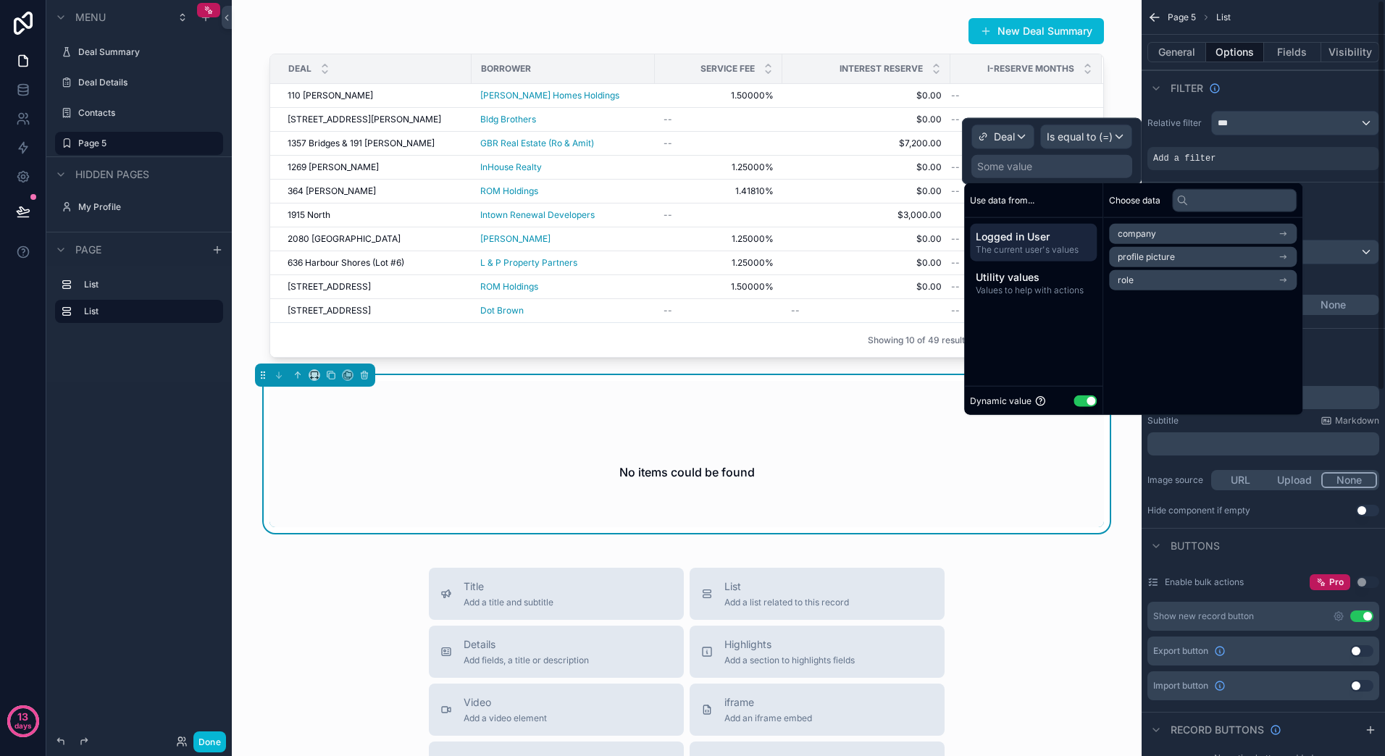
click at [1114, 509] on div "New Deal Details No items could be found" at bounding box center [686, 454] width 887 height 158
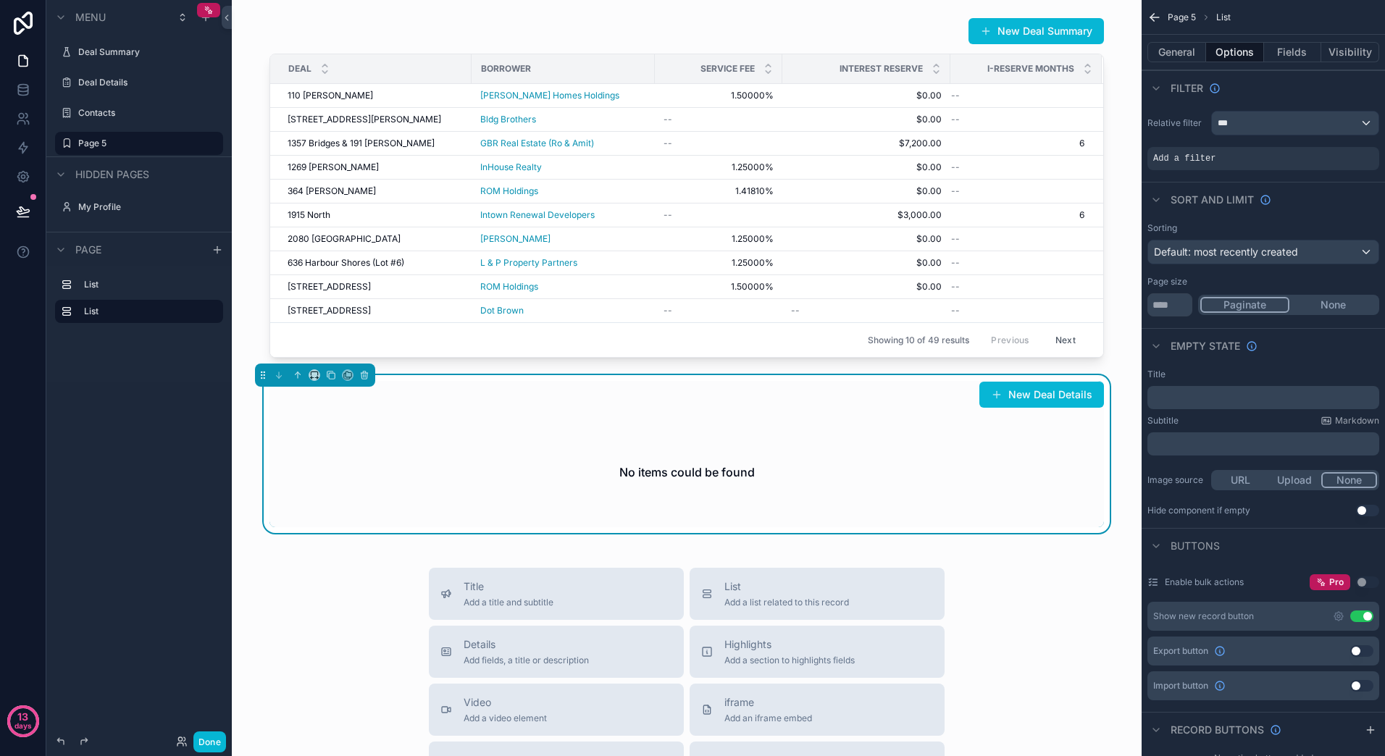
click at [1037, 423] on div "No items could be found" at bounding box center [686, 472] width 834 height 110
click at [1370, 122] on div "***" at bounding box center [1295, 123] width 167 height 23
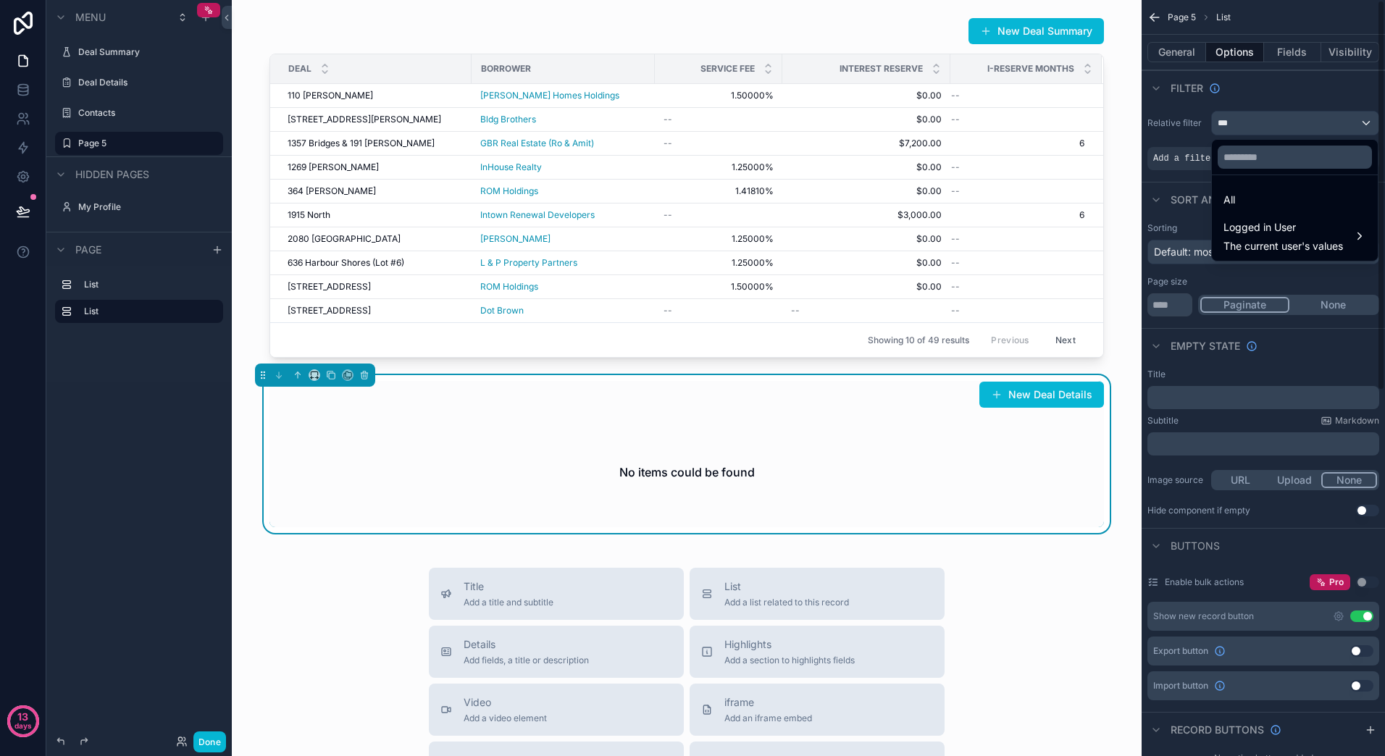
click at [1179, 177] on div "scrollable content" at bounding box center [692, 378] width 1385 height 756
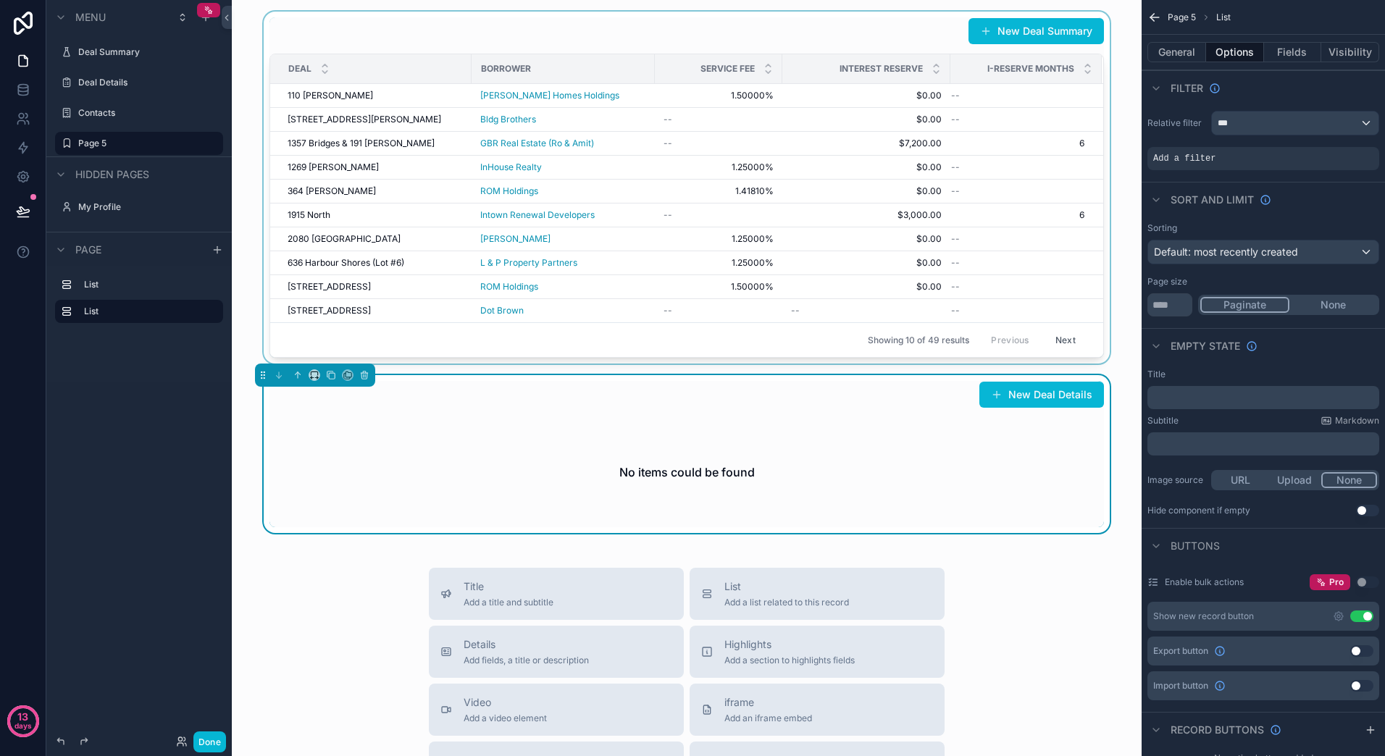
click at [833, 165] on div "scrollable content" at bounding box center [686, 188] width 887 height 352
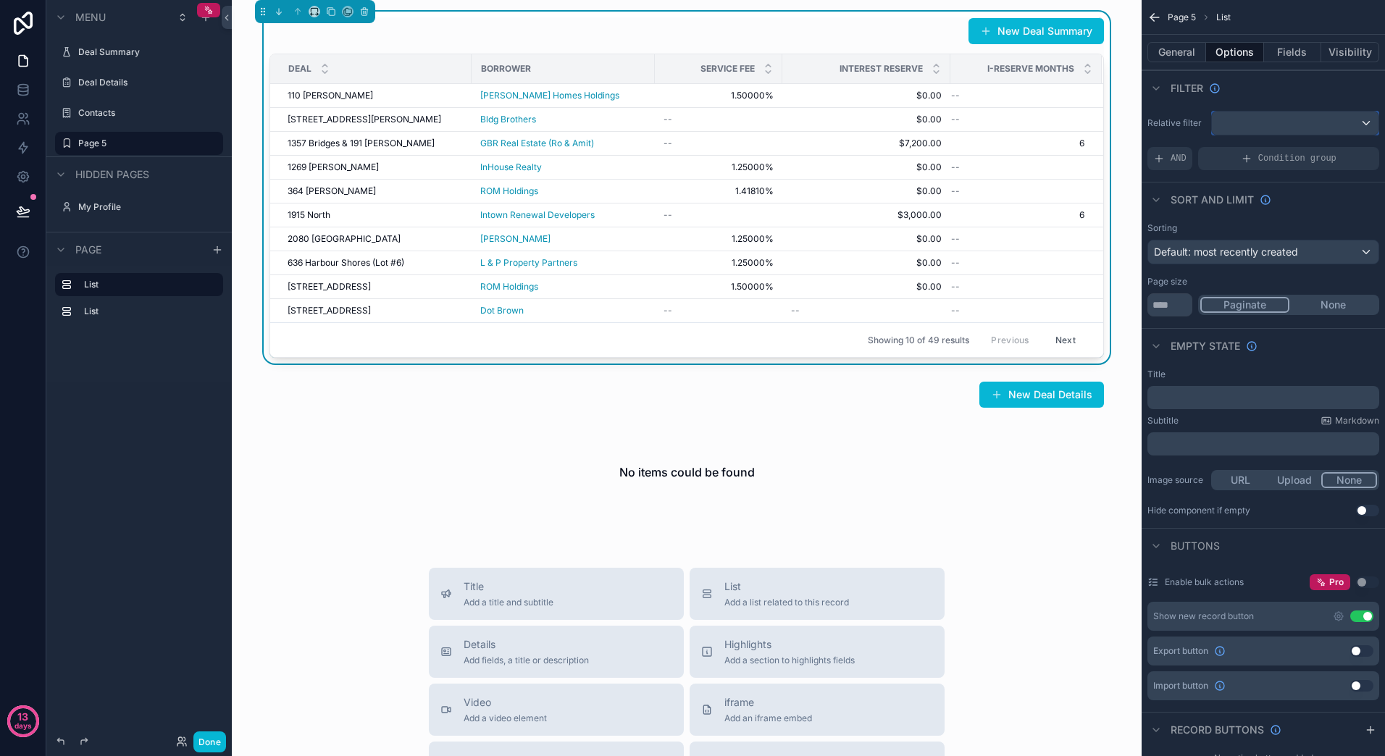
click at [1290, 121] on div "scrollable content" at bounding box center [1295, 123] width 167 height 23
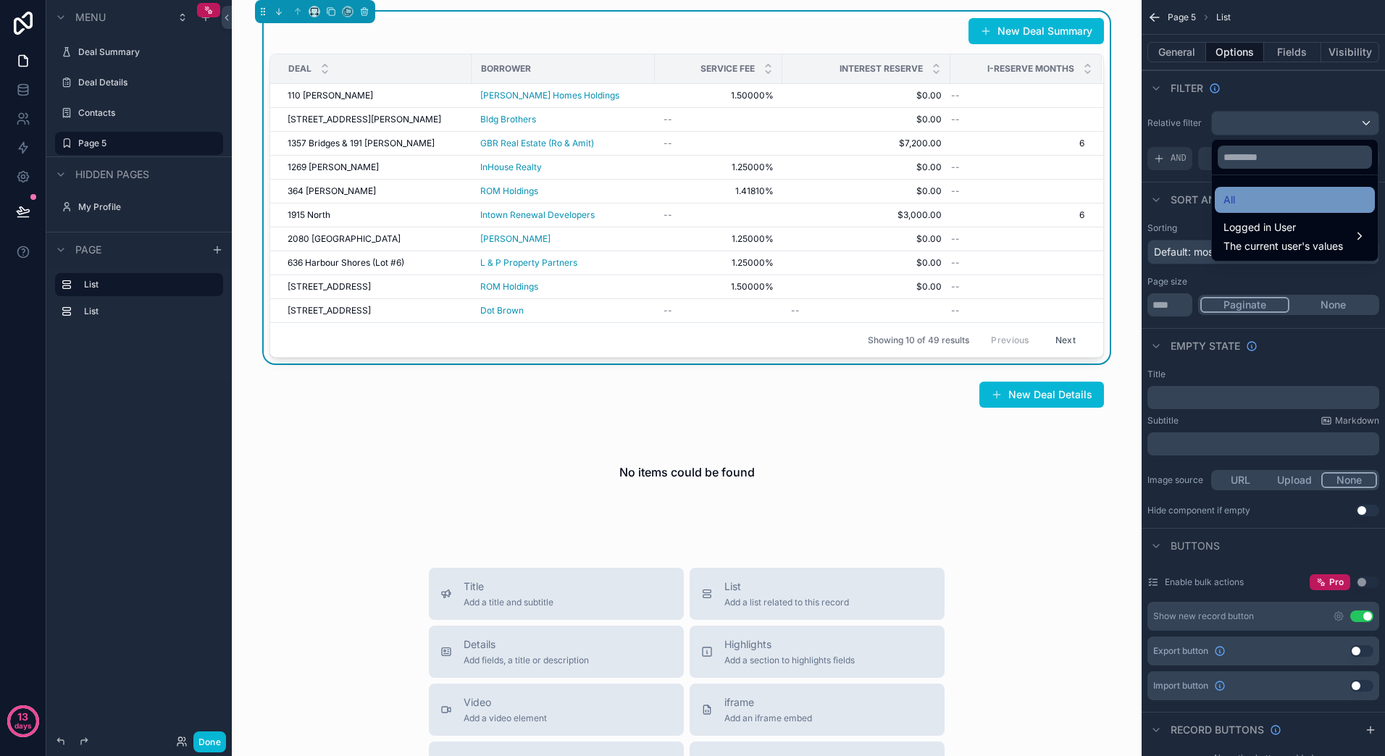
click at [1217, 194] on div "All" at bounding box center [1295, 200] width 160 height 26
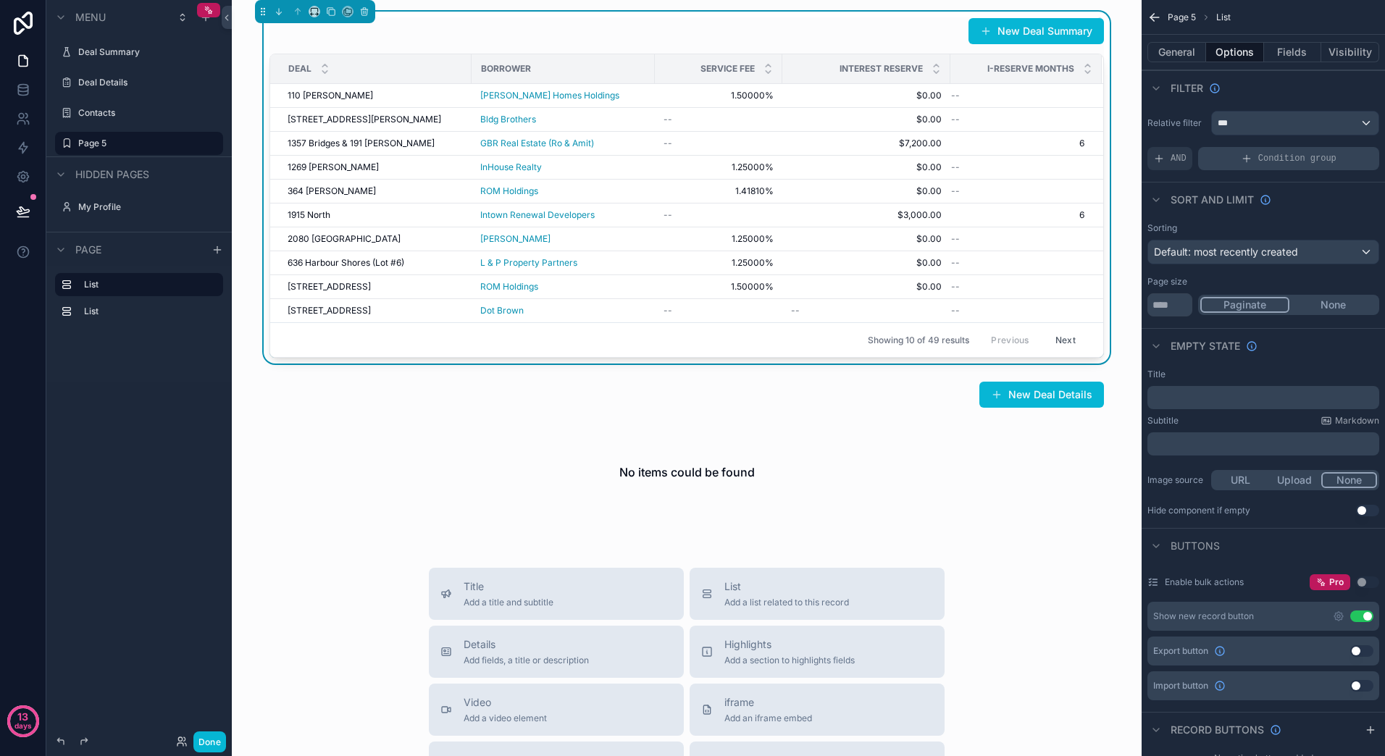
click at [1266, 161] on span "Condition group" at bounding box center [1297, 159] width 78 height 12
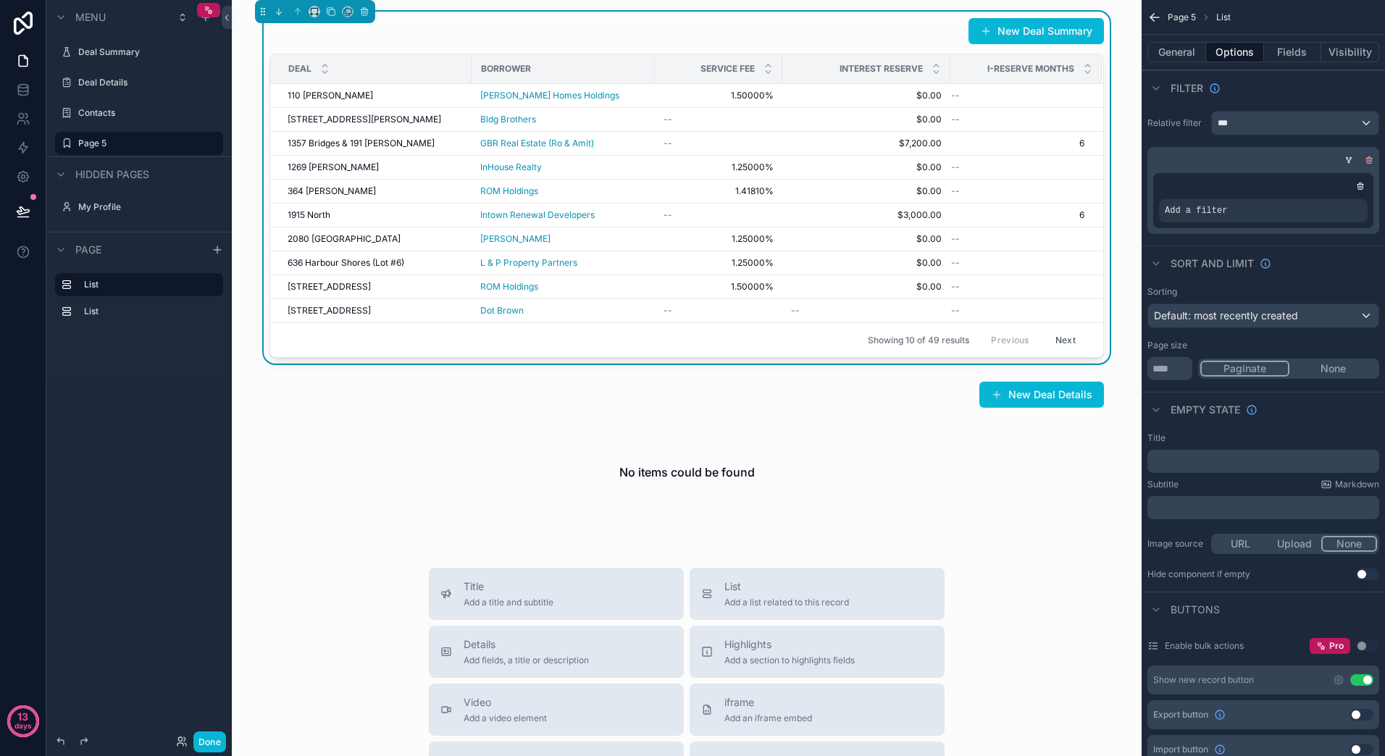
click at [1370, 156] on icon "scrollable content" at bounding box center [1369, 160] width 9 height 9
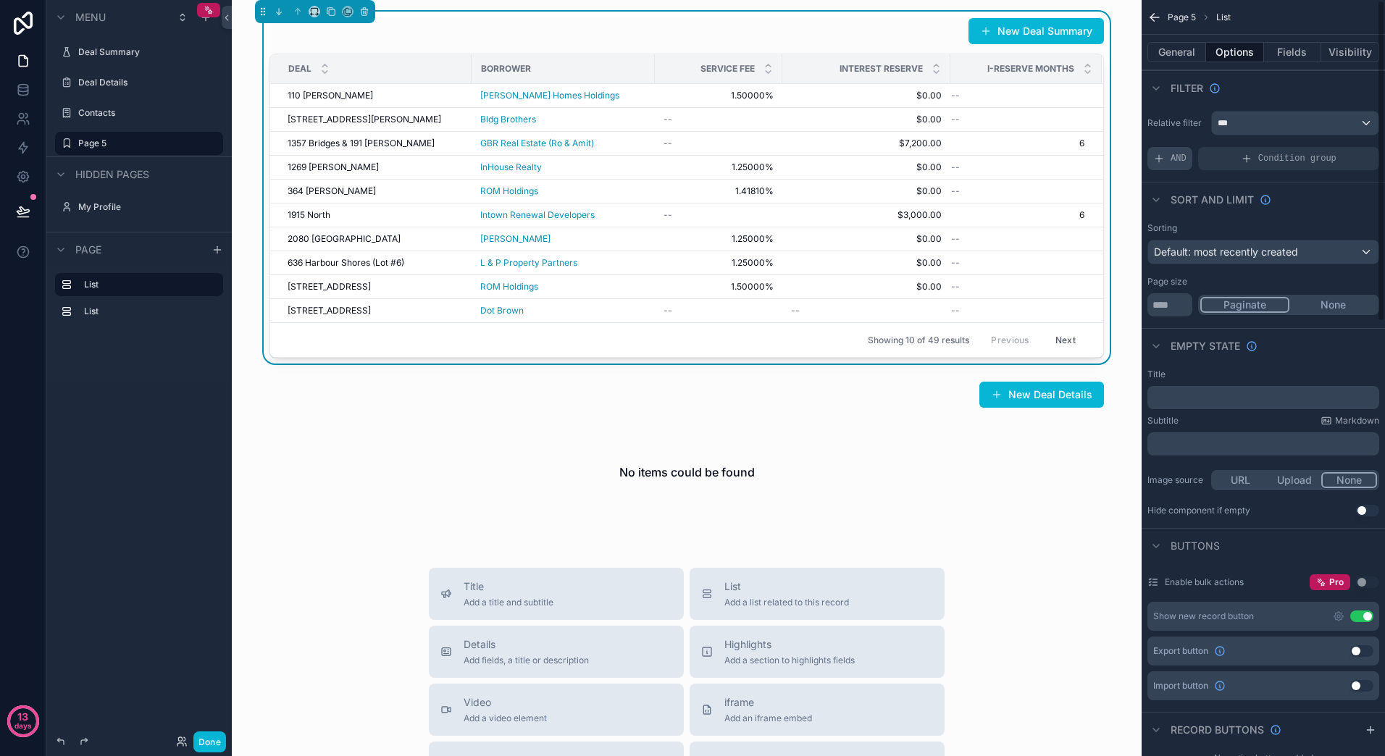
click at [1175, 159] on span "AND" at bounding box center [1178, 159] width 16 height 12
click at [1344, 146] on icon "scrollable content" at bounding box center [1342, 148] width 9 height 9
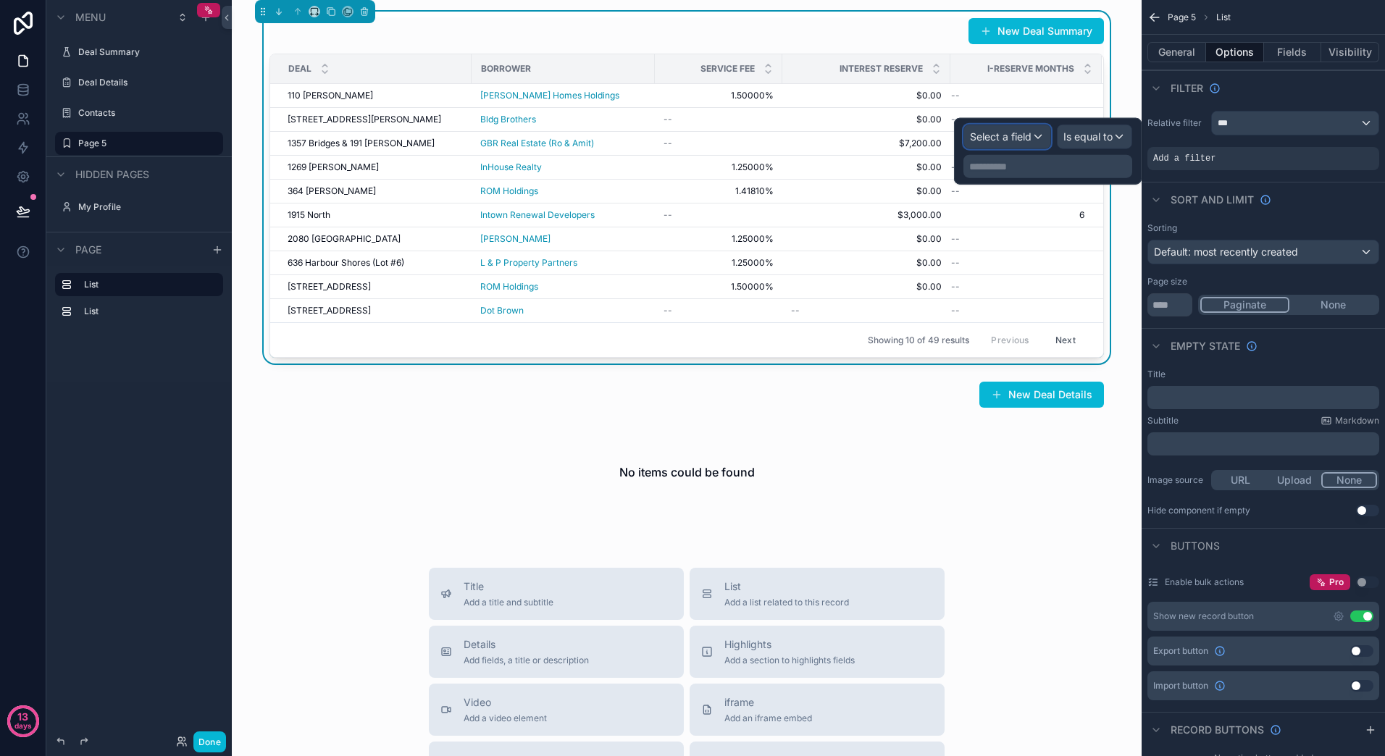
click at [1042, 139] on div "Select a field" at bounding box center [1007, 136] width 86 height 23
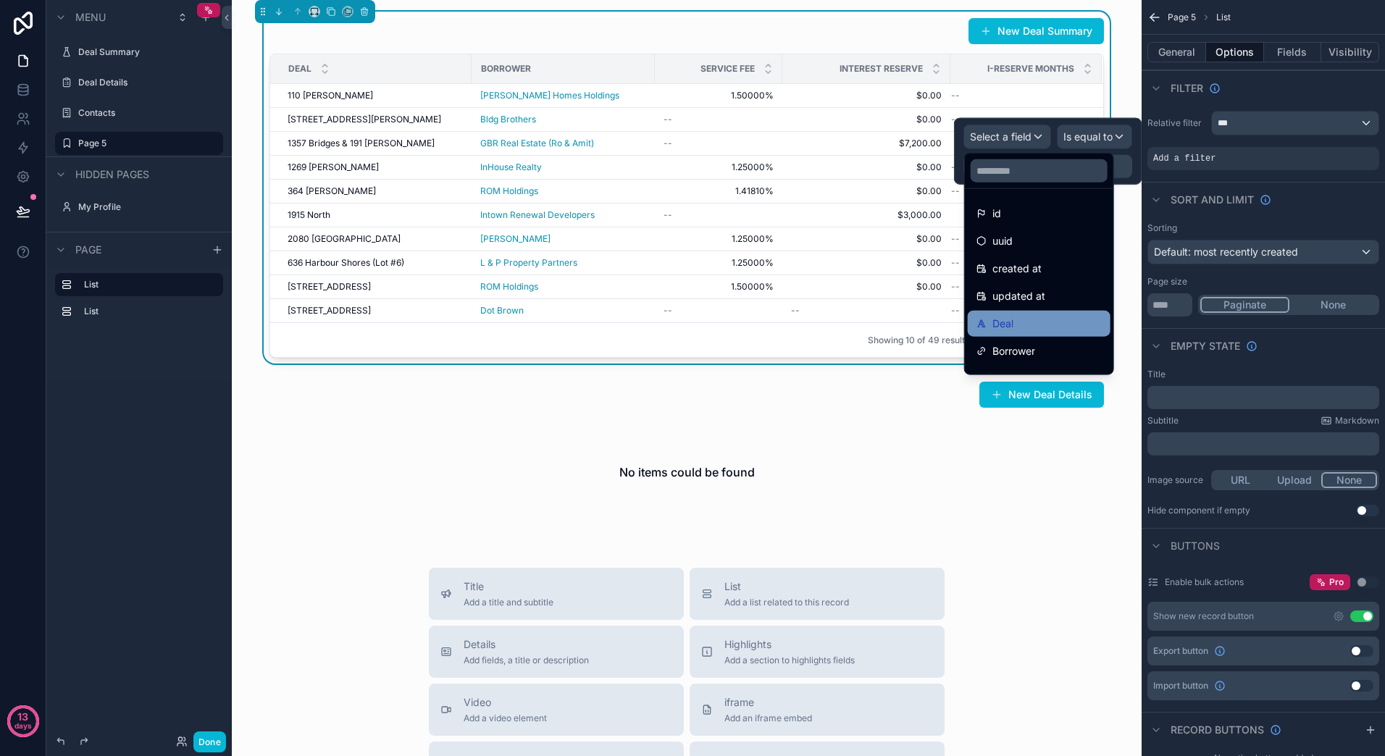
click at [1052, 322] on div "Deal" at bounding box center [1038, 323] width 125 height 17
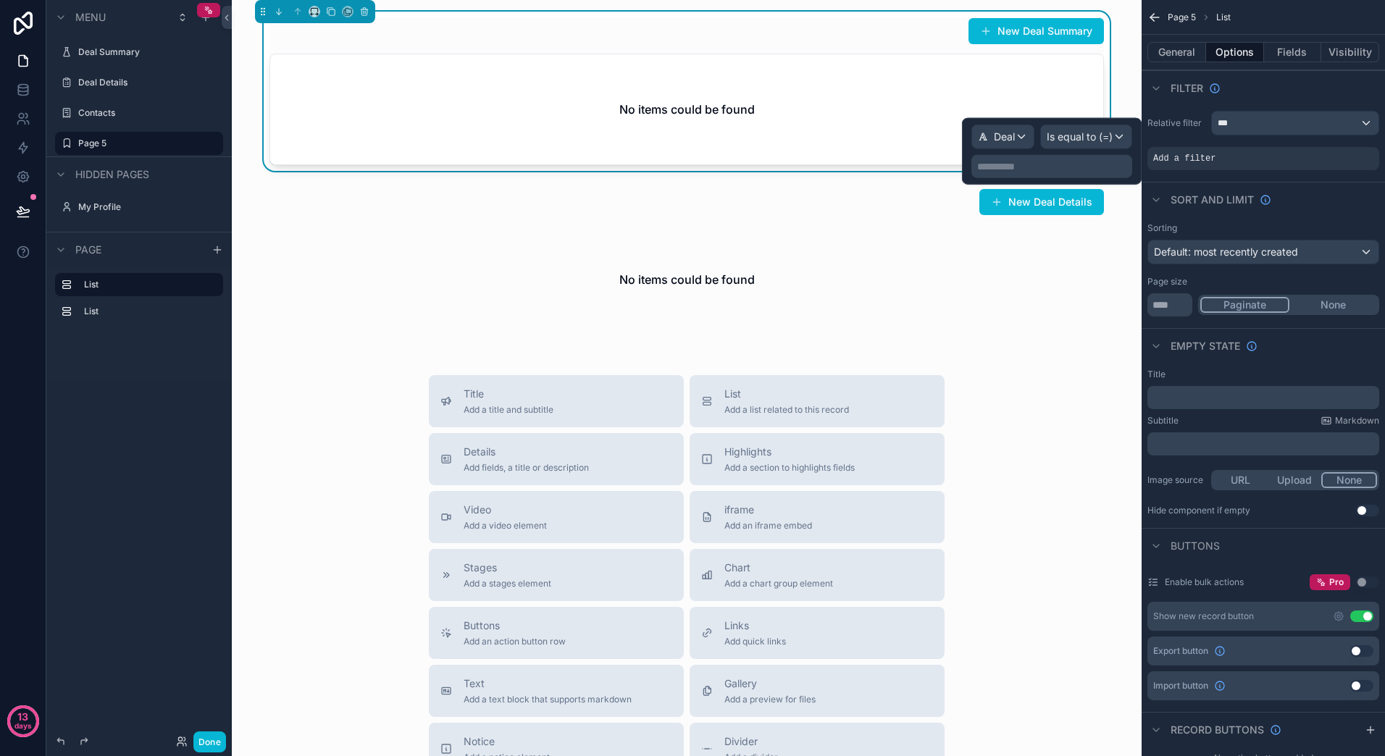
click at [1077, 165] on p "**********" at bounding box center [1053, 166] width 152 height 14
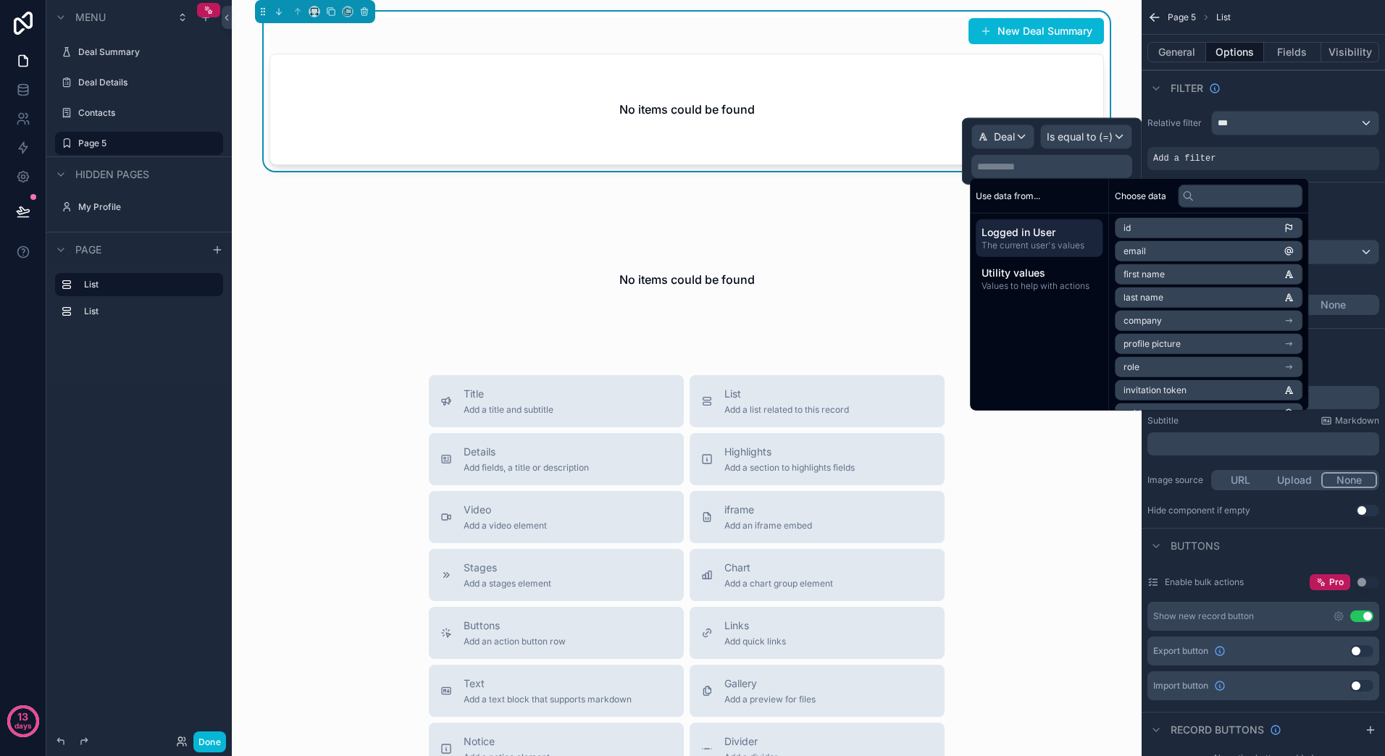
scroll to position [0, 0]
click at [1086, 248] on span "The current user's values" at bounding box center [1038, 246] width 115 height 12
click at [1058, 285] on span "Values to help with actions" at bounding box center [1038, 286] width 115 height 12
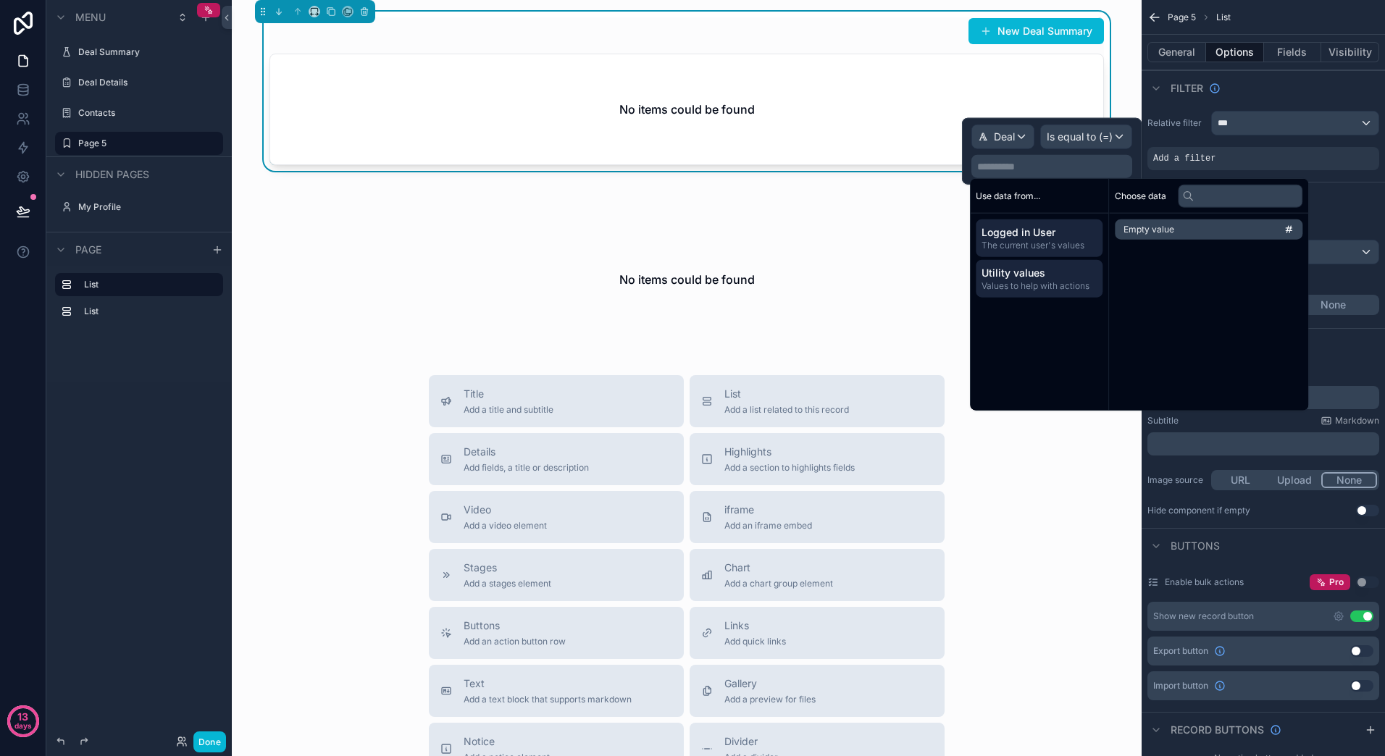
click at [1063, 240] on span "The current user's values" at bounding box center [1038, 246] width 115 height 12
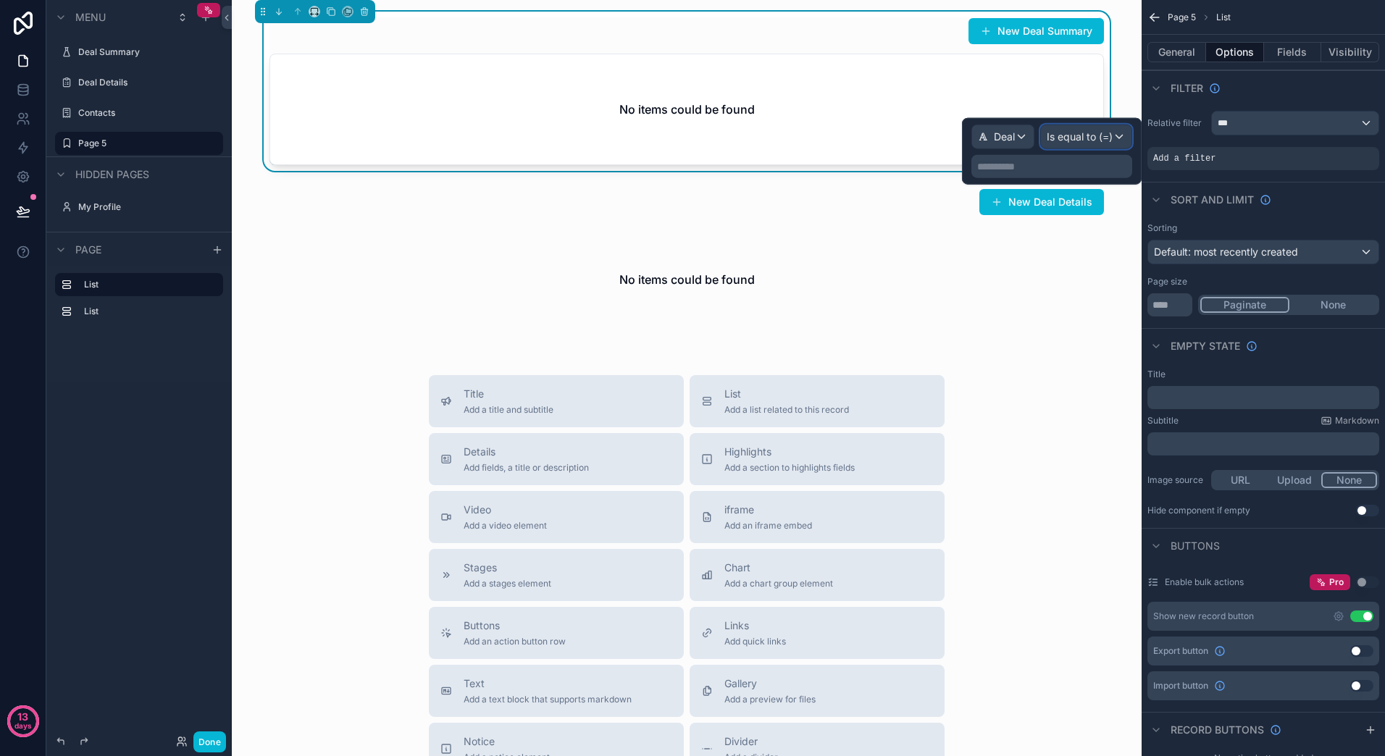
click at [1123, 136] on div "Is equal to (=)" at bounding box center [1086, 136] width 91 height 23
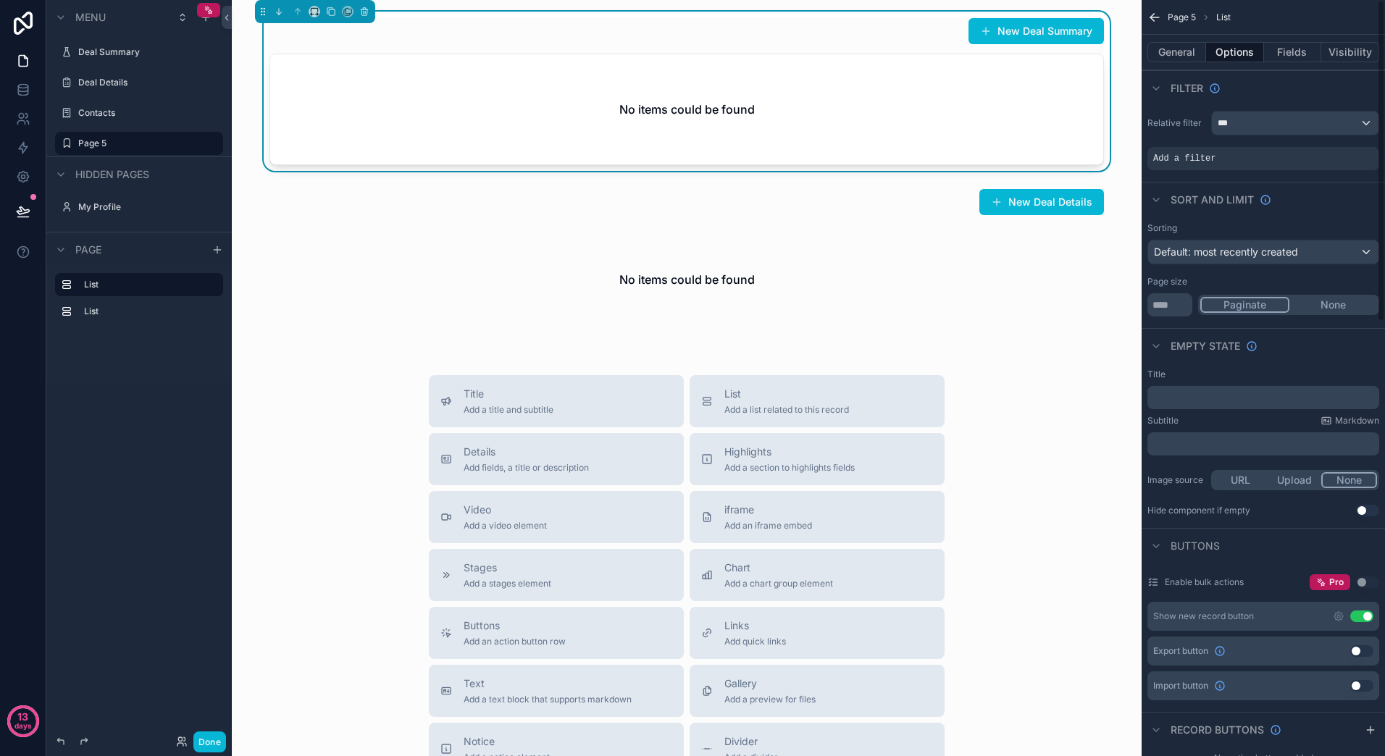
click at [1336, 90] on div "Filter" at bounding box center [1262, 87] width 243 height 35
click at [1363, 123] on div "***" at bounding box center [1295, 123] width 167 height 23
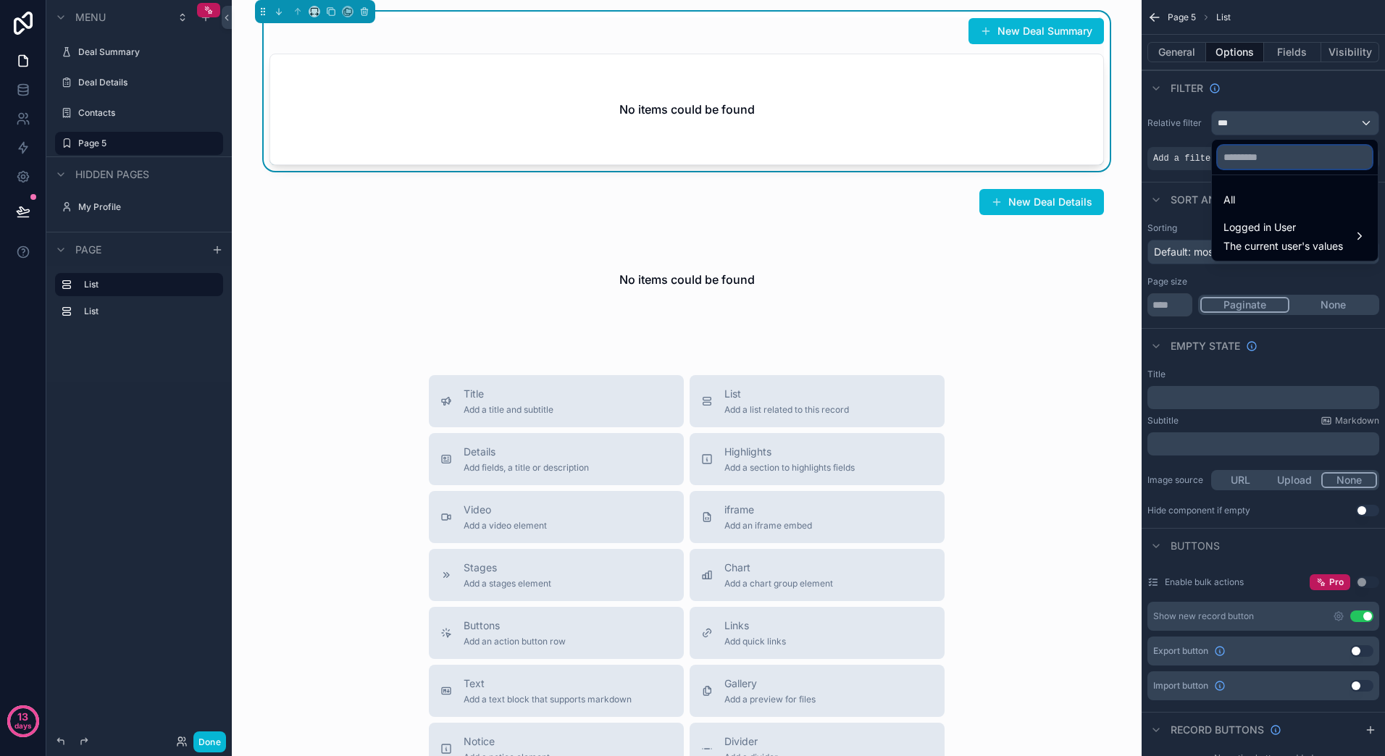
click at [1288, 159] on input "text" at bounding box center [1295, 157] width 154 height 23
click at [1288, 130] on div "scrollable content" at bounding box center [692, 378] width 1385 height 756
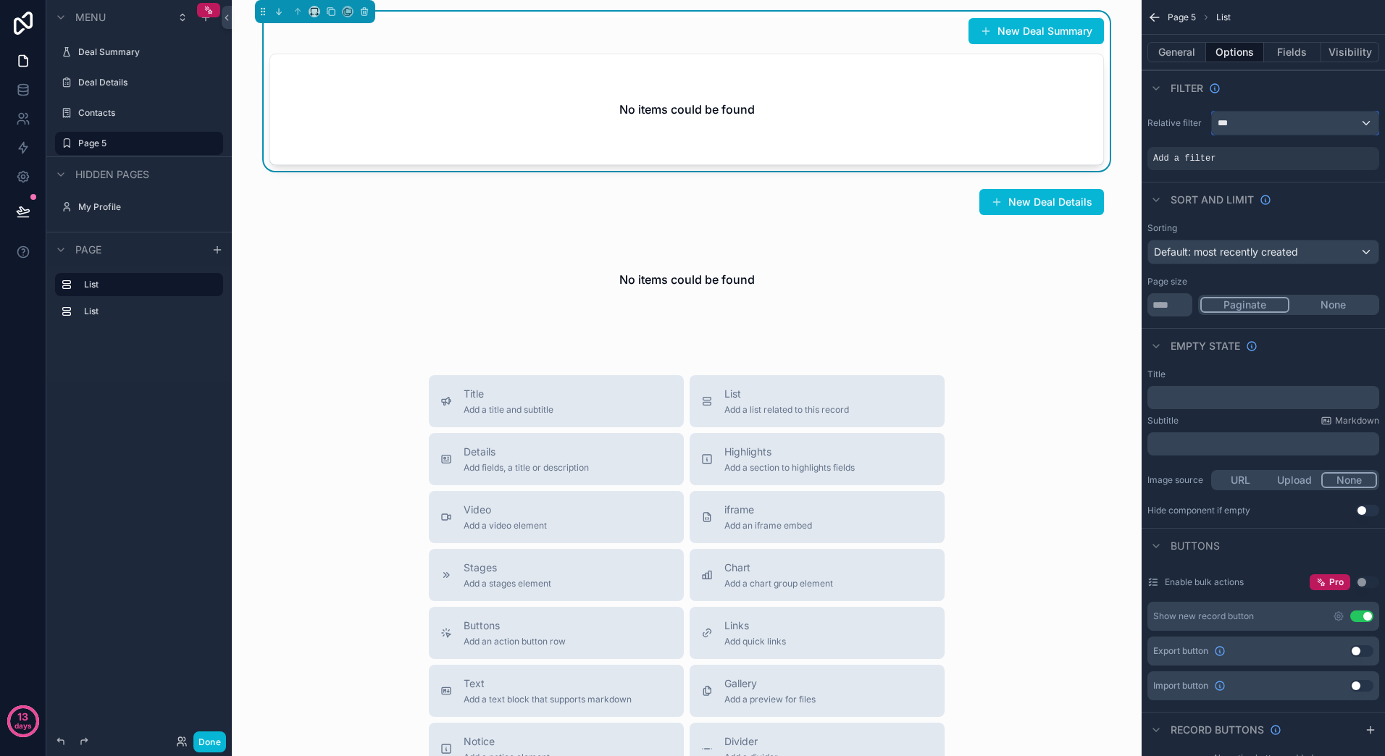
click at [1365, 119] on div "***" at bounding box center [1295, 123] width 167 height 23
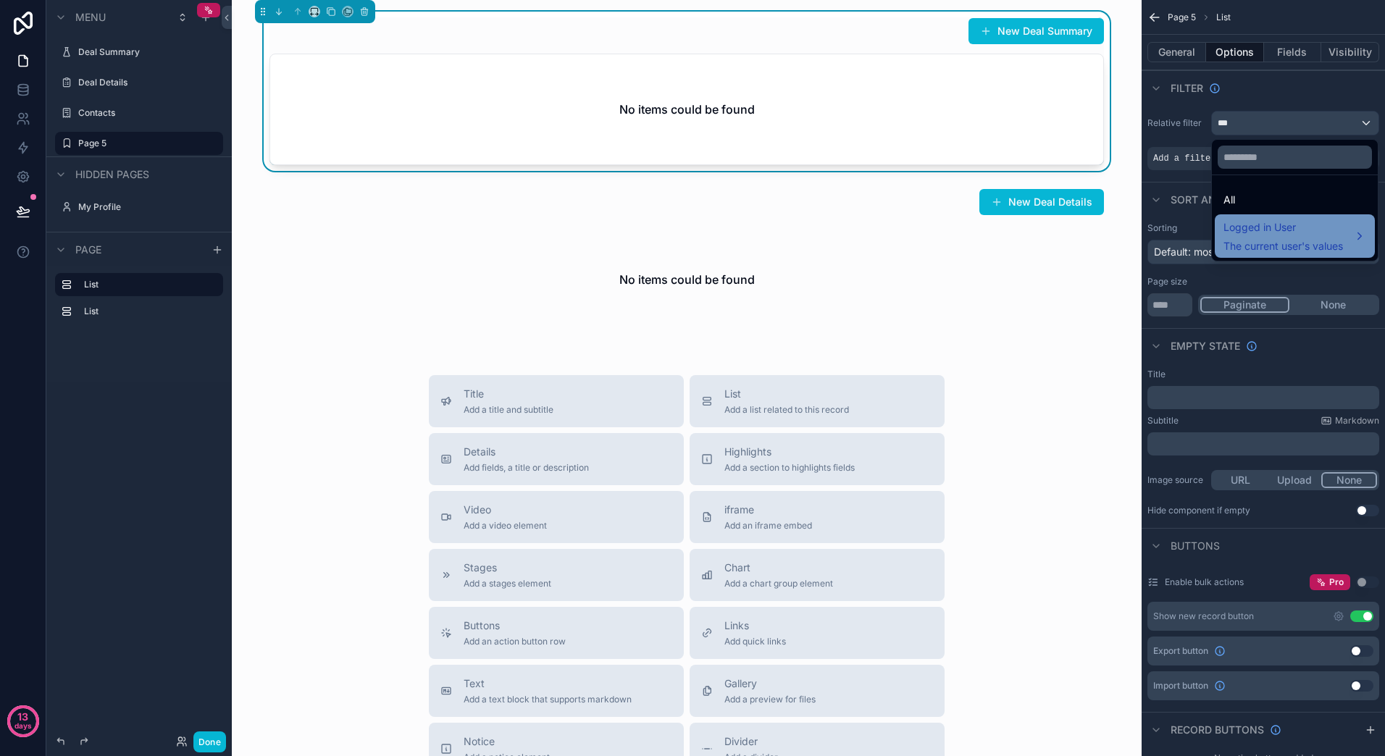
click at [1331, 241] on span "The current user's values" at bounding box center [1283, 246] width 120 height 14
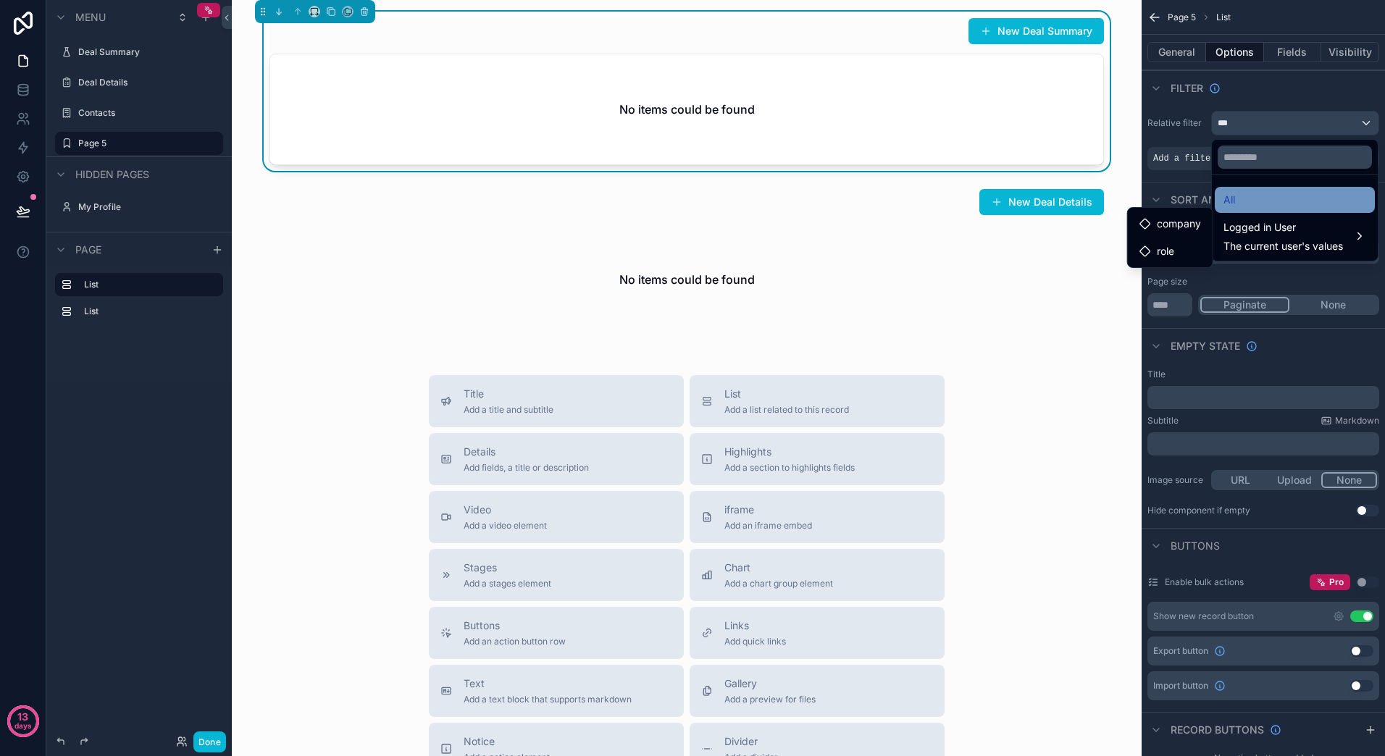
click at [1252, 201] on div "All" at bounding box center [1294, 199] width 143 height 17
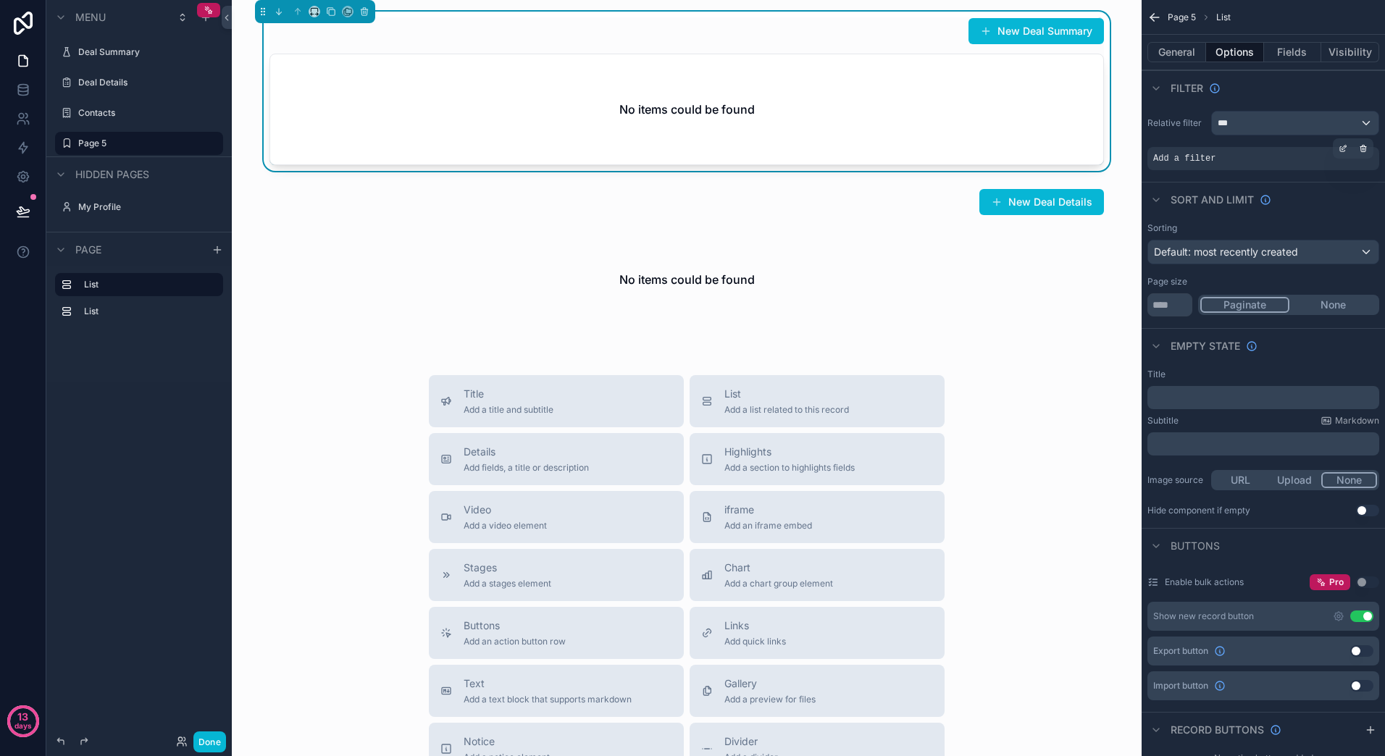
click at [1265, 164] on div "Add a filter" at bounding box center [1263, 158] width 232 height 23
click at [1340, 145] on icon "scrollable content" at bounding box center [1342, 148] width 9 height 9
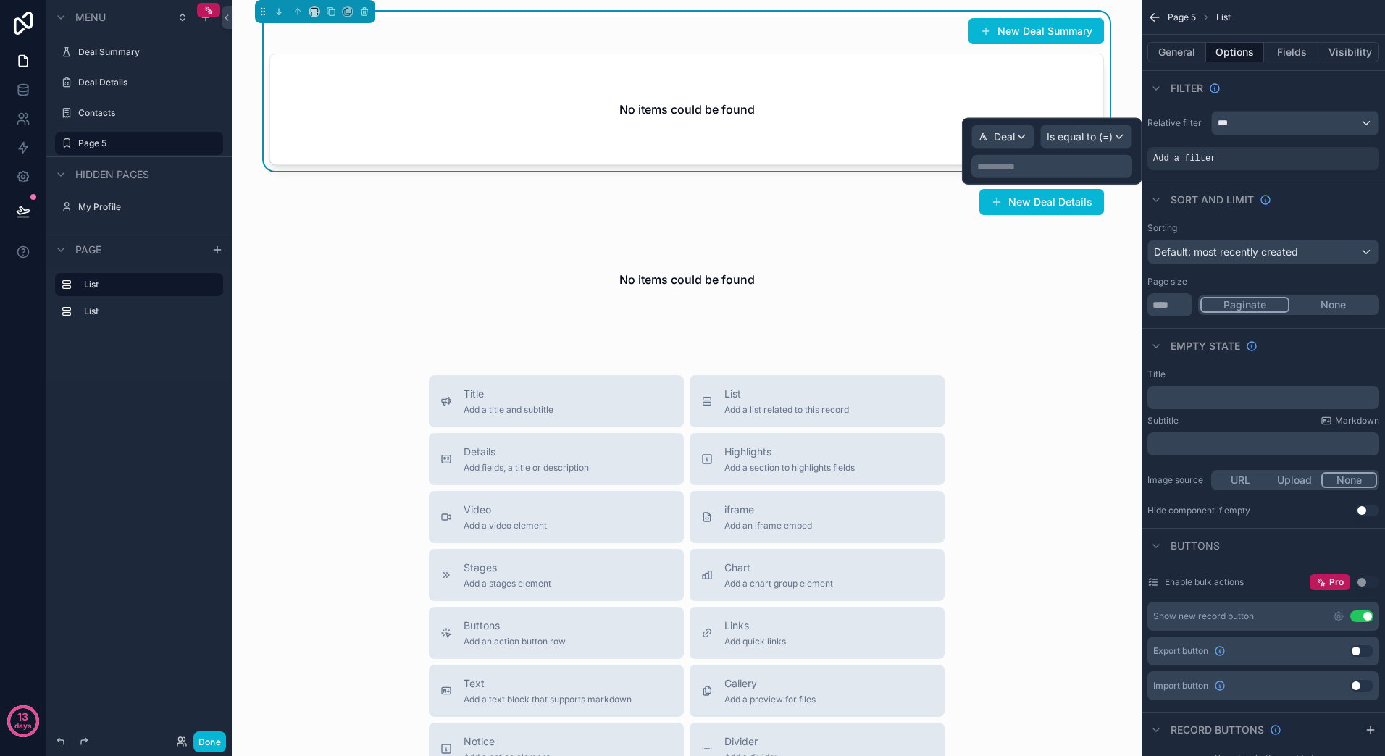
click at [1101, 163] on p "**********" at bounding box center [1053, 166] width 152 height 14
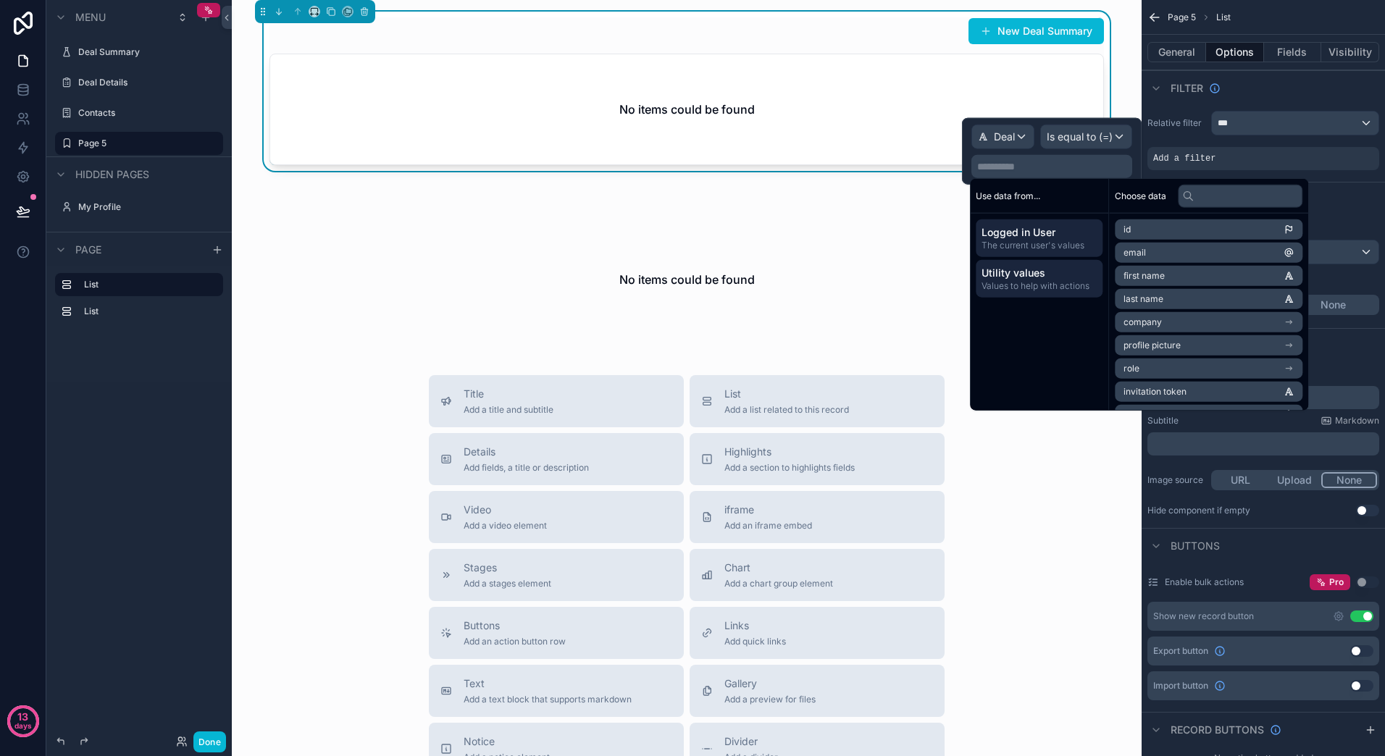
click at [1047, 294] on div "Utility values Values to help with actions" at bounding box center [1039, 279] width 127 height 38
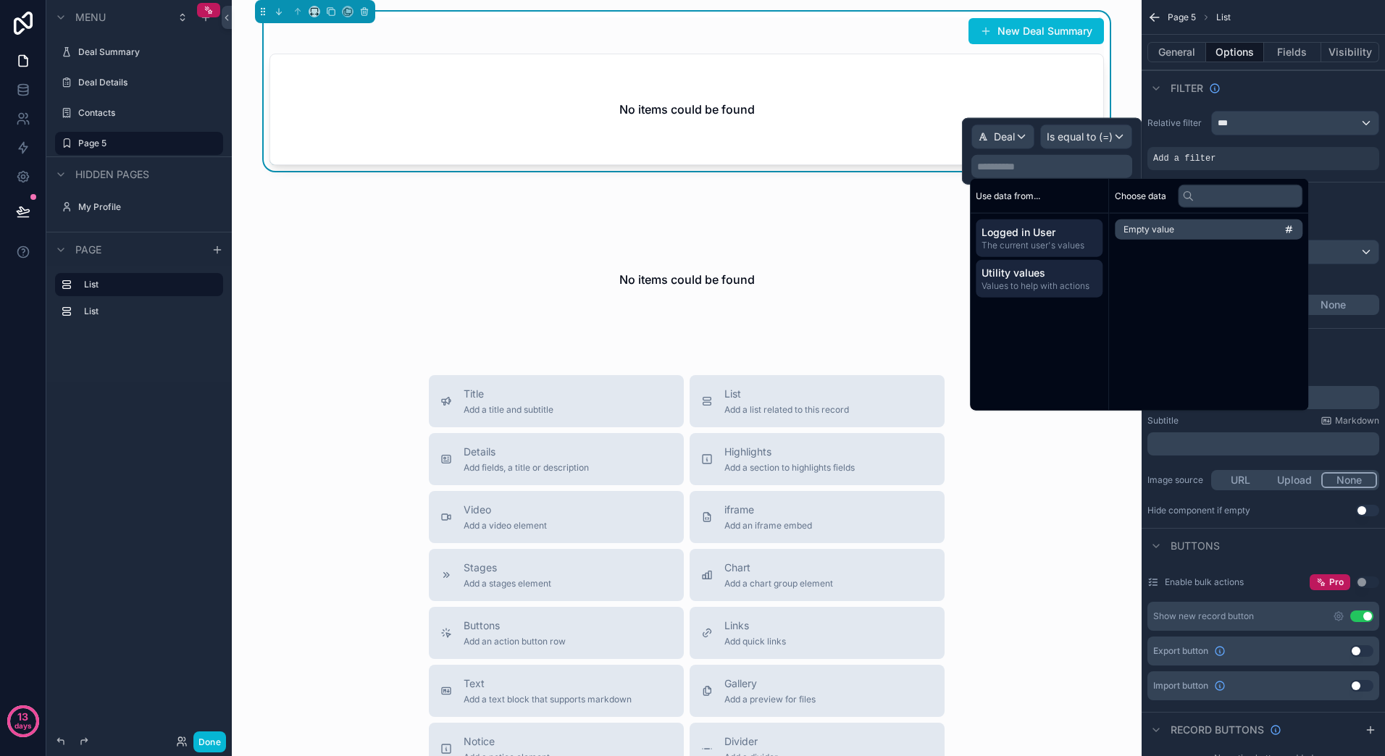
click at [1051, 242] on span "The current user's values" at bounding box center [1038, 246] width 115 height 12
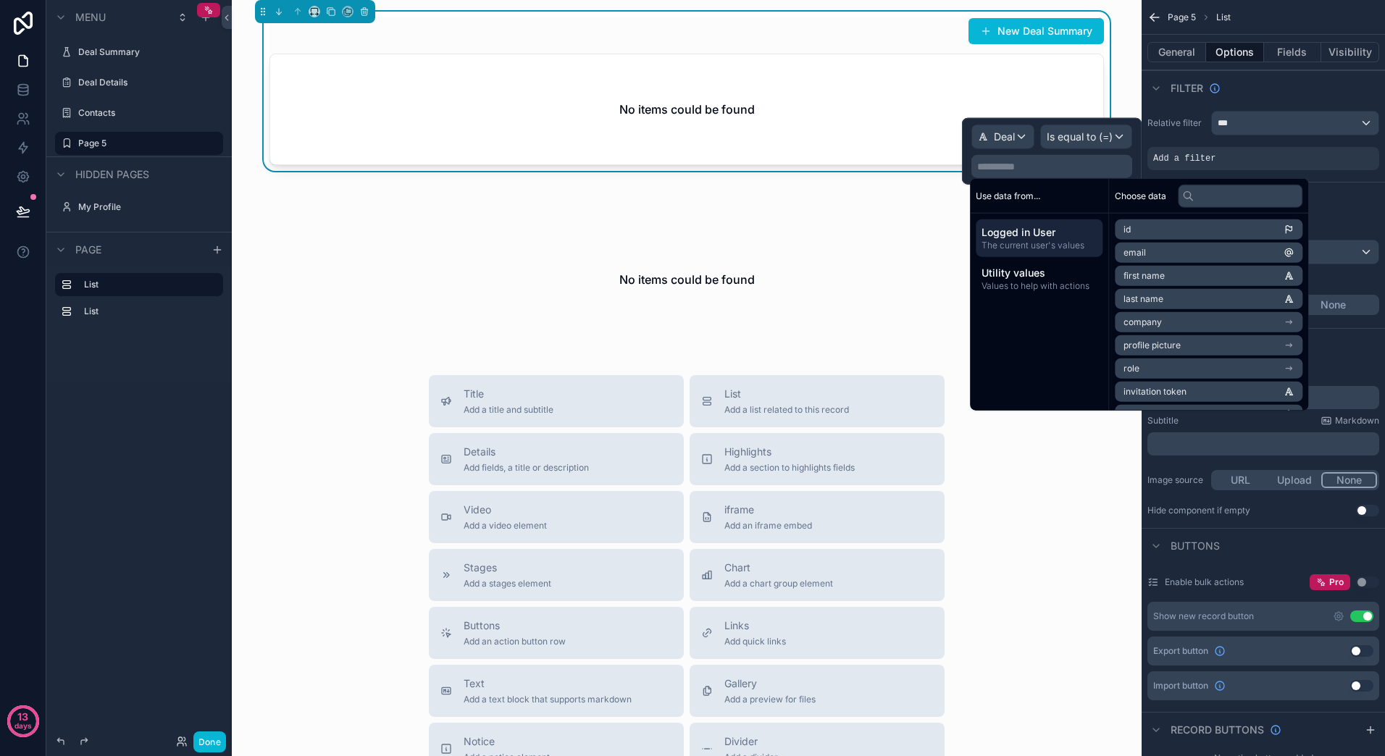
click at [1040, 310] on div "Use data from... Logged in User The current user's values Utility values Values…" at bounding box center [1039, 295] width 139 height 232
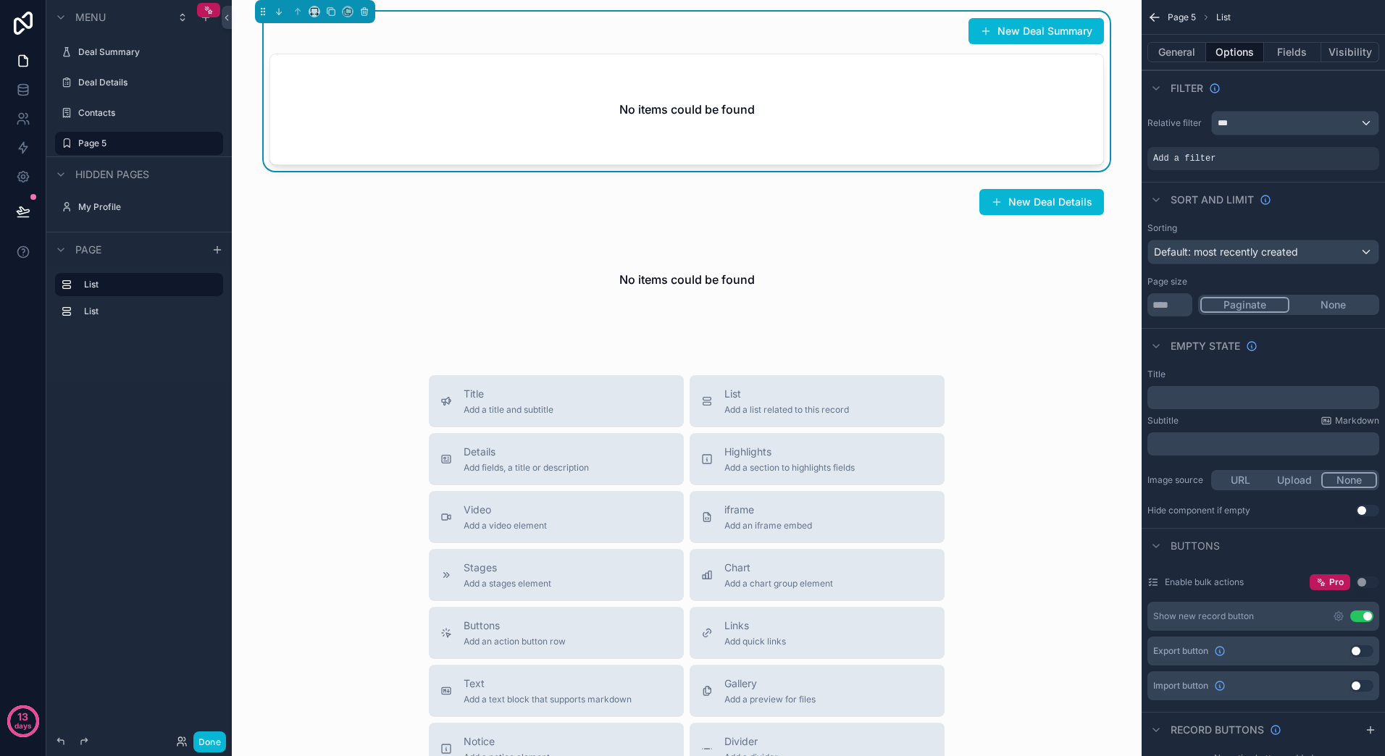
click at [1108, 516] on div "Title Add a title and subtitle List Add a list related to this record Details A…" at bounding box center [686, 633] width 887 height 516
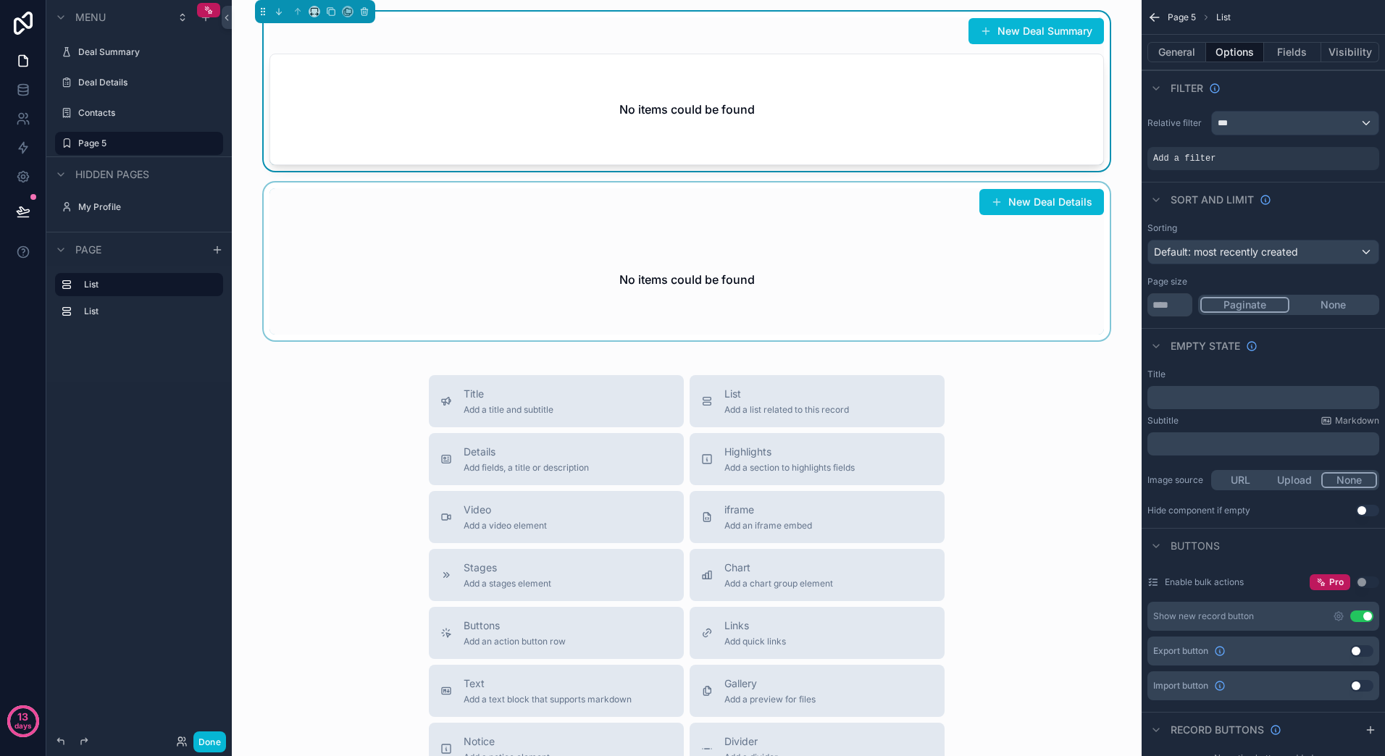
click at [829, 326] on div "scrollable content" at bounding box center [686, 262] width 887 height 158
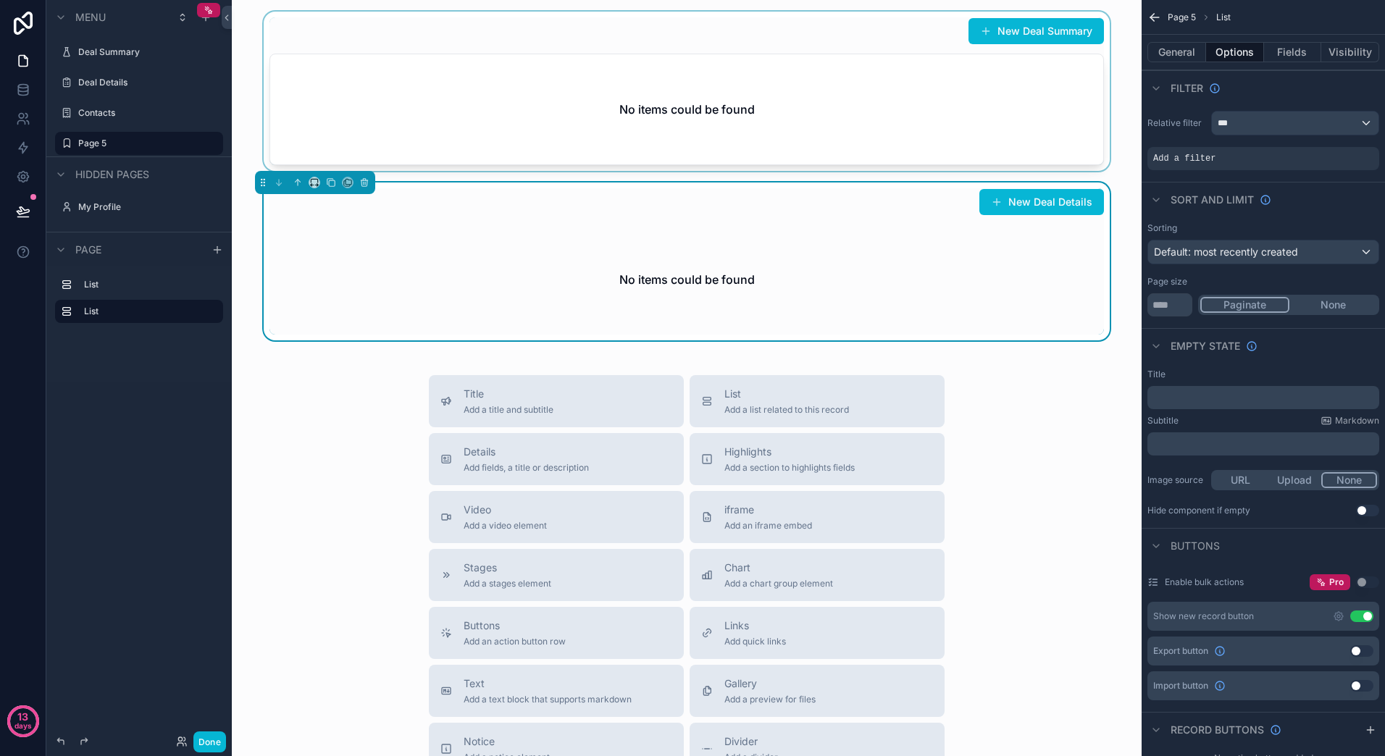
click at [959, 103] on div "scrollable content" at bounding box center [686, 91] width 887 height 159
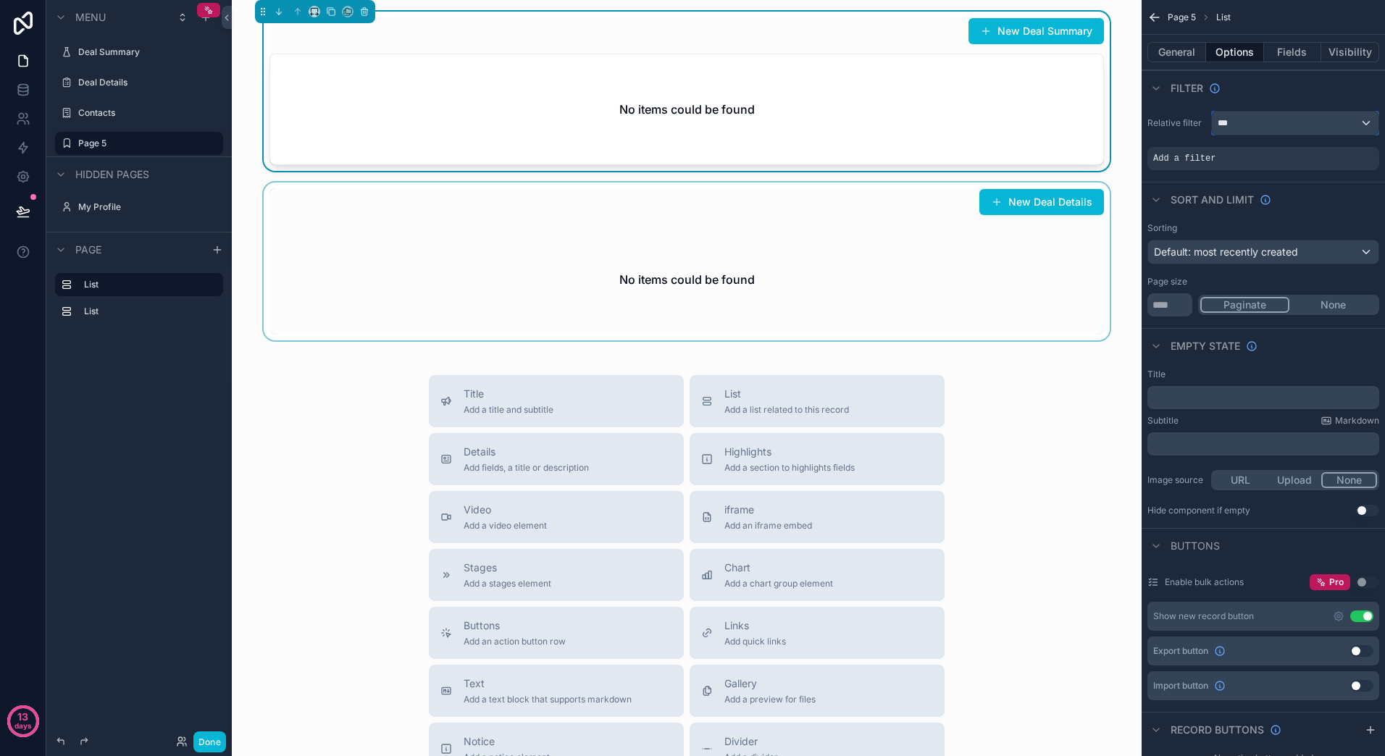
click at [1325, 129] on div "***" at bounding box center [1295, 123] width 167 height 23
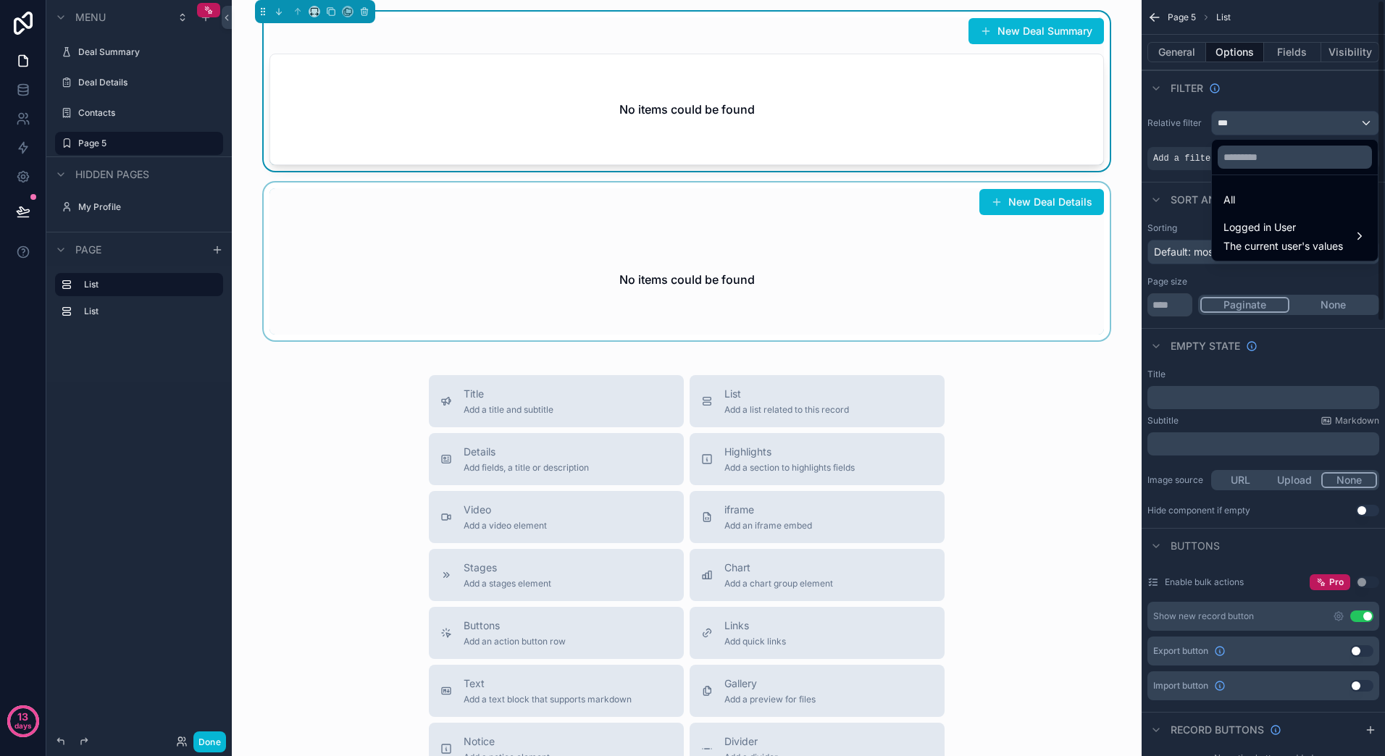
click at [1186, 142] on div "scrollable content" at bounding box center [692, 378] width 1385 height 756
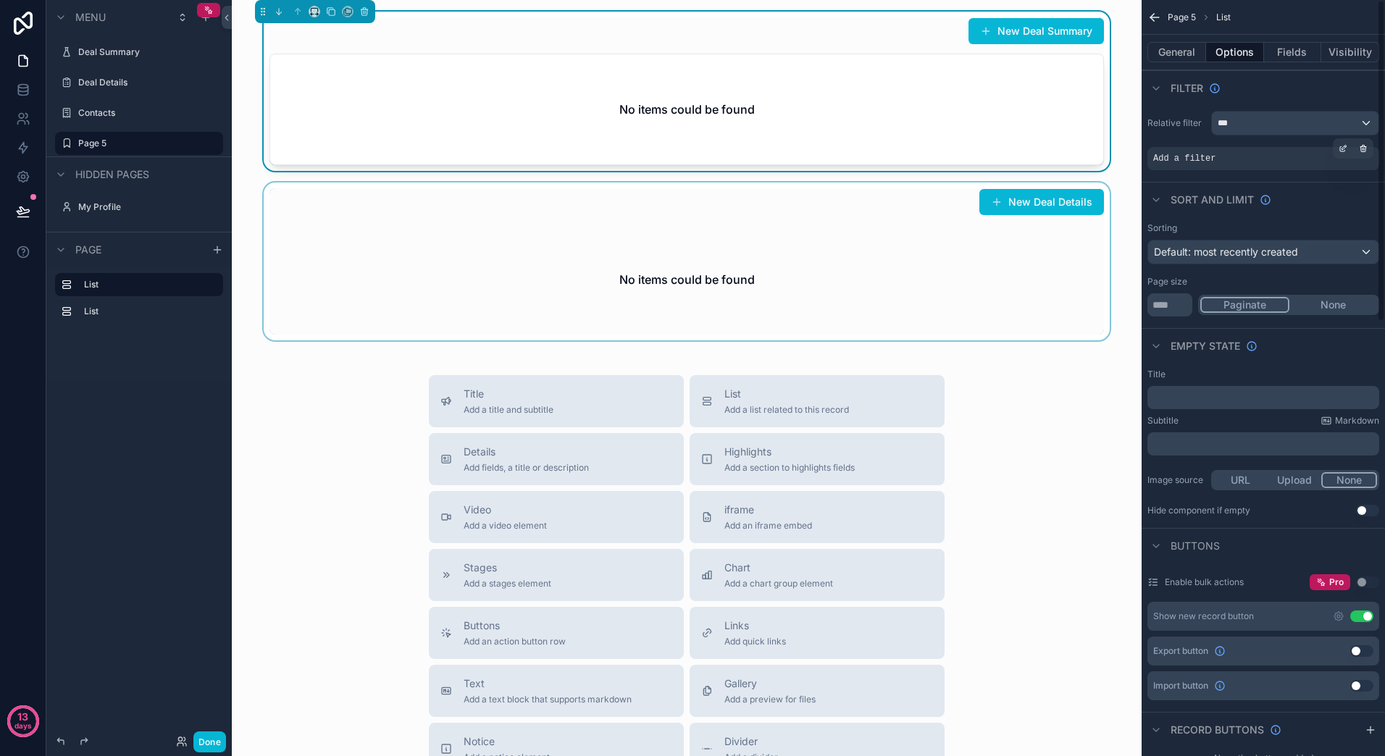
click at [1189, 162] on span "Add a filter" at bounding box center [1184, 159] width 62 height 12
click at [1366, 150] on icon "scrollable content" at bounding box center [1363, 148] width 9 height 9
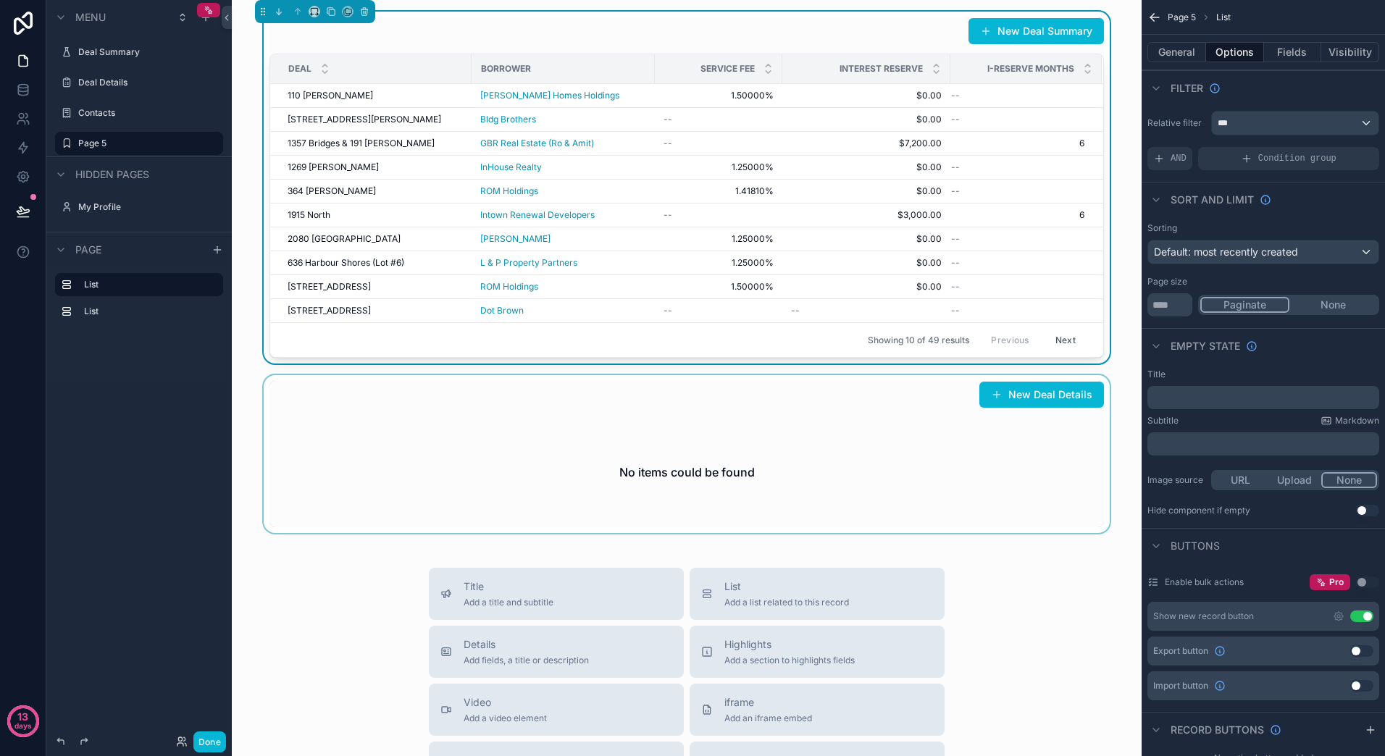
click at [920, 498] on div "scrollable content" at bounding box center [686, 454] width 887 height 158
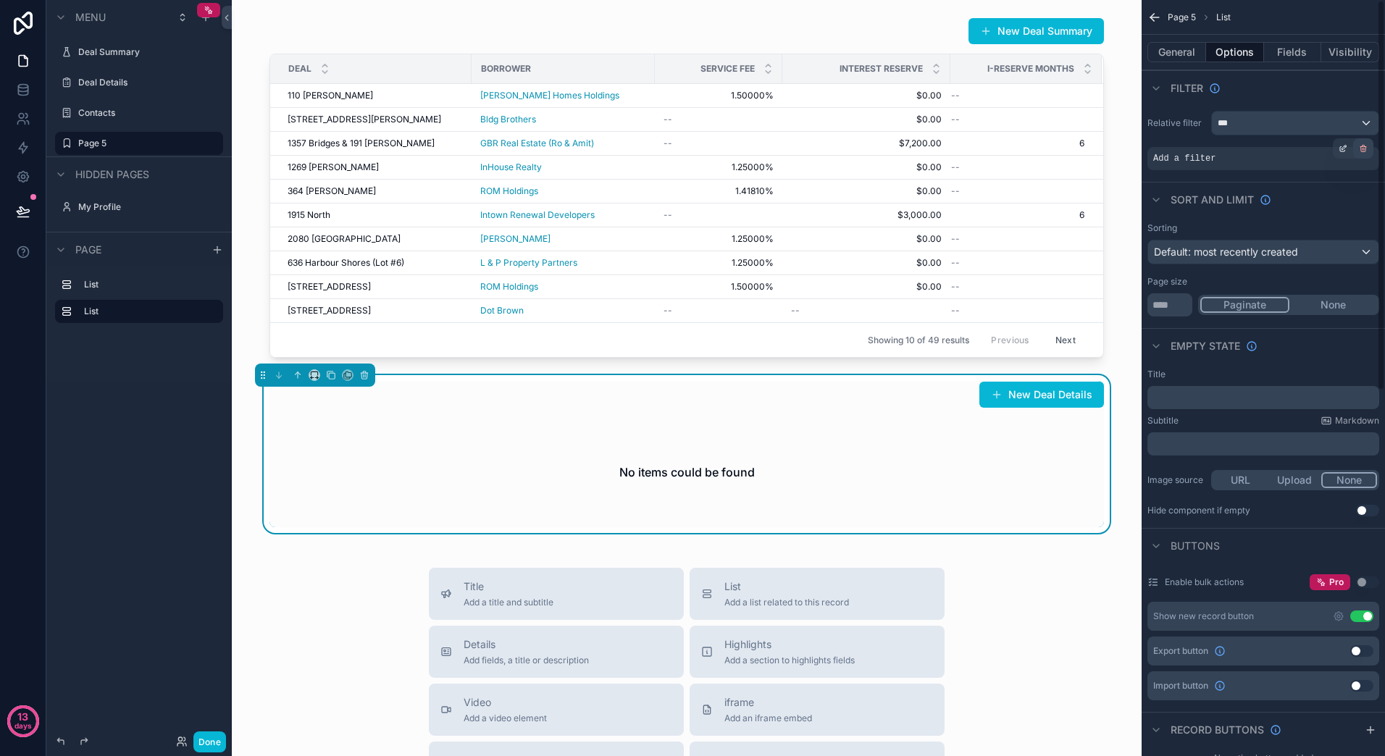
click at [1359, 148] on icon "scrollable content" at bounding box center [1363, 148] width 9 height 9
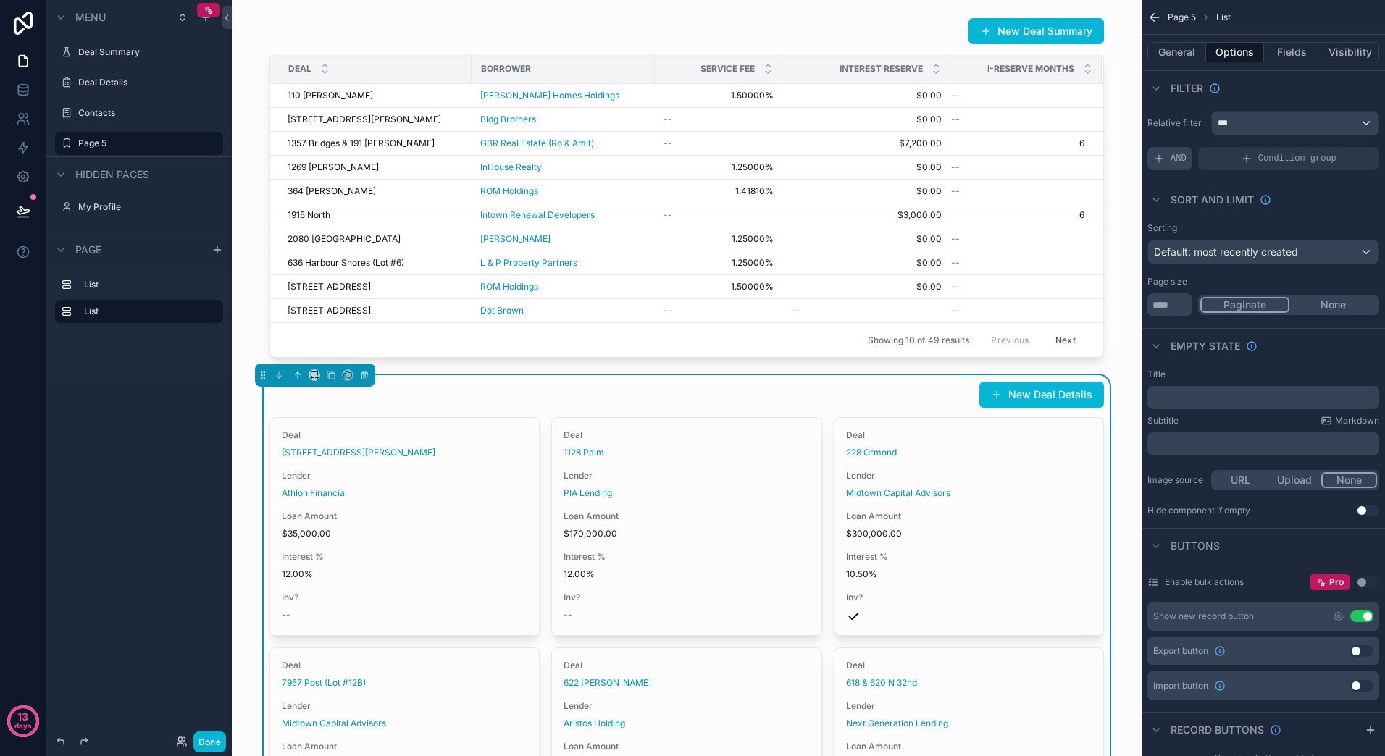
click at [1165, 156] on div "AND" at bounding box center [1169, 158] width 45 height 23
click at [1350, 122] on div "***" at bounding box center [1295, 123] width 167 height 23
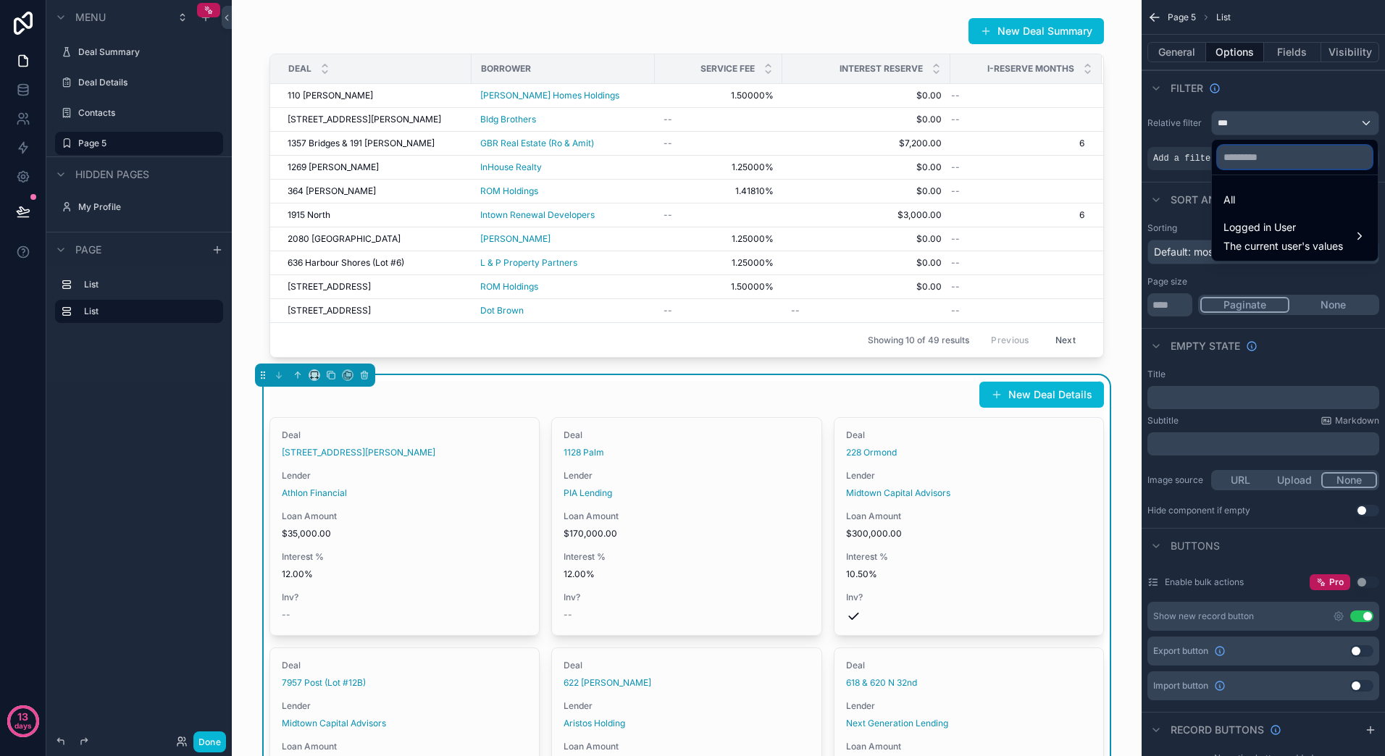
click at [1319, 162] on input "text" at bounding box center [1295, 157] width 154 height 23
type input "*"
click at [1173, 117] on div "scrollable content" at bounding box center [692, 378] width 1385 height 756
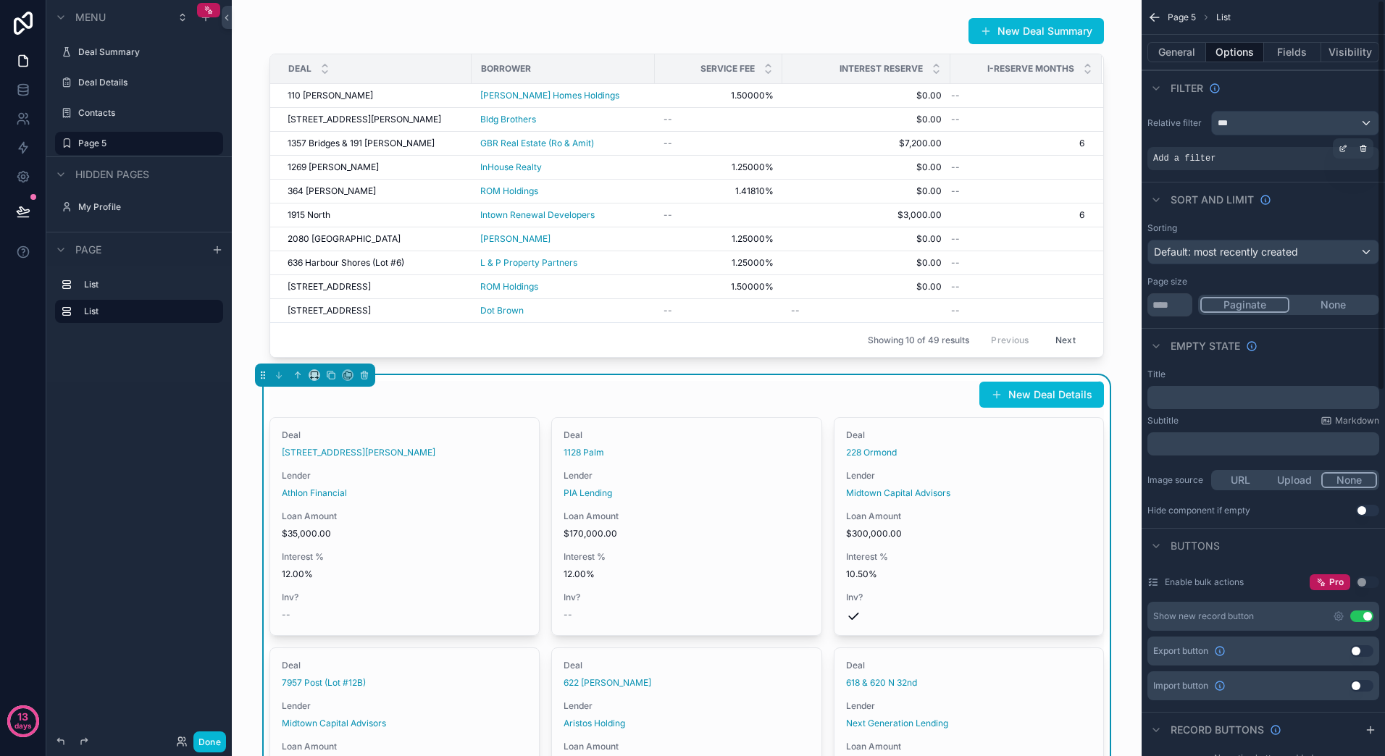
click at [1179, 161] on span "Add a filter" at bounding box center [1184, 159] width 62 height 12
click at [1344, 147] on icon "scrollable content" at bounding box center [1344, 147] width 4 height 4
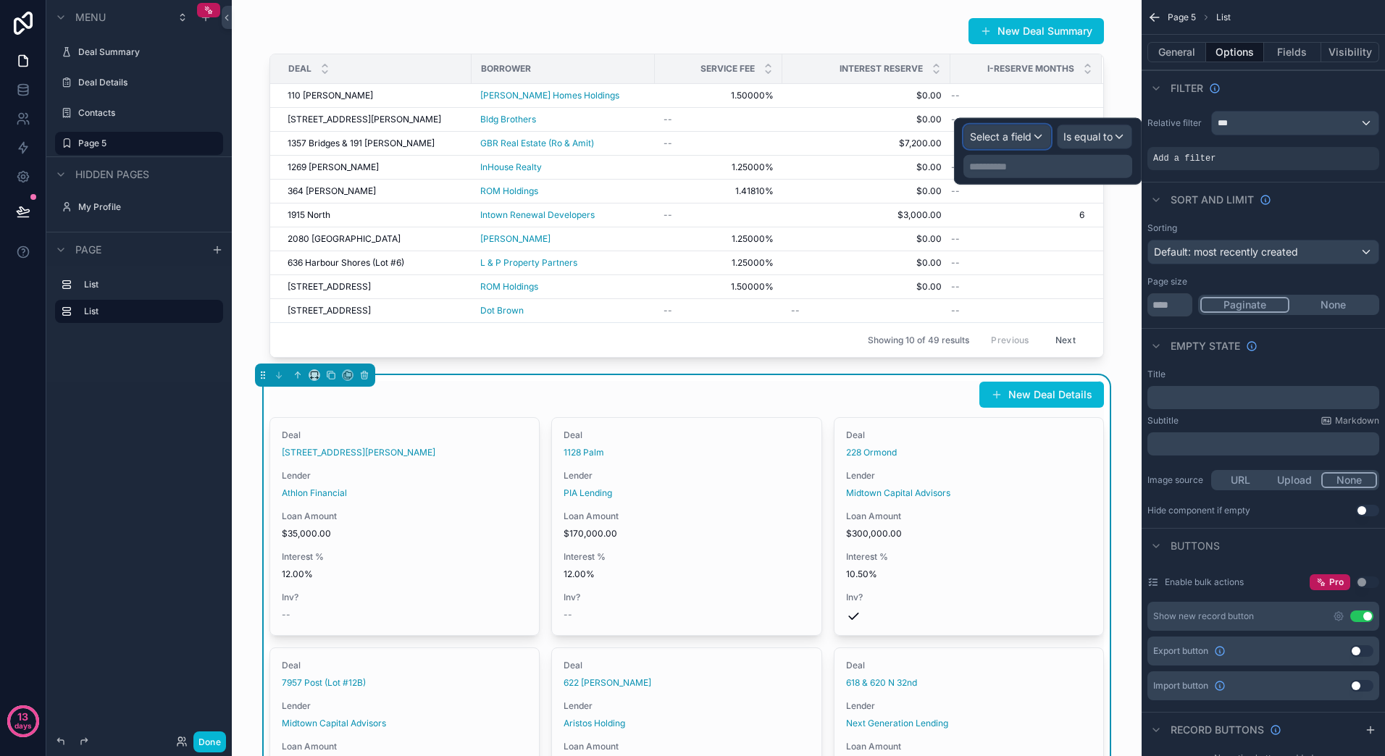
click at [1028, 142] on span "Select a field" at bounding box center [1001, 137] width 62 height 14
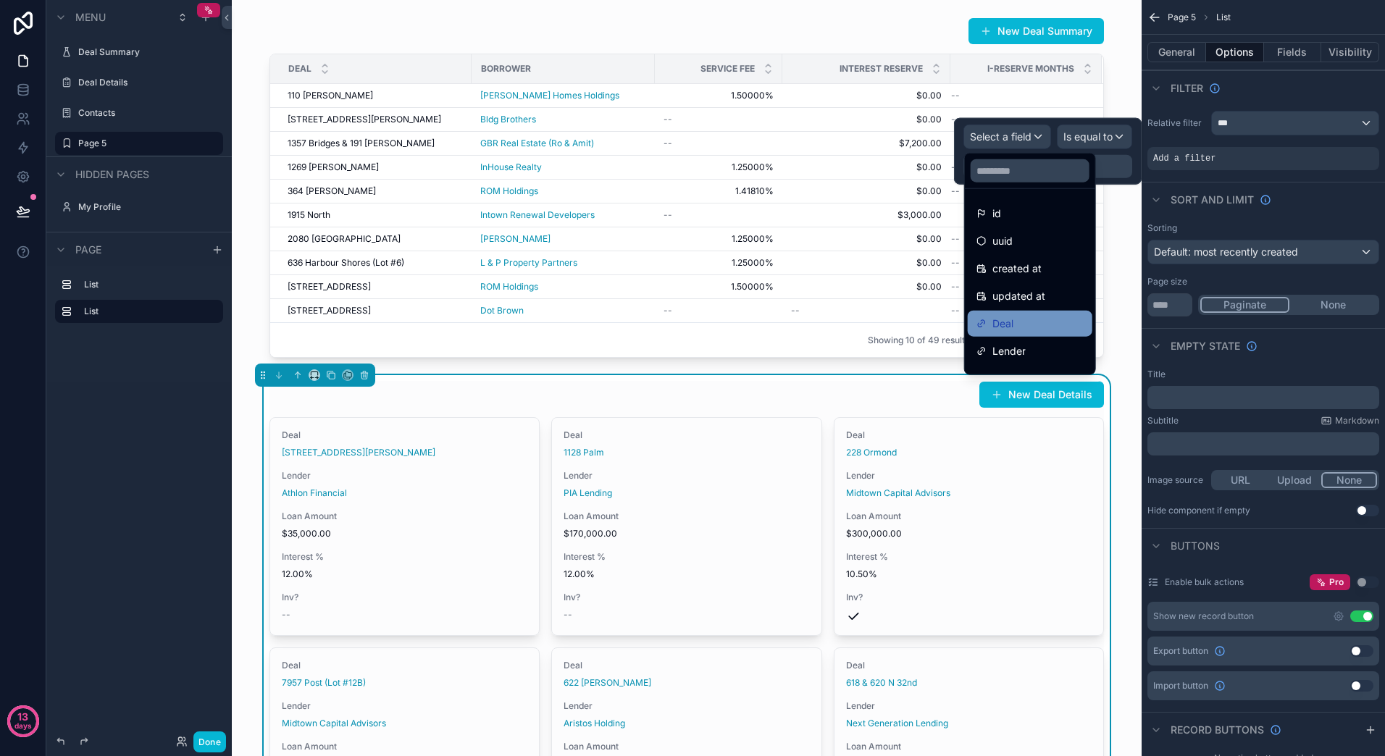
click at [1050, 326] on div "Deal" at bounding box center [1029, 323] width 107 height 17
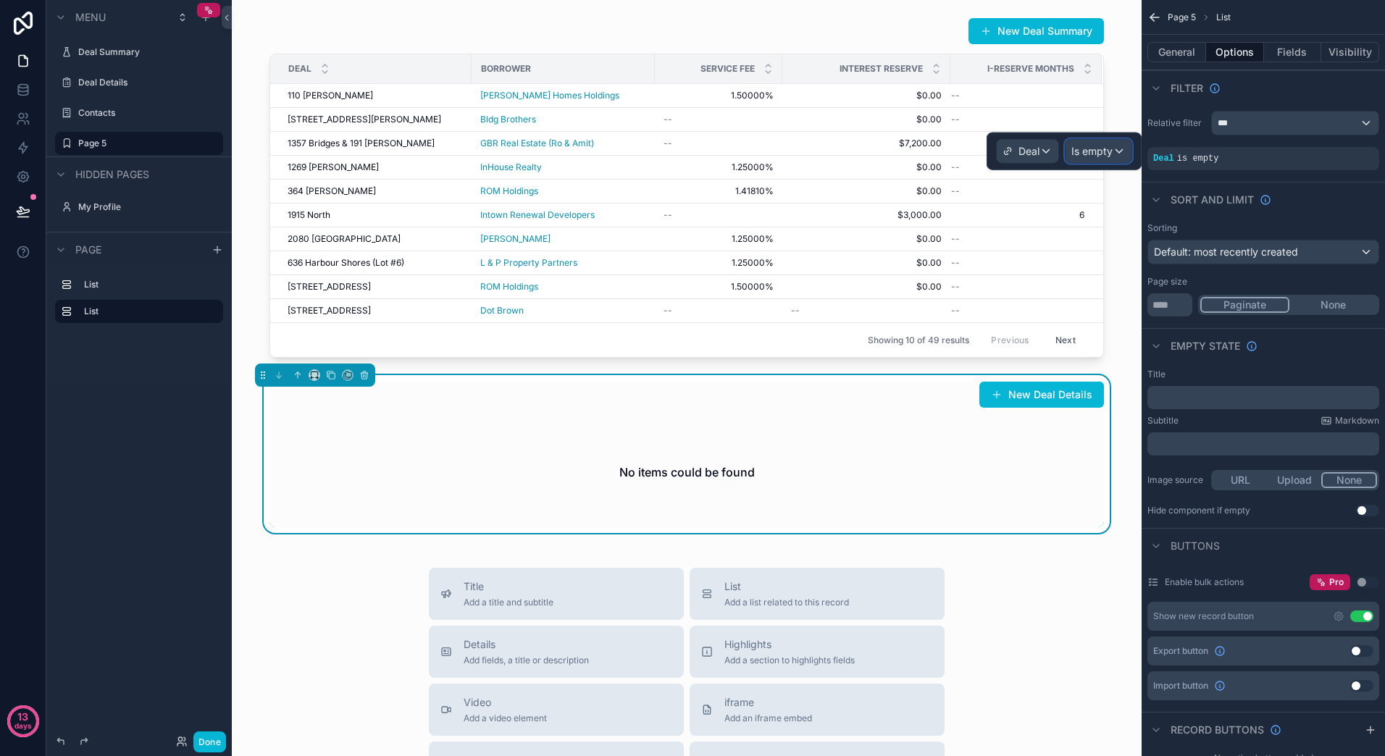
click at [1111, 152] on span "Is empty" at bounding box center [1091, 151] width 41 height 14
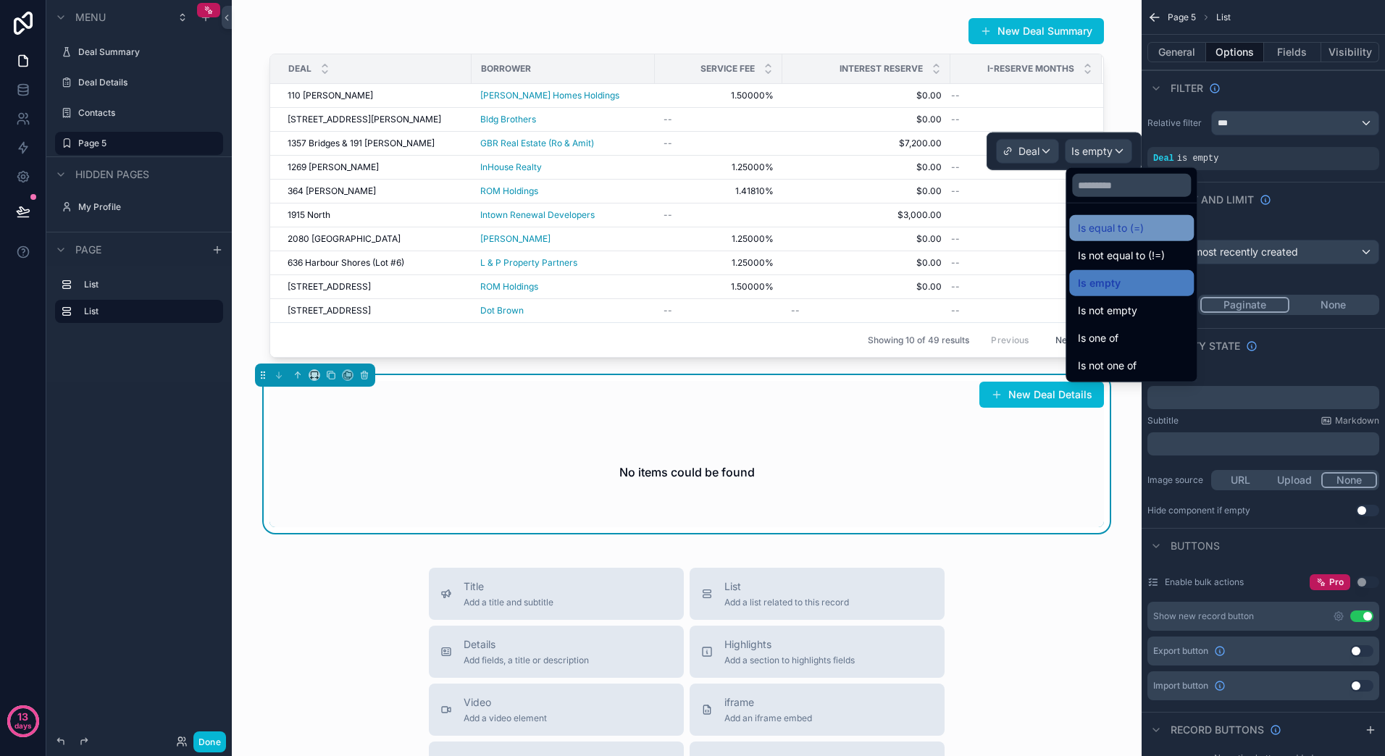
click at [1138, 229] on span "Is equal to (=)" at bounding box center [1111, 227] width 66 height 17
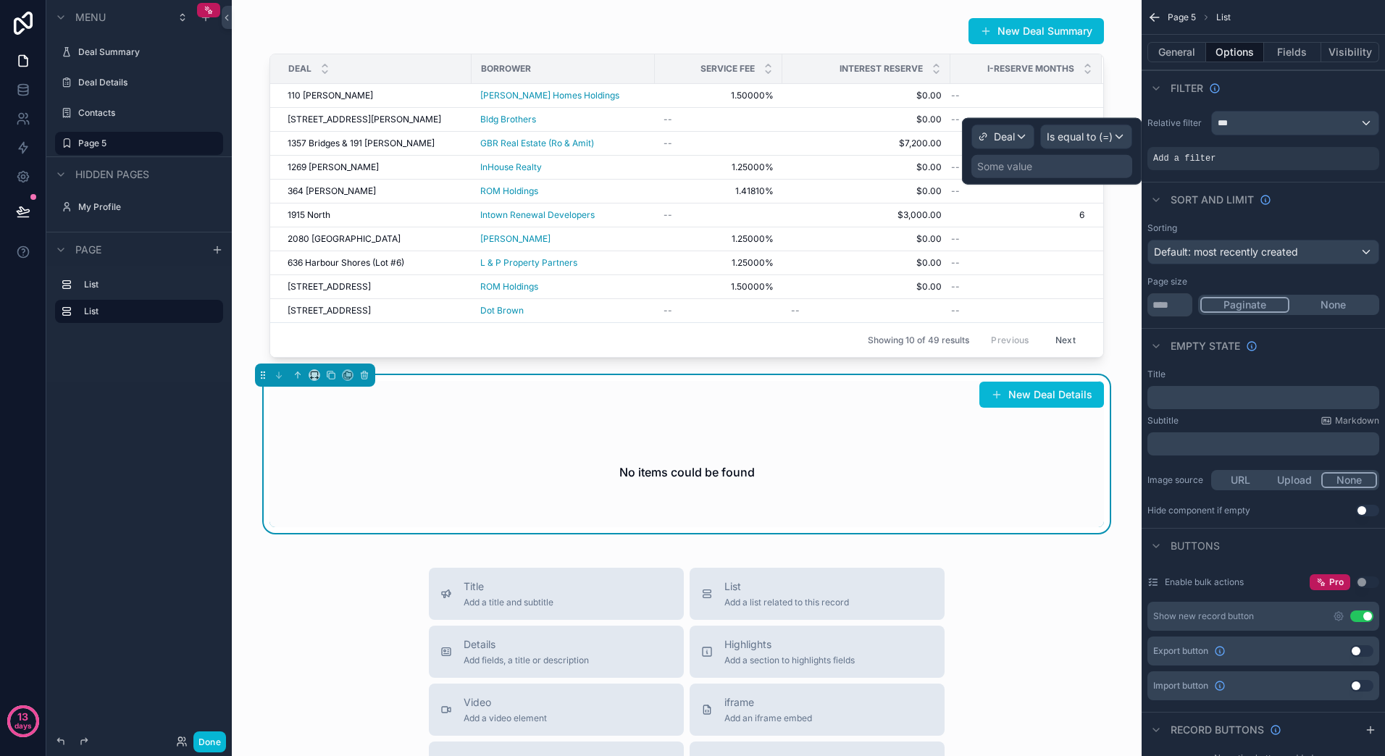
click at [1097, 172] on div "Some value" at bounding box center [1051, 166] width 161 height 23
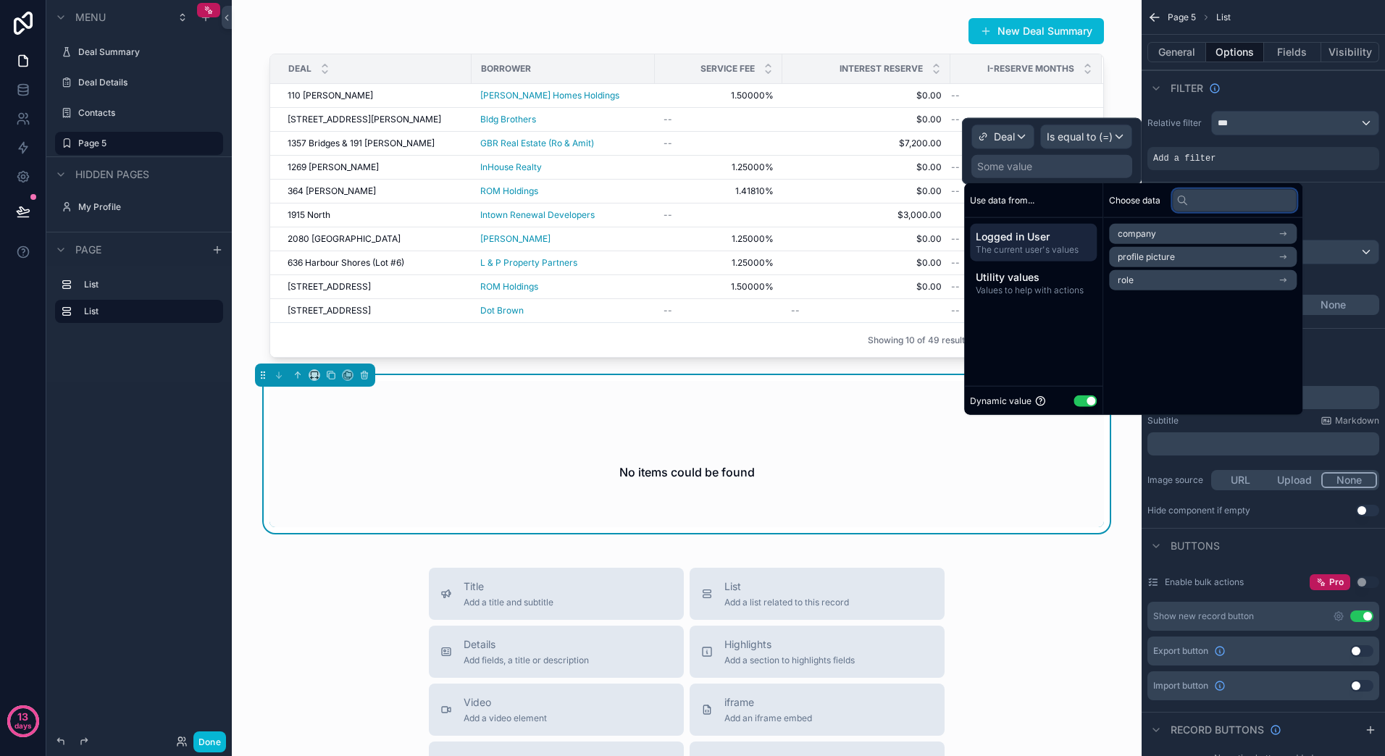
click at [1244, 201] on input "text" at bounding box center [1234, 199] width 125 height 23
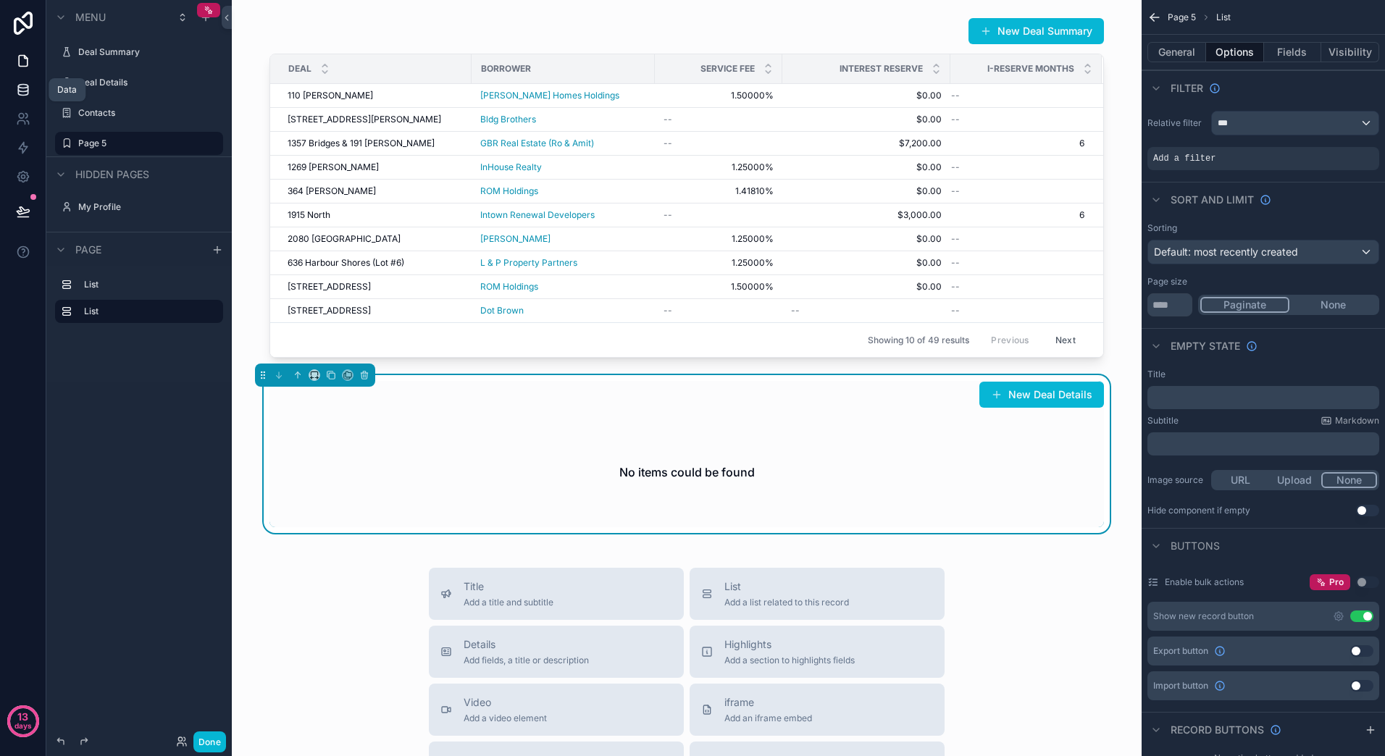
click at [33, 96] on link at bounding box center [23, 89] width 46 height 29
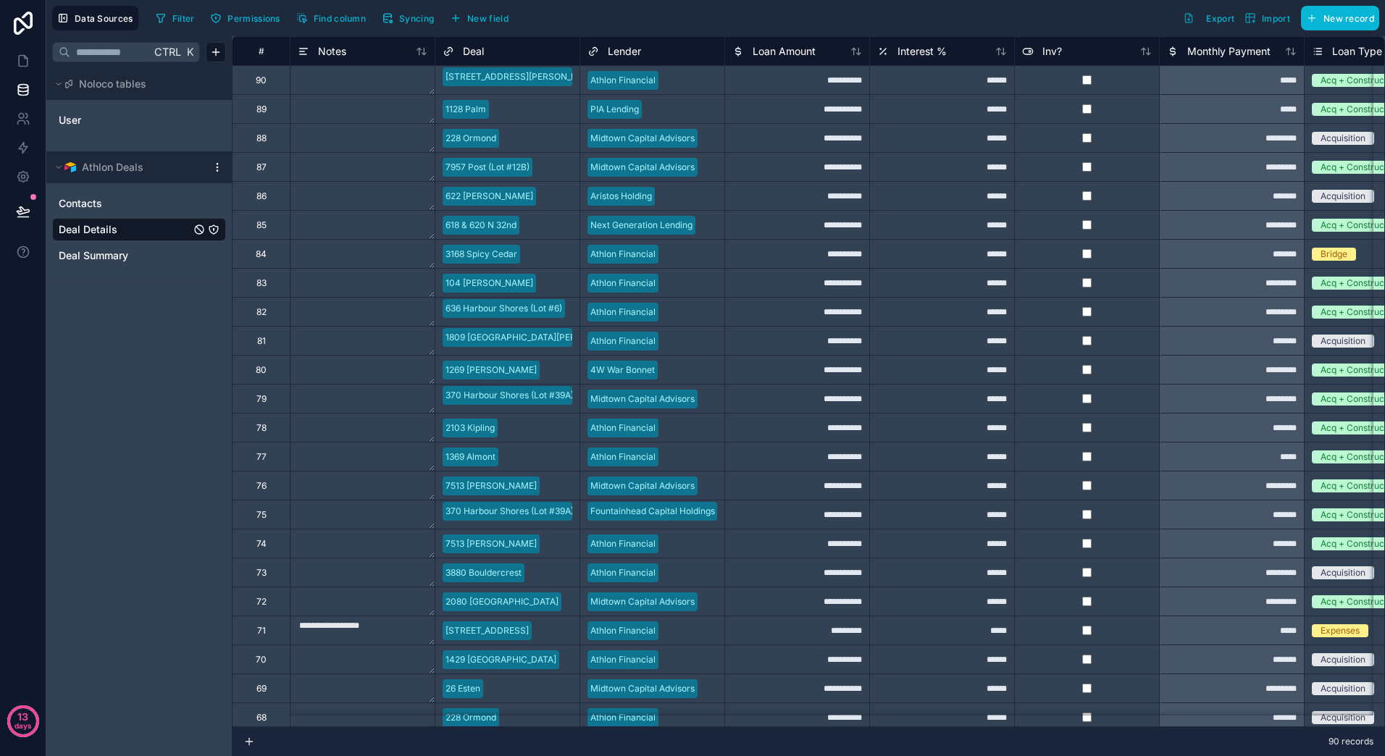
click at [104, 221] on div "Deal Details" at bounding box center [139, 229] width 174 height 23
click at [485, 25] on button "New field" at bounding box center [479, 18] width 69 height 22
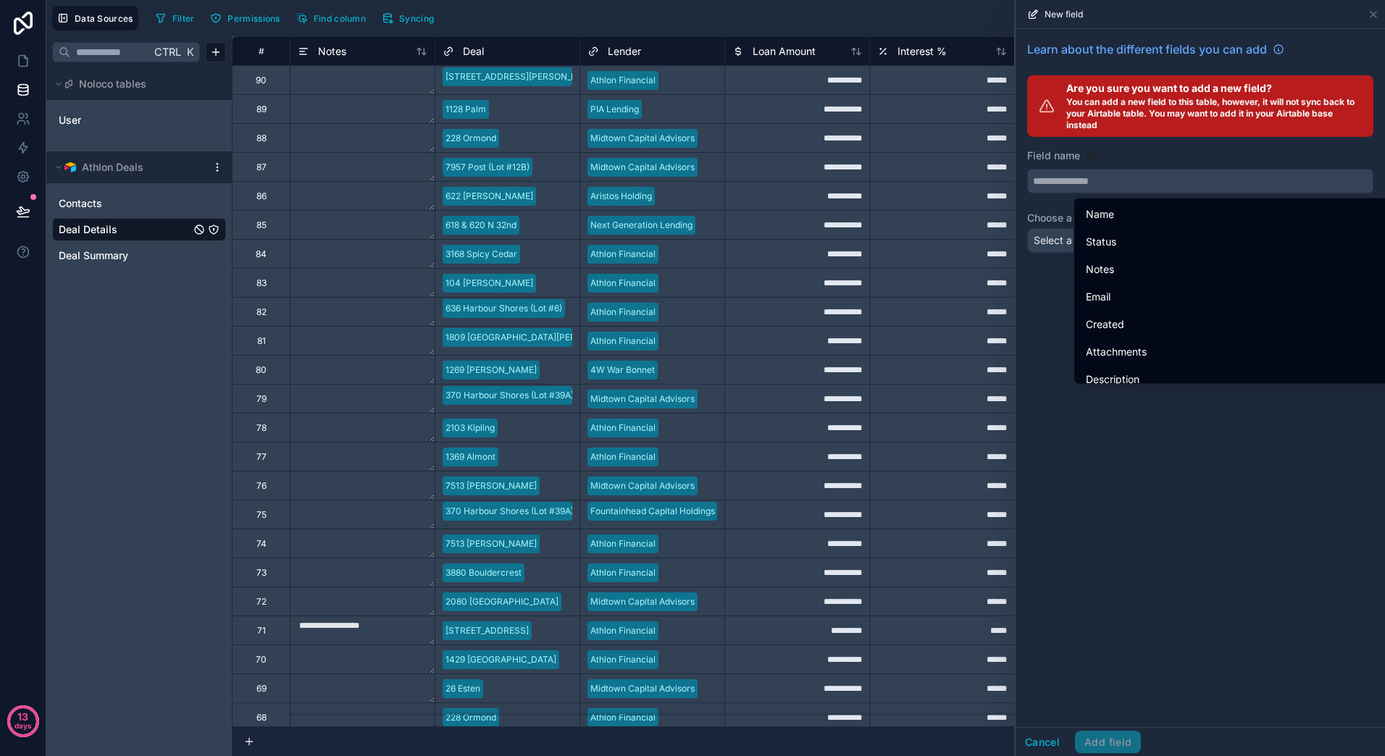
click at [1128, 180] on input "text" at bounding box center [1200, 180] width 345 height 23
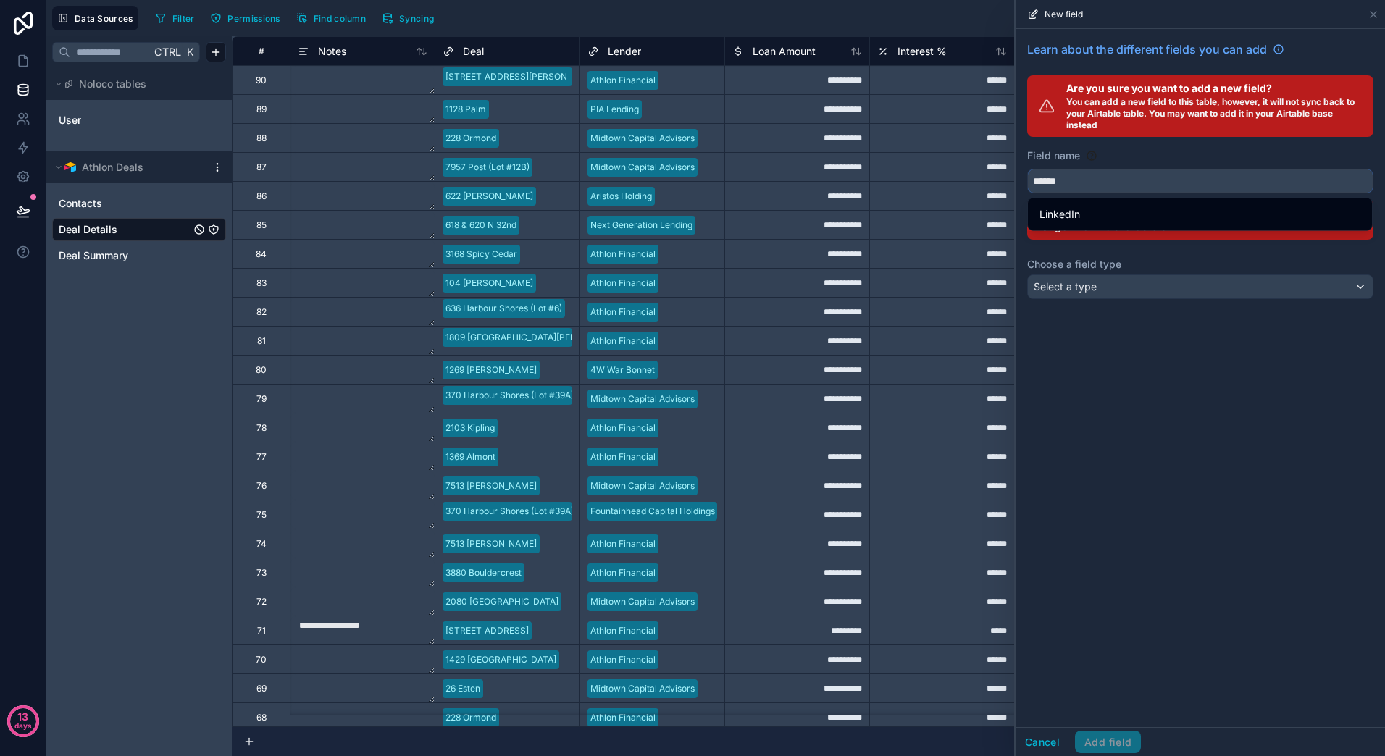
click at [1027, 169] on button "*****" at bounding box center [1200, 181] width 346 height 25
click at [1027, 169] on button "******" at bounding box center [1200, 181] width 346 height 25
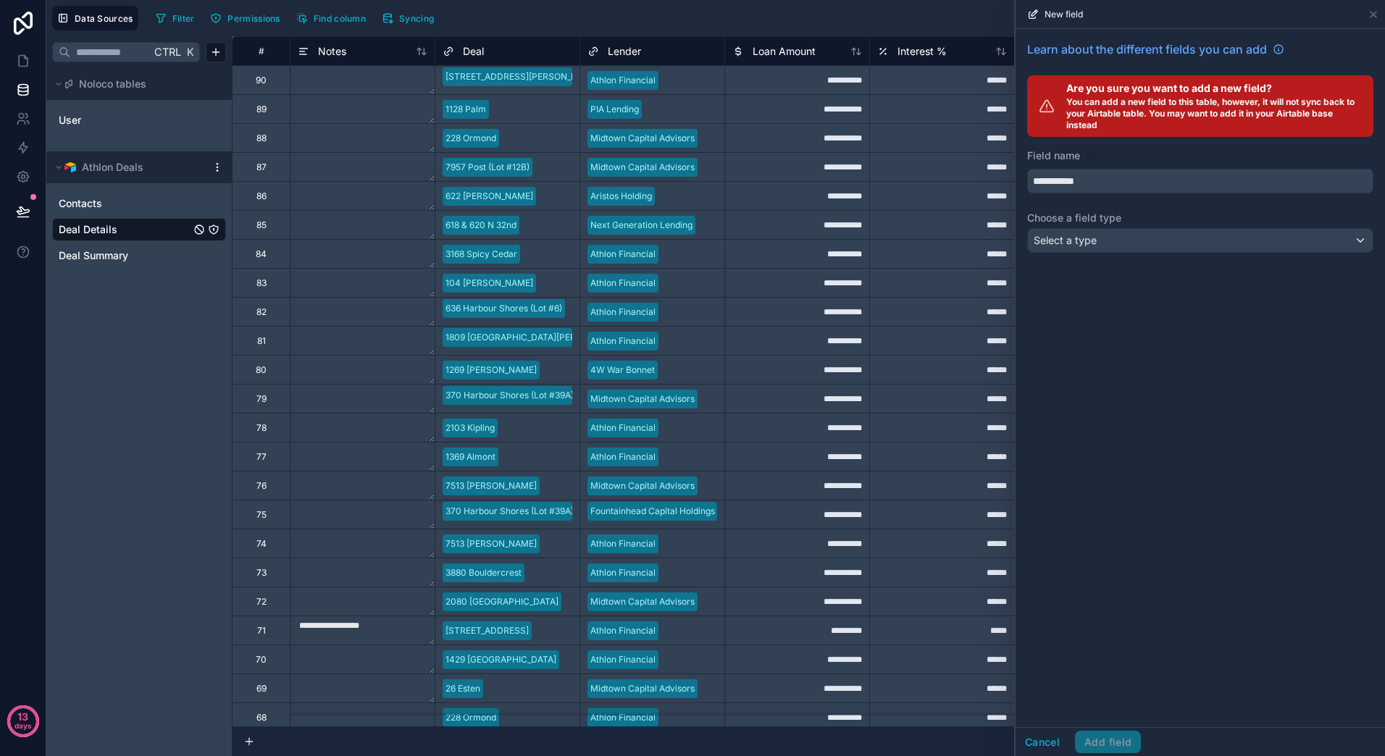
type input "**********"
click at [1107, 236] on div "Select a type" at bounding box center [1200, 240] width 345 height 23
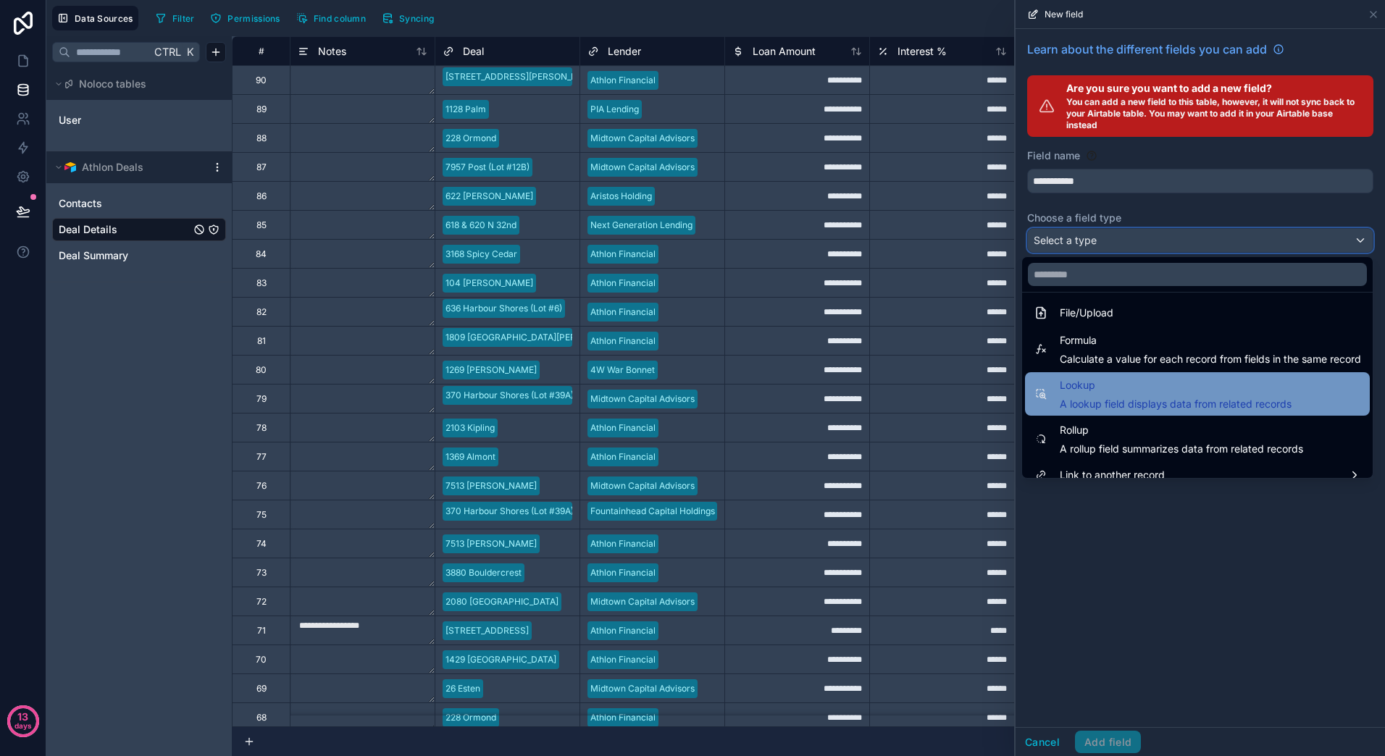
scroll to position [375, 0]
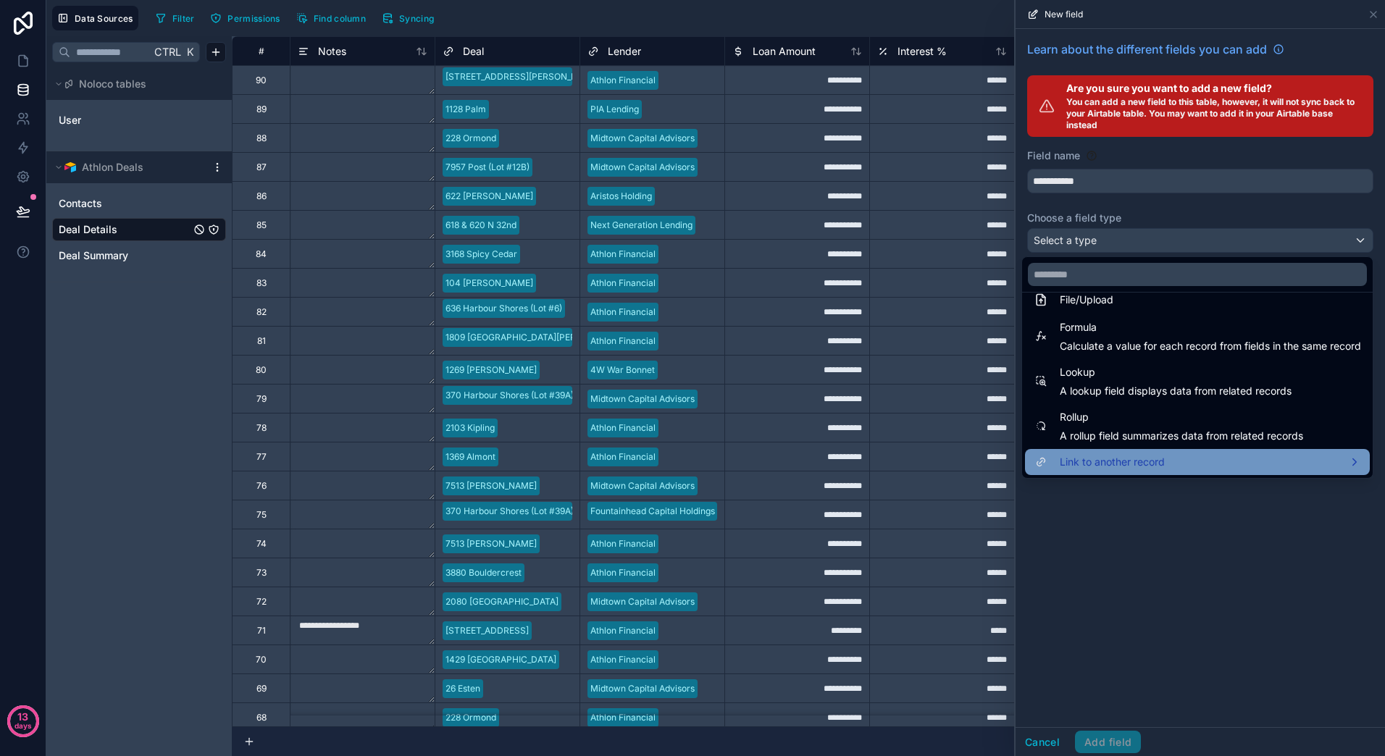
click at [1171, 464] on div "Link to another record" at bounding box center [1197, 461] width 327 height 17
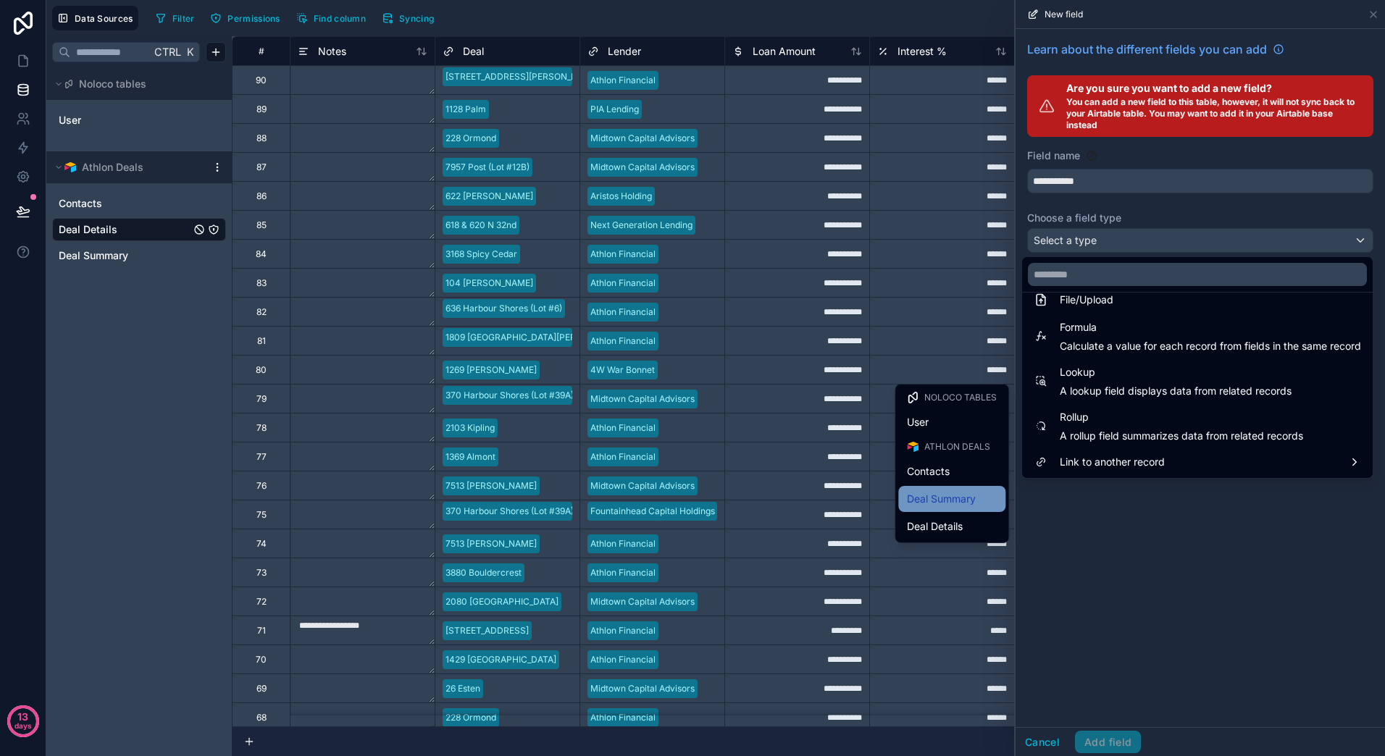
click at [965, 500] on span "Deal Summary" at bounding box center [941, 498] width 69 height 17
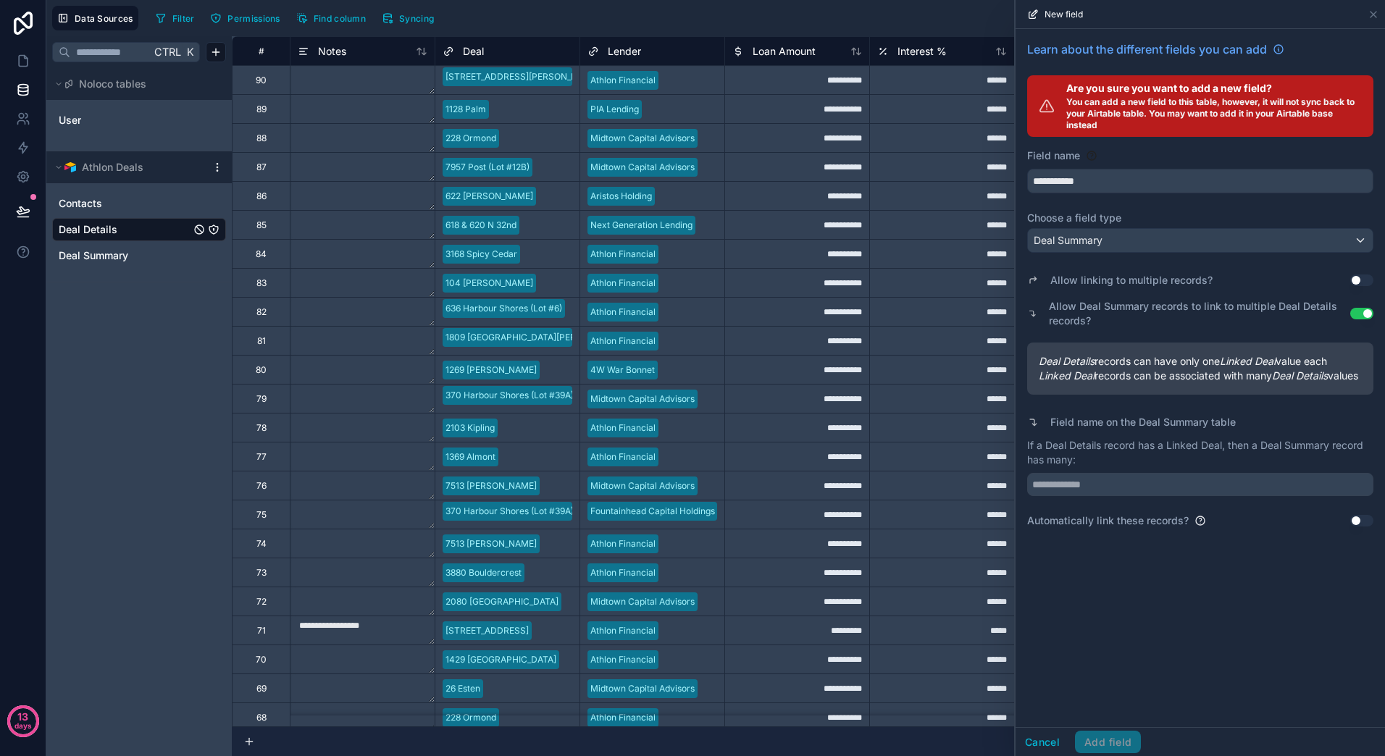
click at [1359, 276] on button "Use setting" at bounding box center [1361, 280] width 23 height 12
click at [1143, 496] on input "text" at bounding box center [1200, 484] width 346 height 23
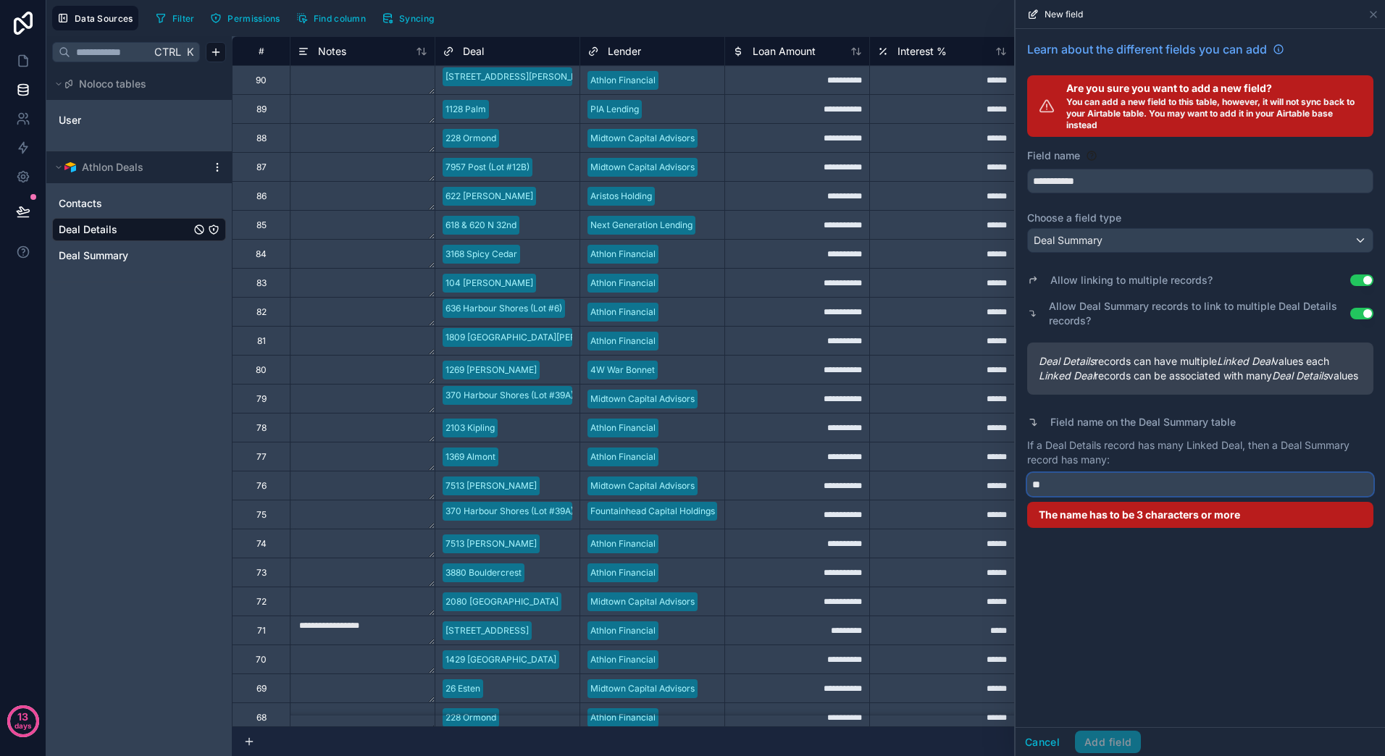
type input "*"
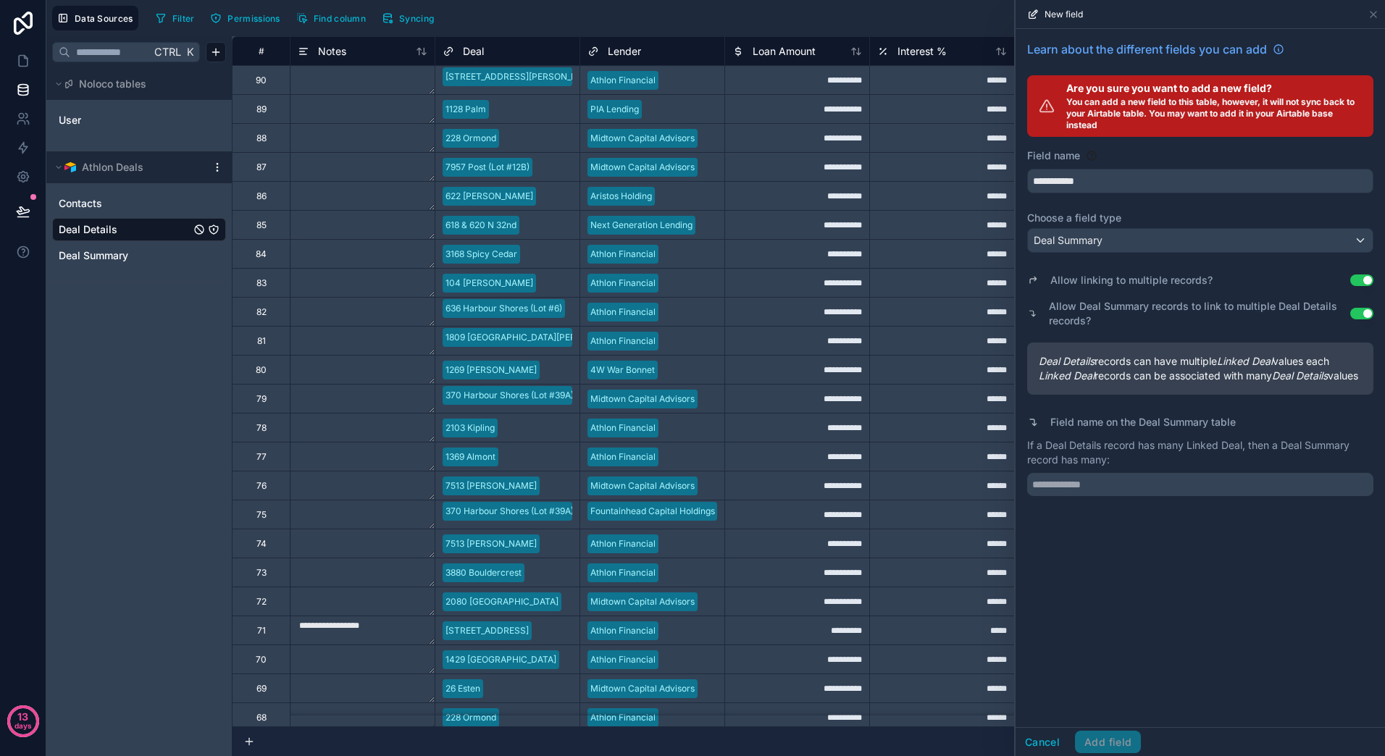
click at [1357, 311] on button "Use setting" at bounding box center [1361, 314] width 23 height 12
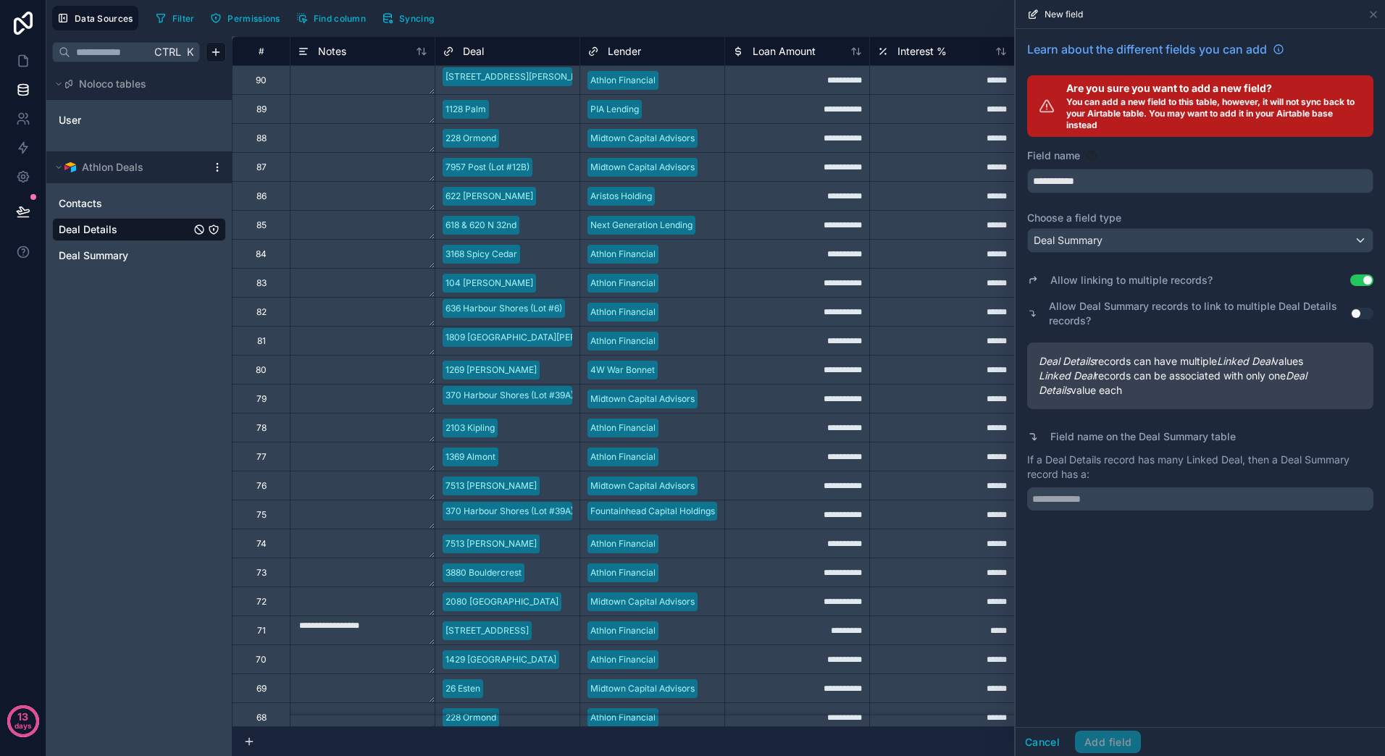
click at [1367, 280] on button "Use setting" at bounding box center [1361, 280] width 23 height 12
click at [1357, 313] on button "Use setting" at bounding box center [1361, 314] width 23 height 12
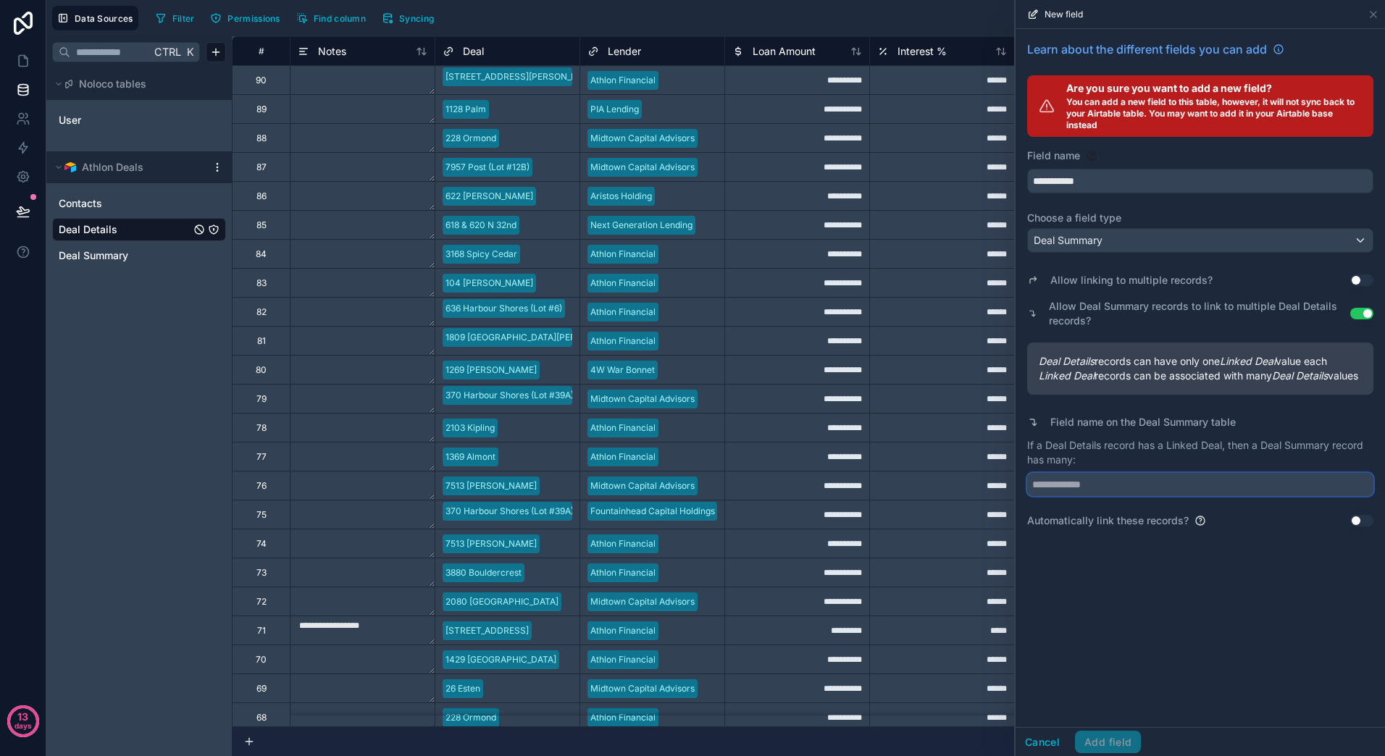
click at [1121, 496] on input "text" at bounding box center [1200, 484] width 346 height 23
click at [1372, 14] on icon at bounding box center [1373, 15] width 6 height 6
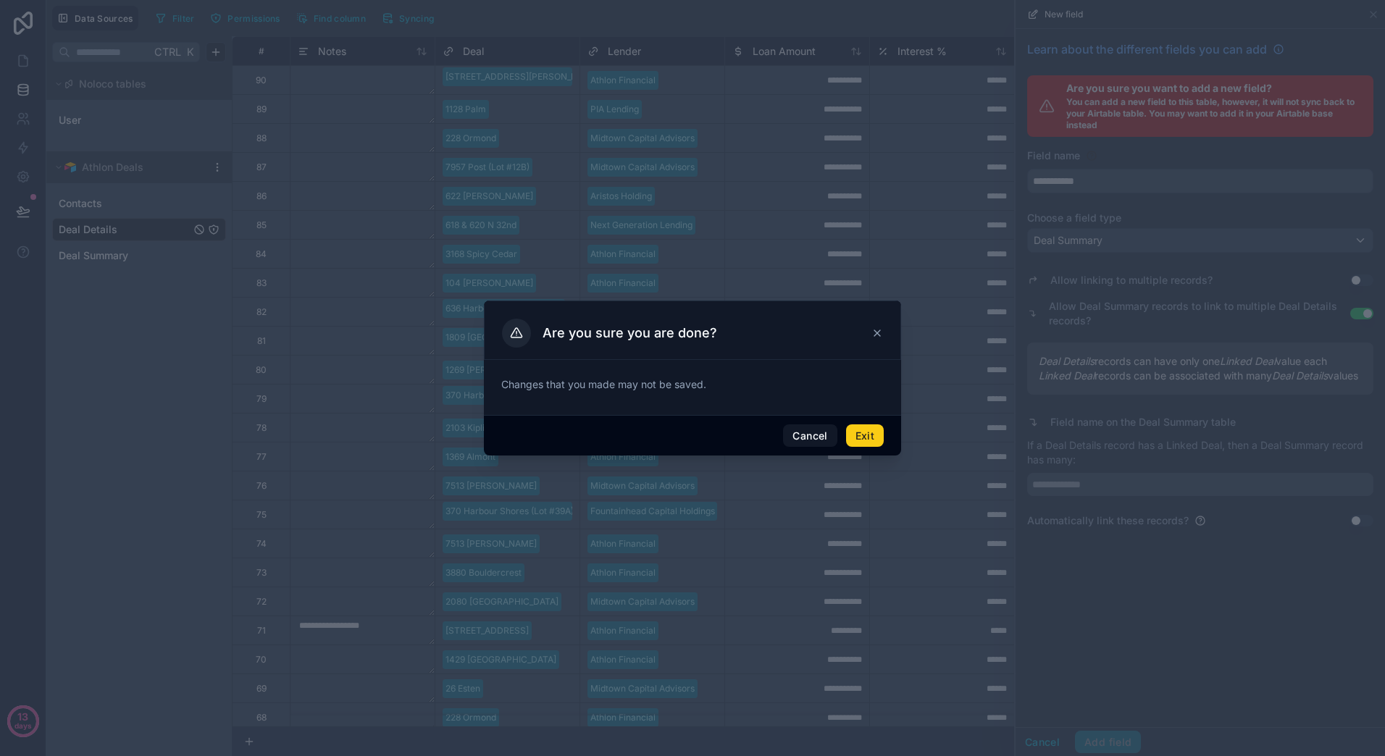
click at [876, 440] on button "Exit" at bounding box center [865, 435] width 38 height 23
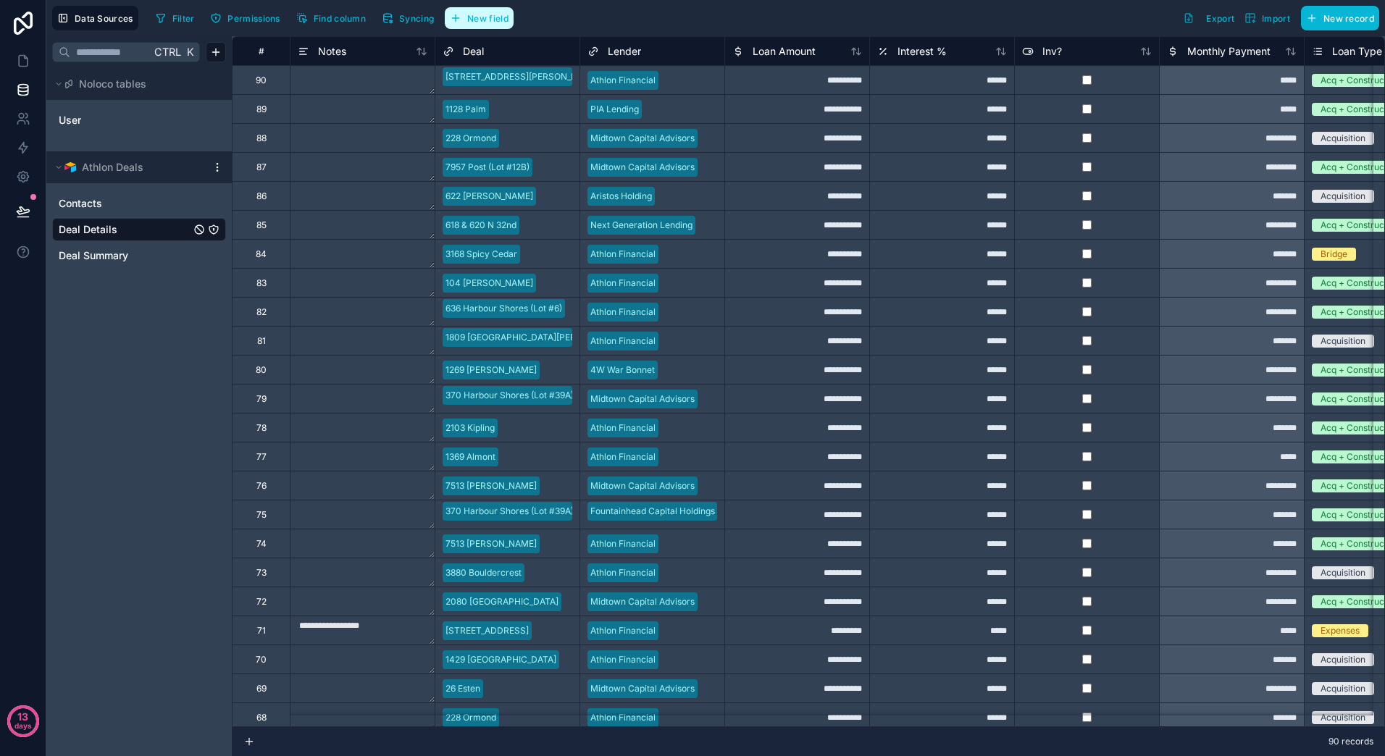
click at [474, 13] on span "New field" at bounding box center [487, 18] width 41 height 11
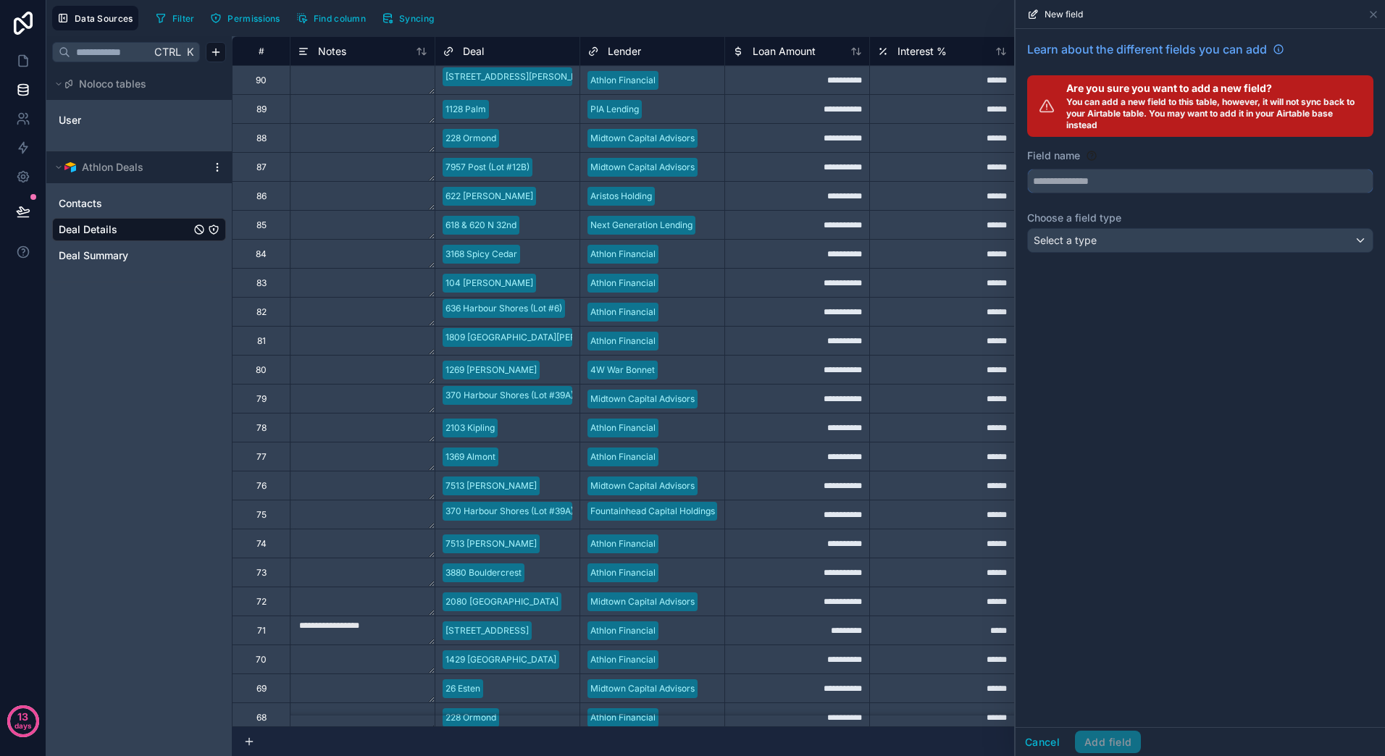
click at [1115, 182] on input "text" at bounding box center [1200, 180] width 345 height 23
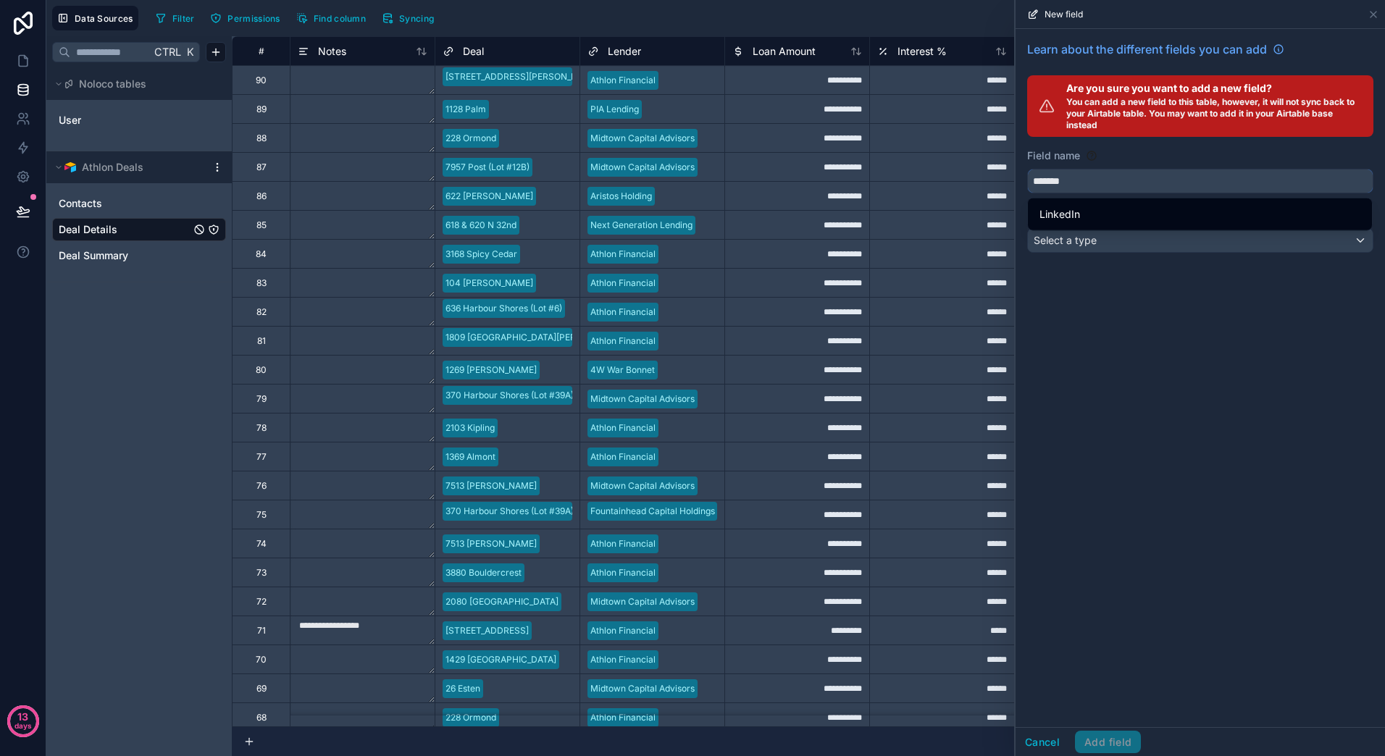
click at [1027, 169] on button "******" at bounding box center [1200, 181] width 346 height 25
type input "**********"
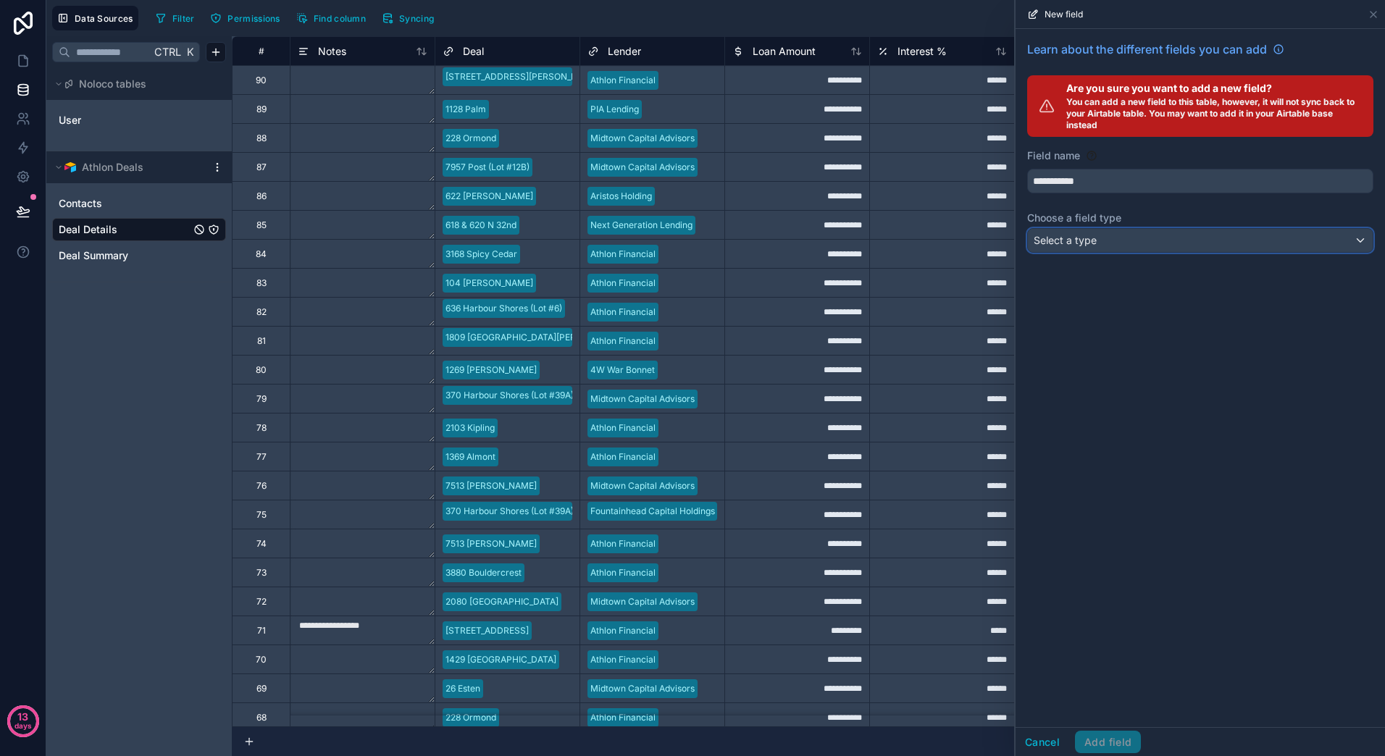
click at [1117, 235] on div "Select a type" at bounding box center [1200, 240] width 345 height 23
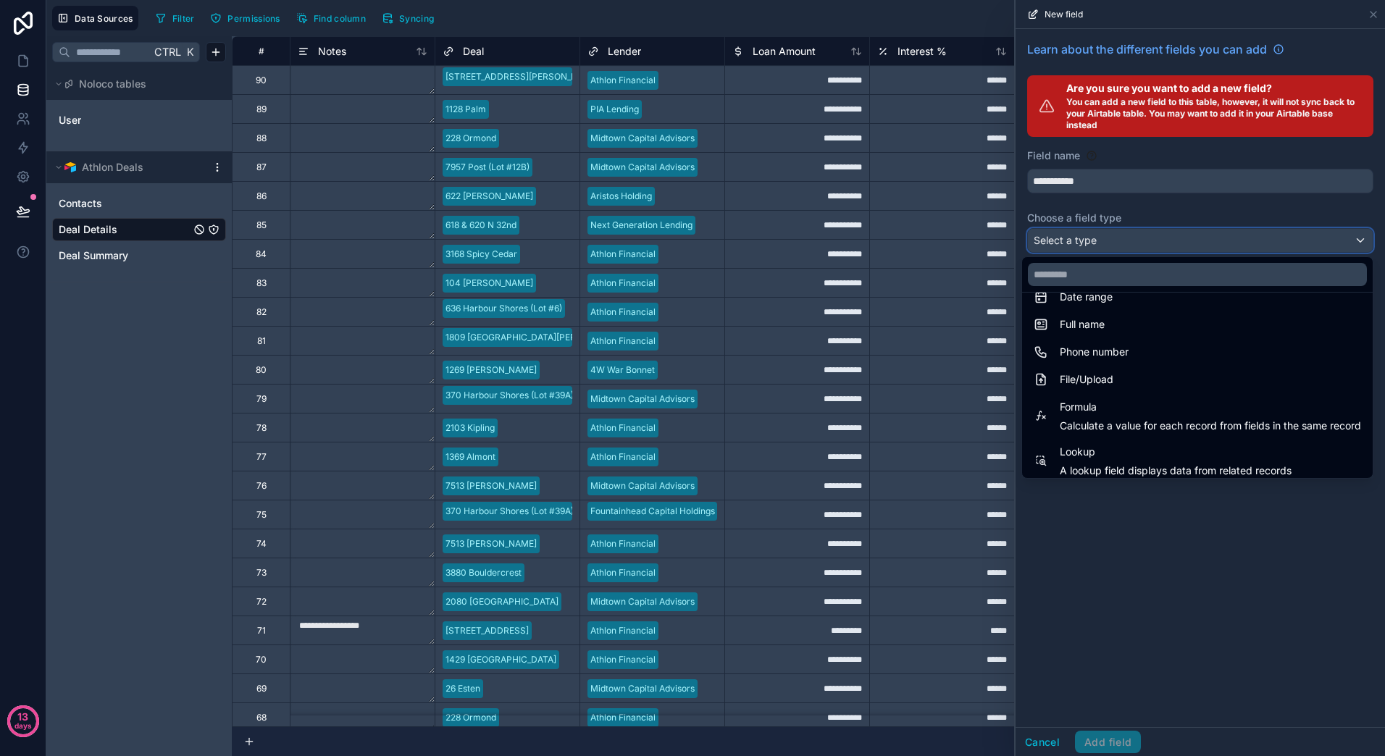
scroll to position [375, 0]
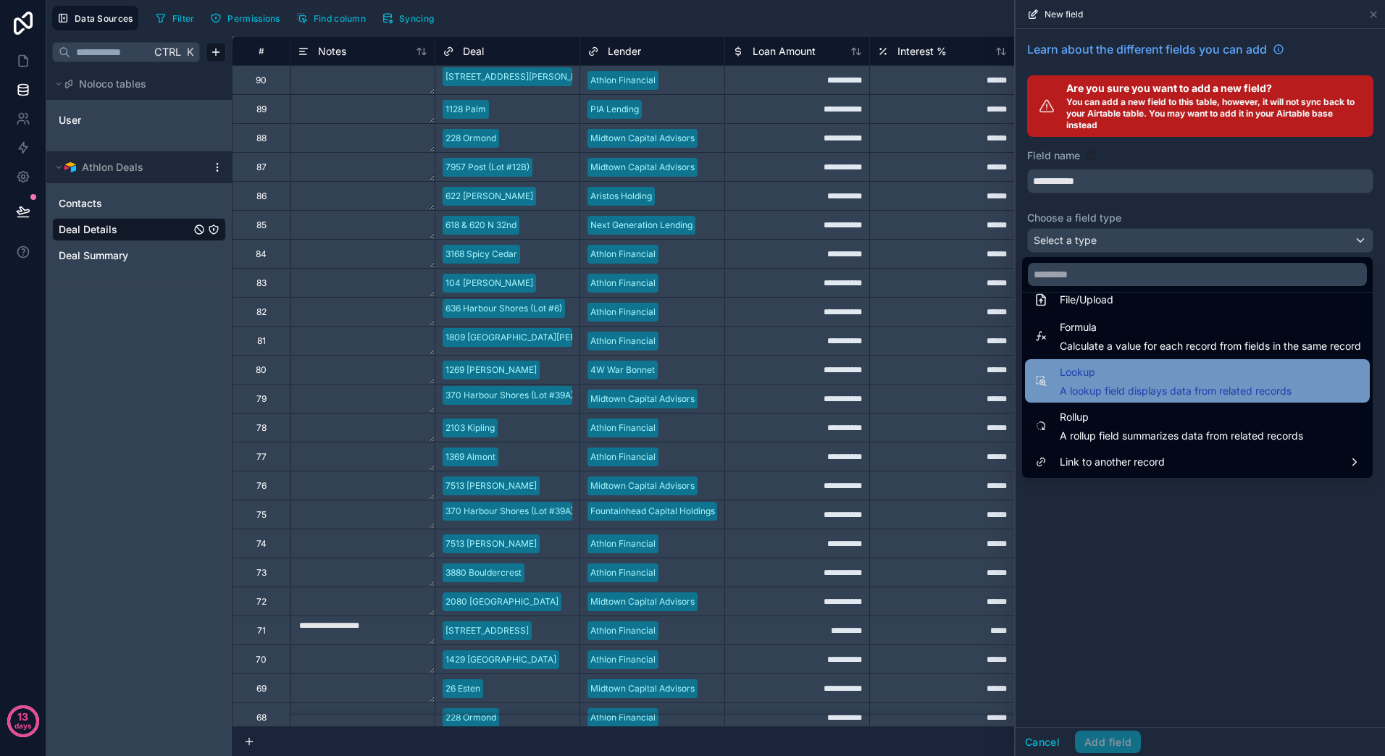
click at [1156, 388] on span "A lookup field displays data from related records" at bounding box center [1176, 391] width 232 height 14
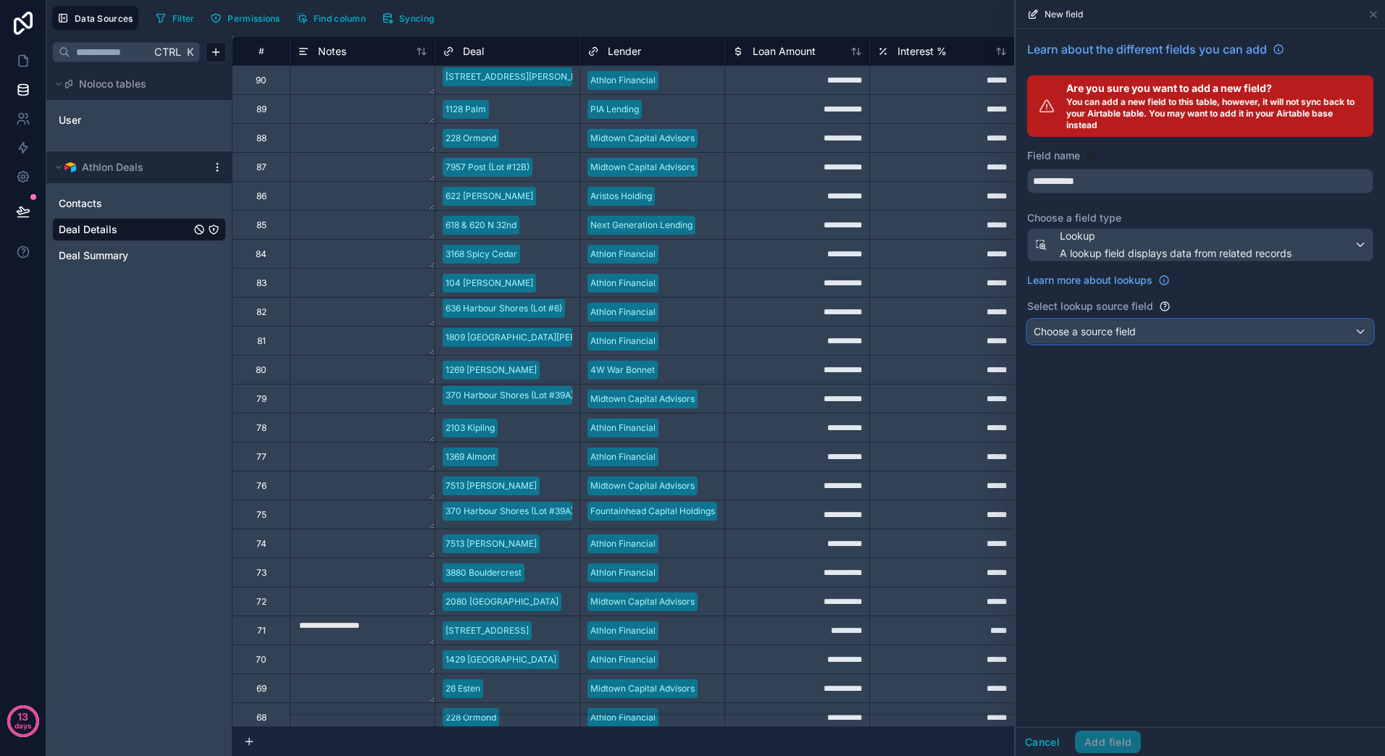
click at [1181, 334] on div "Choose a source field" at bounding box center [1200, 331] width 345 height 23
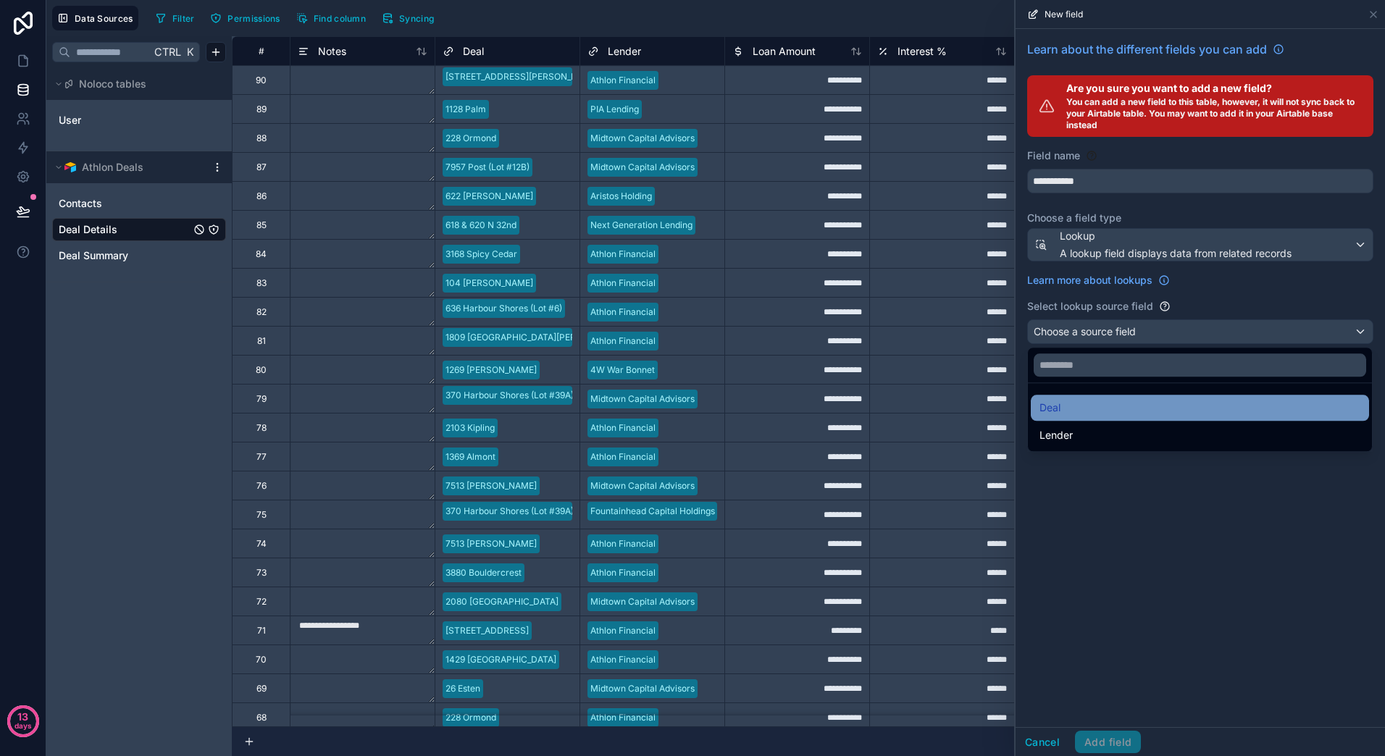
click at [1128, 411] on div "Deal" at bounding box center [1199, 407] width 321 height 17
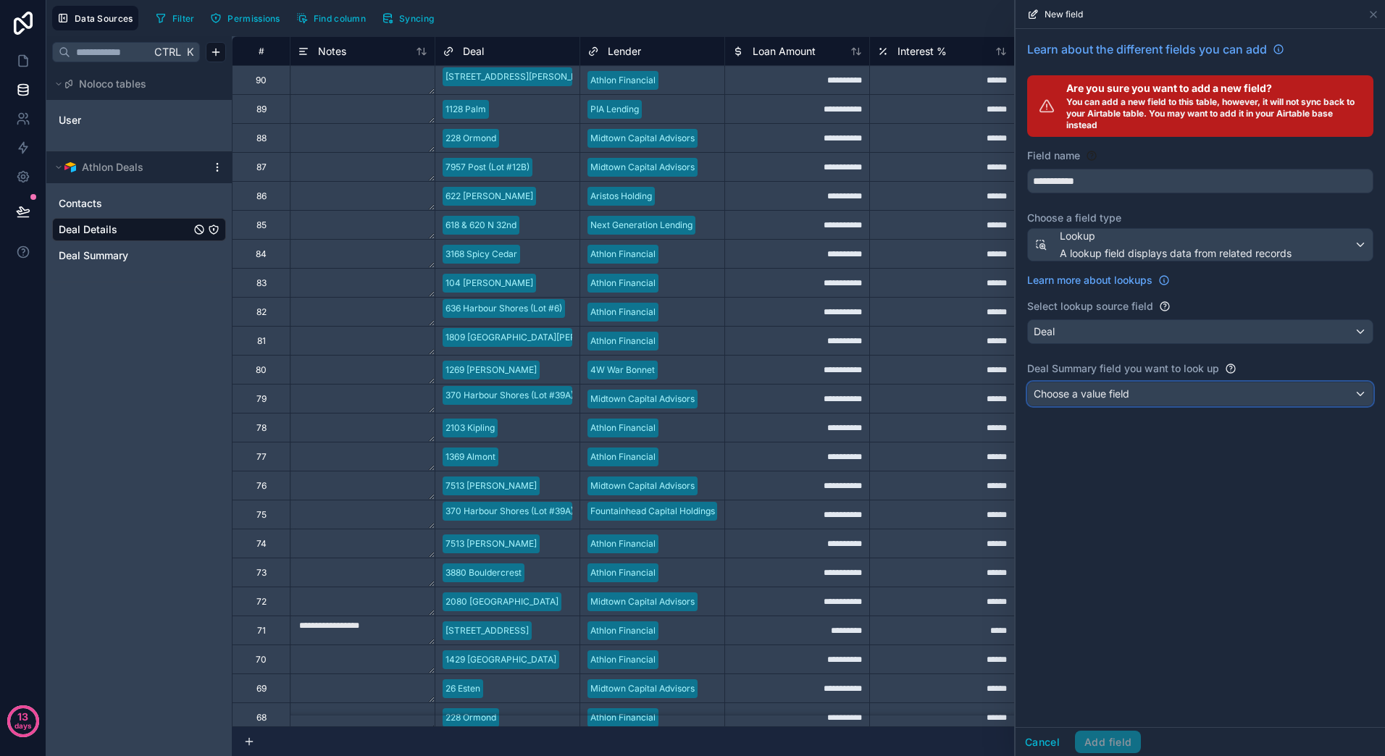
click at [1132, 401] on div "Choose a value field" at bounding box center [1200, 393] width 345 height 23
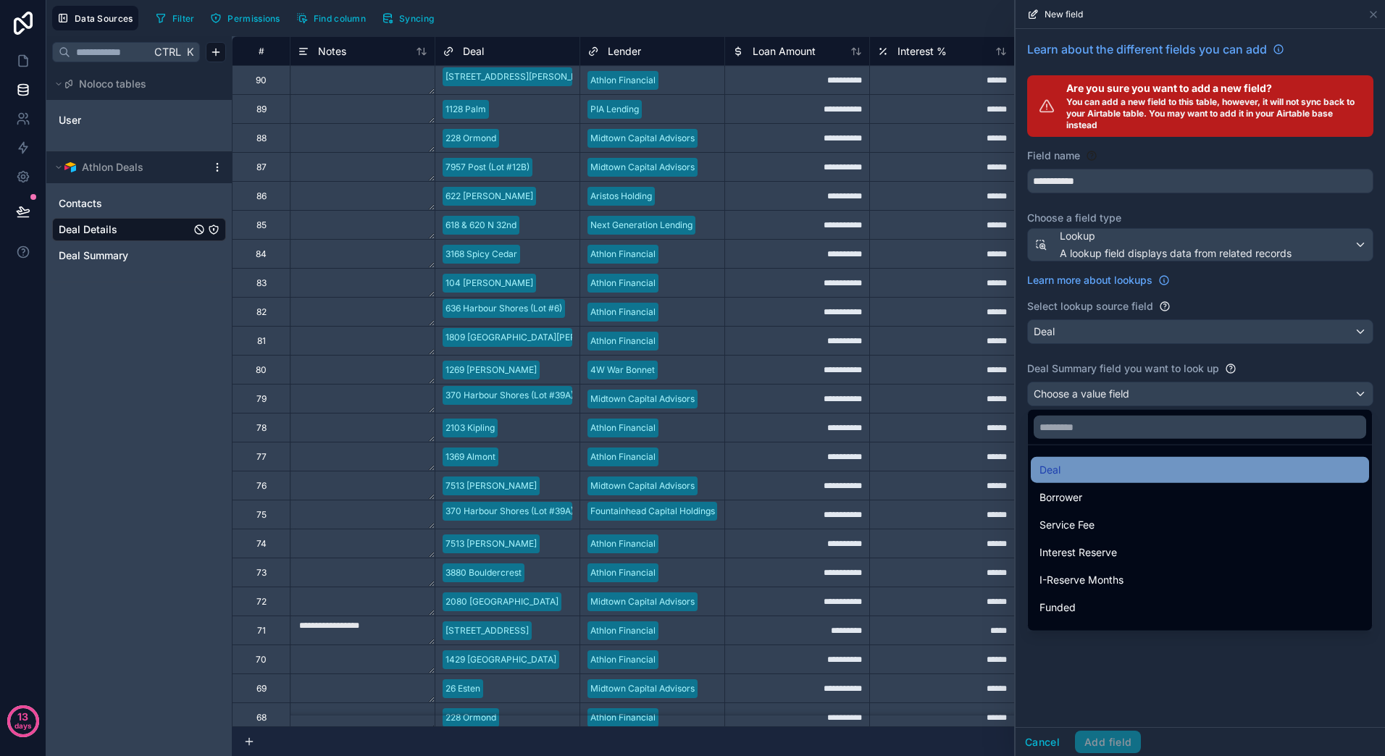
click at [1088, 464] on div "Deal" at bounding box center [1199, 469] width 321 height 17
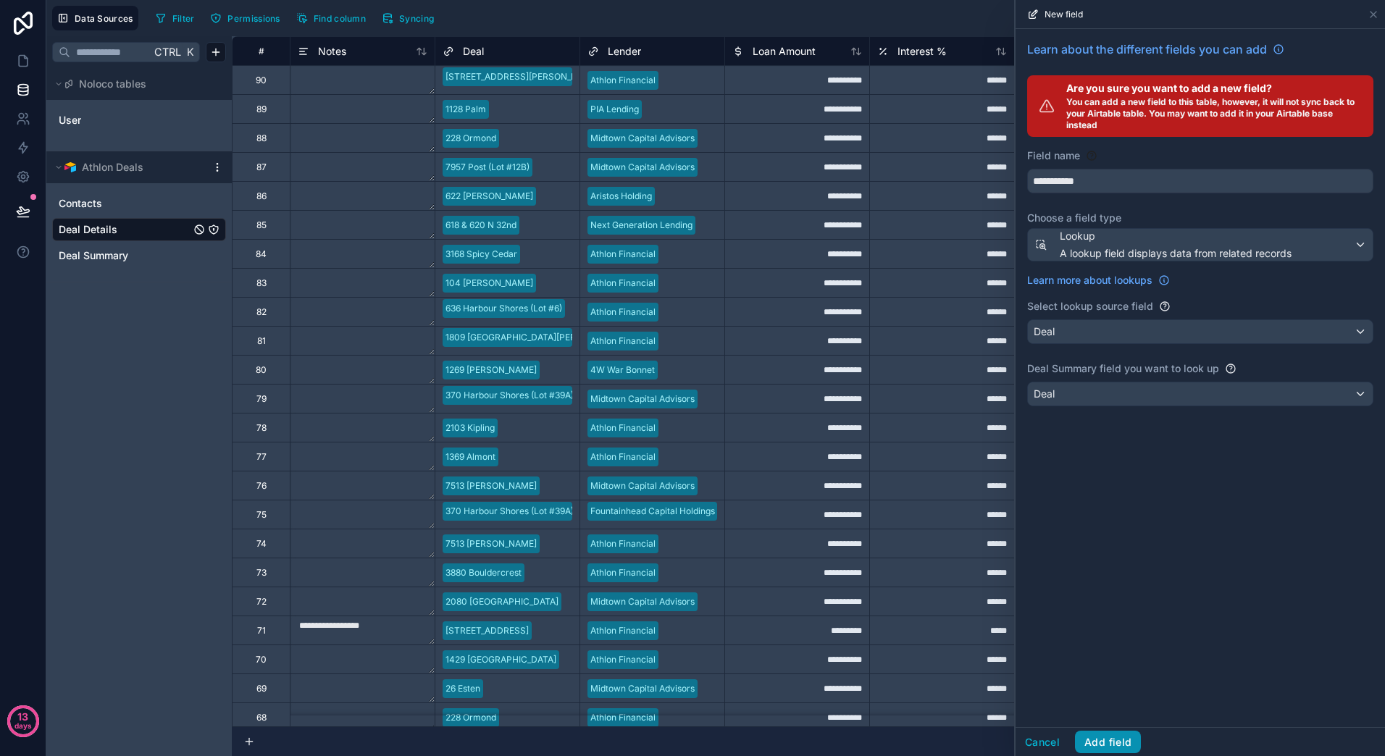
click at [1105, 742] on button "Add field" at bounding box center [1108, 742] width 66 height 23
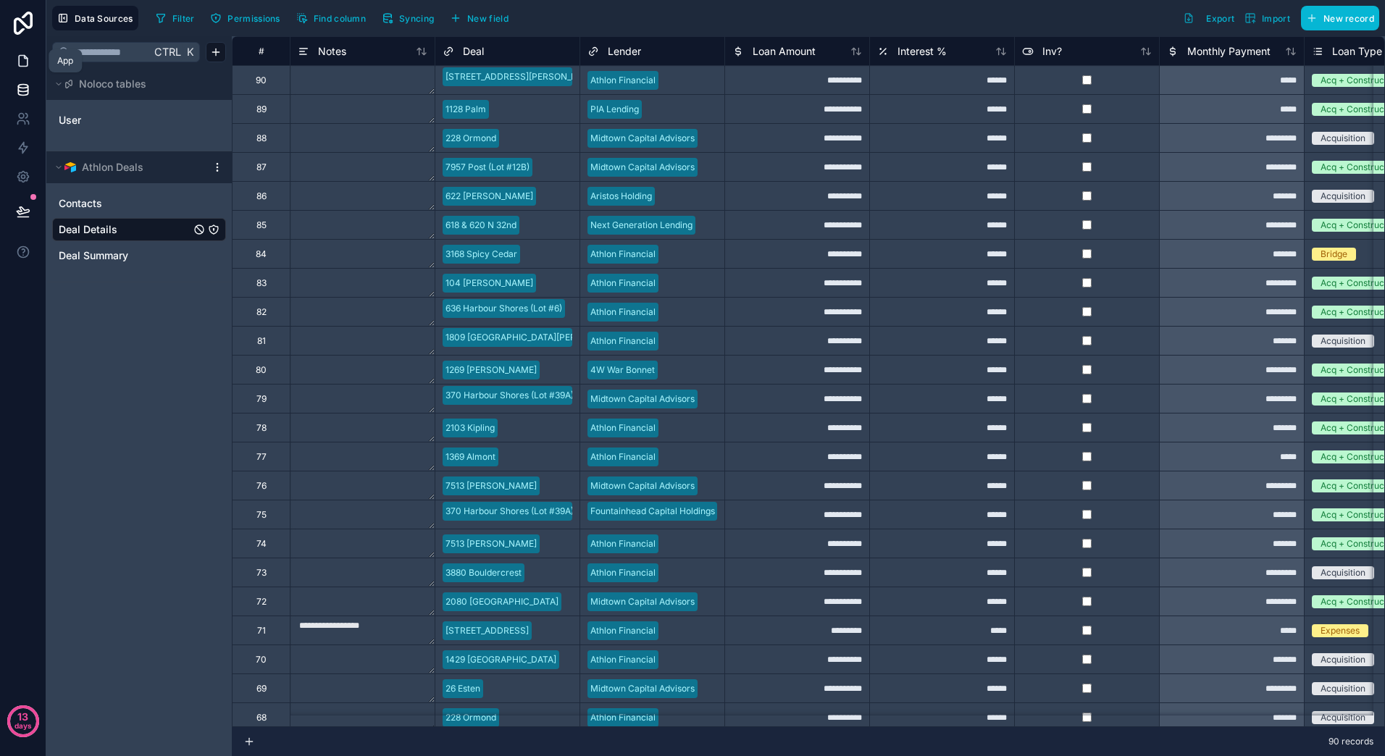
click at [22, 59] on icon at bounding box center [23, 61] width 14 height 14
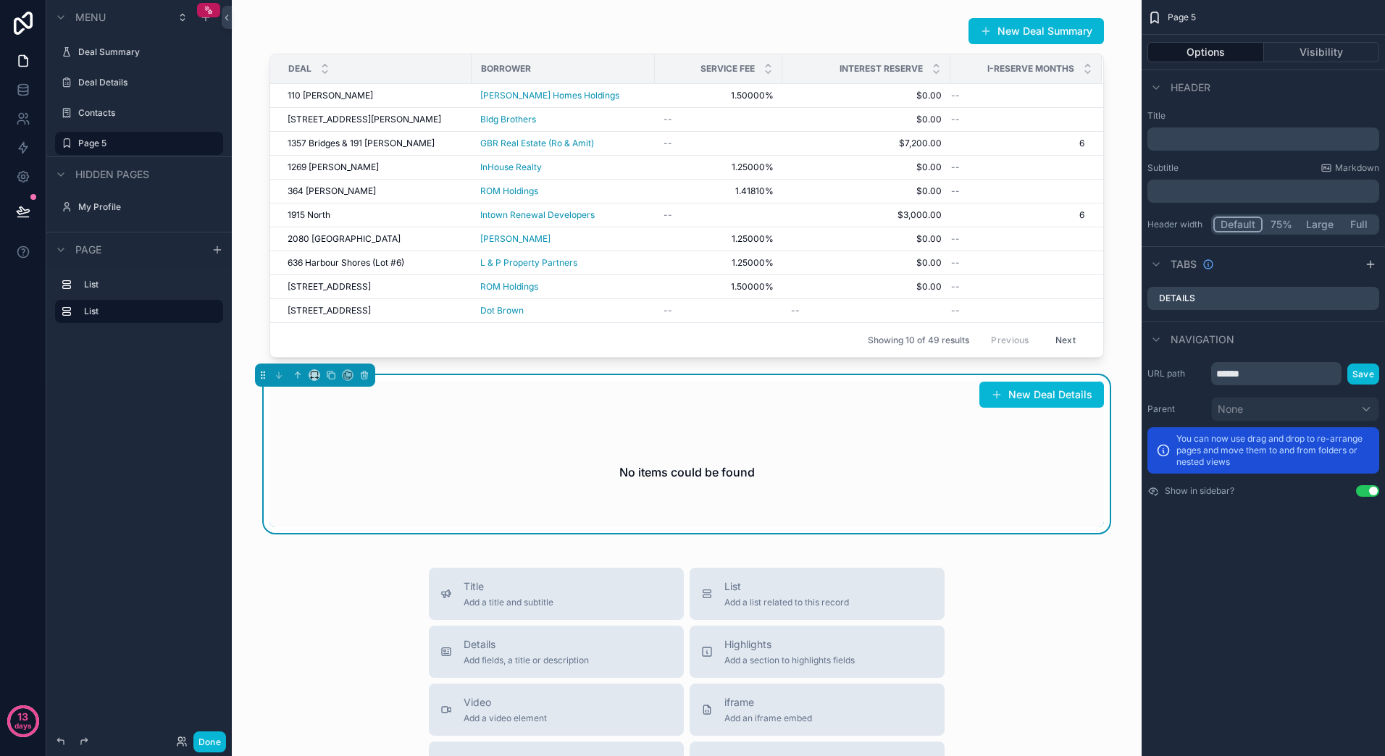
click at [965, 477] on div "No items could be found" at bounding box center [686, 472] width 834 height 110
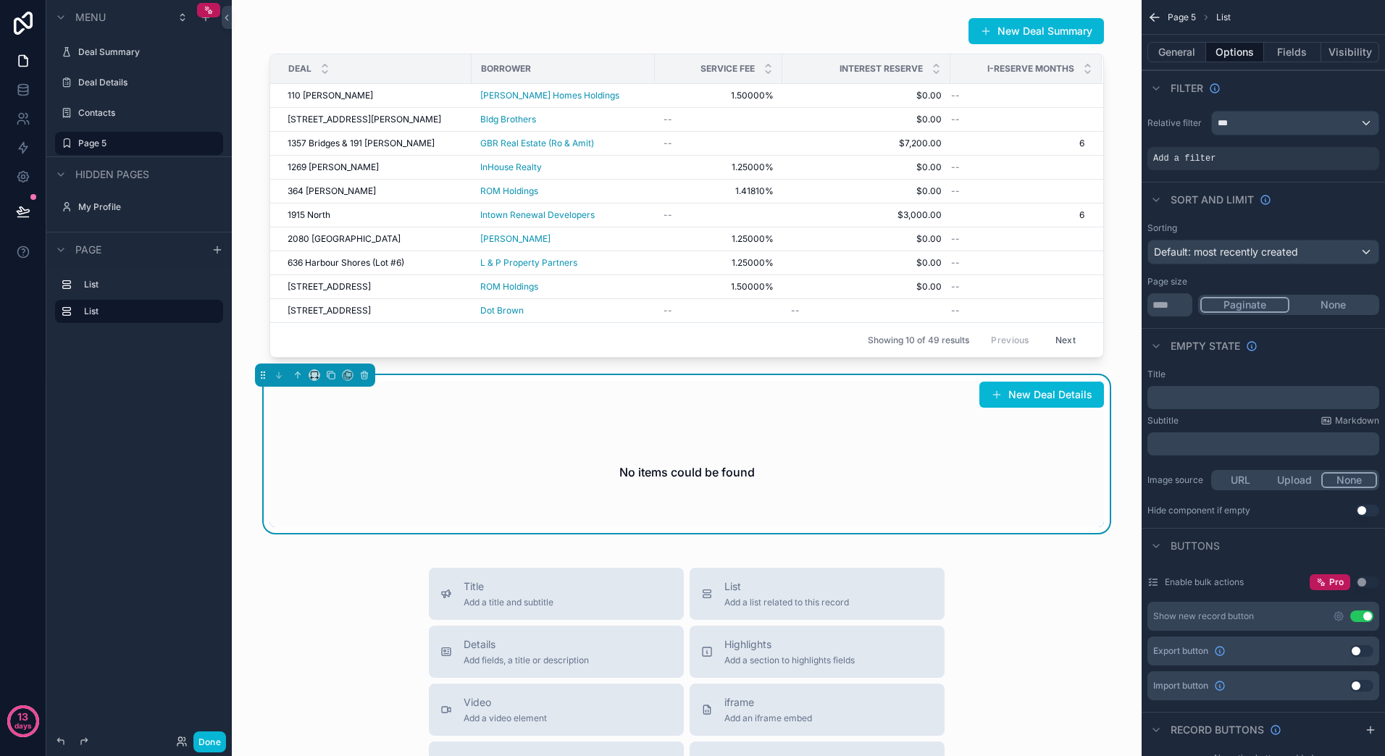
click at [840, 504] on div "No items could be found" at bounding box center [686, 472] width 834 height 110
click at [366, 374] on icon "scrollable content" at bounding box center [364, 375] width 10 height 10
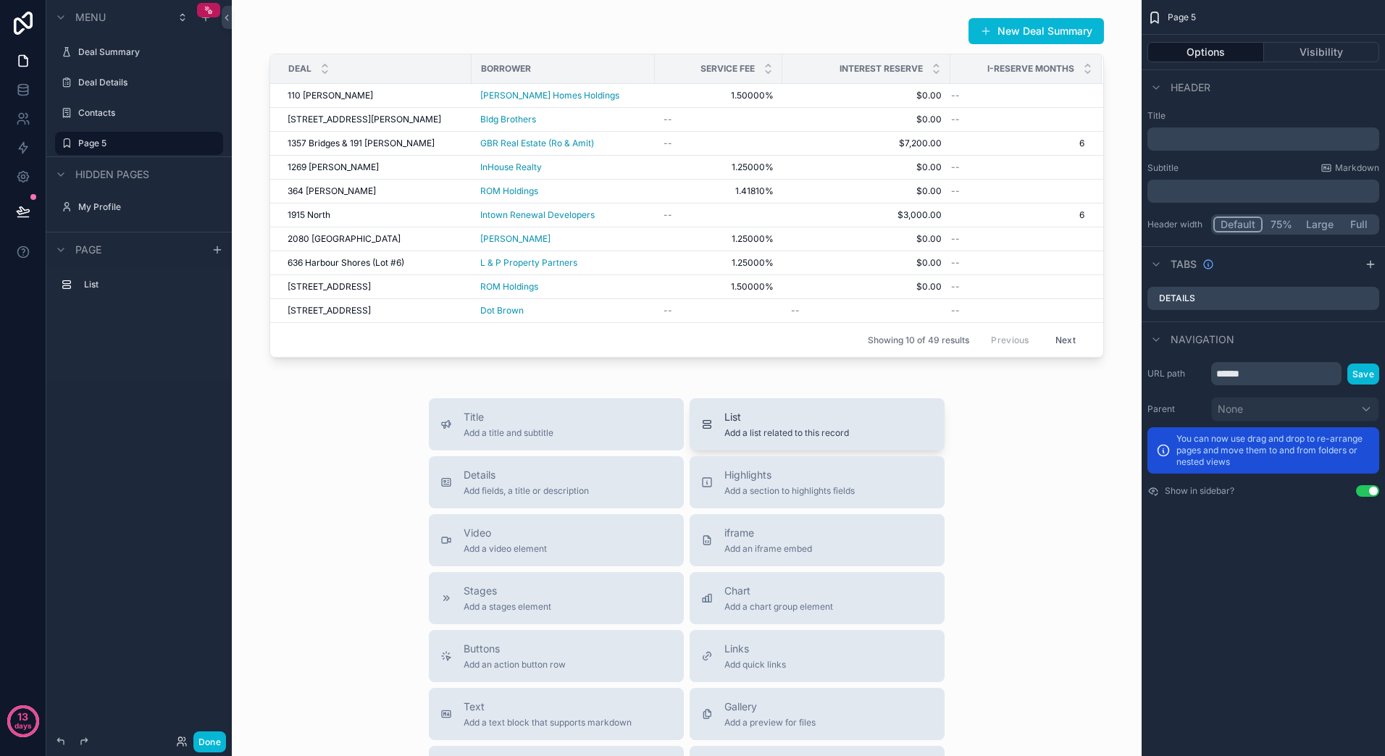
click at [747, 401] on button "List Add a list related to this record" at bounding box center [817, 424] width 255 height 52
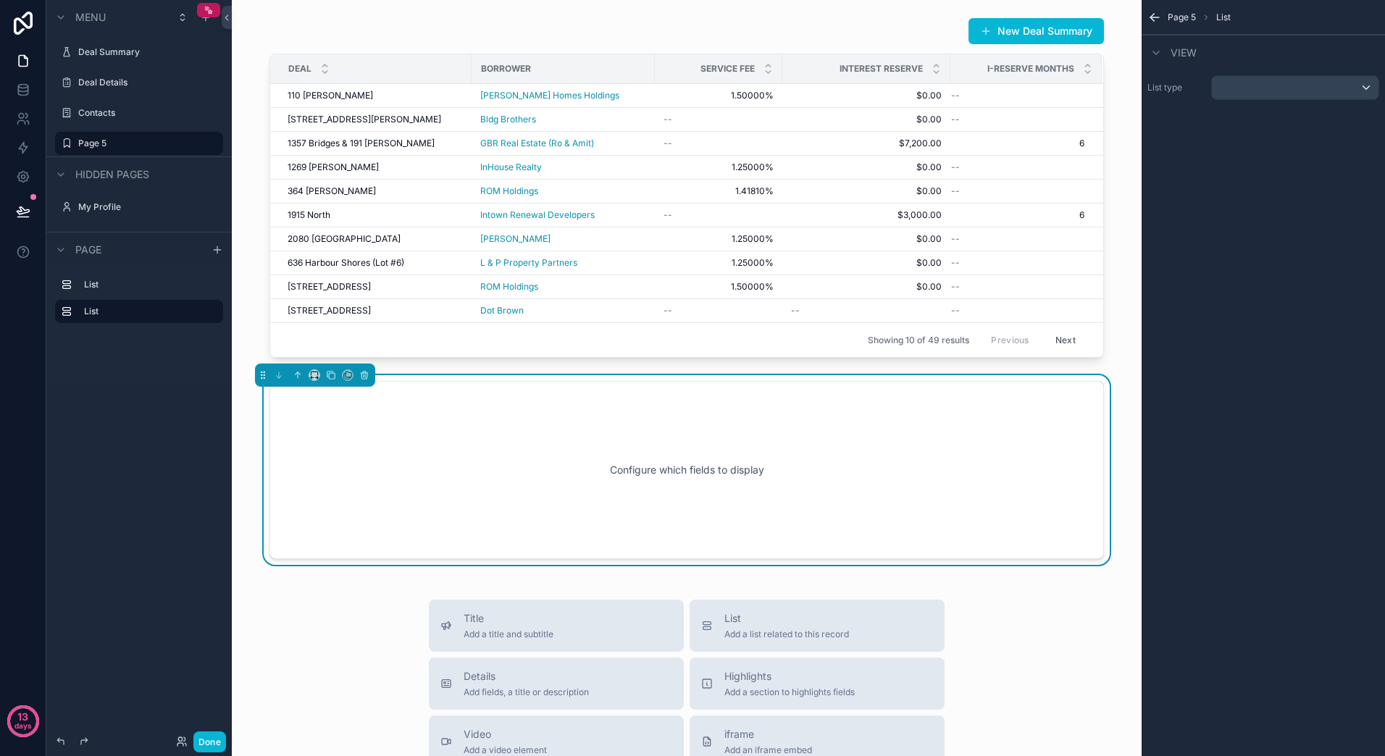
scroll to position [88, 0]
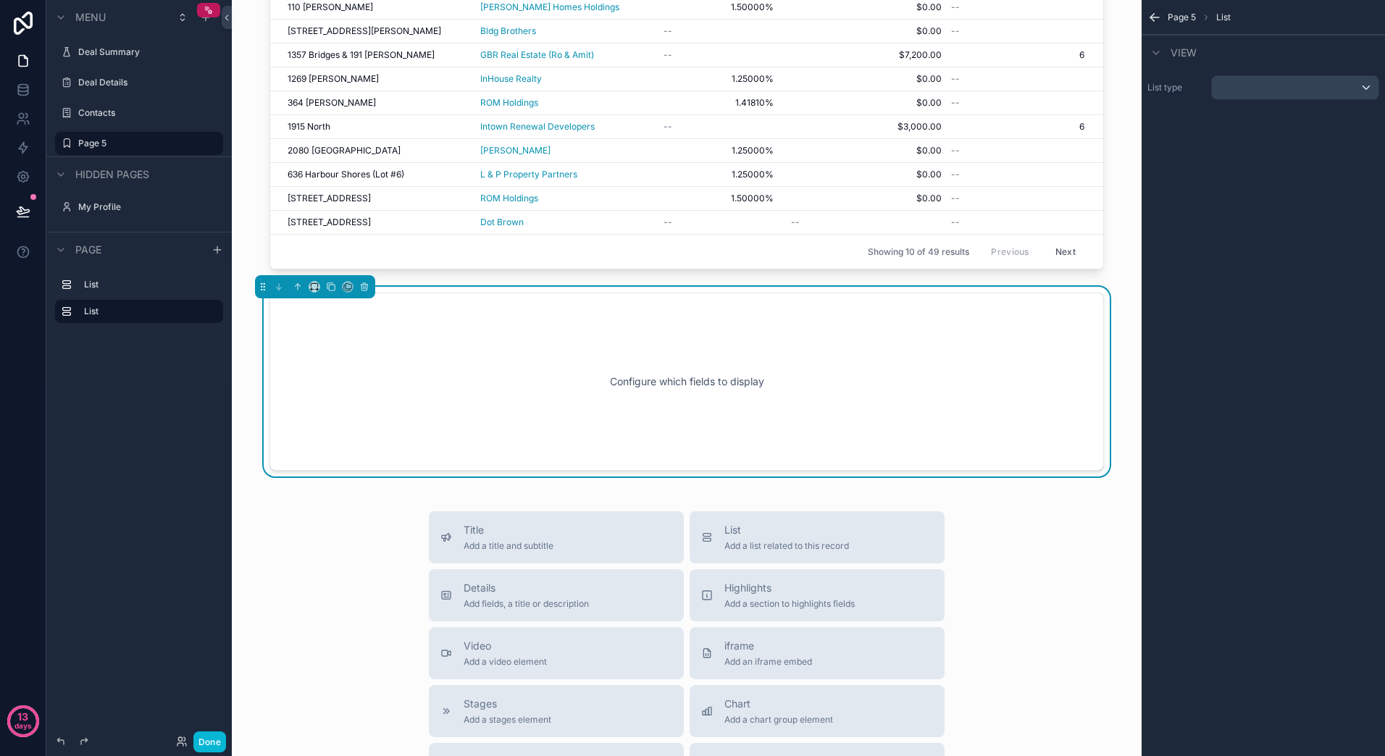
click at [747, 401] on div "Configure which fields to display" at bounding box center [686, 382] width 787 height 130
click at [1286, 81] on div "scrollable content" at bounding box center [1295, 87] width 167 height 23
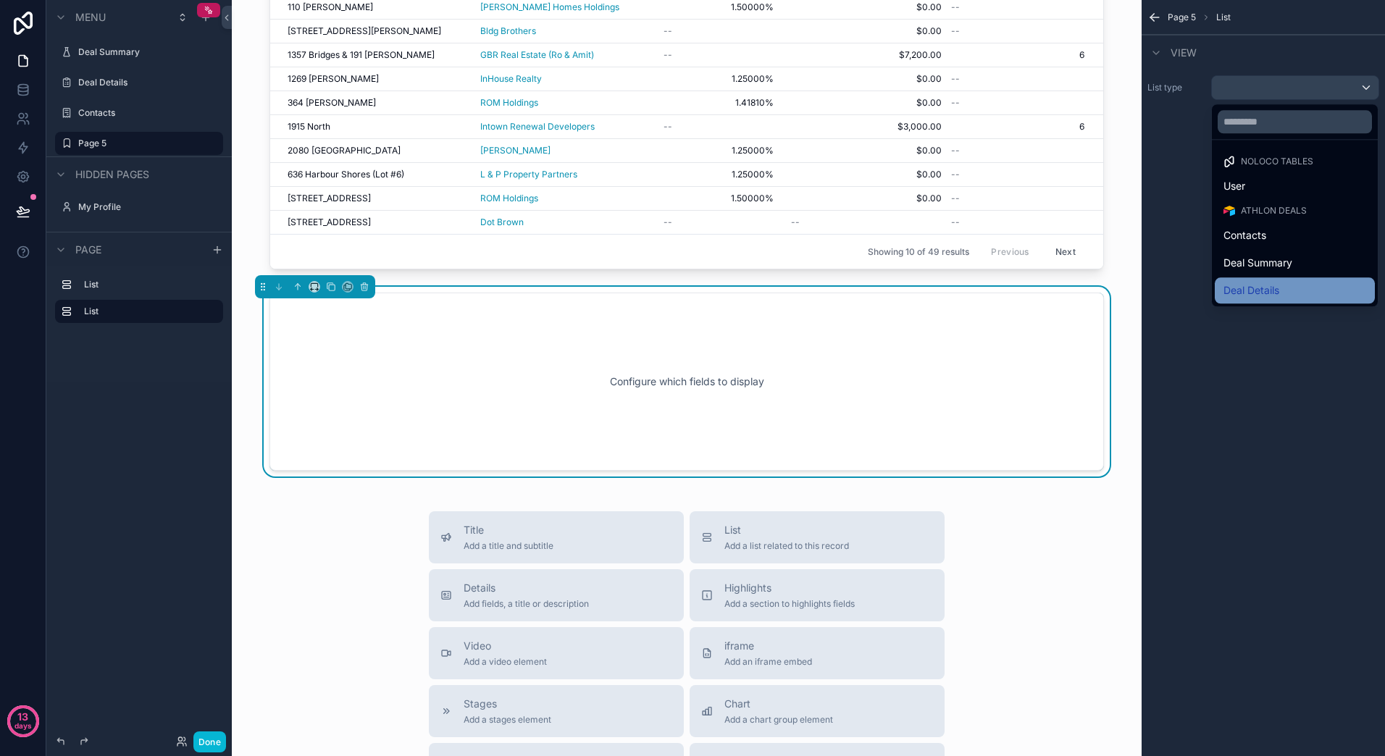
click at [1277, 289] on span "Deal Details" at bounding box center [1251, 290] width 56 height 17
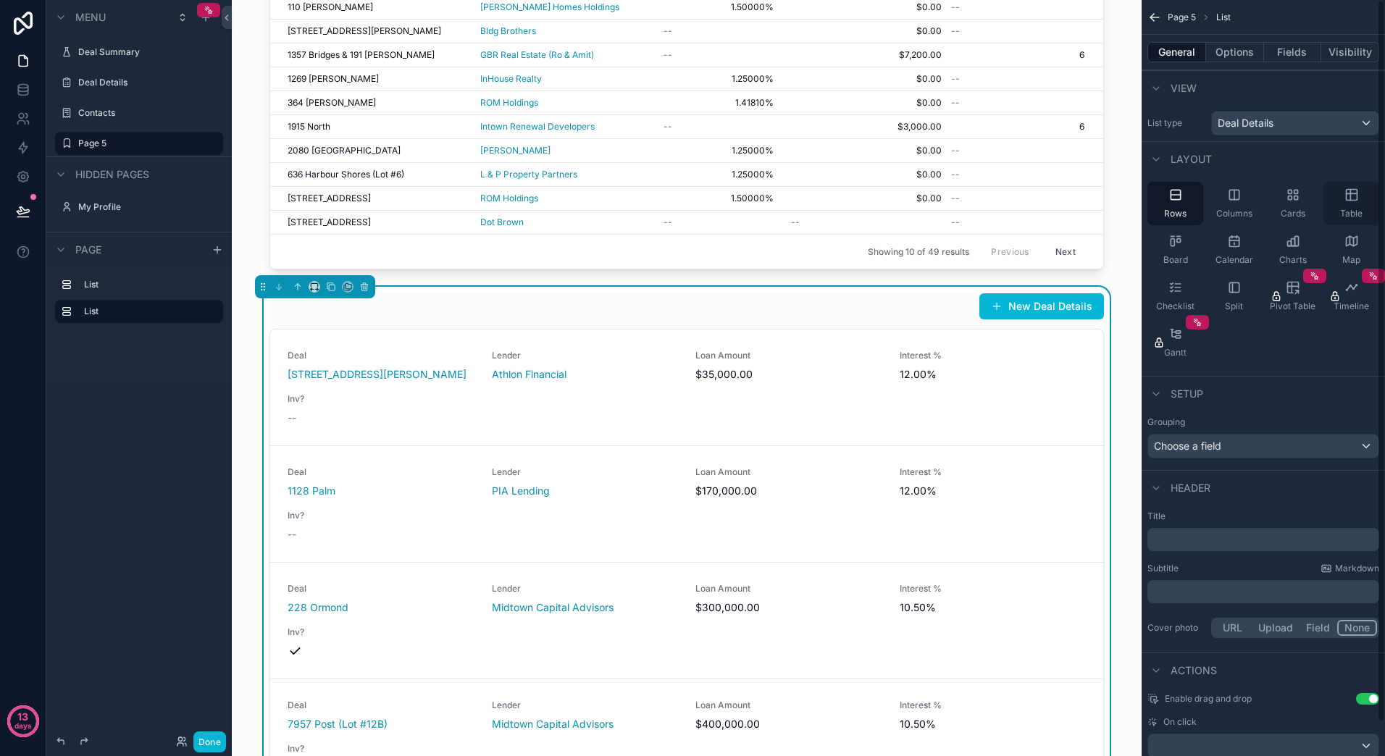
click at [1351, 199] on icon "scrollable content" at bounding box center [1351, 195] width 11 height 11
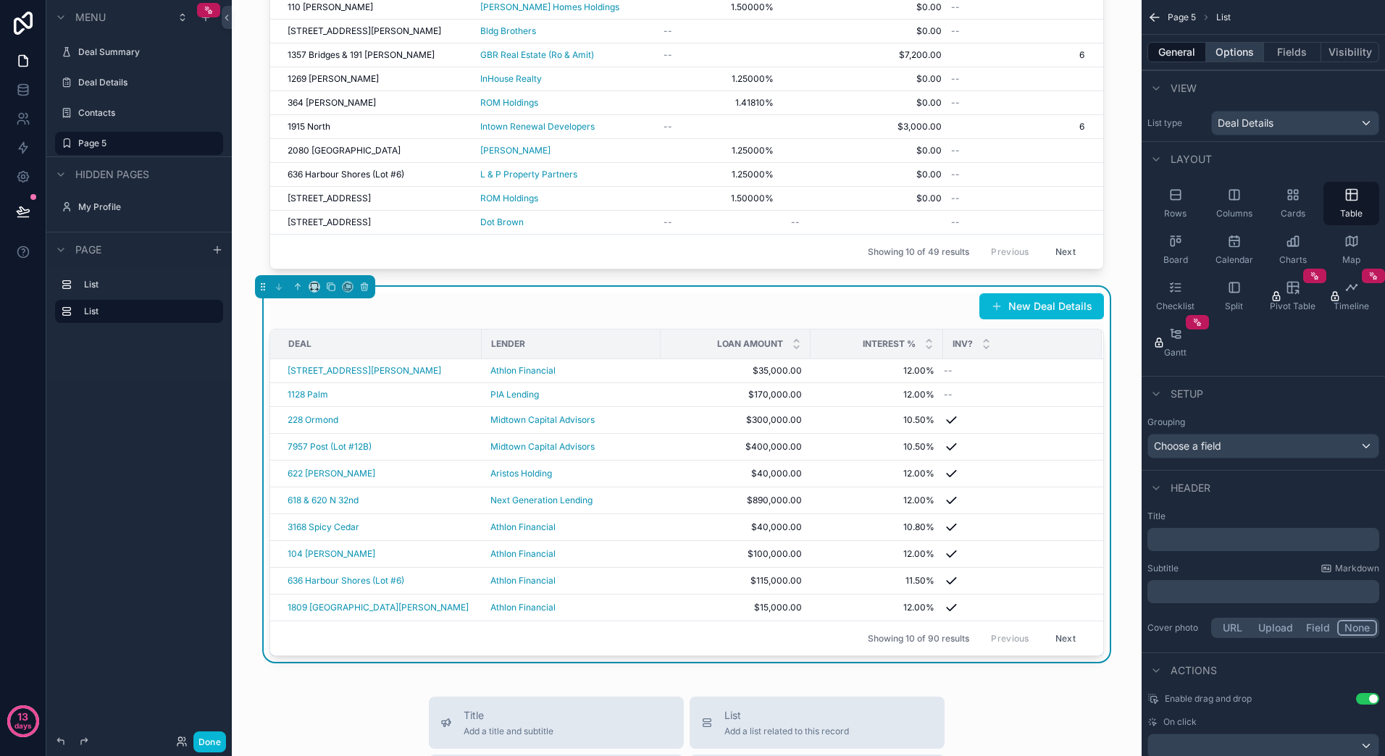
click at [1240, 51] on button "Options" at bounding box center [1235, 52] width 58 height 20
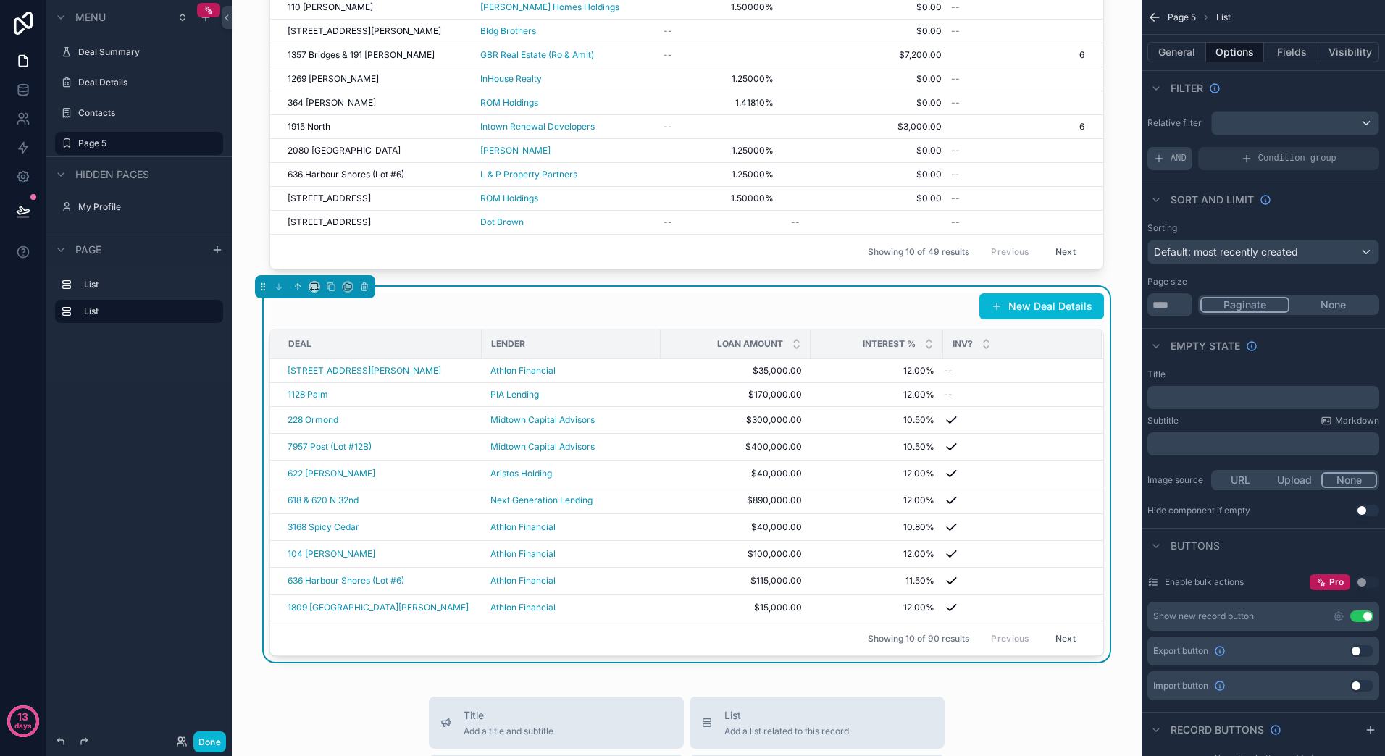
click at [1176, 162] on span "AND" at bounding box center [1178, 159] width 16 height 12
click at [1344, 145] on icon "scrollable content" at bounding box center [1344, 147] width 4 height 4
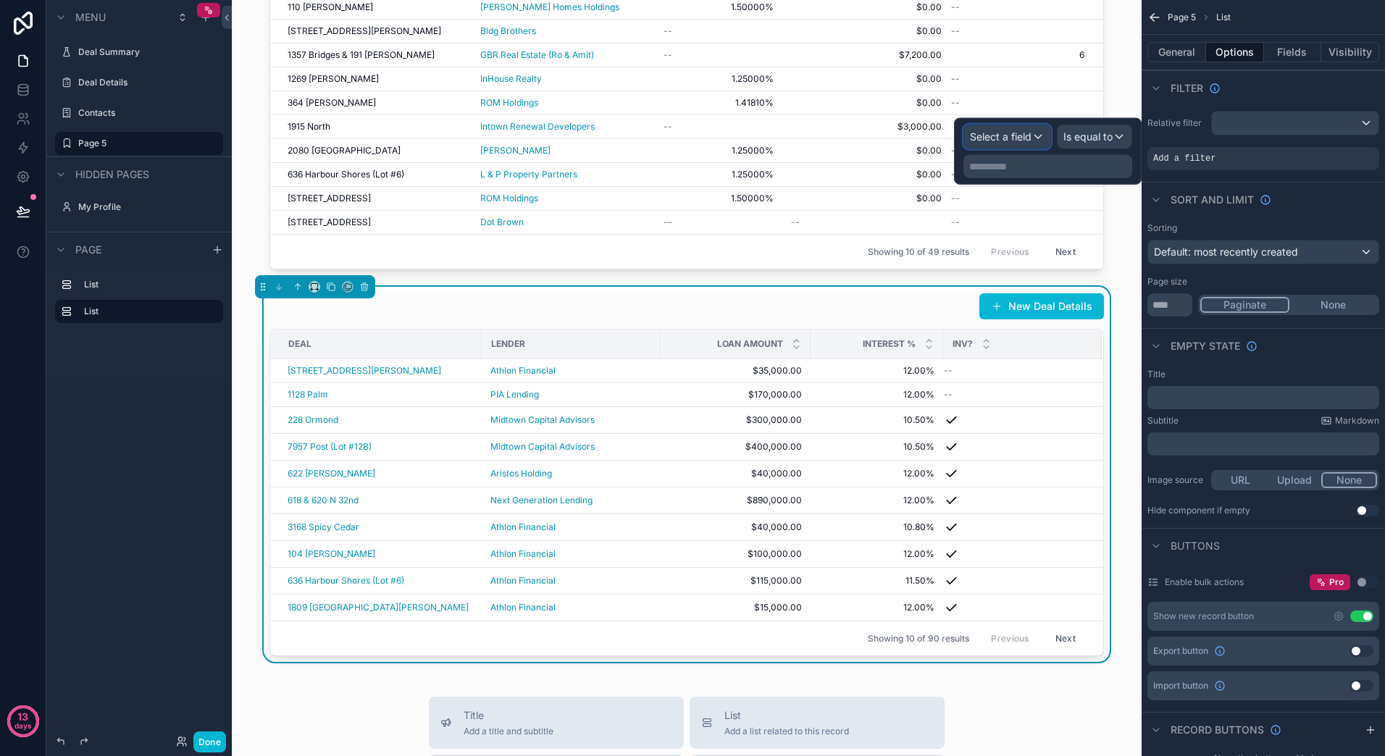
click at [1014, 141] on span "Select a field" at bounding box center [1001, 136] width 62 height 12
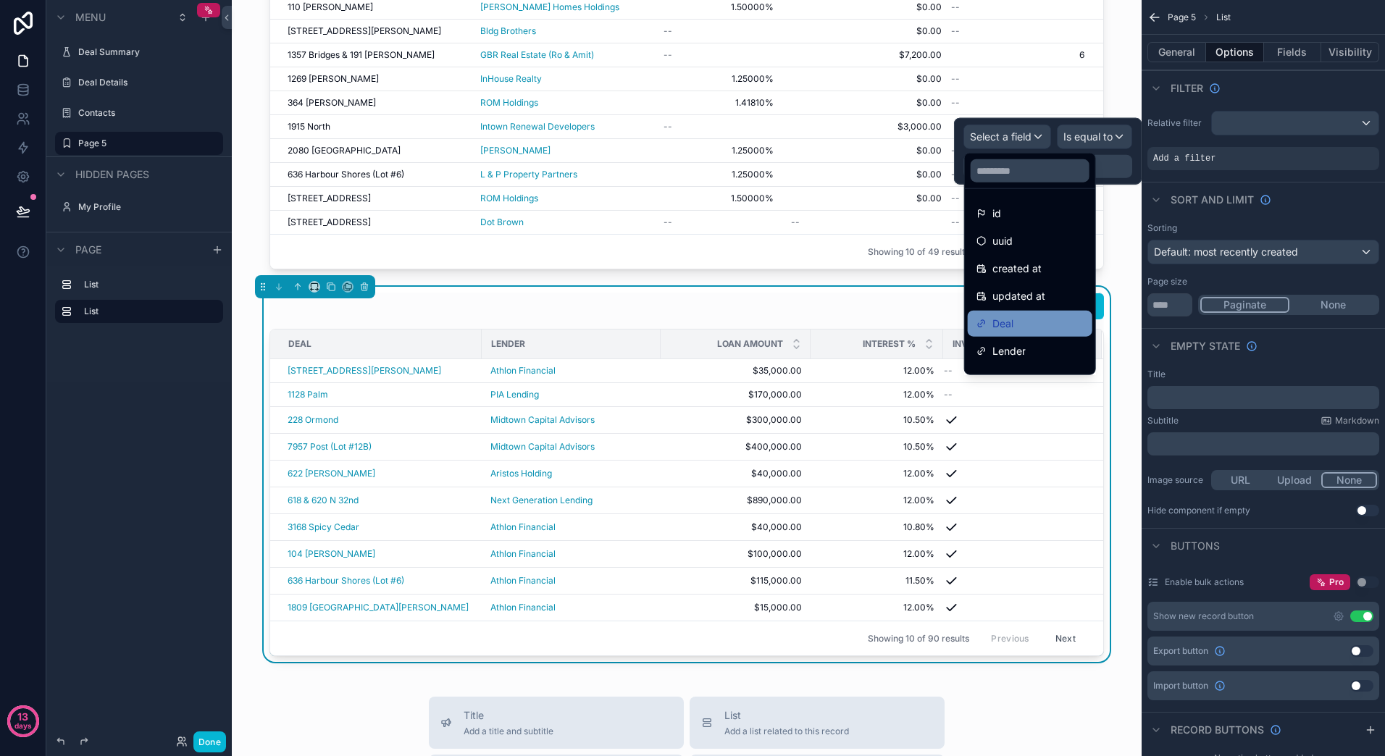
click at [1042, 326] on div "Deal" at bounding box center [1029, 323] width 107 height 17
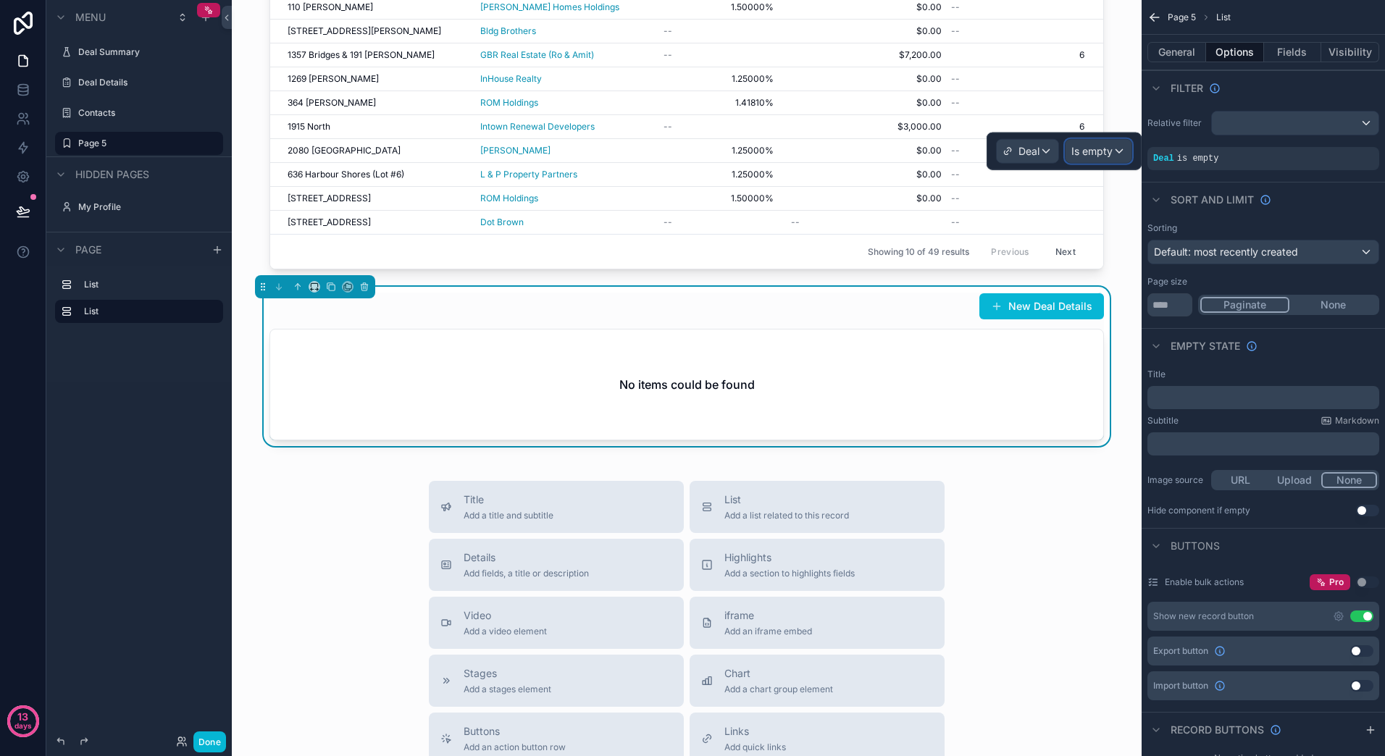
click at [1099, 147] on span "Is empty" at bounding box center [1091, 151] width 41 height 14
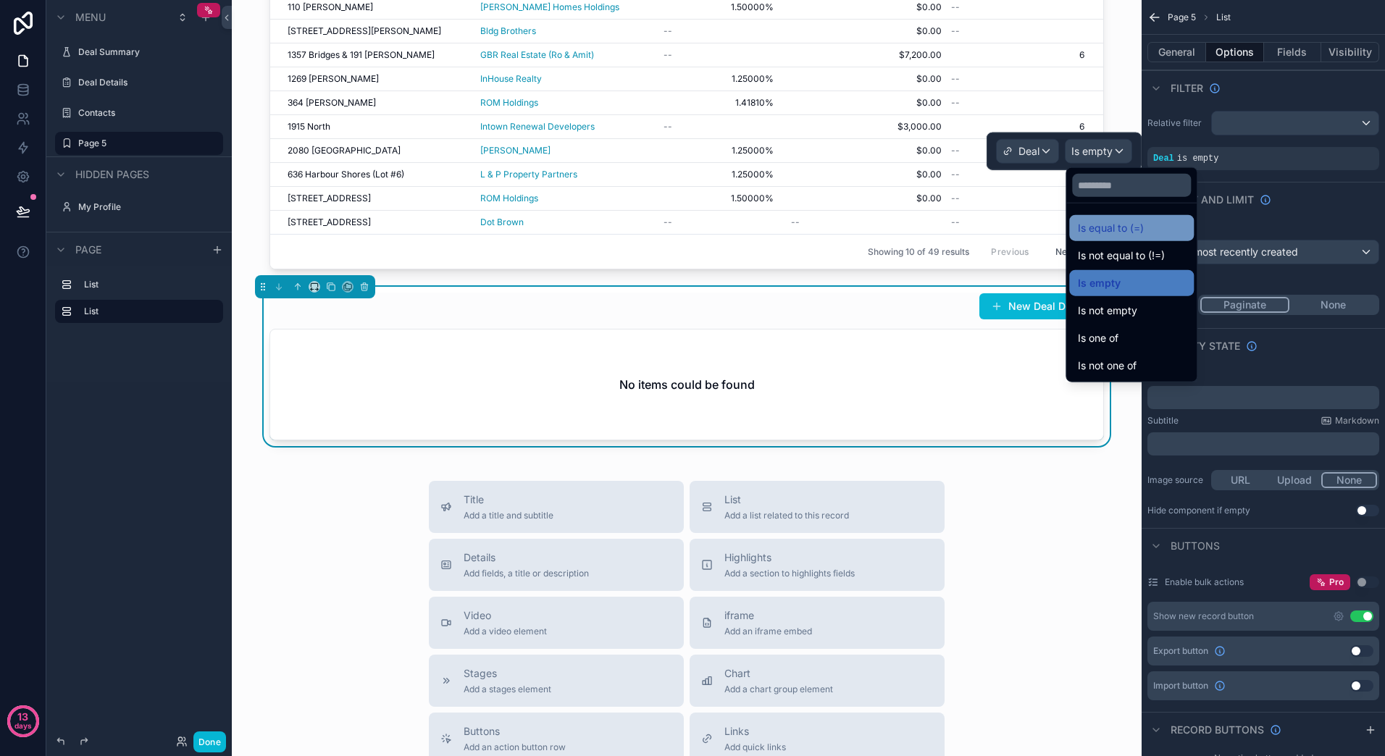
click at [1127, 229] on span "Is equal to (=)" at bounding box center [1111, 227] width 66 height 17
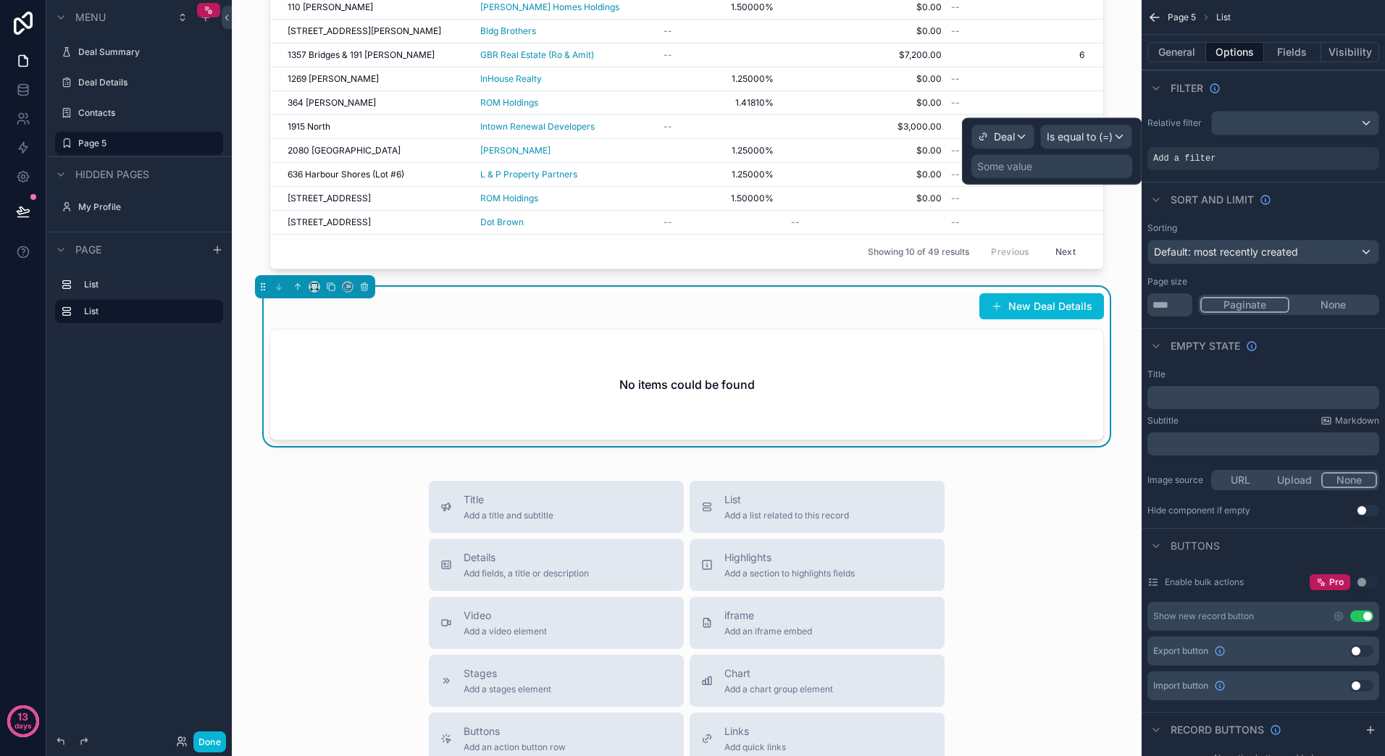
click at [1005, 167] on div "Some value" at bounding box center [1004, 166] width 55 height 14
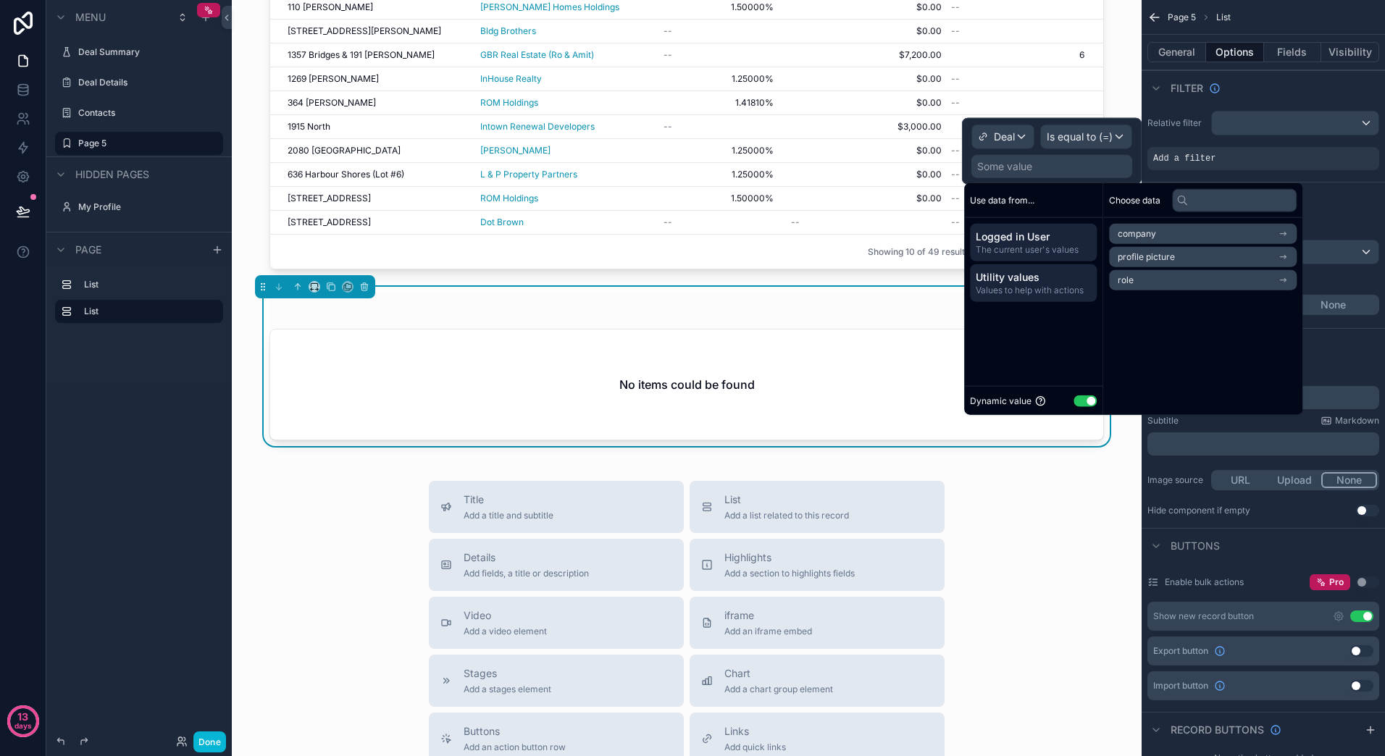
click at [1026, 279] on span "Utility values" at bounding box center [1033, 277] width 115 height 14
click at [1028, 249] on span "The current user's values" at bounding box center [1033, 250] width 115 height 12
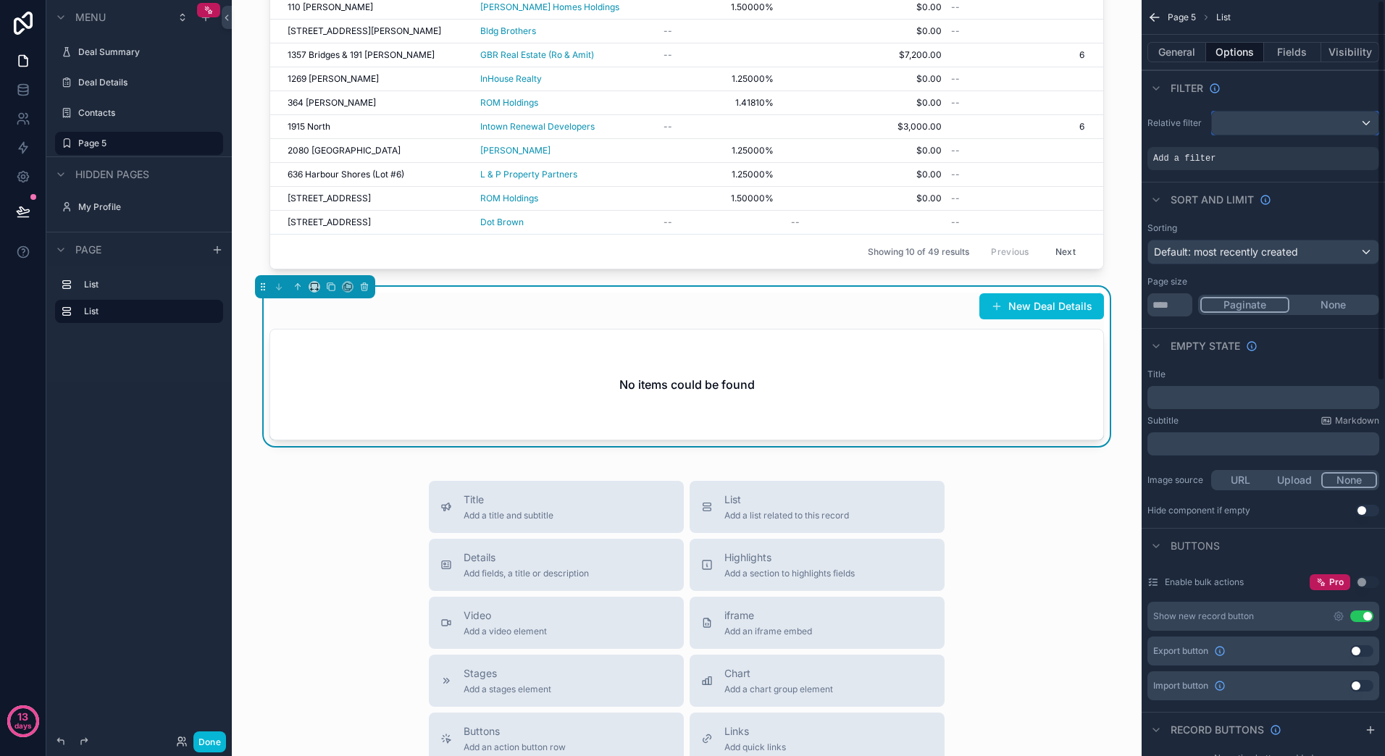
click at [1255, 124] on div "scrollable content" at bounding box center [1295, 123] width 167 height 23
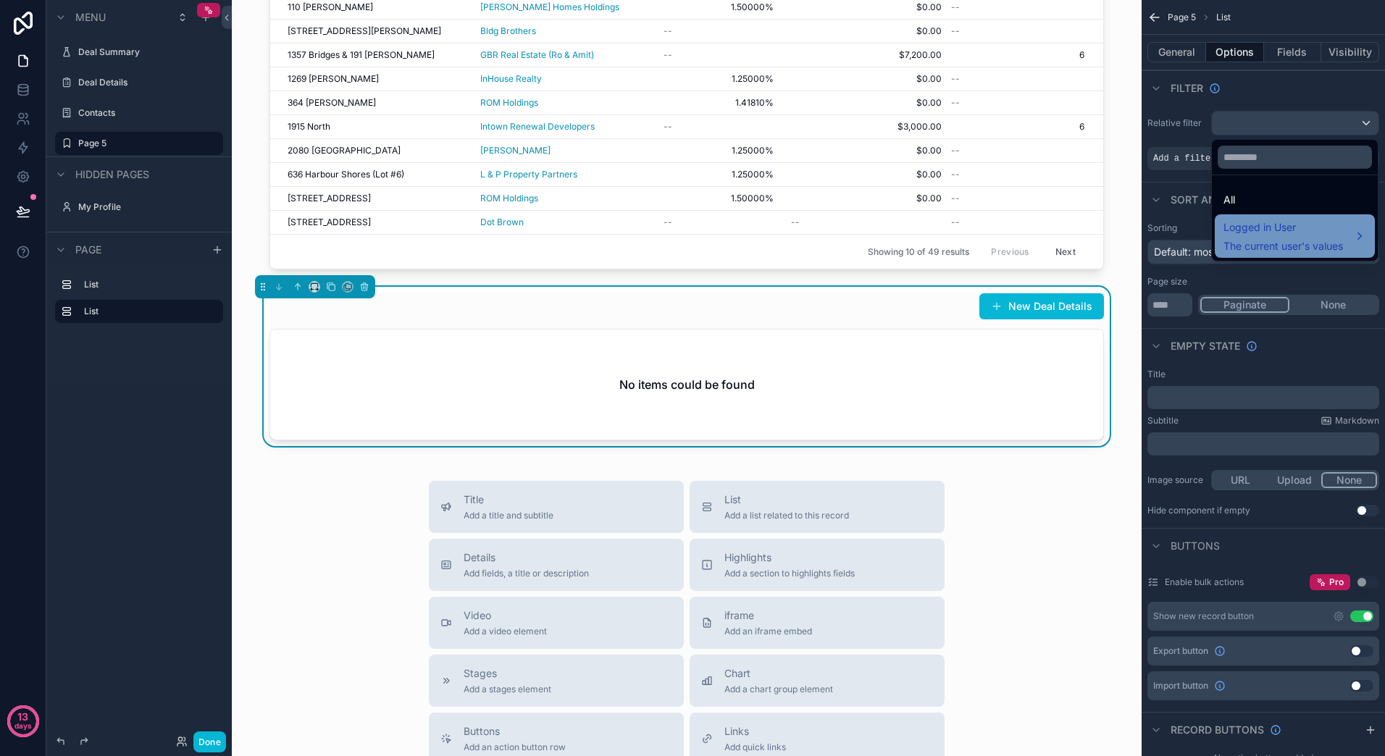
click at [1253, 235] on span "Logged in User" at bounding box center [1283, 227] width 120 height 17
click at [1336, 237] on div "Logged in User The current user's values" at bounding box center [1283, 236] width 120 height 35
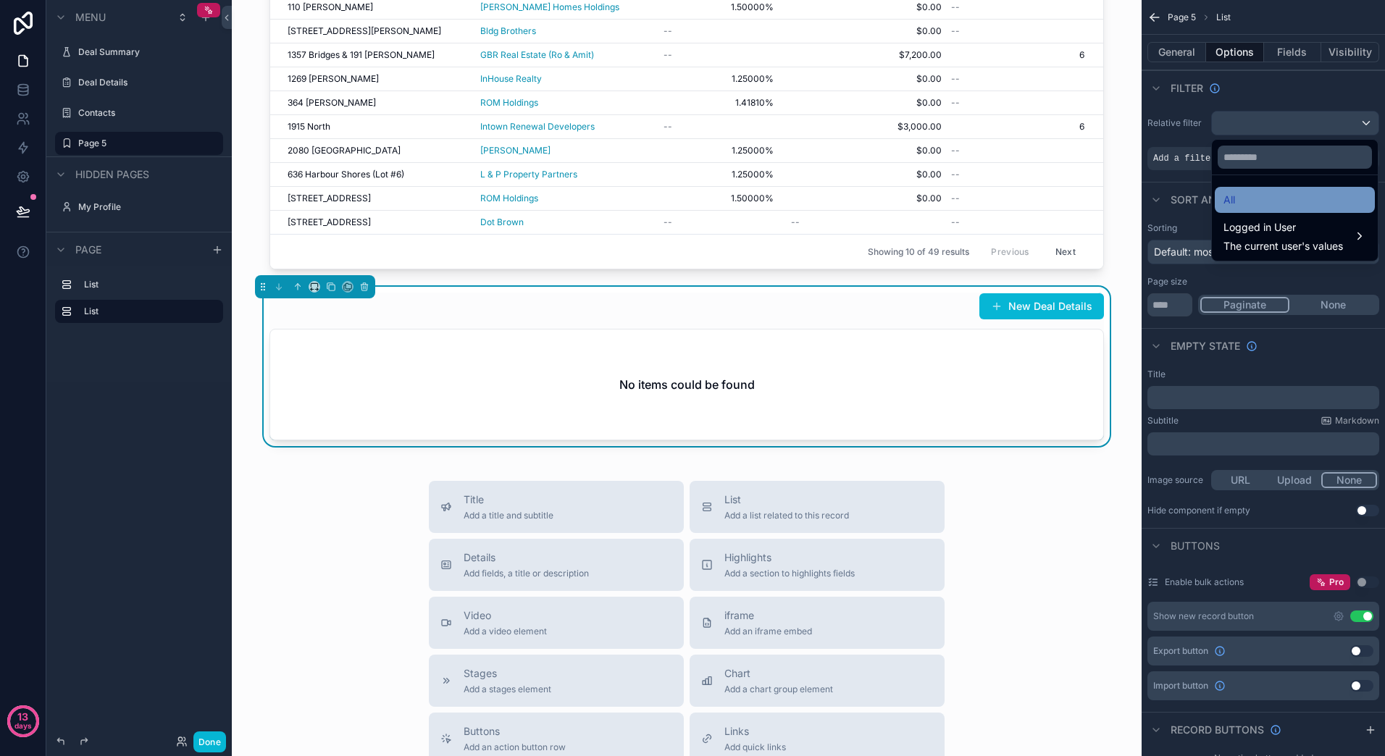
click at [1323, 199] on div "All" at bounding box center [1294, 199] width 143 height 17
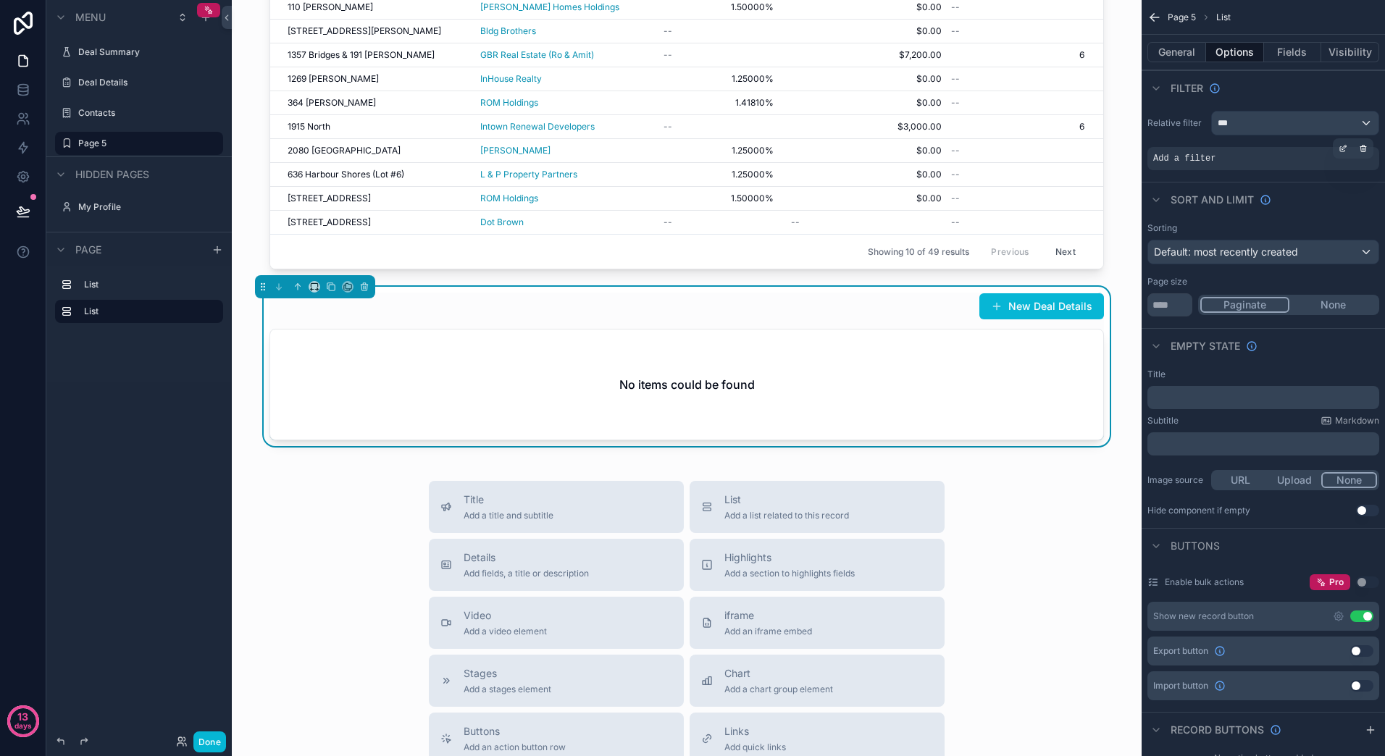
click at [1200, 159] on span "Add a filter" at bounding box center [1184, 159] width 62 height 12
click at [1345, 146] on icon "scrollable content" at bounding box center [1344, 147] width 4 height 4
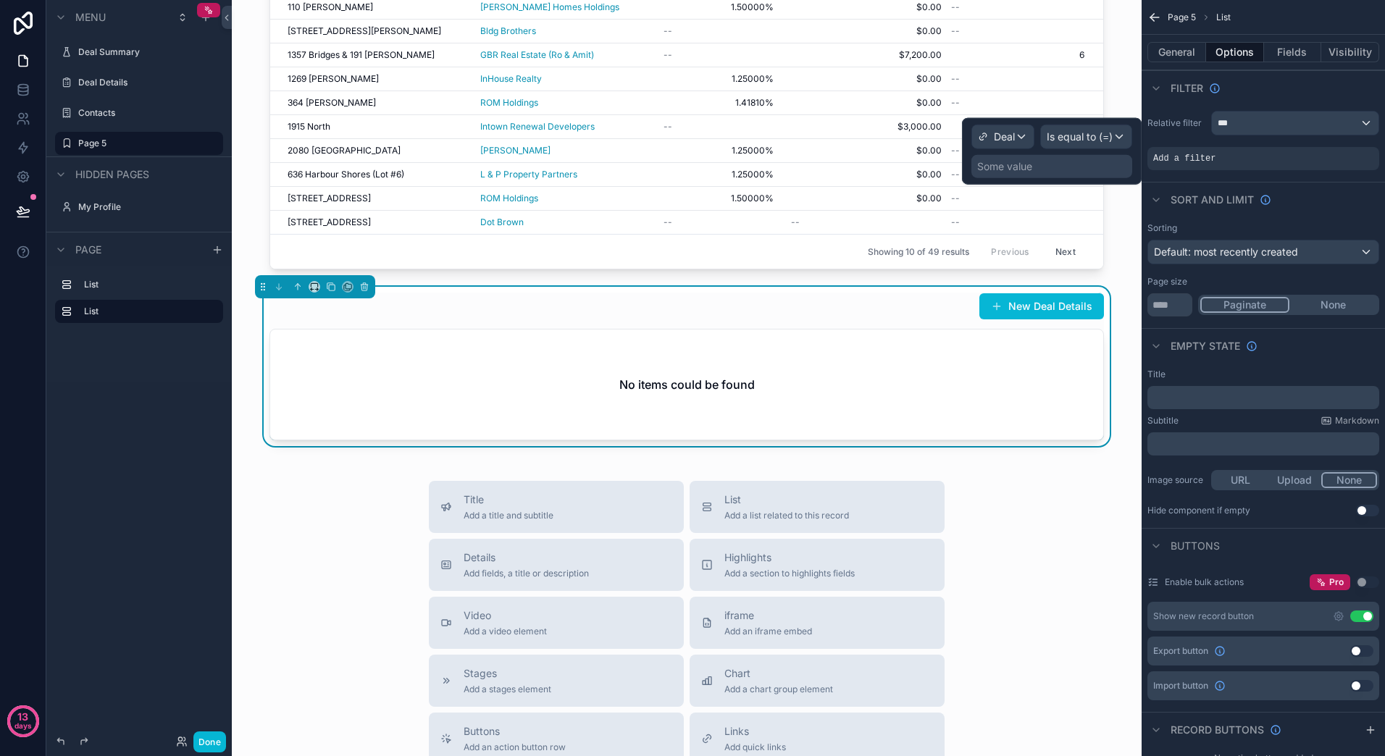
click at [1040, 165] on div "Some value" at bounding box center [1051, 166] width 161 height 23
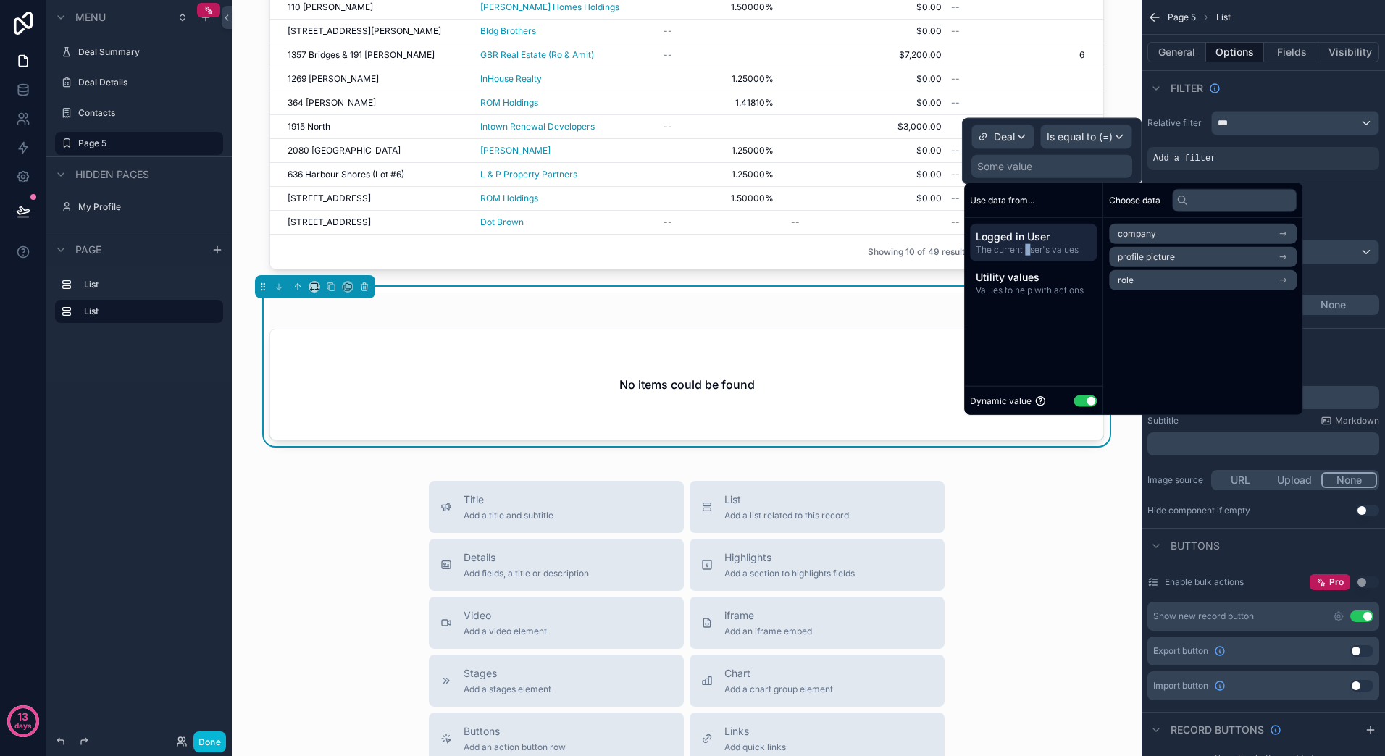
click at [1027, 245] on span "The current user's values" at bounding box center [1033, 250] width 115 height 12
drag, startPoint x: 1027, startPoint y: 245, endPoint x: 1151, endPoint y: 326, distance: 148.1
click at [1151, 326] on div "Choose data company profile picture role" at bounding box center [1202, 299] width 199 height 232
click at [1092, 521] on div "Title Add a title and subtitle List Add a list related to this record Details A…" at bounding box center [686, 739] width 887 height 516
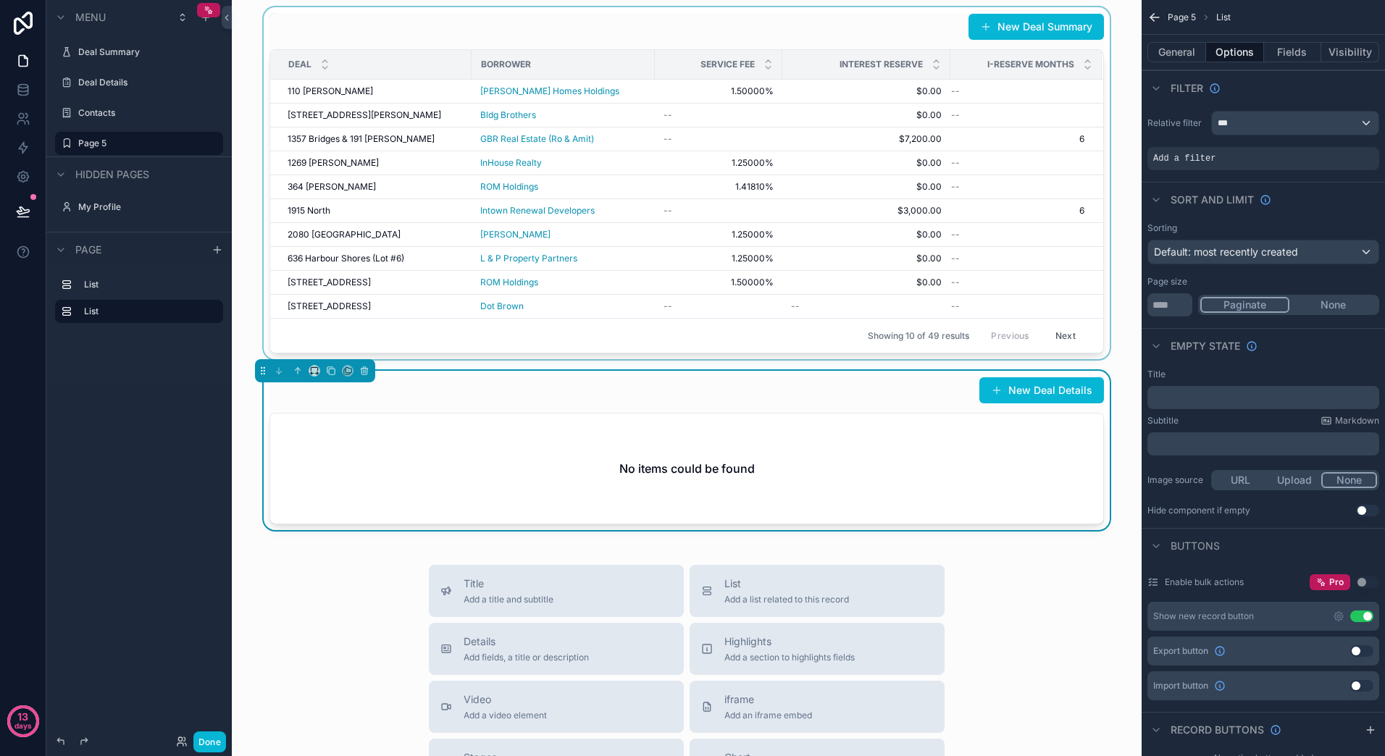
scroll to position [0, 0]
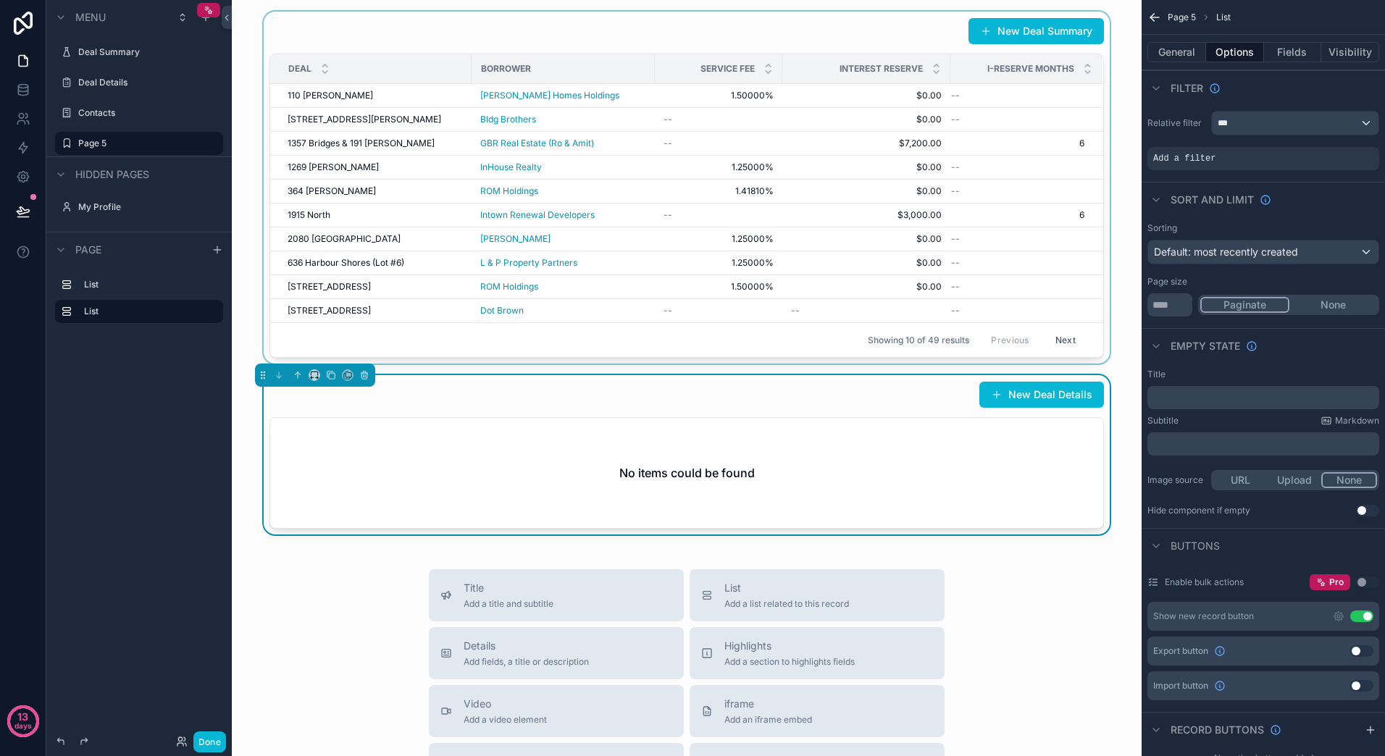
click at [994, 177] on div "scrollable content" at bounding box center [686, 188] width 887 height 352
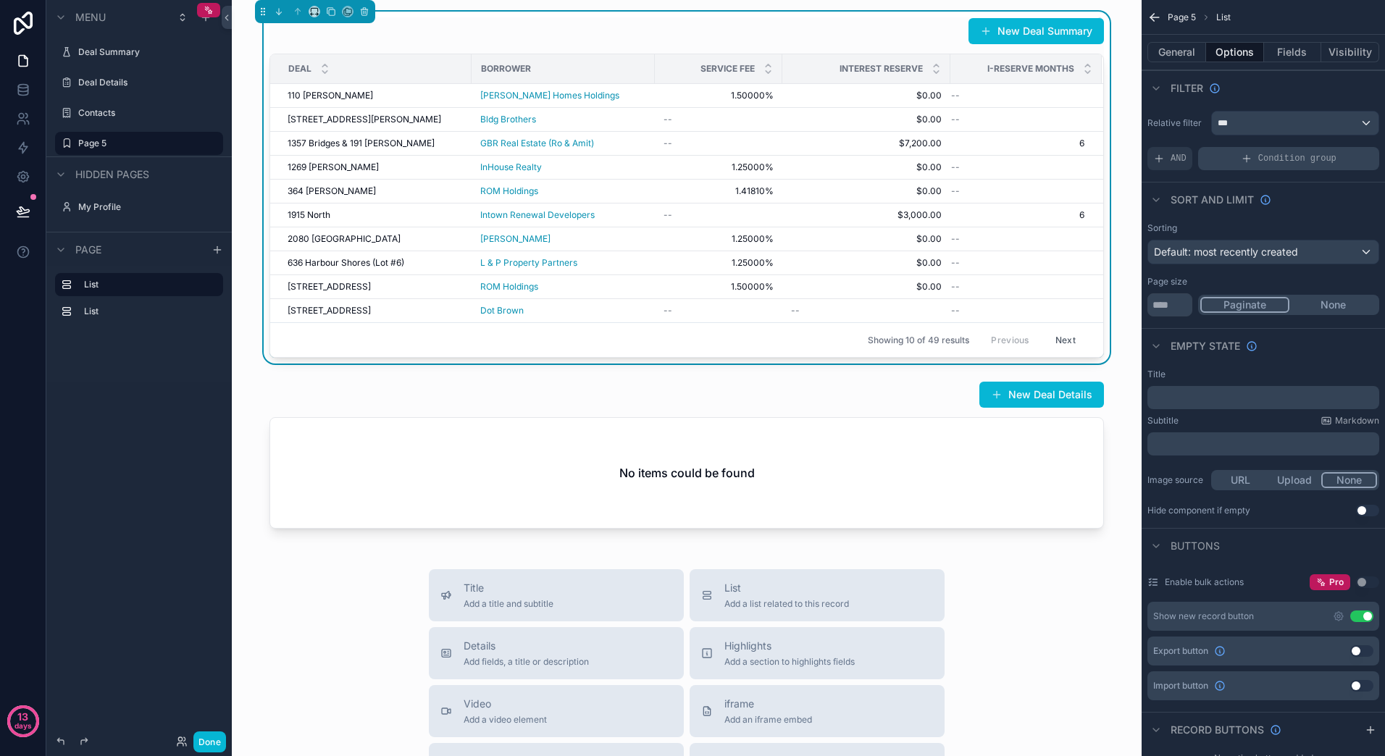
click at [1231, 159] on div "Condition group" at bounding box center [1288, 158] width 181 height 23
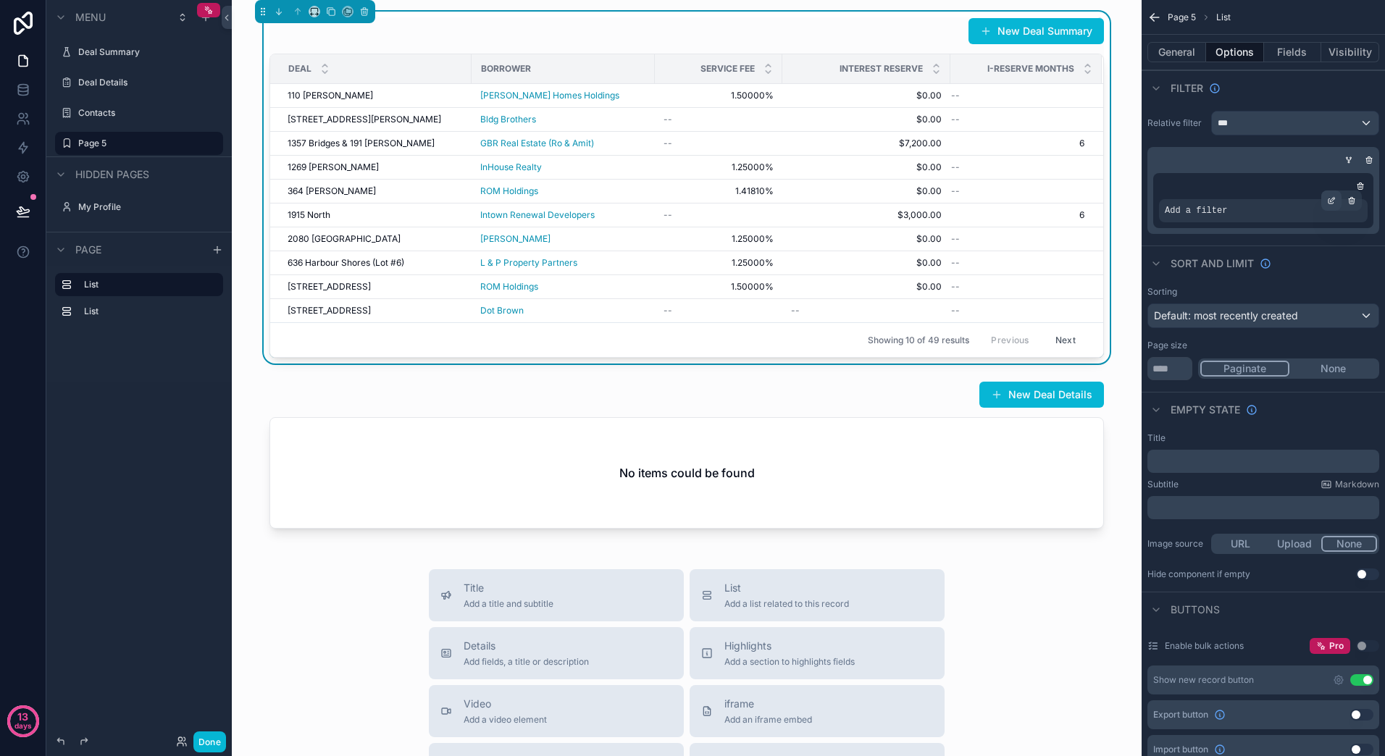
click at [1332, 200] on icon "scrollable content" at bounding box center [1332, 199] width 4 height 4
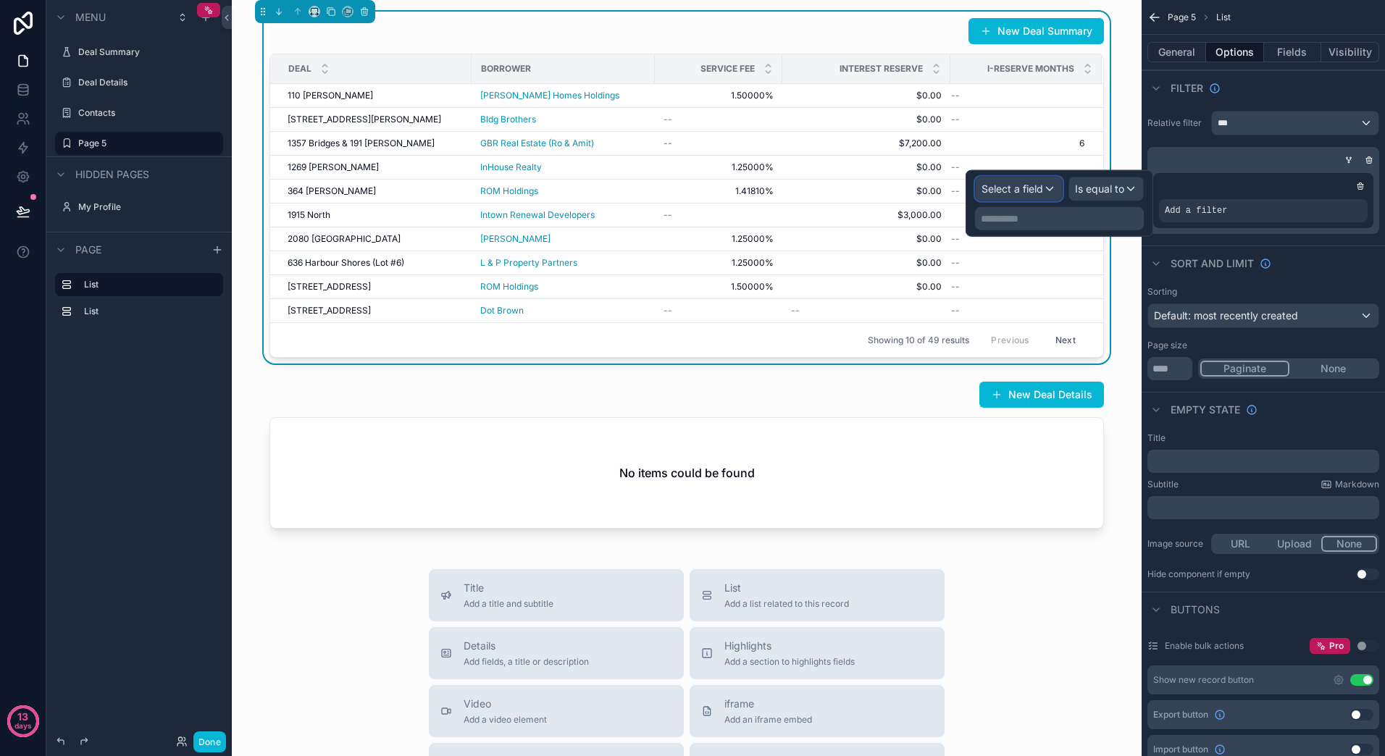
click at [1047, 189] on div "Select a field" at bounding box center [1019, 188] width 86 height 23
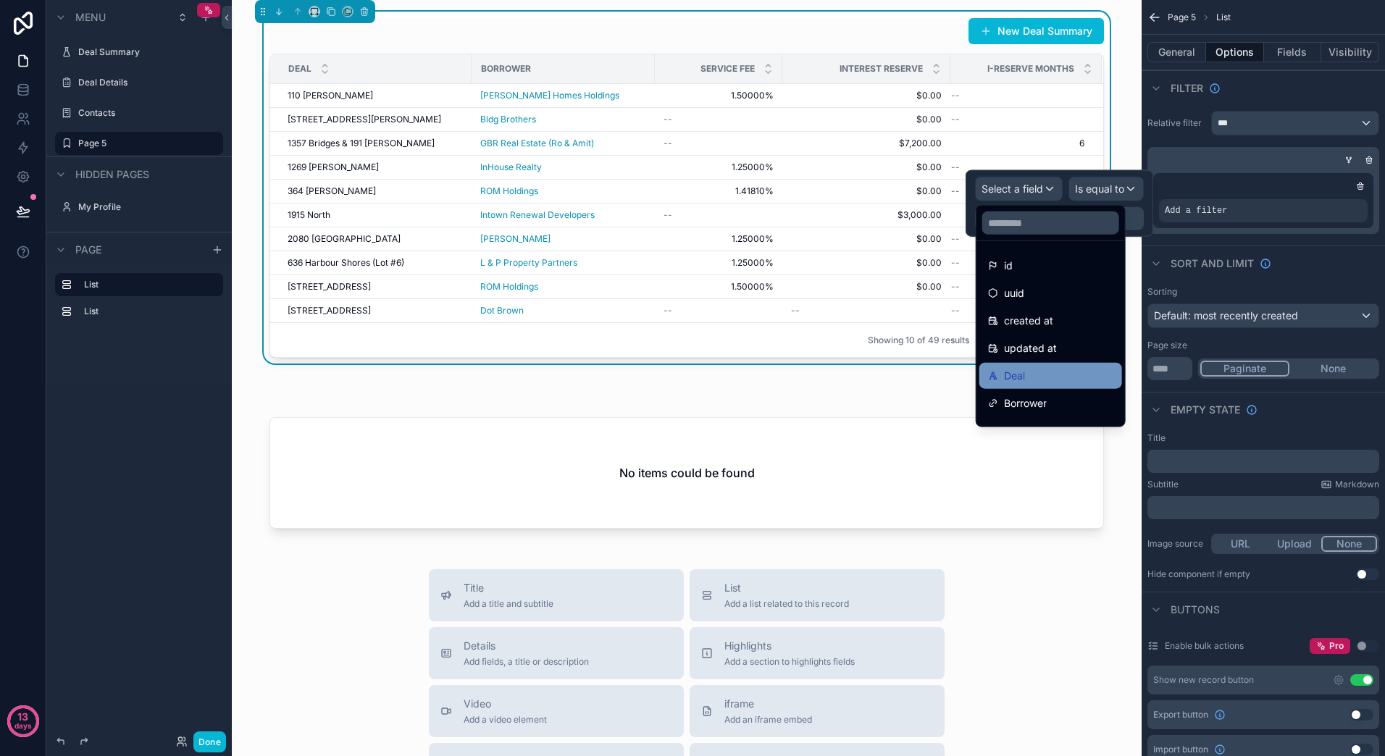
click at [1062, 383] on div "Deal" at bounding box center [1050, 375] width 125 height 17
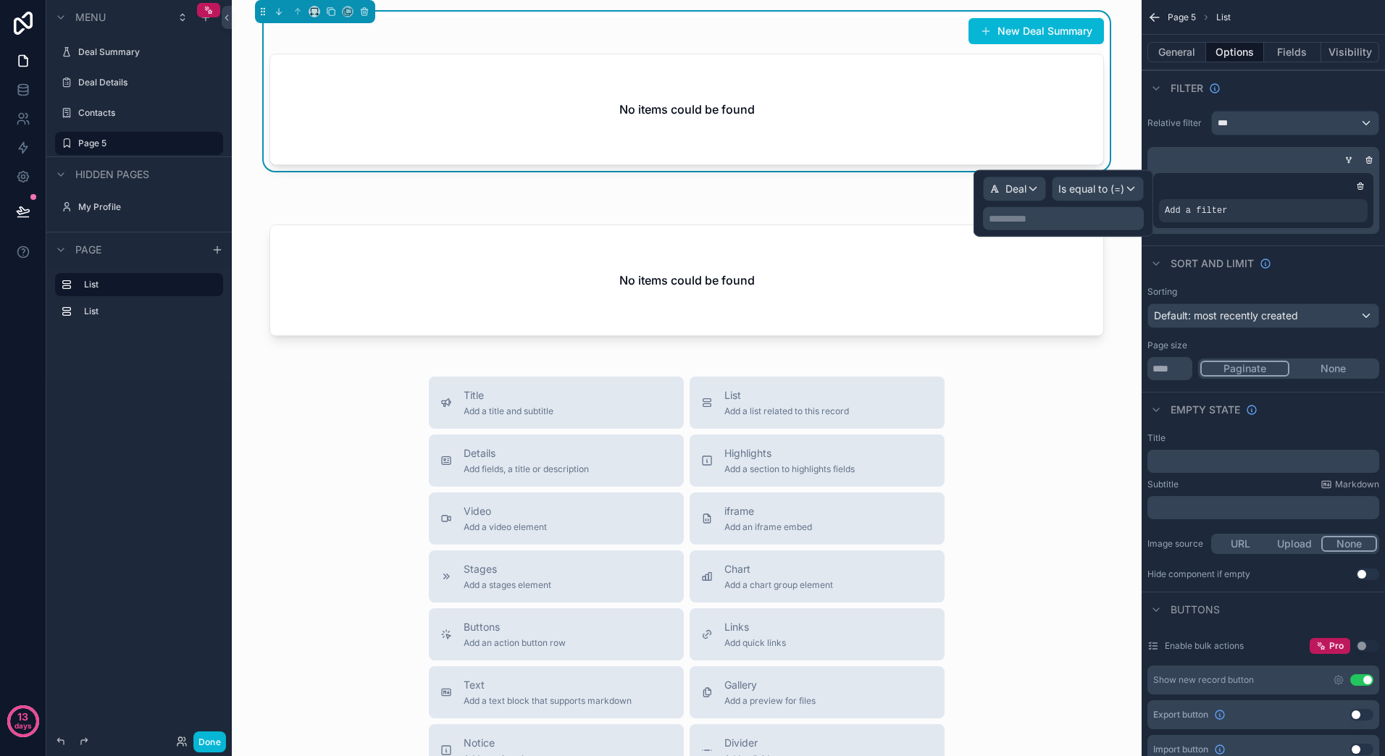
click at [1071, 219] on p "**********" at bounding box center [1065, 218] width 152 height 14
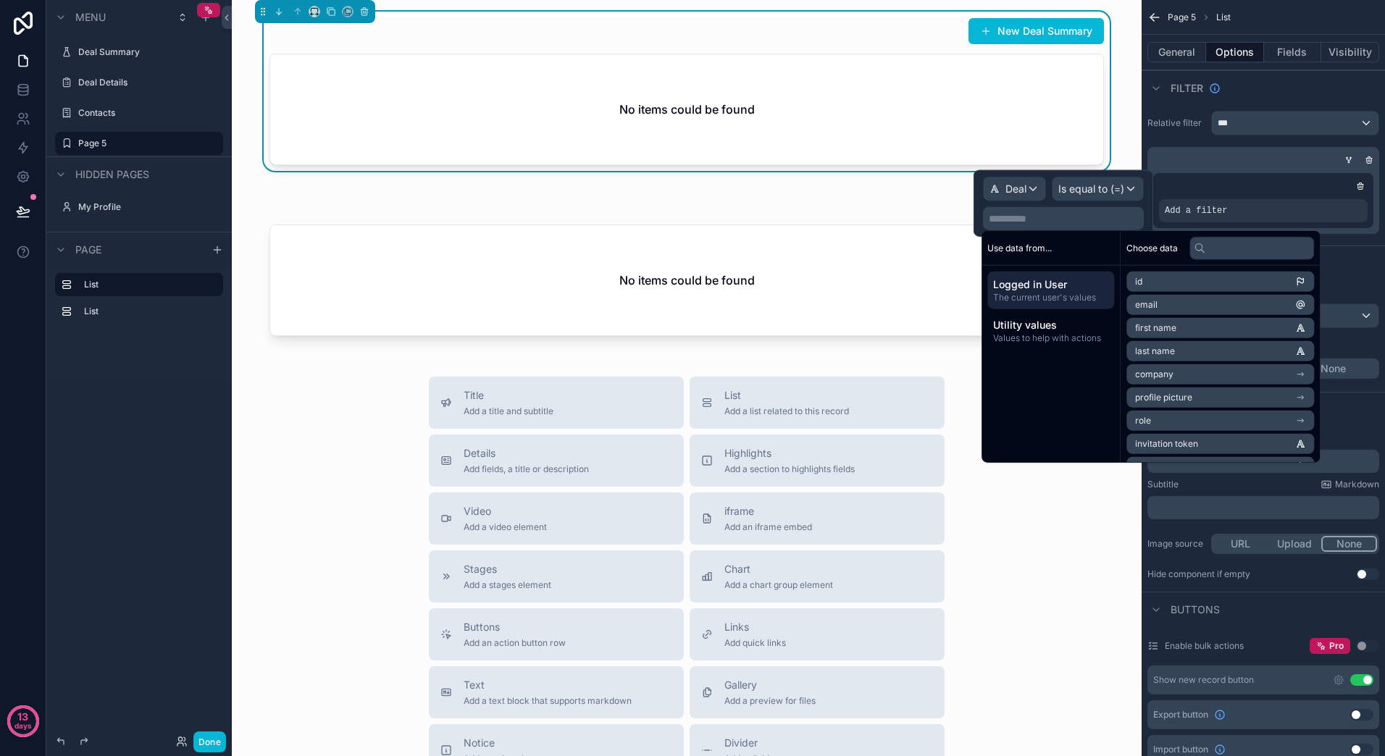
click at [1064, 593] on div "Title Add a title and subtitle List Add a list related to this record Details A…" at bounding box center [686, 635] width 887 height 516
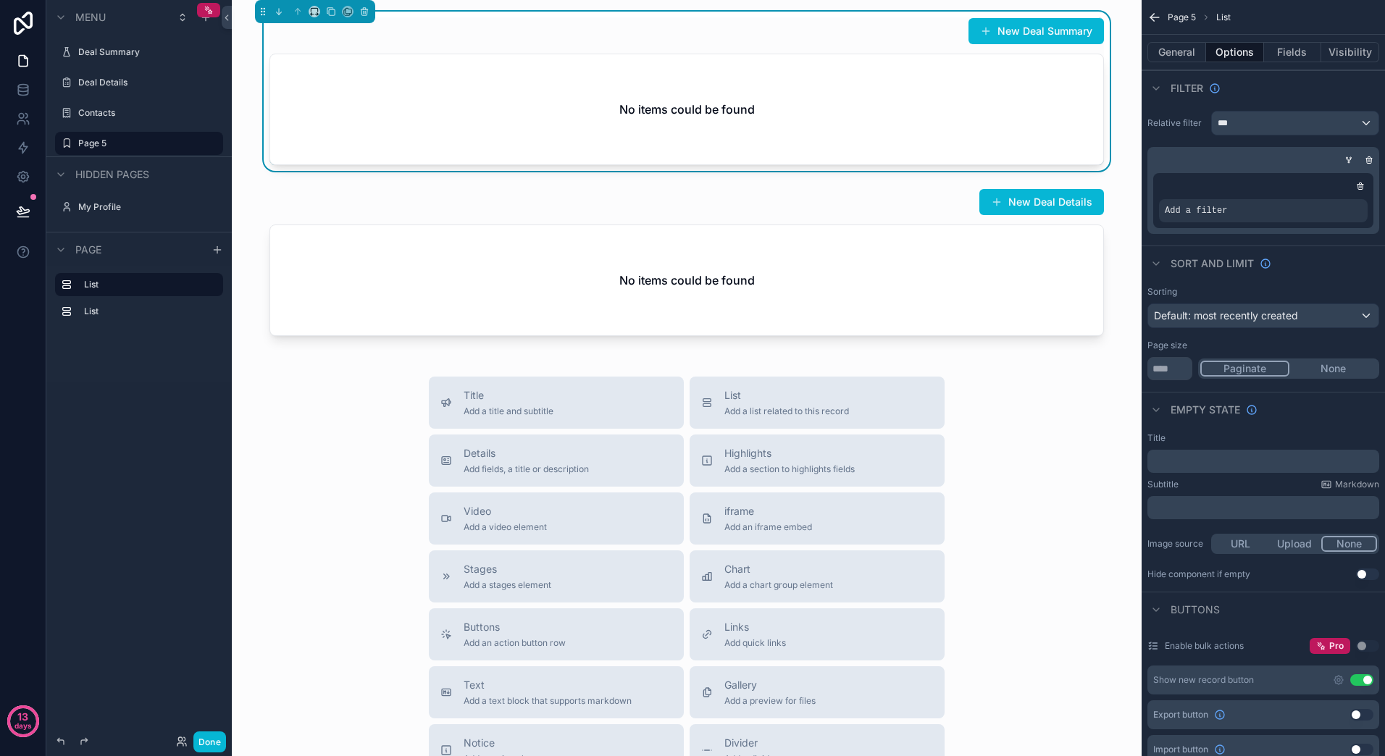
click at [986, 515] on div "Title Add a title and subtitle List Add a list related to this record Details A…" at bounding box center [686, 635] width 887 height 516
